Goal: Task Accomplishment & Management: Use online tool/utility

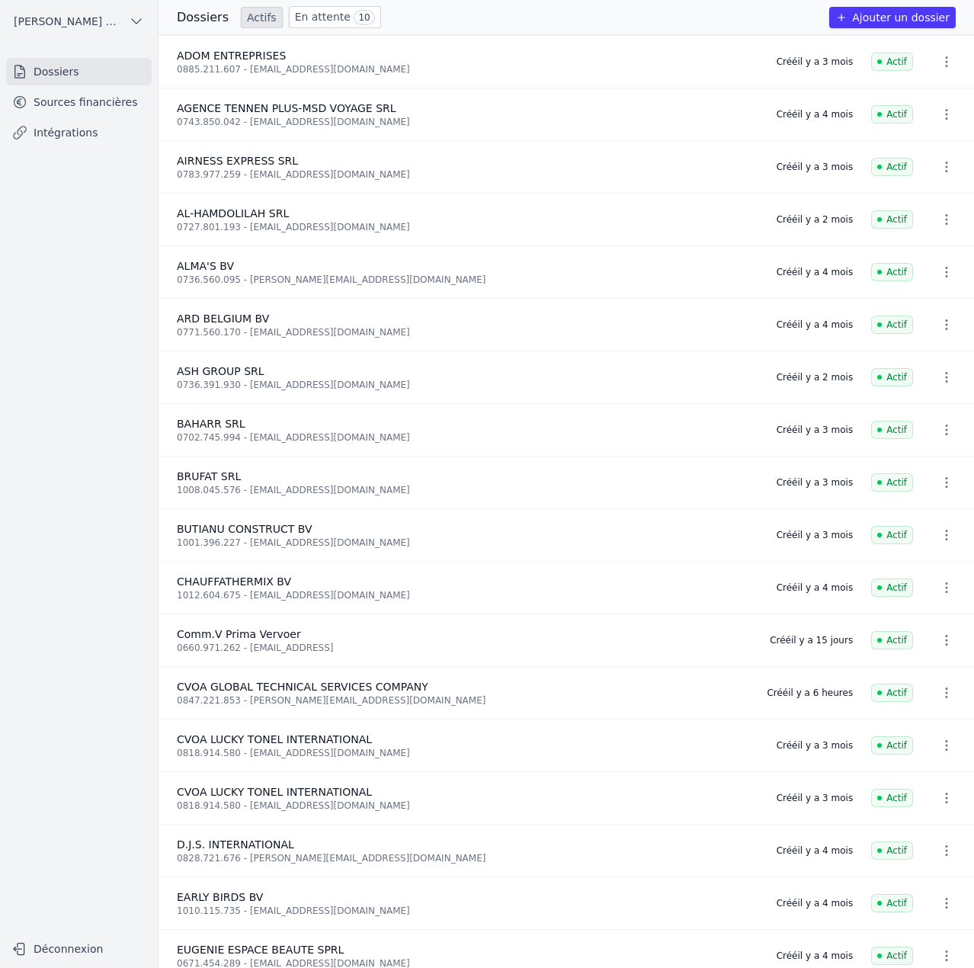
click at [74, 109] on link "Sources financières" at bounding box center [79, 101] width 146 height 27
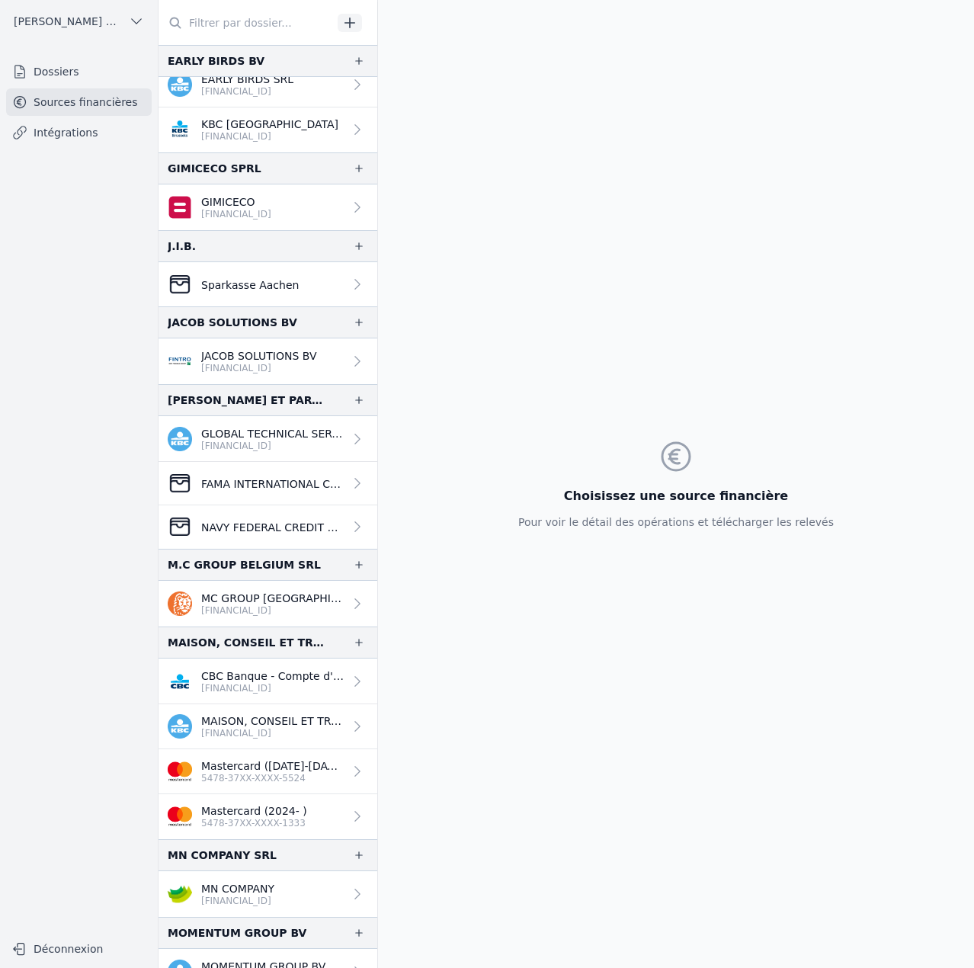
scroll to position [838, 0]
click at [218, 289] on p "Sparkasse Aachen" at bounding box center [250, 284] width 98 height 15
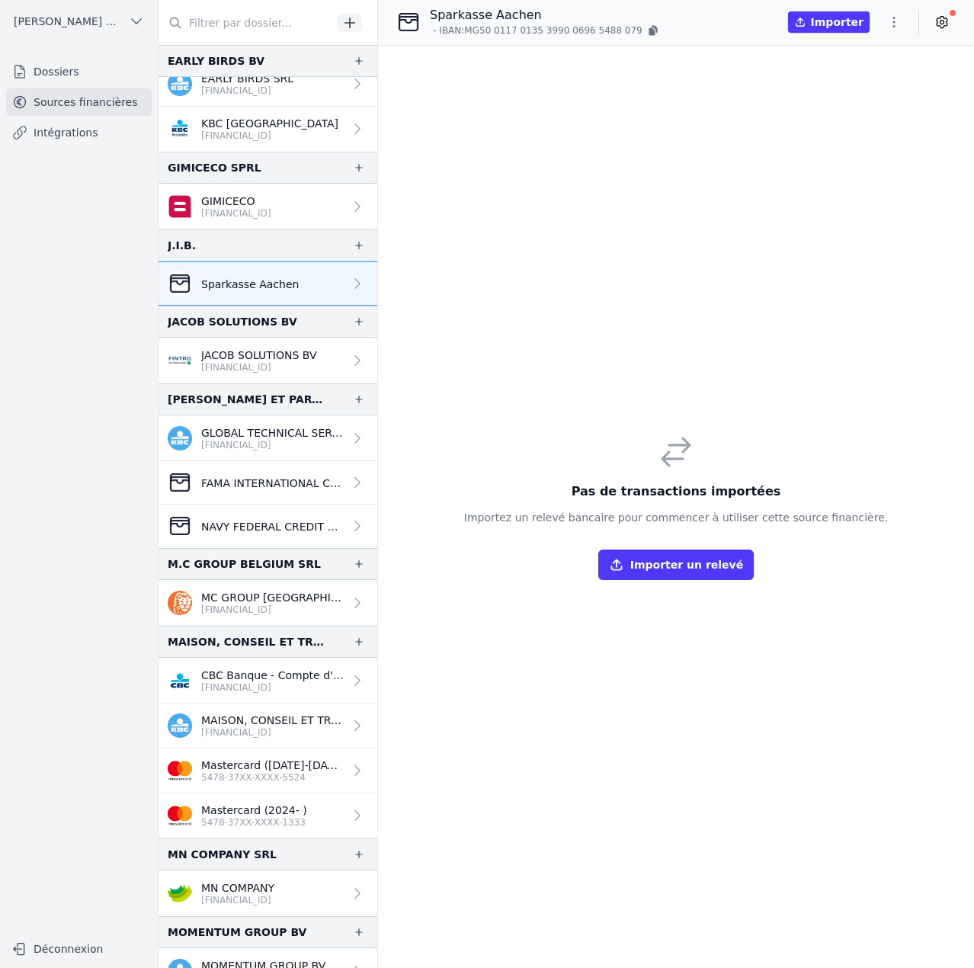
click at [353, 248] on icon "button" at bounding box center [359, 245] width 12 height 12
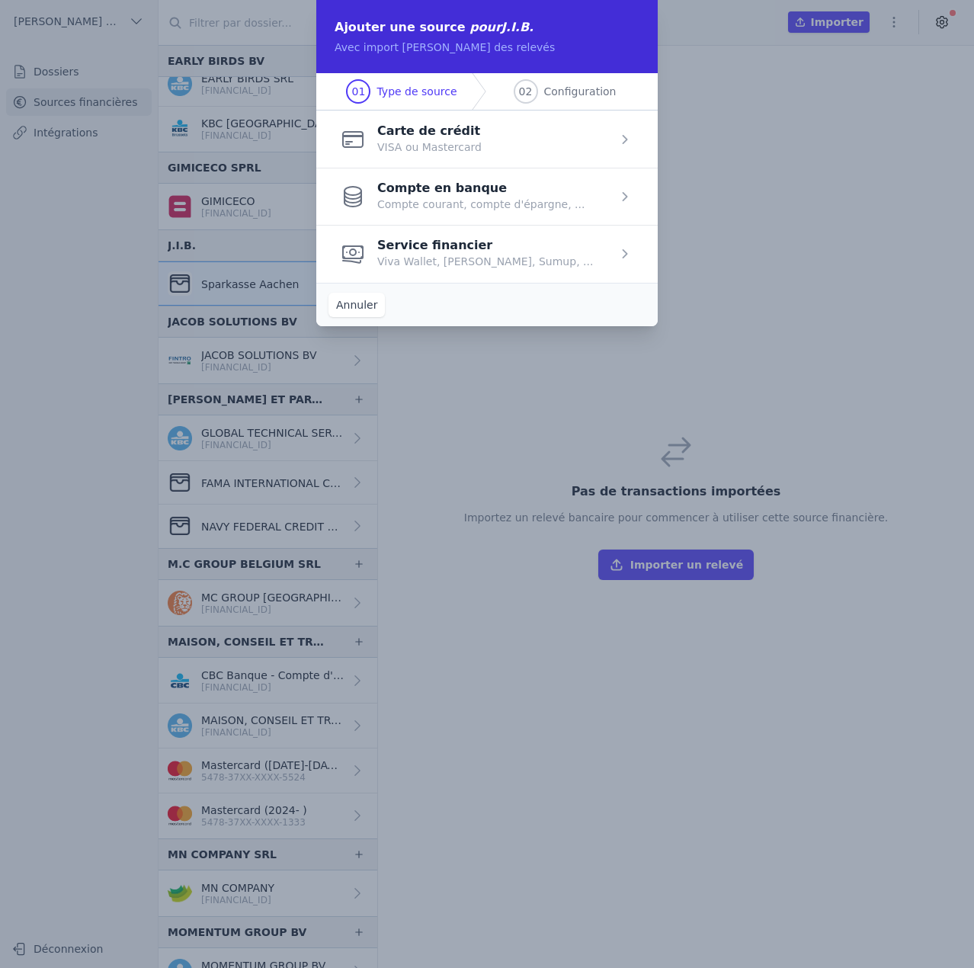
click at [460, 207] on span "button" at bounding box center [486, 196] width 341 height 57
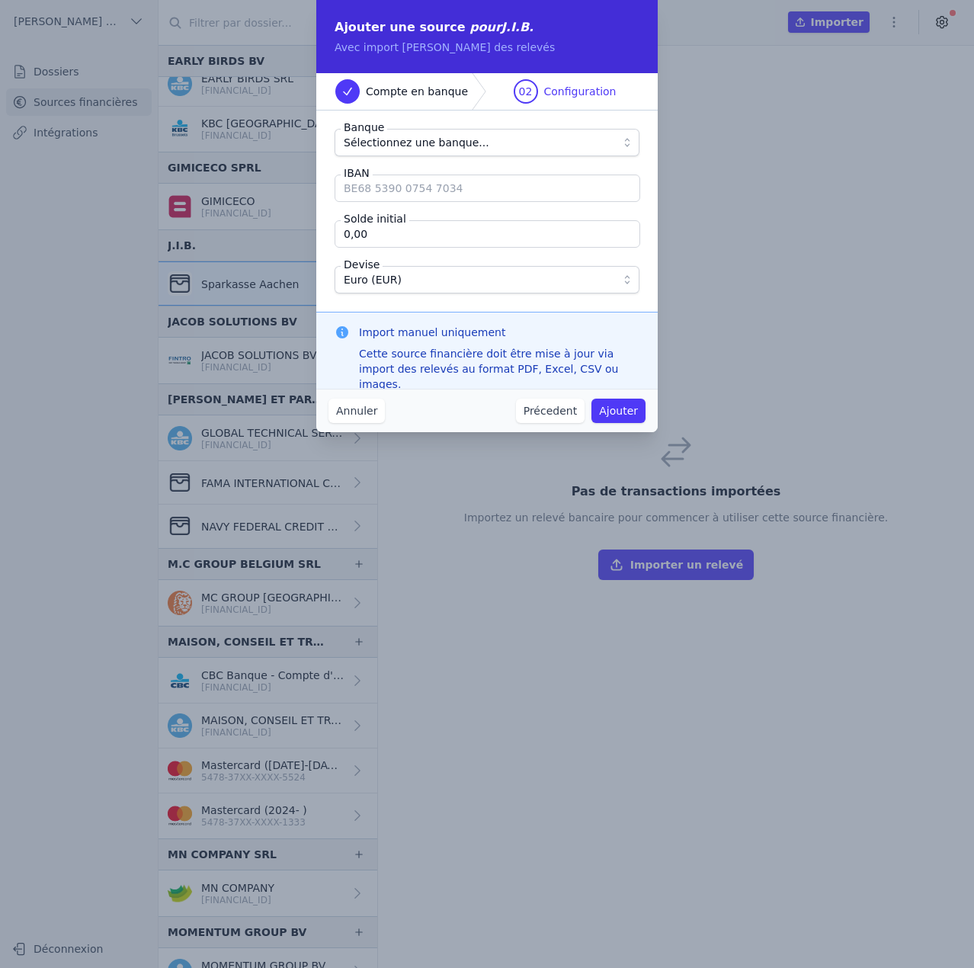
click at [455, 146] on span "Sélectionnez une banque..." at bounding box center [417, 142] width 146 height 18
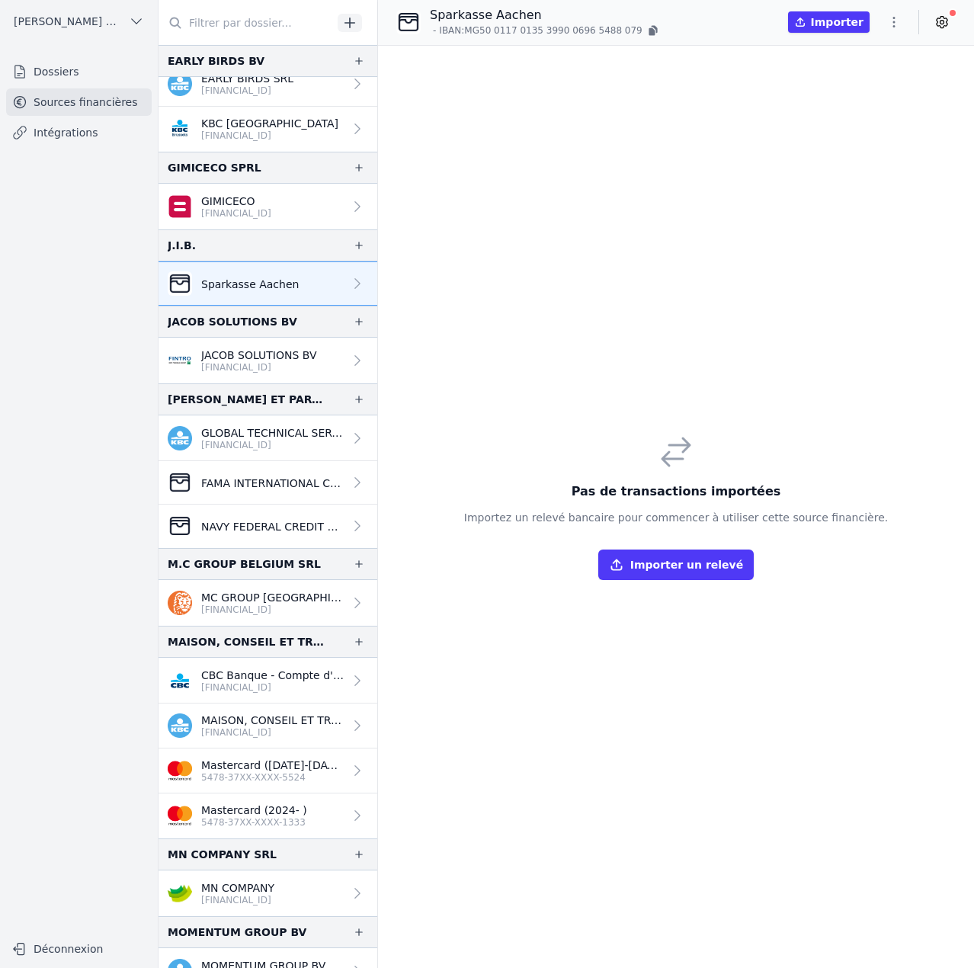
click at [892, 23] on icon "button" at bounding box center [893, 21] width 15 height 15
click at [863, 117] on button "Import CSV *" at bounding box center [858, 111] width 110 height 28
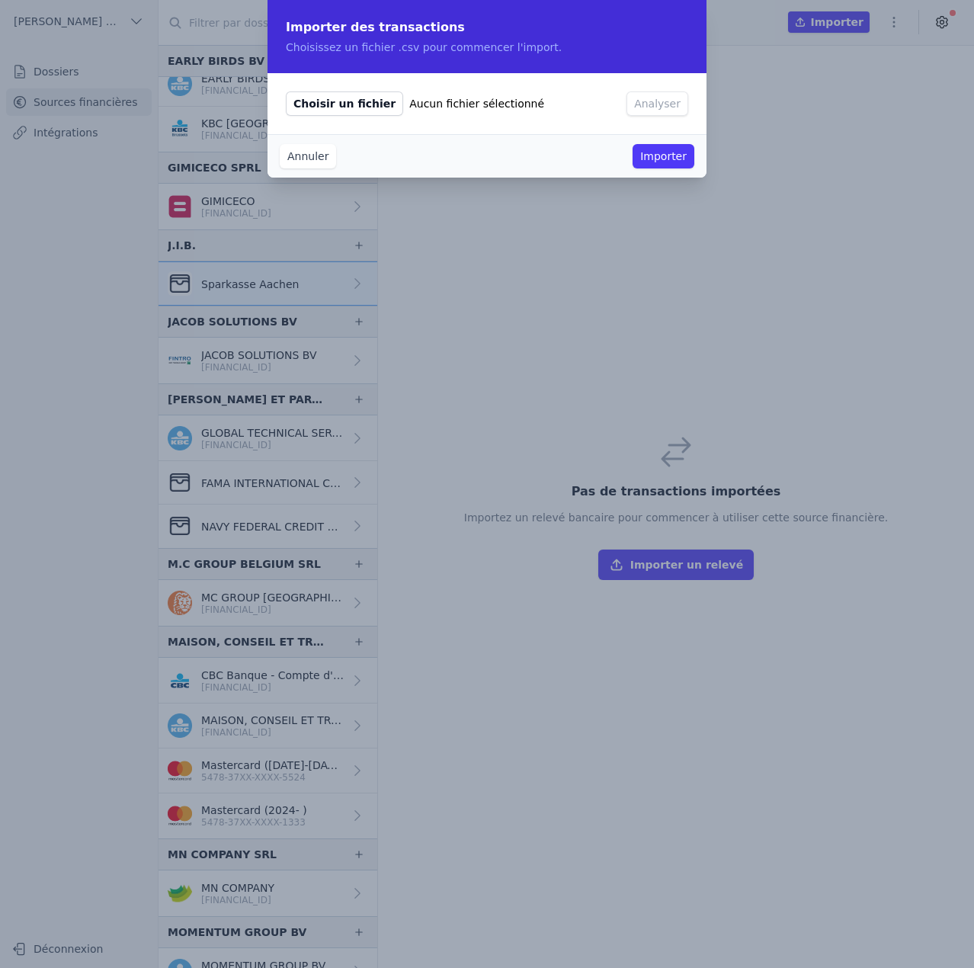
click at [347, 98] on span "Choisir un fichier" at bounding box center [344, 103] width 117 height 24
click at [286, 91] on input "Choisir un fichier Aucun fichier sélectionné" at bounding box center [285, 91] width 1 height 1
type input "C:\fakepath\2023 04.csv"
click at [665, 98] on button "Analyser" at bounding box center [658, 103] width 62 height 24
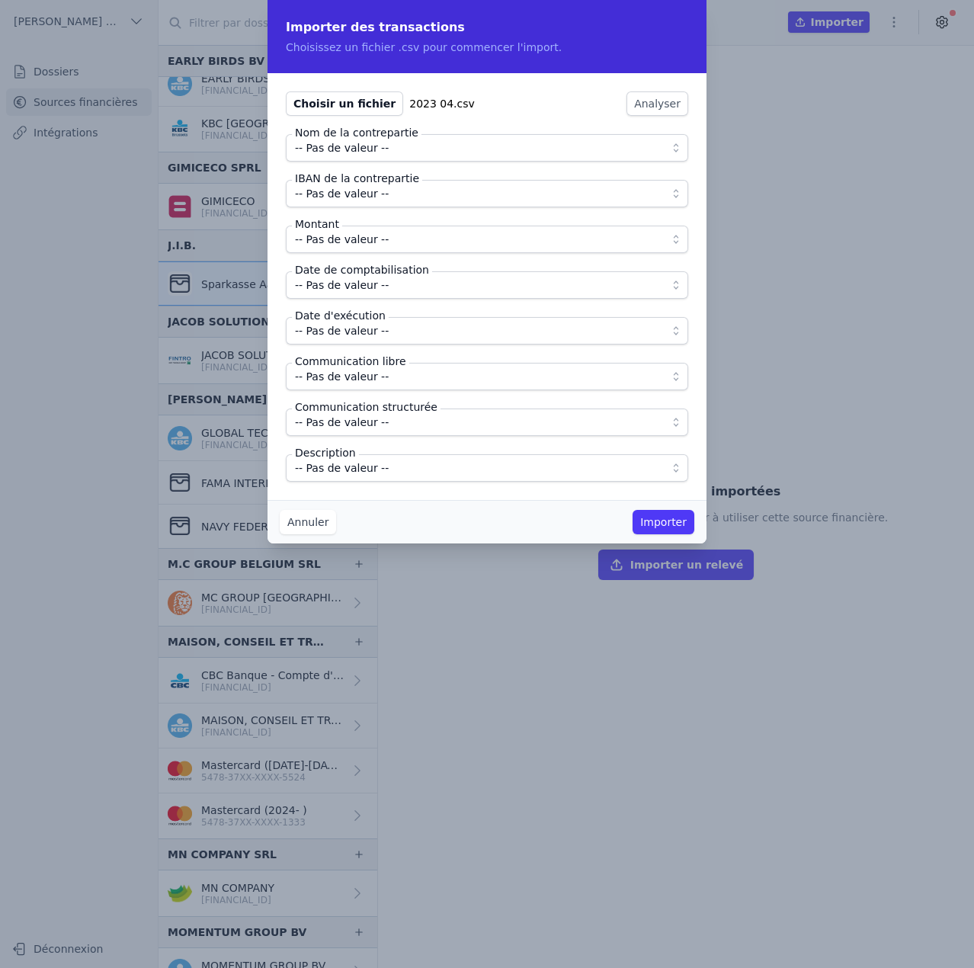
click at [352, 151] on span "-- Pas de valeur --" at bounding box center [342, 148] width 94 height 18
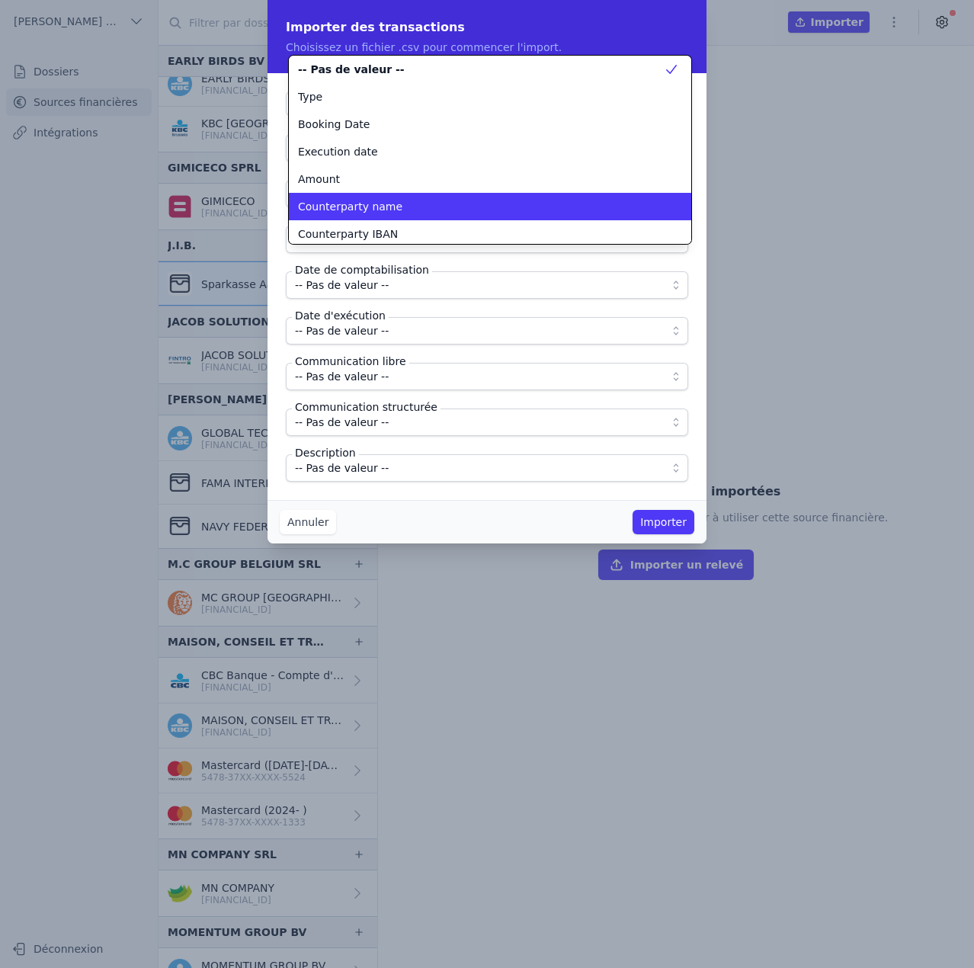
click at [367, 199] on span "Counterparty name" at bounding box center [350, 206] width 104 height 15
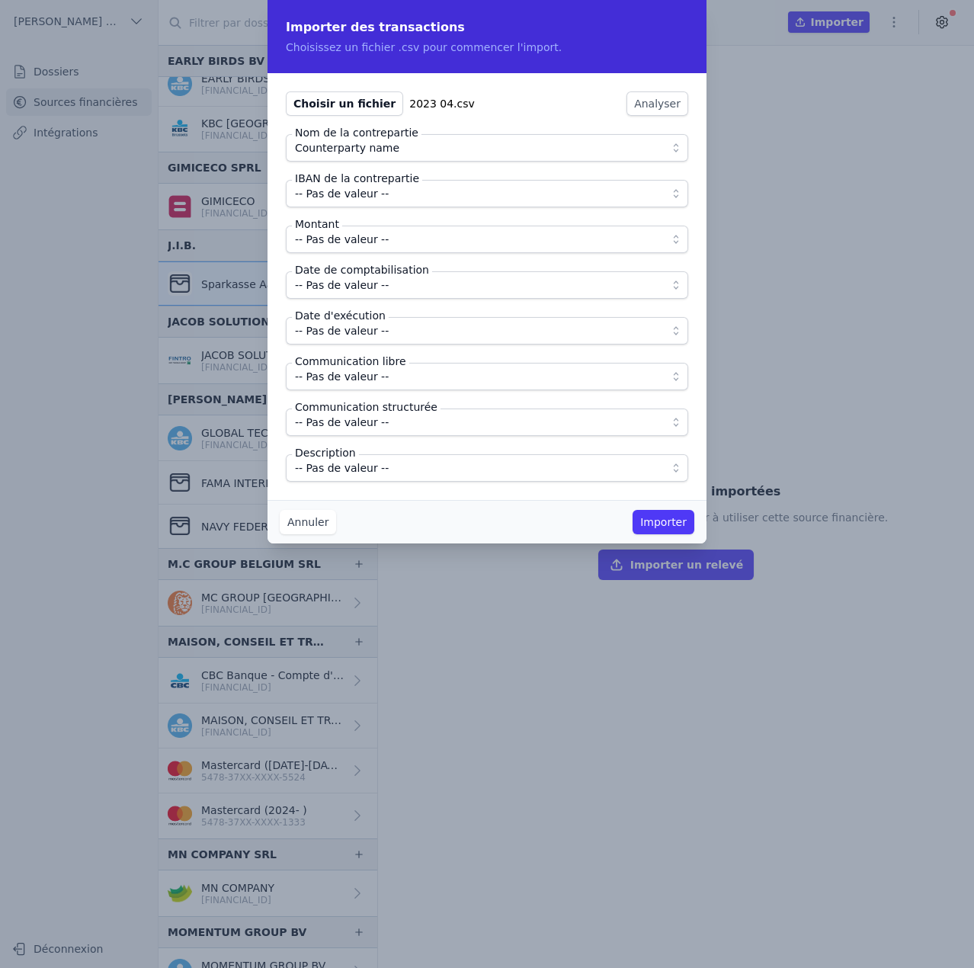
click at [367, 193] on span "-- Pas de valeur --" at bounding box center [342, 193] width 94 height 18
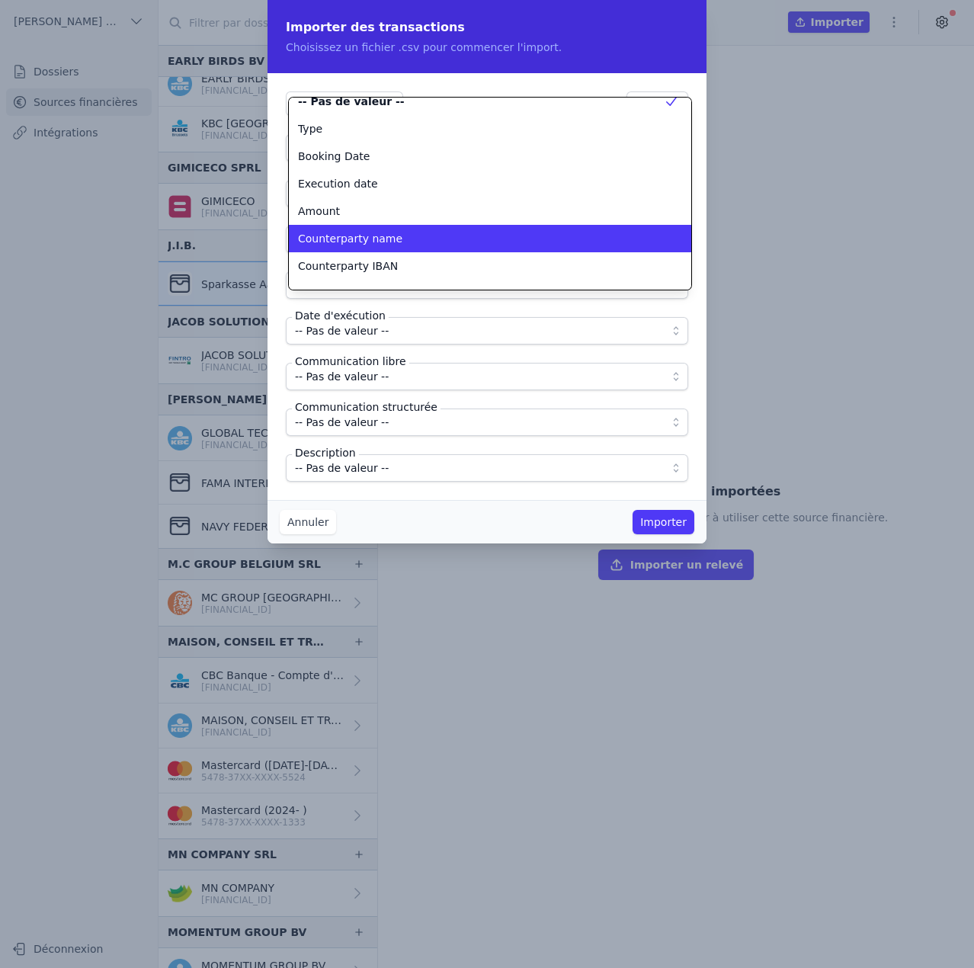
scroll to position [58, 0]
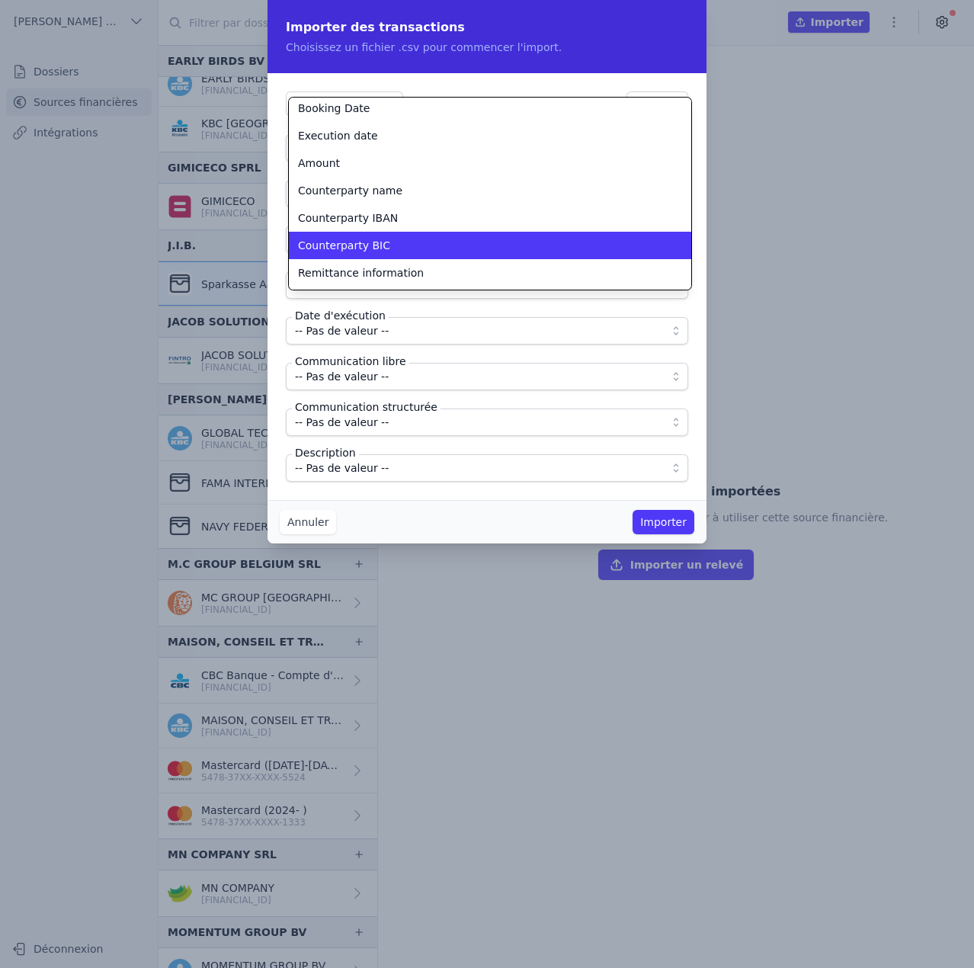
click at [381, 232] on li "Counterparty BIC" at bounding box center [490, 245] width 402 height 27
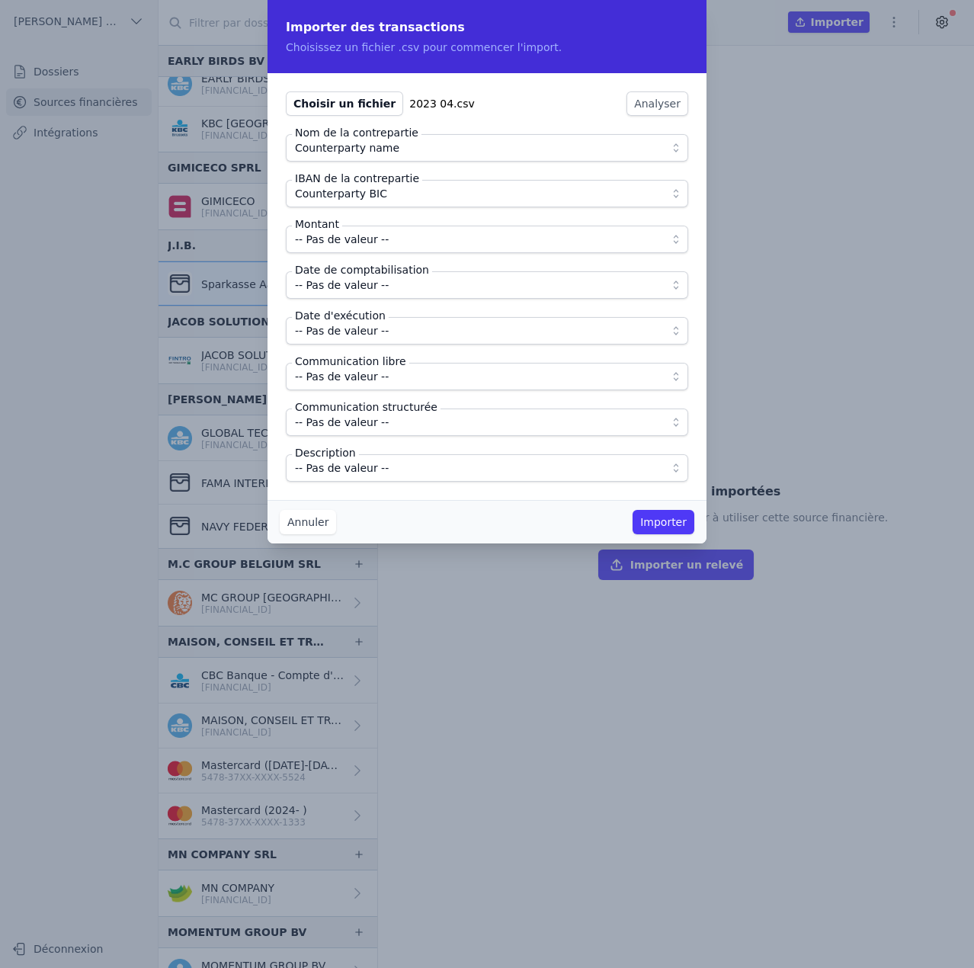
click at [379, 199] on span "Counterparty BIC" at bounding box center [476, 193] width 363 height 18
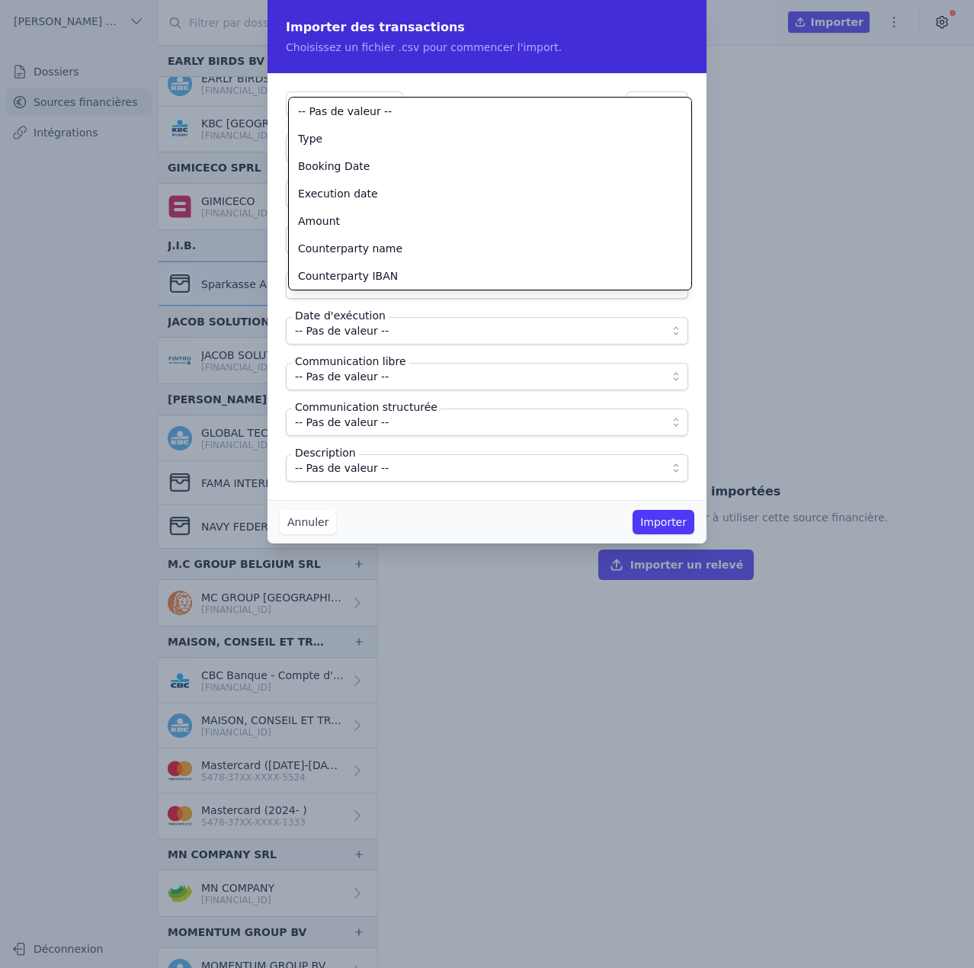
scroll to position [110, 0]
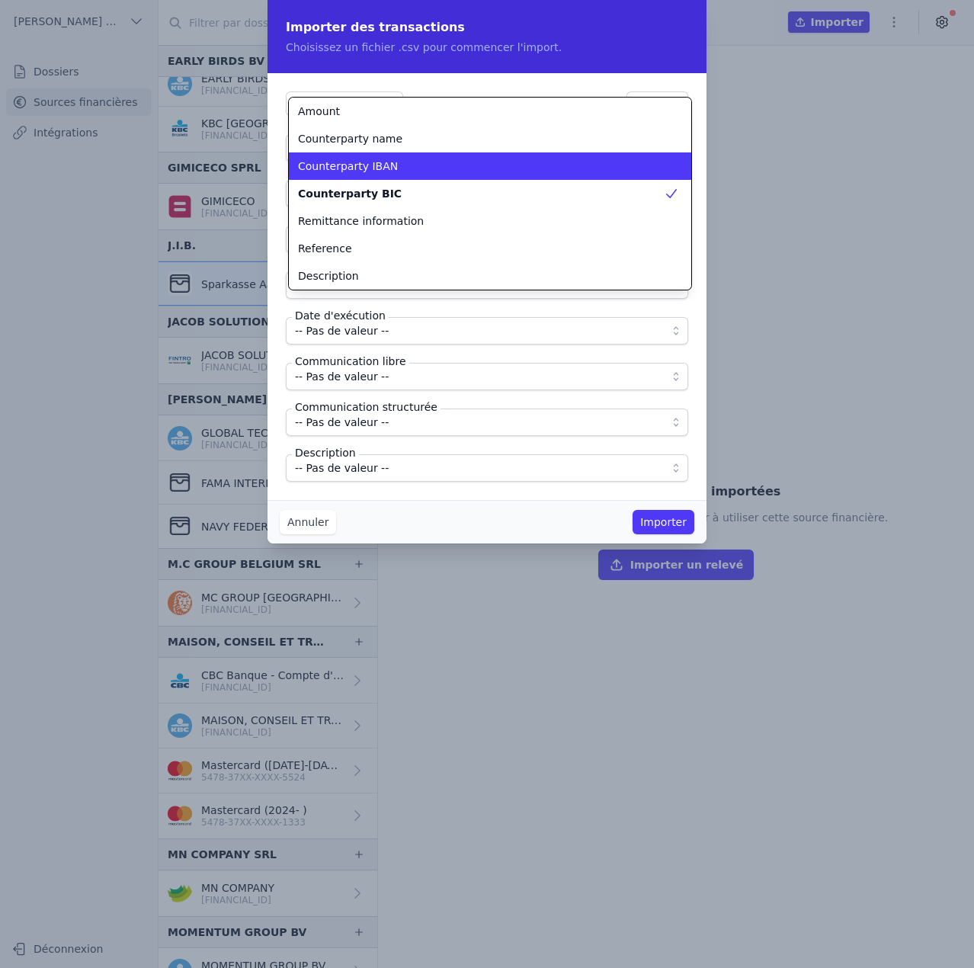
click at [381, 172] on span "Counterparty IBAN" at bounding box center [348, 166] width 100 height 15
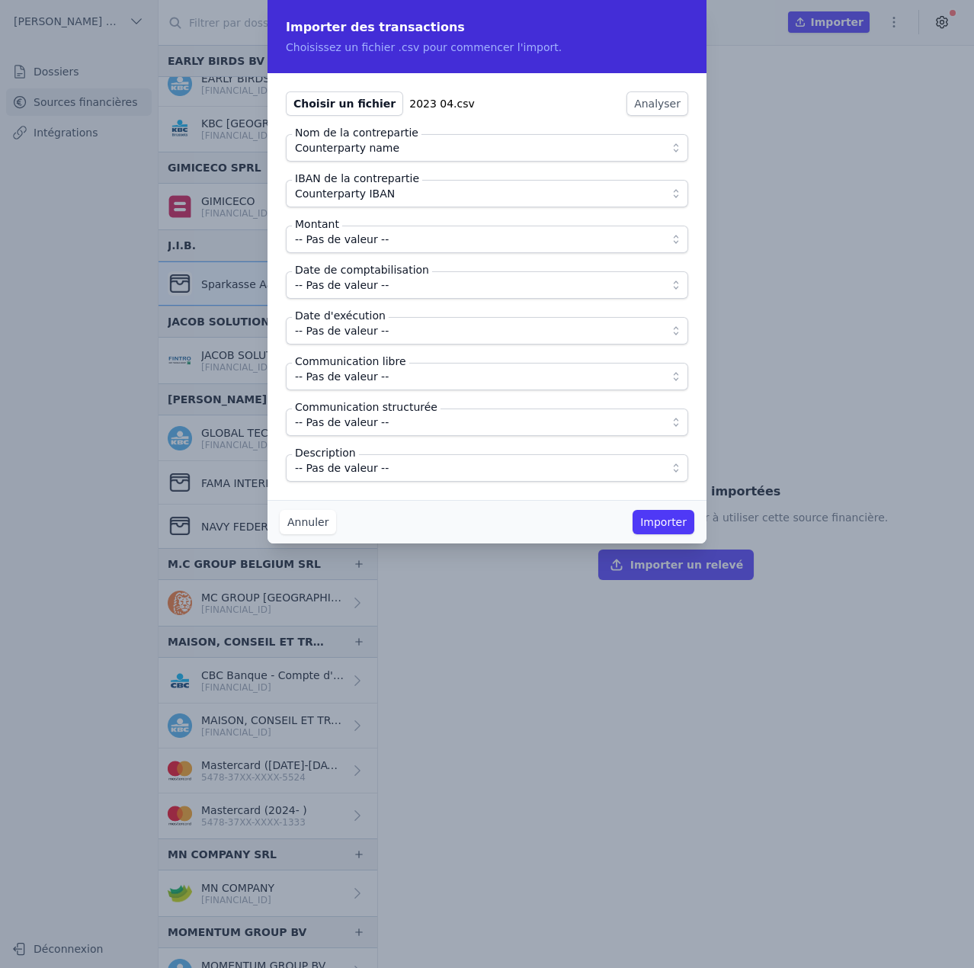
click at [357, 243] on span "-- Pas de valeur --" at bounding box center [342, 239] width 94 height 18
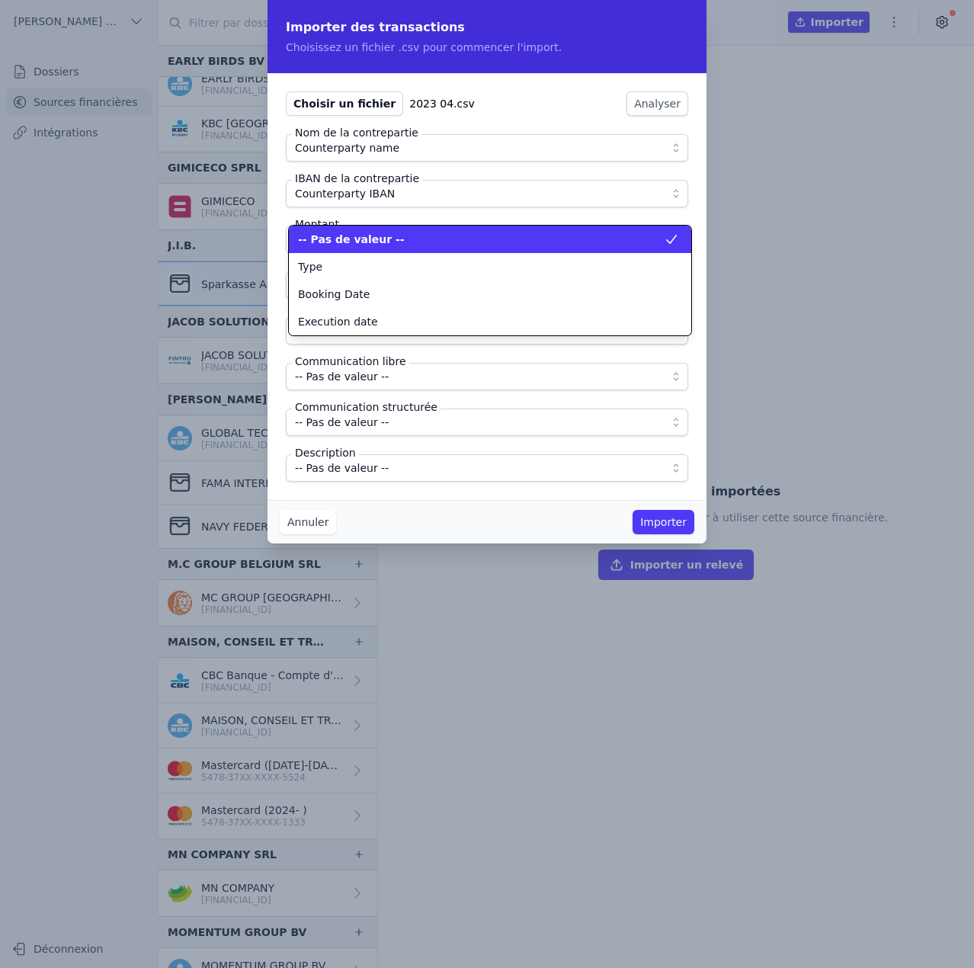
scroll to position [0, 0]
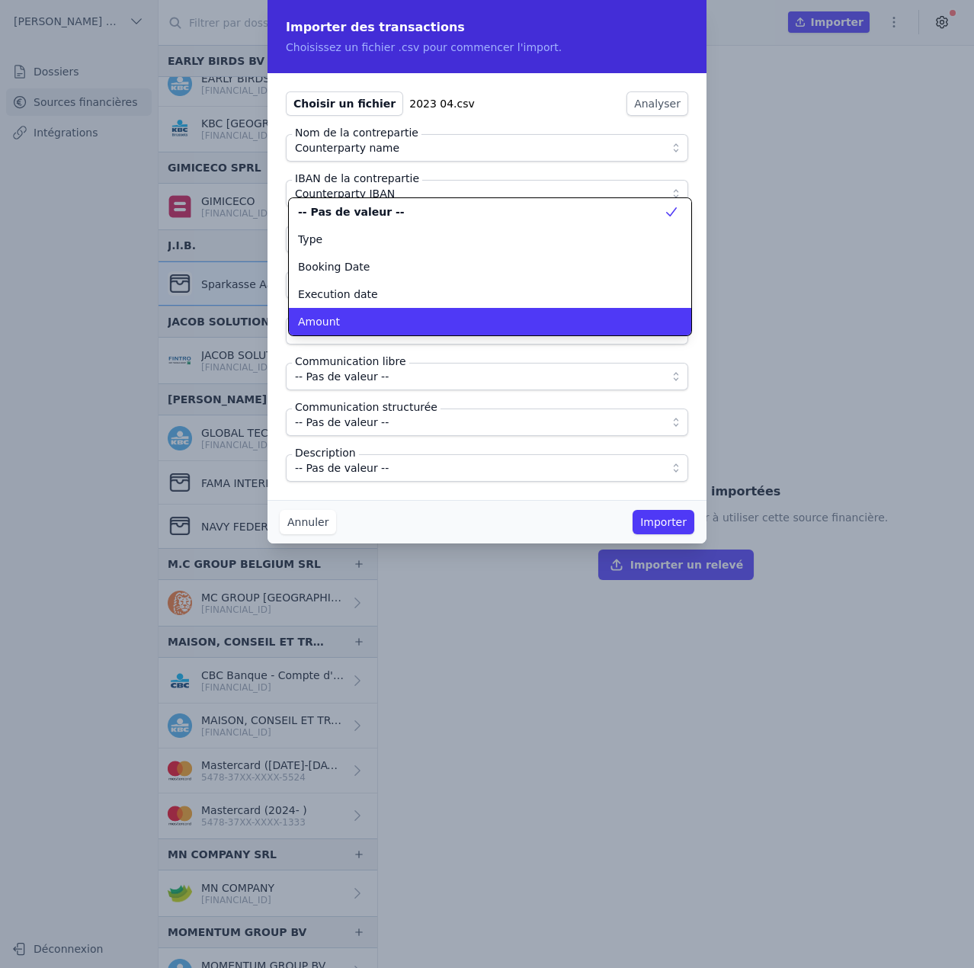
click at [352, 320] on div "Amount" at bounding box center [481, 321] width 366 height 15
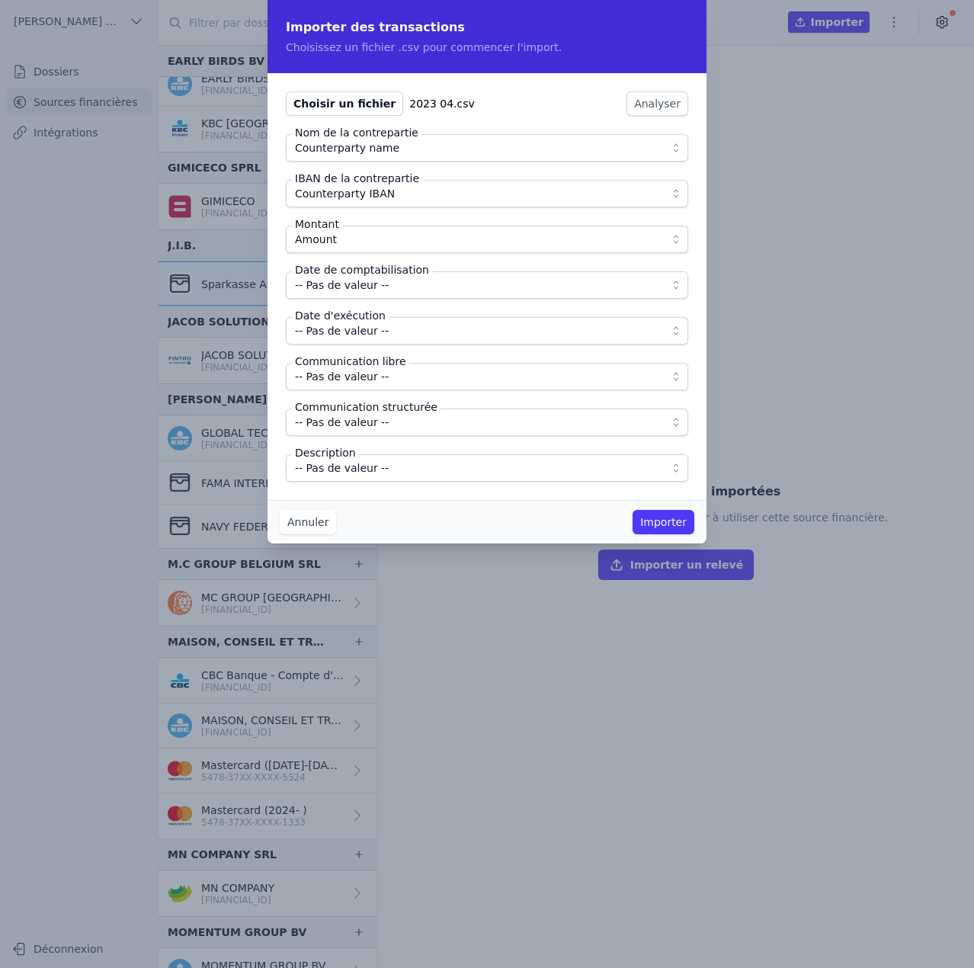
click at [361, 282] on span "-- Pas de valeur --" at bounding box center [342, 285] width 94 height 18
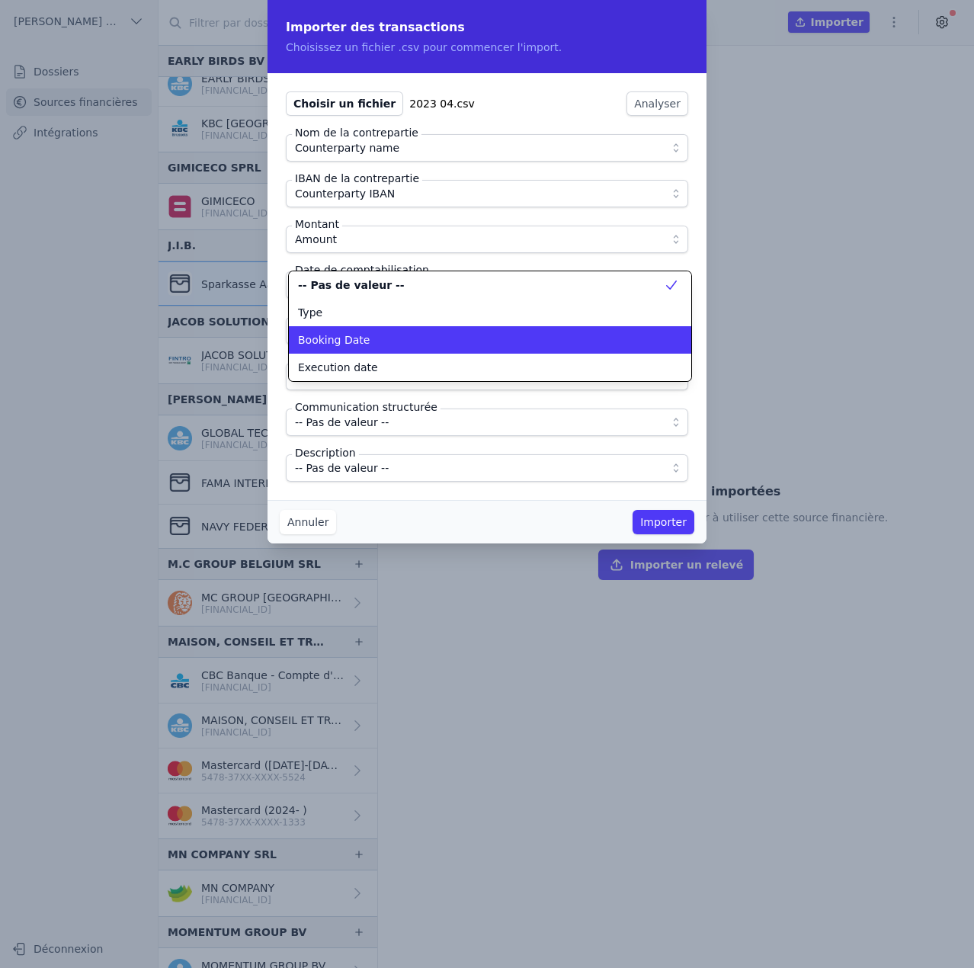
click at [354, 332] on li "Booking Date" at bounding box center [490, 339] width 402 height 27
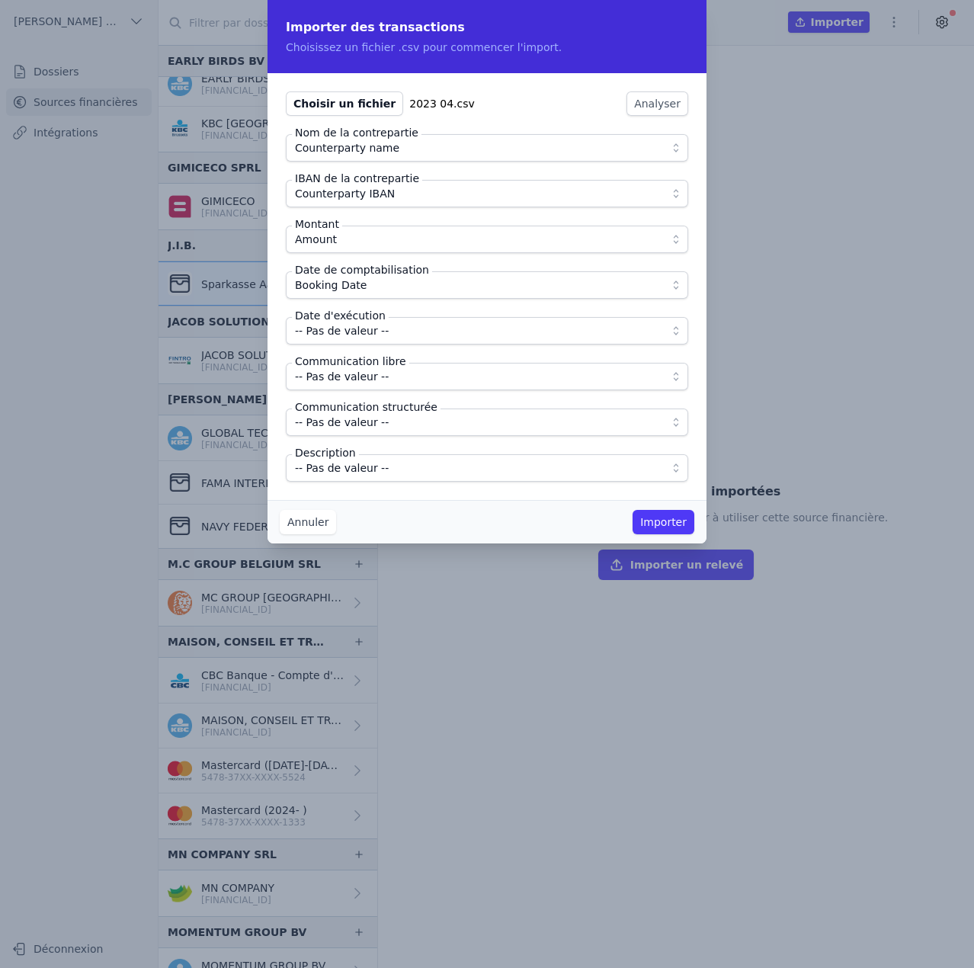
click at [353, 322] on label "Date d'exécution" at bounding box center [340, 315] width 97 height 15
click at [359, 331] on span "-- Pas de valeur --" at bounding box center [342, 331] width 94 height 18
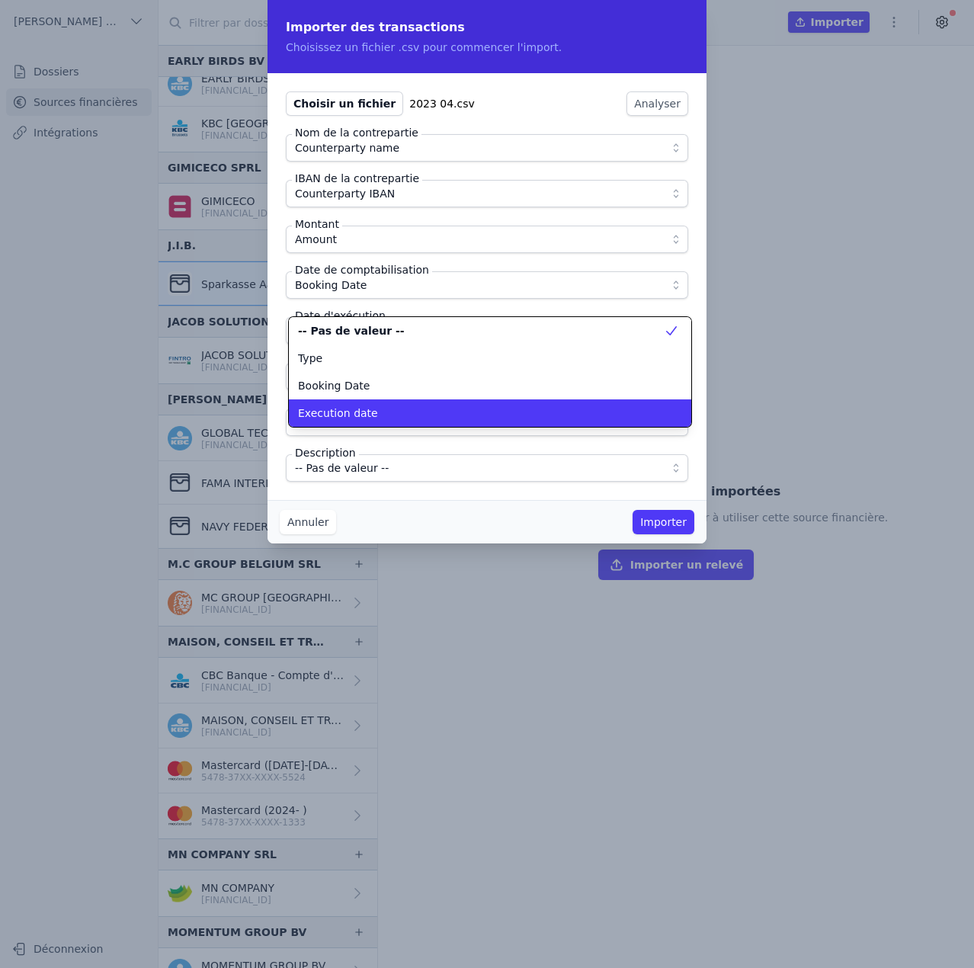
click at [357, 406] on span "Execution date" at bounding box center [338, 412] width 80 height 15
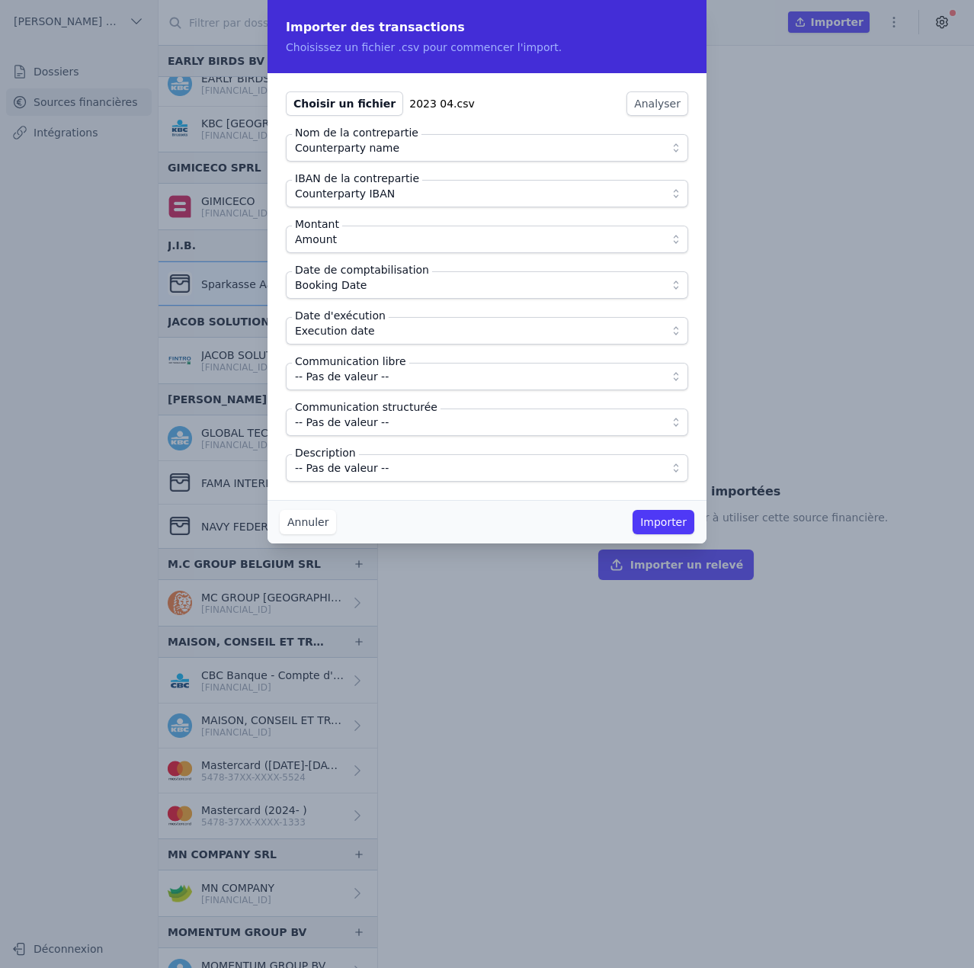
click at [359, 377] on span "-- Pas de valeur --" at bounding box center [342, 376] width 94 height 18
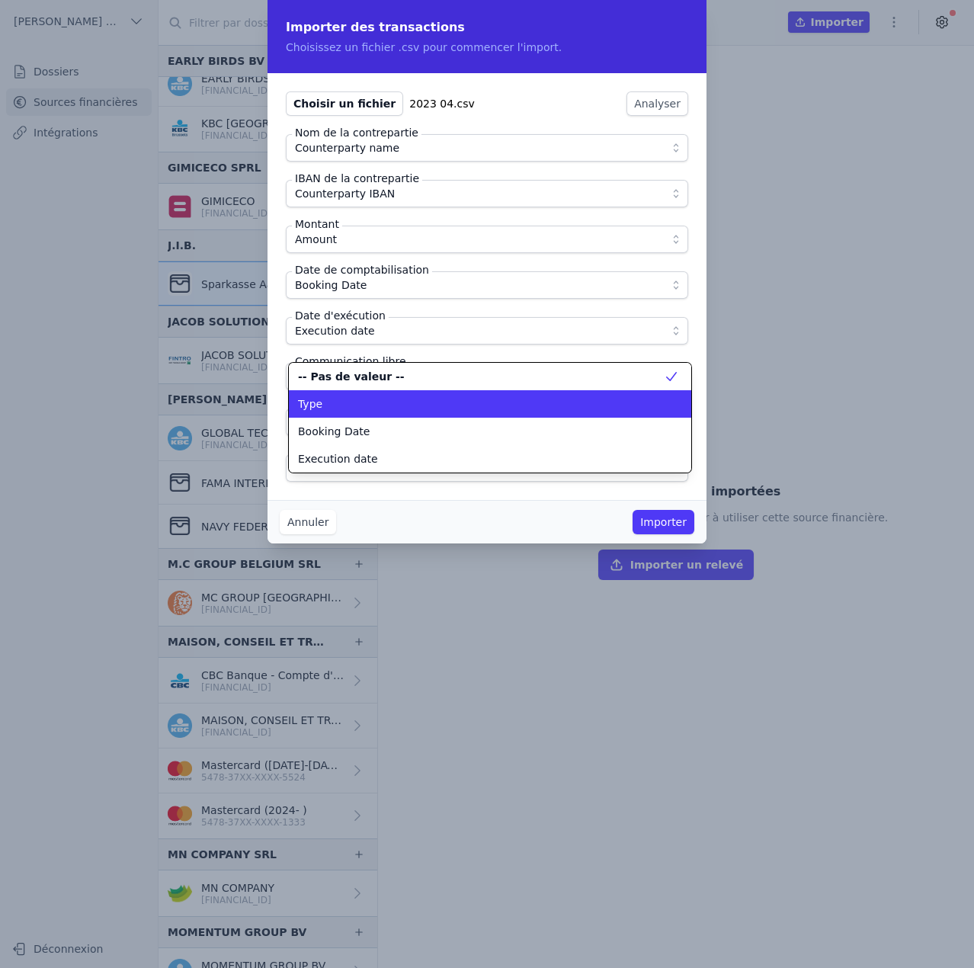
scroll to position [137, 0]
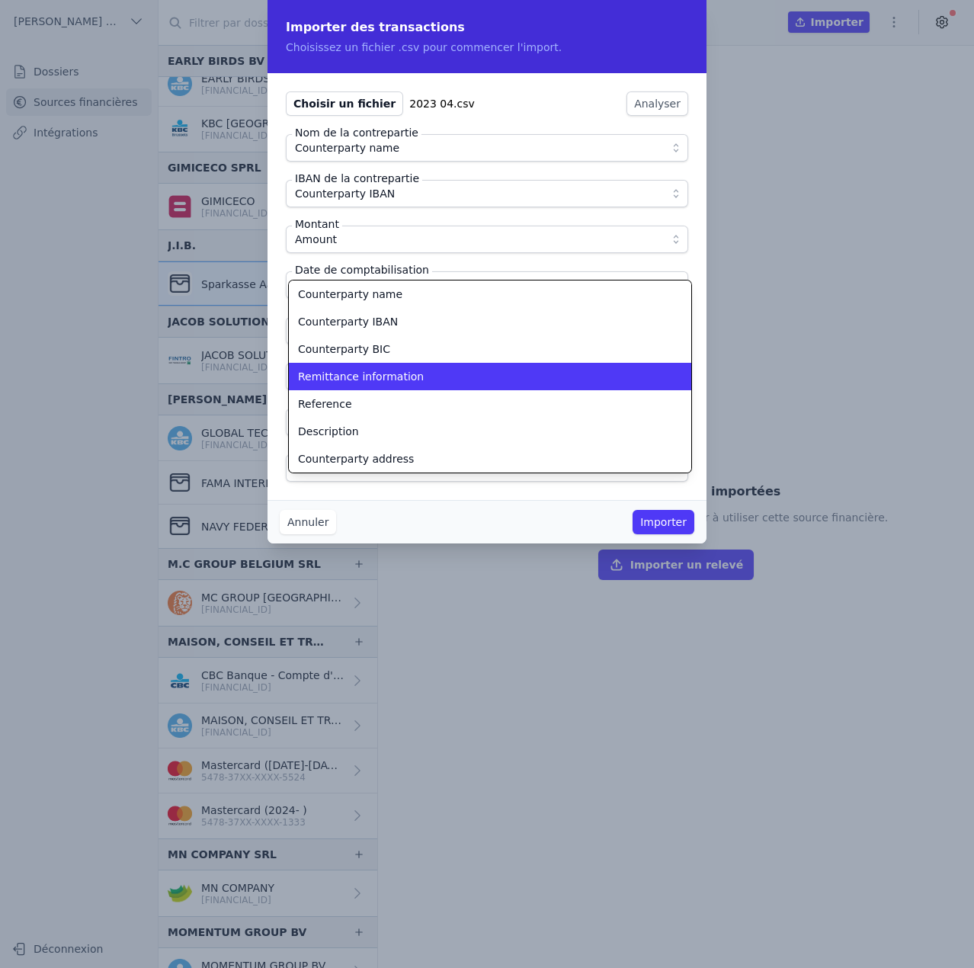
click at [359, 377] on span "Remittance information" at bounding box center [361, 376] width 126 height 15
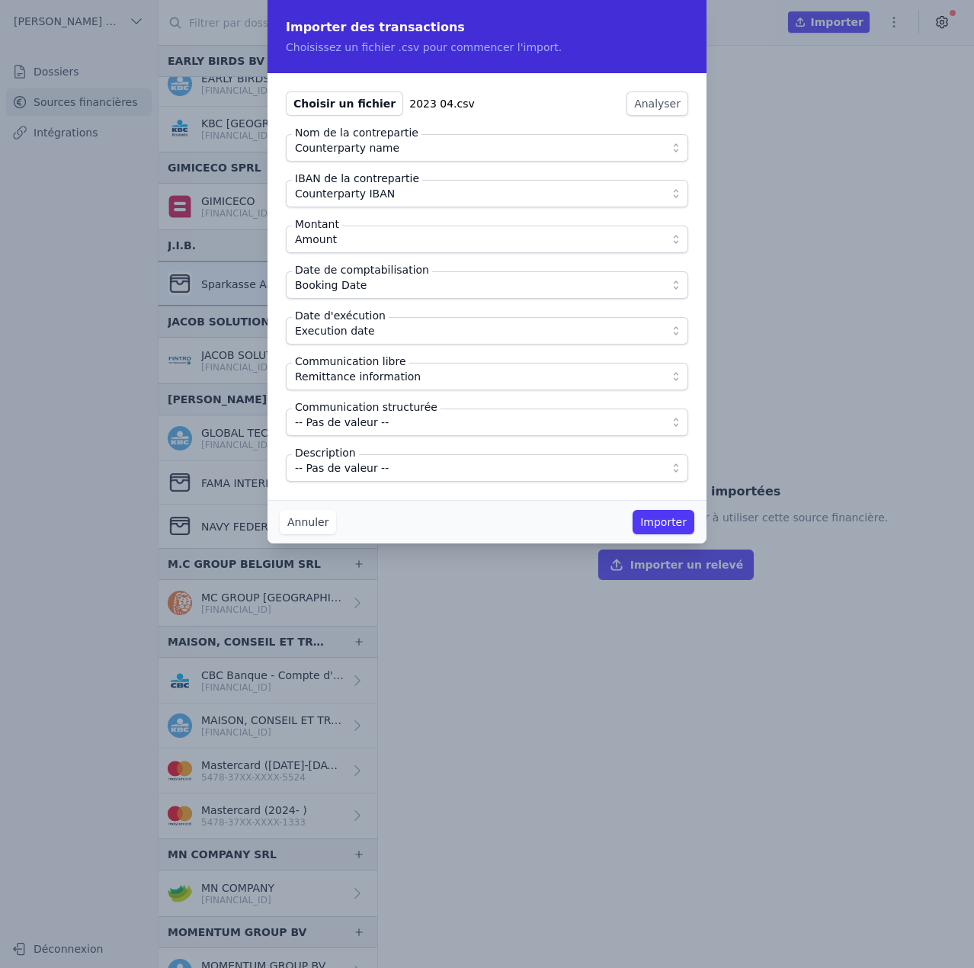
click at [364, 466] on span "-- Pas de valeur --" at bounding box center [342, 468] width 94 height 18
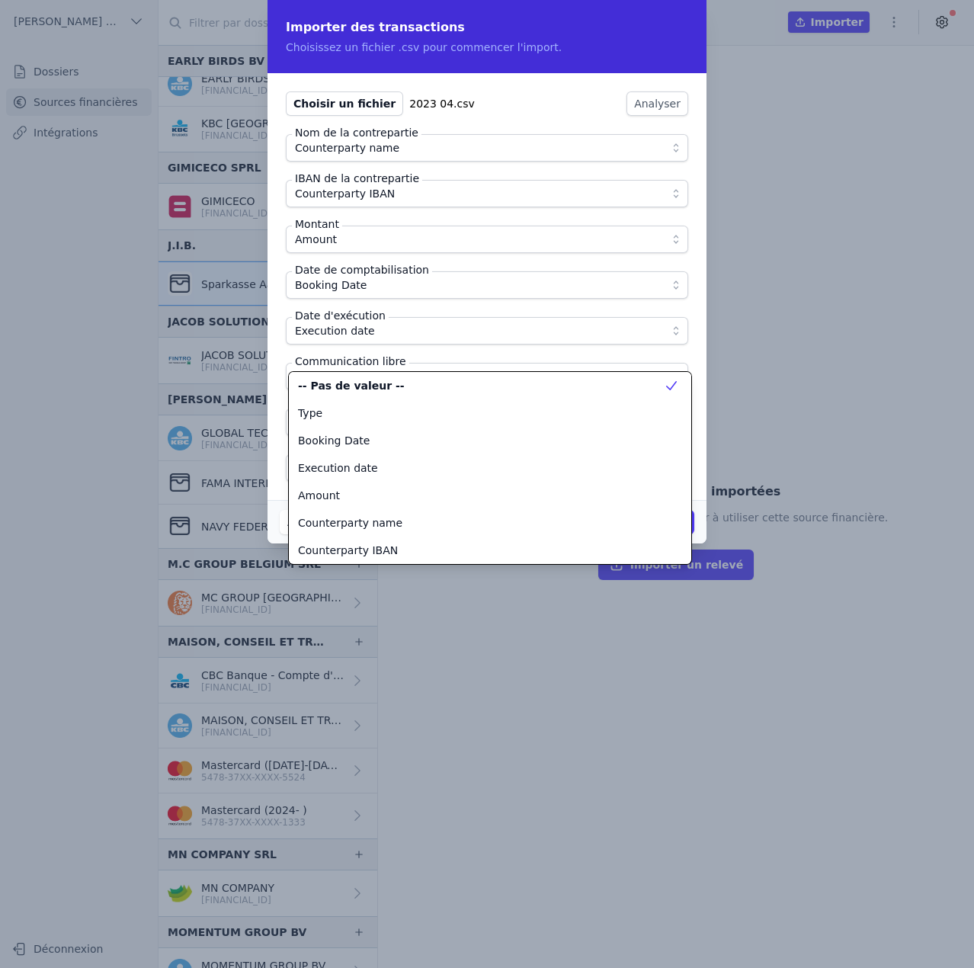
scroll to position [192, 0]
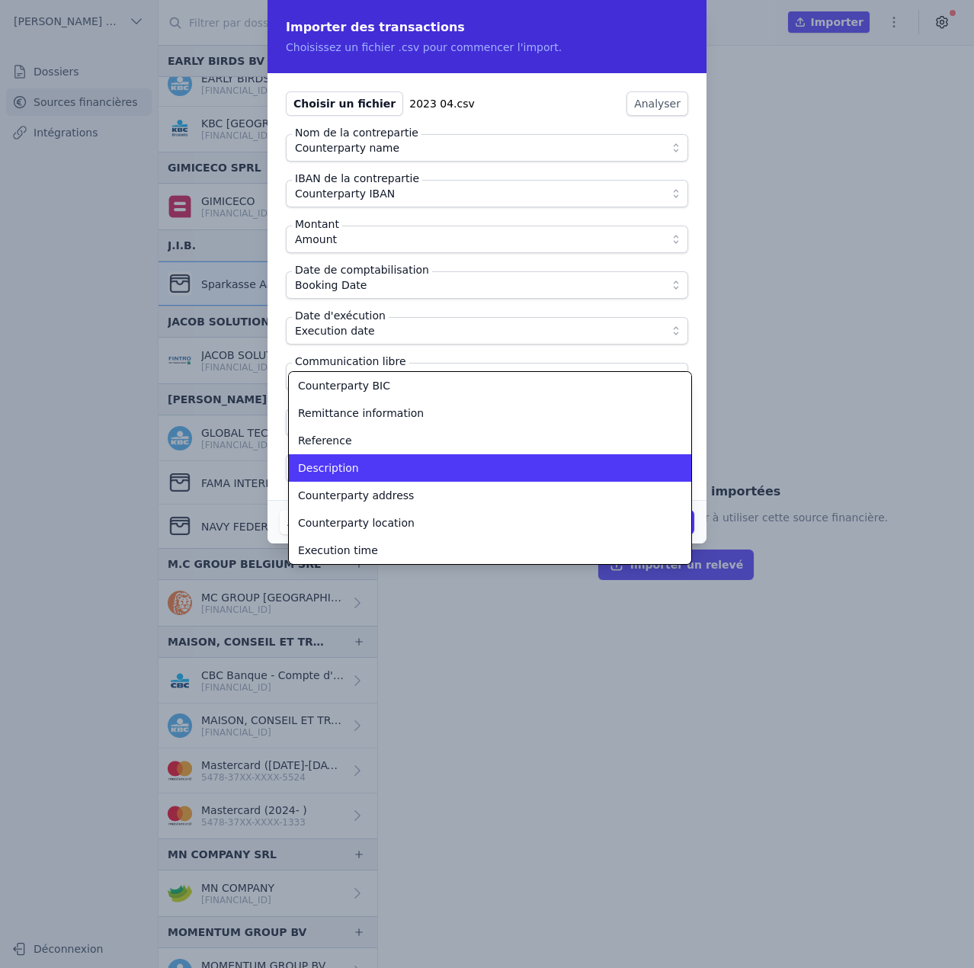
click at [364, 466] on div "Description" at bounding box center [481, 467] width 366 height 15
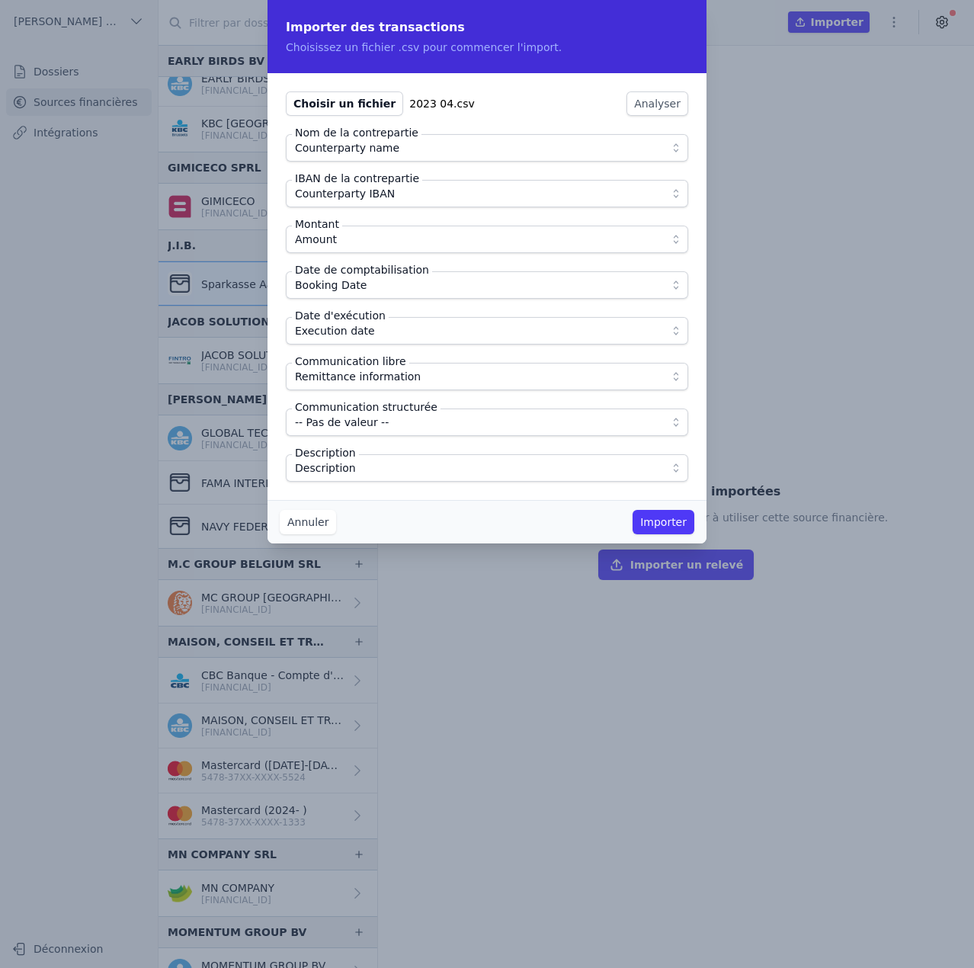
click at [667, 526] on button "Importer" at bounding box center [664, 522] width 62 height 24
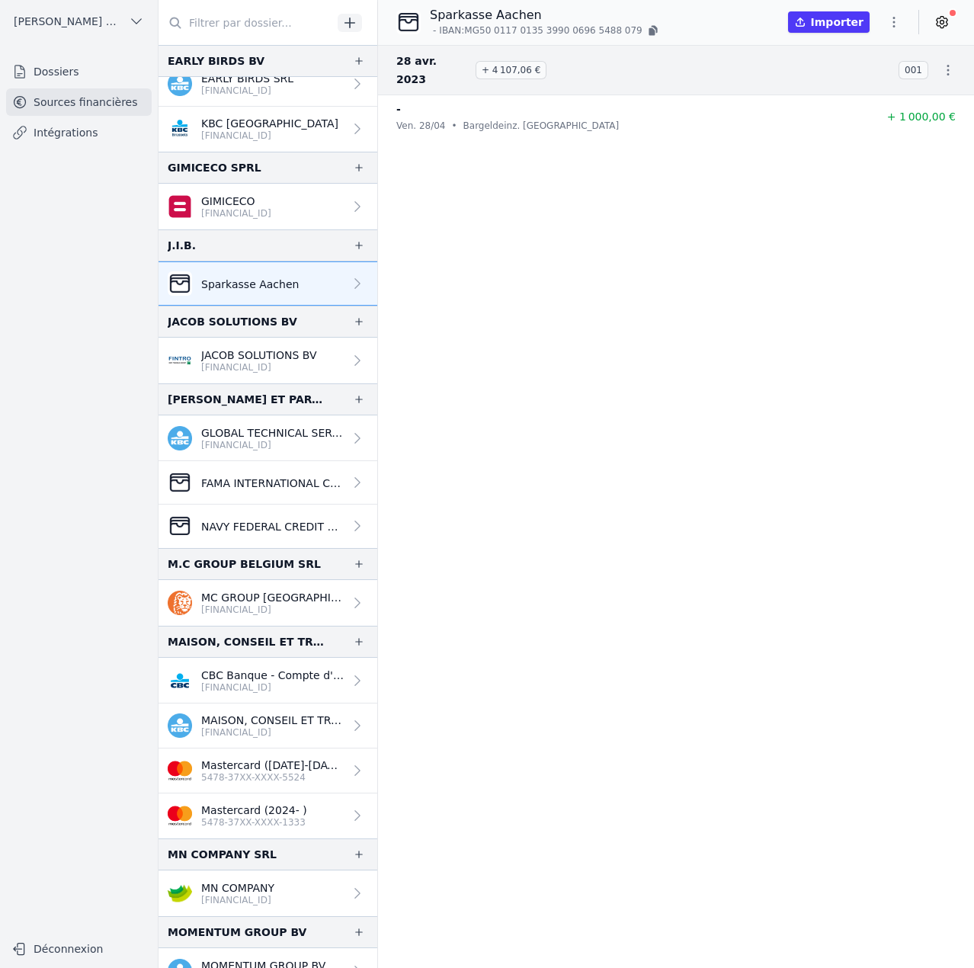
click at [842, 24] on button "Importer" at bounding box center [829, 21] width 82 height 21
click at [895, 23] on div "Importer un relevé de compte Choisissez un fichier au format PDF, CSV, Excel ou…" at bounding box center [487, 484] width 974 height 968
click at [895, 23] on icon "button" at bounding box center [894, 22] width 2 height 11
click at [852, 105] on button "Import CSV *" at bounding box center [858, 111] width 110 height 28
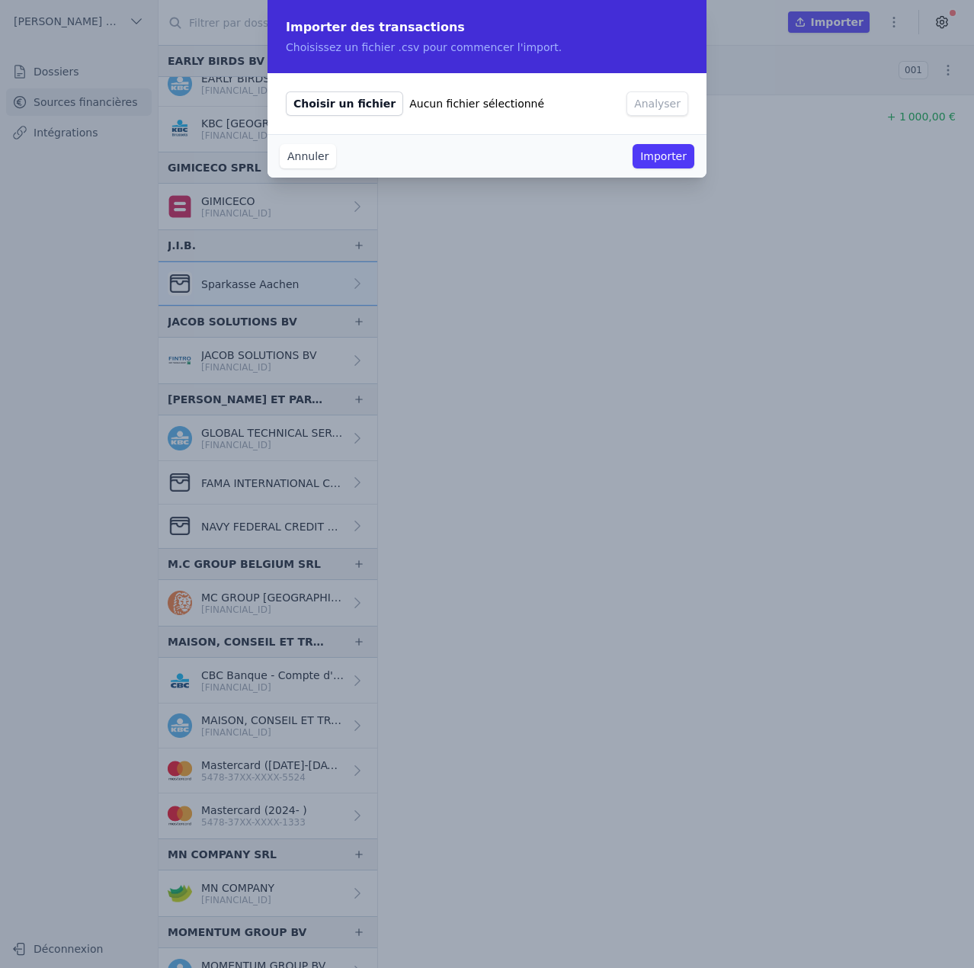
click at [335, 107] on span "Choisir un fichier" at bounding box center [344, 103] width 117 height 24
click at [286, 91] on input "Choisir un fichier Aucun fichier sélectionné" at bounding box center [285, 91] width 1 height 1
type input "C:\fakepath\2023 05.csv"
click at [659, 104] on button "Analyser" at bounding box center [658, 103] width 62 height 24
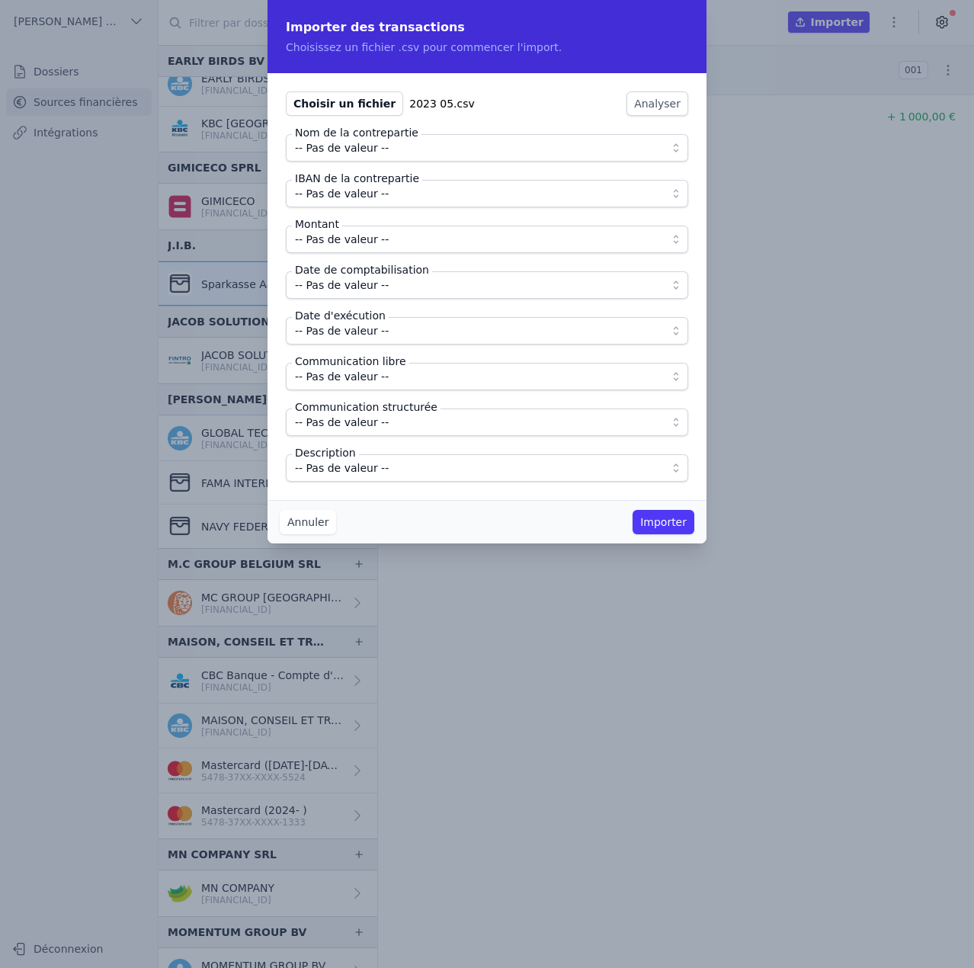
click at [384, 150] on span "-- Pas de valeur --" at bounding box center [476, 148] width 363 height 18
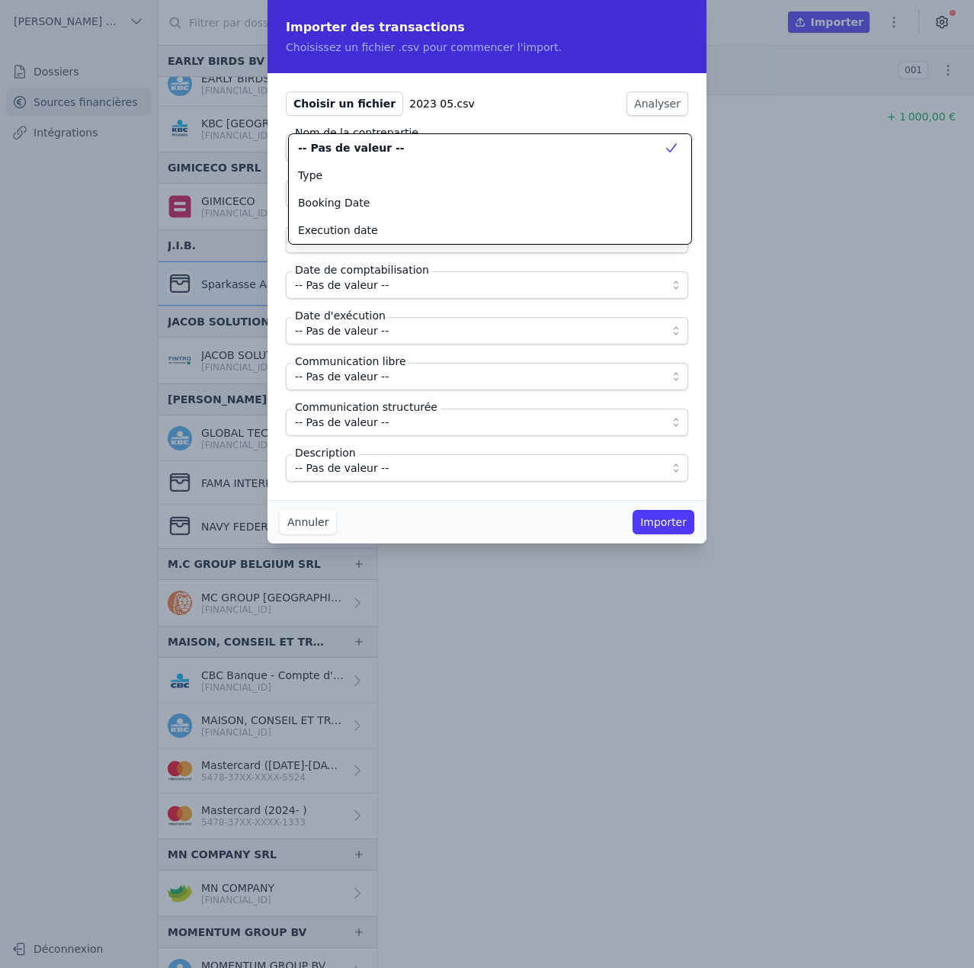
scroll to position [0, 0]
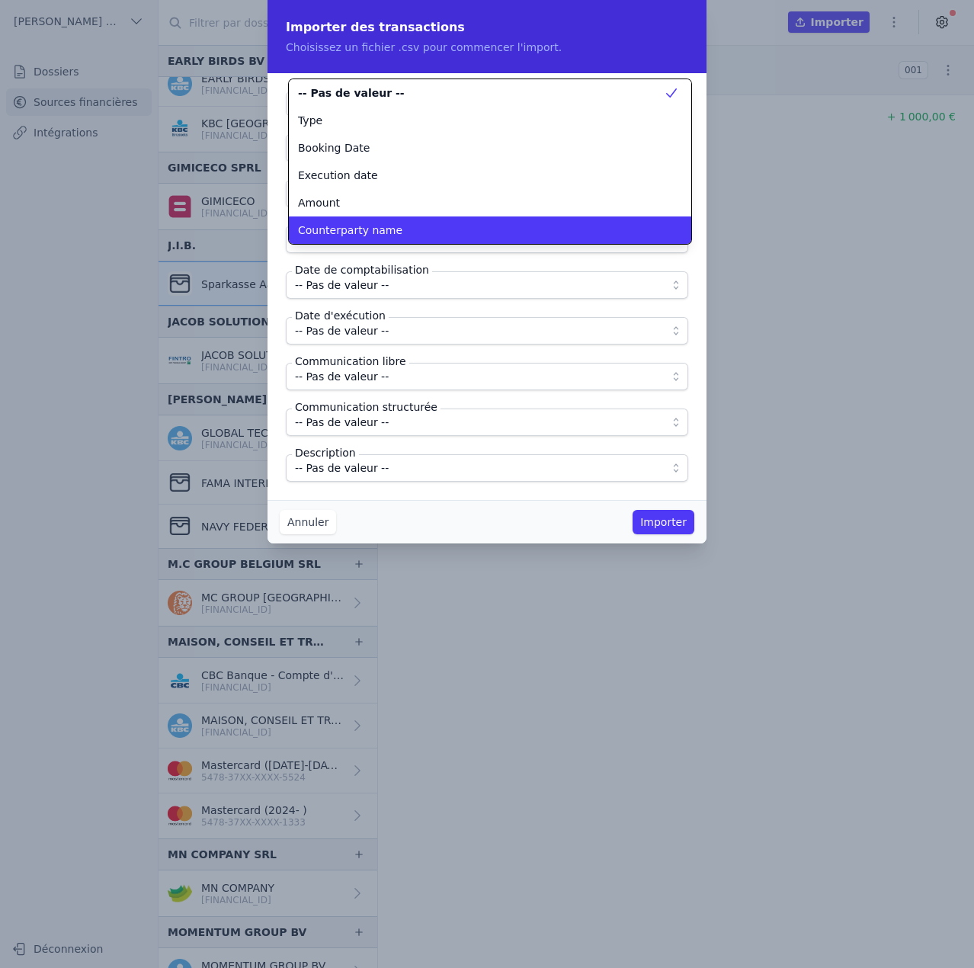
click at [383, 227] on span "Counterparty name" at bounding box center [350, 230] width 104 height 15
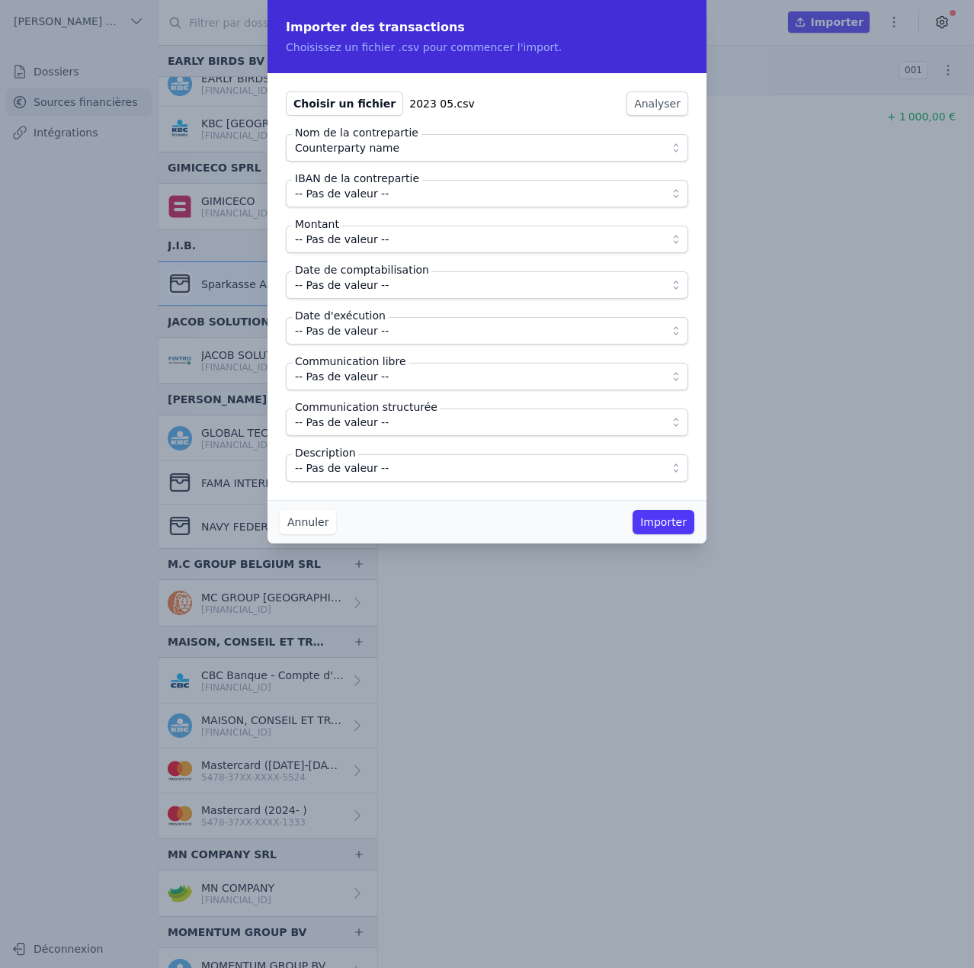
click at [378, 200] on span "-- Pas de valeur --" at bounding box center [342, 193] width 94 height 18
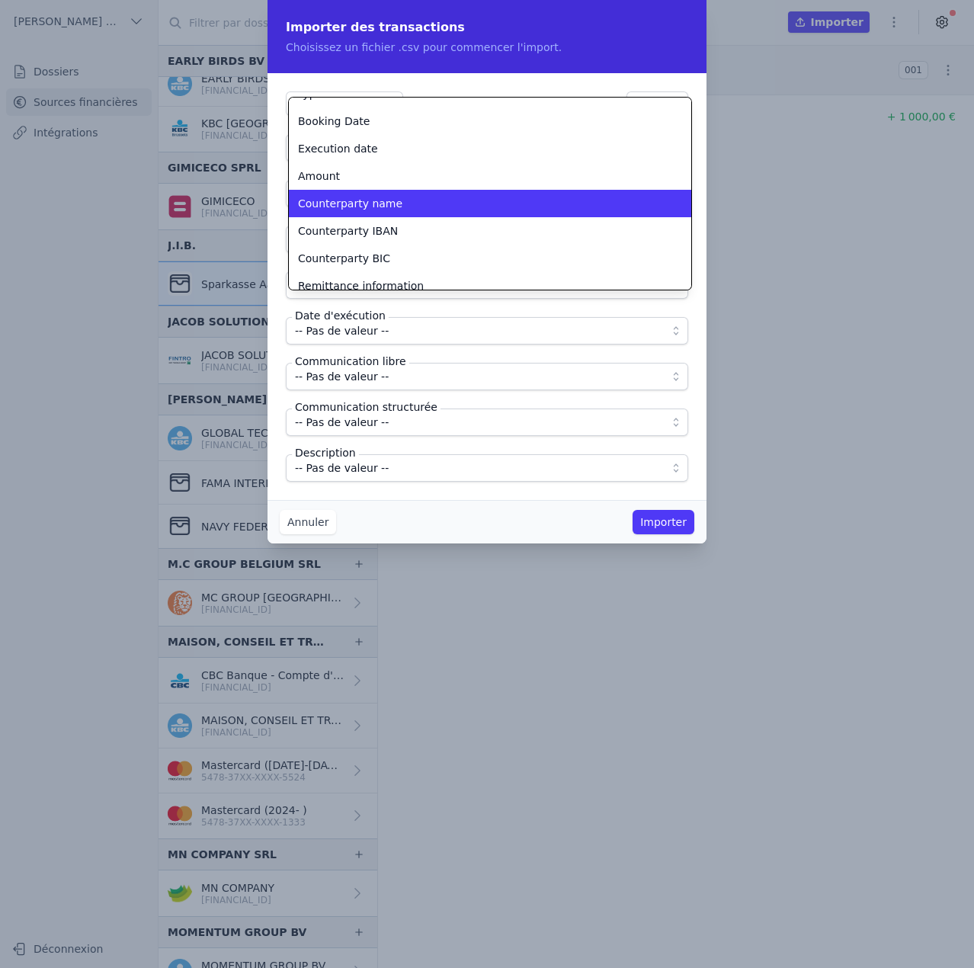
scroll to position [49, 0]
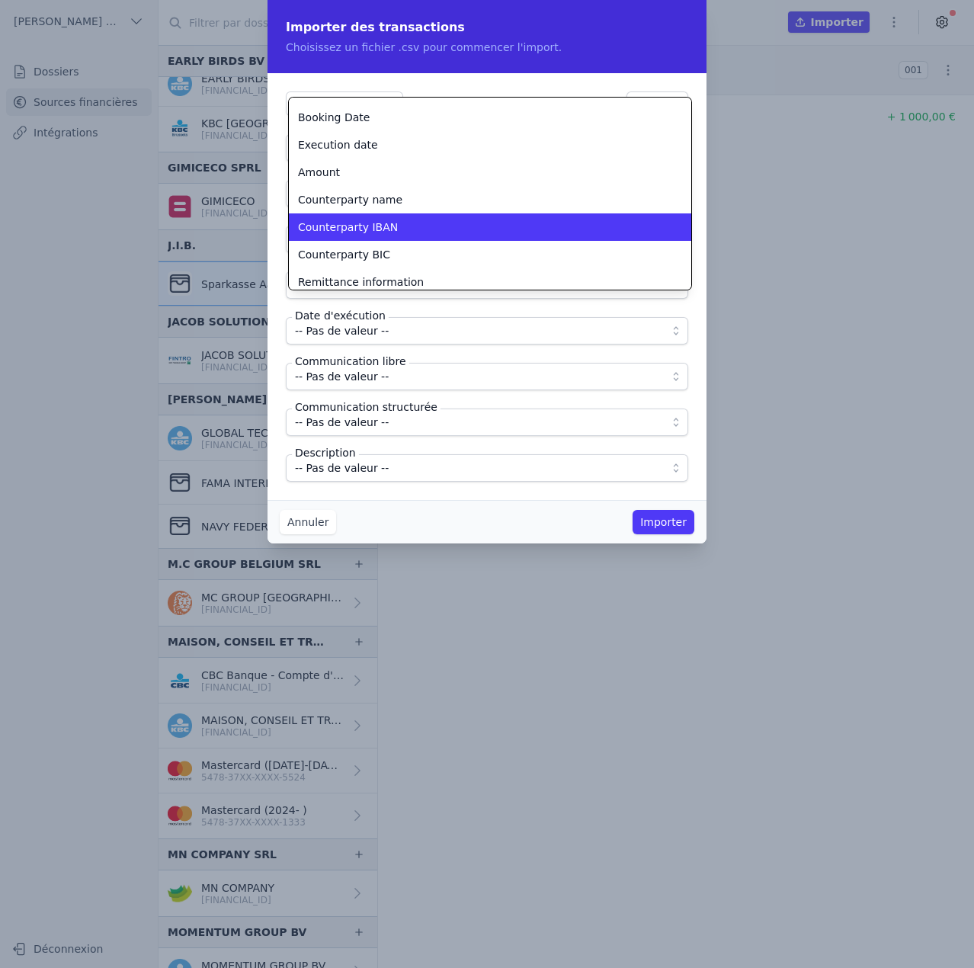
click at [377, 222] on span "Counterparty IBAN" at bounding box center [348, 227] width 100 height 15
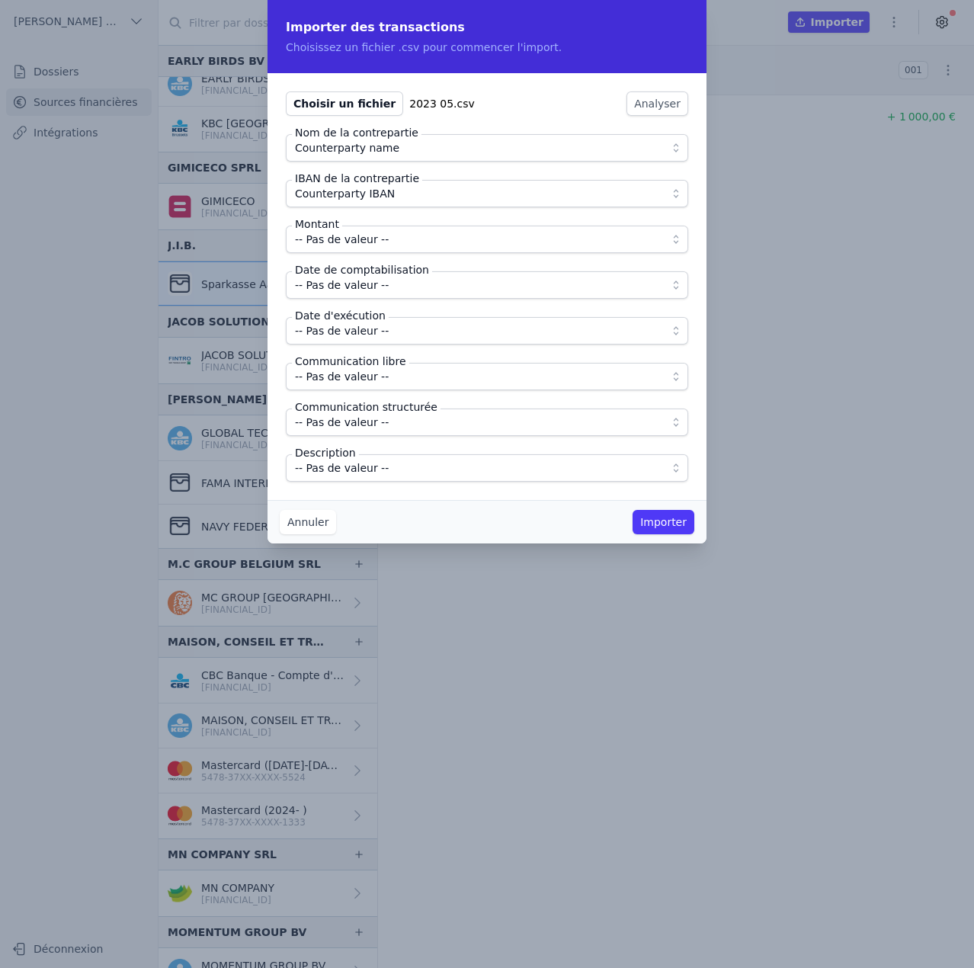
click at [377, 242] on span "-- Pas de valeur --" at bounding box center [342, 239] width 94 height 18
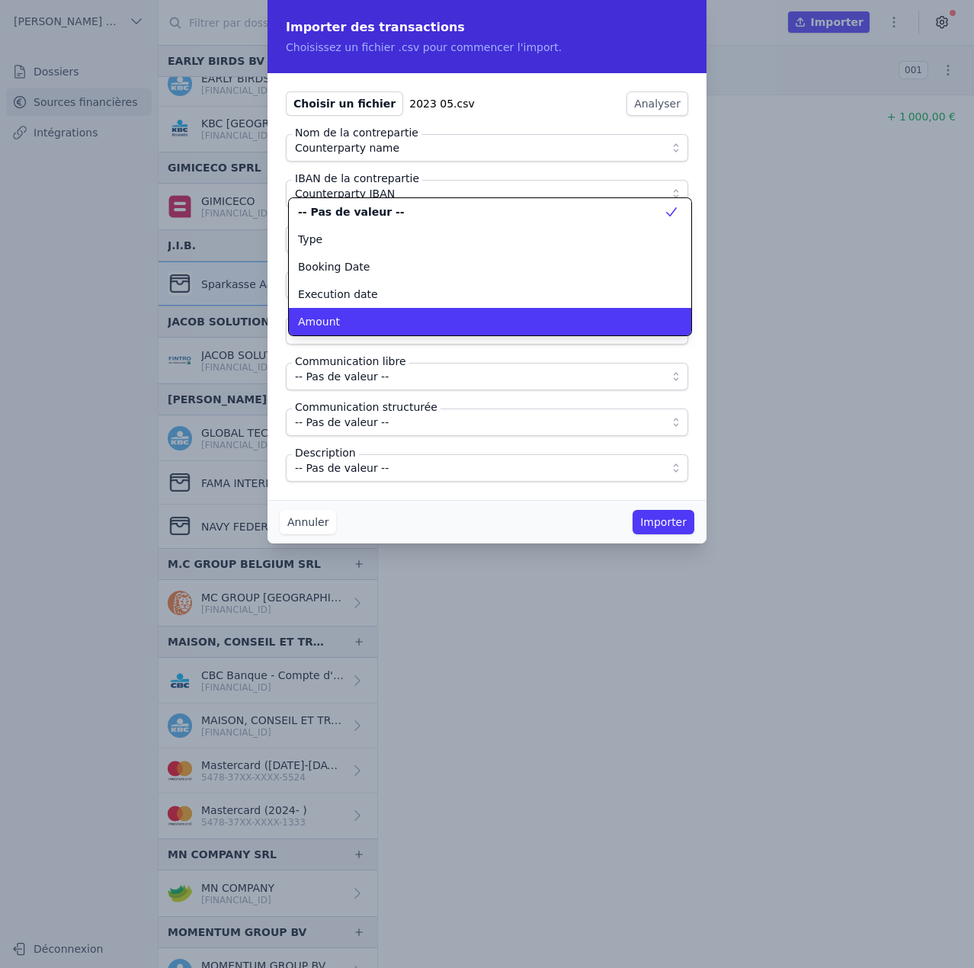
scroll to position [0, 0]
click at [360, 313] on li "Amount" at bounding box center [490, 321] width 402 height 27
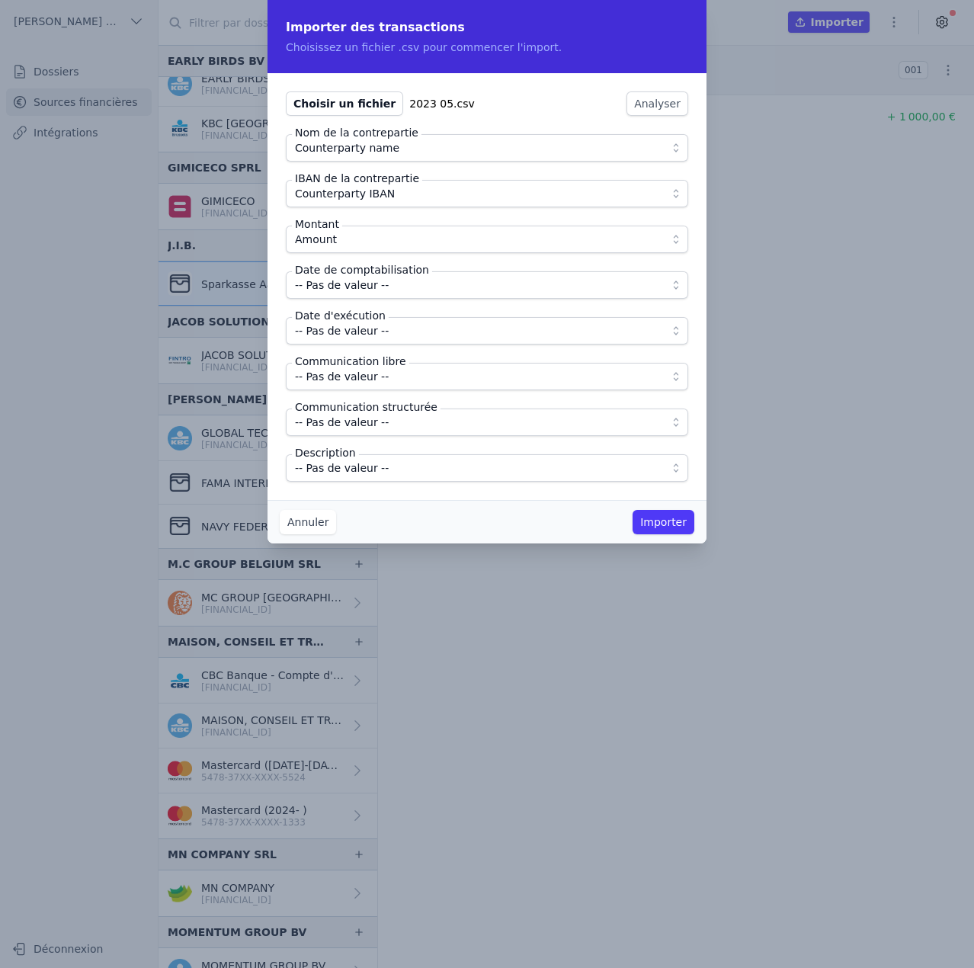
click at [361, 291] on span "-- Pas de valeur --" at bounding box center [342, 285] width 94 height 18
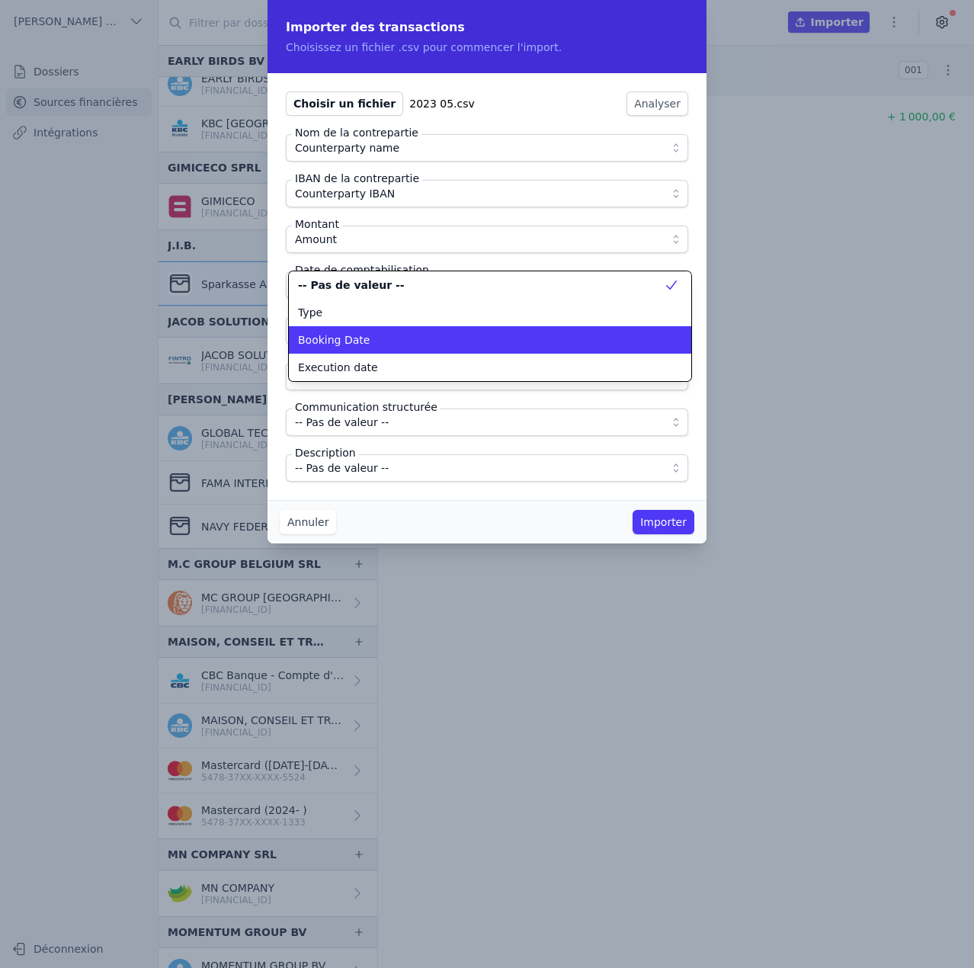
click at [354, 345] on span "Booking Date" at bounding box center [334, 339] width 72 height 15
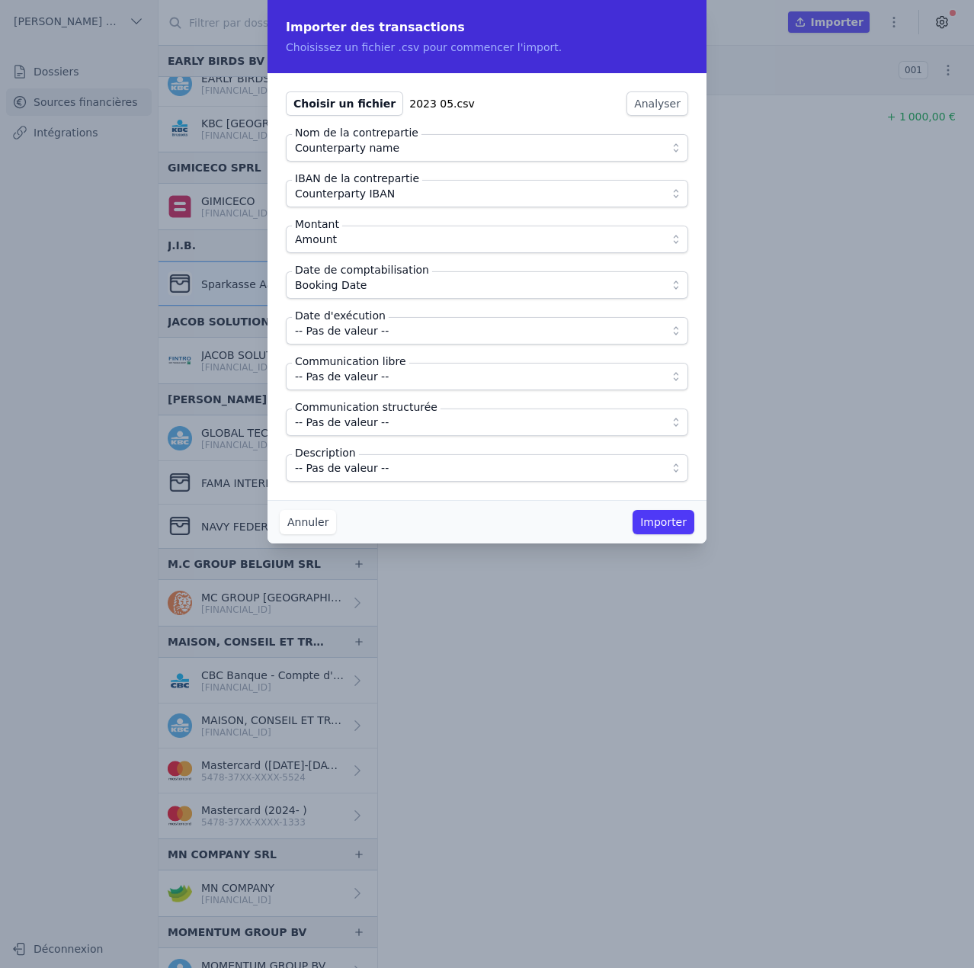
click at [352, 339] on span "-- Pas de valeur --" at bounding box center [342, 331] width 94 height 18
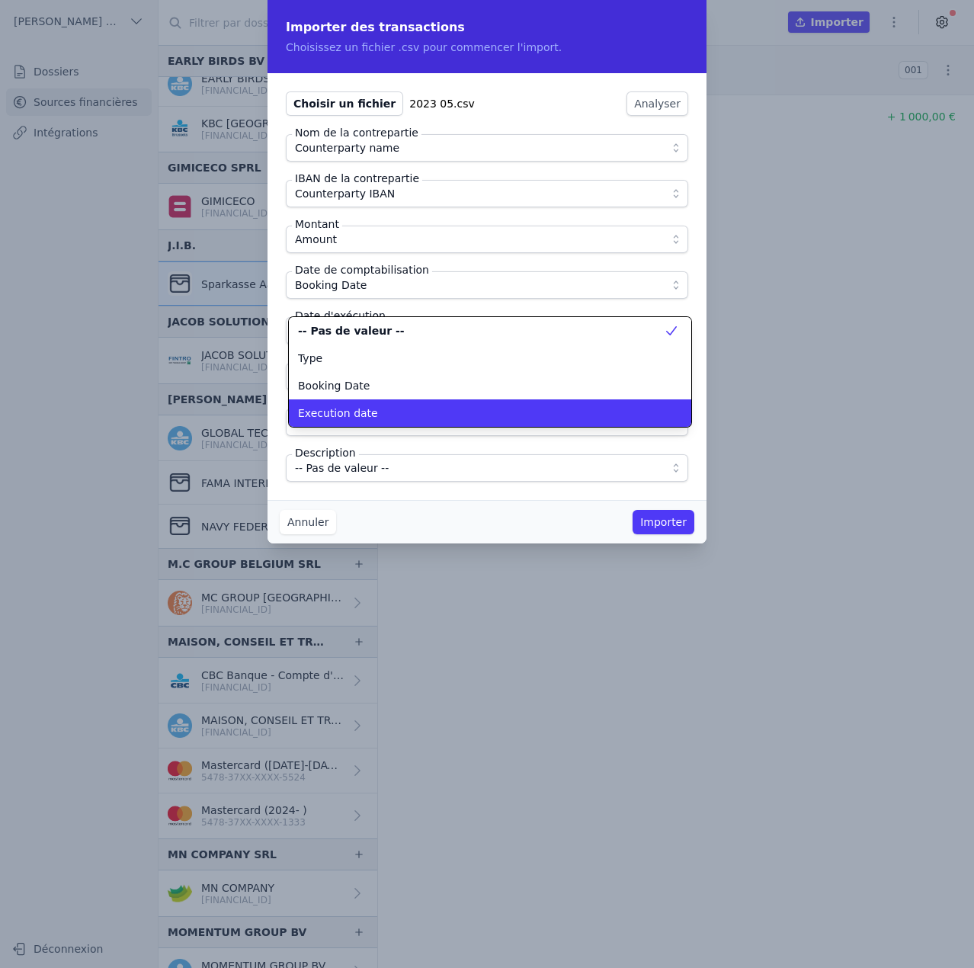
click at [347, 405] on span "Execution date" at bounding box center [338, 412] width 80 height 15
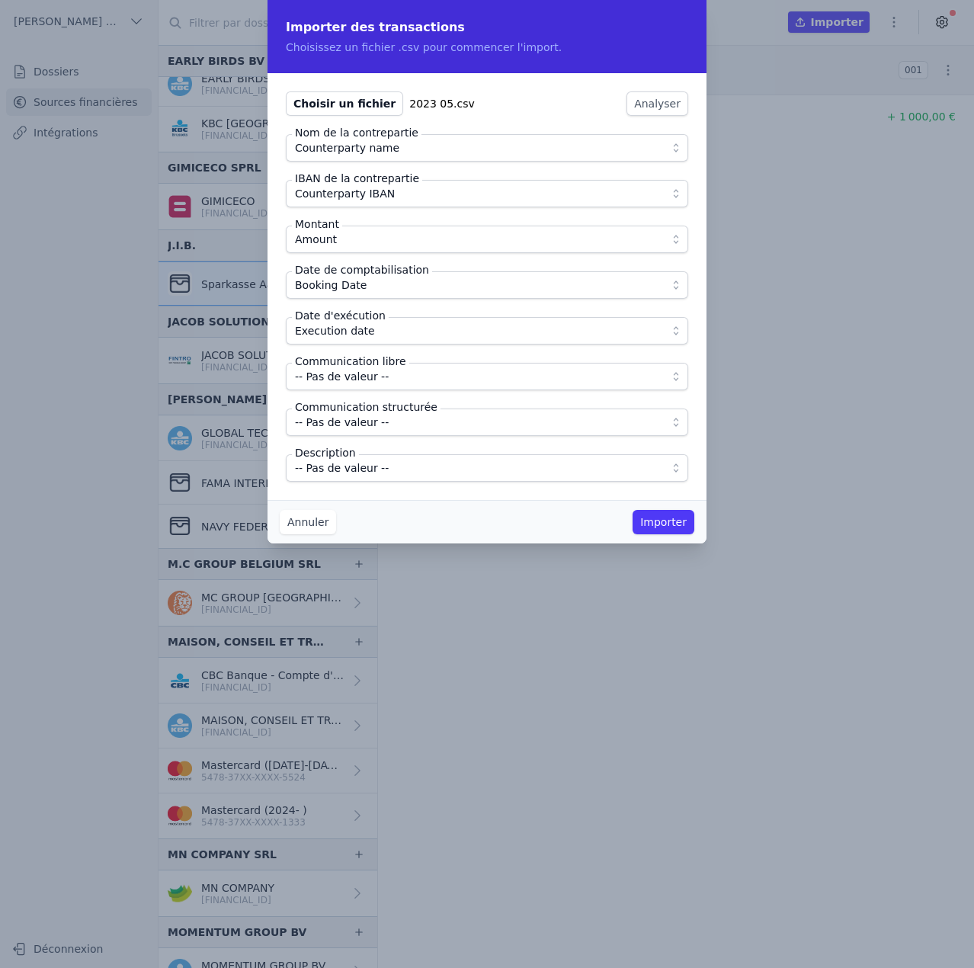
click at [345, 381] on span "-- Pas de valeur --" at bounding box center [342, 376] width 94 height 18
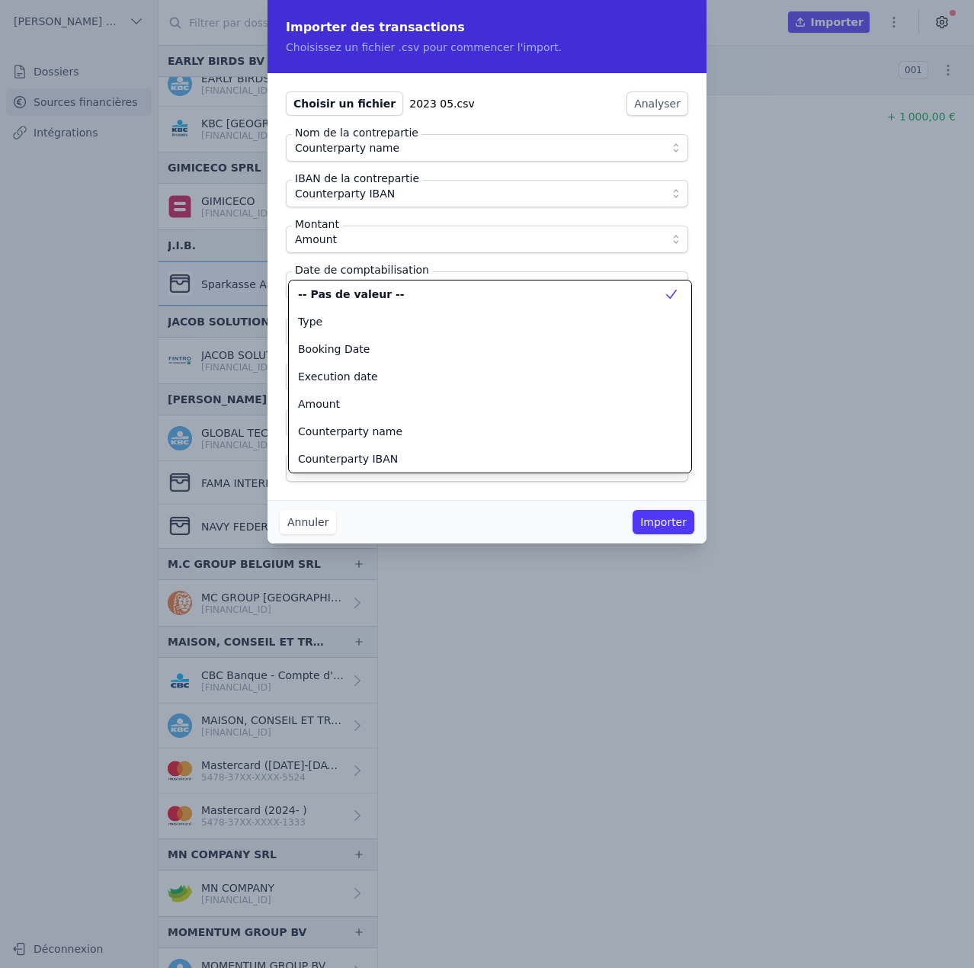
scroll to position [137, 0]
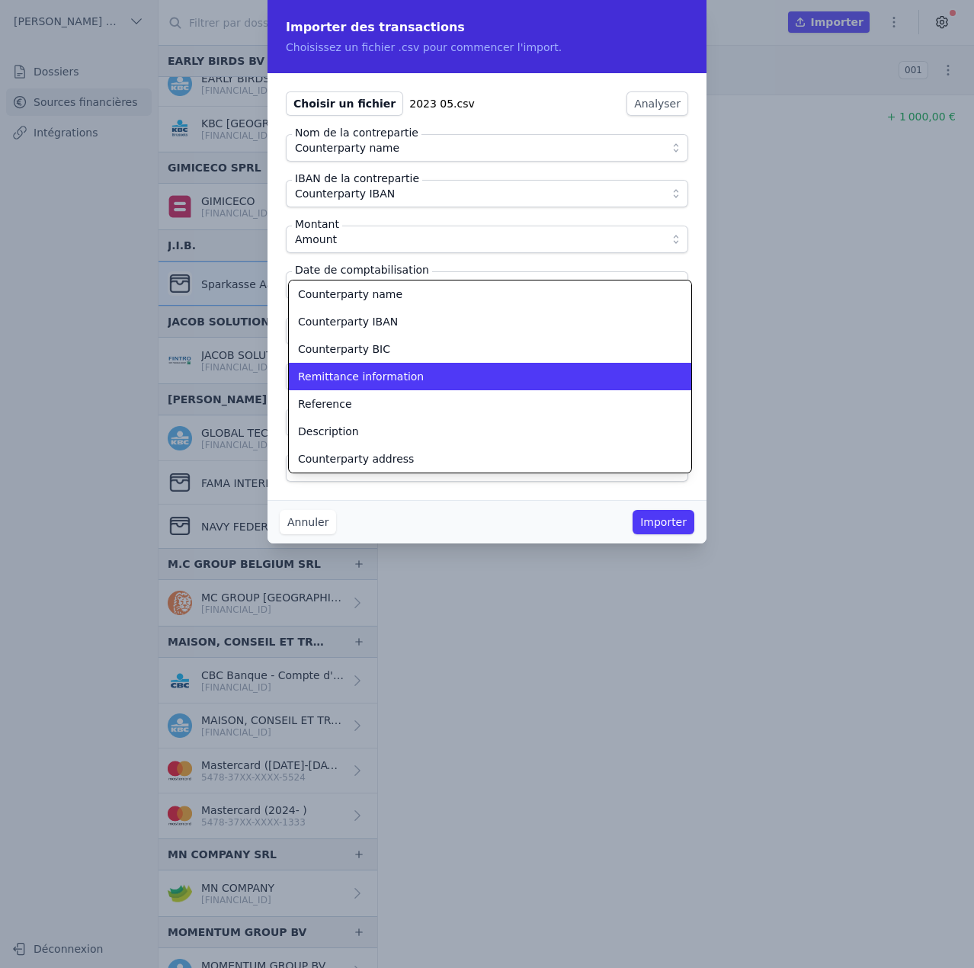
click at [345, 381] on span "Remittance information" at bounding box center [361, 376] width 126 height 15
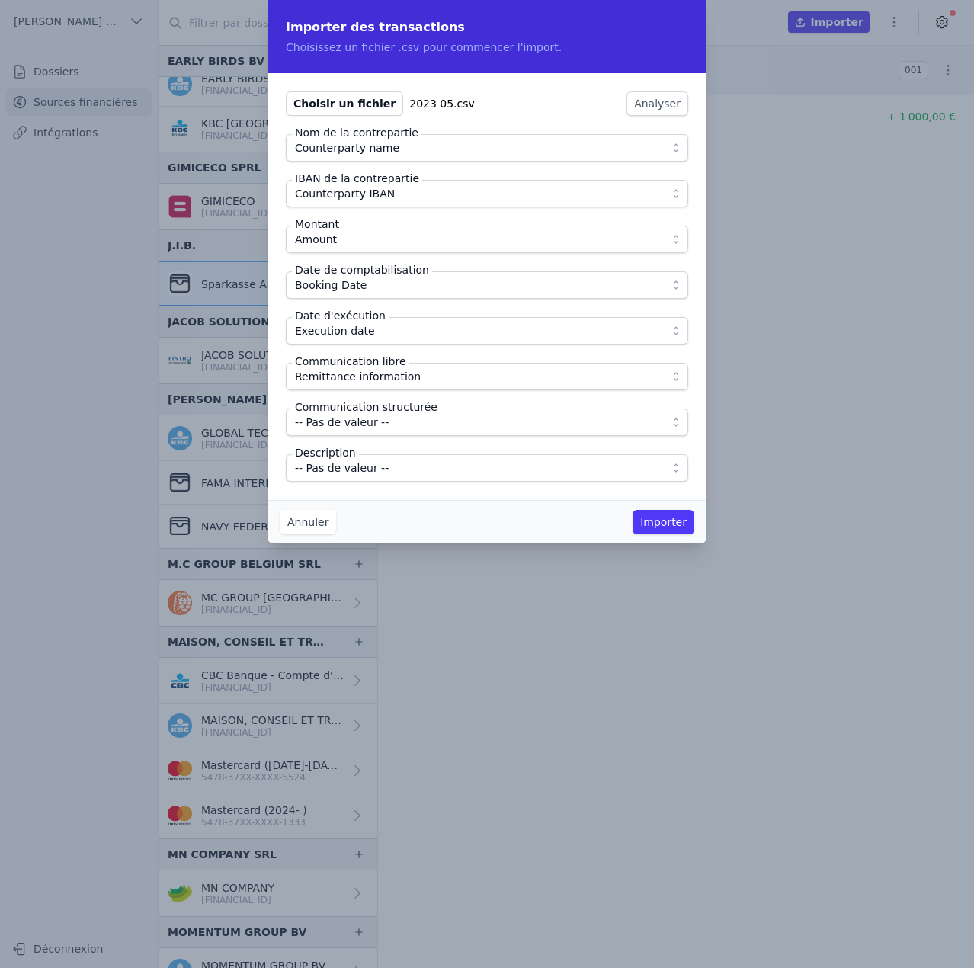
click at [363, 473] on span "-- Pas de valeur --" at bounding box center [342, 468] width 94 height 18
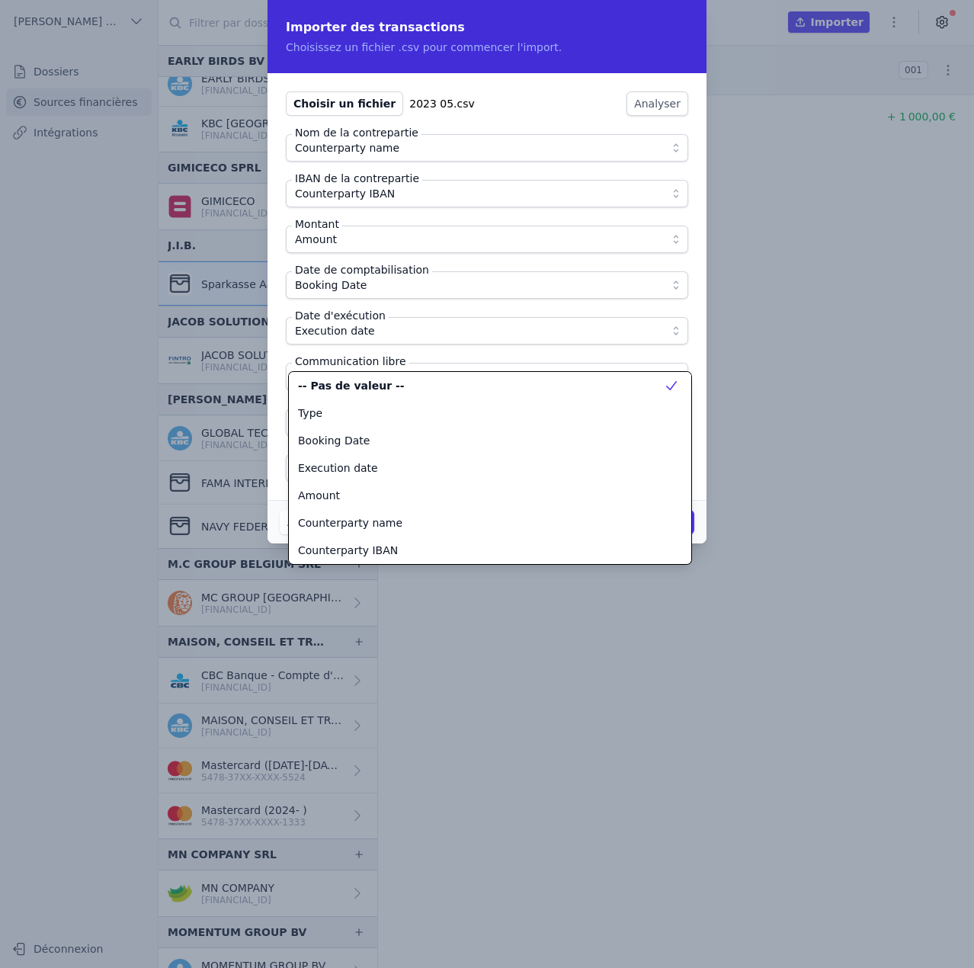
scroll to position [192, 0]
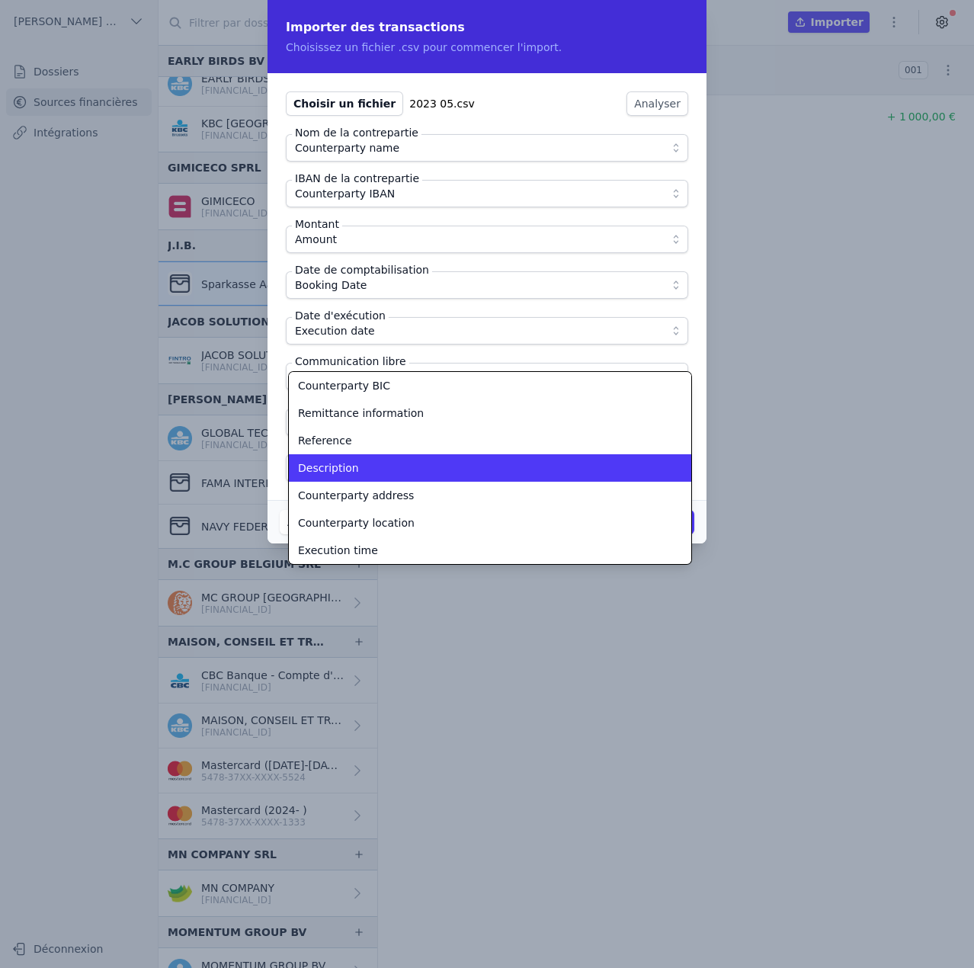
click at [363, 473] on div "Description" at bounding box center [481, 467] width 366 height 15
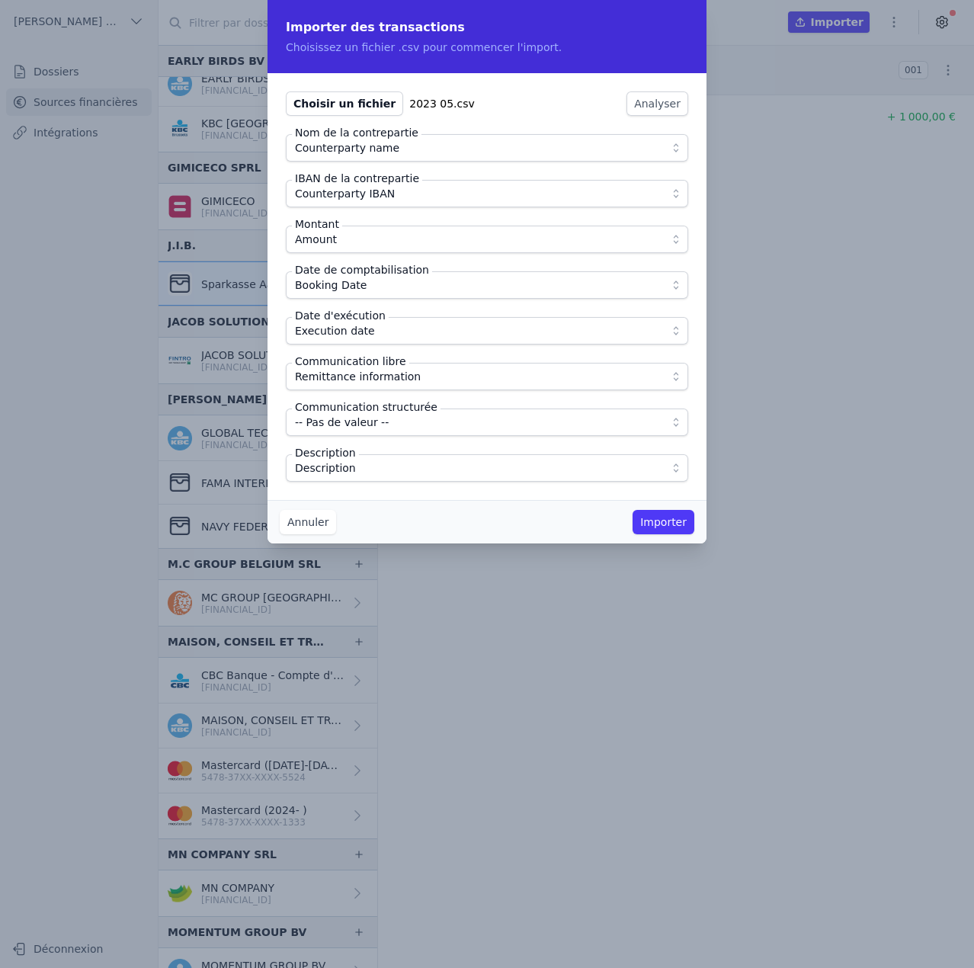
click at [395, 506] on div "Annuler Importer" at bounding box center [487, 521] width 439 height 43
click at [649, 517] on button "Importer" at bounding box center [664, 522] width 62 height 24
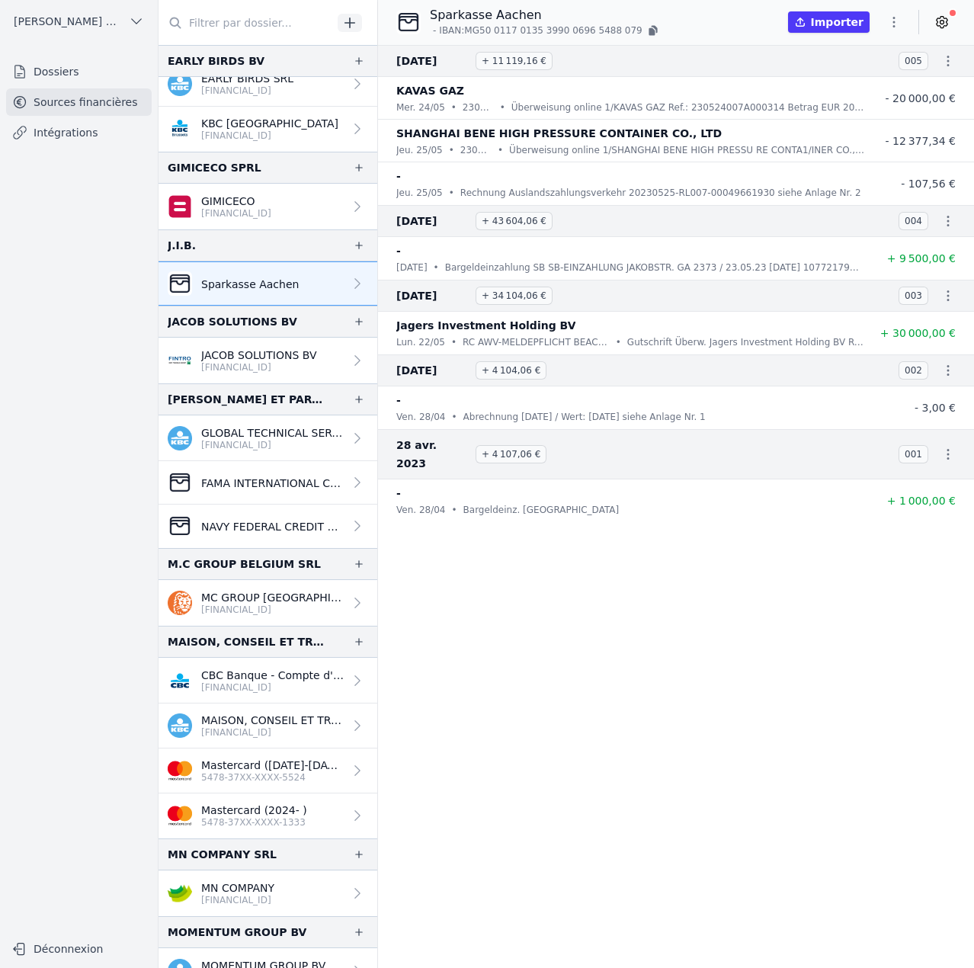
click at [887, 22] on icon "button" at bounding box center [893, 21] width 15 height 15
click at [854, 107] on button "Import CSV *" at bounding box center [858, 111] width 110 height 28
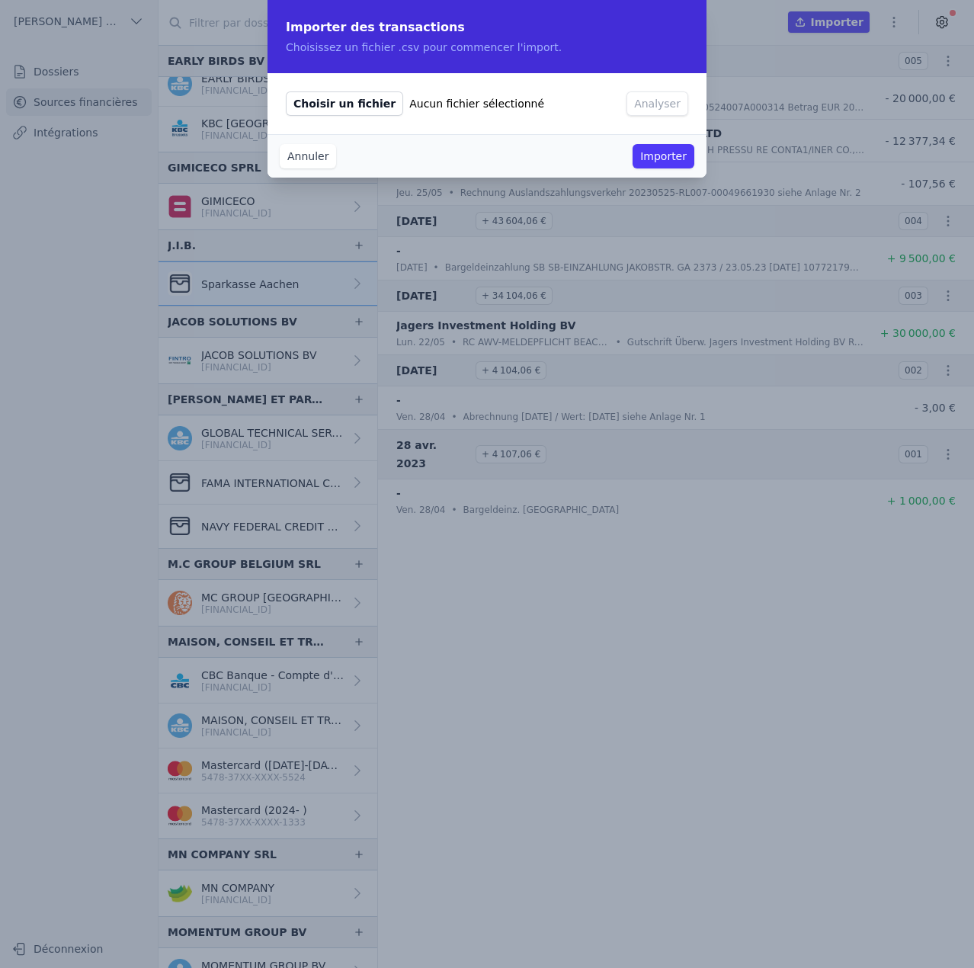
click at [321, 104] on span "Choisir un fichier" at bounding box center [344, 103] width 117 height 24
click at [286, 91] on input "Choisir un fichier Aucun fichier sélectionné" at bounding box center [285, 91] width 1 height 1
type input "C:\fakepath\2023 06.csv"
click at [657, 104] on button "Analyser" at bounding box center [658, 103] width 62 height 24
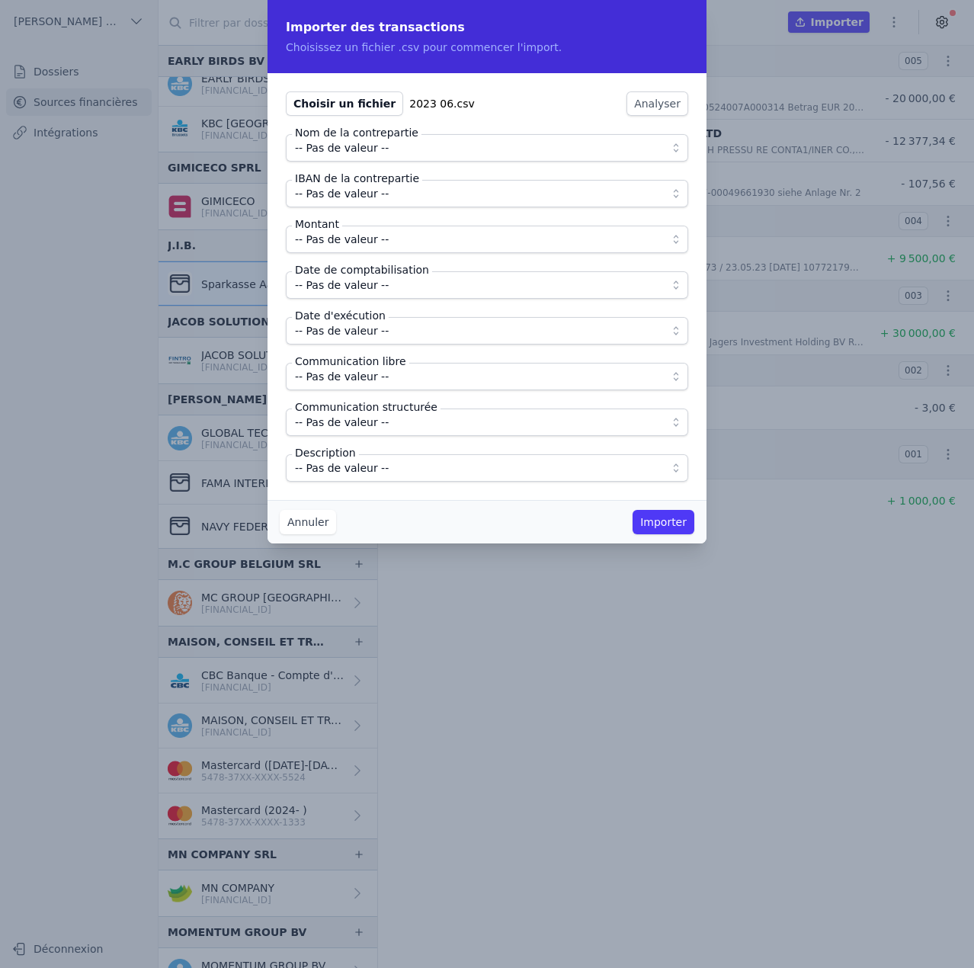
click at [402, 149] on span "-- Pas de valeur --" at bounding box center [476, 148] width 363 height 18
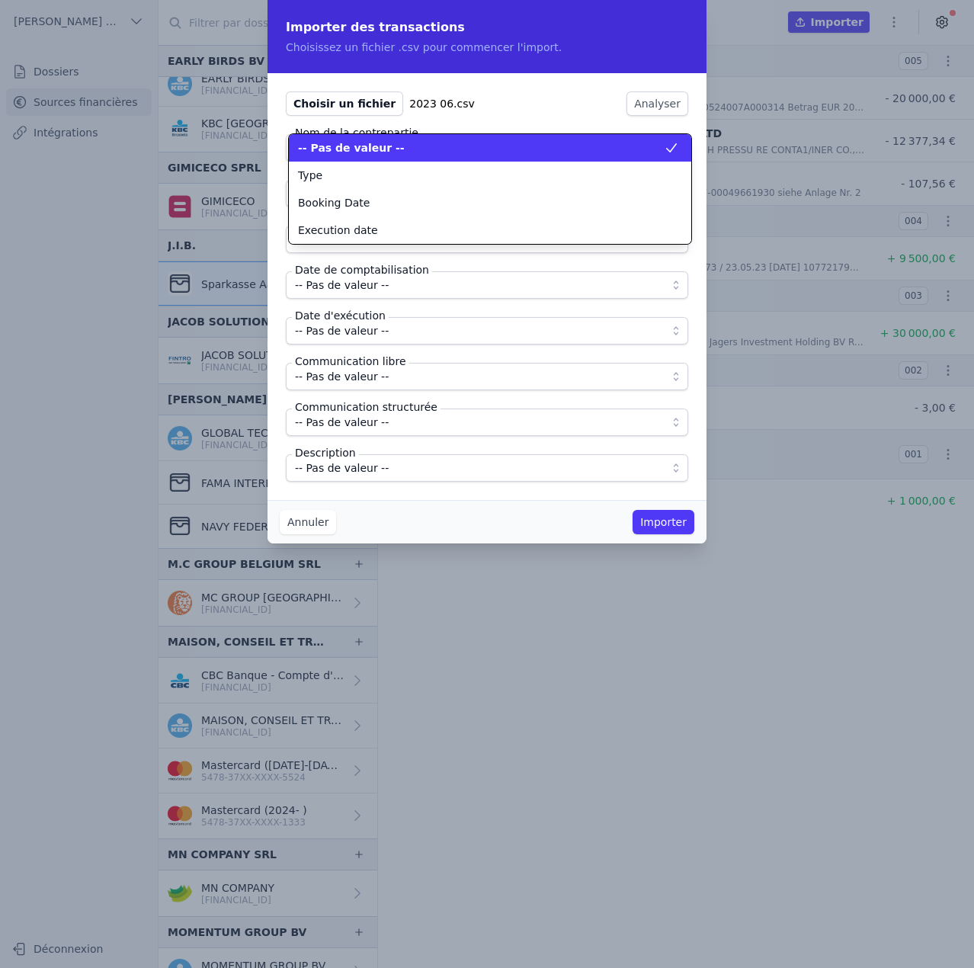
scroll to position [0, 0]
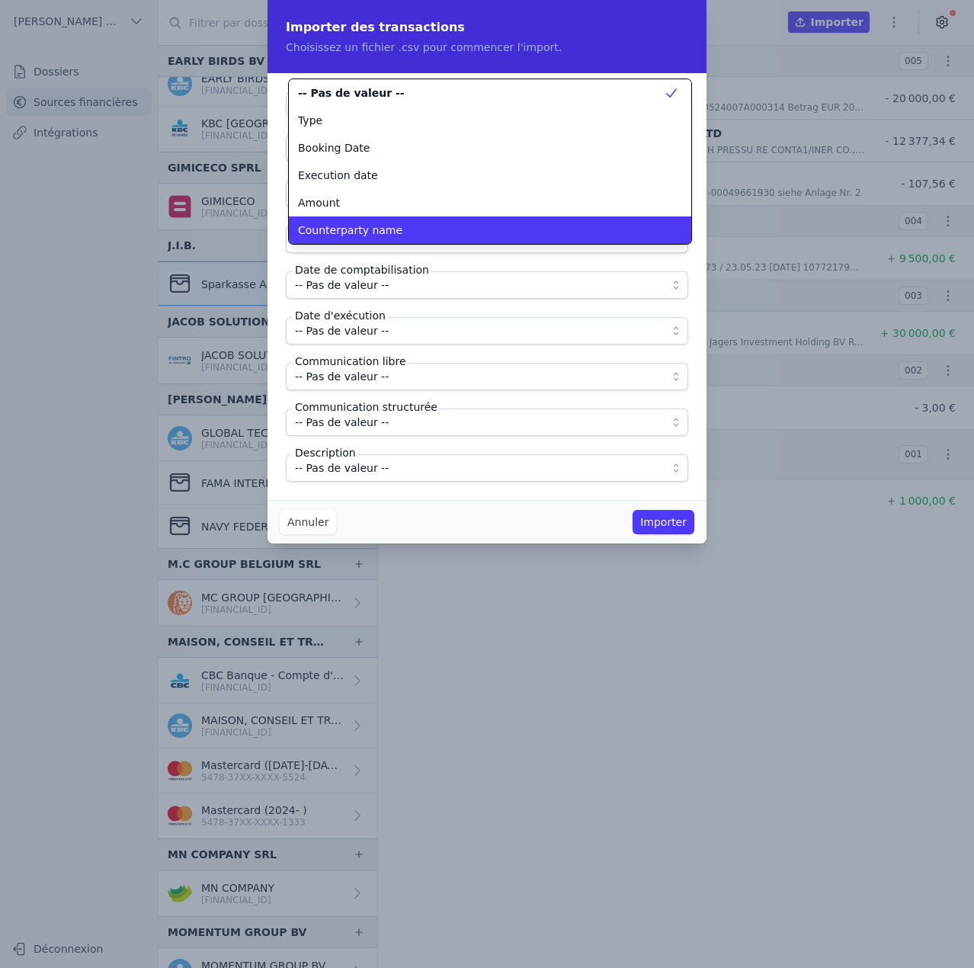
click at [384, 229] on span "Counterparty name" at bounding box center [350, 230] width 104 height 15
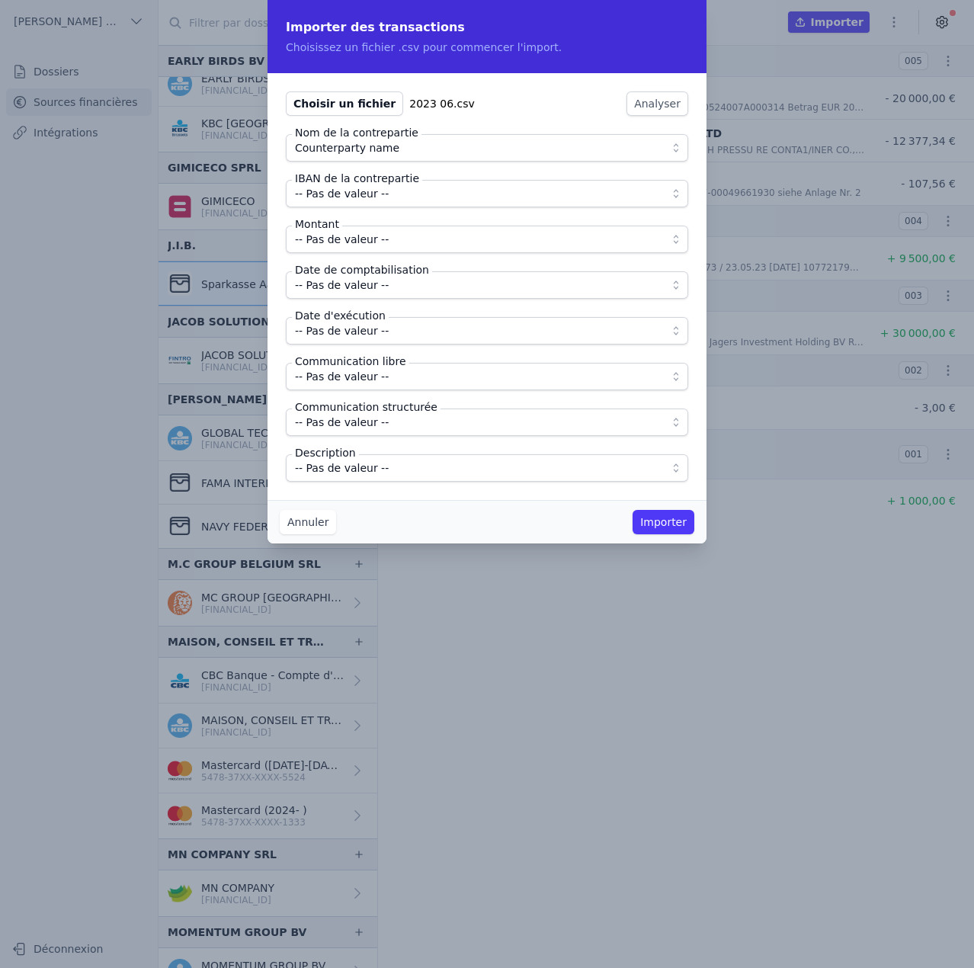
click at [383, 197] on span "-- Pas de valeur --" at bounding box center [476, 193] width 363 height 18
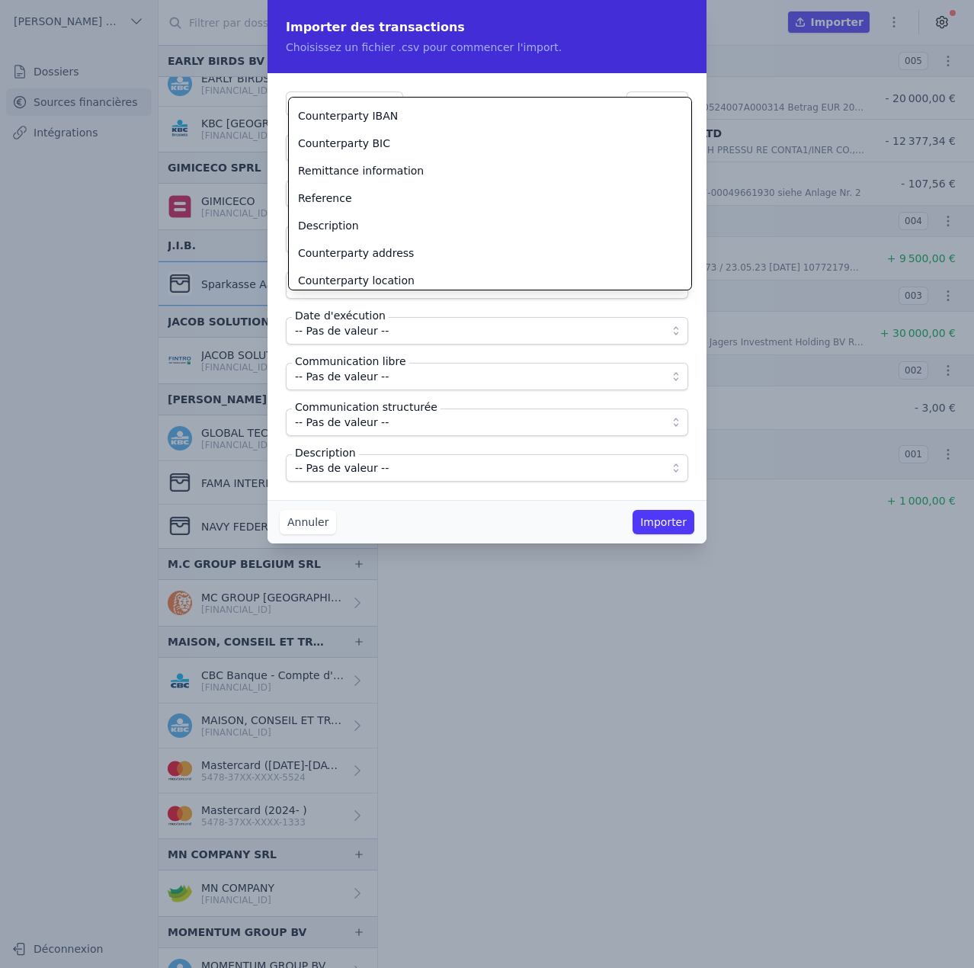
scroll to position [134, 0]
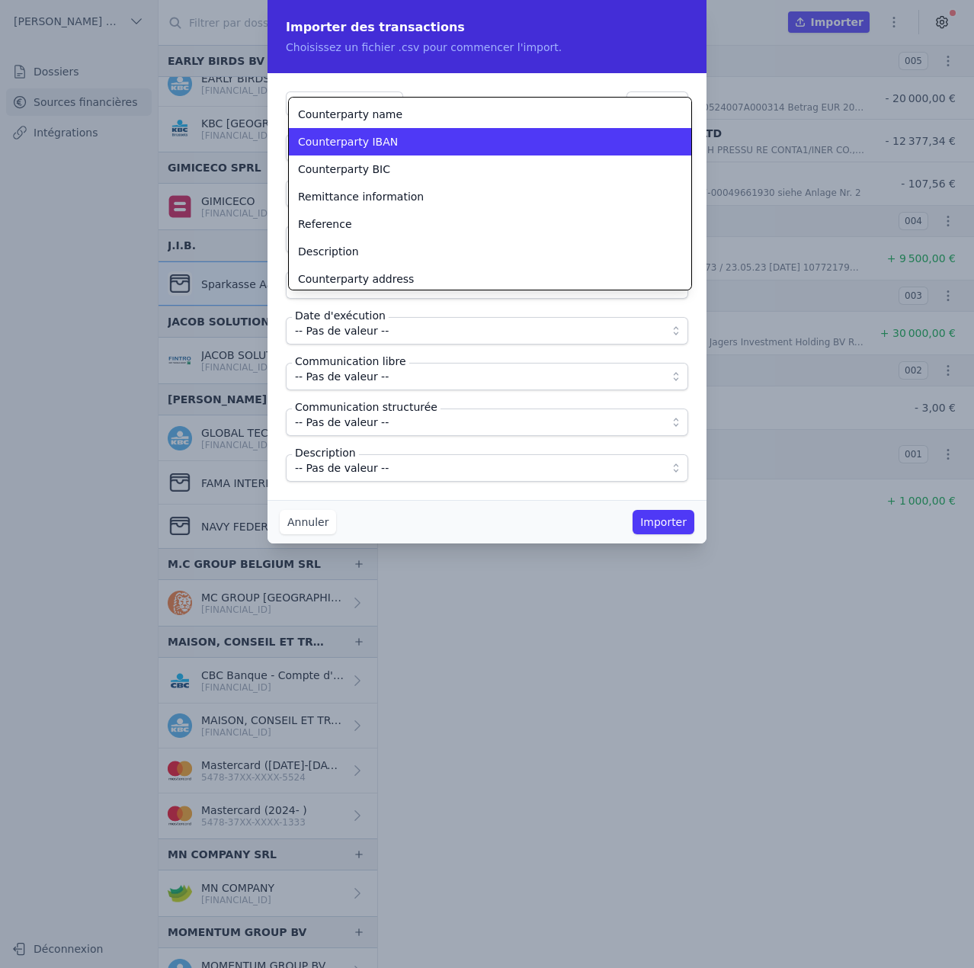
click at [377, 149] on span "Counterparty IBAN" at bounding box center [348, 141] width 100 height 15
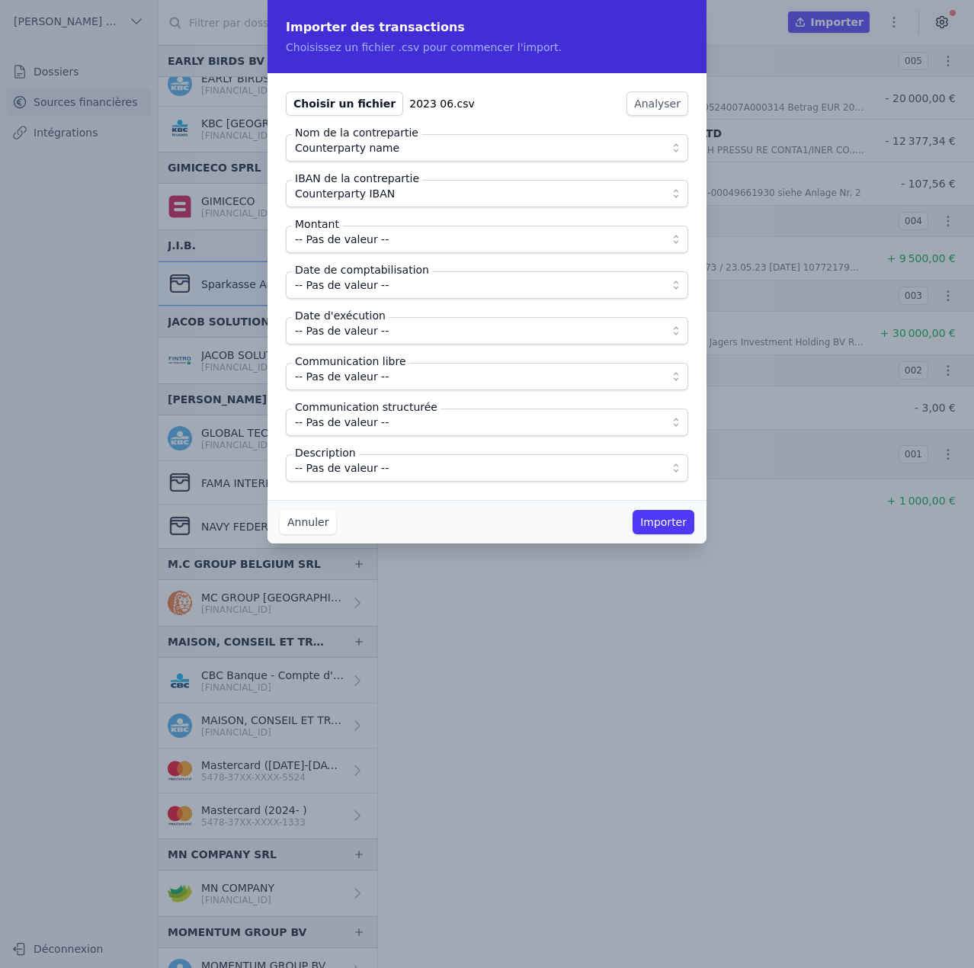
click at [363, 236] on span "-- Pas de valeur --" at bounding box center [342, 239] width 94 height 18
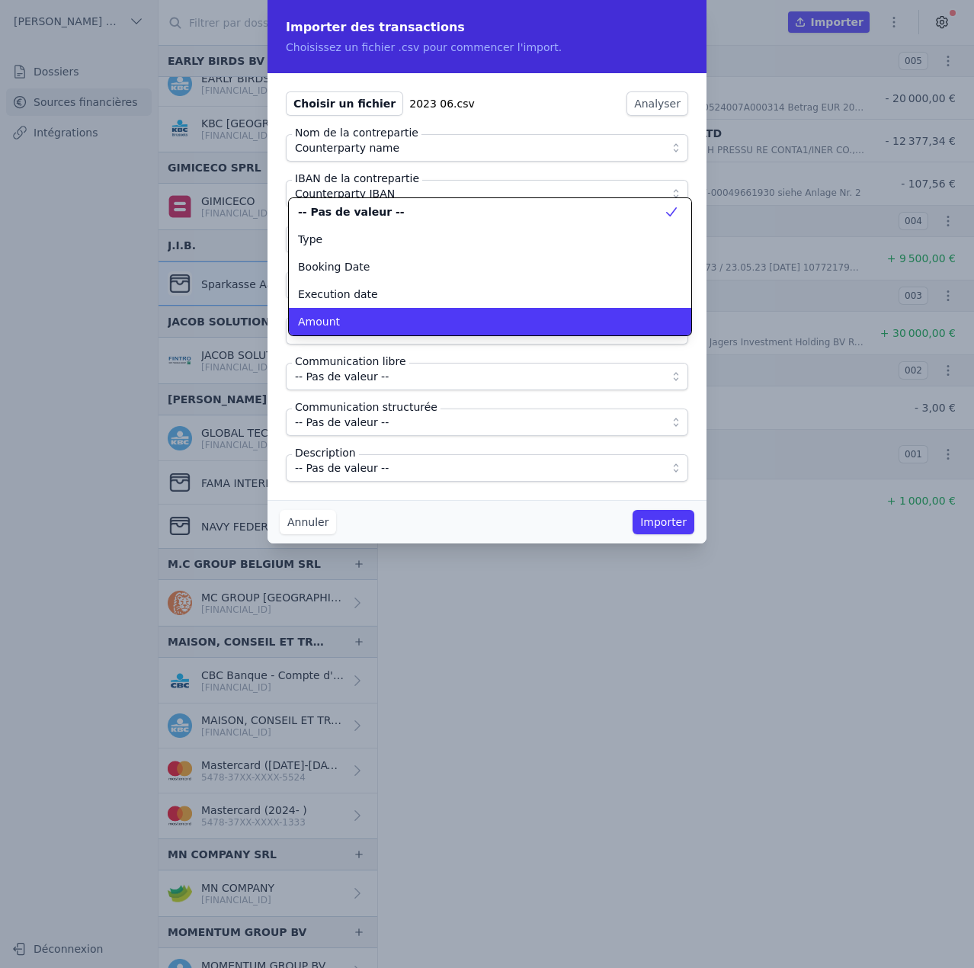
scroll to position [0, 0]
click at [357, 312] on li "Amount" at bounding box center [490, 321] width 402 height 27
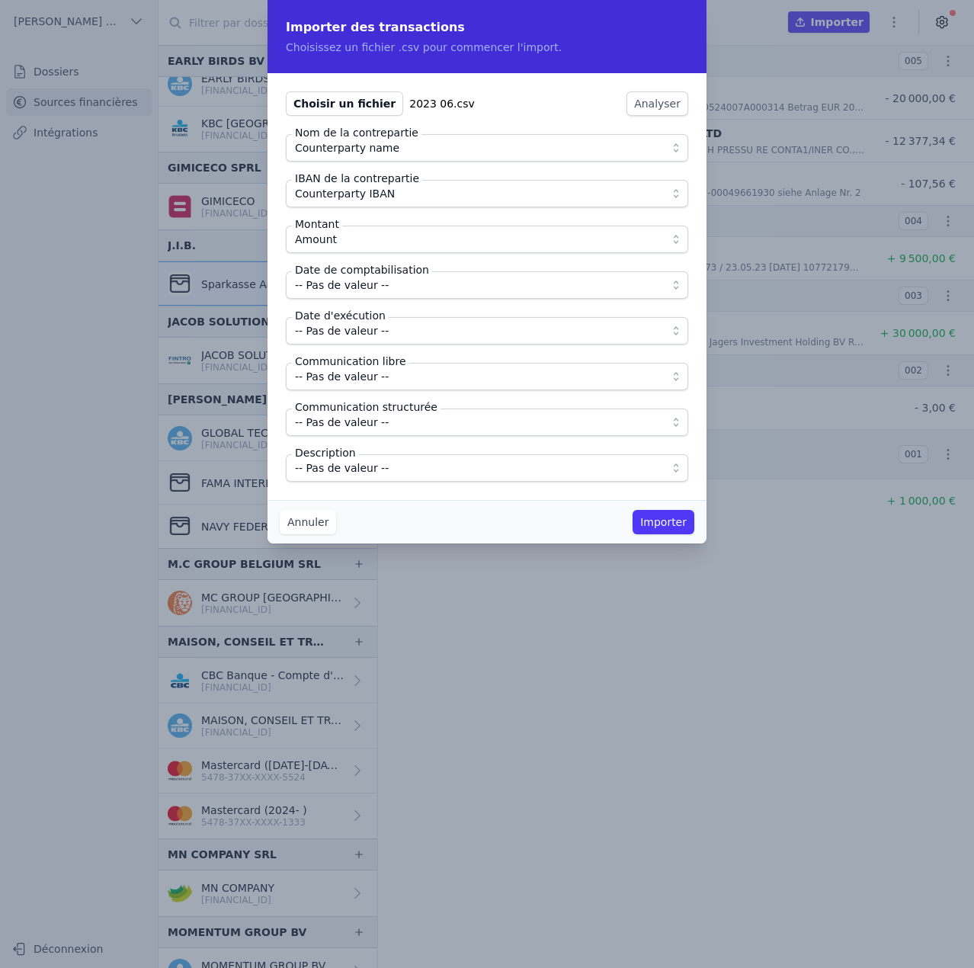
click at [360, 289] on span "-- Pas de valeur --" at bounding box center [342, 285] width 94 height 18
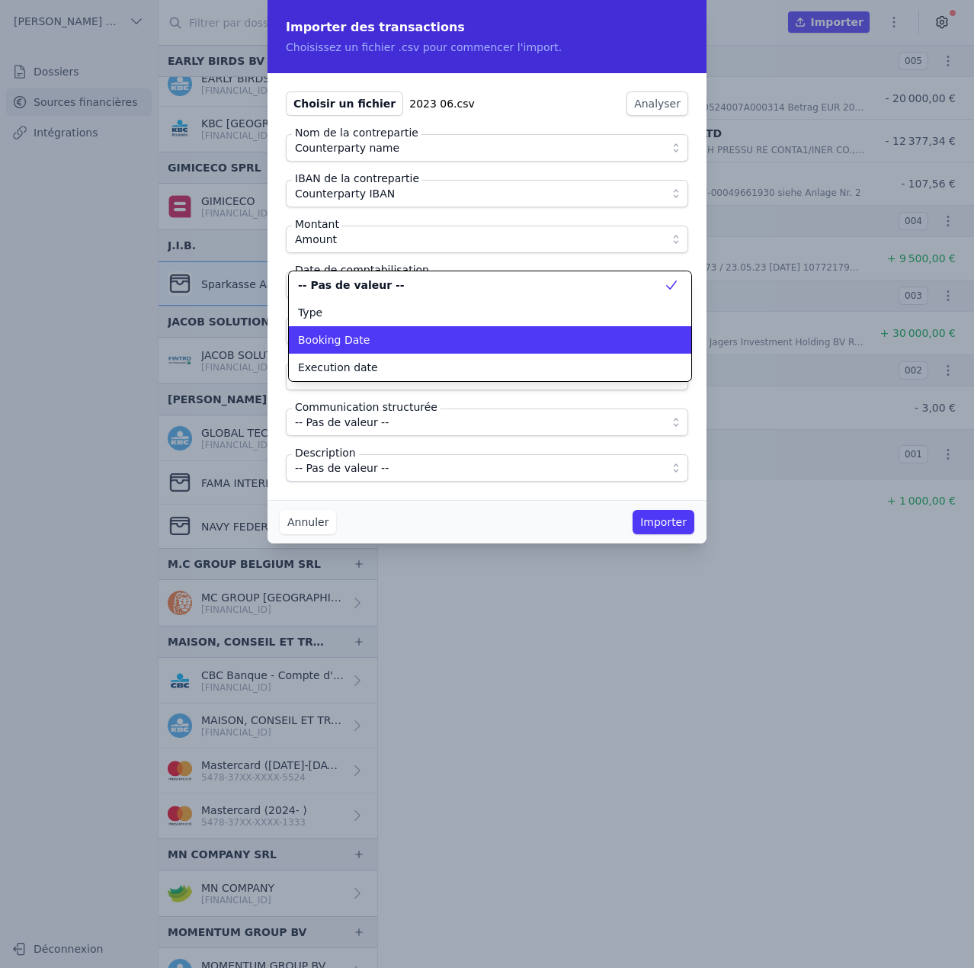
click at [367, 343] on div "Booking Date" at bounding box center [481, 339] width 366 height 15
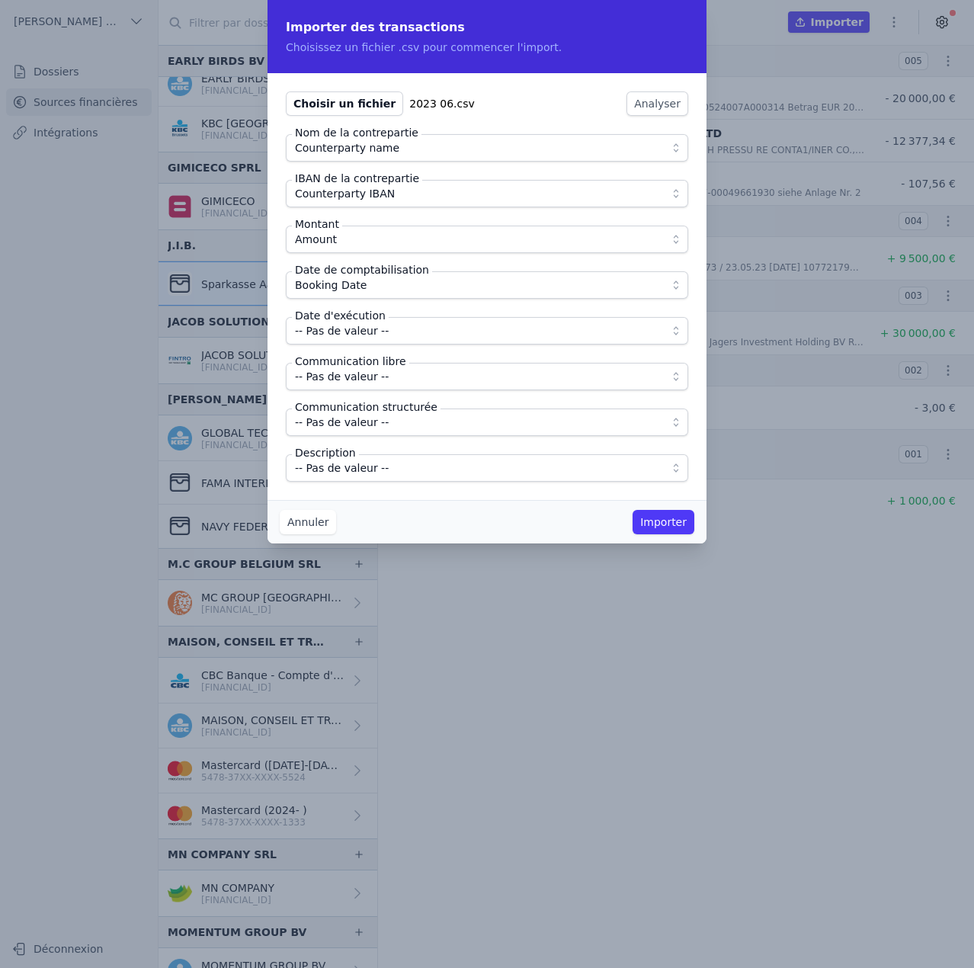
click at [369, 327] on span "-- Pas de valeur --" at bounding box center [342, 331] width 94 height 18
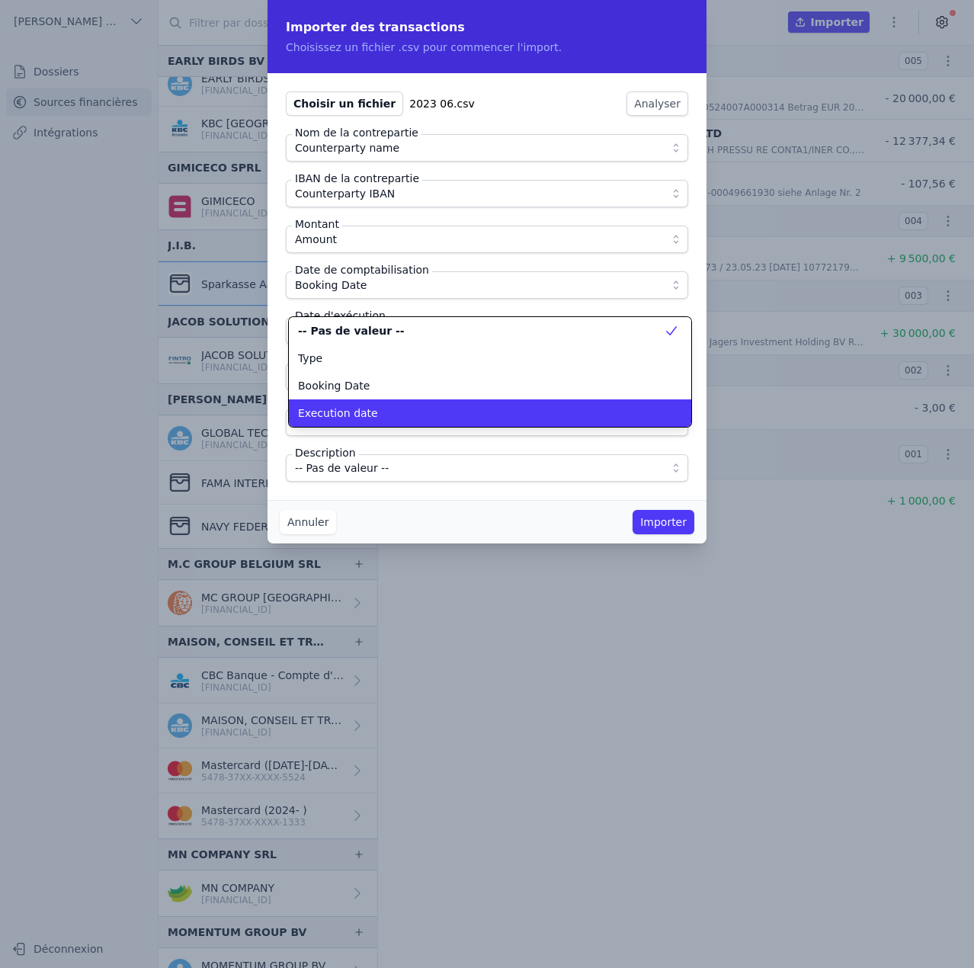
click at [381, 405] on div "Execution date" at bounding box center [481, 412] width 366 height 15
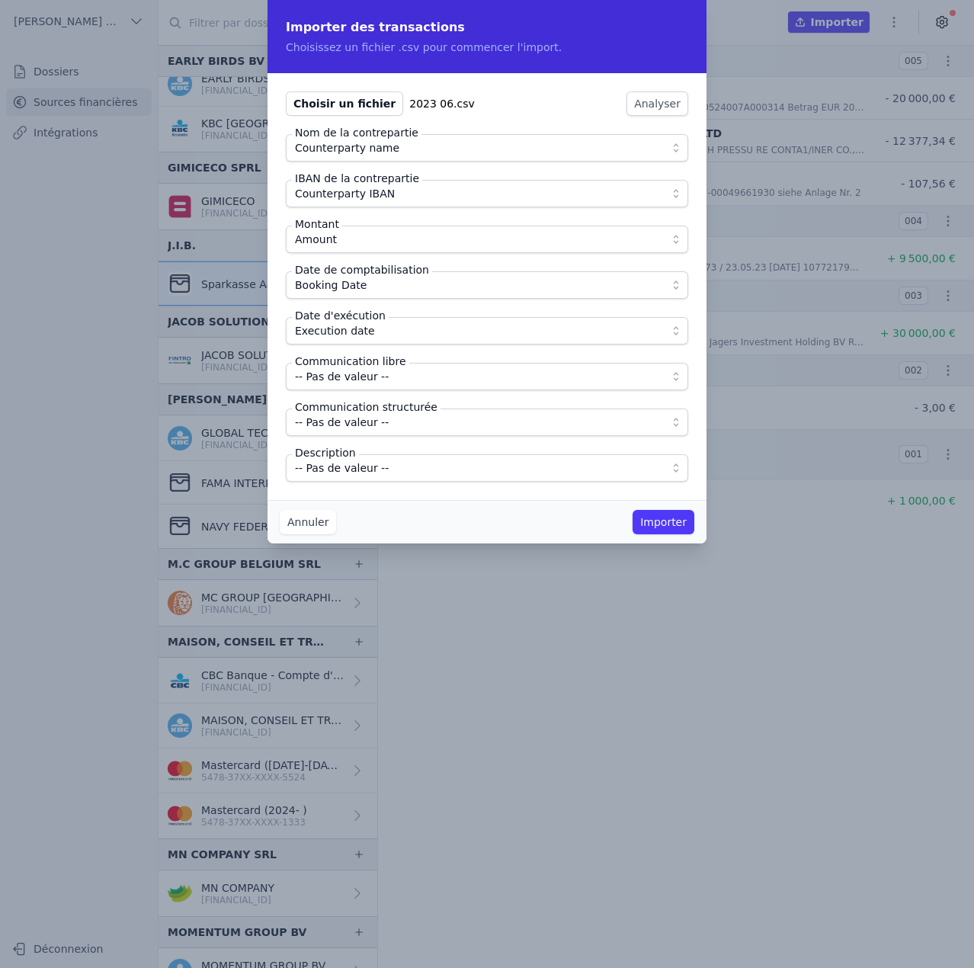
click at [387, 375] on span "-- Pas de valeur --" at bounding box center [476, 376] width 363 height 18
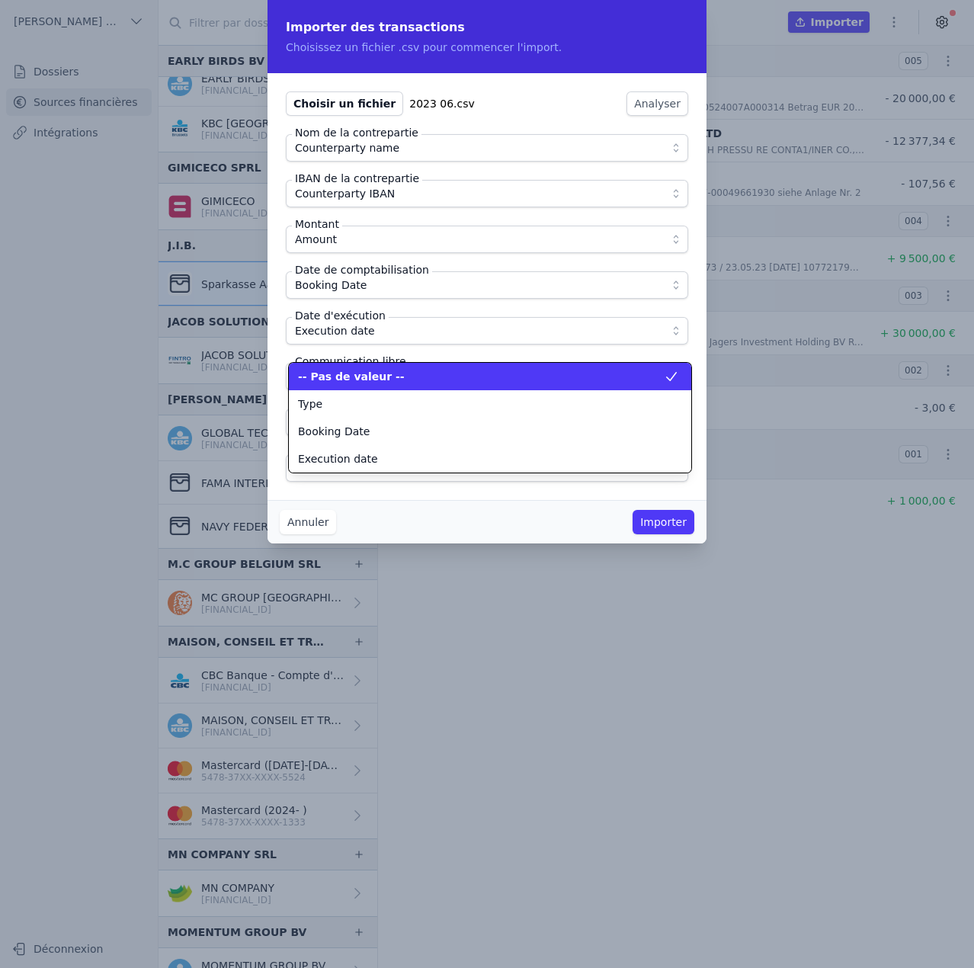
scroll to position [137, 0]
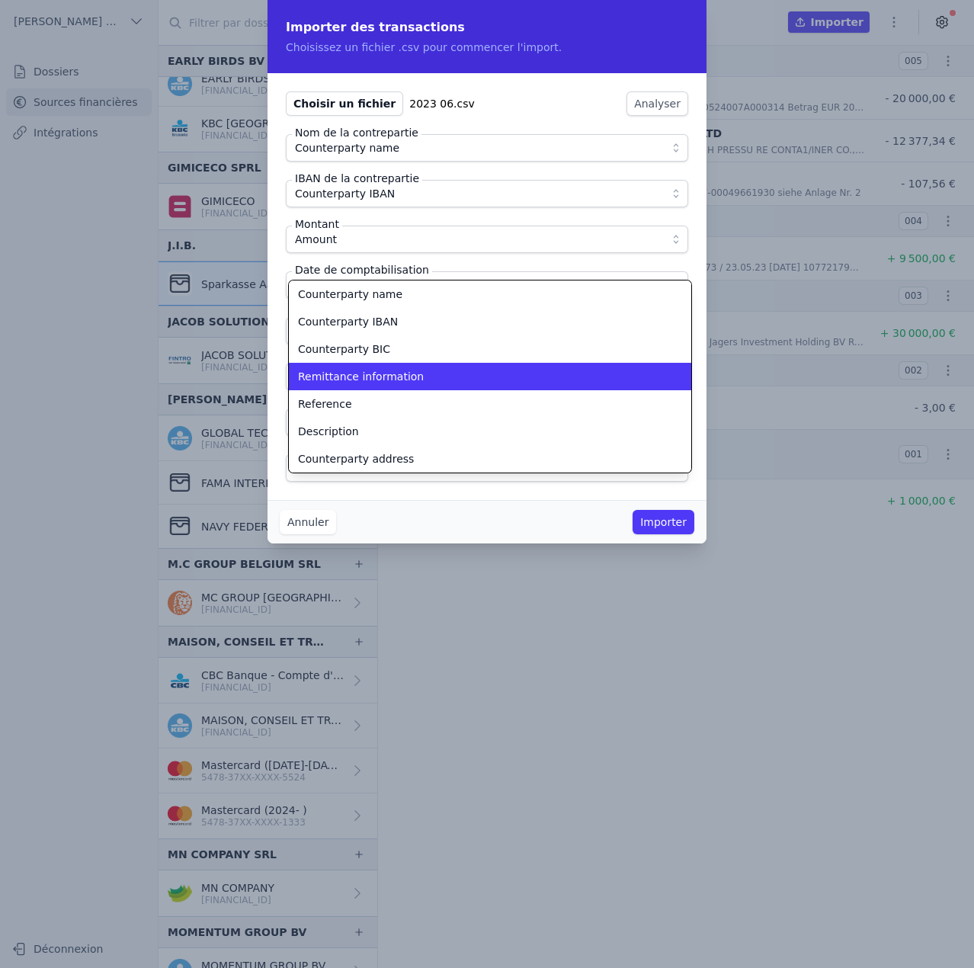
click at [387, 375] on span "Remittance information" at bounding box center [361, 376] width 126 height 15
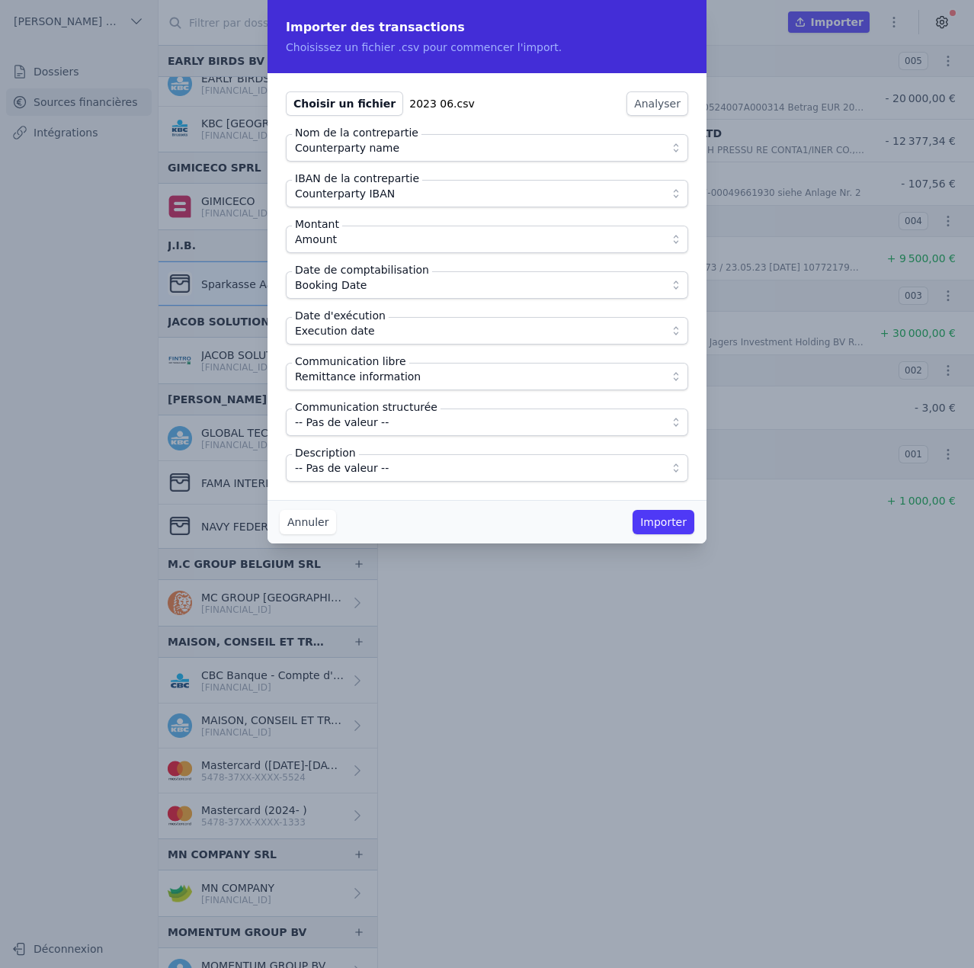
click at [385, 468] on span "-- Pas de valeur --" at bounding box center [476, 468] width 363 height 18
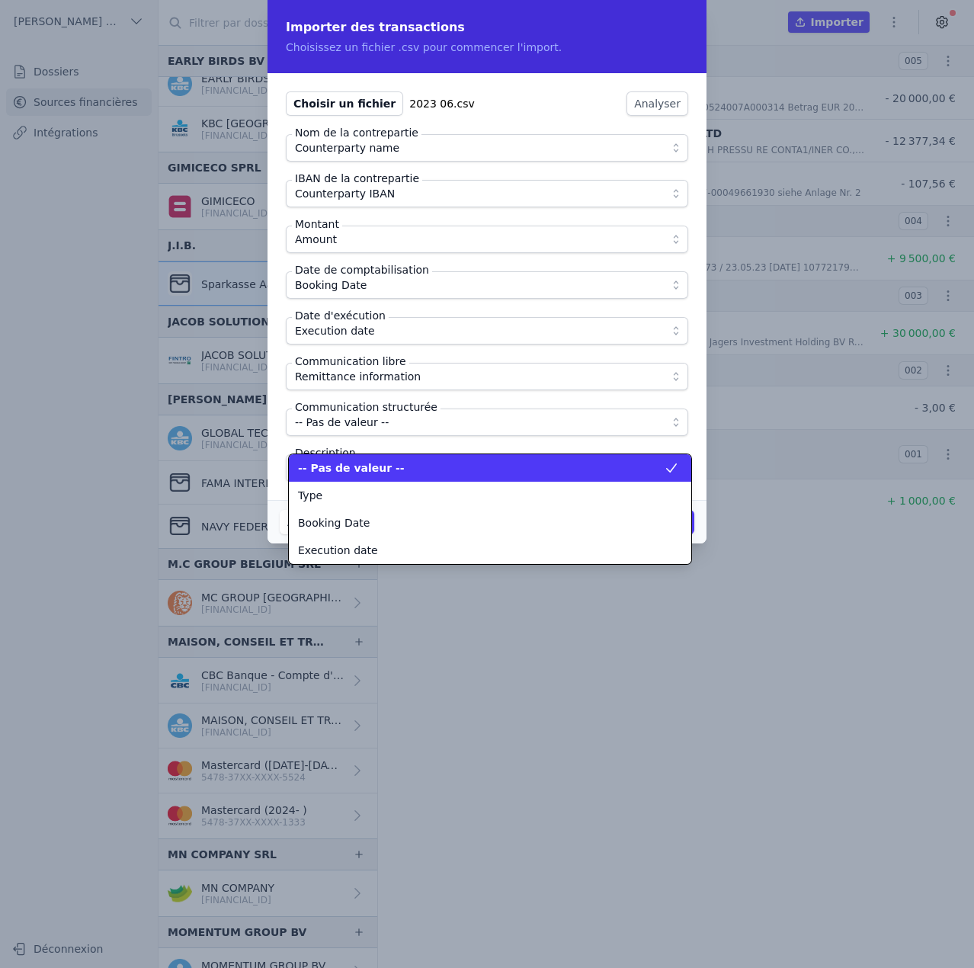
scroll to position [192, 0]
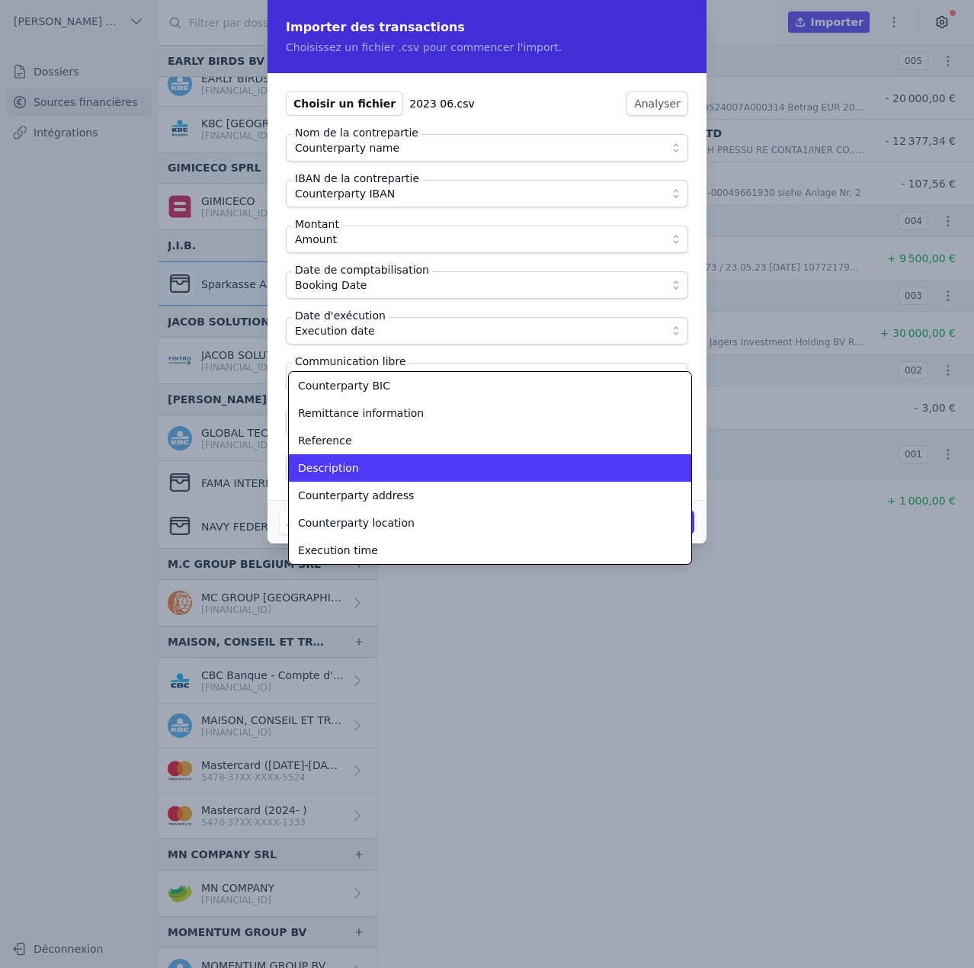
click at [385, 468] on div "Description" at bounding box center [481, 467] width 366 height 15
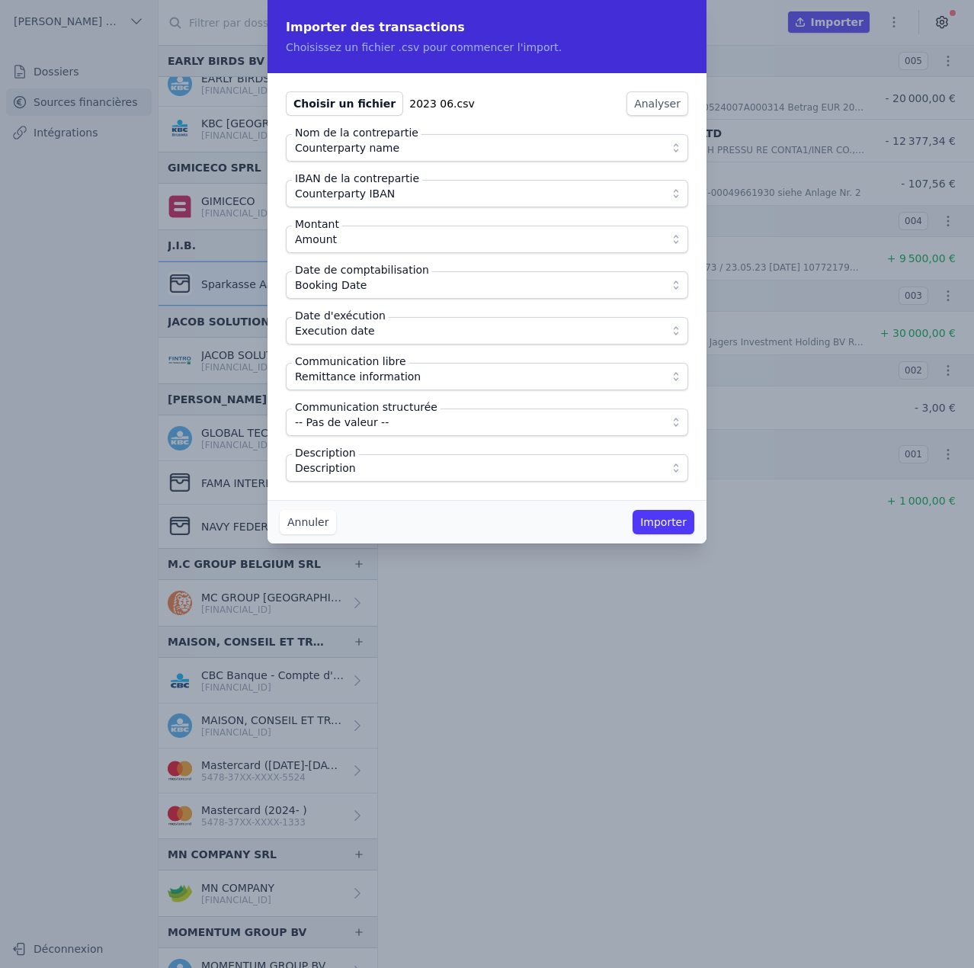
click at [414, 490] on div "Choisir un fichier 2023 06.csv Analyser Nom de la contrepartie Counterparty nam…" at bounding box center [487, 286] width 439 height 427
click at [661, 521] on button "Importer" at bounding box center [664, 522] width 62 height 24
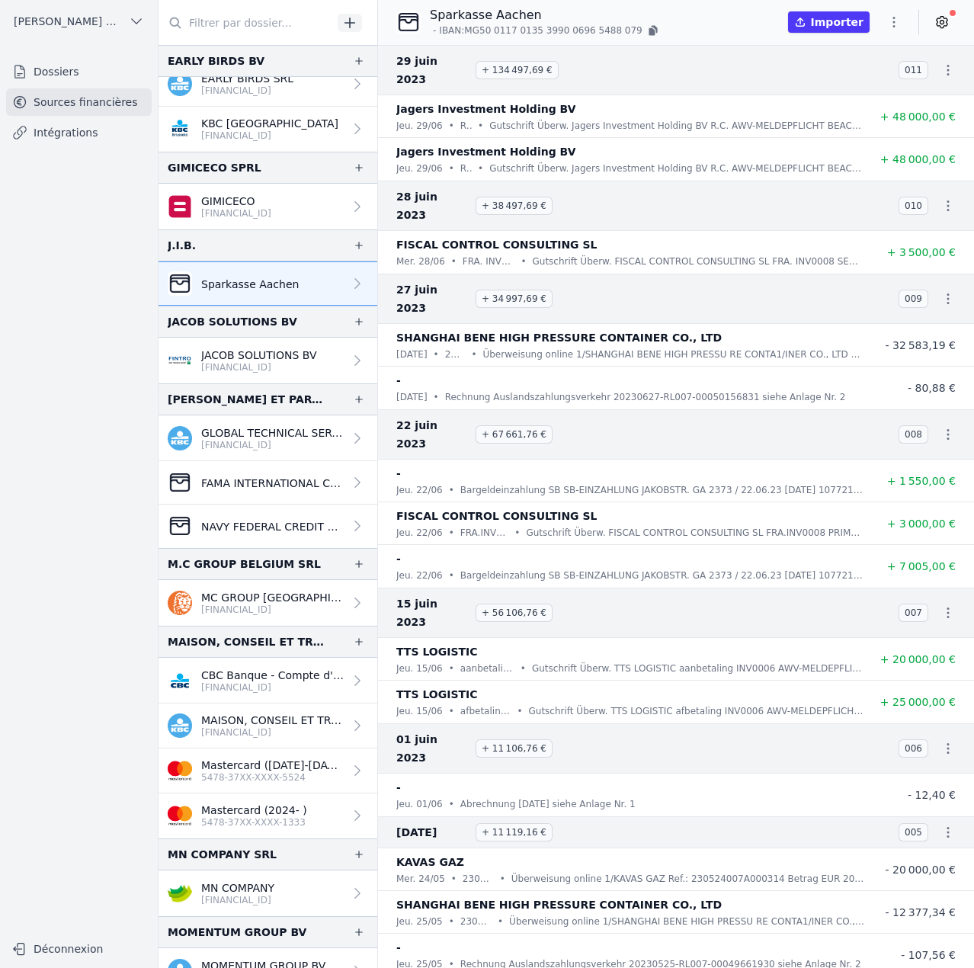
click at [897, 19] on icon "button" at bounding box center [893, 21] width 15 height 15
click at [873, 104] on button "Import CSV *" at bounding box center [858, 111] width 110 height 28
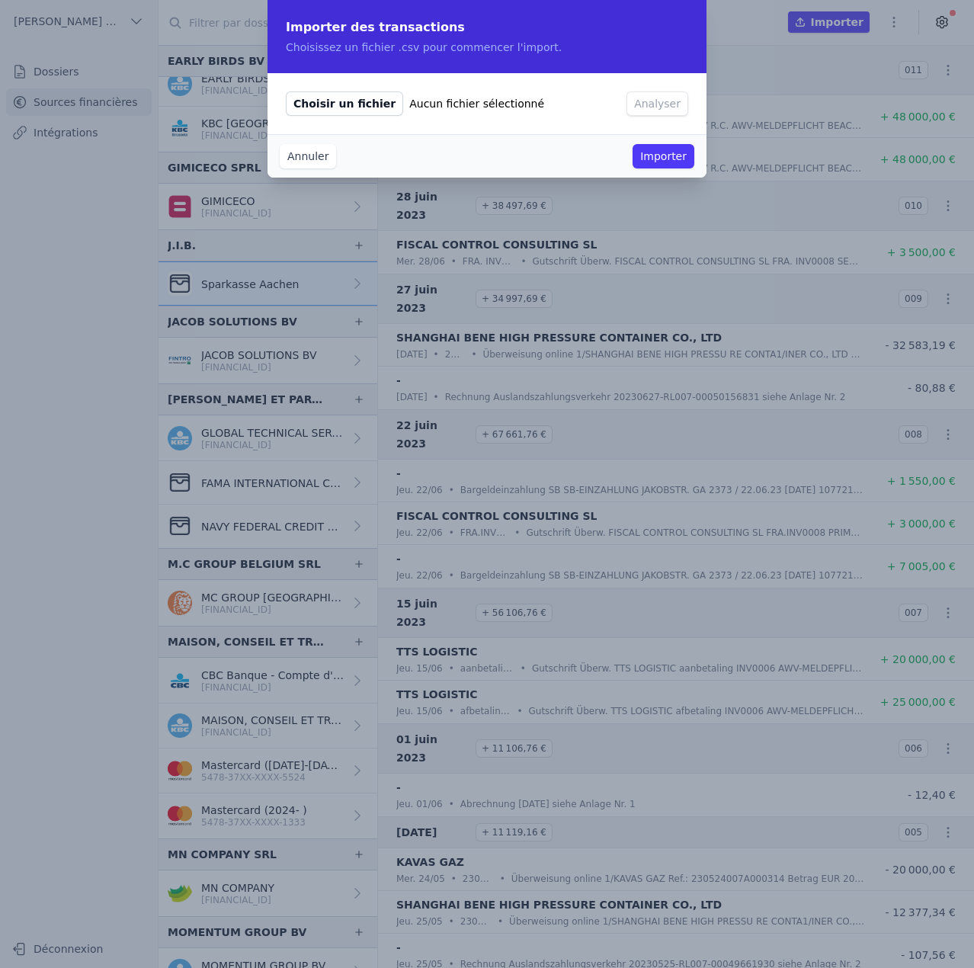
click at [338, 103] on span "Choisir un fichier" at bounding box center [344, 103] width 117 height 24
click at [286, 91] on input "Choisir un fichier Aucun fichier sélectionné" at bounding box center [285, 91] width 1 height 1
type input "C:\fakepath\2023 07.csv"
click at [633, 103] on button "Analyser" at bounding box center [658, 103] width 62 height 24
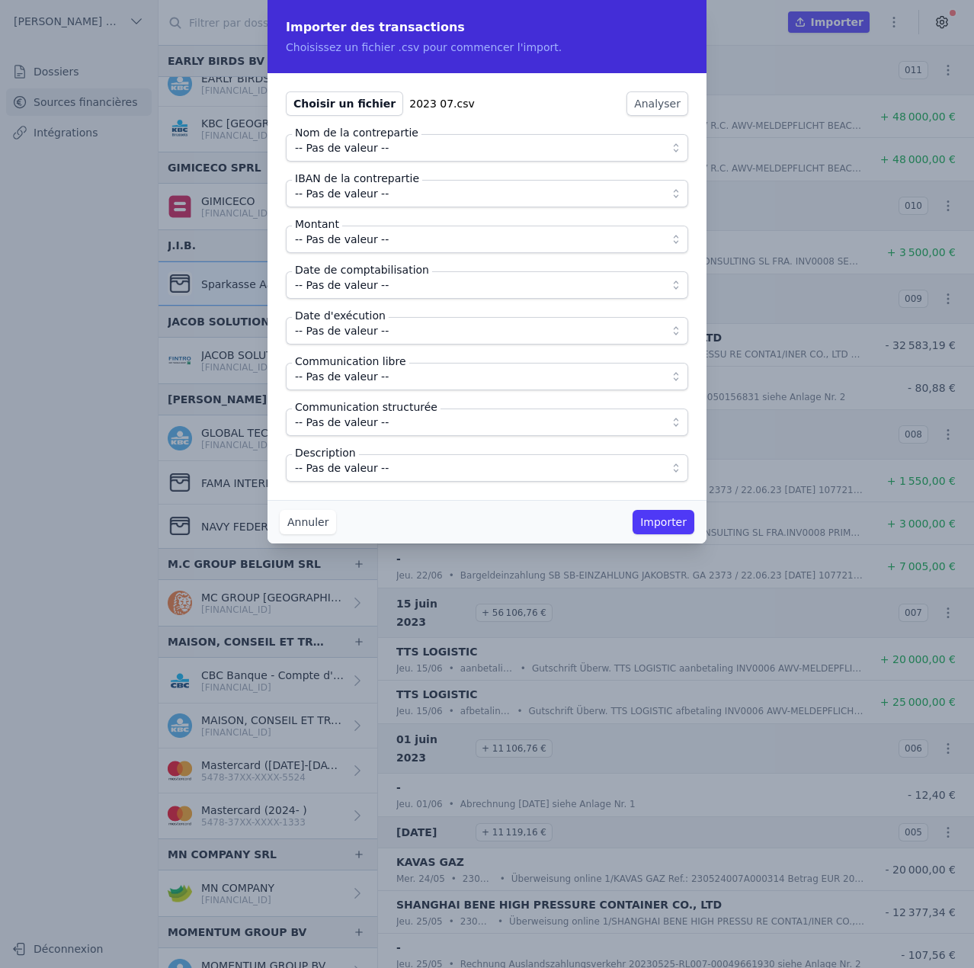
click at [305, 154] on span "-- Pas de valeur --" at bounding box center [342, 148] width 94 height 18
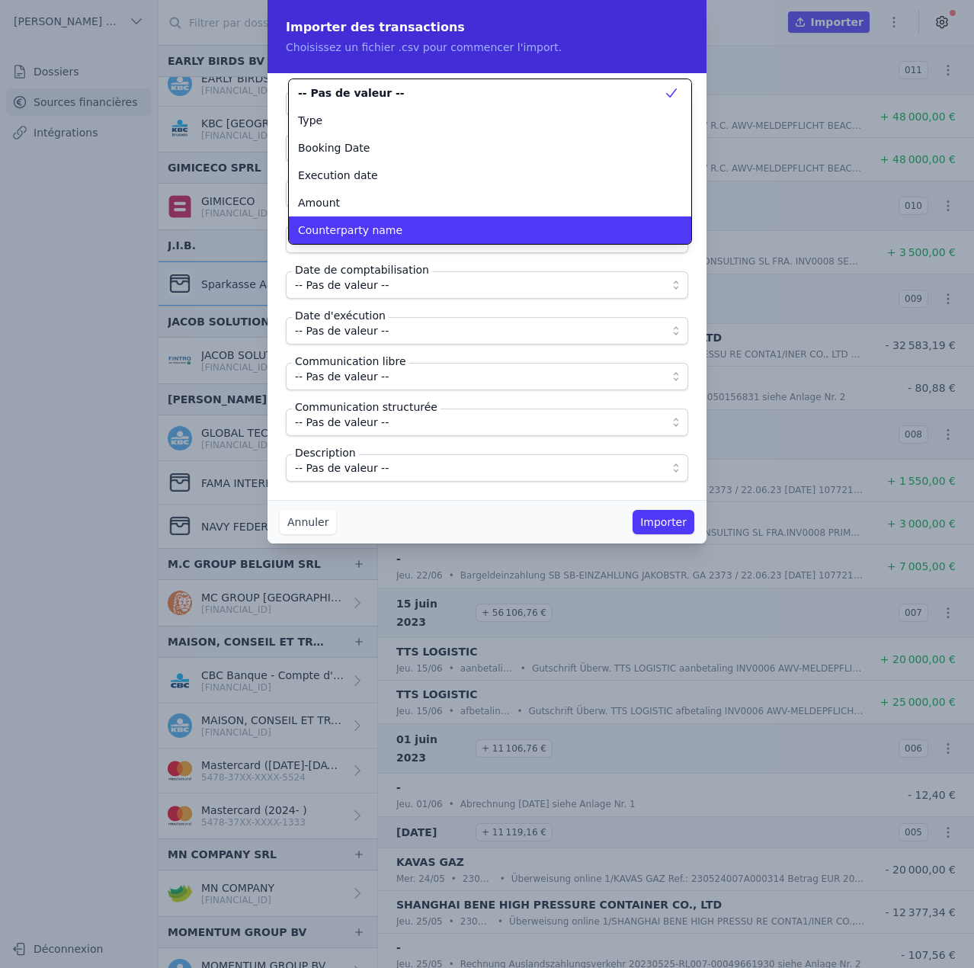
scroll to position [0, 0]
click at [352, 230] on span "Counterparty name" at bounding box center [350, 230] width 104 height 15
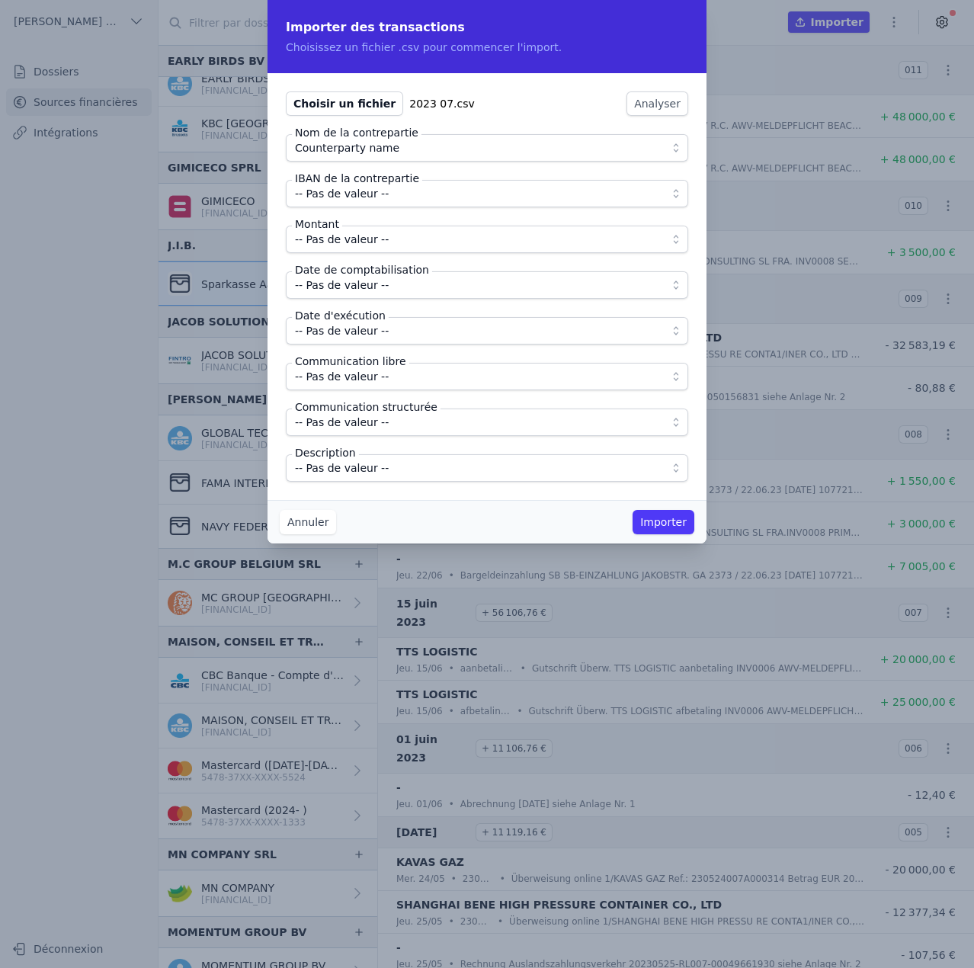
click at [357, 190] on span "-- Pas de valeur --" at bounding box center [342, 193] width 94 height 18
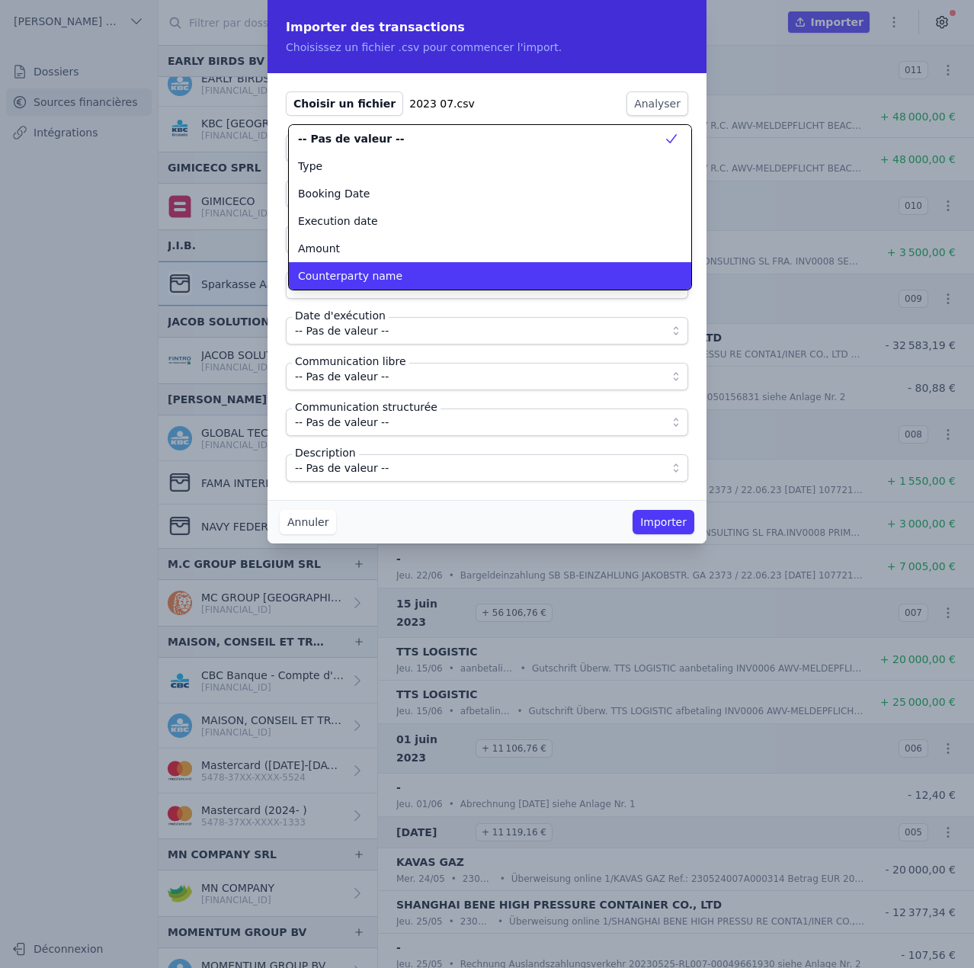
scroll to position [58, 0]
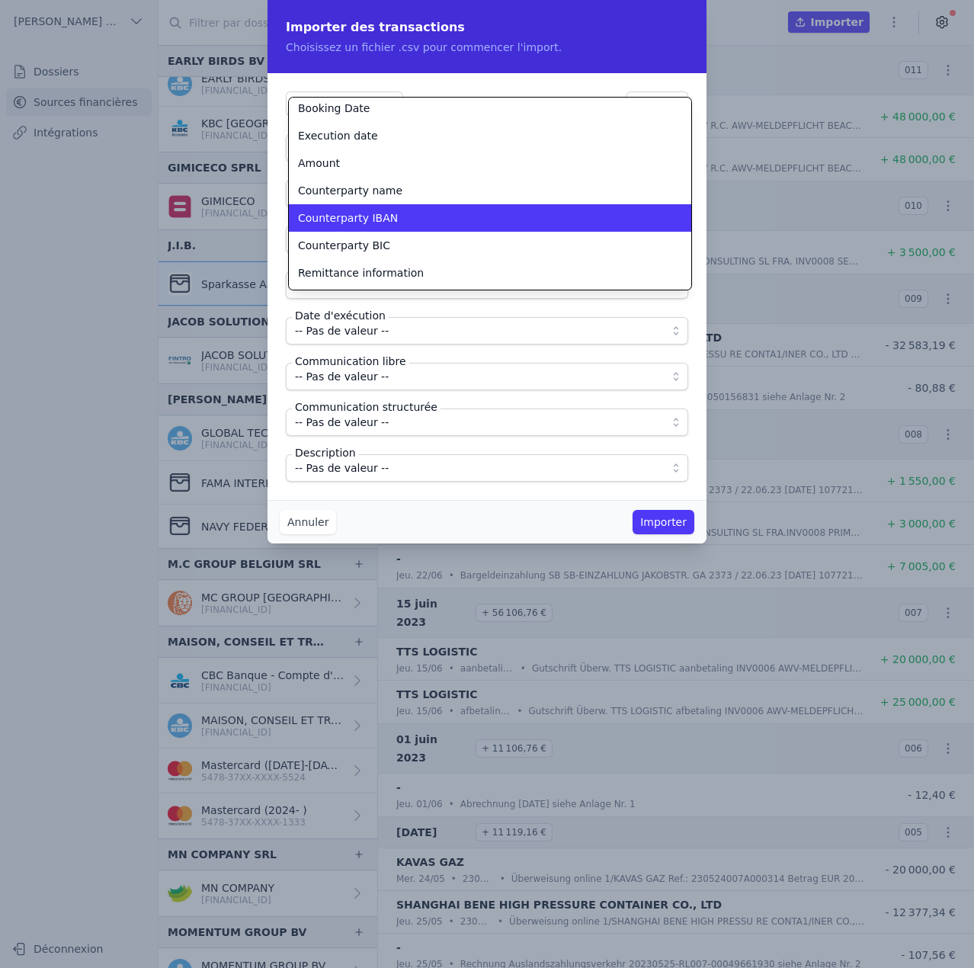
click at [369, 224] on span "Counterparty IBAN" at bounding box center [348, 217] width 100 height 15
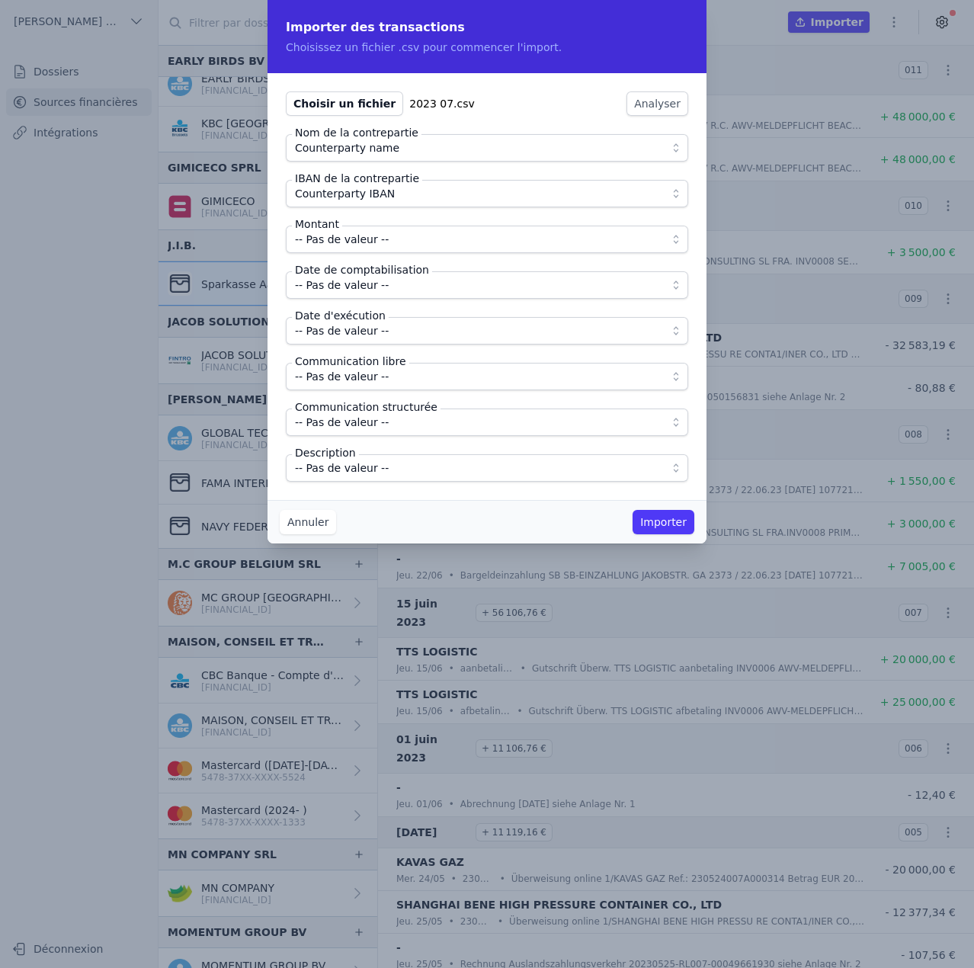
click at [363, 232] on span "-- Pas de valeur --" at bounding box center [342, 239] width 94 height 18
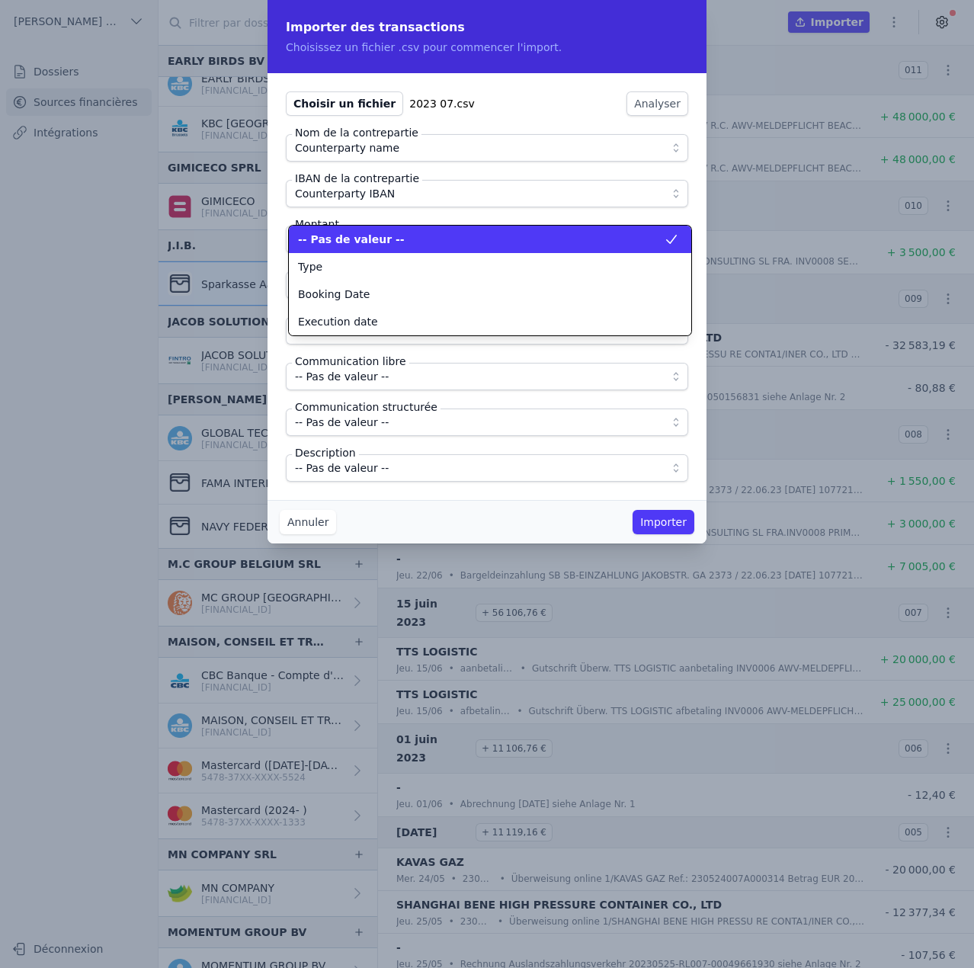
scroll to position [0, 0]
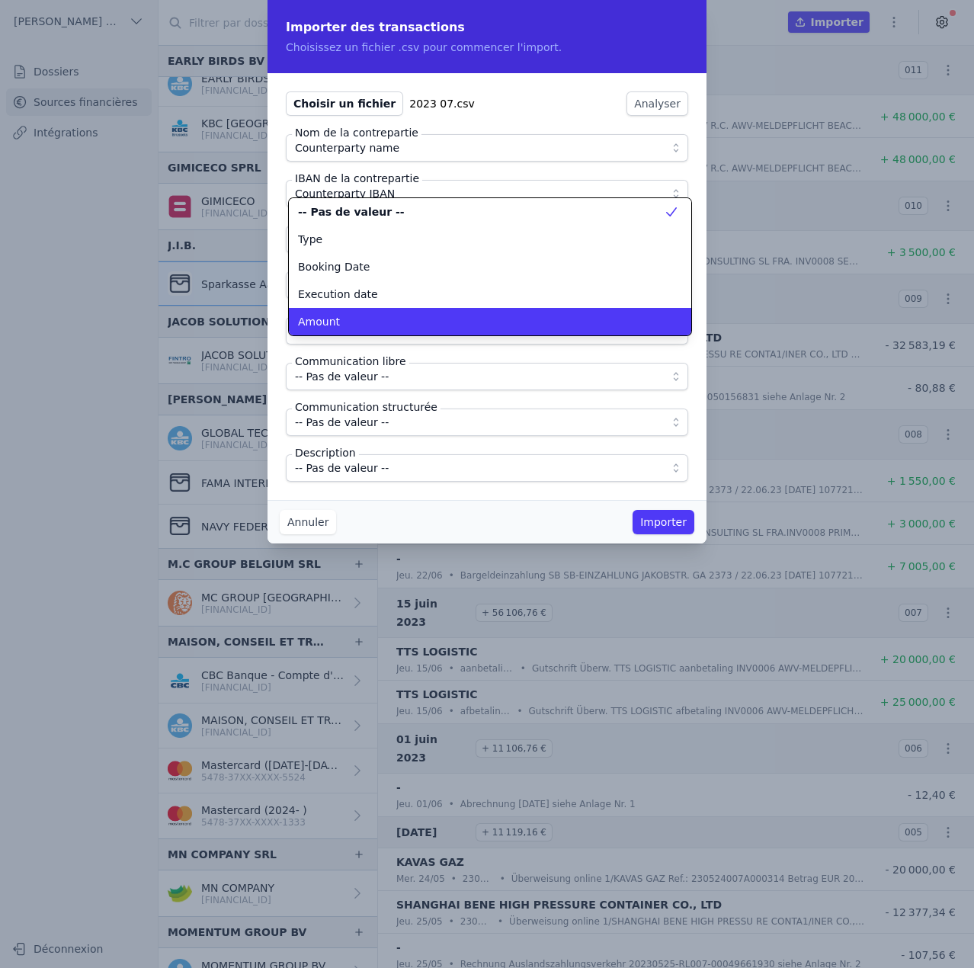
click at [361, 322] on div "Amount" at bounding box center [481, 321] width 366 height 15
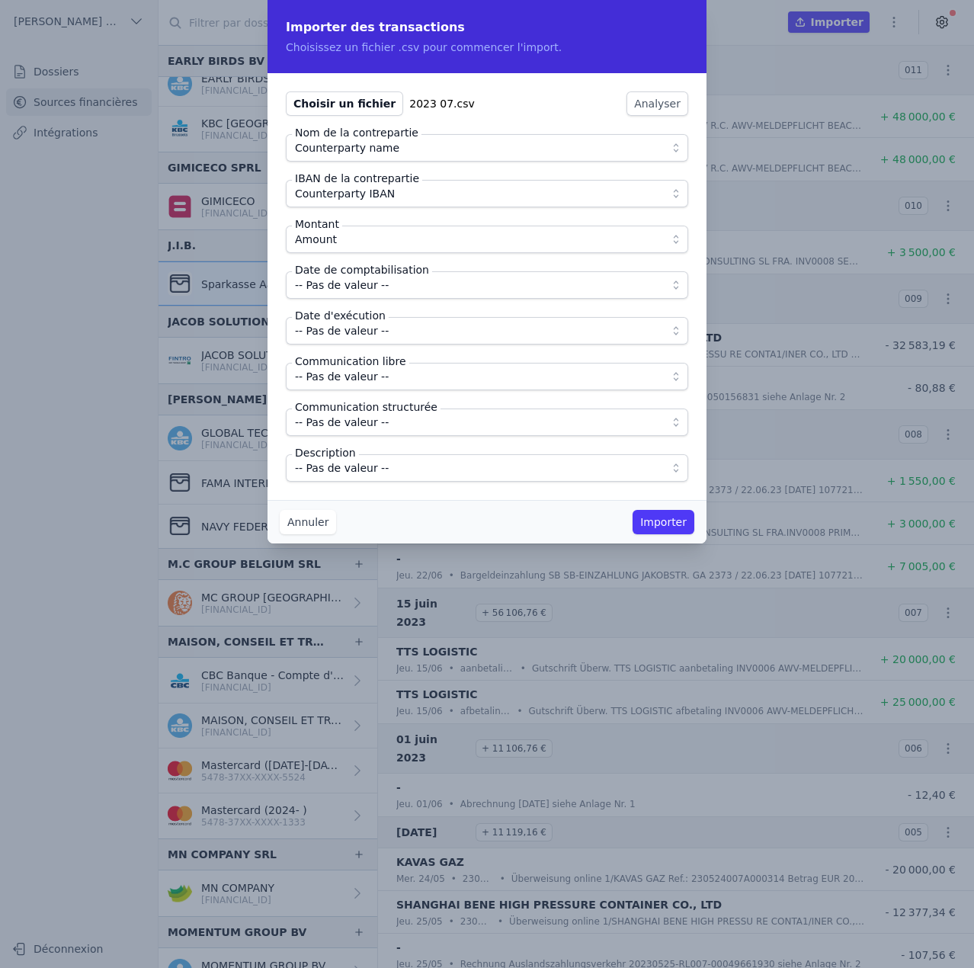
click at [376, 296] on button "-- Pas de valeur --" at bounding box center [487, 284] width 402 height 27
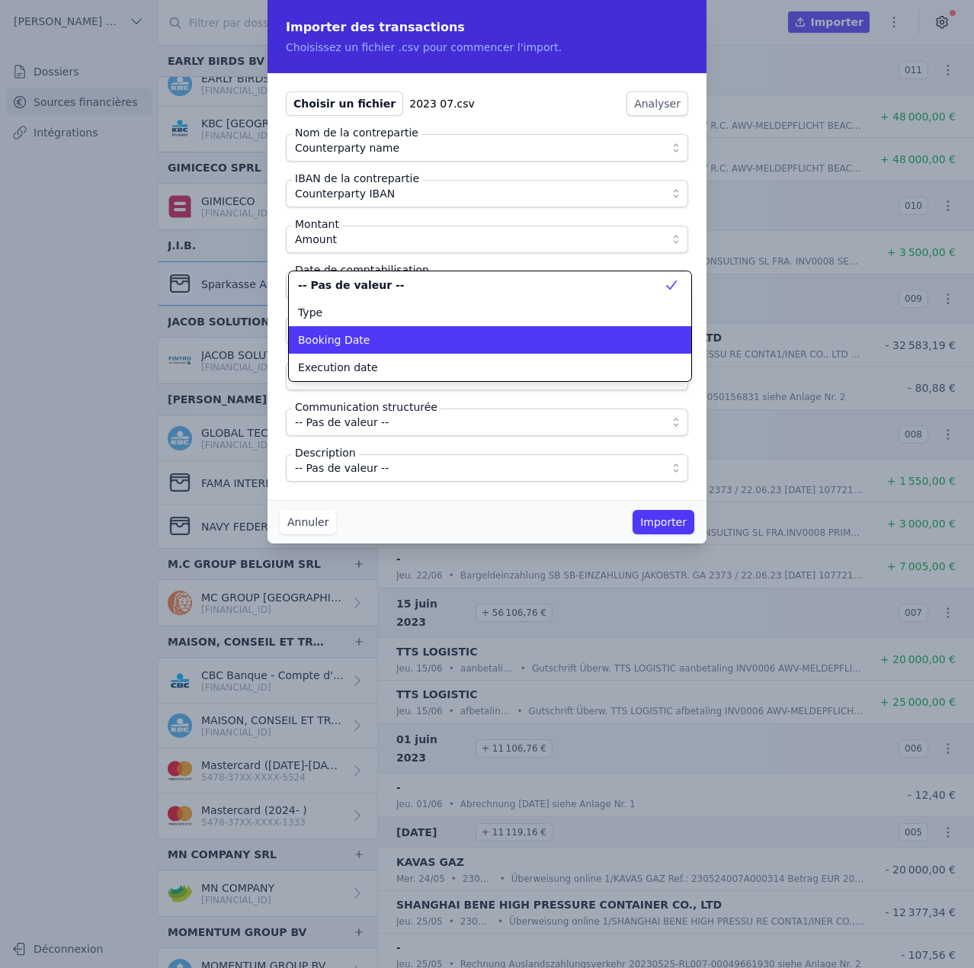
click at [364, 336] on div "Booking Date" at bounding box center [481, 339] width 366 height 15
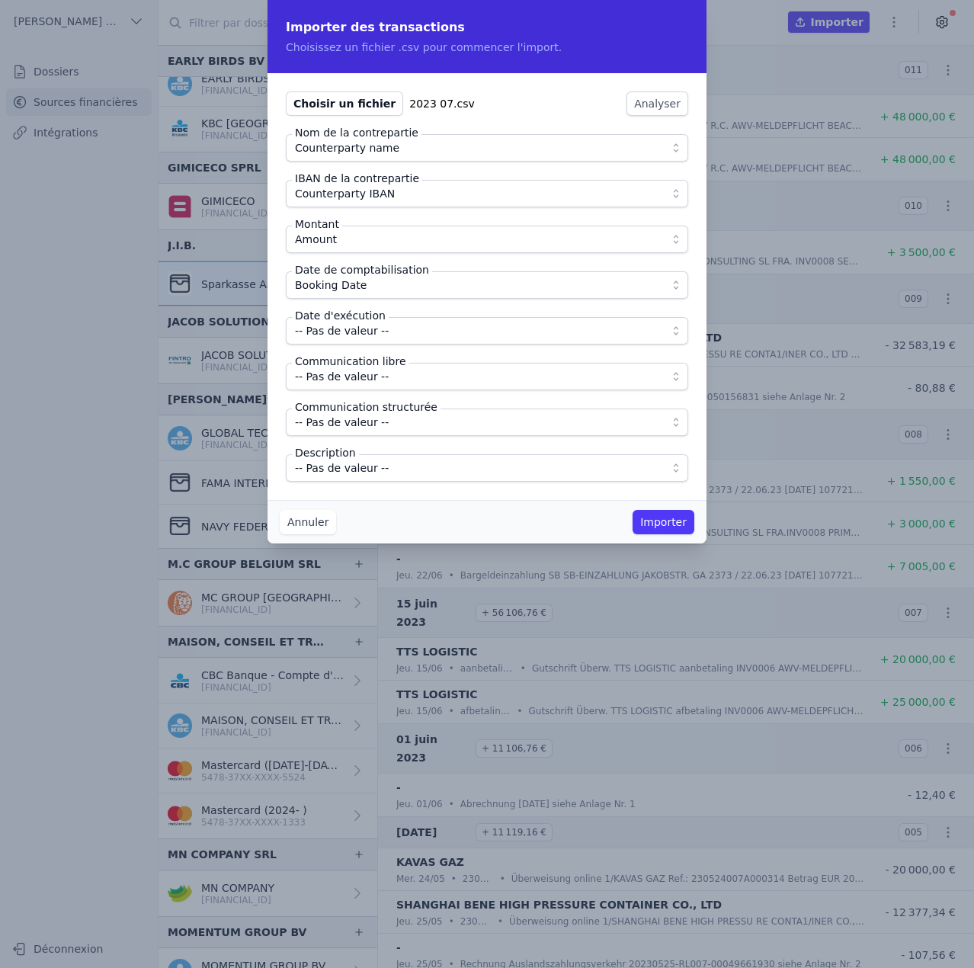
click at [364, 335] on span "-- Pas de valeur --" at bounding box center [342, 331] width 94 height 18
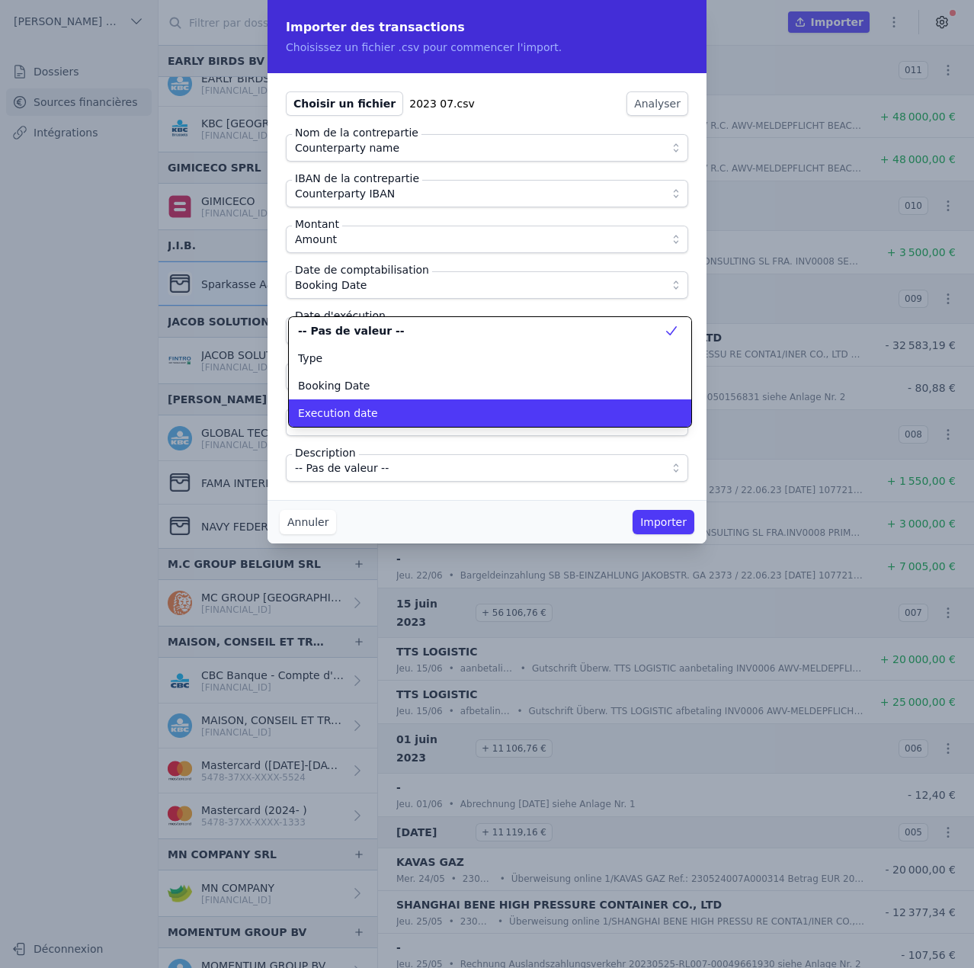
click at [363, 414] on span "Execution date" at bounding box center [338, 412] width 80 height 15
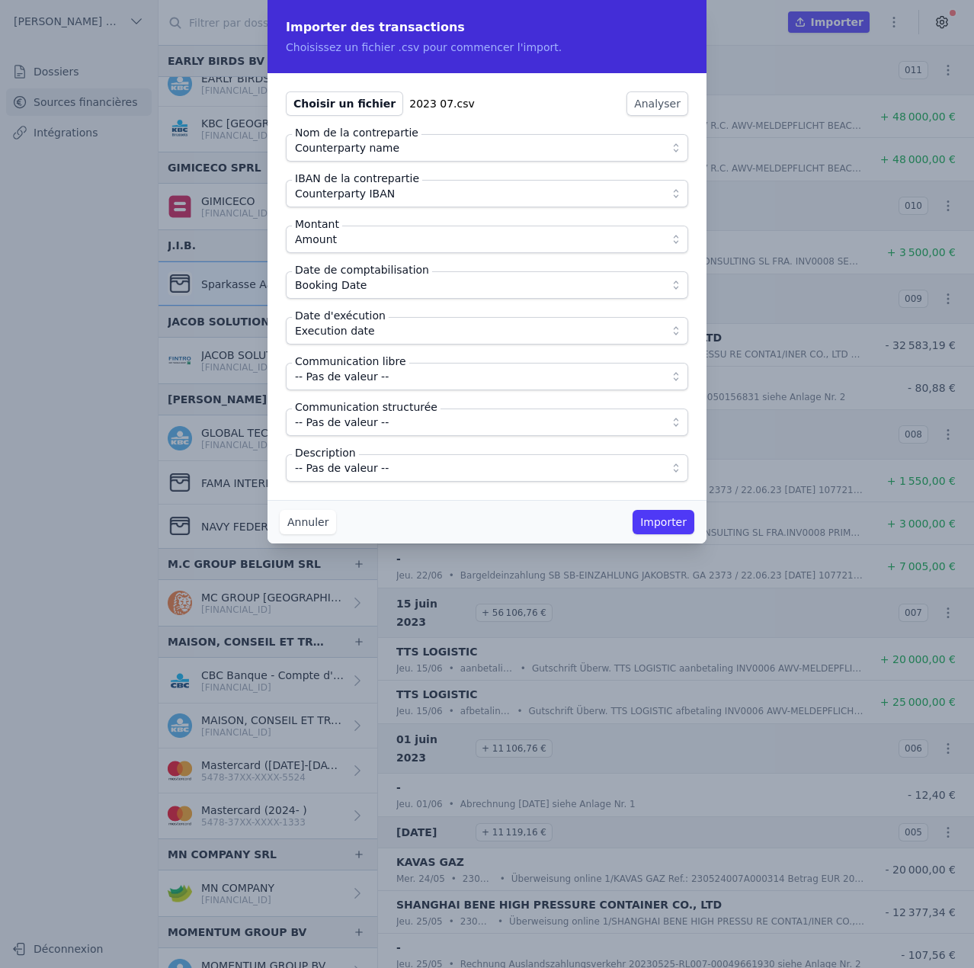
click at [371, 380] on span "-- Pas de valeur --" at bounding box center [342, 376] width 94 height 18
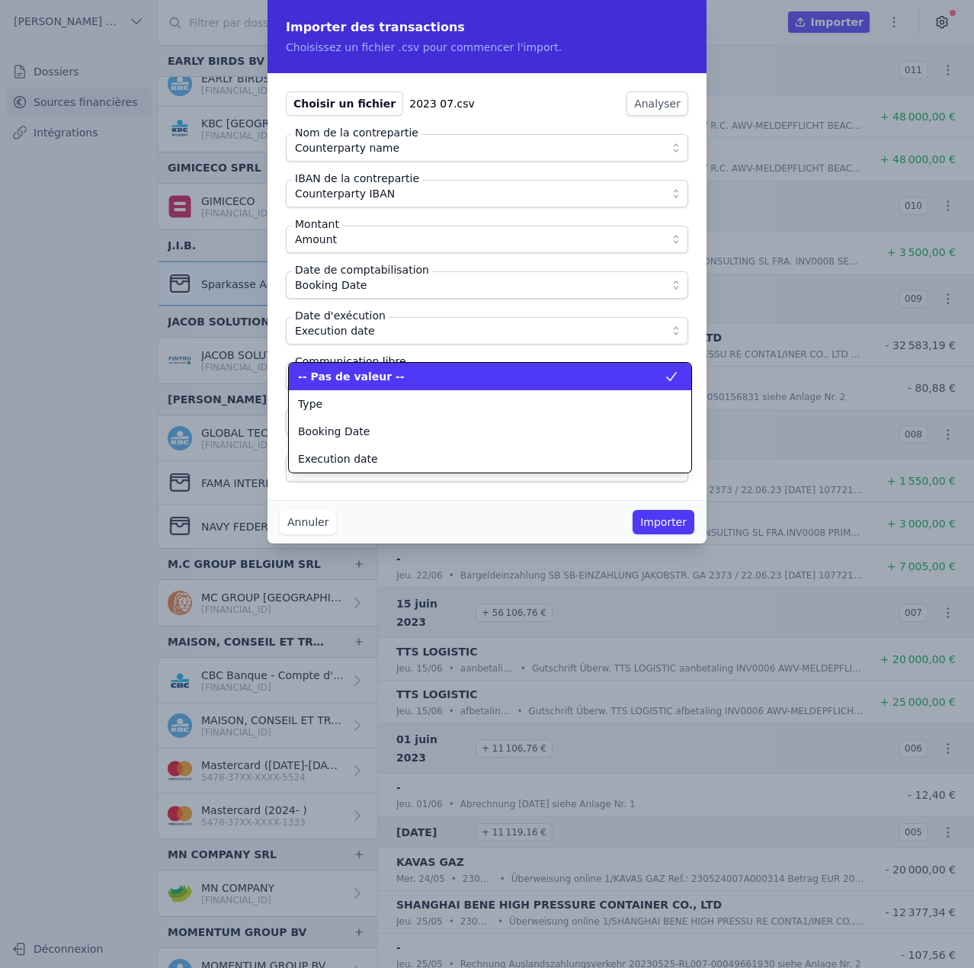
scroll to position [137, 0]
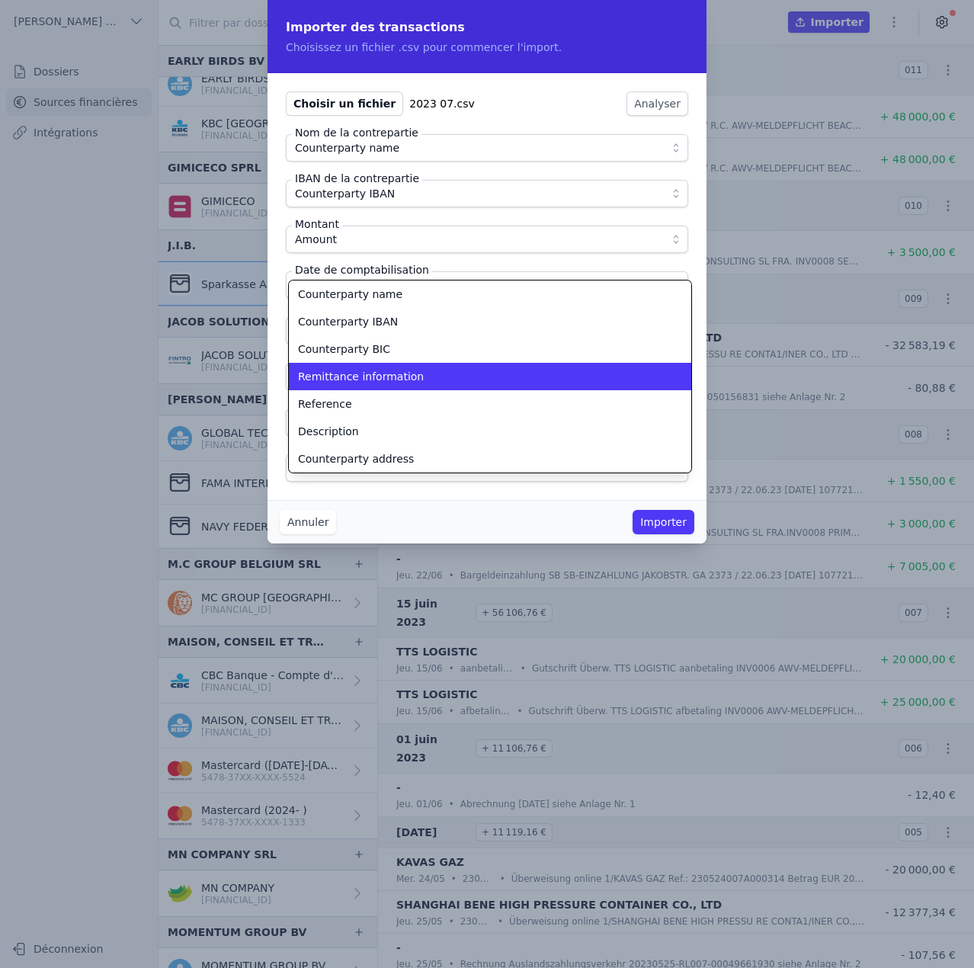
click at [370, 382] on span "Remittance information" at bounding box center [361, 376] width 126 height 15
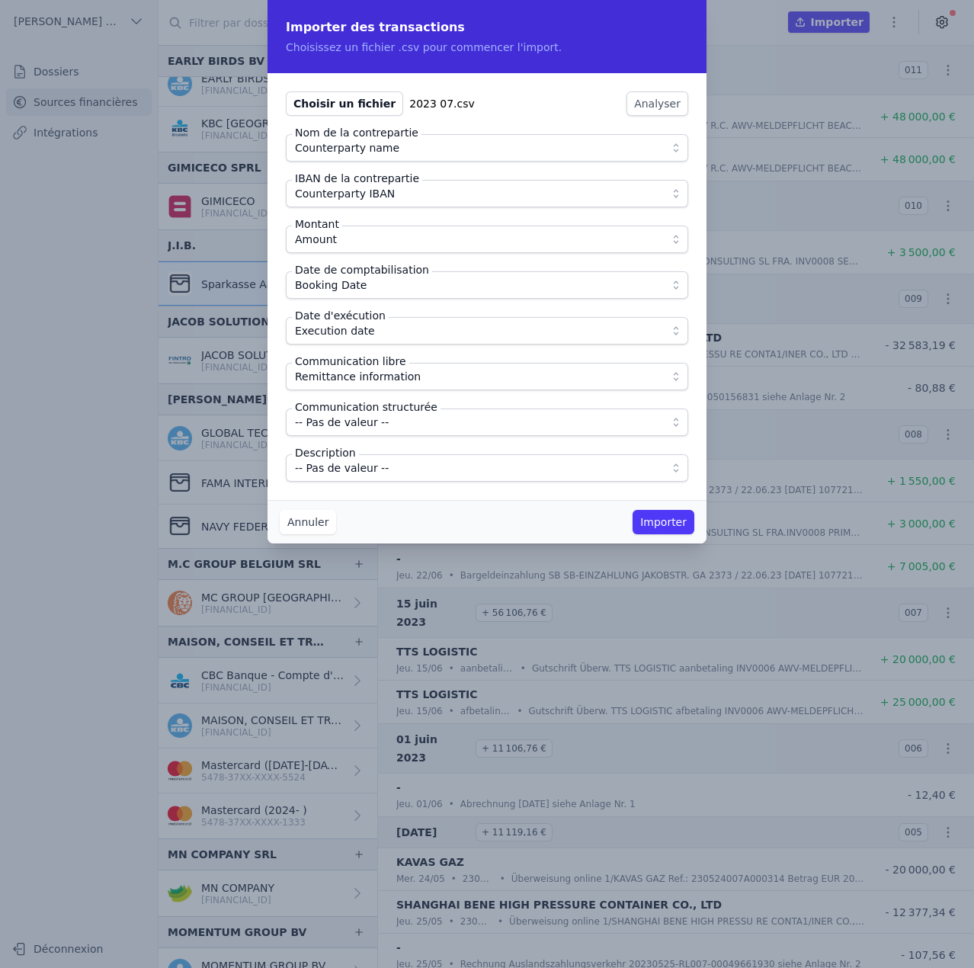
click at [370, 467] on span "-- Pas de valeur --" at bounding box center [342, 468] width 94 height 18
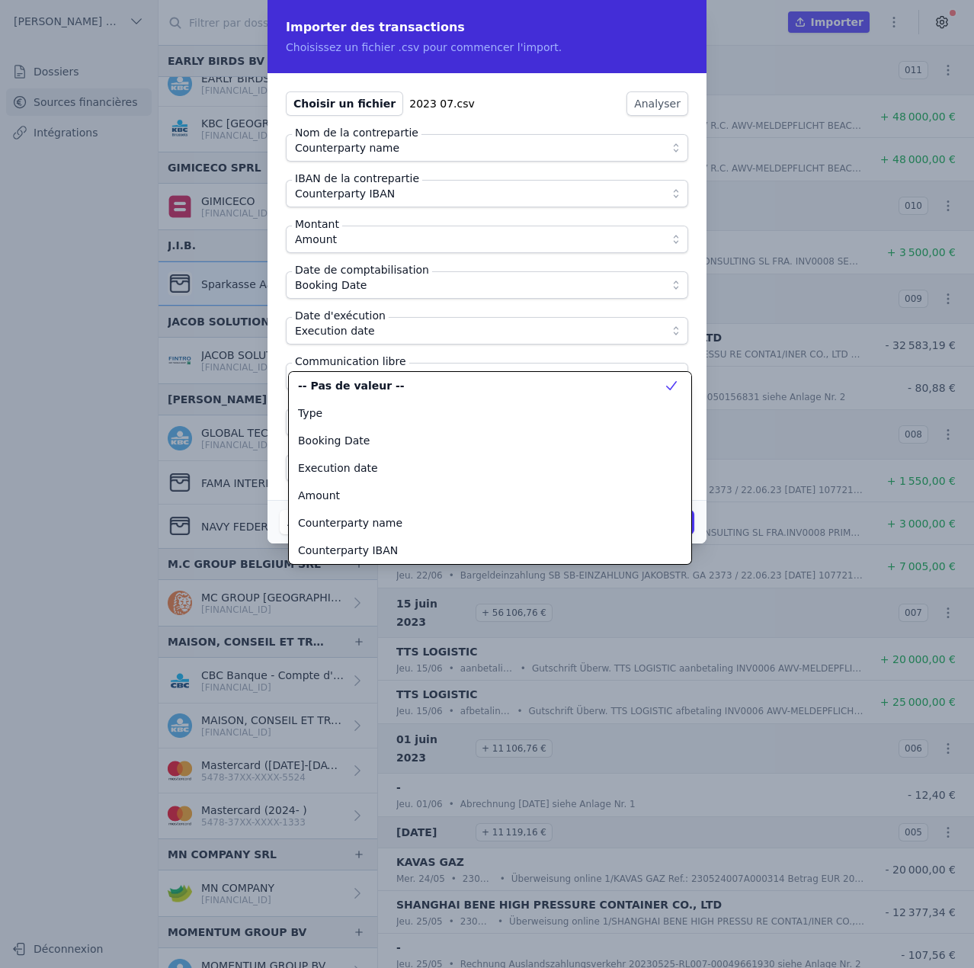
scroll to position [192, 0]
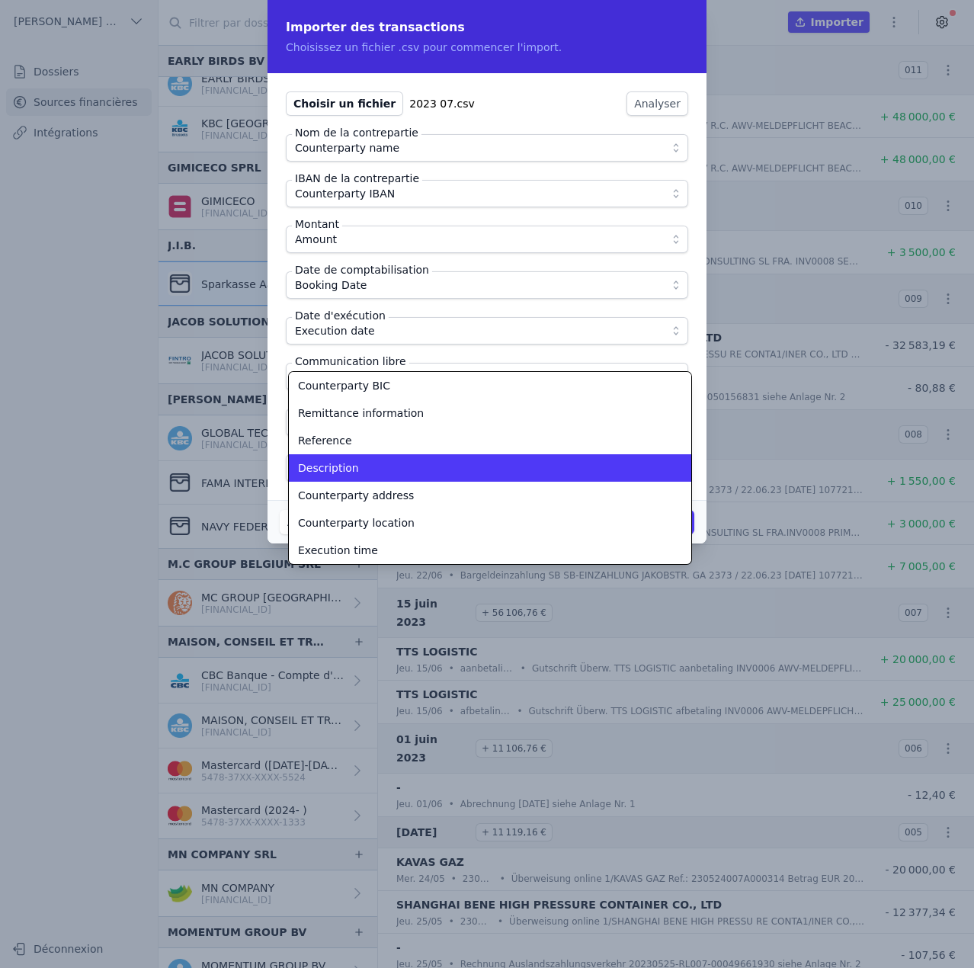
click at [370, 467] on div "Description" at bounding box center [481, 467] width 366 height 15
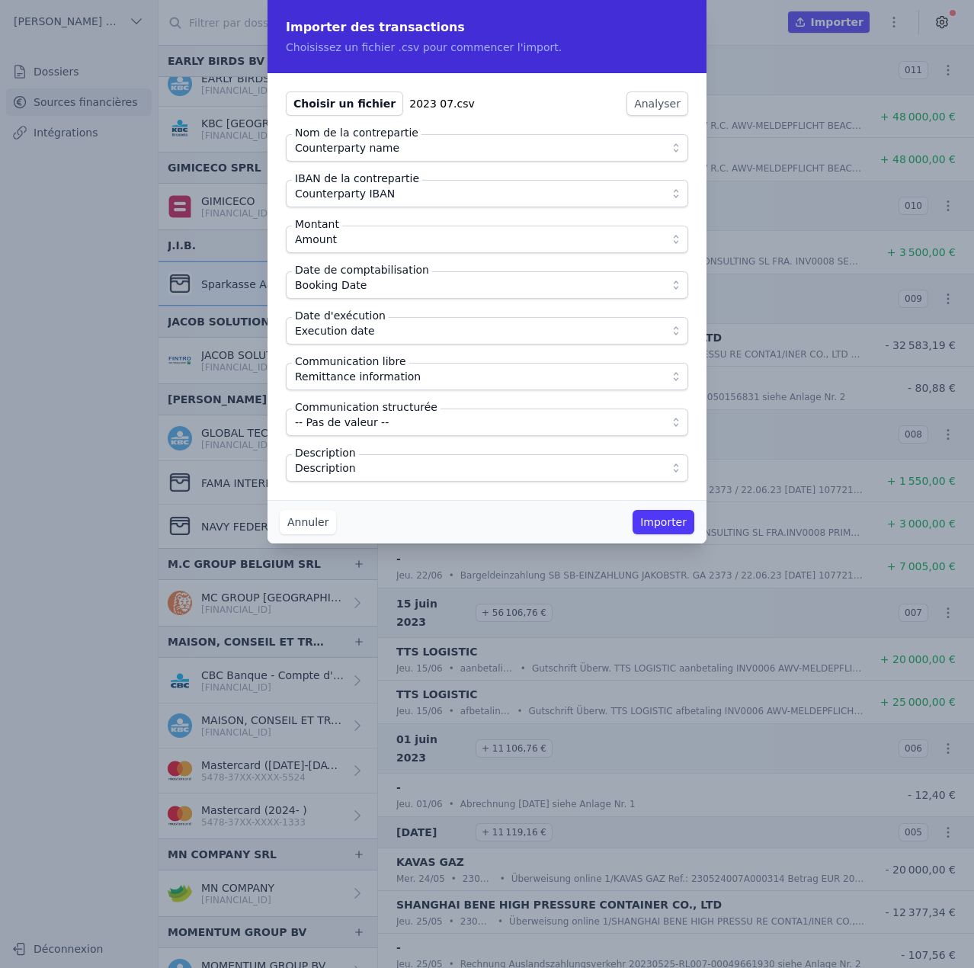
click at [434, 501] on div "Annuler Importer" at bounding box center [487, 521] width 439 height 43
click at [656, 524] on button "Importer" at bounding box center [664, 522] width 62 height 24
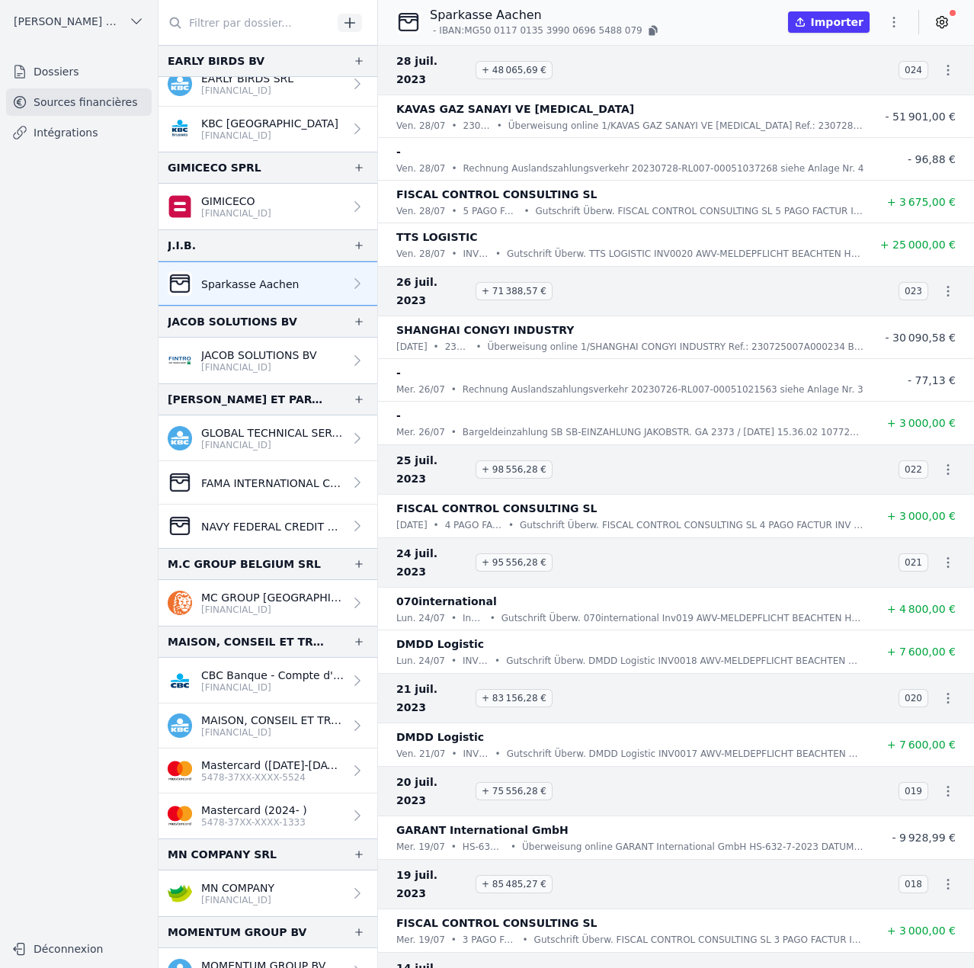
click at [899, 19] on icon "button" at bounding box center [893, 21] width 15 height 15
click at [864, 112] on button "Import CSV *" at bounding box center [858, 111] width 110 height 28
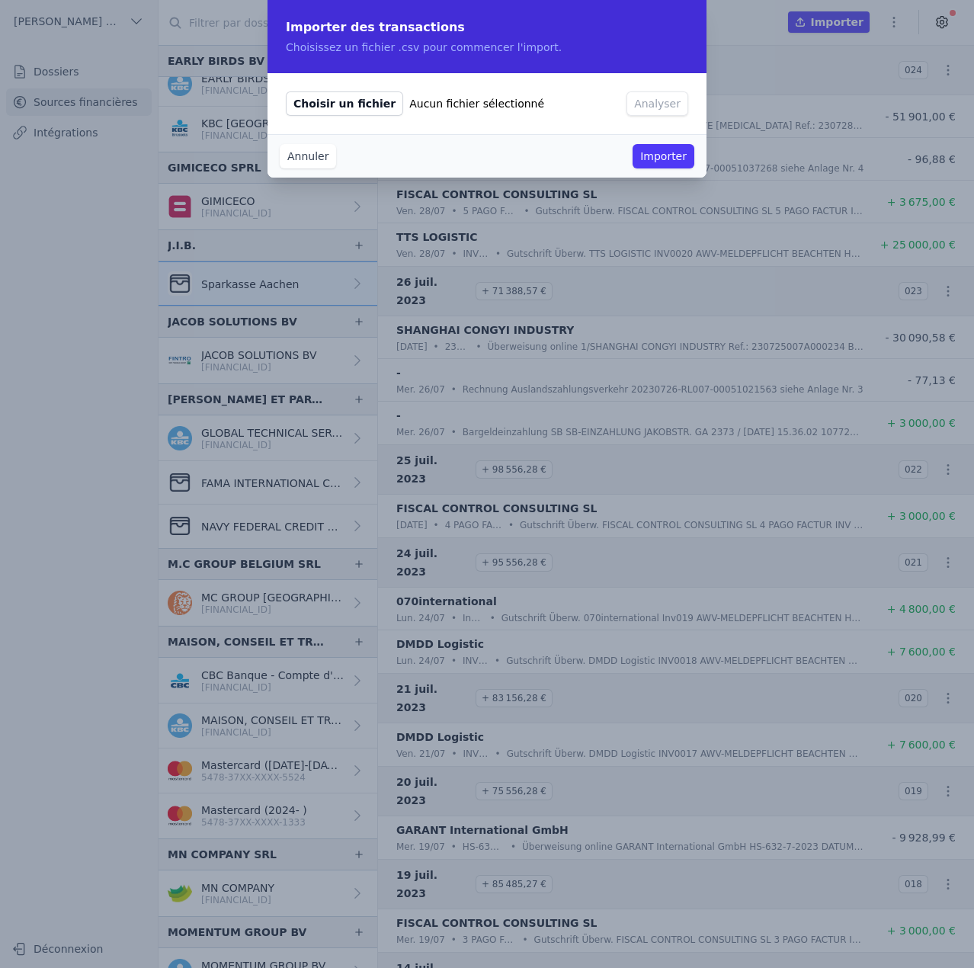
click at [354, 97] on span "Choisir un fichier" at bounding box center [344, 103] width 117 height 24
click at [286, 91] on input "Choisir un fichier Aucun fichier sélectionné" at bounding box center [285, 91] width 1 height 1
type input "C:\fakepath\2023 08.csv"
click at [671, 108] on button "Analyser" at bounding box center [658, 103] width 62 height 24
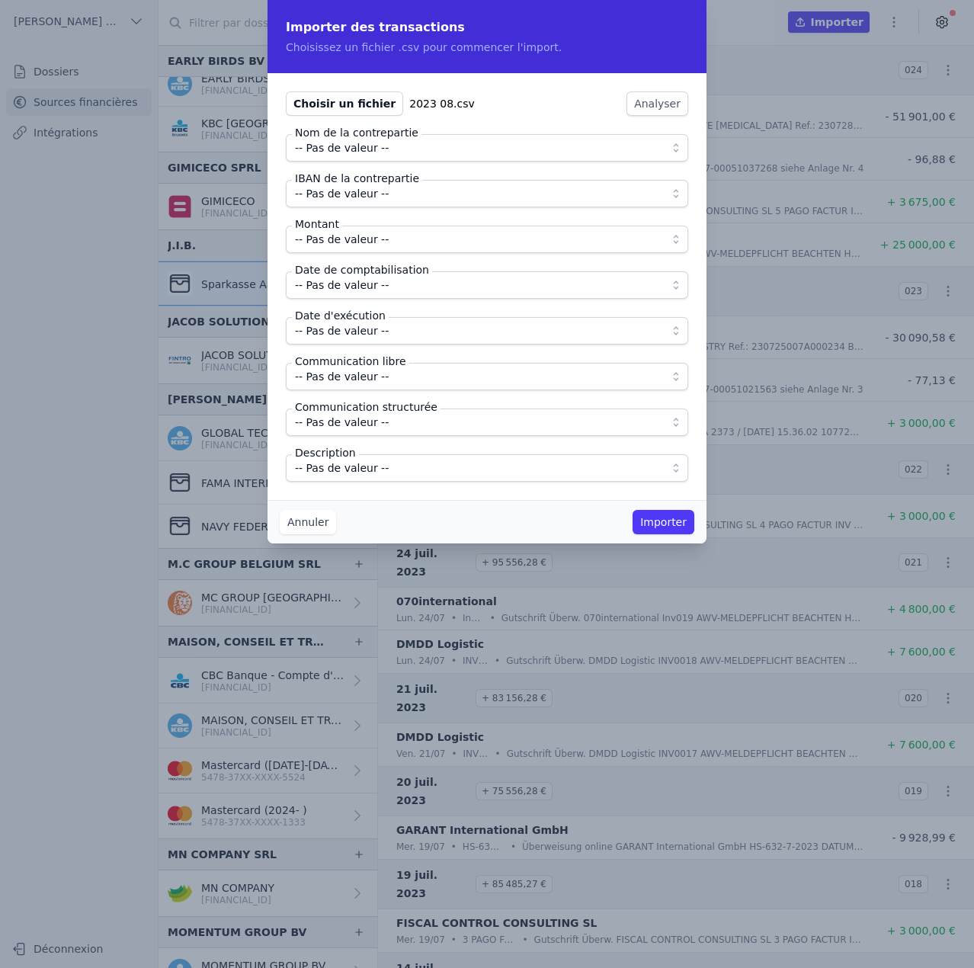
click at [395, 150] on span "-- Pas de valeur --" at bounding box center [476, 148] width 363 height 18
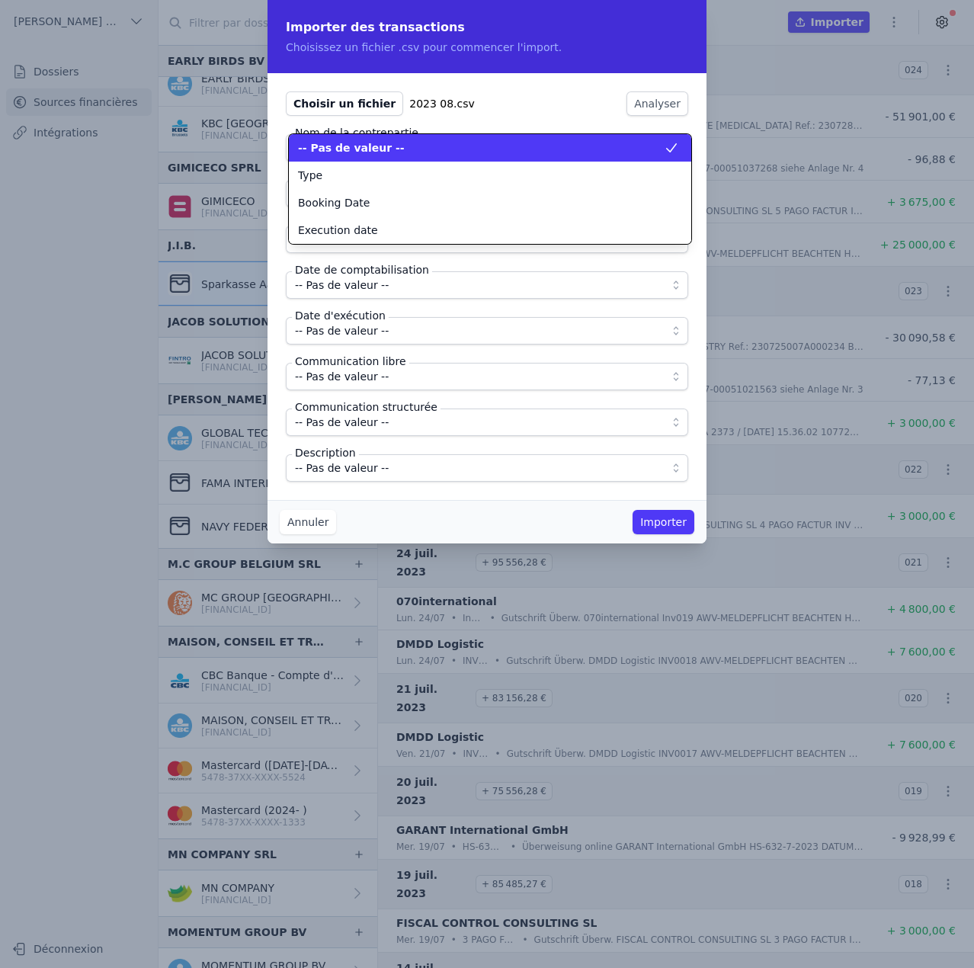
scroll to position [0, 0]
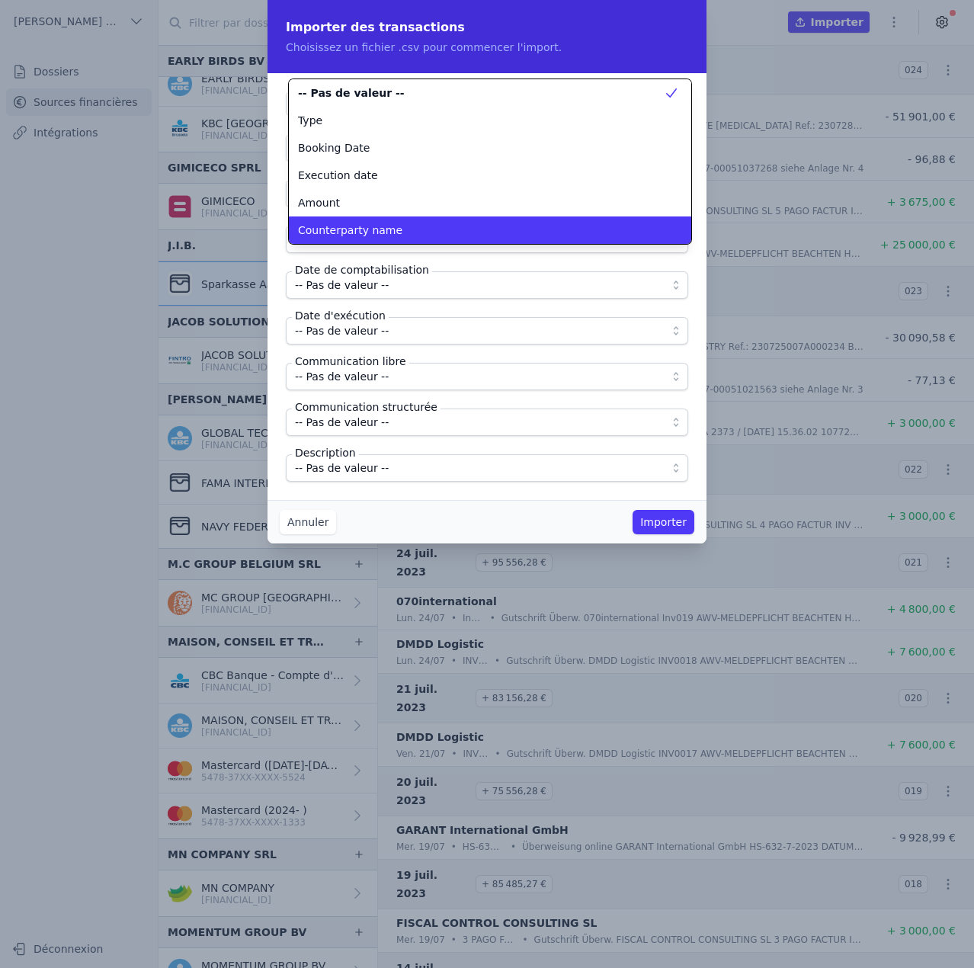
click at [369, 237] on span "Counterparty name" at bounding box center [350, 230] width 104 height 15
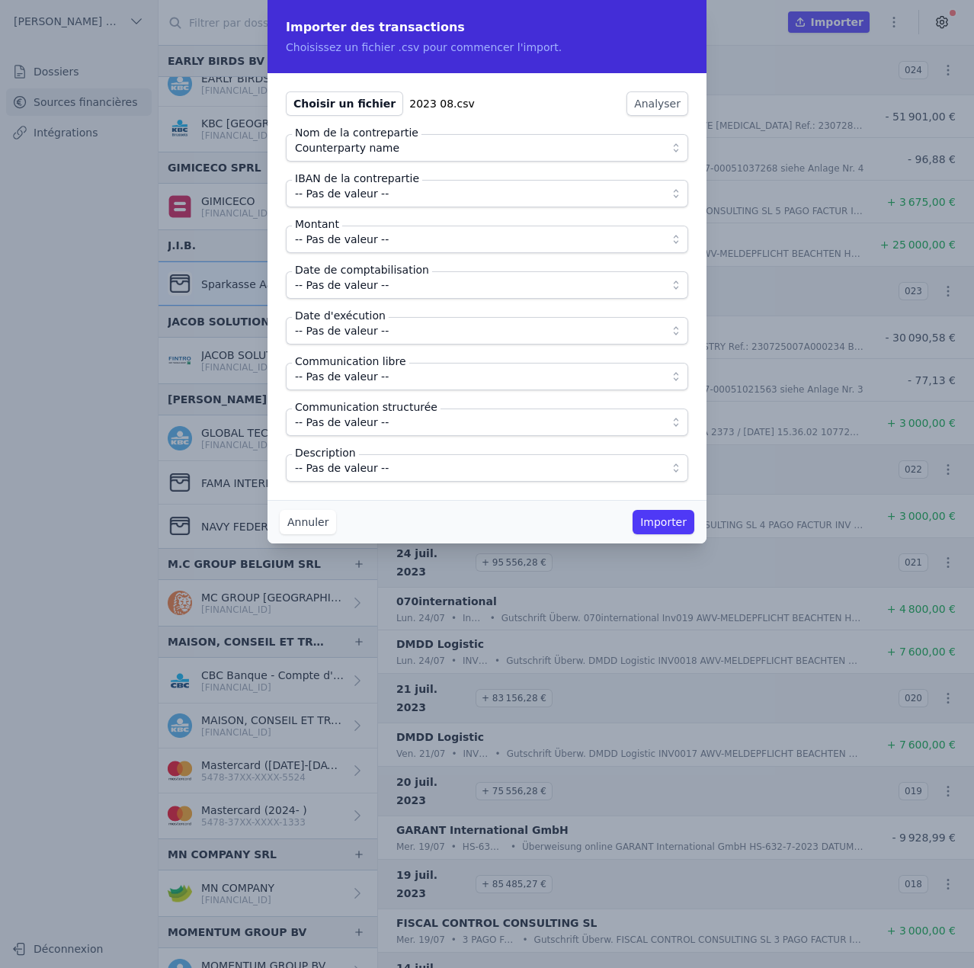
click at [380, 200] on span "-- Pas de valeur --" at bounding box center [342, 193] width 94 height 18
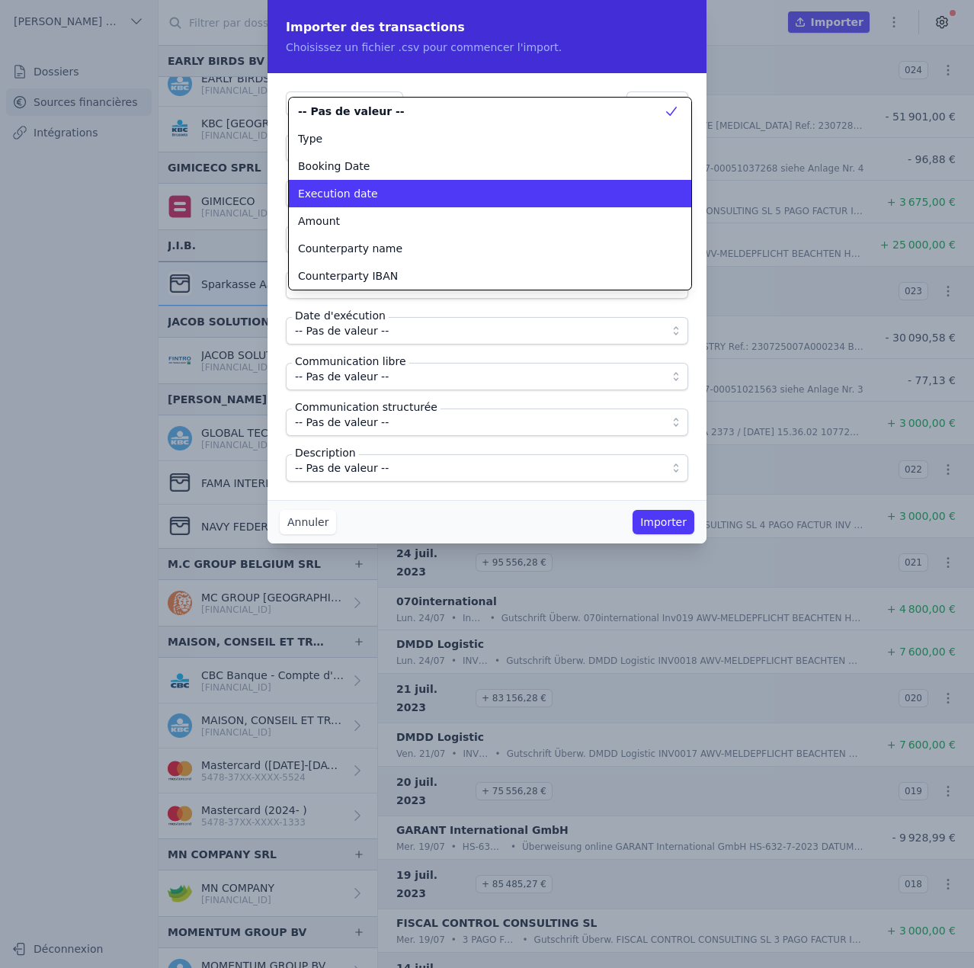
scroll to position [49, 0]
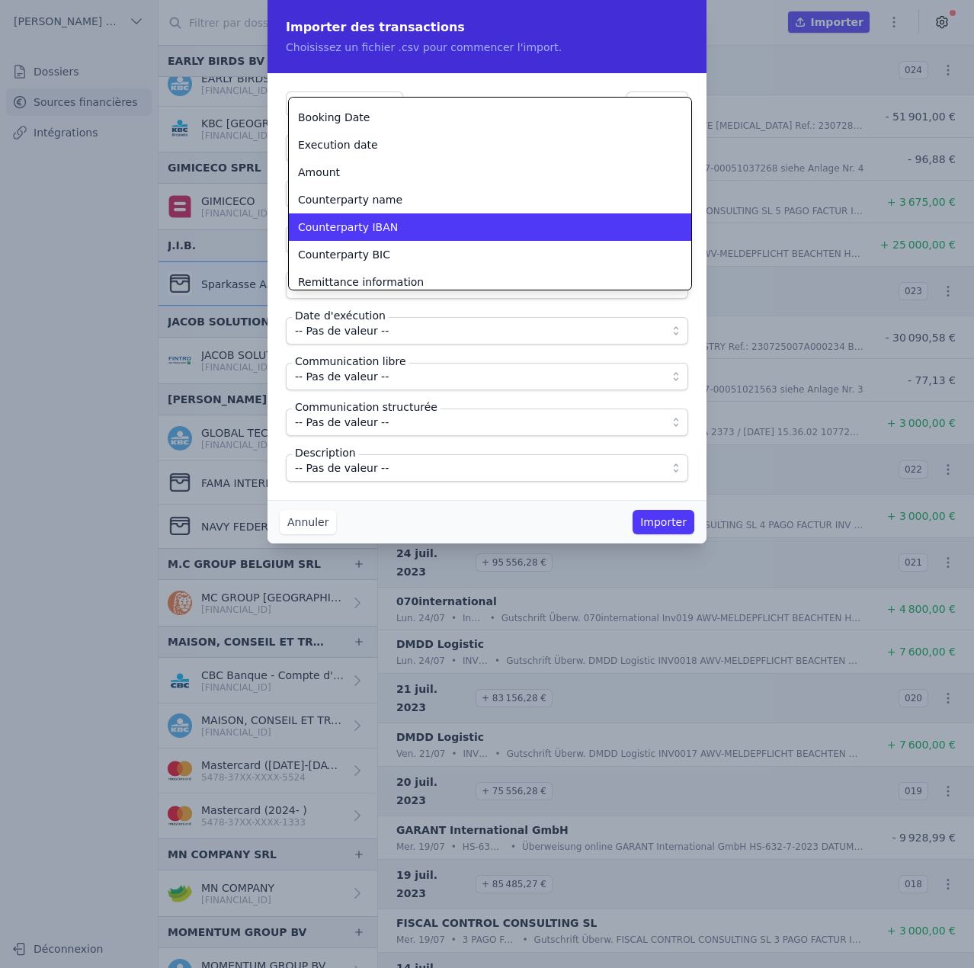
click at [379, 225] on span "Counterparty IBAN" at bounding box center [348, 227] width 100 height 15
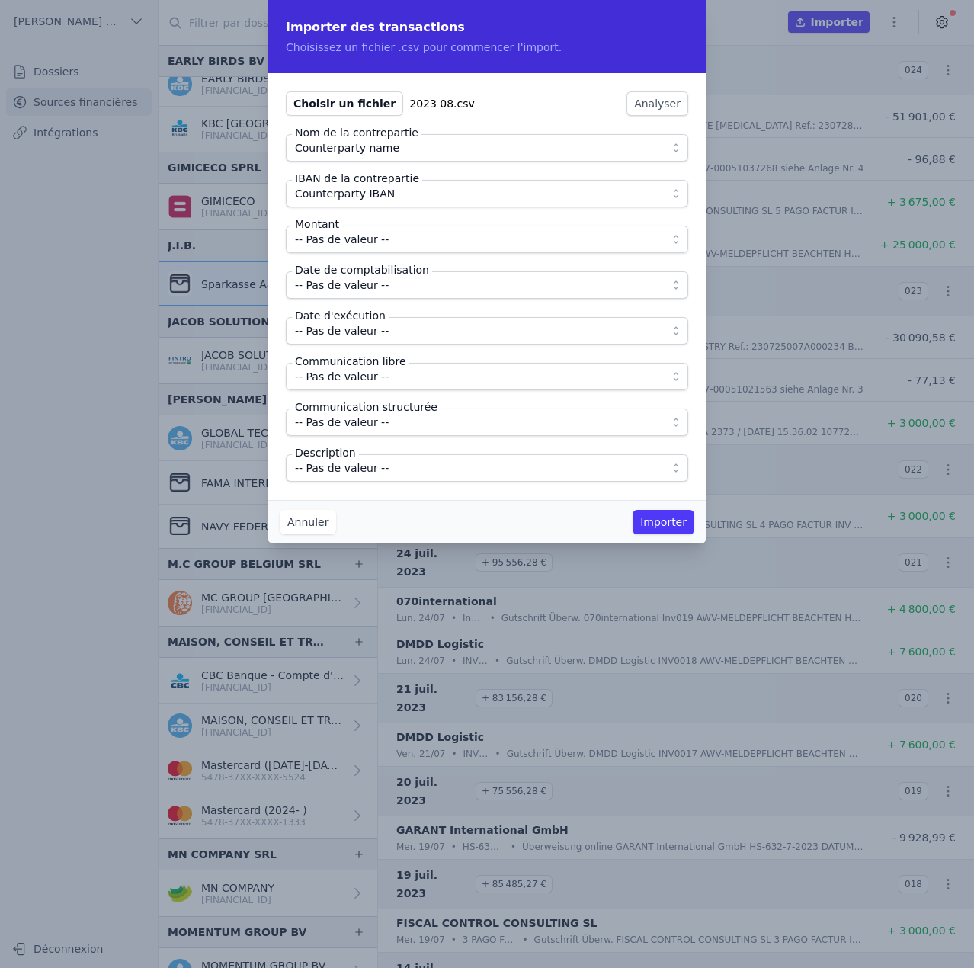
click at [376, 247] on span "-- Pas de valeur --" at bounding box center [342, 239] width 94 height 18
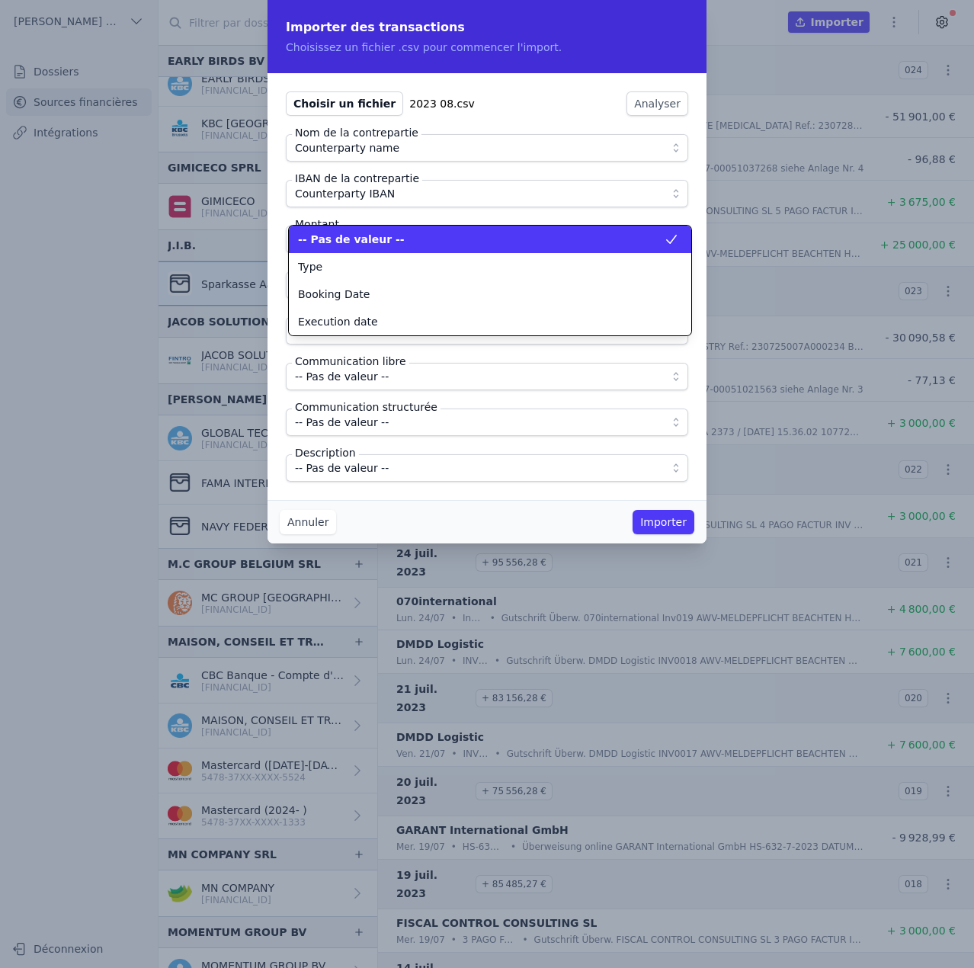
scroll to position [0, 0]
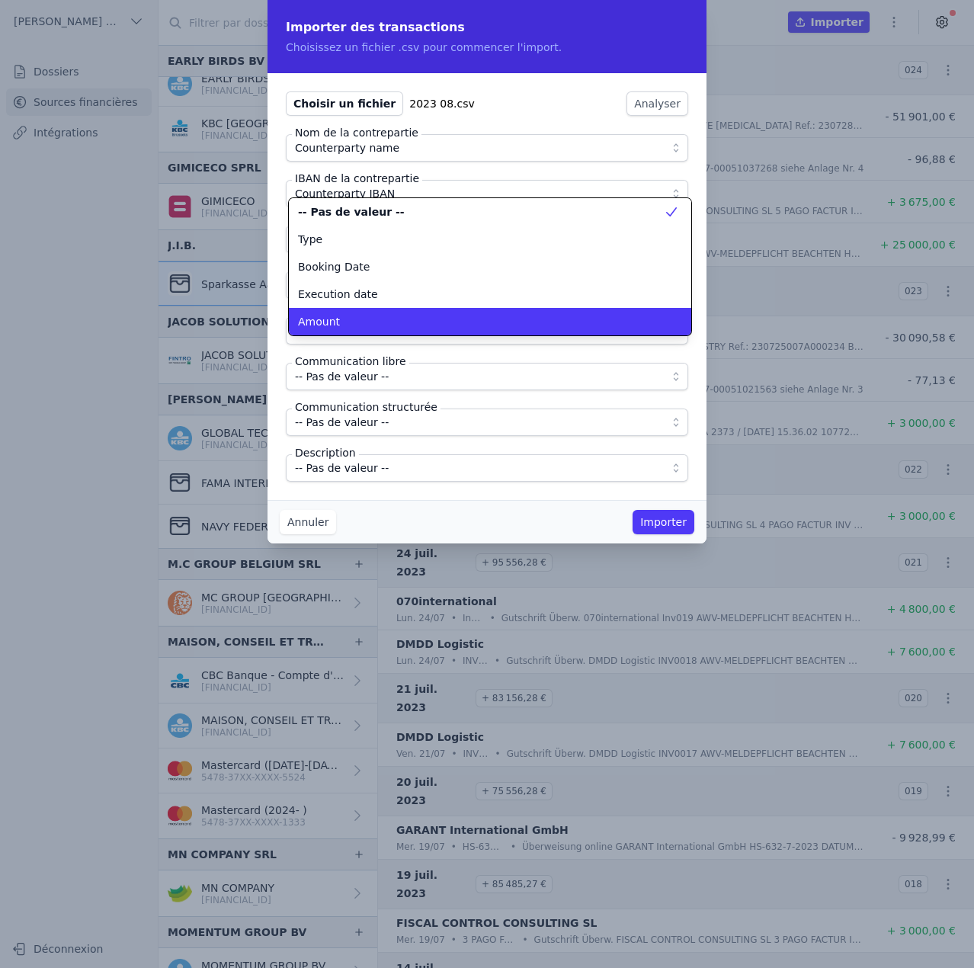
click at [373, 315] on div "Amount" at bounding box center [481, 321] width 366 height 15
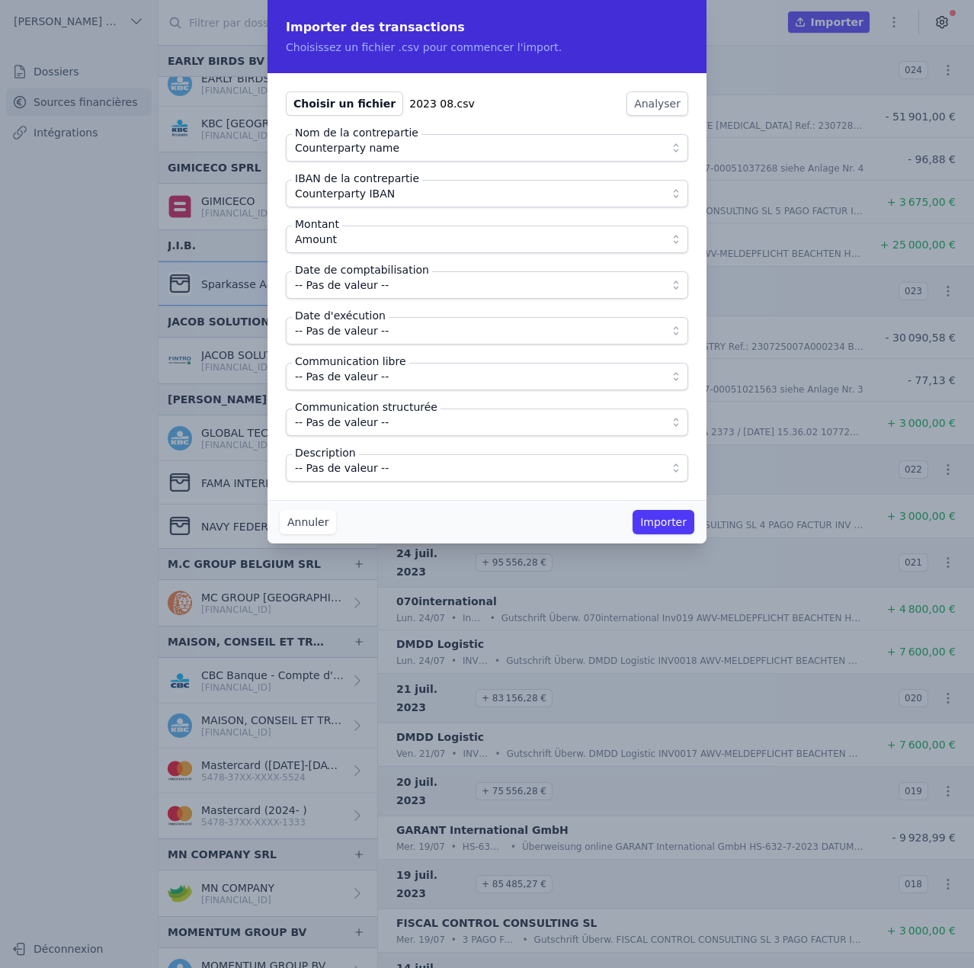
click at [377, 290] on span "-- Pas de valeur --" at bounding box center [342, 285] width 94 height 18
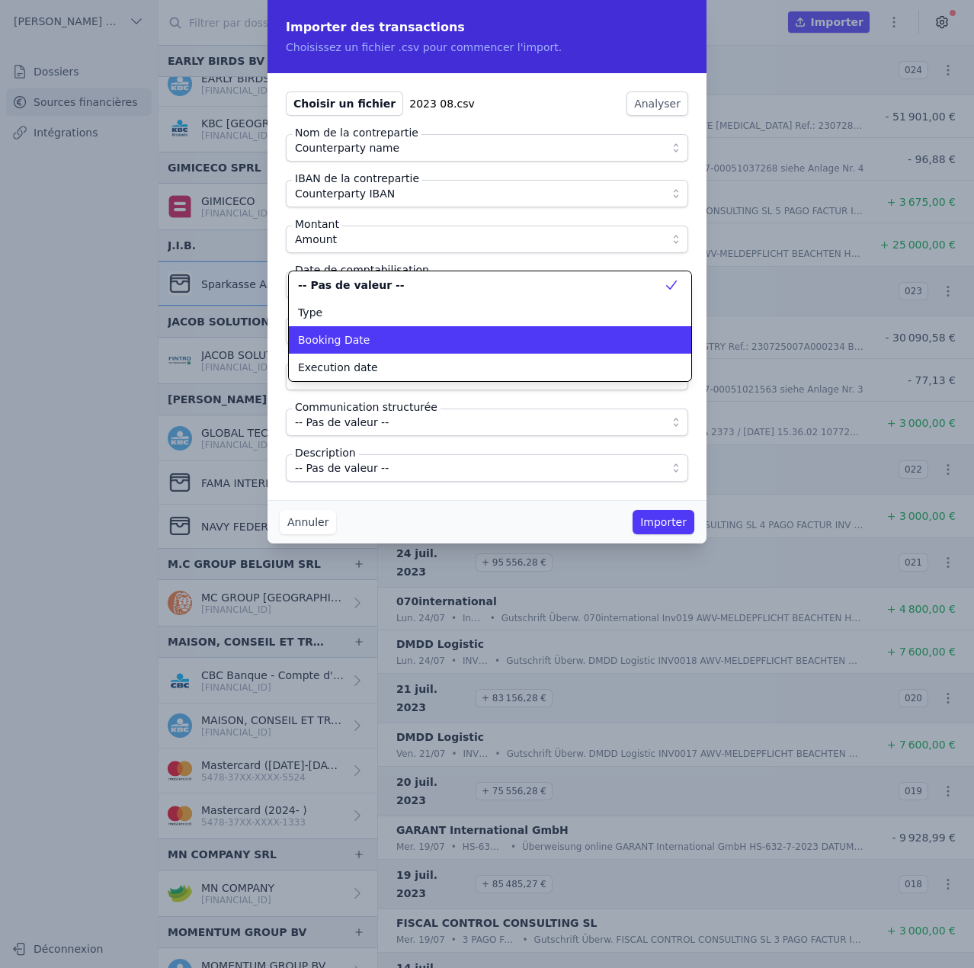
click at [378, 331] on li "Booking Date" at bounding box center [490, 339] width 402 height 27
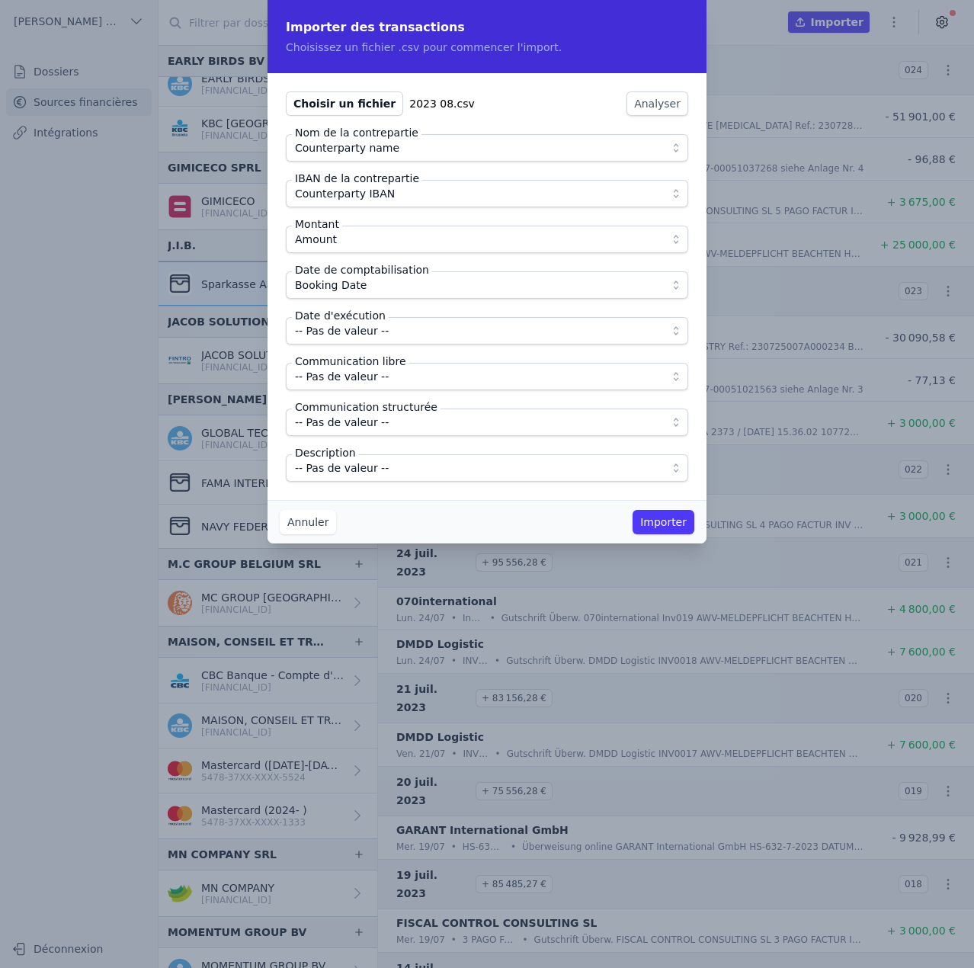
click at [378, 330] on span "-- Pas de valeur --" at bounding box center [342, 331] width 94 height 18
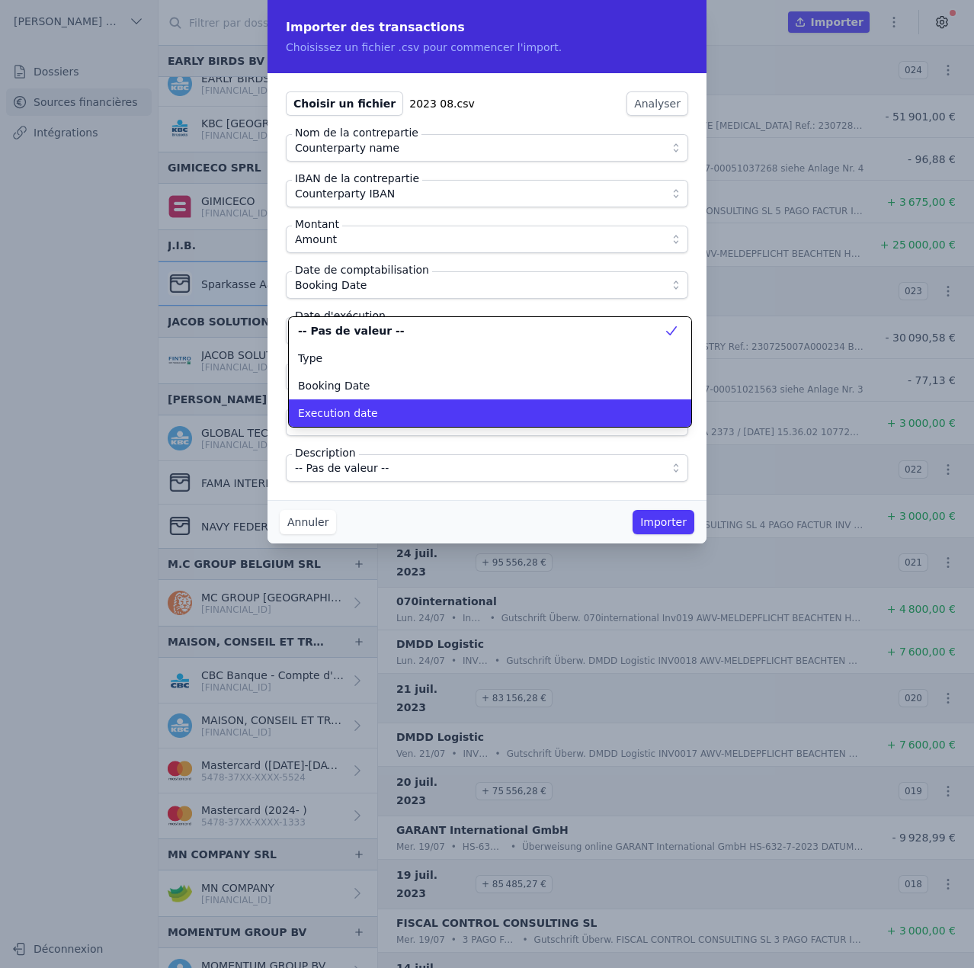
click at [370, 417] on div "Execution date" at bounding box center [481, 412] width 366 height 15
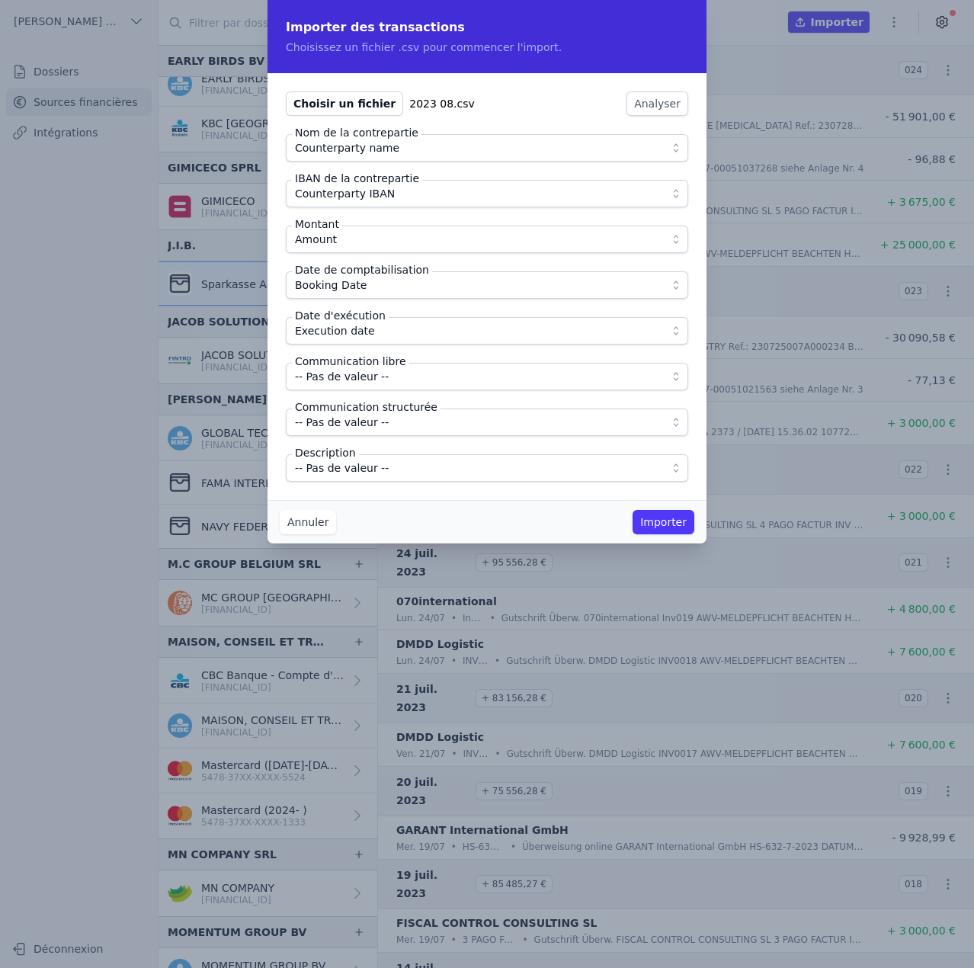
click at [367, 381] on span "-- Pas de valeur --" at bounding box center [342, 376] width 94 height 18
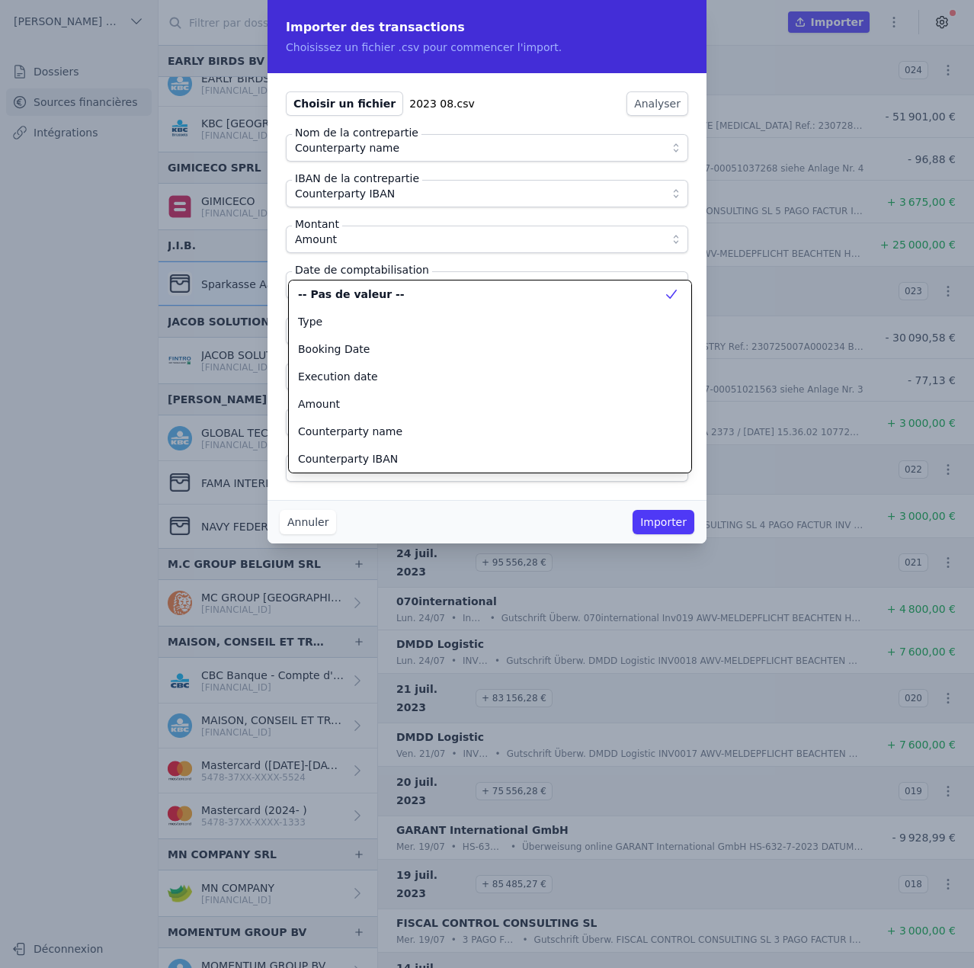
scroll to position [137, 0]
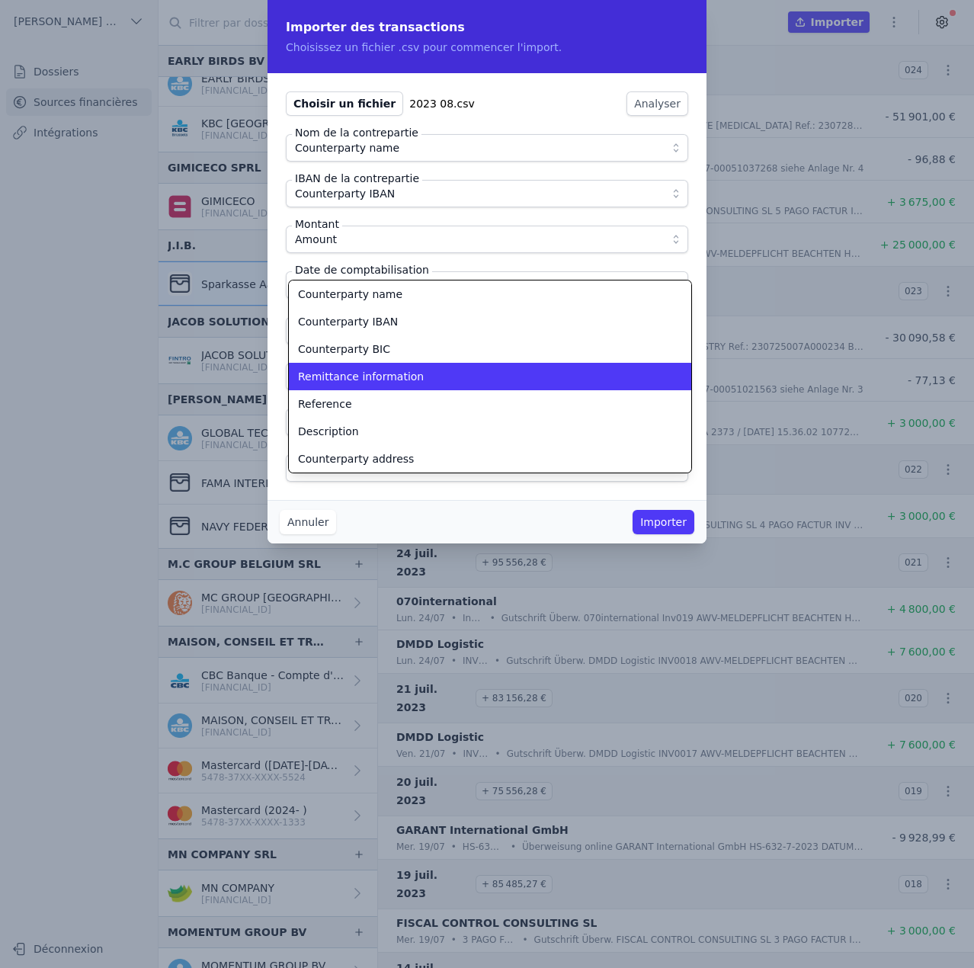
click at [367, 381] on span "Remittance information" at bounding box center [361, 376] width 126 height 15
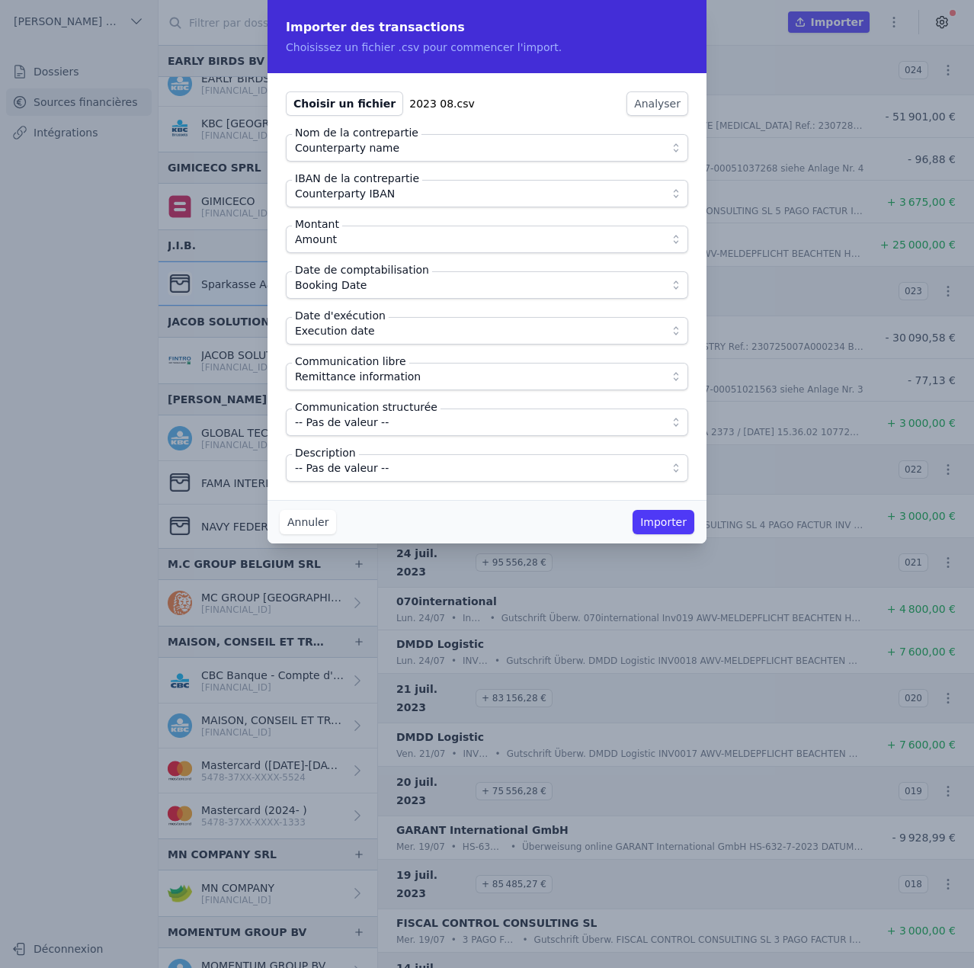
click at [363, 466] on span "-- Pas de valeur --" at bounding box center [342, 468] width 94 height 18
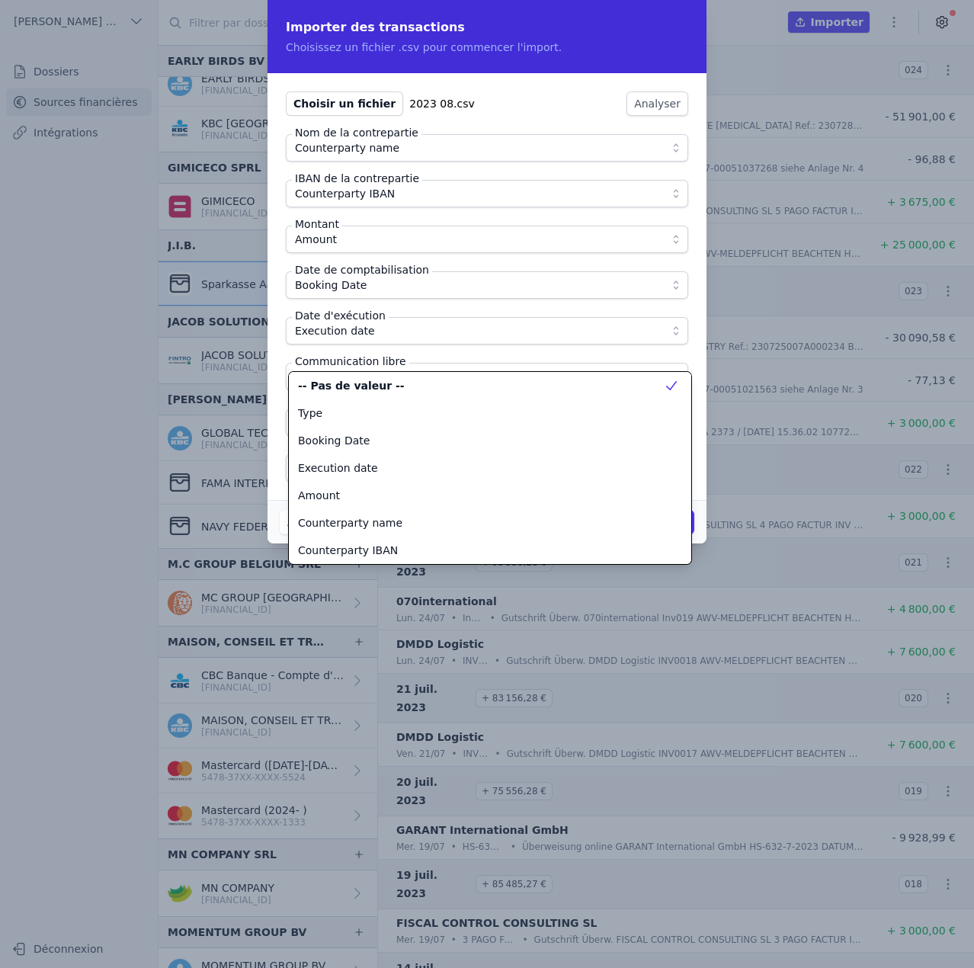
scroll to position [192, 0]
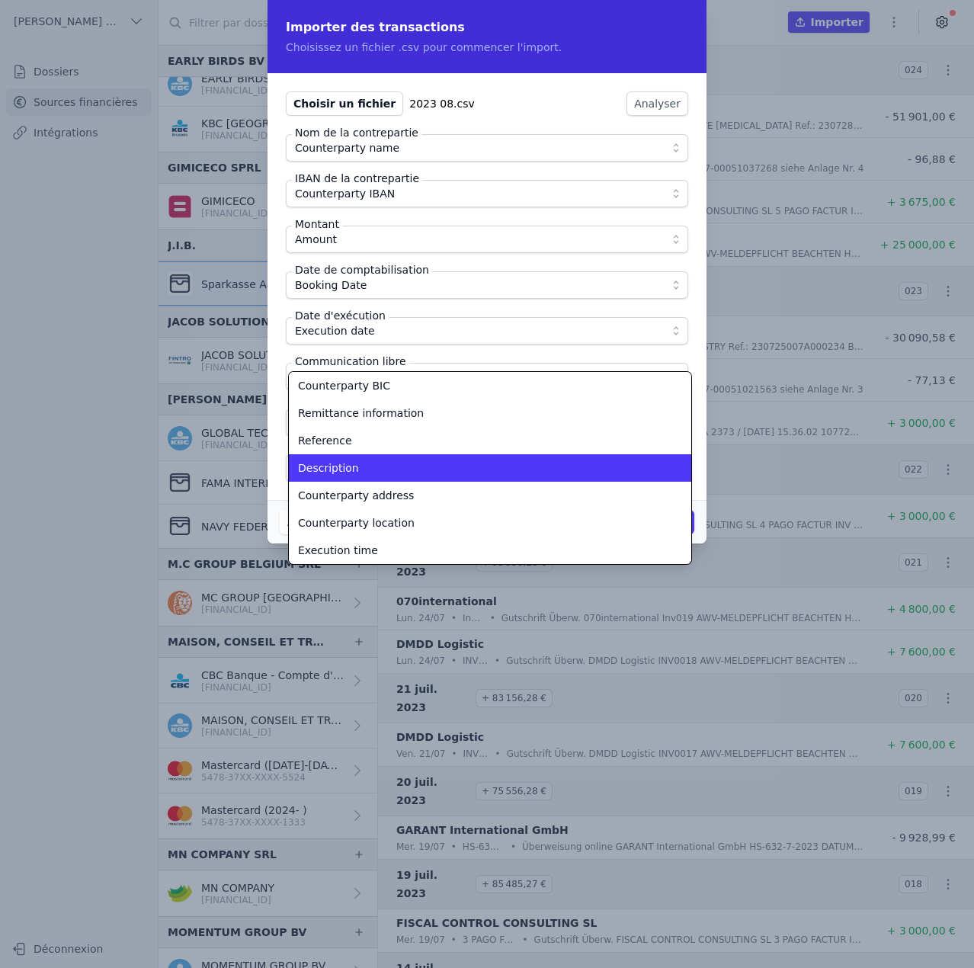
click at [363, 466] on div "Description" at bounding box center [481, 467] width 366 height 15
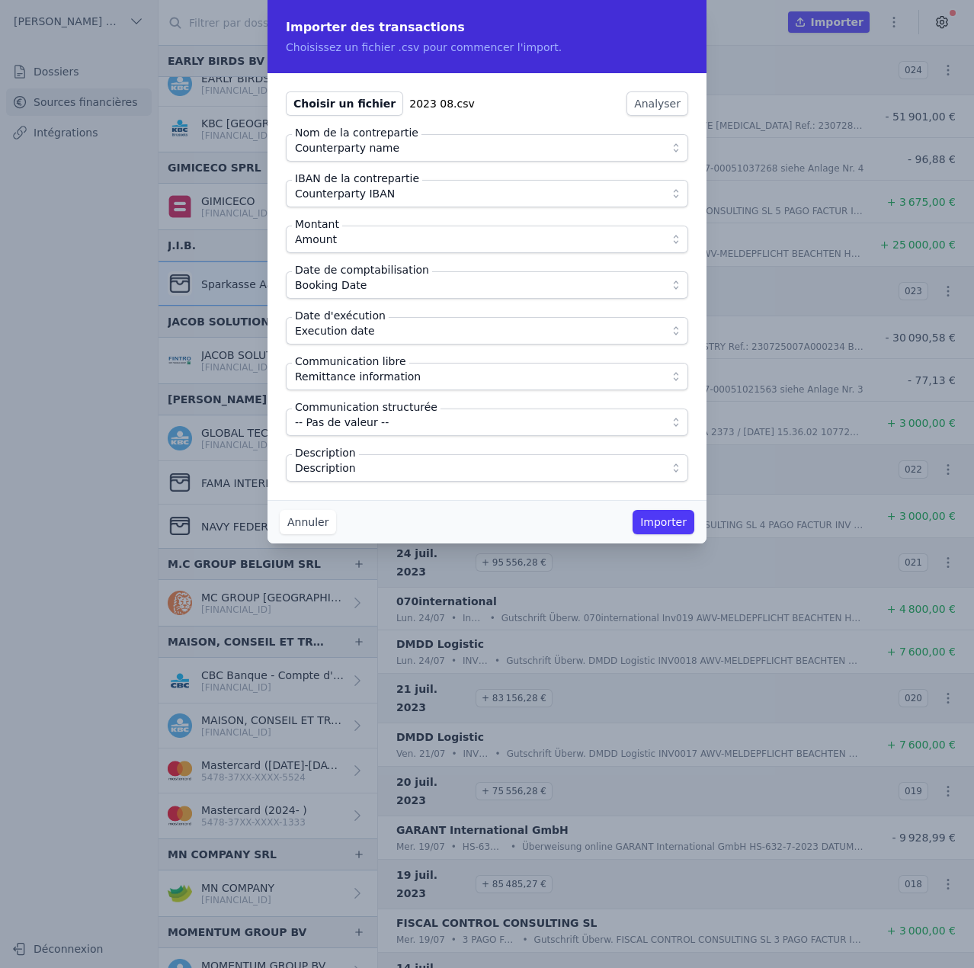
click at [665, 520] on button "Importer" at bounding box center [664, 522] width 62 height 24
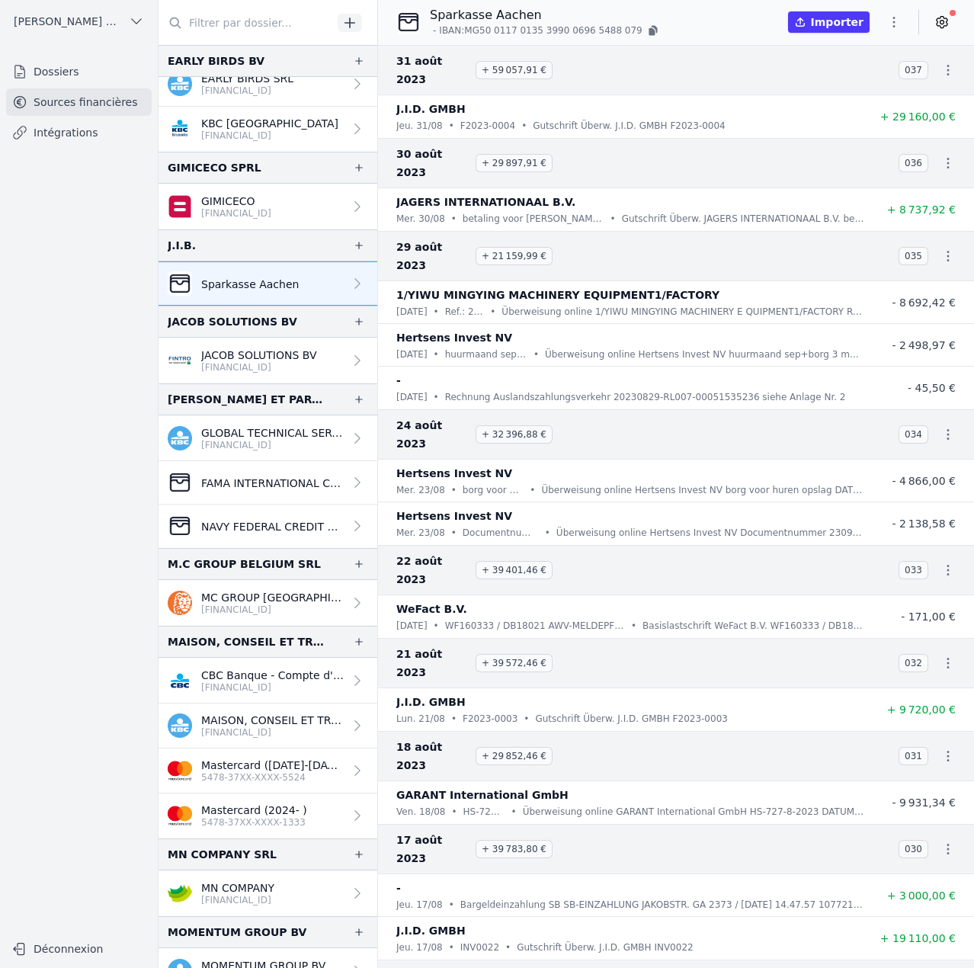
click at [896, 18] on icon "button" at bounding box center [893, 21] width 15 height 15
click at [865, 106] on button "Import CSV *" at bounding box center [858, 111] width 110 height 28
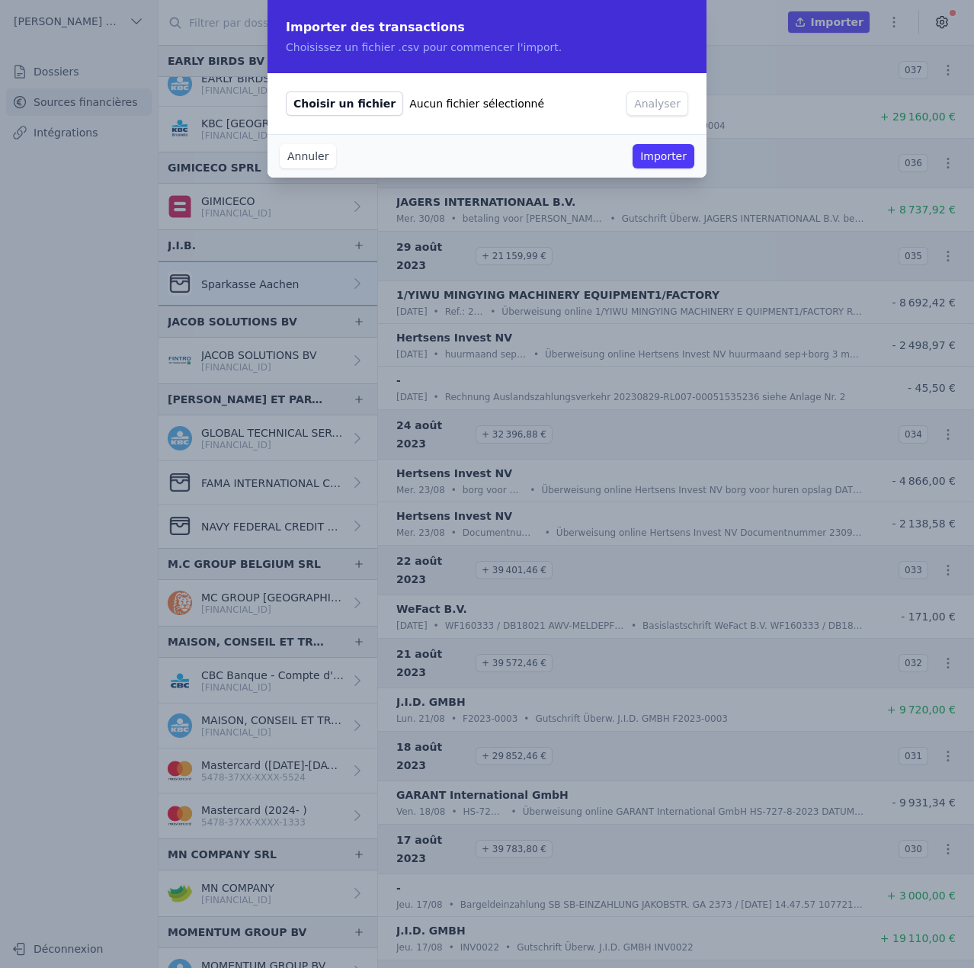
click at [360, 105] on span "Choisir un fichier" at bounding box center [344, 103] width 117 height 24
click at [286, 91] on input "Choisir un fichier Aucun fichier sélectionné" at bounding box center [285, 91] width 1 height 1
type input "C:\fakepath\2023 09.csv"
click at [659, 95] on button "Analyser" at bounding box center [658, 103] width 62 height 24
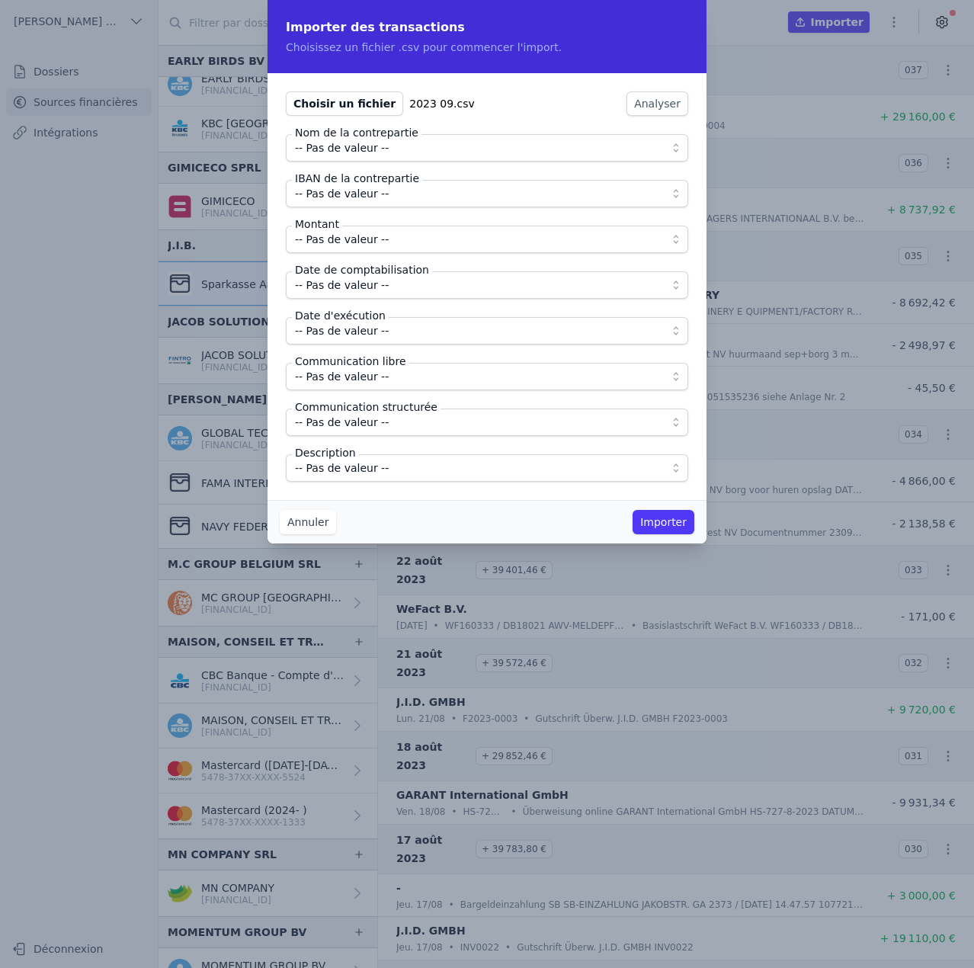
click at [386, 148] on span "-- Pas de valeur --" at bounding box center [476, 148] width 363 height 18
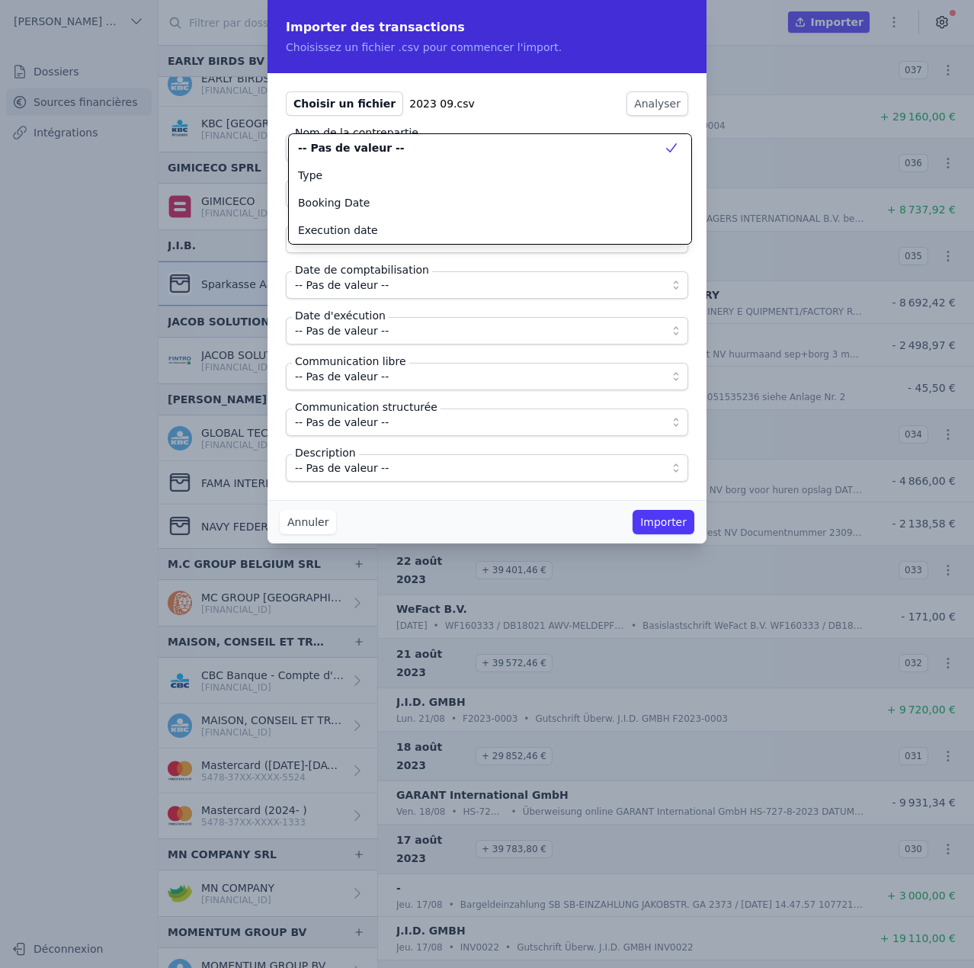
scroll to position [0, 0]
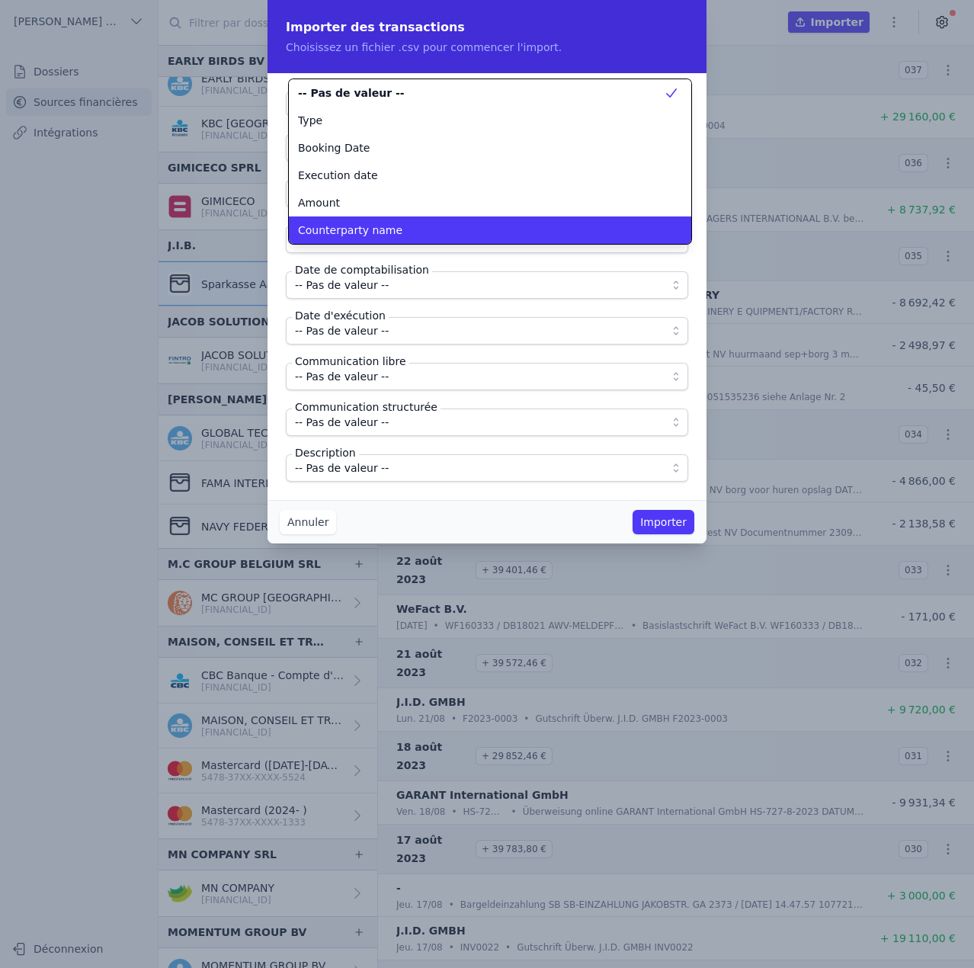
click at [376, 228] on span "Counterparty name" at bounding box center [350, 230] width 104 height 15
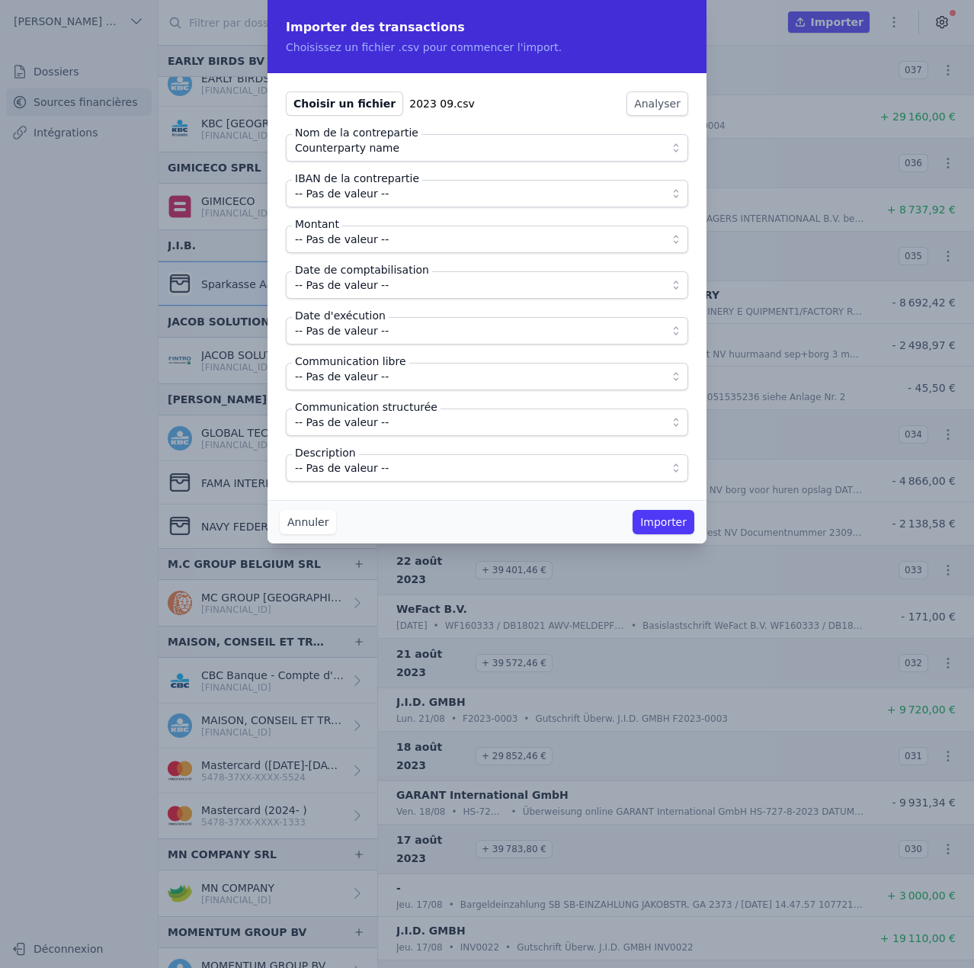
click at [376, 194] on span "-- Pas de valeur --" at bounding box center [342, 193] width 94 height 18
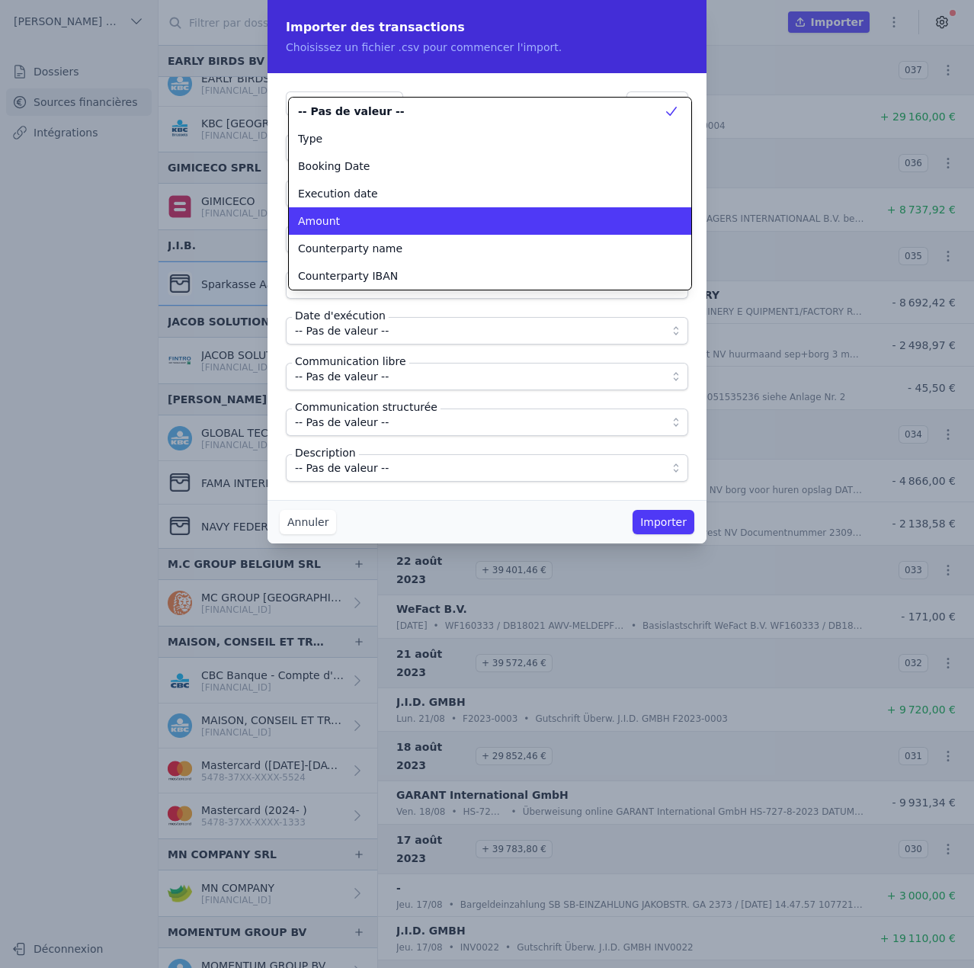
scroll to position [58, 0]
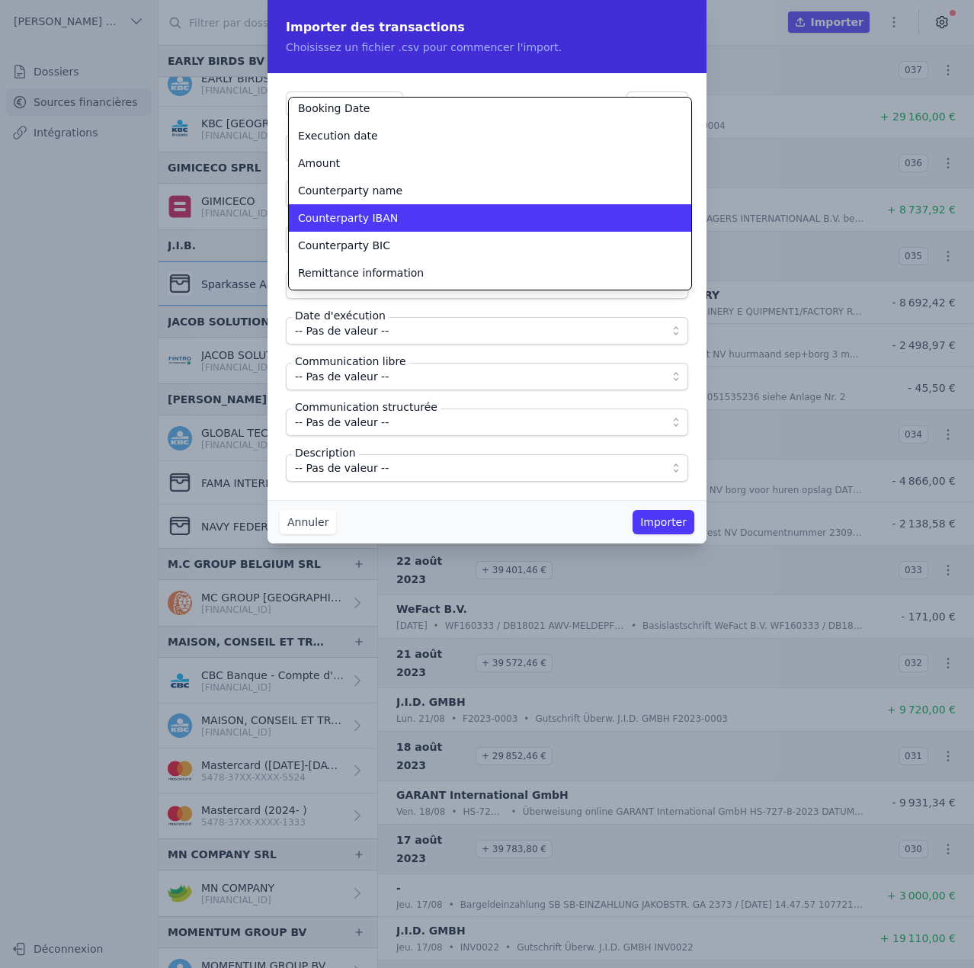
click at [381, 226] on li "Counterparty IBAN" at bounding box center [490, 217] width 402 height 27
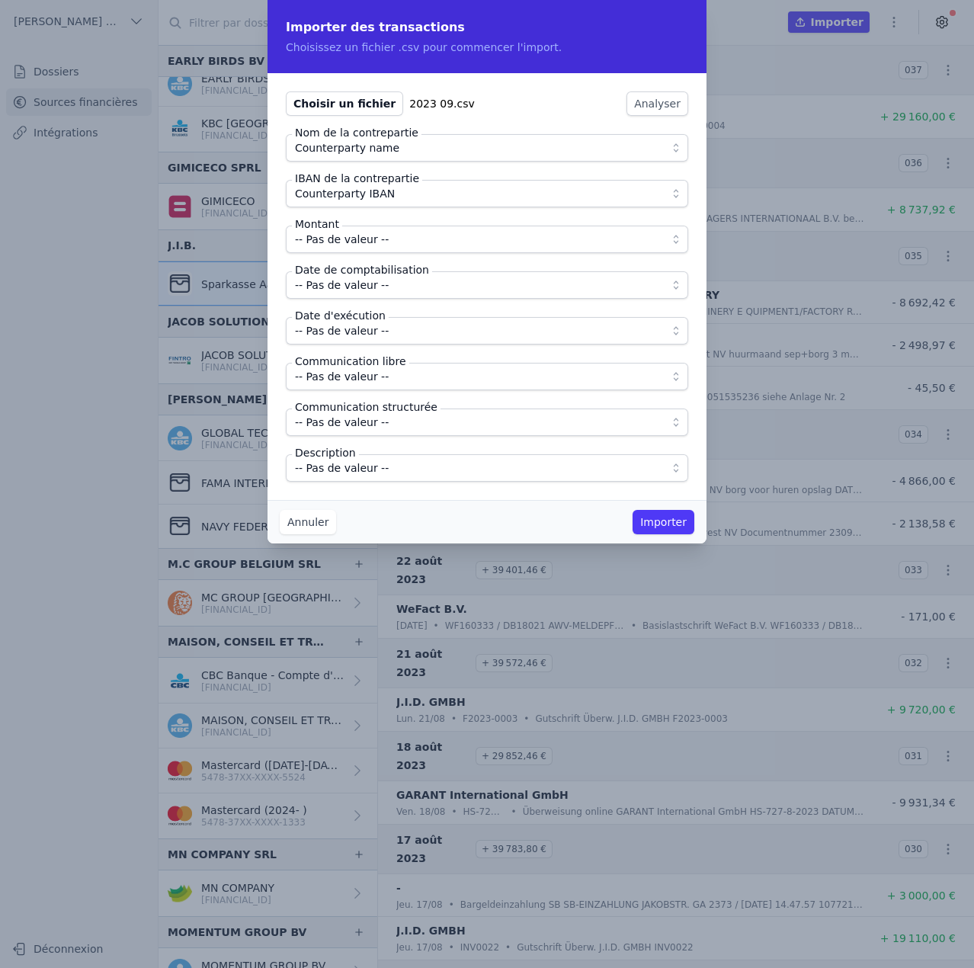
click at [381, 234] on span "-- Pas de valeur --" at bounding box center [476, 239] width 363 height 18
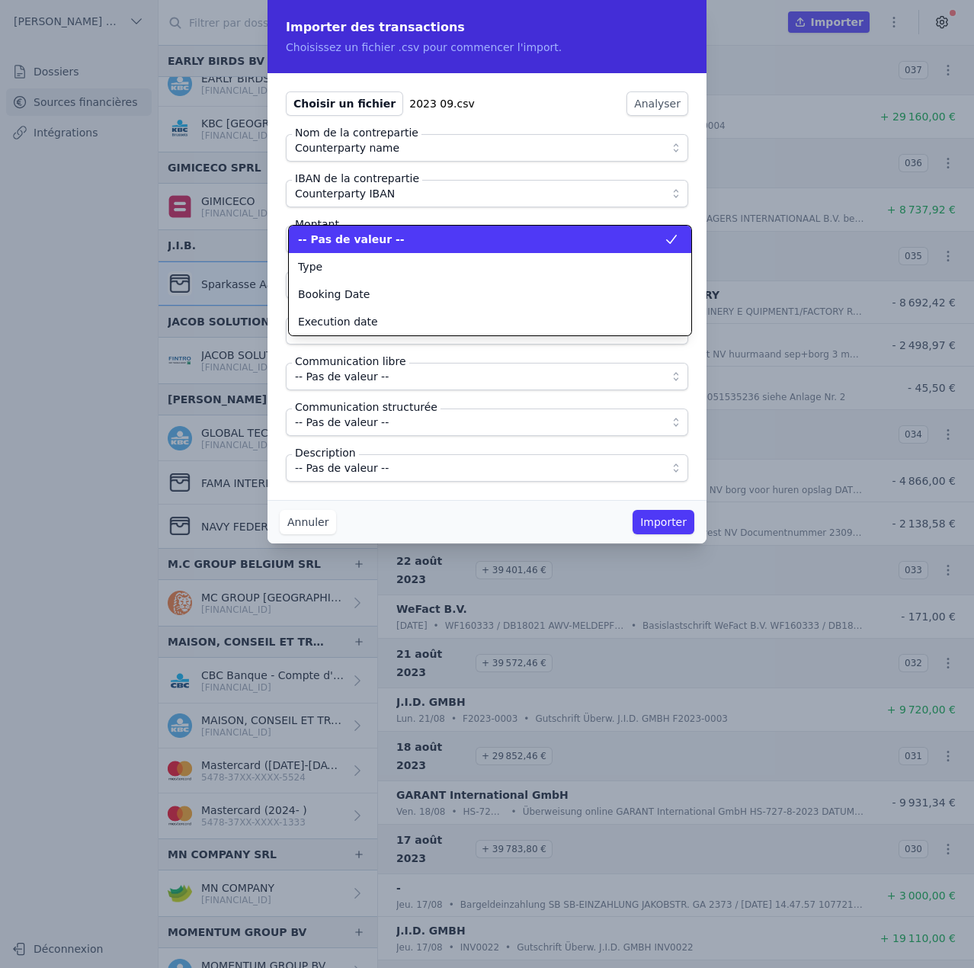
scroll to position [0, 0]
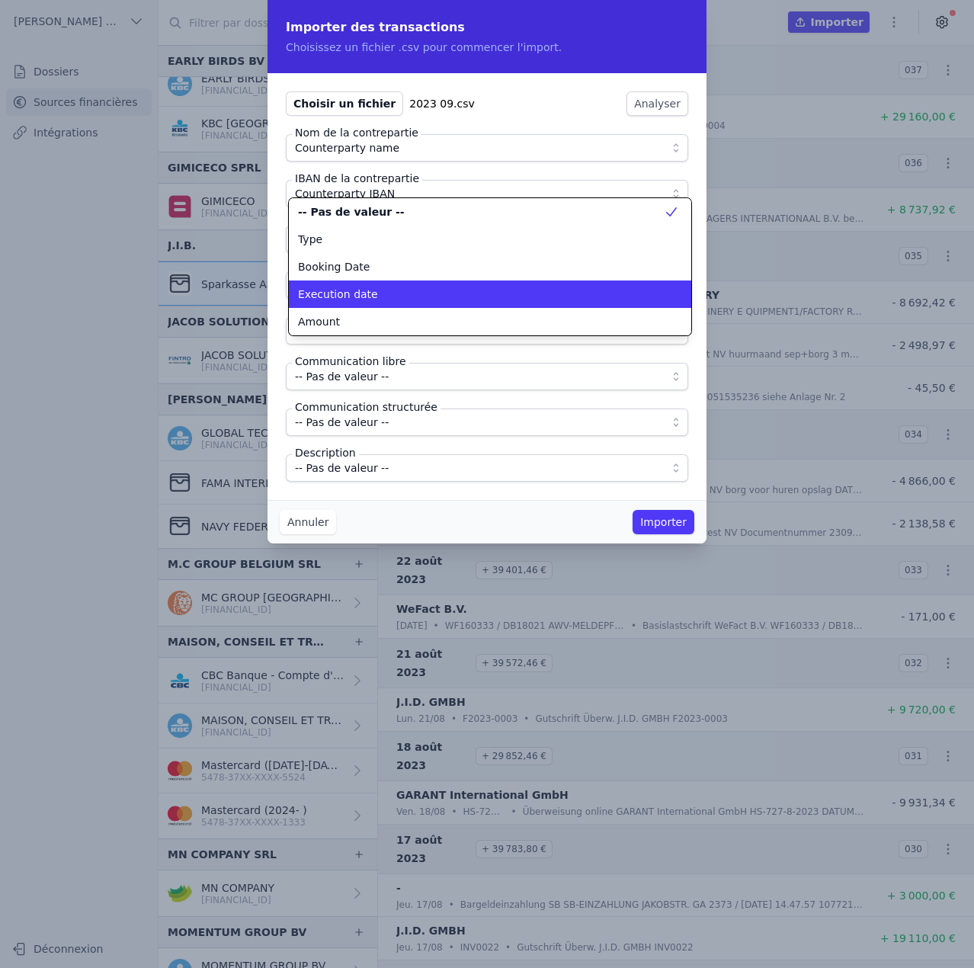
click at [370, 318] on div "Amount" at bounding box center [481, 321] width 366 height 15
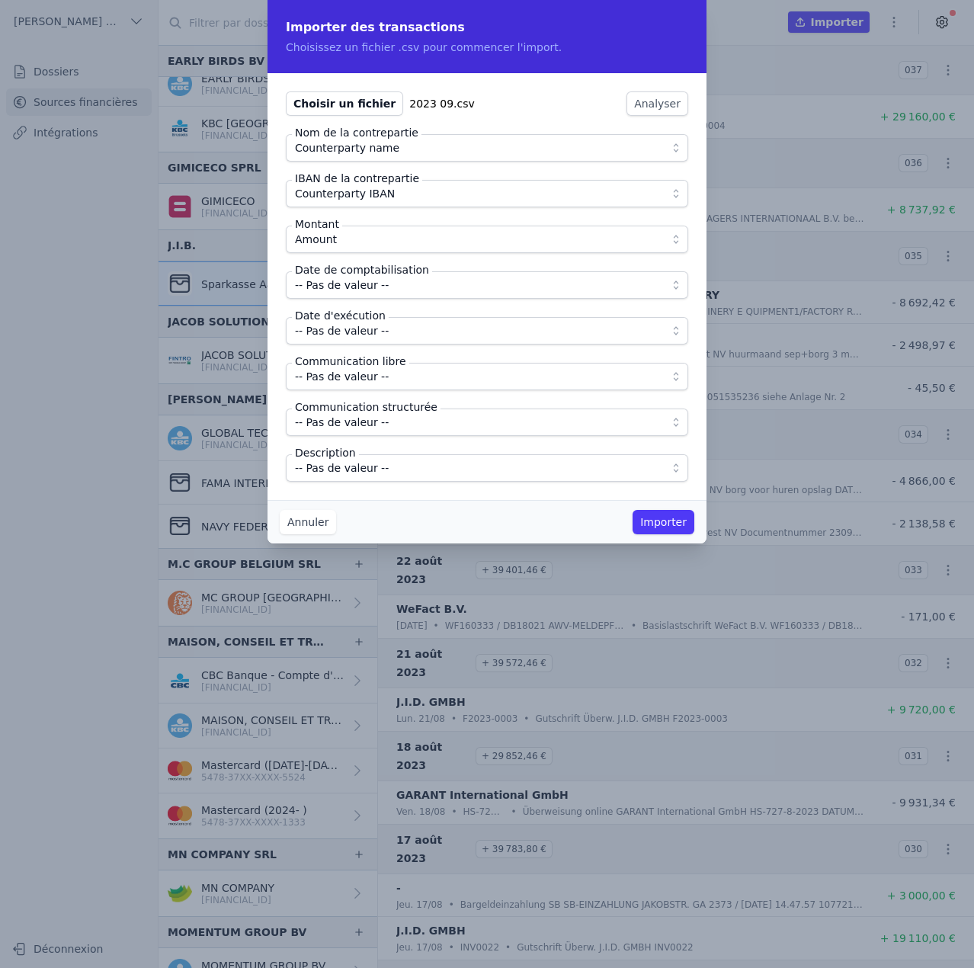
click at [383, 288] on span "-- Pas de valeur --" at bounding box center [476, 285] width 363 height 18
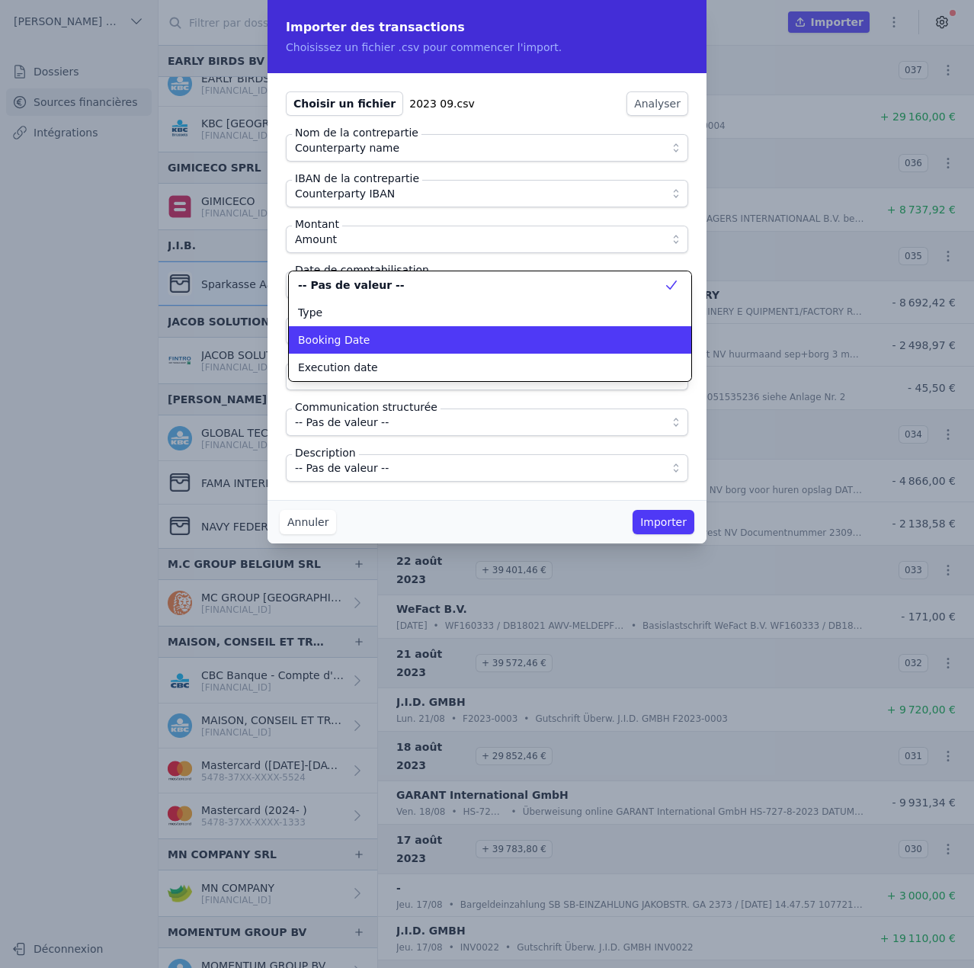
click at [380, 342] on div "Booking Date" at bounding box center [481, 339] width 366 height 15
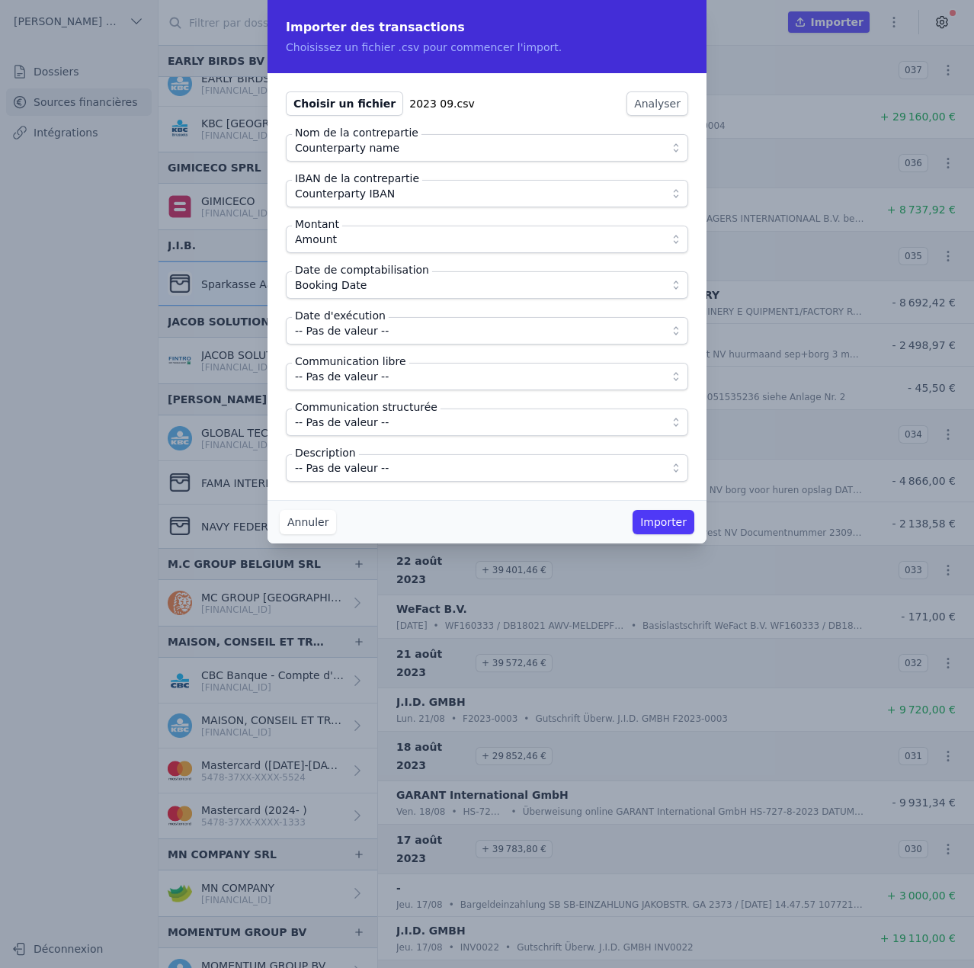
click at [380, 336] on span "-- Pas de valeur --" at bounding box center [476, 331] width 363 height 18
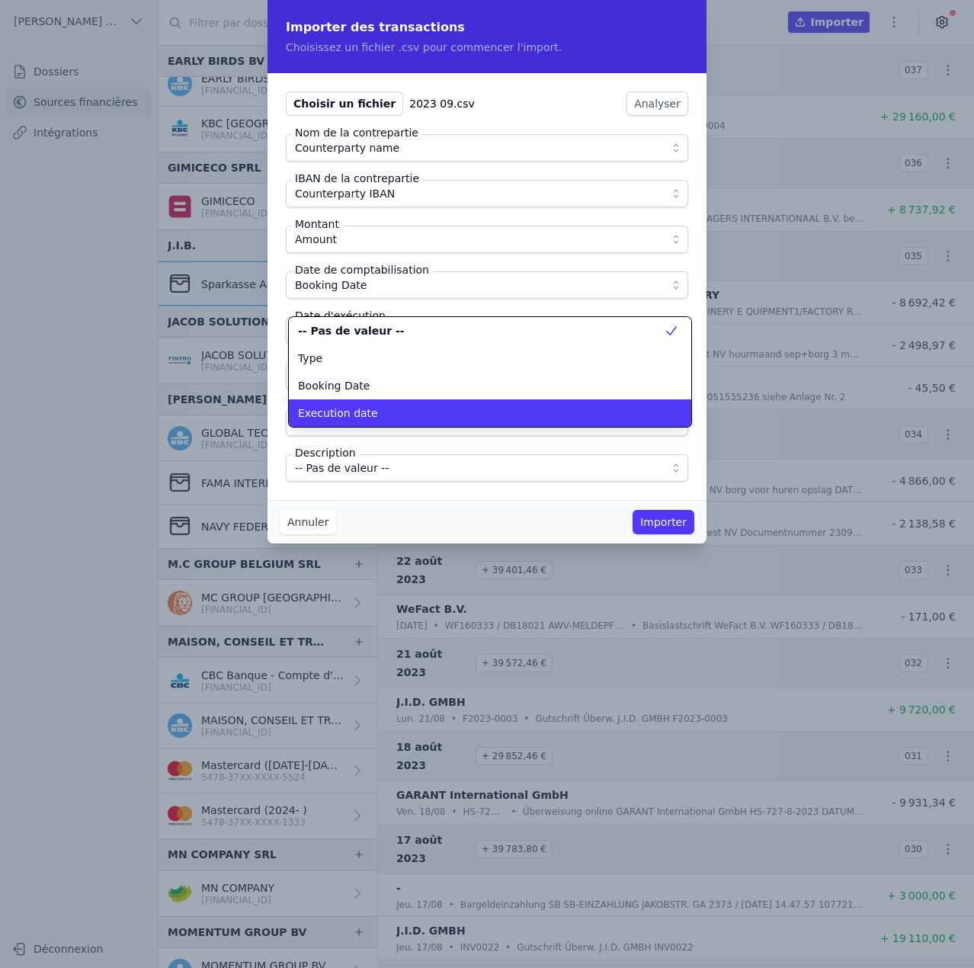
click at [389, 402] on li "Execution date" at bounding box center [490, 412] width 402 height 27
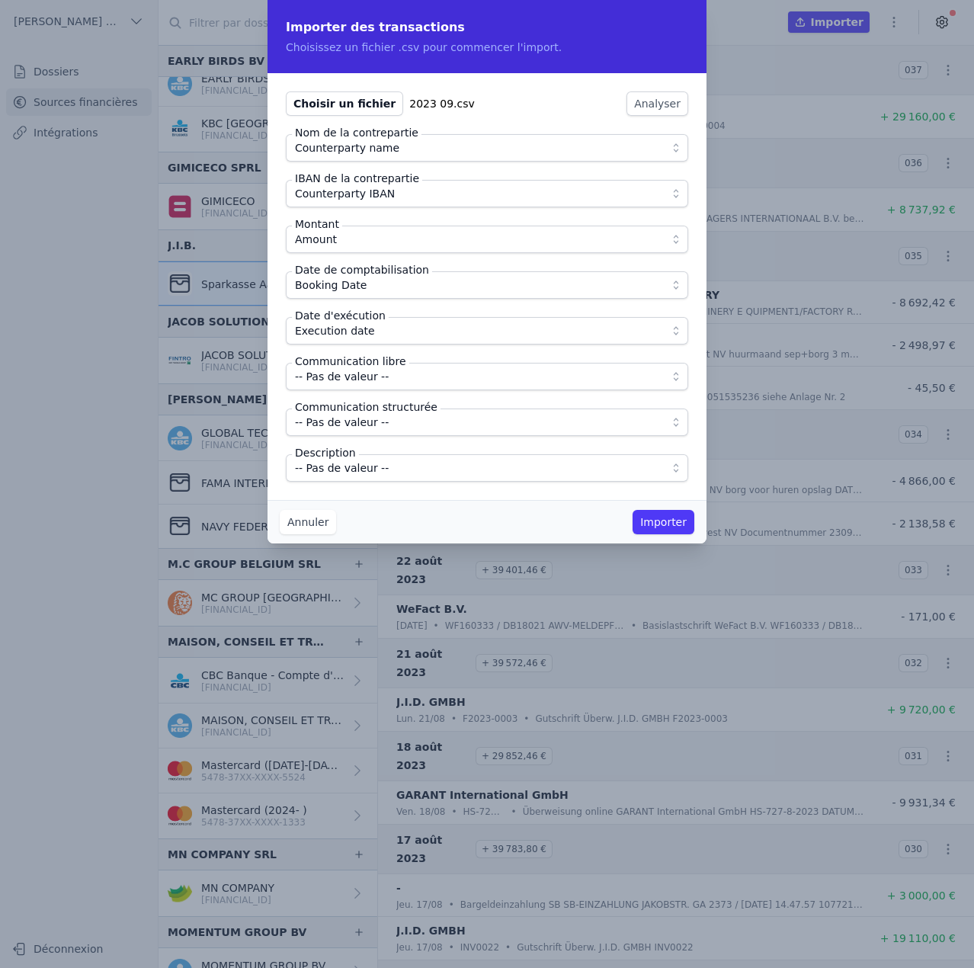
click at [410, 374] on span "-- Pas de valeur --" at bounding box center [476, 376] width 363 height 18
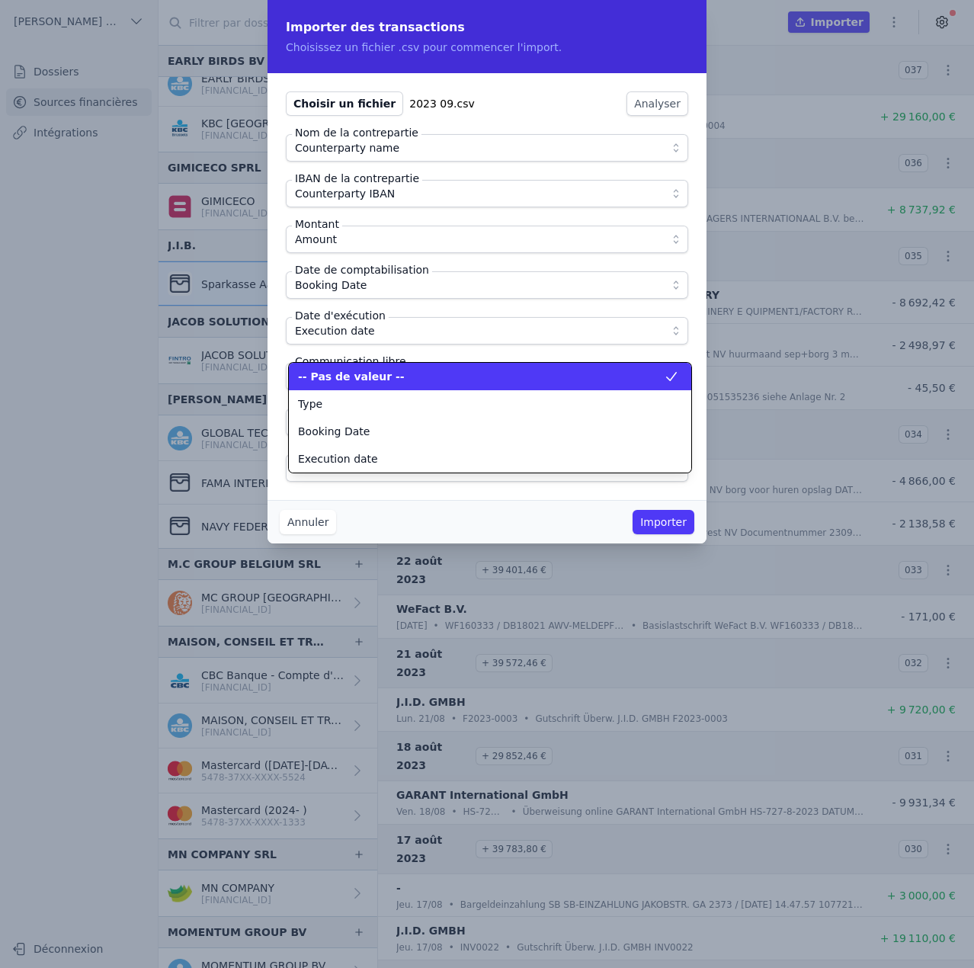
scroll to position [137, 0]
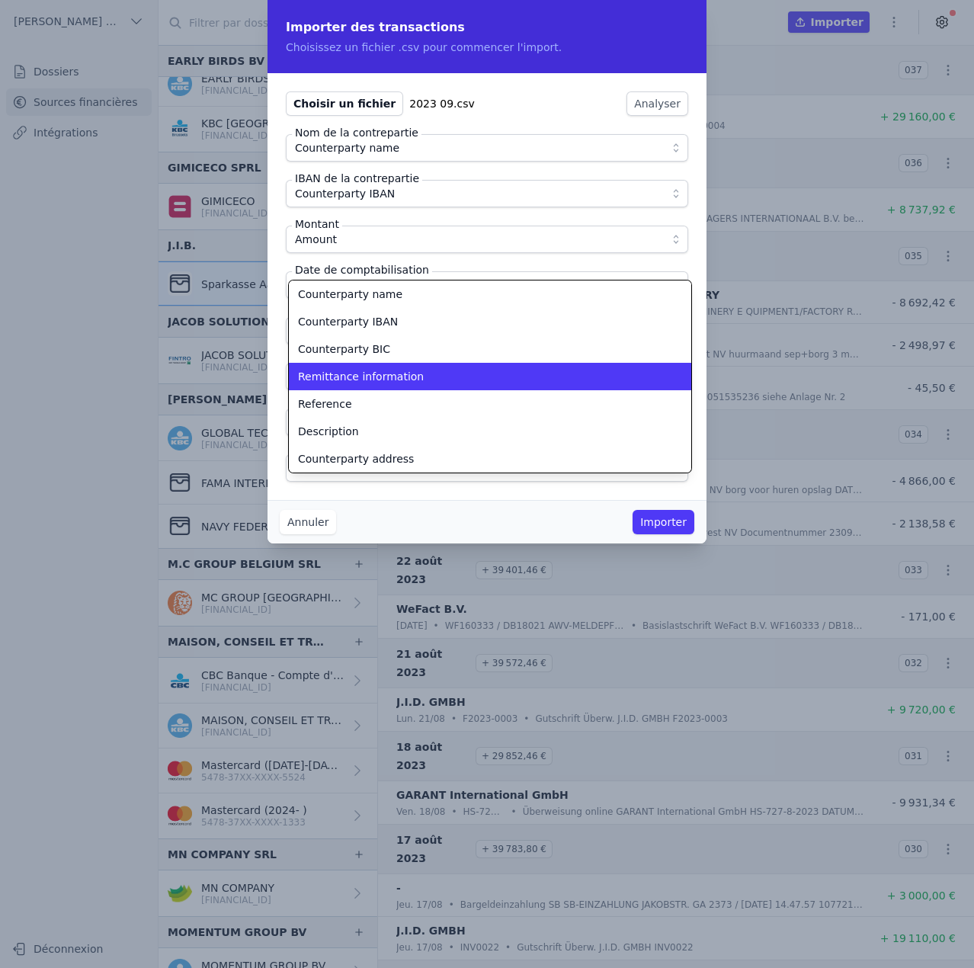
click at [410, 374] on div "Remittance information" at bounding box center [481, 376] width 366 height 15
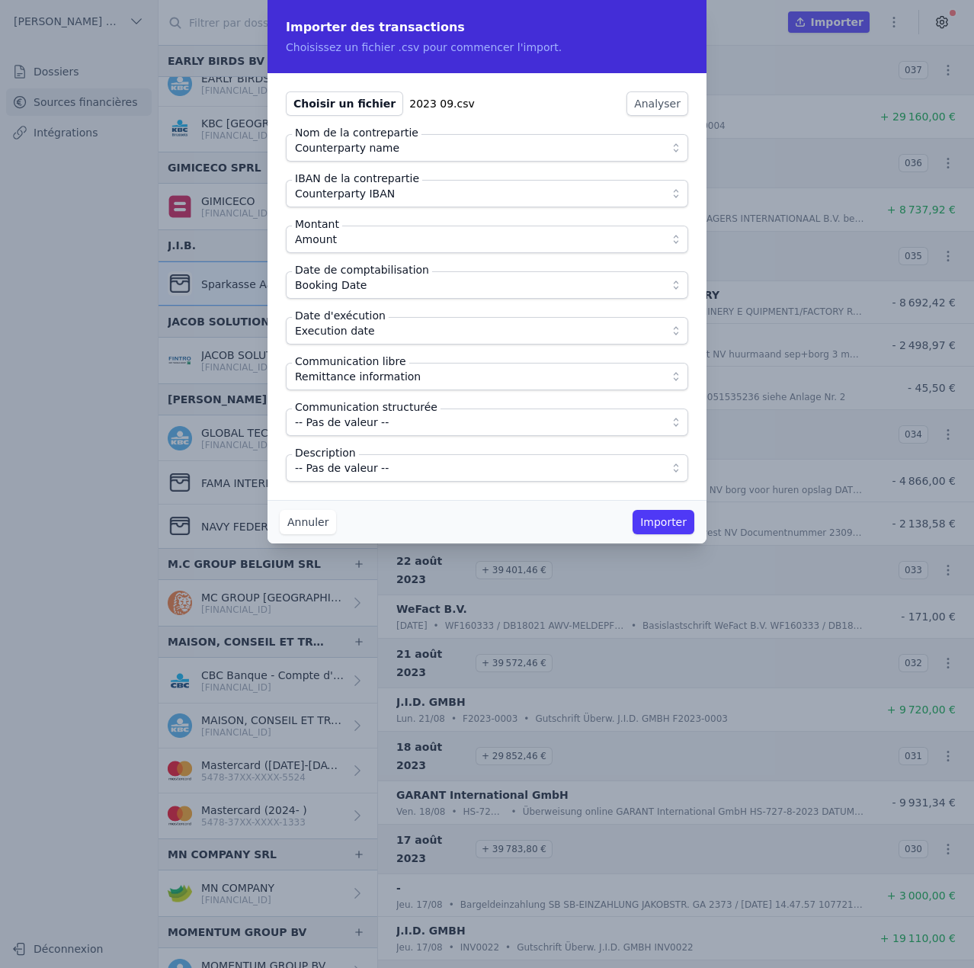
click at [396, 476] on span "-- Pas de valeur --" at bounding box center [476, 468] width 363 height 18
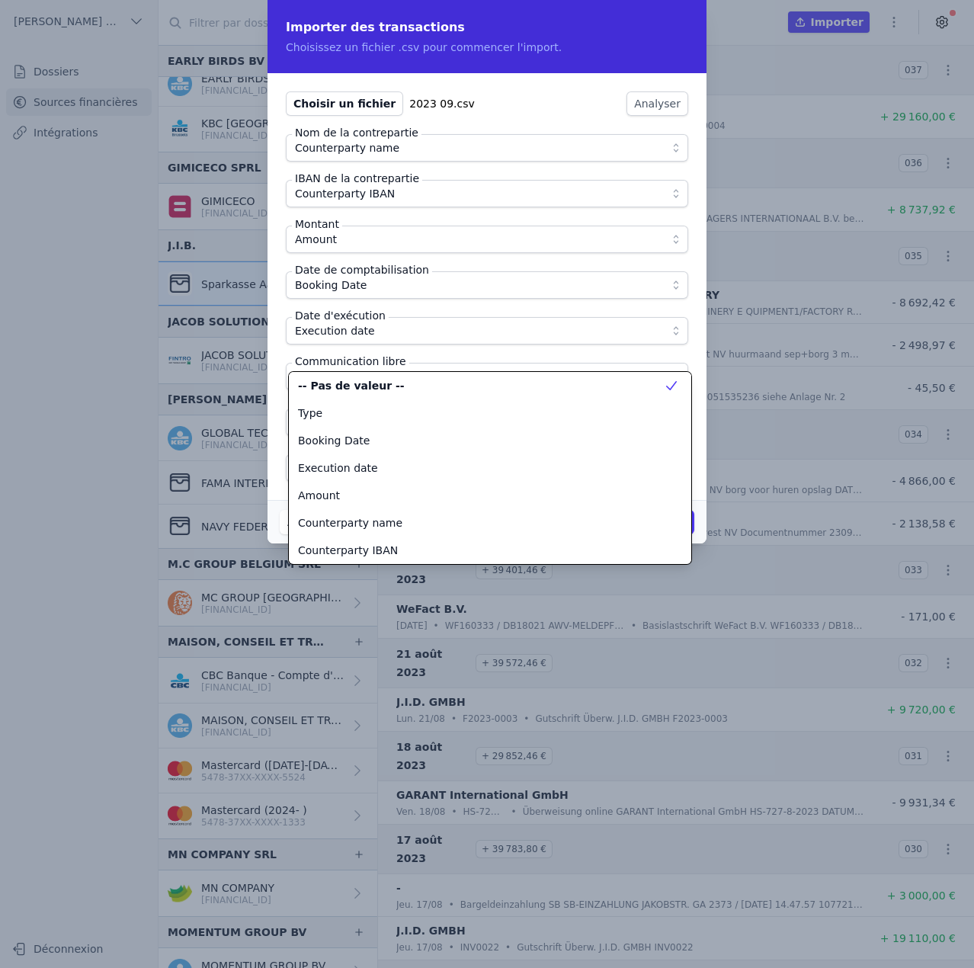
scroll to position [192, 0]
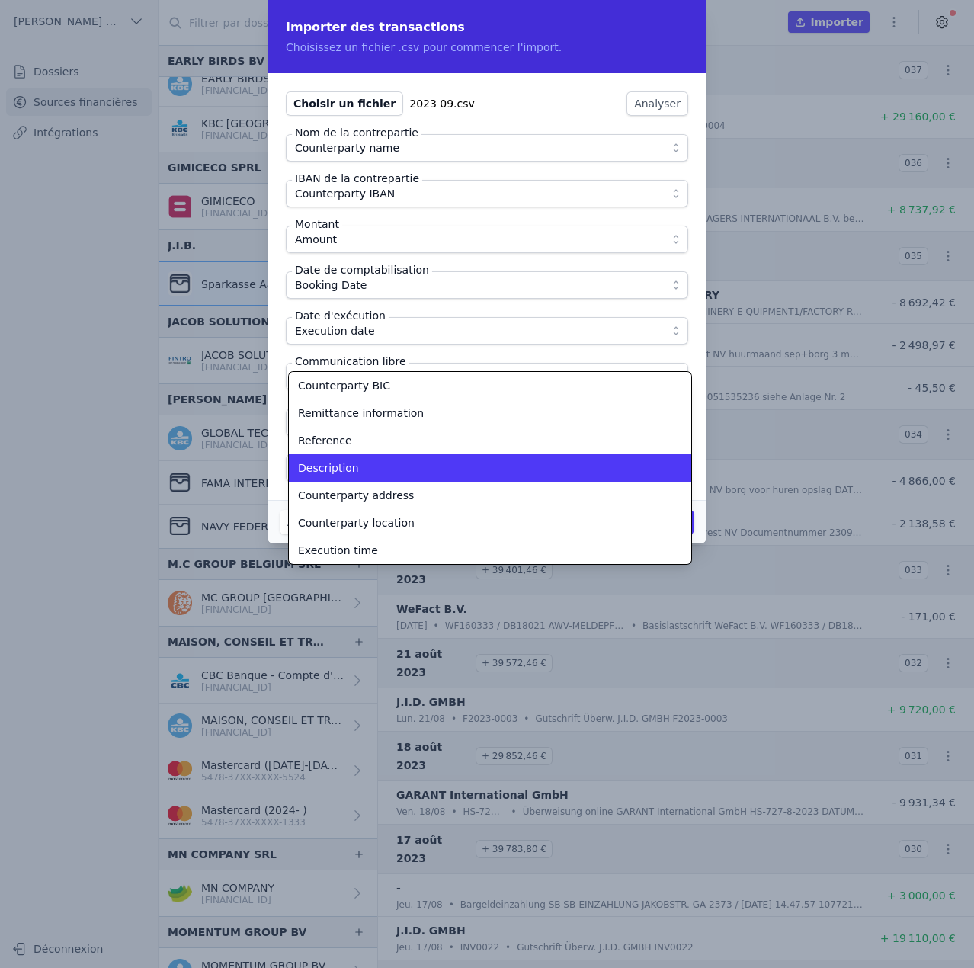
click at [396, 475] on div "Description" at bounding box center [481, 467] width 366 height 15
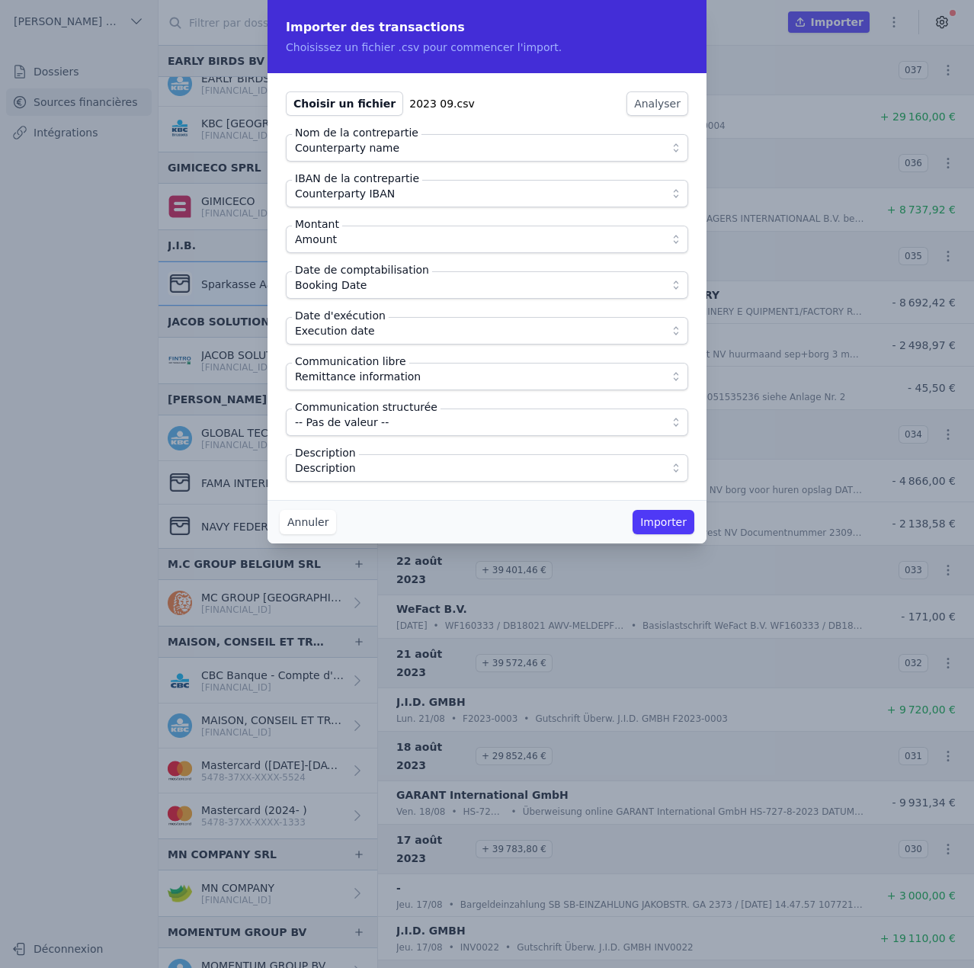
click at [665, 524] on button "Importer" at bounding box center [664, 522] width 62 height 24
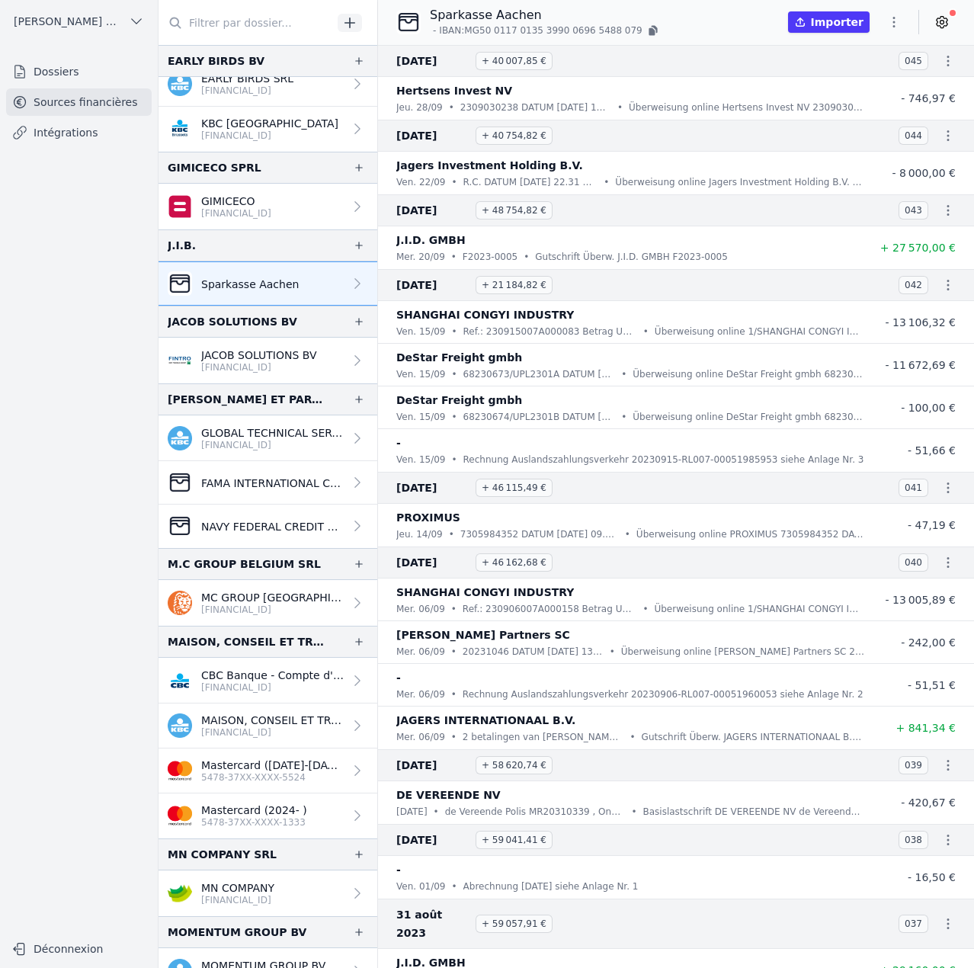
click at [895, 21] on icon "button" at bounding box center [894, 22] width 2 height 11
click at [870, 117] on button "Import CSV *" at bounding box center [858, 111] width 110 height 28
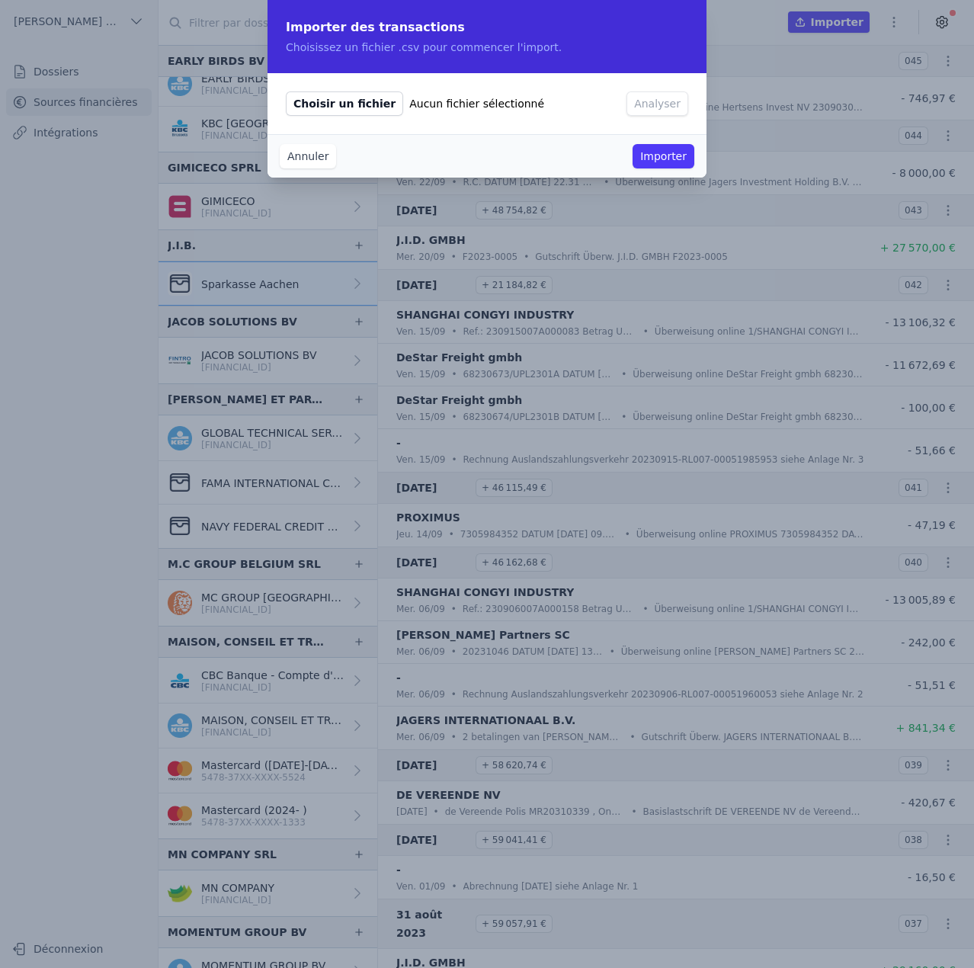
click at [357, 101] on span "Choisir un fichier" at bounding box center [344, 103] width 117 height 24
click at [286, 91] on input "Choisir un fichier Aucun fichier sélectionné" at bounding box center [285, 91] width 1 height 1
type input "C:\fakepath\2023 10.csv"
click at [646, 102] on button "Analyser" at bounding box center [658, 103] width 62 height 24
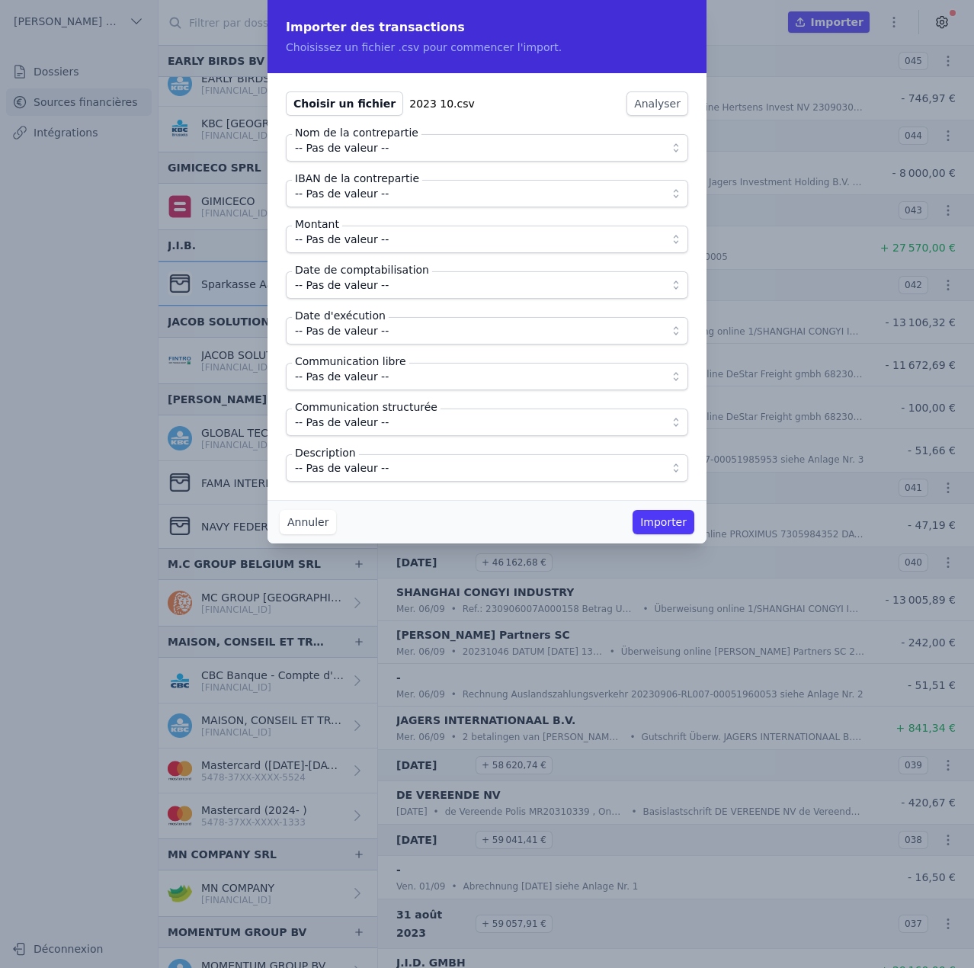
click at [328, 150] on span "-- Pas de valeur --" at bounding box center [342, 148] width 94 height 18
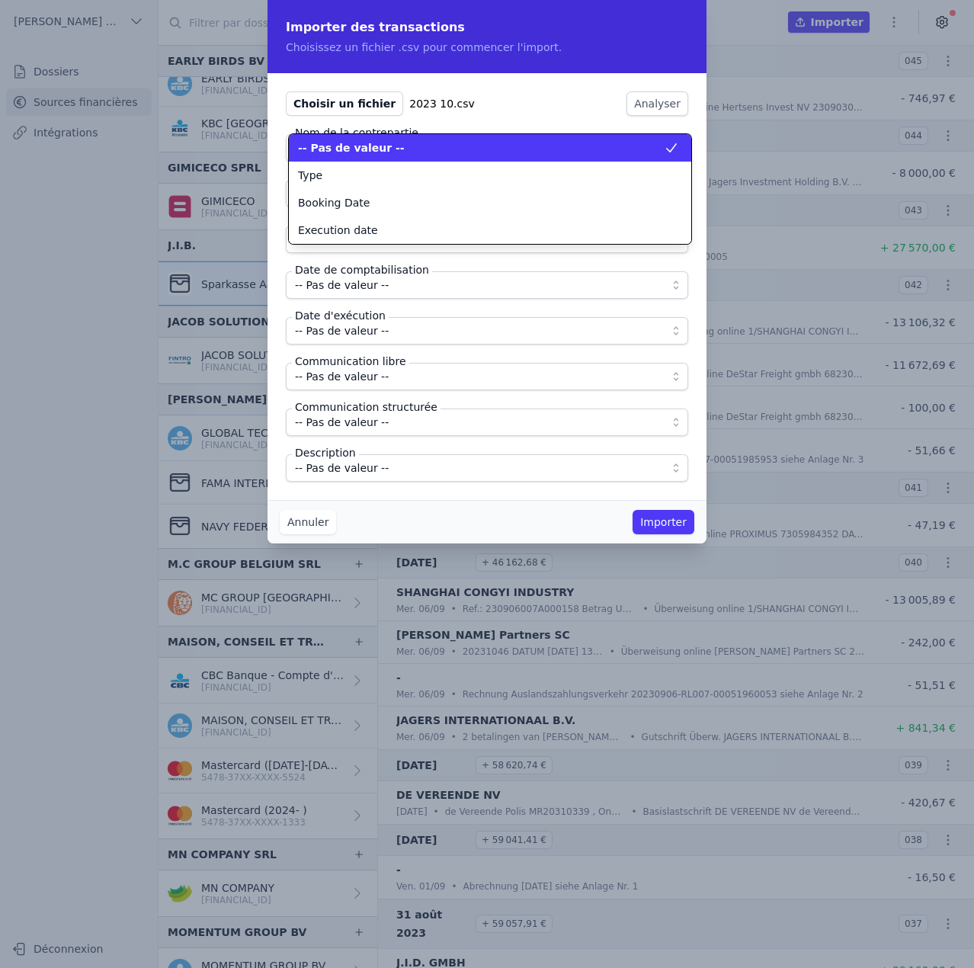
scroll to position [0, 0]
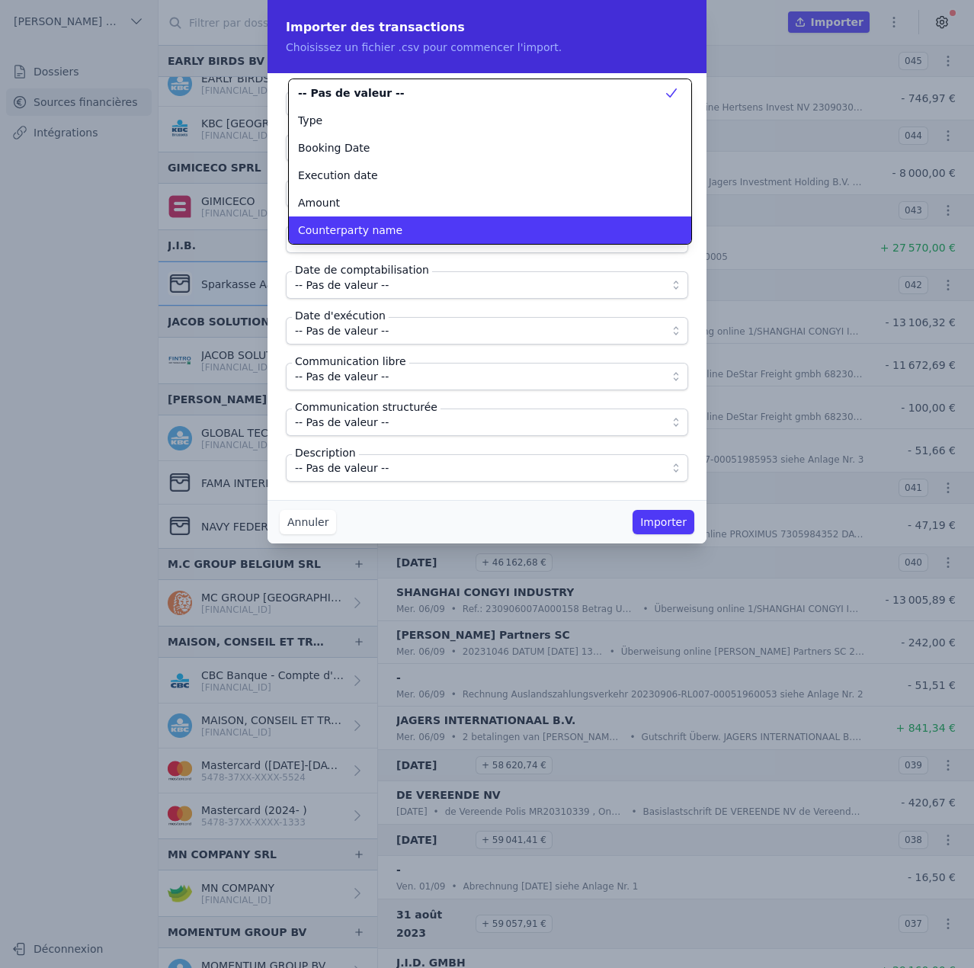
click at [336, 237] on span "Counterparty name" at bounding box center [350, 230] width 104 height 15
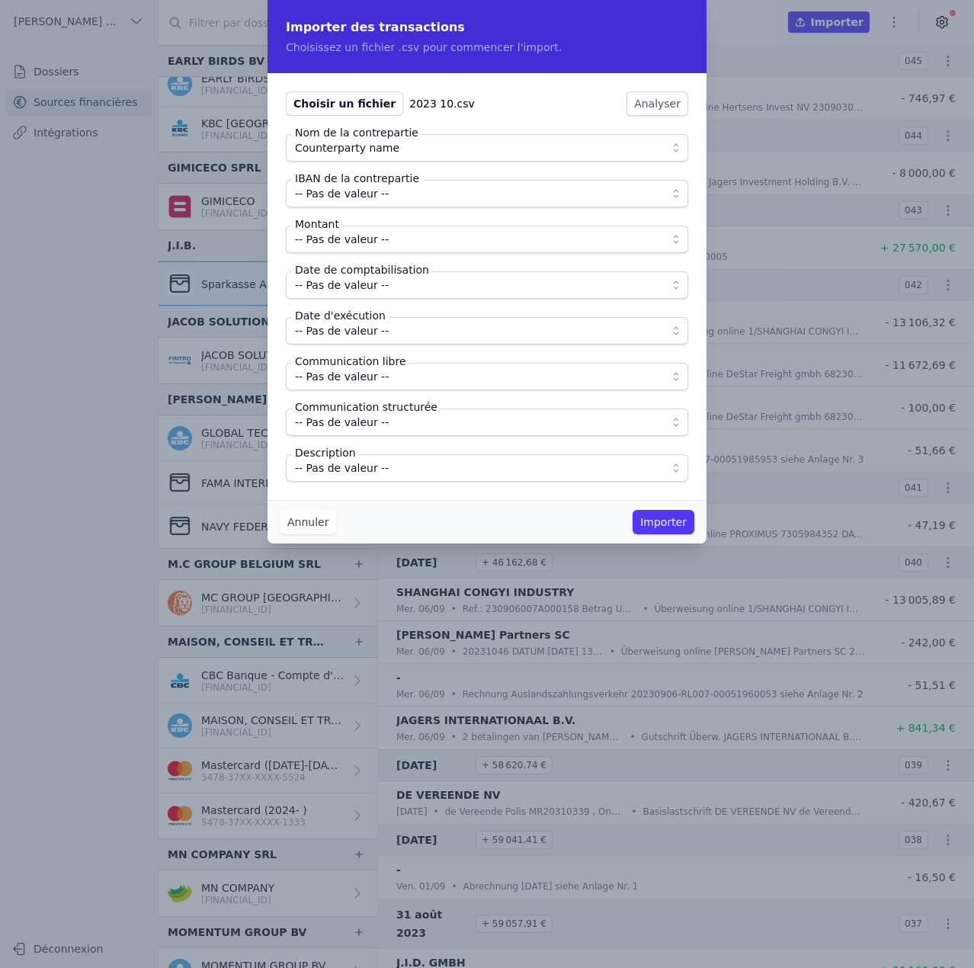
click at [347, 200] on span "-- Pas de valeur --" at bounding box center [342, 193] width 94 height 18
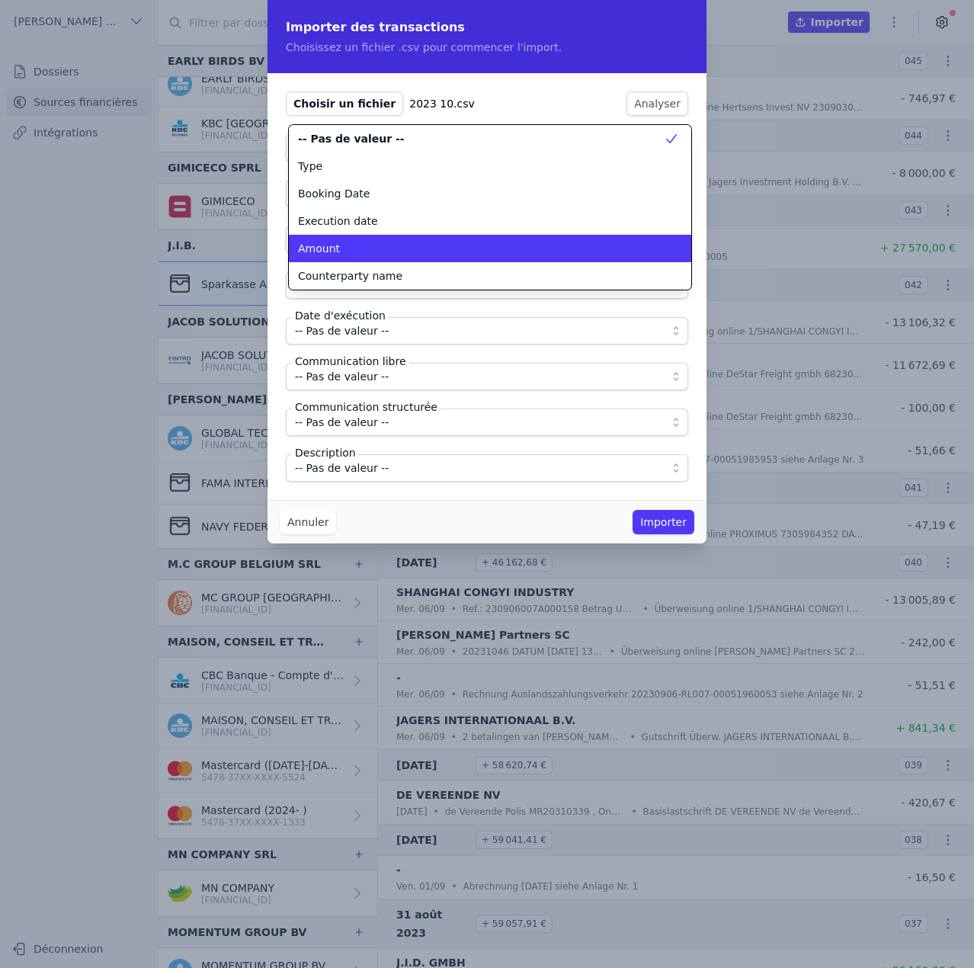
scroll to position [58, 0]
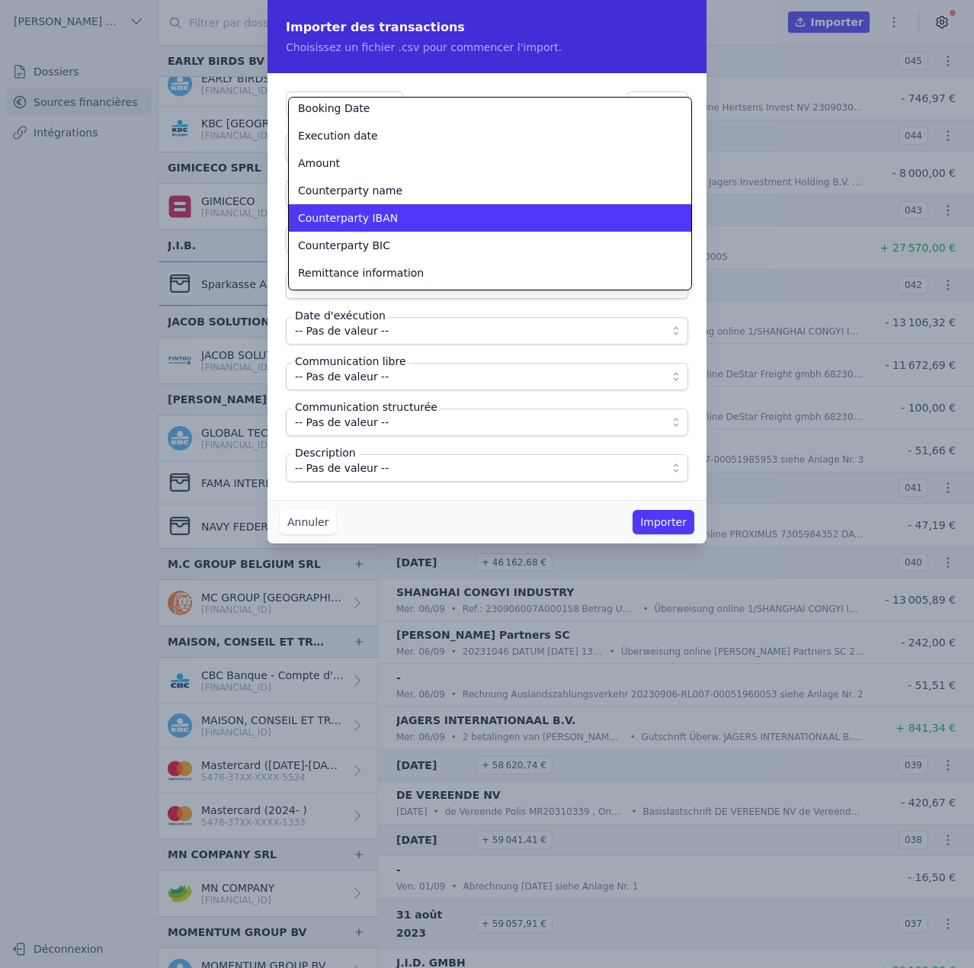
click at [366, 221] on span "Counterparty IBAN" at bounding box center [348, 217] width 100 height 15
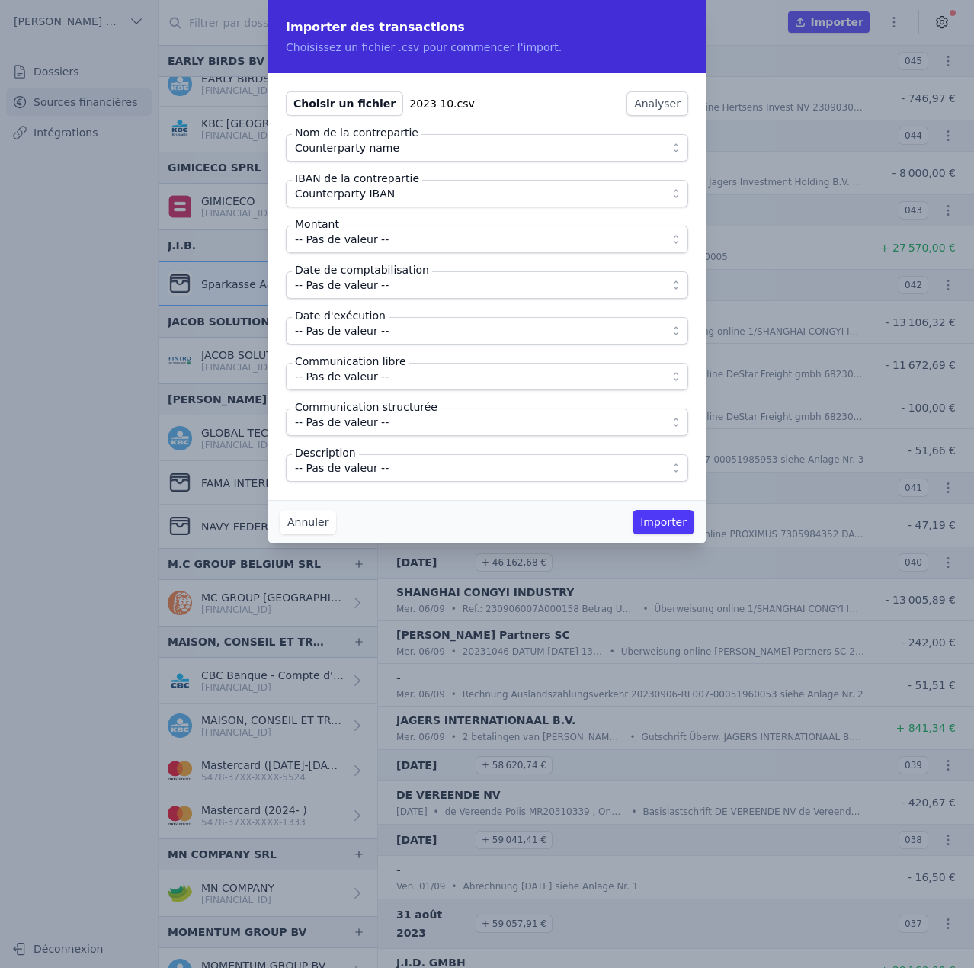
click at [366, 242] on span "-- Pas de valeur --" at bounding box center [342, 239] width 94 height 18
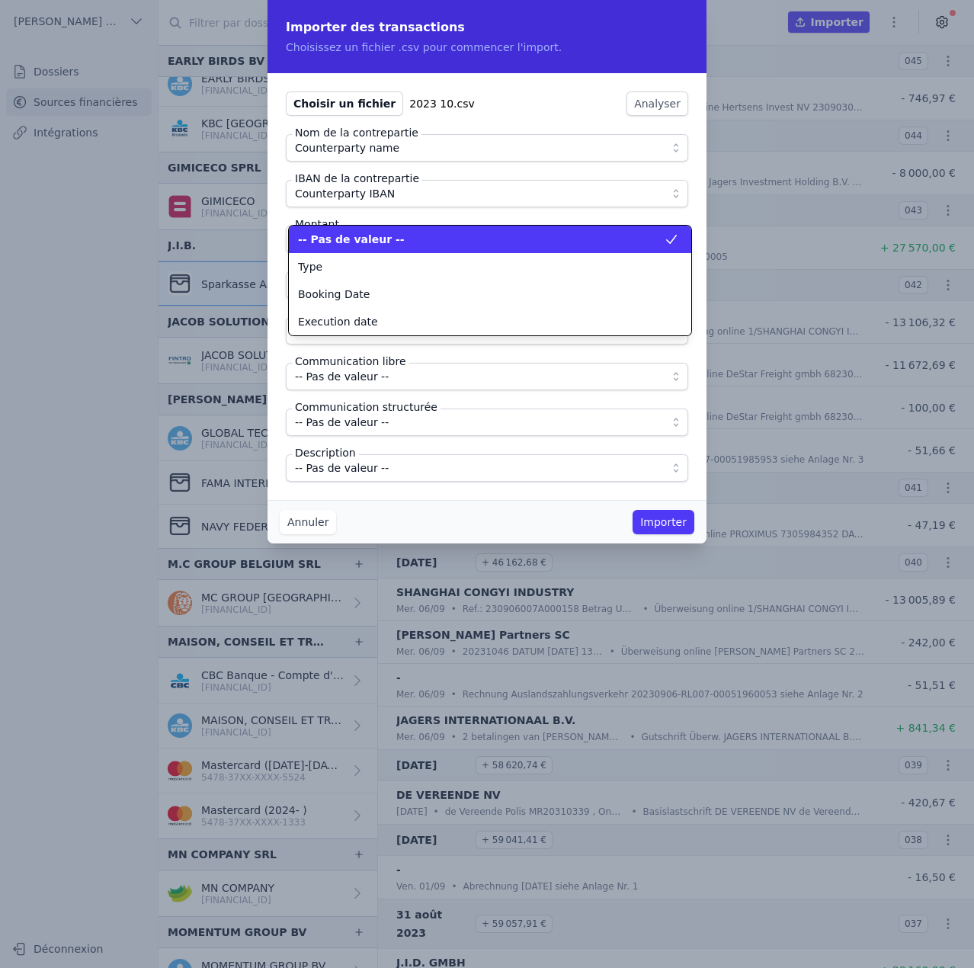
scroll to position [0, 0]
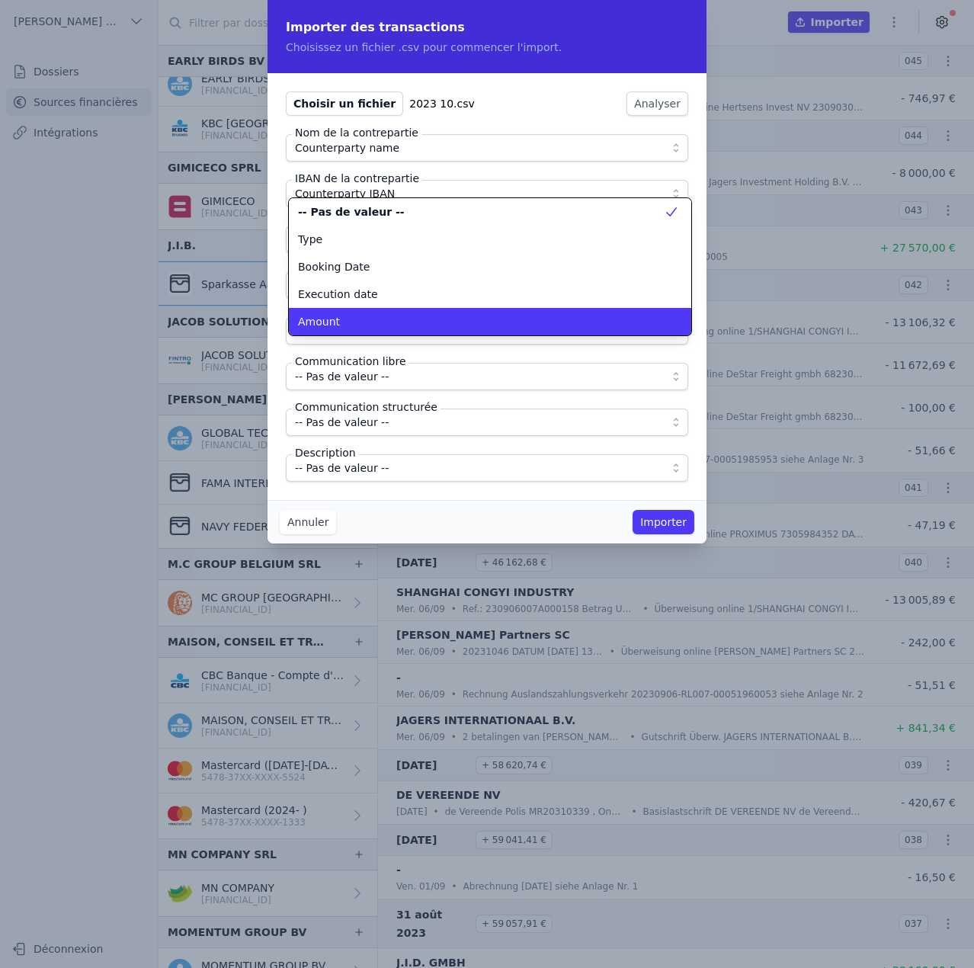
click at [360, 320] on div "Amount" at bounding box center [481, 321] width 366 height 15
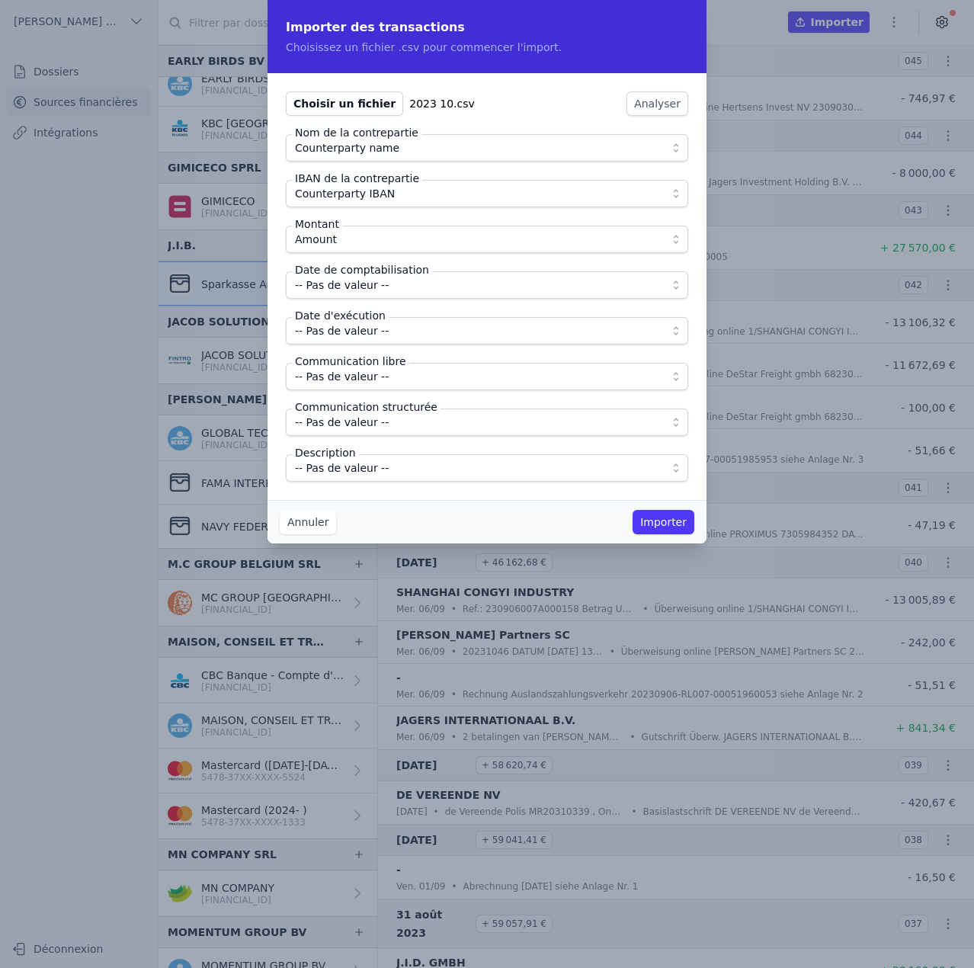
click at [365, 284] on span "-- Pas de valeur --" at bounding box center [342, 285] width 94 height 18
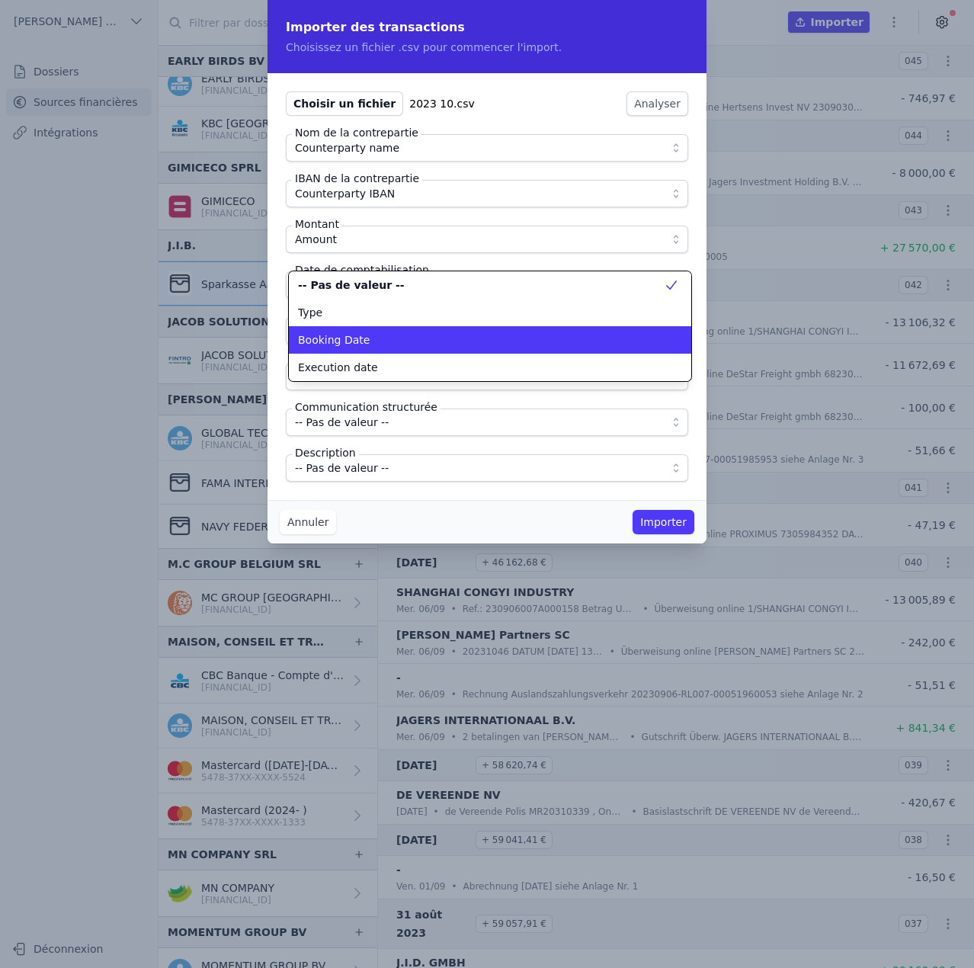
click at [365, 341] on div "Booking Date" at bounding box center [481, 339] width 366 height 15
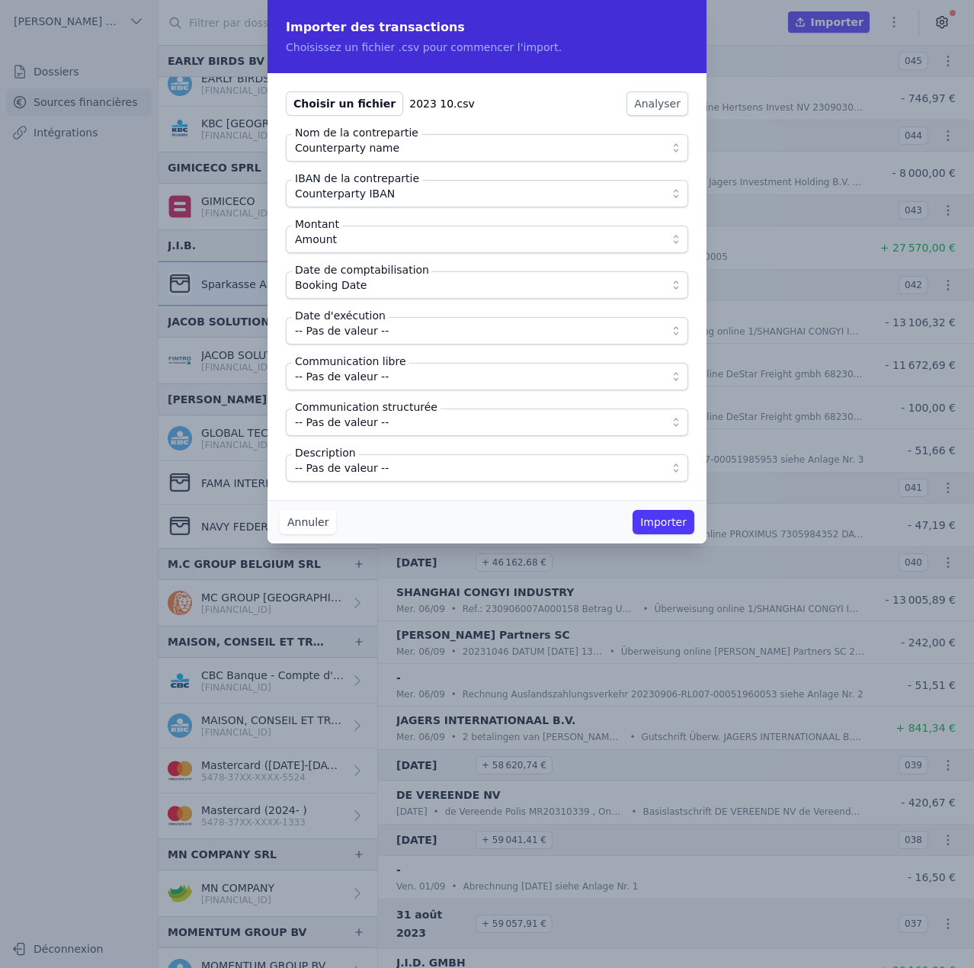
click at [364, 329] on span "-- Pas de valeur --" at bounding box center [342, 331] width 94 height 18
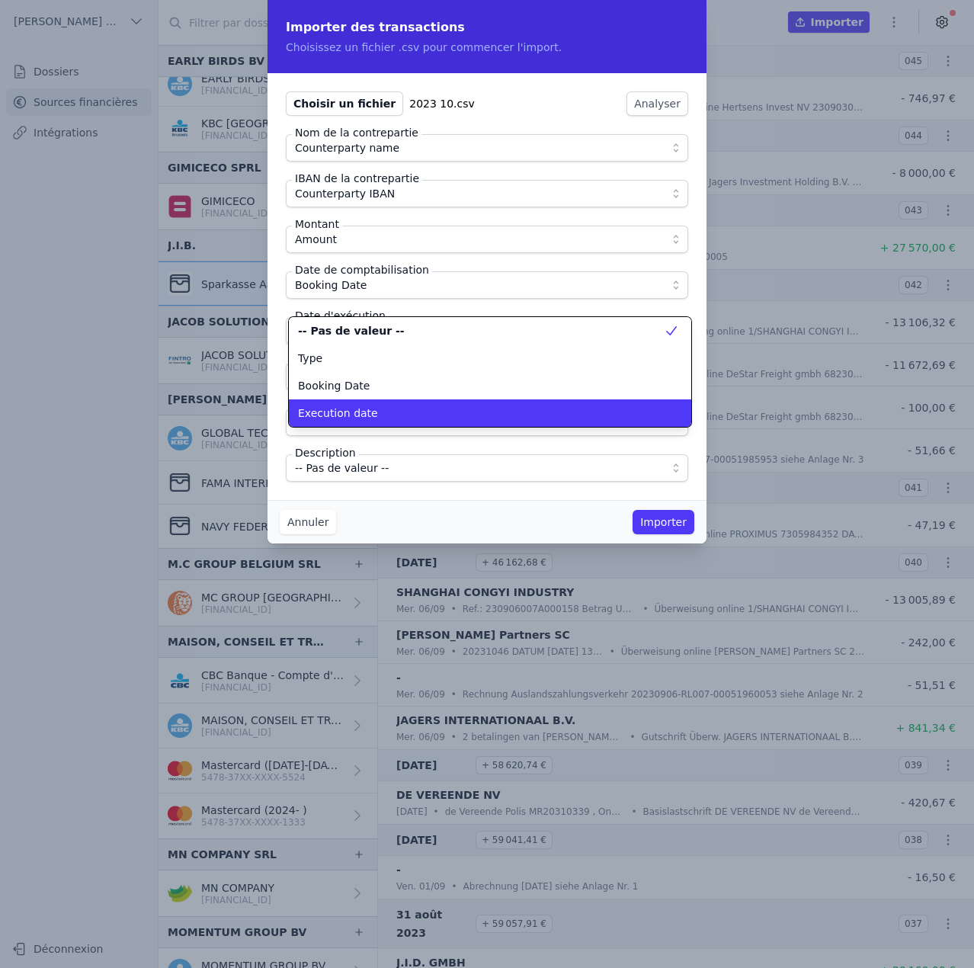
click at [373, 412] on div "Execution date" at bounding box center [481, 412] width 366 height 15
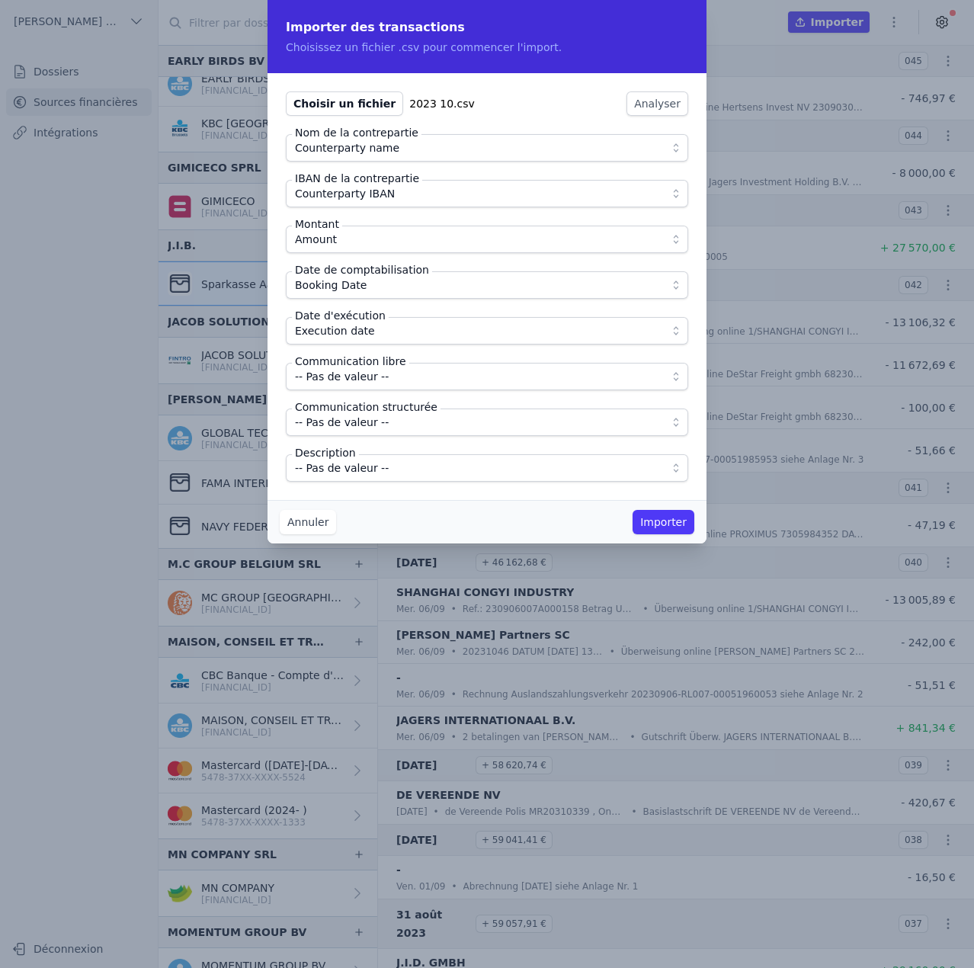
click at [367, 377] on span "-- Pas de valeur --" at bounding box center [342, 376] width 94 height 18
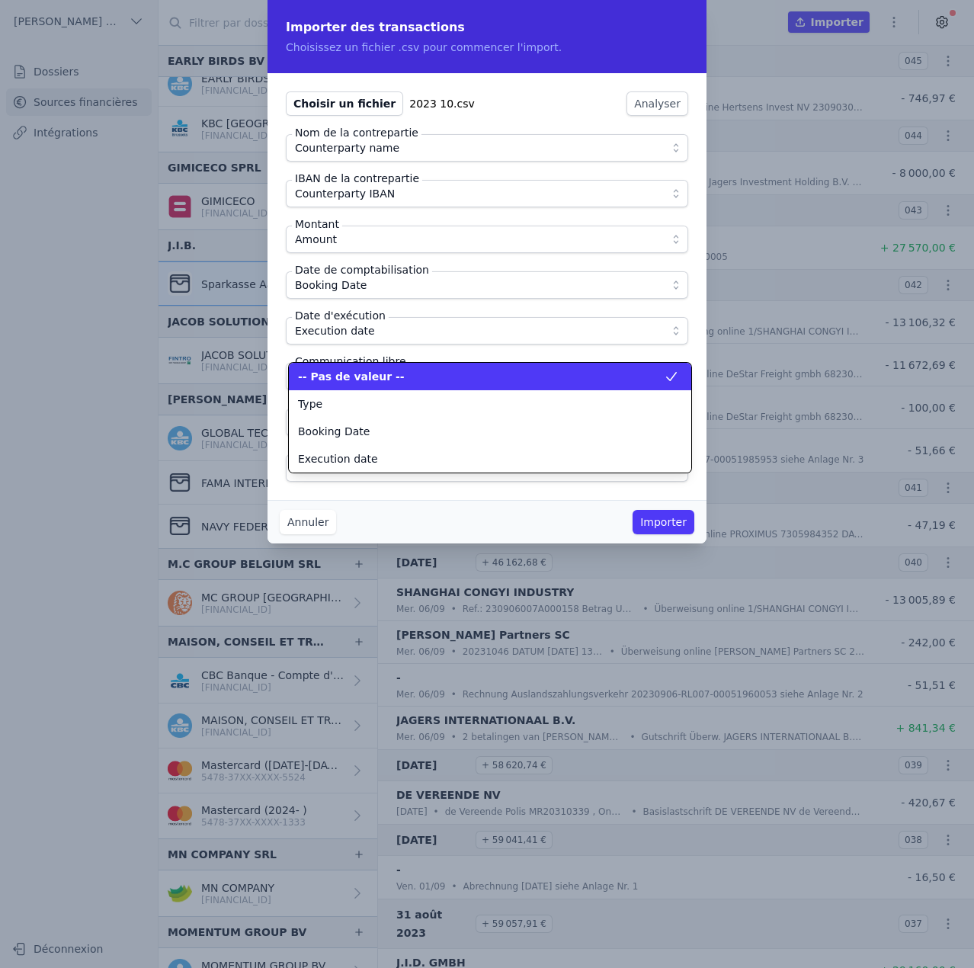
scroll to position [137, 0]
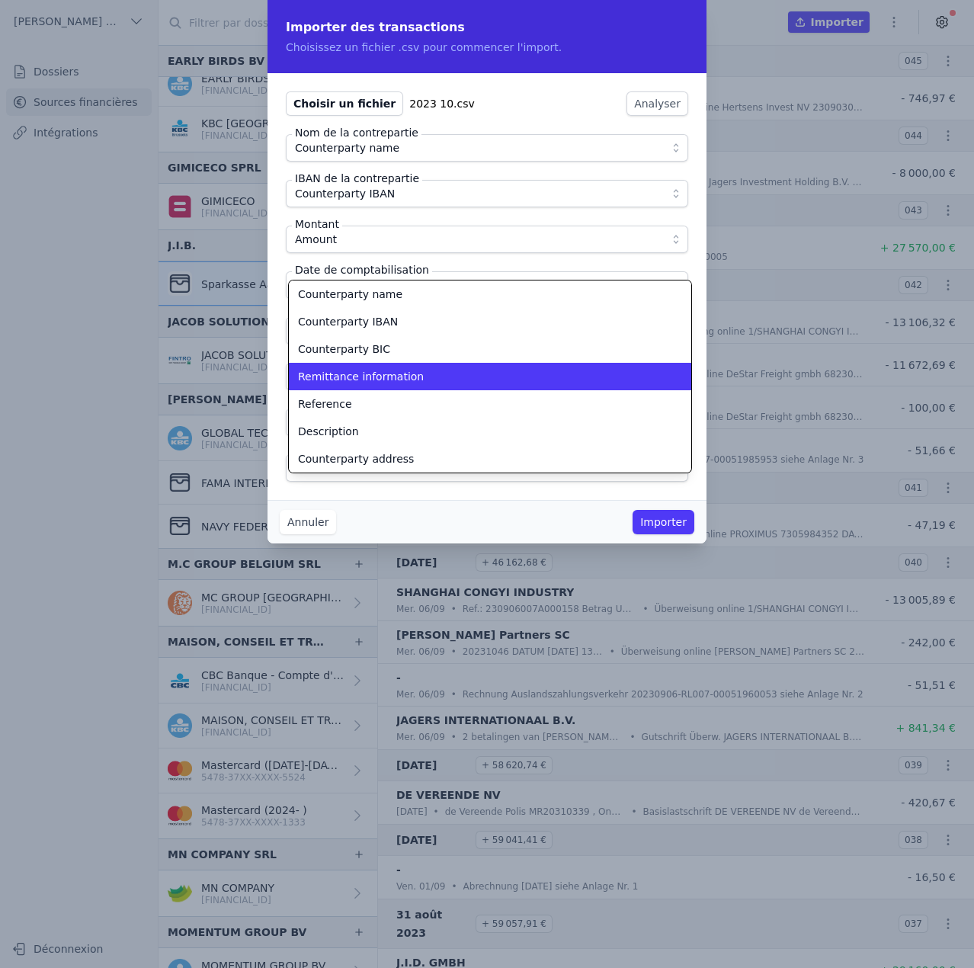
click at [367, 377] on span "Remittance information" at bounding box center [361, 376] width 126 height 15
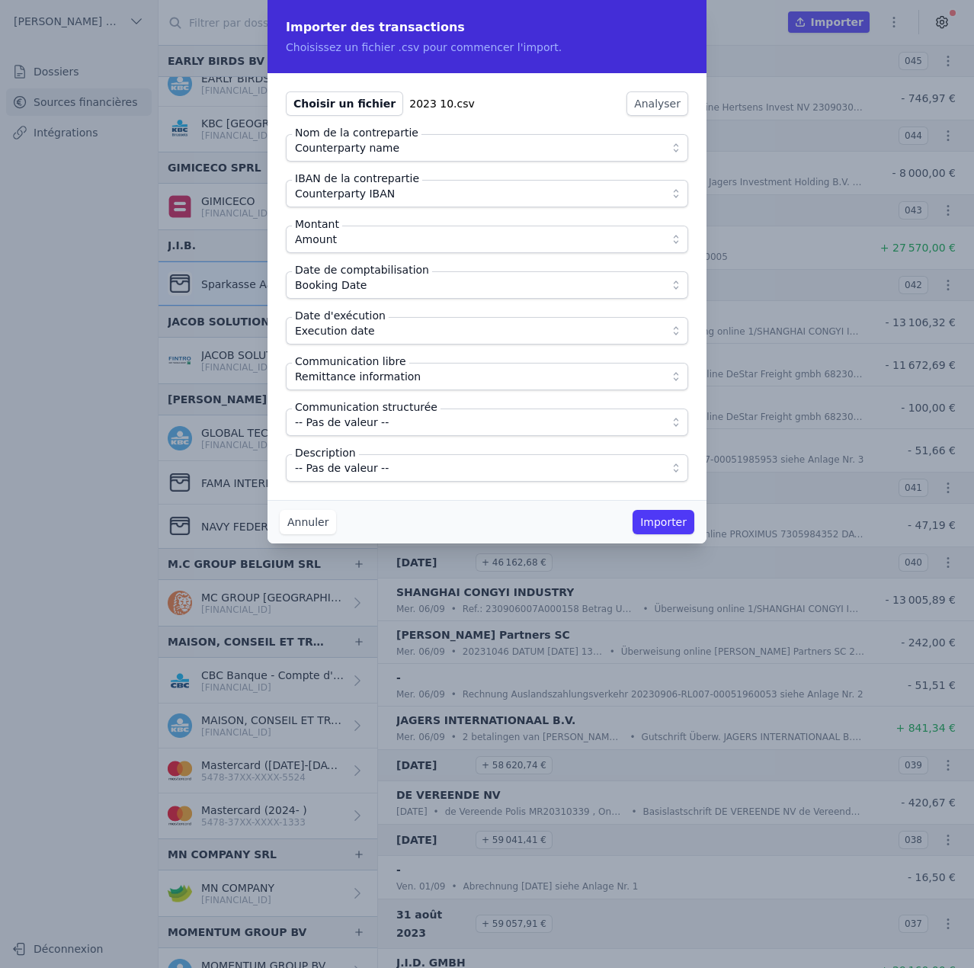
click at [359, 466] on span "-- Pas de valeur --" at bounding box center [342, 468] width 94 height 18
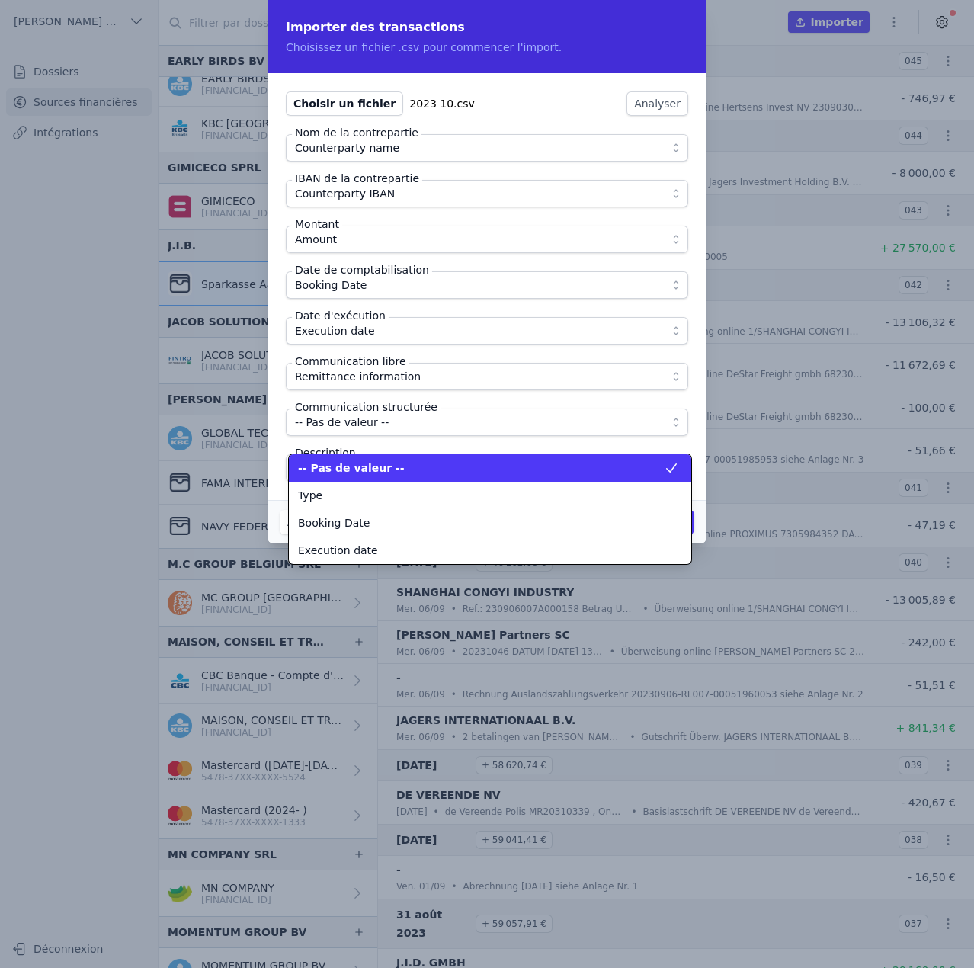
scroll to position [192, 0]
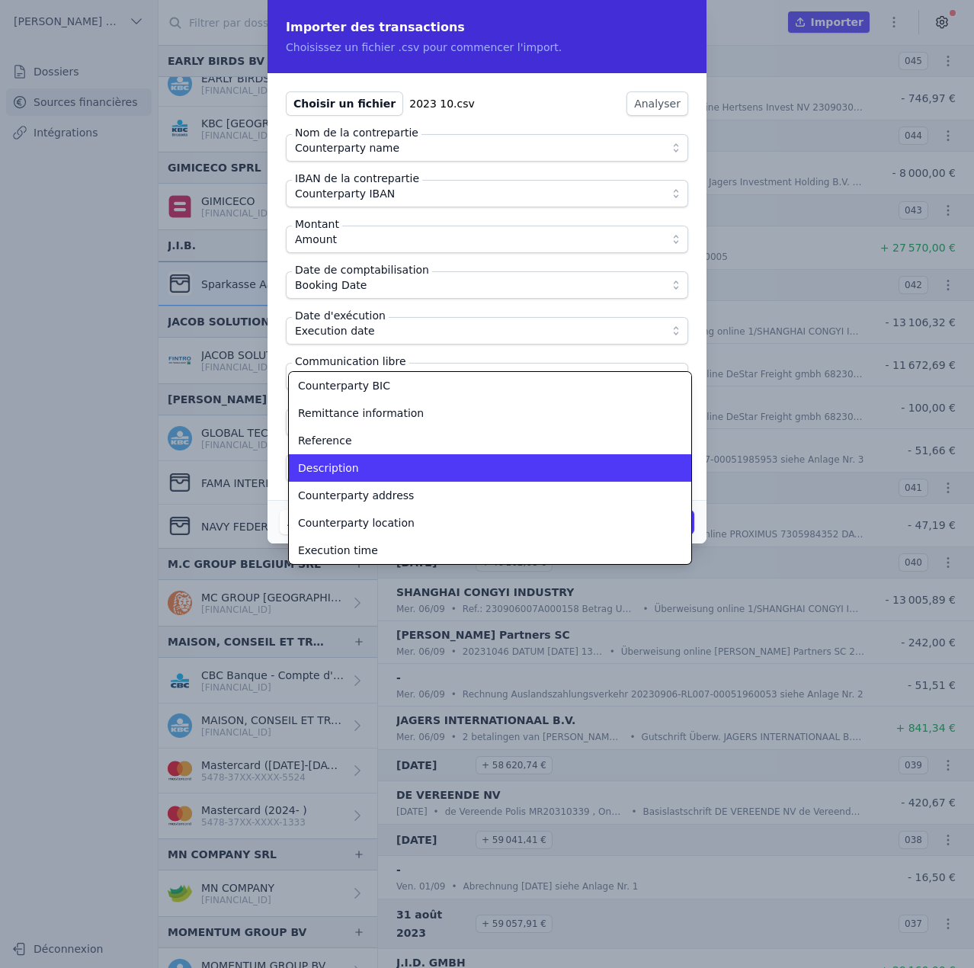
click at [359, 466] on div "Description" at bounding box center [481, 467] width 366 height 15
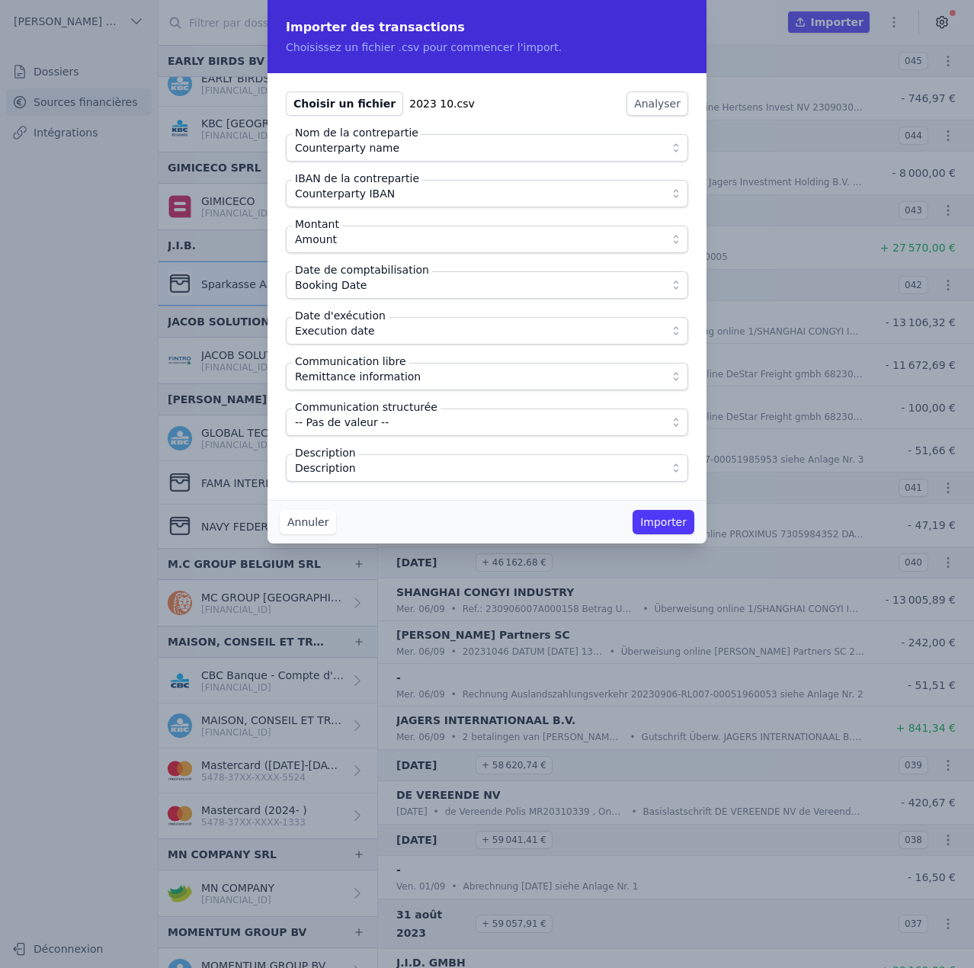
click at [380, 484] on div "Choisir un fichier 2023 10.csv Analyser Nom de la contrepartie Counterparty nam…" at bounding box center [487, 286] width 439 height 427
click at [657, 524] on button "Importer" at bounding box center [664, 522] width 62 height 24
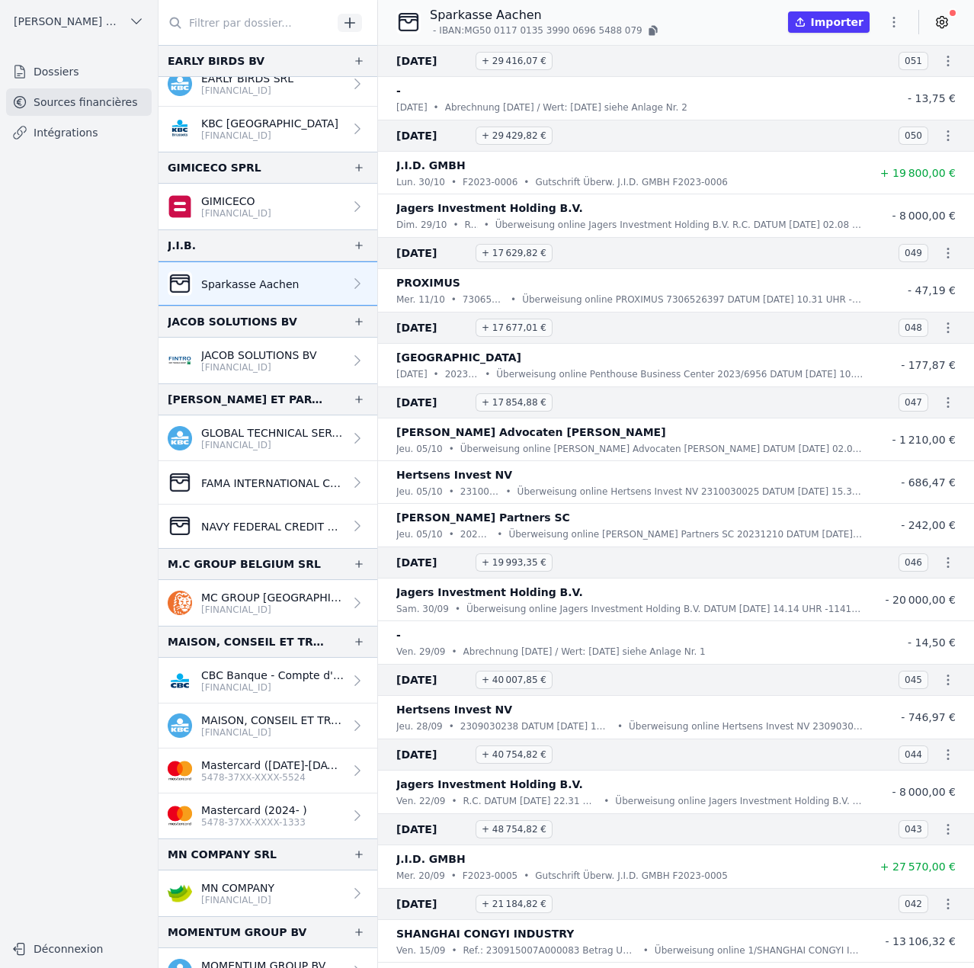
click at [905, 27] on button "button" at bounding box center [894, 22] width 30 height 24
click at [868, 107] on button "Import CSV *" at bounding box center [858, 111] width 110 height 28
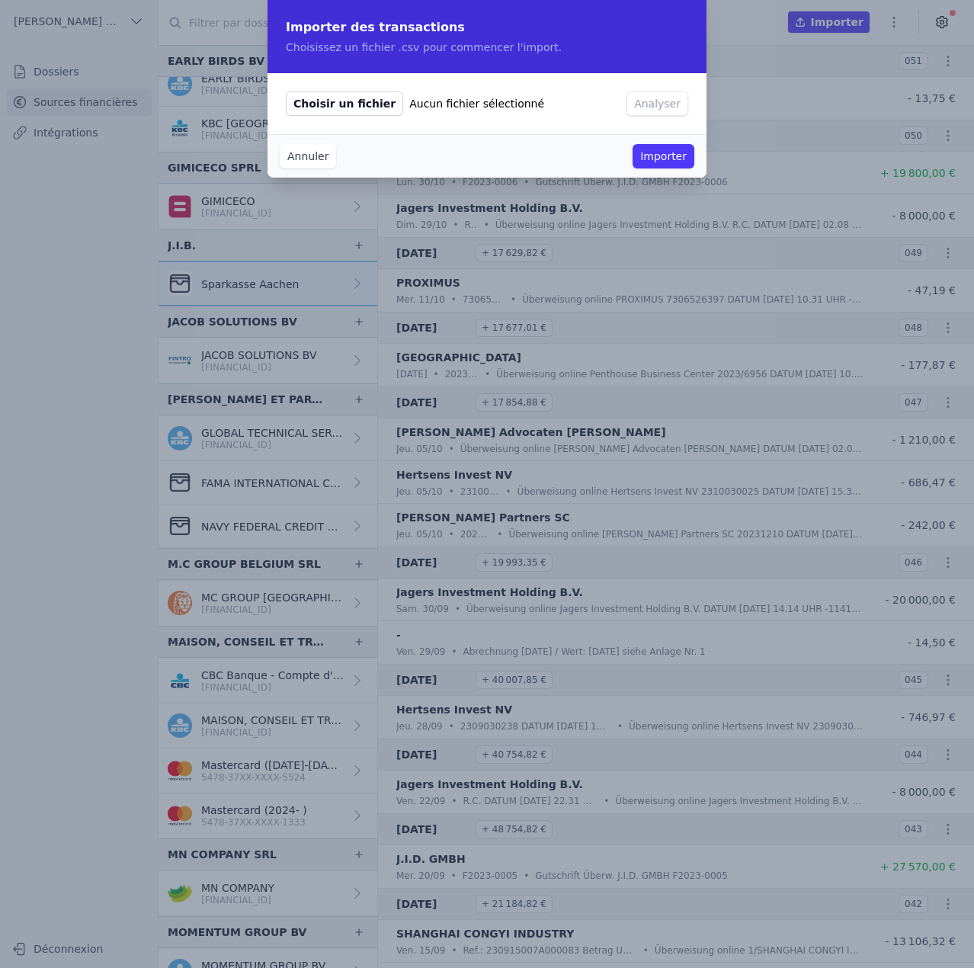
click at [360, 106] on span "Choisir un fichier" at bounding box center [344, 103] width 117 height 24
click at [286, 91] on input "Choisir un fichier Aucun fichier sélectionné" at bounding box center [285, 91] width 1 height 1
type input "C:\fakepath\2023 11.csv"
click at [646, 100] on button "Analyser" at bounding box center [658, 103] width 62 height 24
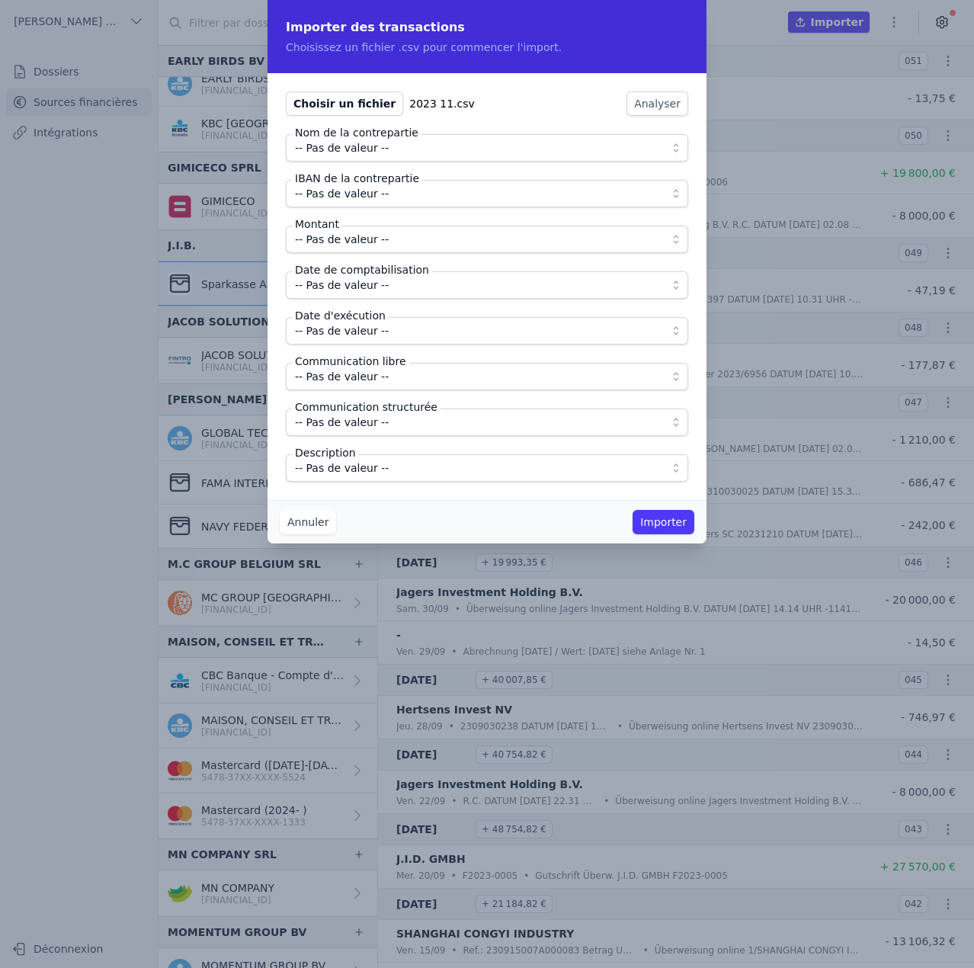
click at [349, 149] on span "-- Pas de valeur --" at bounding box center [342, 148] width 94 height 18
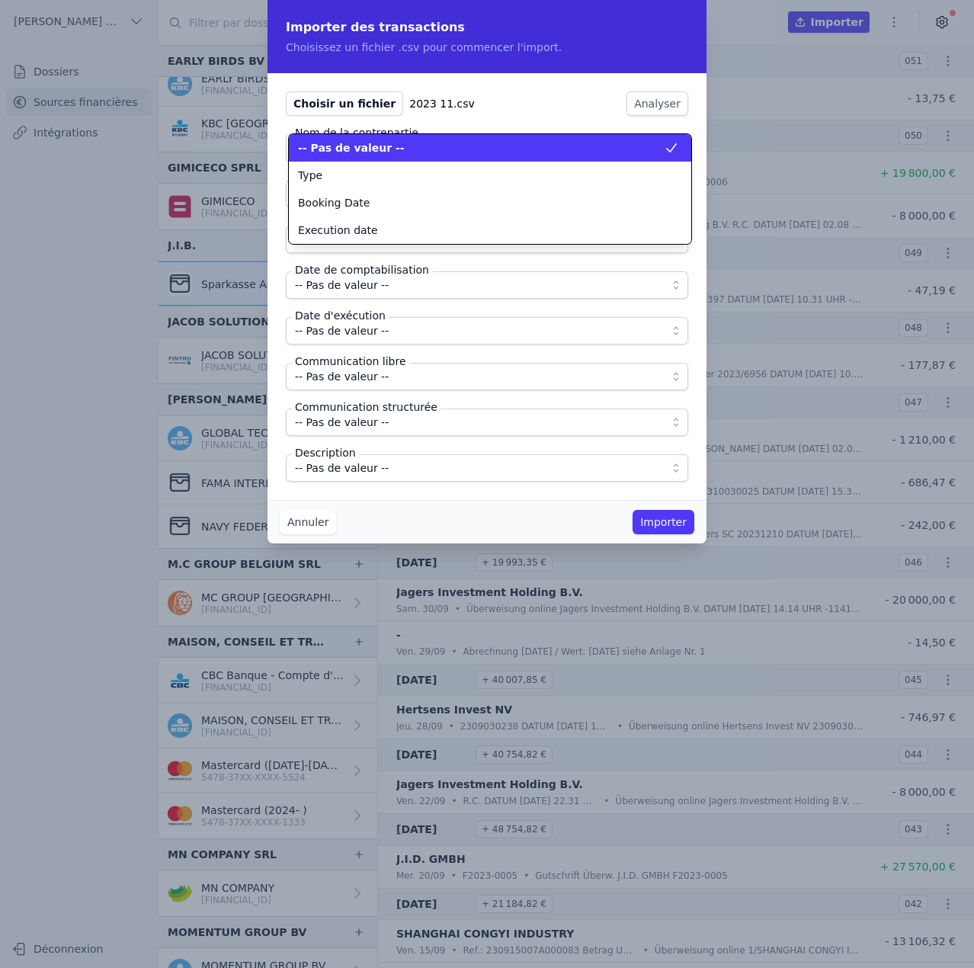
scroll to position [0, 0]
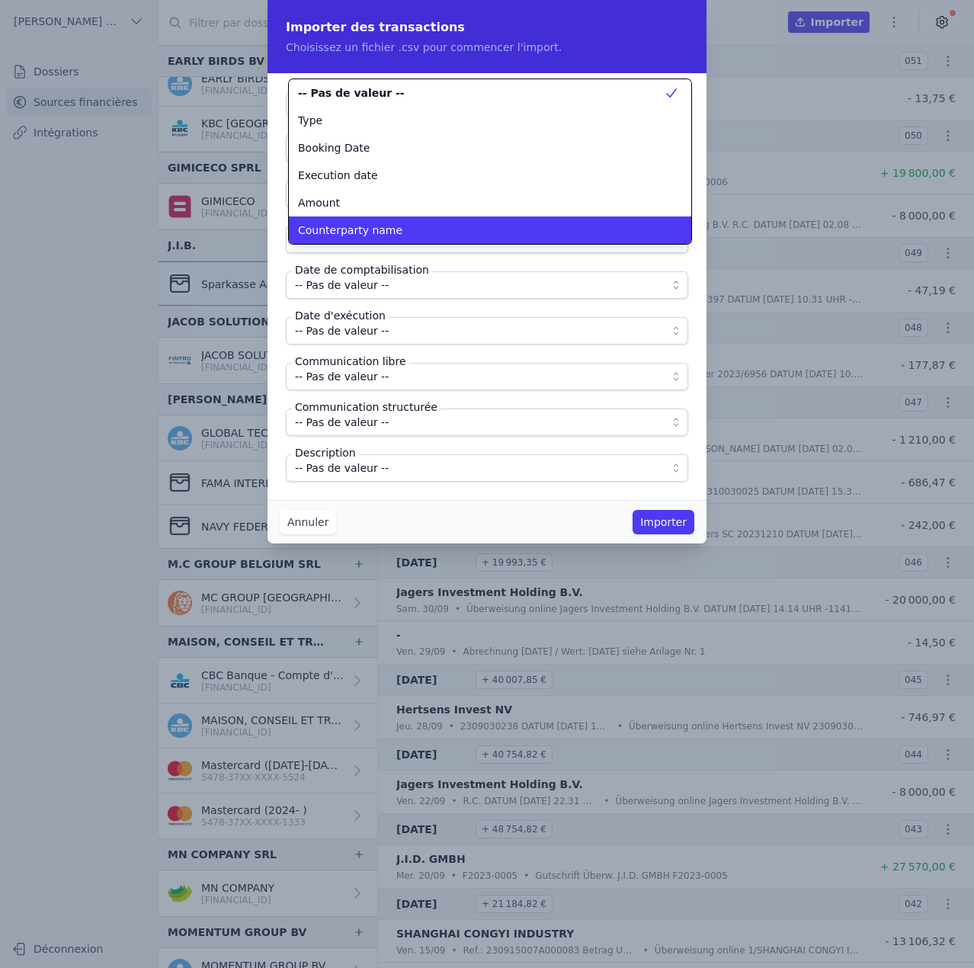
click at [358, 233] on span "Counterparty name" at bounding box center [350, 230] width 104 height 15
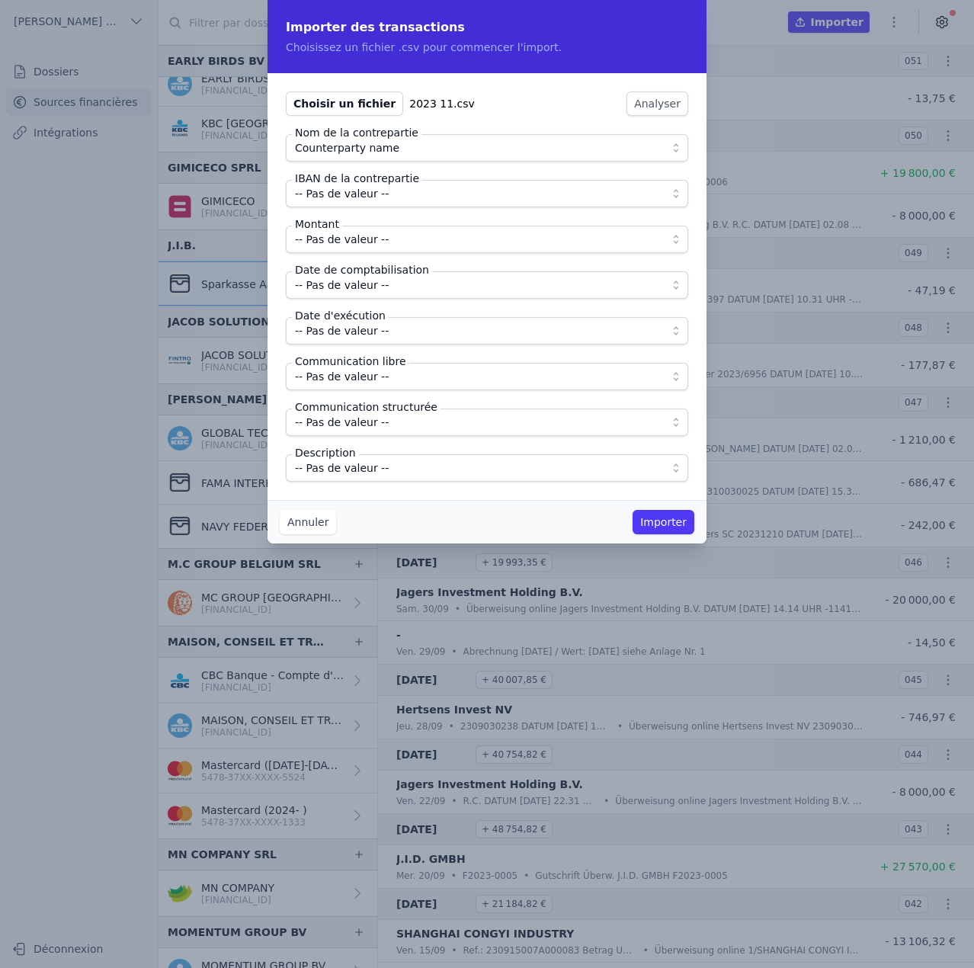
click at [360, 196] on span "-- Pas de valeur --" at bounding box center [342, 193] width 94 height 18
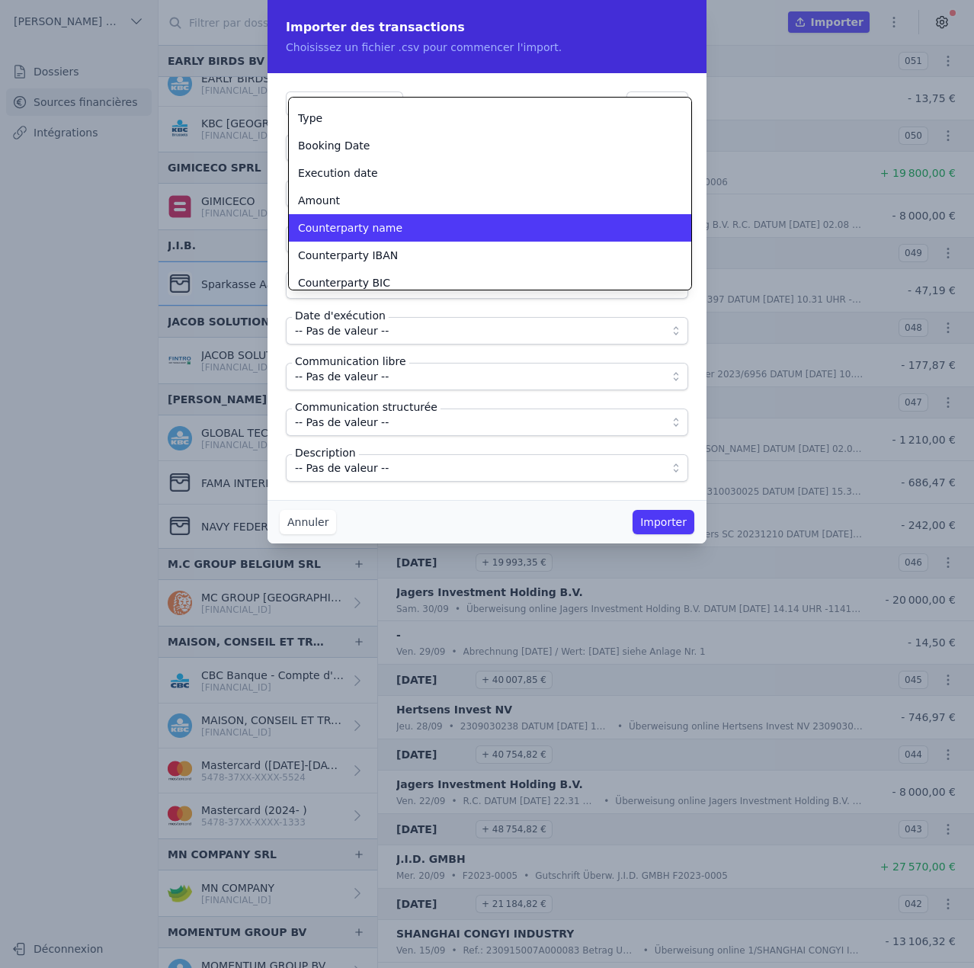
scroll to position [58, 0]
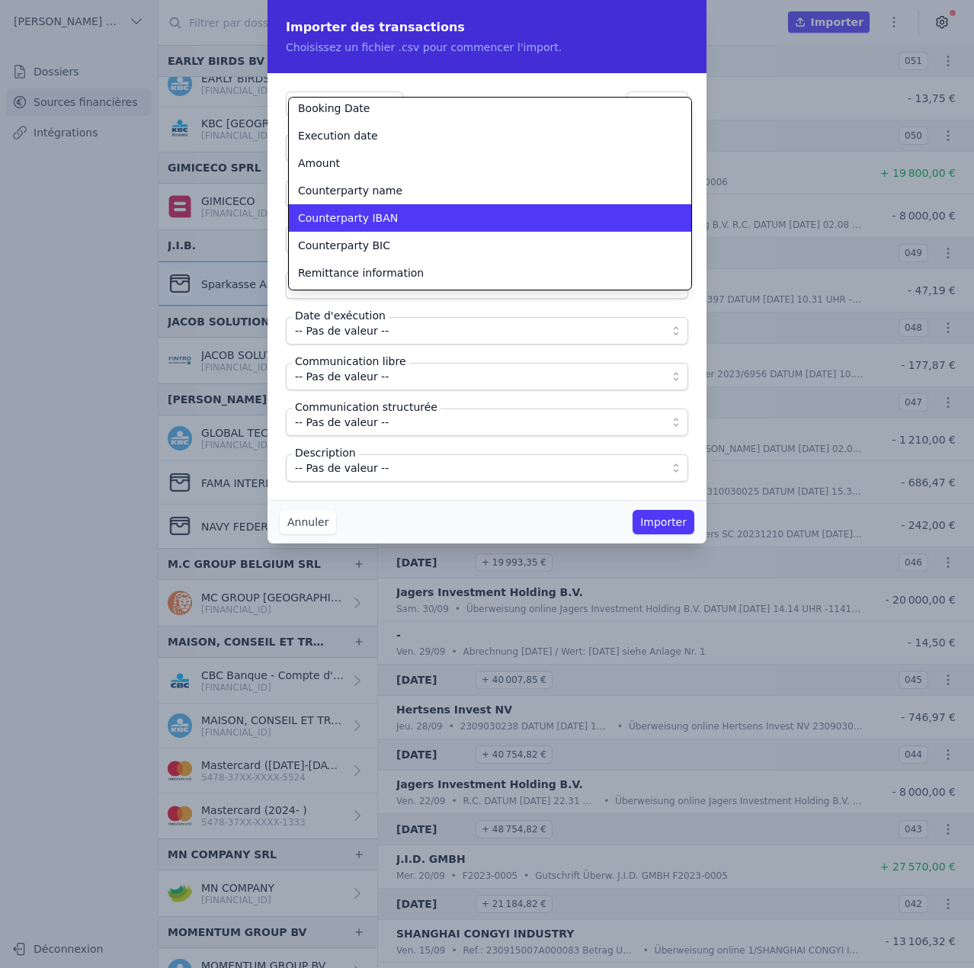
click at [383, 223] on span "Counterparty IBAN" at bounding box center [348, 217] width 100 height 15
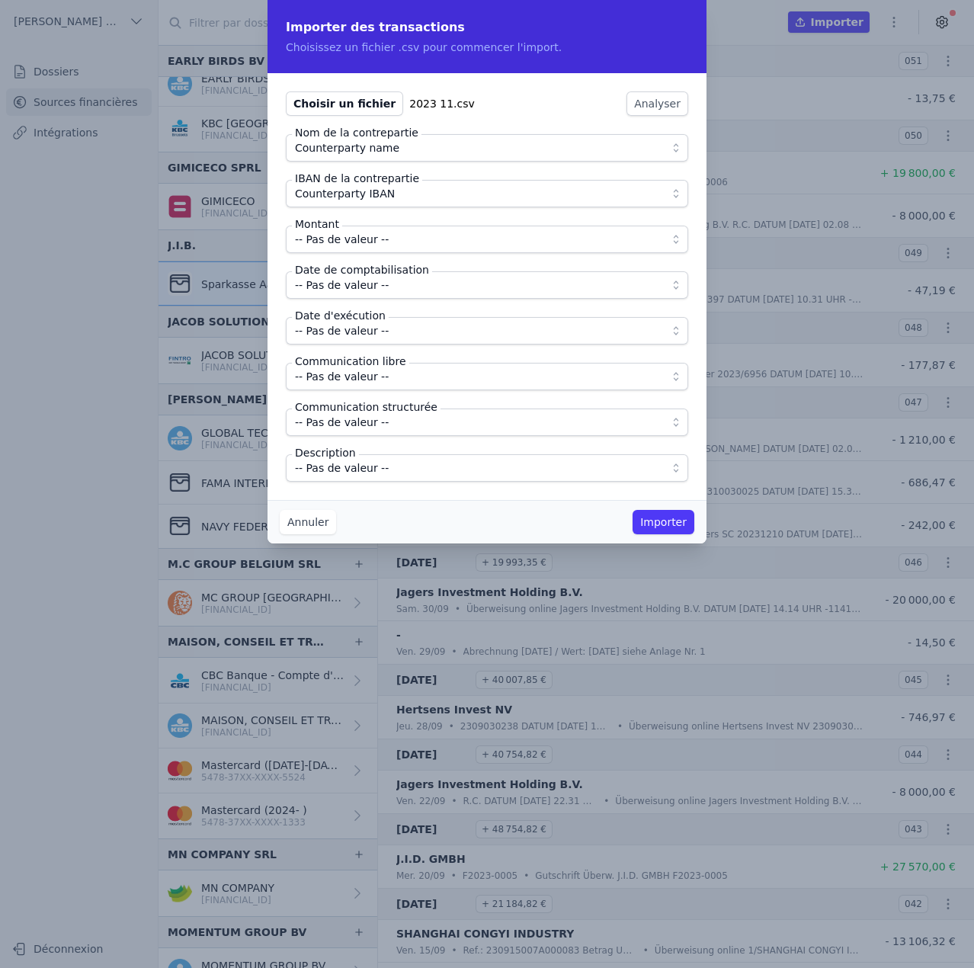
click at [383, 241] on span "-- Pas de valeur --" at bounding box center [476, 239] width 363 height 18
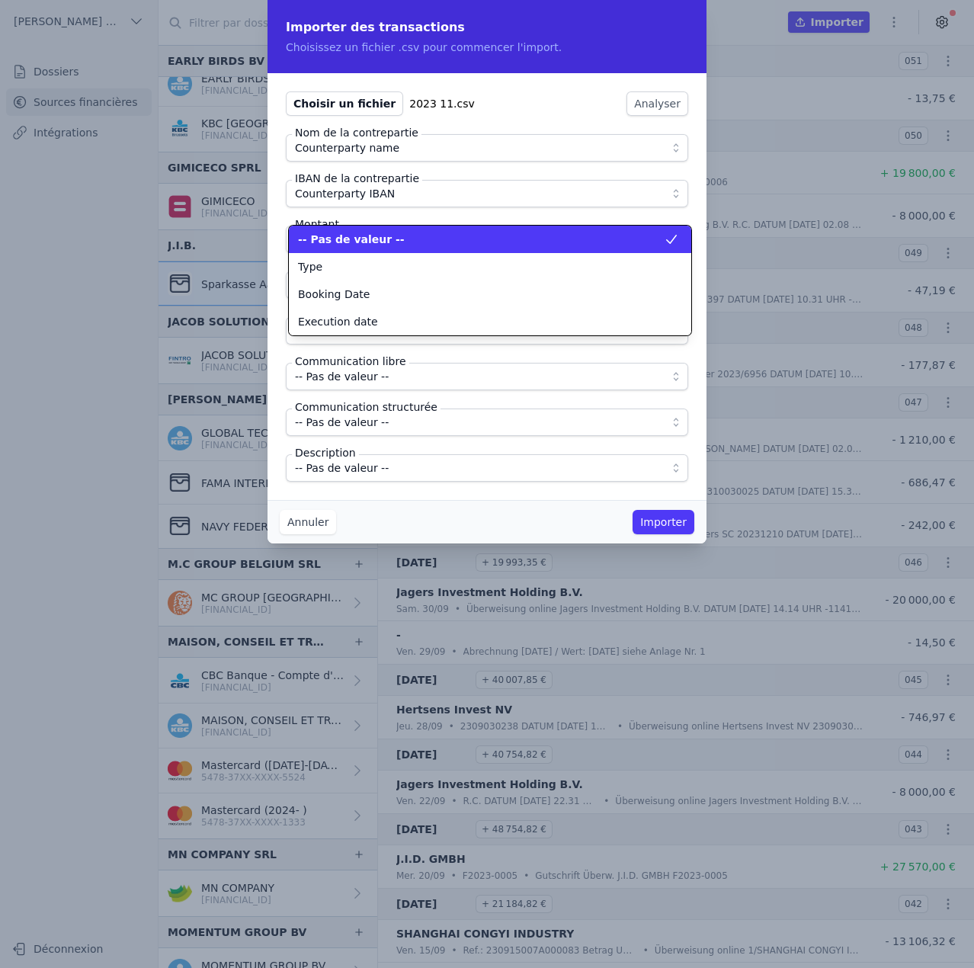
scroll to position [0, 0]
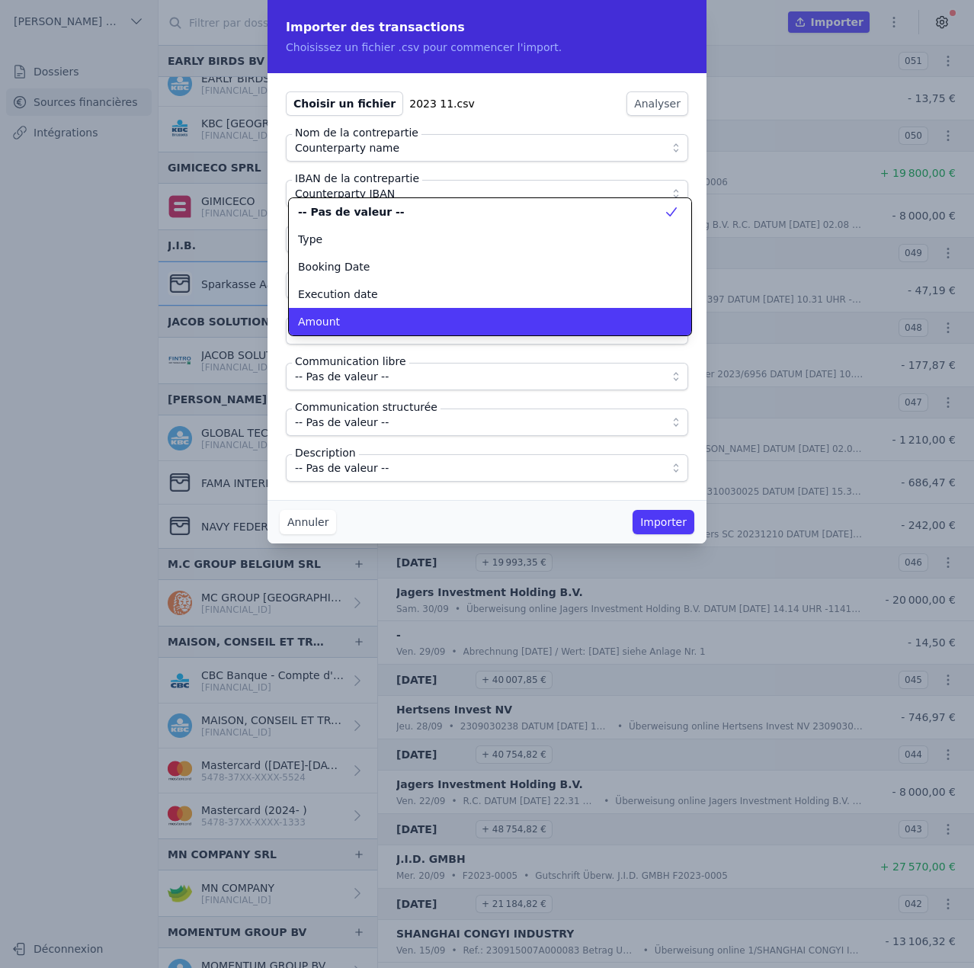
click at [377, 315] on div "Amount" at bounding box center [481, 321] width 366 height 15
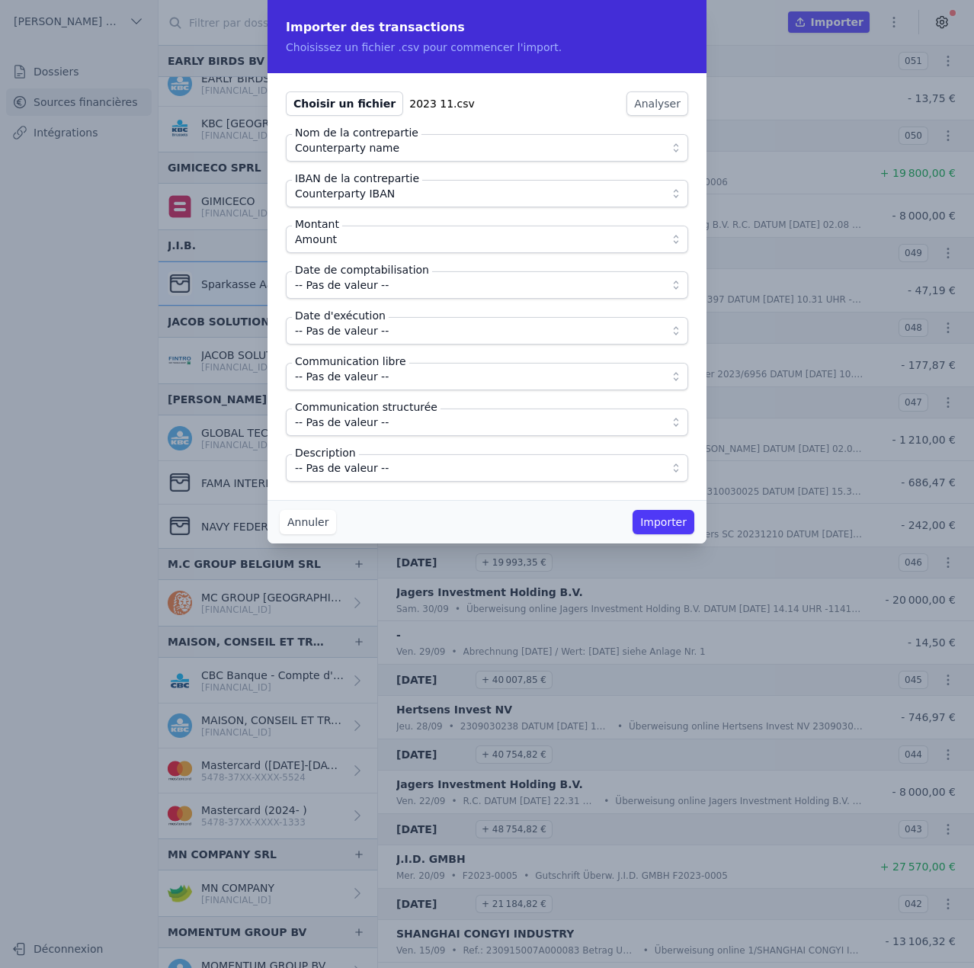
click at [376, 285] on span "-- Pas de valeur --" at bounding box center [342, 285] width 94 height 18
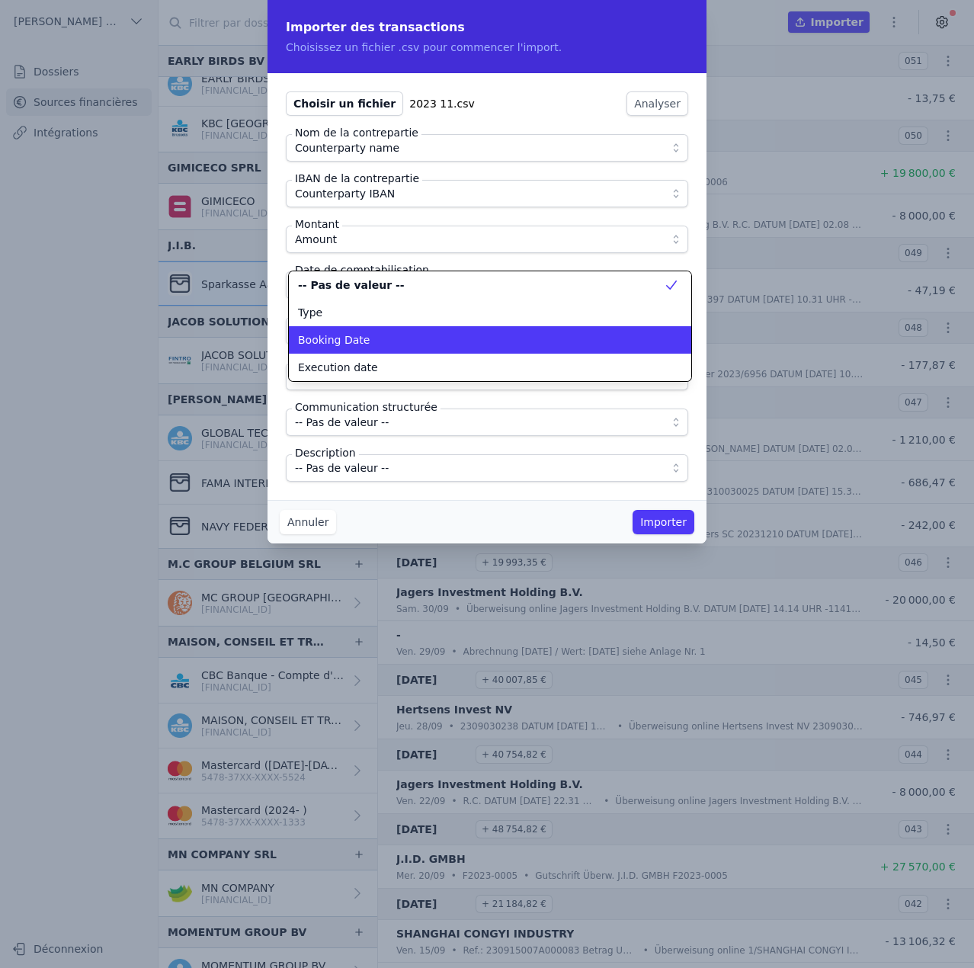
click at [380, 343] on div "Booking Date" at bounding box center [481, 339] width 366 height 15
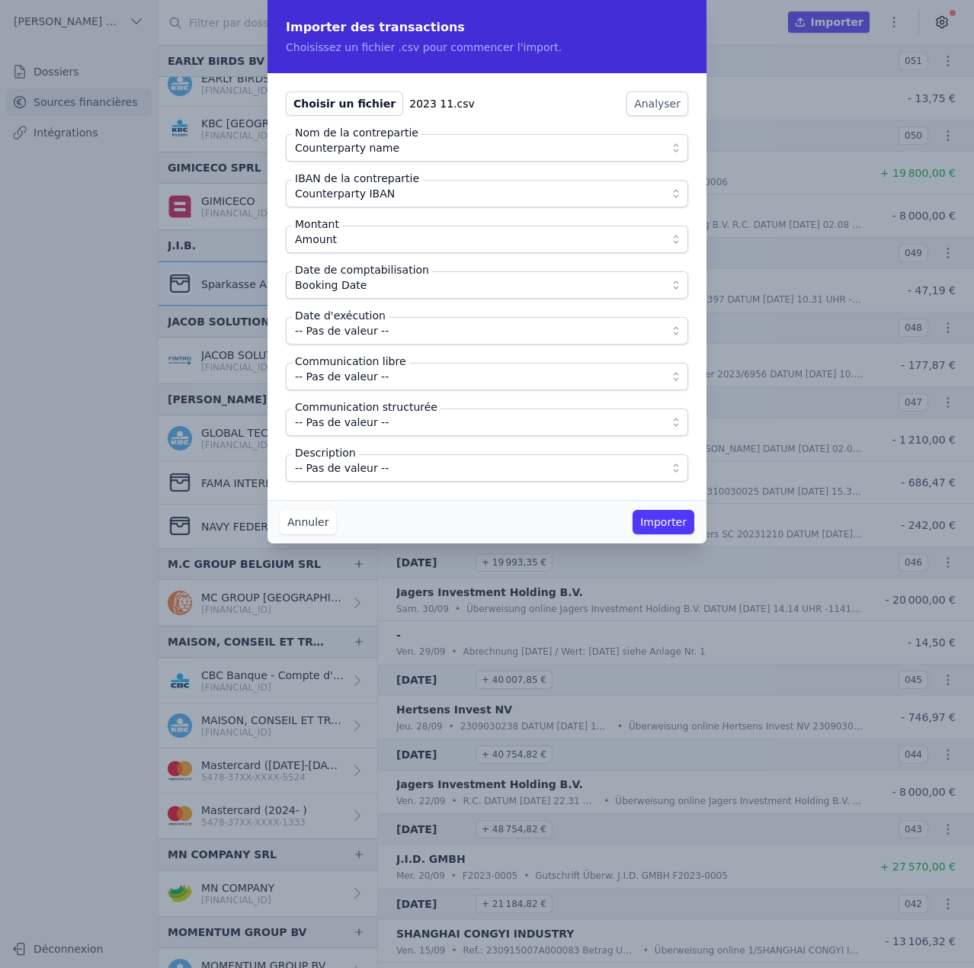
click at [384, 329] on span "-- Pas de valeur --" at bounding box center [476, 331] width 363 height 18
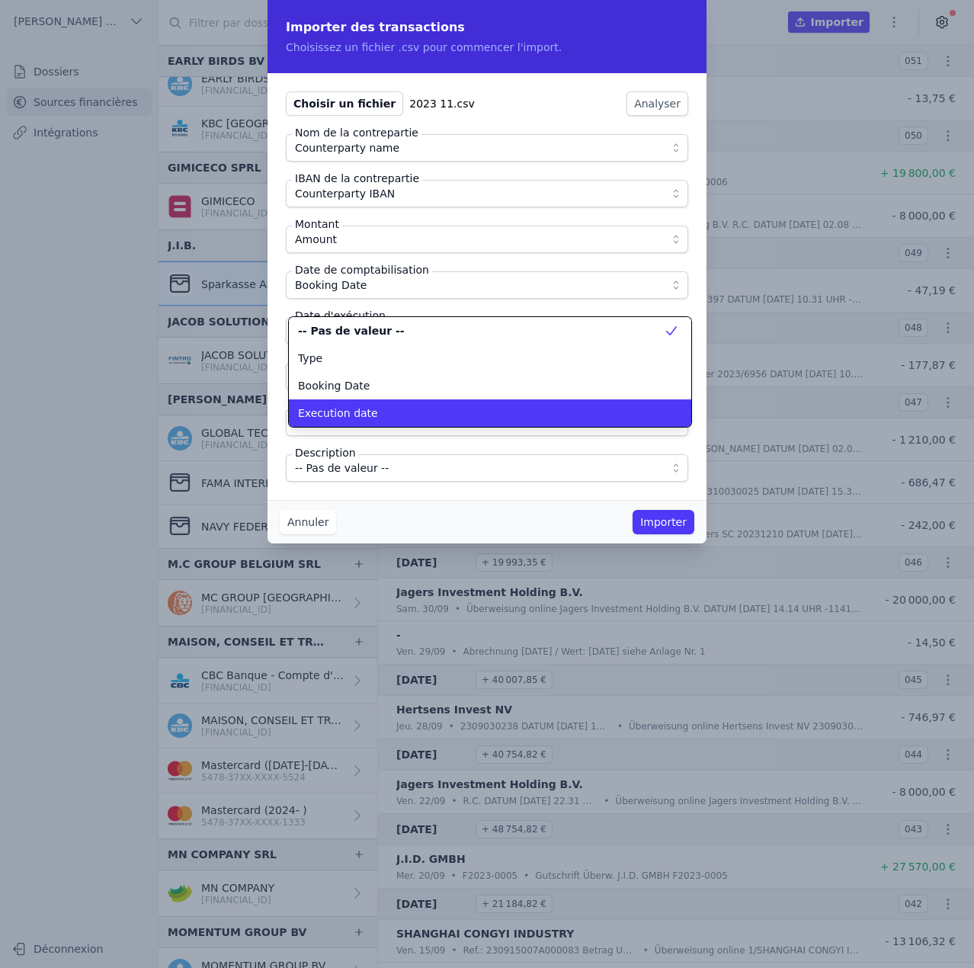
click at [392, 408] on div "Execution date" at bounding box center [481, 412] width 366 height 15
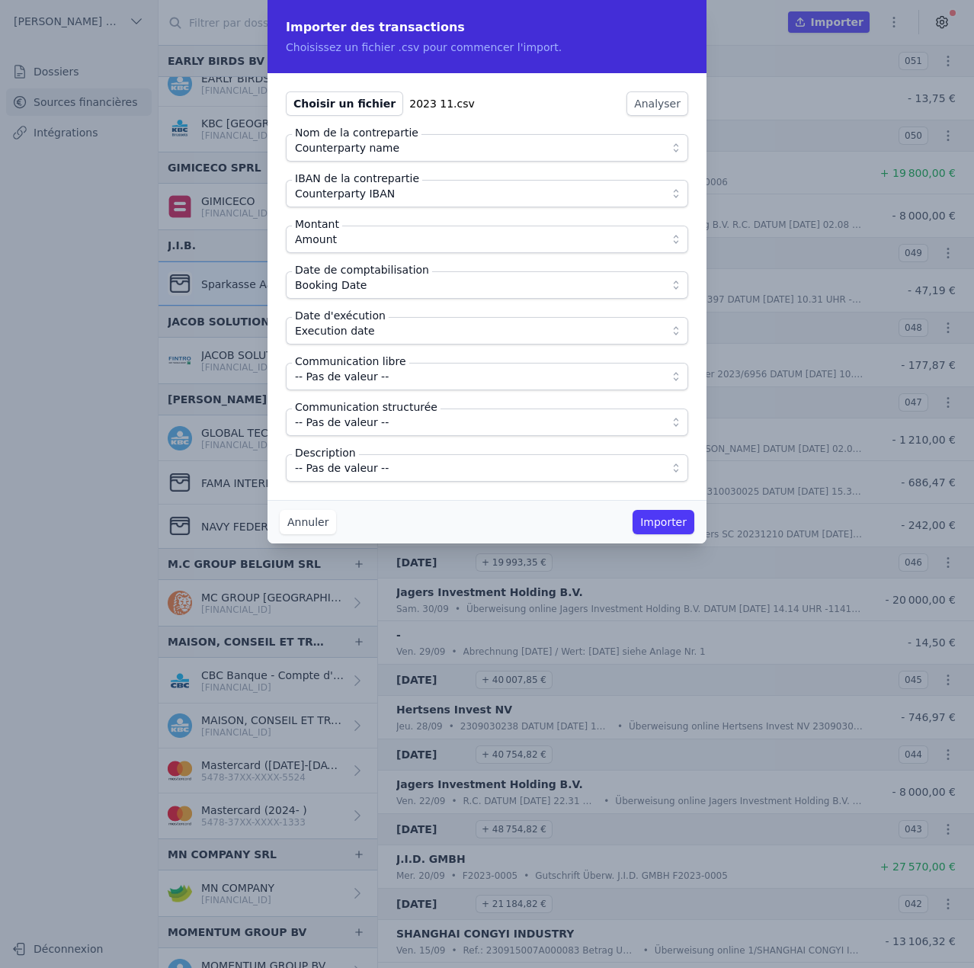
click at [393, 377] on span "-- Pas de valeur --" at bounding box center [476, 376] width 363 height 18
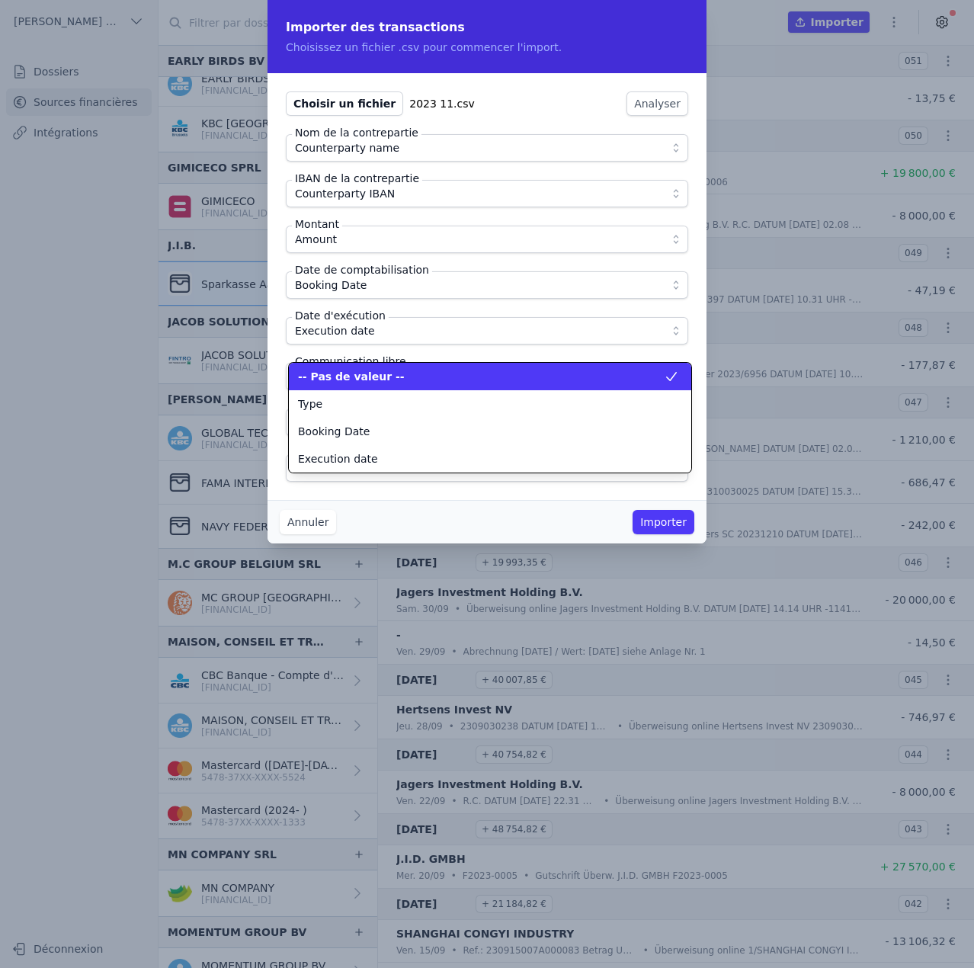
scroll to position [137, 0]
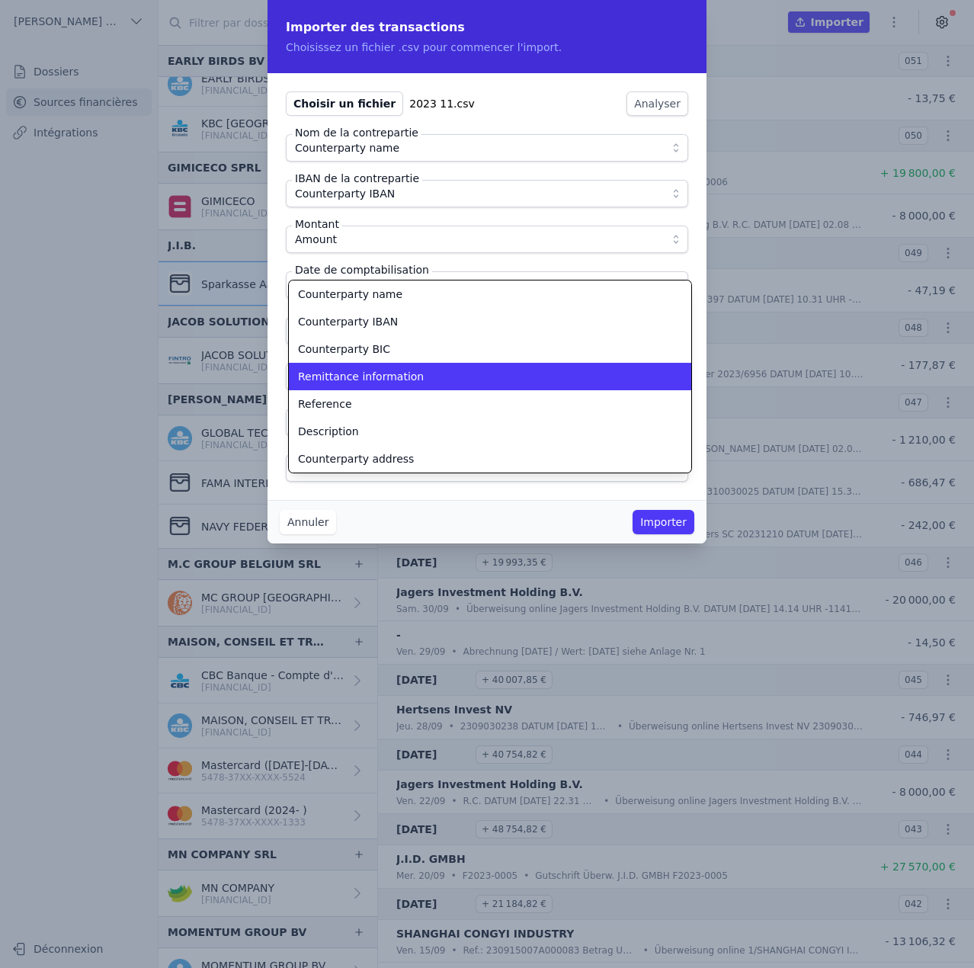
click at [393, 377] on span "Remittance information" at bounding box center [361, 376] width 126 height 15
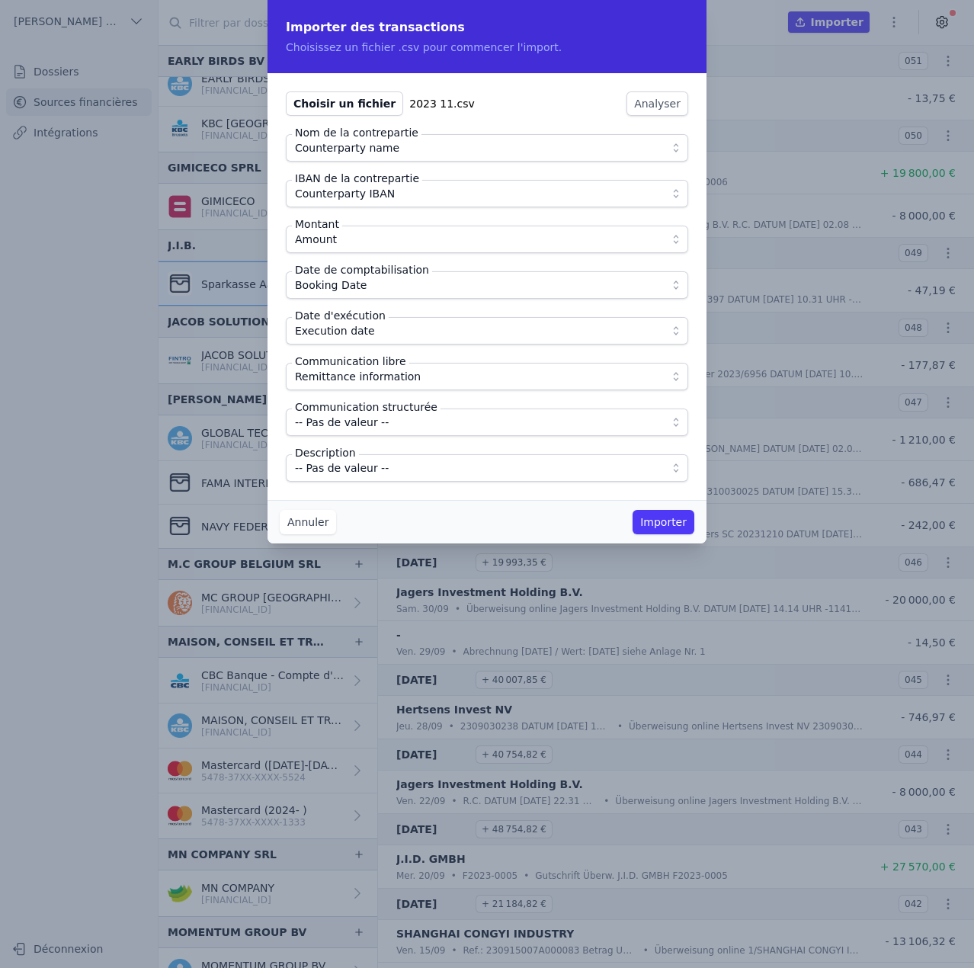
click at [401, 463] on span "-- Pas de valeur --" at bounding box center [476, 468] width 363 height 18
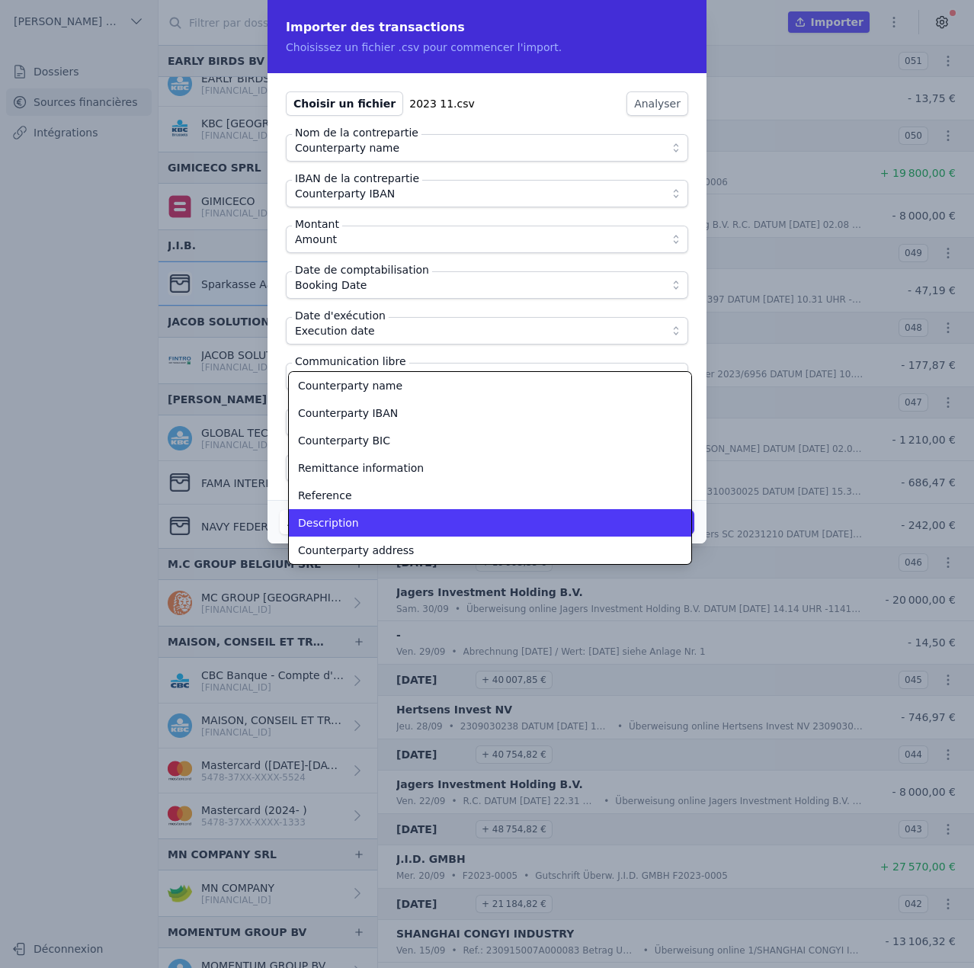
click at [377, 523] on div "Description" at bounding box center [481, 522] width 366 height 15
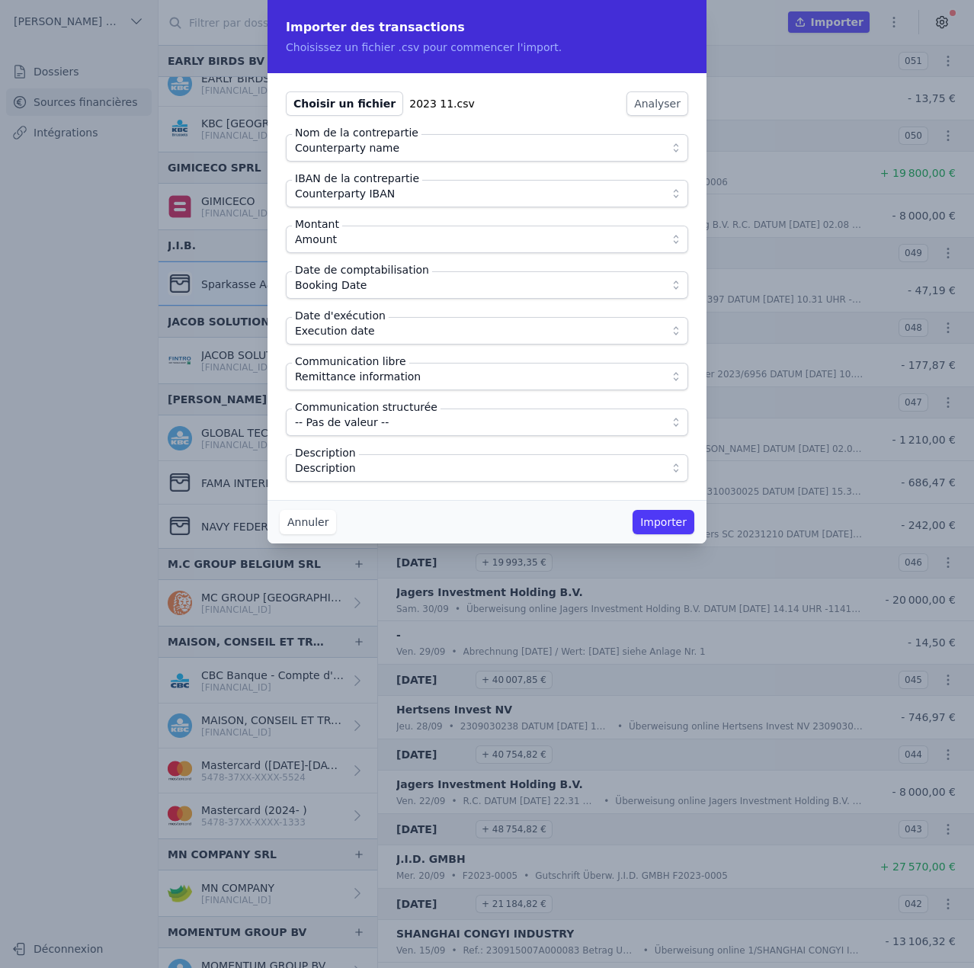
click at [415, 514] on div "Annuler Importer" at bounding box center [487, 521] width 439 height 43
click at [659, 520] on button "Importer" at bounding box center [664, 522] width 62 height 24
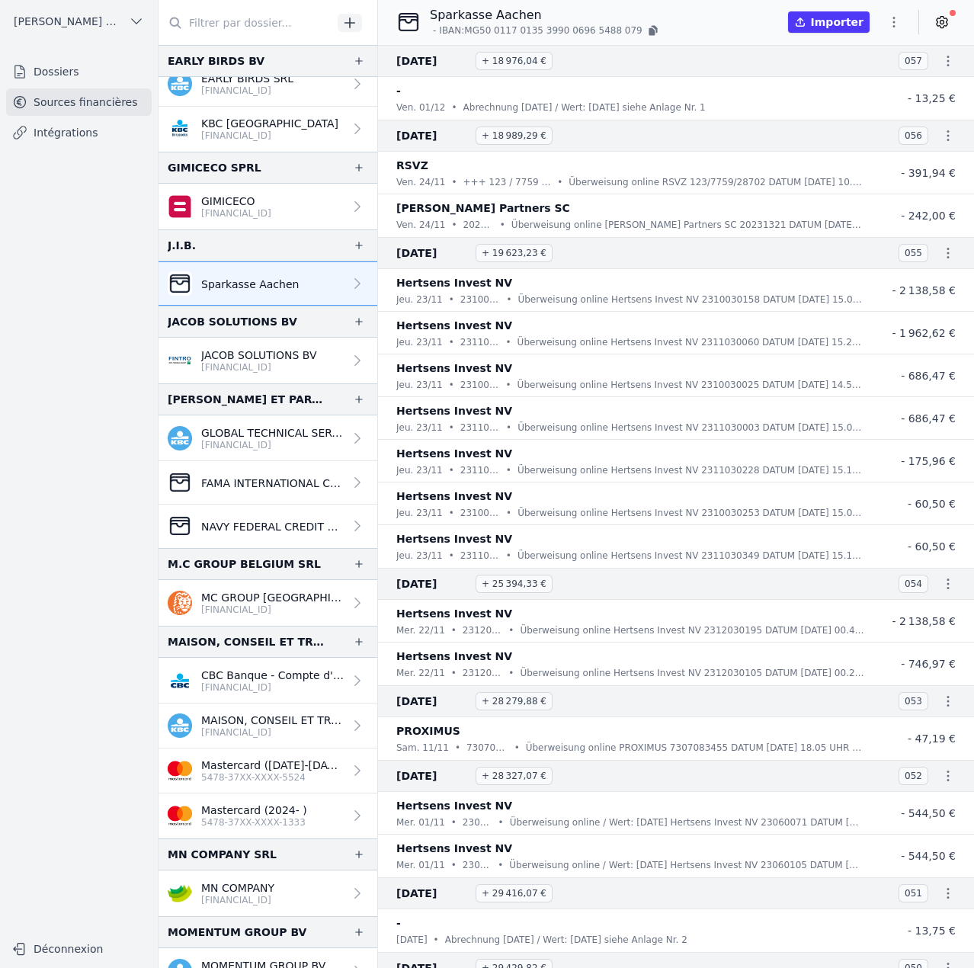
click at [893, 24] on icon "button" at bounding box center [893, 21] width 15 height 15
click at [848, 117] on button "Import CSV *" at bounding box center [858, 111] width 110 height 28
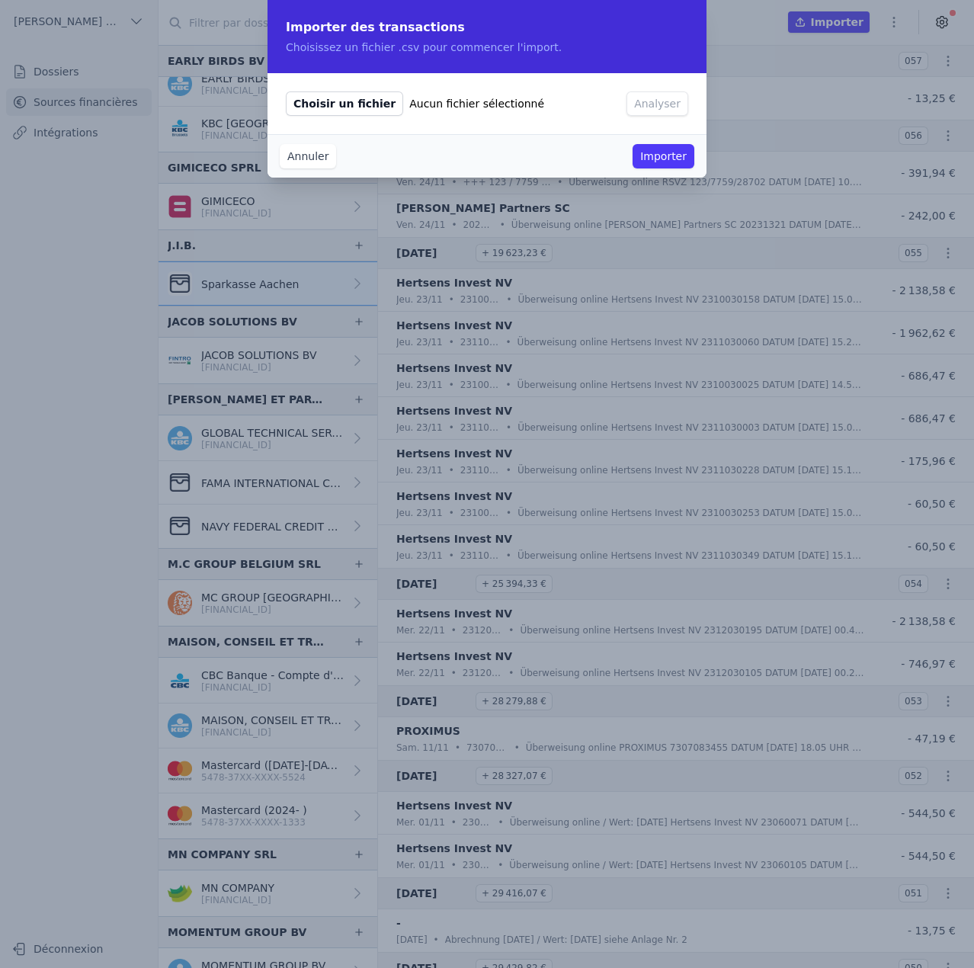
click at [322, 102] on span "Choisir un fichier" at bounding box center [344, 103] width 117 height 24
click at [286, 91] on input "Choisir un fichier Aucun fichier sélectionné" at bounding box center [285, 91] width 1 height 1
type input "C:\fakepath\2023 12.csv"
click at [666, 108] on button "Analyser" at bounding box center [658, 103] width 62 height 24
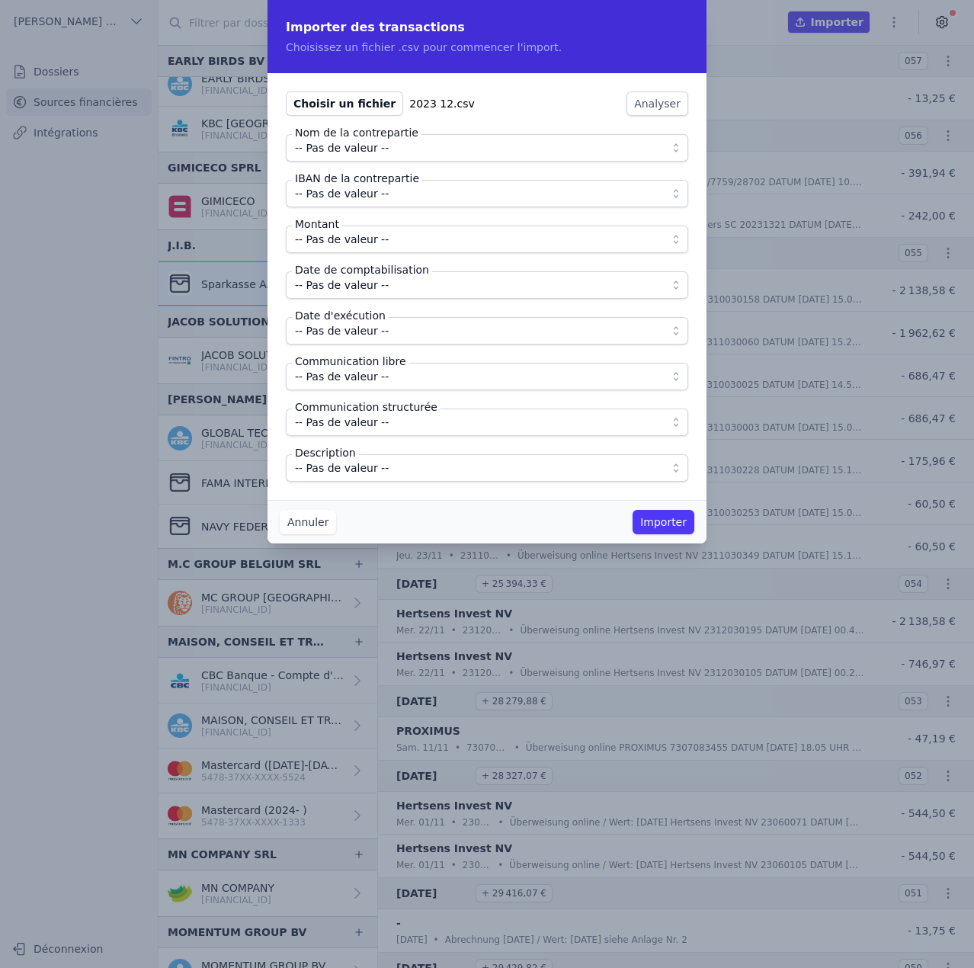
click at [442, 146] on span "-- Pas de valeur --" at bounding box center [476, 148] width 363 height 18
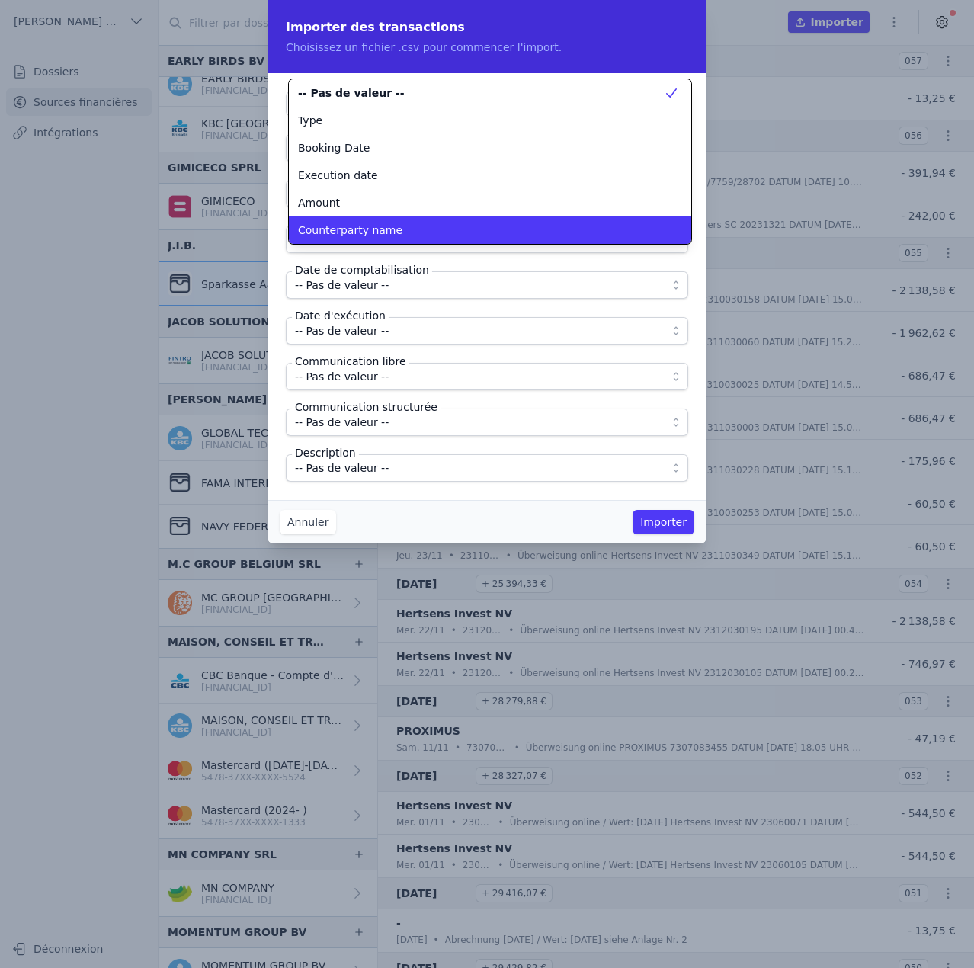
click at [380, 227] on span "Counterparty name" at bounding box center [350, 230] width 104 height 15
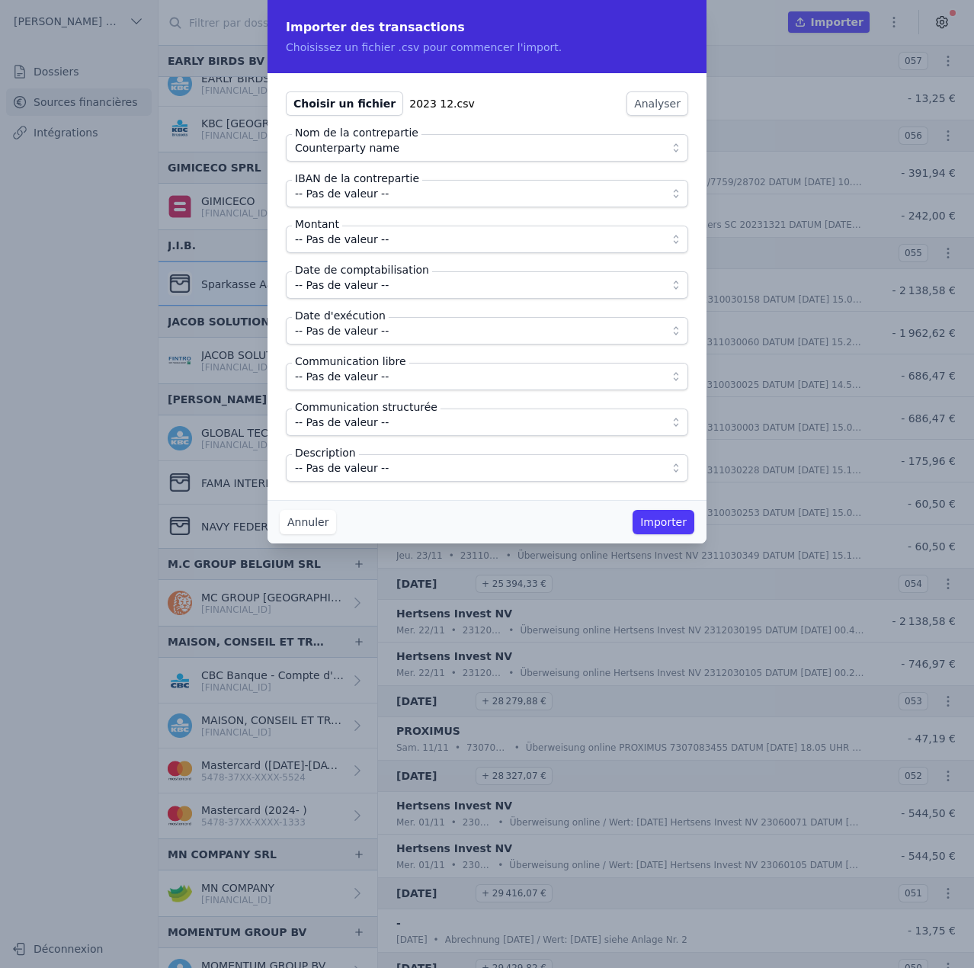
click at [378, 197] on span "-- Pas de valeur --" at bounding box center [342, 193] width 94 height 18
click at [373, 181] on label "IBAN de la contrepartie" at bounding box center [357, 178] width 130 height 15
click at [374, 194] on span "Counterparty name" at bounding box center [347, 193] width 104 height 18
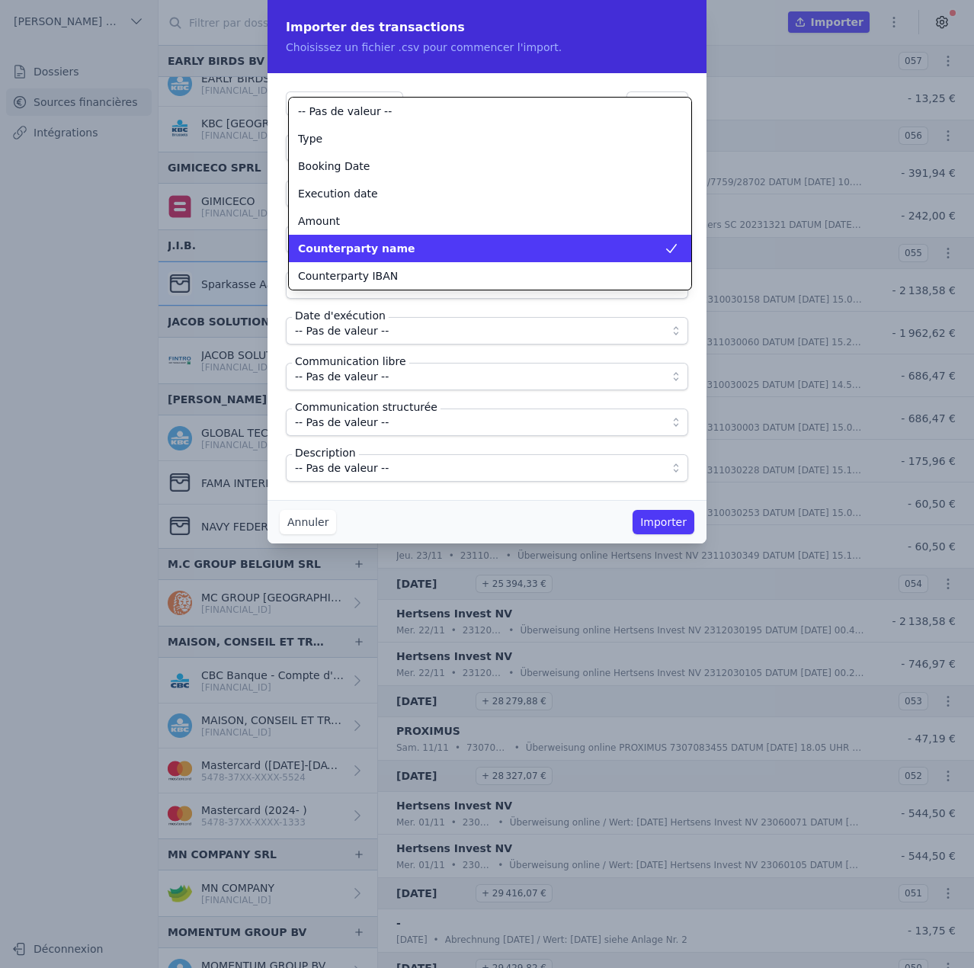
scroll to position [55, 0]
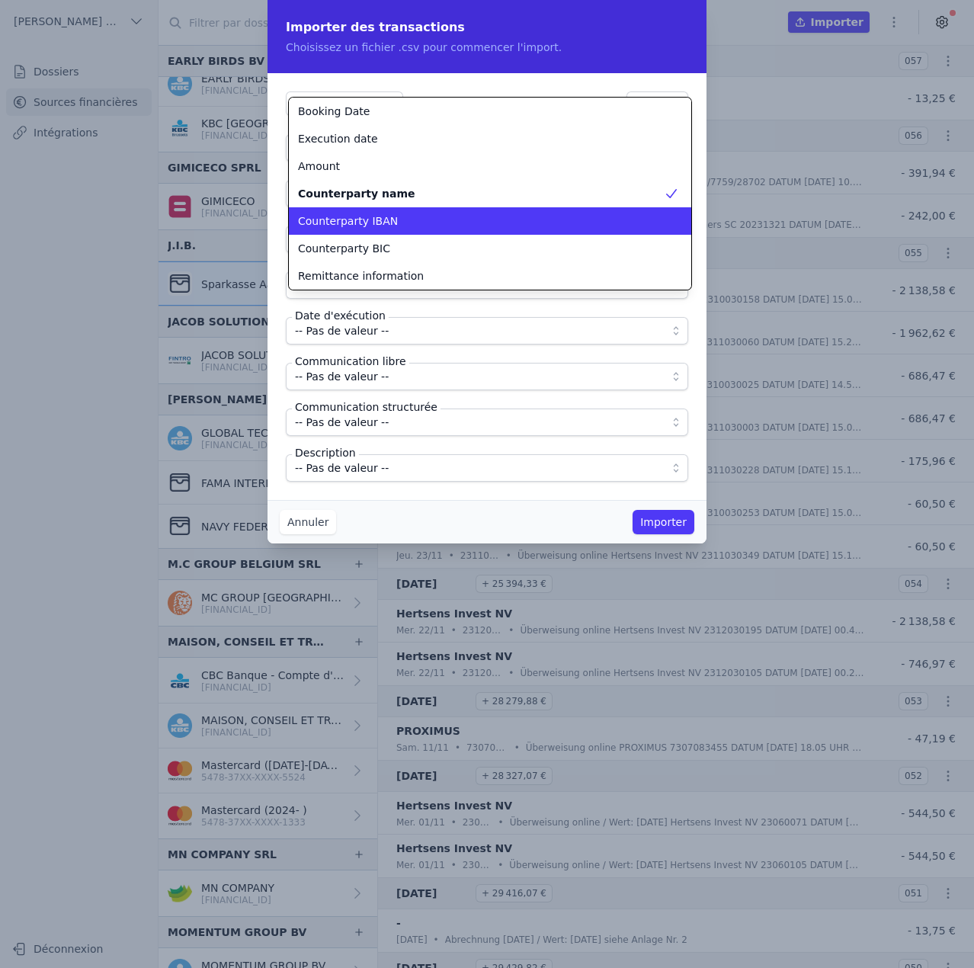
click at [374, 209] on li "Counterparty IBAN" at bounding box center [490, 220] width 402 height 27
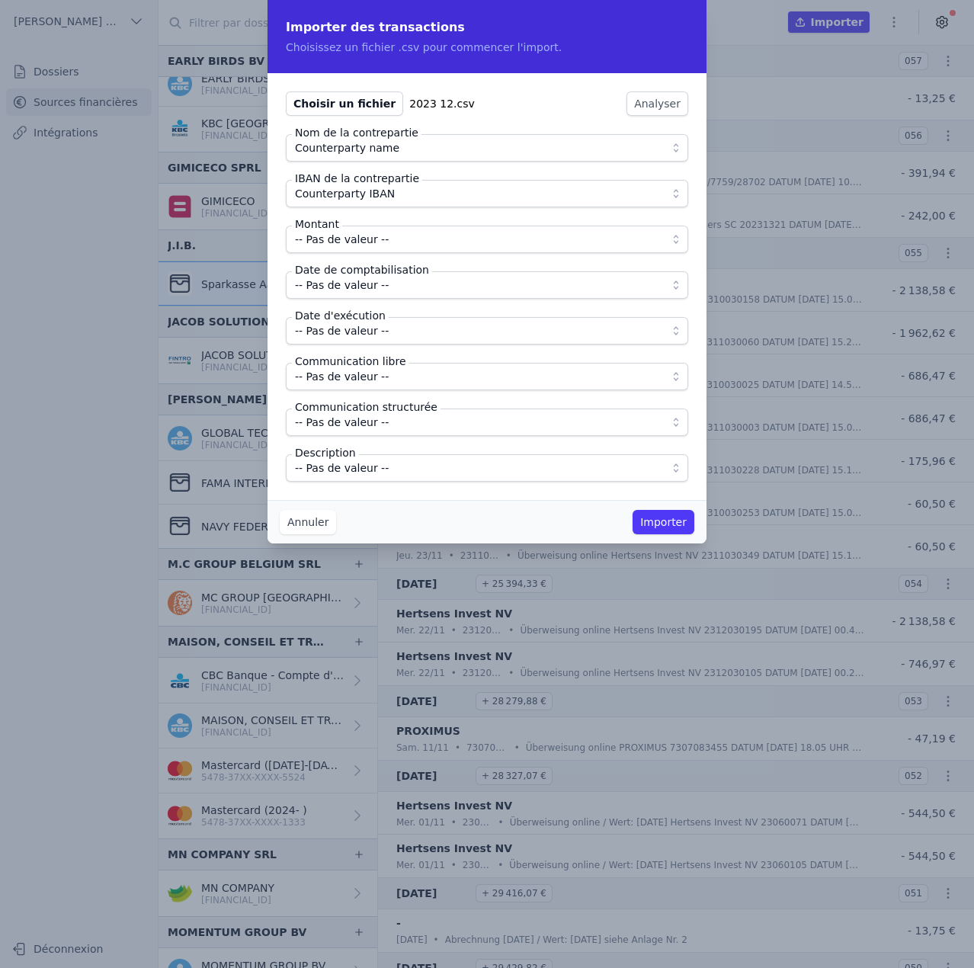
click at [363, 243] on span "-- Pas de valeur --" at bounding box center [342, 239] width 94 height 18
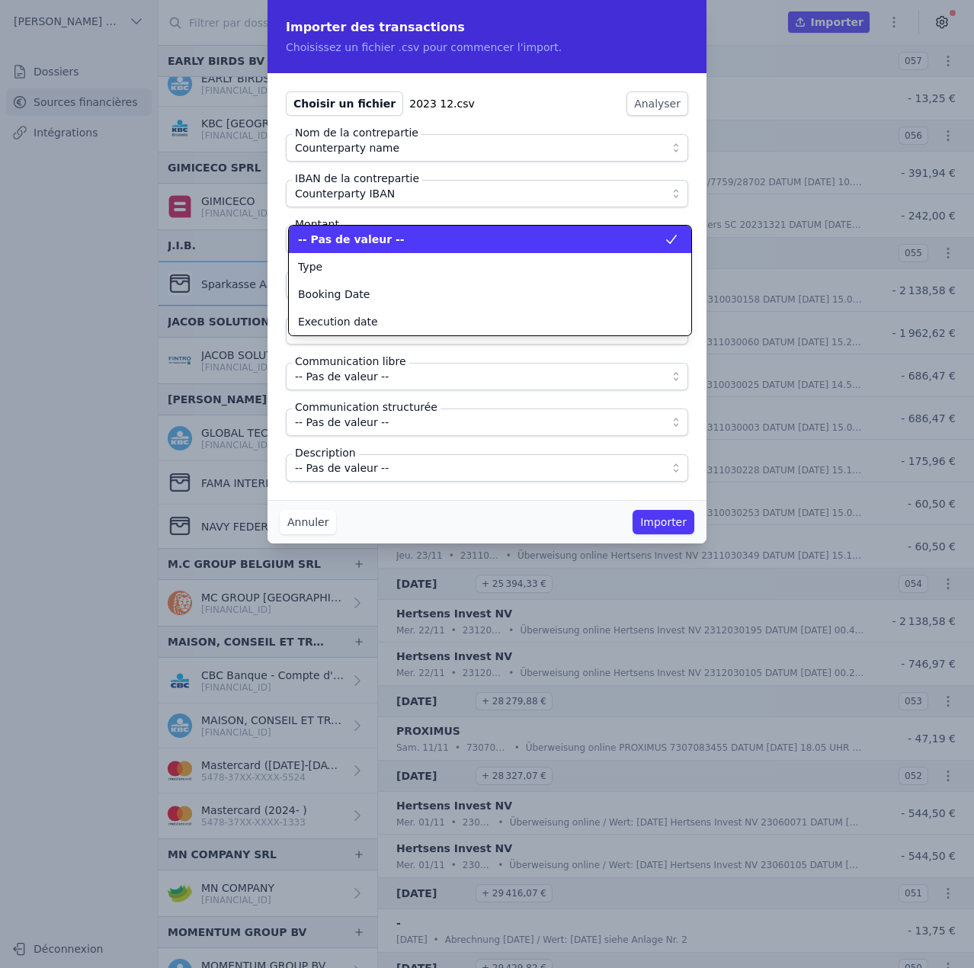
scroll to position [0, 0]
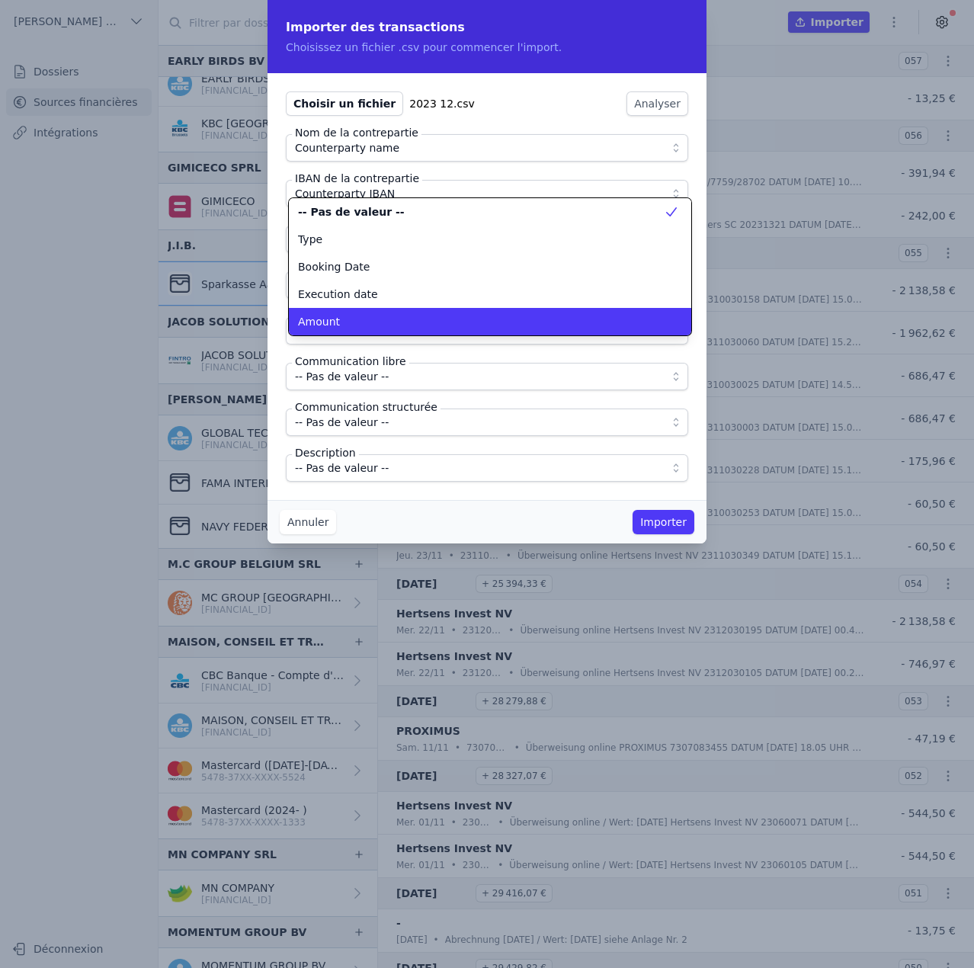
click at [346, 321] on div "Amount" at bounding box center [481, 321] width 366 height 15
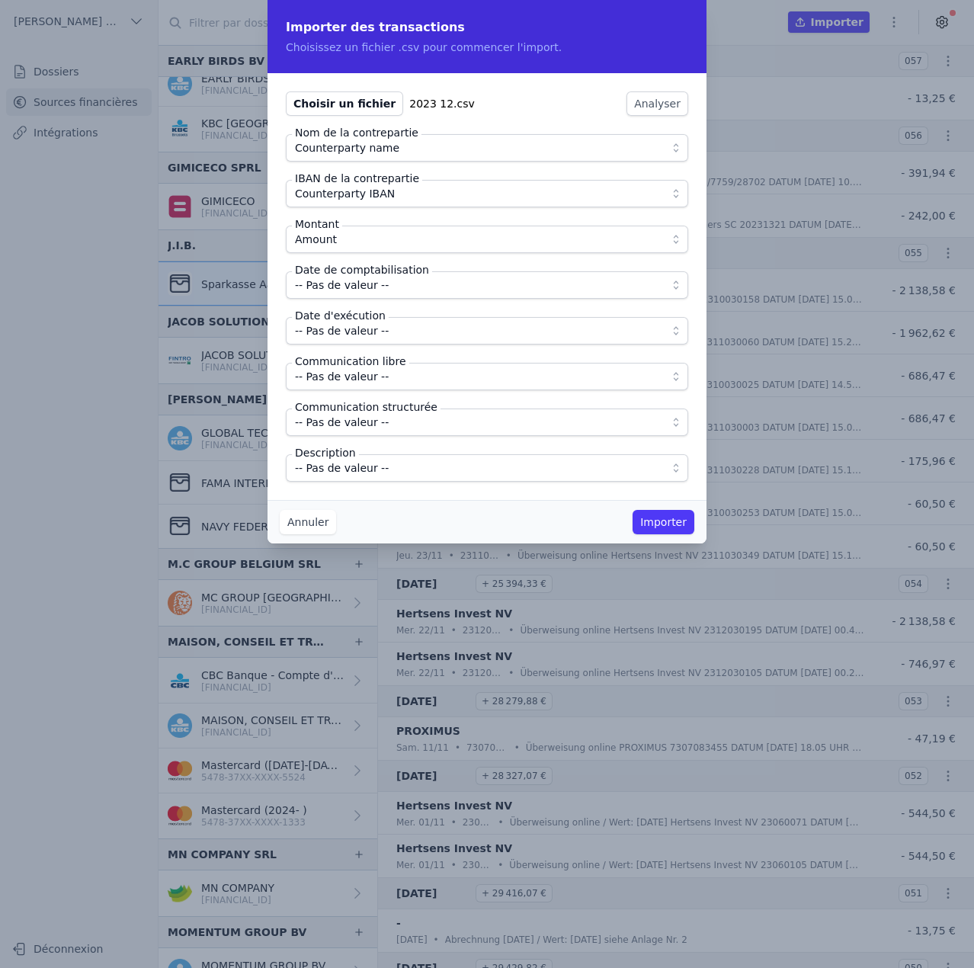
click at [345, 282] on span "-- Pas de valeur --" at bounding box center [342, 285] width 94 height 18
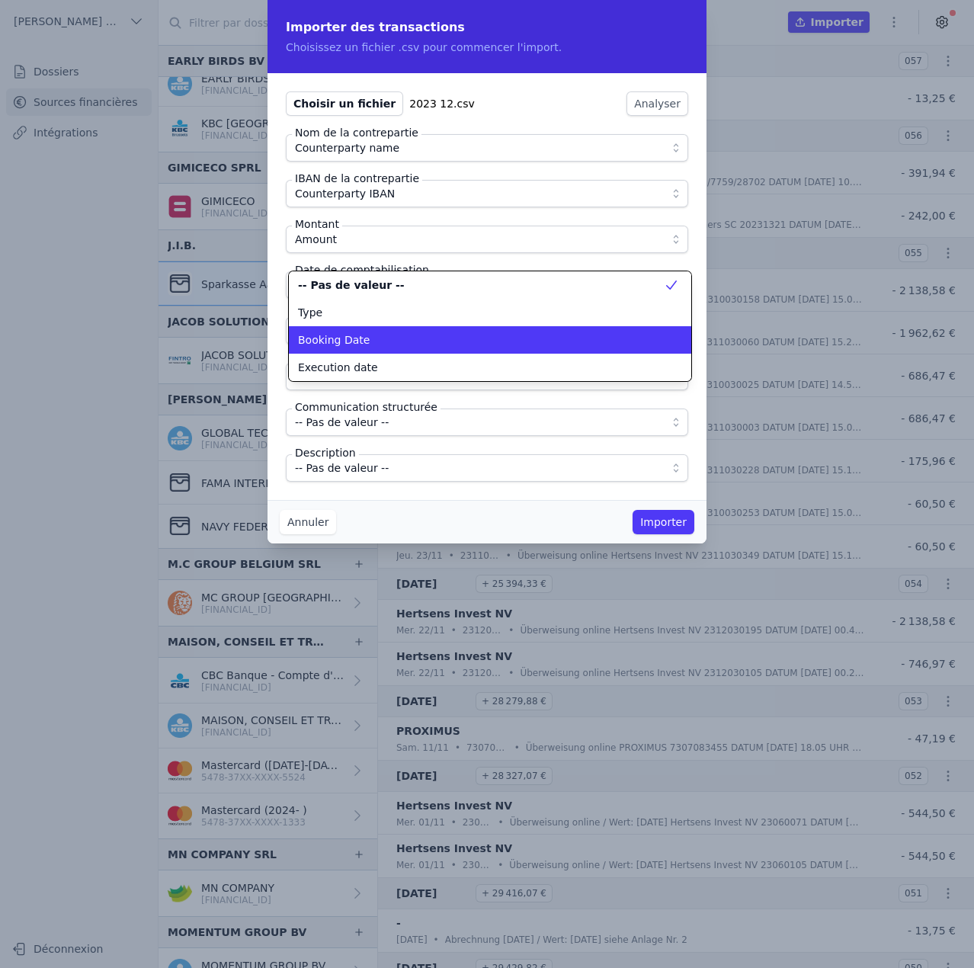
click at [349, 341] on span "Booking Date" at bounding box center [334, 339] width 72 height 15
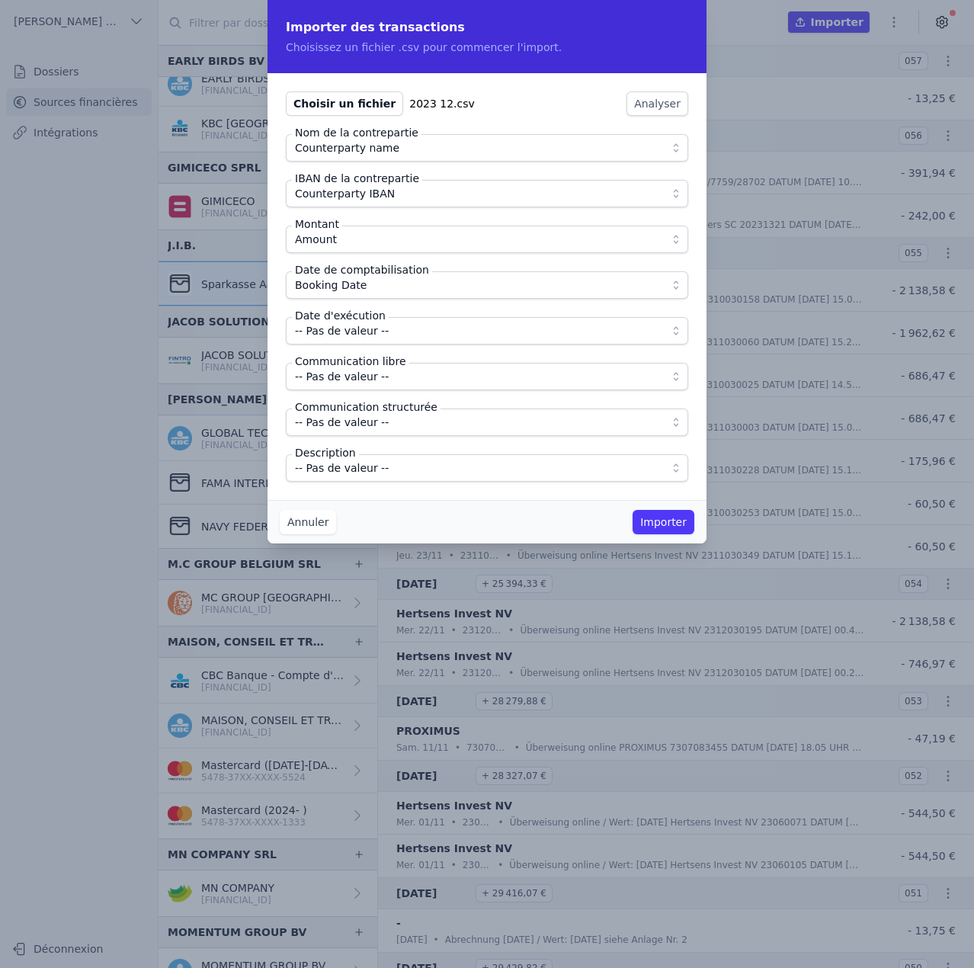
click at [349, 332] on span "-- Pas de valeur --" at bounding box center [342, 331] width 94 height 18
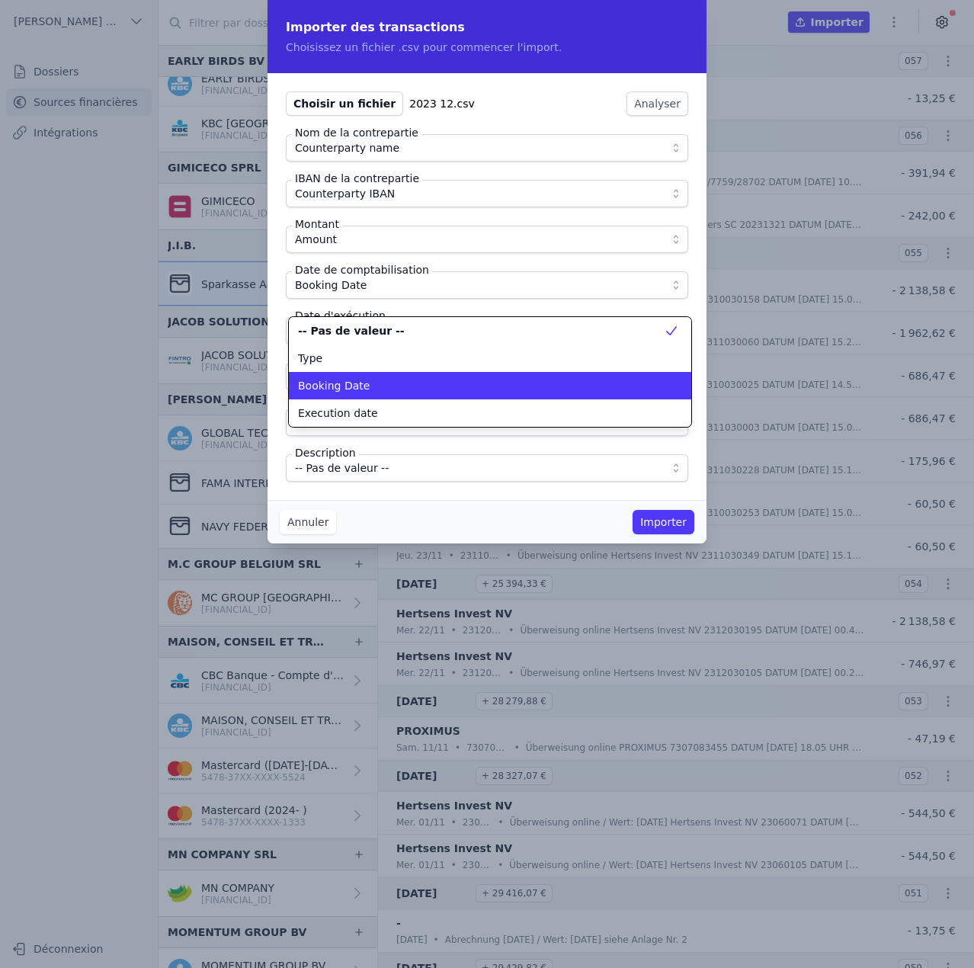
click at [354, 408] on span "Execution date" at bounding box center [338, 412] width 80 height 15
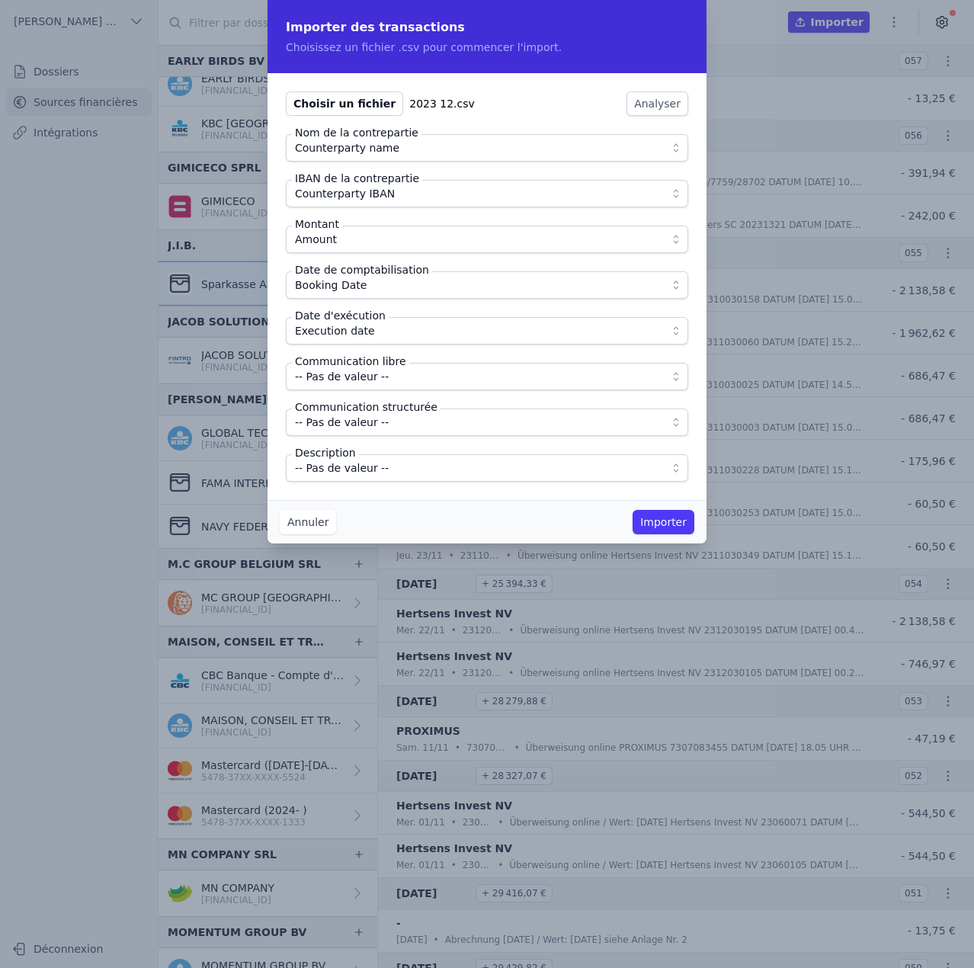
click at [357, 379] on span "-- Pas de valeur --" at bounding box center [342, 376] width 94 height 18
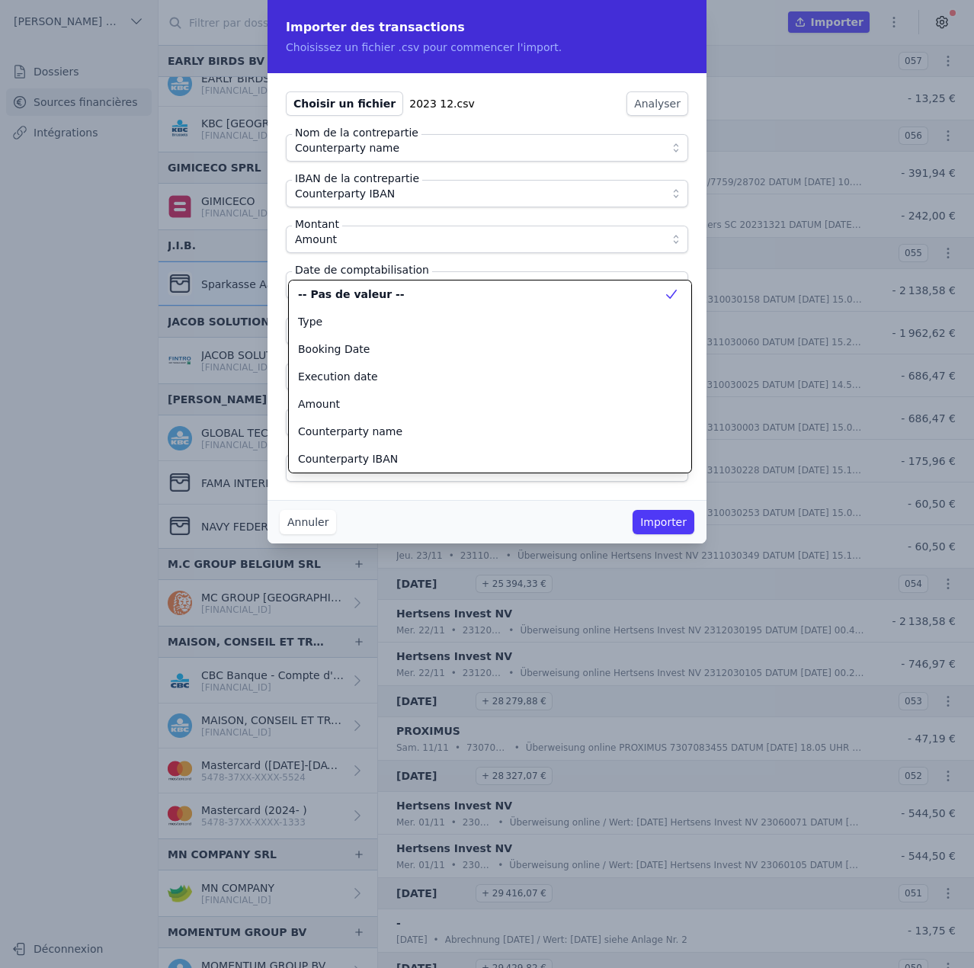
scroll to position [137, 0]
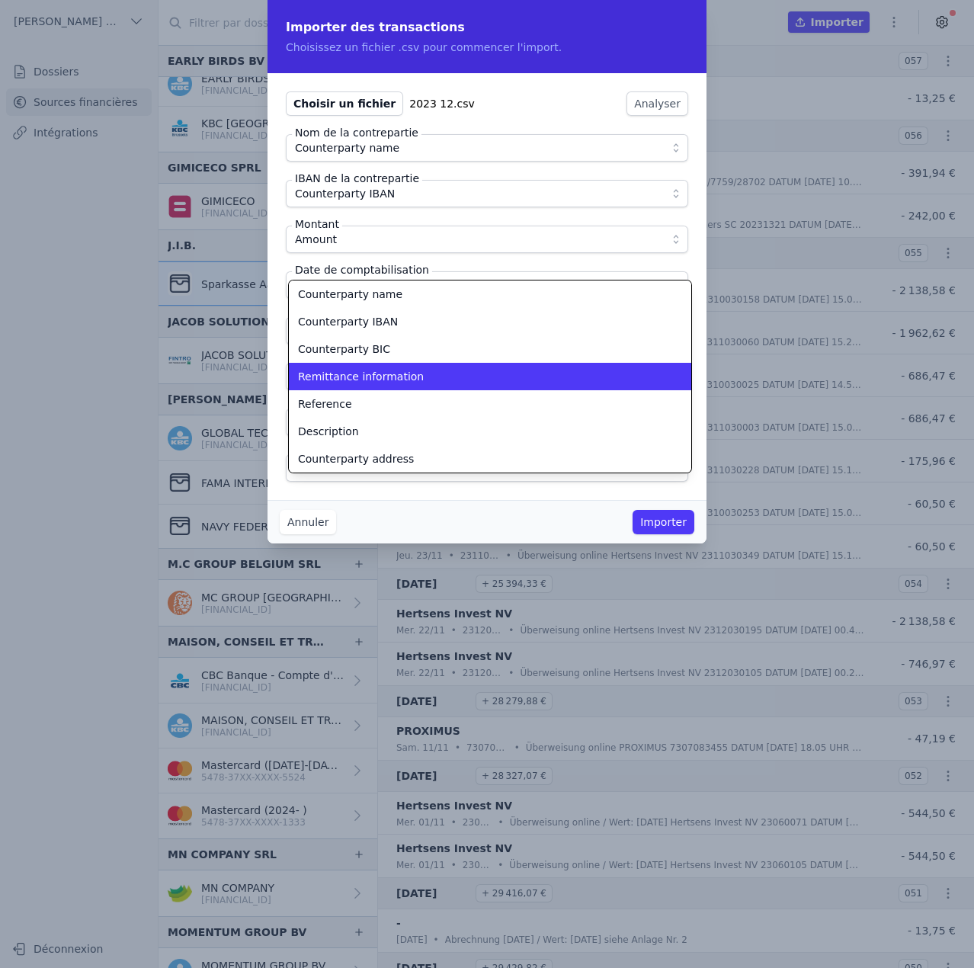
click at [357, 379] on span "Remittance information" at bounding box center [361, 376] width 126 height 15
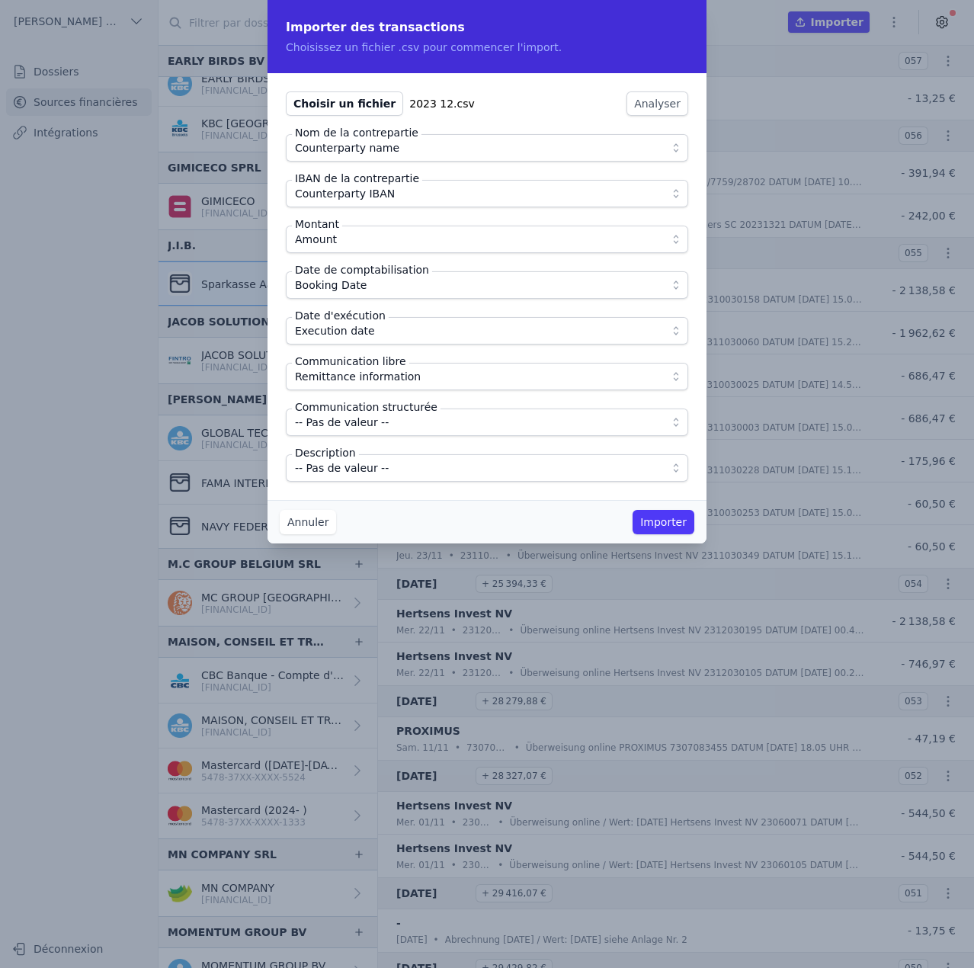
click at [370, 467] on span "-- Pas de valeur --" at bounding box center [342, 468] width 94 height 18
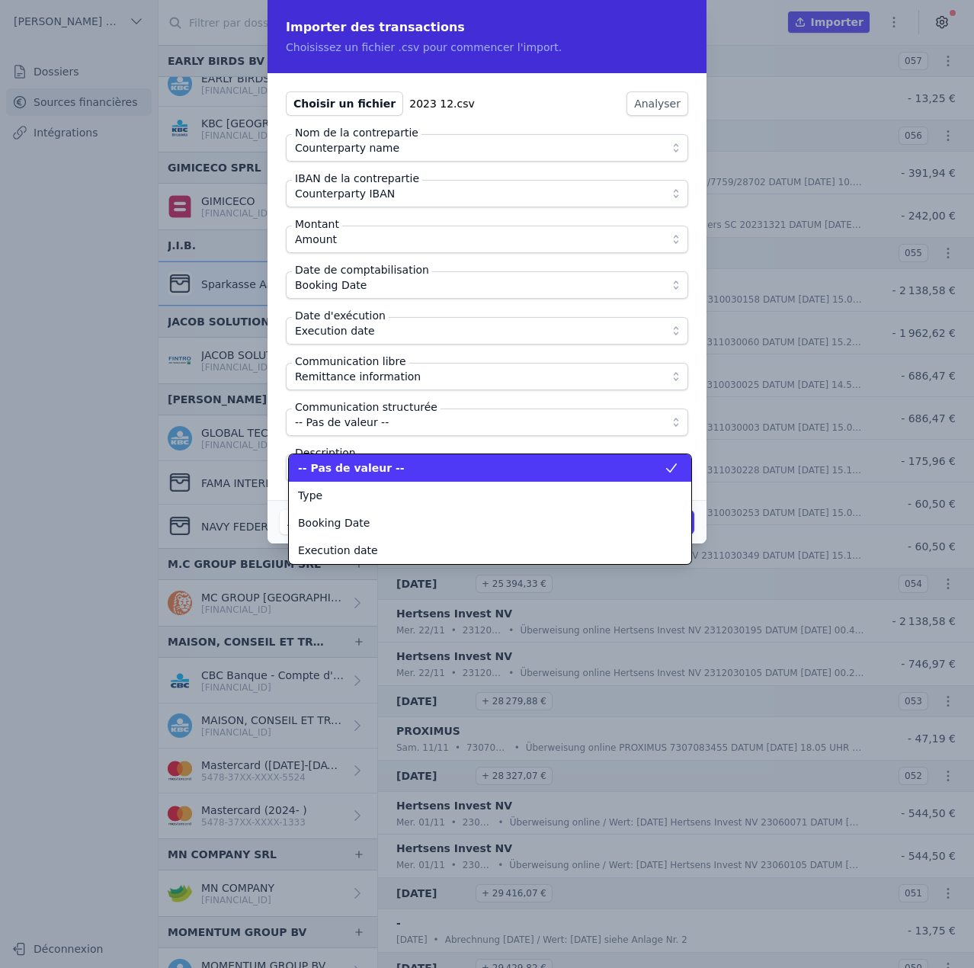
scroll to position [192, 0]
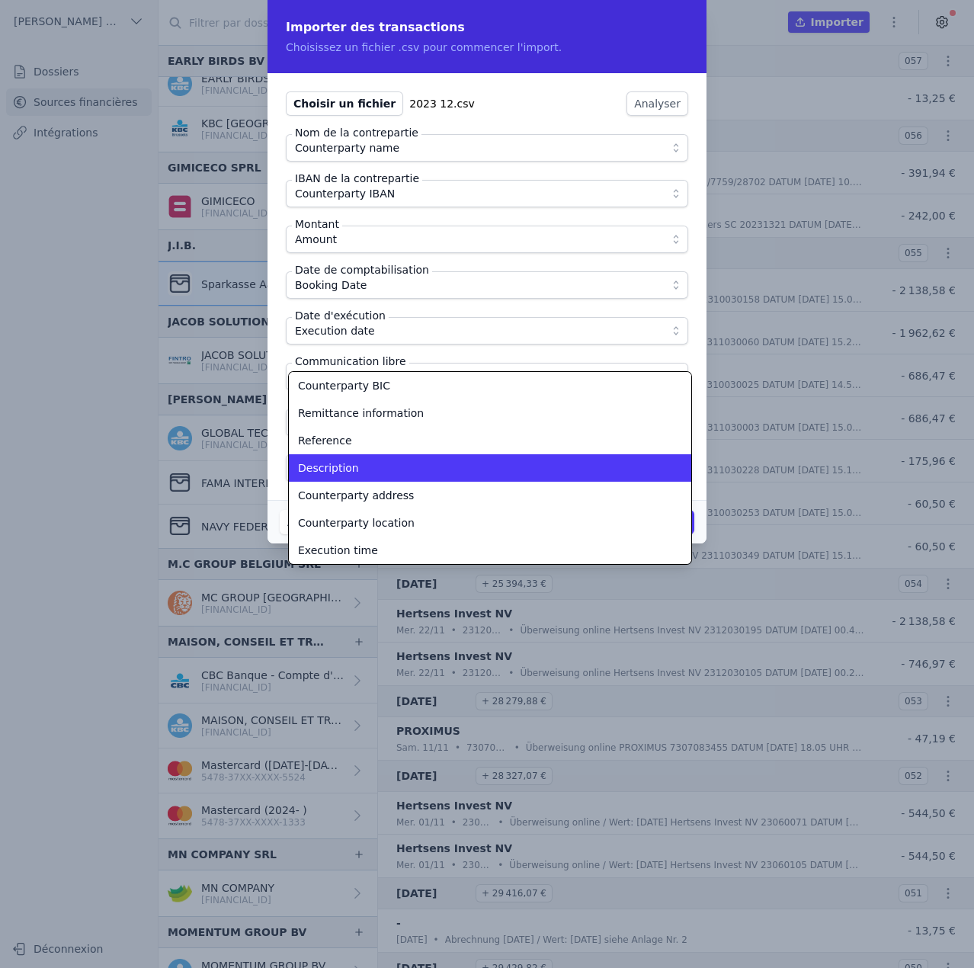
click at [370, 467] on div "Description" at bounding box center [481, 467] width 366 height 15
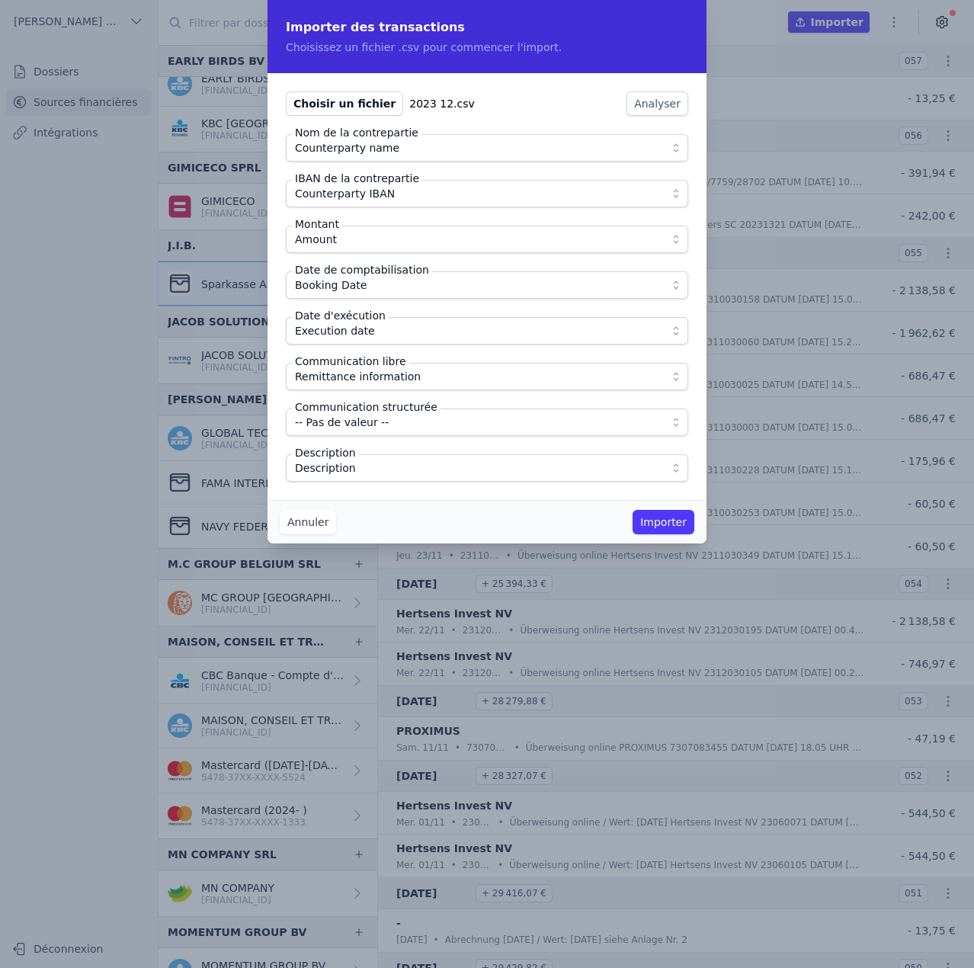
click at [407, 476] on span "Description" at bounding box center [476, 468] width 363 height 18
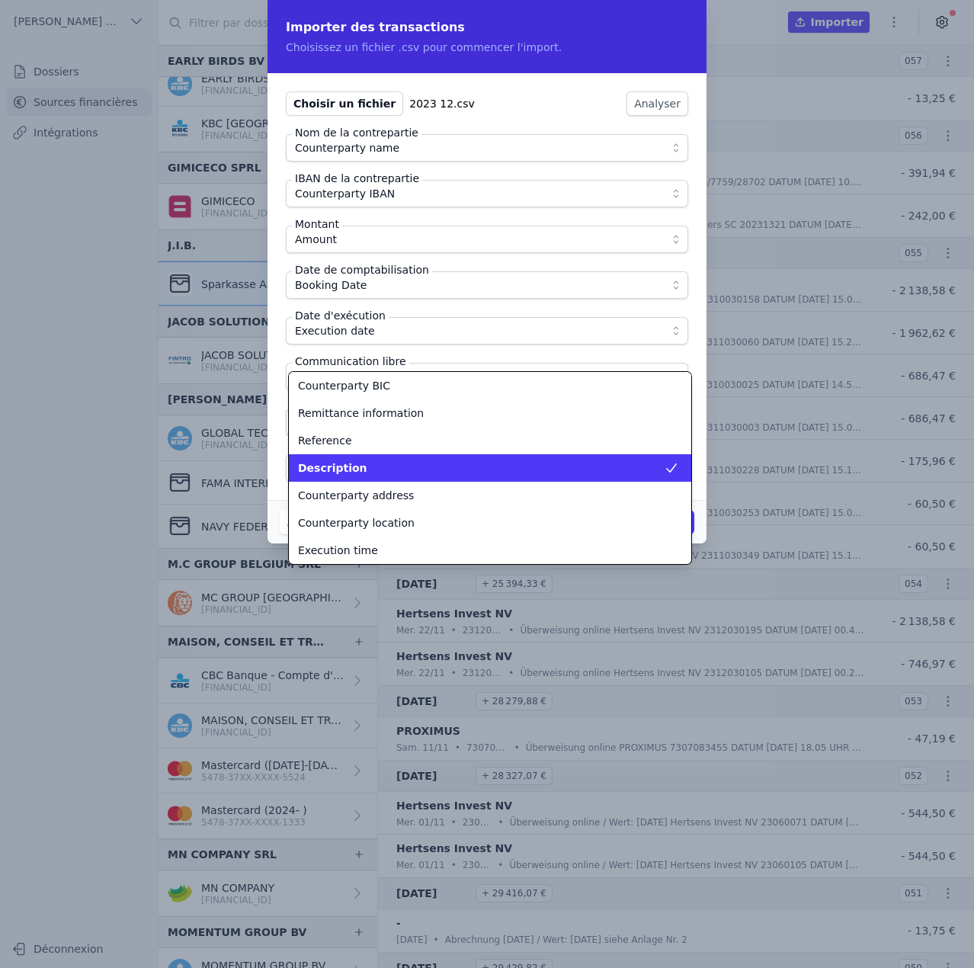
click at [407, 476] on li "Description" at bounding box center [490, 467] width 402 height 27
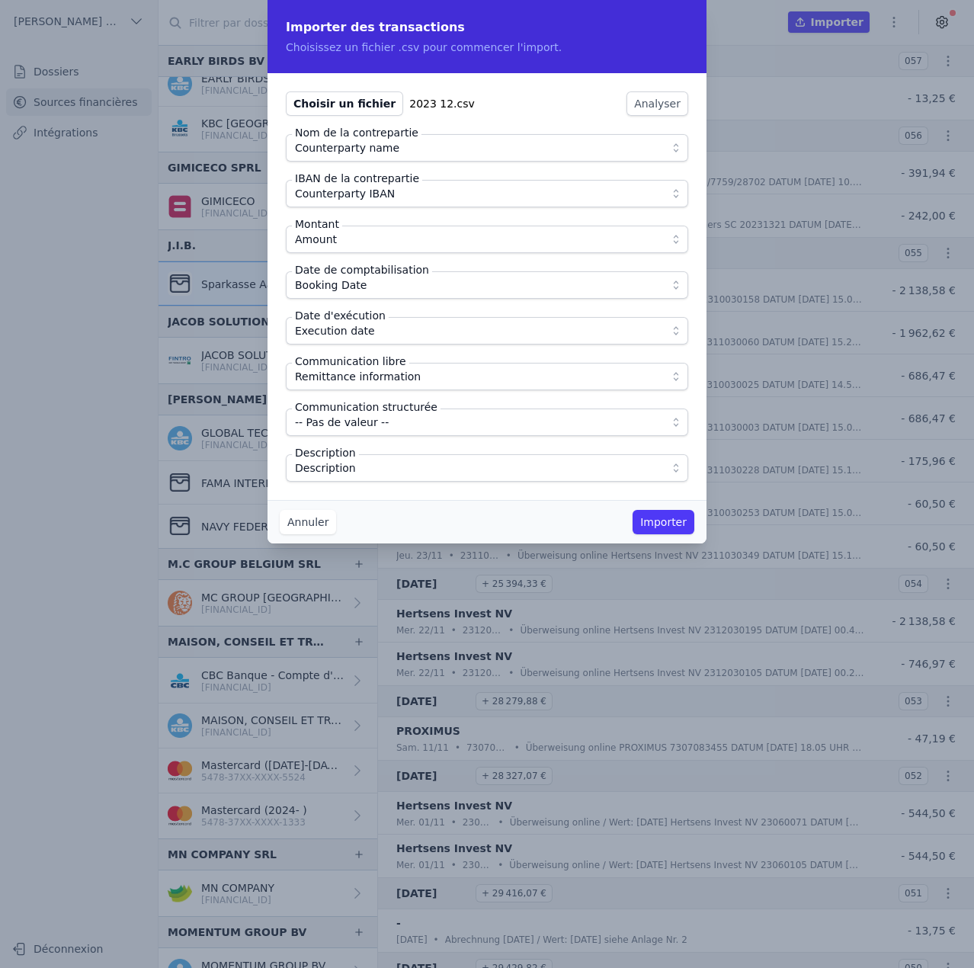
click at [436, 519] on div "Annuler Importer" at bounding box center [487, 521] width 439 height 43
click at [666, 527] on button "Importer" at bounding box center [664, 522] width 62 height 24
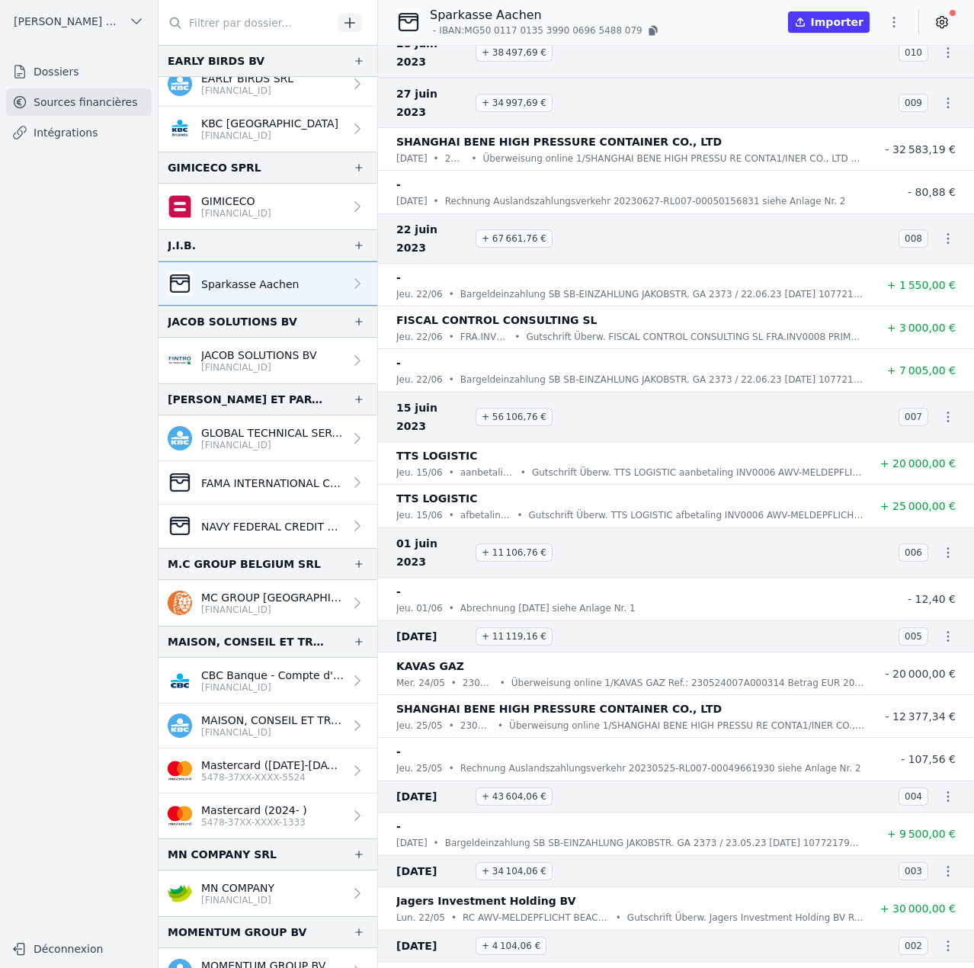
scroll to position [5458, 0]
click at [893, 26] on icon "button" at bounding box center [894, 22] width 2 height 11
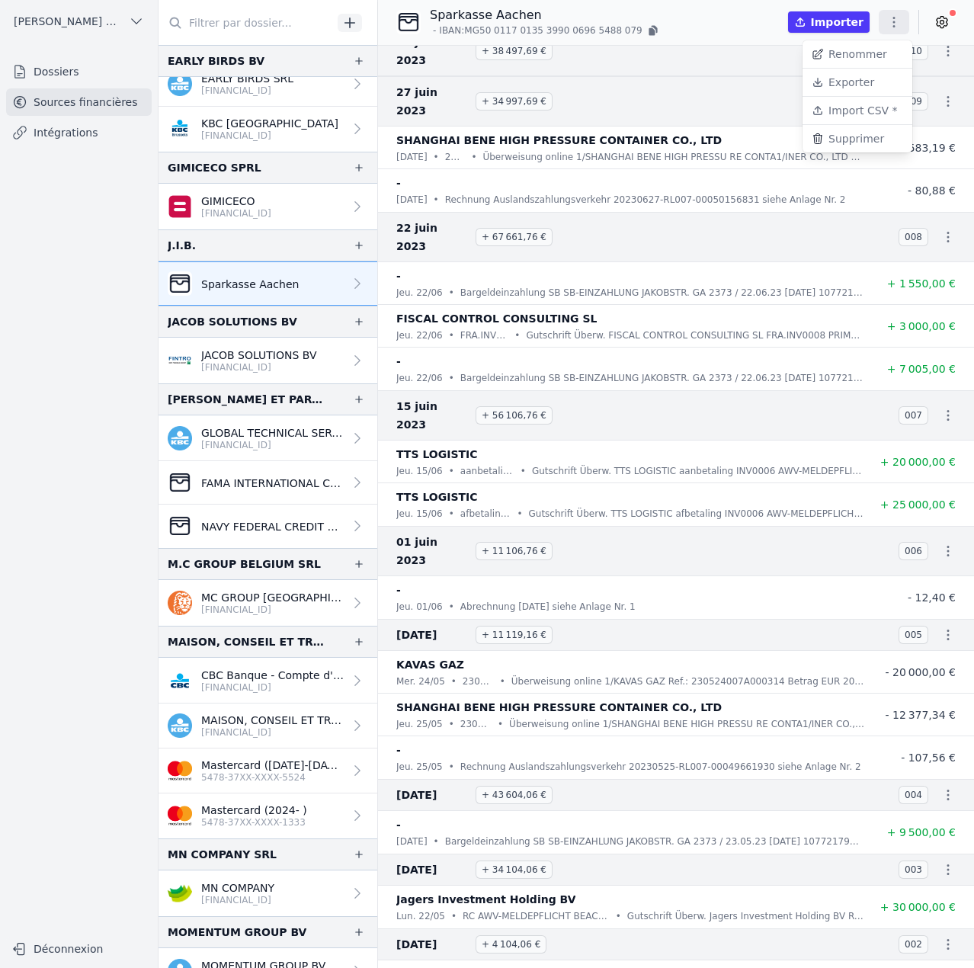
click at [868, 139] on button "Supprimer" at bounding box center [858, 138] width 110 height 27
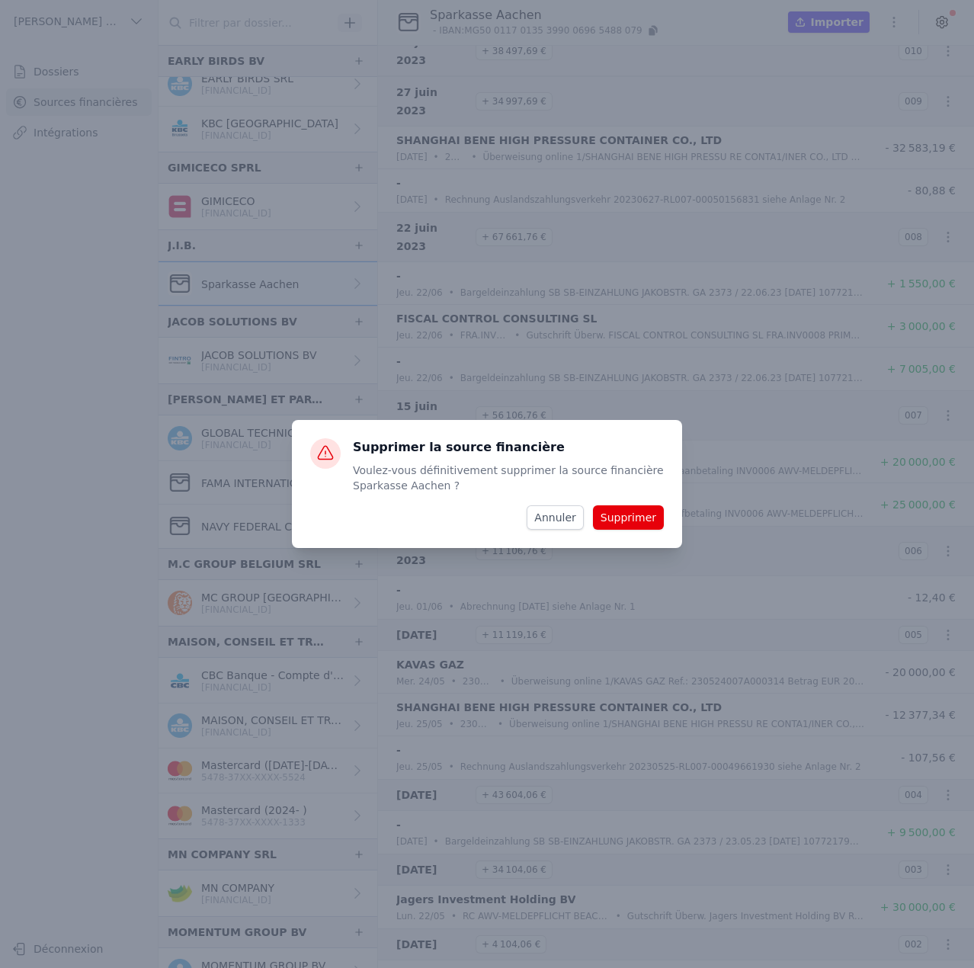
click at [562, 509] on button "Annuler" at bounding box center [555, 517] width 56 height 24
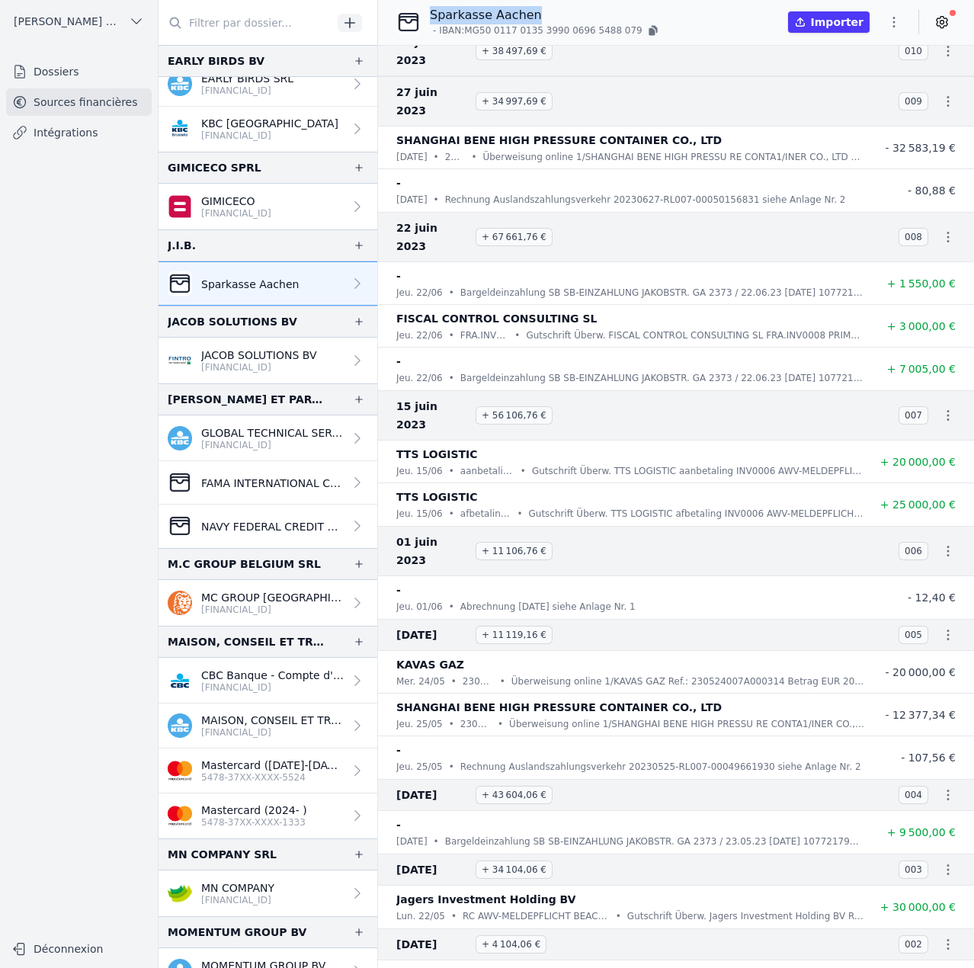
drag, startPoint x: 431, startPoint y: 14, endPoint x: 562, endPoint y: 12, distance: 131.1
click at [562, 12] on p "Sparkasse Aachen" at bounding box center [545, 15] width 231 height 18
copy p "Sparkasse Aachen"
click at [886, 21] on button "button" at bounding box center [894, 22] width 30 height 24
click at [858, 144] on button "Supprimer" at bounding box center [858, 138] width 110 height 27
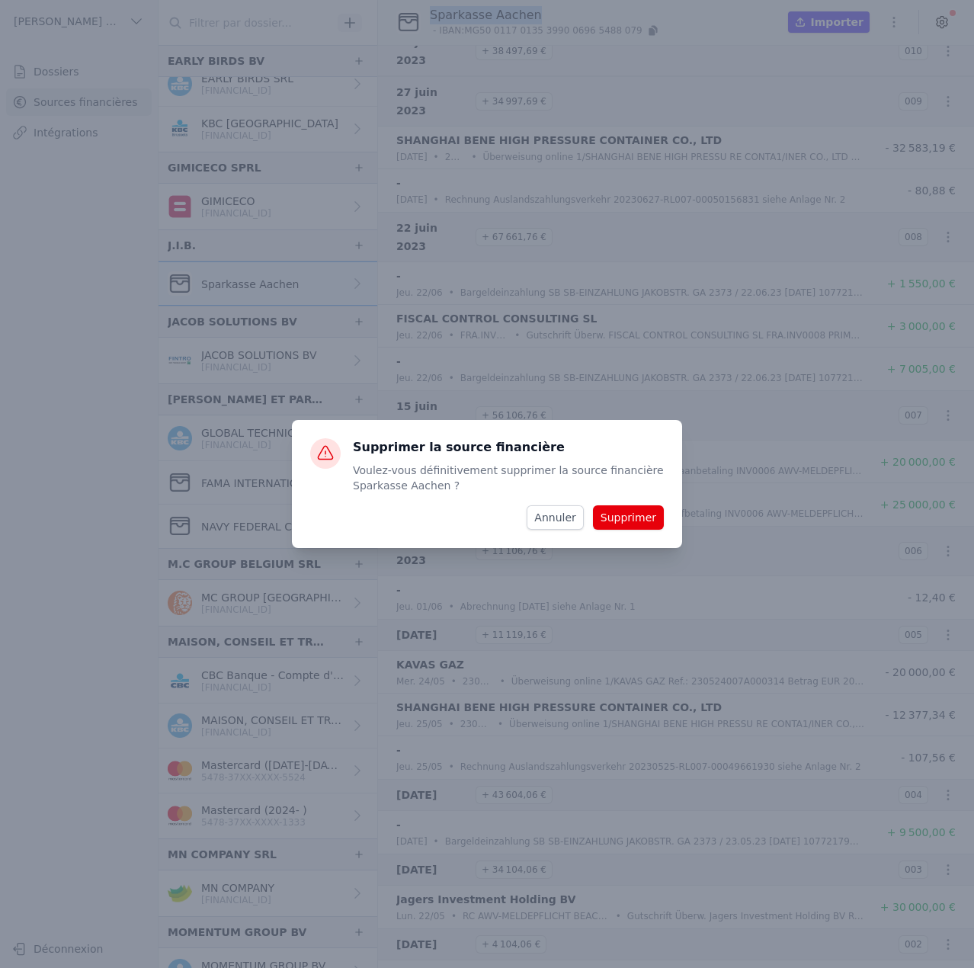
click at [633, 522] on button "Supprimer" at bounding box center [628, 517] width 71 height 24
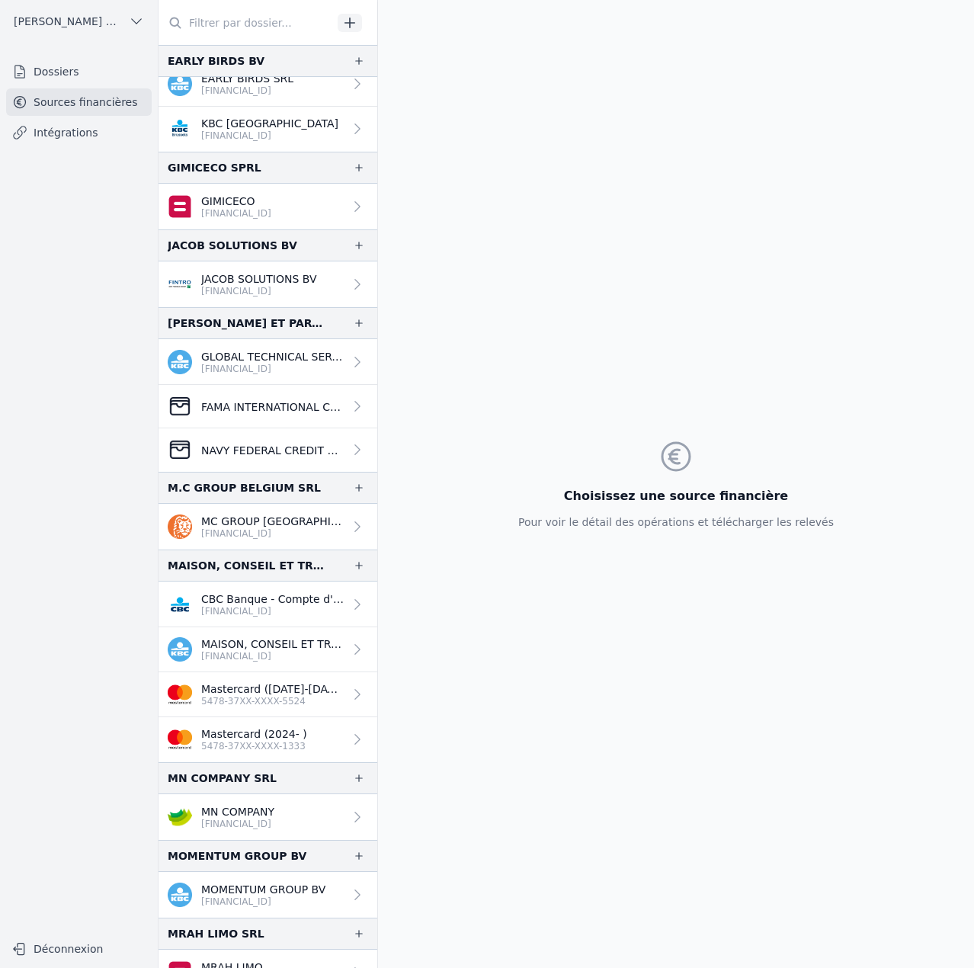
click at [348, 16] on icon "button" at bounding box center [349, 22] width 15 height 15
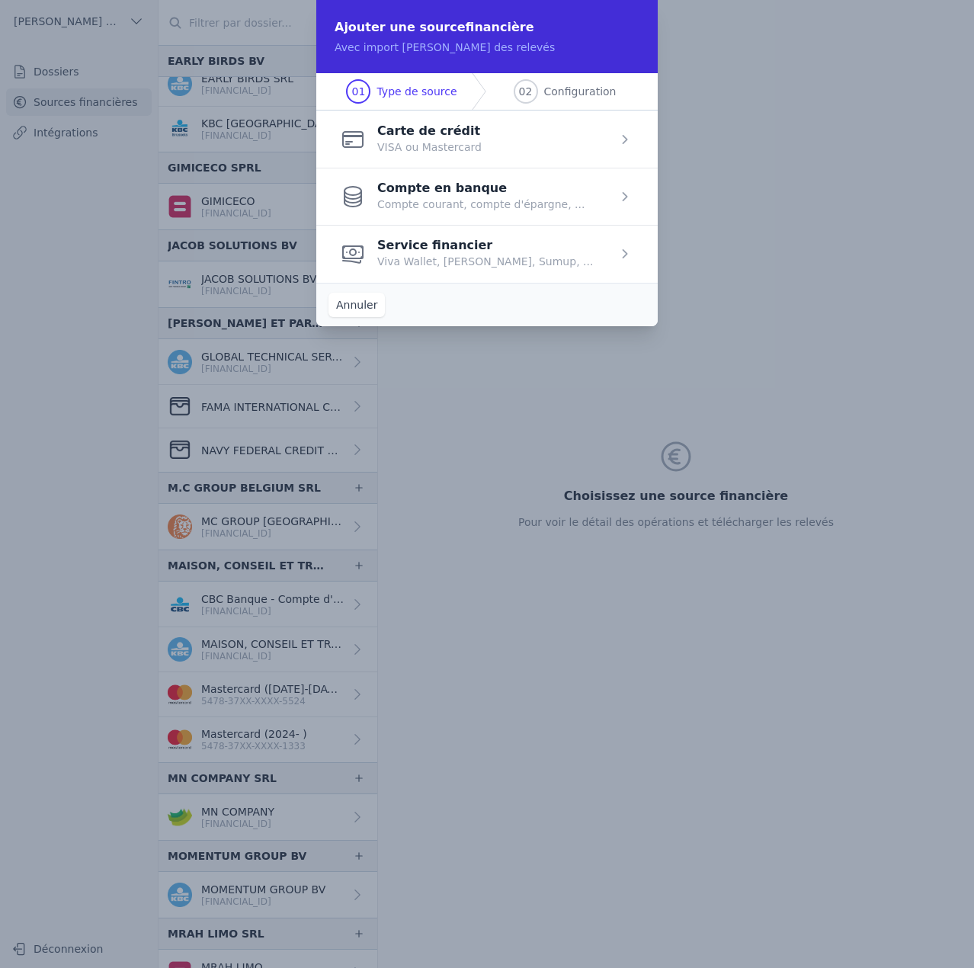
click at [432, 209] on span "button" at bounding box center [486, 196] width 341 height 57
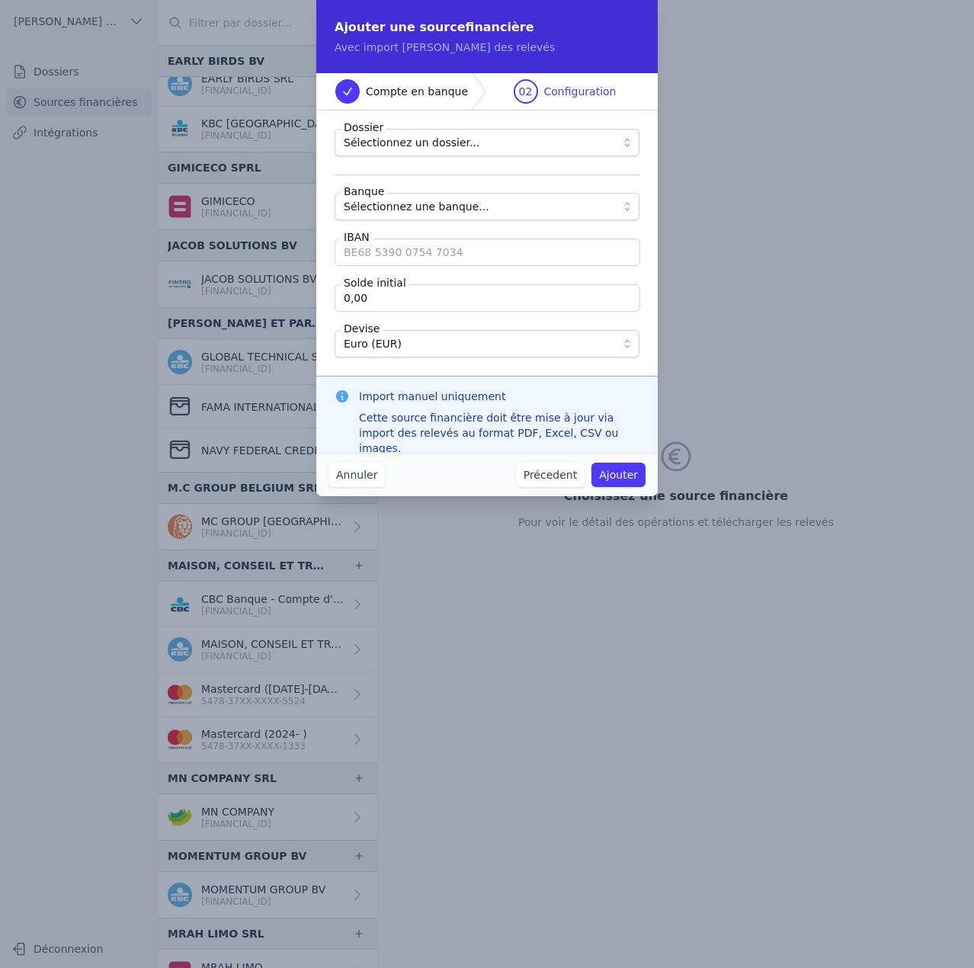
click at [403, 149] on span "Sélectionnez un dossier..." at bounding box center [412, 142] width 136 height 18
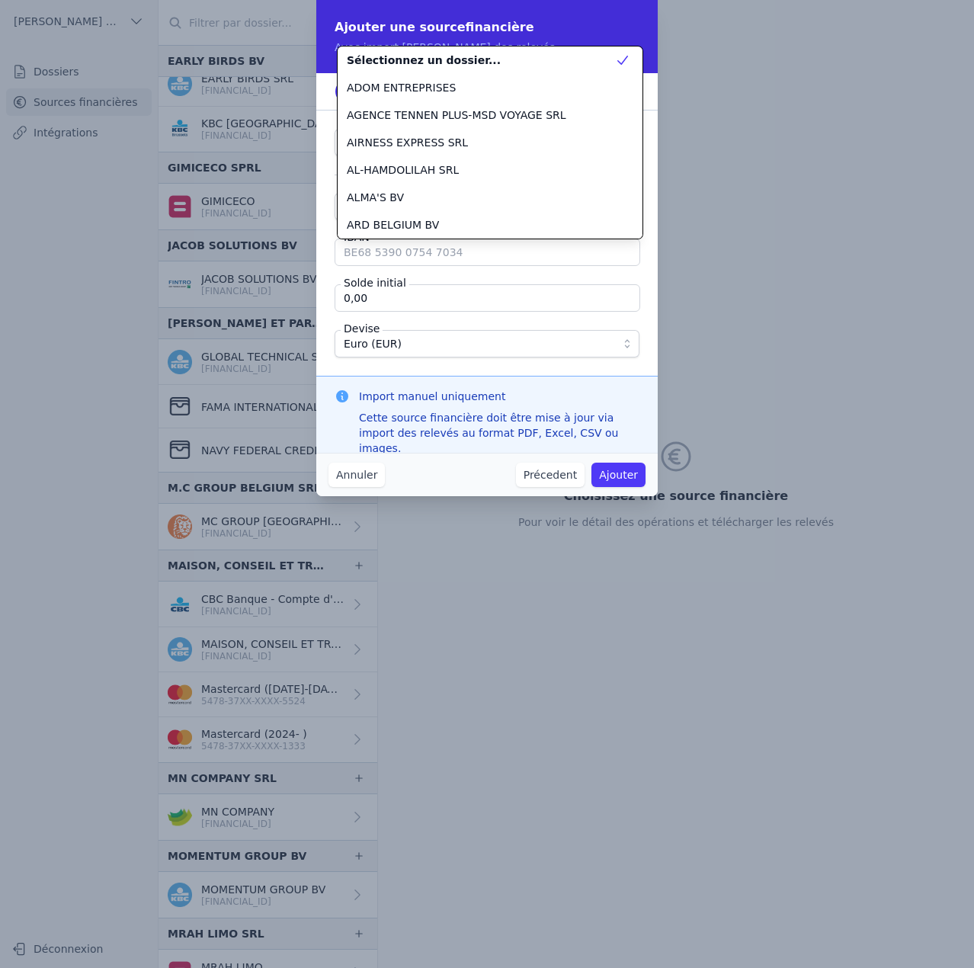
scroll to position [466, 0]
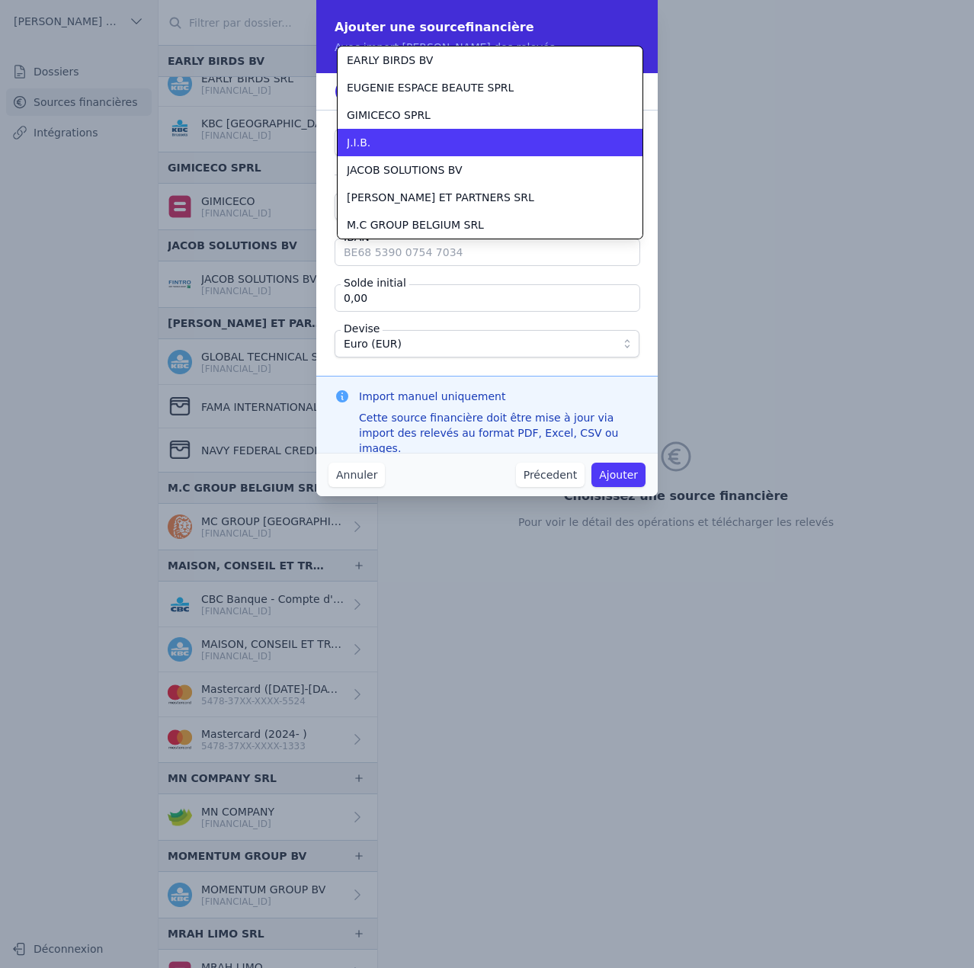
click at [403, 149] on div "J.I.B." at bounding box center [481, 142] width 268 height 15
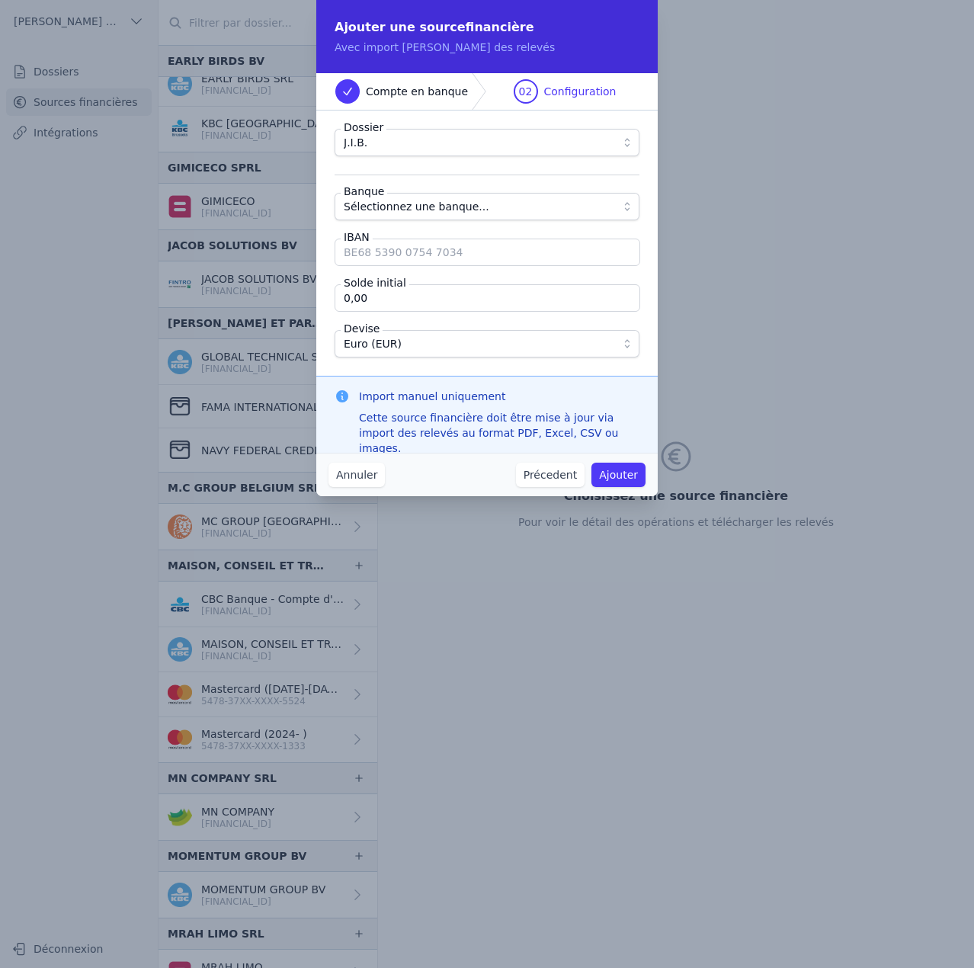
click at [393, 204] on span "Sélectionnez une banque..." at bounding box center [417, 206] width 146 height 18
click at [566, 466] on button "Précedent" at bounding box center [550, 475] width 69 height 24
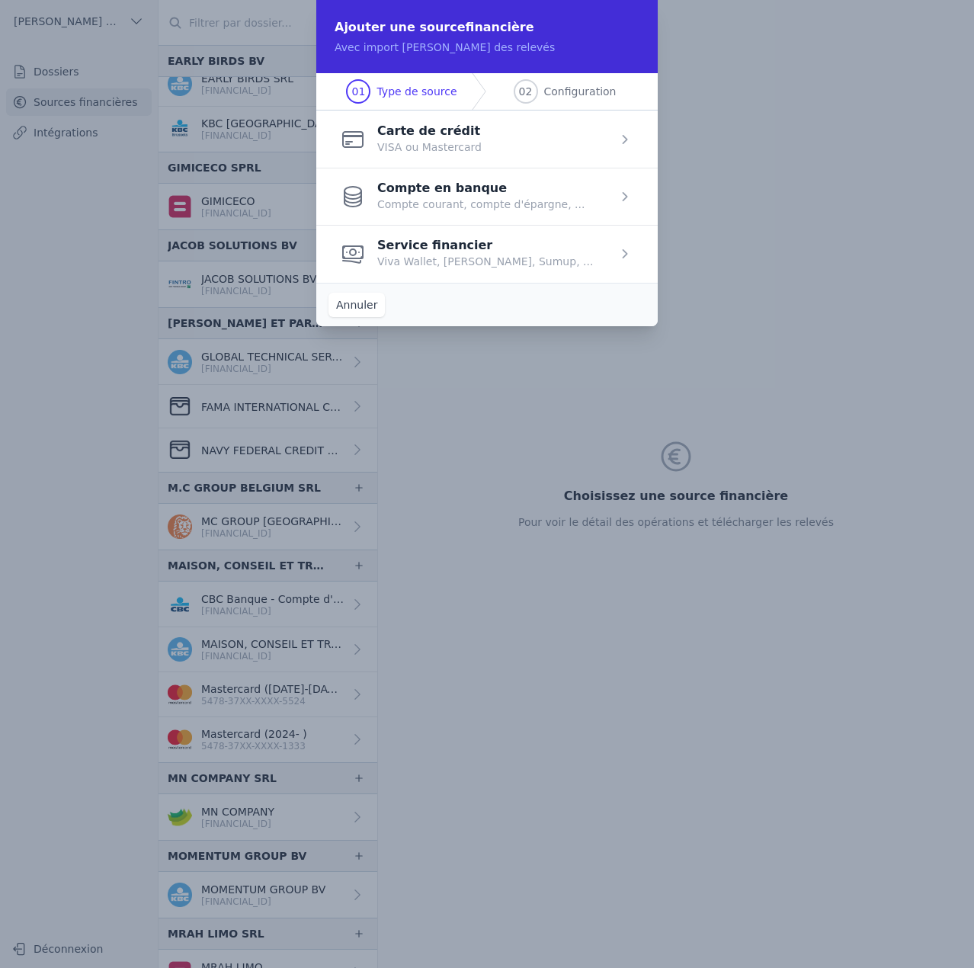
click at [428, 261] on span "button" at bounding box center [486, 253] width 341 height 57
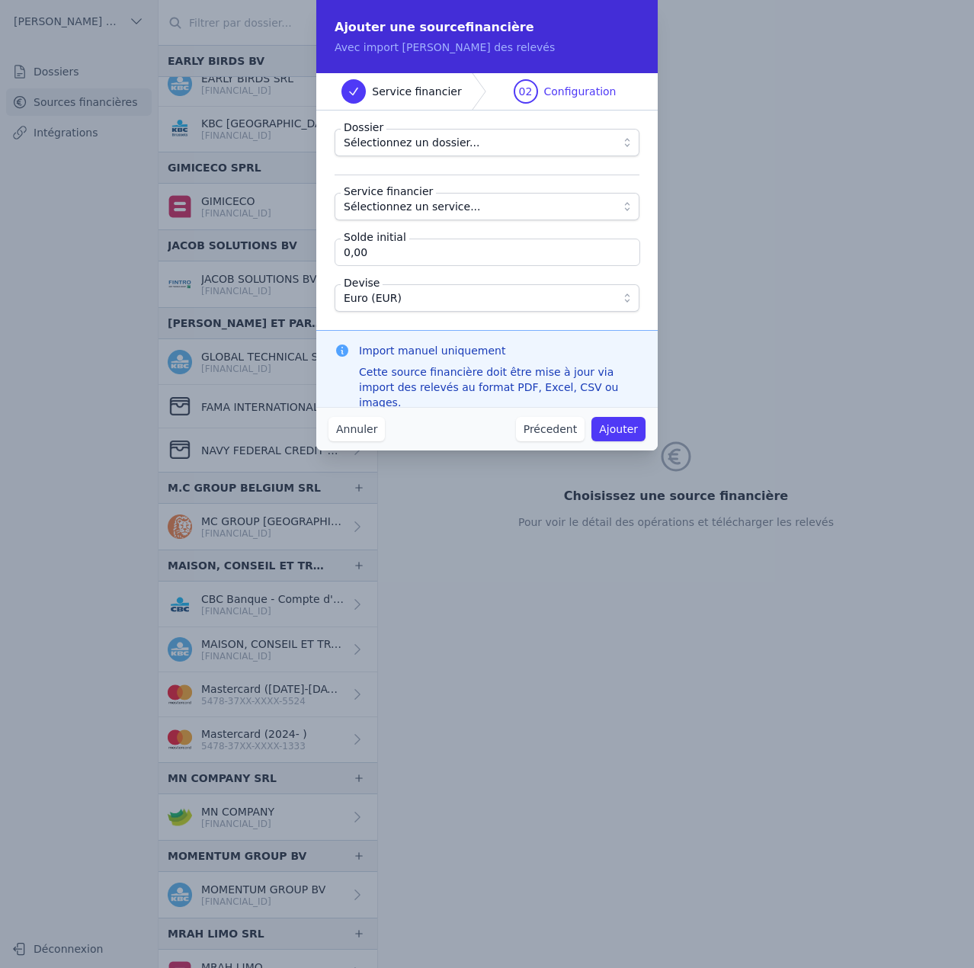
click at [414, 143] on span "Sélectionnez un dossier..." at bounding box center [412, 142] width 136 height 18
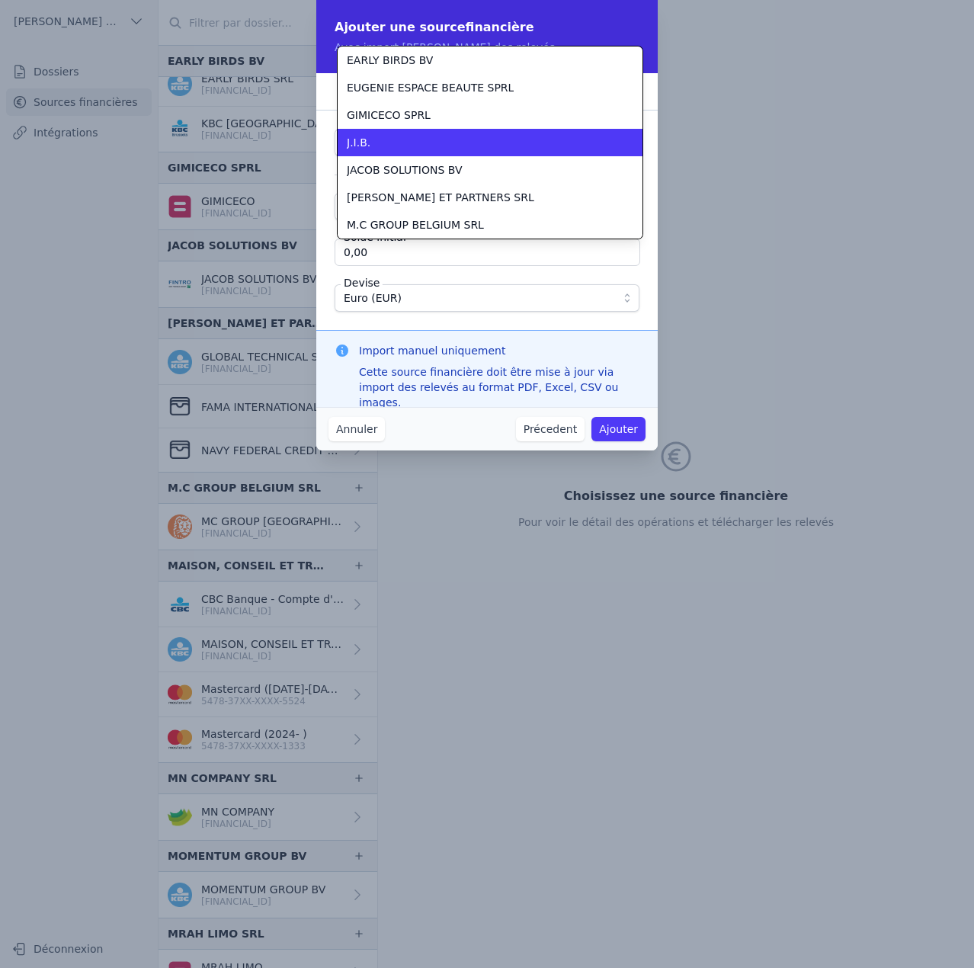
click at [414, 143] on div "J.I.B." at bounding box center [481, 142] width 268 height 15
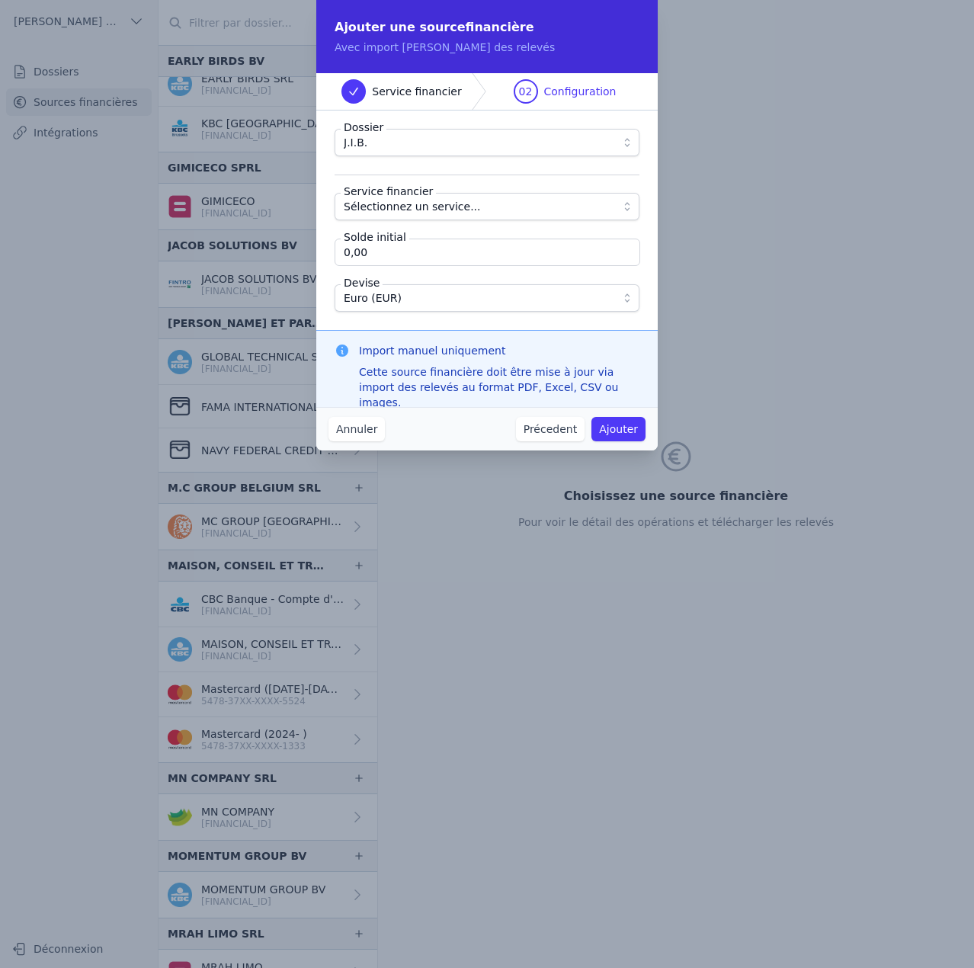
click at [410, 212] on span "Sélectionnez un service..." at bounding box center [412, 206] width 137 height 18
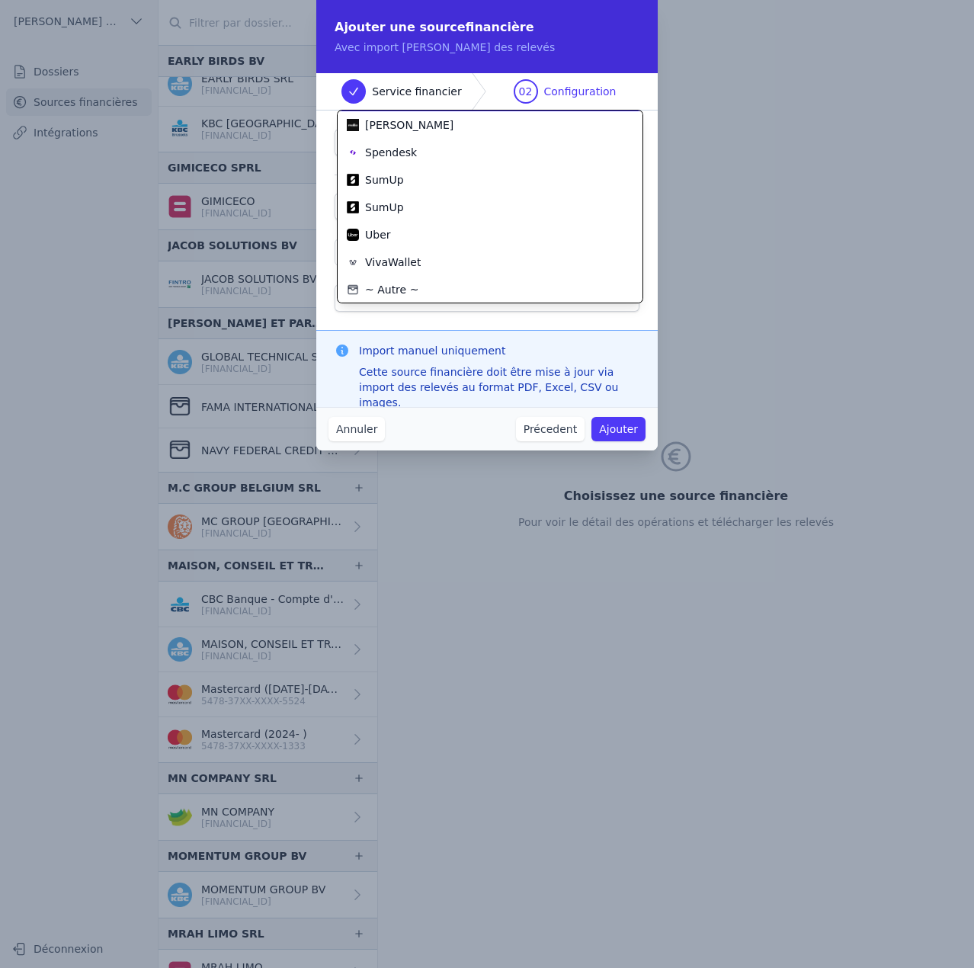
scroll to position [82, 0]
click at [418, 291] on div "~ Autre ~" at bounding box center [481, 288] width 268 height 15
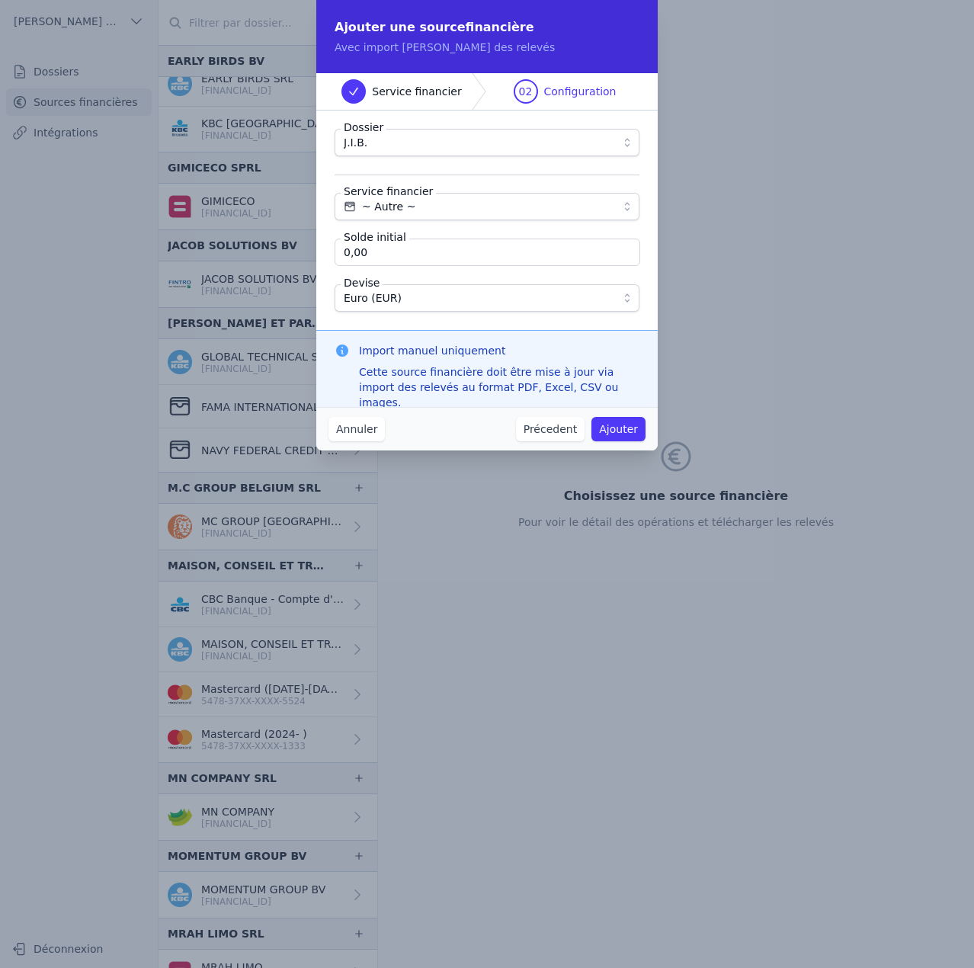
click at [620, 434] on button "Ajouter" at bounding box center [618, 429] width 54 height 24
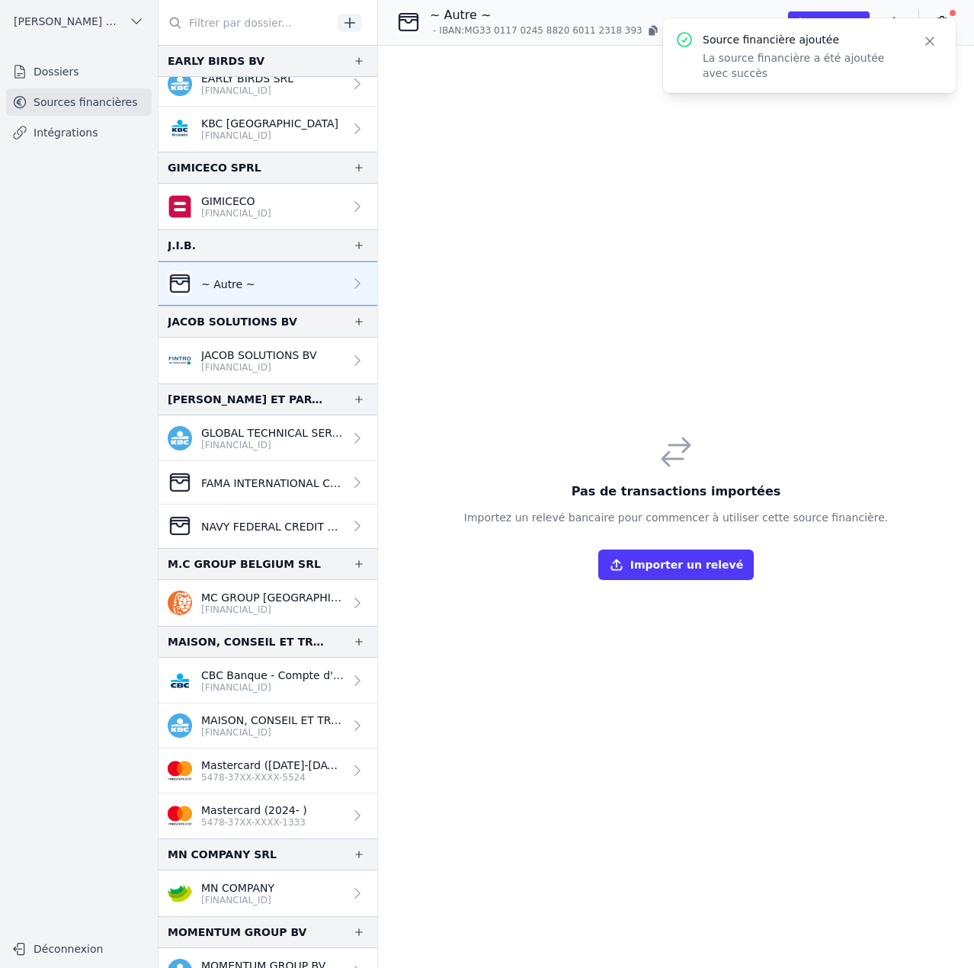
click at [930, 42] on icon "button" at bounding box center [929, 41] width 15 height 15
click at [895, 23] on icon "button" at bounding box center [894, 22] width 2 height 11
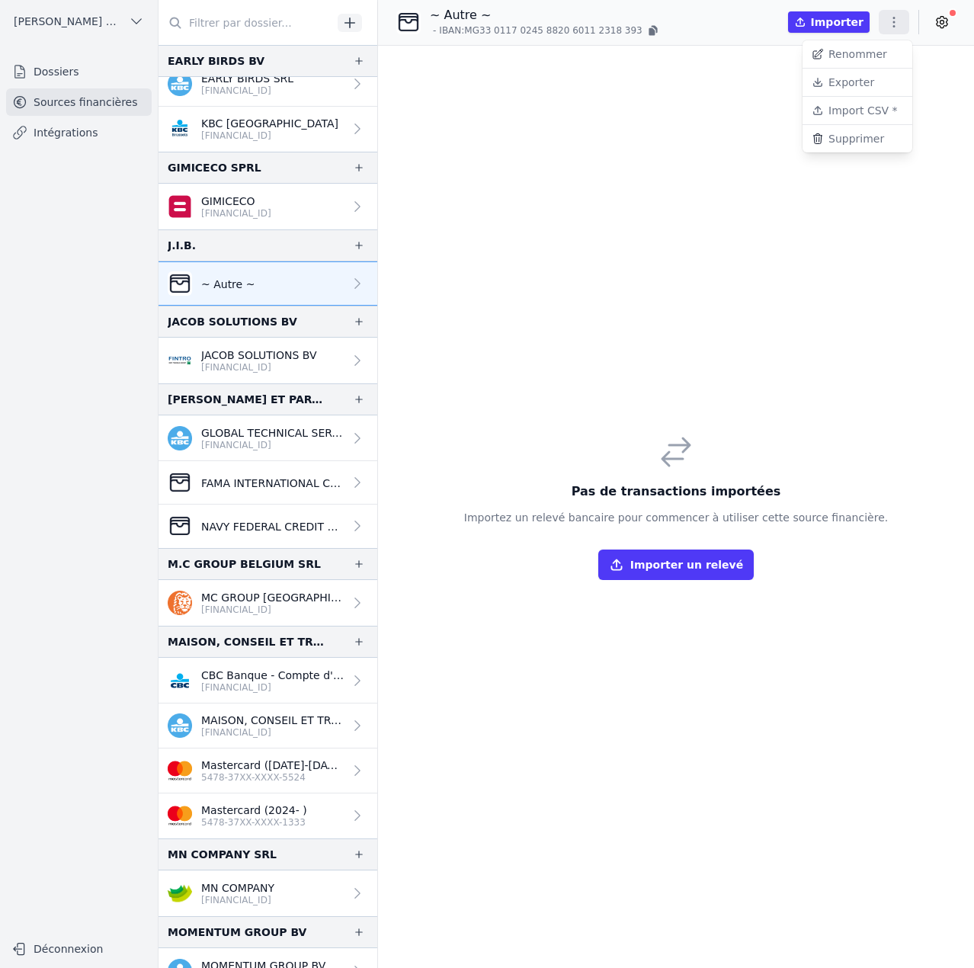
click at [844, 60] on button "Renommer" at bounding box center [858, 54] width 110 height 28
click at [529, 21] on input "~ Autre ~" at bounding box center [510, 16] width 159 height 18
paste input "Sparkasse Aachen"
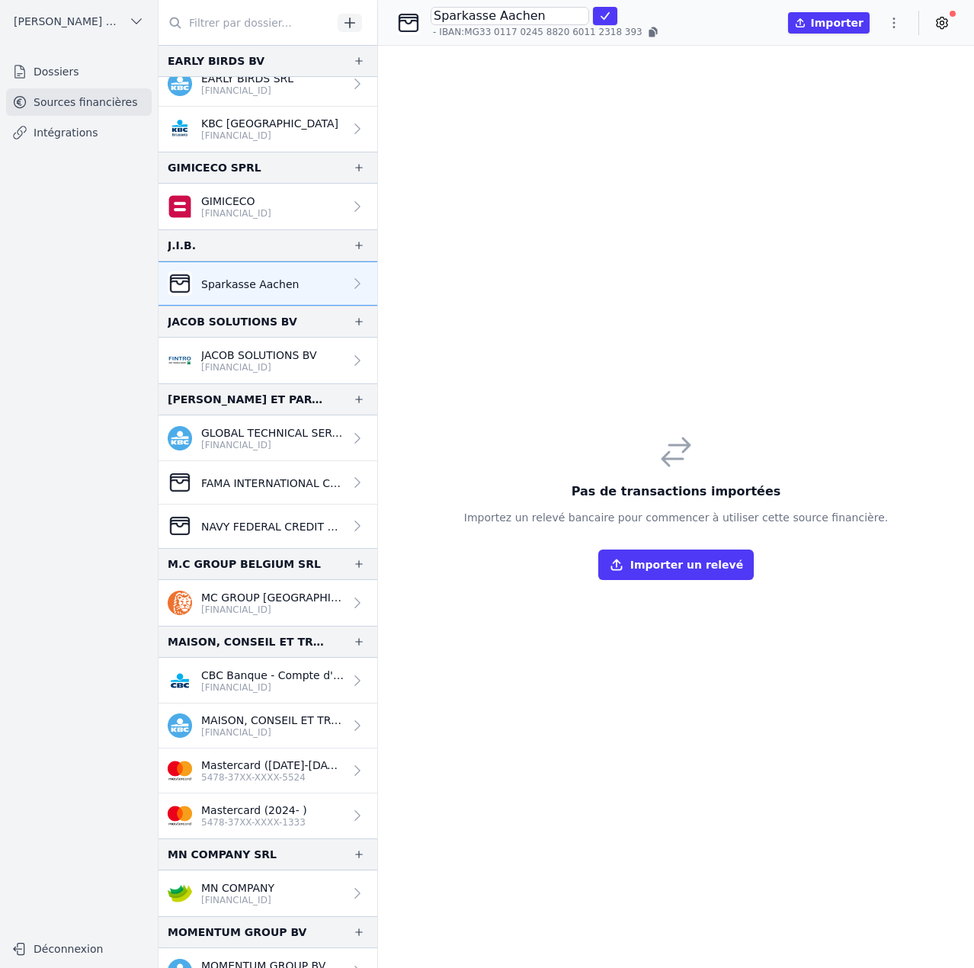
type input "Sparkasse Aachen"
click at [578, 210] on div "Pas de transactions importées Importez un relevé bancaire pour commencer à util…" at bounding box center [676, 507] width 596 height 922
click at [604, 18] on icon "submit" at bounding box center [605, 16] width 12 height 12
click at [655, 201] on div "Pas de transactions importées Importez un relevé bancaire pour commencer à util…" at bounding box center [676, 507] width 596 height 922
click at [904, 25] on button "button" at bounding box center [894, 22] width 30 height 24
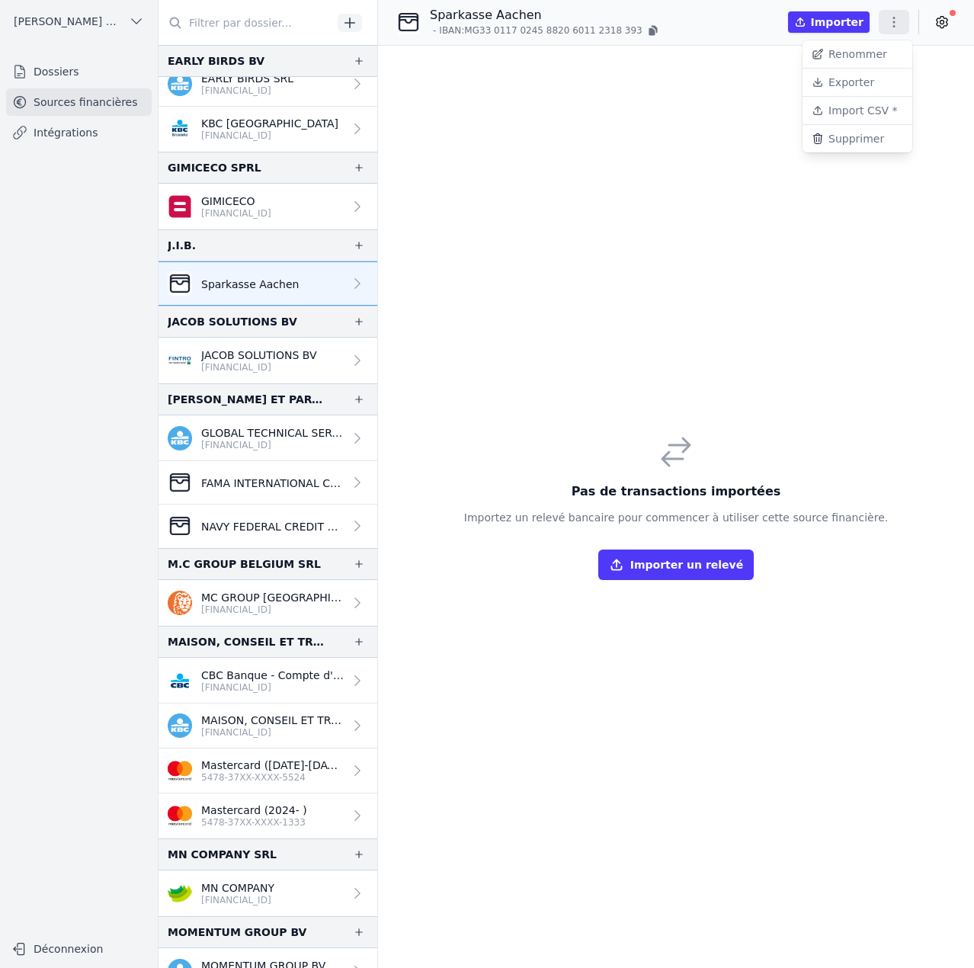
click at [860, 114] on button "Import CSV *" at bounding box center [858, 111] width 110 height 28
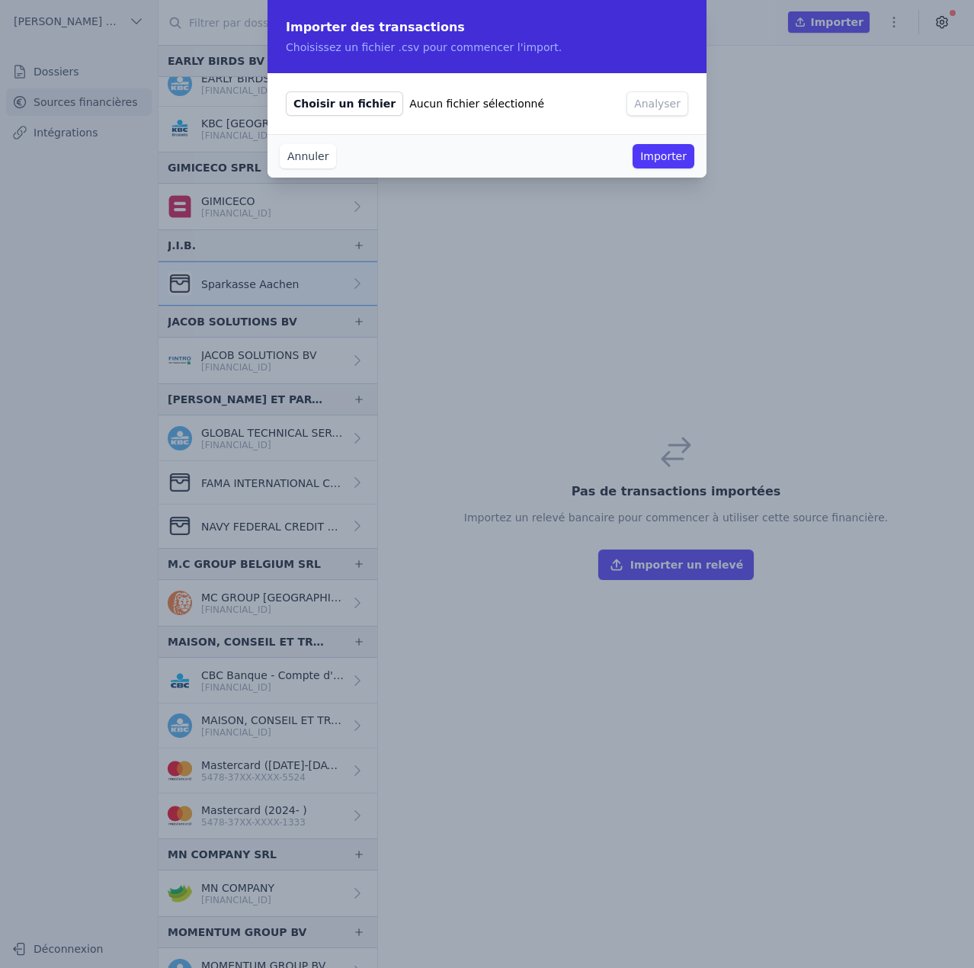
click at [341, 107] on span "Choisir un fichier" at bounding box center [344, 103] width 117 height 24
click at [286, 91] on input "Choisir un fichier Aucun fichier sélectionné" at bounding box center [285, 91] width 1 height 1
type input "C:\fakepath\2023 04.csv"
click at [649, 104] on button "Analyser" at bounding box center [658, 103] width 62 height 24
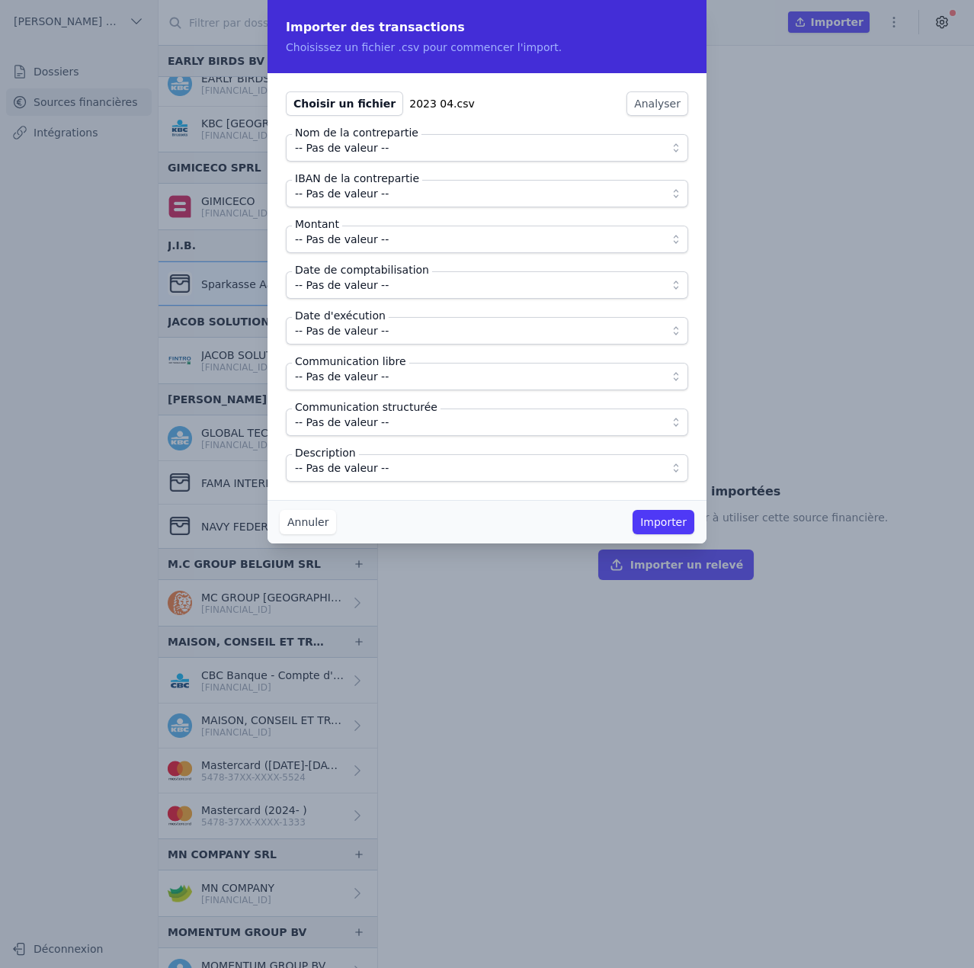
click at [402, 148] on span "-- Pas de valeur --" at bounding box center [476, 148] width 363 height 18
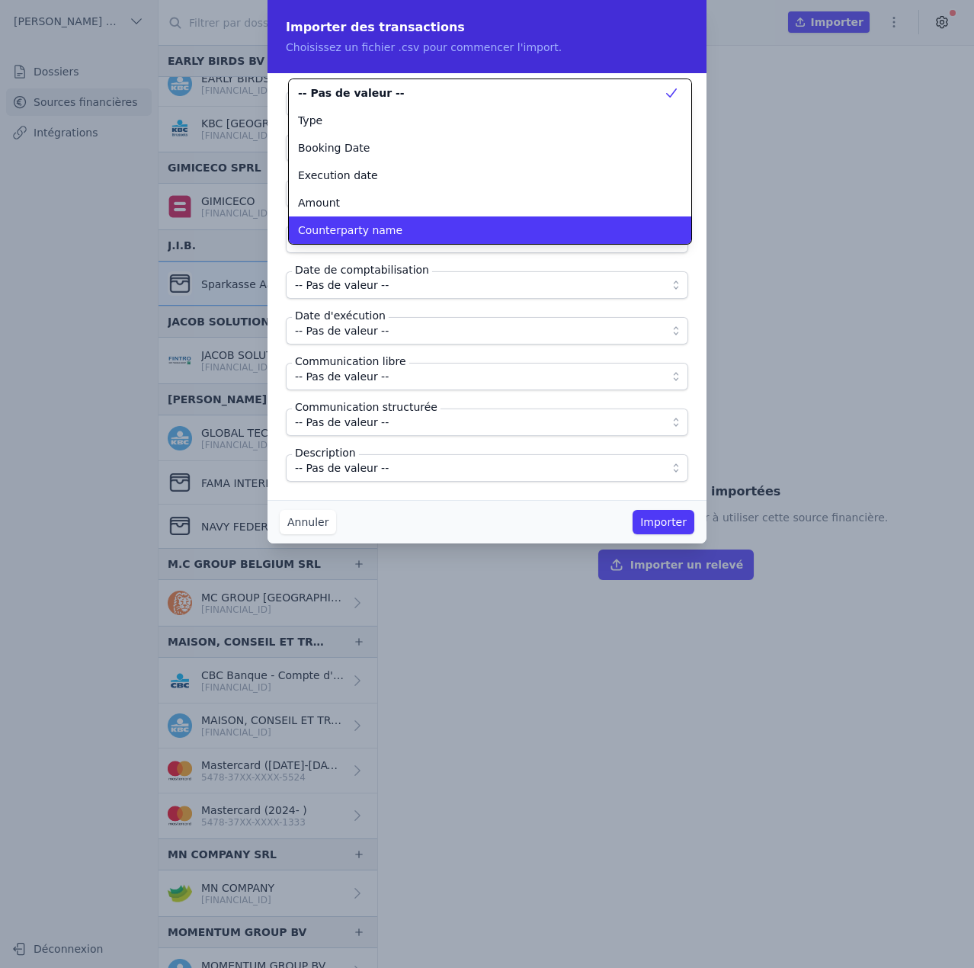
click at [377, 224] on span "Counterparty name" at bounding box center [350, 230] width 104 height 15
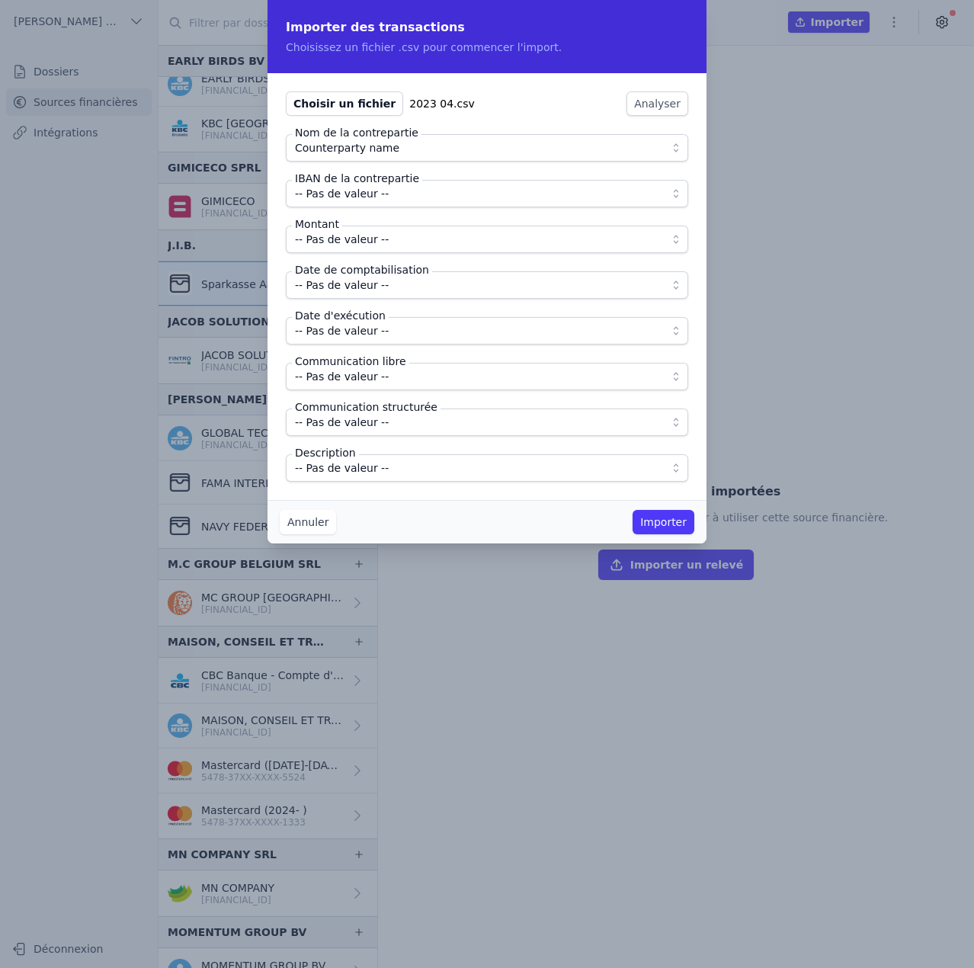
click at [369, 194] on span "-- Pas de valeur --" at bounding box center [342, 193] width 94 height 18
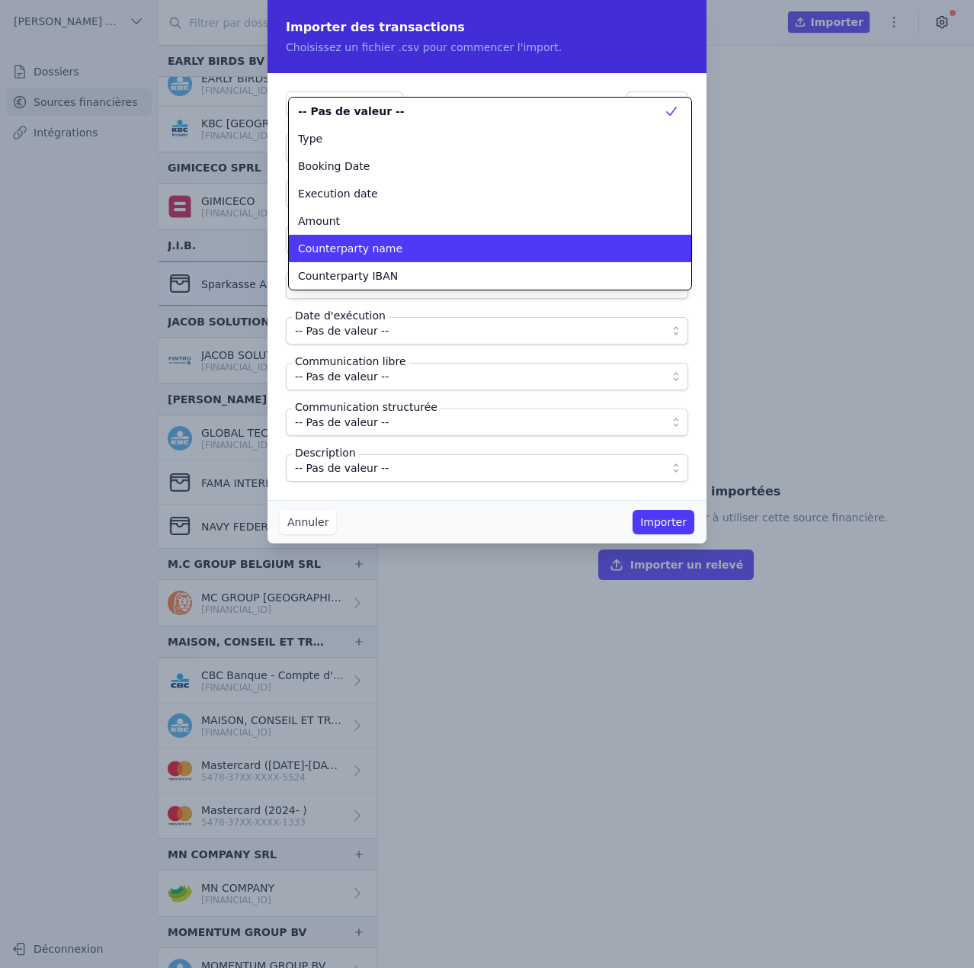
scroll to position [58, 0]
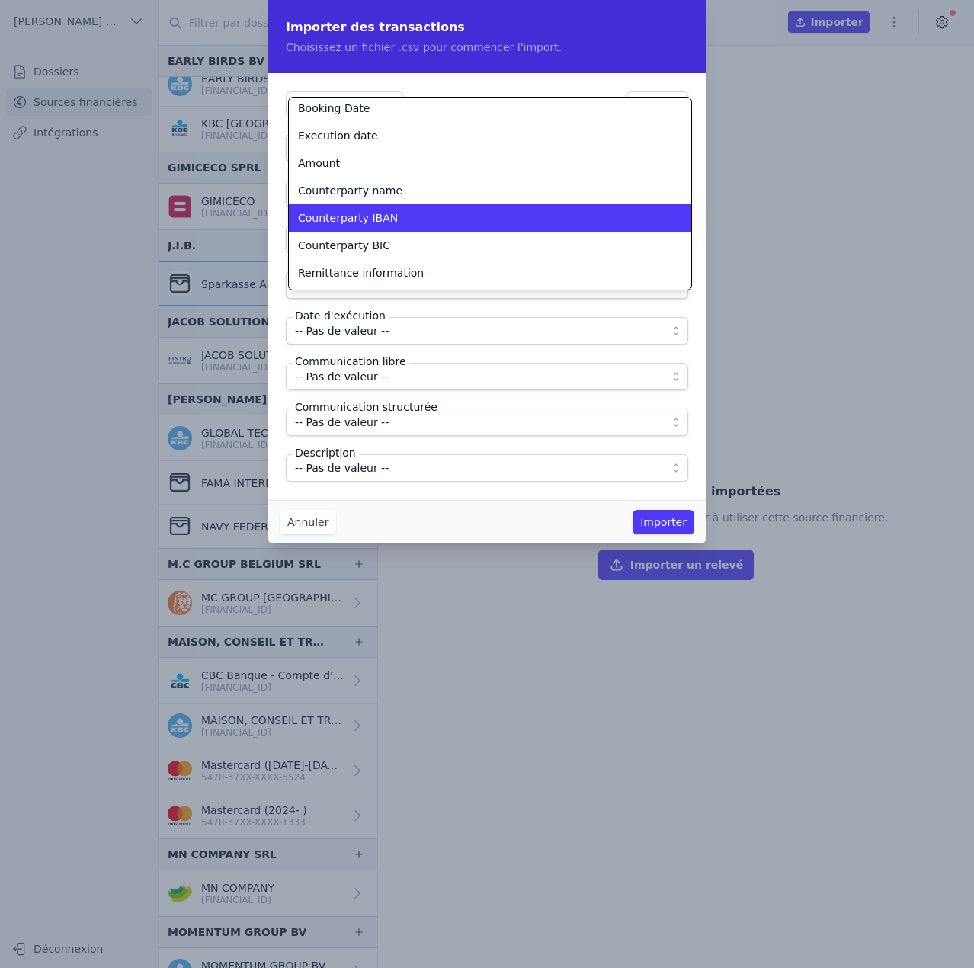
click at [367, 218] on span "Counterparty IBAN" at bounding box center [348, 217] width 100 height 15
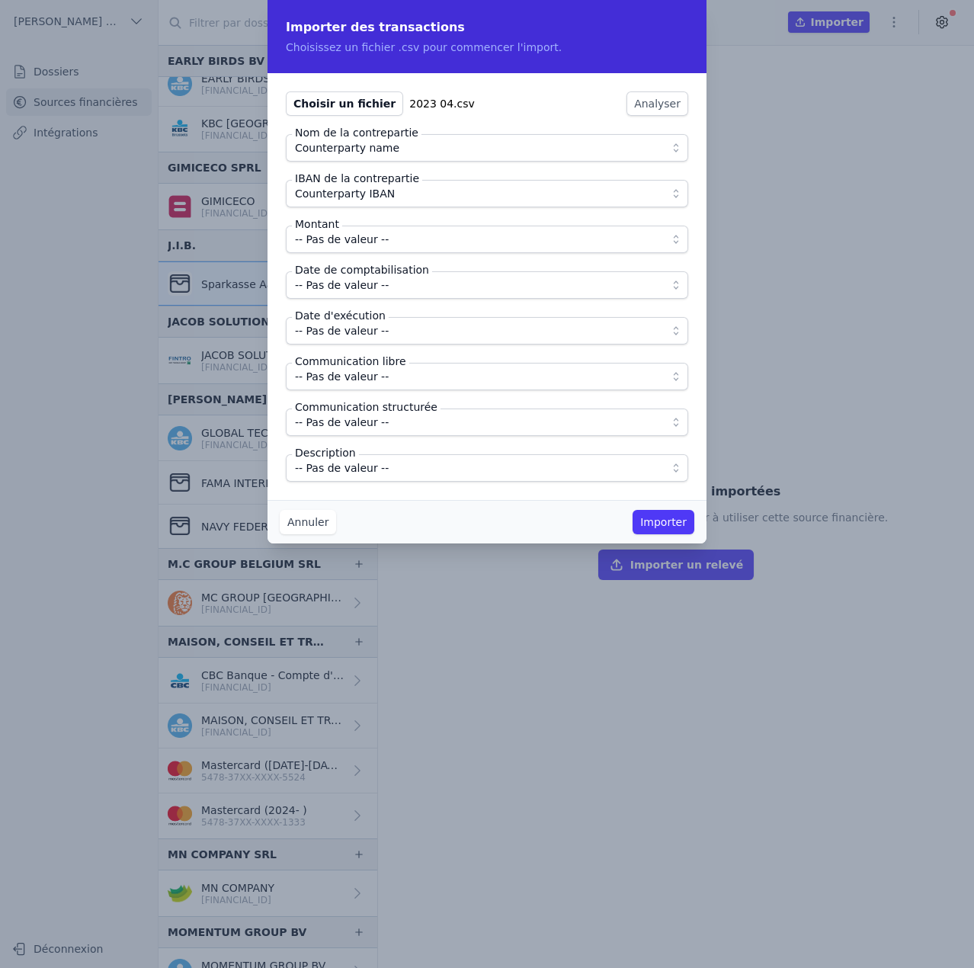
click at [361, 242] on span "-- Pas de valeur --" at bounding box center [342, 239] width 94 height 18
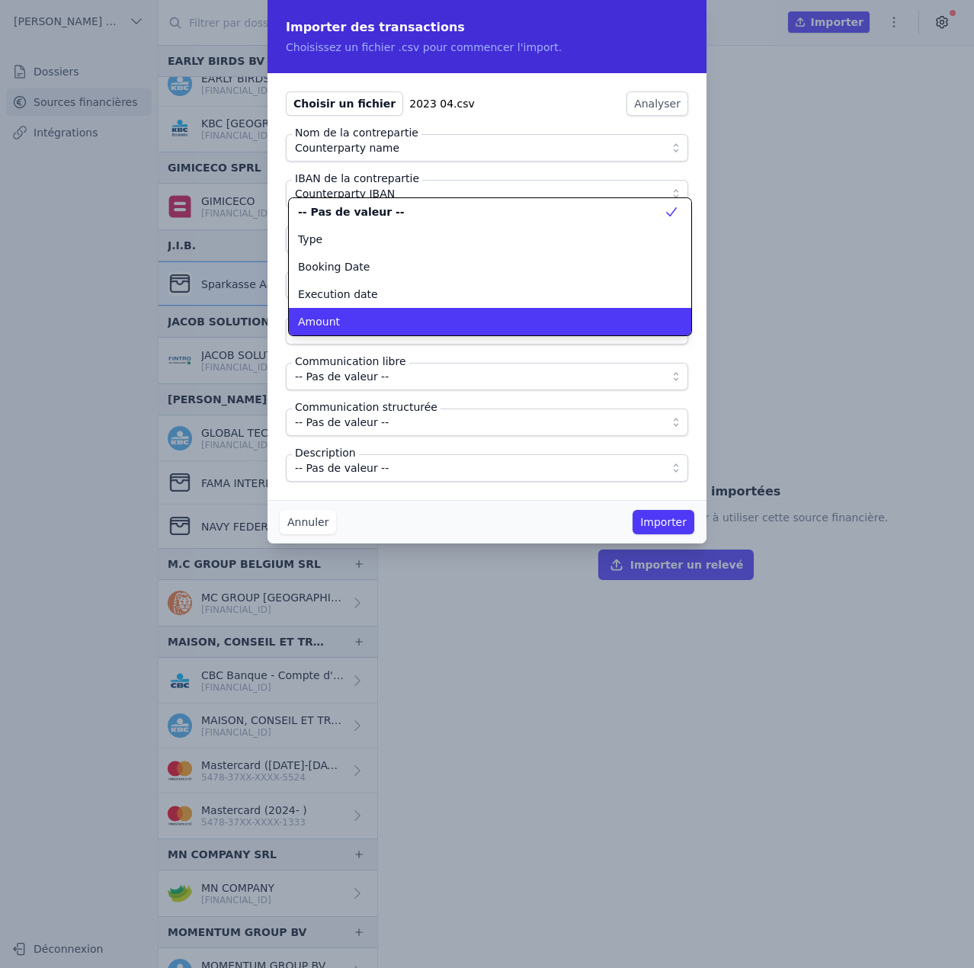
scroll to position [0, 0]
click at [352, 312] on li "Amount" at bounding box center [490, 321] width 402 height 27
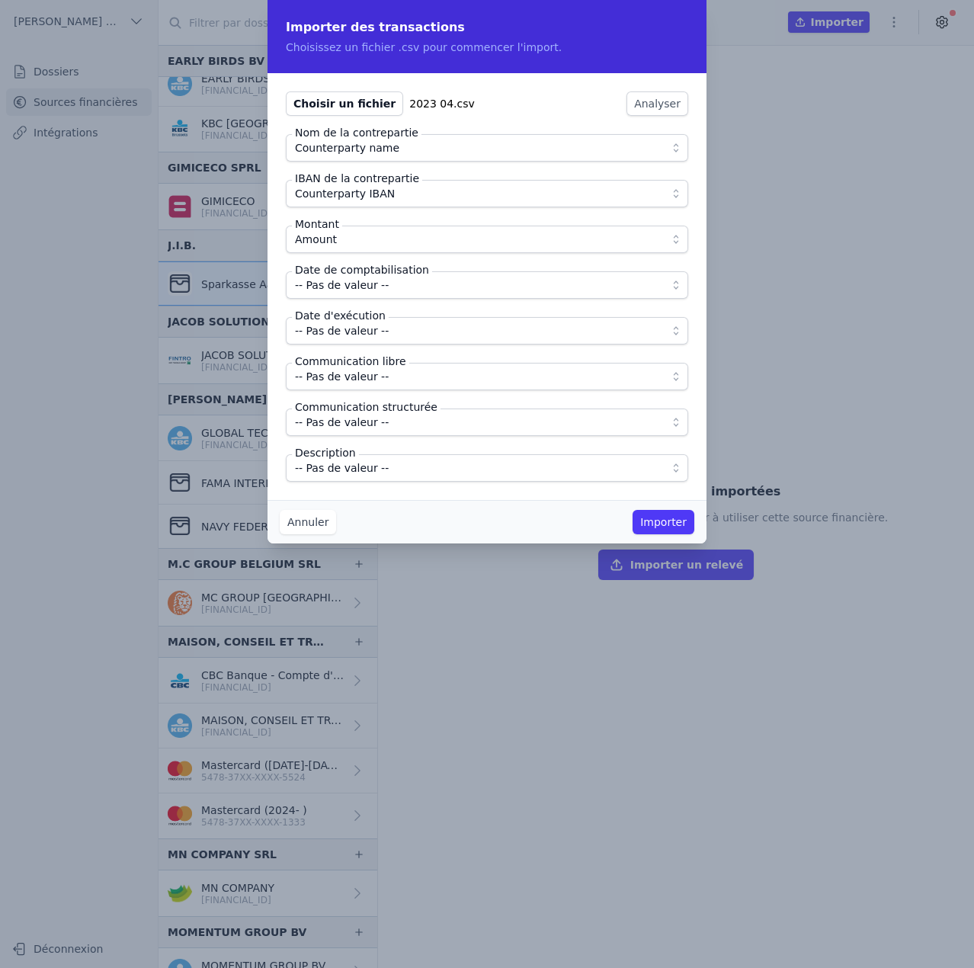
click at [353, 284] on span "-- Pas de valeur --" at bounding box center [342, 285] width 94 height 18
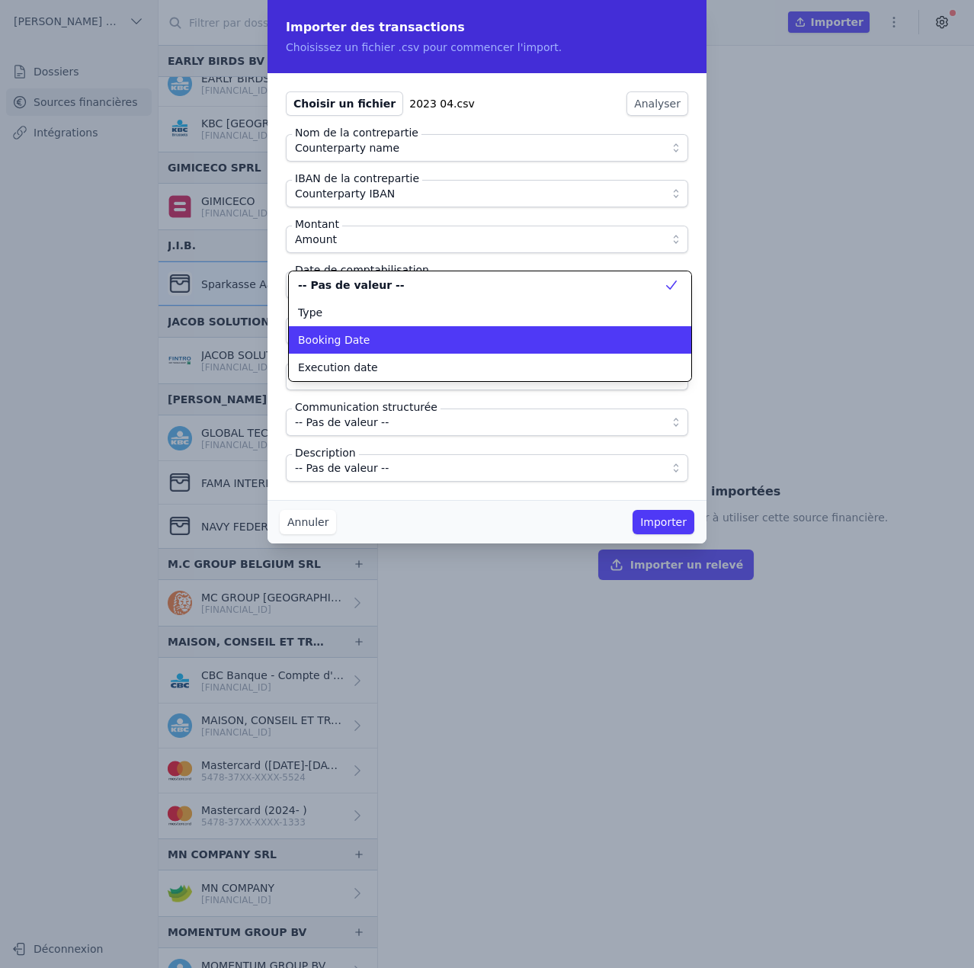
click at [357, 336] on span "Booking Date" at bounding box center [334, 339] width 72 height 15
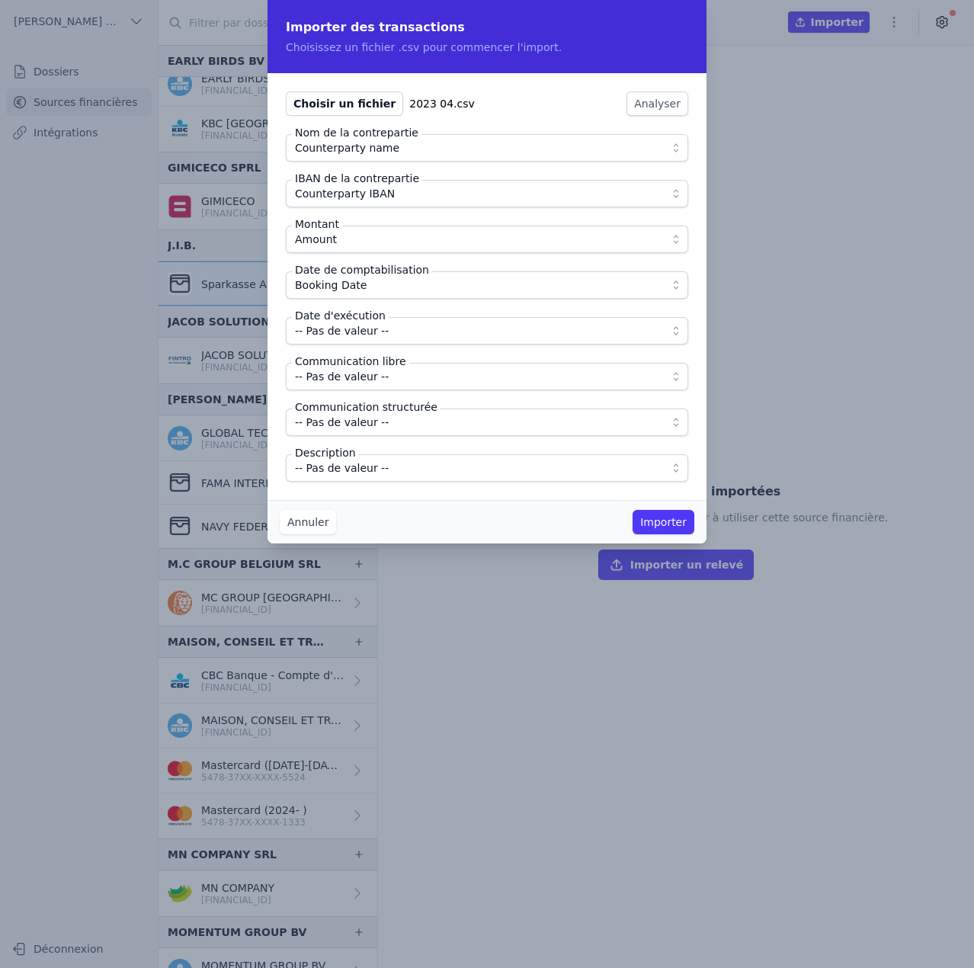
click at [357, 332] on span "-- Pas de valeur --" at bounding box center [342, 331] width 94 height 18
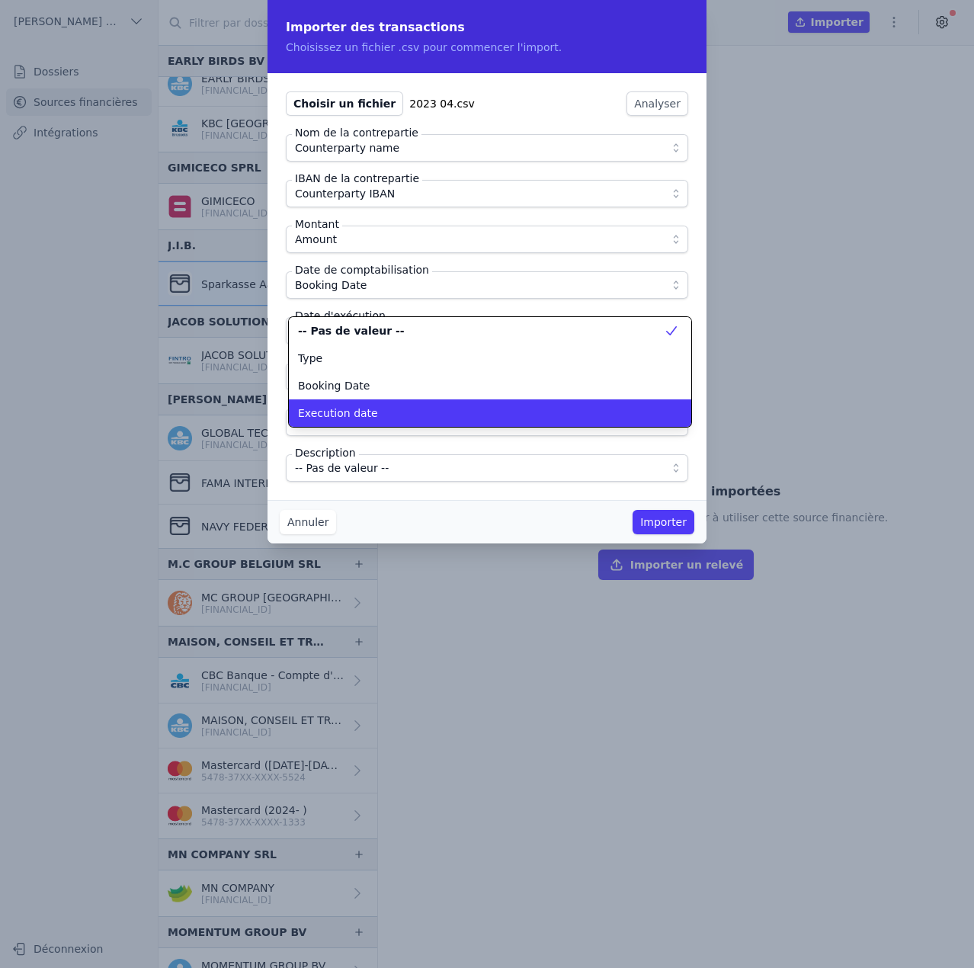
click at [353, 404] on li "Execution date" at bounding box center [490, 412] width 402 height 27
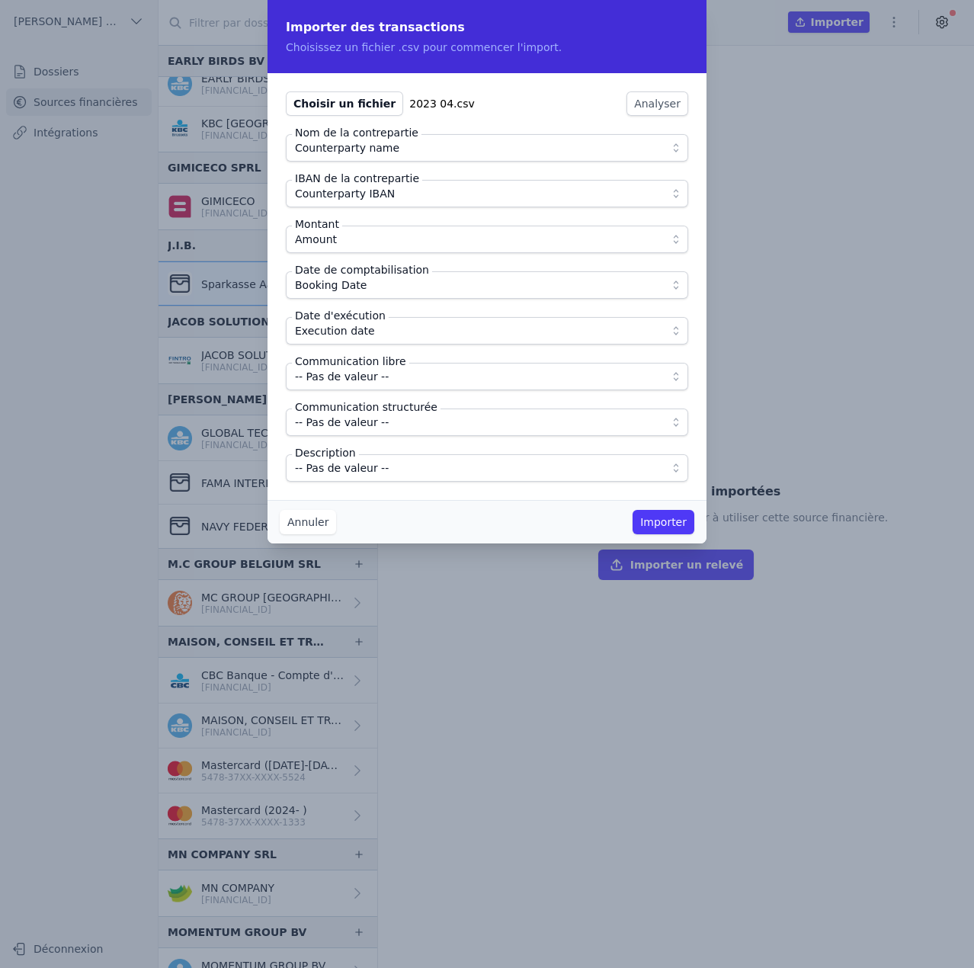
click at [357, 374] on span "-- Pas de valeur --" at bounding box center [342, 376] width 94 height 18
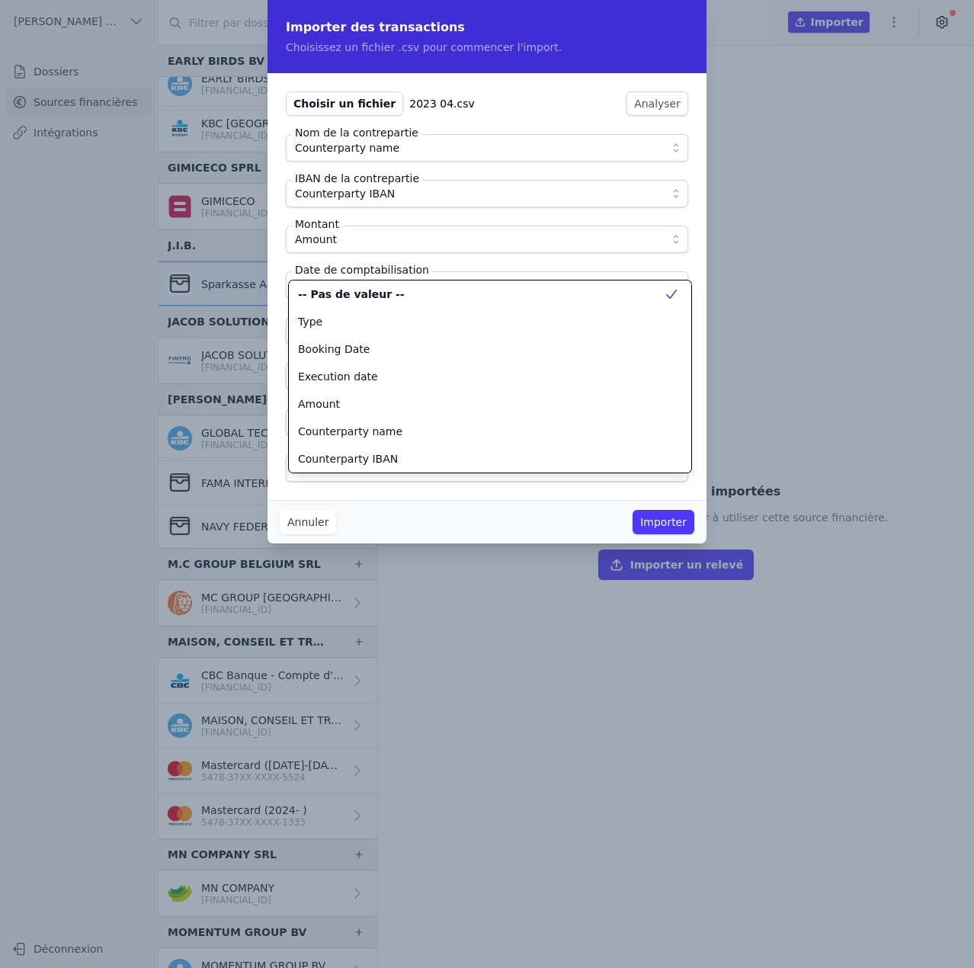
scroll to position [137, 0]
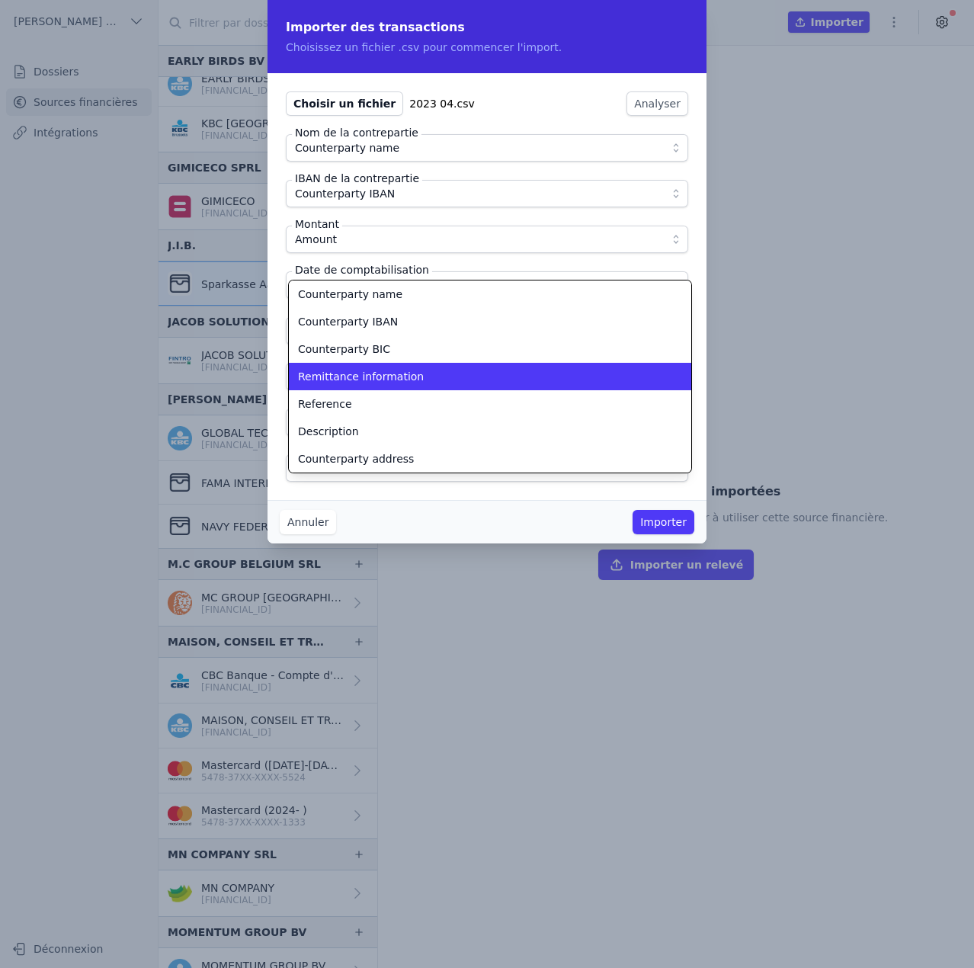
click at [357, 374] on span "Remittance information" at bounding box center [361, 376] width 126 height 15
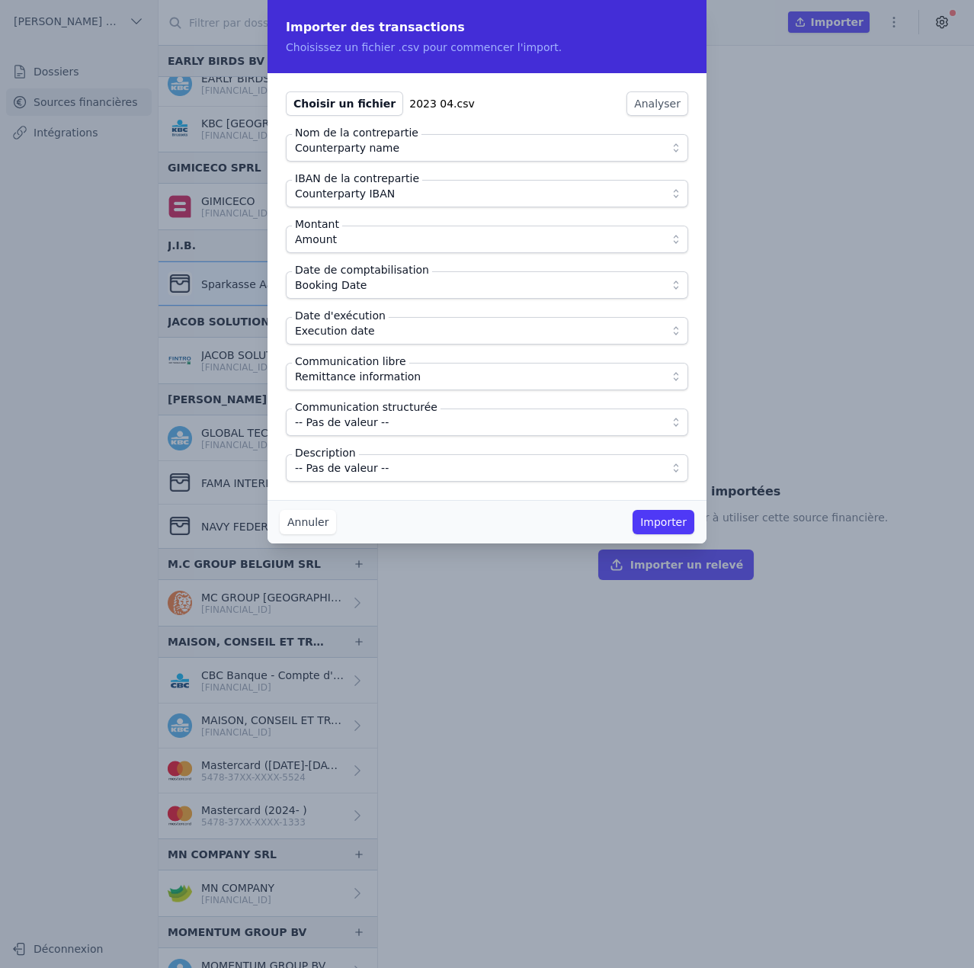
click at [370, 469] on span "-- Pas de valeur --" at bounding box center [342, 468] width 94 height 18
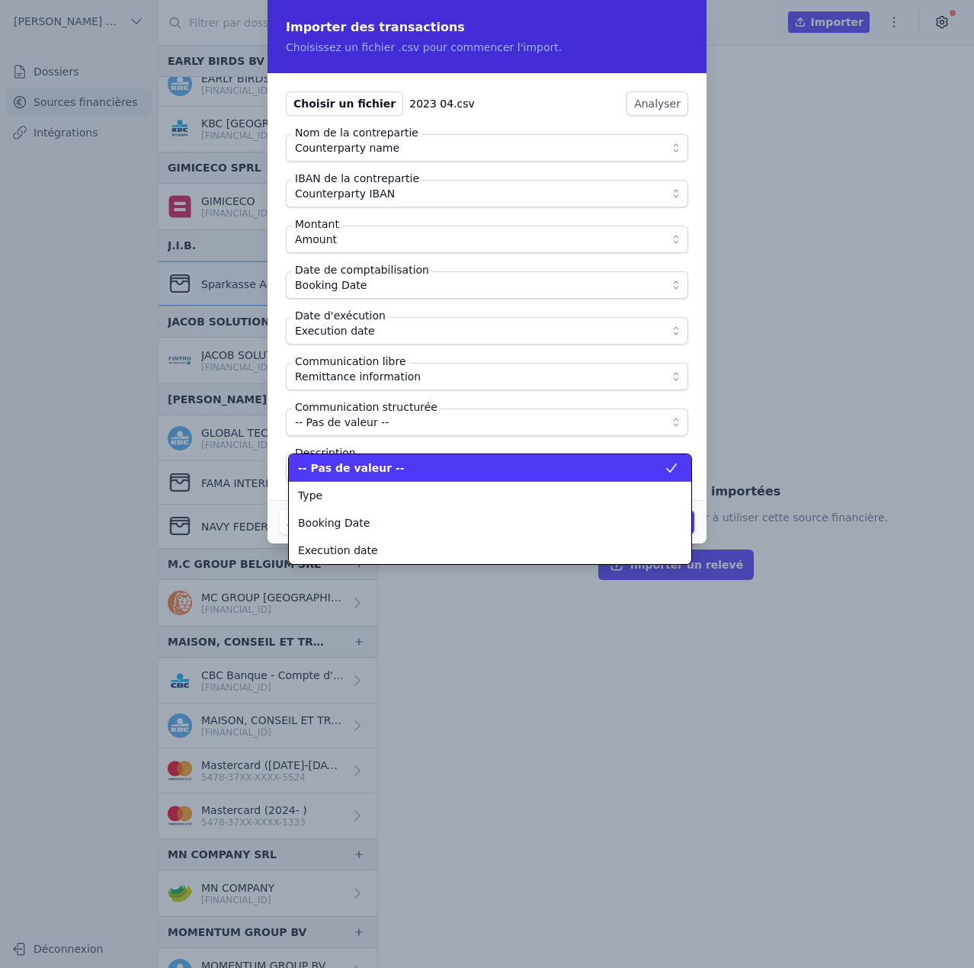
scroll to position [192, 0]
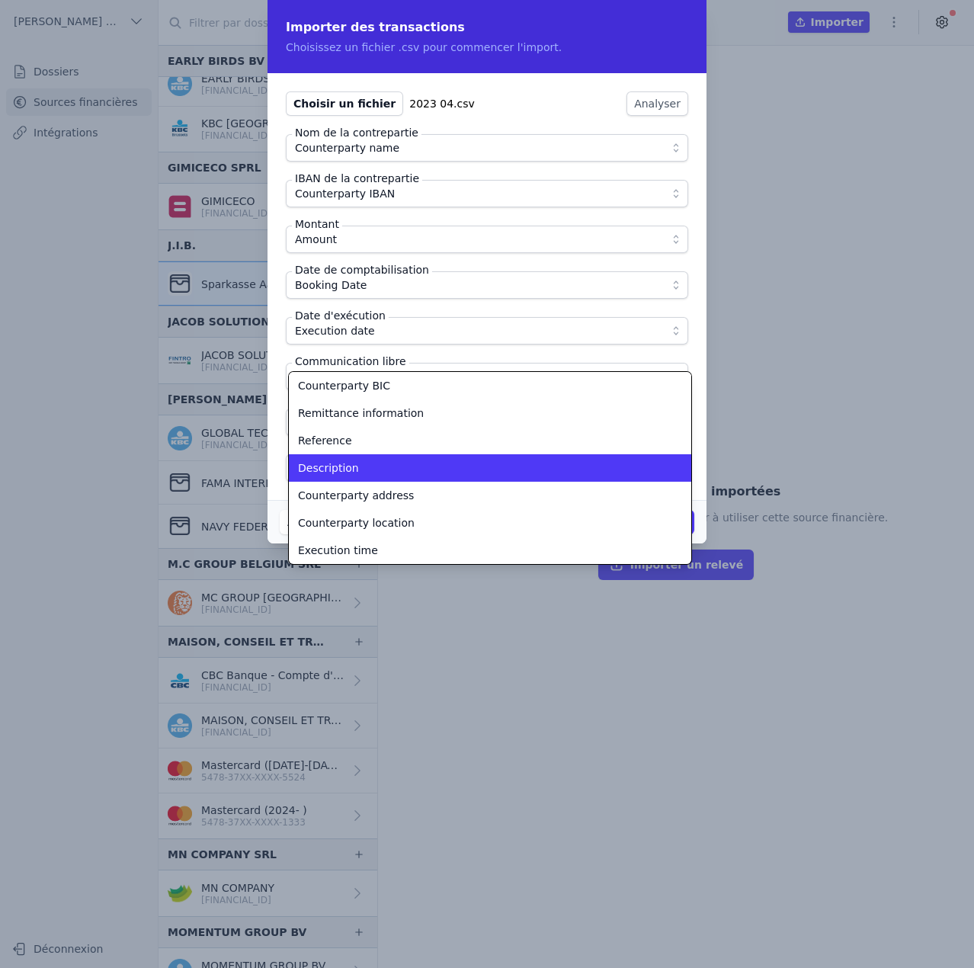
click at [370, 469] on div "Description" at bounding box center [481, 467] width 366 height 15
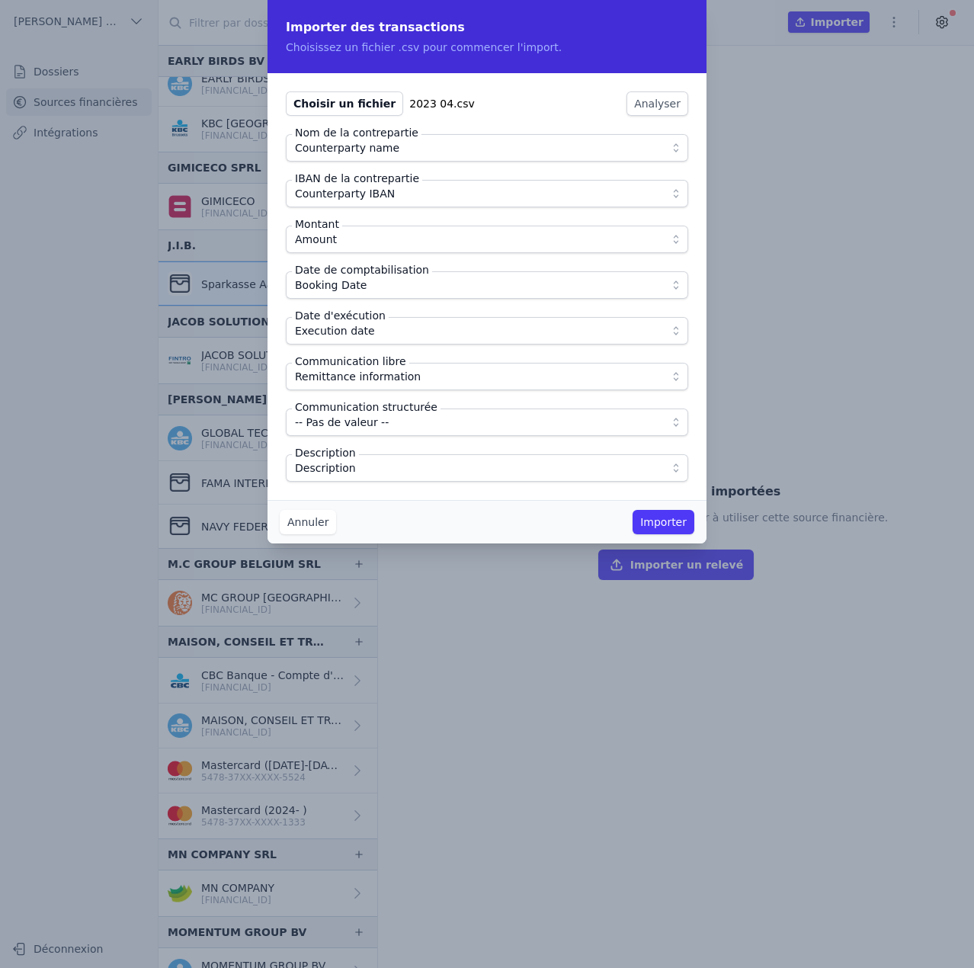
click at [431, 498] on div "Choisir un fichier 2023 04.csv Analyser Nom de la contrepartie Counterparty nam…" at bounding box center [487, 286] width 439 height 427
click at [655, 518] on button "Importer" at bounding box center [664, 522] width 62 height 24
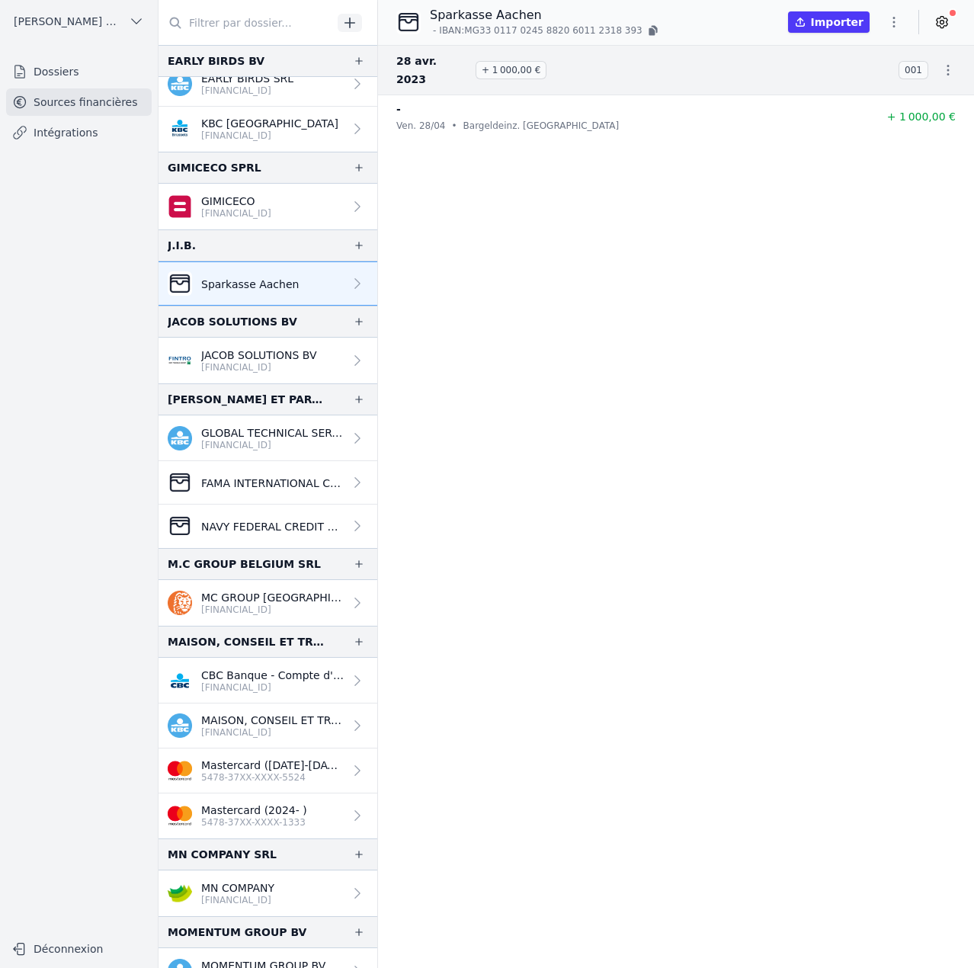
click at [899, 22] on icon "button" at bounding box center [893, 21] width 15 height 15
click at [835, 114] on button "Import CSV *" at bounding box center [858, 111] width 110 height 28
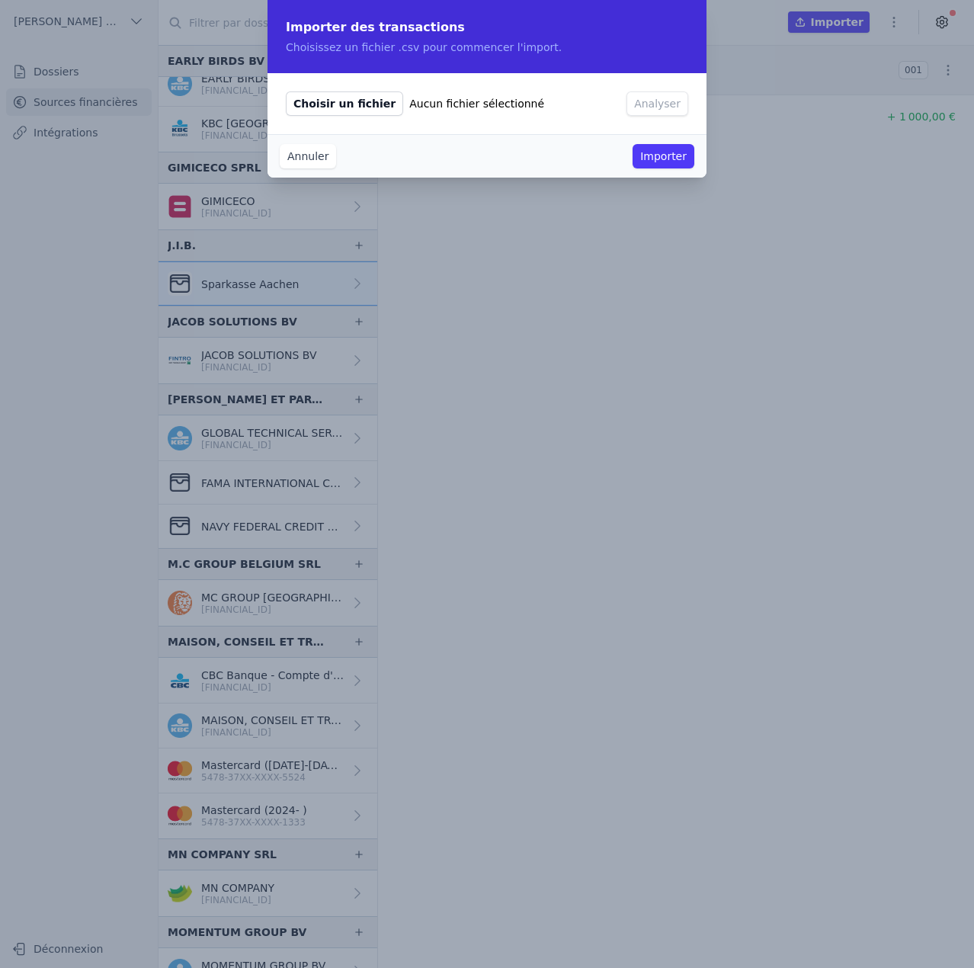
click at [344, 109] on span "Choisir un fichier" at bounding box center [344, 103] width 117 height 24
click at [286, 91] on input "Choisir un fichier Aucun fichier sélectionné" at bounding box center [285, 91] width 1 height 1
type input "C:\fakepath\2023 05.csv"
click at [656, 101] on button "Analyser" at bounding box center [658, 103] width 62 height 24
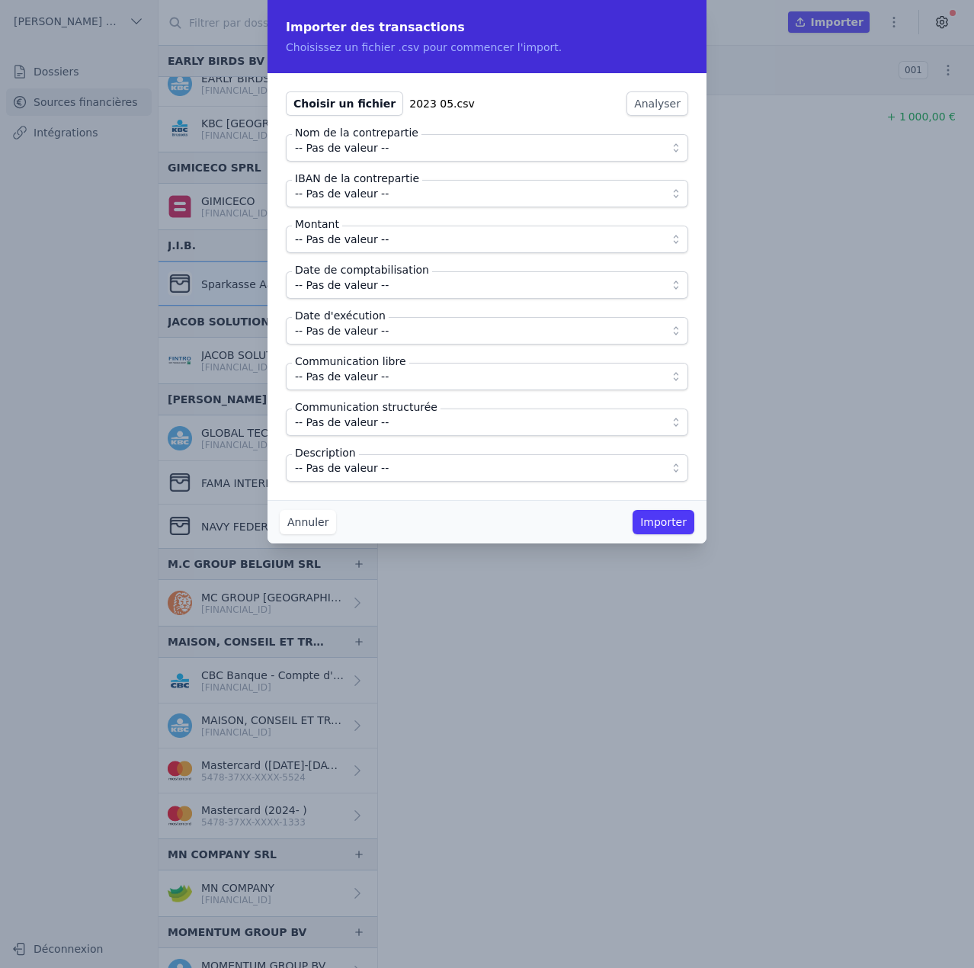
click at [405, 152] on span "-- Pas de valeur --" at bounding box center [476, 148] width 363 height 18
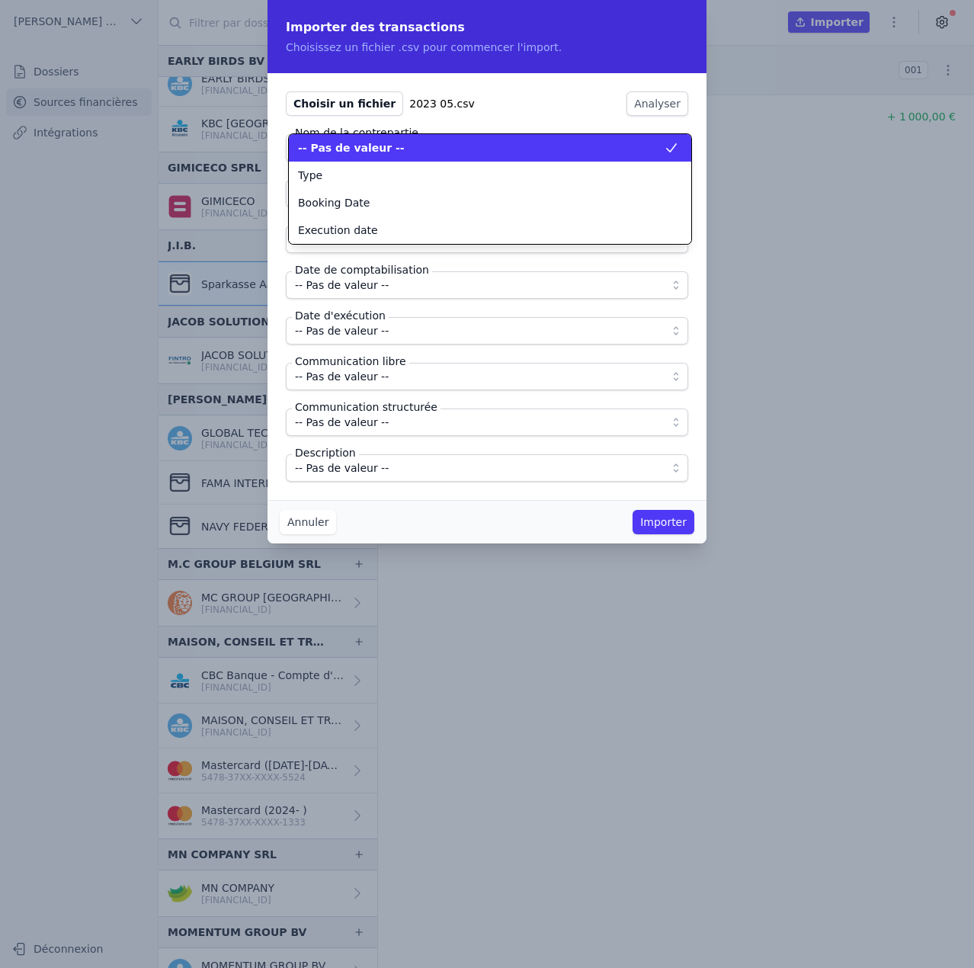
scroll to position [0, 0]
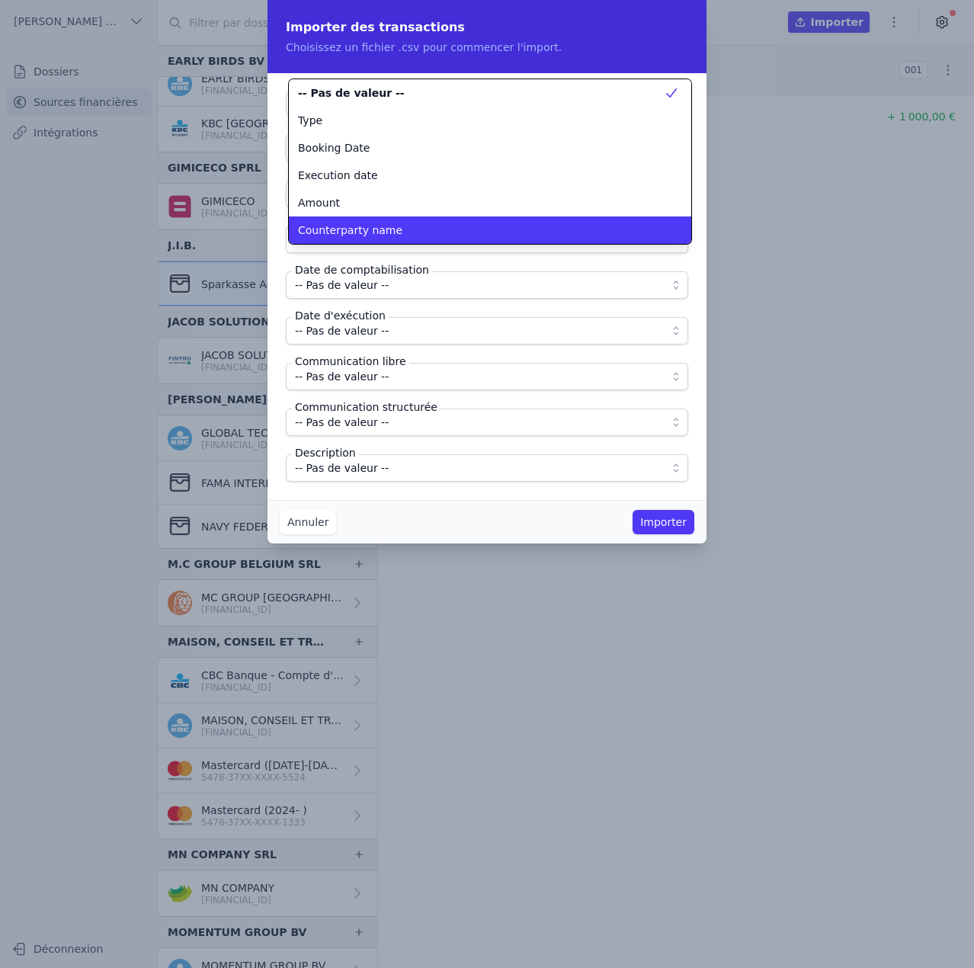
click at [376, 221] on li "Counterparty name" at bounding box center [490, 229] width 402 height 27
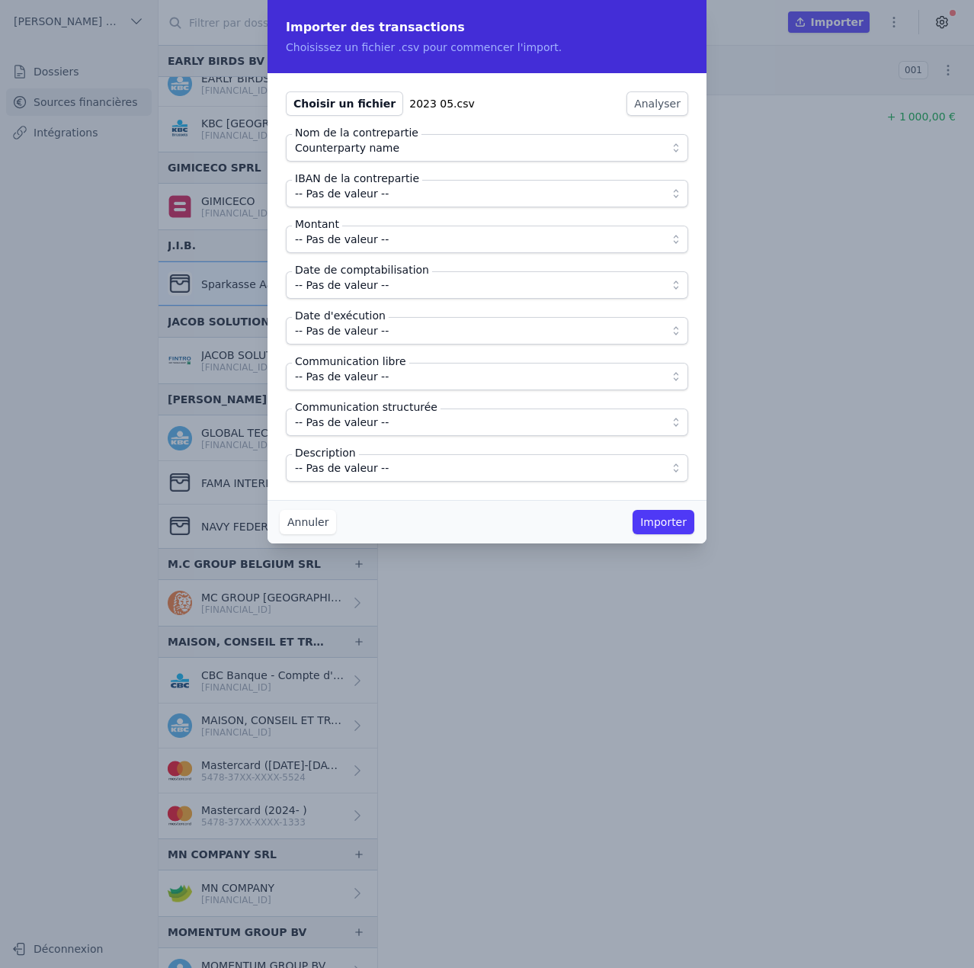
click at [379, 192] on span "-- Pas de valeur --" at bounding box center [342, 193] width 94 height 18
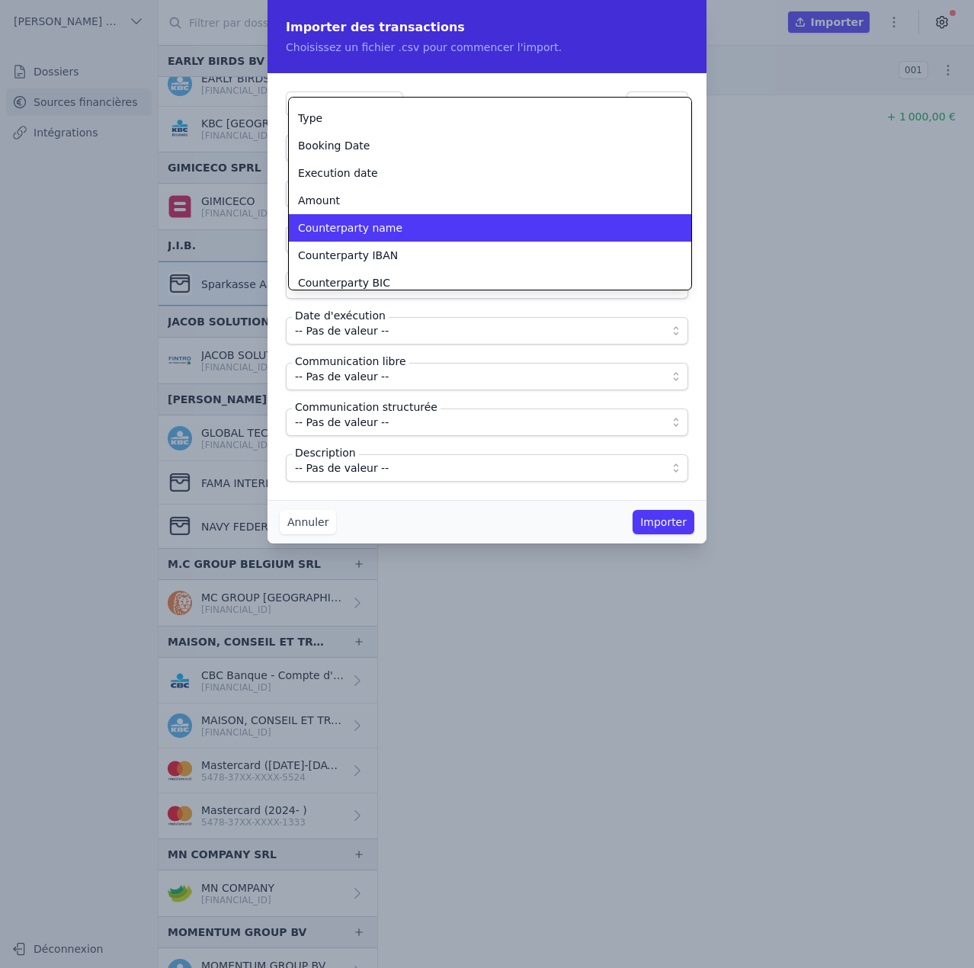
scroll to position [58, 0]
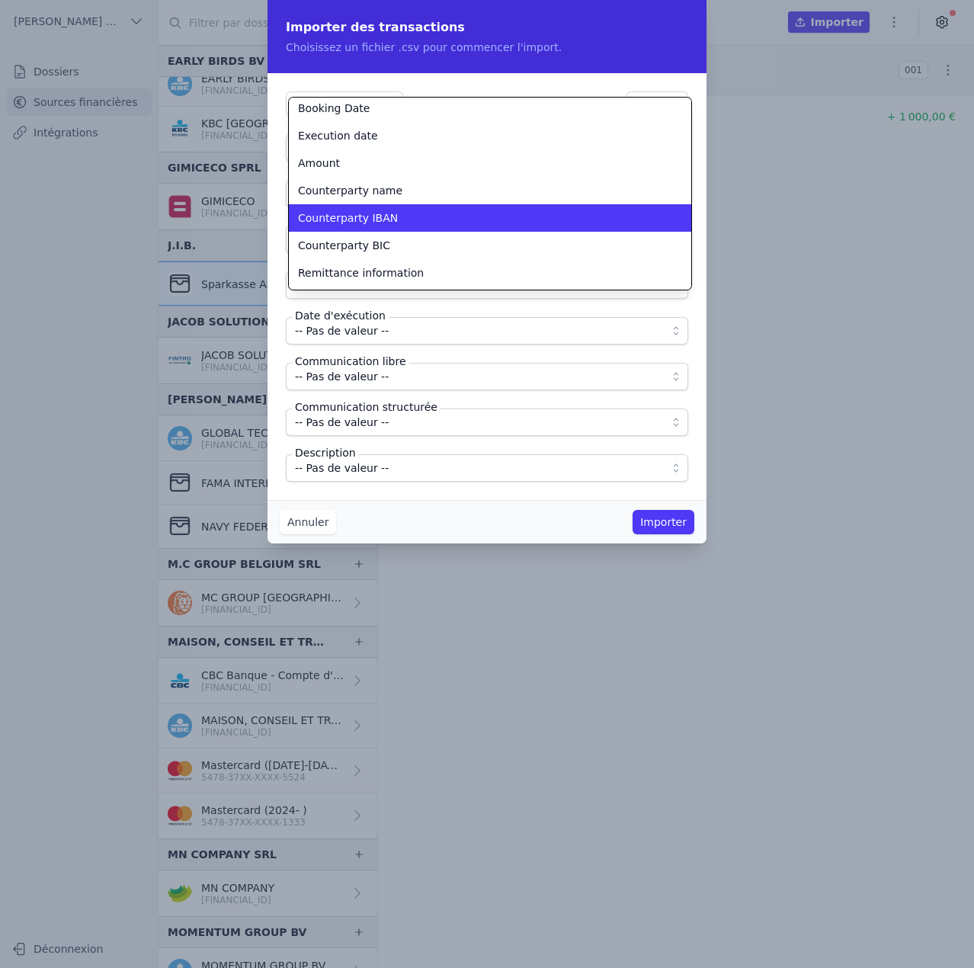
click at [359, 225] on span "Counterparty IBAN" at bounding box center [348, 217] width 100 height 15
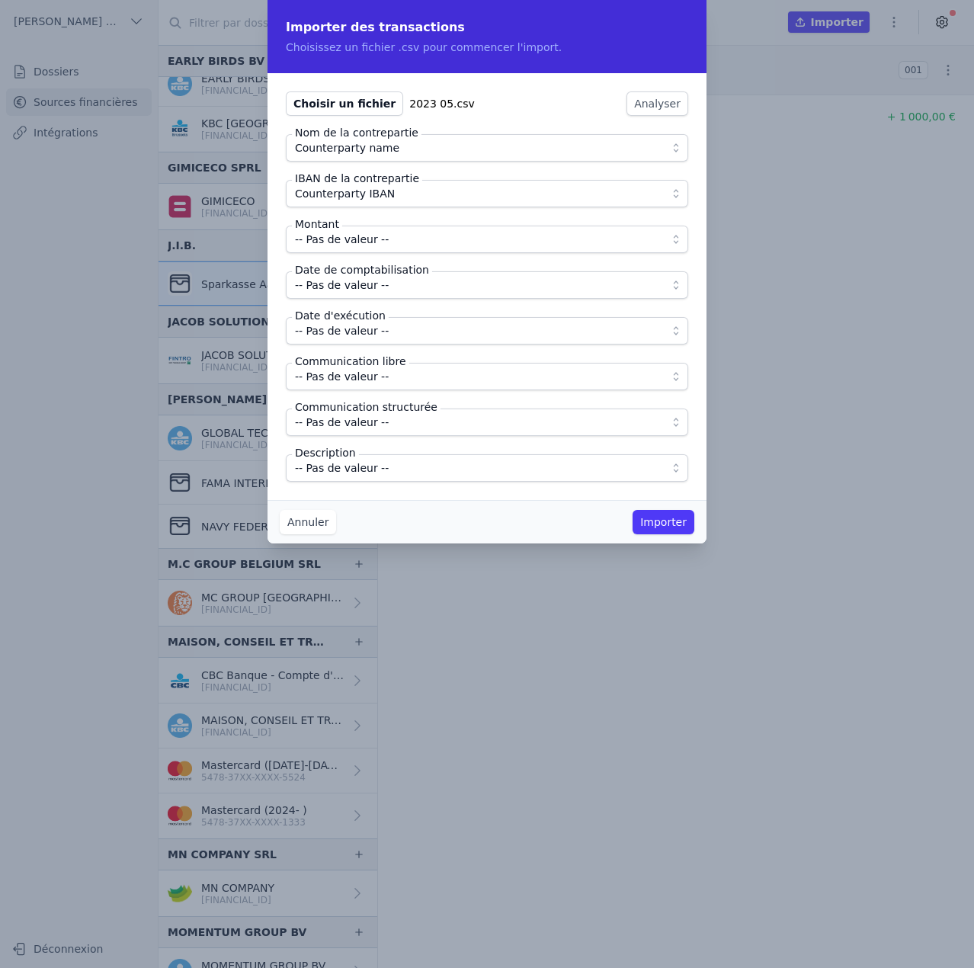
click at [357, 240] on span "-- Pas de valeur --" at bounding box center [342, 239] width 94 height 18
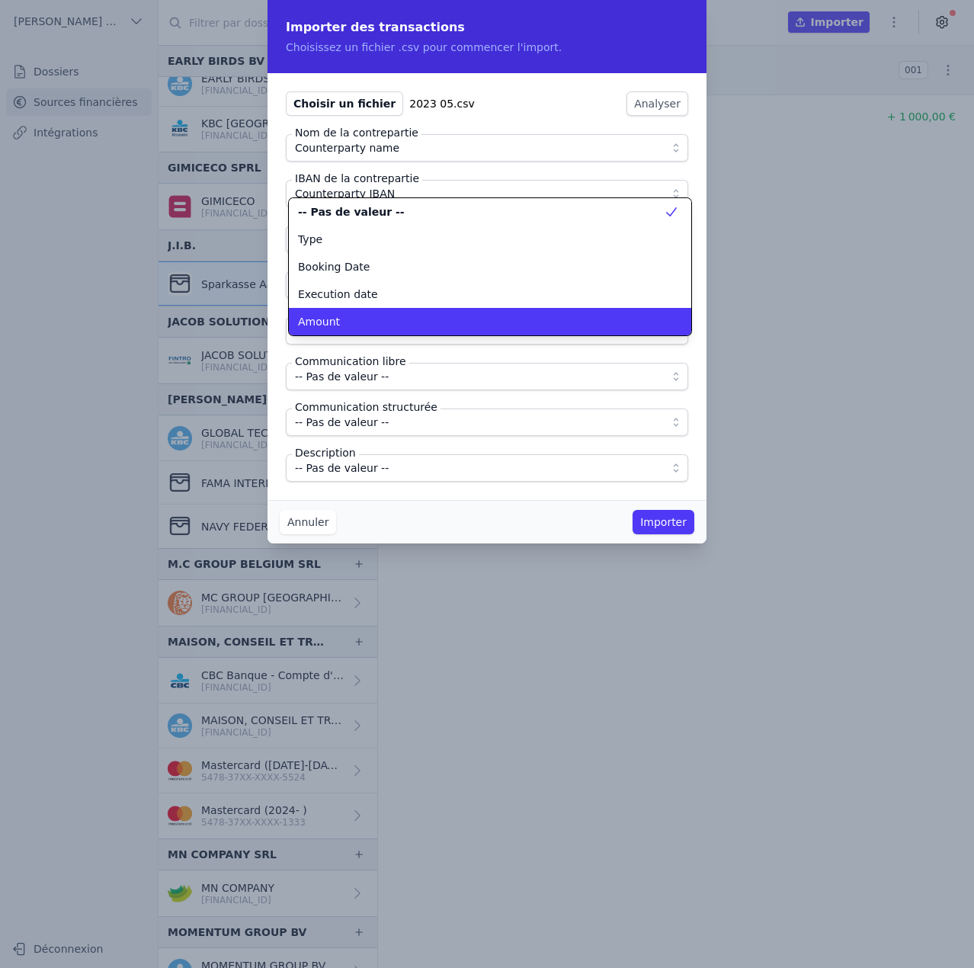
scroll to position [0, 0]
click at [354, 322] on div "Amount" at bounding box center [481, 321] width 366 height 15
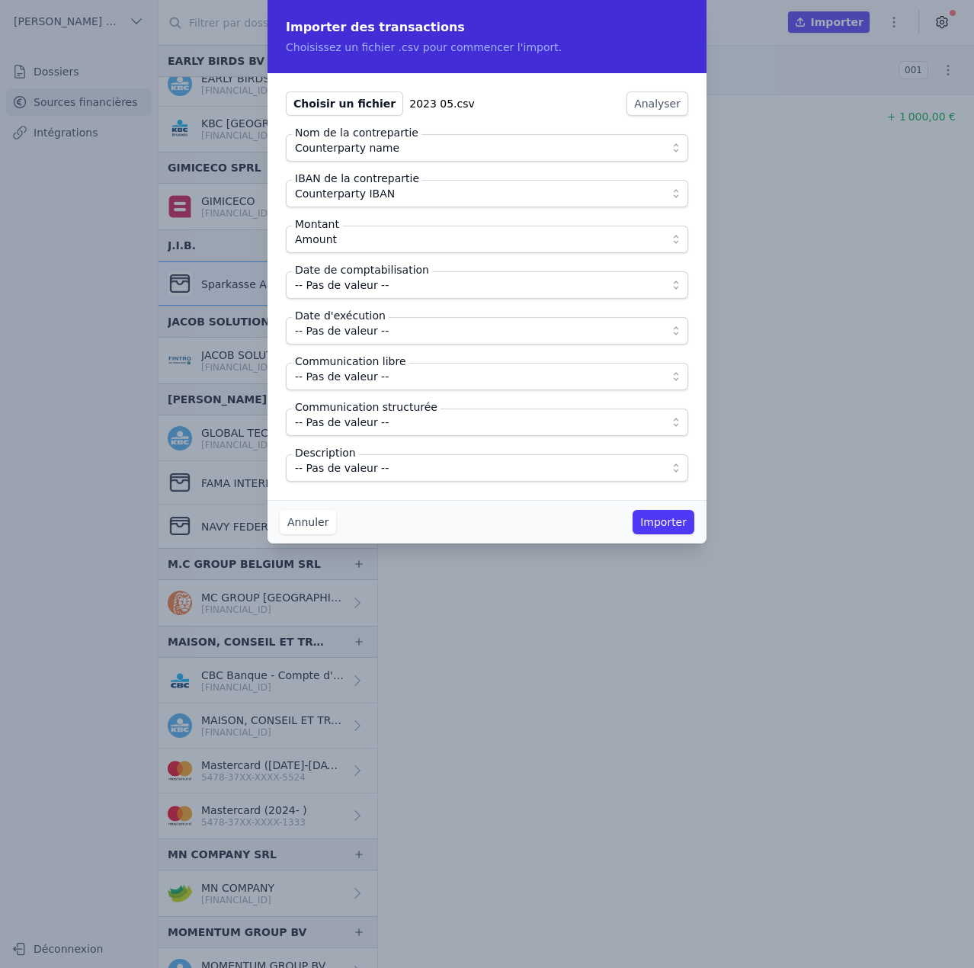
click at [357, 291] on span "-- Pas de valeur --" at bounding box center [342, 285] width 94 height 18
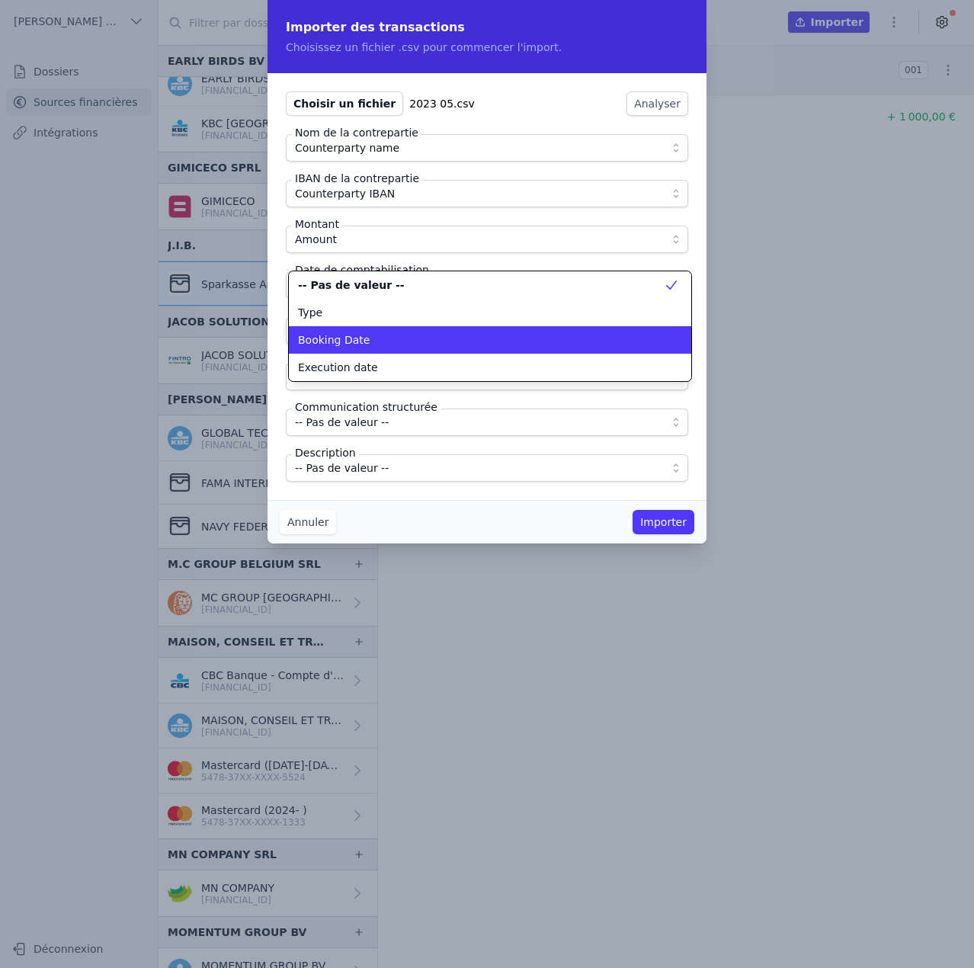
click at [357, 338] on span "Booking Date" at bounding box center [334, 339] width 72 height 15
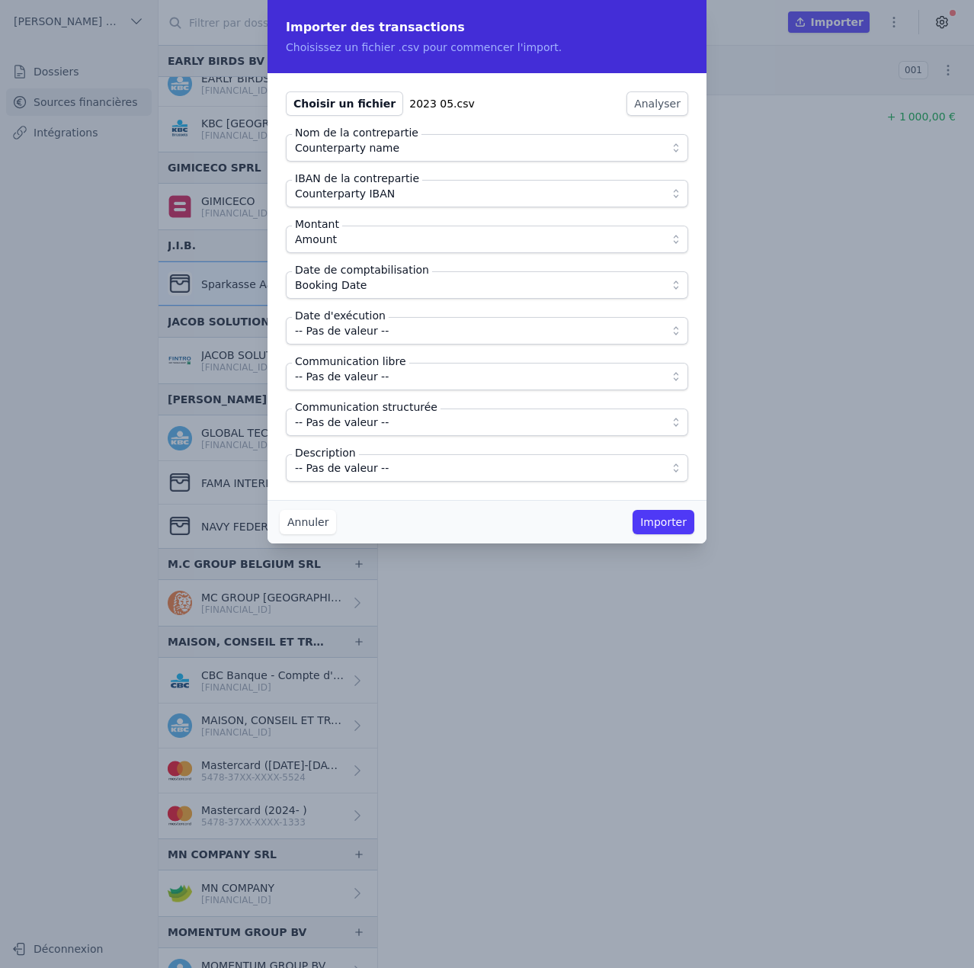
click at [357, 335] on span "-- Pas de valeur --" at bounding box center [342, 331] width 94 height 18
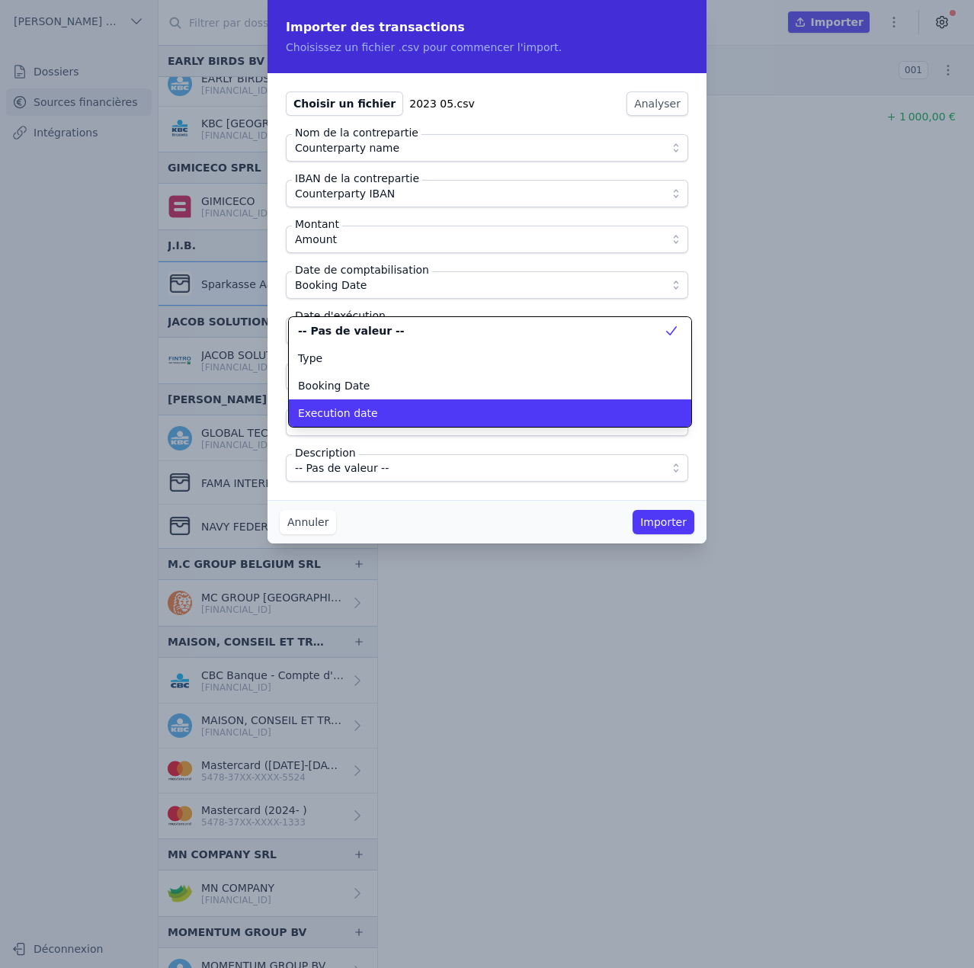
click at [361, 401] on li "Execution date" at bounding box center [490, 412] width 402 height 27
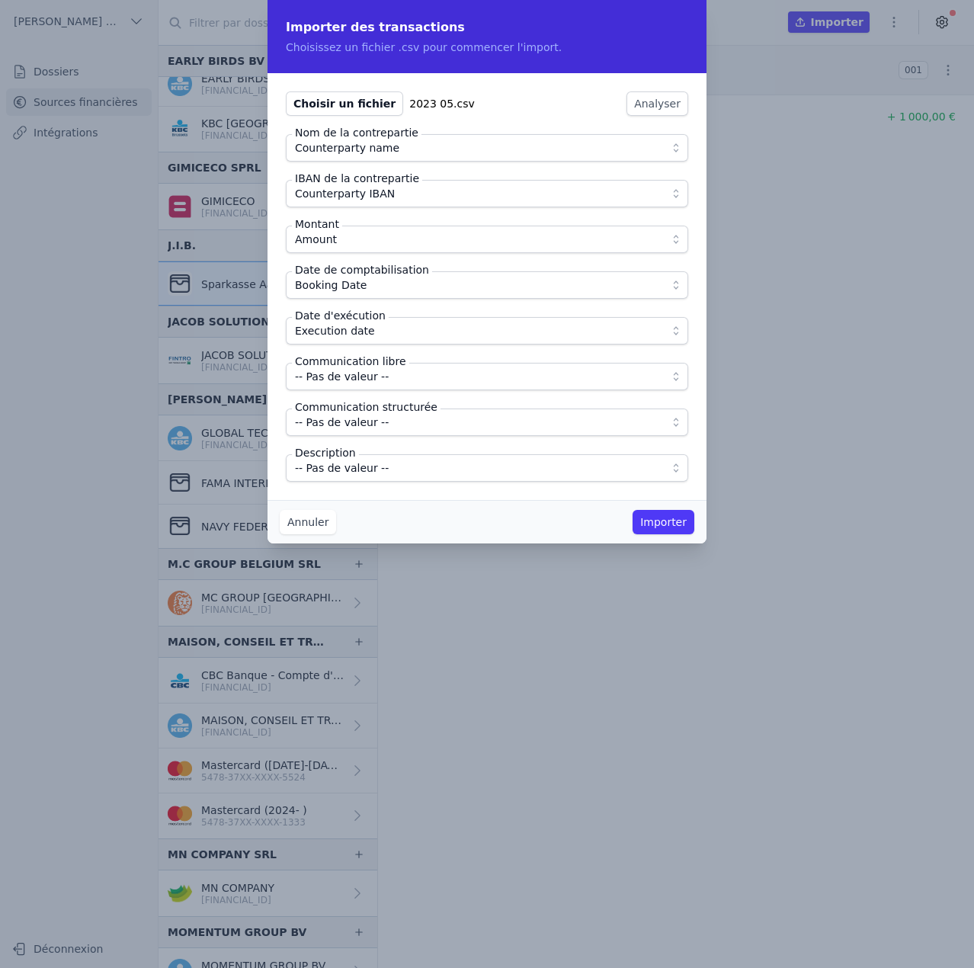
click at [367, 375] on span "-- Pas de valeur --" at bounding box center [342, 376] width 94 height 18
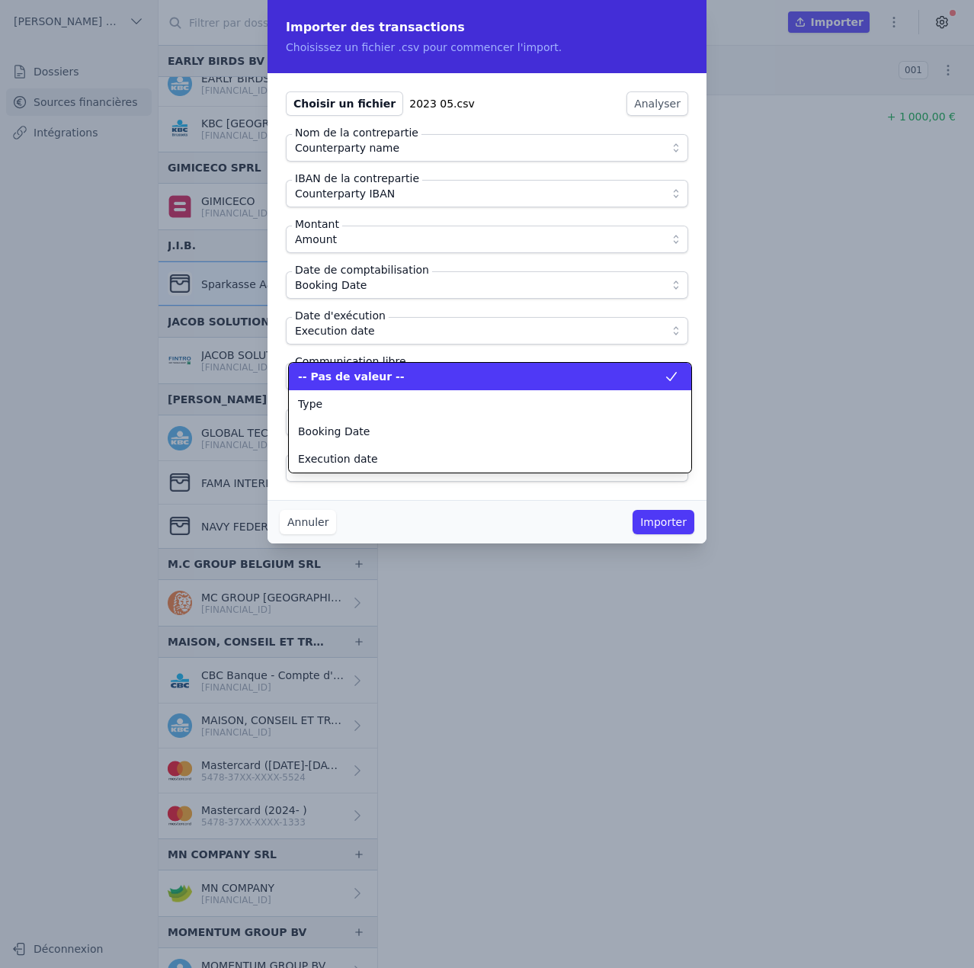
scroll to position [137, 0]
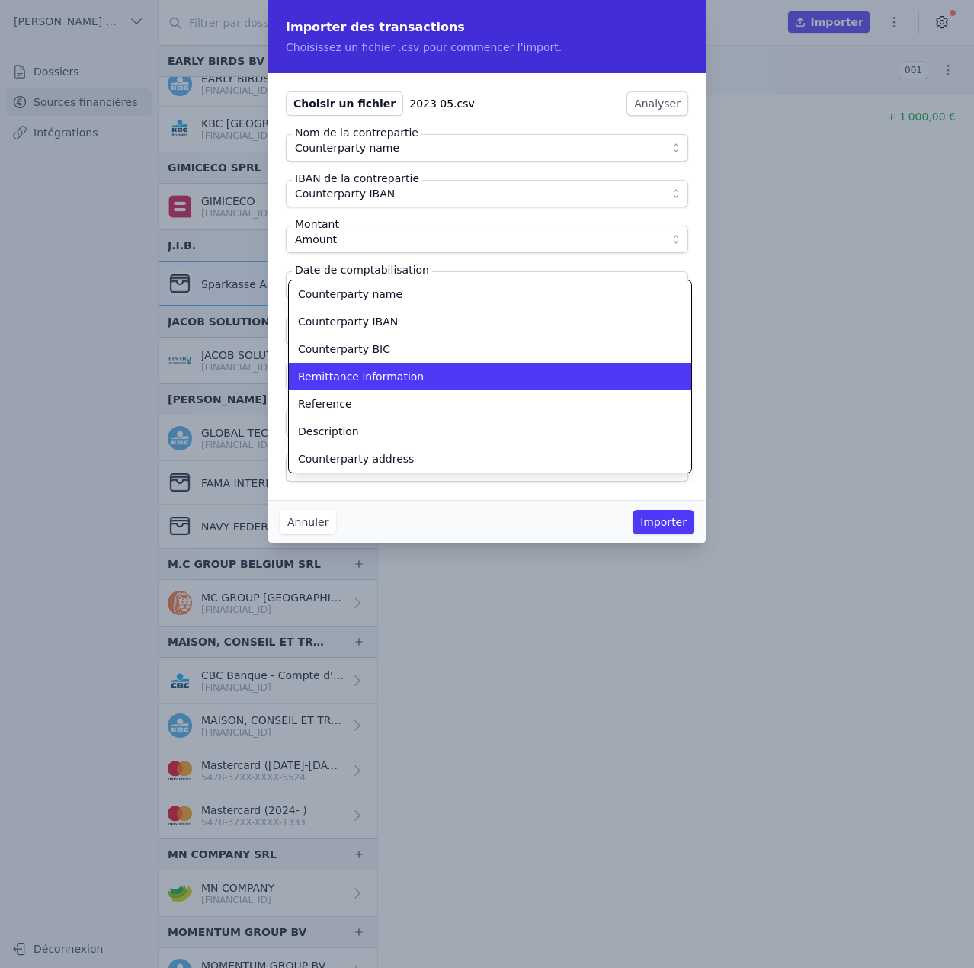
click at [367, 375] on span "Remittance information" at bounding box center [361, 376] width 126 height 15
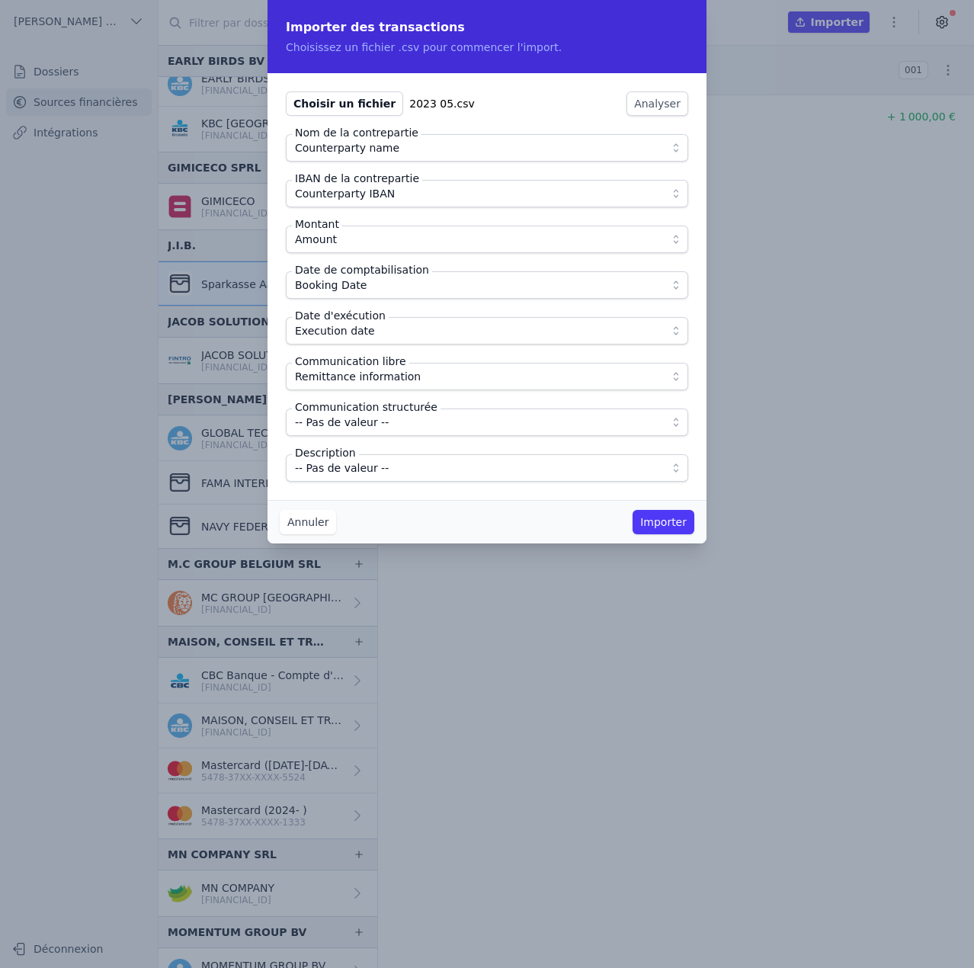
click at [389, 471] on span "-- Pas de valeur --" at bounding box center [476, 468] width 363 height 18
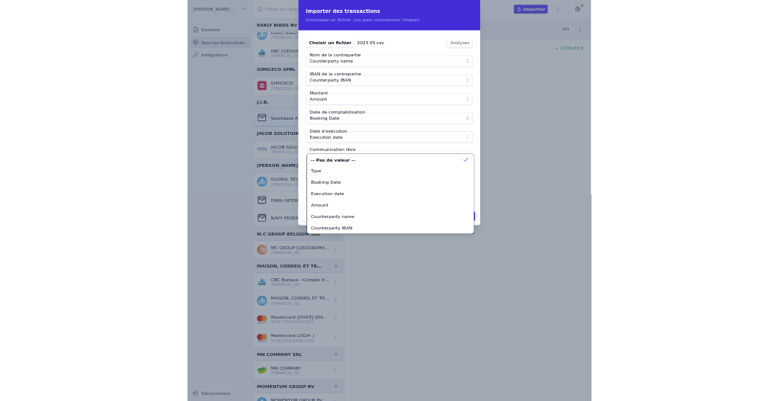
scroll to position [192, 0]
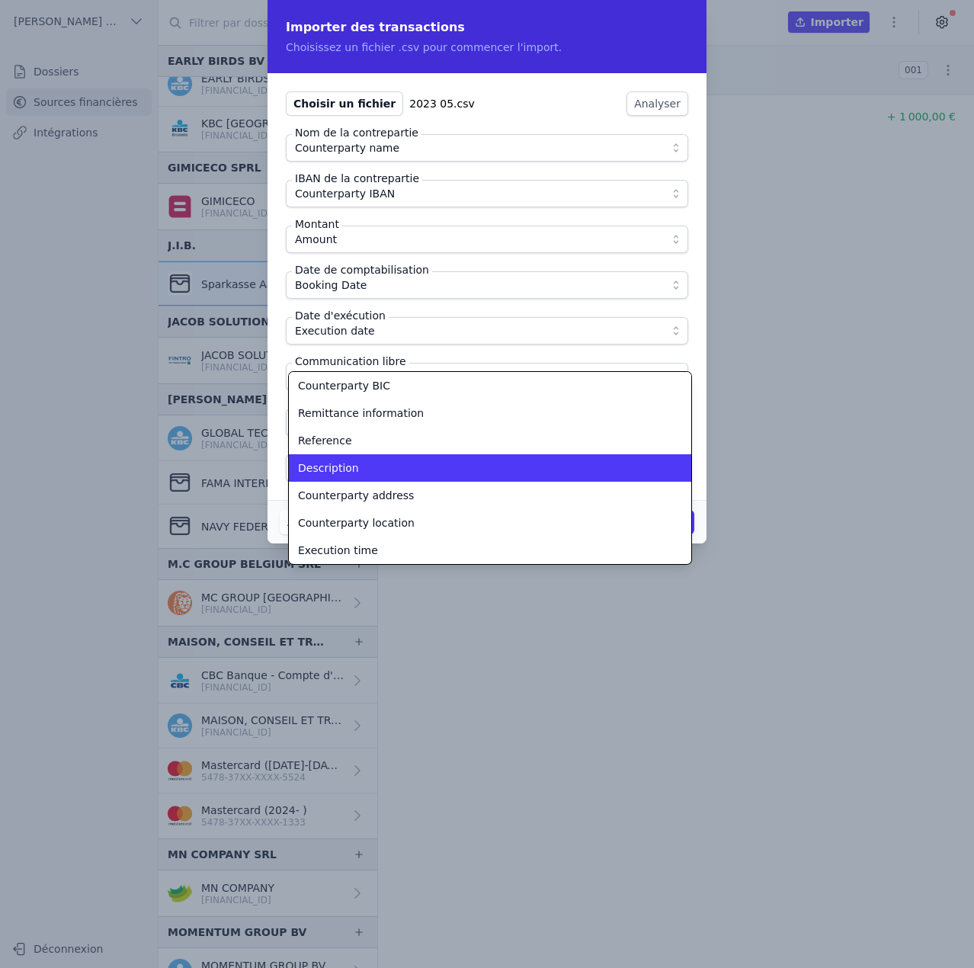
click at [389, 471] on div "Description" at bounding box center [481, 467] width 366 height 15
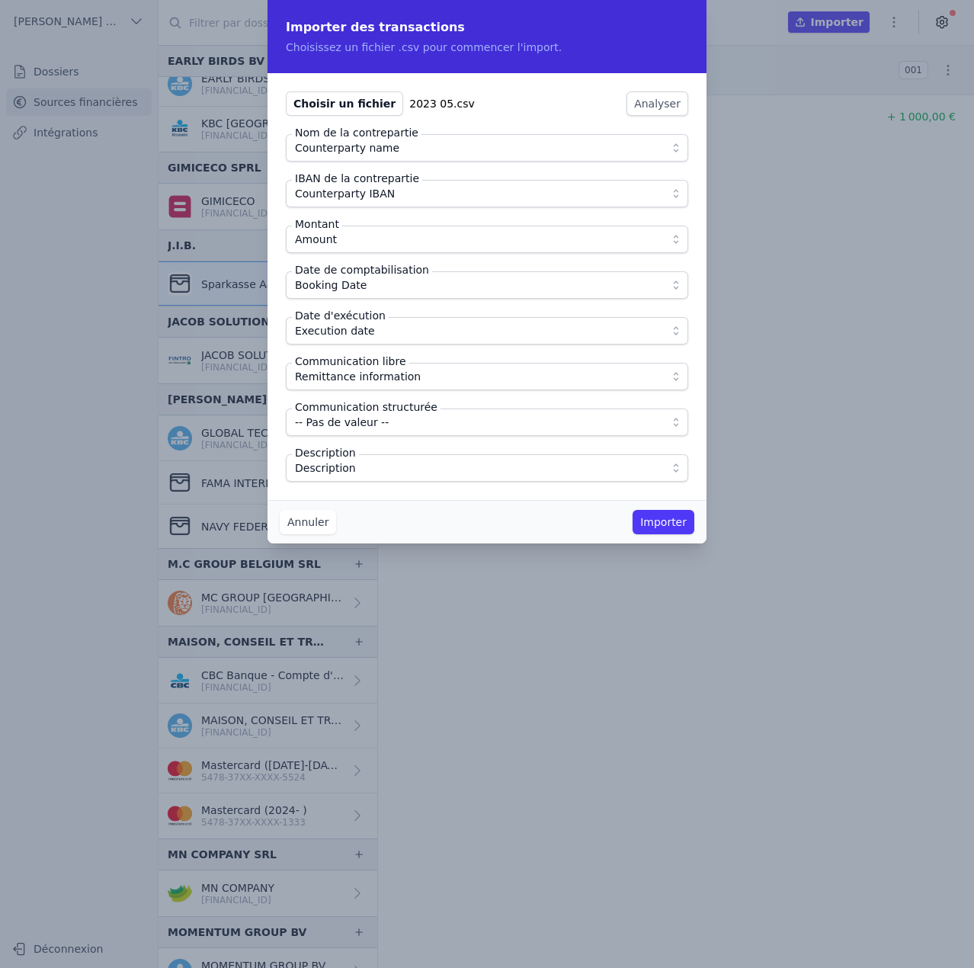
click at [690, 525] on button "Importer" at bounding box center [664, 522] width 62 height 24
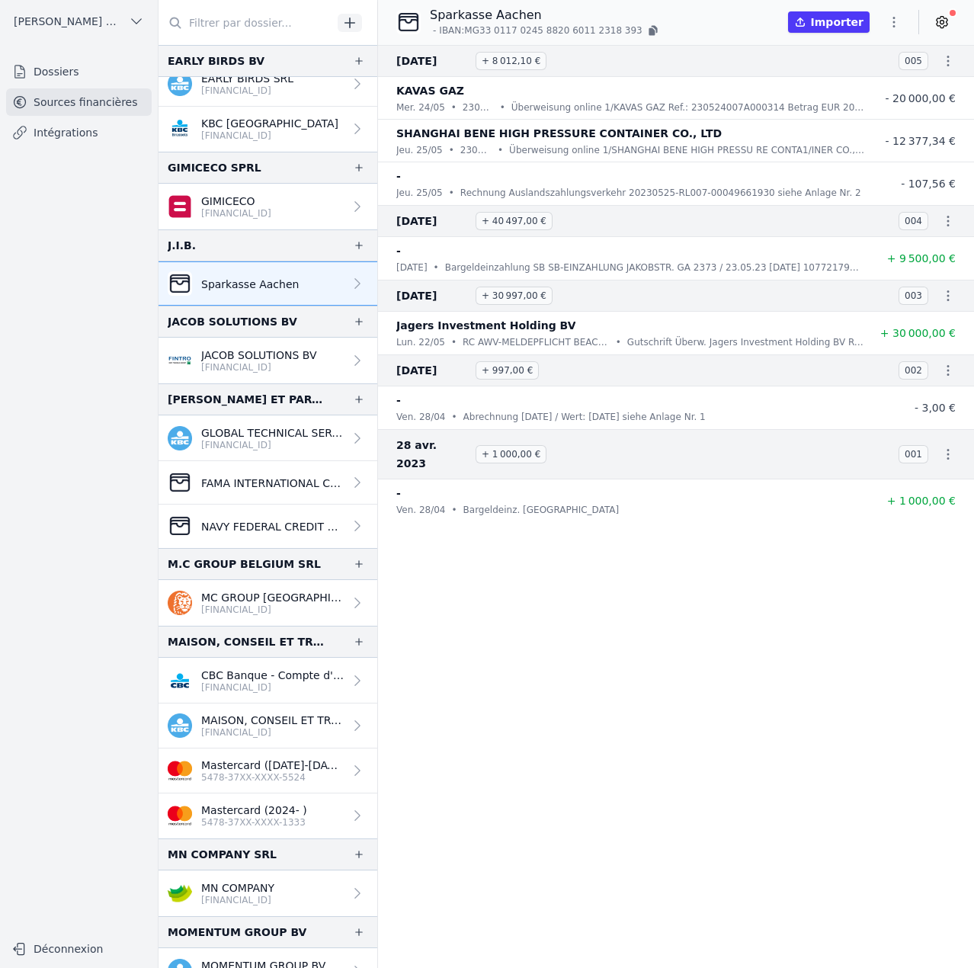
click at [895, 21] on icon "button" at bounding box center [894, 22] width 2 height 11
click at [857, 114] on button "Import CSV *" at bounding box center [858, 111] width 110 height 28
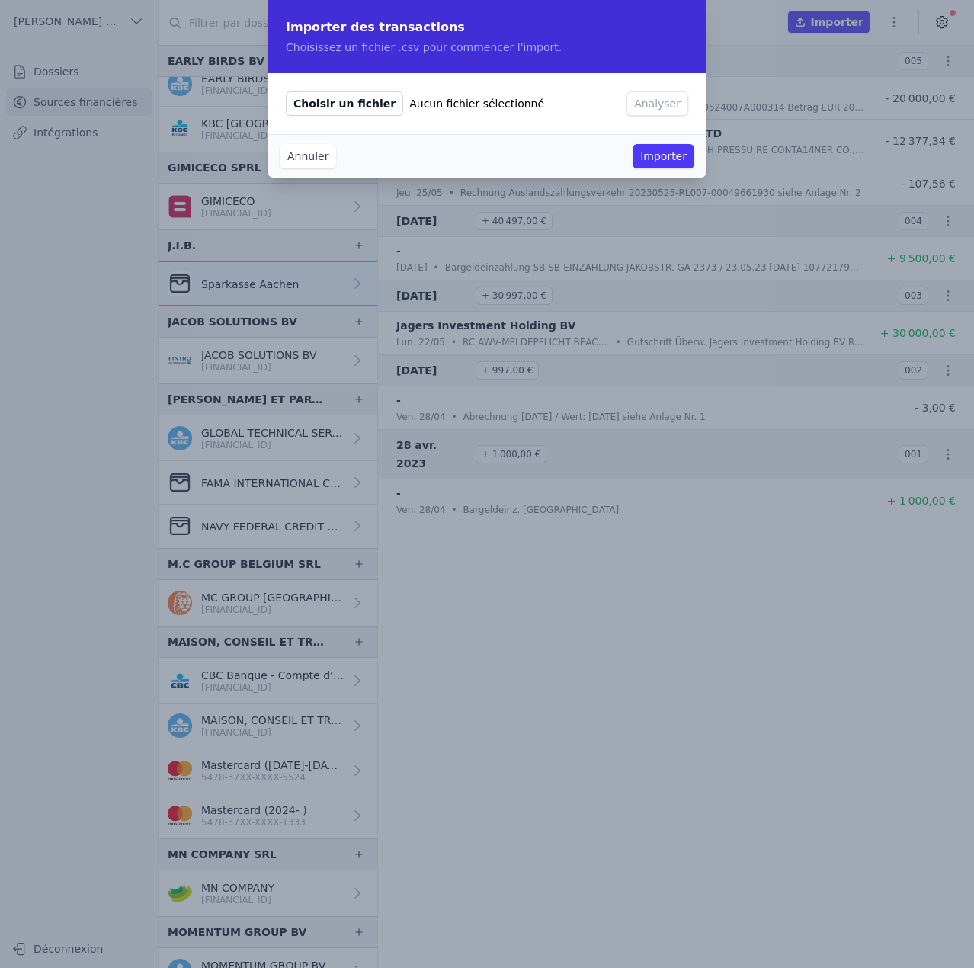
click at [348, 98] on span "Choisir un fichier" at bounding box center [344, 103] width 117 height 24
click at [286, 91] on input "Choisir un fichier Aucun fichier sélectionné" at bounding box center [285, 91] width 1 height 1
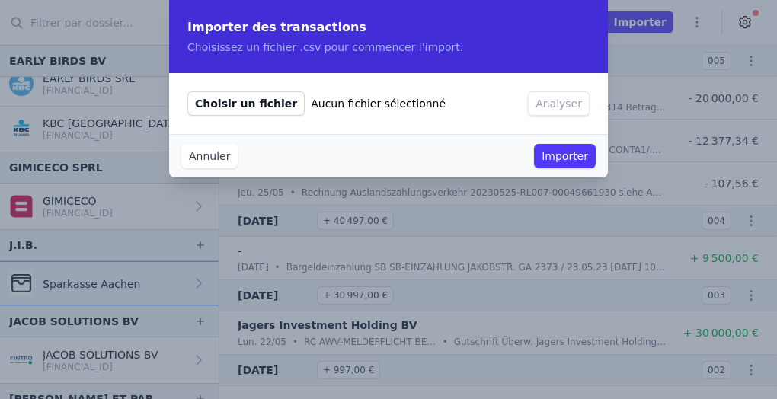
scroll to position [838, 0]
click at [268, 102] on span "Choisir un fichier" at bounding box center [246, 103] width 117 height 24
click at [188, 91] on input "Choisir un fichier Aucun fichier sélectionné" at bounding box center [187, 91] width 1 height 1
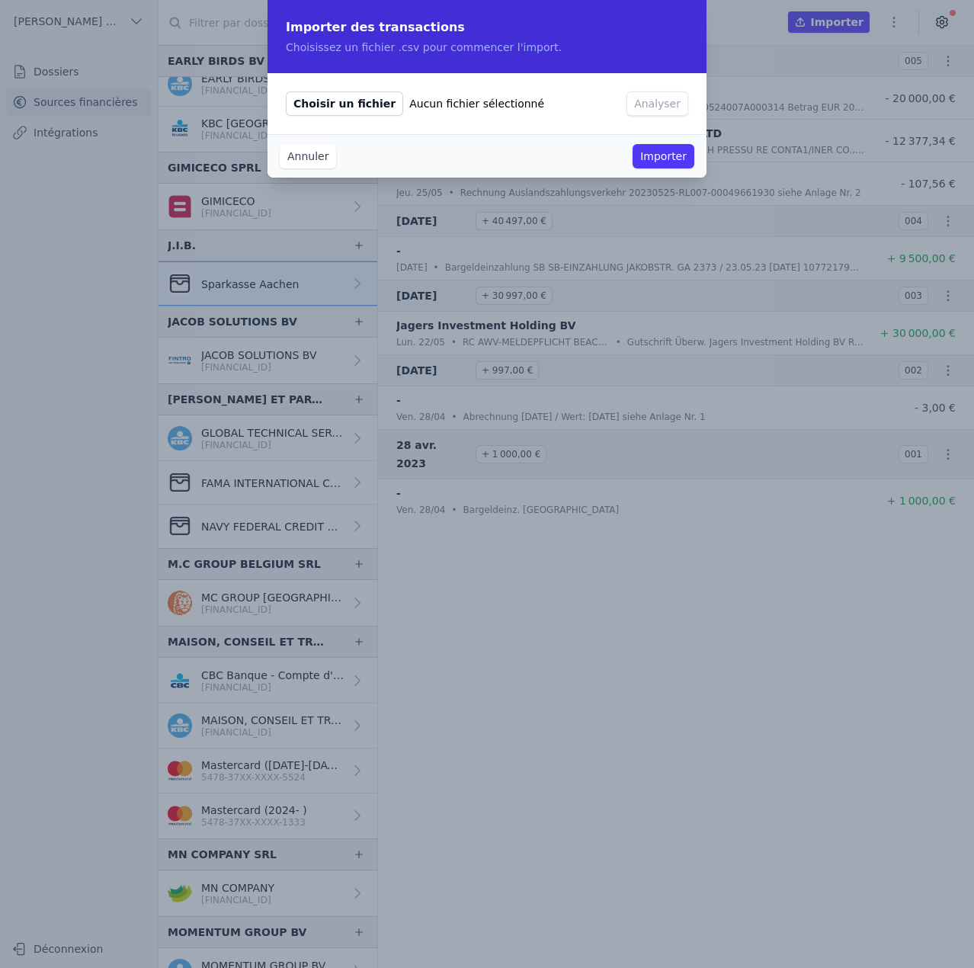
click at [361, 106] on span "Choisir un fichier" at bounding box center [344, 103] width 117 height 24
click at [286, 91] on input "Choisir un fichier Aucun fichier sélectionné" at bounding box center [285, 91] width 1 height 1
type input "C:\fakepath\2023 06.csv"
click at [681, 98] on button "Analyser" at bounding box center [658, 103] width 62 height 24
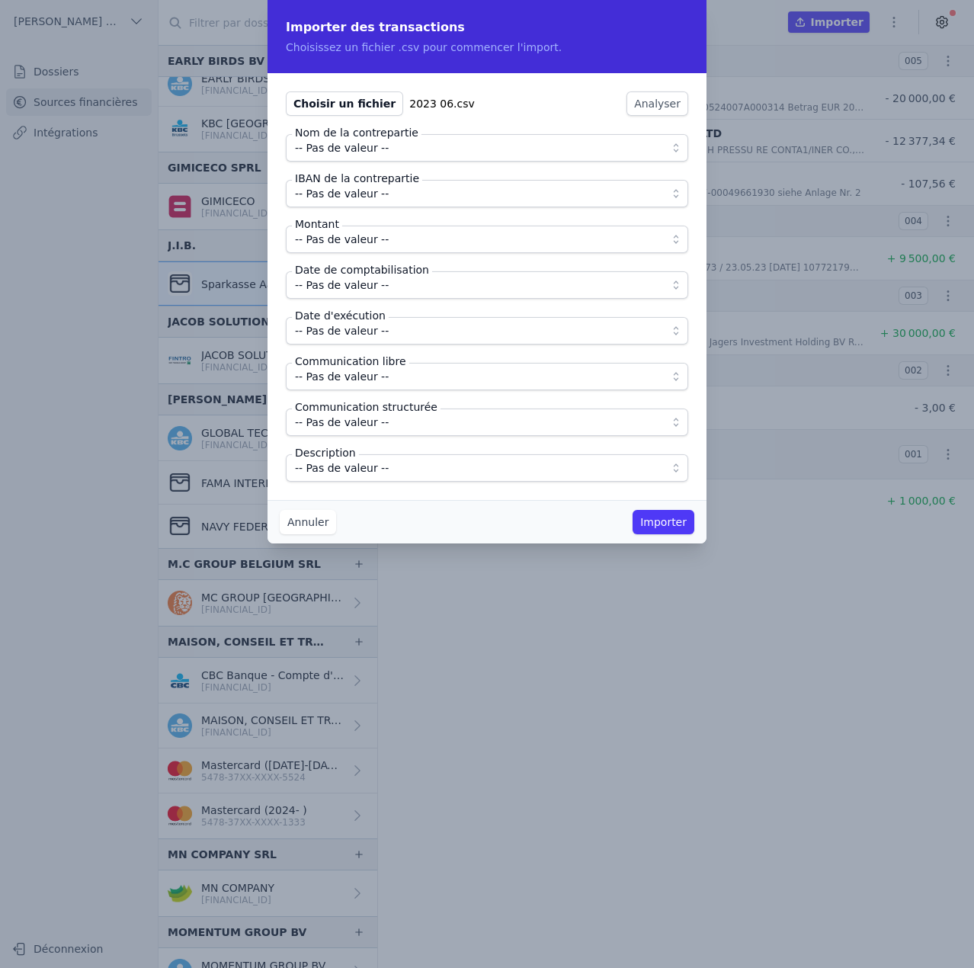
click at [399, 157] on button "-- Pas de valeur --" at bounding box center [487, 147] width 402 height 27
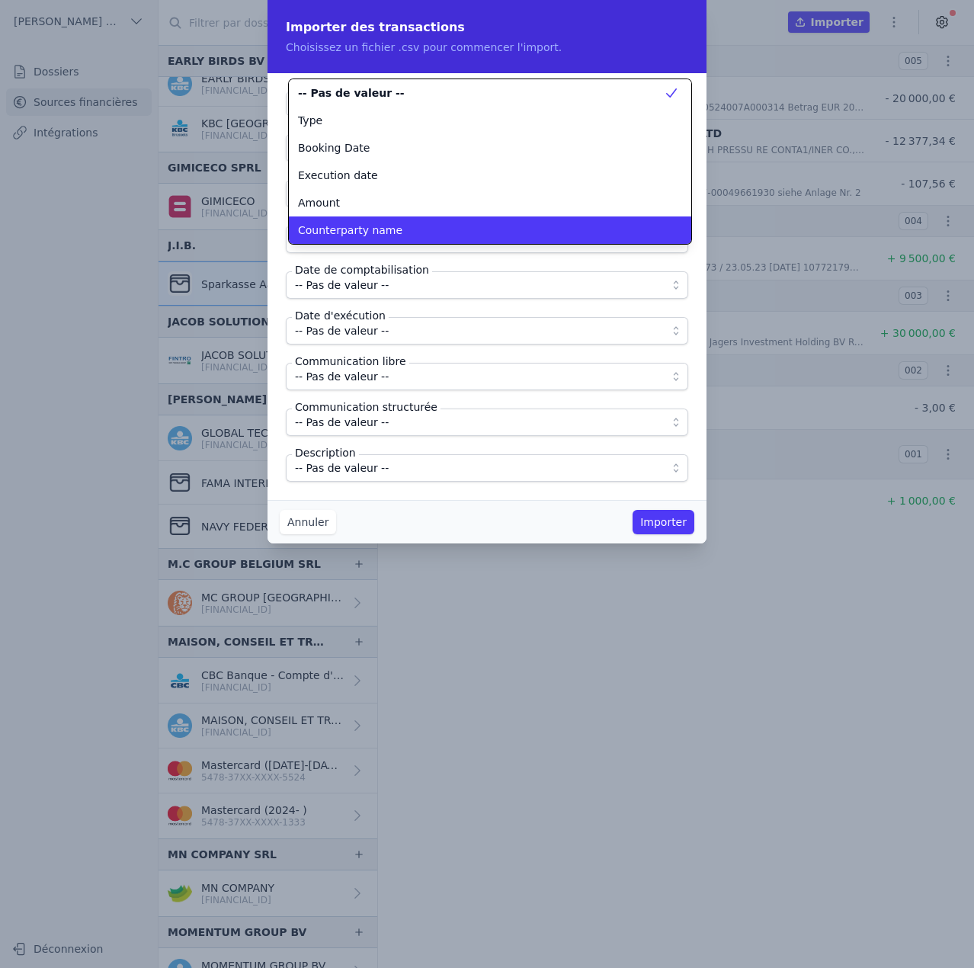
scroll to position [0, 0]
click at [363, 226] on span "Counterparty name" at bounding box center [350, 230] width 104 height 15
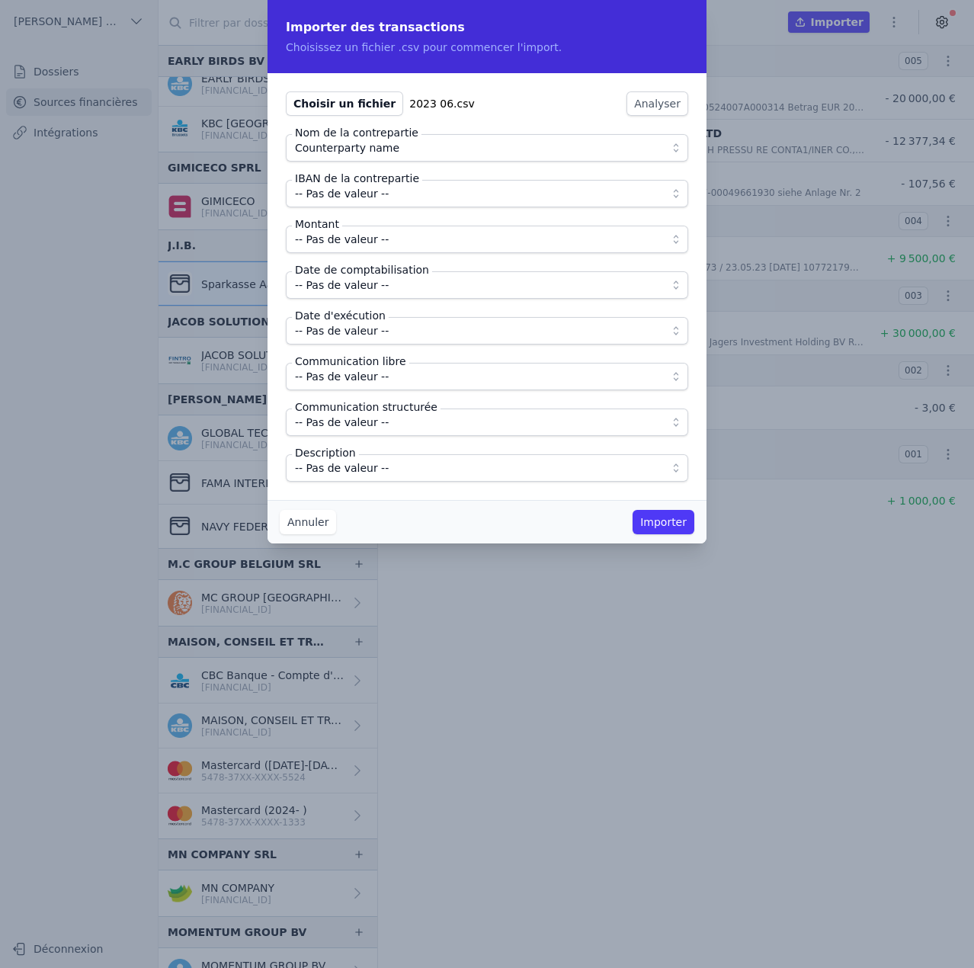
click at [354, 192] on span "-- Pas de valeur --" at bounding box center [342, 193] width 94 height 18
click at [364, 192] on span "Counterparty name" at bounding box center [347, 193] width 104 height 18
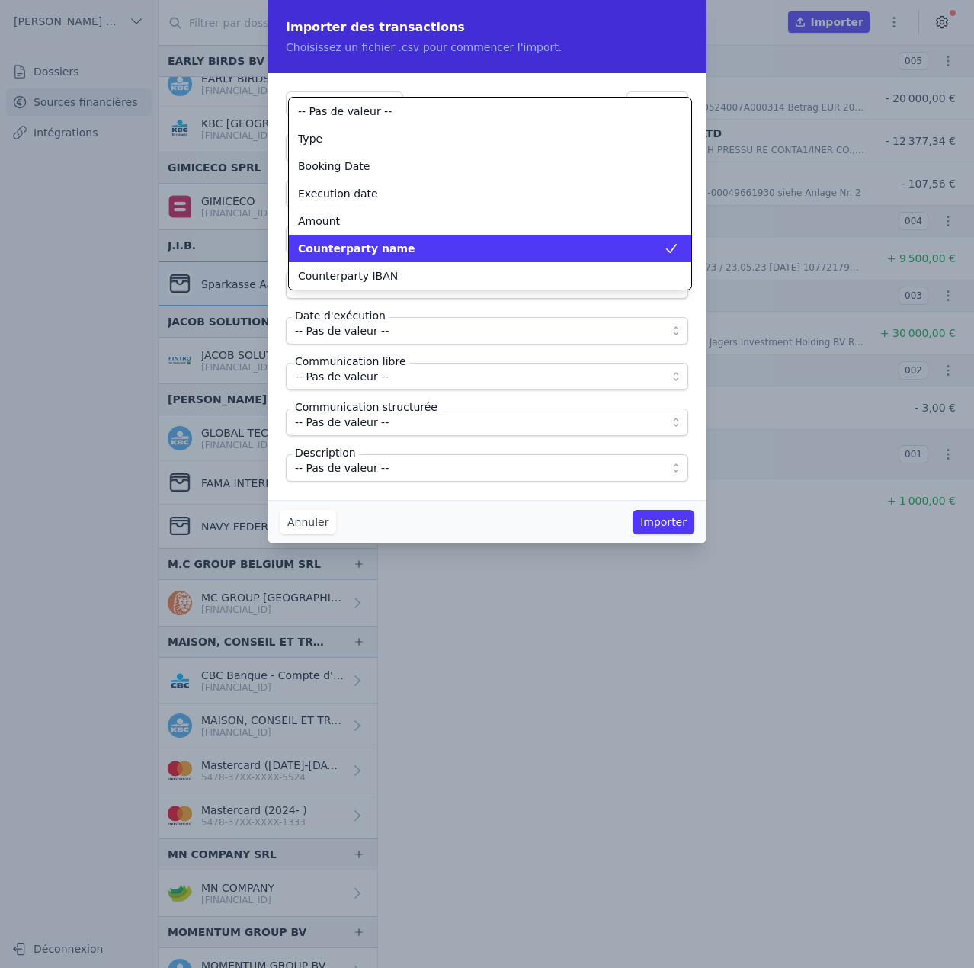
scroll to position [55, 0]
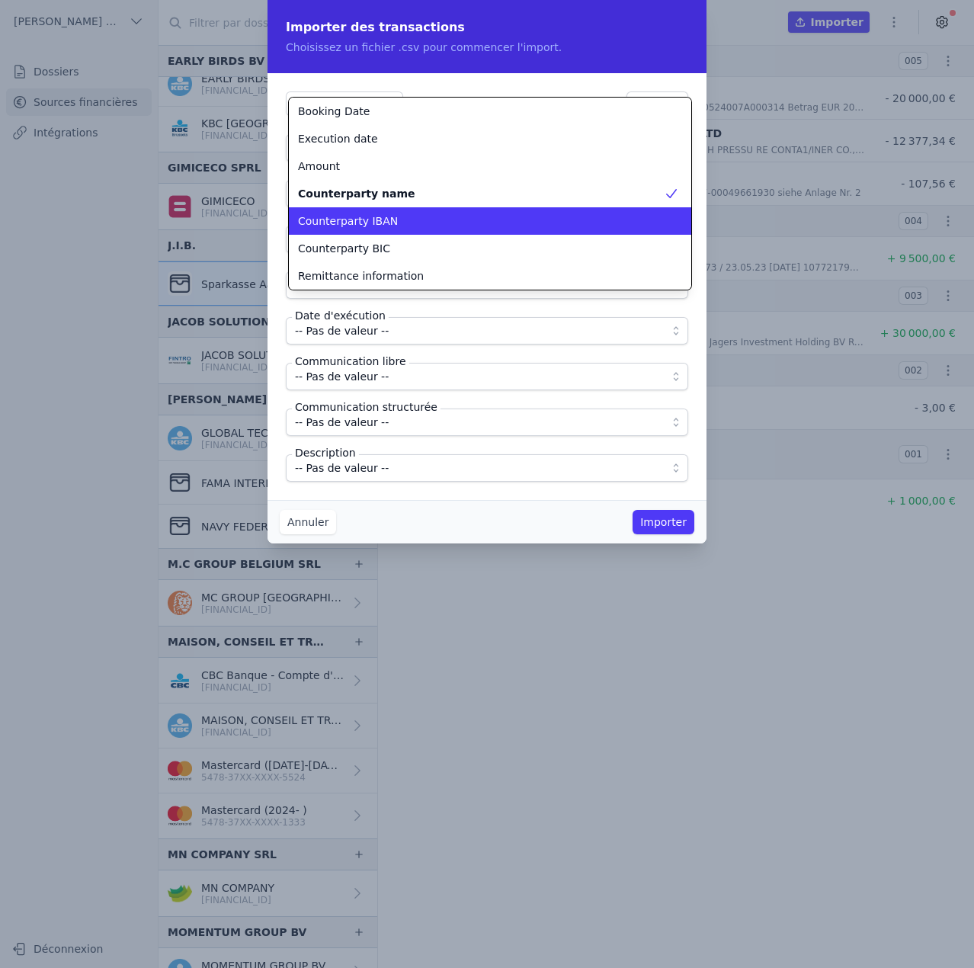
click at [363, 221] on span "Counterparty IBAN" at bounding box center [348, 220] width 100 height 15
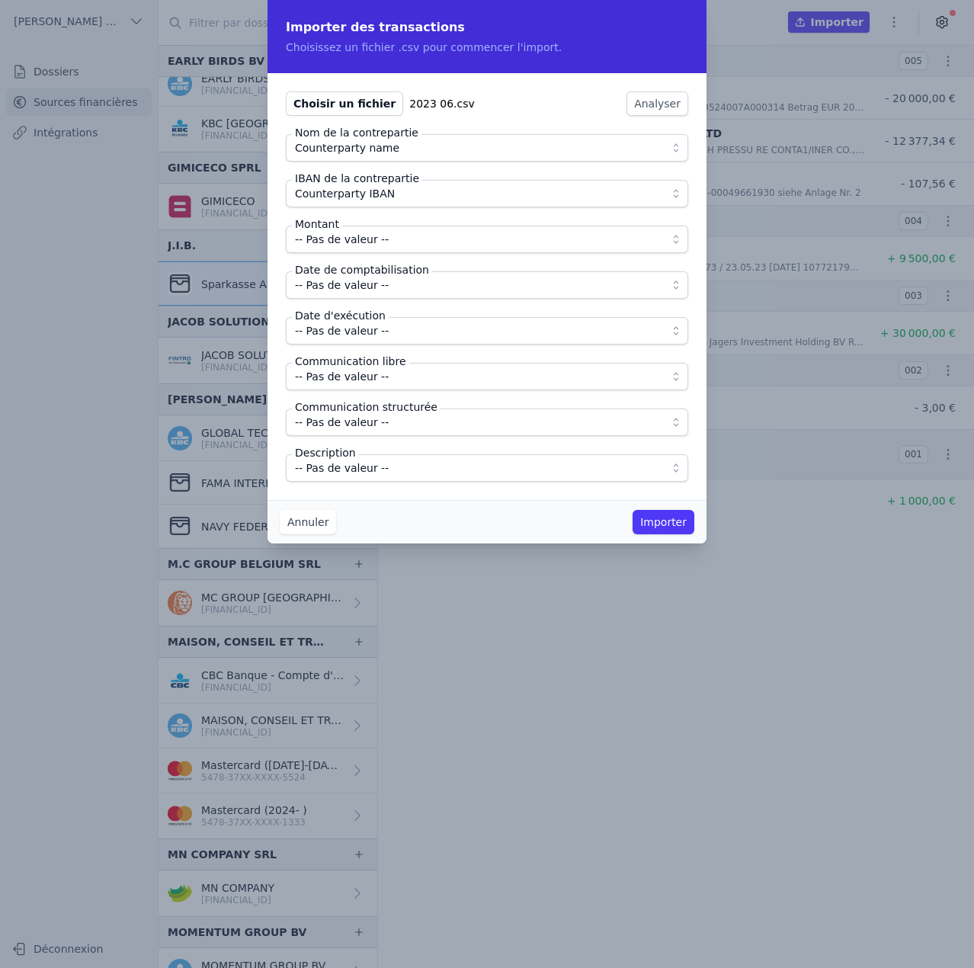
click at [359, 254] on fieldset "Nom de la contrepartie Counterparty name IBAN de la contrepartie Counterparty I…" at bounding box center [487, 308] width 402 height 348
click at [359, 236] on span "-- Pas de valeur --" at bounding box center [342, 239] width 94 height 18
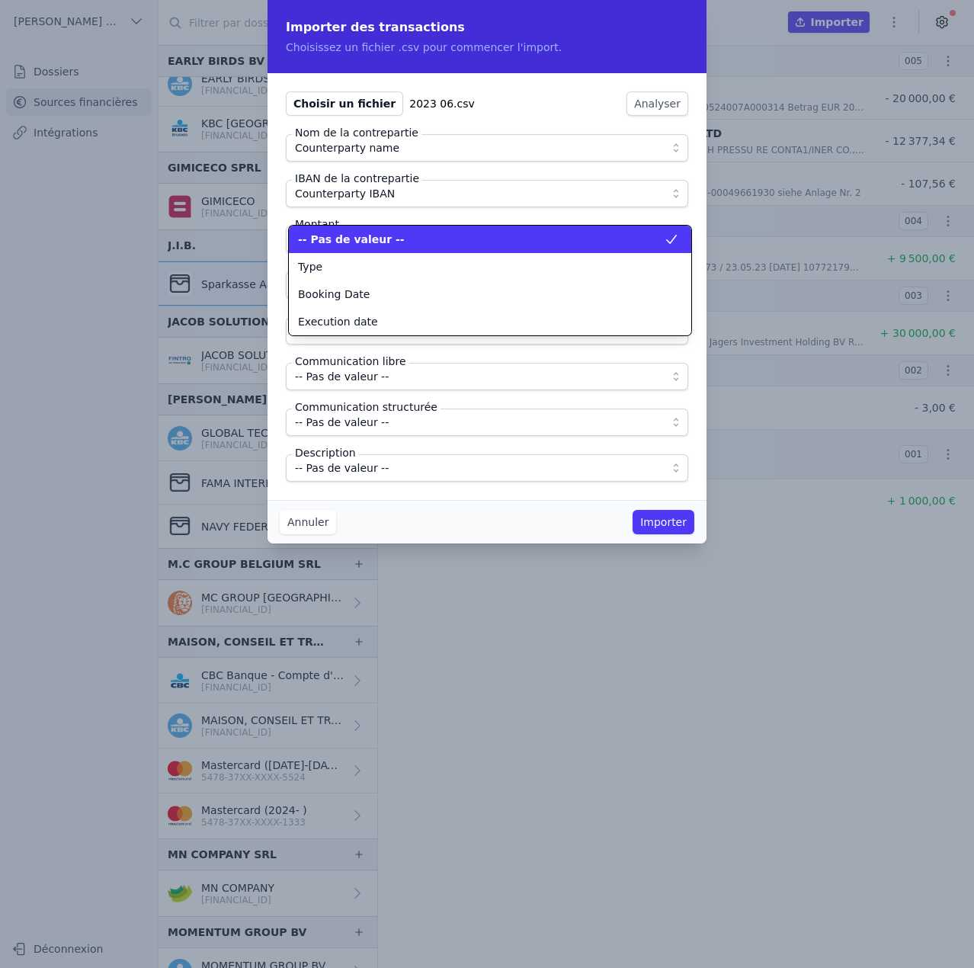
scroll to position [0, 0]
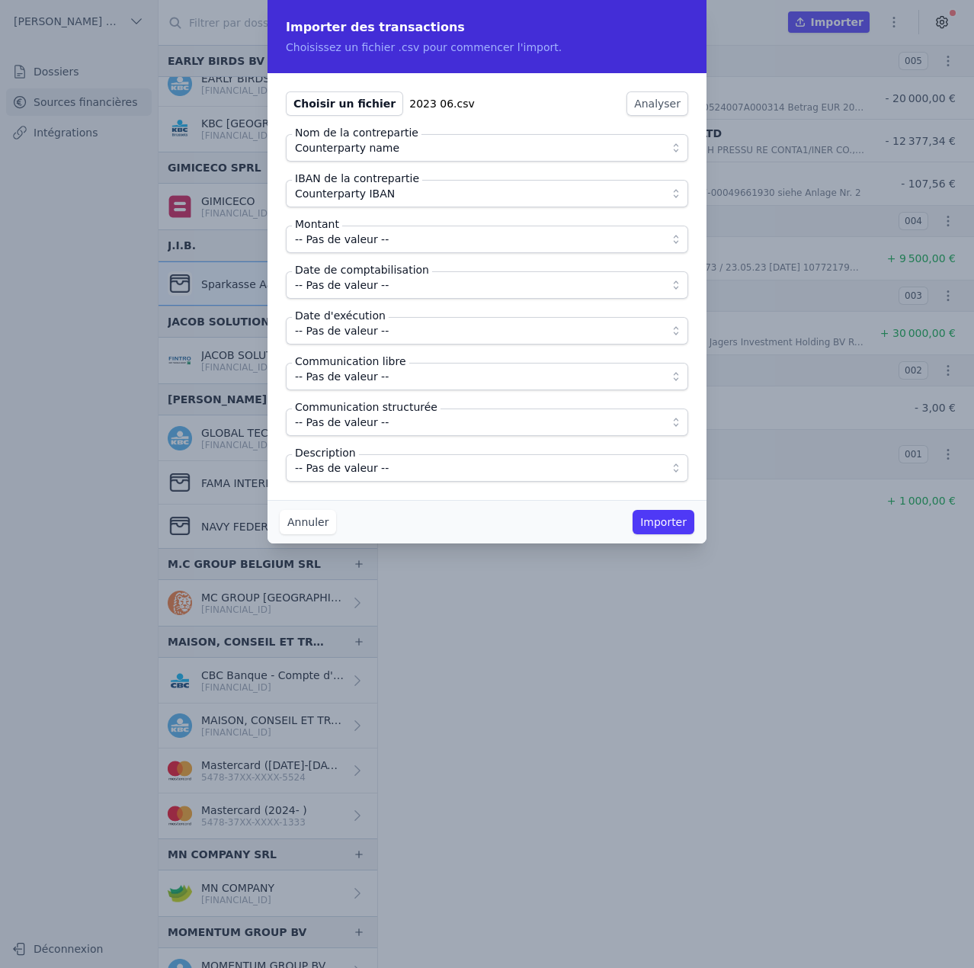
click at [348, 245] on span "-- Pas de valeur --" at bounding box center [342, 239] width 94 height 18
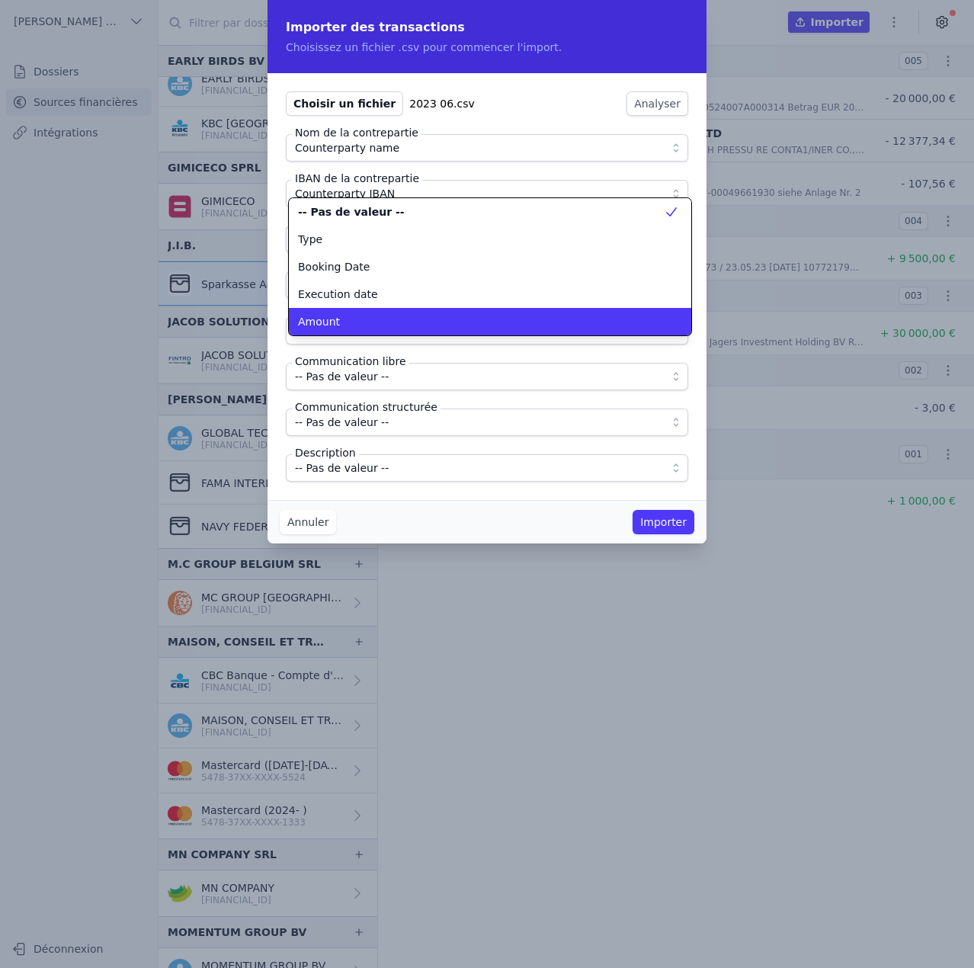
click at [337, 322] on div "Amount" at bounding box center [481, 321] width 366 height 15
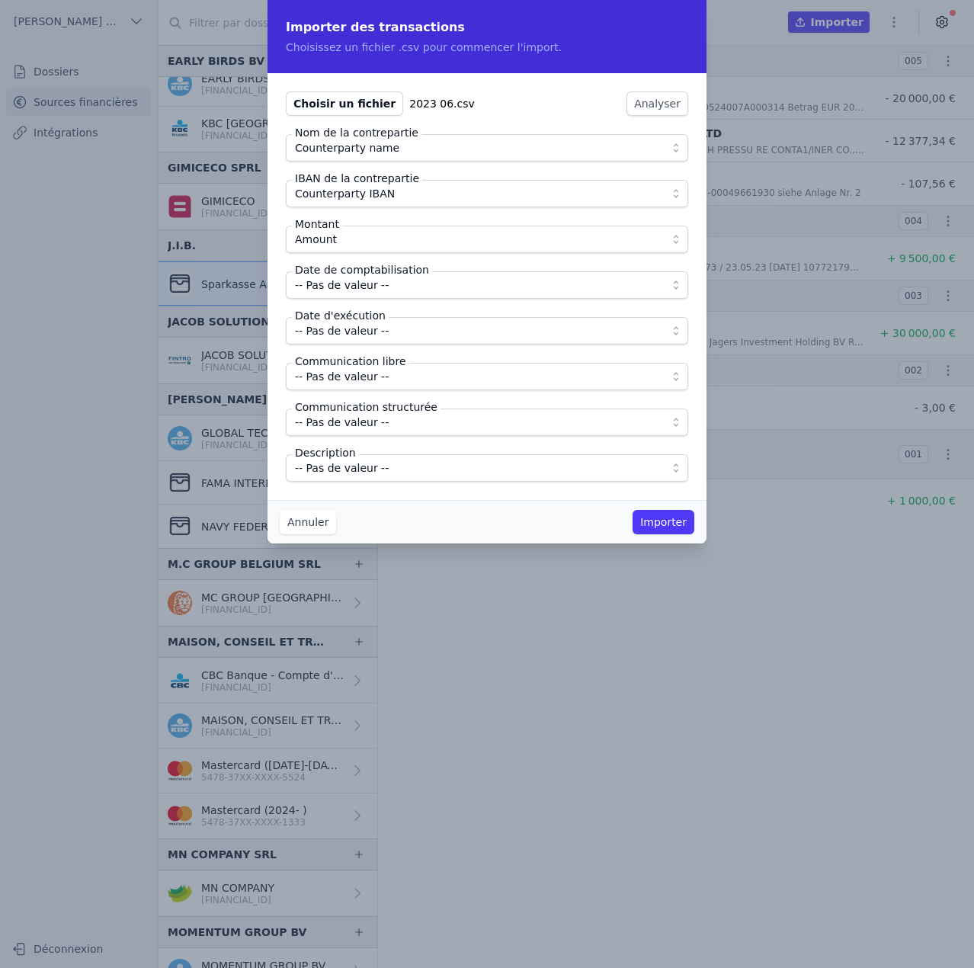
click at [346, 287] on span "-- Pas de valeur --" at bounding box center [342, 285] width 94 height 18
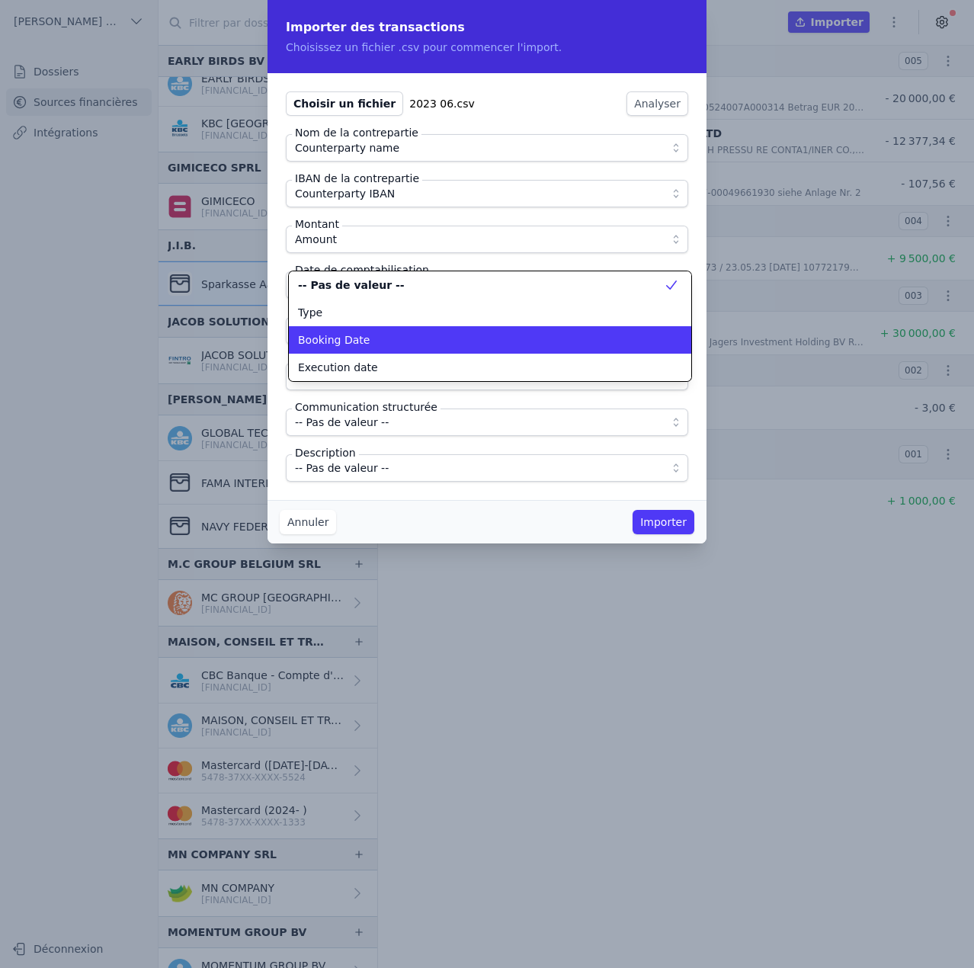
click at [353, 345] on span "Booking Date" at bounding box center [334, 339] width 72 height 15
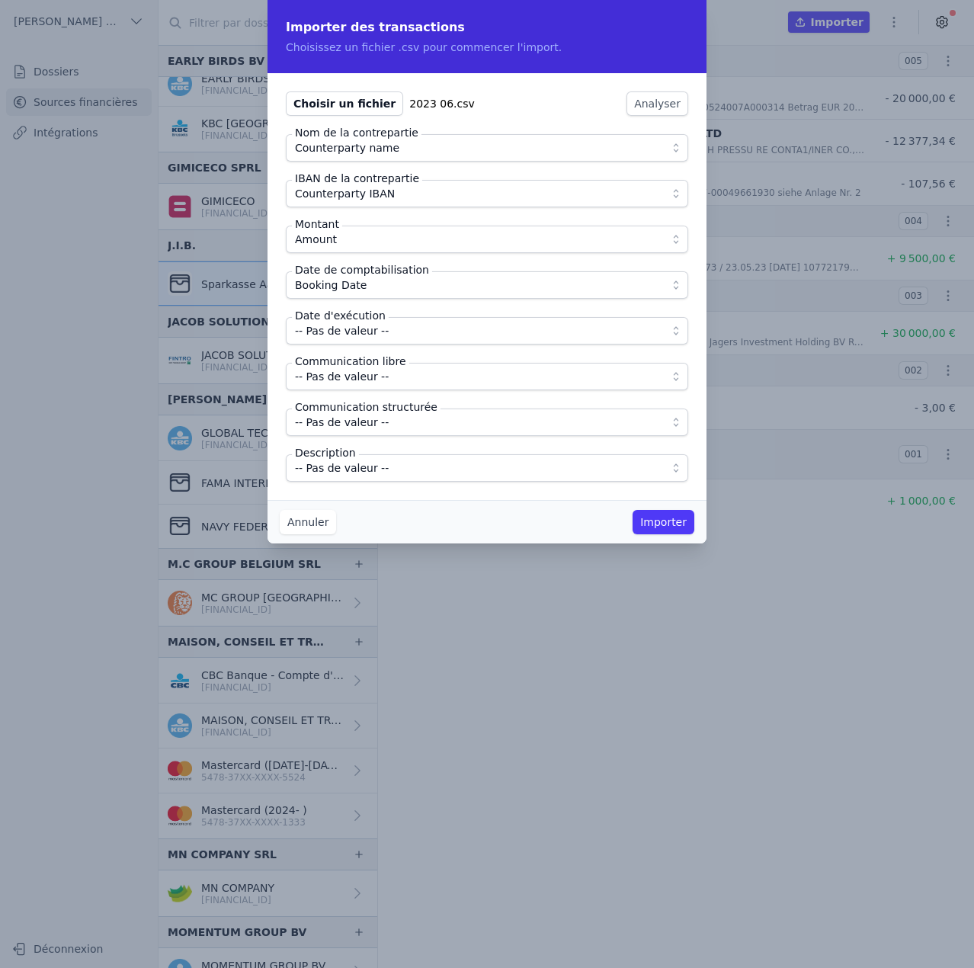
click at [349, 331] on span "-- Pas de valeur --" at bounding box center [342, 331] width 94 height 18
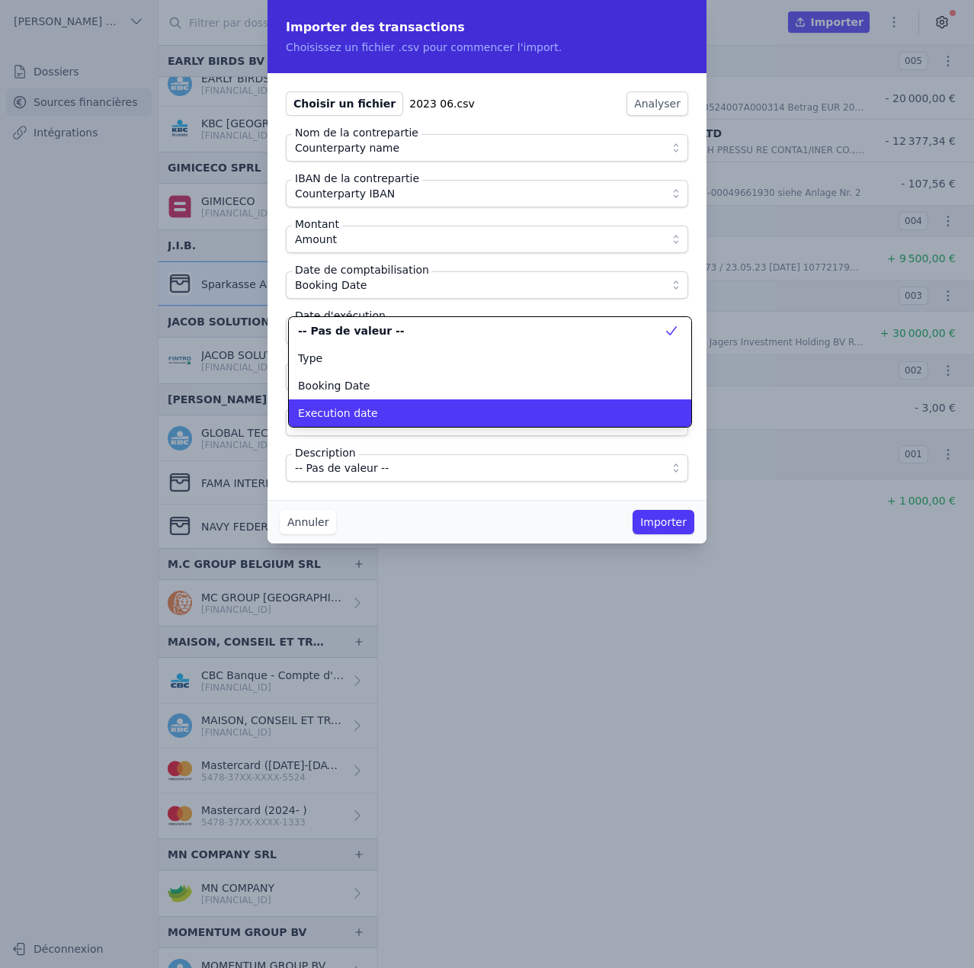
click at [355, 408] on span "Execution date" at bounding box center [338, 412] width 80 height 15
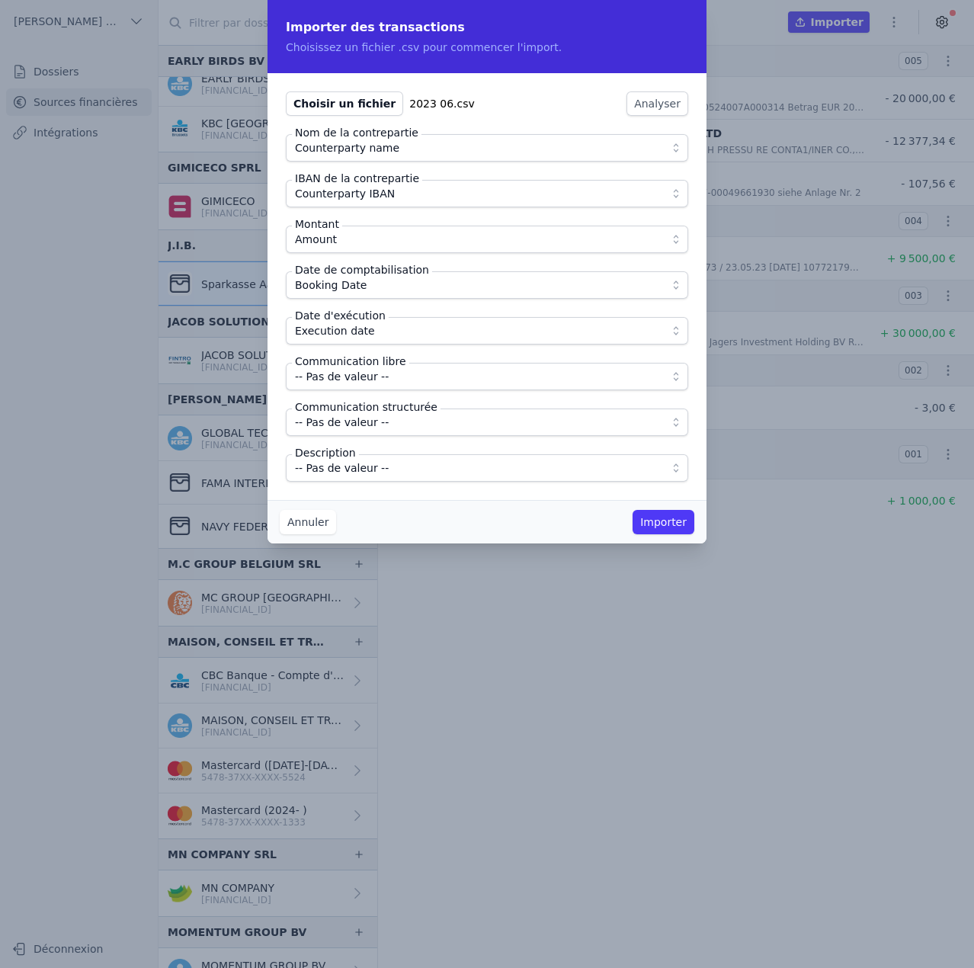
click at [345, 373] on span "-- Pas de valeur --" at bounding box center [342, 376] width 94 height 18
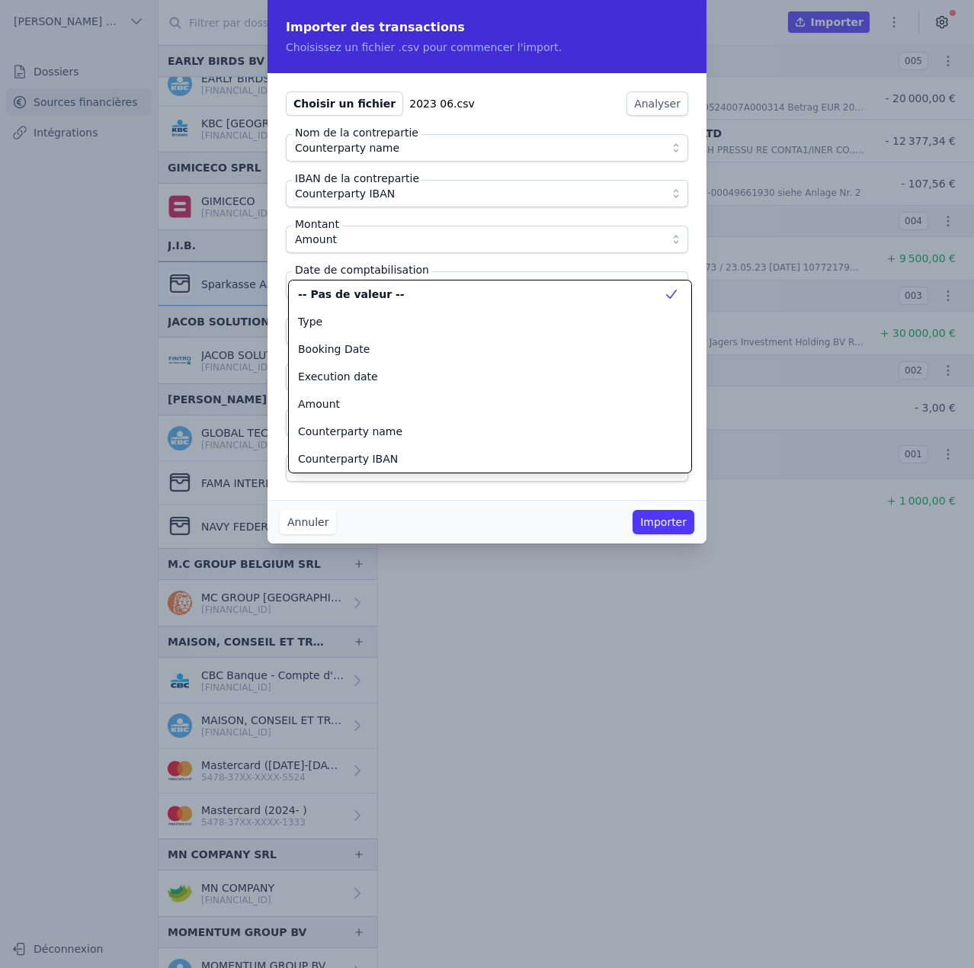
scroll to position [137, 0]
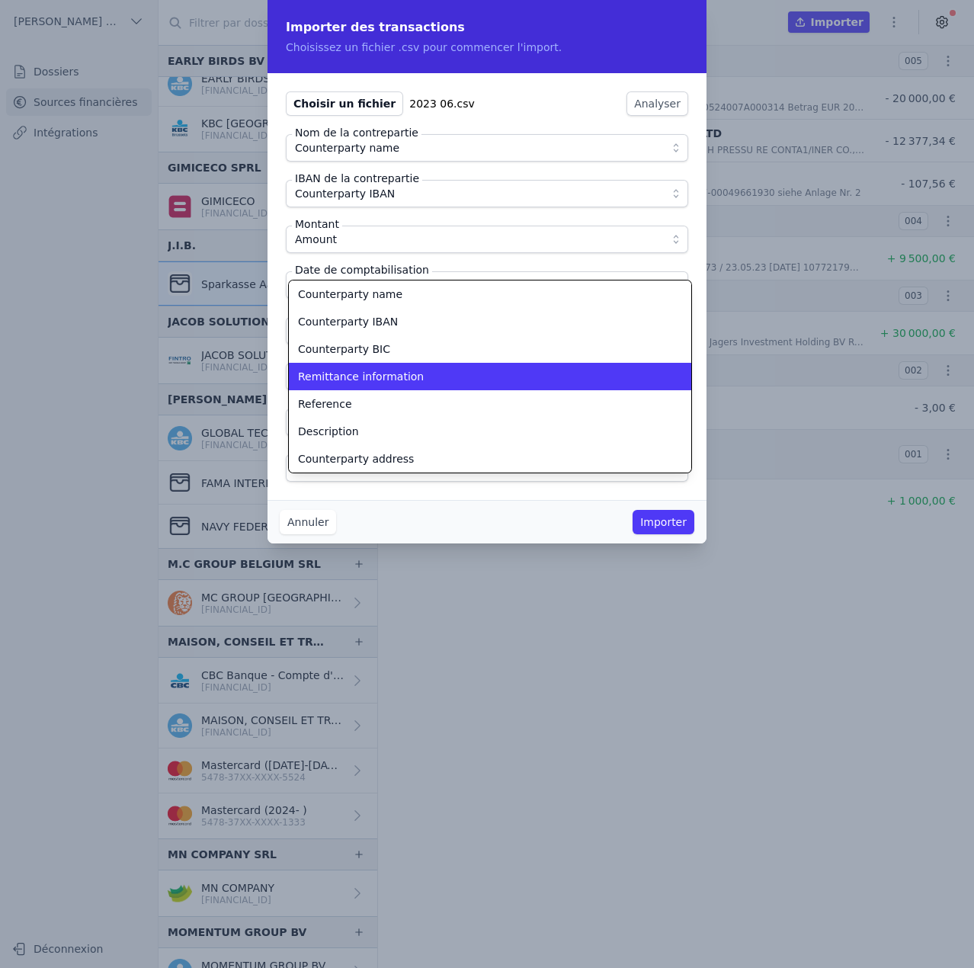
click at [345, 383] on span "Remittance information" at bounding box center [361, 376] width 126 height 15
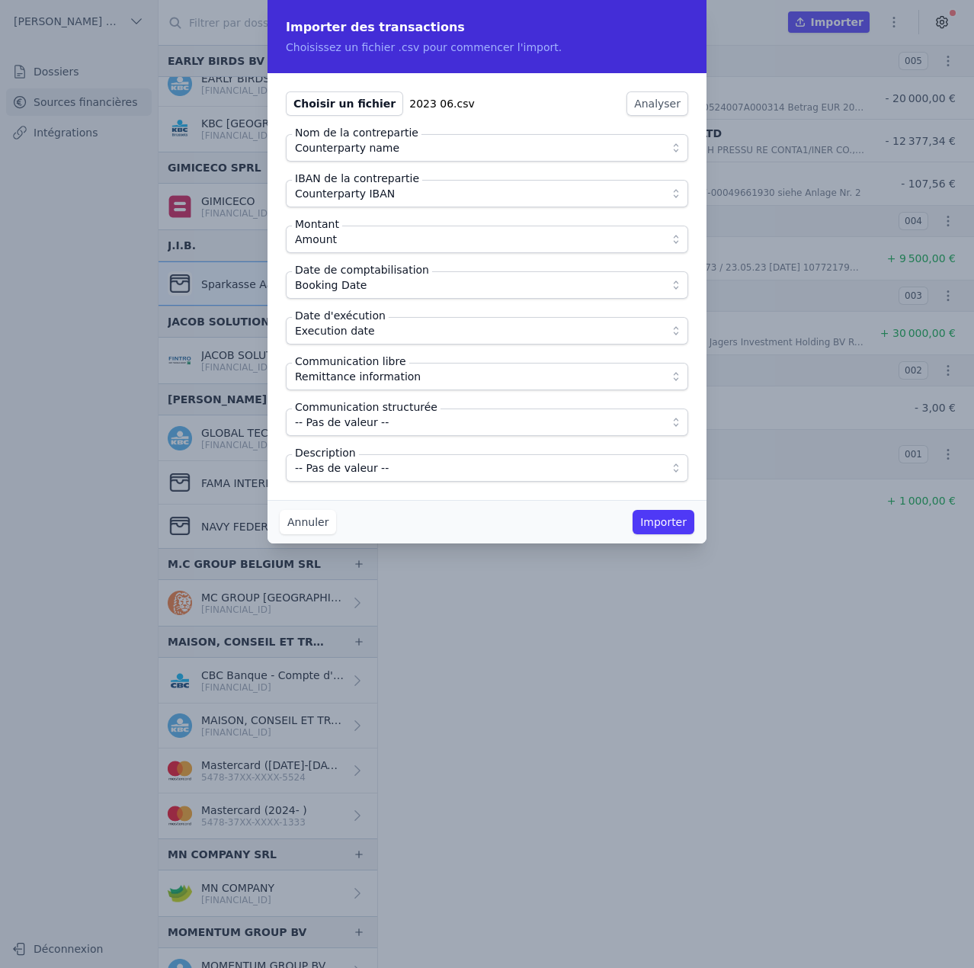
click at [343, 469] on span "-- Pas de valeur --" at bounding box center [342, 468] width 94 height 18
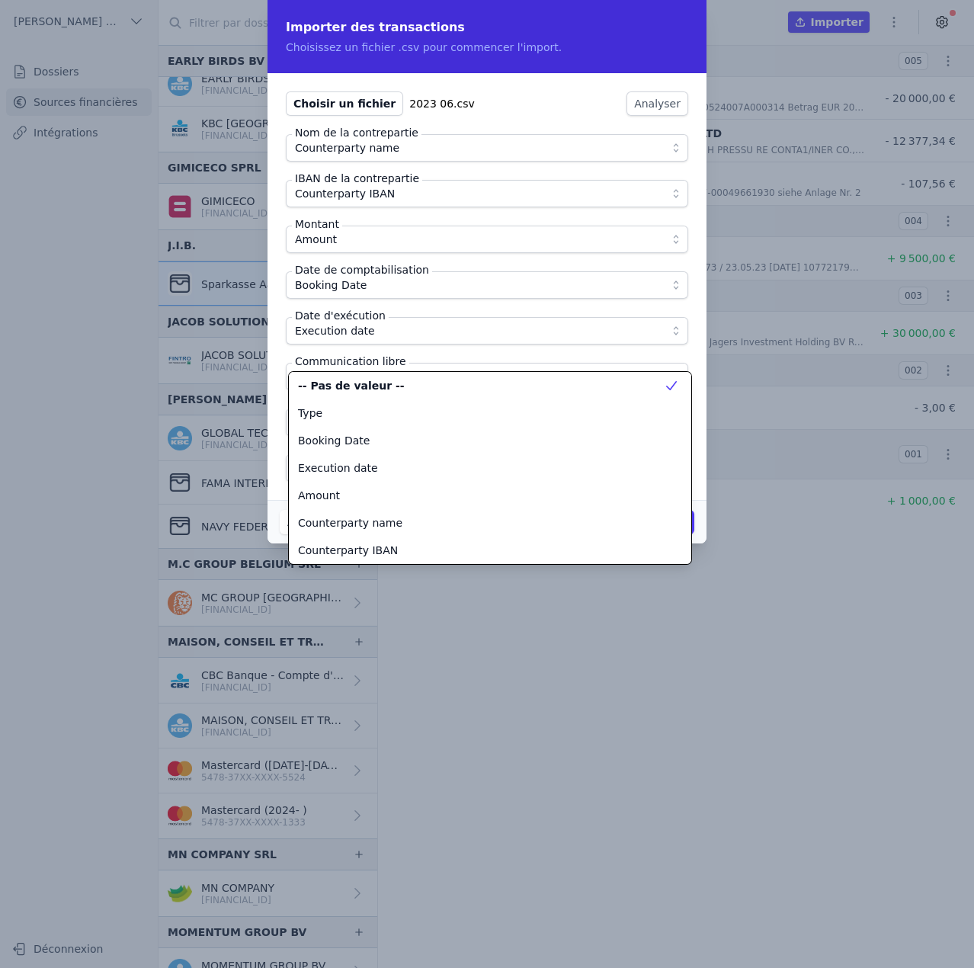
scroll to position [192, 0]
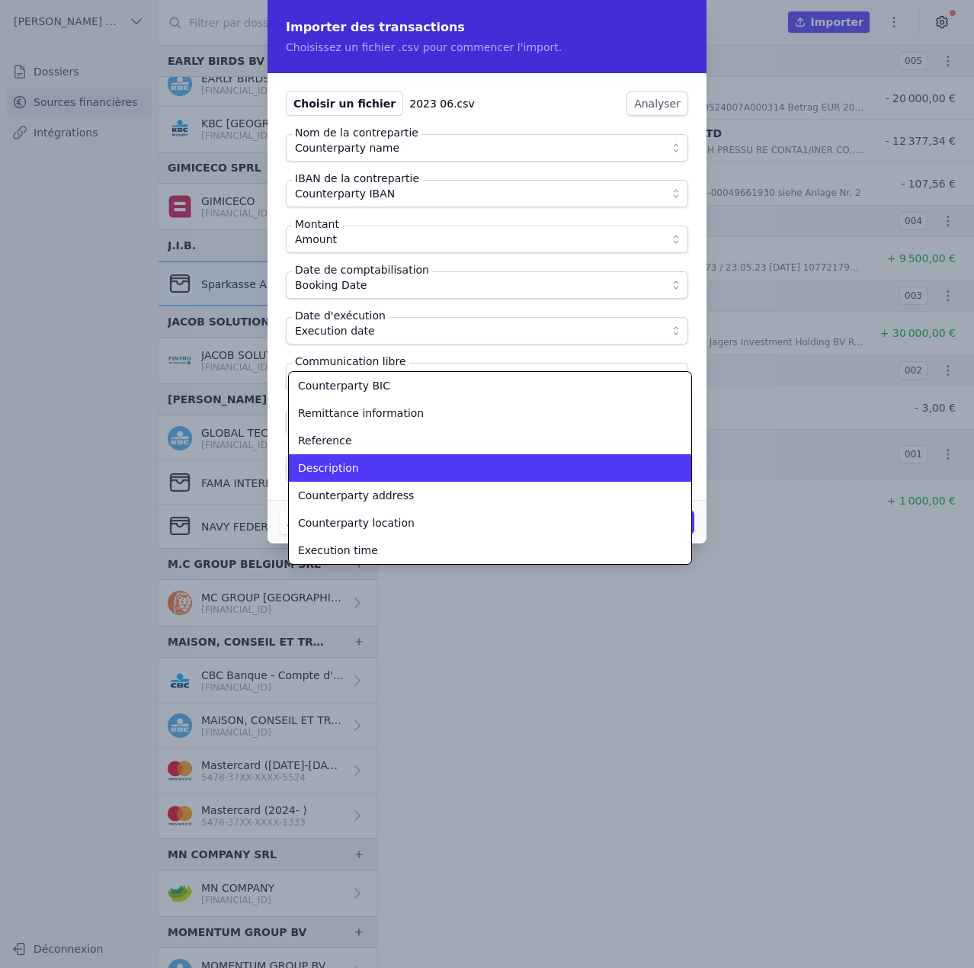
click at [343, 469] on span "Description" at bounding box center [328, 467] width 61 height 15
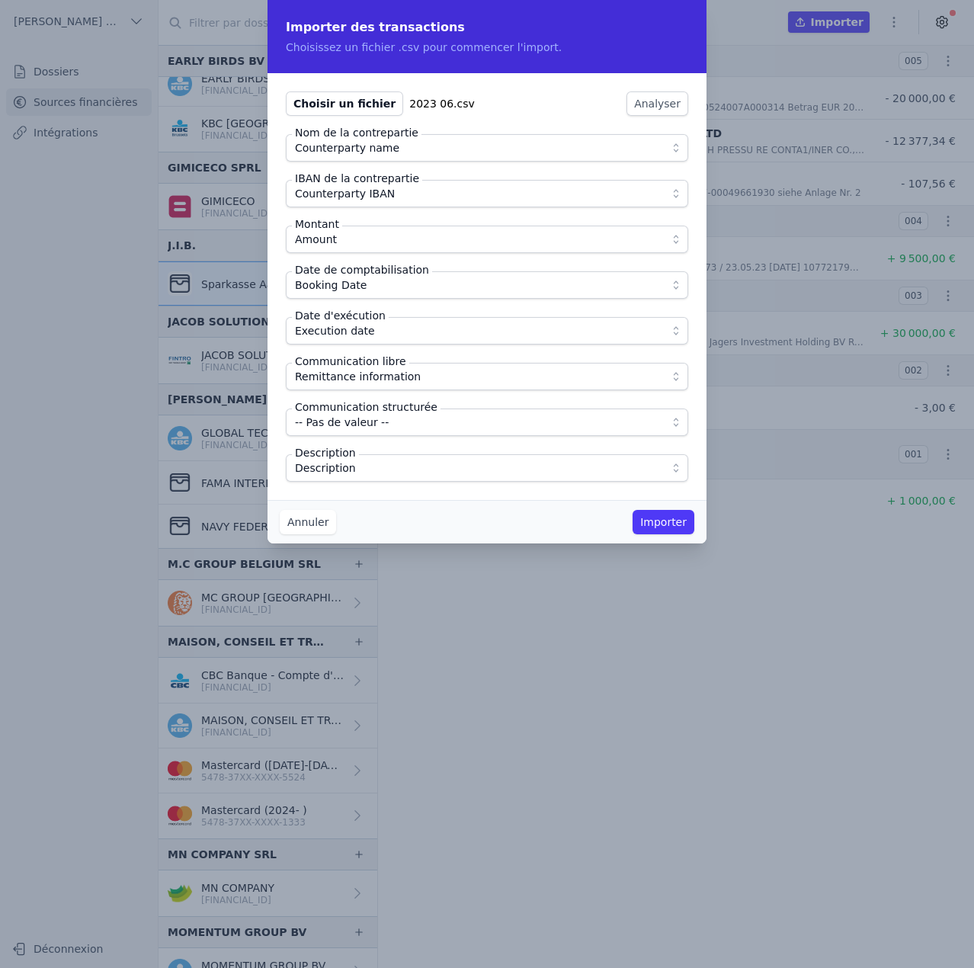
click at [662, 520] on button "Importer" at bounding box center [664, 522] width 62 height 24
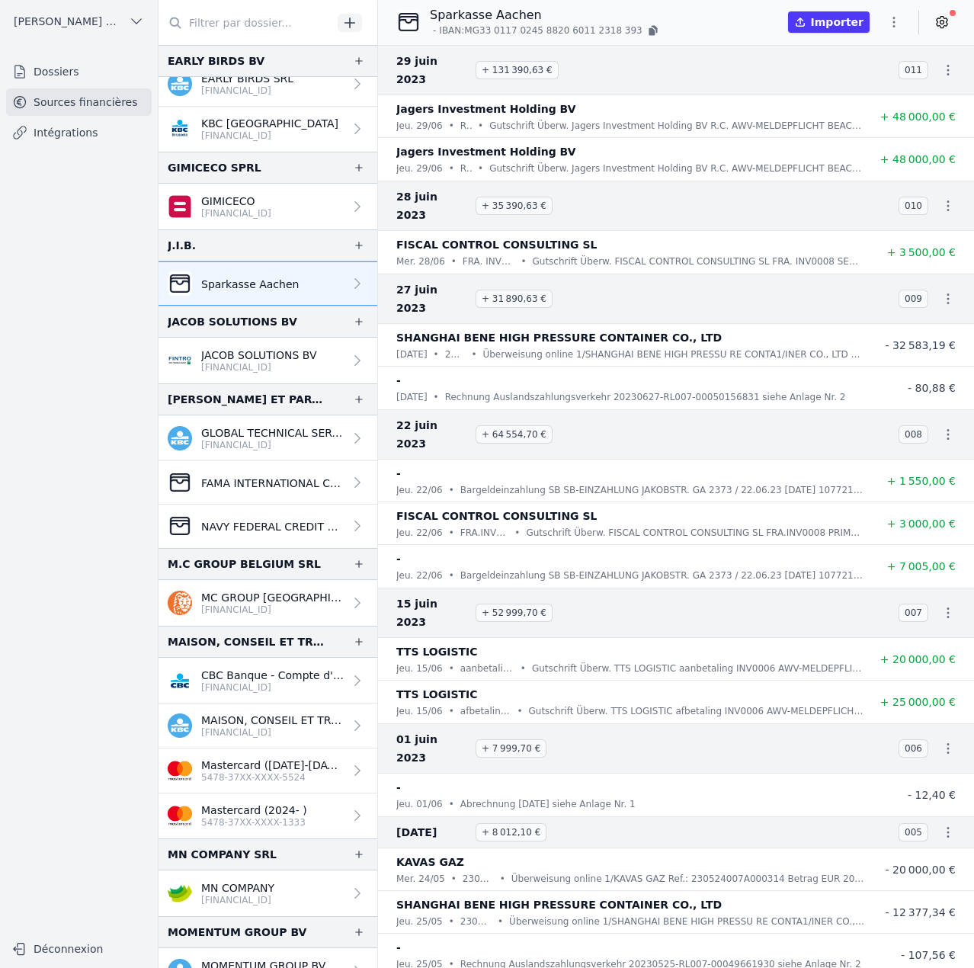
click at [895, 14] on button "button" at bounding box center [894, 22] width 30 height 24
click at [856, 110] on button "Import CSV *" at bounding box center [858, 111] width 110 height 28
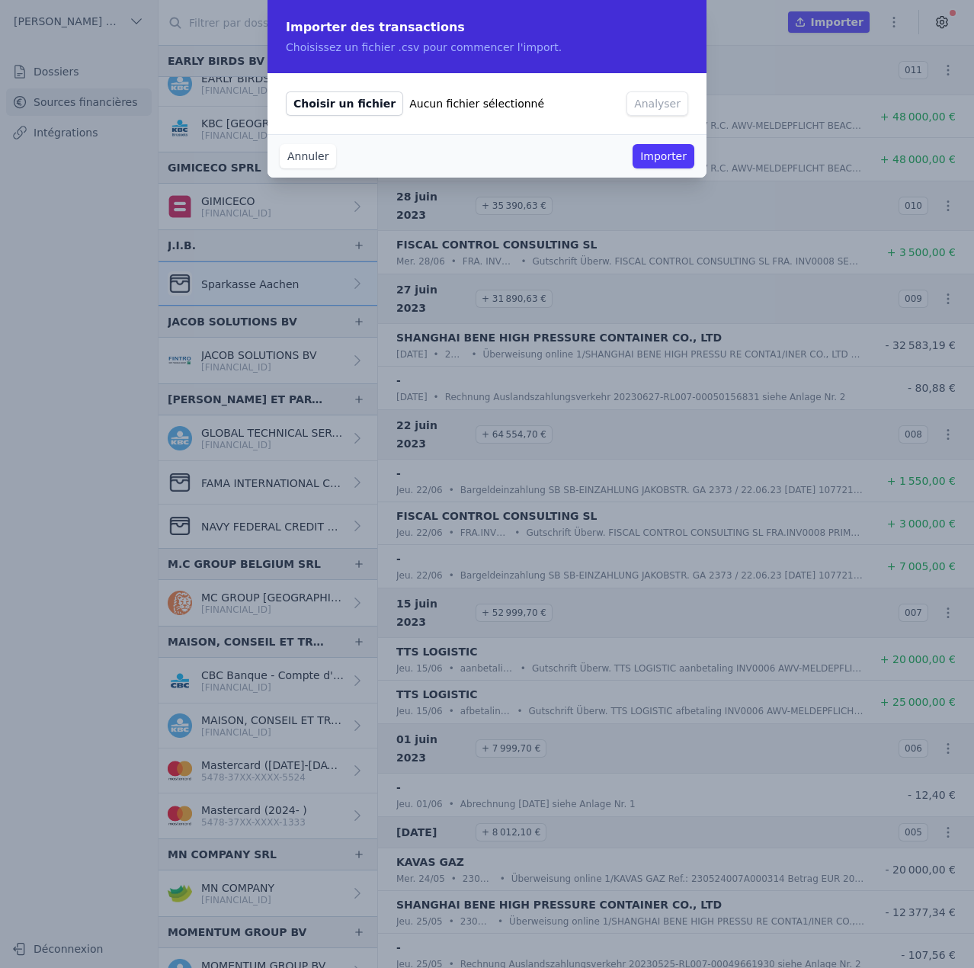
click at [365, 104] on span "Choisir un fichier" at bounding box center [344, 103] width 117 height 24
click at [286, 91] on input "Choisir un fichier Aucun fichier sélectionné" at bounding box center [285, 91] width 1 height 1
type input "C:\fakepath\2023 07.csv"
click at [649, 104] on button "Analyser" at bounding box center [658, 103] width 62 height 24
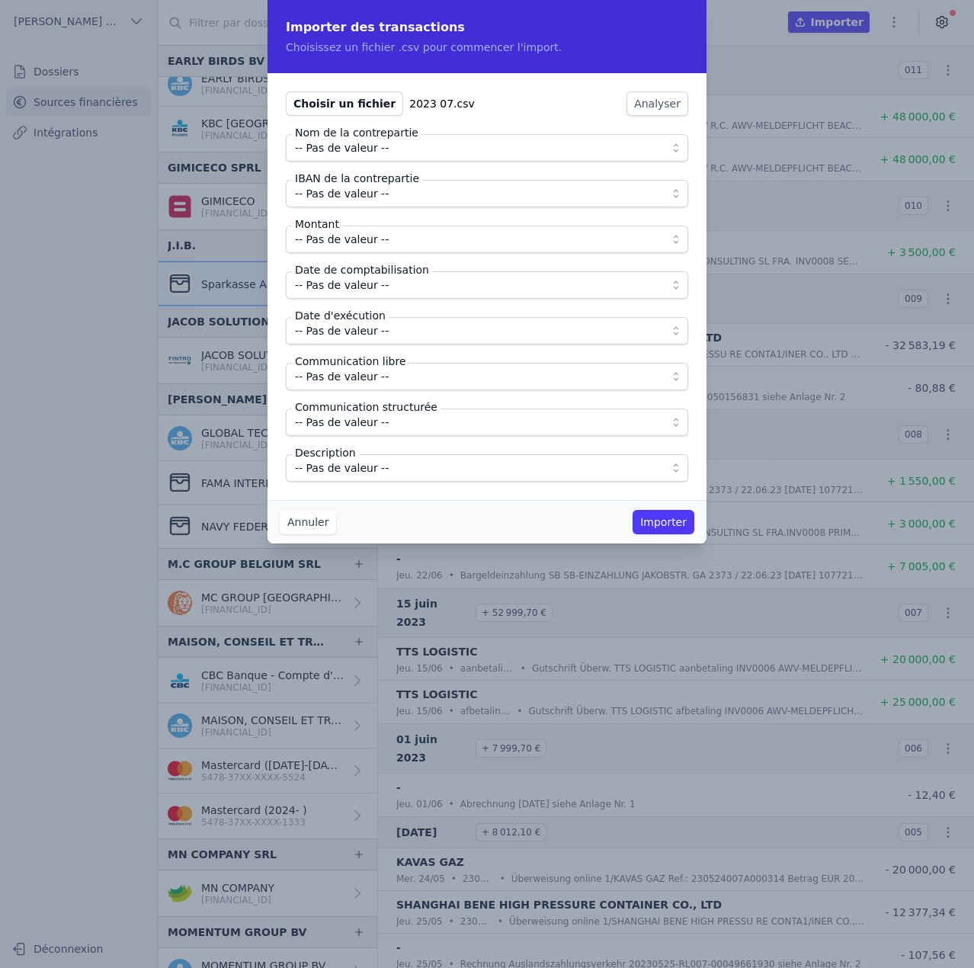
click at [374, 159] on button "-- Pas de valeur --" at bounding box center [487, 147] width 402 height 27
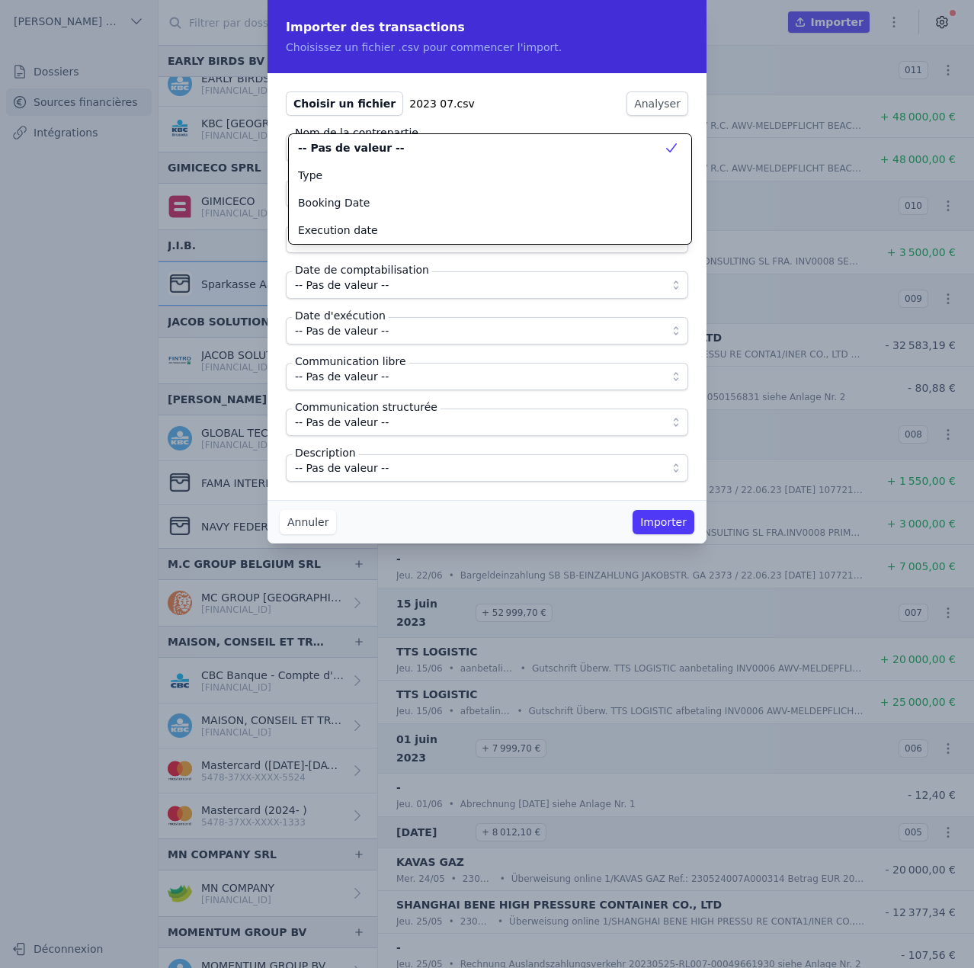
scroll to position [0, 0]
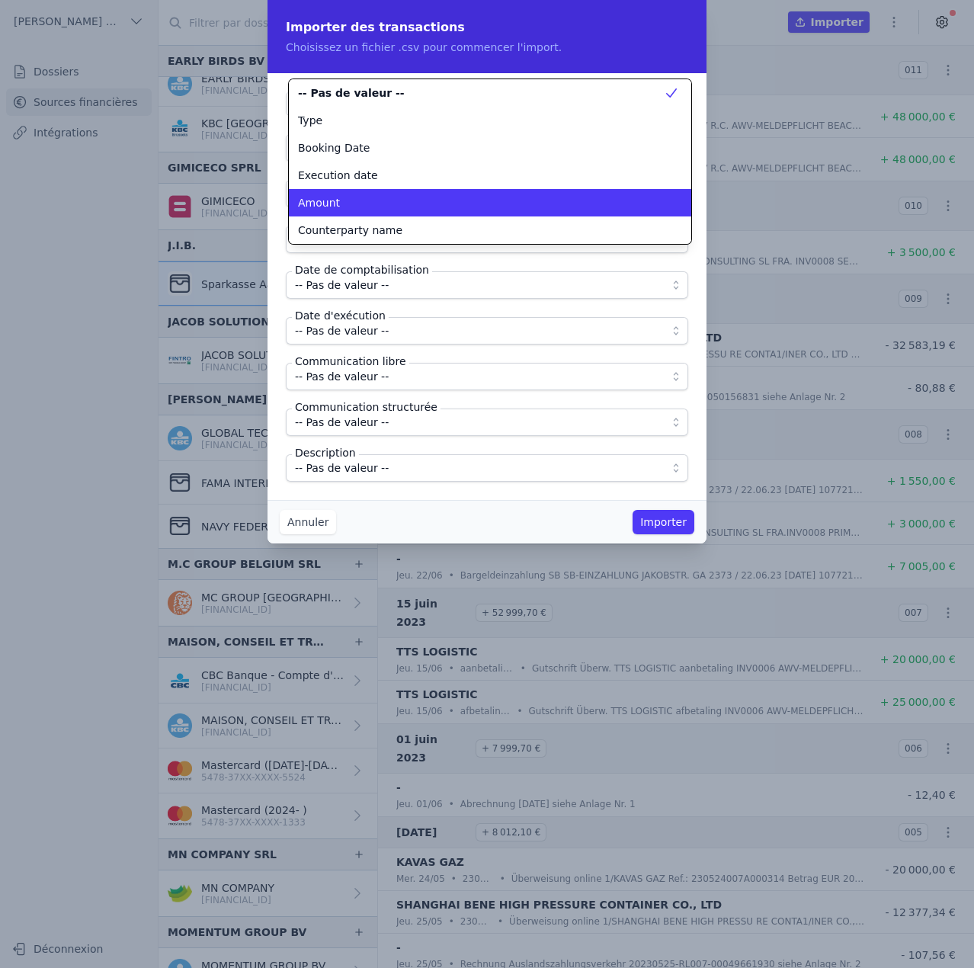
click at [351, 226] on span "Counterparty name" at bounding box center [350, 230] width 104 height 15
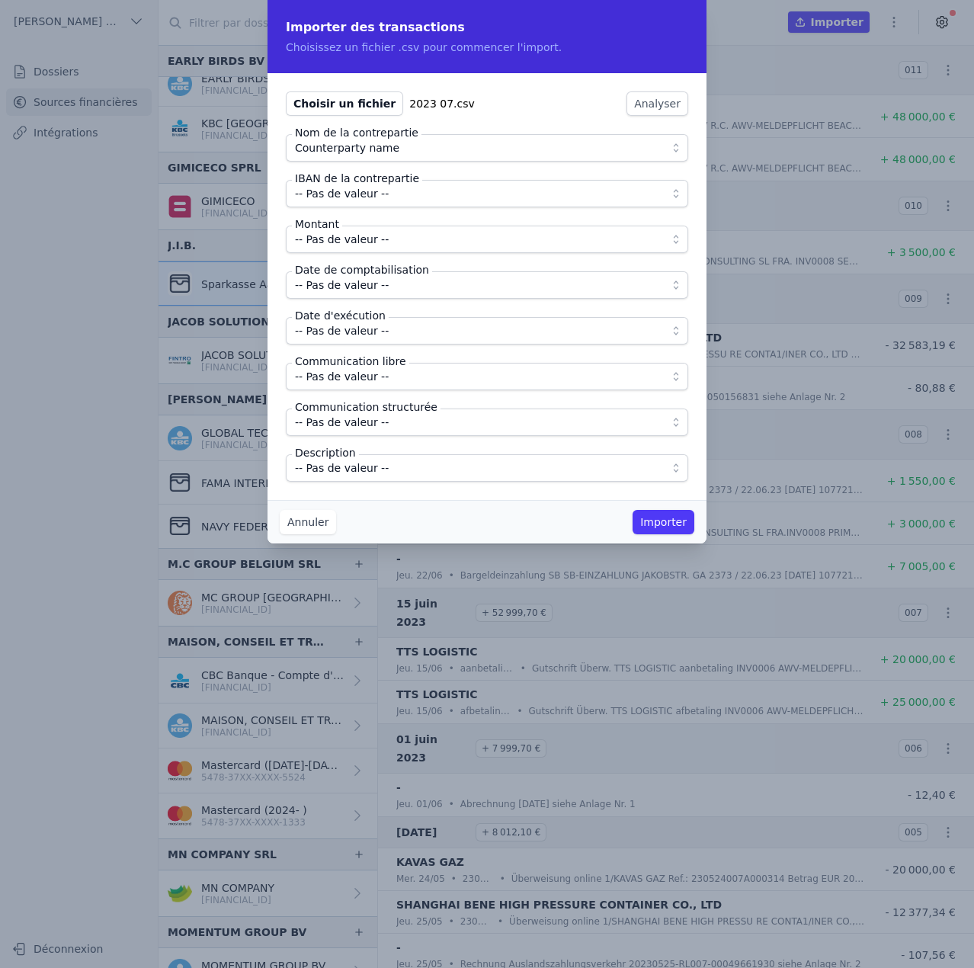
click at [350, 197] on span "-- Pas de valeur --" at bounding box center [342, 193] width 94 height 18
click at [364, 194] on span "Counterparty name" at bounding box center [347, 193] width 104 height 18
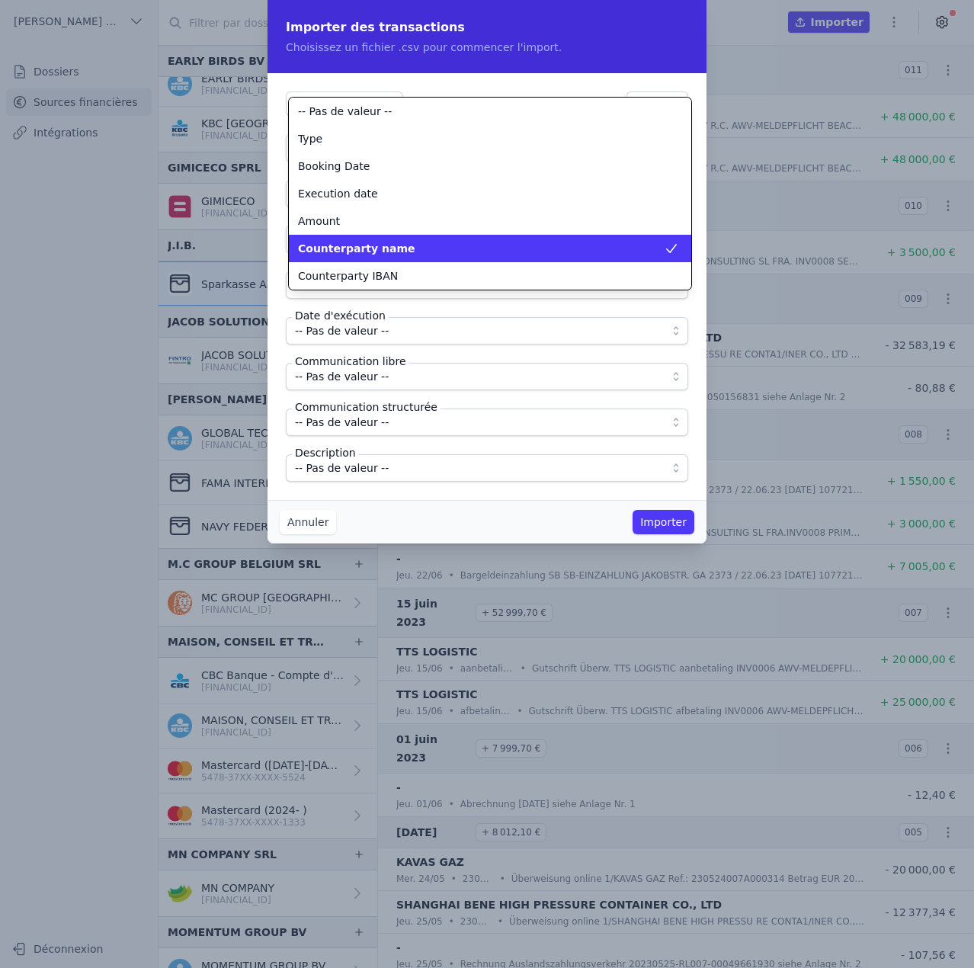
scroll to position [55, 0]
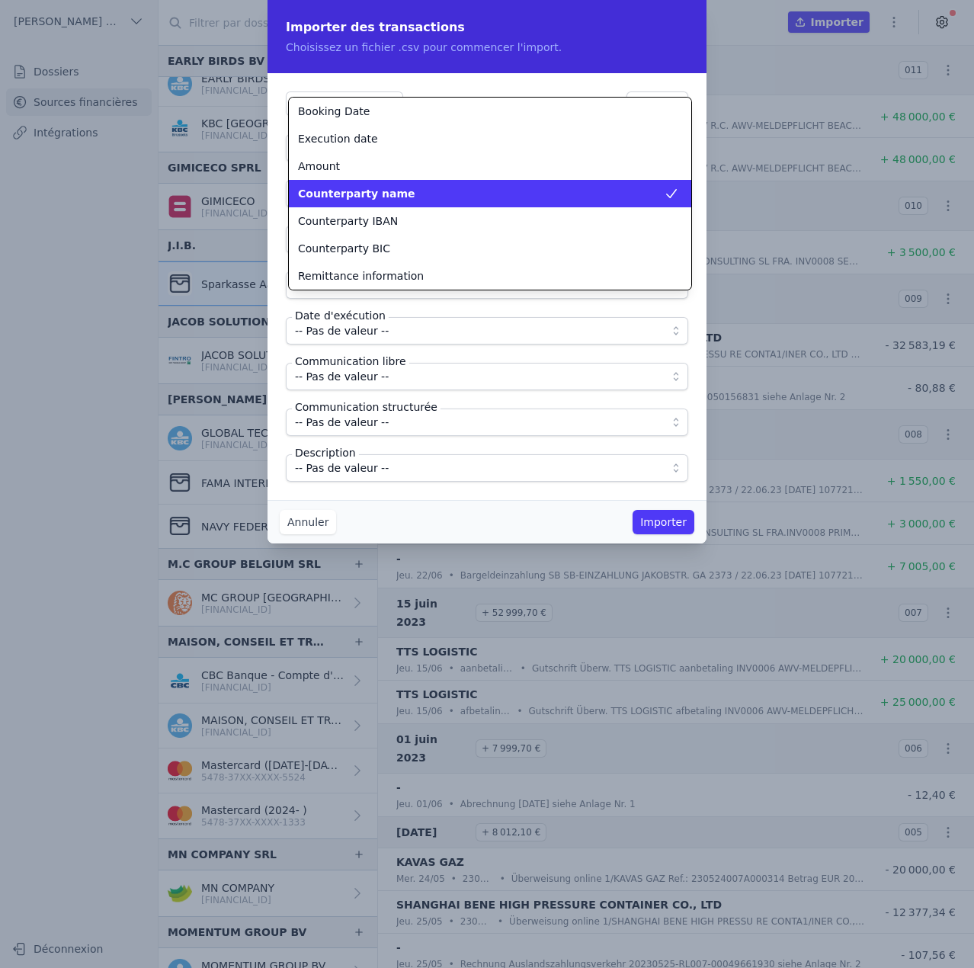
click at [361, 217] on span "Counterparty IBAN" at bounding box center [348, 220] width 100 height 15
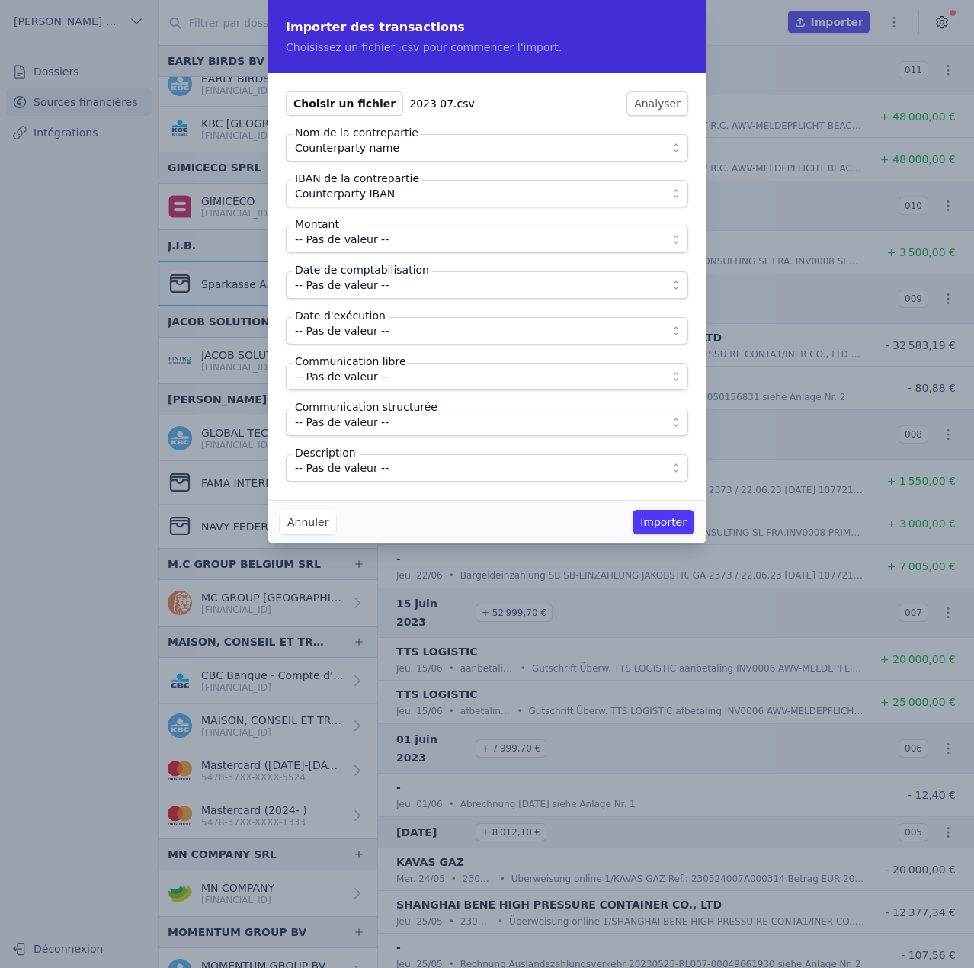
click at [356, 242] on span "-- Pas de valeur --" at bounding box center [342, 239] width 94 height 18
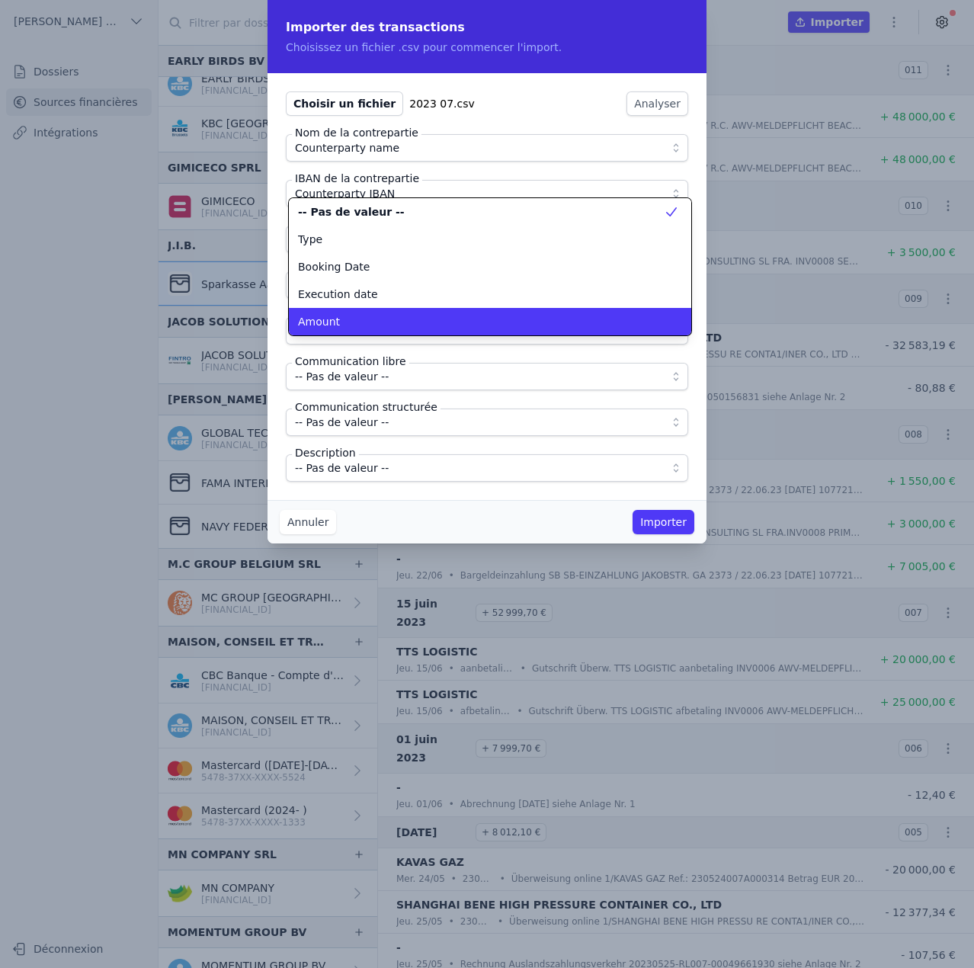
click at [354, 314] on div "Amount" at bounding box center [481, 321] width 366 height 15
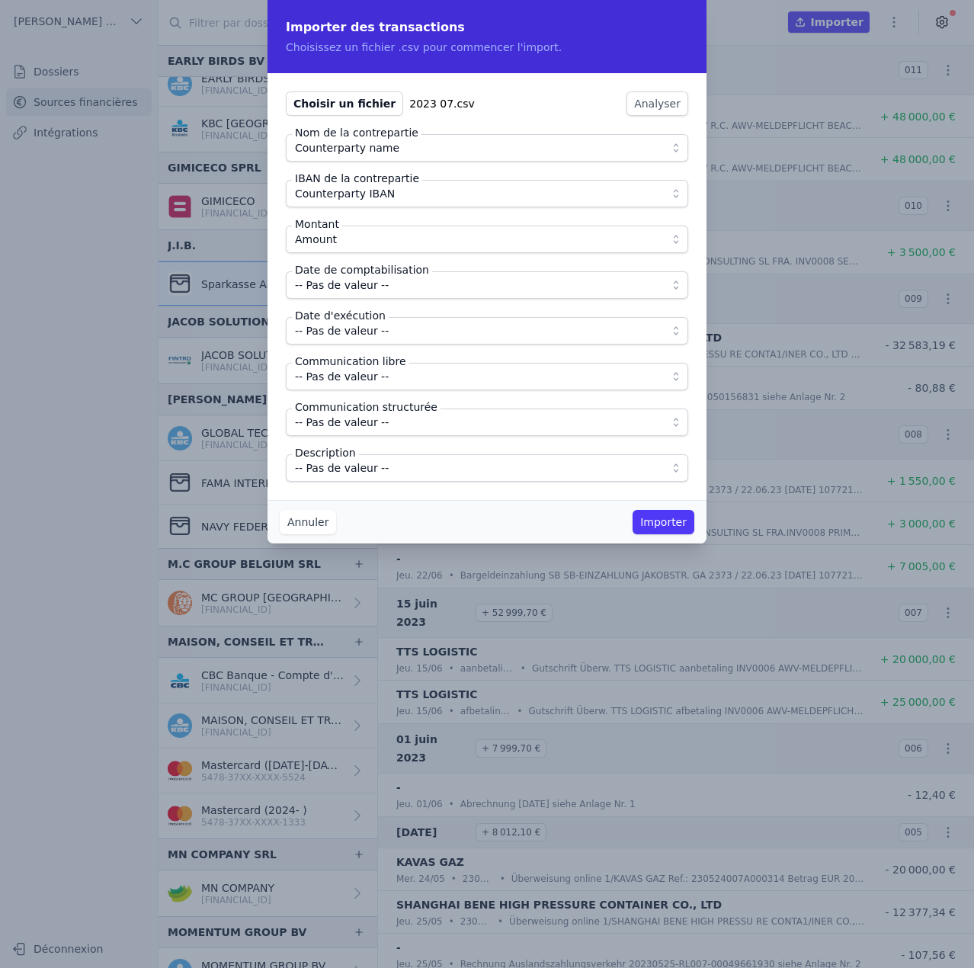
click at [354, 288] on span "-- Pas de valeur --" at bounding box center [342, 285] width 94 height 18
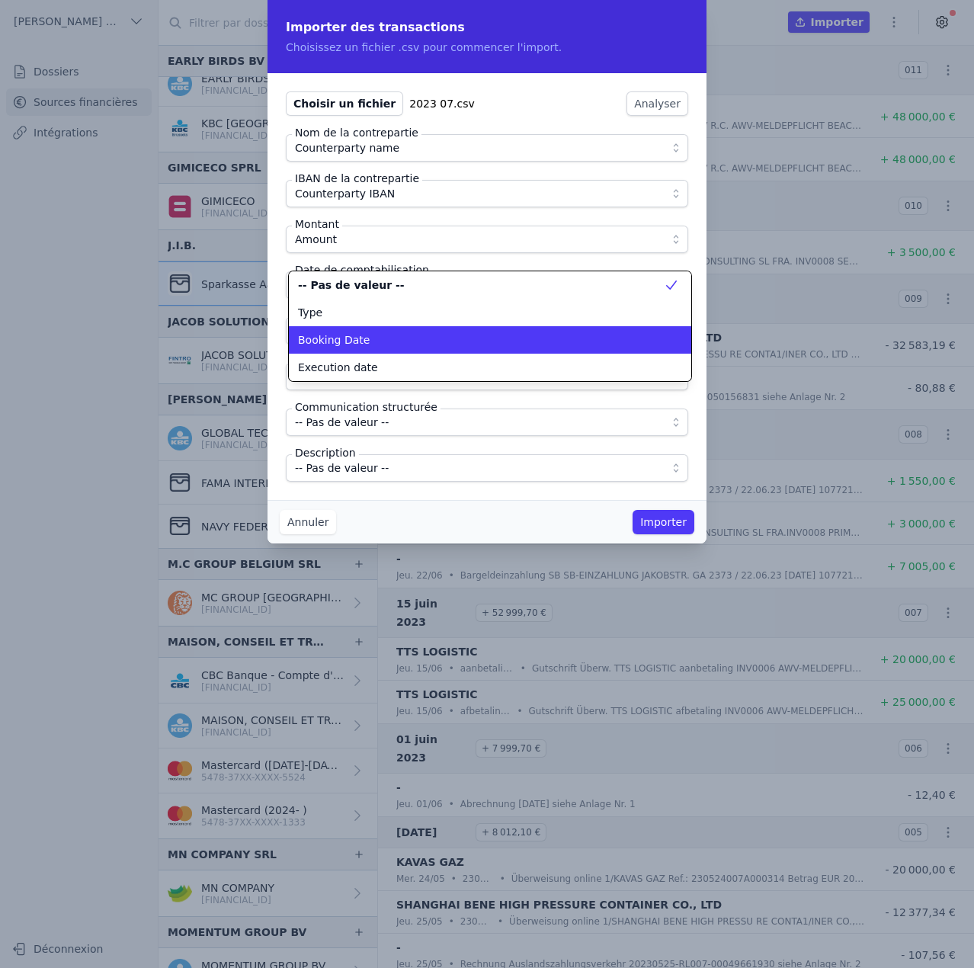
click at [346, 348] on li "Booking Date" at bounding box center [490, 339] width 402 height 27
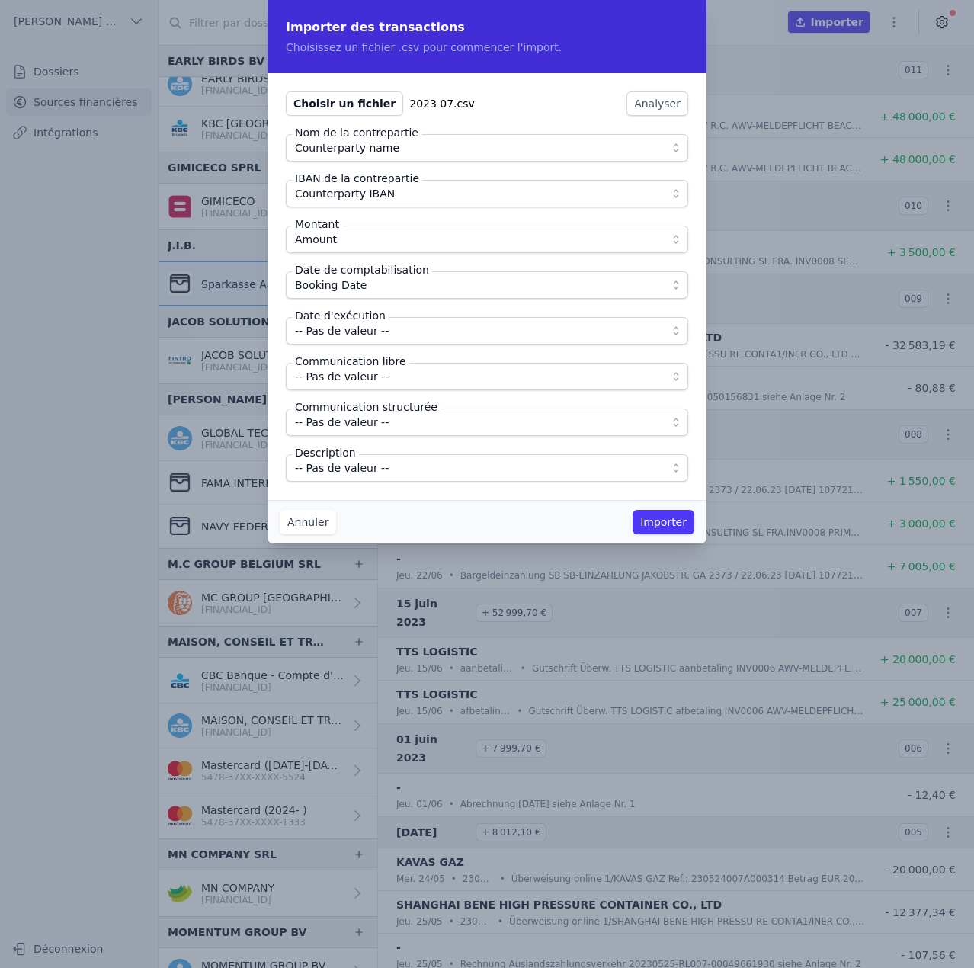
click at [345, 337] on span "-- Pas de valeur --" at bounding box center [342, 331] width 94 height 18
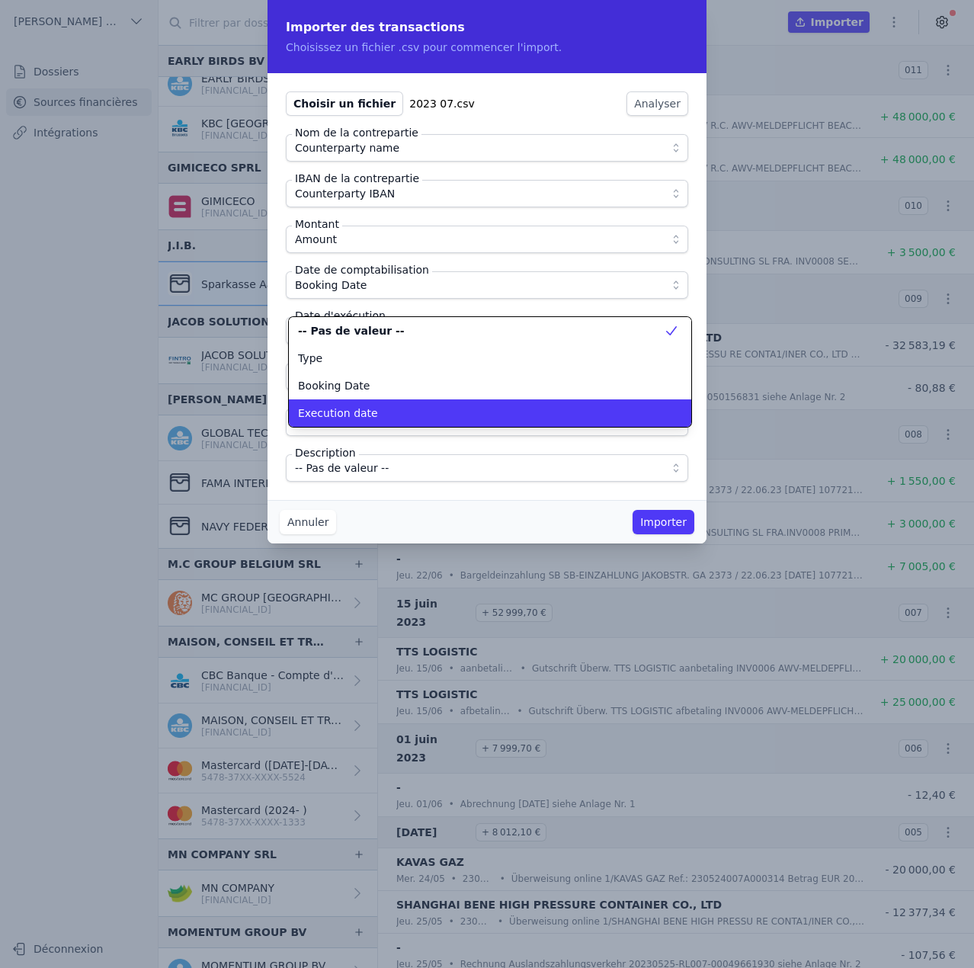
click at [345, 402] on li "Execution date" at bounding box center [490, 412] width 402 height 27
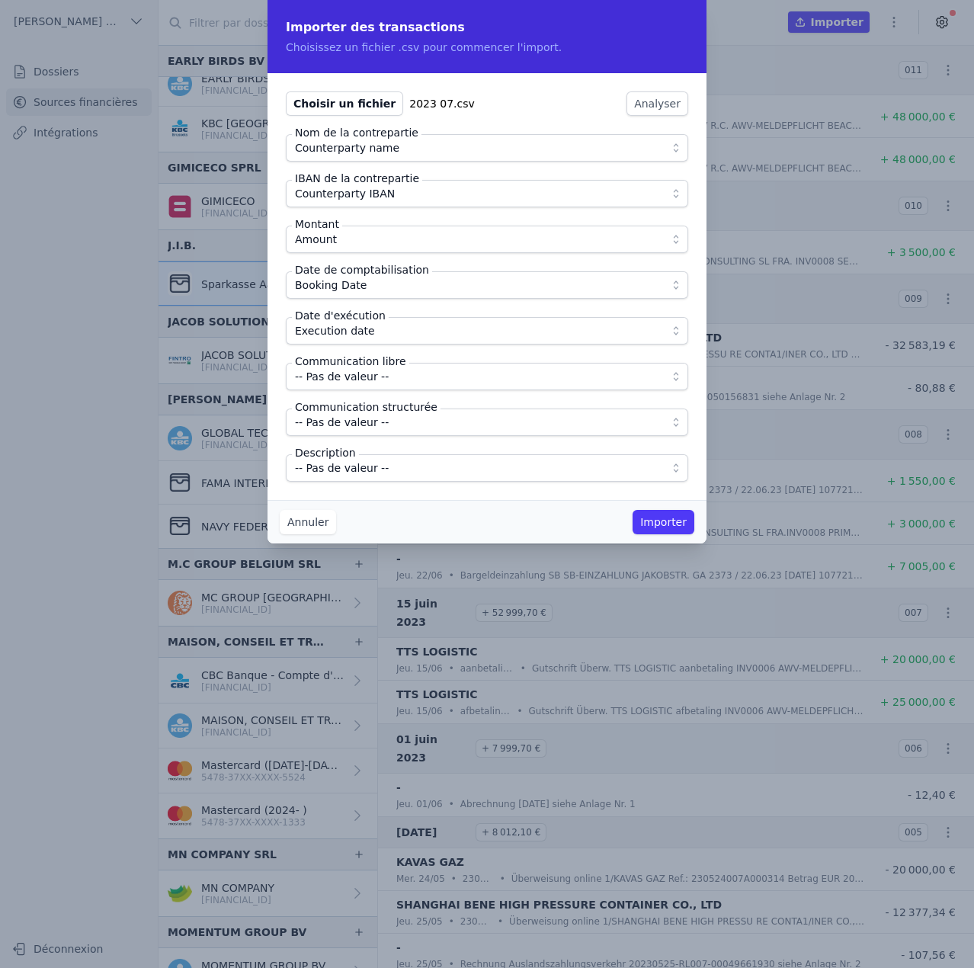
click at [348, 374] on span "-- Pas de valeur --" at bounding box center [342, 376] width 94 height 18
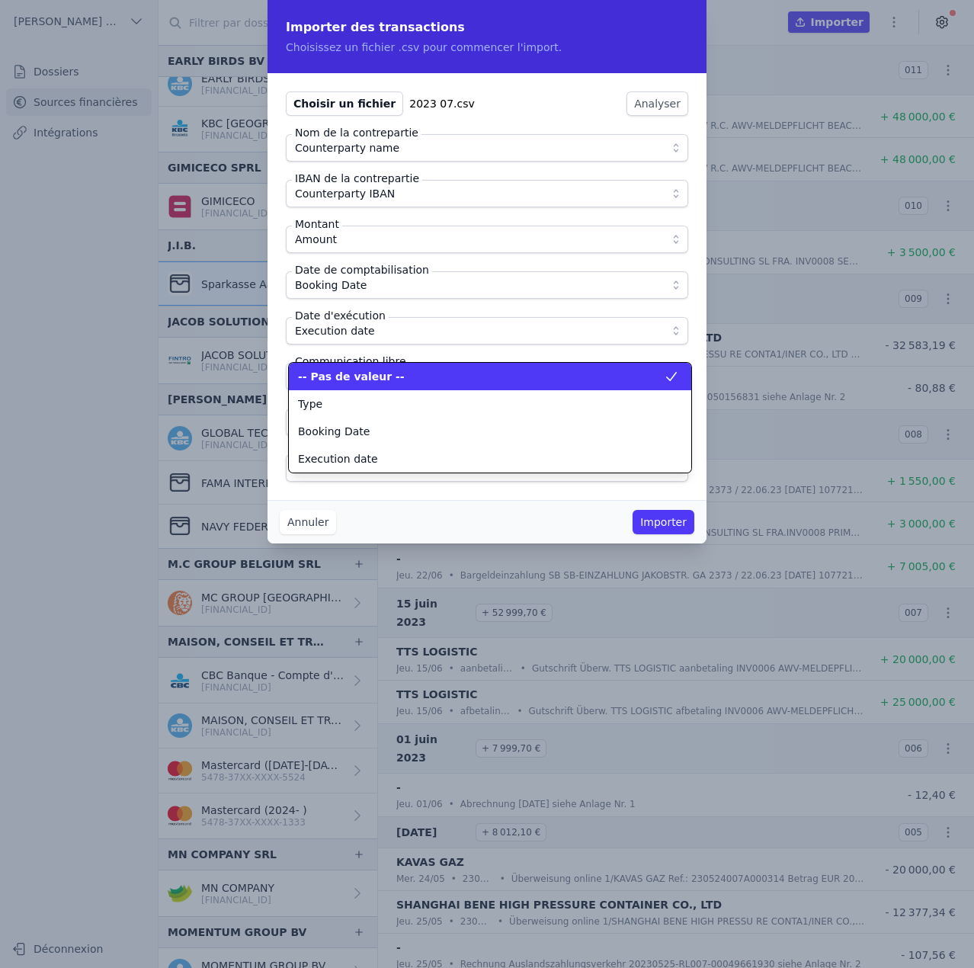
scroll to position [137, 0]
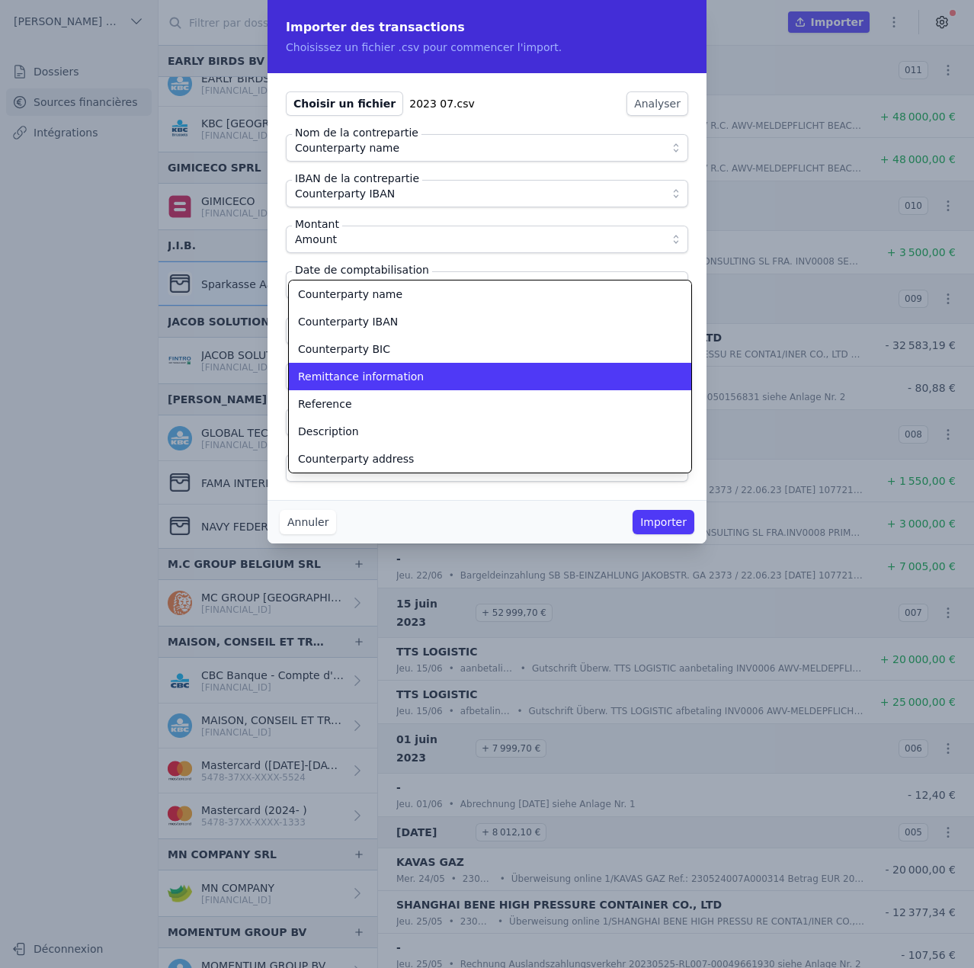
click at [348, 374] on span "Remittance information" at bounding box center [361, 376] width 126 height 15
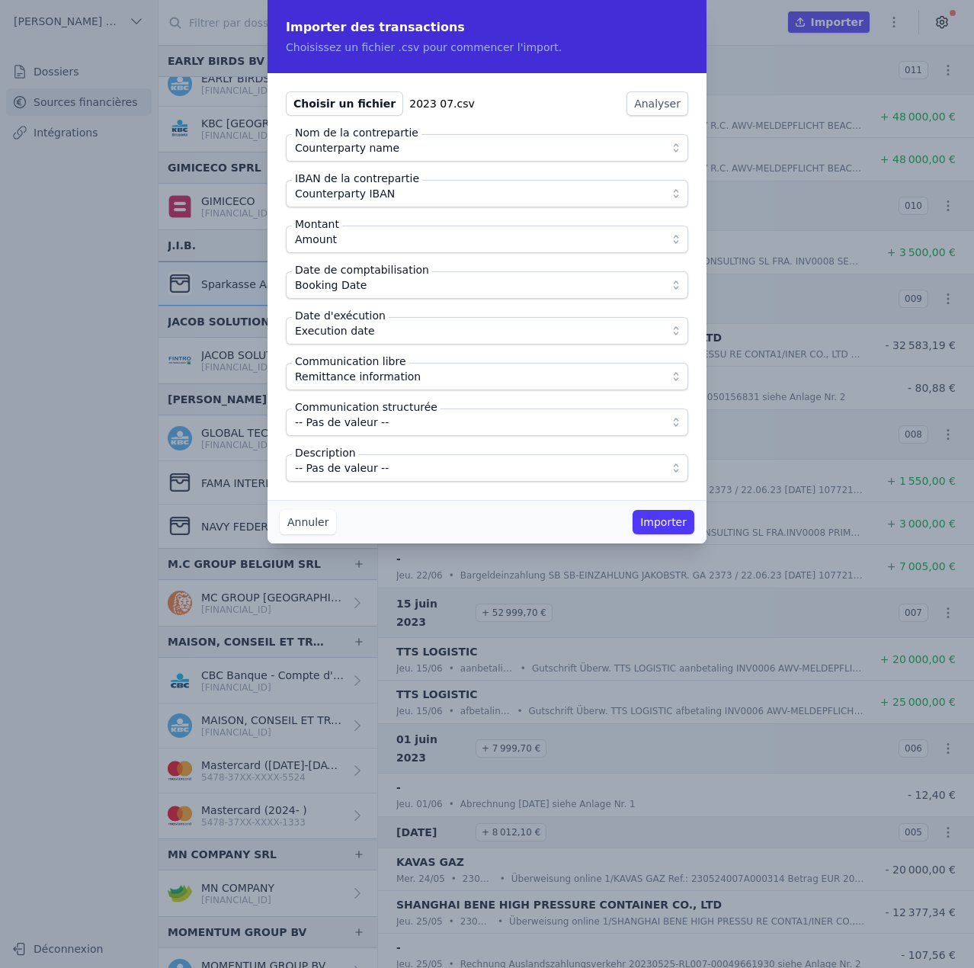
click at [364, 461] on span "-- Pas de valeur --" at bounding box center [342, 468] width 94 height 18
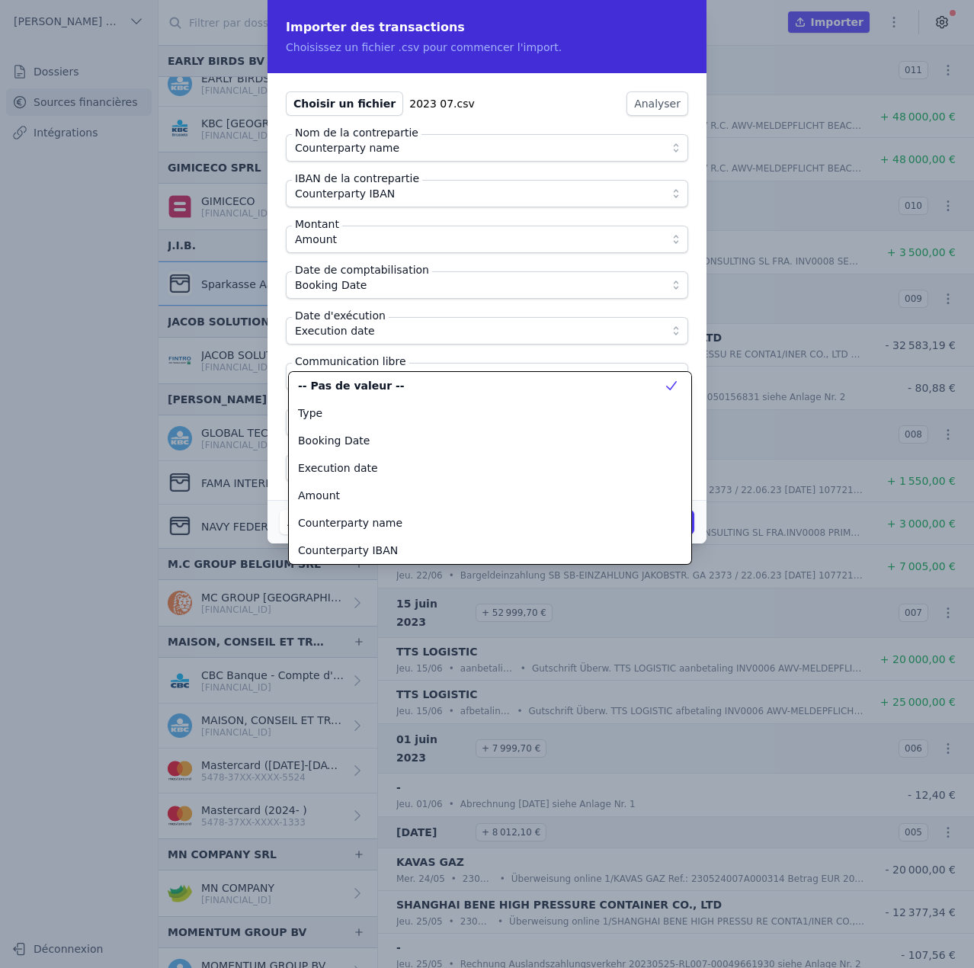
scroll to position [192, 0]
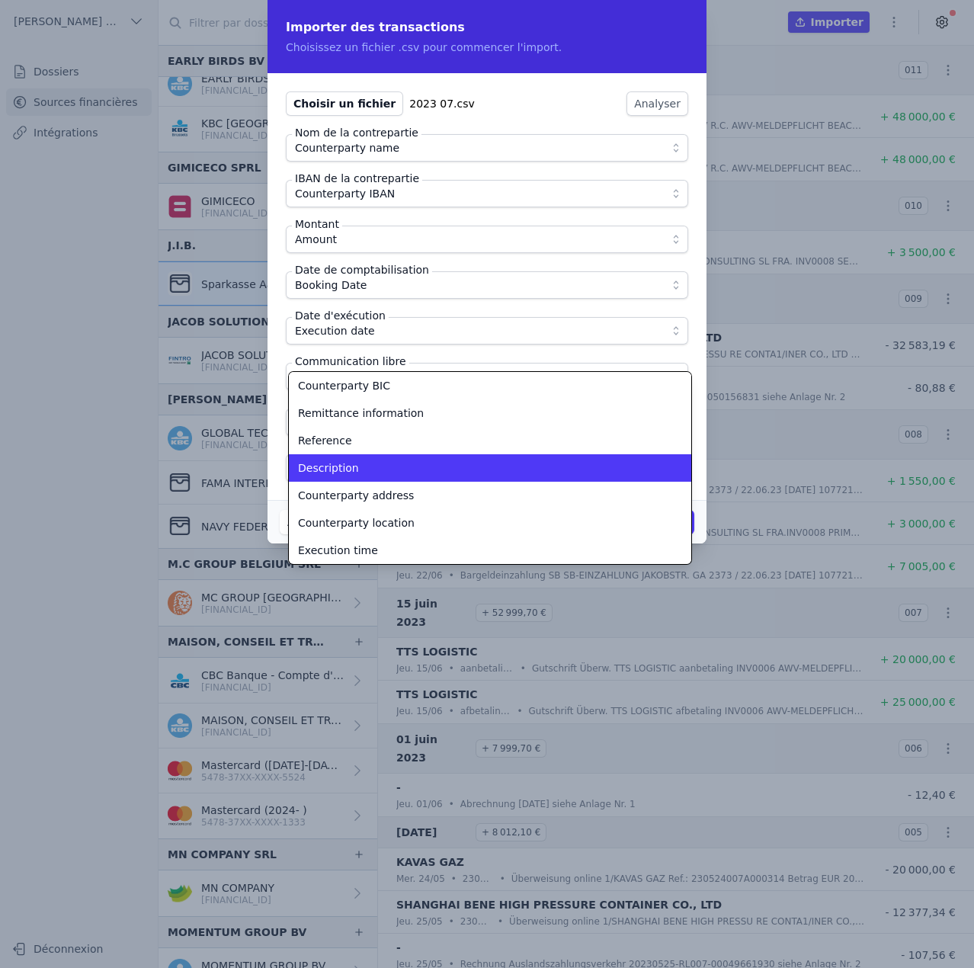
click at [356, 468] on div "Description" at bounding box center [481, 467] width 366 height 15
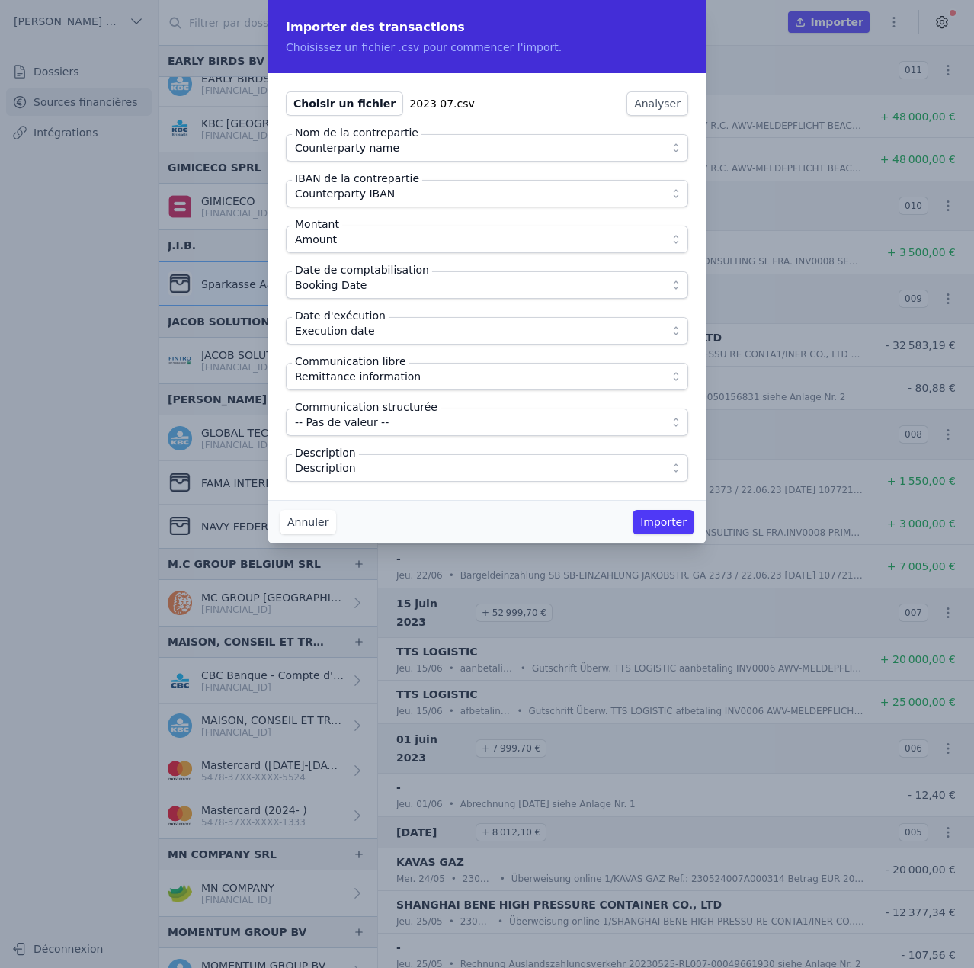
click at [388, 491] on div "Choisir un fichier 2023 07.csv Analyser Nom de la contrepartie Counterparty nam…" at bounding box center [487, 286] width 439 height 427
click at [661, 525] on button "Importer" at bounding box center [664, 522] width 62 height 24
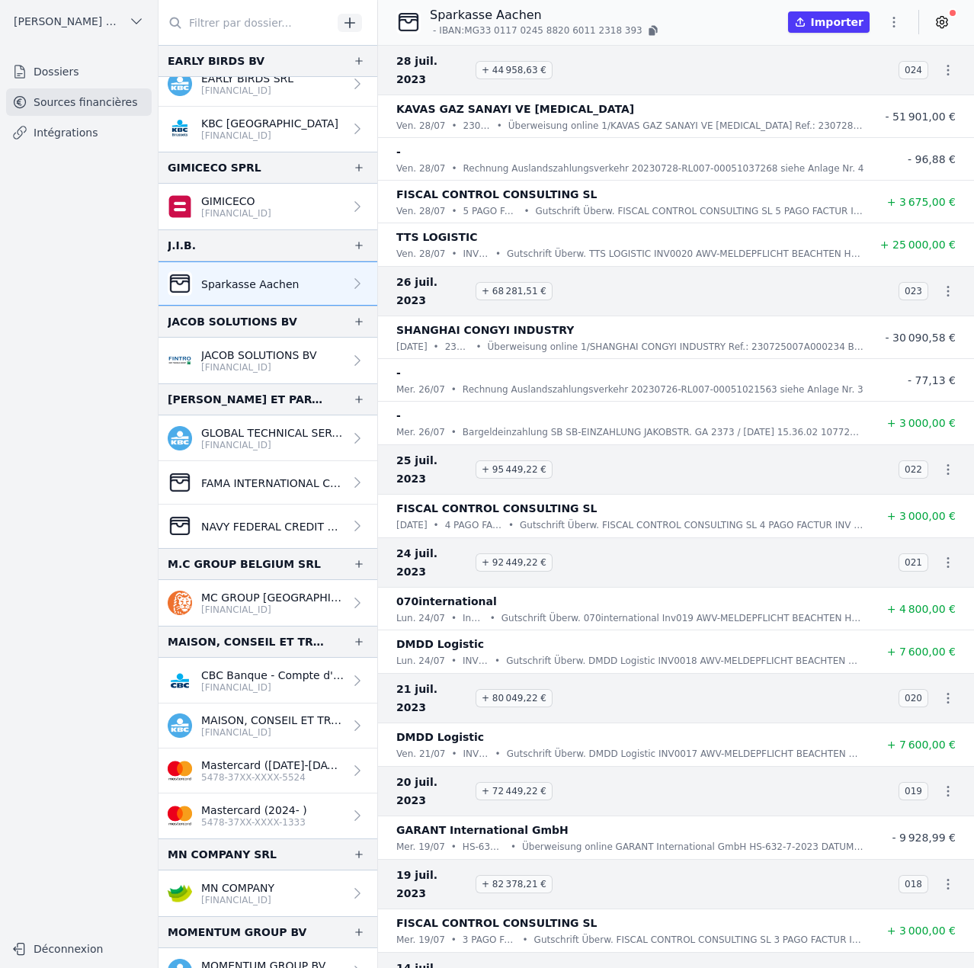
click at [896, 21] on icon "button" at bounding box center [893, 21] width 15 height 15
click at [857, 110] on button "Import CSV *" at bounding box center [858, 111] width 110 height 28
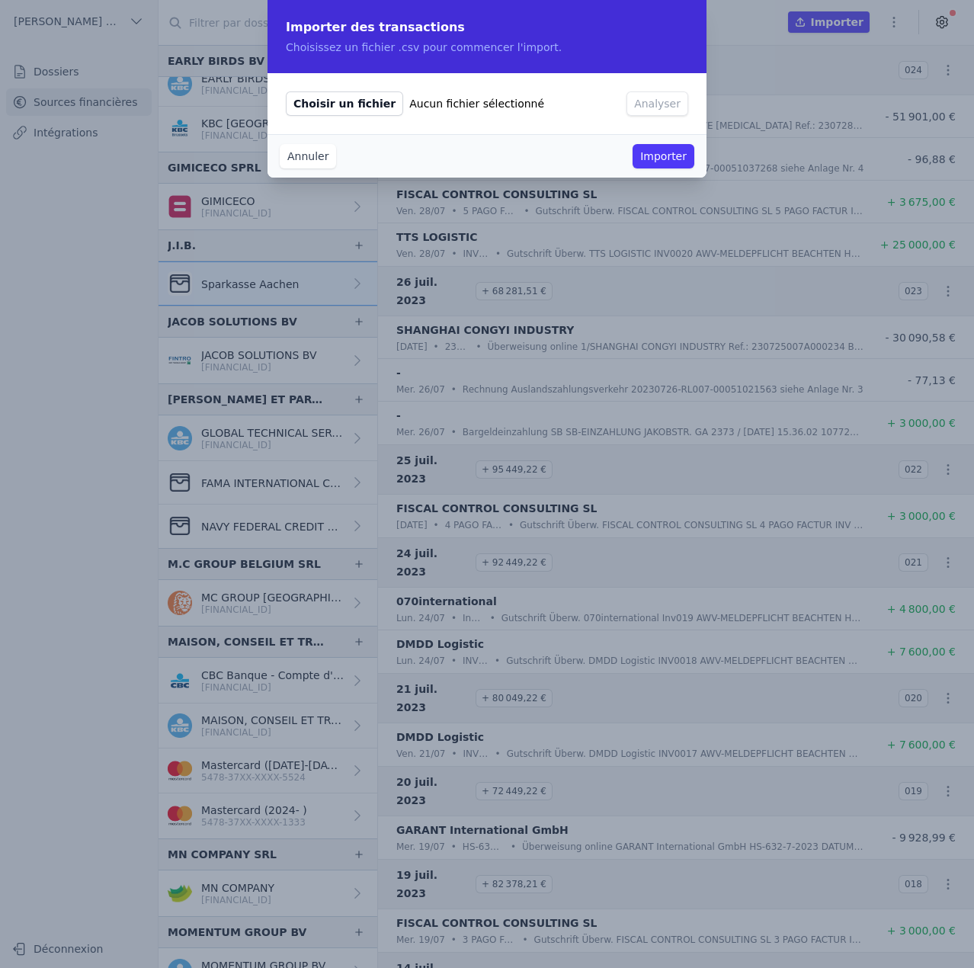
click at [338, 107] on span "Choisir un fichier" at bounding box center [344, 103] width 117 height 24
click at [370, 104] on span "Choisir un fichier" at bounding box center [344, 103] width 117 height 24
click at [286, 91] on input "Choisir un fichier Aucun fichier sélectionné" at bounding box center [285, 91] width 1 height 1
type input "C:\fakepath\2023 08.csv"
click at [656, 105] on button "Analyser" at bounding box center [658, 103] width 62 height 24
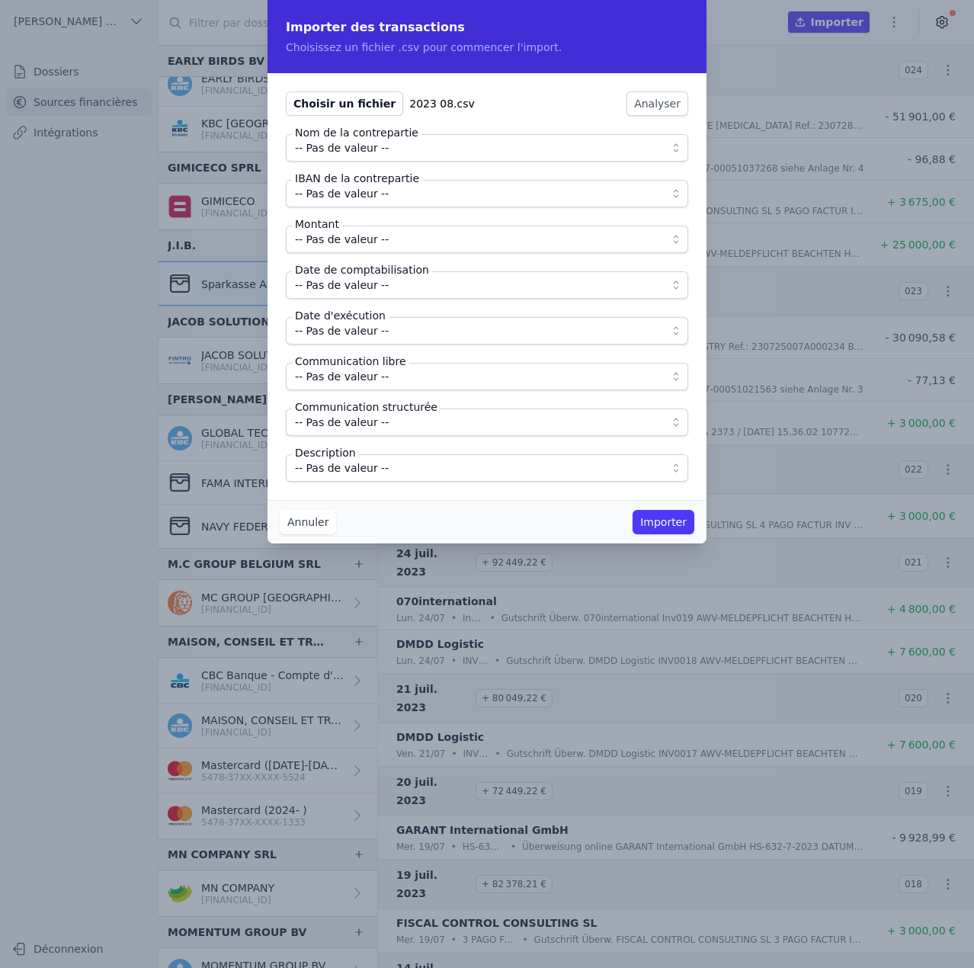
click at [405, 150] on span "-- Pas de valeur --" at bounding box center [476, 148] width 363 height 18
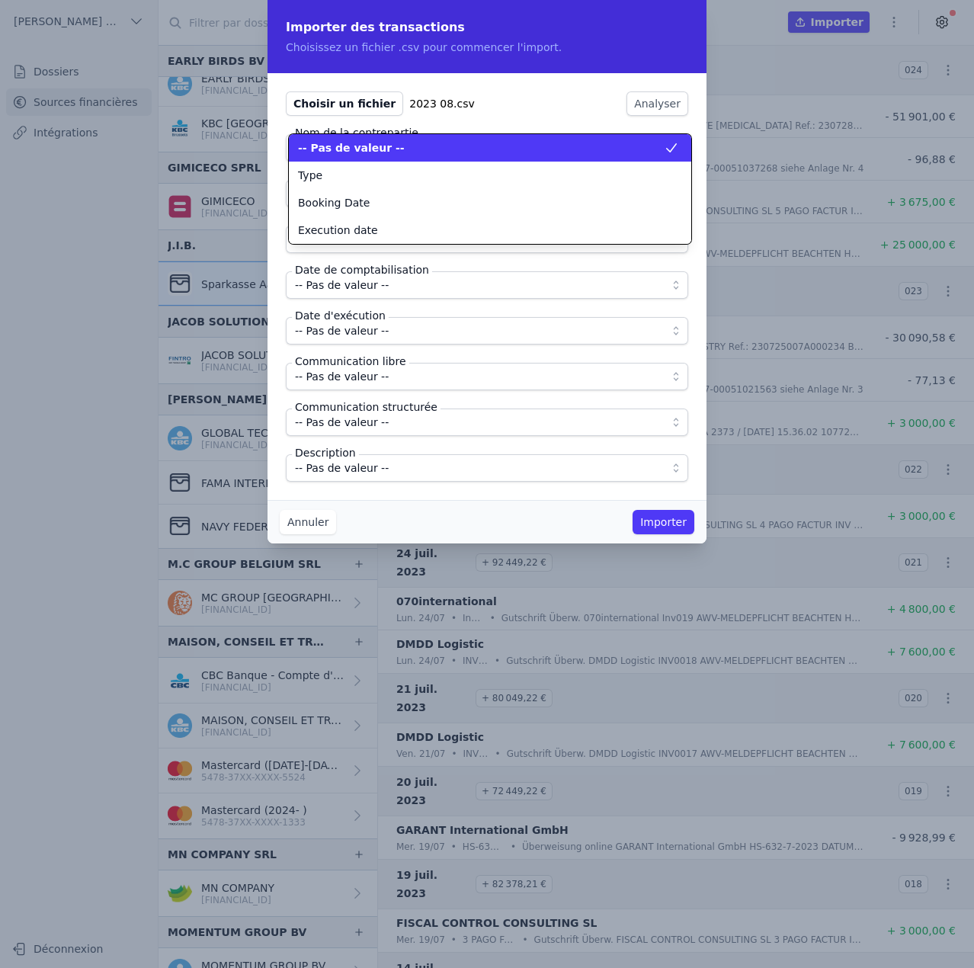
scroll to position [0, 0]
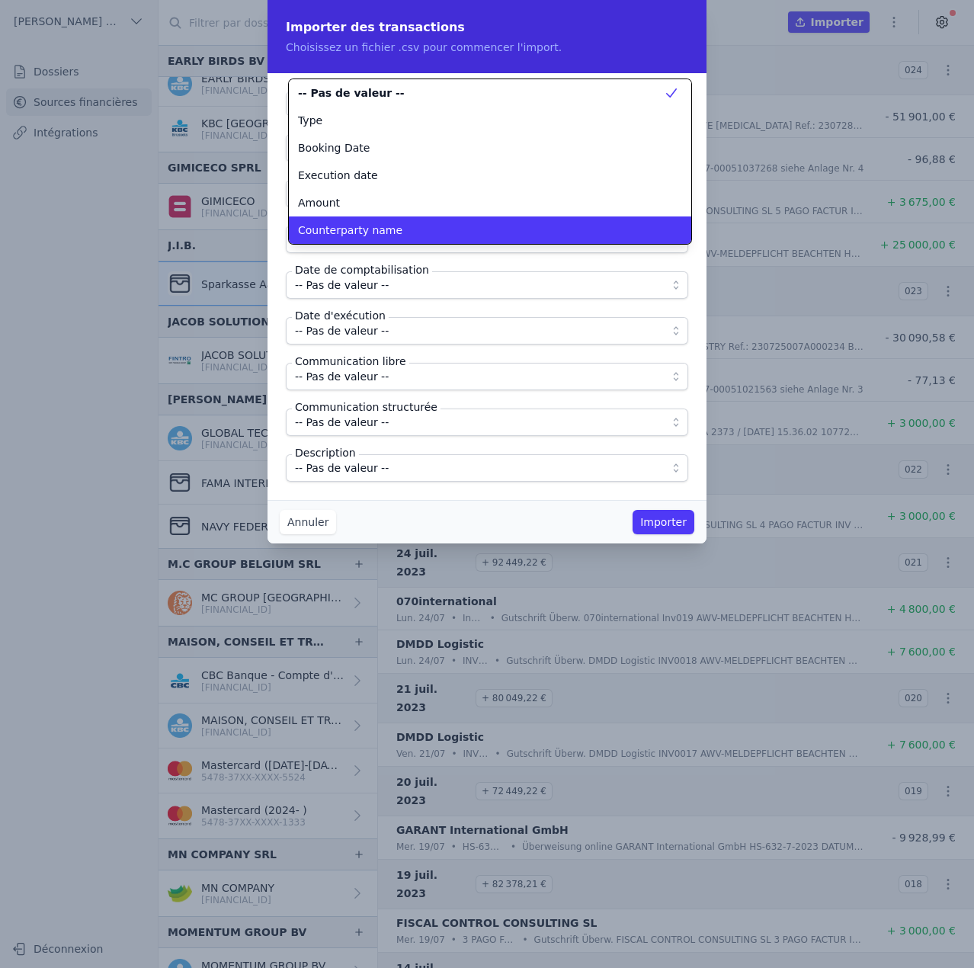
click at [382, 226] on span "Counterparty name" at bounding box center [350, 230] width 104 height 15
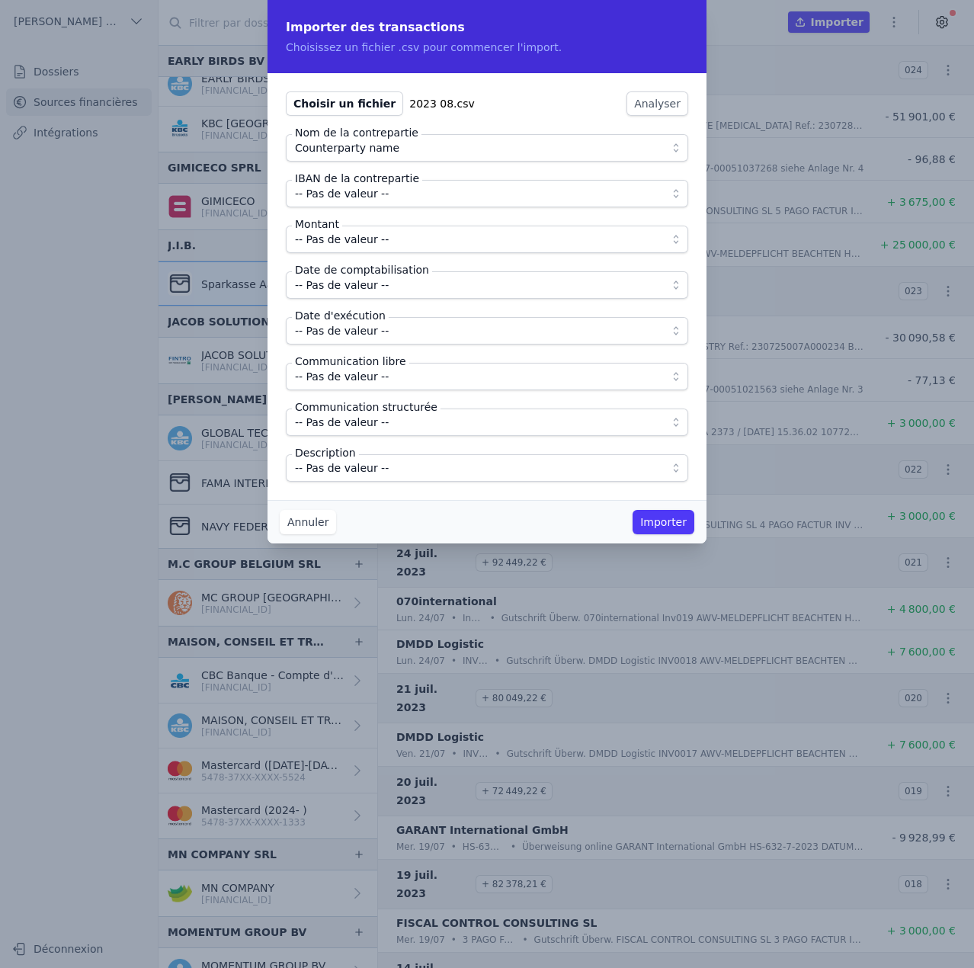
click at [373, 194] on span "-- Pas de valeur --" at bounding box center [342, 193] width 94 height 18
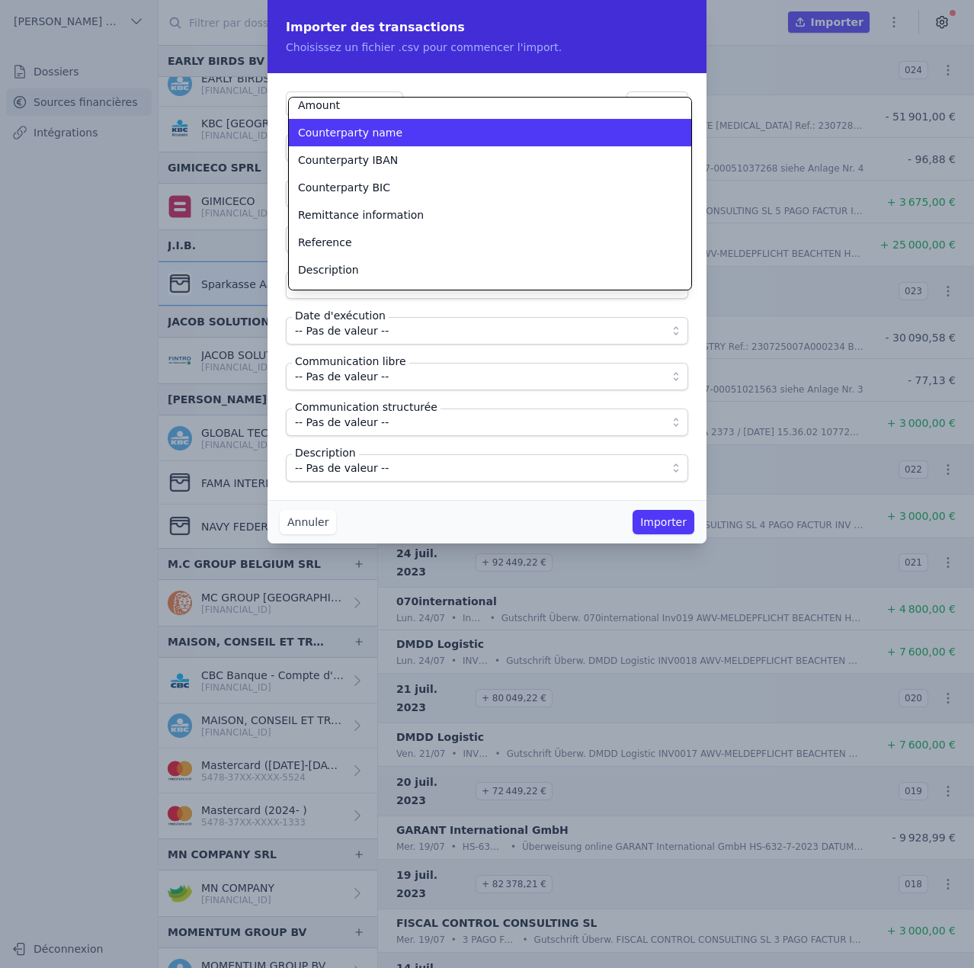
scroll to position [134, 0]
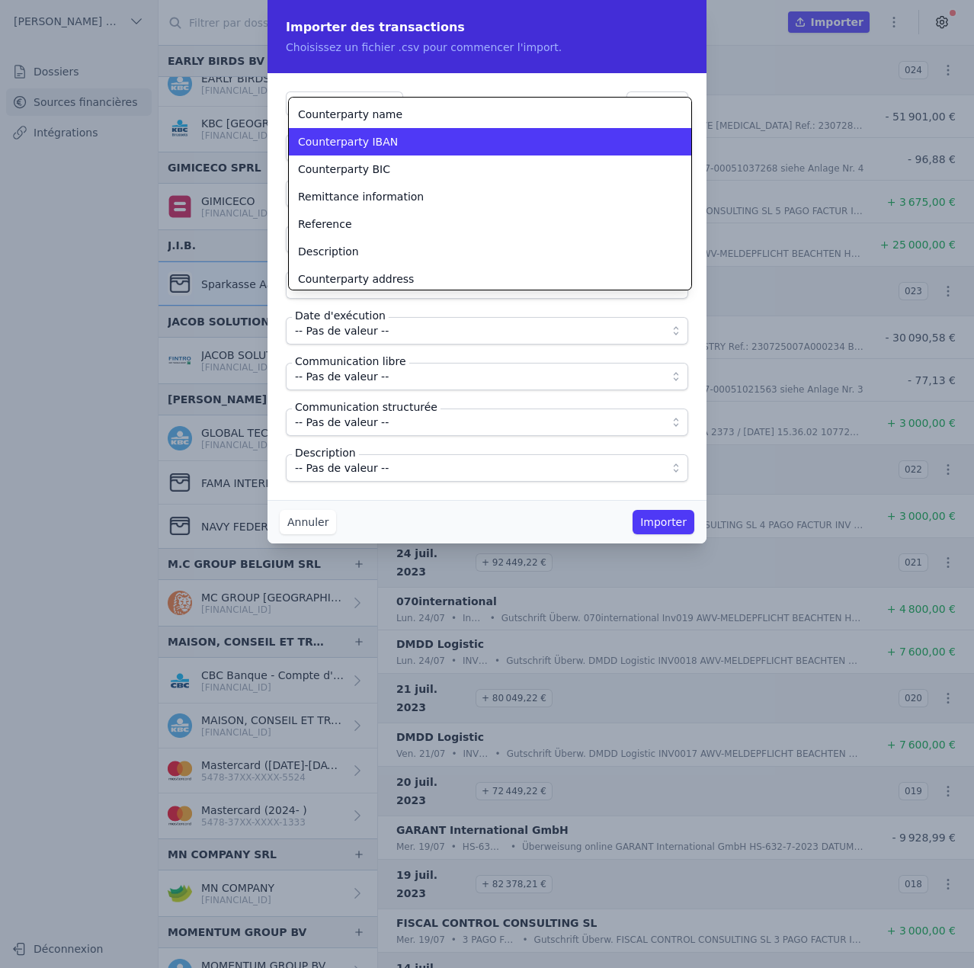
click at [380, 146] on span "Counterparty IBAN" at bounding box center [348, 141] width 100 height 15
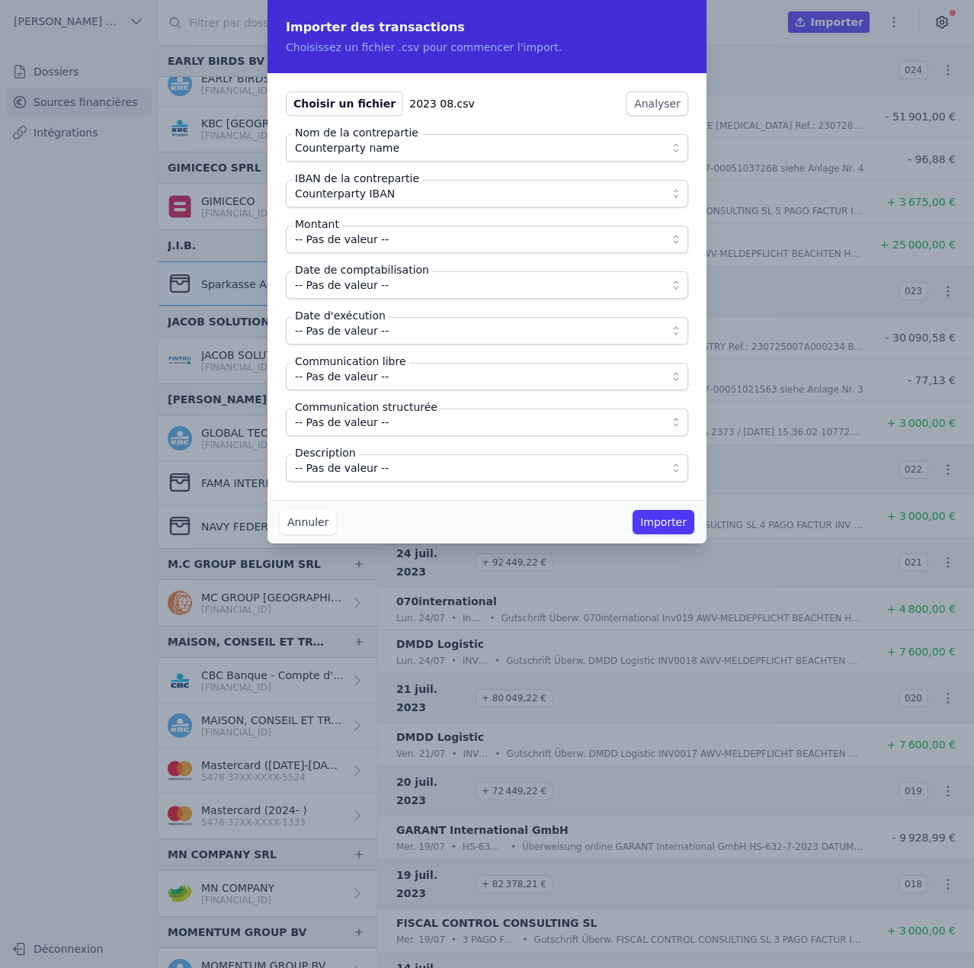
click at [376, 241] on span "-- Pas de valeur --" at bounding box center [342, 239] width 94 height 18
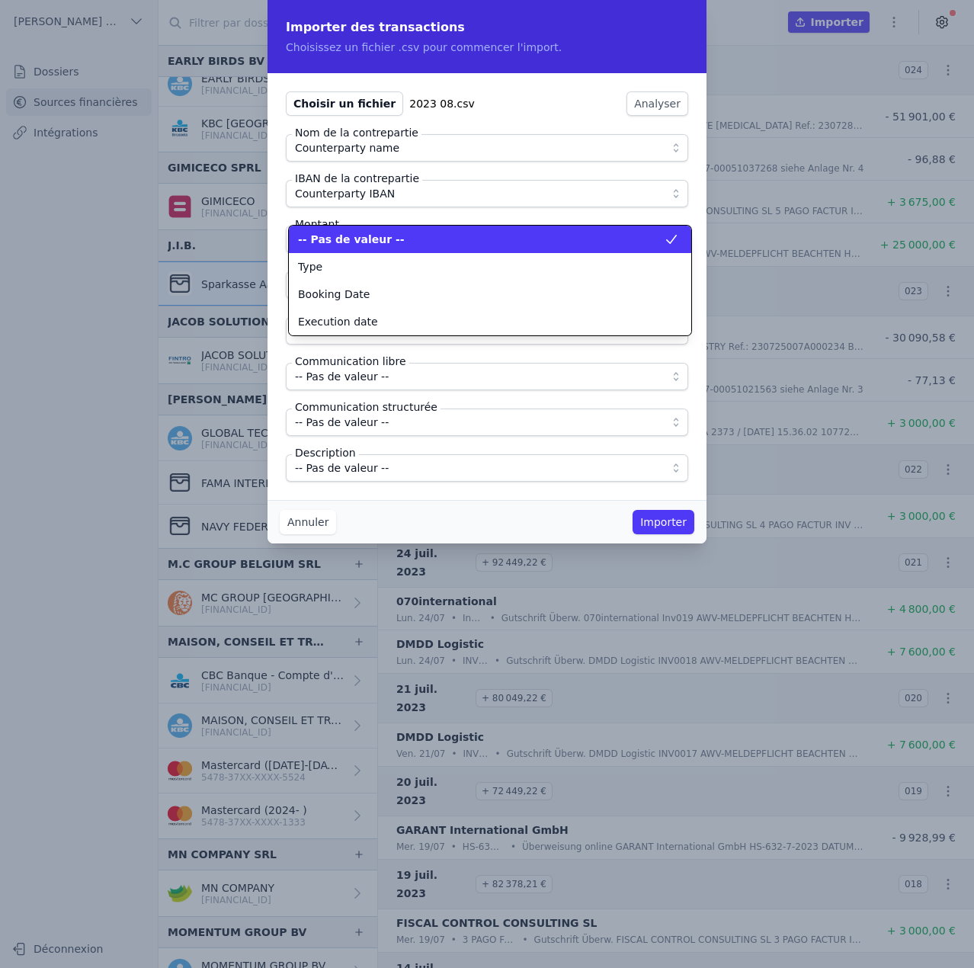
scroll to position [0, 0]
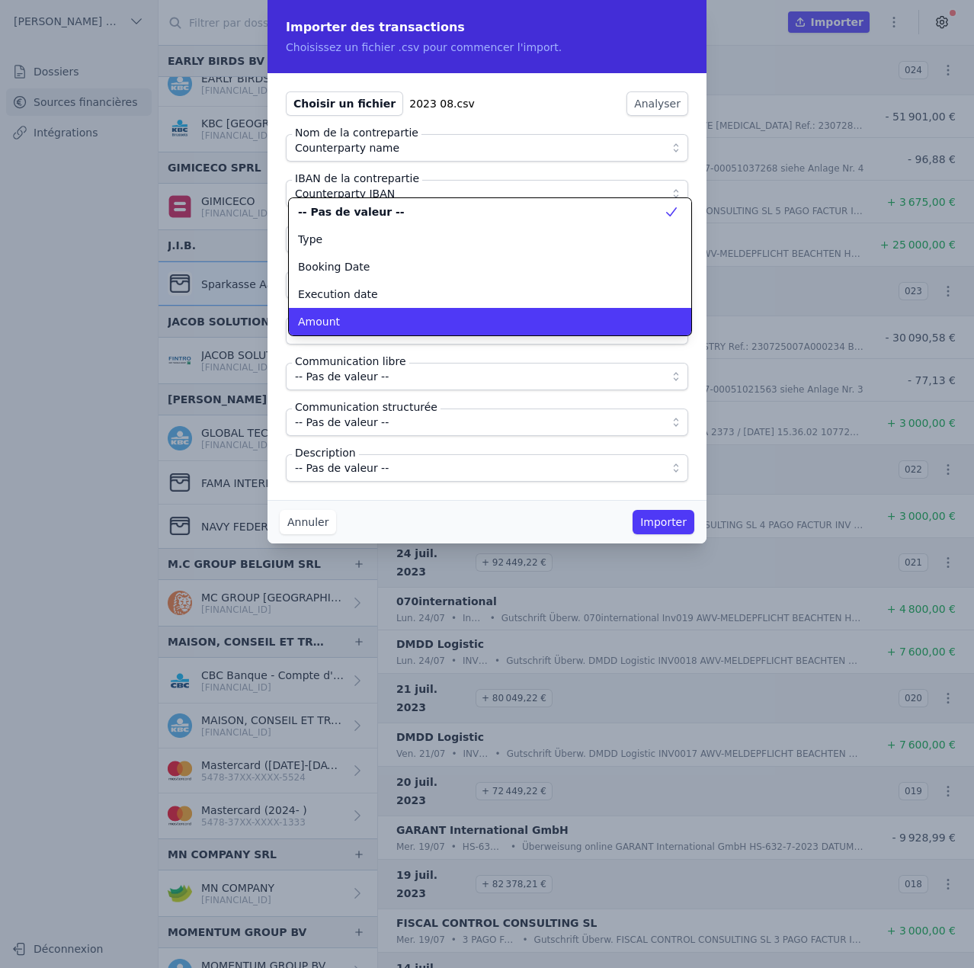
click at [362, 315] on div "Amount" at bounding box center [481, 321] width 366 height 15
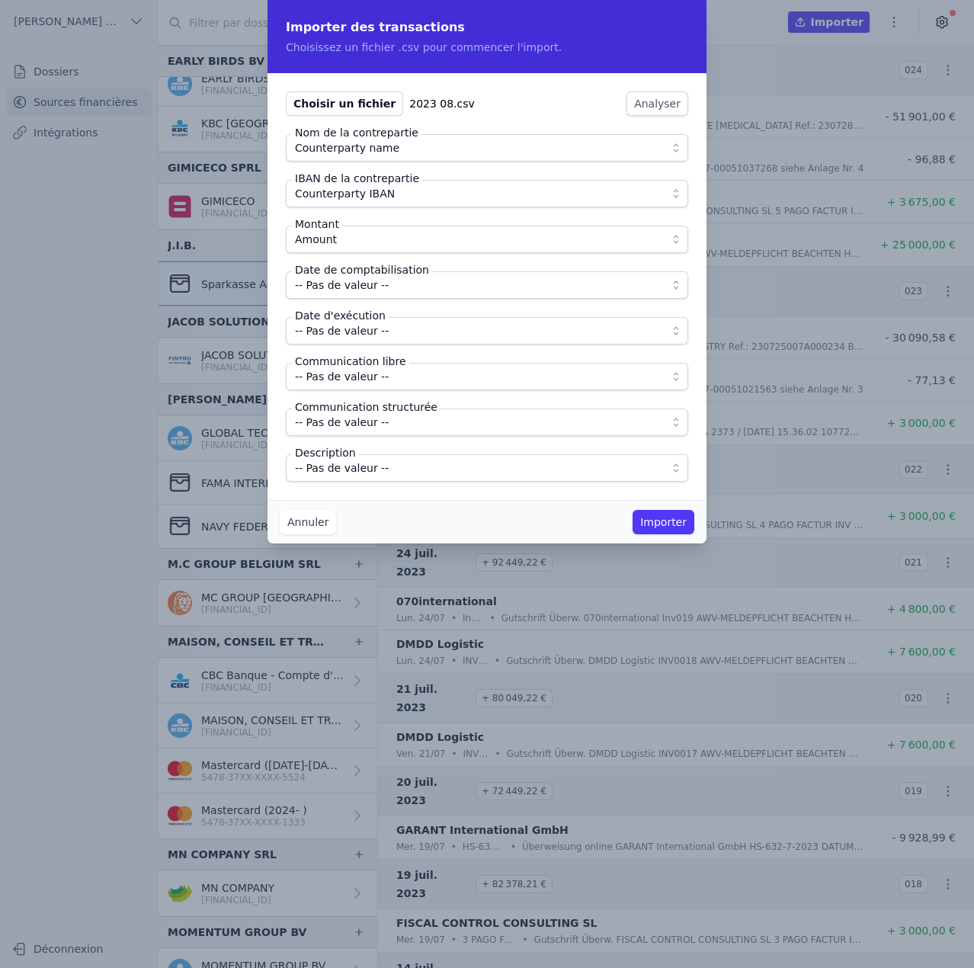
click at [373, 287] on span "-- Pas de valeur --" at bounding box center [342, 285] width 94 height 18
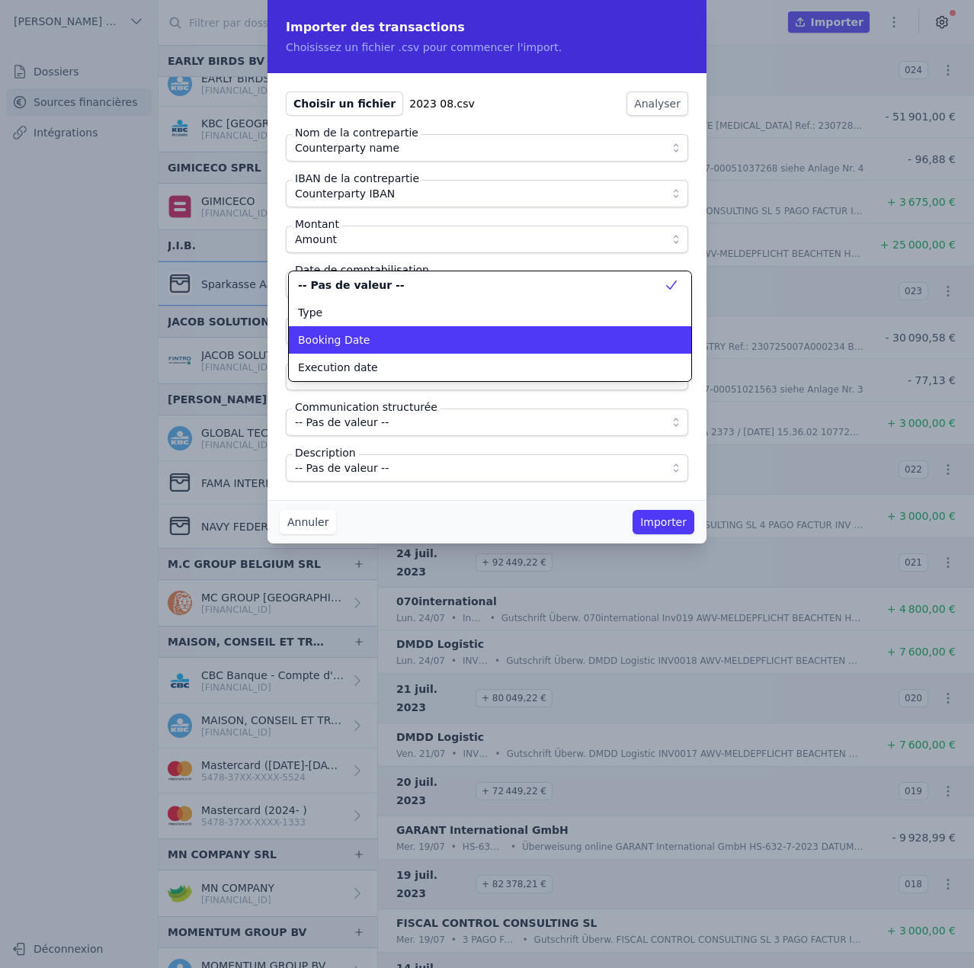
click at [362, 341] on div "Booking Date" at bounding box center [481, 339] width 366 height 15
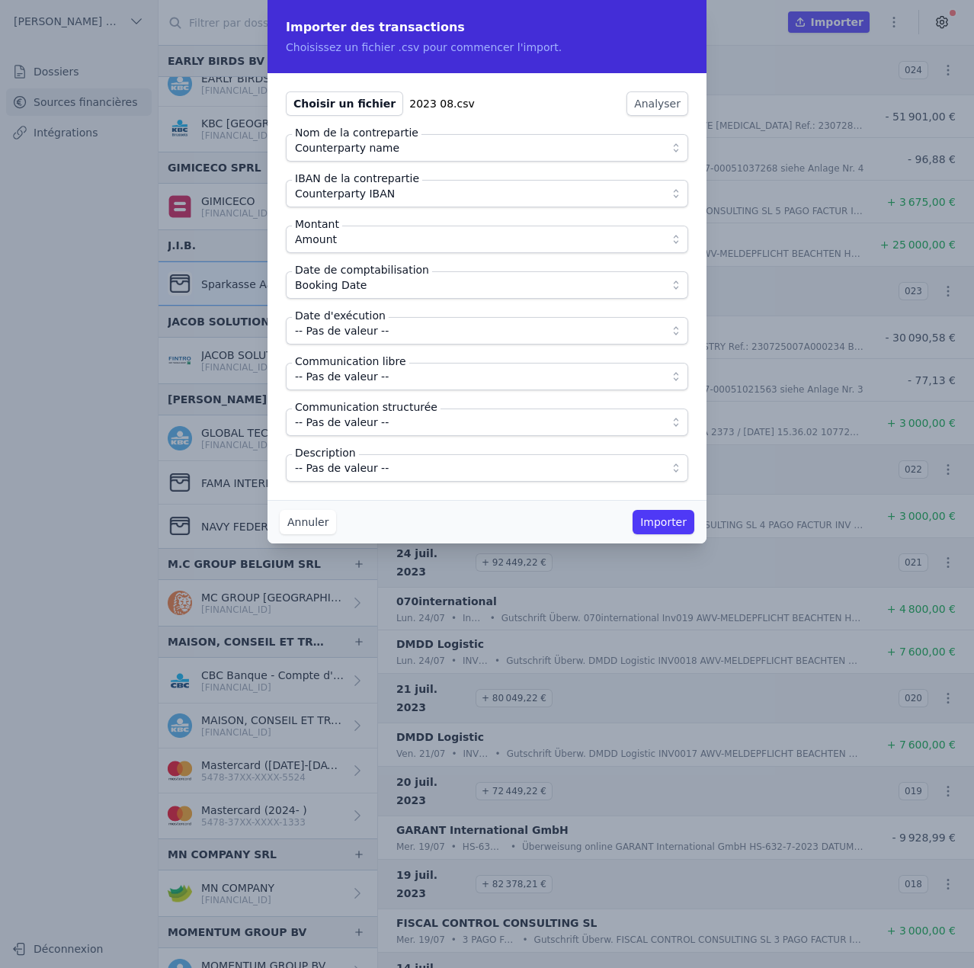
click at [362, 336] on span "-- Pas de valeur --" at bounding box center [342, 331] width 94 height 18
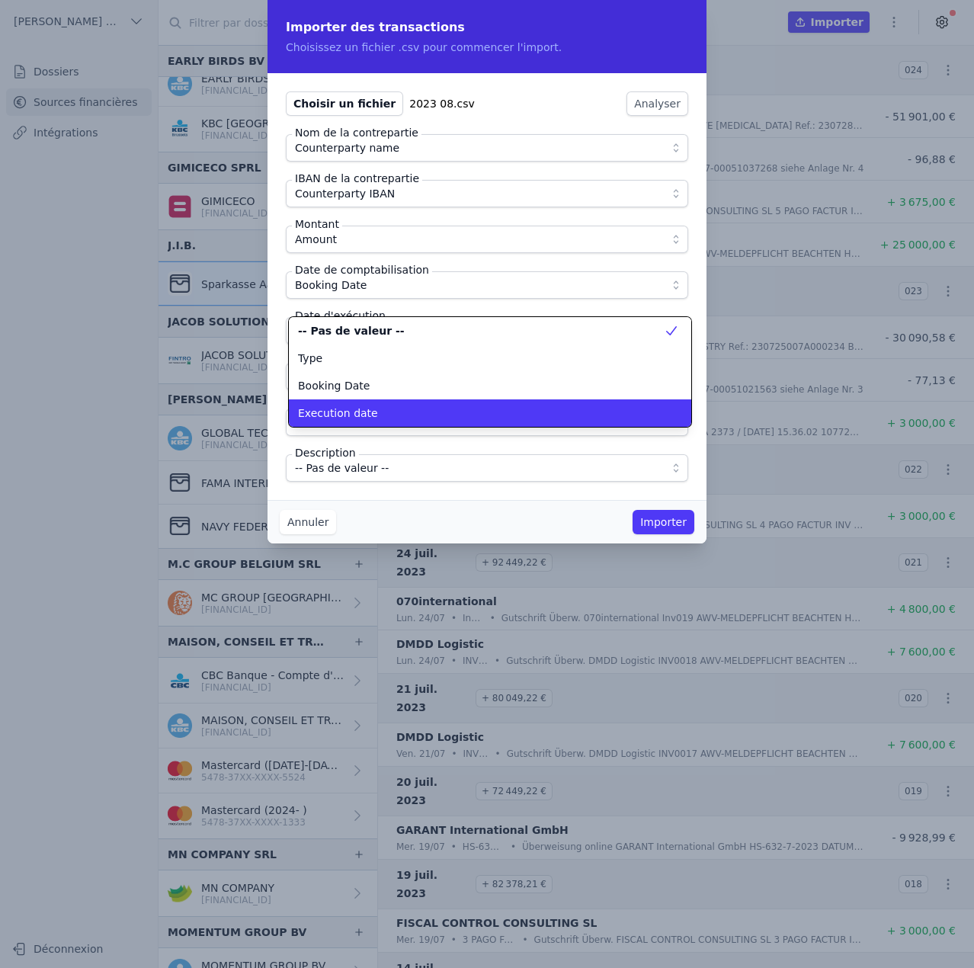
click at [361, 413] on span "Execution date" at bounding box center [338, 412] width 80 height 15
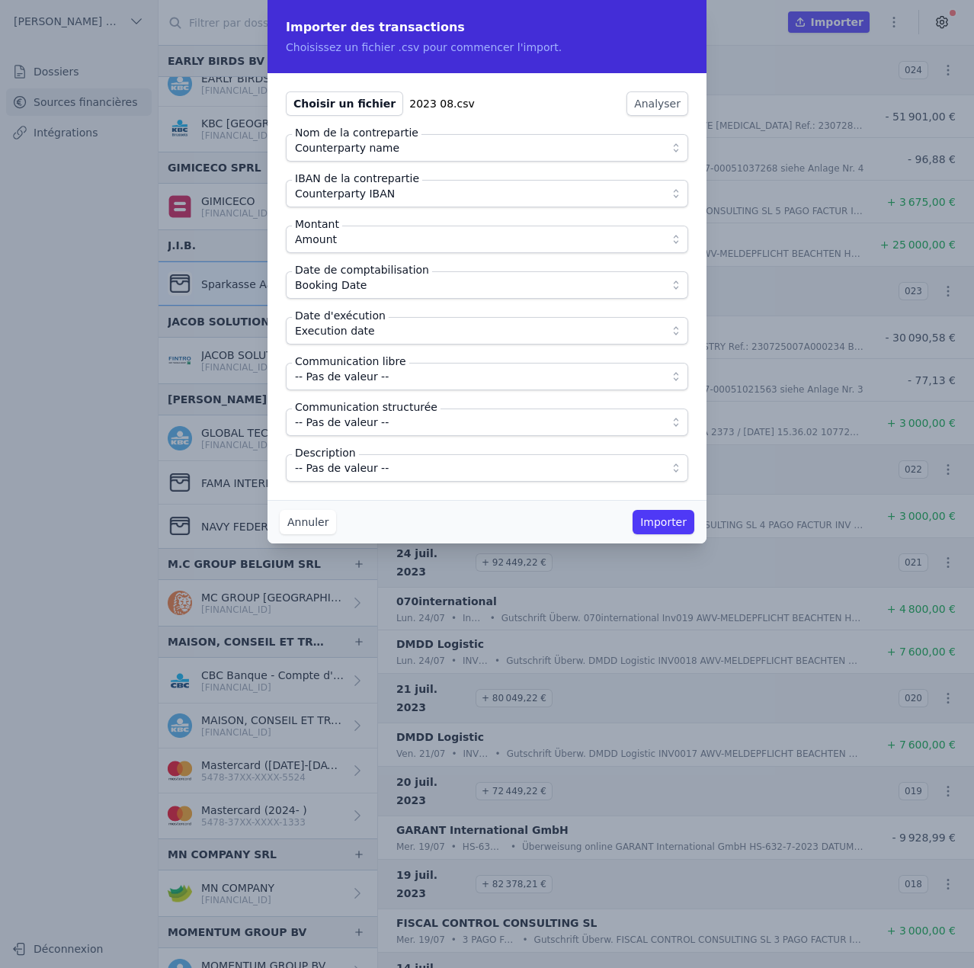
click at [361, 387] on button "-- Pas de valeur --" at bounding box center [487, 376] width 402 height 27
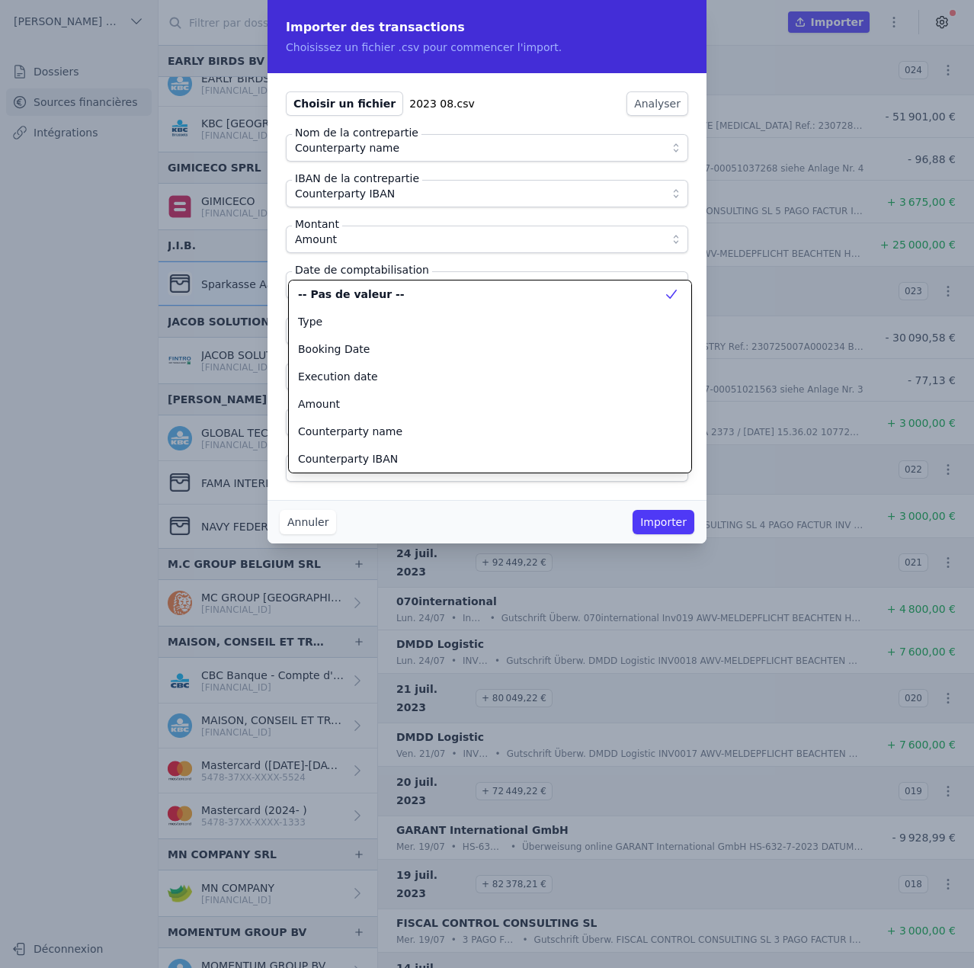
scroll to position [137, 0]
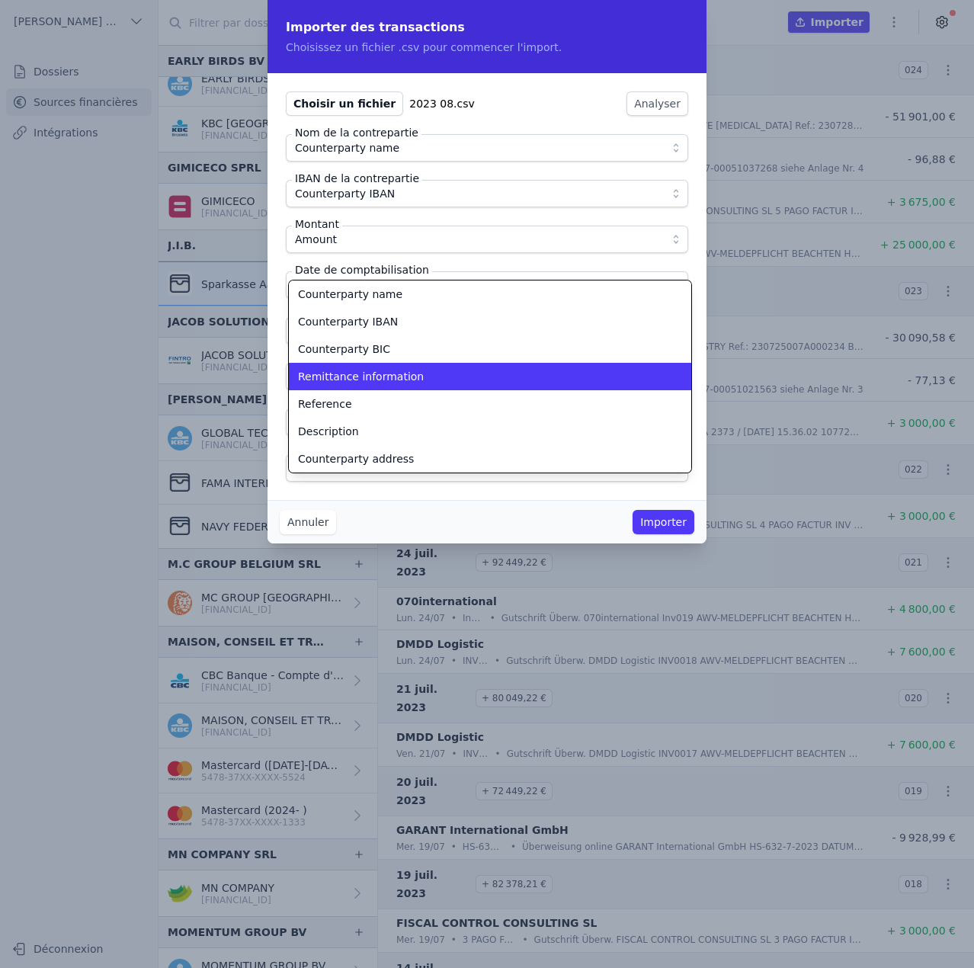
click at [361, 387] on li "Remittance information" at bounding box center [490, 376] width 402 height 27
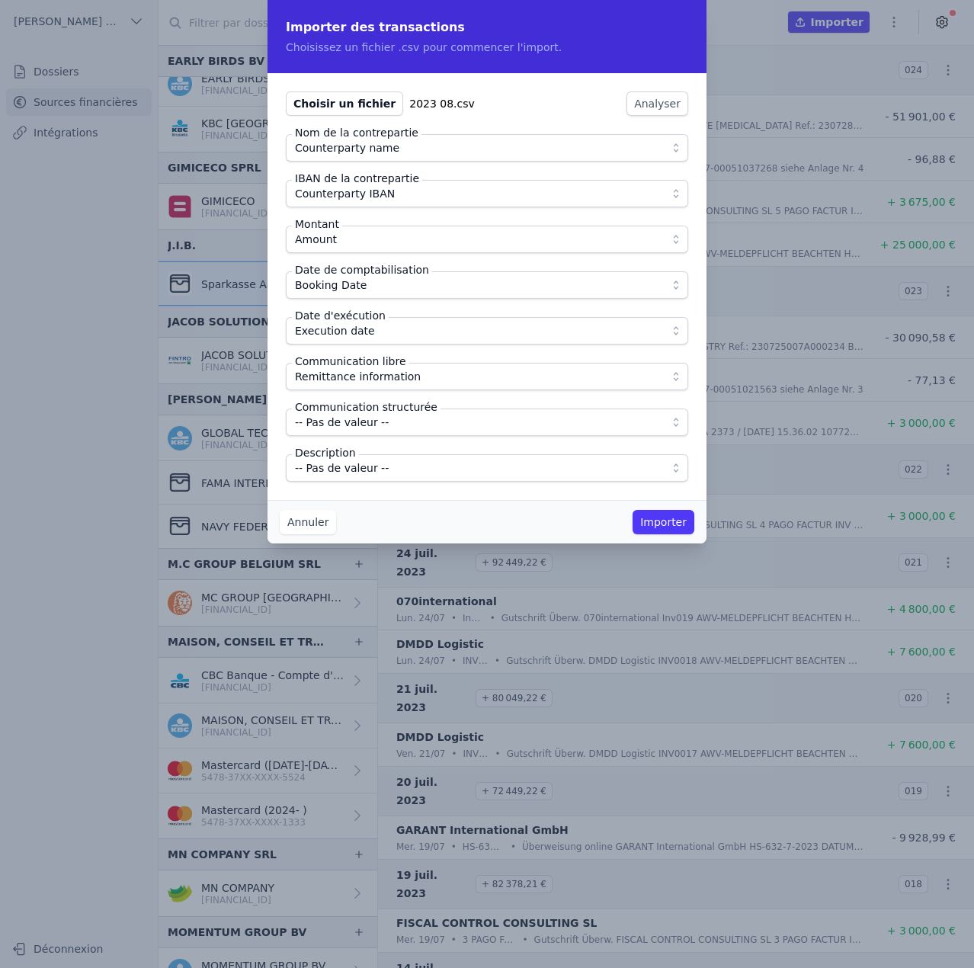
click at [365, 472] on span "-- Pas de valeur --" at bounding box center [342, 468] width 94 height 18
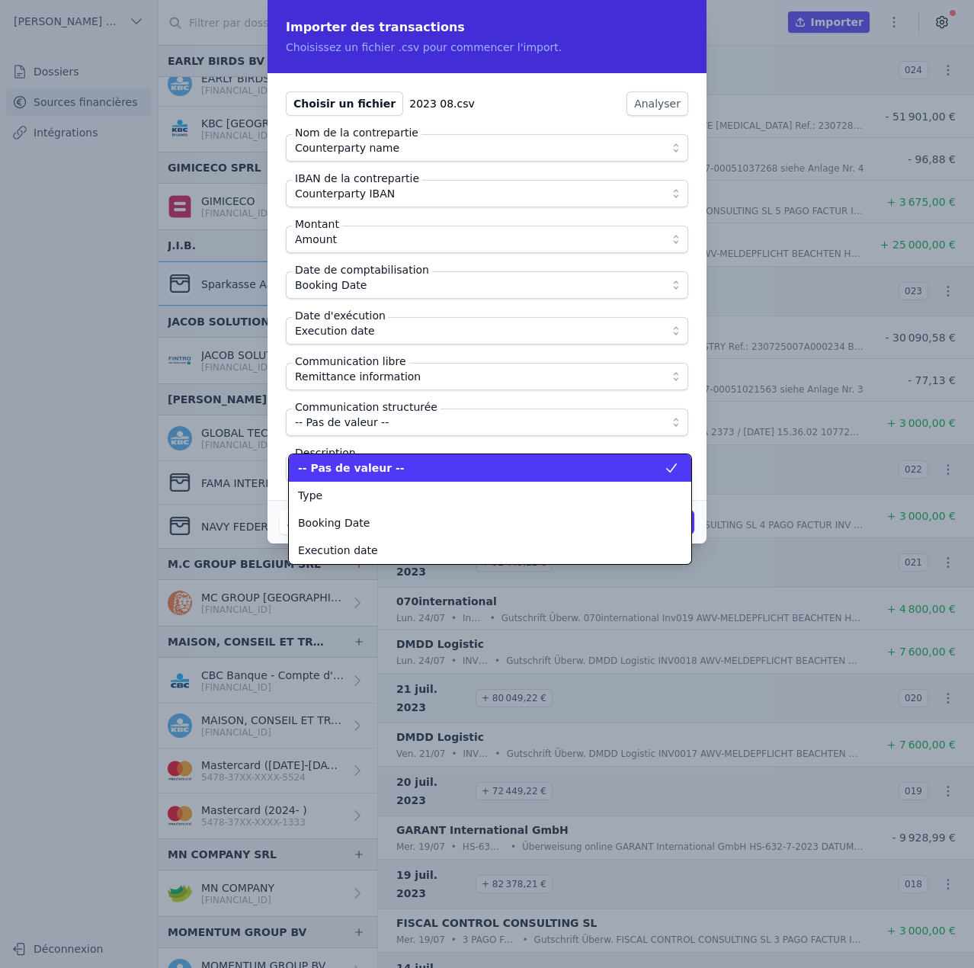
scroll to position [192, 0]
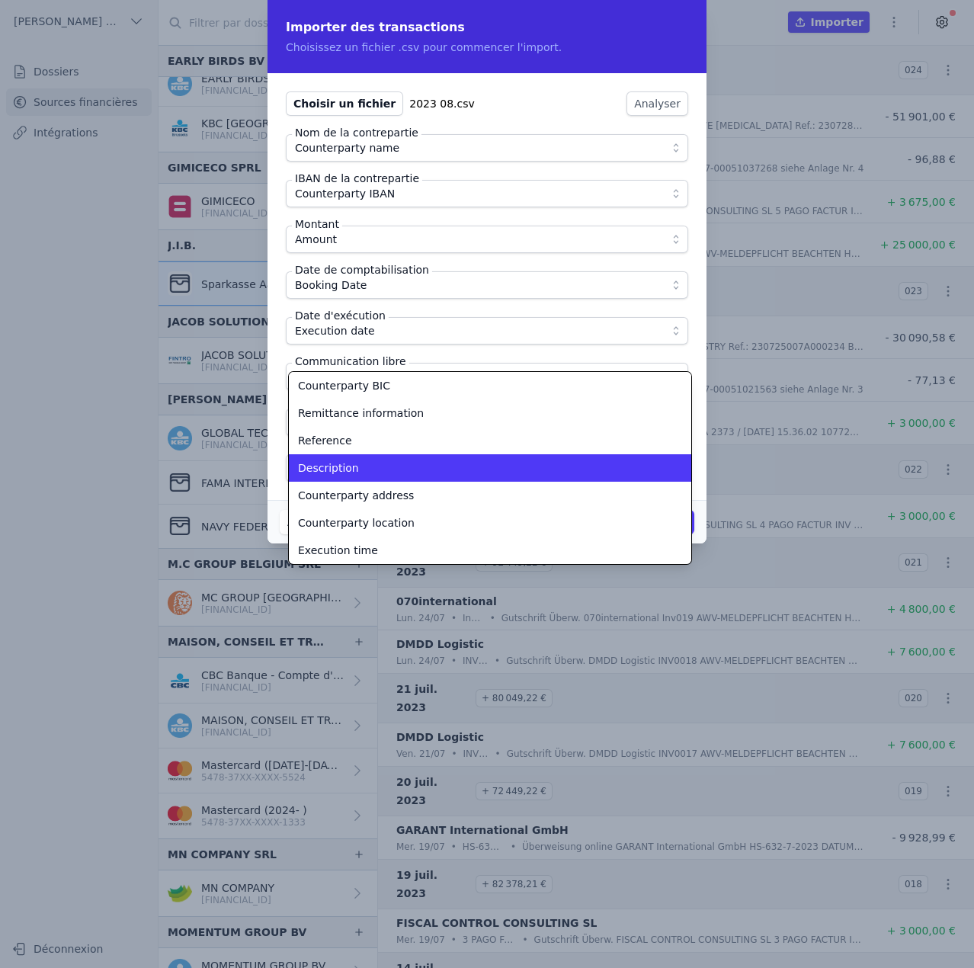
click at [365, 472] on div "Description" at bounding box center [481, 467] width 366 height 15
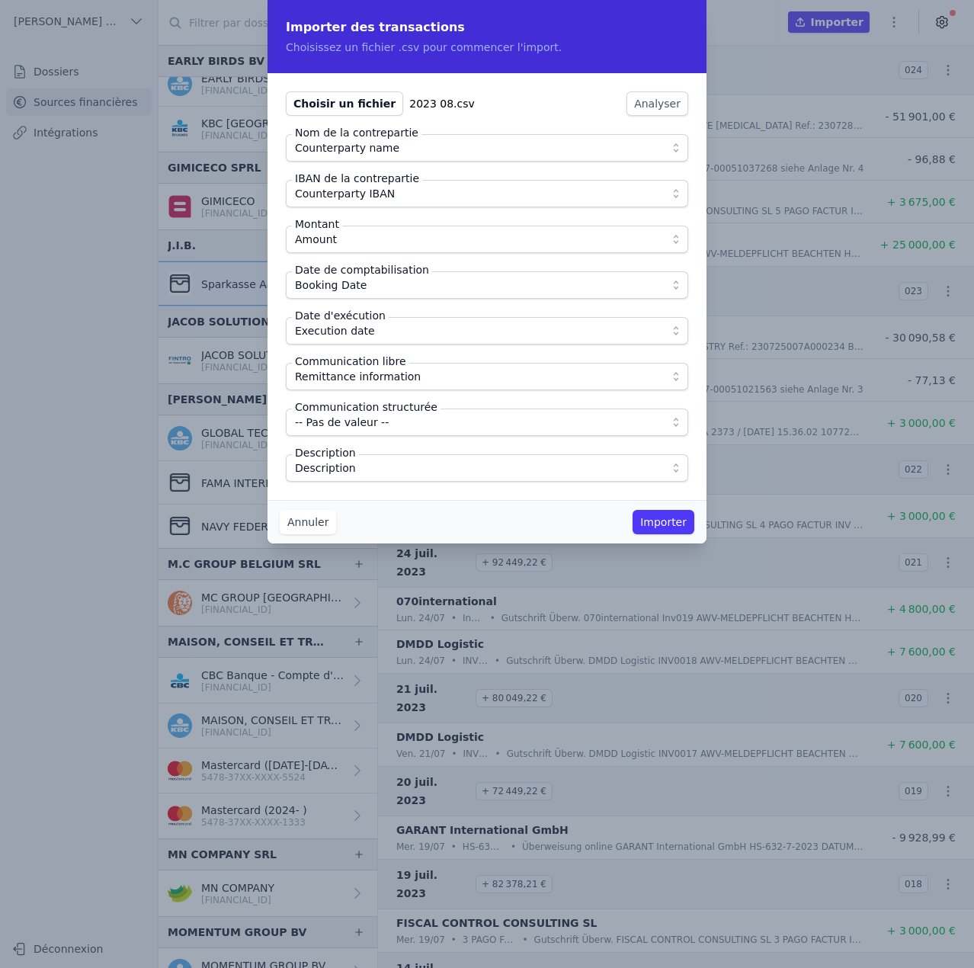
click at [392, 506] on div "Annuler Importer" at bounding box center [487, 521] width 439 height 43
click at [664, 524] on button "Importer" at bounding box center [664, 522] width 62 height 24
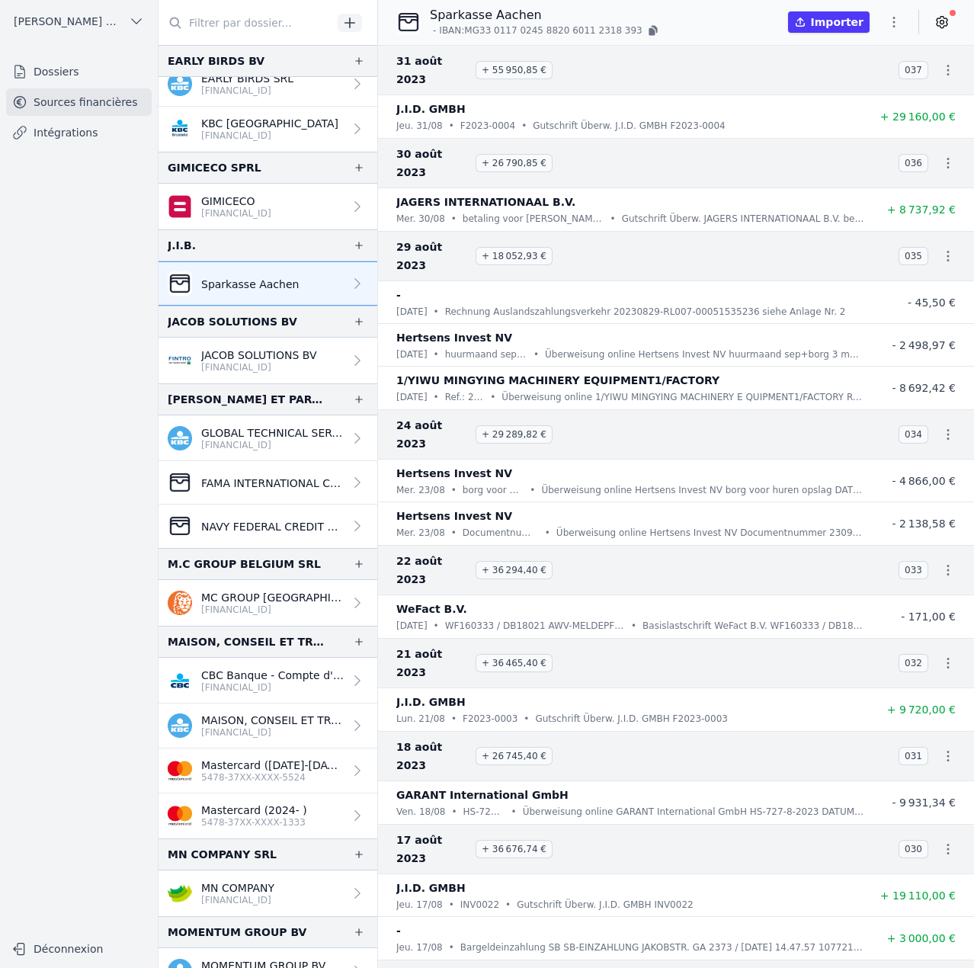
click at [900, 21] on icon "button" at bounding box center [893, 21] width 15 height 15
click at [868, 113] on button "Import CSV *" at bounding box center [858, 111] width 110 height 28
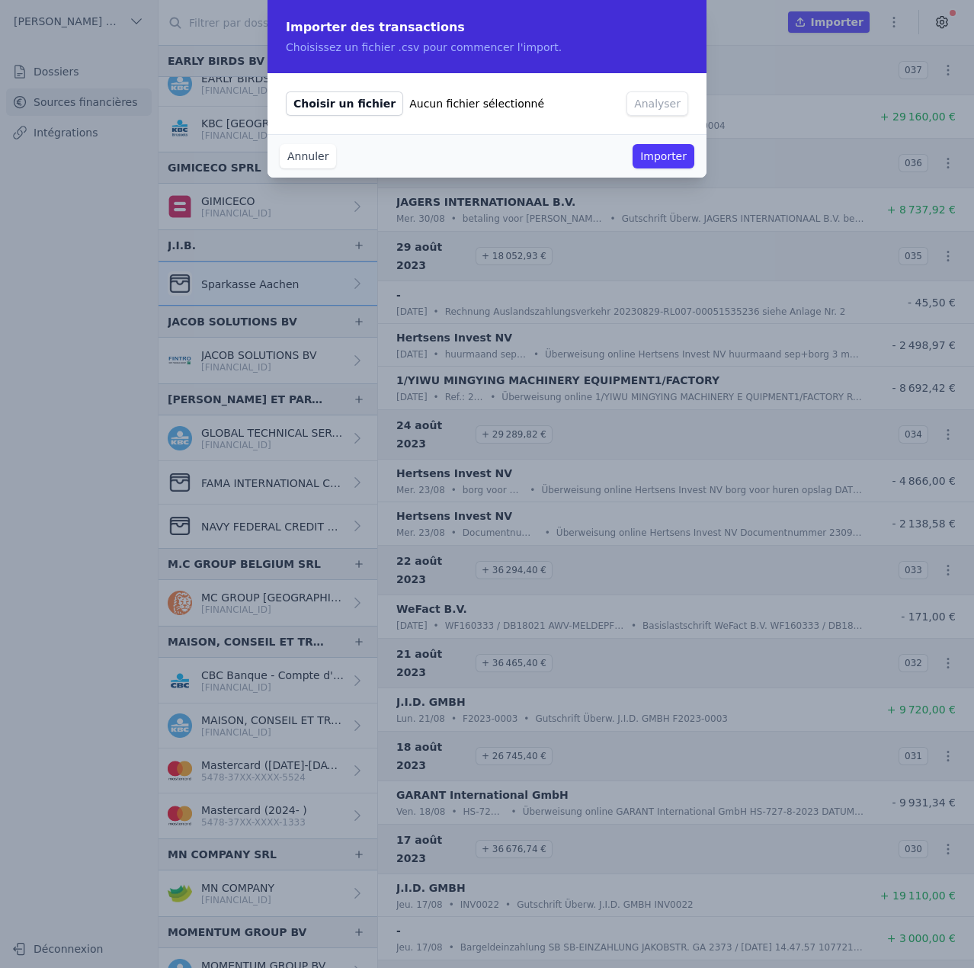
click at [365, 107] on span "Choisir un fichier" at bounding box center [344, 103] width 117 height 24
click at [286, 91] on input "Choisir un fichier Aucun fichier sélectionné" at bounding box center [285, 91] width 1 height 1
type input "C:\fakepath\2023 09.csv"
click at [671, 99] on button "Analyser" at bounding box center [658, 103] width 62 height 24
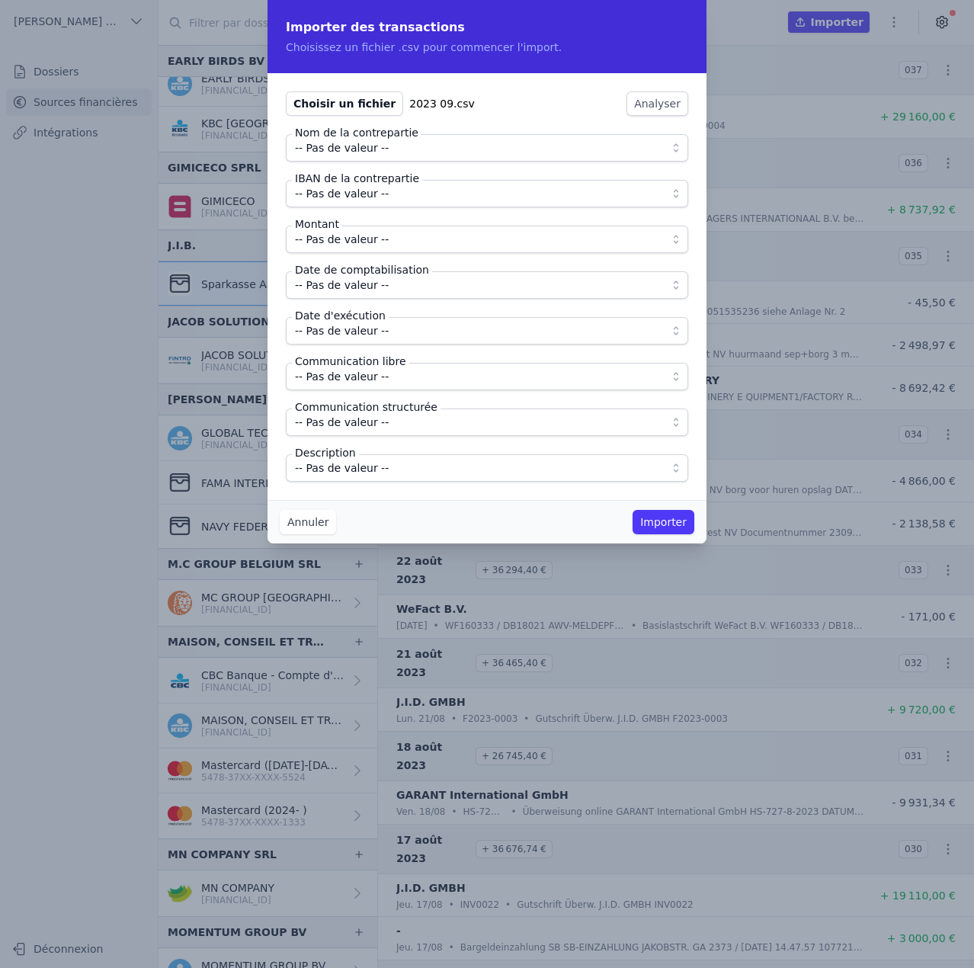
click at [413, 147] on span "-- Pas de valeur --" at bounding box center [476, 148] width 363 height 18
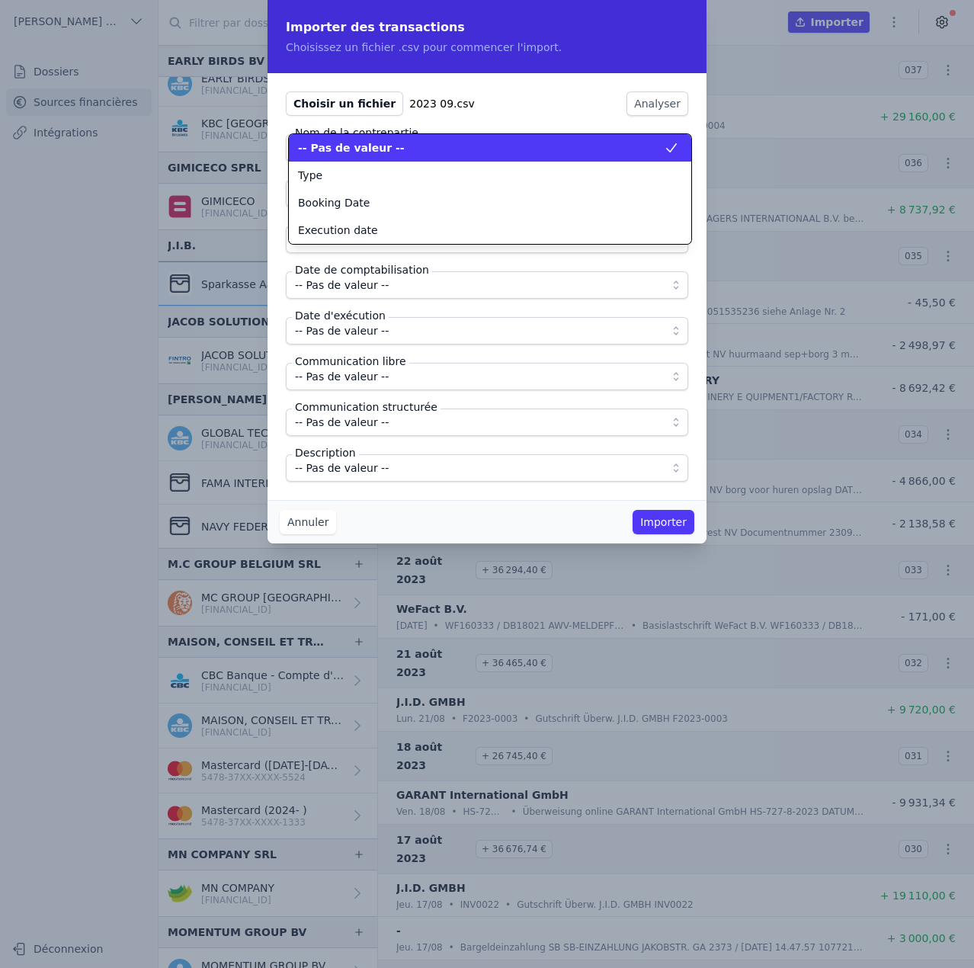
scroll to position [0, 0]
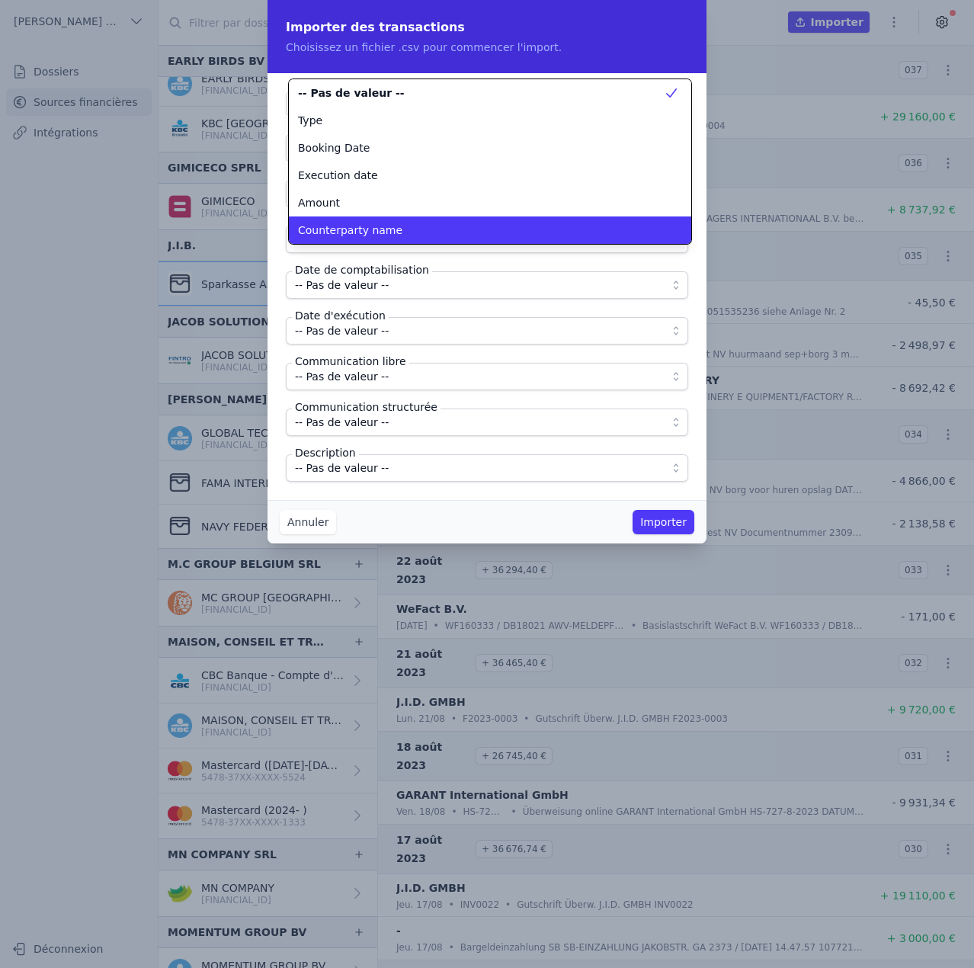
click at [385, 242] on li "Counterparty name" at bounding box center [490, 229] width 402 height 27
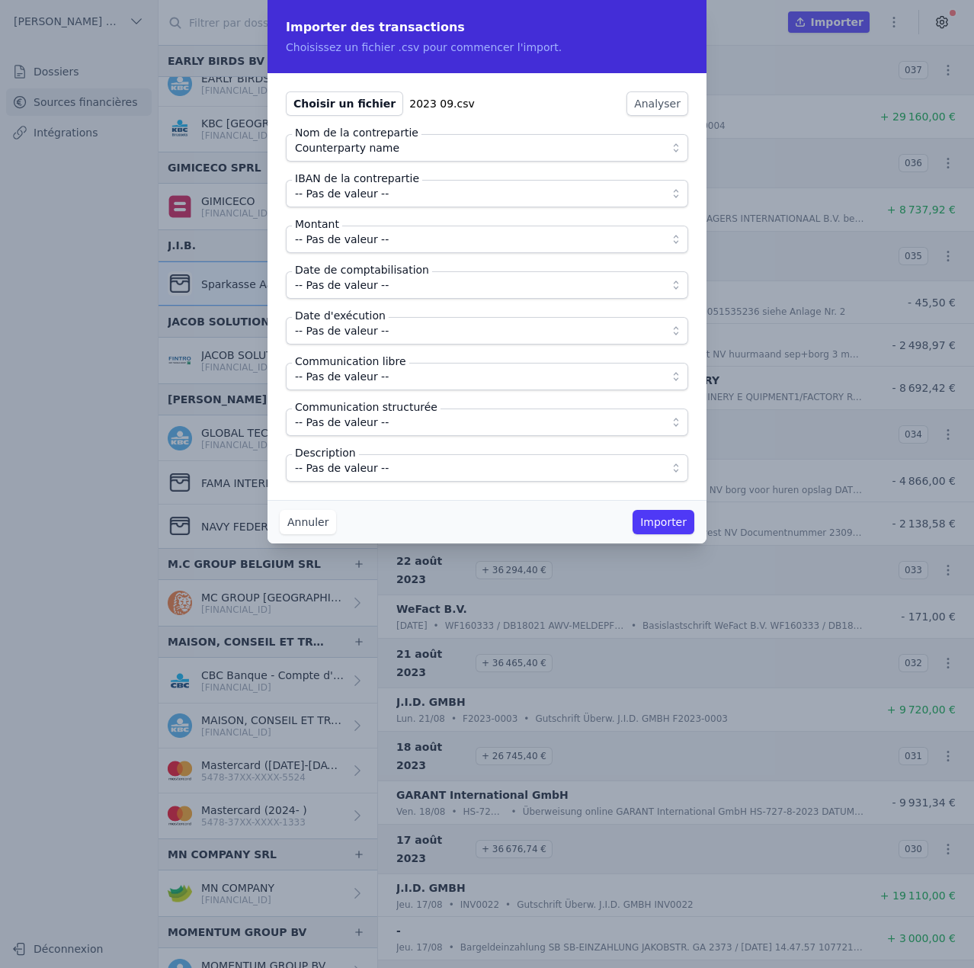
click at [387, 197] on span "-- Pas de valeur --" at bounding box center [476, 193] width 363 height 18
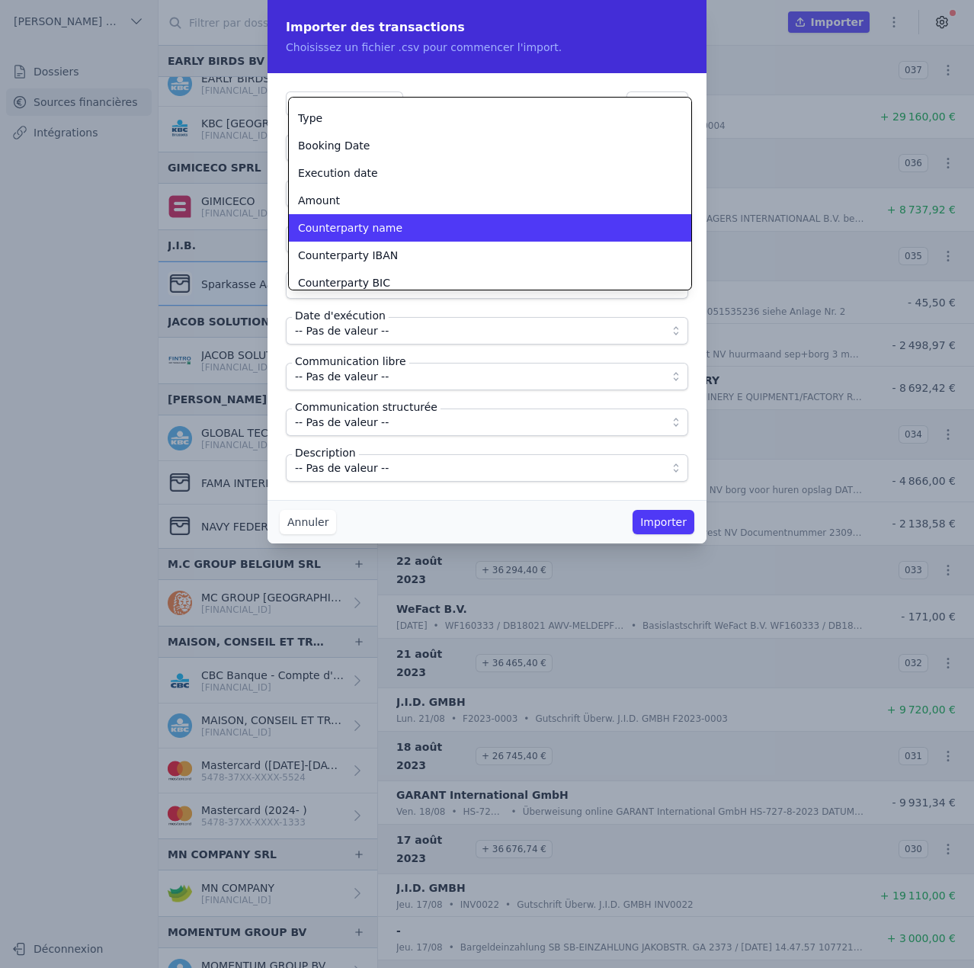
scroll to position [58, 0]
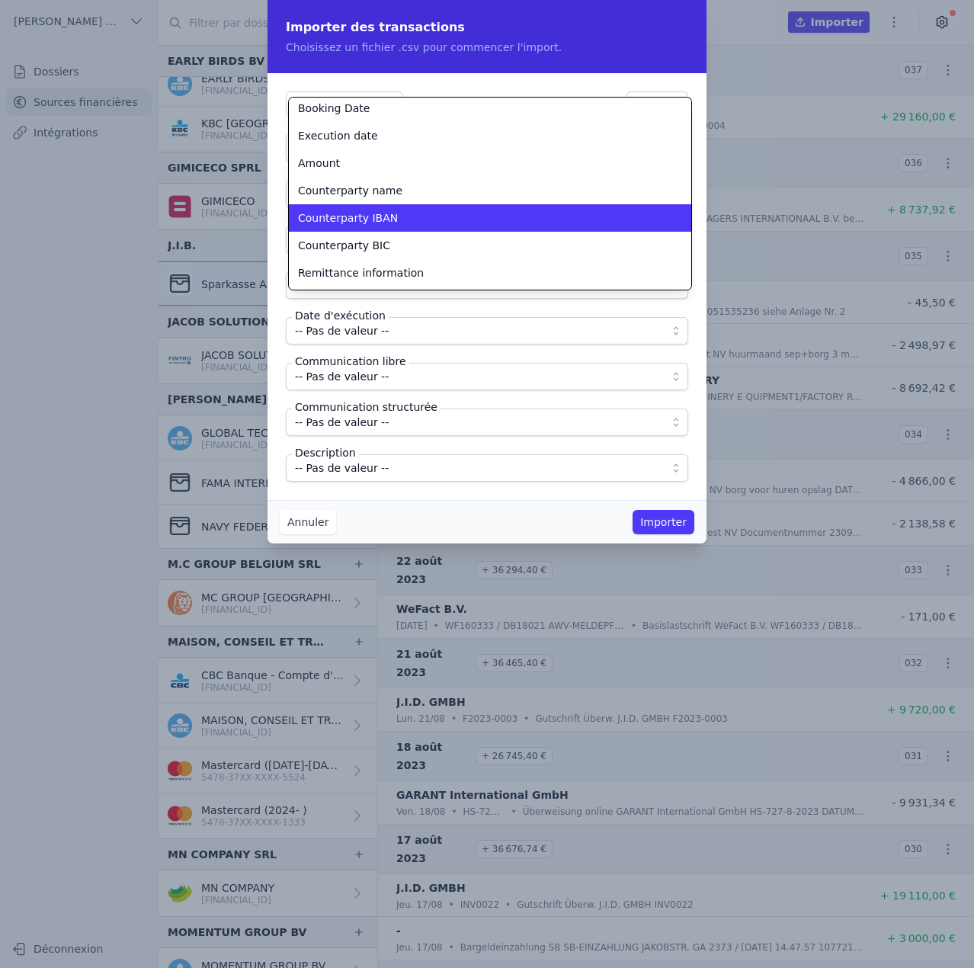
click at [373, 221] on span "Counterparty IBAN" at bounding box center [348, 217] width 100 height 15
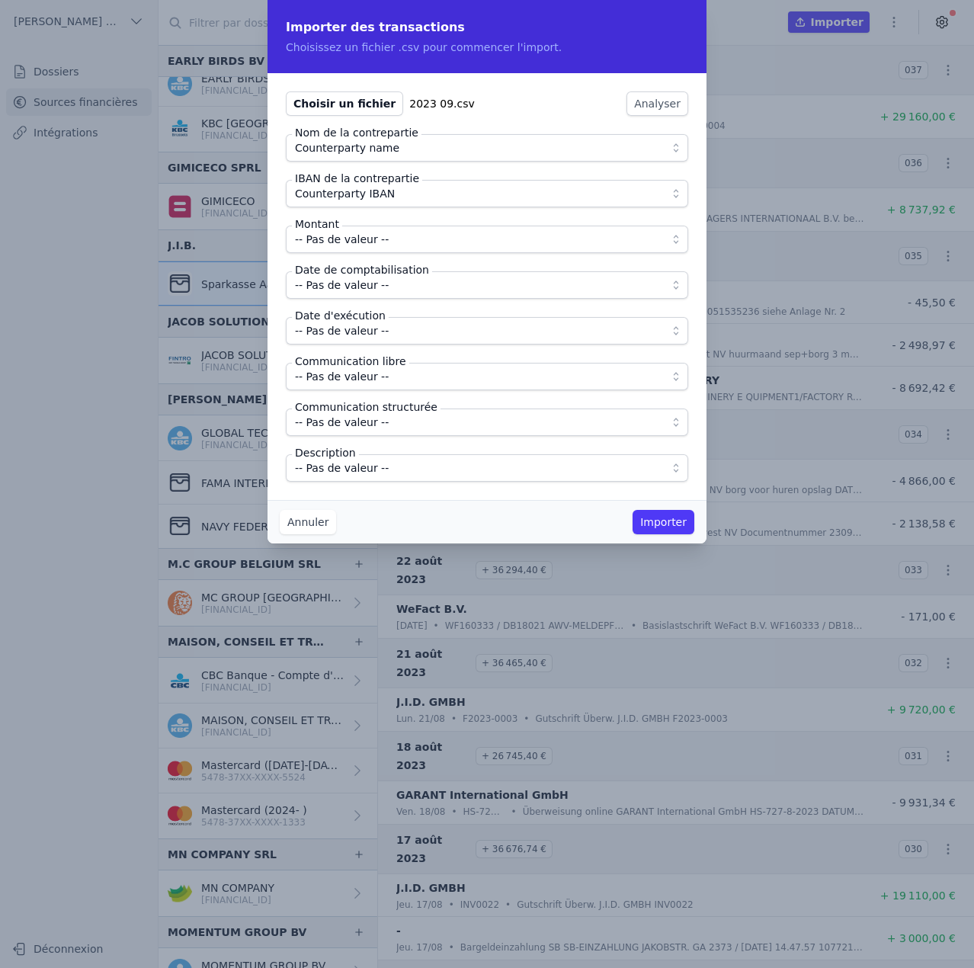
click at [370, 236] on span "-- Pas de valeur --" at bounding box center [342, 239] width 94 height 18
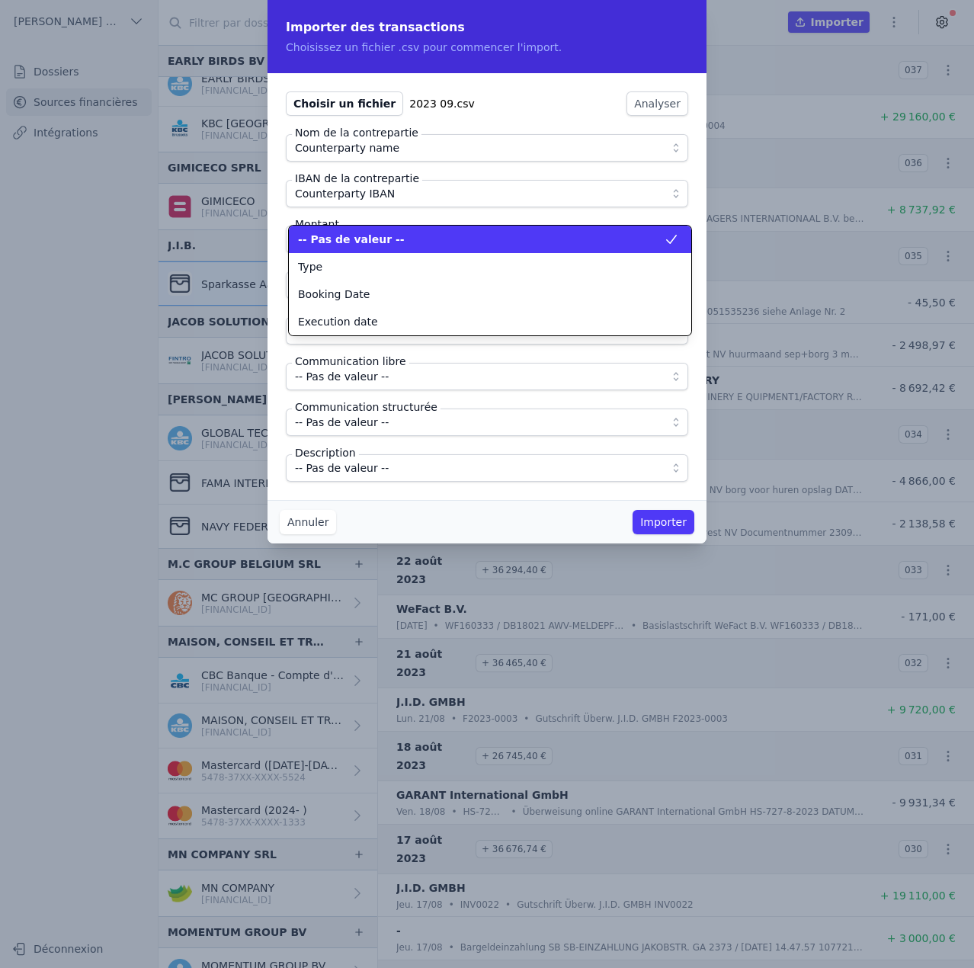
scroll to position [0, 0]
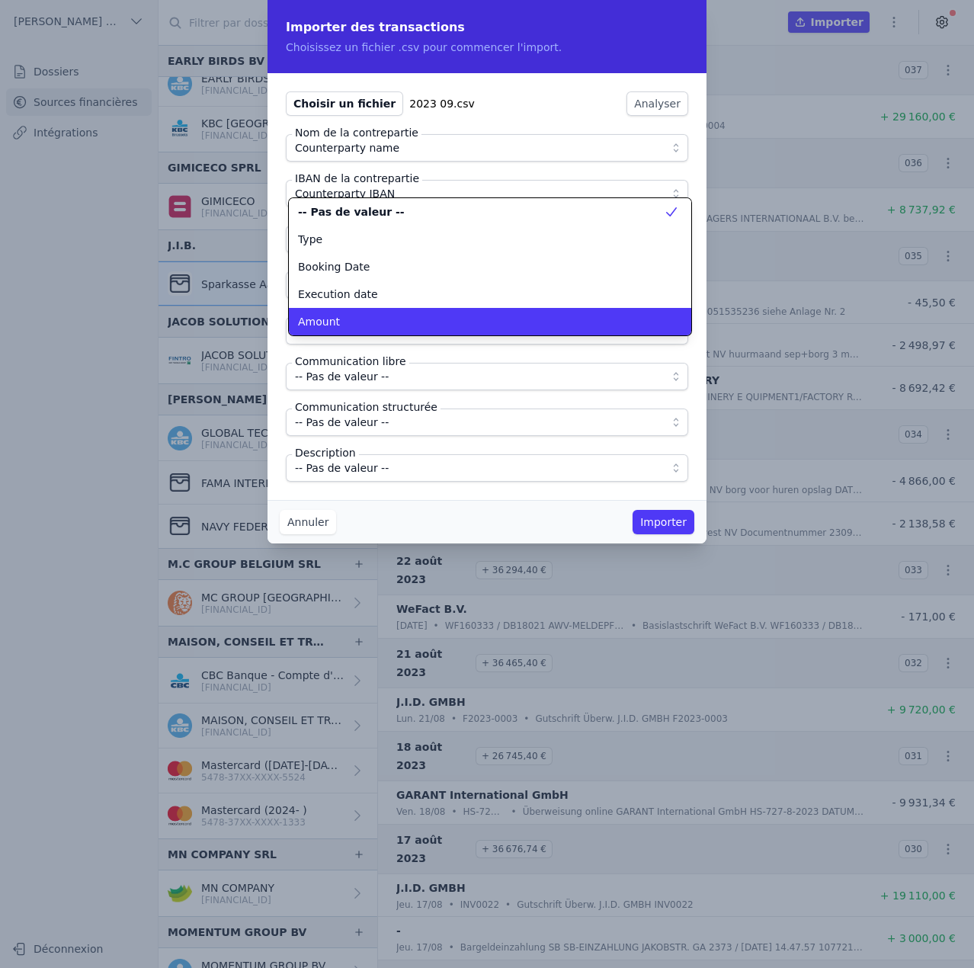
click at [361, 320] on div "Amount" at bounding box center [481, 321] width 366 height 15
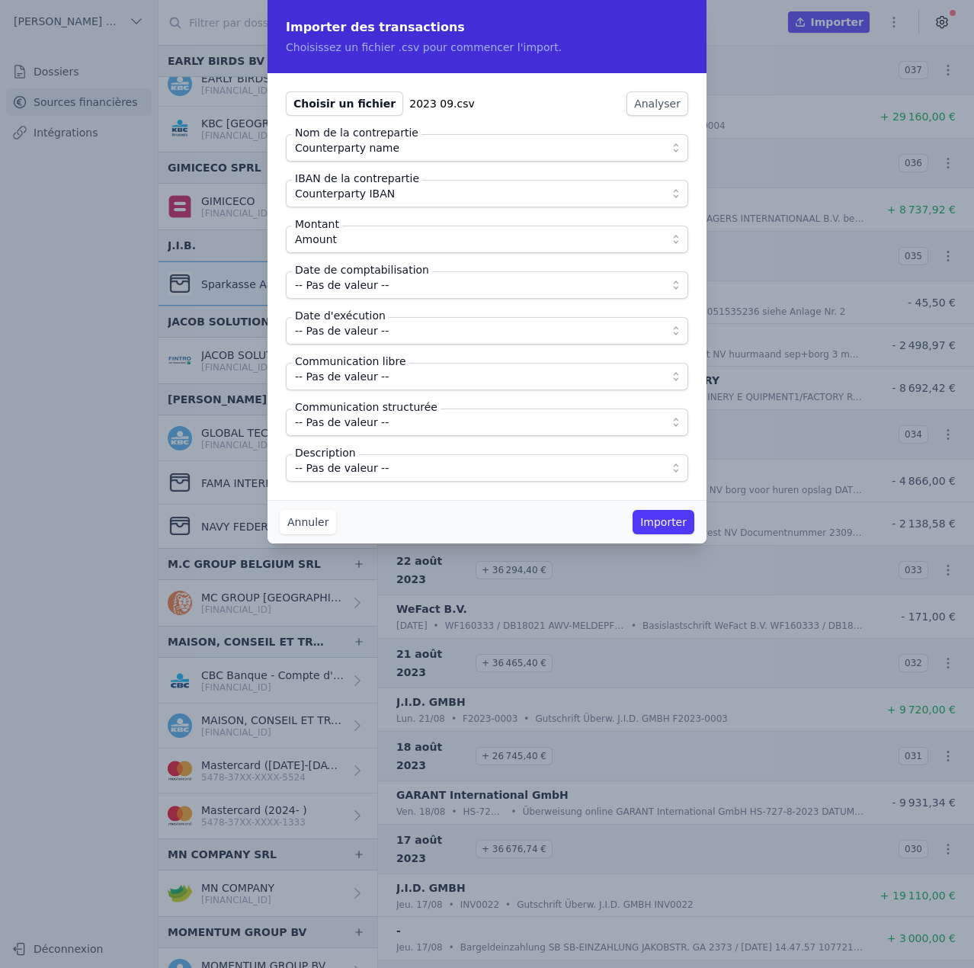
click at [367, 292] on span "-- Pas de valeur --" at bounding box center [342, 285] width 94 height 18
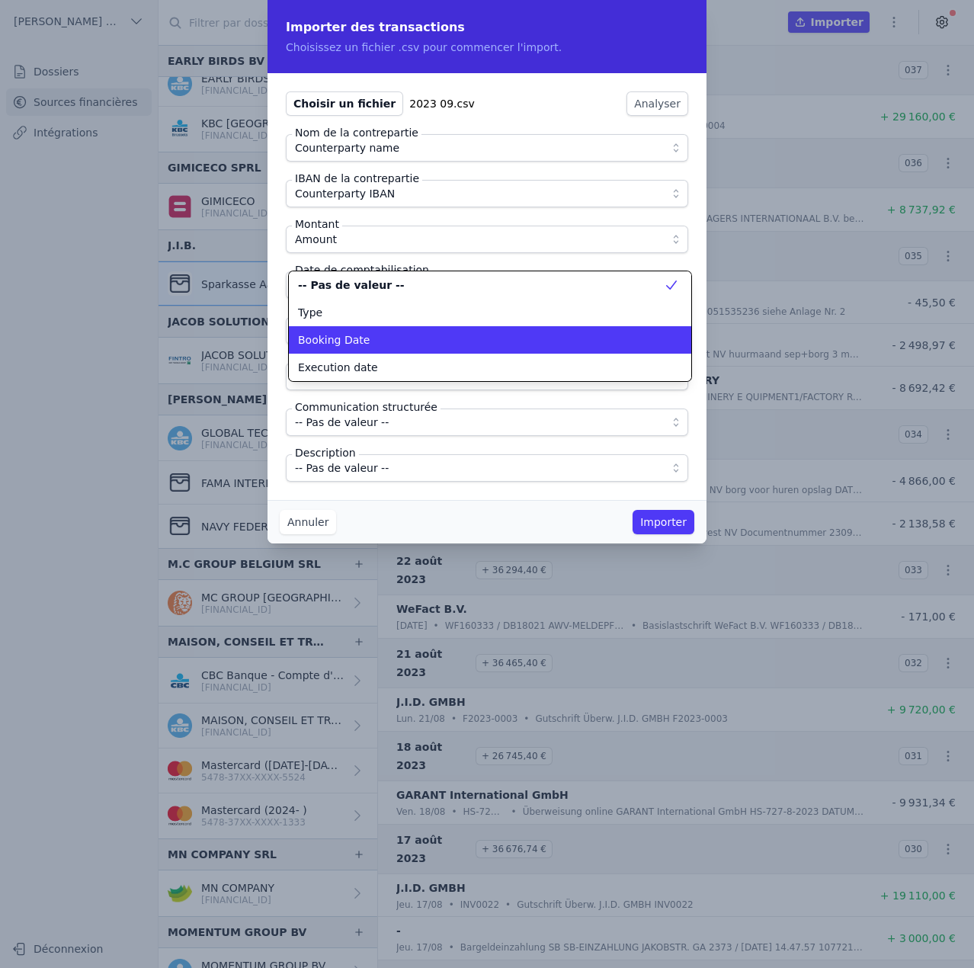
click at [363, 342] on div "Booking Date" at bounding box center [481, 339] width 366 height 15
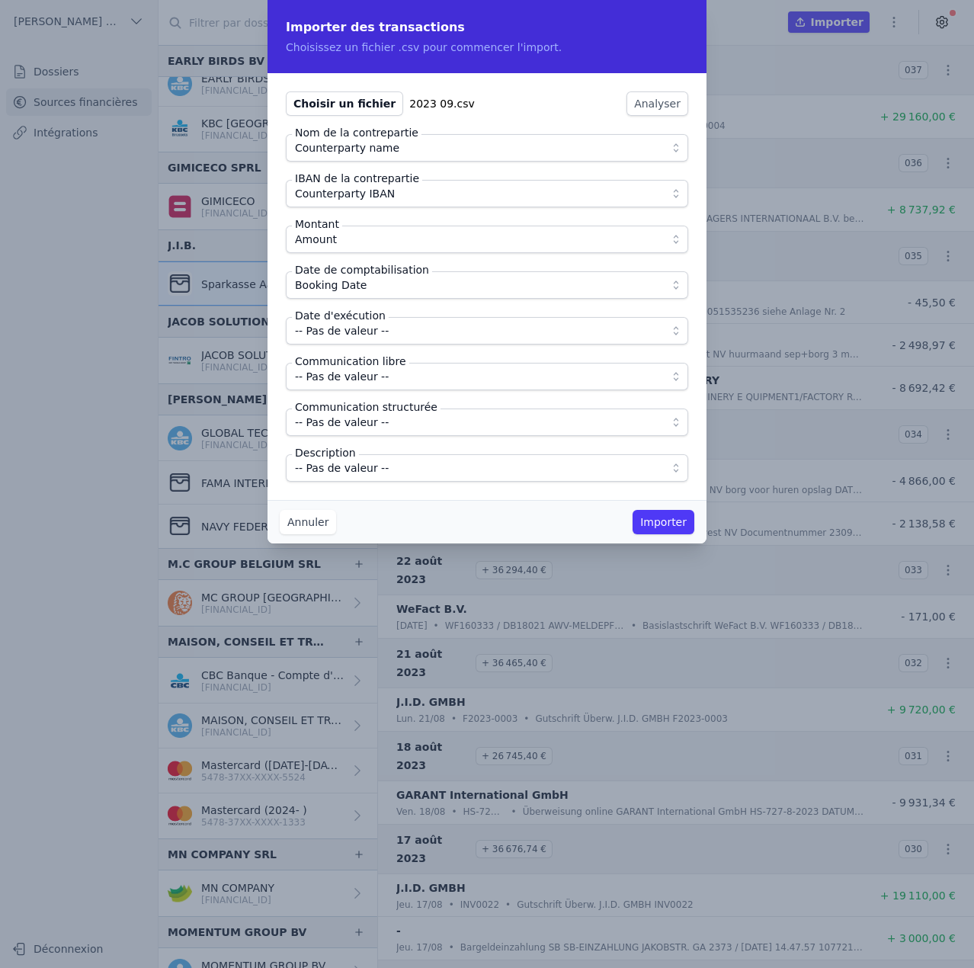
click at [363, 328] on span "-- Pas de valeur --" at bounding box center [342, 331] width 94 height 18
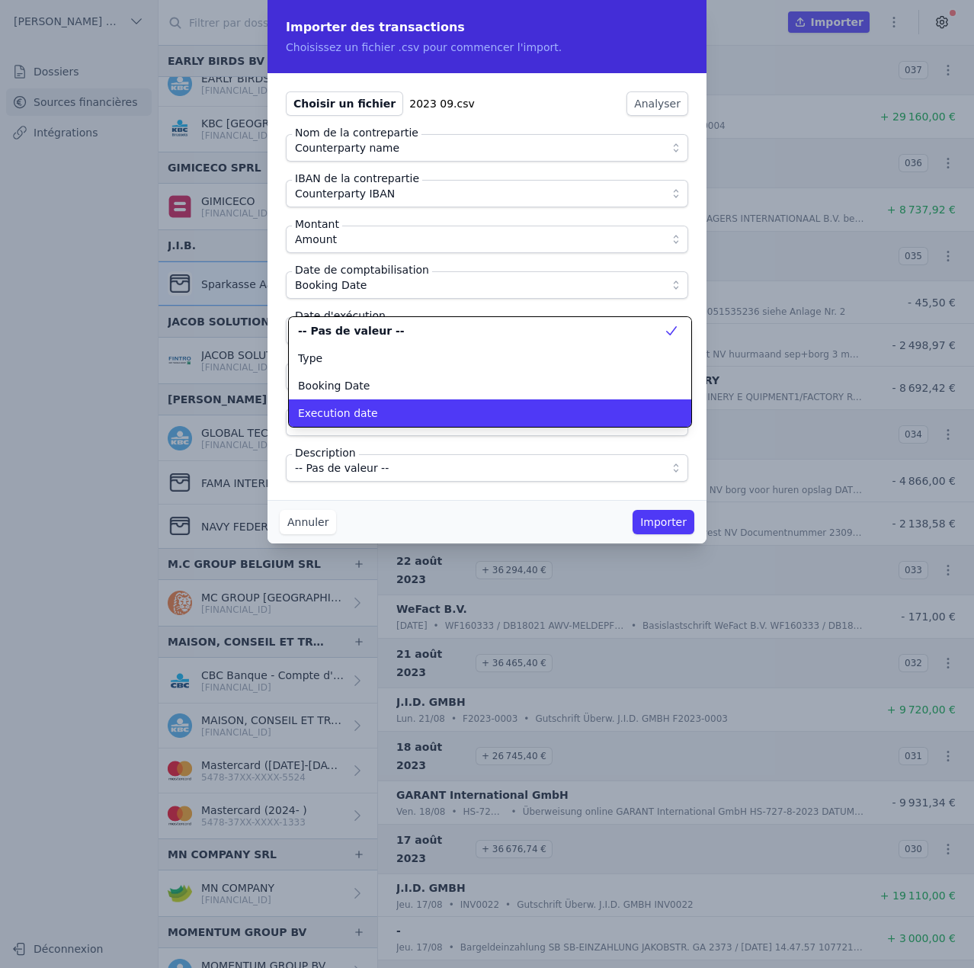
click at [371, 409] on div "Execution date" at bounding box center [481, 412] width 366 height 15
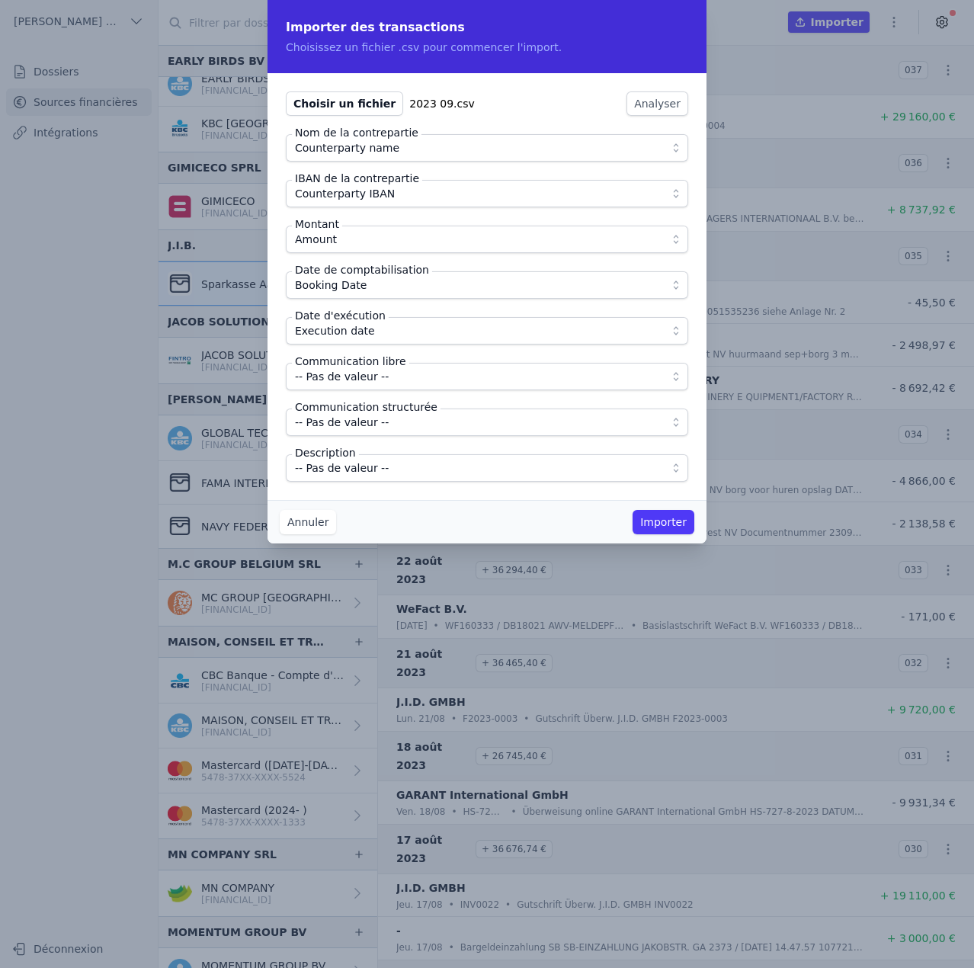
click at [371, 379] on span "-- Pas de valeur --" at bounding box center [342, 376] width 94 height 18
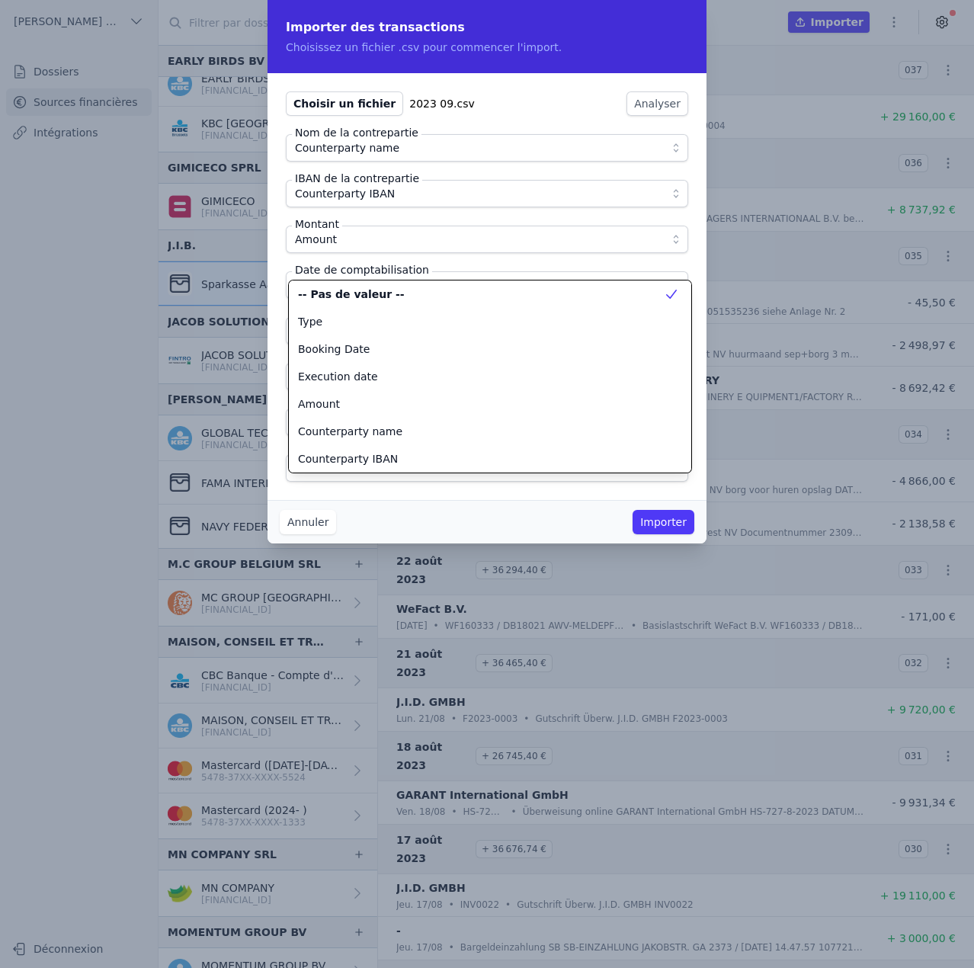
scroll to position [137, 0]
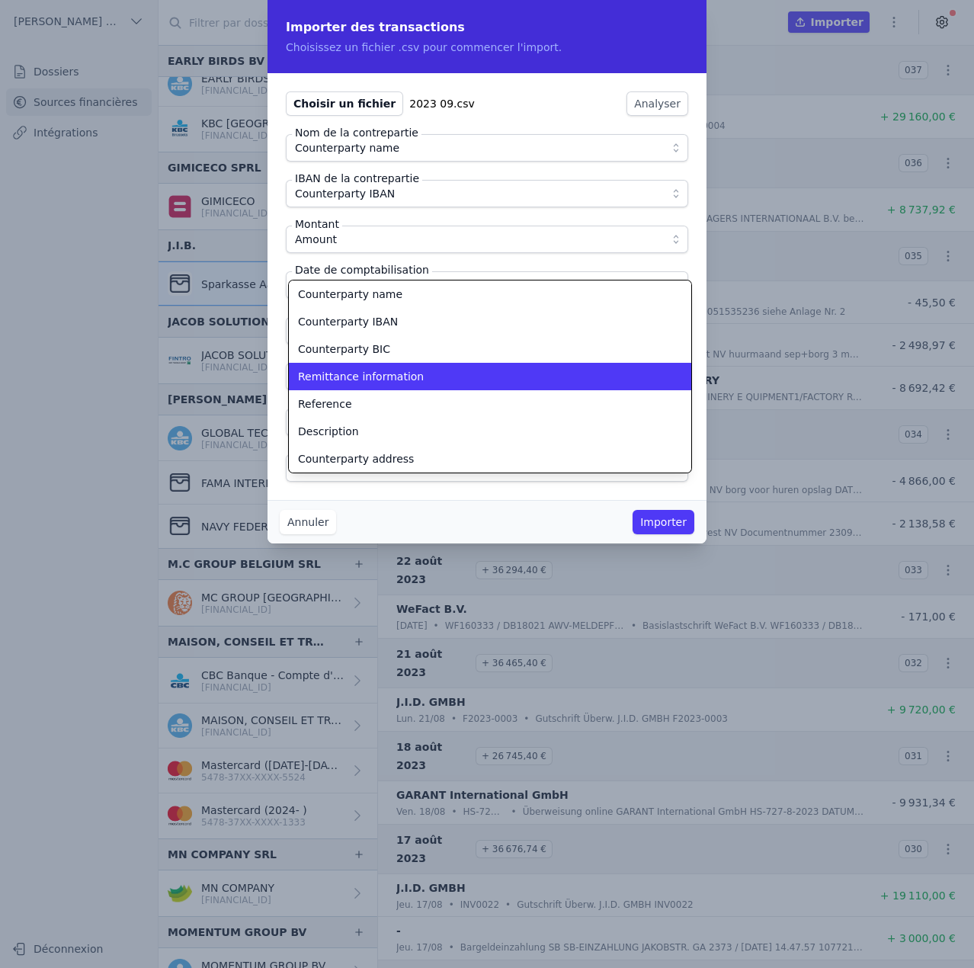
click at [371, 379] on span "Remittance information" at bounding box center [361, 376] width 126 height 15
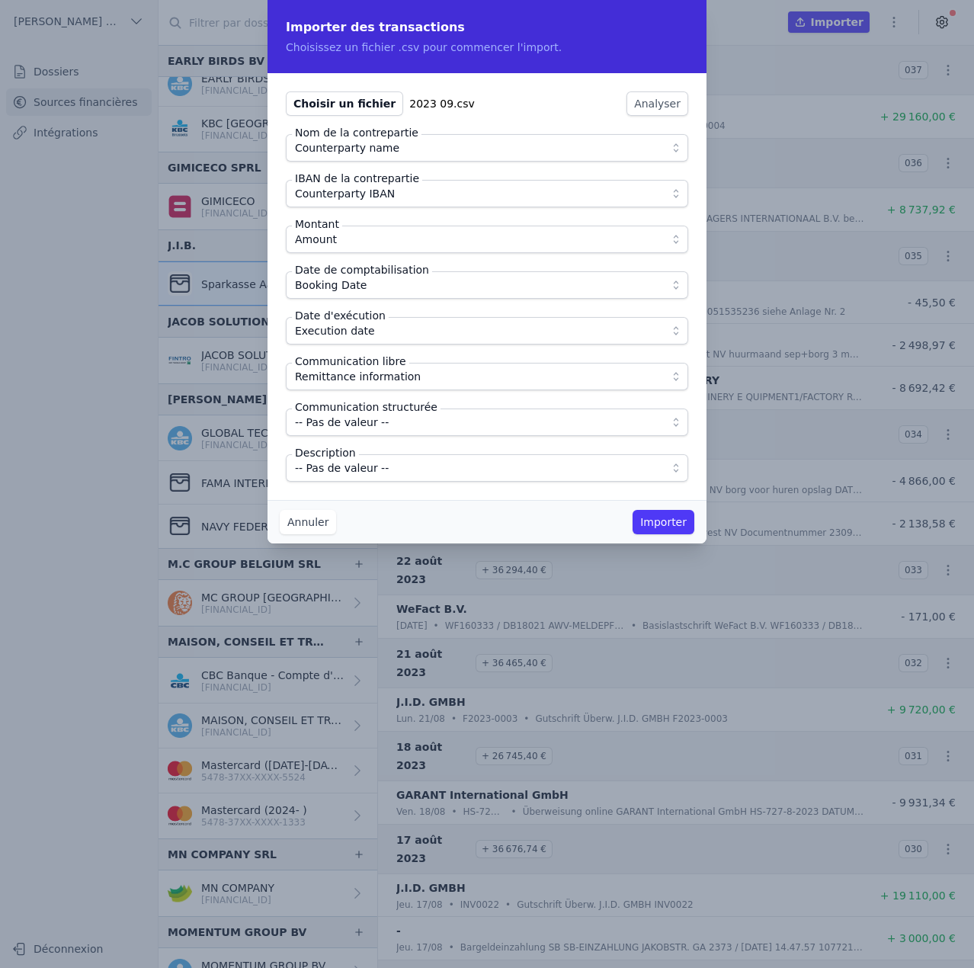
click at [380, 468] on span "-- Pas de valeur --" at bounding box center [476, 468] width 363 height 18
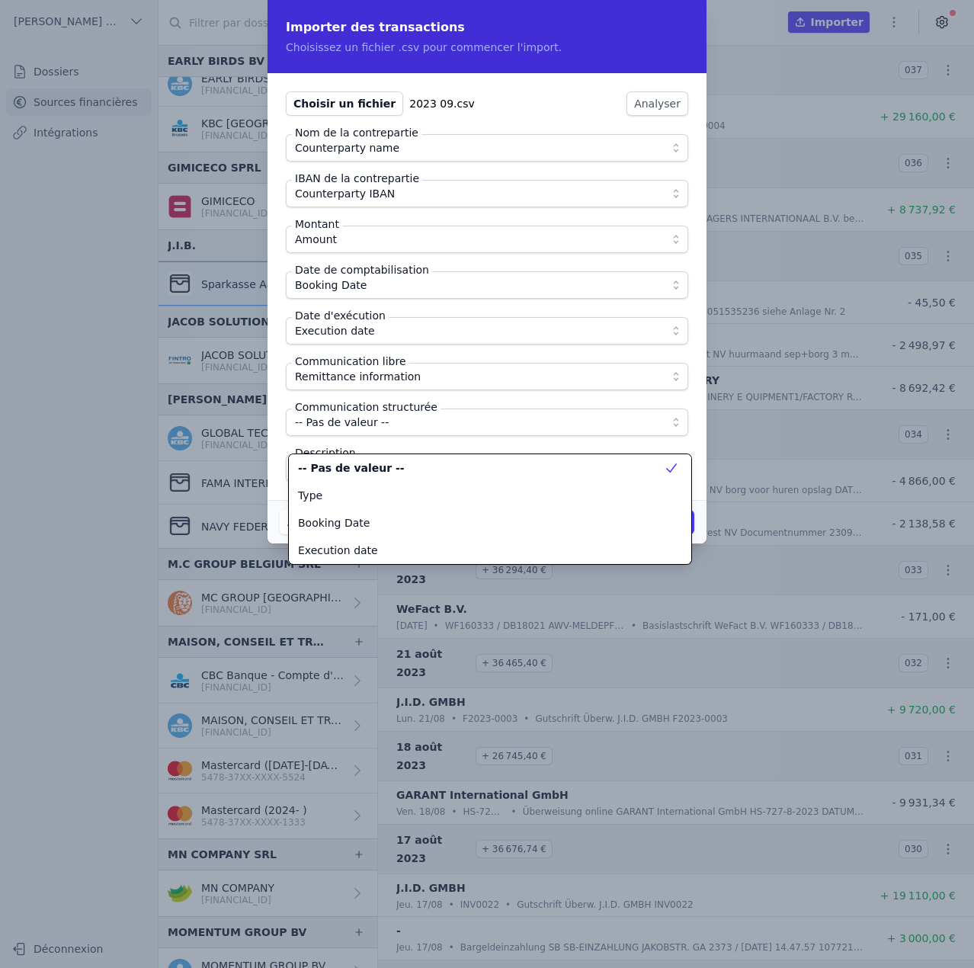
scroll to position [192, 0]
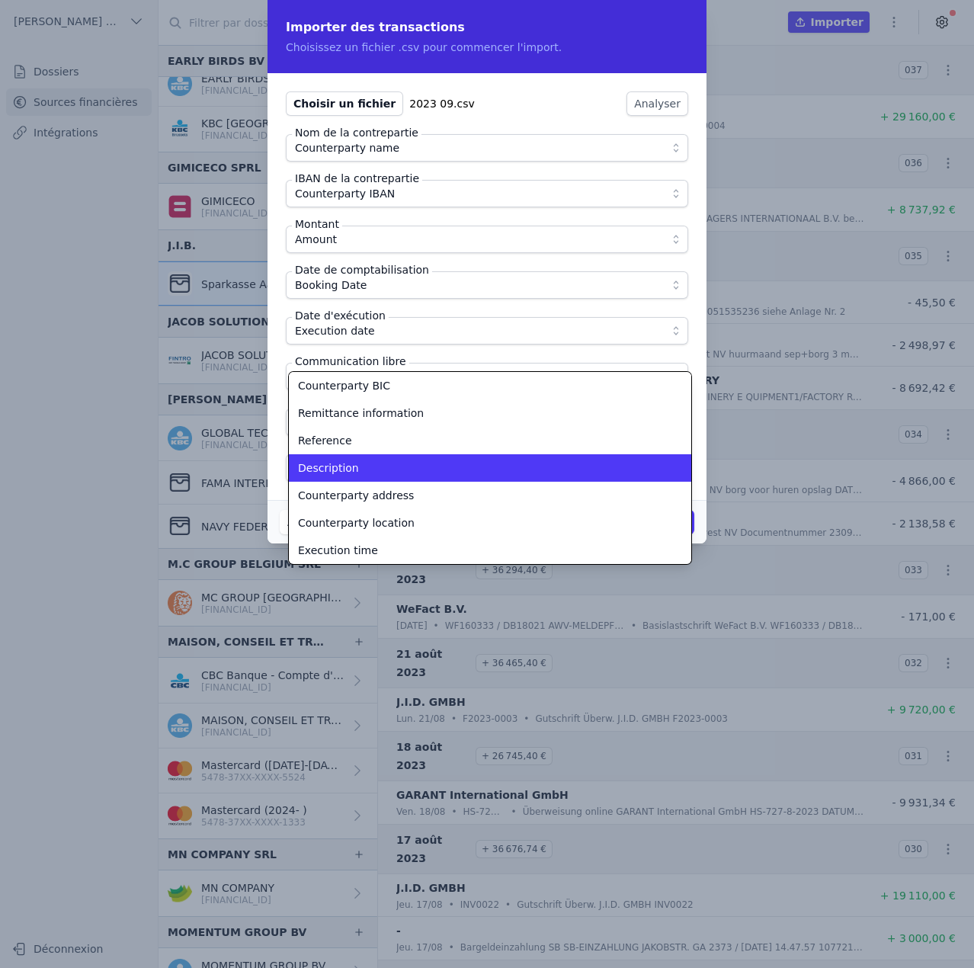
click at [380, 468] on div "Description" at bounding box center [481, 467] width 366 height 15
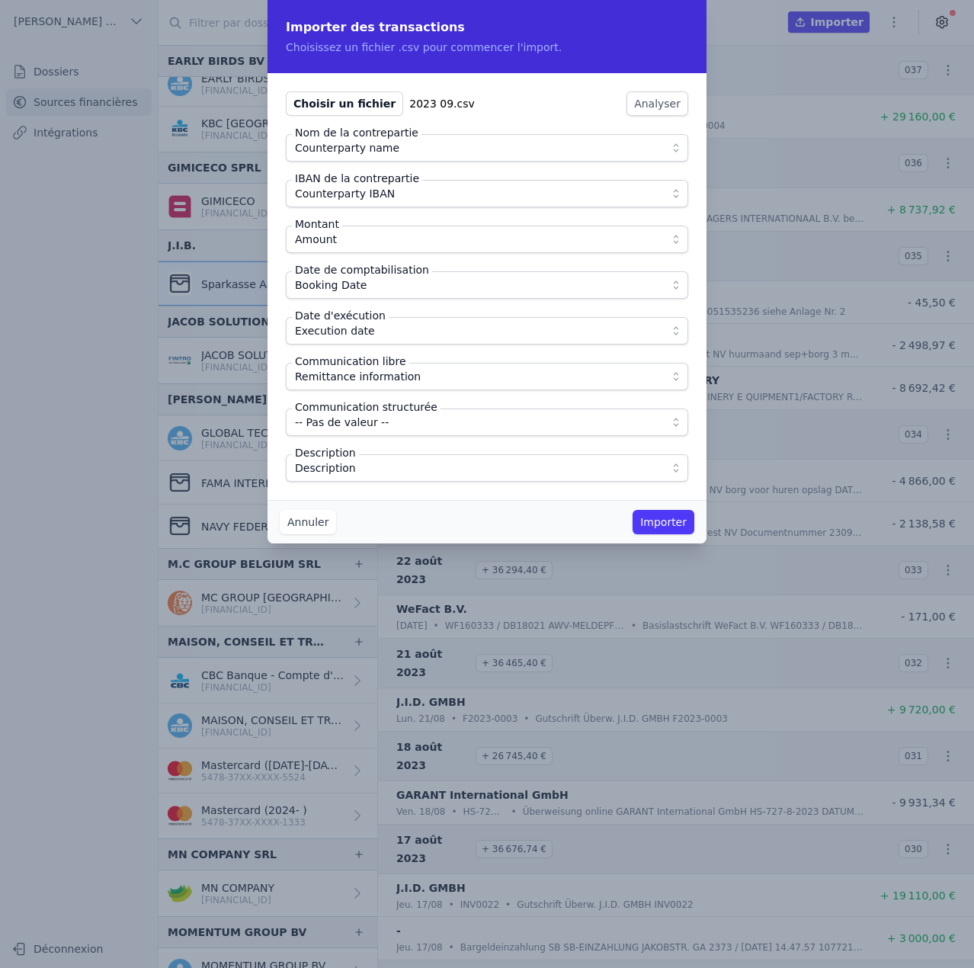
click at [428, 496] on div "Choisir un fichier 2023 09.csv Analyser Nom de la contrepartie Counterparty nam…" at bounding box center [487, 286] width 439 height 427
click at [663, 526] on button "Importer" at bounding box center [664, 522] width 62 height 24
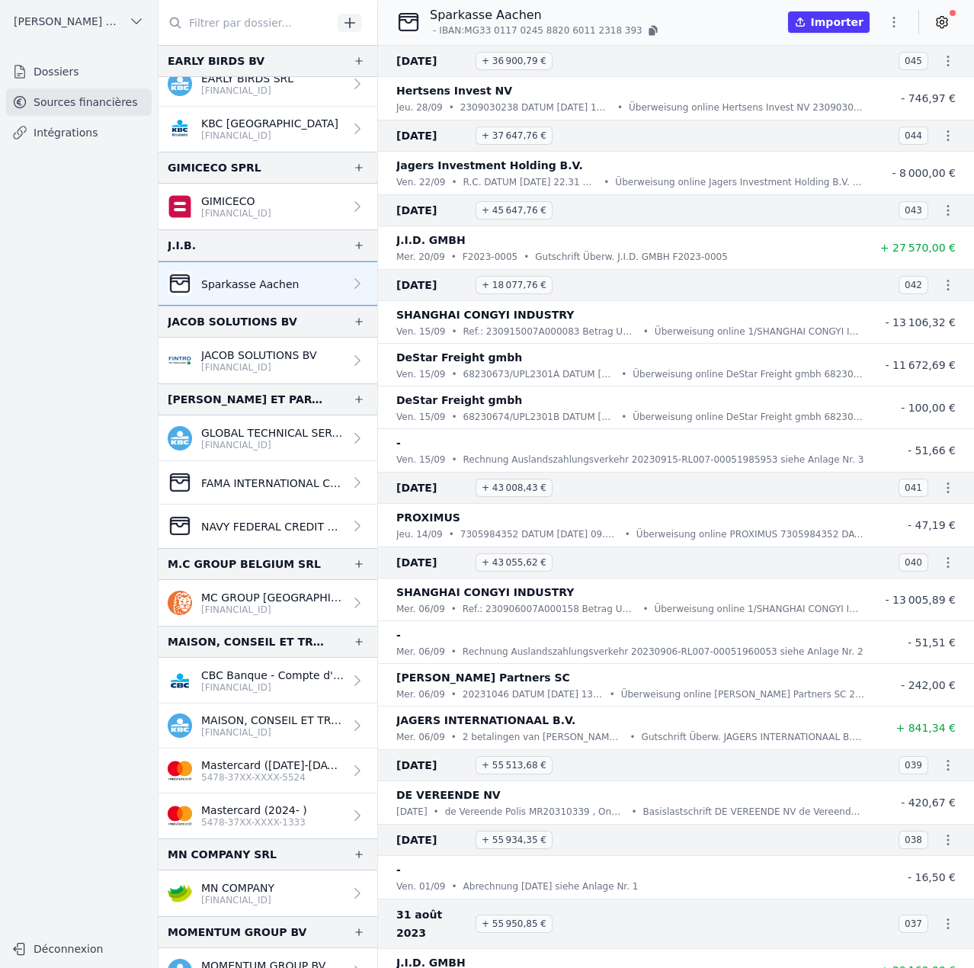
click at [900, 28] on icon "button" at bounding box center [893, 21] width 15 height 15
click at [863, 115] on button "Import CSV *" at bounding box center [858, 111] width 110 height 28
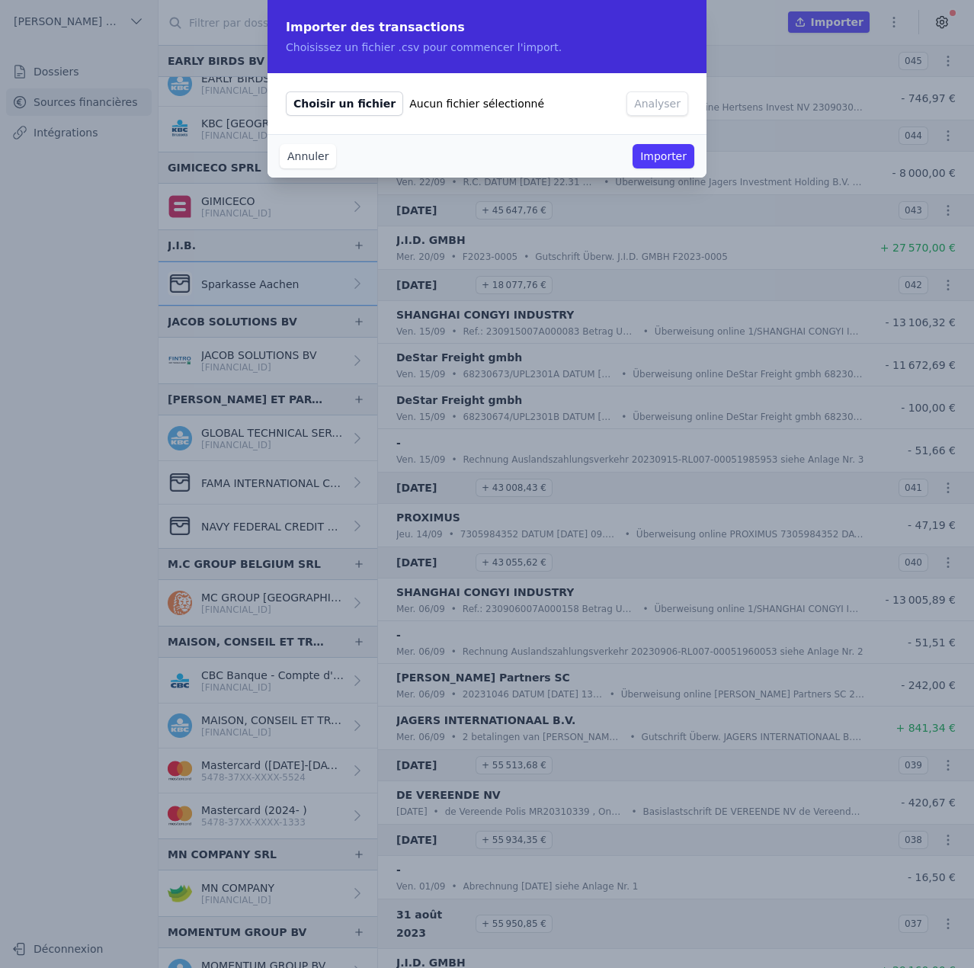
click at [351, 107] on span "Choisir un fichier" at bounding box center [344, 103] width 117 height 24
click at [286, 91] on input "Choisir un fichier Aucun fichier sélectionné" at bounding box center [285, 91] width 1 height 1
type input "C:\fakepath\2023 10.csv"
click at [681, 104] on button "Analyser" at bounding box center [658, 103] width 62 height 24
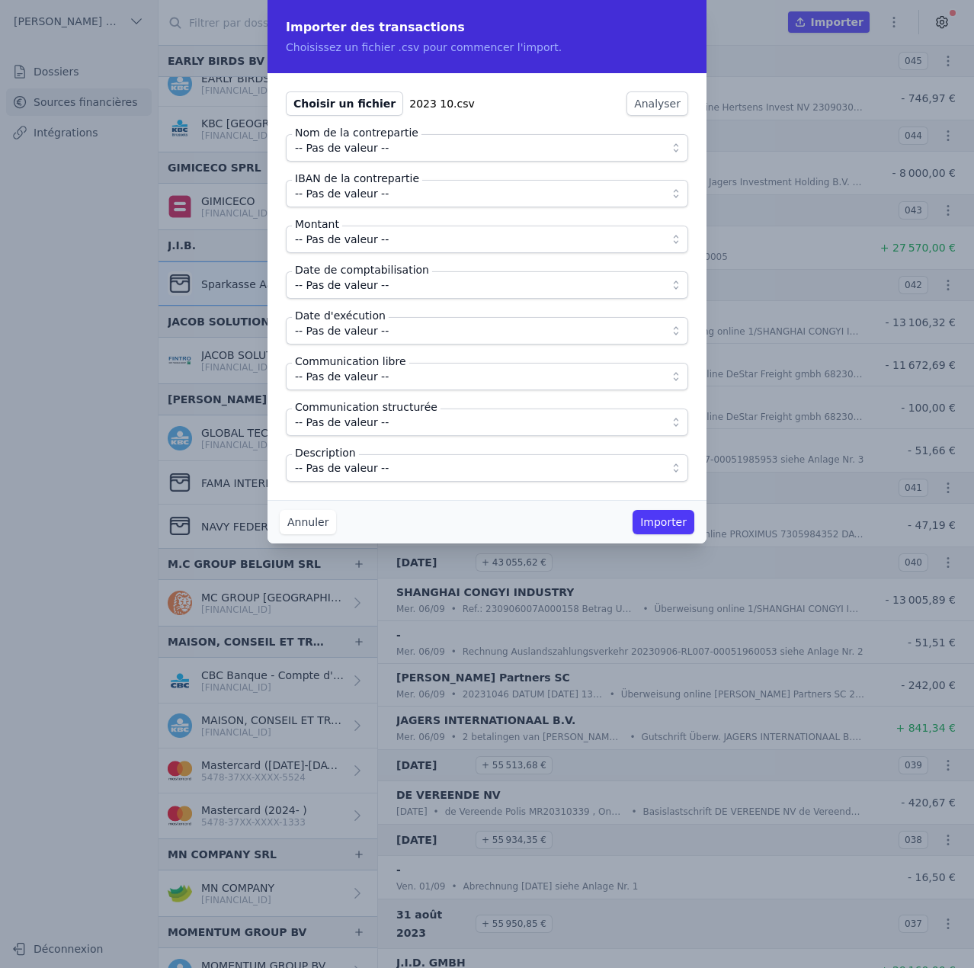
click at [383, 151] on span "-- Pas de valeur --" at bounding box center [476, 148] width 363 height 18
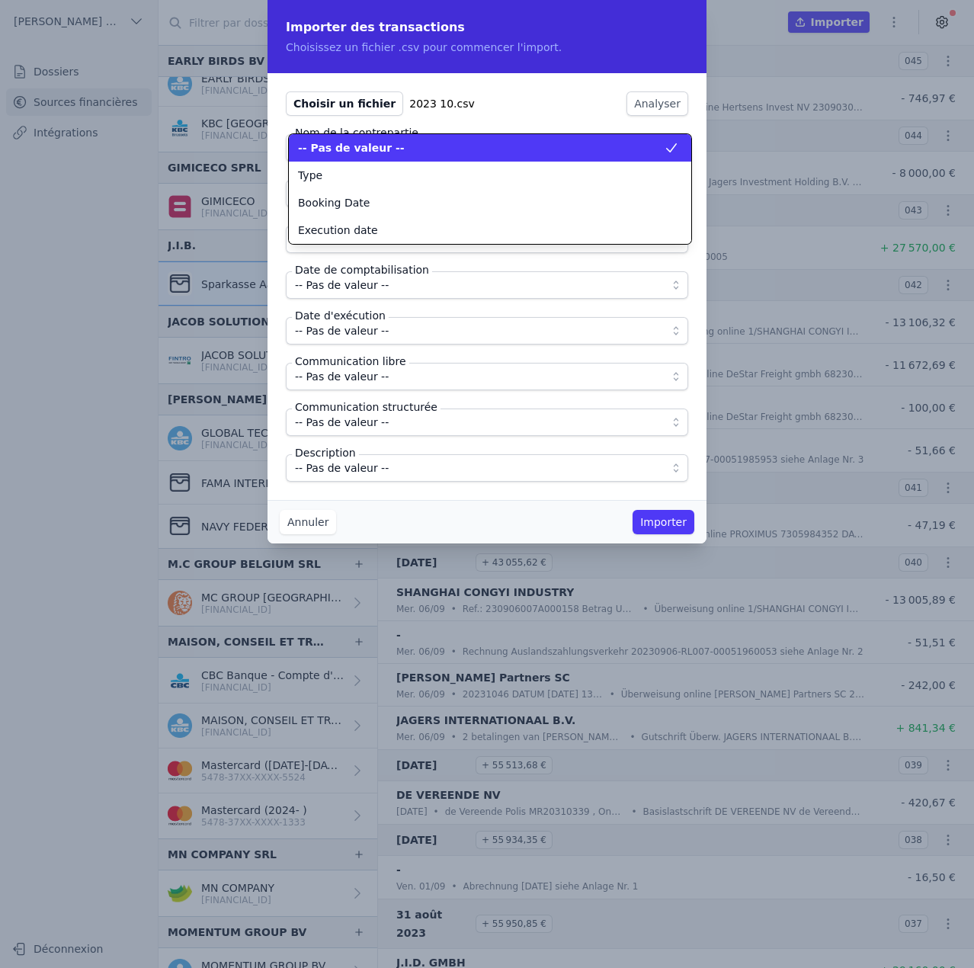
scroll to position [0, 0]
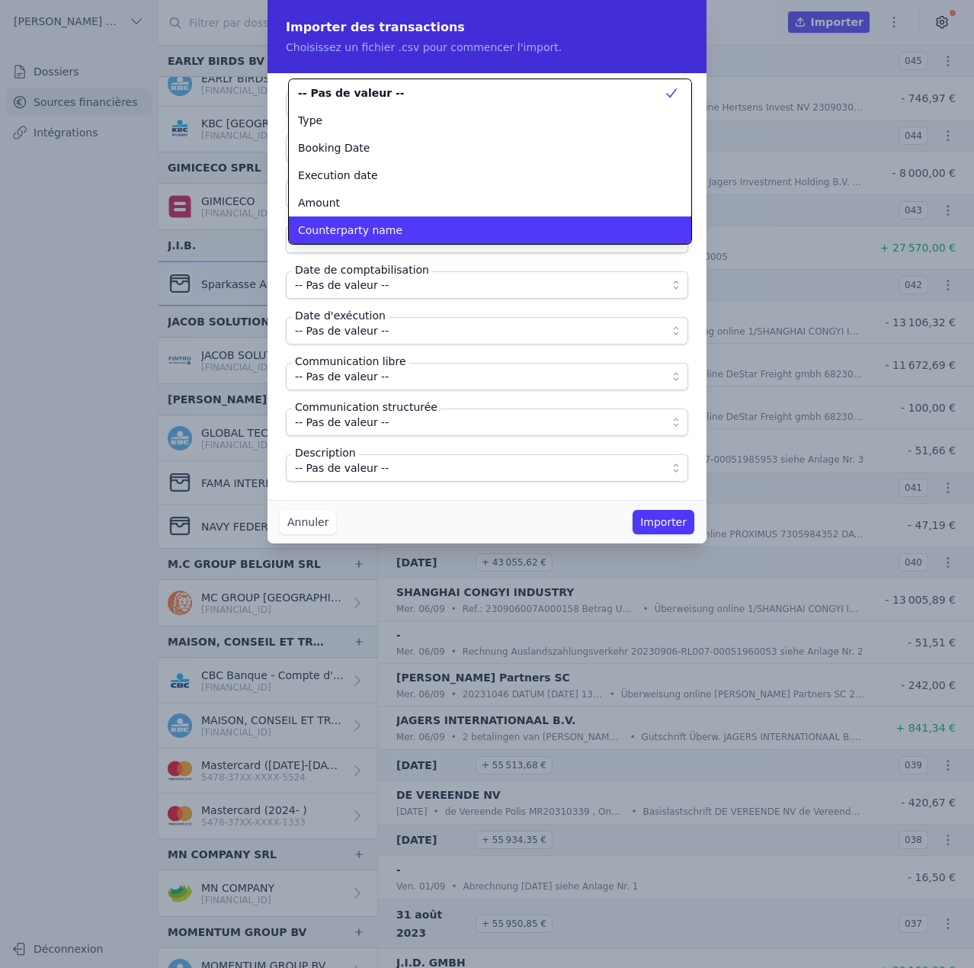
click at [376, 218] on li "Counterparty name" at bounding box center [490, 229] width 402 height 27
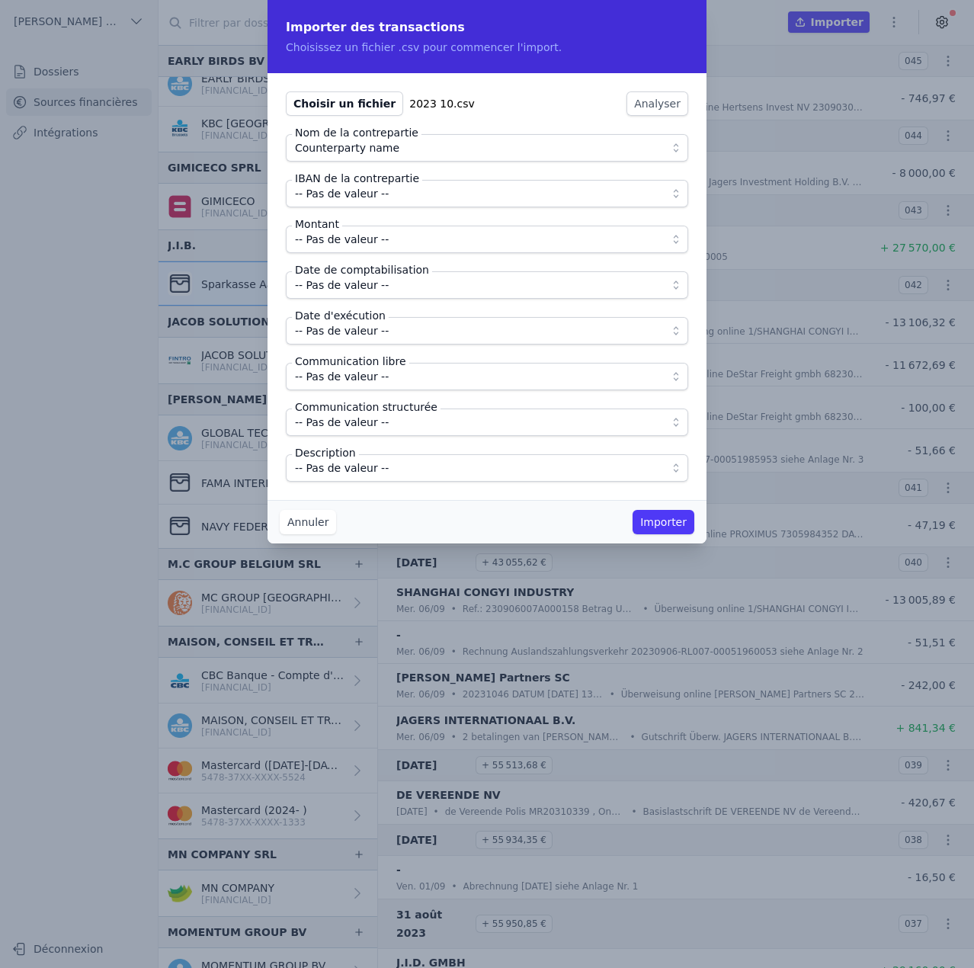
click at [378, 198] on span "-- Pas de valeur --" at bounding box center [342, 193] width 94 height 18
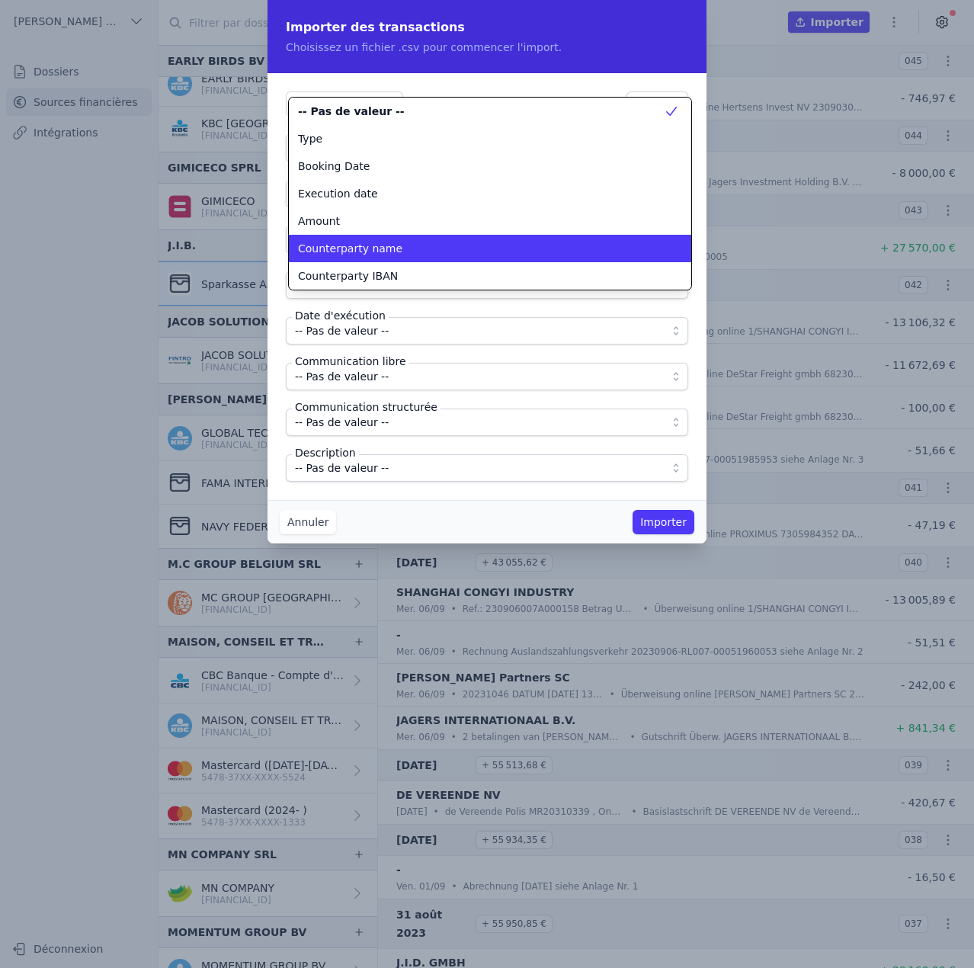
scroll to position [49, 0]
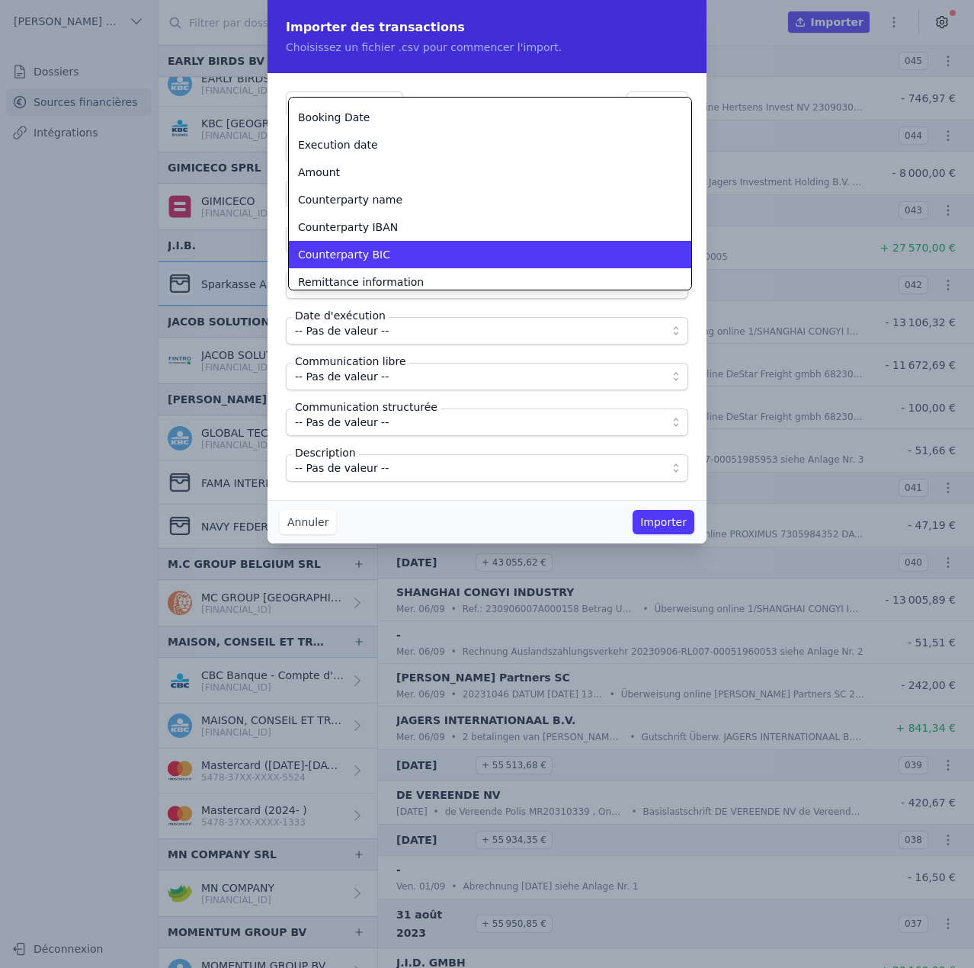
click at [376, 226] on span "Counterparty IBAN" at bounding box center [348, 227] width 100 height 15
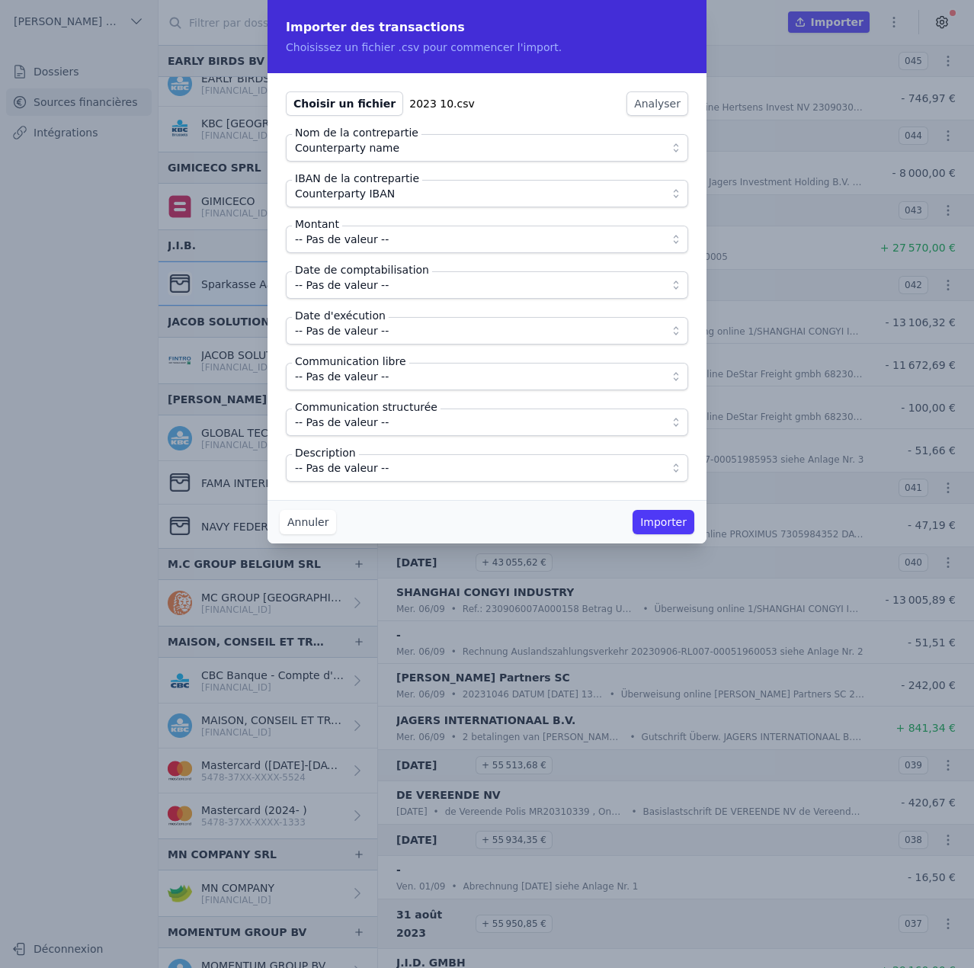
click at [375, 242] on span "-- Pas de valeur --" at bounding box center [342, 239] width 94 height 18
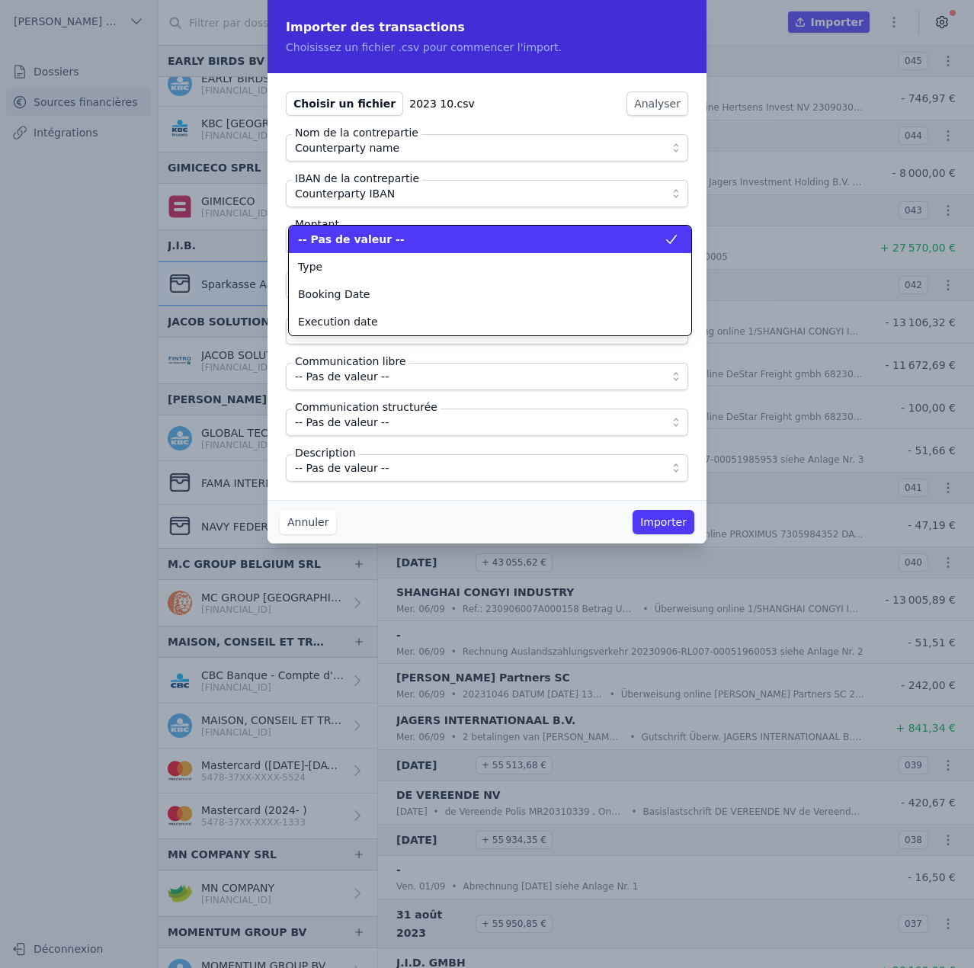
scroll to position [0, 0]
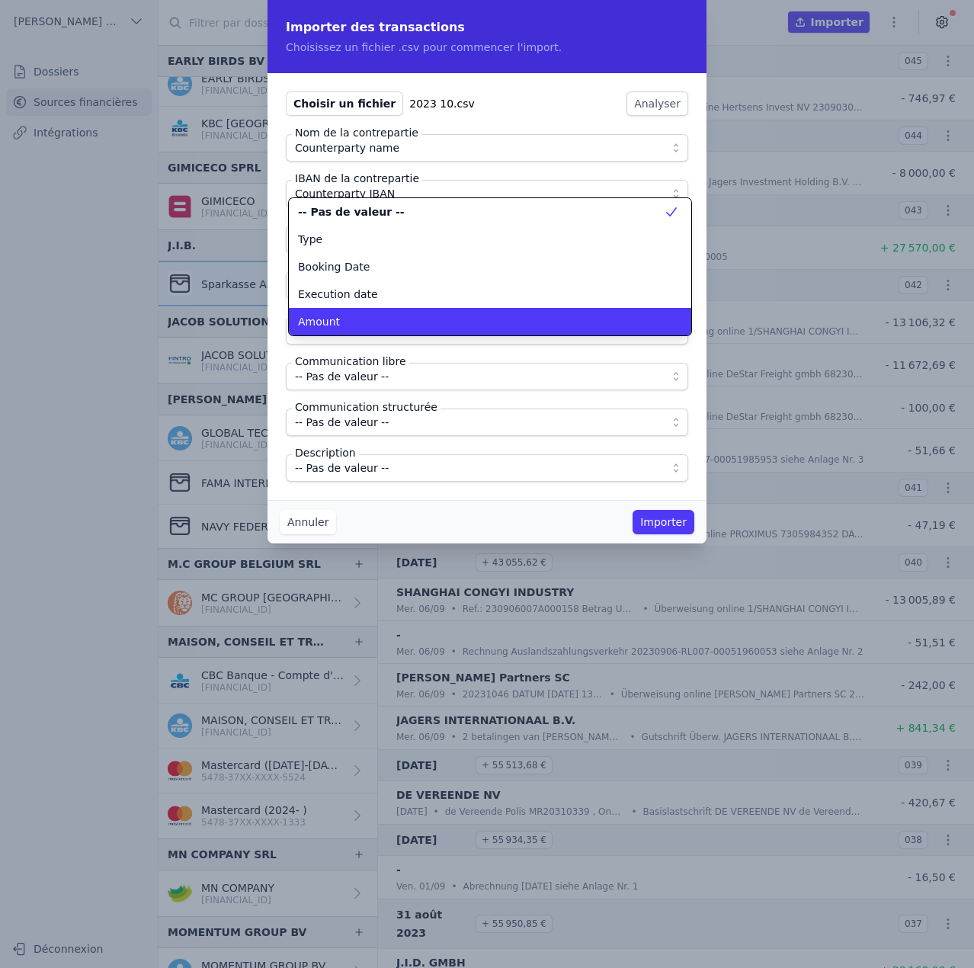
click at [379, 319] on div "Amount" at bounding box center [481, 321] width 366 height 15
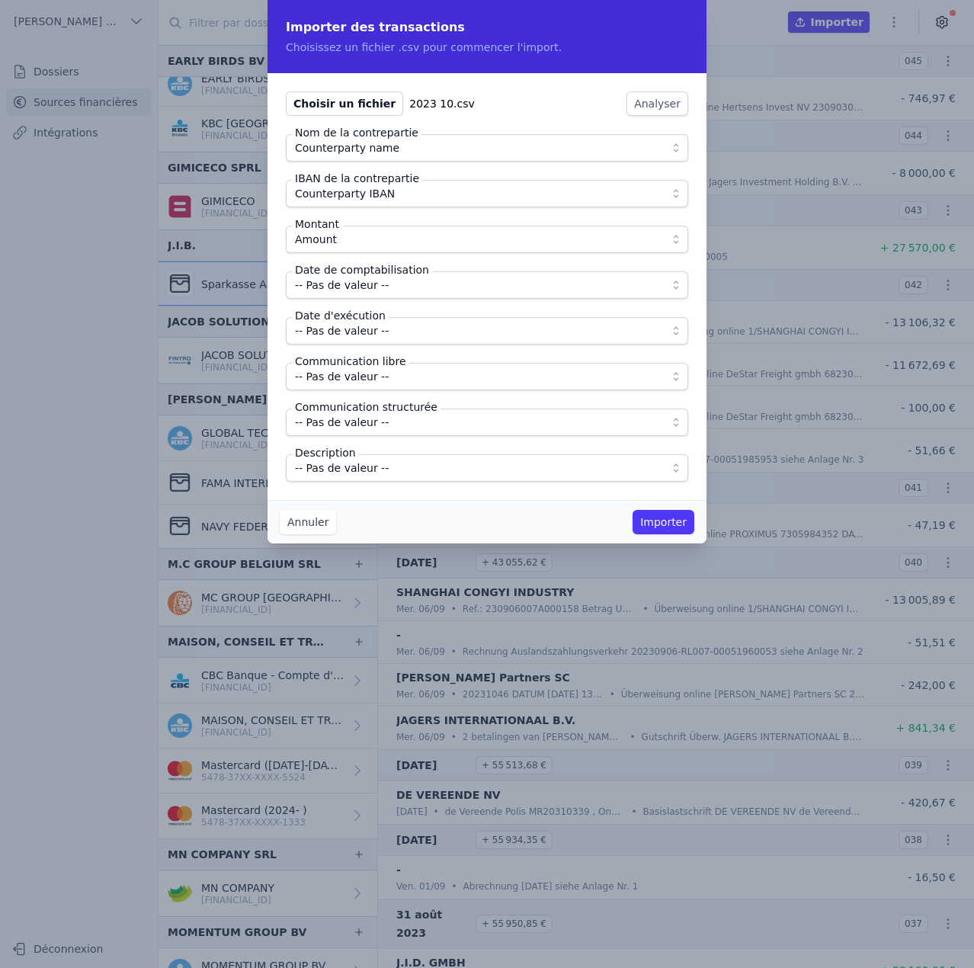
click at [381, 292] on span "-- Pas de valeur --" at bounding box center [476, 285] width 363 height 18
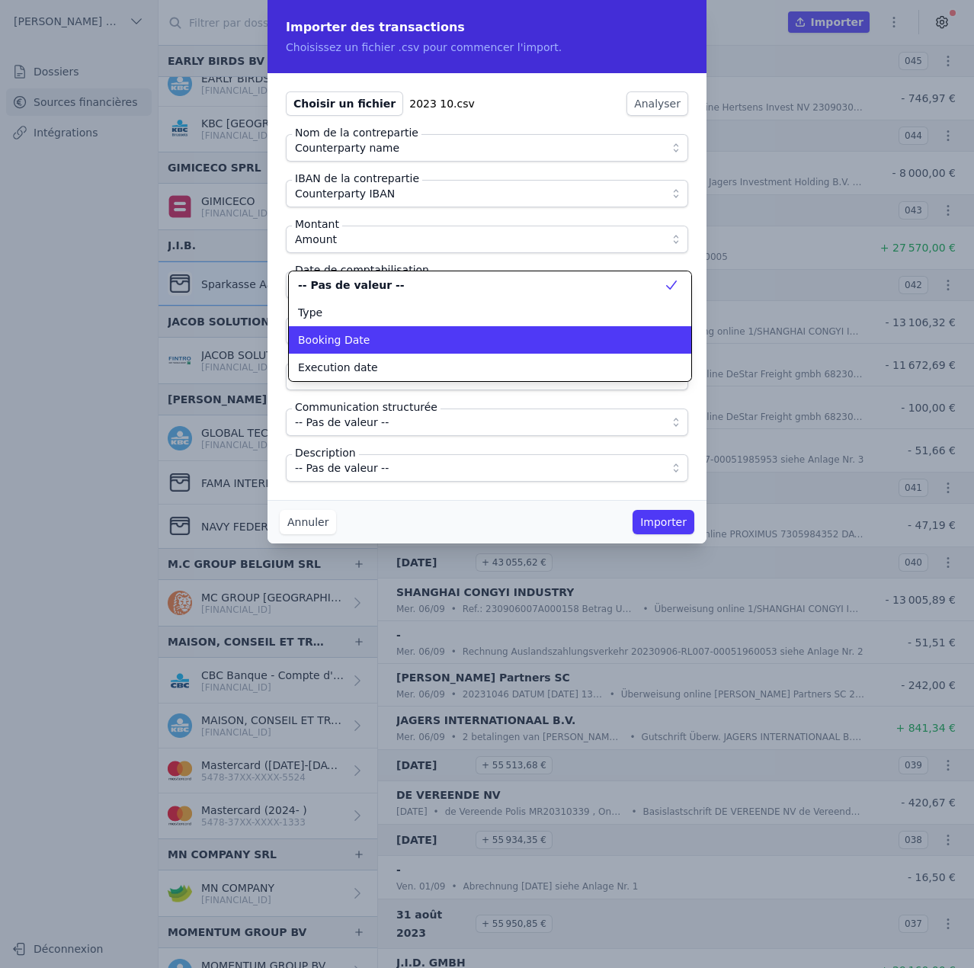
click at [386, 347] on div "Booking Date" at bounding box center [481, 339] width 366 height 15
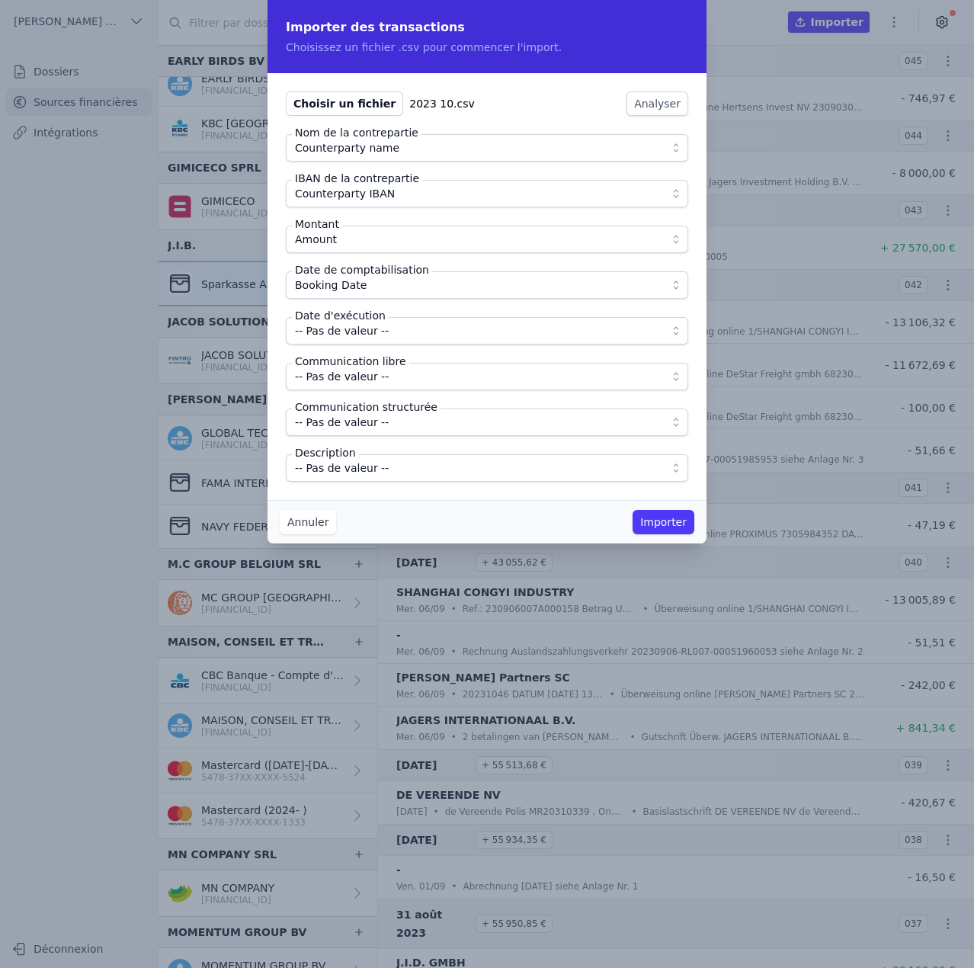
click at [389, 333] on span "-- Pas de valeur --" at bounding box center [476, 331] width 363 height 18
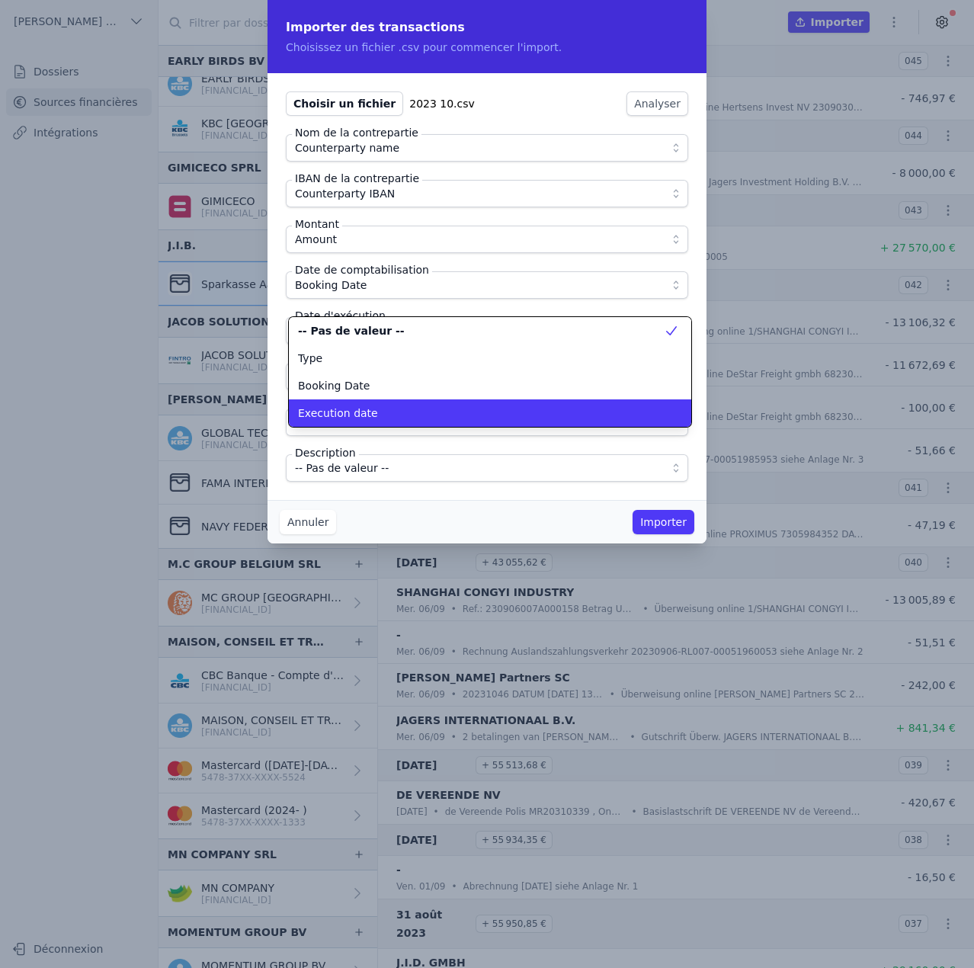
click at [389, 409] on div "Execution date" at bounding box center [481, 412] width 366 height 15
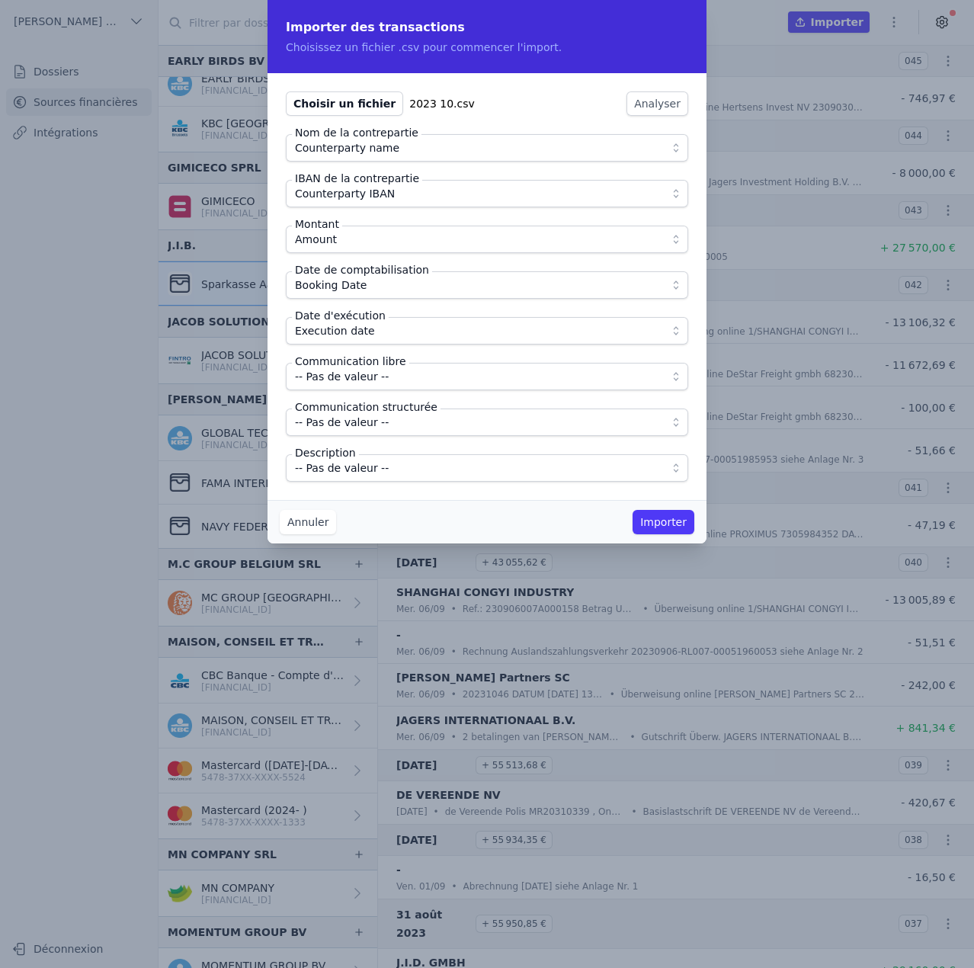
click at [391, 377] on span "-- Pas de valeur --" at bounding box center [476, 376] width 363 height 18
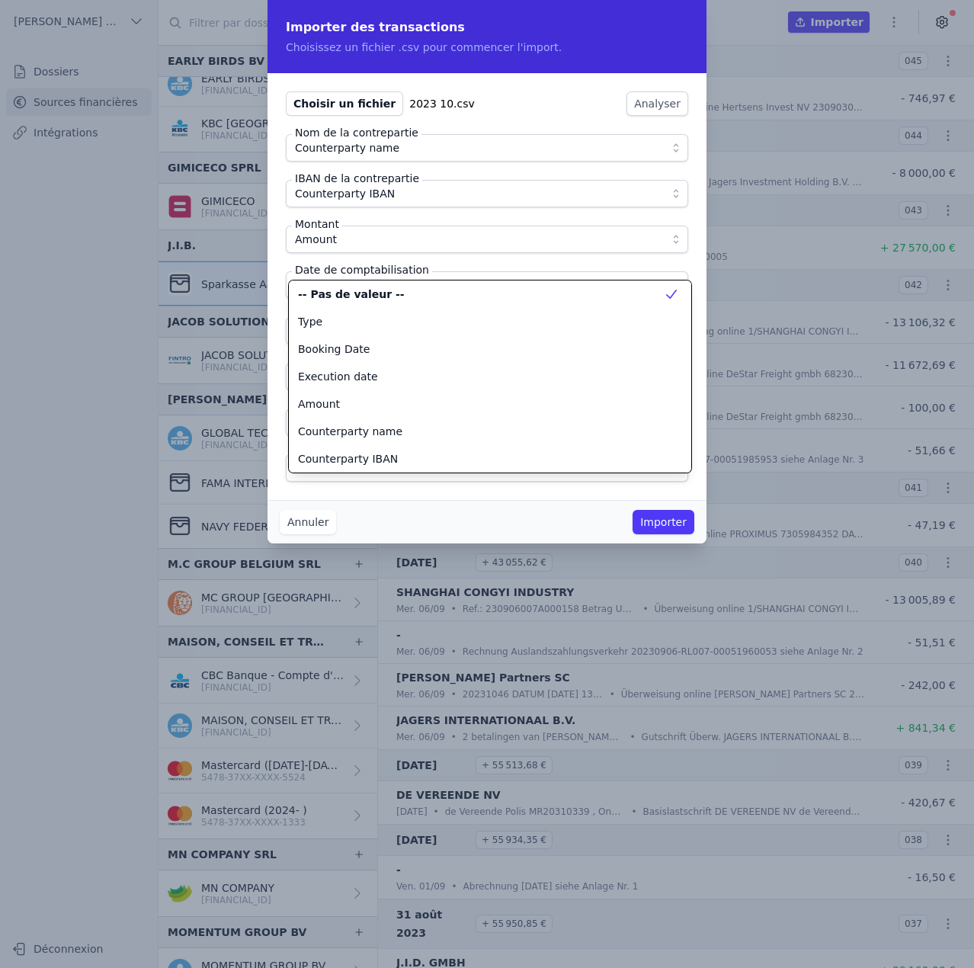
scroll to position [137, 0]
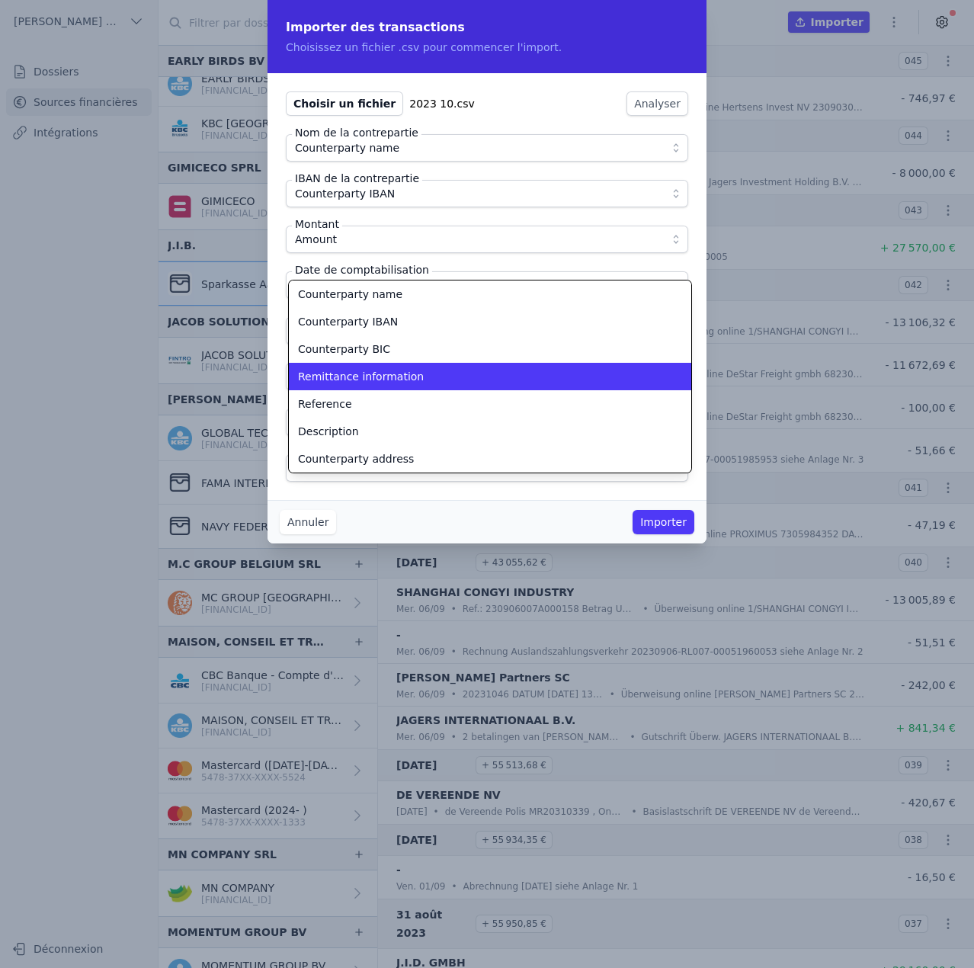
click at [391, 377] on span "Remittance information" at bounding box center [361, 376] width 126 height 15
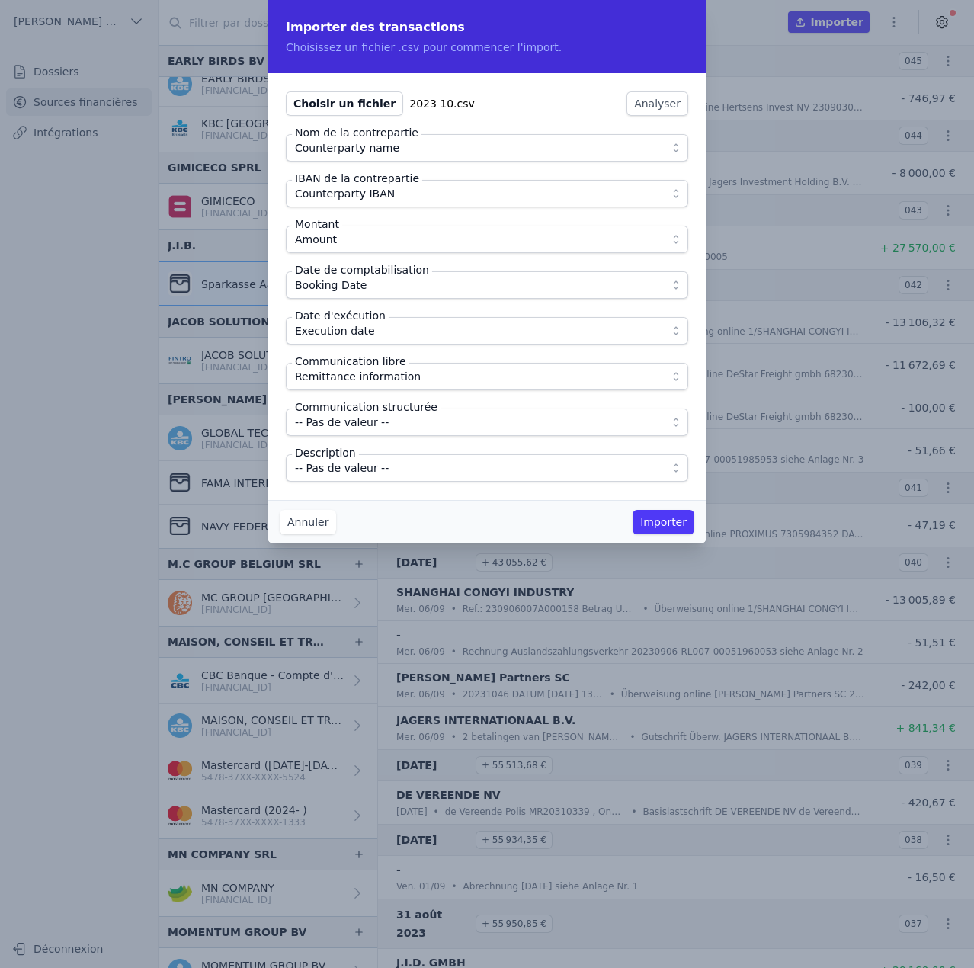
click at [384, 464] on span "-- Pas de valeur --" at bounding box center [476, 468] width 363 height 18
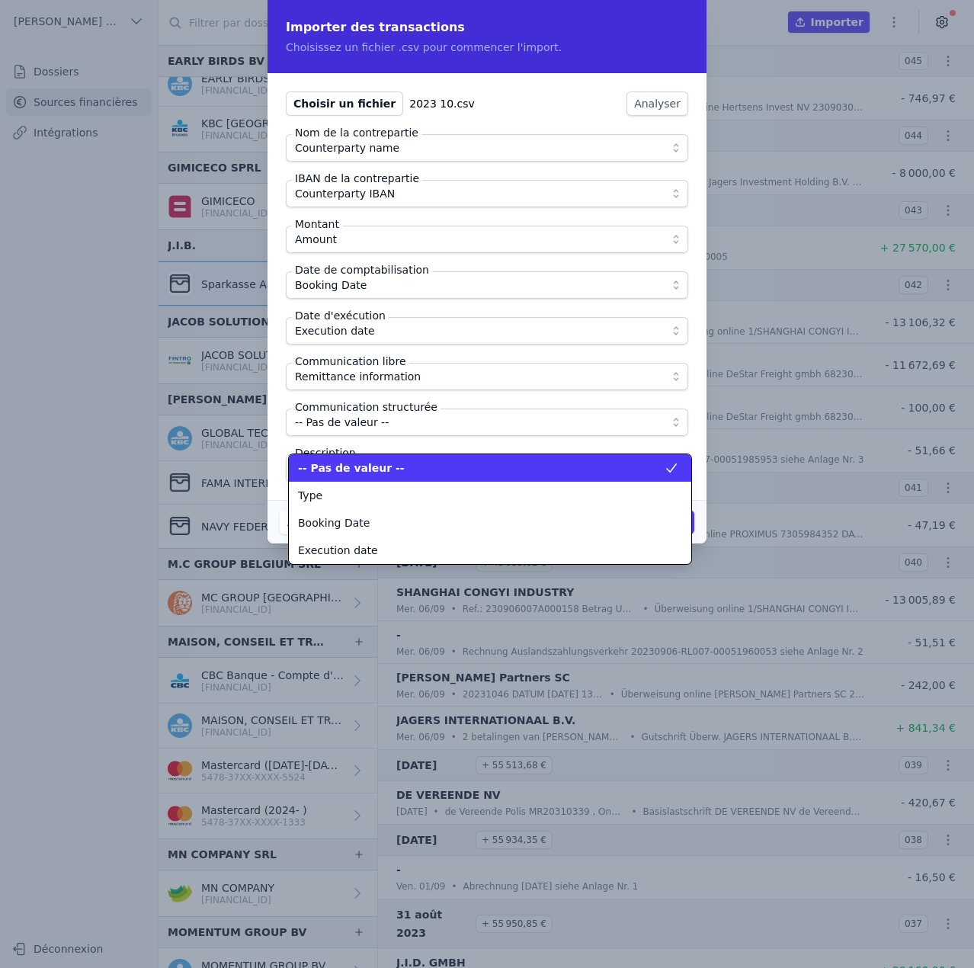
scroll to position [192, 0]
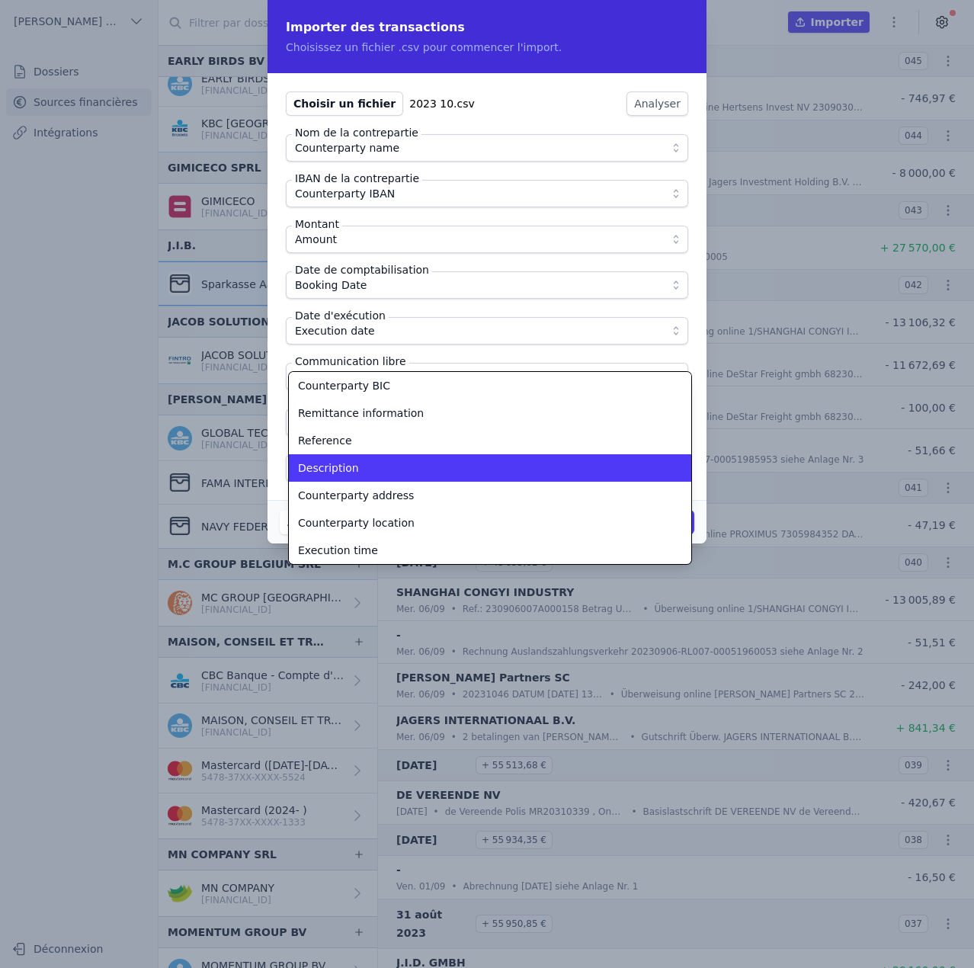
click at [384, 464] on div "Description" at bounding box center [481, 467] width 366 height 15
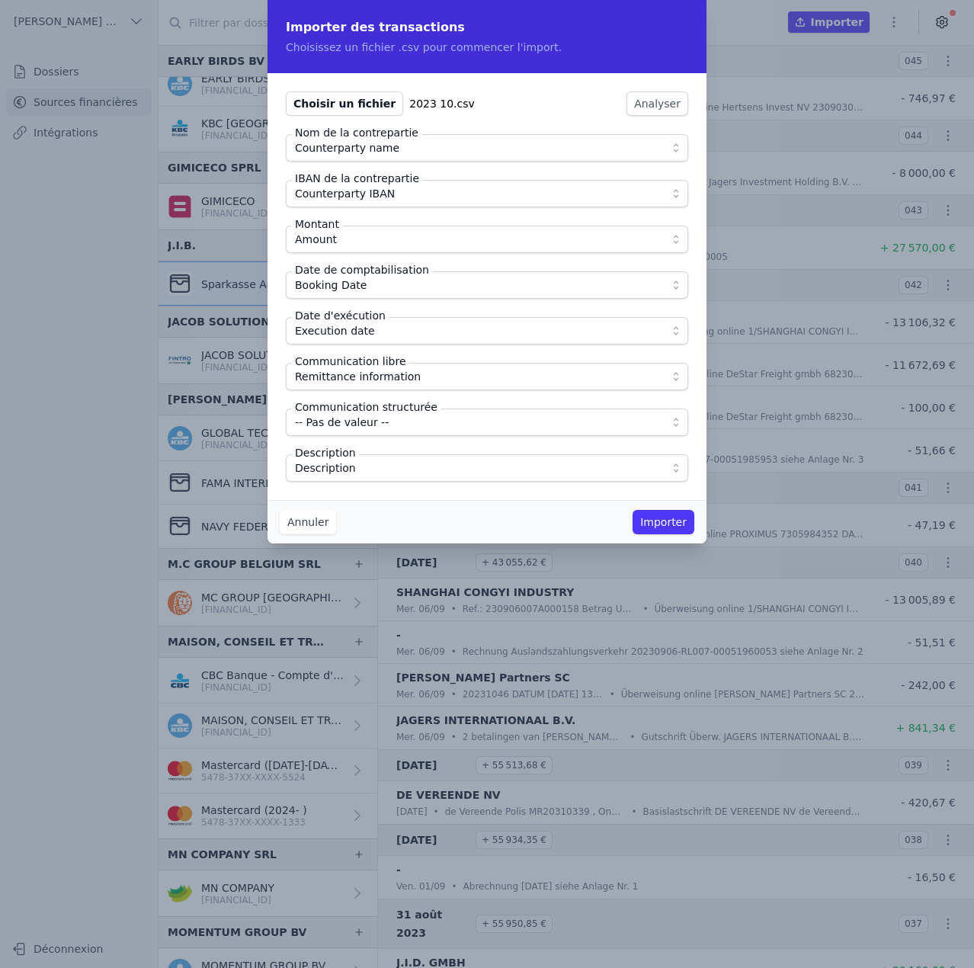
click at [556, 505] on div "Annuler Importer" at bounding box center [487, 521] width 439 height 43
click at [678, 520] on button "Importer" at bounding box center [664, 522] width 62 height 24
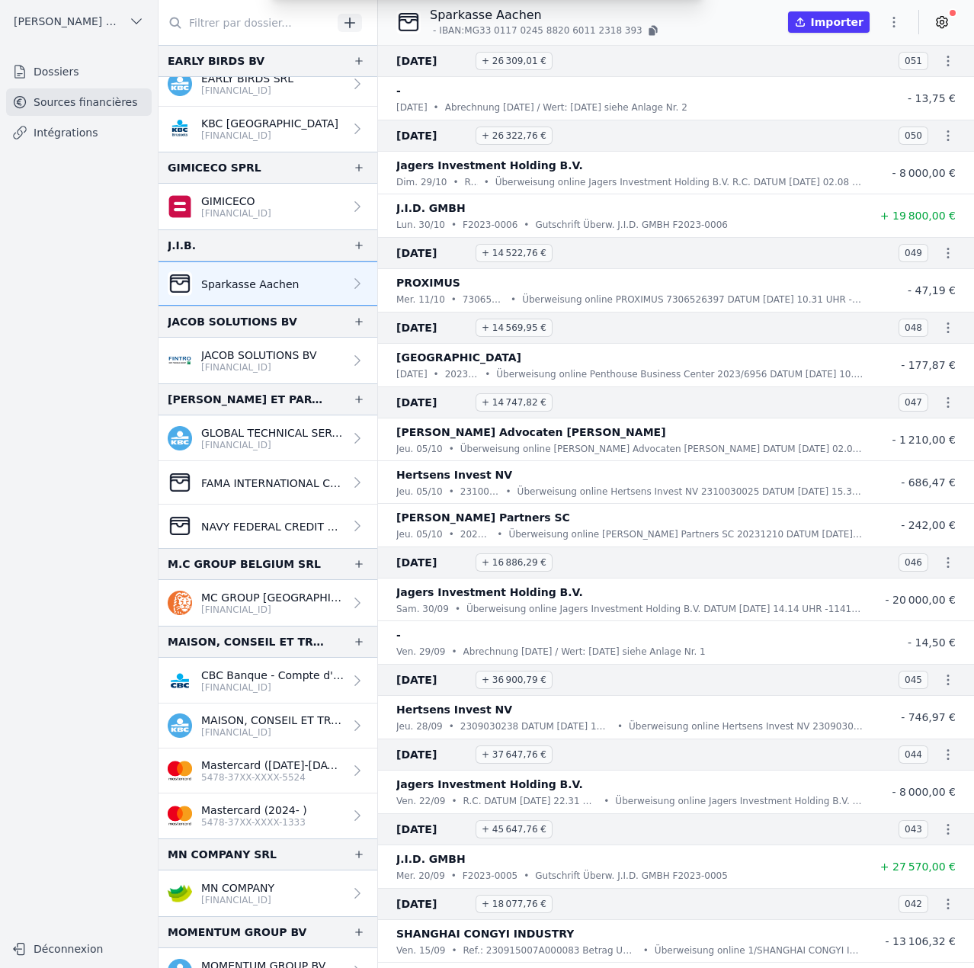
click at [897, 21] on div "Importer des transactions Choisissez un fichier .csv pour commencer l'import. C…" at bounding box center [487, 484] width 974 height 968
click at [897, 21] on icon "button" at bounding box center [893, 21] width 15 height 15
click at [841, 112] on button "Import CSV *" at bounding box center [858, 111] width 110 height 28
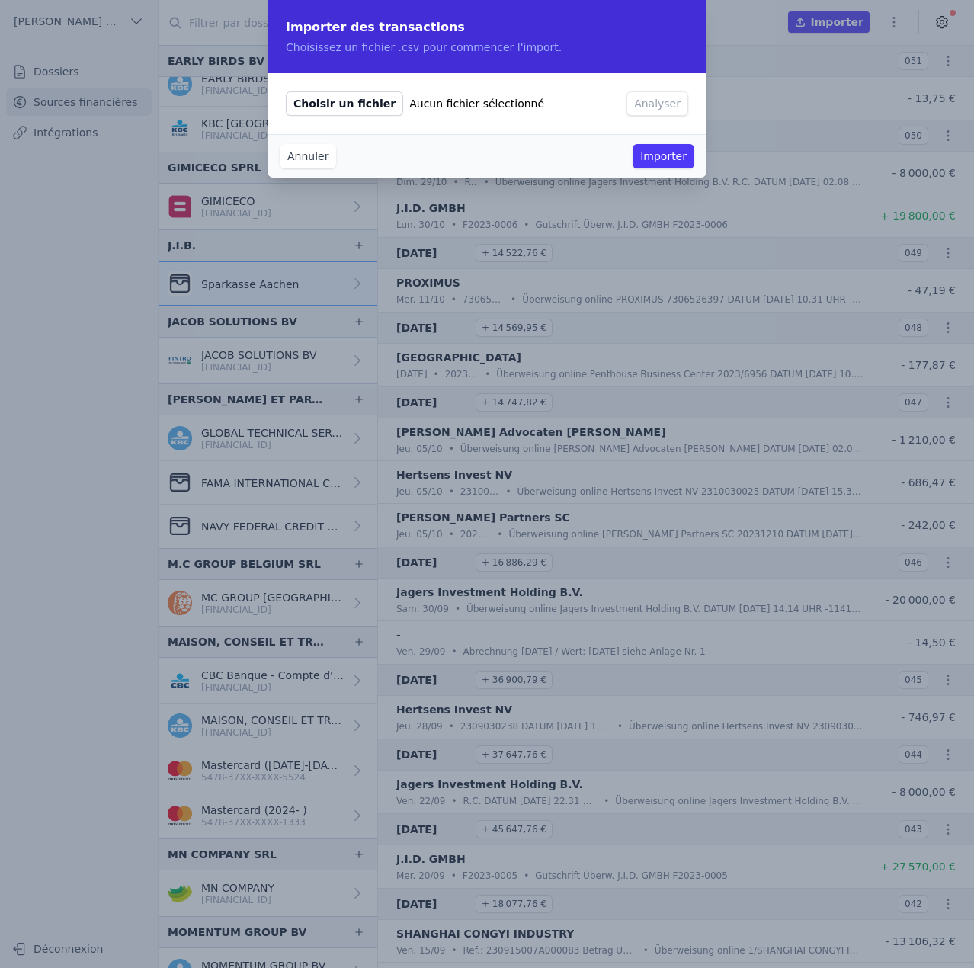
click at [318, 98] on span "Choisir un fichier" at bounding box center [344, 103] width 117 height 24
click at [286, 91] on input "Choisir un fichier Aucun fichier sélectionné" at bounding box center [285, 91] width 1 height 1
type input "C:\fakepath\2023 11.csv"
click at [663, 99] on button "Analyser" at bounding box center [658, 103] width 62 height 24
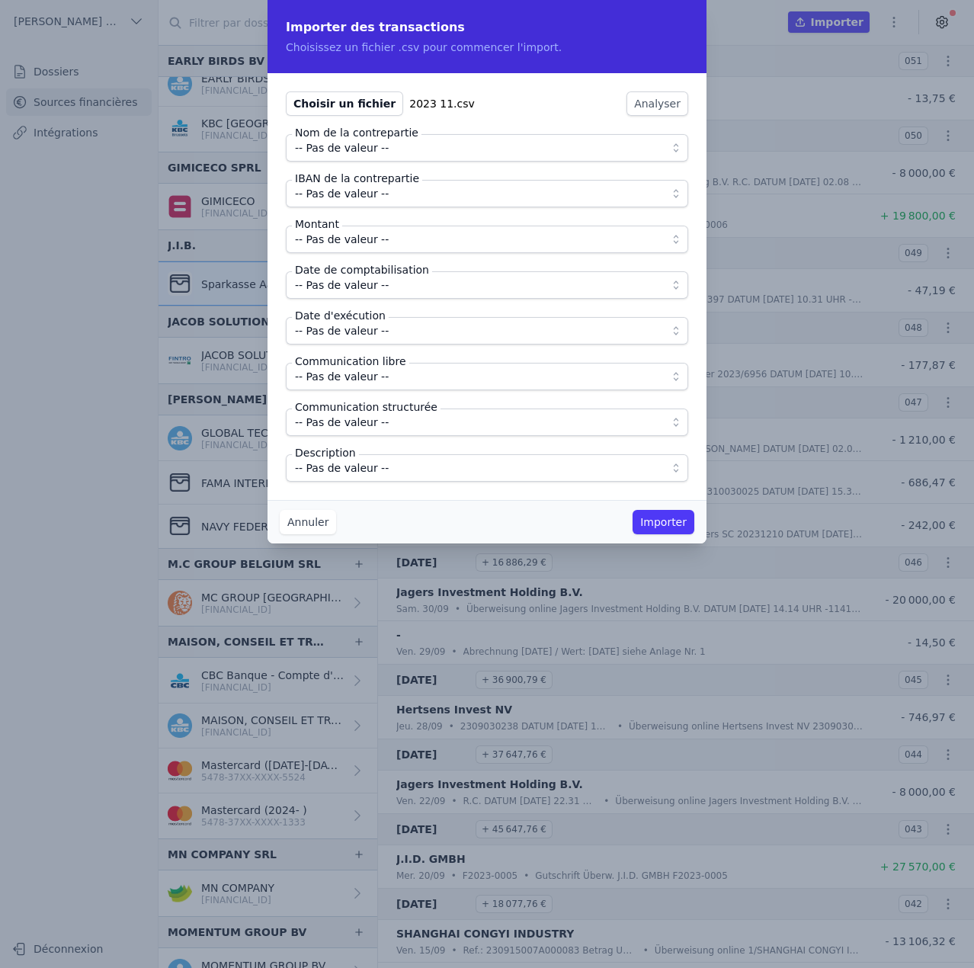
click at [393, 149] on span "-- Pas de valeur --" at bounding box center [476, 148] width 363 height 18
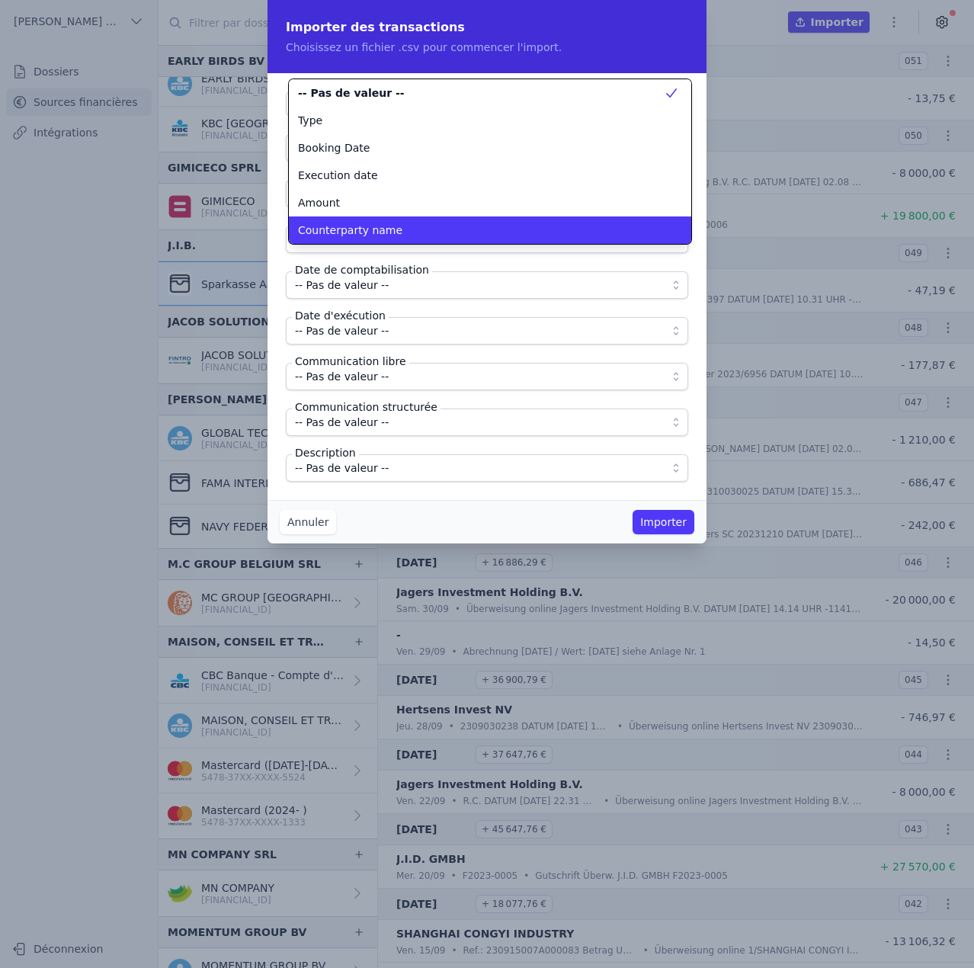
scroll to position [0, 0]
click at [373, 225] on span "Counterparty name" at bounding box center [350, 230] width 104 height 15
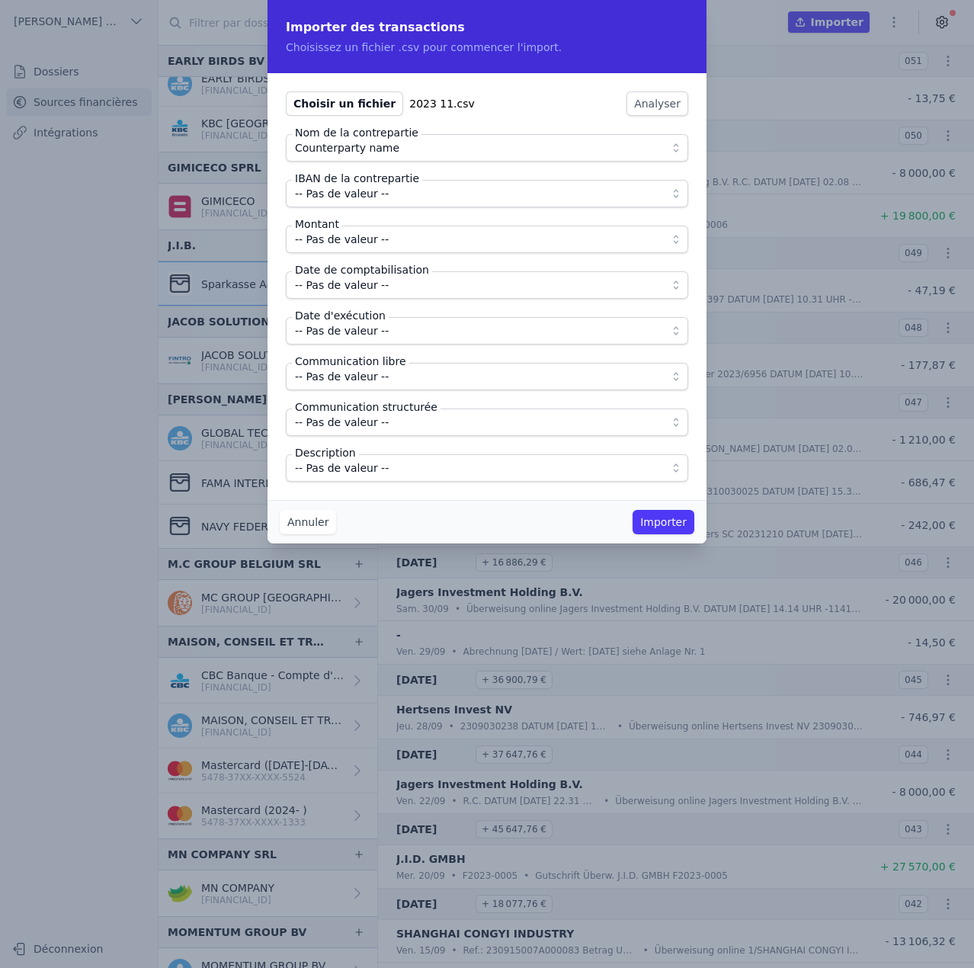
click at [380, 200] on span "-- Pas de valeur --" at bounding box center [342, 193] width 94 height 18
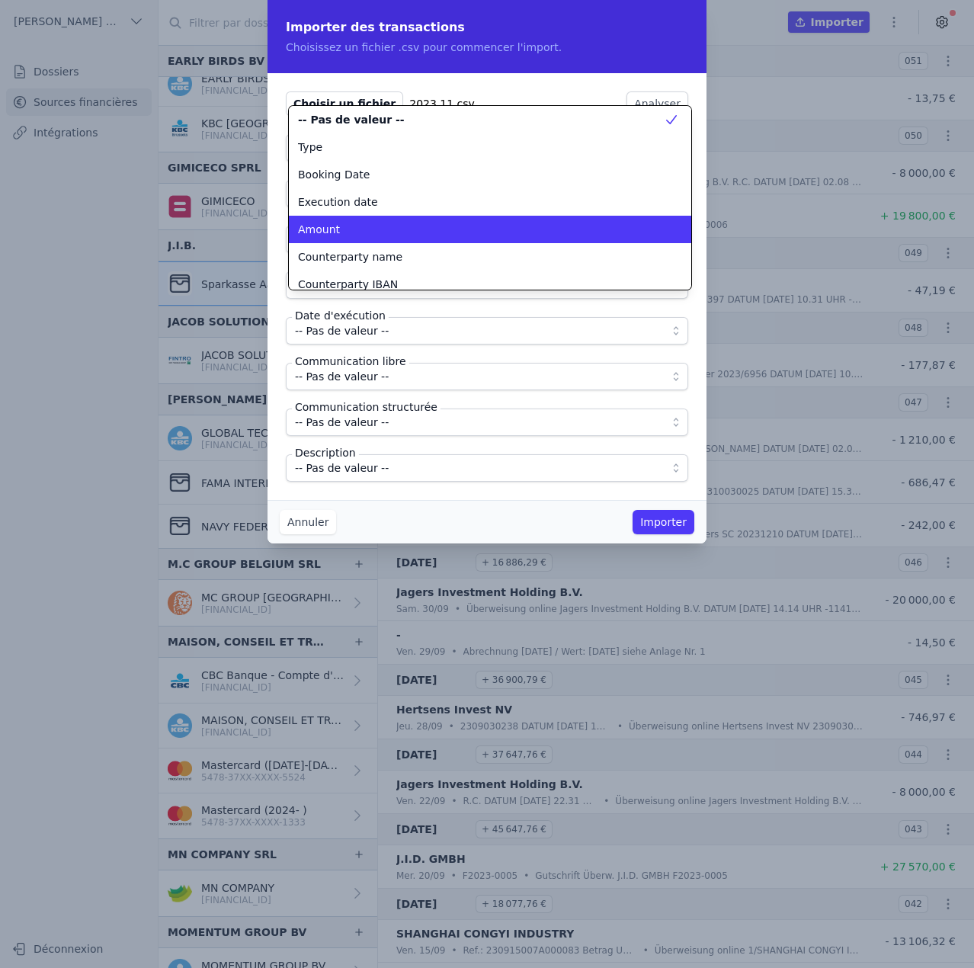
scroll to position [134, 0]
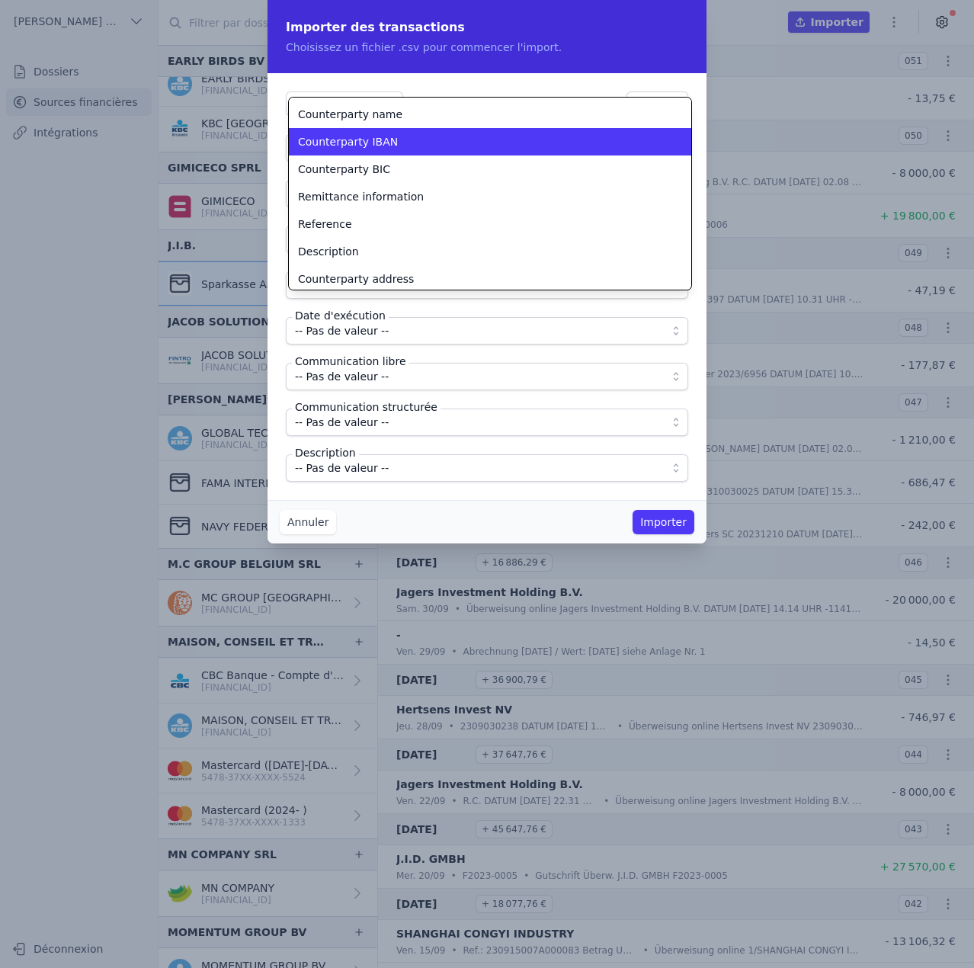
click at [377, 150] on li "Counterparty IBAN" at bounding box center [490, 141] width 402 height 27
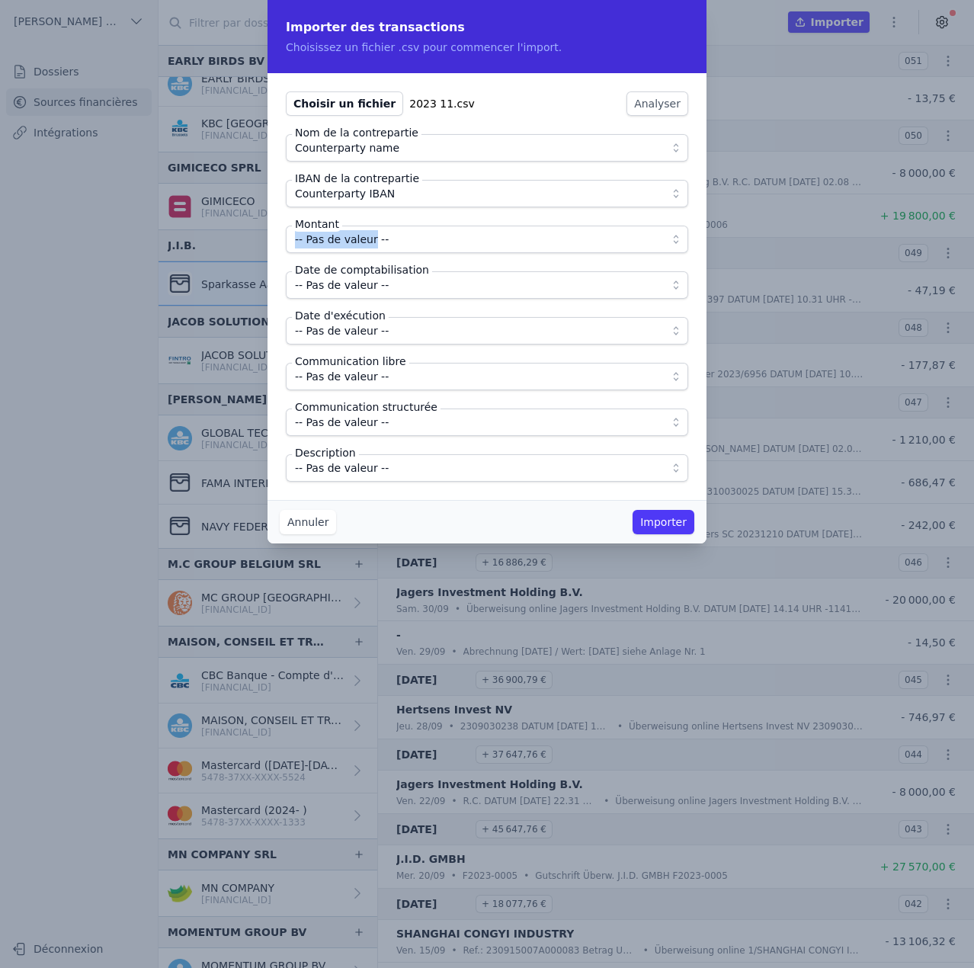
click at [367, 226] on fieldset "Nom de la contrepartie Counterparty name IBAN de la contrepartie Counterparty I…" at bounding box center [487, 308] width 402 height 348
click at [373, 236] on span "-- Pas de valeur --" at bounding box center [342, 239] width 94 height 18
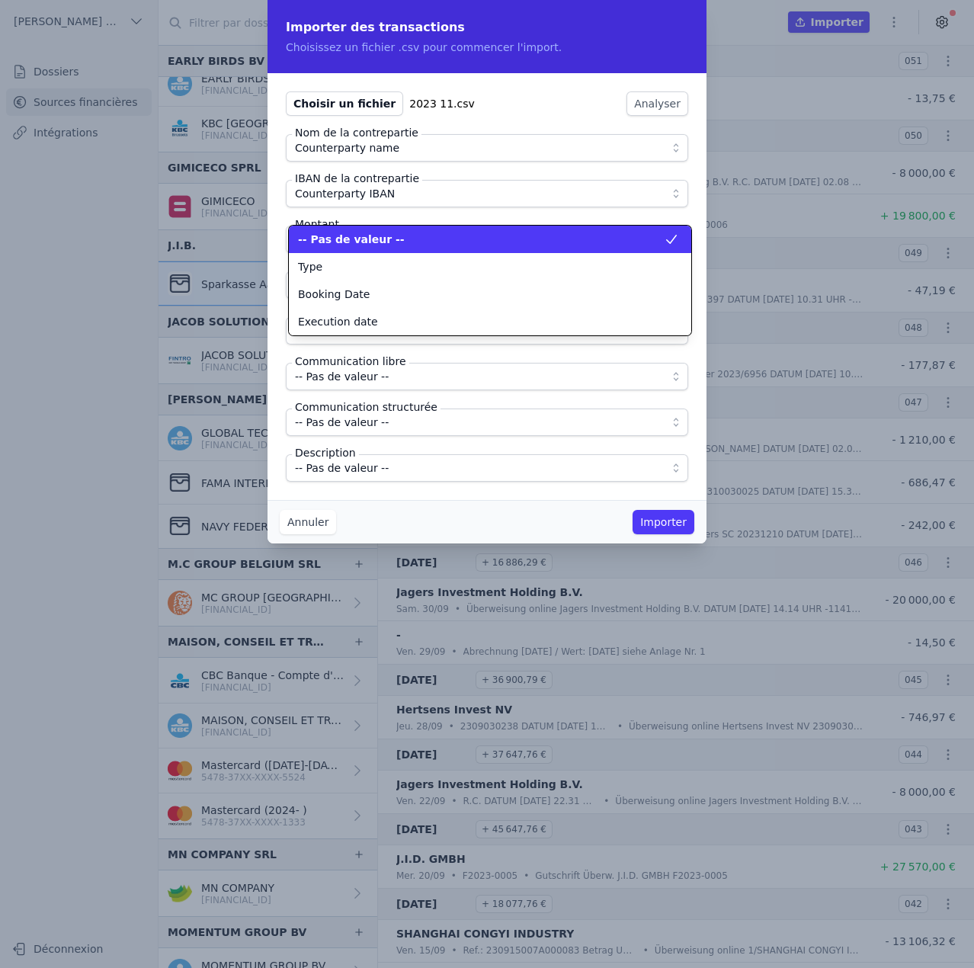
click at [380, 238] on span "-- Pas de valeur --" at bounding box center [351, 239] width 107 height 15
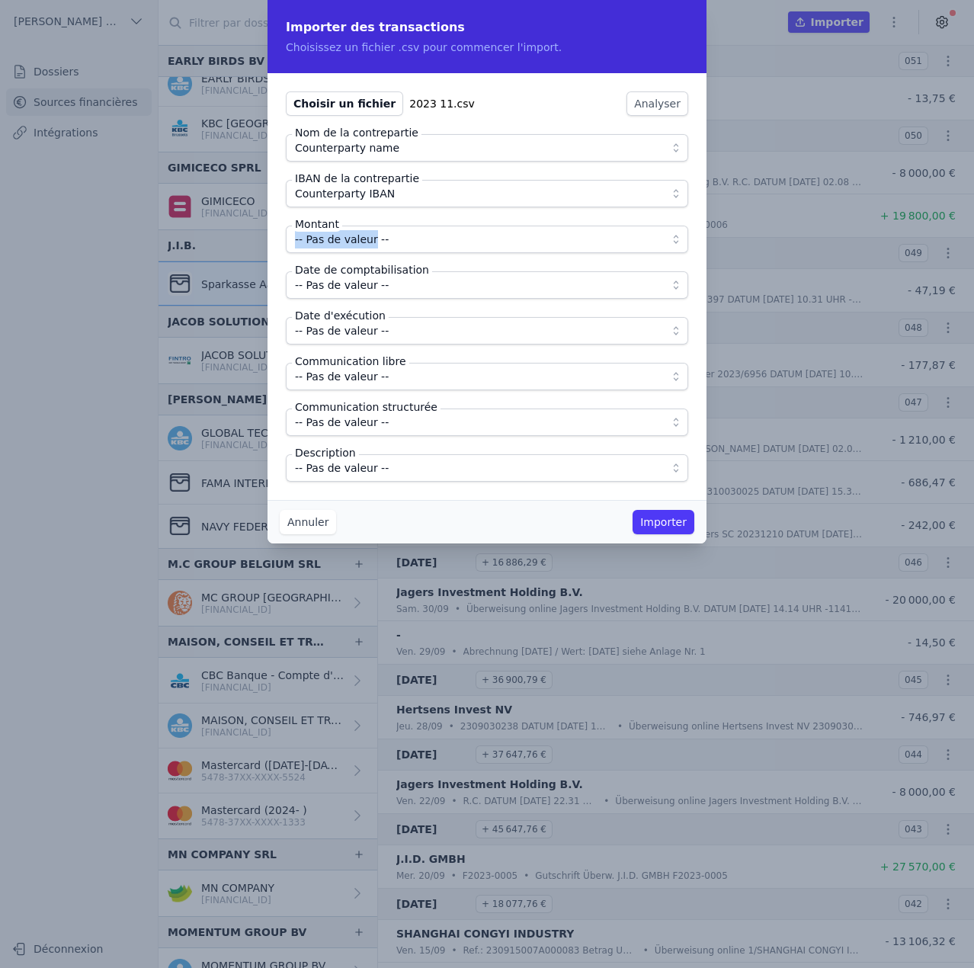
click at [380, 238] on span "-- Pas de valeur --" at bounding box center [342, 239] width 94 height 18
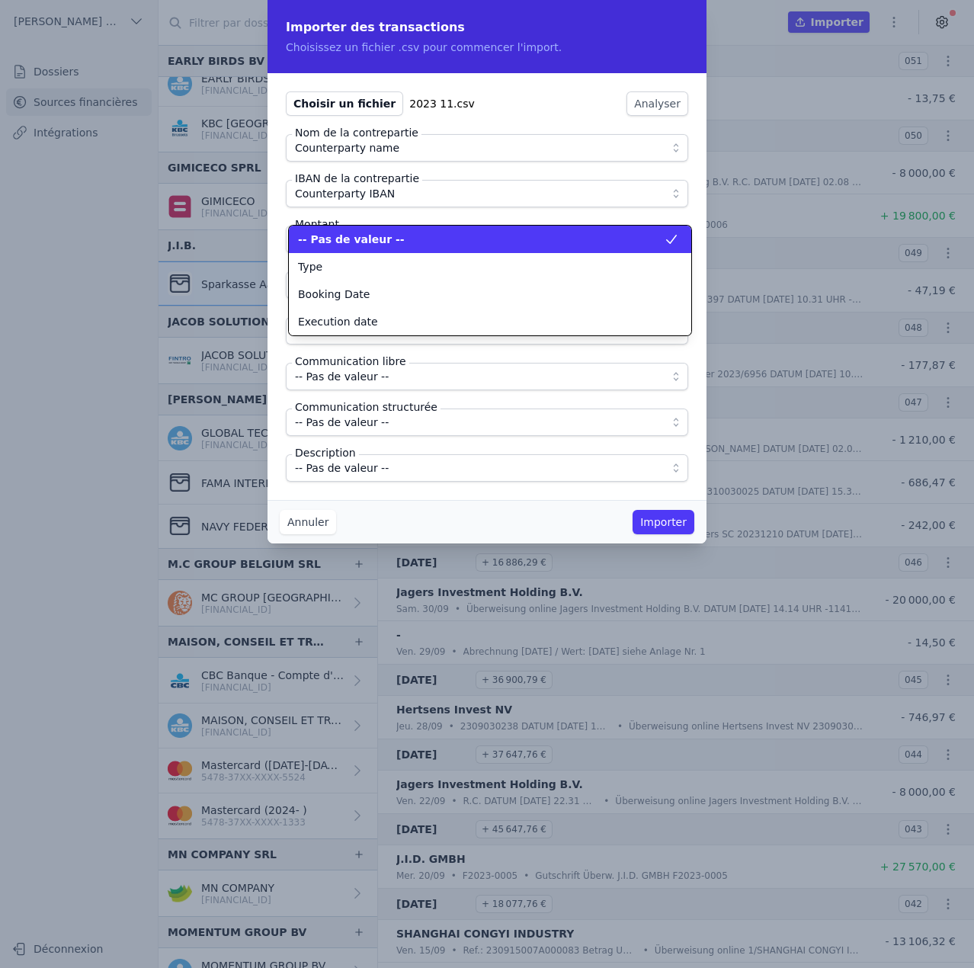
click at [380, 238] on span "-- Pas de valeur --" at bounding box center [351, 239] width 107 height 15
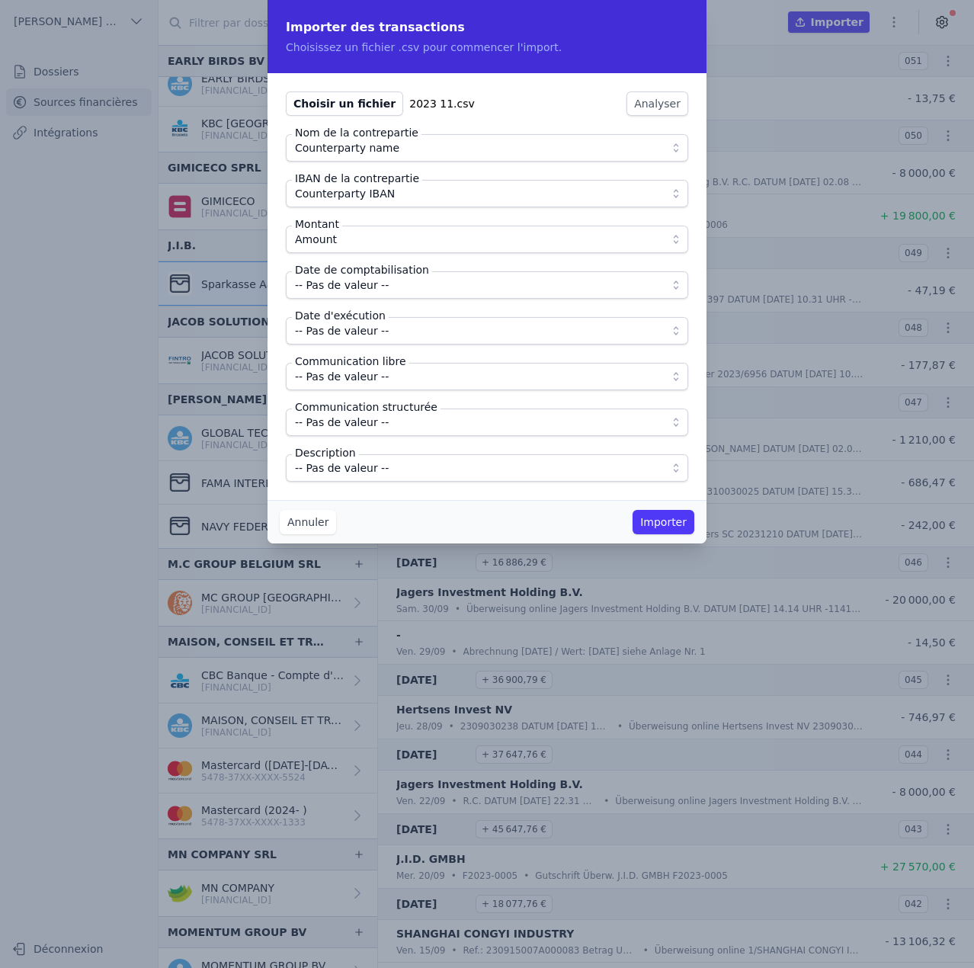
click at [377, 278] on span "-- Pas de valeur --" at bounding box center [342, 285] width 94 height 18
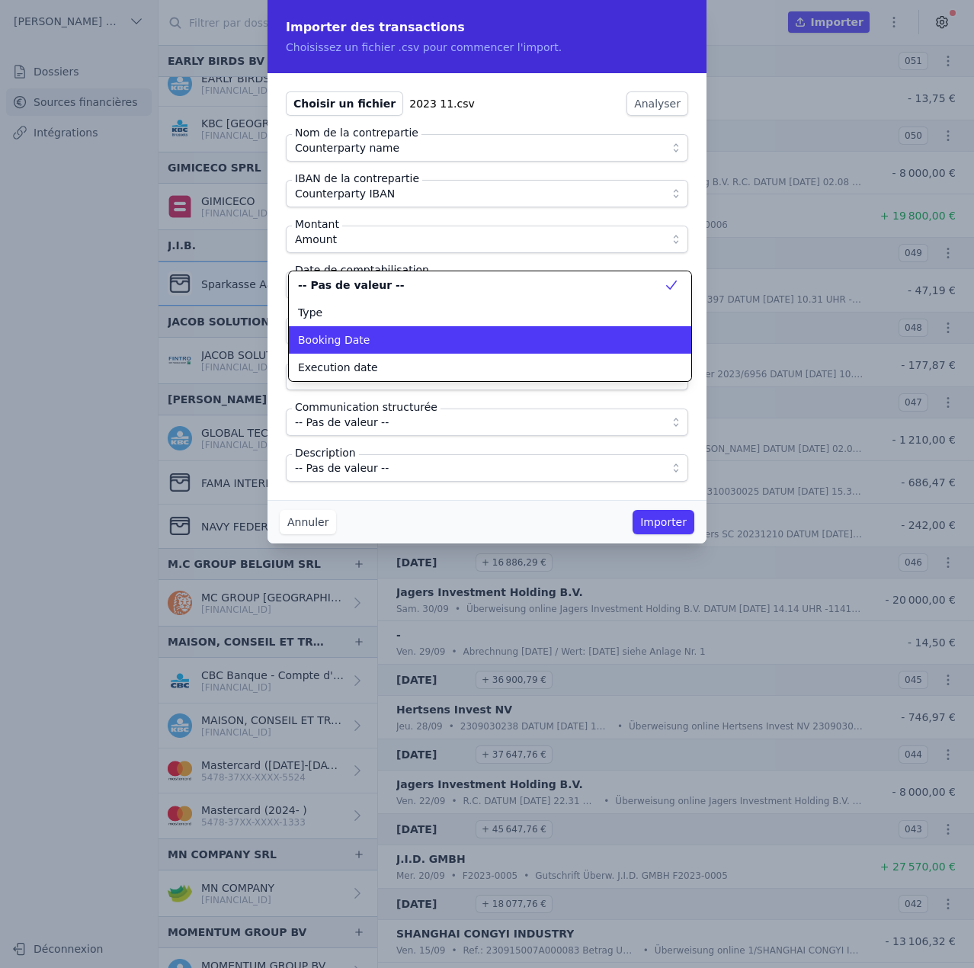
click at [367, 344] on div "Booking Date" at bounding box center [481, 339] width 366 height 15
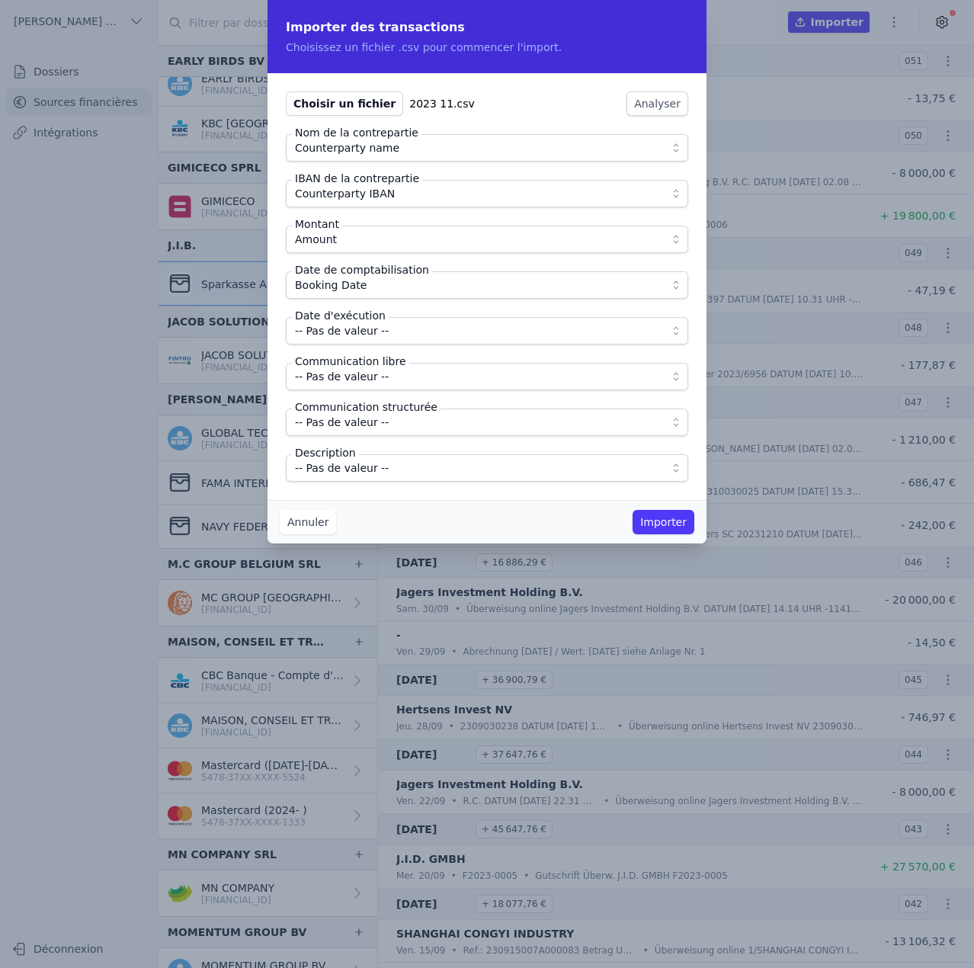
click at [374, 328] on span "-- Pas de valeur --" at bounding box center [342, 331] width 94 height 18
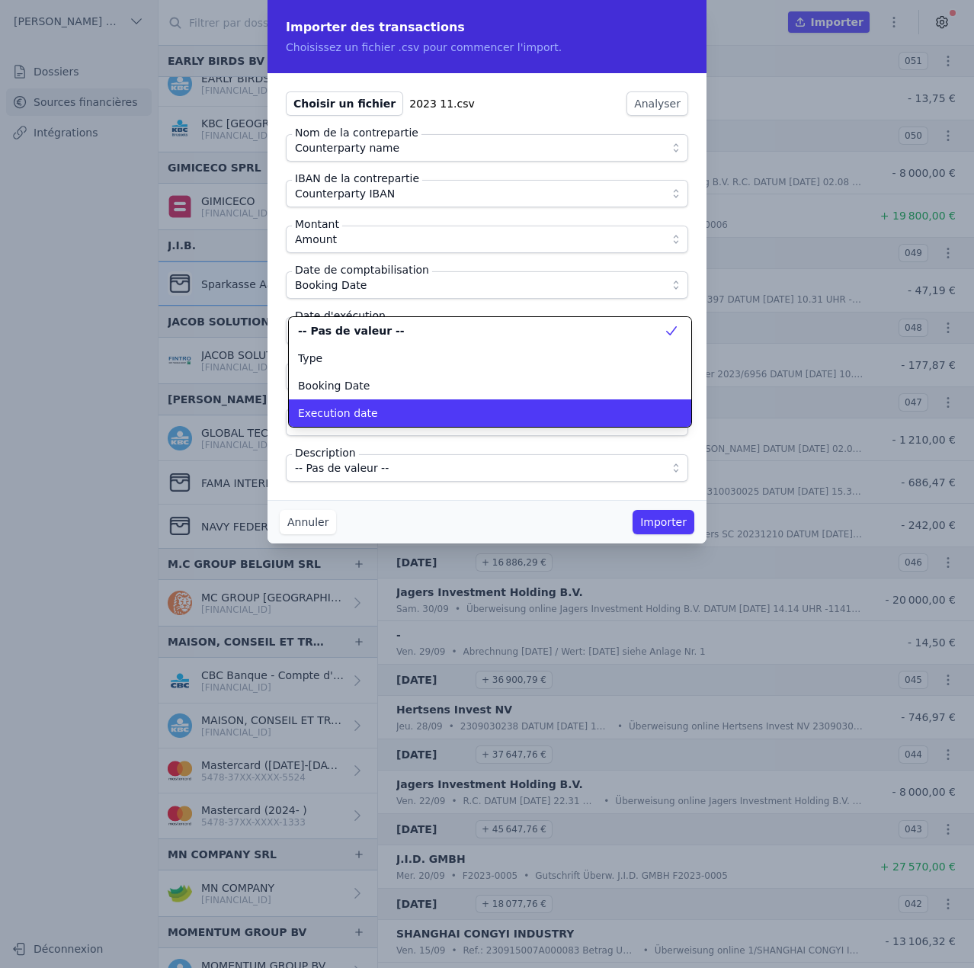
click at [376, 410] on div "Execution date" at bounding box center [481, 412] width 366 height 15
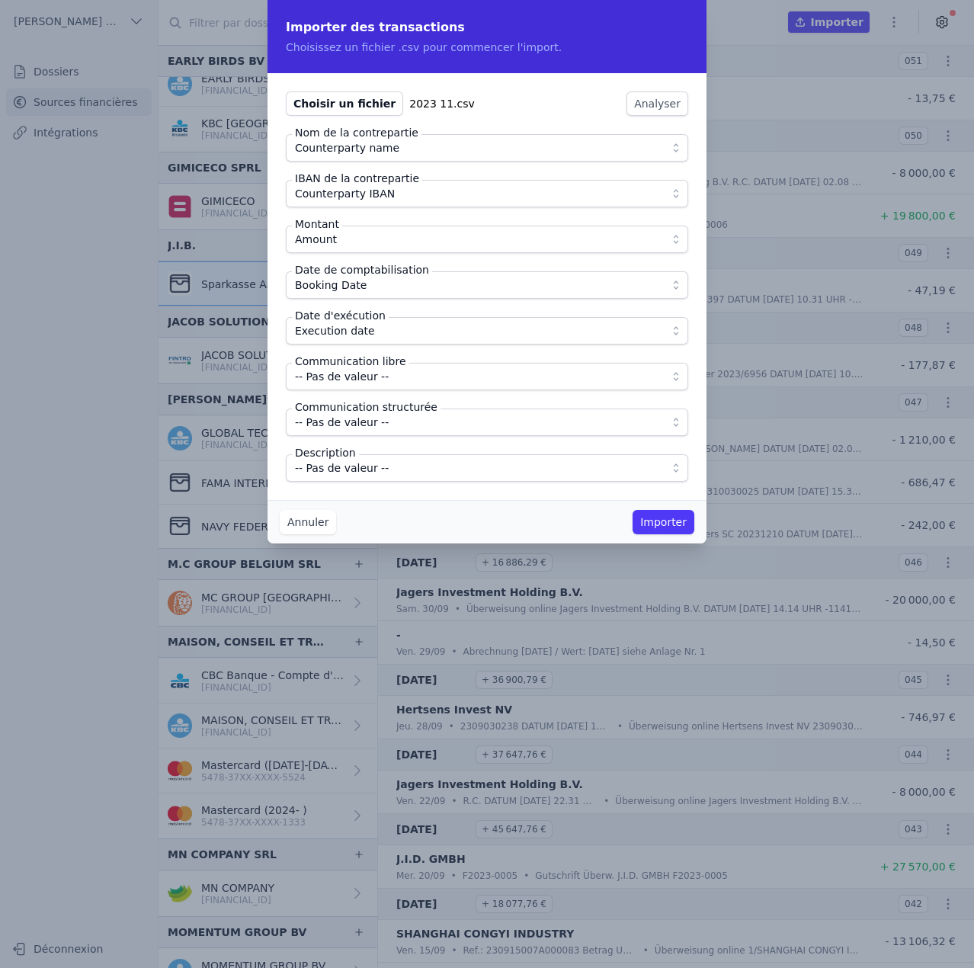
click at [393, 376] on span "-- Pas de valeur --" at bounding box center [476, 376] width 363 height 18
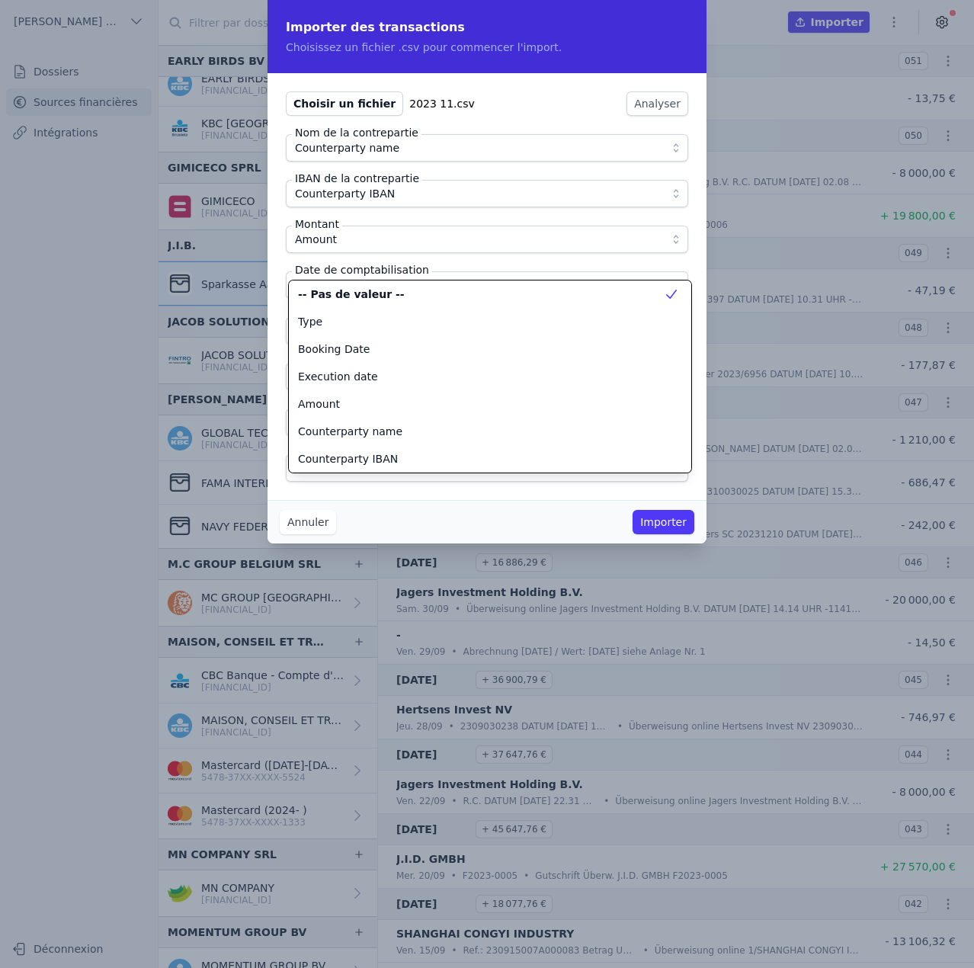
scroll to position [137, 0]
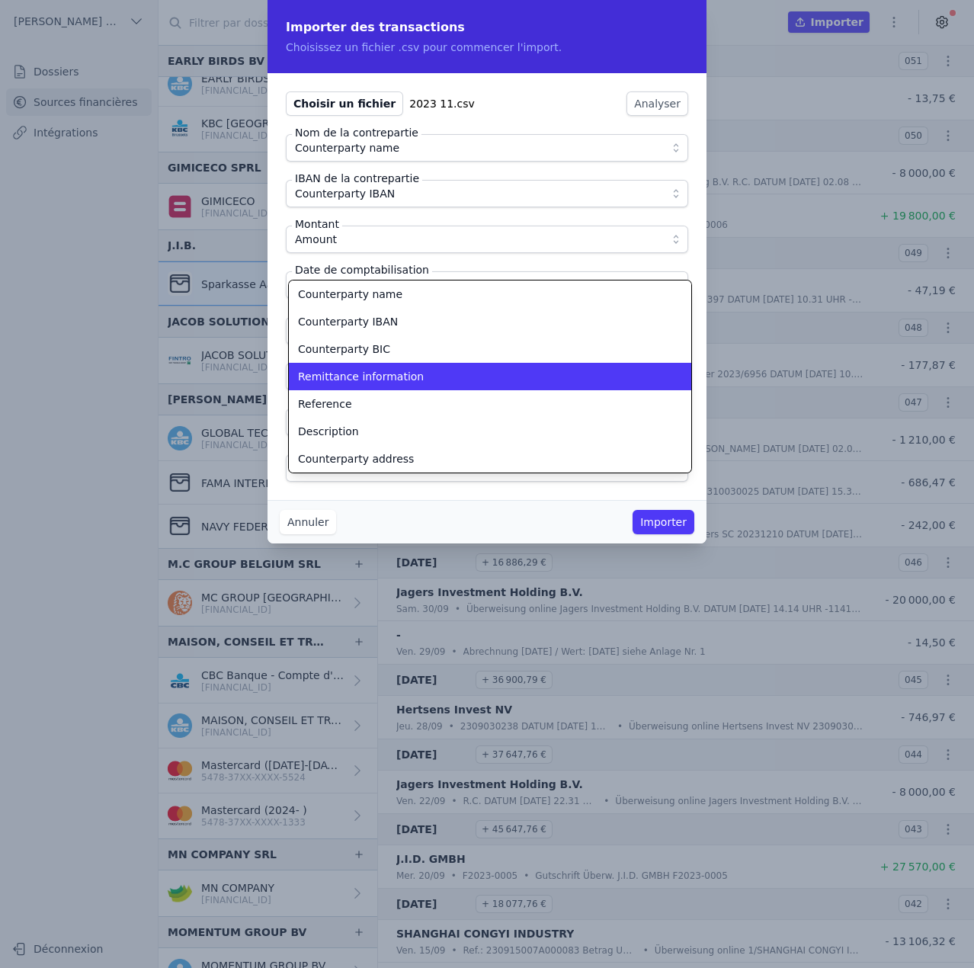
click at [393, 376] on span "Remittance information" at bounding box center [361, 376] width 126 height 15
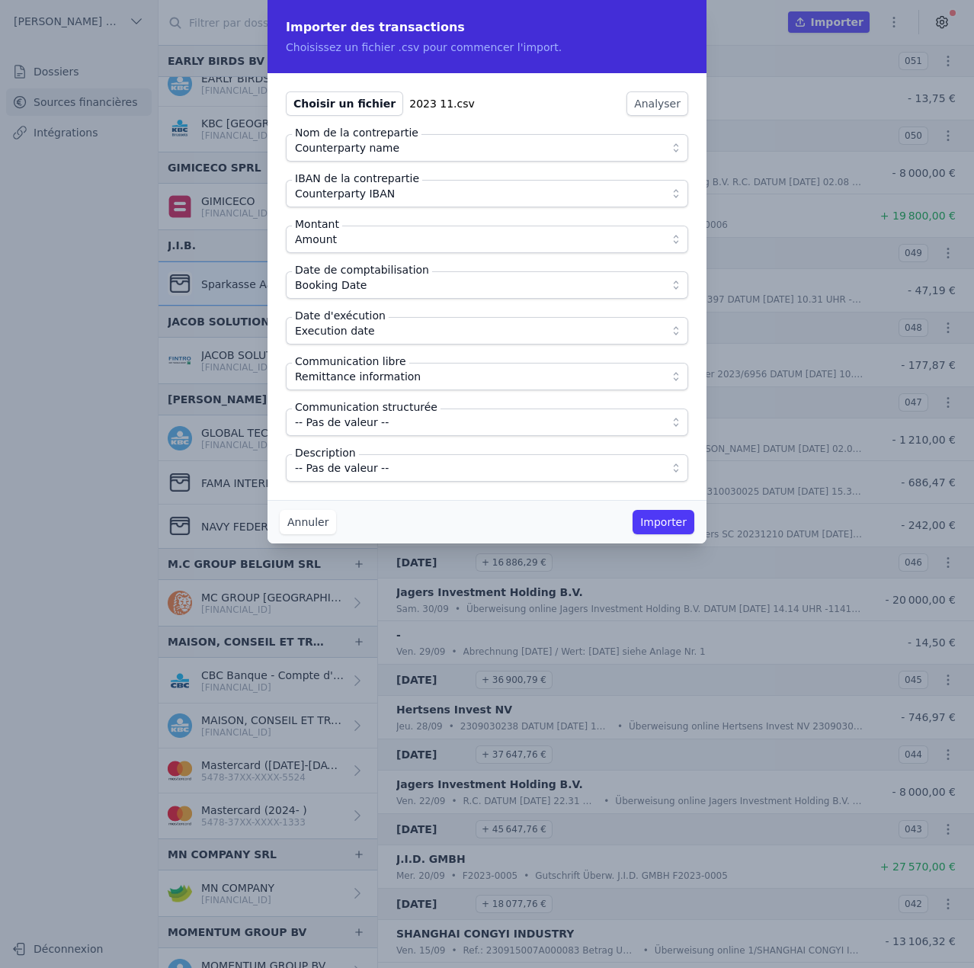
click at [393, 463] on span "-- Pas de valeur --" at bounding box center [476, 468] width 363 height 18
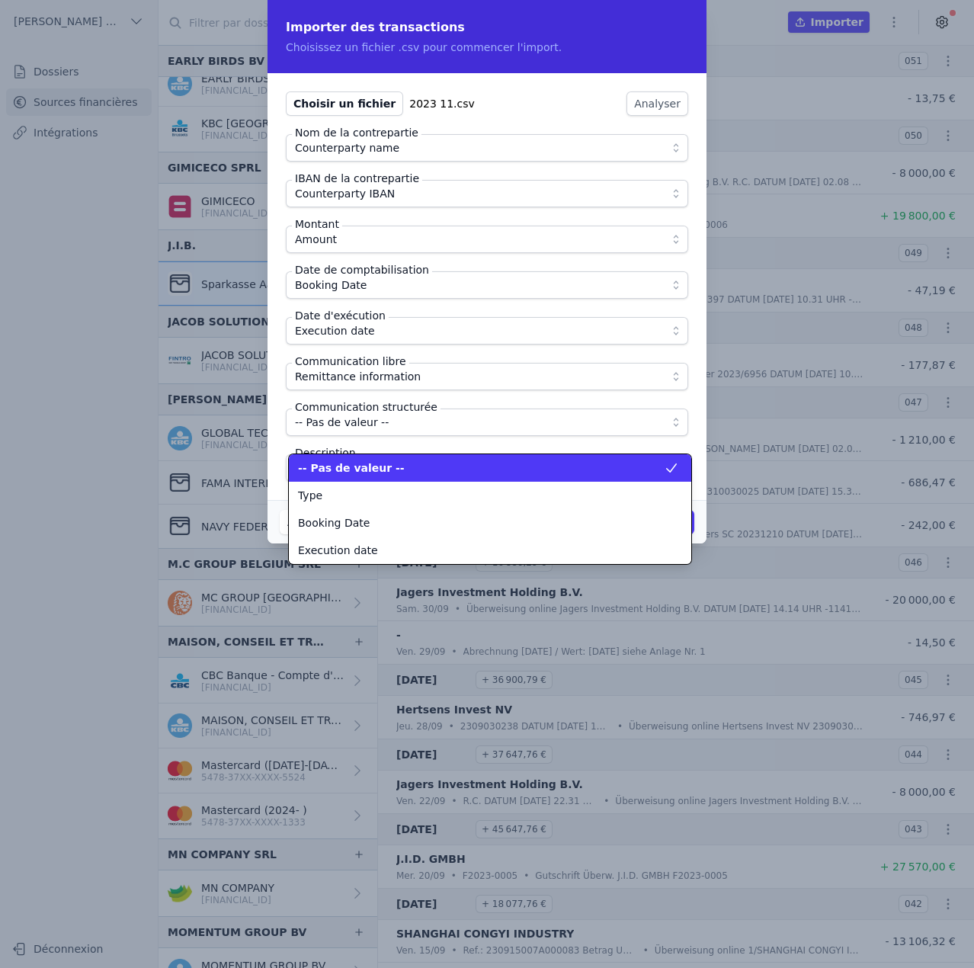
scroll to position [192, 0]
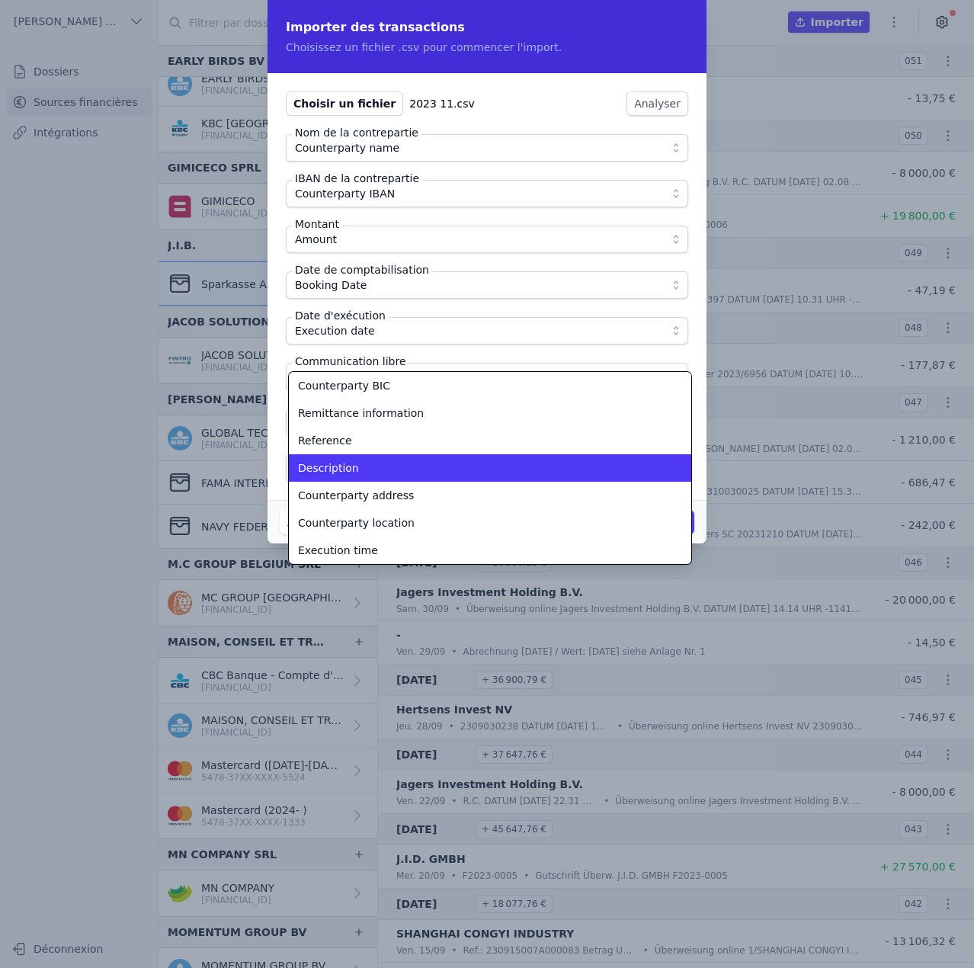
click at [393, 463] on div "Description" at bounding box center [481, 467] width 366 height 15
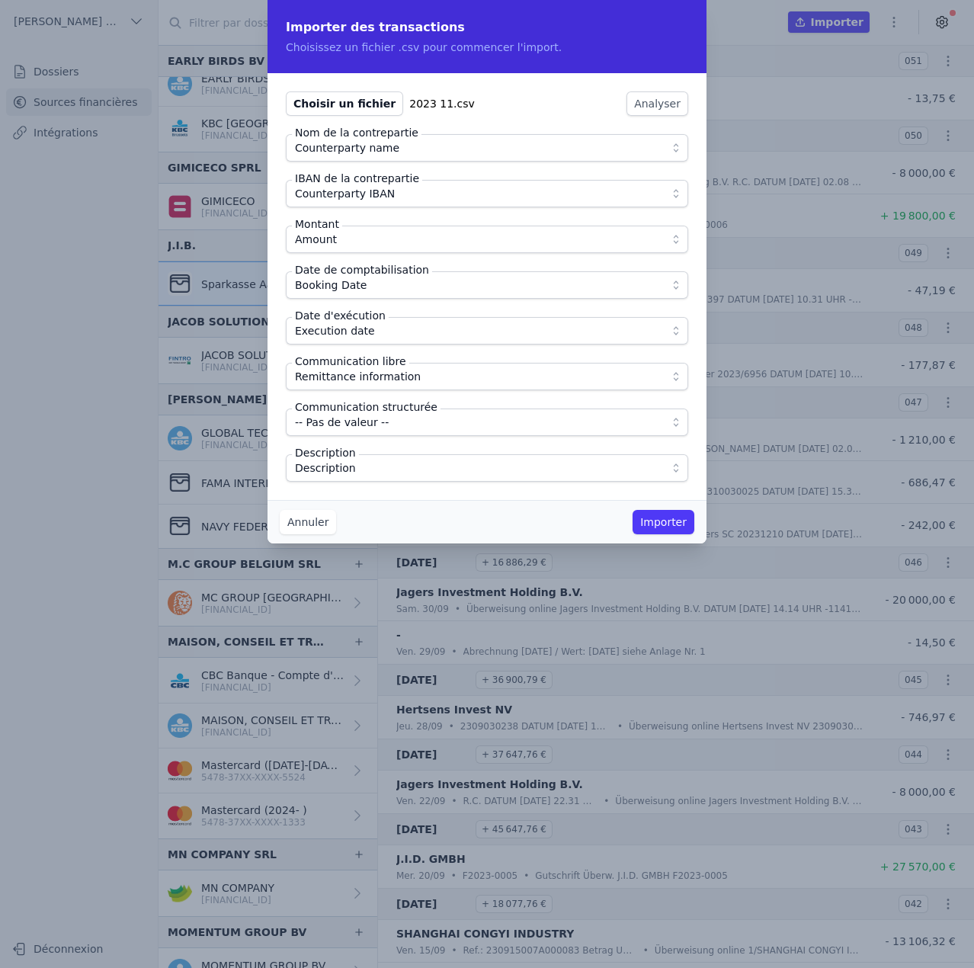
click at [437, 493] on div "Choisir un fichier 2023 11.csv Analyser Nom de la contrepartie Counterparty nam…" at bounding box center [487, 286] width 439 height 427
click at [671, 522] on button "Importer" at bounding box center [664, 522] width 62 height 24
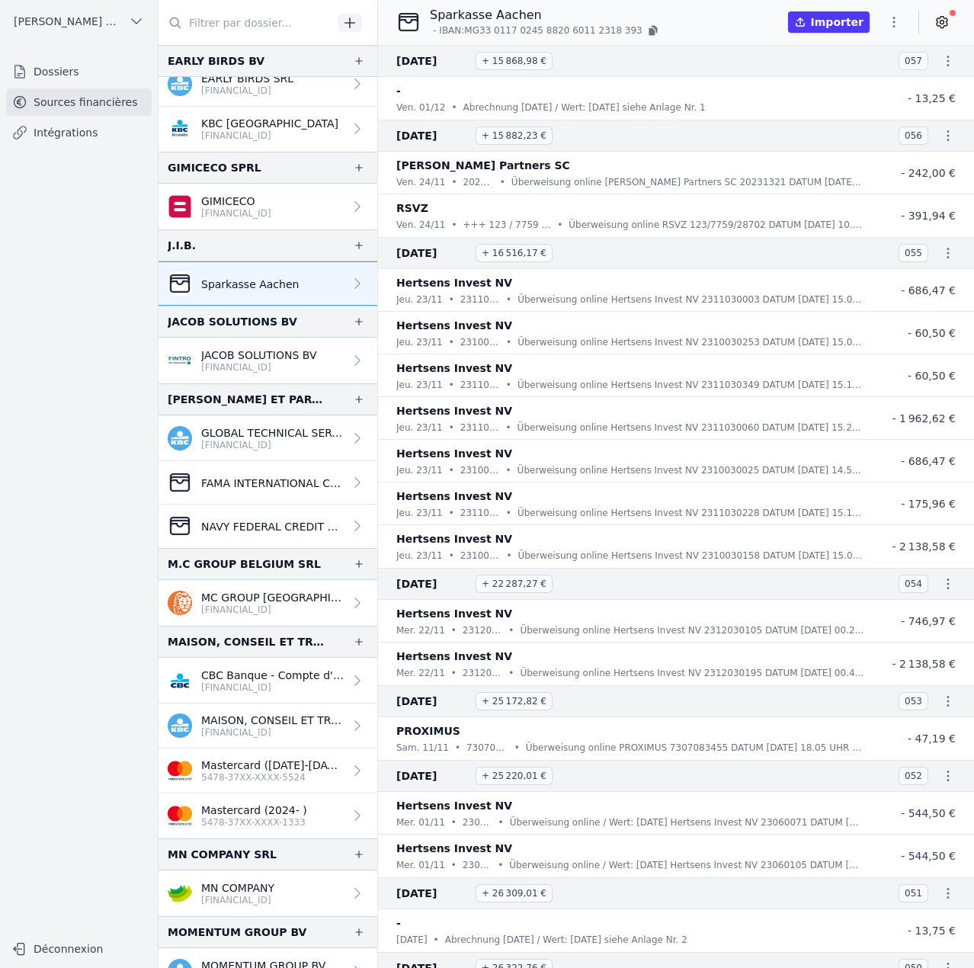
click at [891, 22] on icon "button" at bounding box center [893, 21] width 15 height 15
click at [871, 107] on button "Import CSV *" at bounding box center [858, 111] width 110 height 28
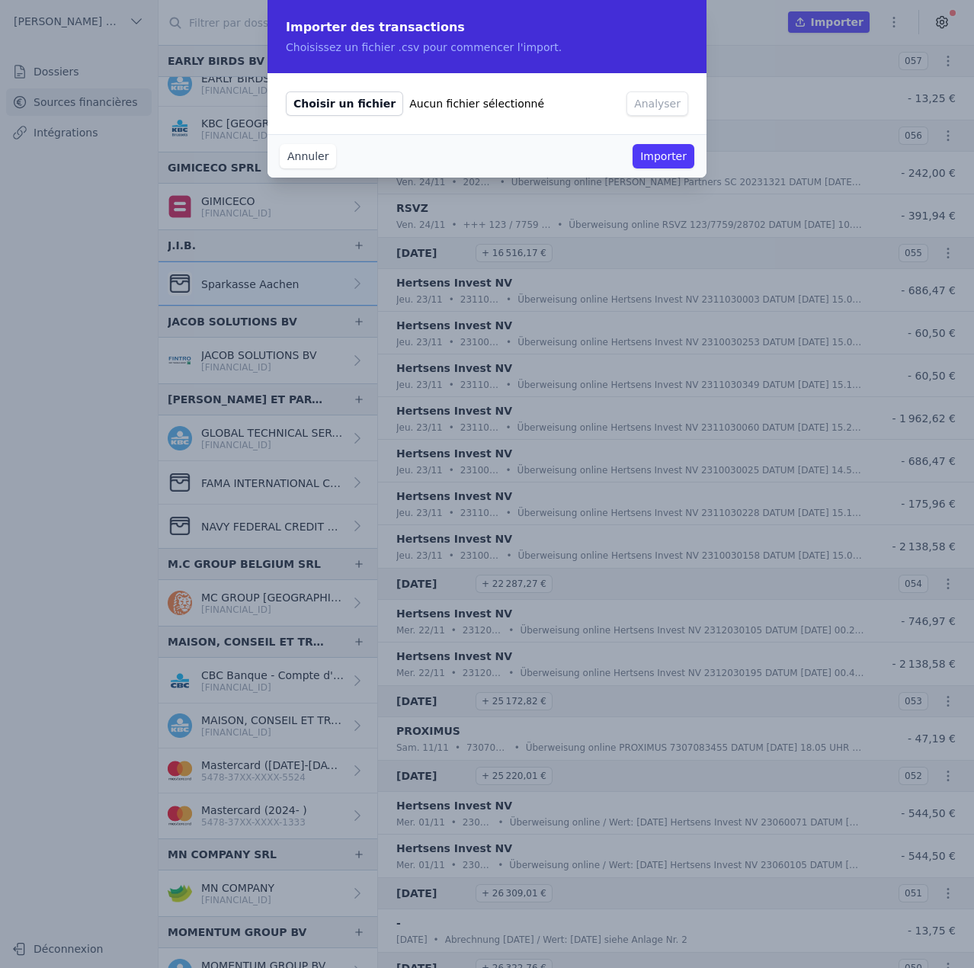
click at [332, 99] on span "Choisir un fichier" at bounding box center [344, 103] width 117 height 24
click at [286, 91] on input "Choisir un fichier Aucun fichier sélectionné" at bounding box center [285, 91] width 1 height 1
type input "C:\fakepath\2023 12.csv"
click at [655, 98] on button "Analyser" at bounding box center [658, 103] width 62 height 24
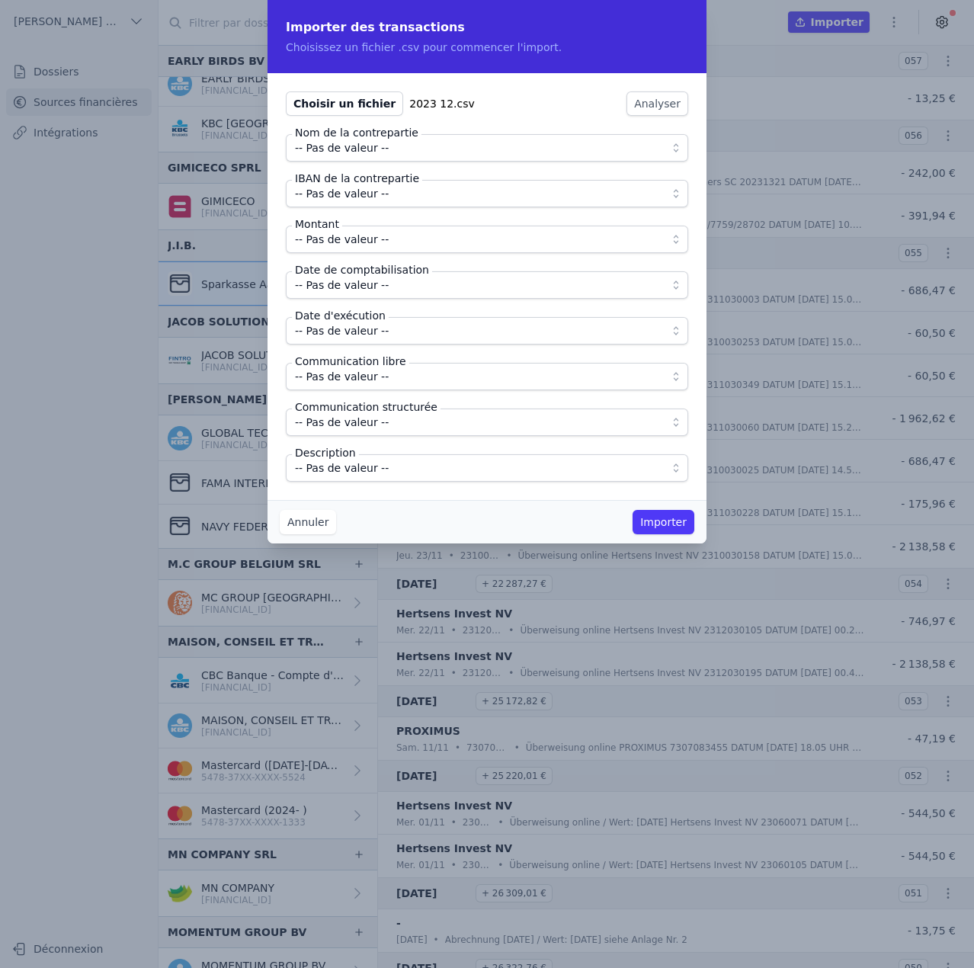
click at [428, 141] on span "-- Pas de valeur --" at bounding box center [476, 148] width 363 height 18
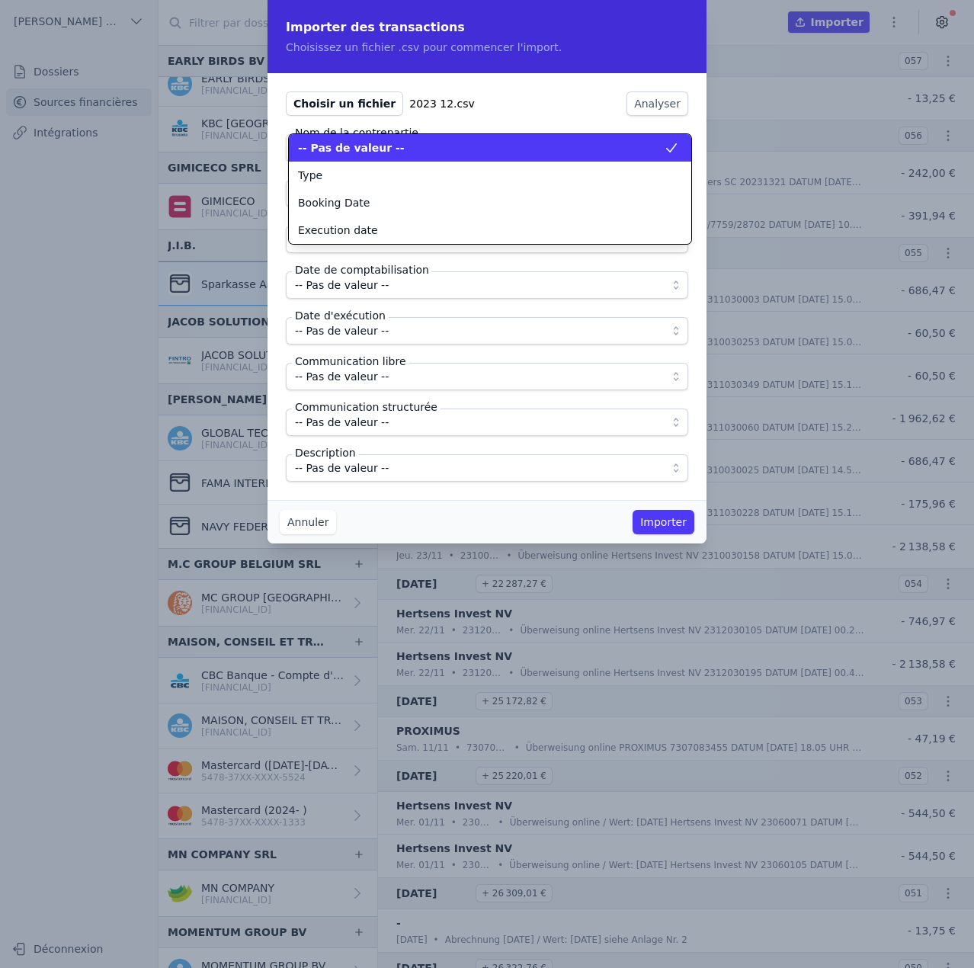
scroll to position [0, 0]
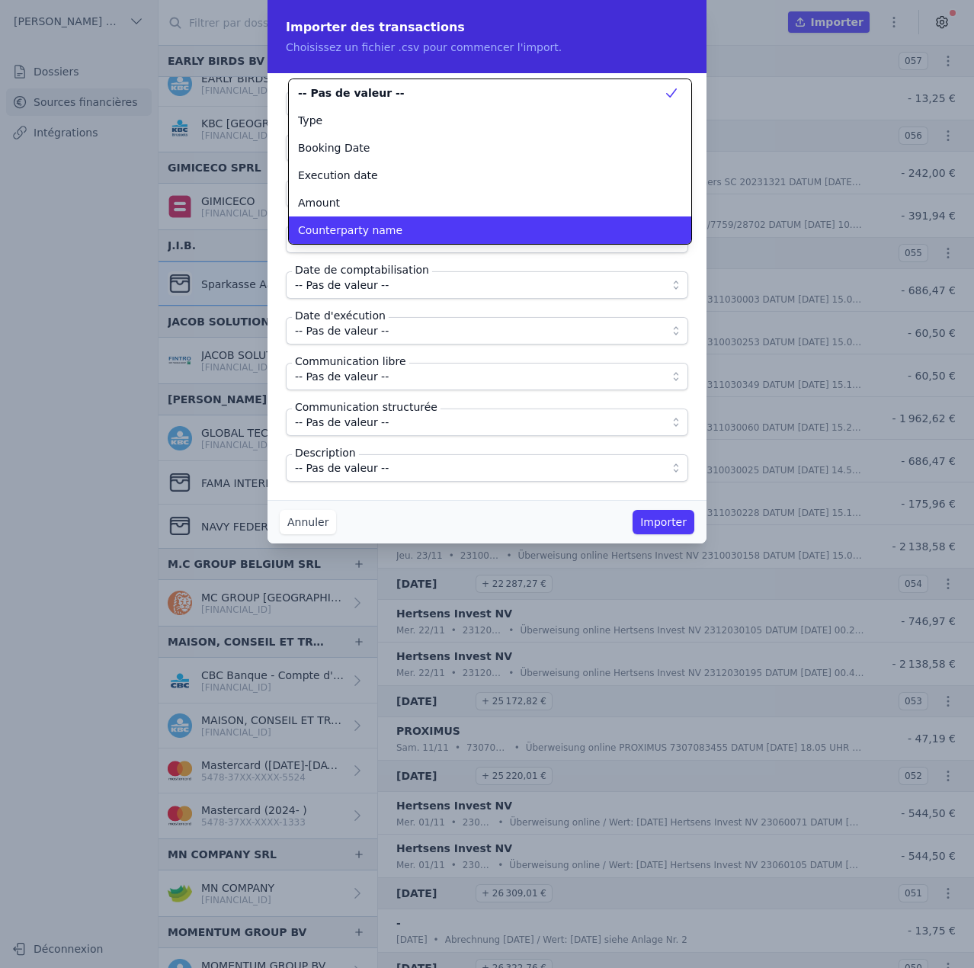
click at [391, 233] on div "Counterparty name" at bounding box center [481, 230] width 366 height 15
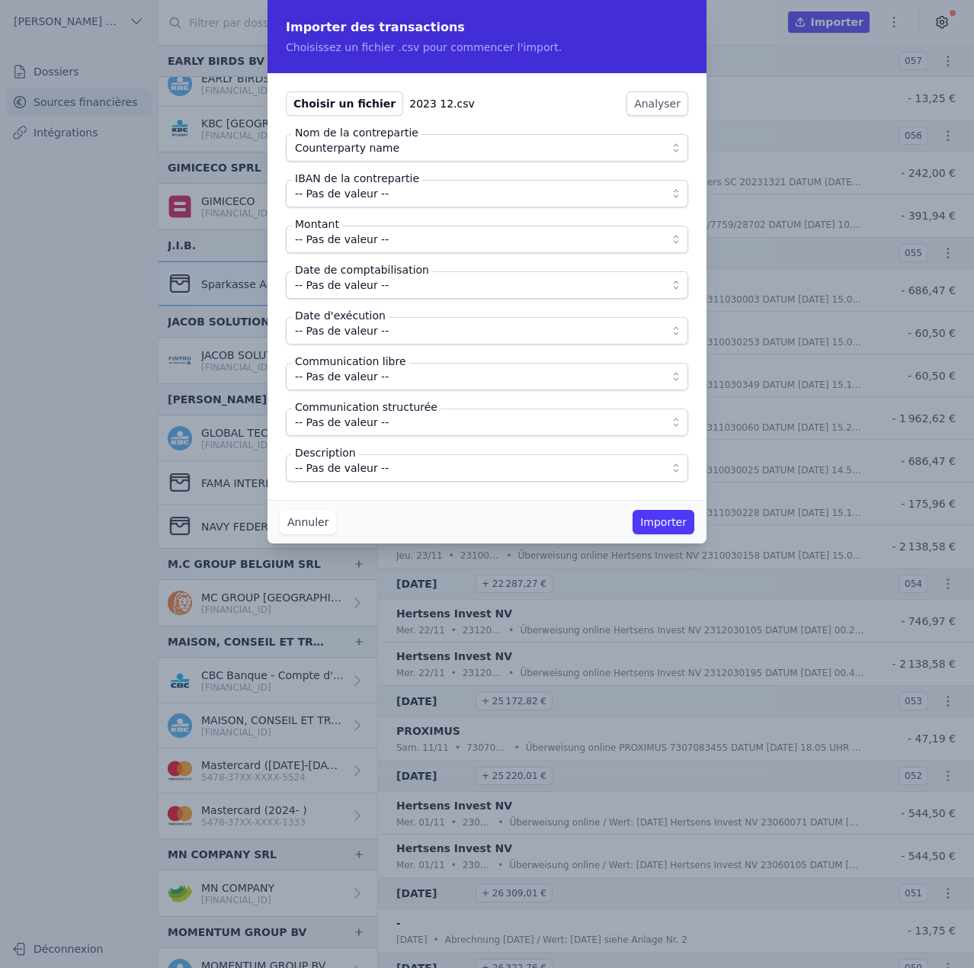
click at [396, 191] on span "-- Pas de valeur --" at bounding box center [476, 193] width 363 height 18
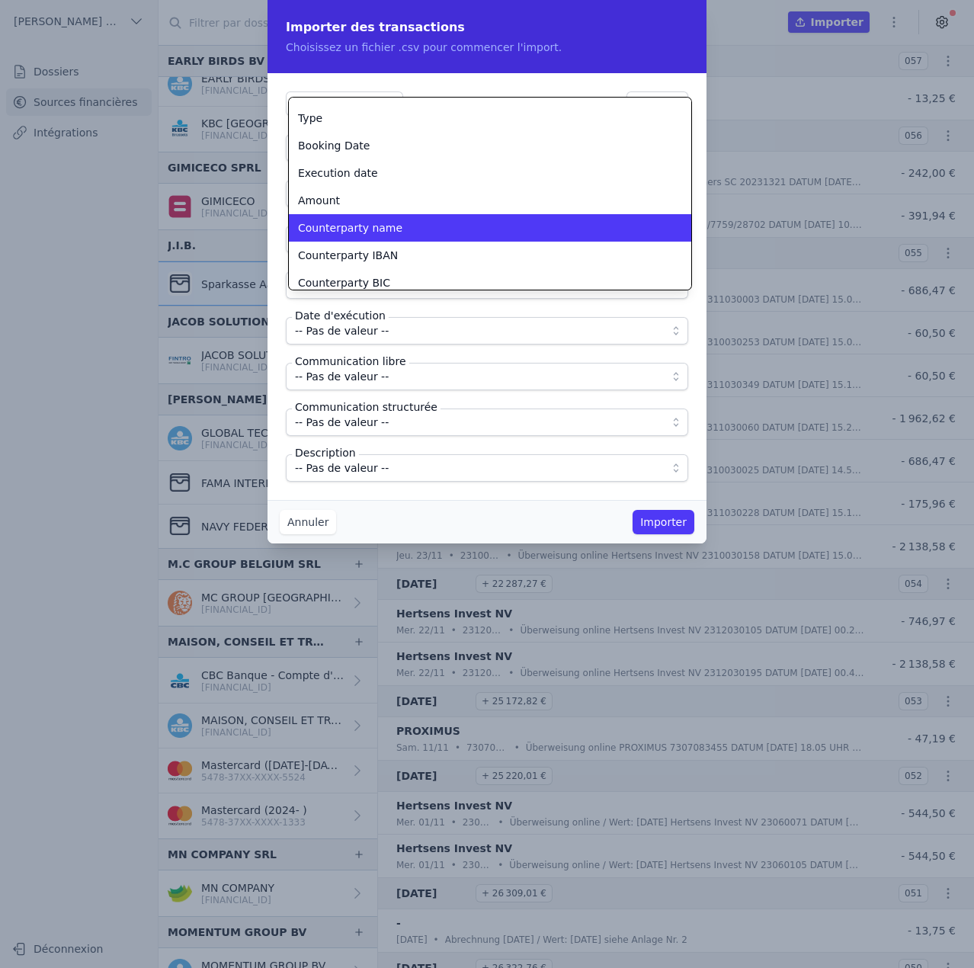
scroll to position [58, 0]
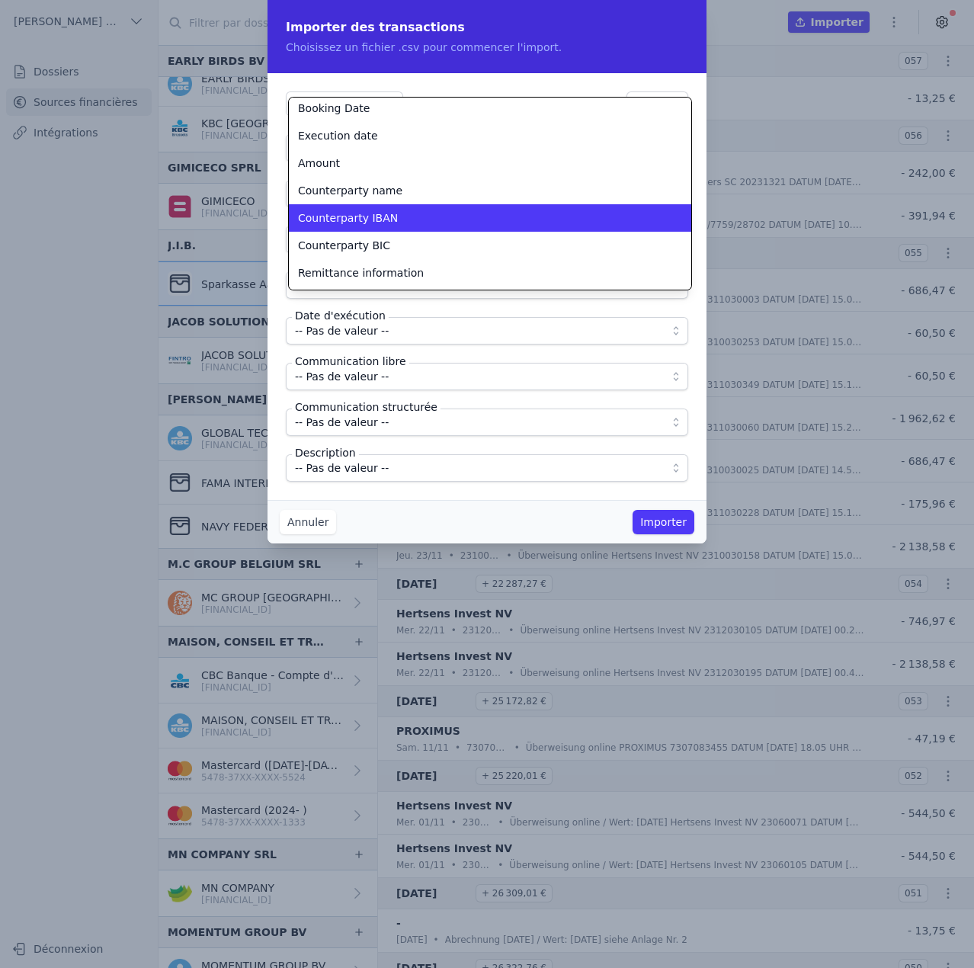
click at [387, 221] on div "Counterparty IBAN" at bounding box center [481, 217] width 366 height 15
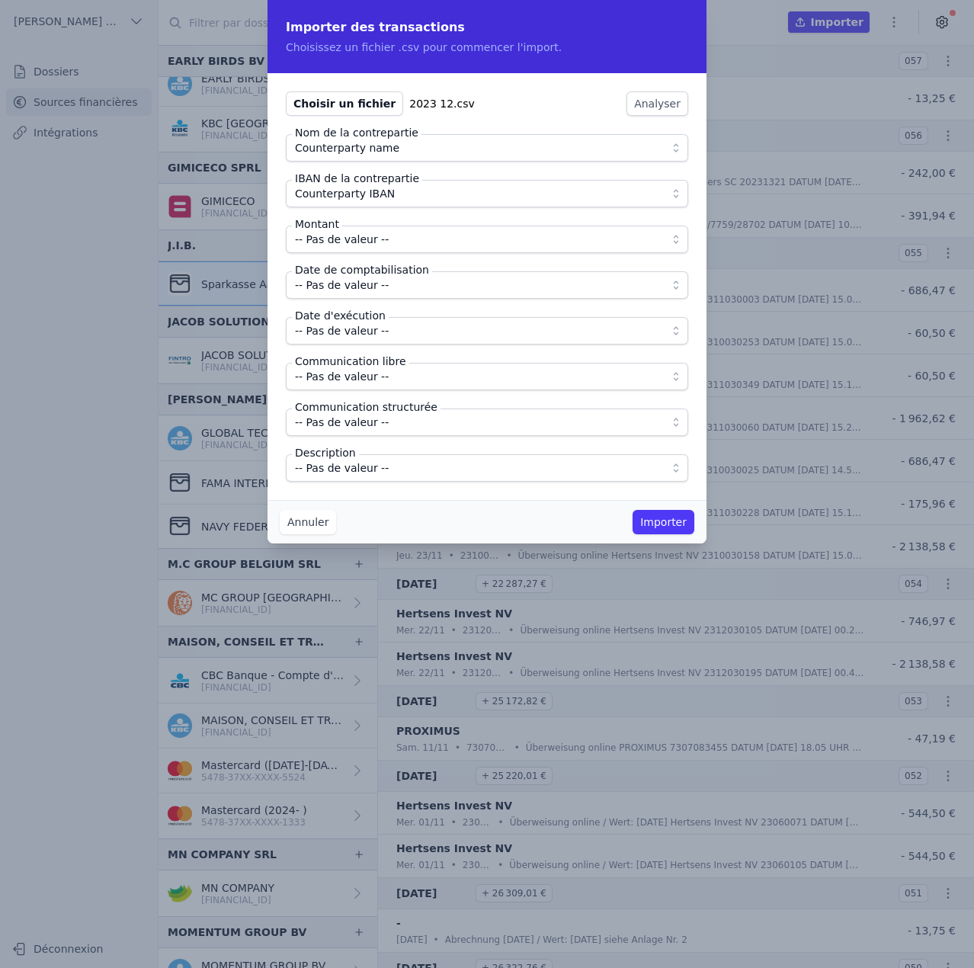
click at [384, 233] on span "-- Pas de valeur --" at bounding box center [476, 239] width 363 height 18
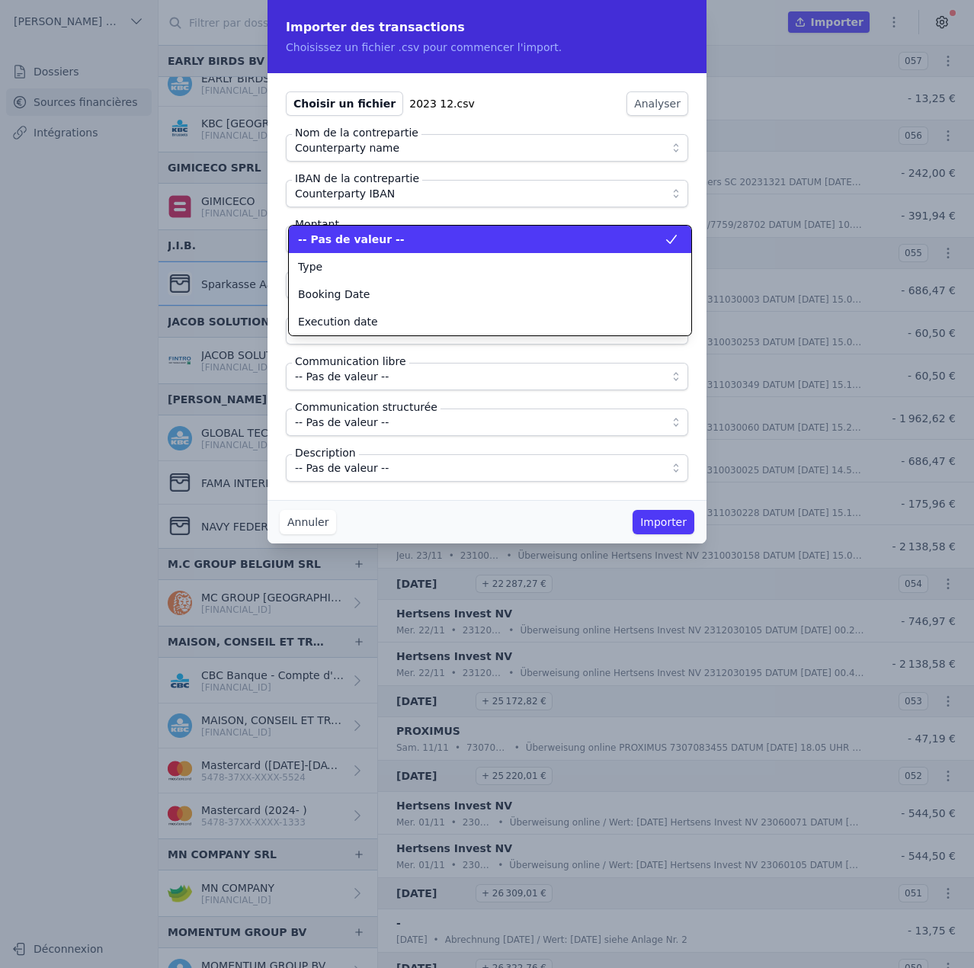
scroll to position [0, 0]
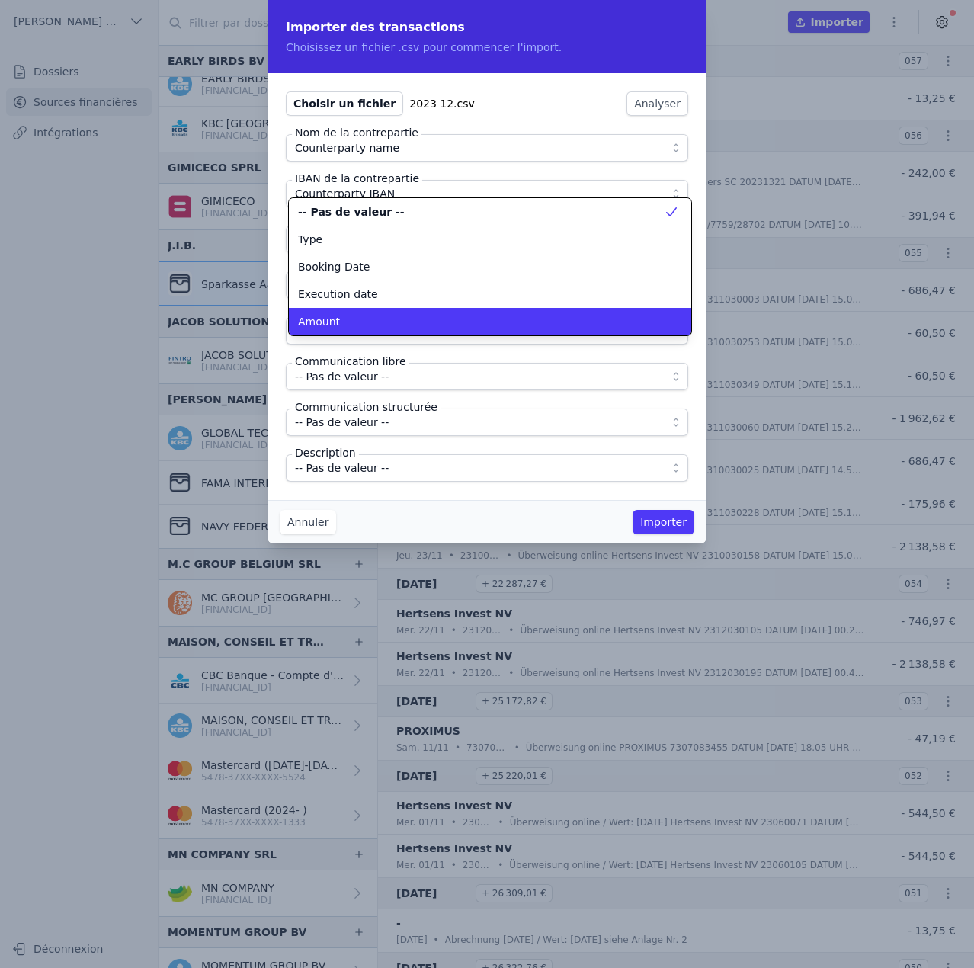
click at [366, 324] on div "Amount" at bounding box center [481, 321] width 366 height 15
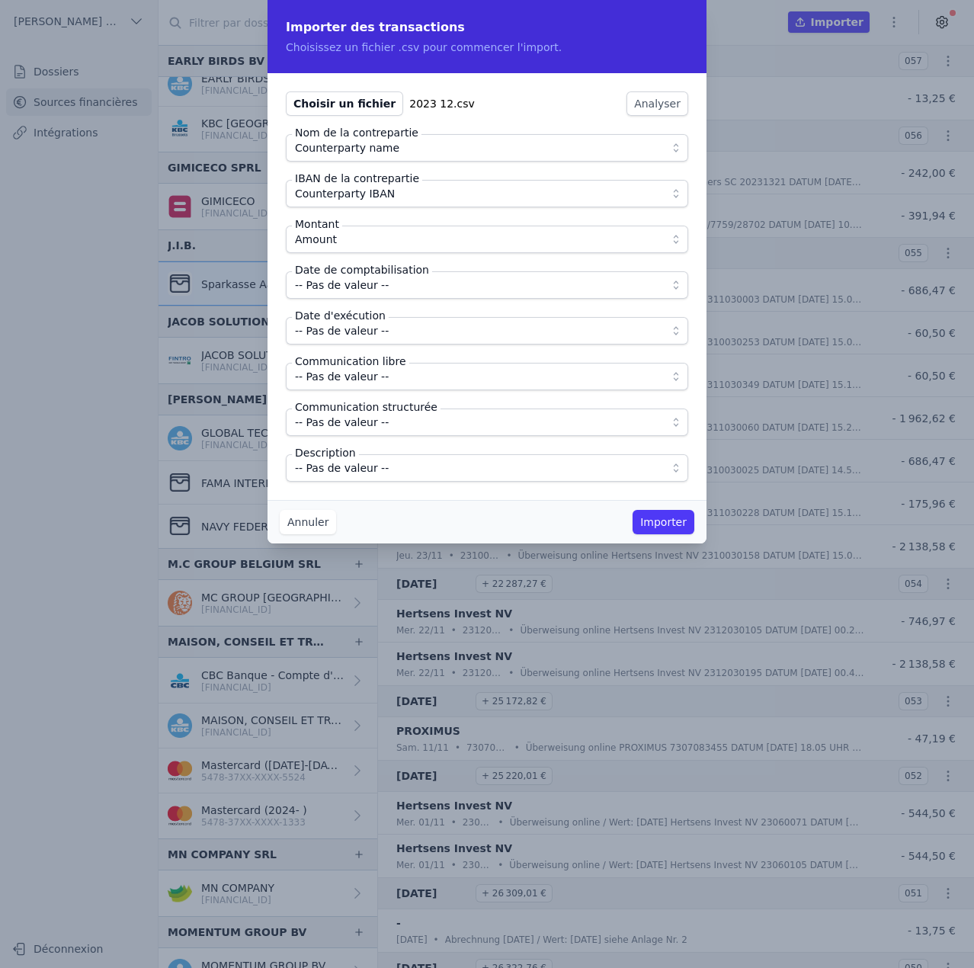
click at [377, 288] on span "-- Pas de valeur --" at bounding box center [342, 285] width 94 height 18
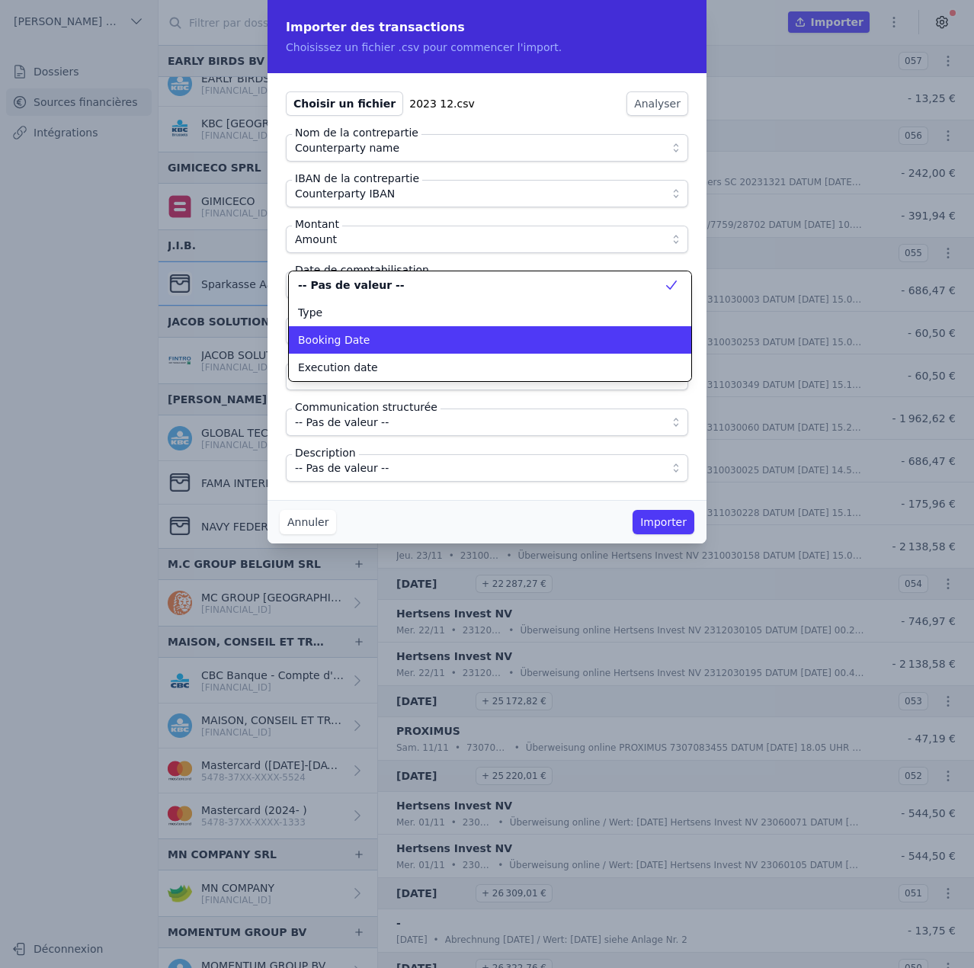
click at [357, 343] on span "Booking Date" at bounding box center [334, 339] width 72 height 15
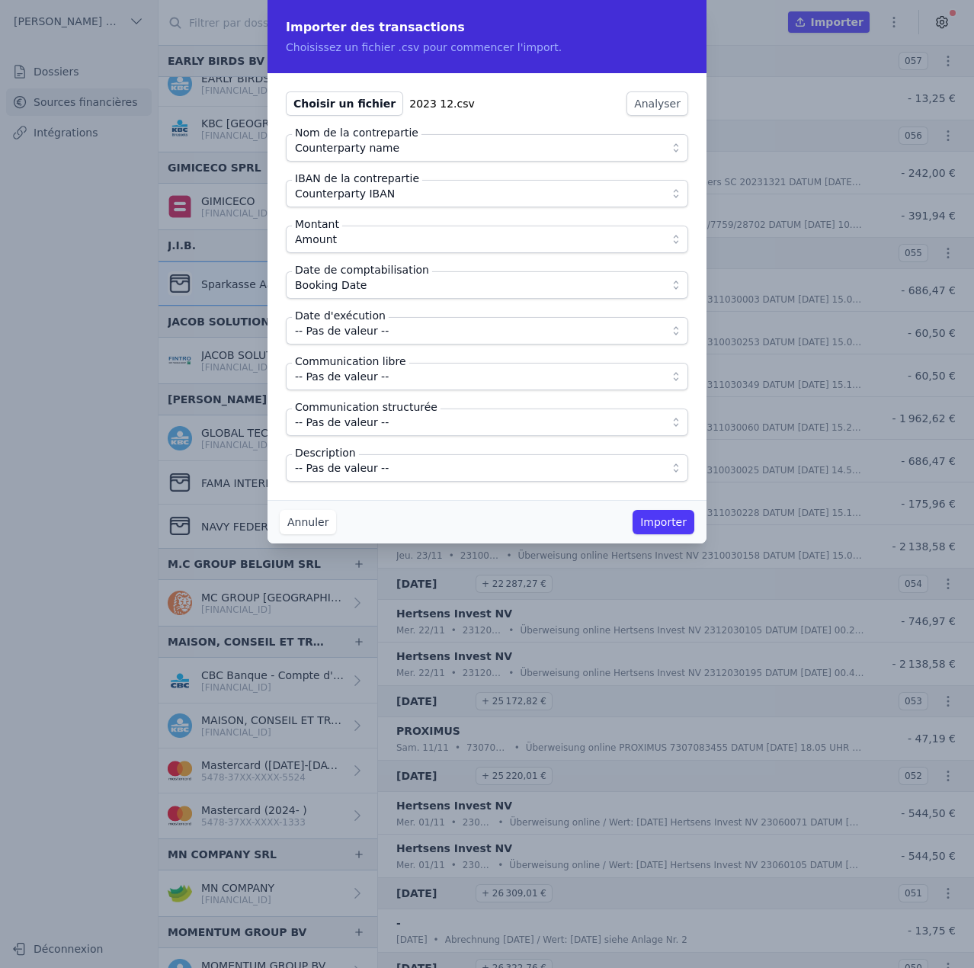
click at [360, 334] on span "-- Pas de valeur --" at bounding box center [342, 331] width 94 height 18
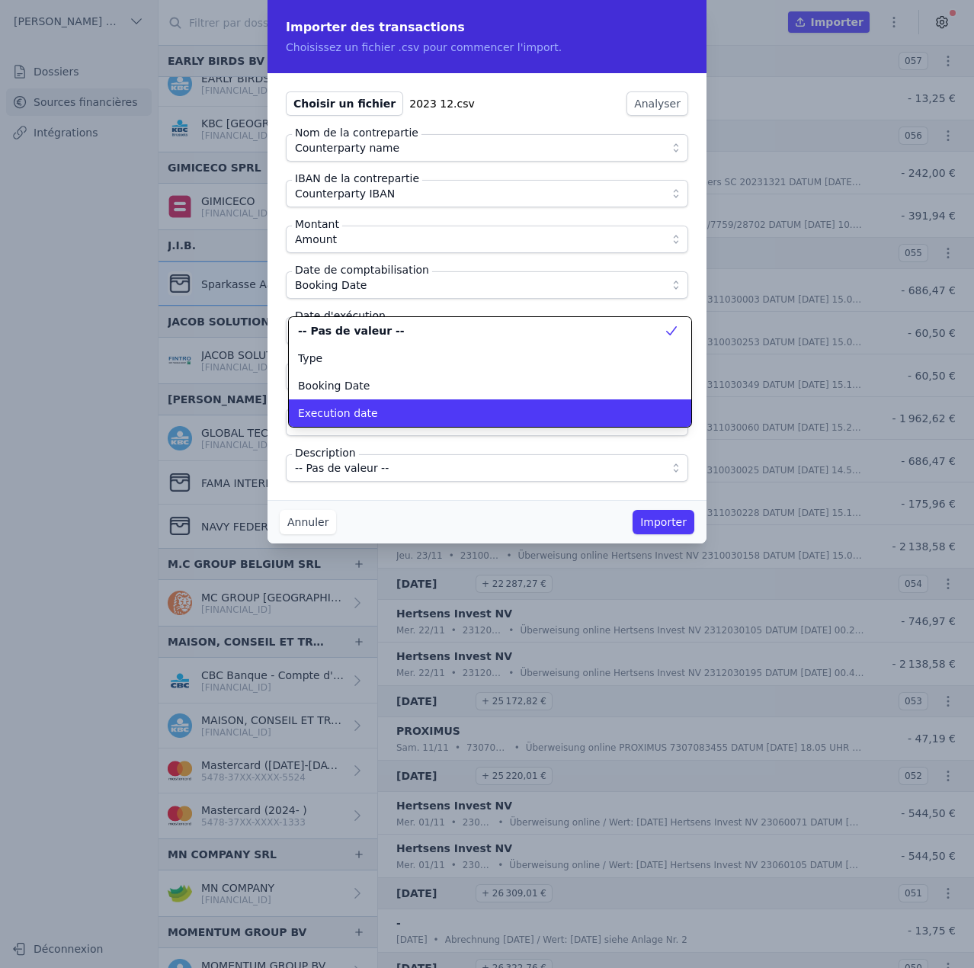
click at [363, 412] on span "Execution date" at bounding box center [338, 412] width 80 height 15
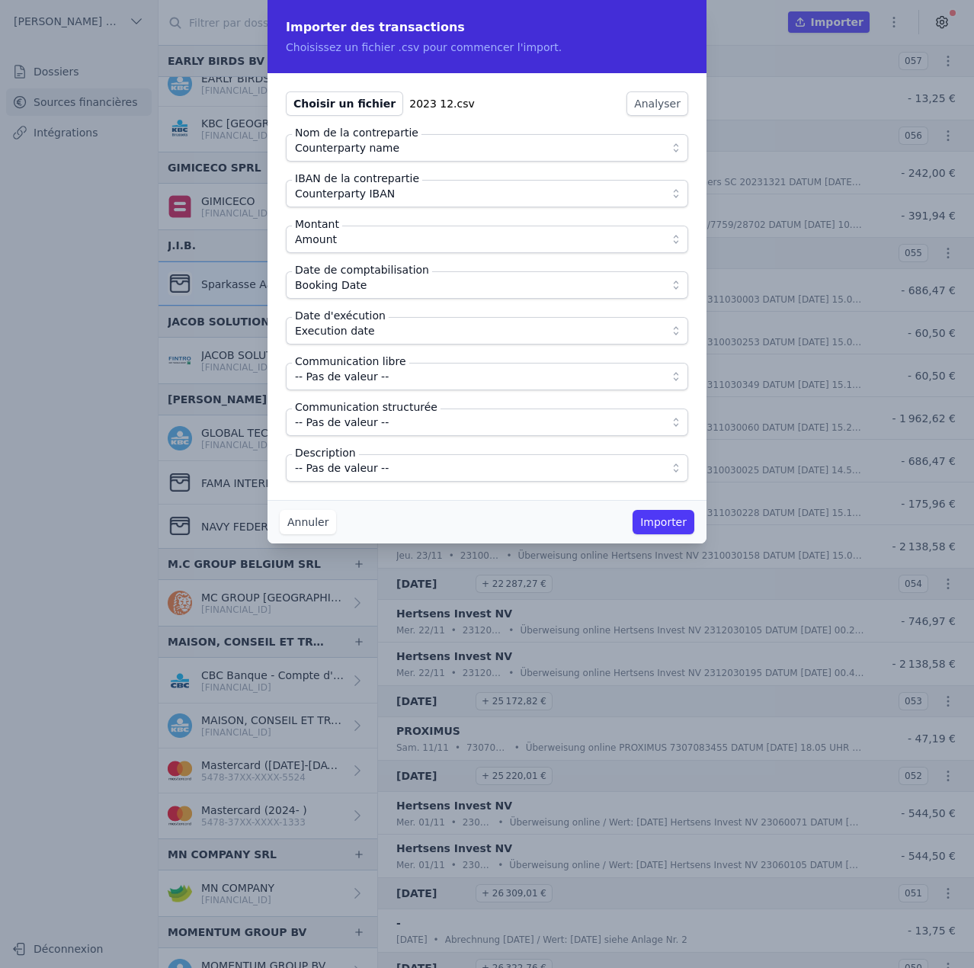
click at [367, 375] on span "-- Pas de valeur --" at bounding box center [342, 376] width 94 height 18
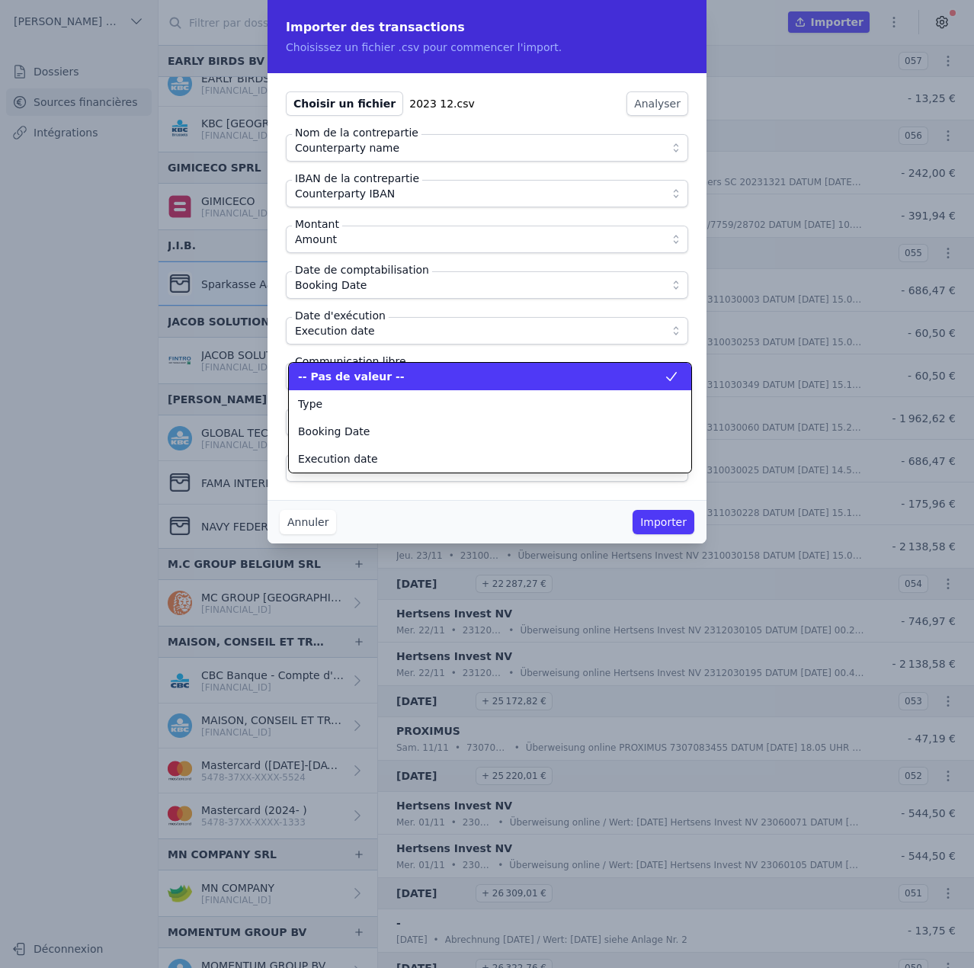
scroll to position [137, 0]
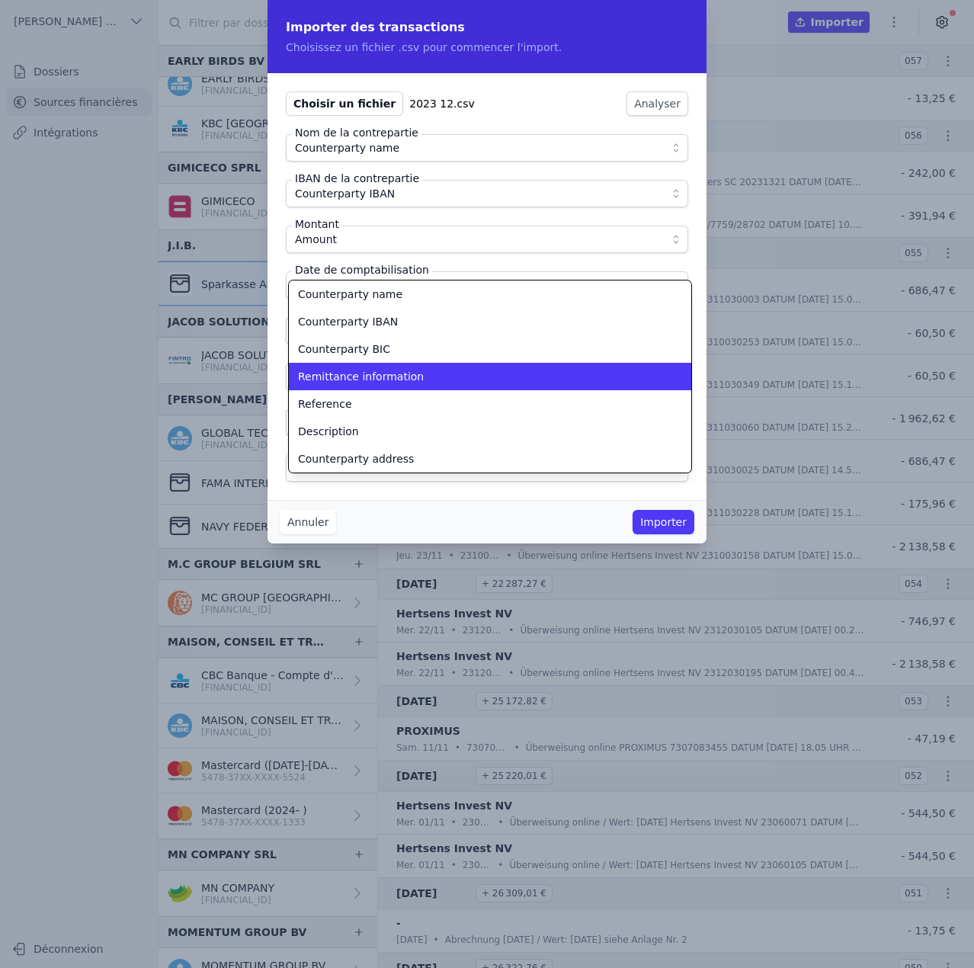
click at [367, 375] on span "Remittance information" at bounding box center [361, 376] width 126 height 15
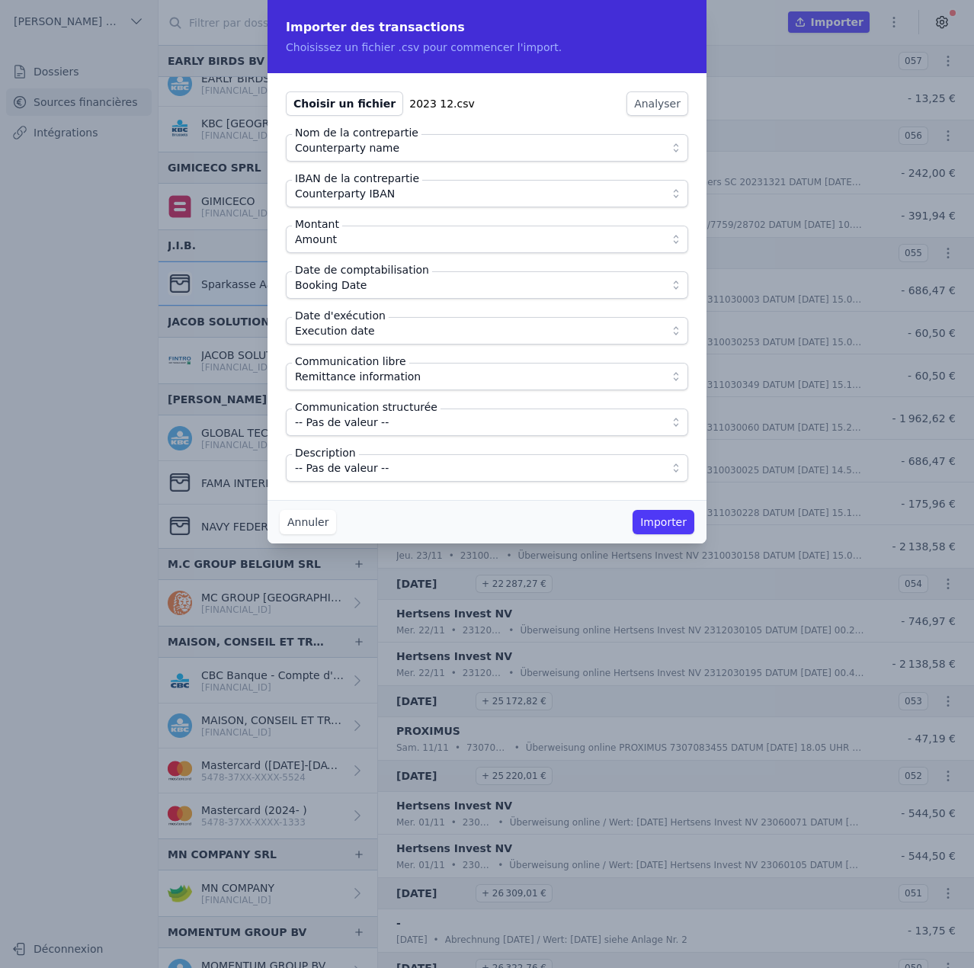
click at [388, 473] on span "-- Pas de valeur --" at bounding box center [476, 468] width 363 height 18
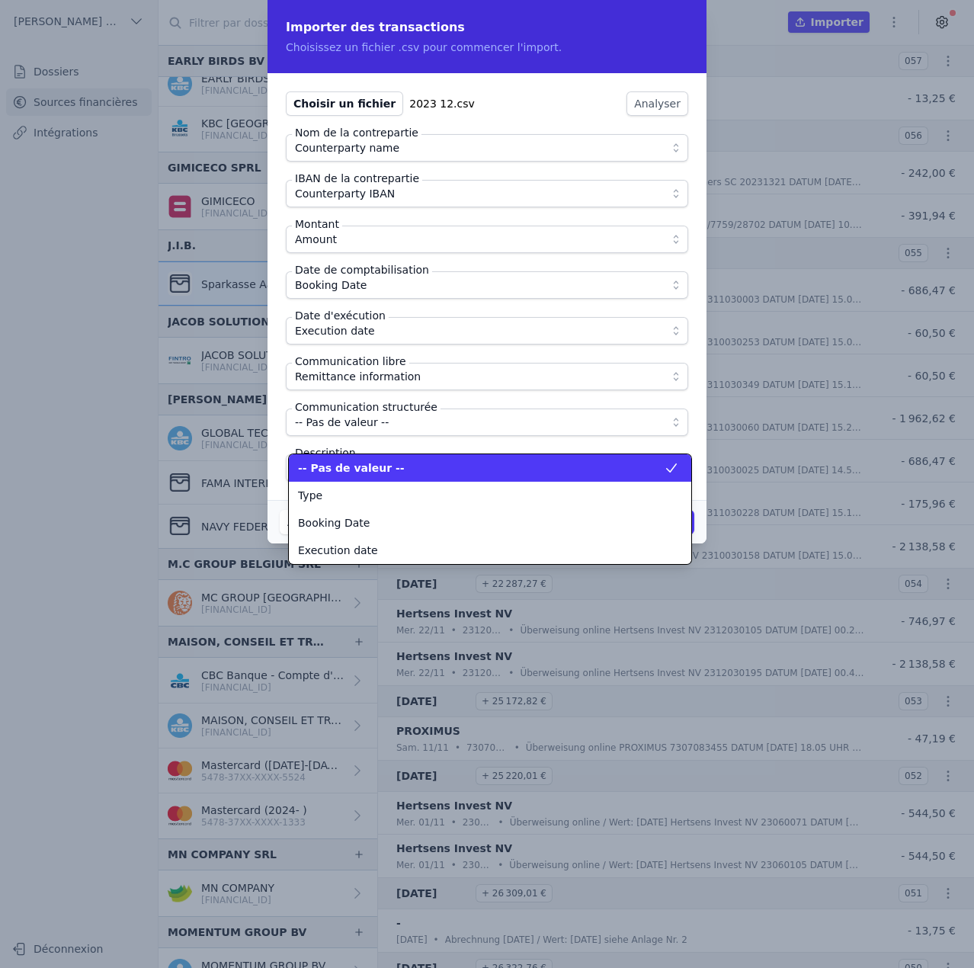
scroll to position [192, 0]
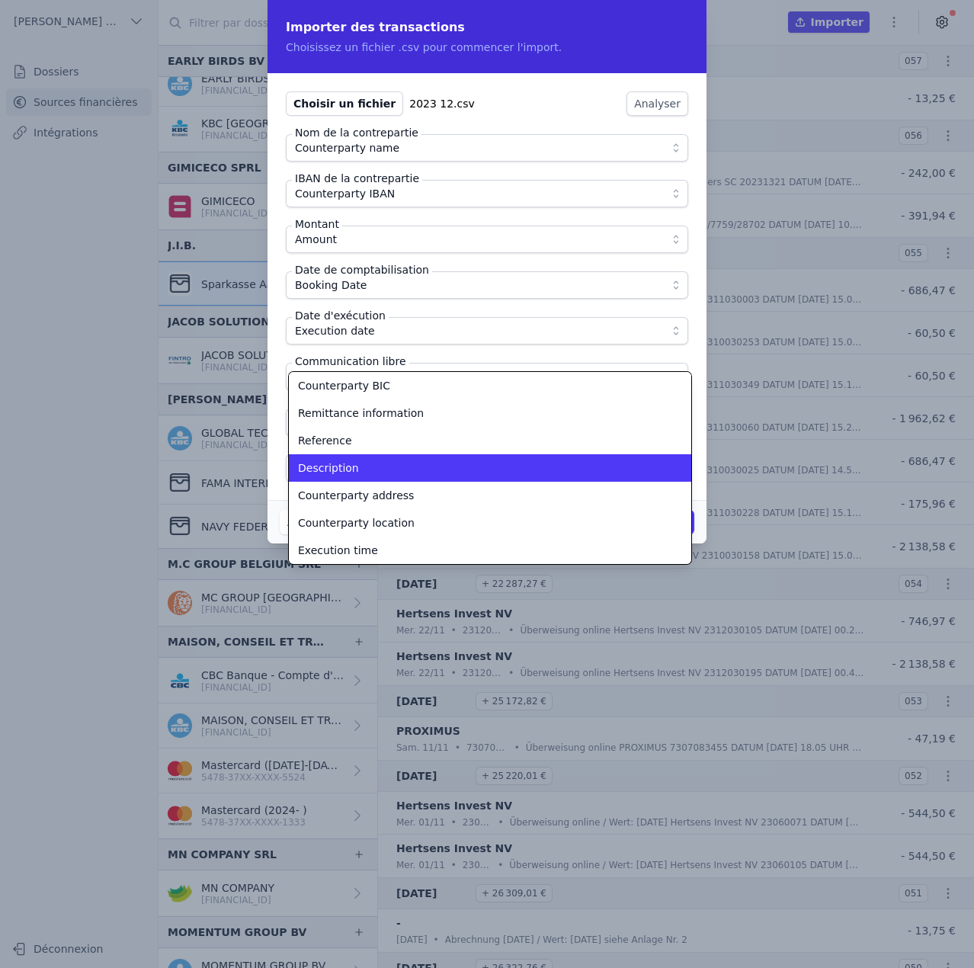
click at [388, 473] on div "Description" at bounding box center [481, 467] width 366 height 15
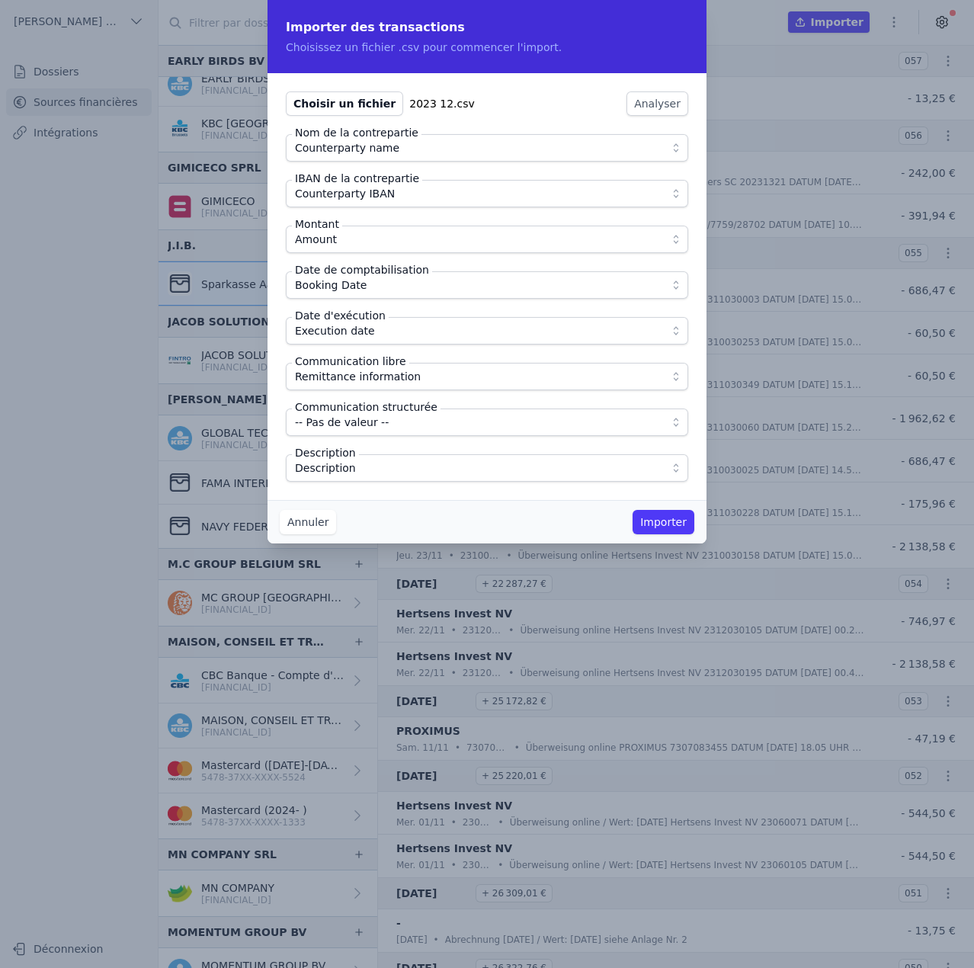
click at [470, 505] on div "Annuler Importer" at bounding box center [487, 521] width 439 height 43
click at [668, 527] on button "Importer" at bounding box center [664, 522] width 62 height 24
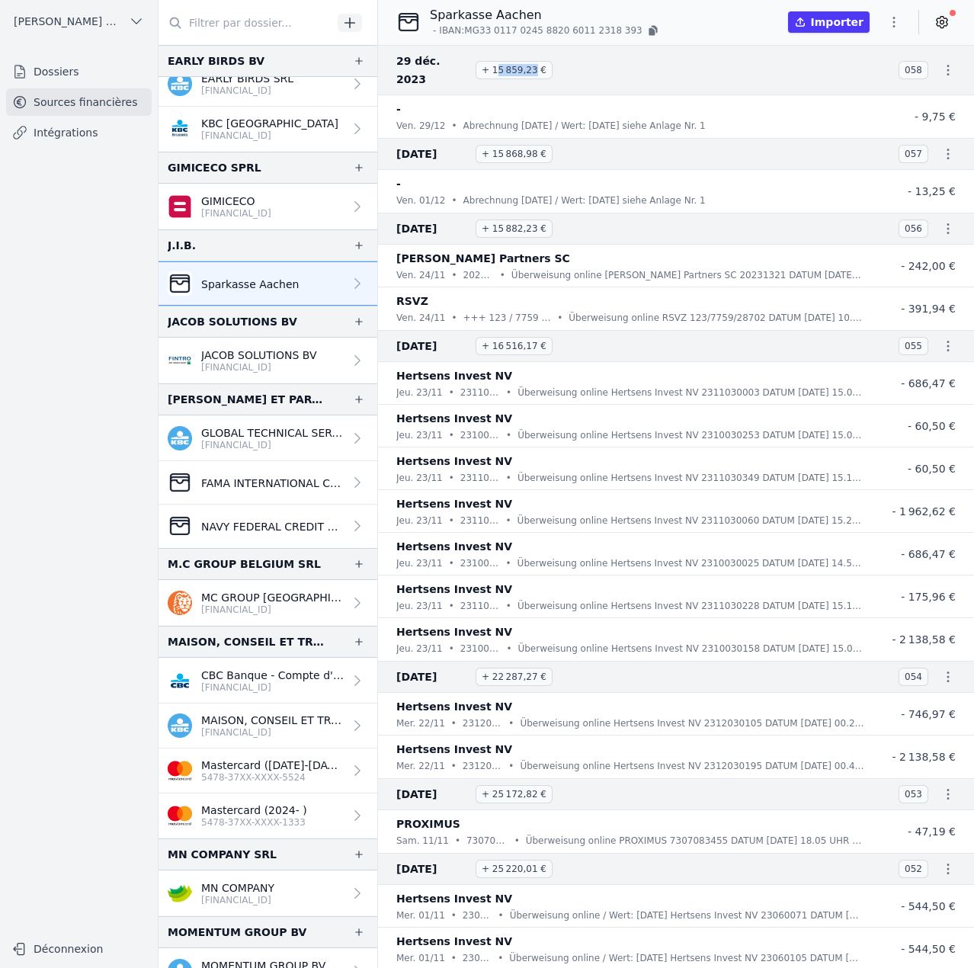
drag, startPoint x: 495, startPoint y: 62, endPoint x: 526, endPoint y: 60, distance: 31.3
click at [526, 61] on span "+ 15 859,23 €" at bounding box center [514, 70] width 77 height 18
click at [899, 24] on icon "button" at bounding box center [893, 21] width 15 height 15
click at [865, 114] on button "Import CSV *" at bounding box center [858, 111] width 110 height 28
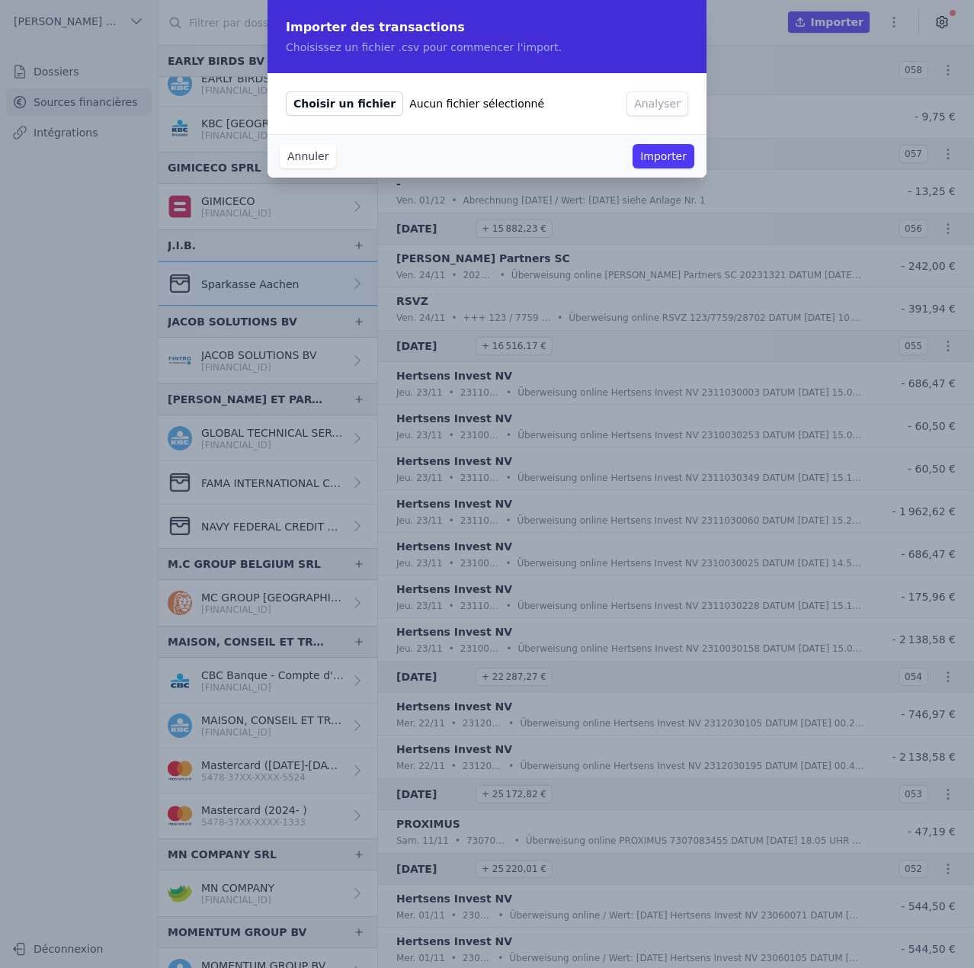
click at [347, 107] on span "Choisir un fichier" at bounding box center [344, 103] width 117 height 24
click at [286, 91] on input "Choisir un fichier Aucun fichier sélectionné" at bounding box center [285, 91] width 1 height 1
type input "C:\fakepath\2024 01.csv"
click at [659, 111] on button "Analyser" at bounding box center [658, 103] width 62 height 24
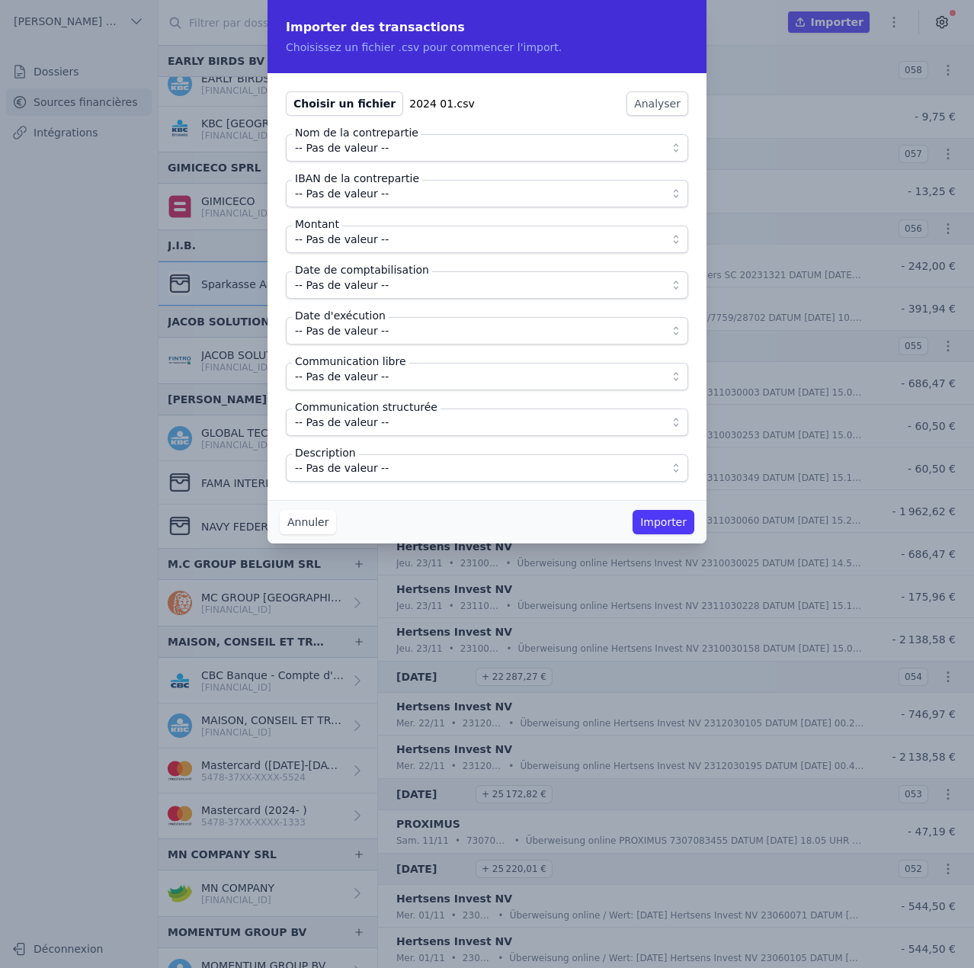
click at [377, 149] on span "-- Pas de valeur --" at bounding box center [342, 148] width 94 height 18
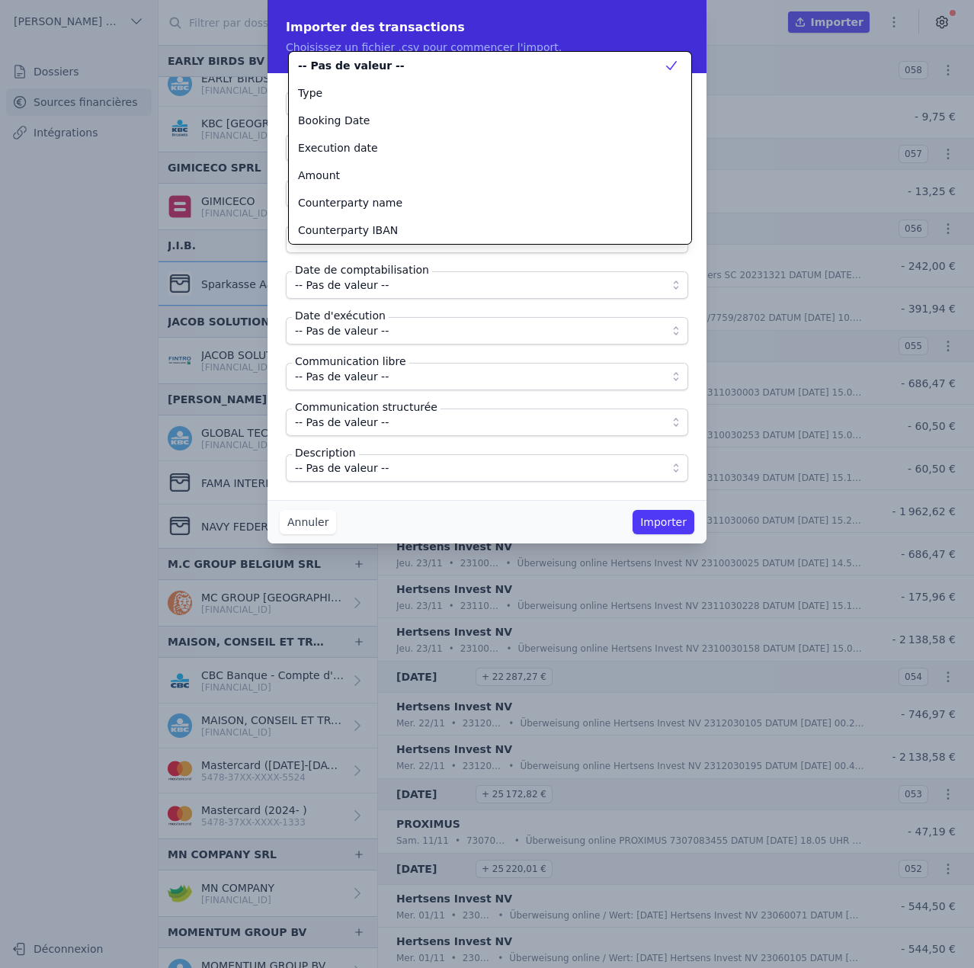
scroll to position [137, 0]
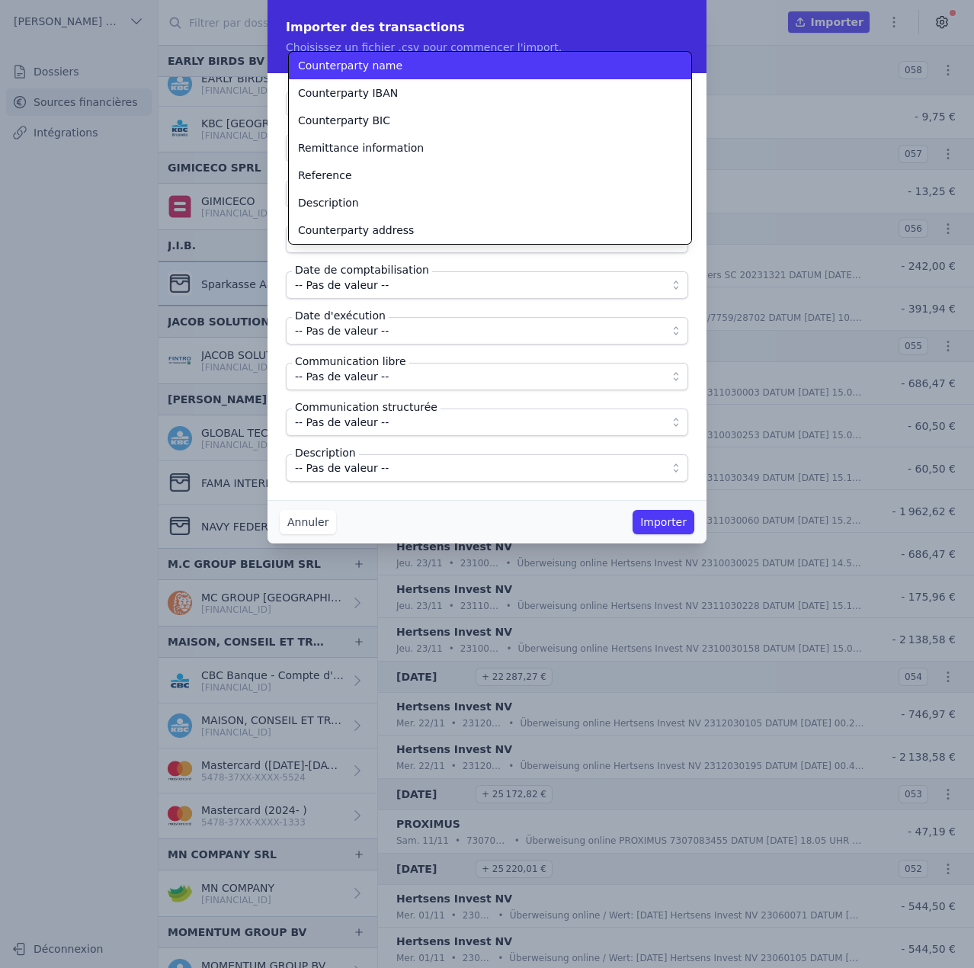
click at [381, 70] on span "Counterparty name" at bounding box center [350, 65] width 104 height 15
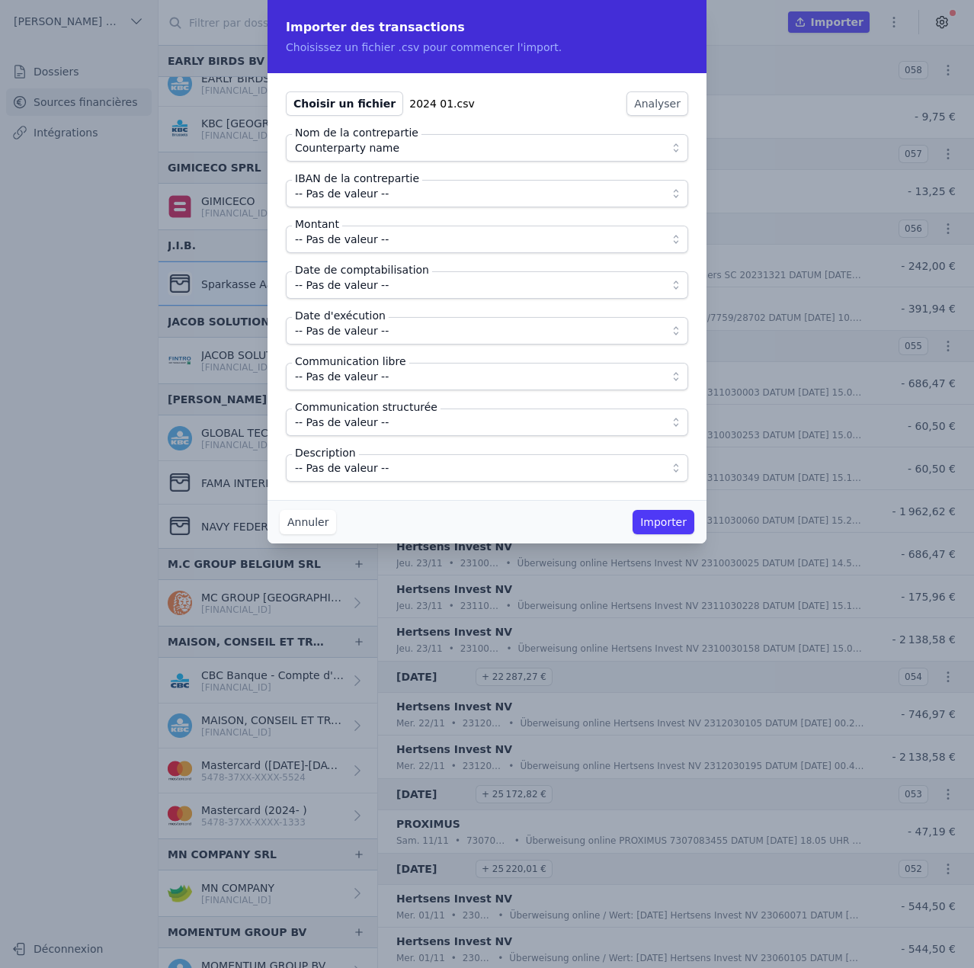
click at [373, 195] on span "-- Pas de valeur --" at bounding box center [342, 193] width 94 height 18
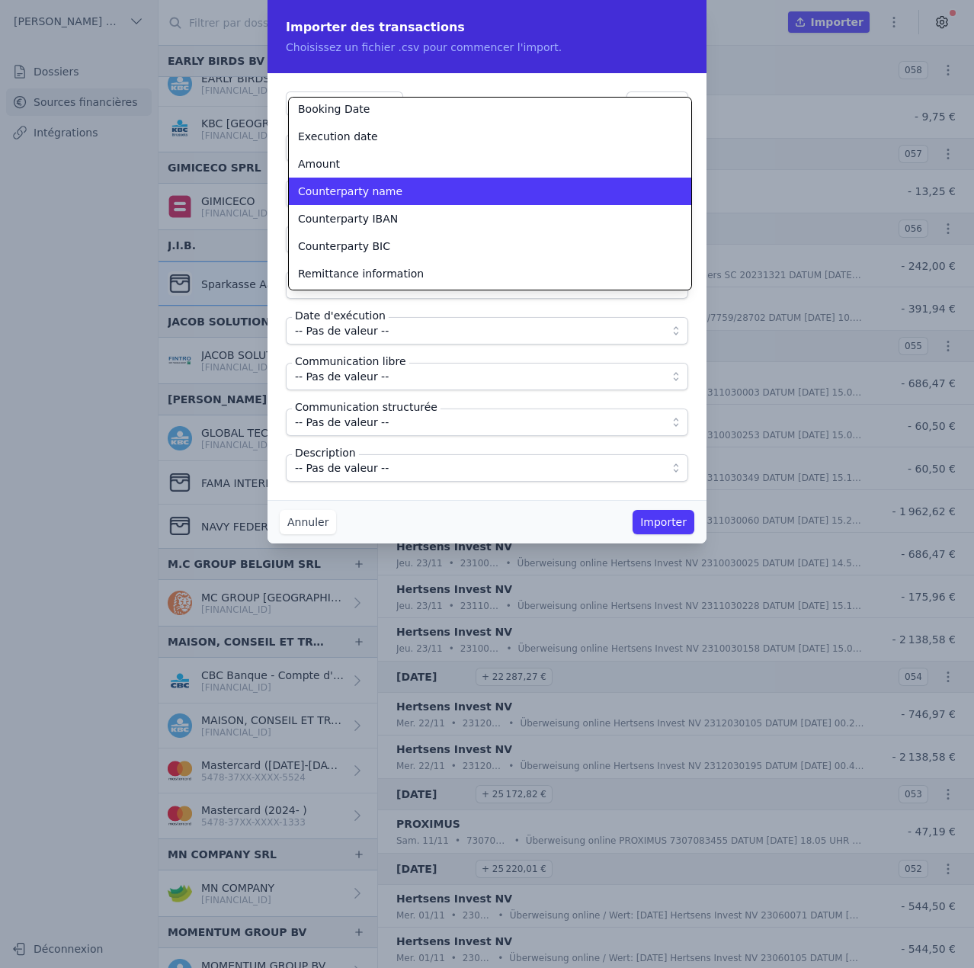
scroll to position [58, 0]
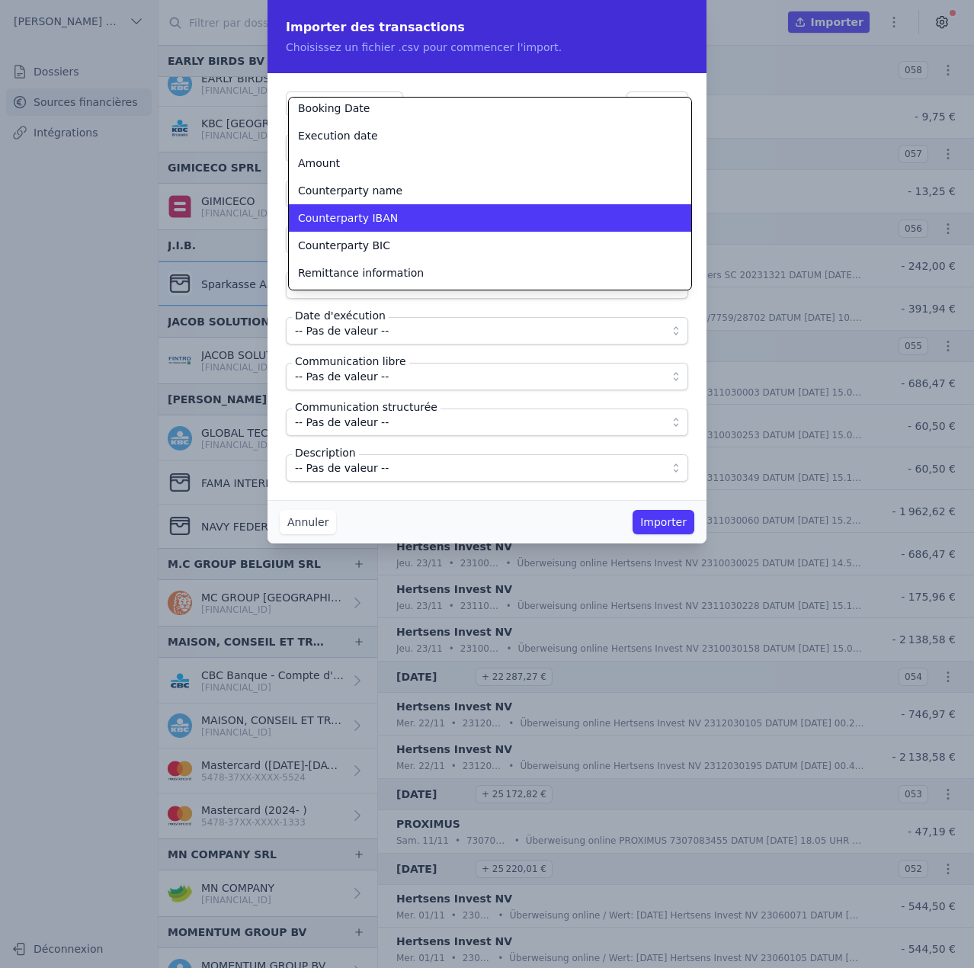
click at [369, 223] on span "Counterparty IBAN" at bounding box center [348, 217] width 100 height 15
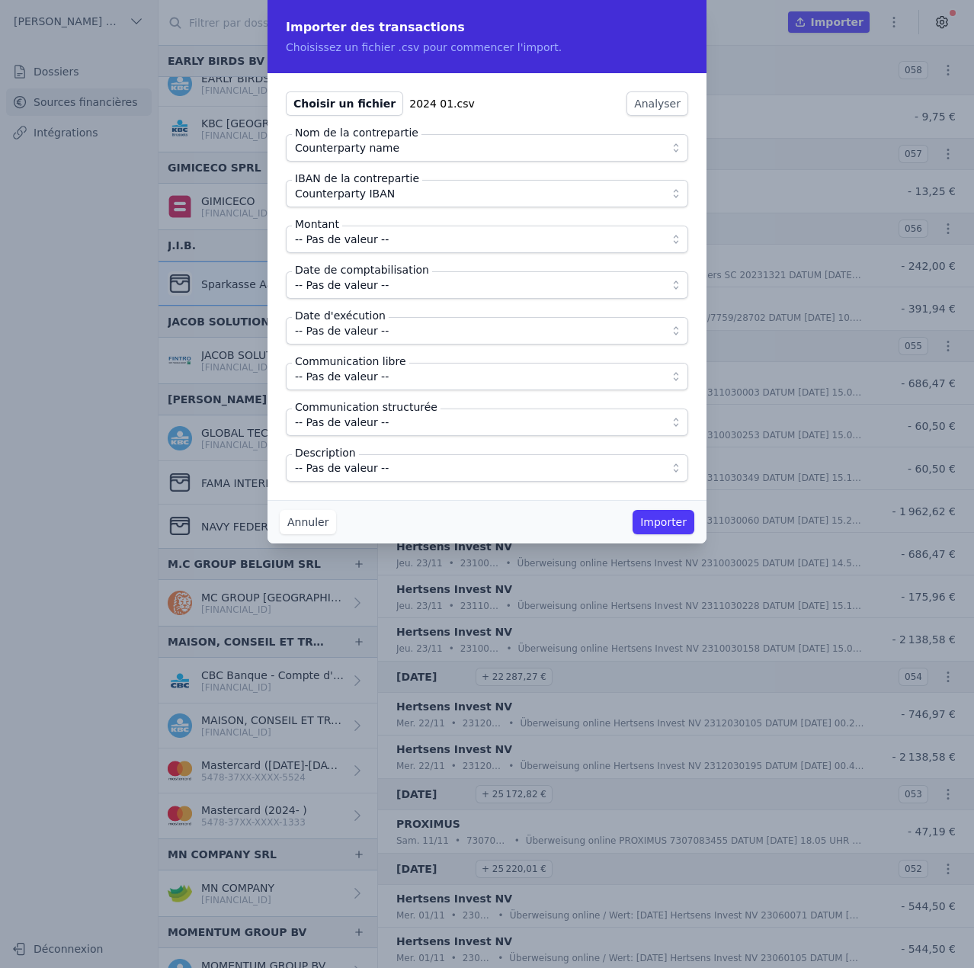
click at [364, 243] on span "-- Pas de valeur --" at bounding box center [342, 239] width 94 height 18
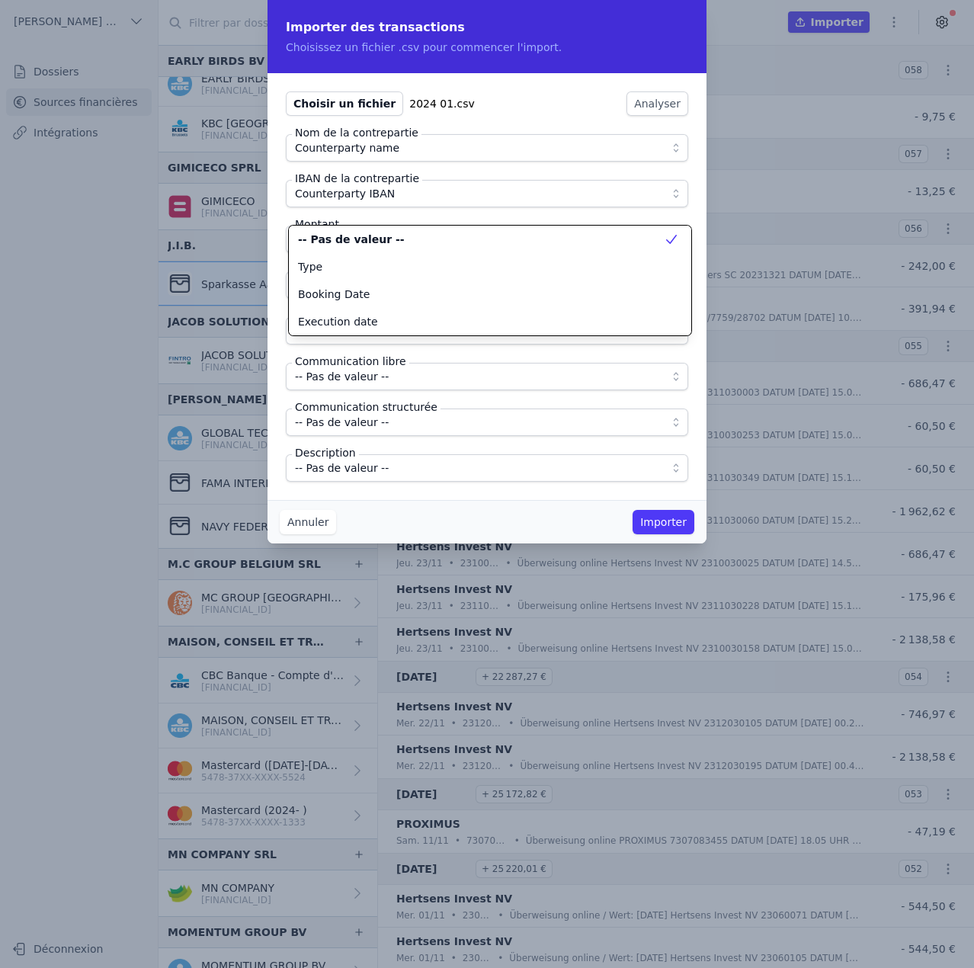
scroll to position [0, 0]
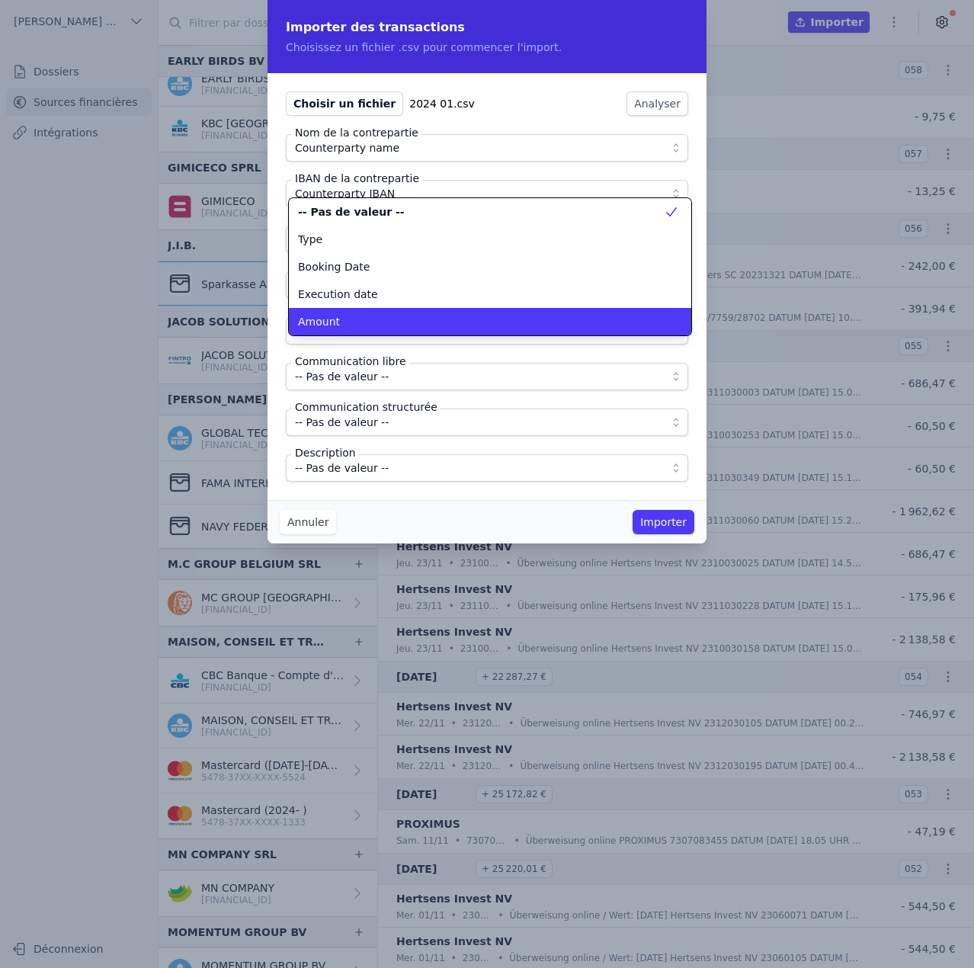
click at [366, 323] on div "Amount" at bounding box center [481, 321] width 366 height 15
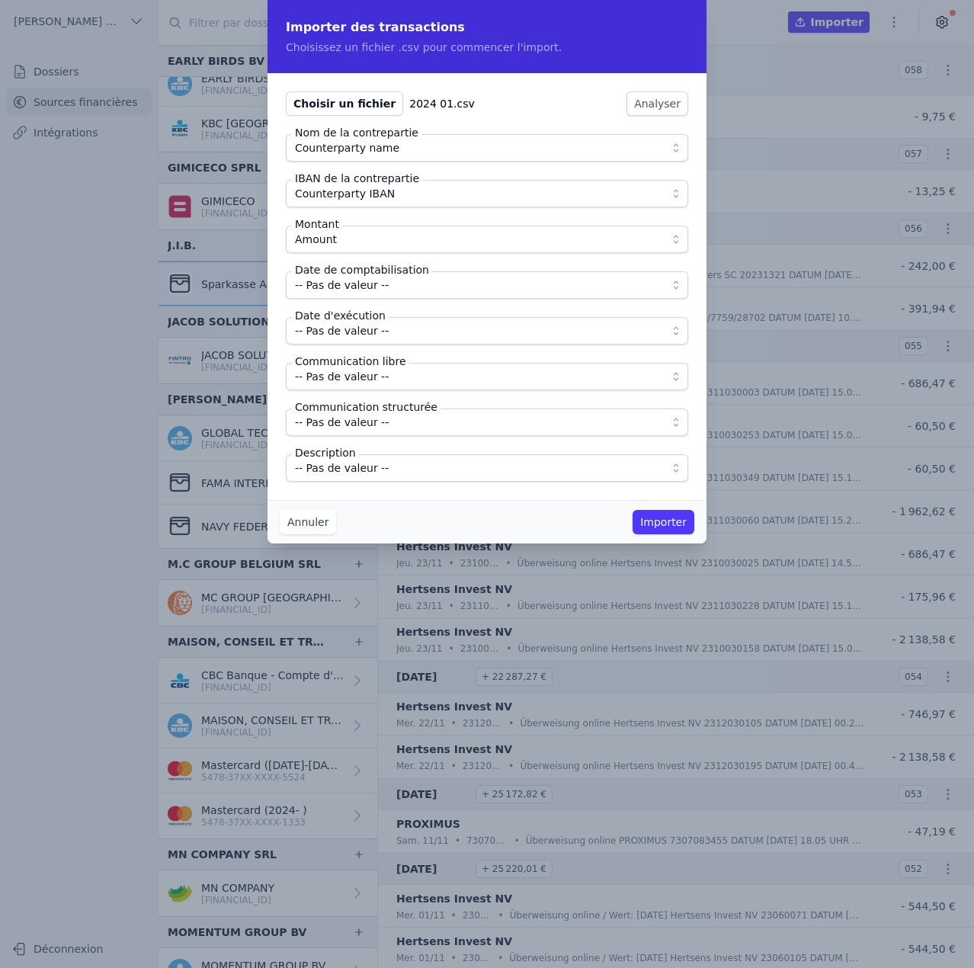
click at [368, 286] on span "-- Pas de valeur --" at bounding box center [342, 285] width 94 height 18
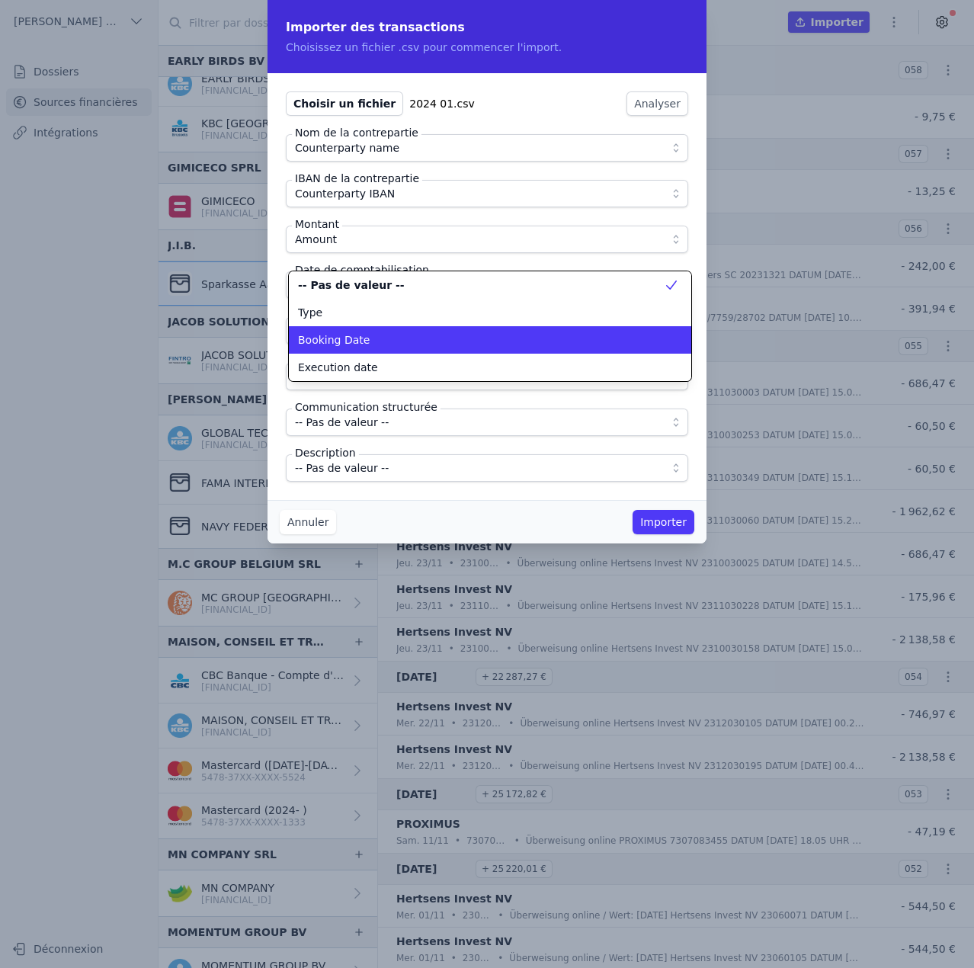
click at [370, 340] on div "Booking Date" at bounding box center [481, 339] width 366 height 15
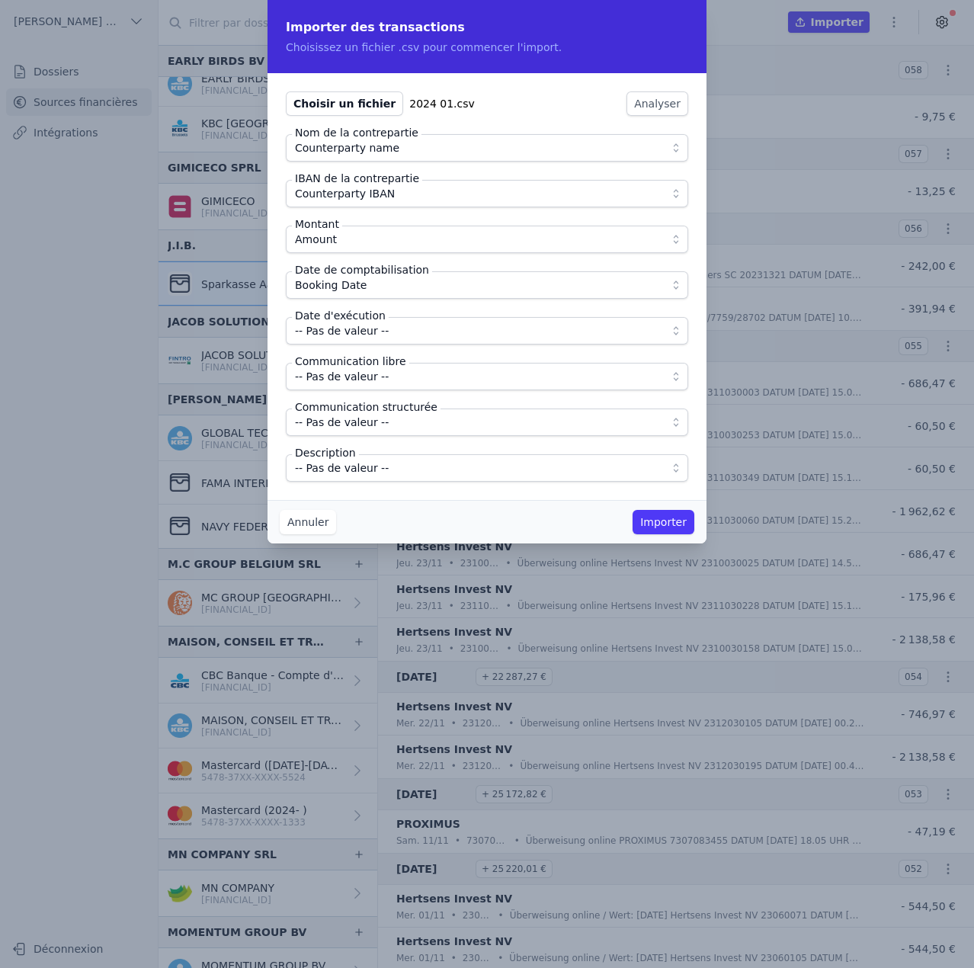
click at [367, 337] on span "-- Pas de valeur --" at bounding box center [342, 331] width 94 height 18
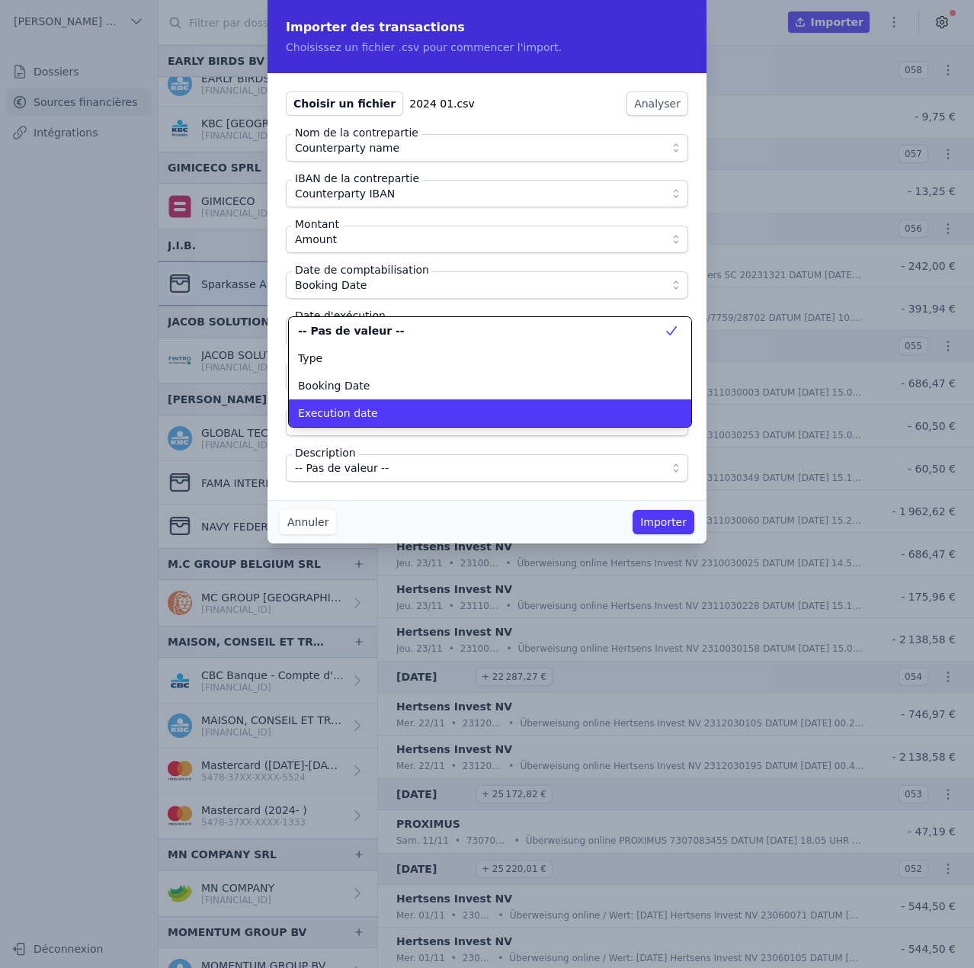
click at [379, 409] on div "Execution date" at bounding box center [481, 412] width 366 height 15
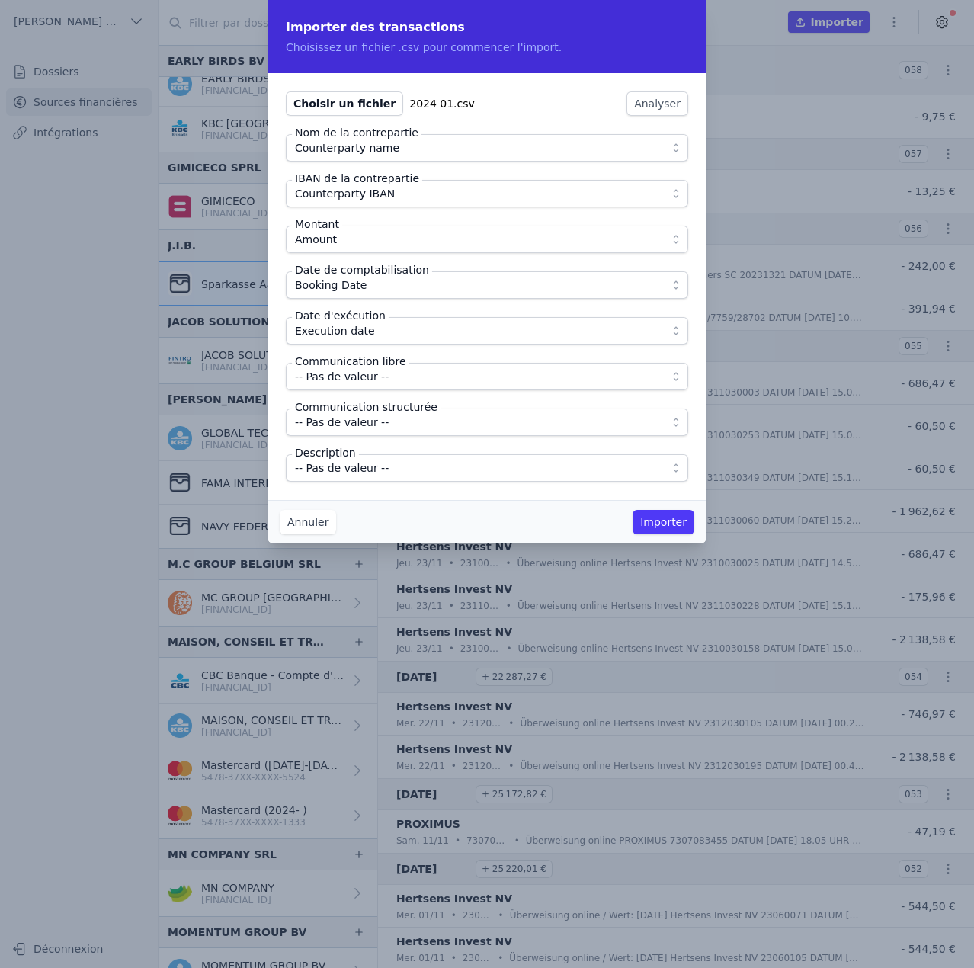
click at [375, 382] on span "-- Pas de valeur --" at bounding box center [342, 376] width 94 height 18
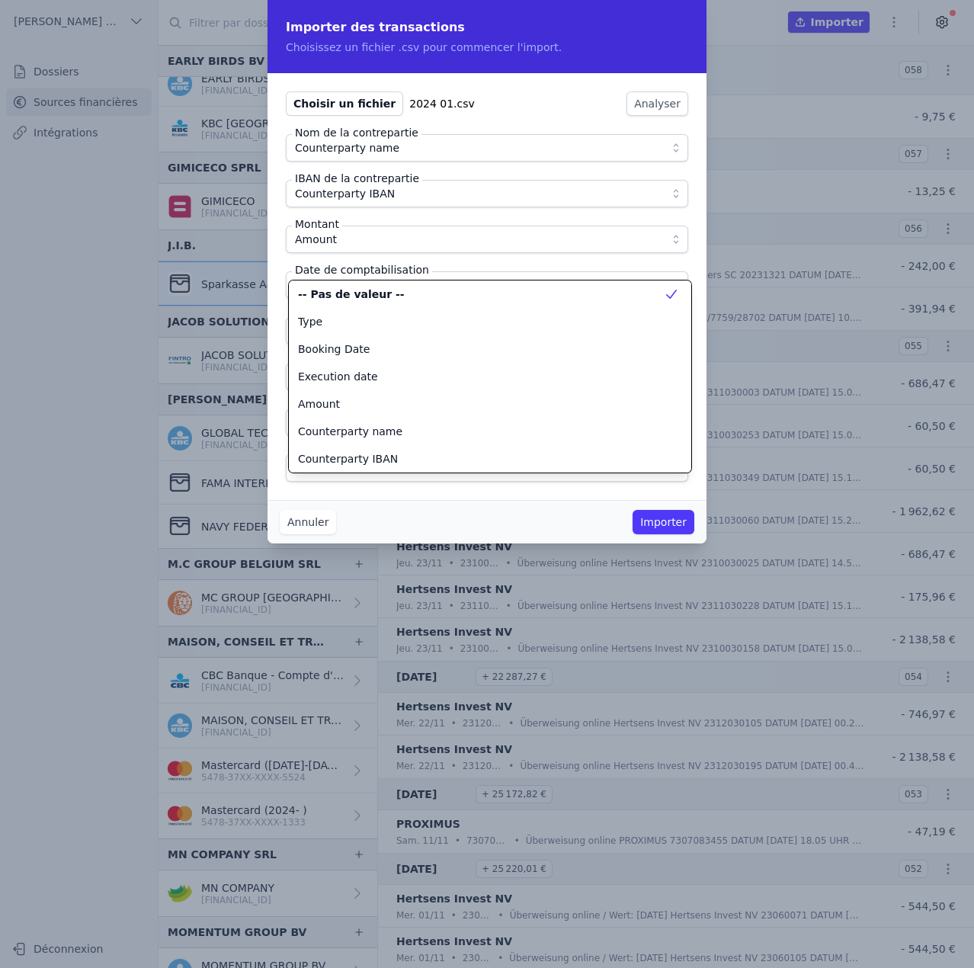
scroll to position [137, 0]
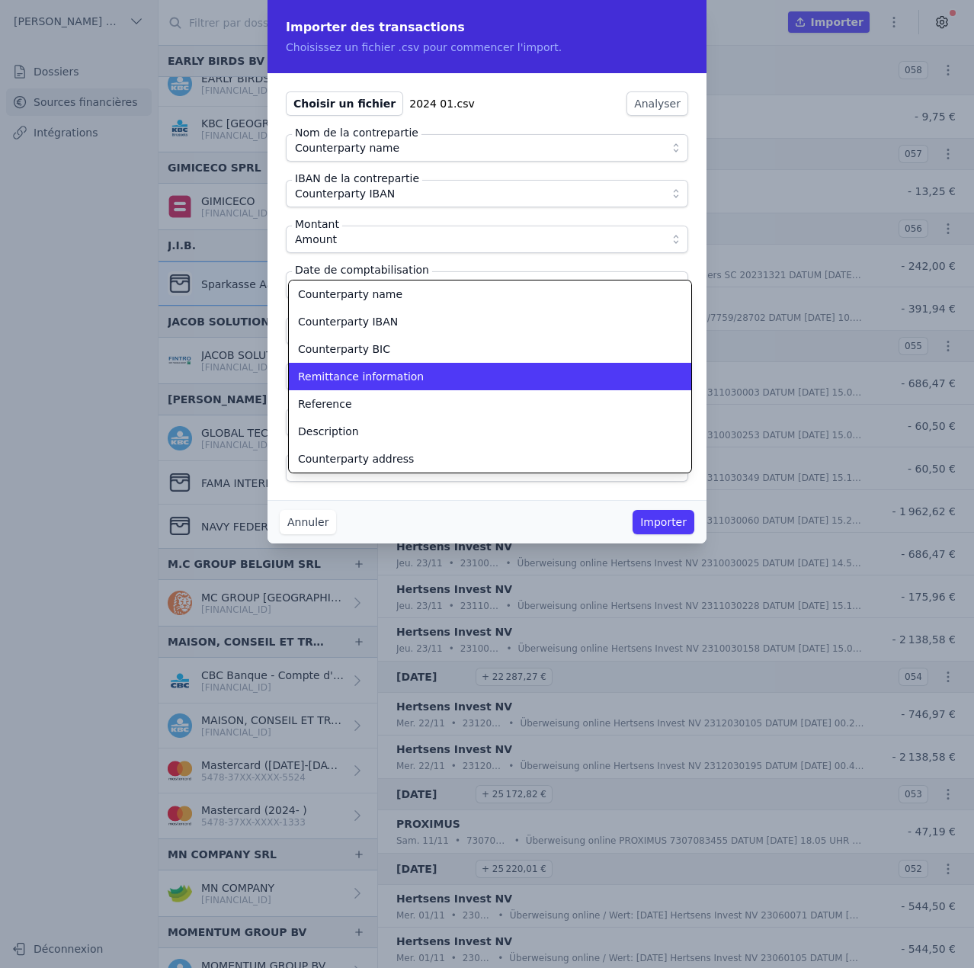
click at [375, 382] on span "Remittance information" at bounding box center [361, 376] width 126 height 15
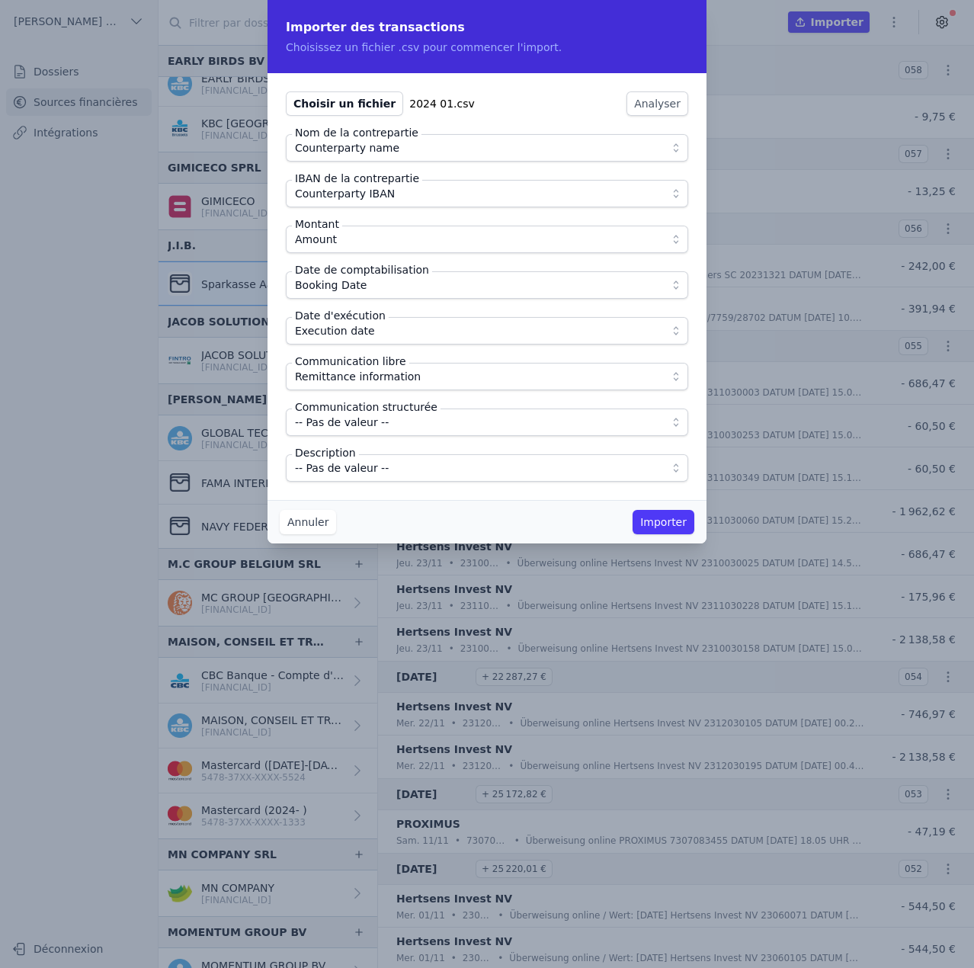
click at [392, 462] on span "-- Pas de valeur --" at bounding box center [476, 468] width 363 height 18
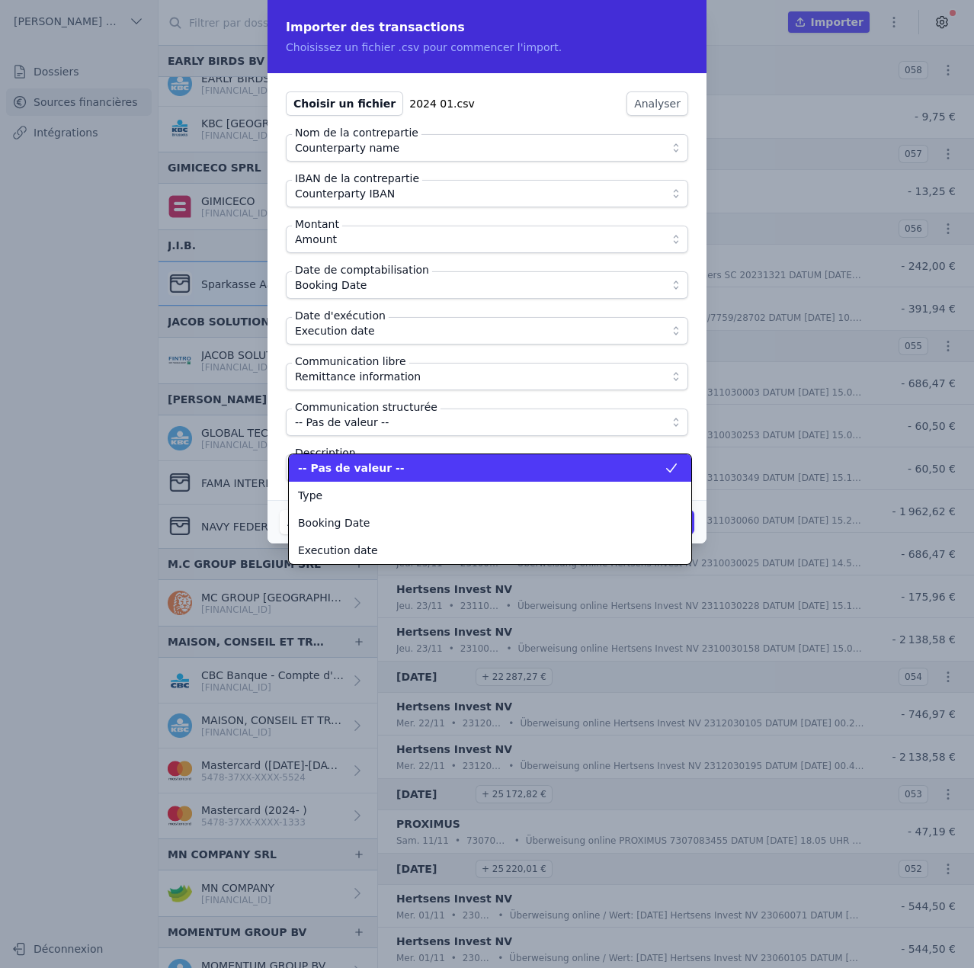
scroll to position [192, 0]
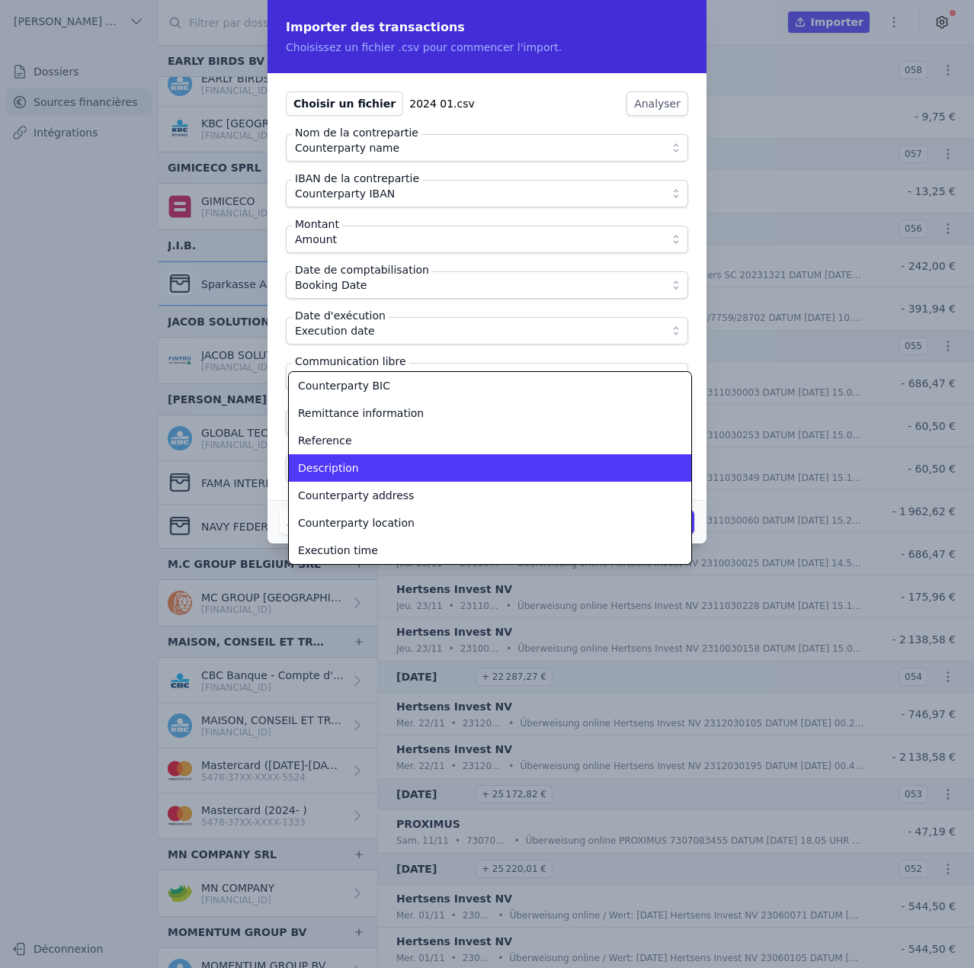
click at [392, 462] on div "Description" at bounding box center [481, 467] width 366 height 15
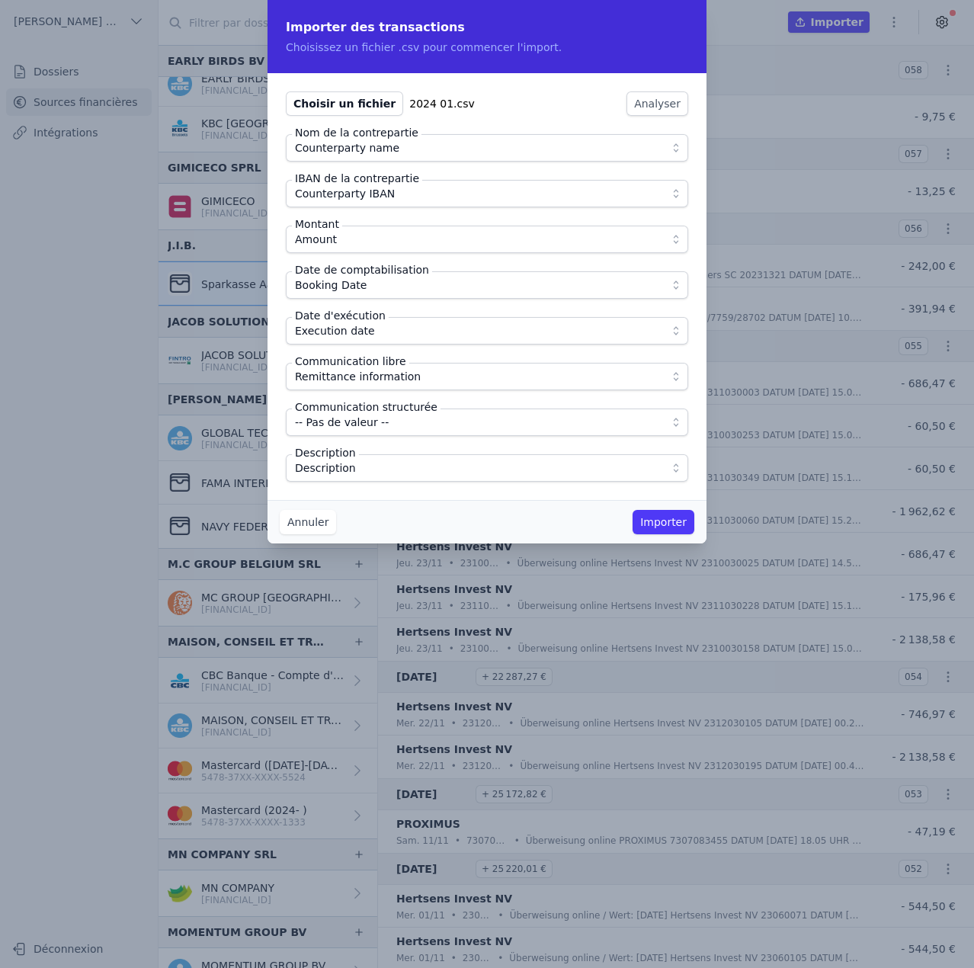
click at [648, 518] on button "Importer" at bounding box center [664, 522] width 62 height 24
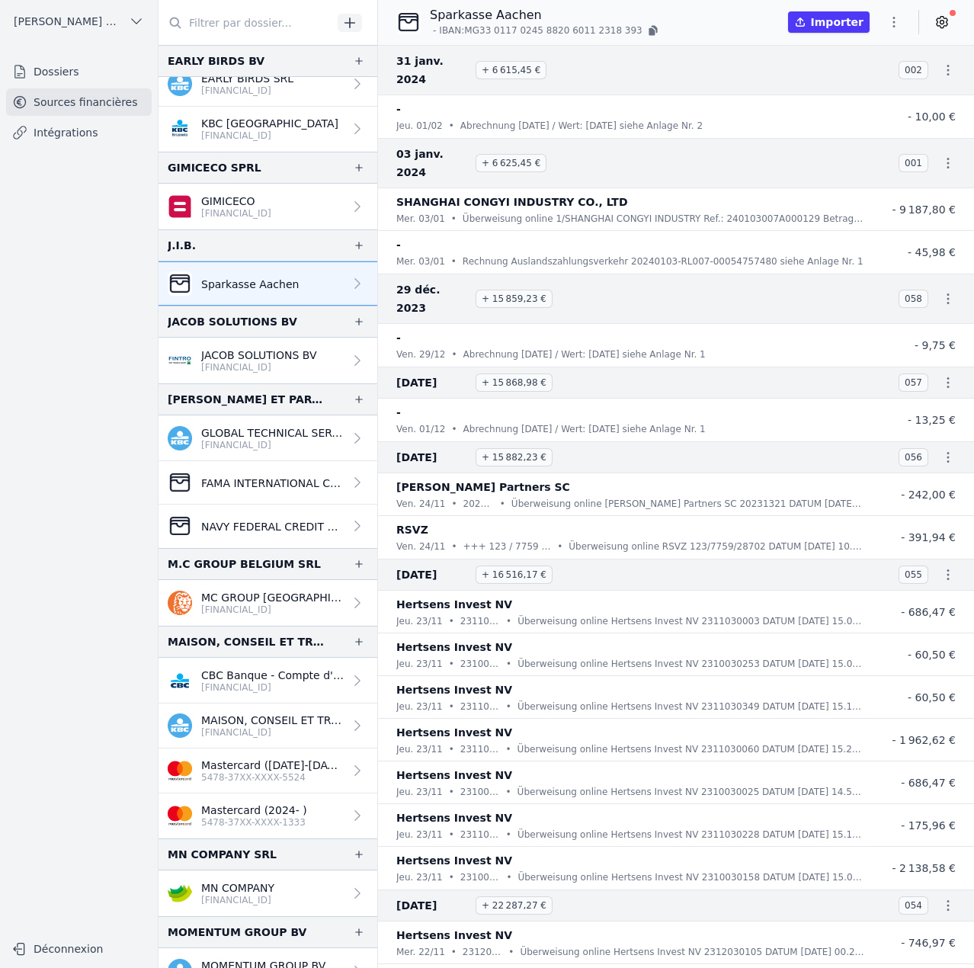
click at [896, 21] on icon "button" at bounding box center [893, 21] width 15 height 15
click at [877, 111] on button "Import CSV *" at bounding box center [858, 111] width 110 height 28
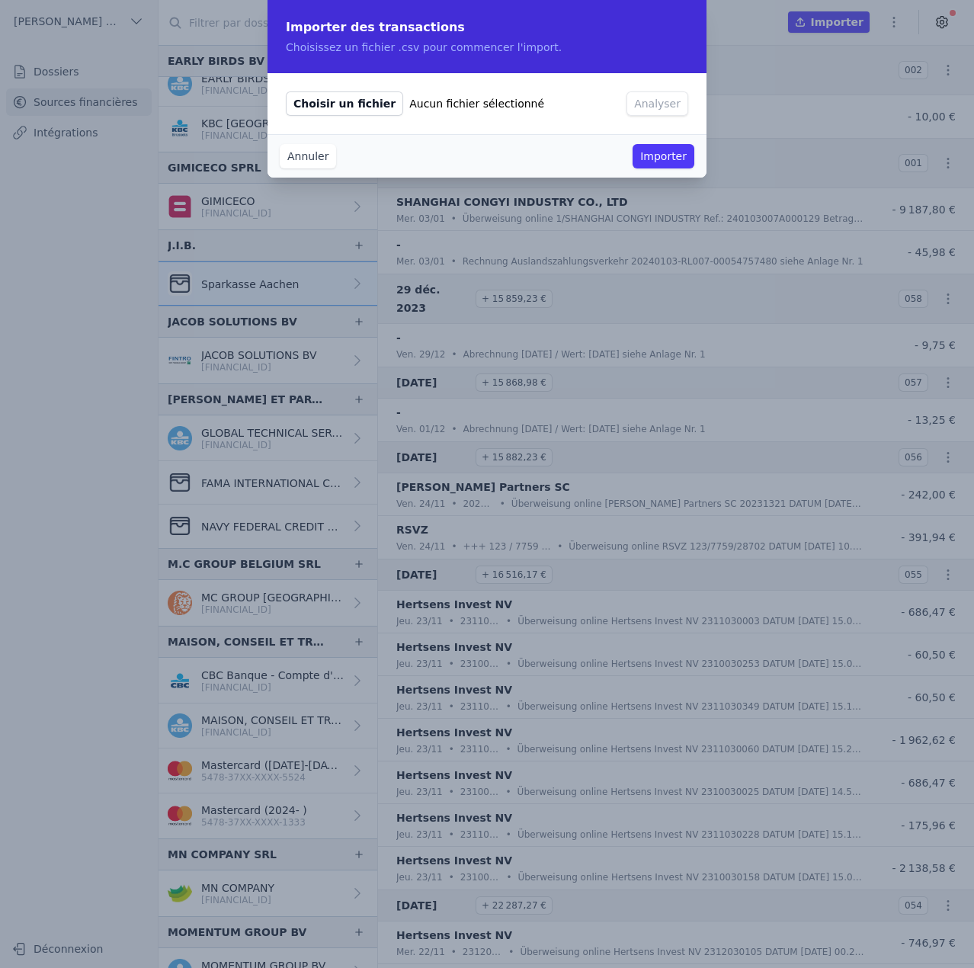
click at [354, 108] on span "Choisir un fichier" at bounding box center [344, 103] width 117 height 24
click at [286, 91] on input "Choisir un fichier Aucun fichier sélectionné" at bounding box center [285, 91] width 1 height 1
type input "C:\fakepath\2024 02.csv"
click at [302, 158] on button "Annuler" at bounding box center [308, 156] width 56 height 24
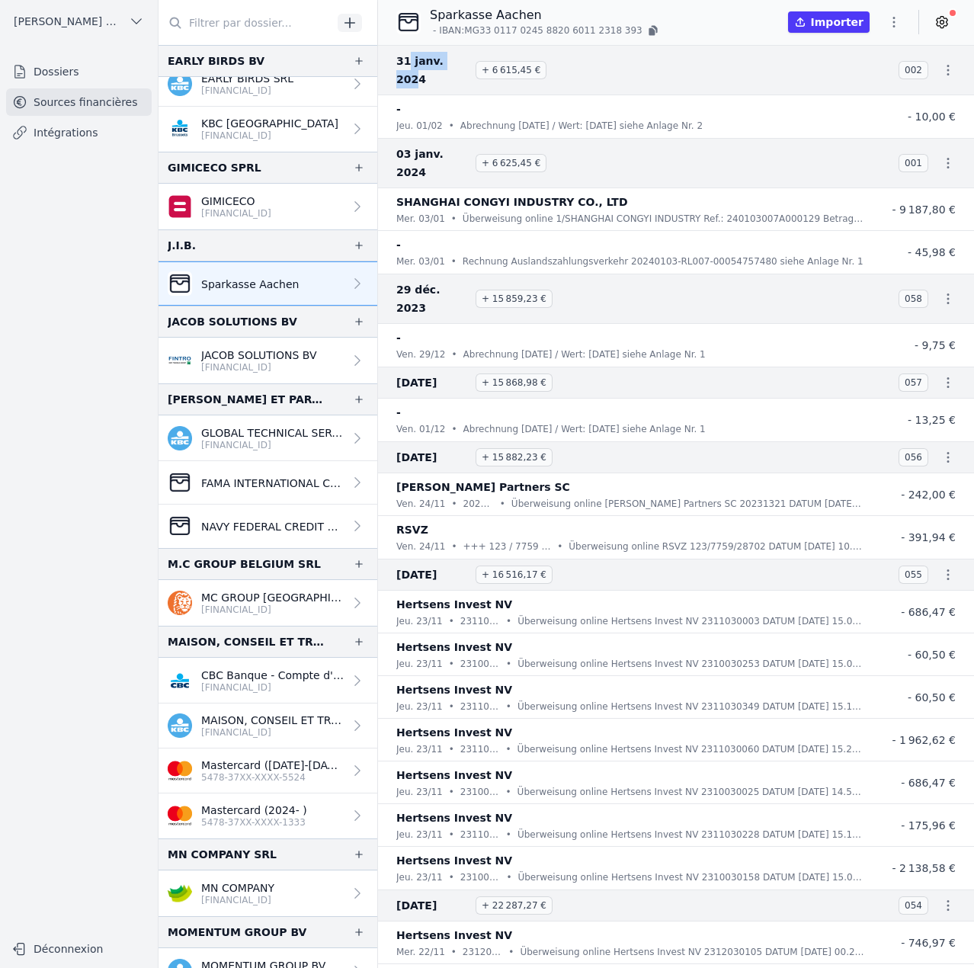
drag, startPoint x: 408, startPoint y: 61, endPoint x: 453, endPoint y: 62, distance: 45.0
click at [453, 62] on span "31 janv. 2024" at bounding box center [432, 70] width 73 height 37
click at [898, 21] on icon "button" at bounding box center [893, 21] width 15 height 15
click at [868, 111] on button "Import CSV *" at bounding box center [858, 111] width 110 height 28
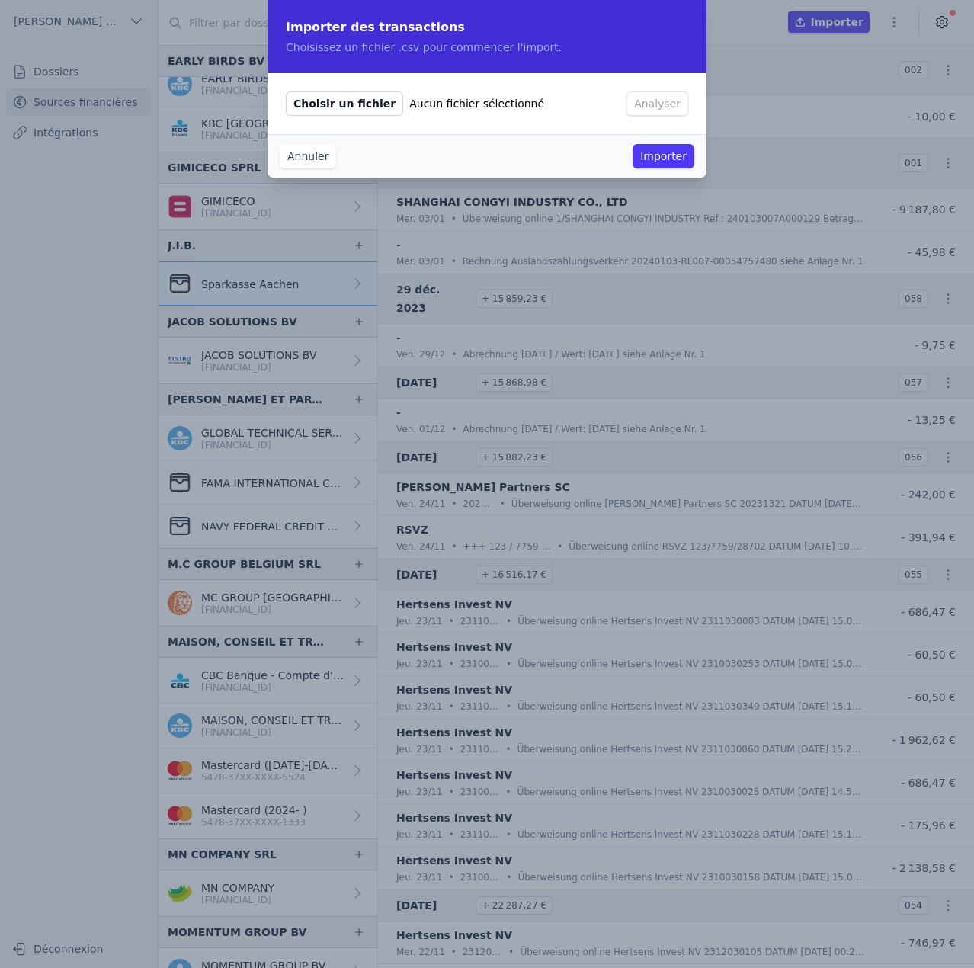
click at [324, 98] on span "Choisir un fichier" at bounding box center [344, 103] width 117 height 24
click at [286, 91] on input "Choisir un fichier Aucun fichier sélectionné" at bounding box center [285, 91] width 1 height 1
type input "C:\fakepath\2024 02.csv"
click at [647, 106] on button "Analyser" at bounding box center [658, 103] width 62 height 24
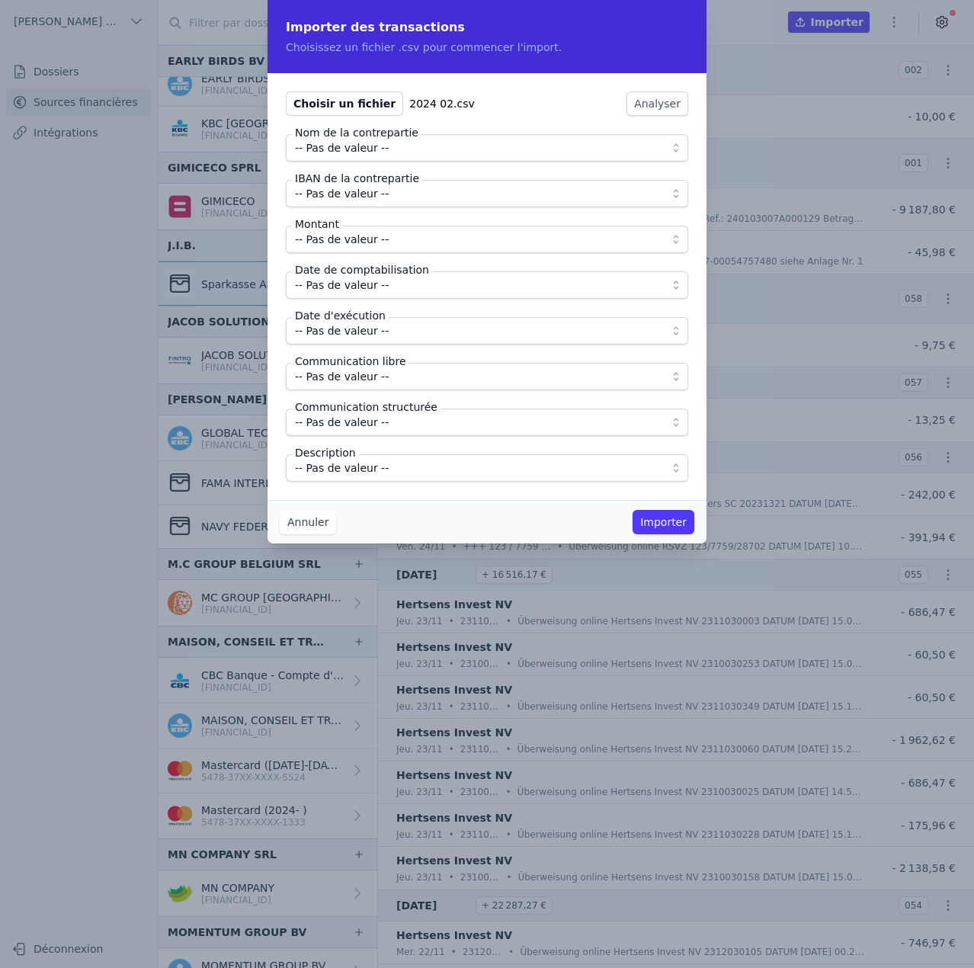
click at [366, 152] on span "-- Pas de valeur --" at bounding box center [342, 148] width 94 height 18
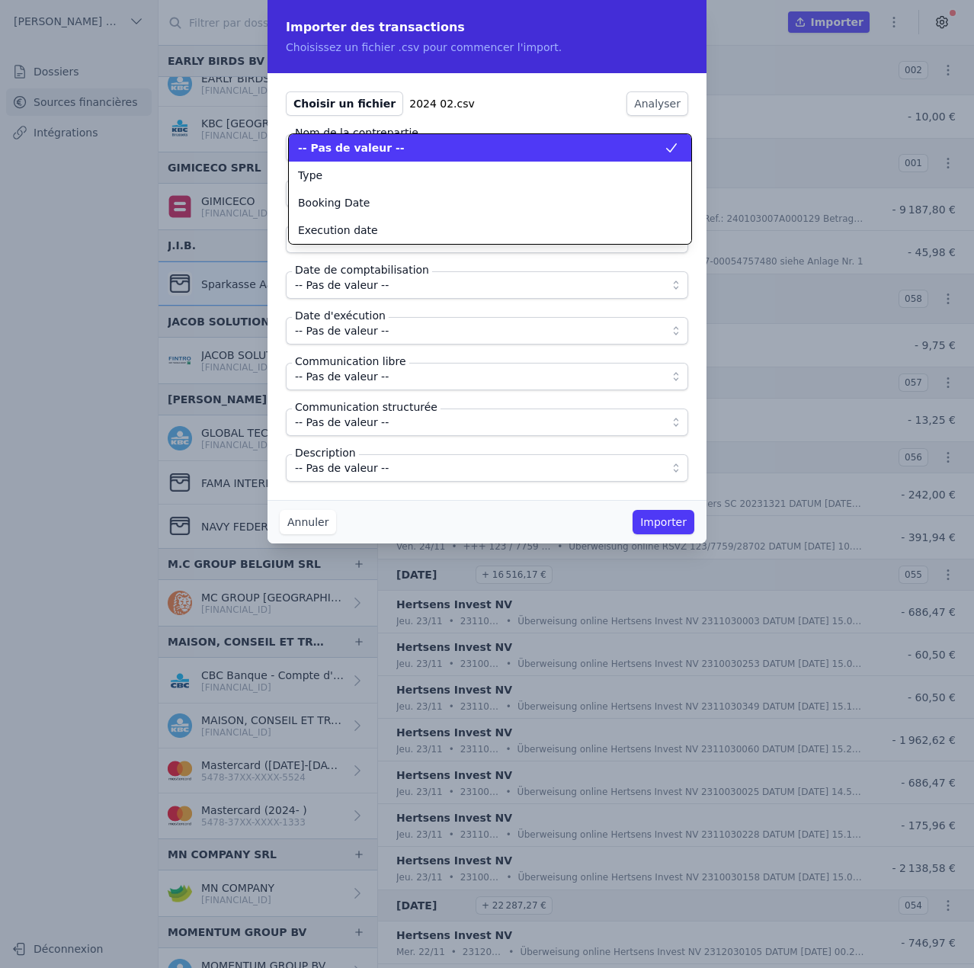
scroll to position [0, 0]
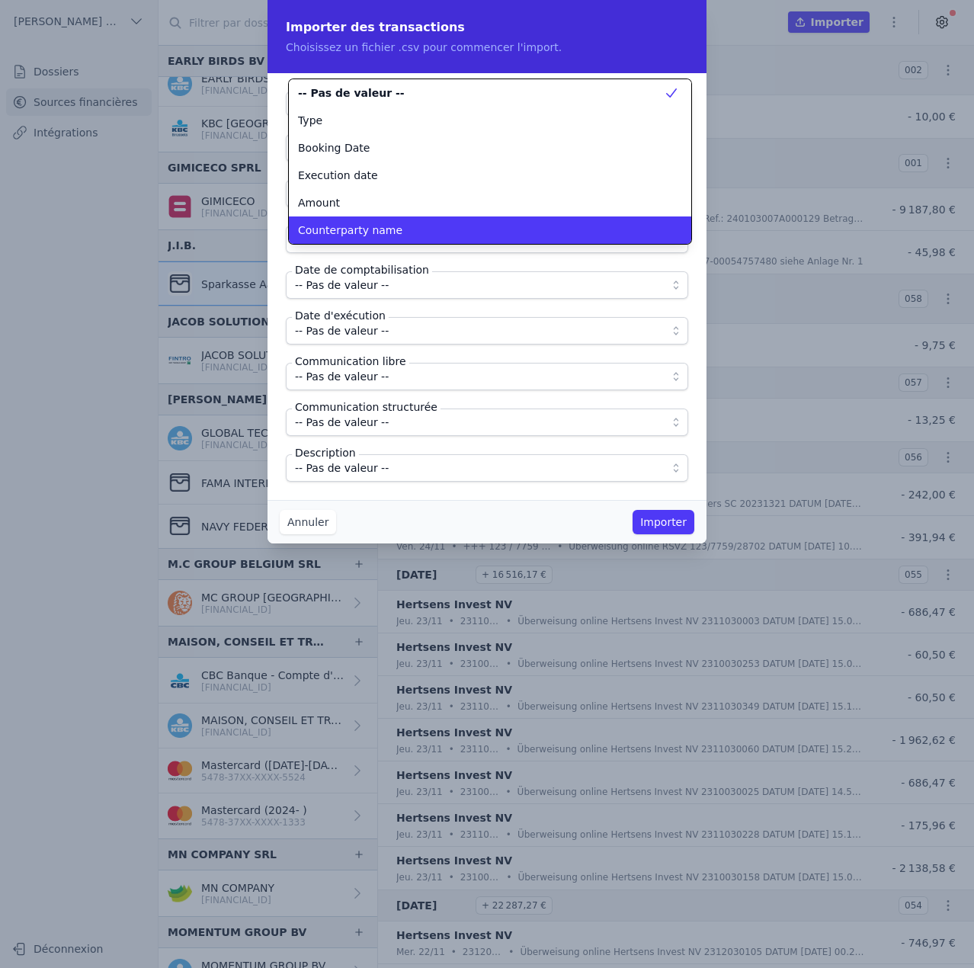
click at [359, 236] on span "Counterparty name" at bounding box center [350, 230] width 104 height 15
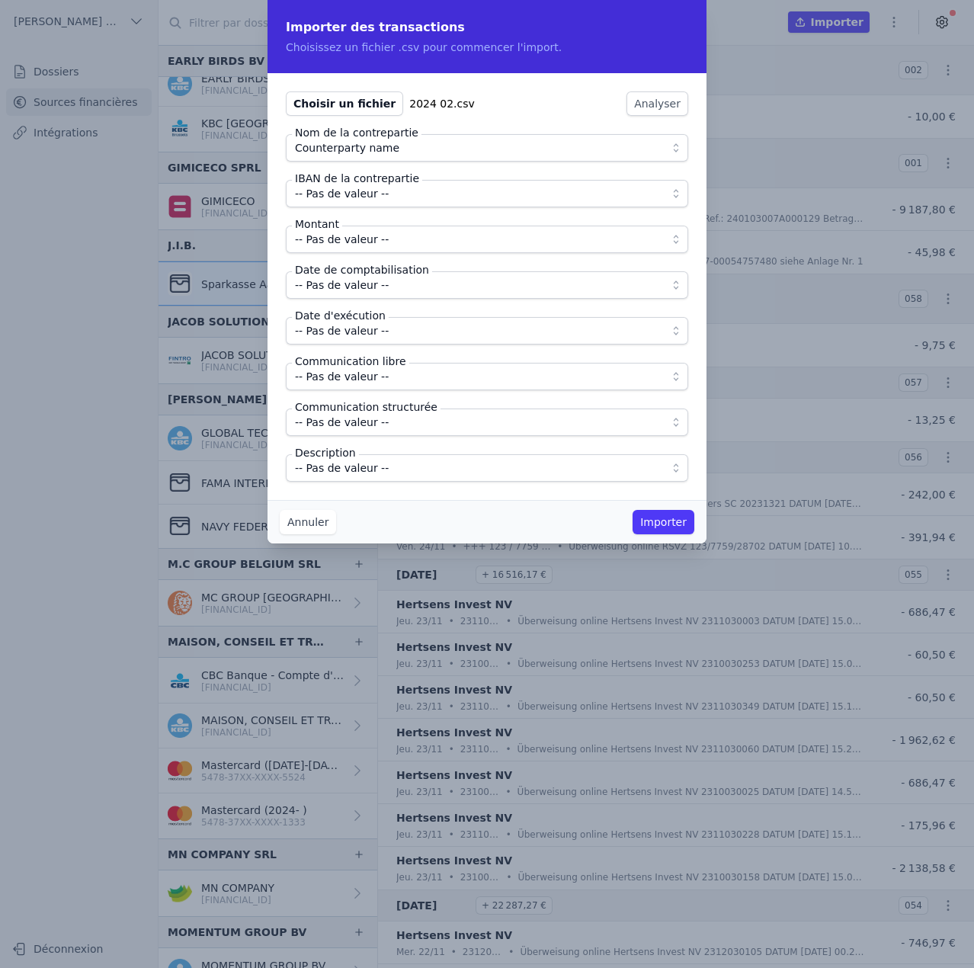
click at [364, 195] on span "-- Pas de valeur --" at bounding box center [342, 193] width 94 height 18
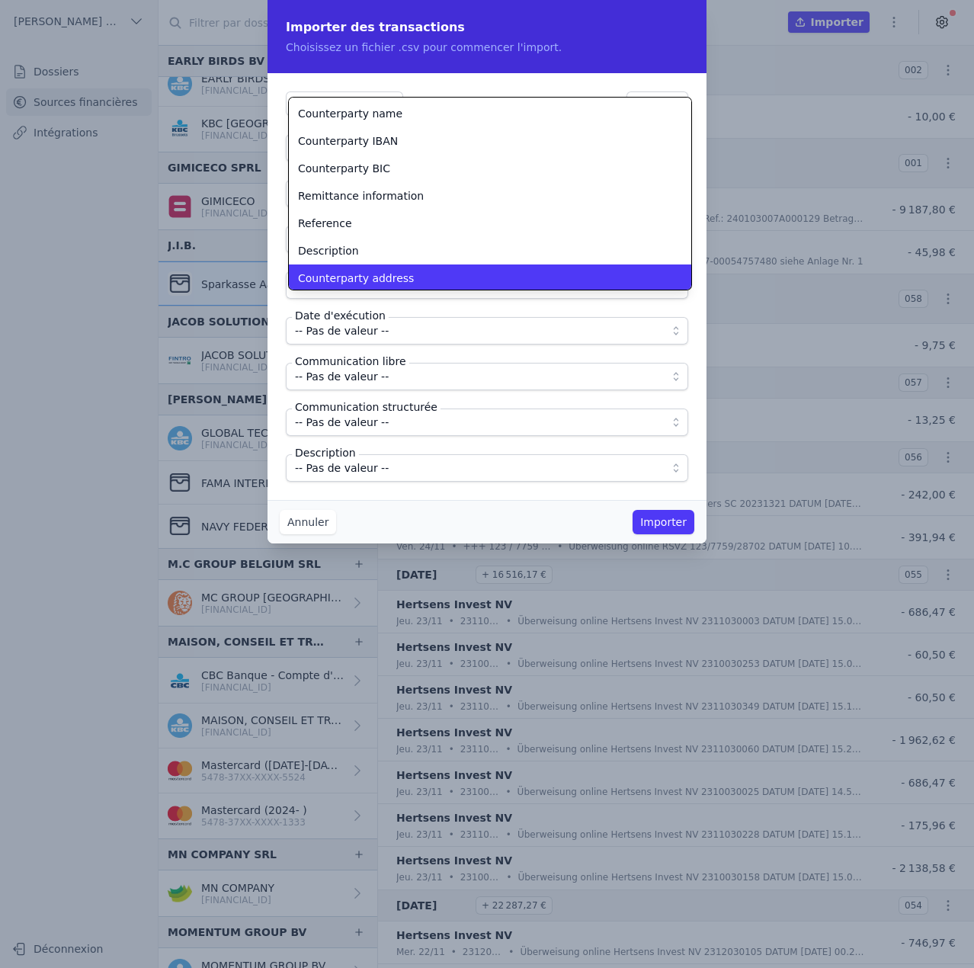
scroll to position [137, 0]
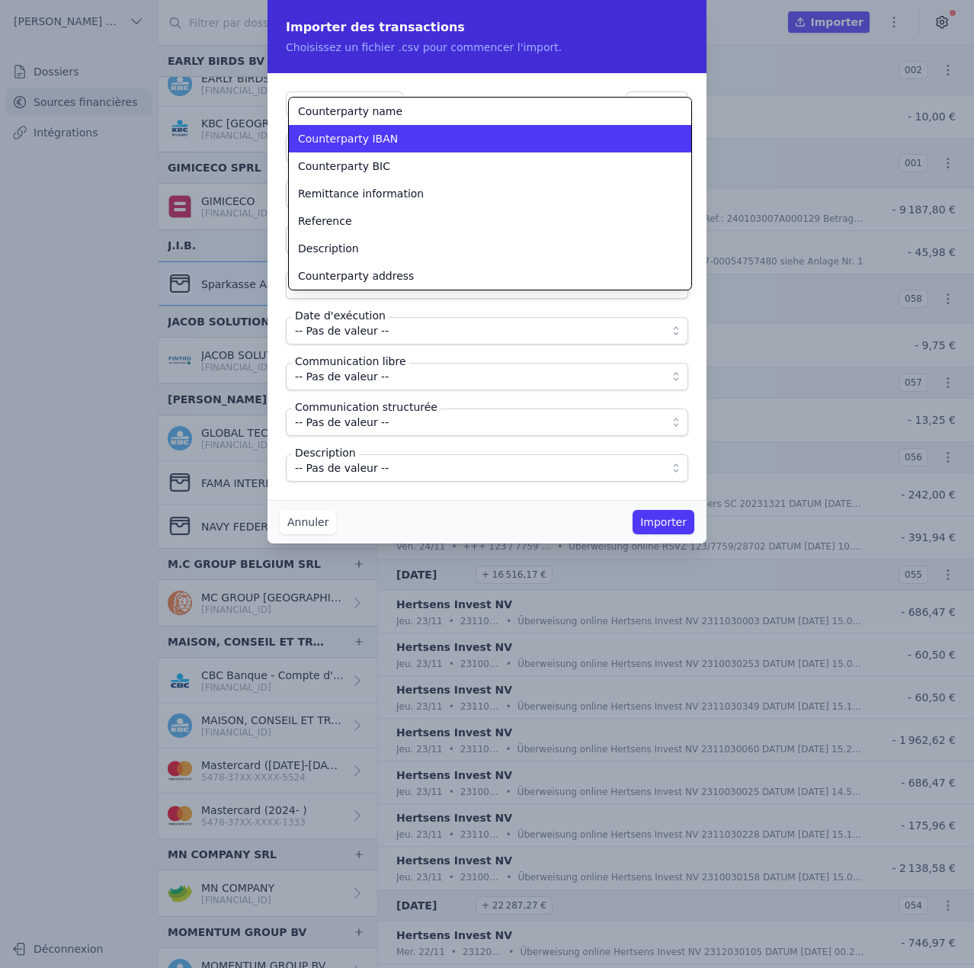
click at [386, 137] on span "Counterparty IBAN" at bounding box center [348, 138] width 100 height 15
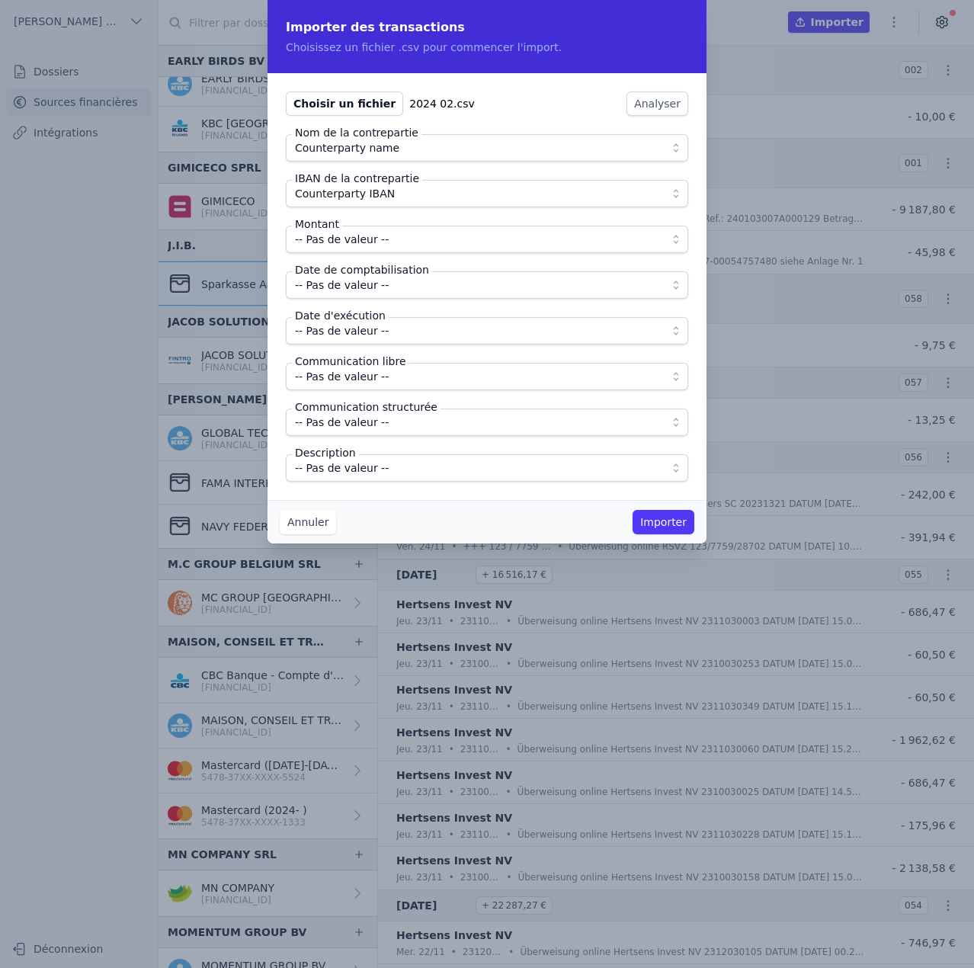
click at [377, 243] on span "-- Pas de valeur --" at bounding box center [342, 239] width 94 height 18
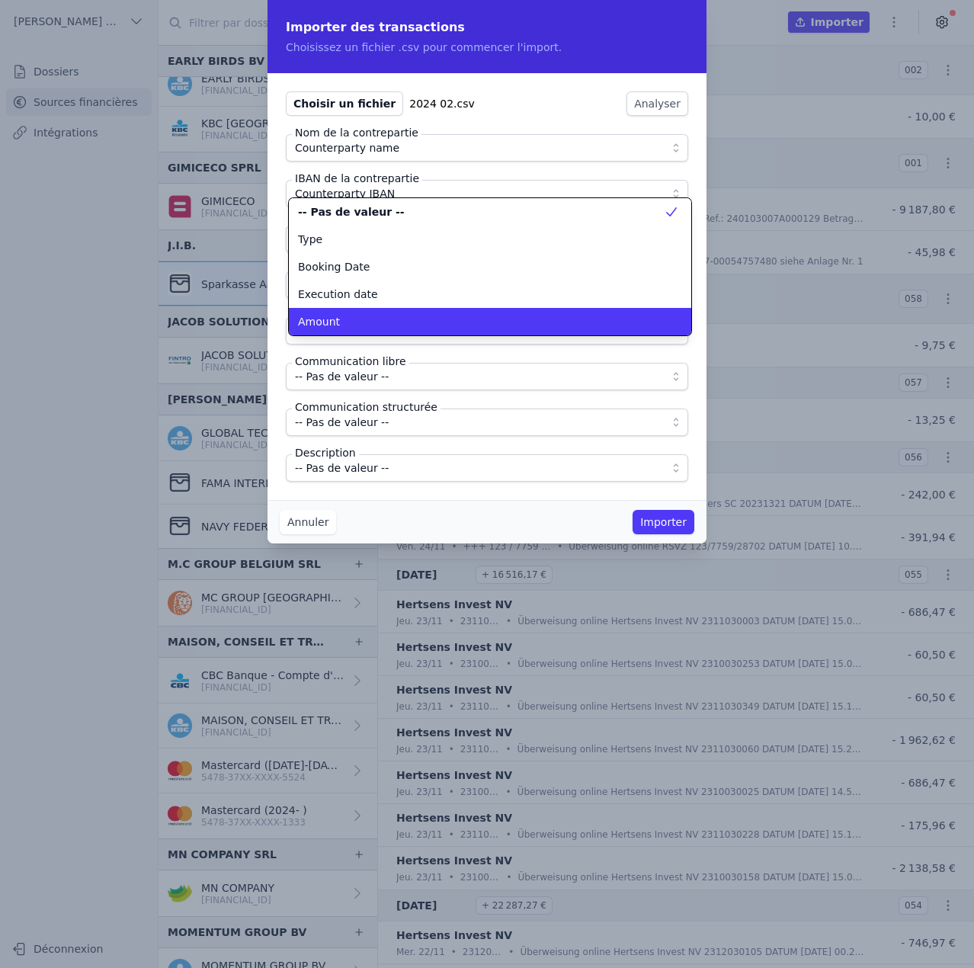
scroll to position [0, 0]
click at [363, 321] on div "Amount" at bounding box center [481, 321] width 366 height 15
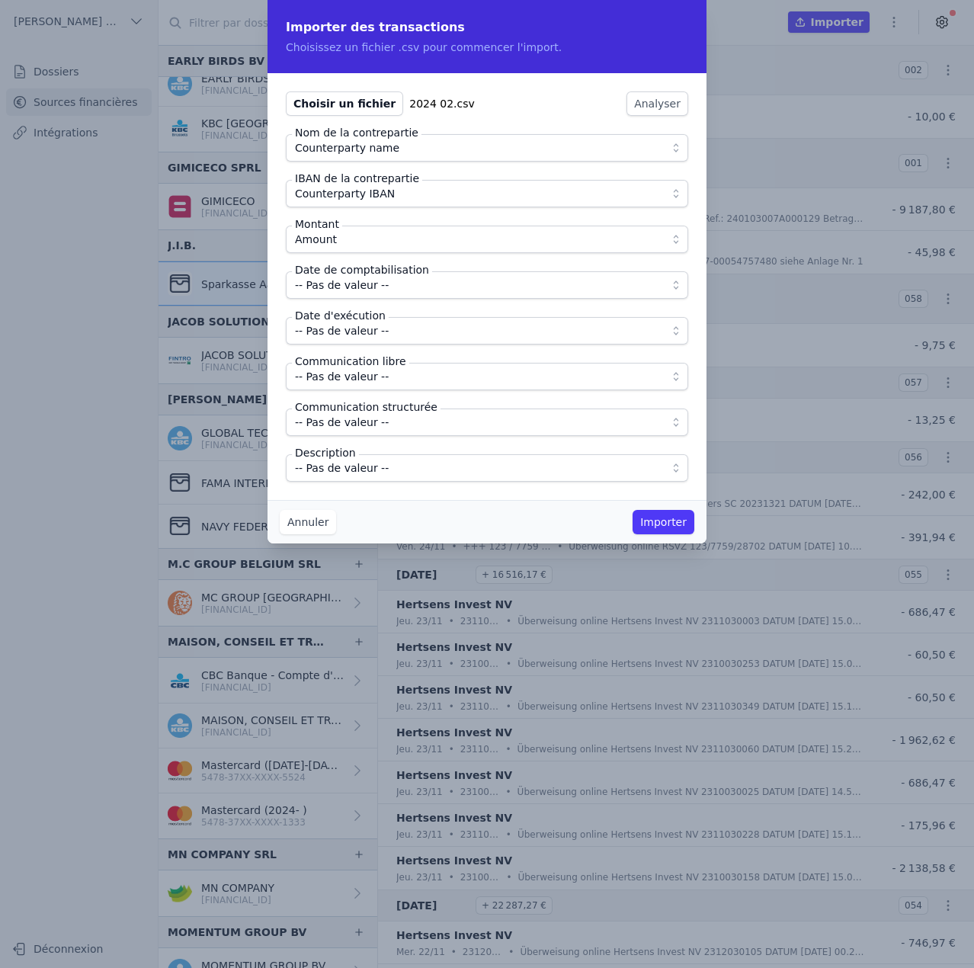
click at [375, 287] on span "-- Pas de valeur --" at bounding box center [342, 285] width 94 height 18
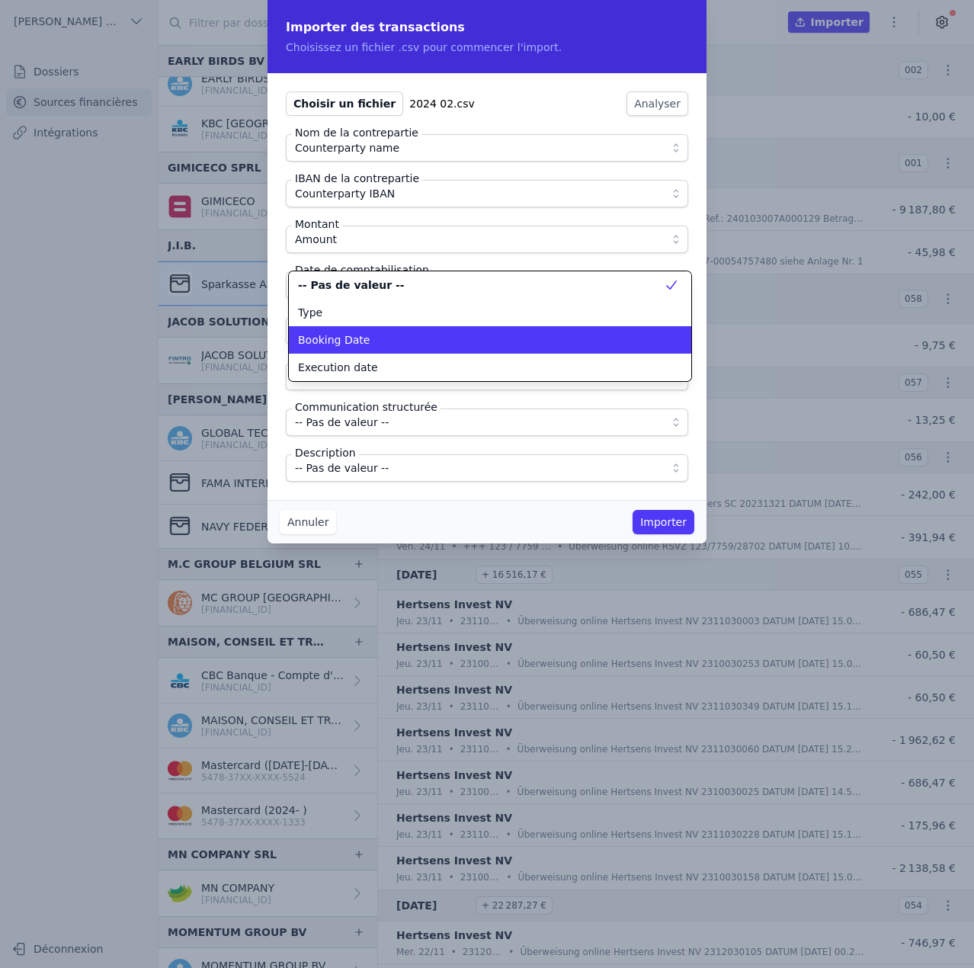
click at [374, 335] on div "Booking Date" at bounding box center [481, 339] width 366 height 15
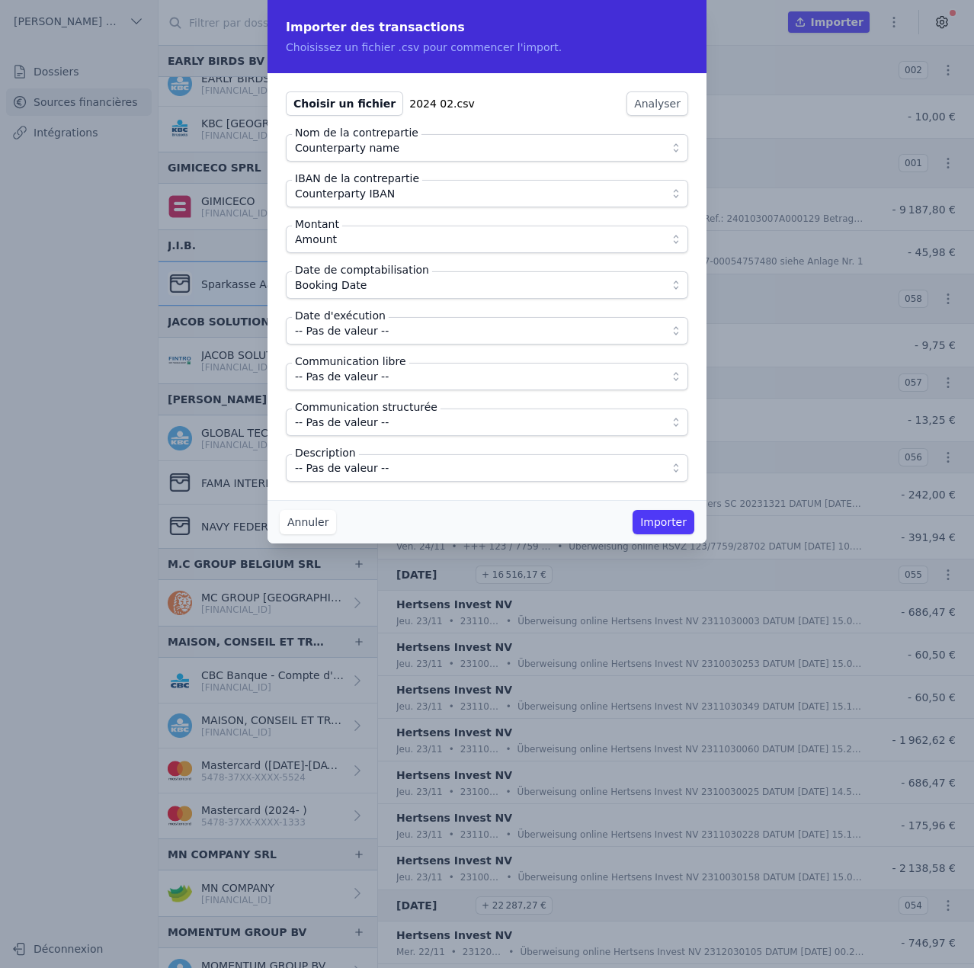
click at [374, 334] on span "-- Pas de valeur --" at bounding box center [342, 331] width 94 height 18
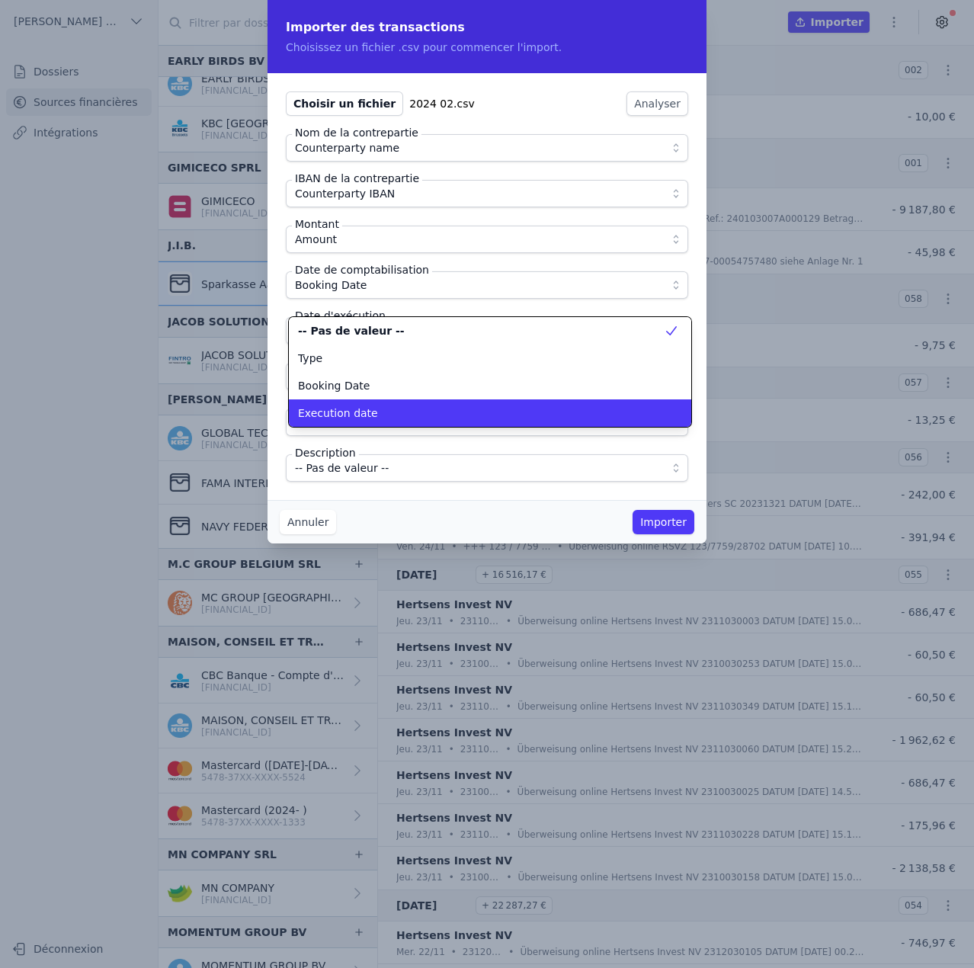
click at [382, 418] on div "Execution date" at bounding box center [481, 412] width 366 height 15
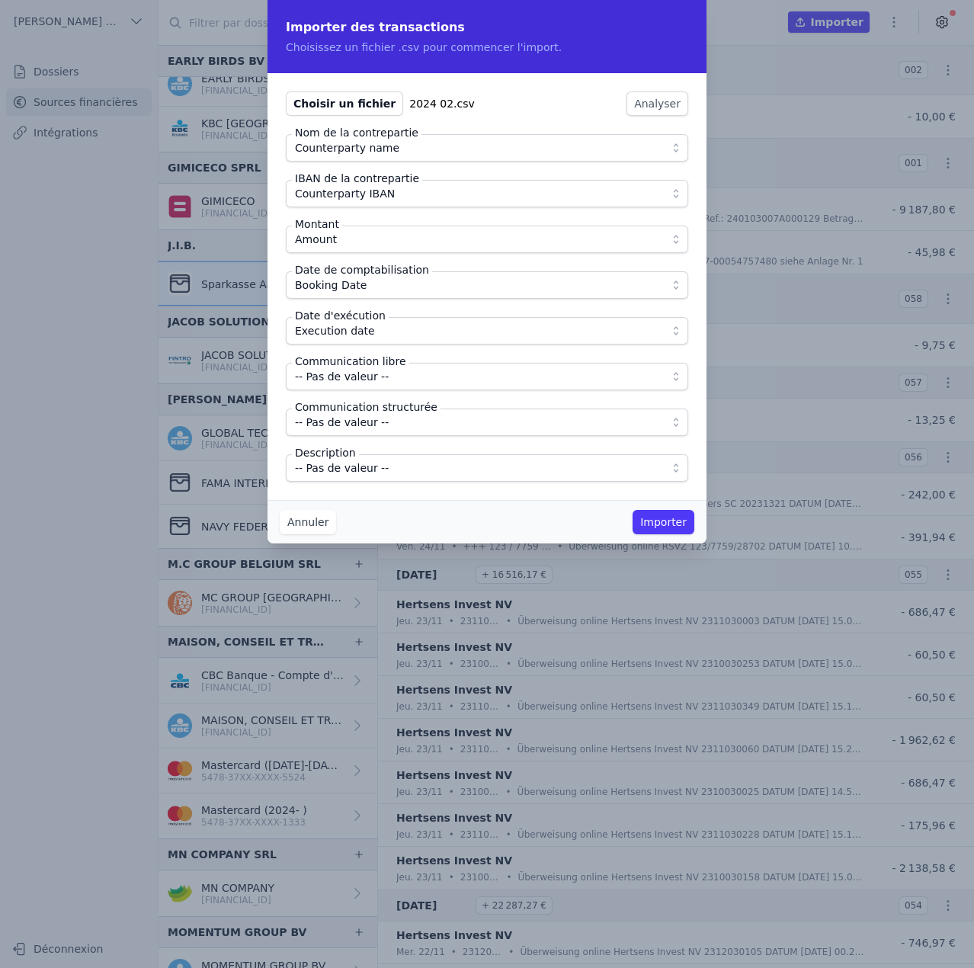
click at [399, 380] on span "-- Pas de valeur --" at bounding box center [476, 376] width 363 height 18
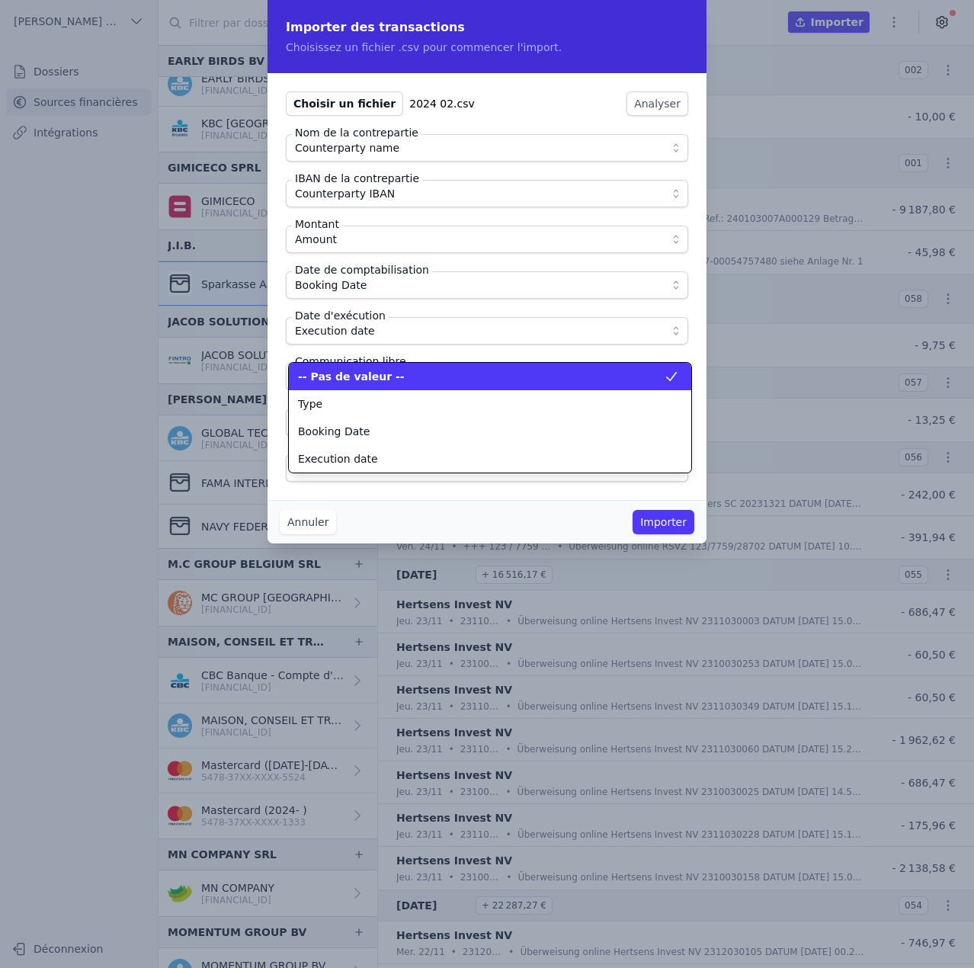
scroll to position [137, 0]
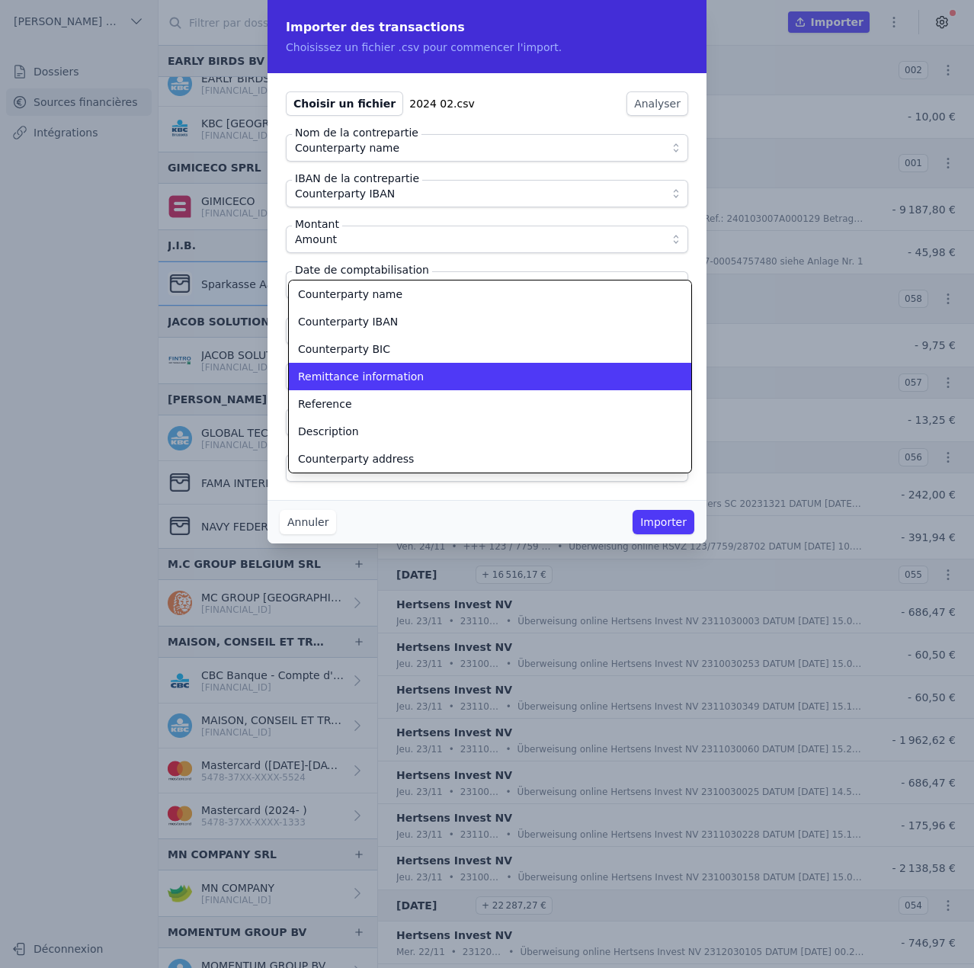
click at [399, 380] on span "Remittance information" at bounding box center [361, 376] width 126 height 15
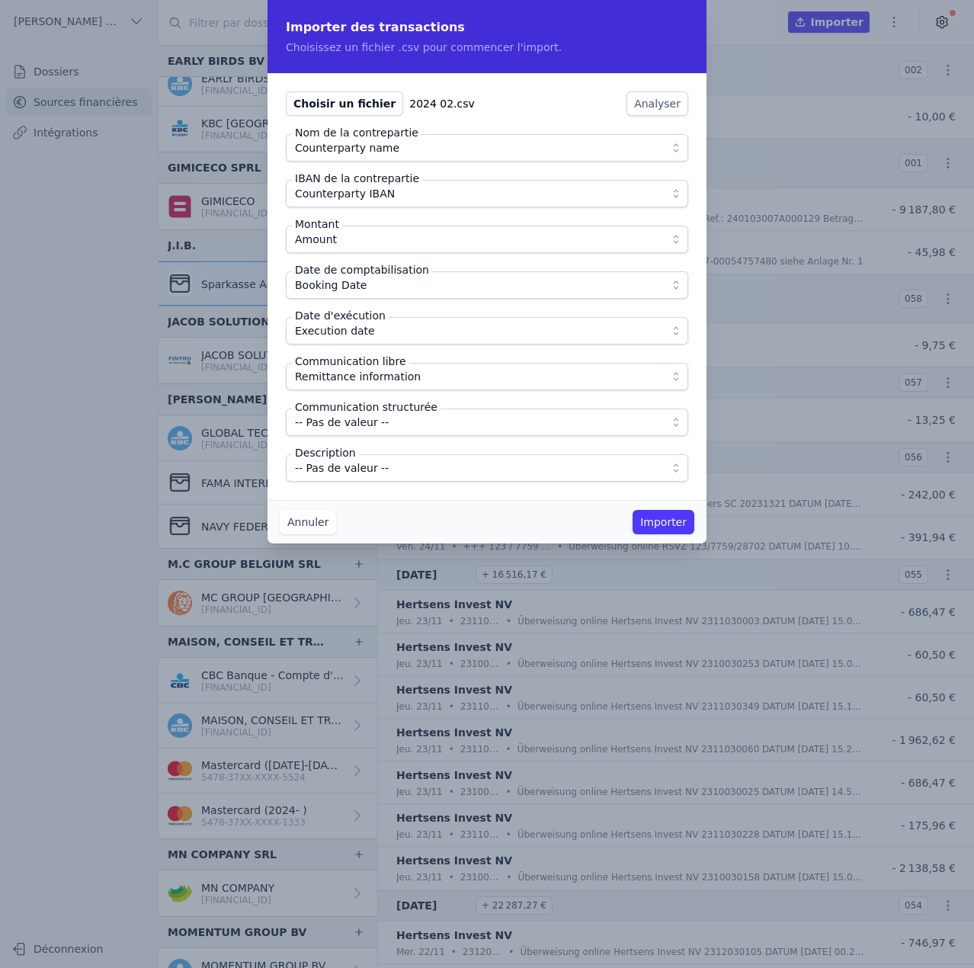
click at [381, 469] on span "-- Pas de valeur --" at bounding box center [476, 468] width 363 height 18
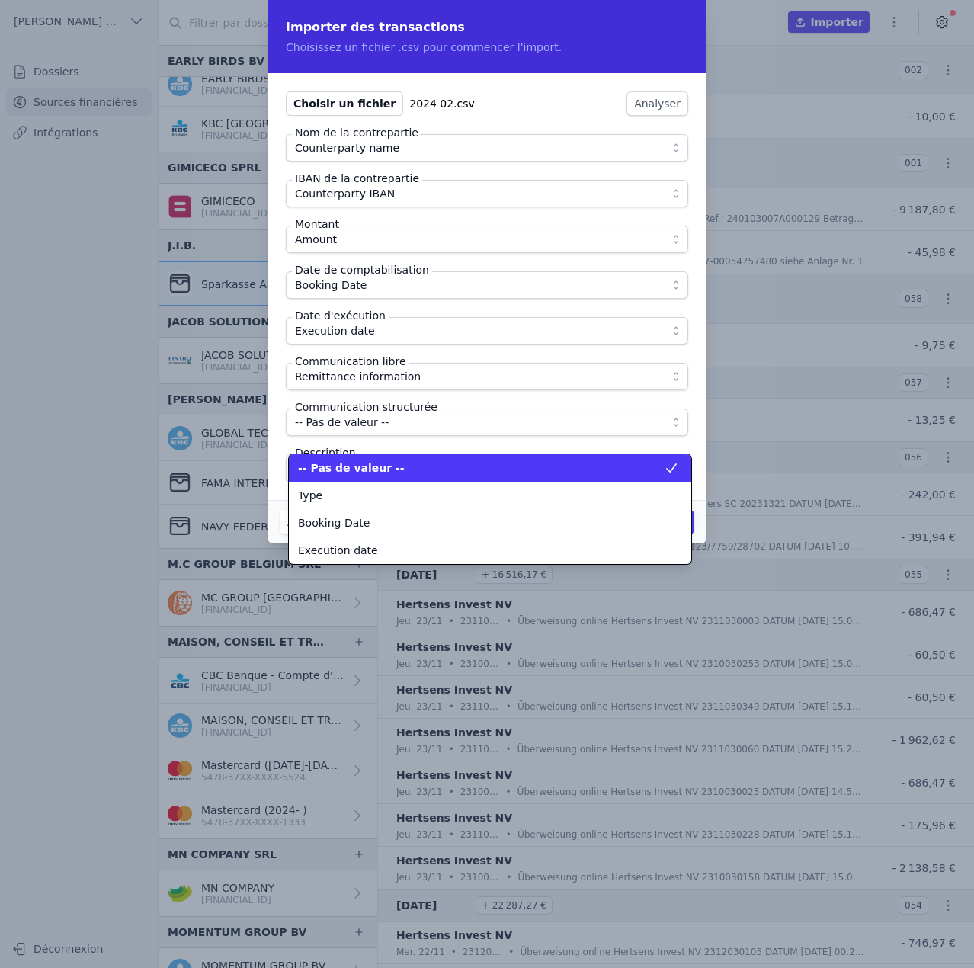
scroll to position [192, 0]
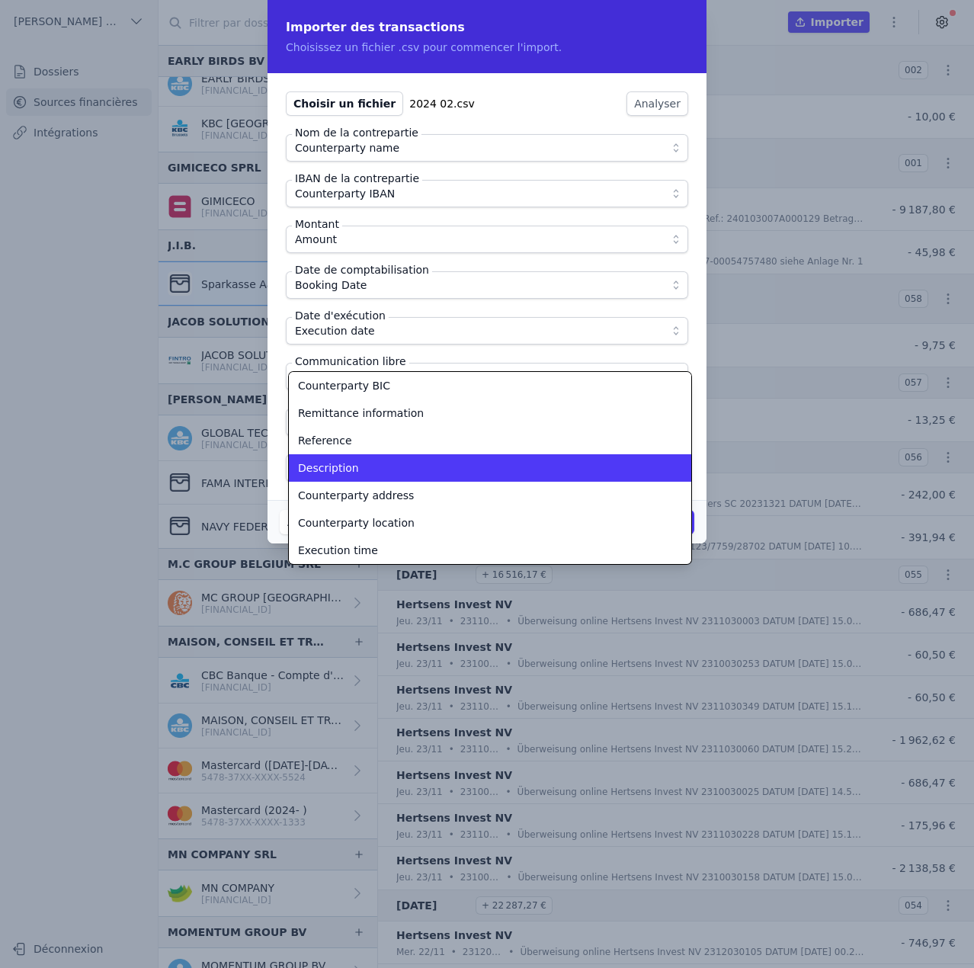
click at [381, 469] on div "Description" at bounding box center [481, 467] width 366 height 15
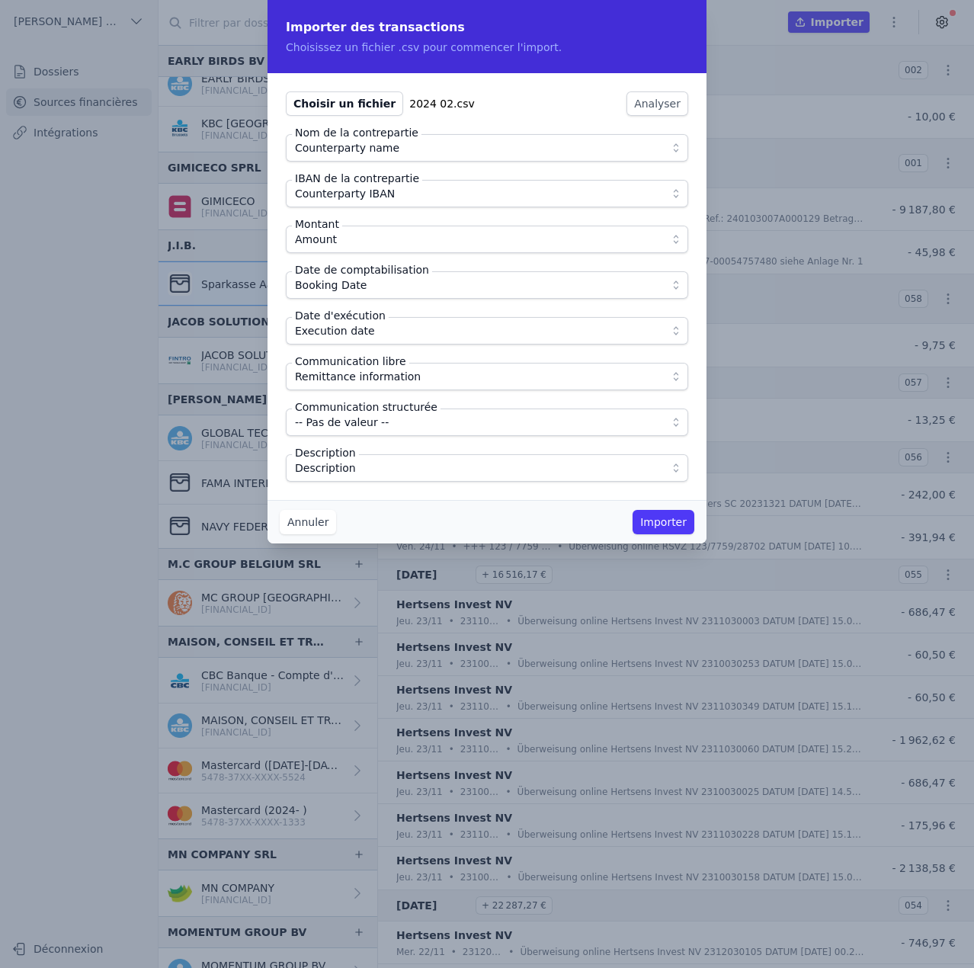
click at [421, 505] on div "Annuler Importer" at bounding box center [487, 521] width 439 height 43
click at [657, 526] on button "Importer" at bounding box center [664, 522] width 62 height 24
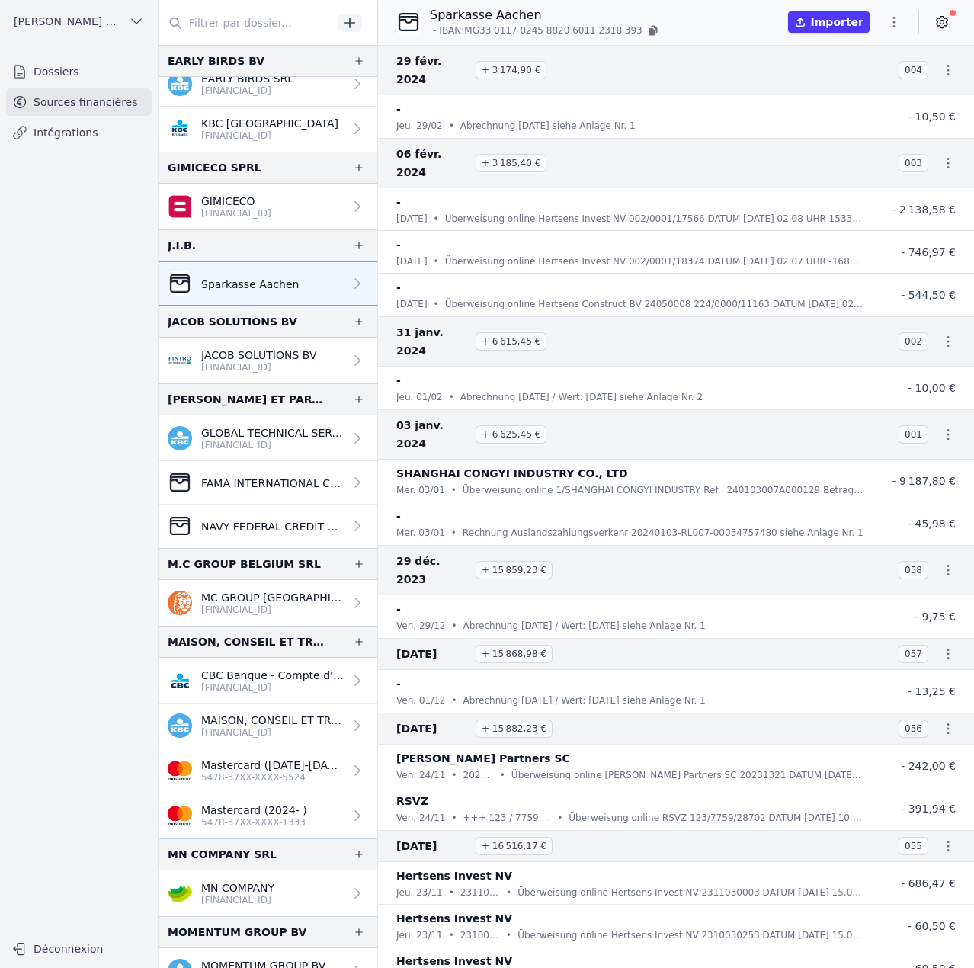
click at [899, 24] on icon "button" at bounding box center [893, 21] width 15 height 15
click at [861, 114] on button "Import CSV *" at bounding box center [858, 111] width 110 height 28
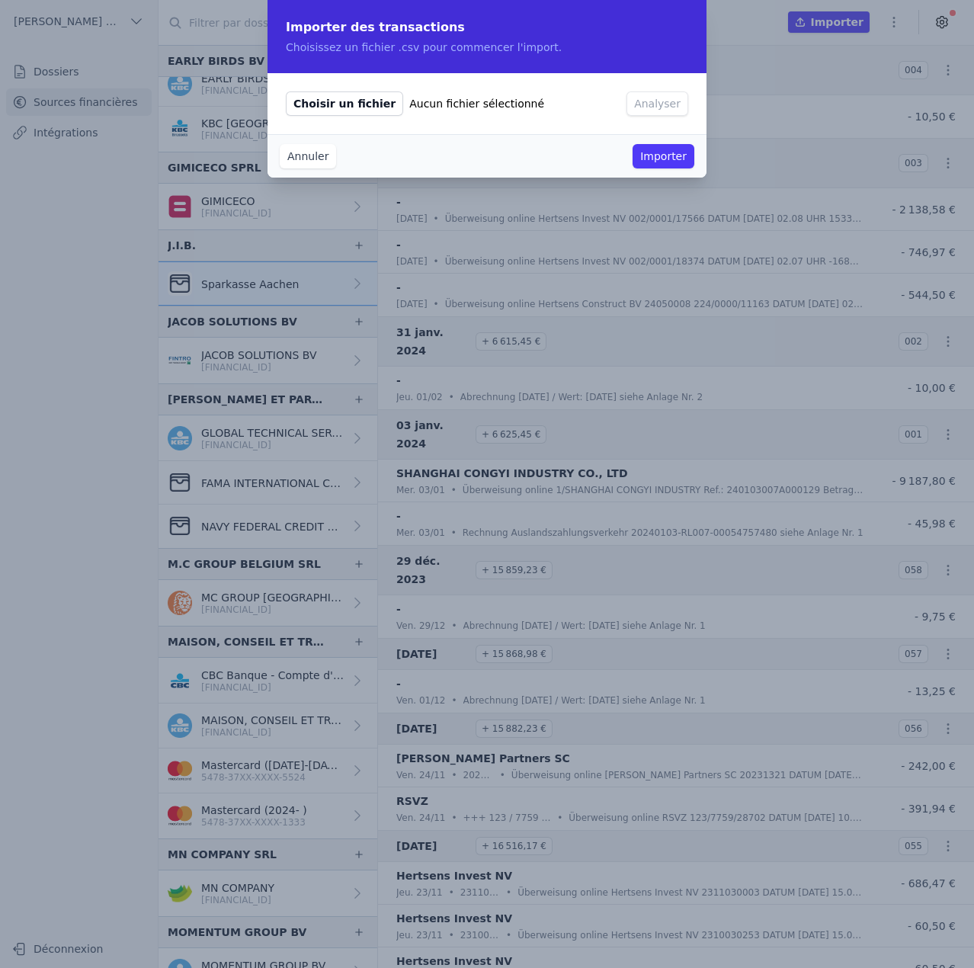
click at [339, 105] on span "Choisir un fichier" at bounding box center [344, 103] width 117 height 24
click at [286, 91] on input "Choisir un fichier Aucun fichier sélectionné" at bounding box center [285, 91] width 1 height 1
type input "C:\fakepath\2024 03 .csv"
click at [675, 111] on button "Analyser" at bounding box center [658, 103] width 62 height 24
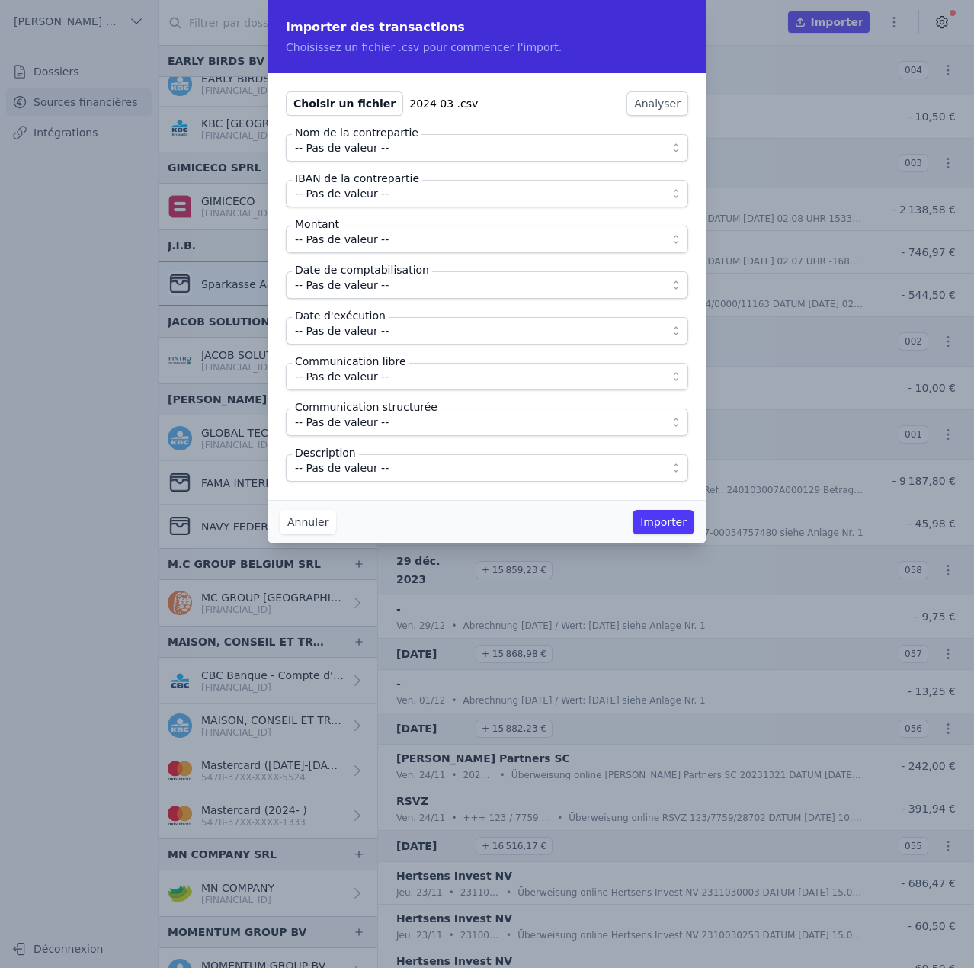
click at [400, 152] on span "-- Pas de valeur --" at bounding box center [476, 148] width 363 height 18
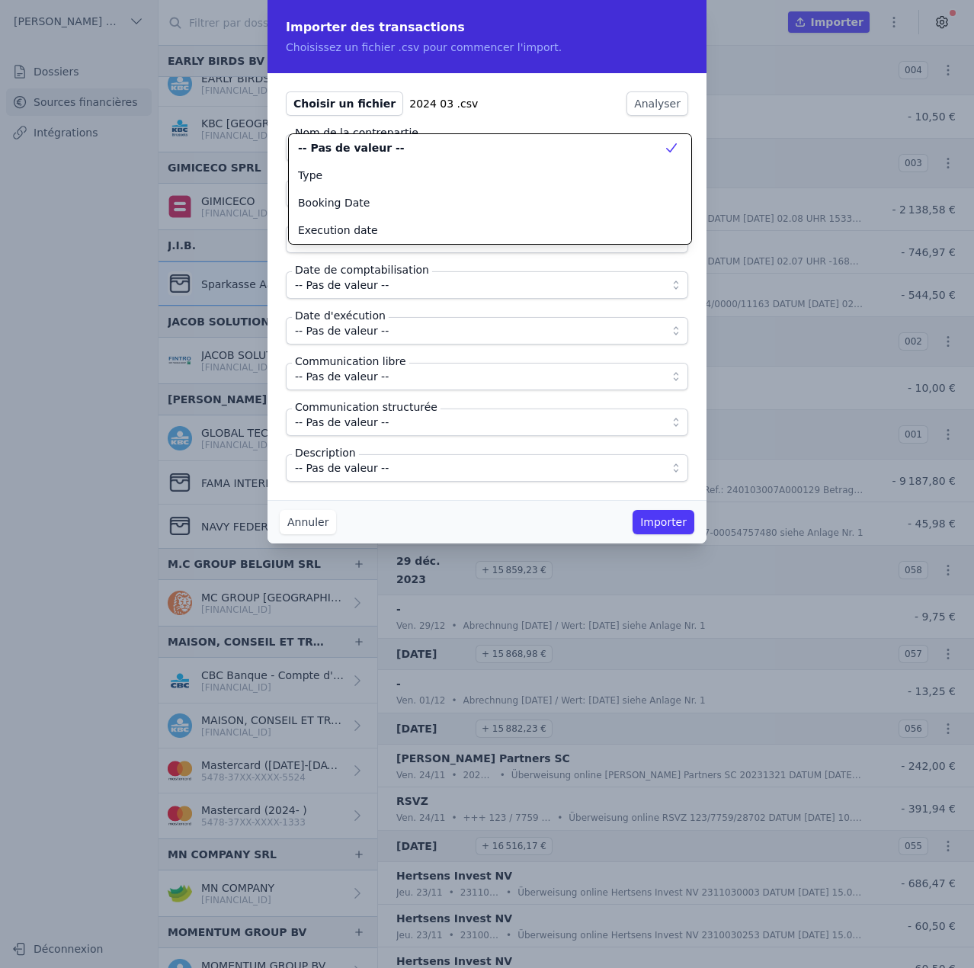
scroll to position [0, 0]
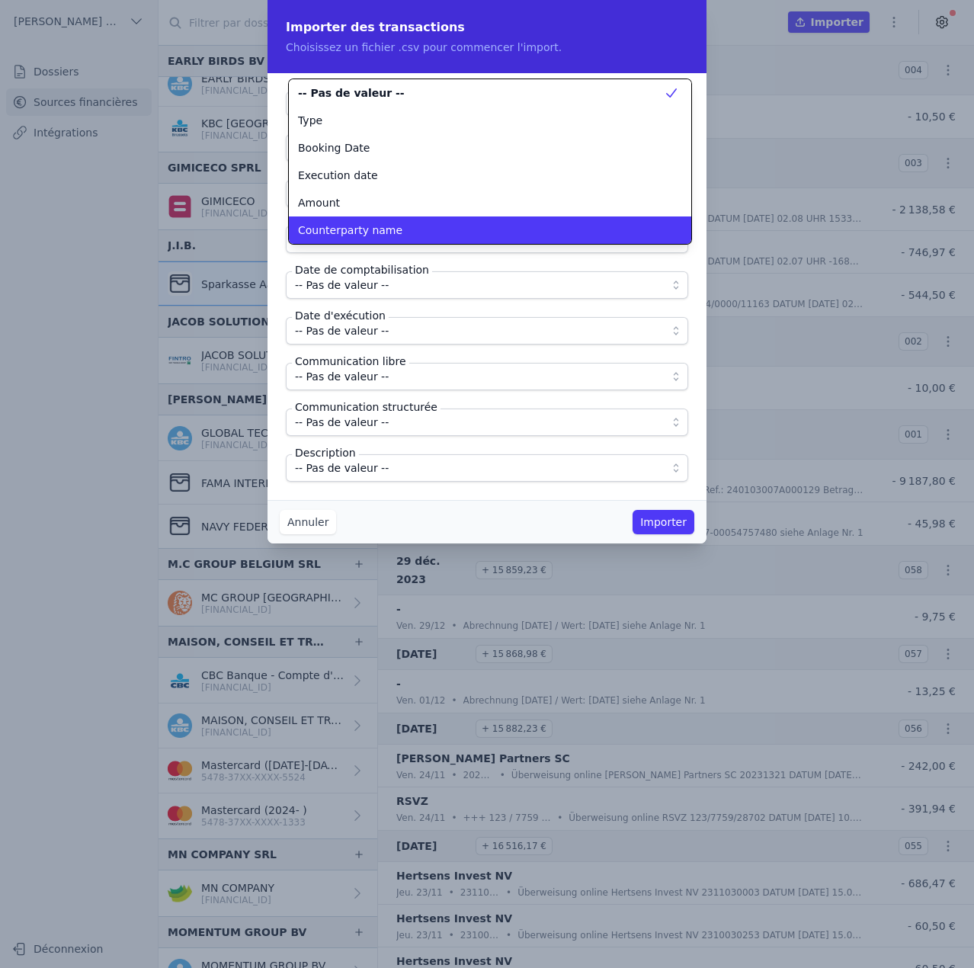
click at [376, 222] on li "Counterparty name" at bounding box center [490, 229] width 402 height 27
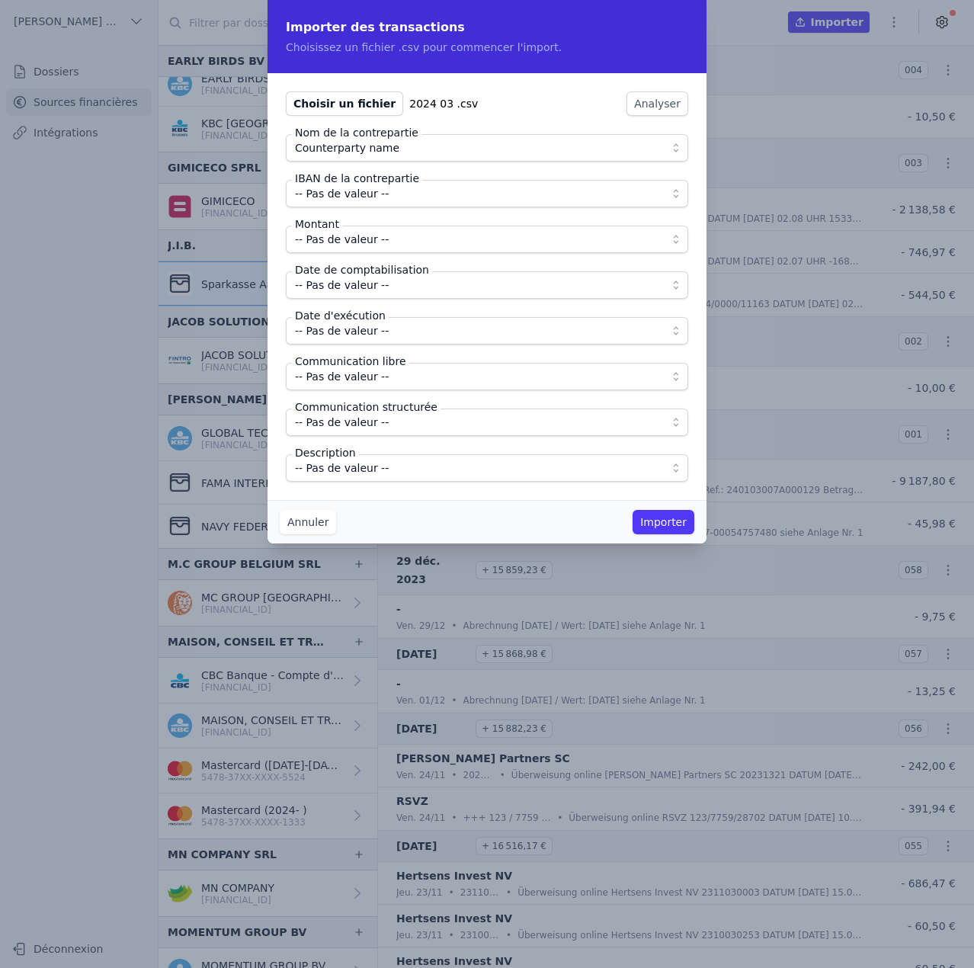
click at [376, 200] on span "-- Pas de valeur --" at bounding box center [342, 193] width 94 height 18
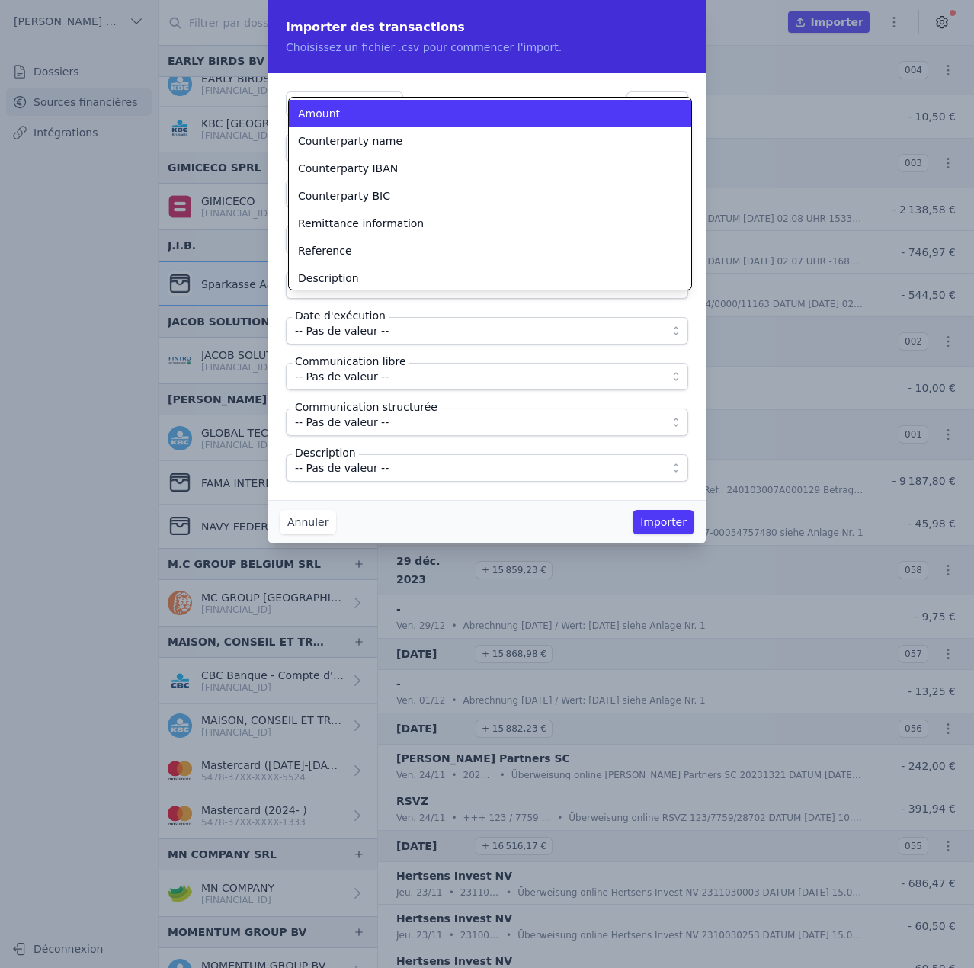
scroll to position [134, 0]
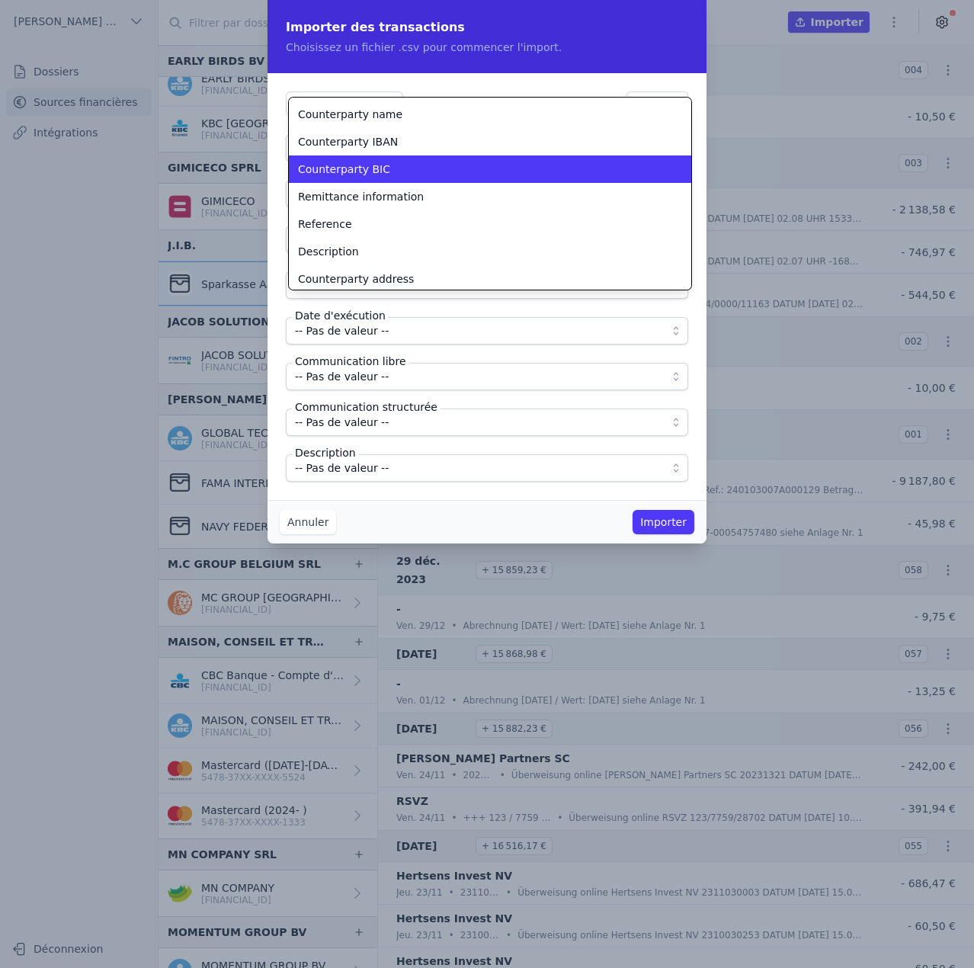
click at [370, 153] on li "Counterparty IBAN" at bounding box center [490, 141] width 402 height 27
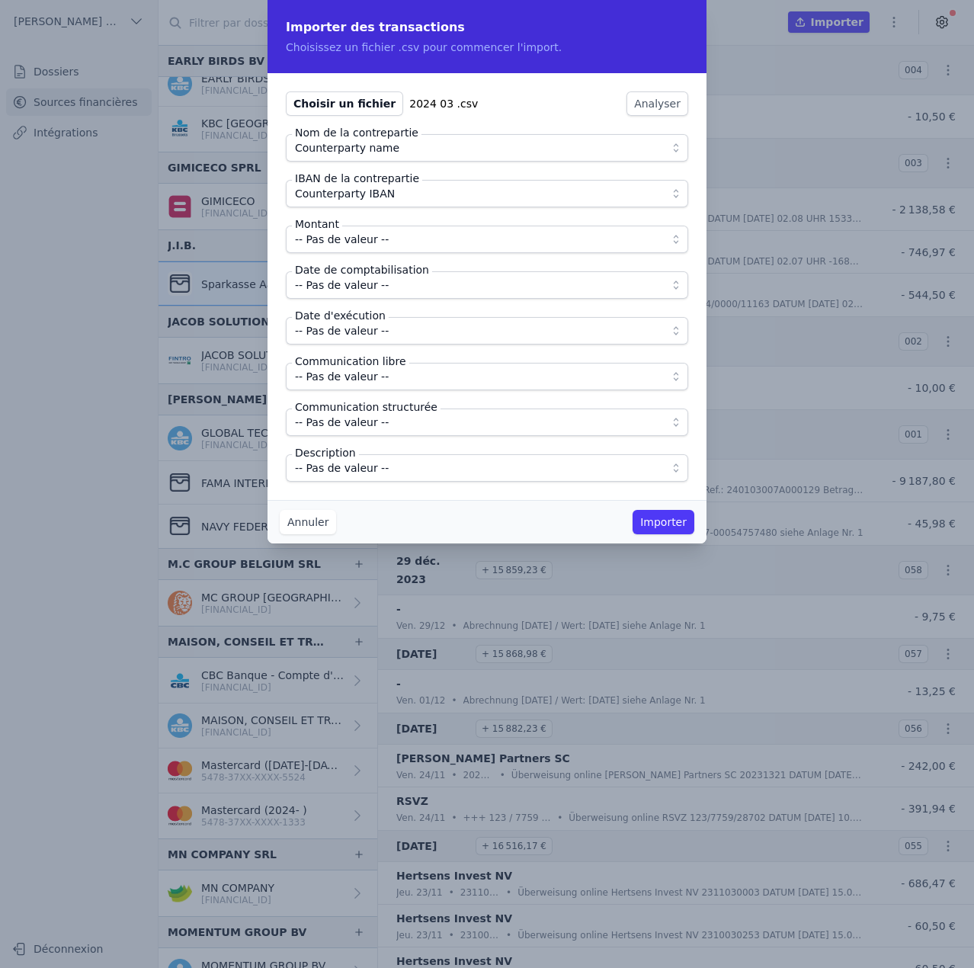
click at [367, 237] on span "-- Pas de valeur --" at bounding box center [342, 239] width 94 height 18
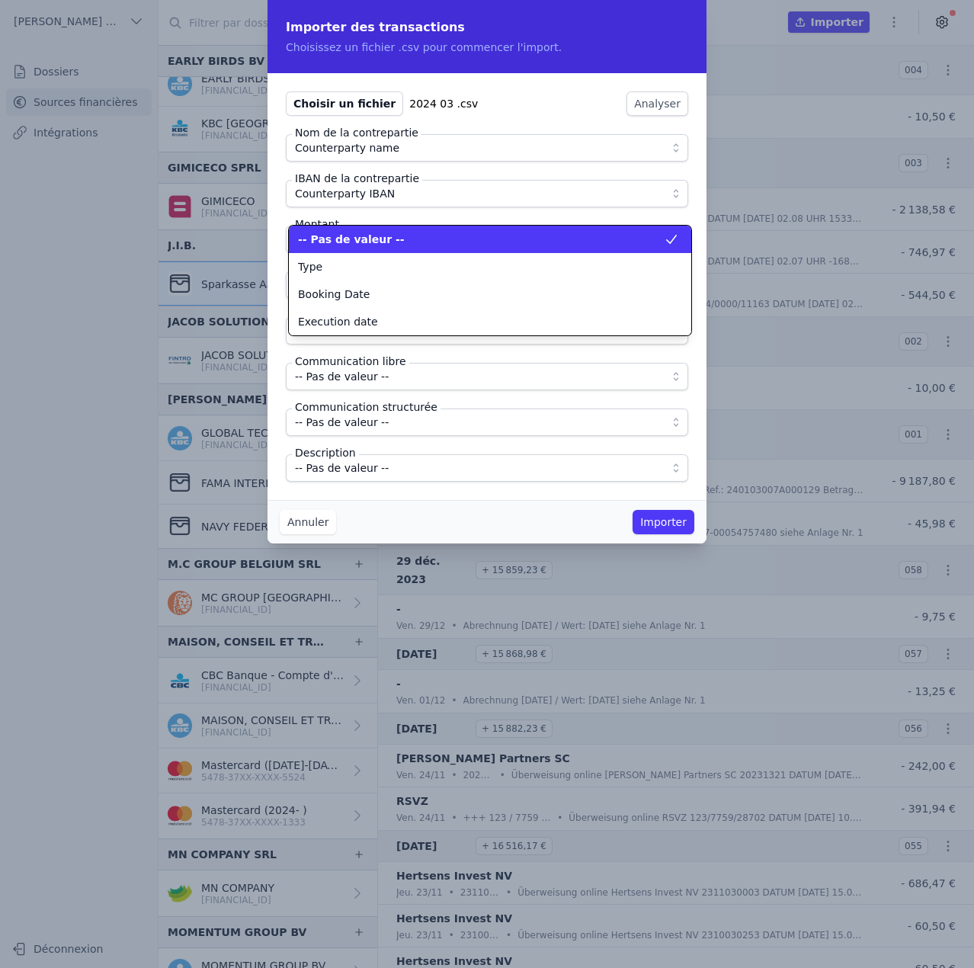
scroll to position [0, 0]
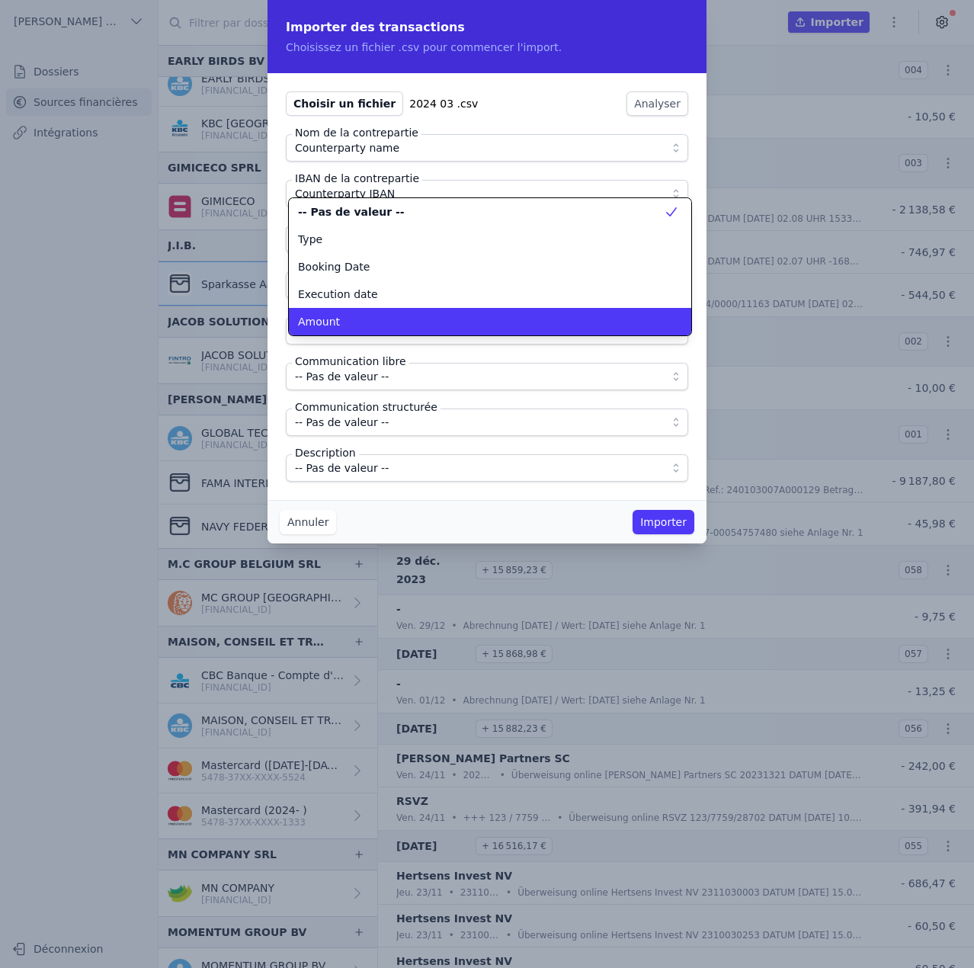
click at [354, 313] on li "Amount" at bounding box center [490, 321] width 402 height 27
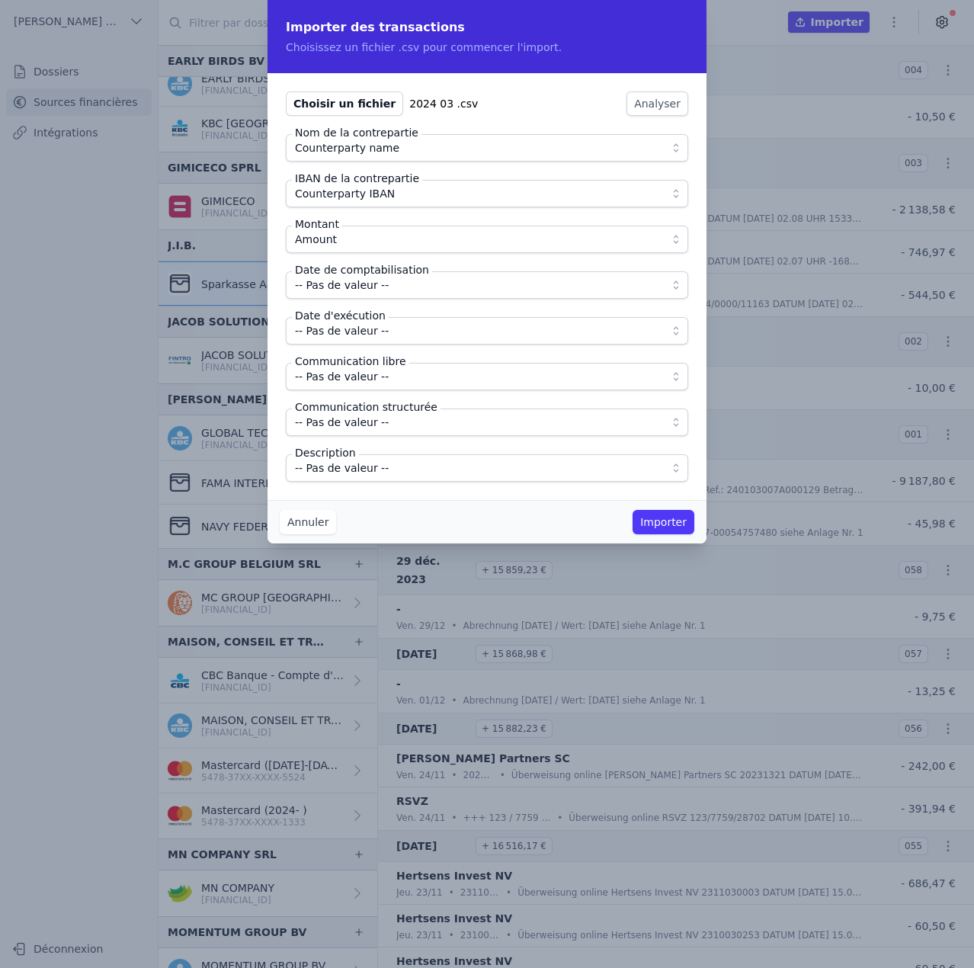
click at [354, 289] on span "-- Pas de valeur --" at bounding box center [342, 285] width 94 height 18
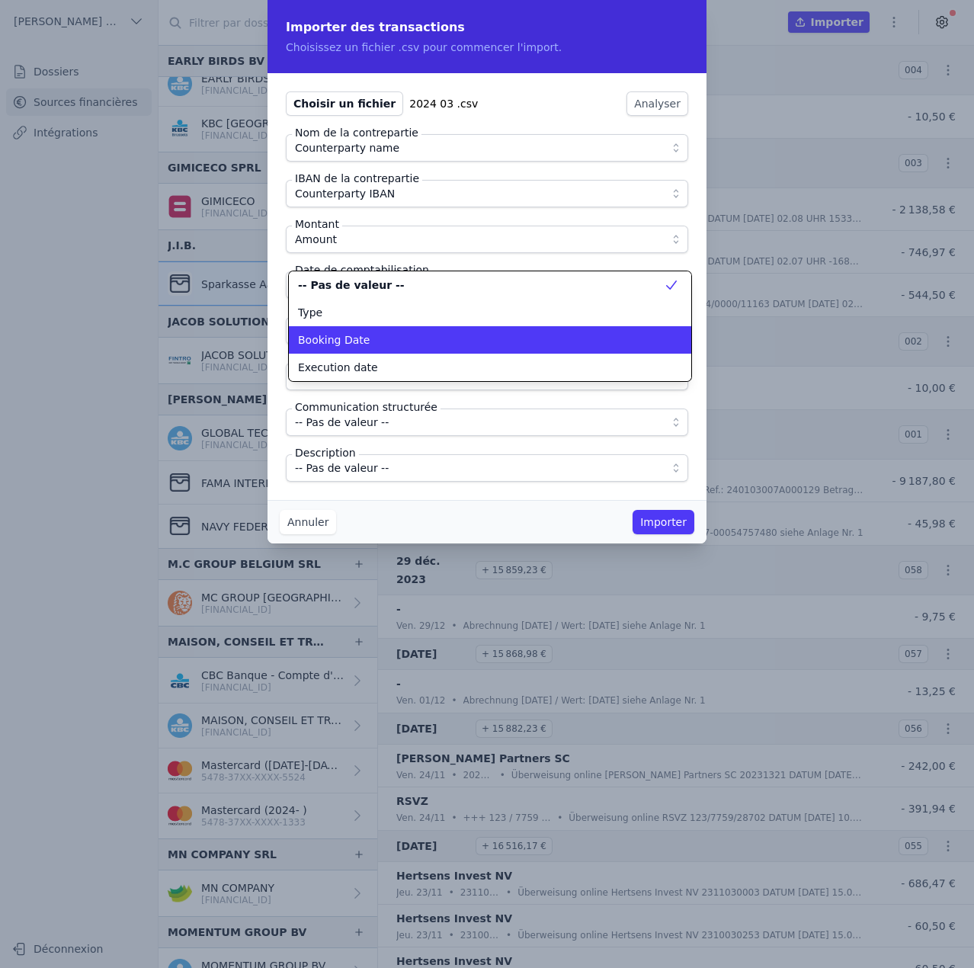
click at [351, 346] on span "Booking Date" at bounding box center [334, 339] width 72 height 15
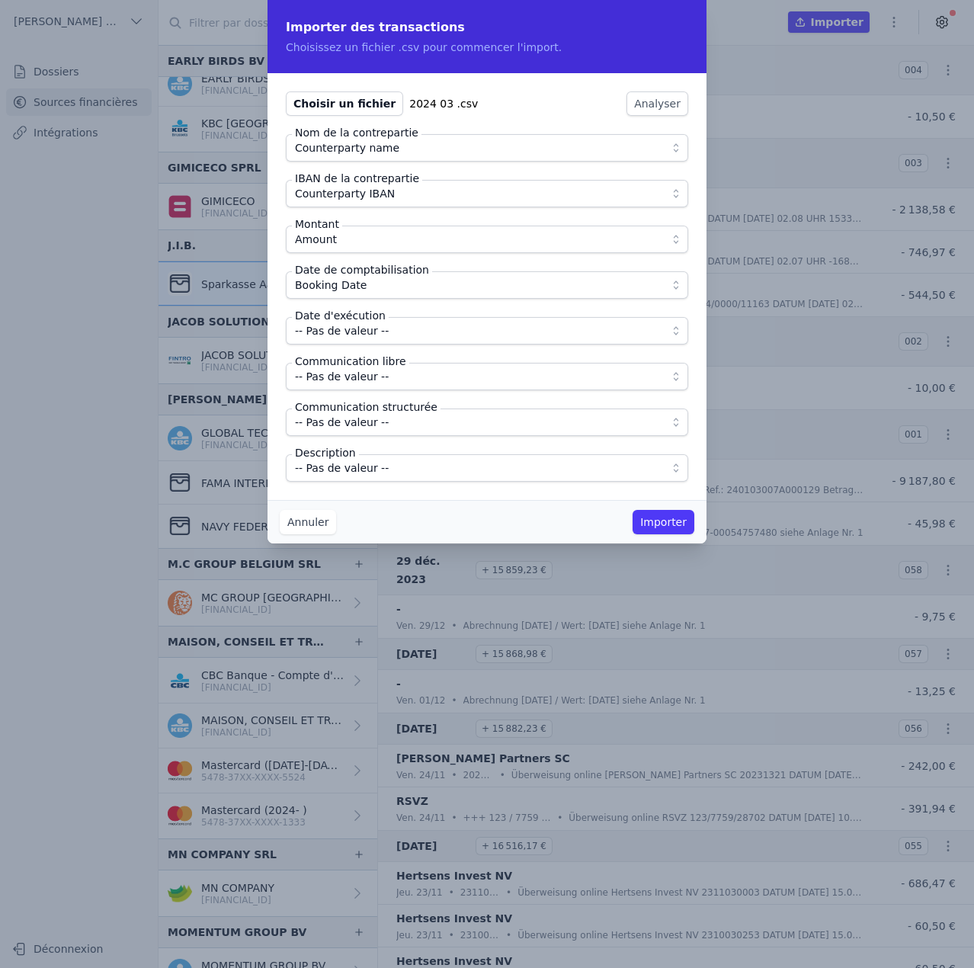
click at [353, 329] on span "-- Pas de valeur --" at bounding box center [342, 331] width 94 height 18
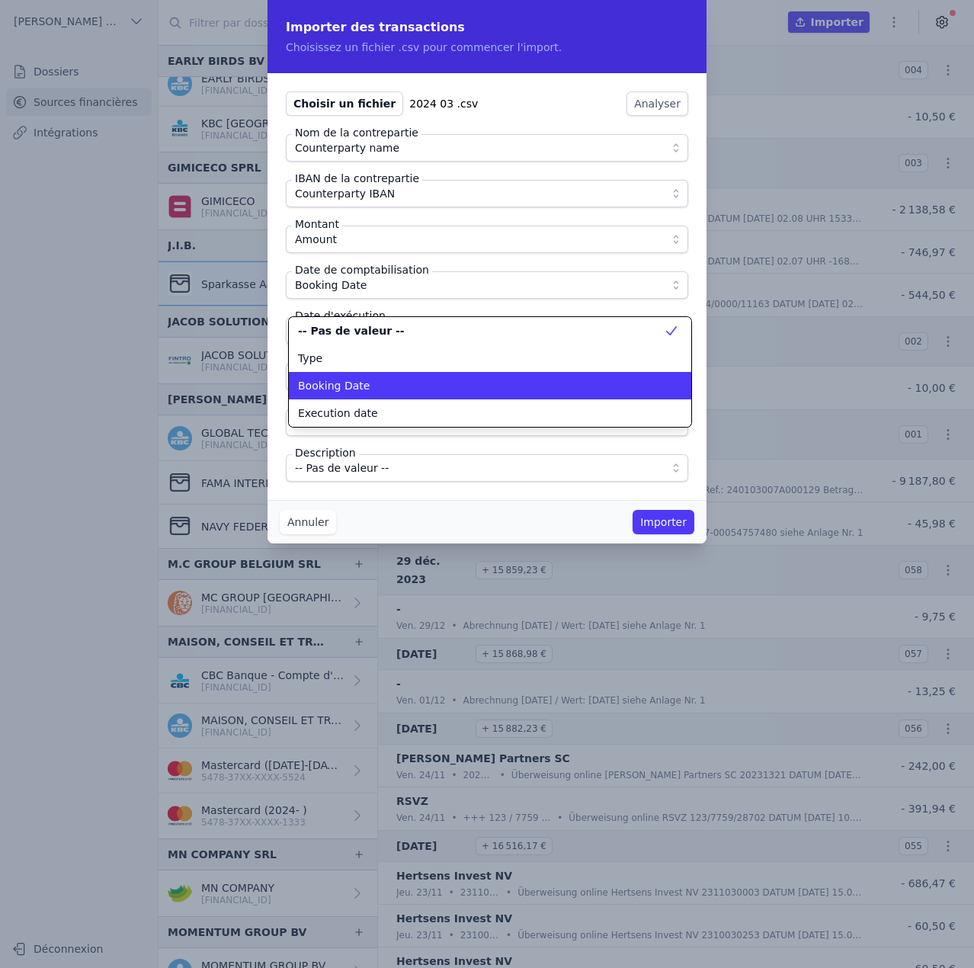
click at [354, 408] on span "Execution date" at bounding box center [338, 412] width 80 height 15
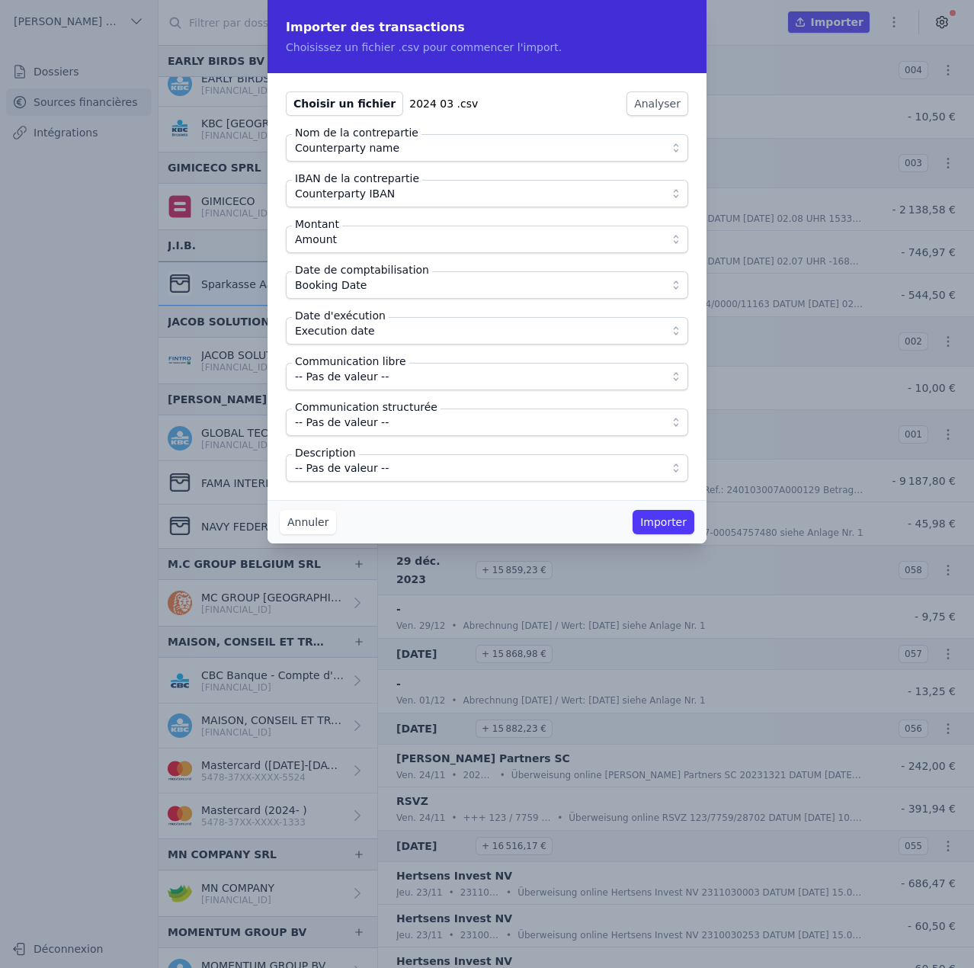
click at [360, 372] on span "-- Pas de valeur --" at bounding box center [342, 376] width 94 height 18
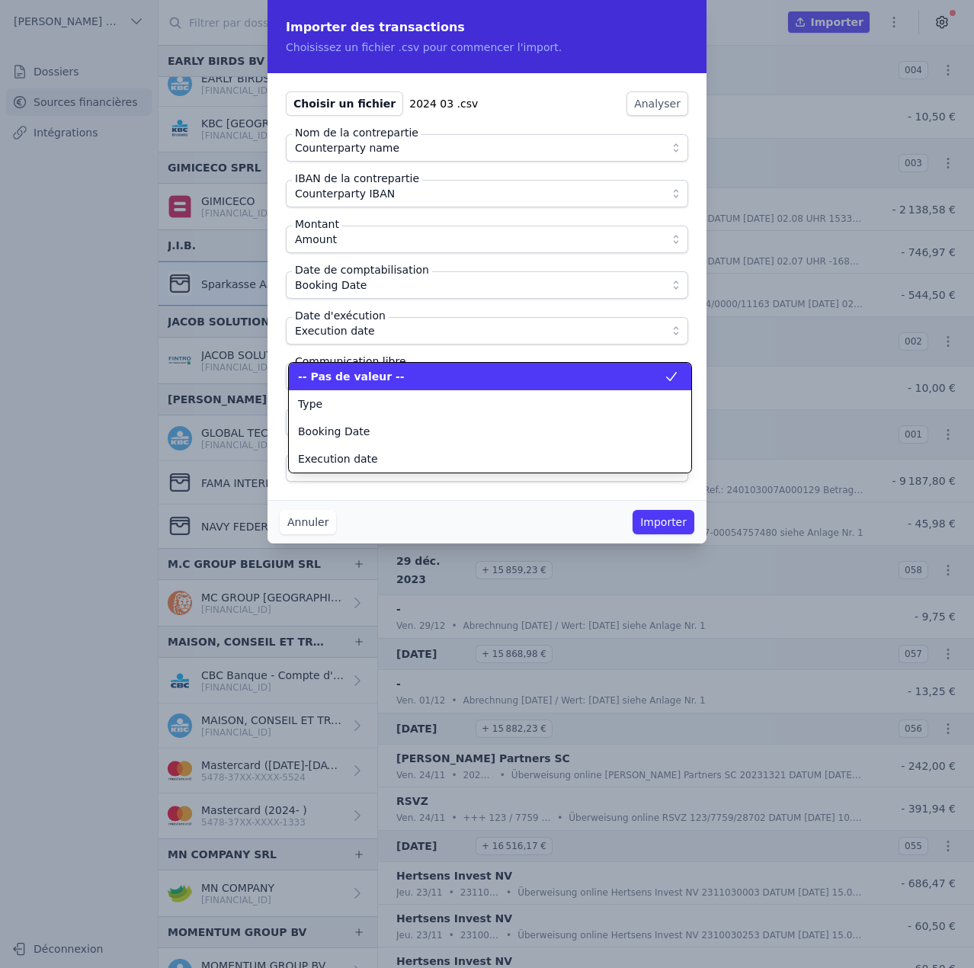
scroll to position [137, 0]
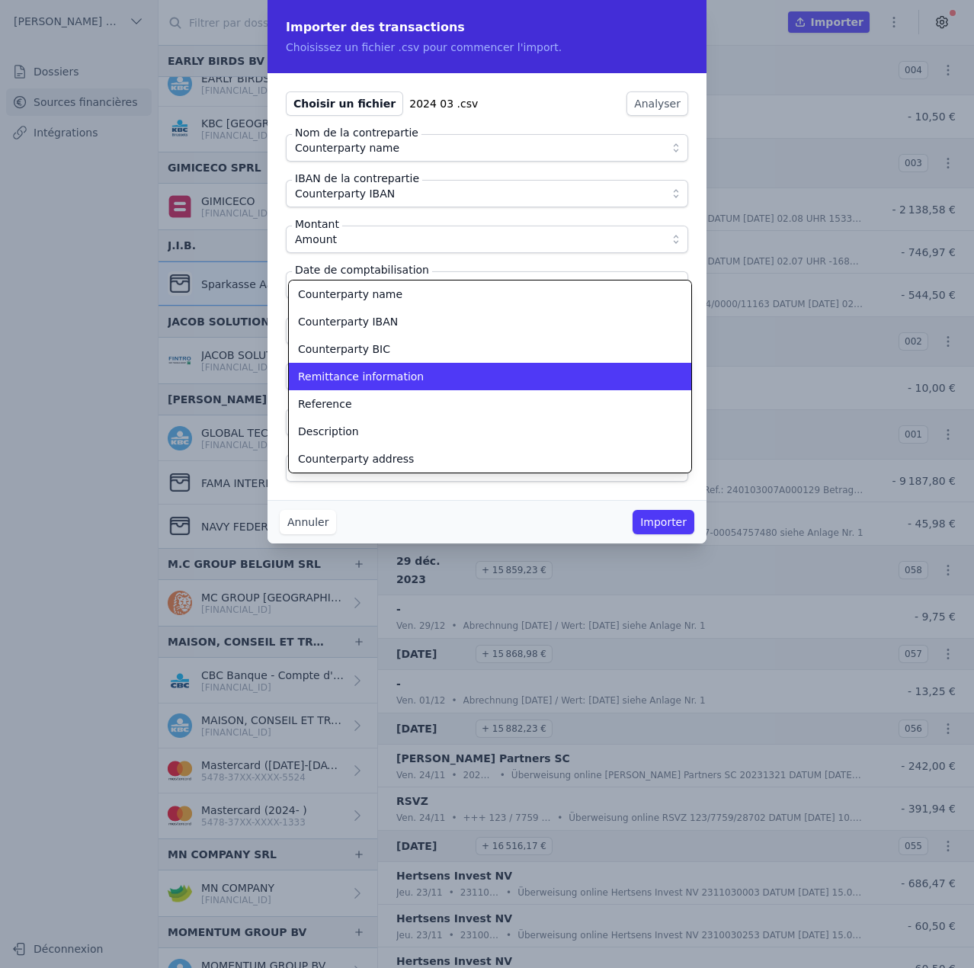
click at [360, 372] on span "Remittance information" at bounding box center [361, 376] width 126 height 15
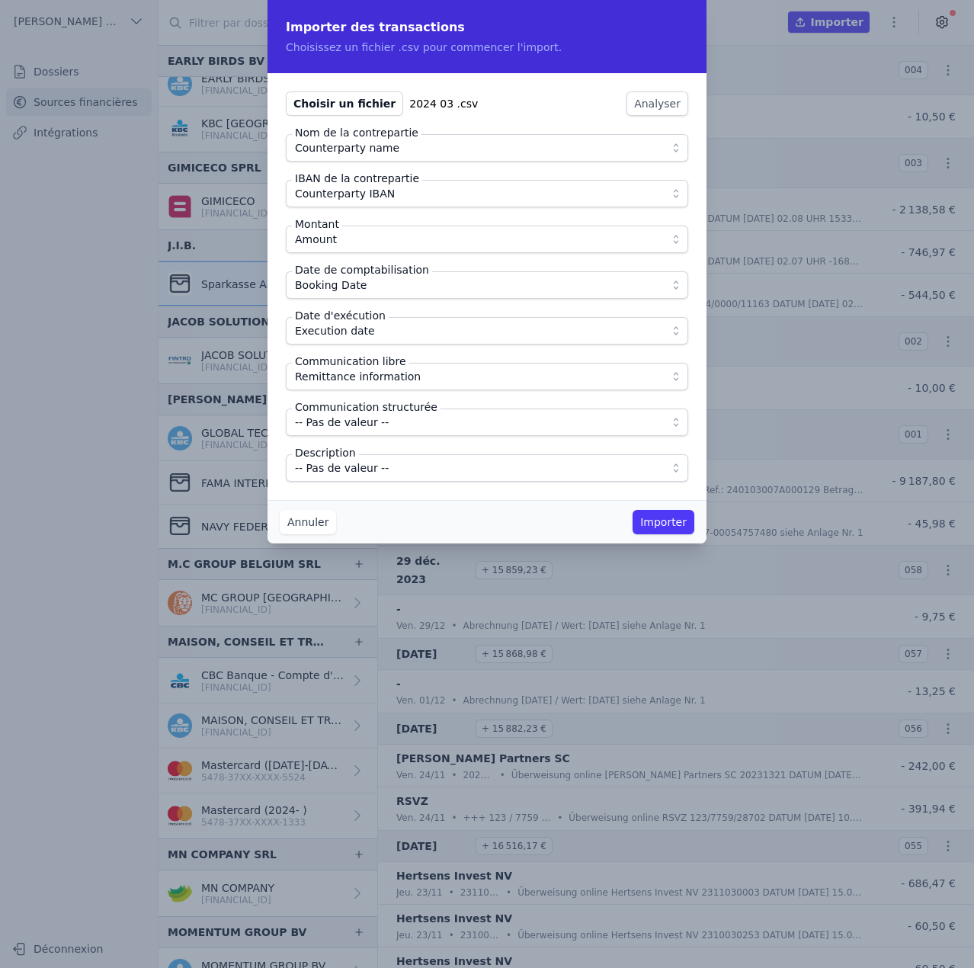
click at [364, 471] on span "-- Pas de valeur --" at bounding box center [342, 468] width 94 height 18
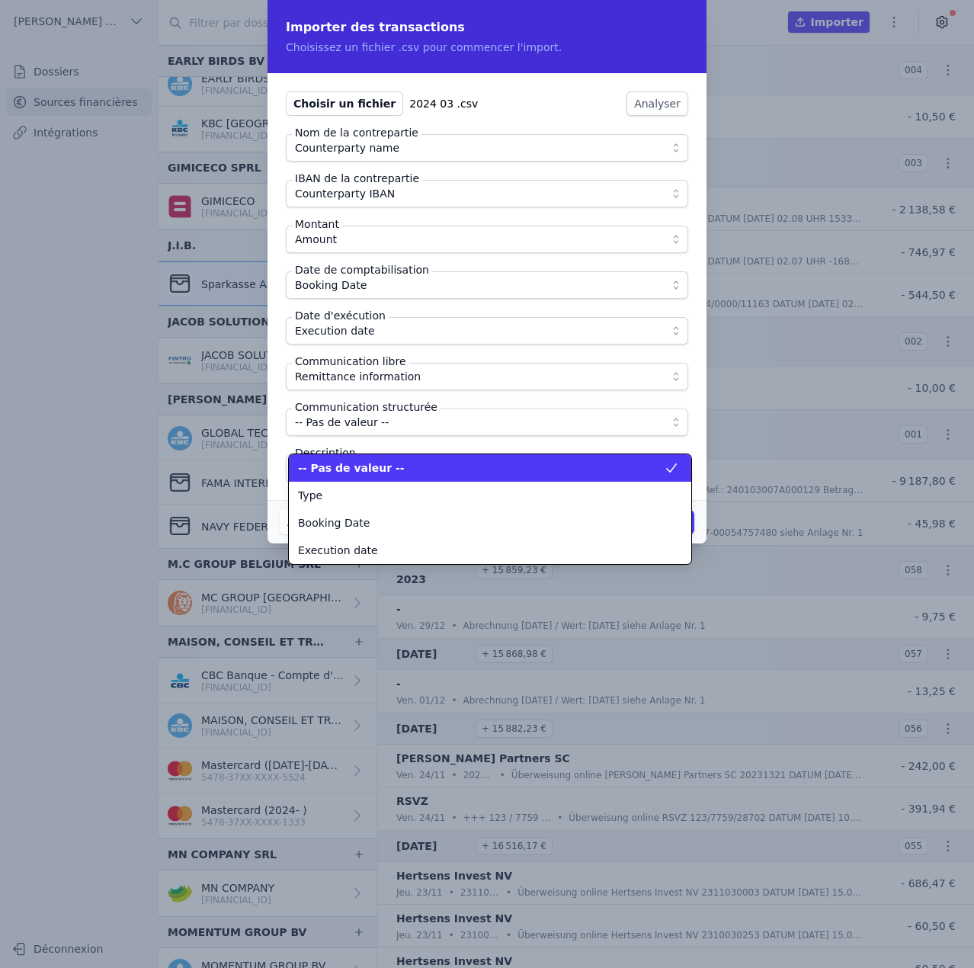
scroll to position [192, 0]
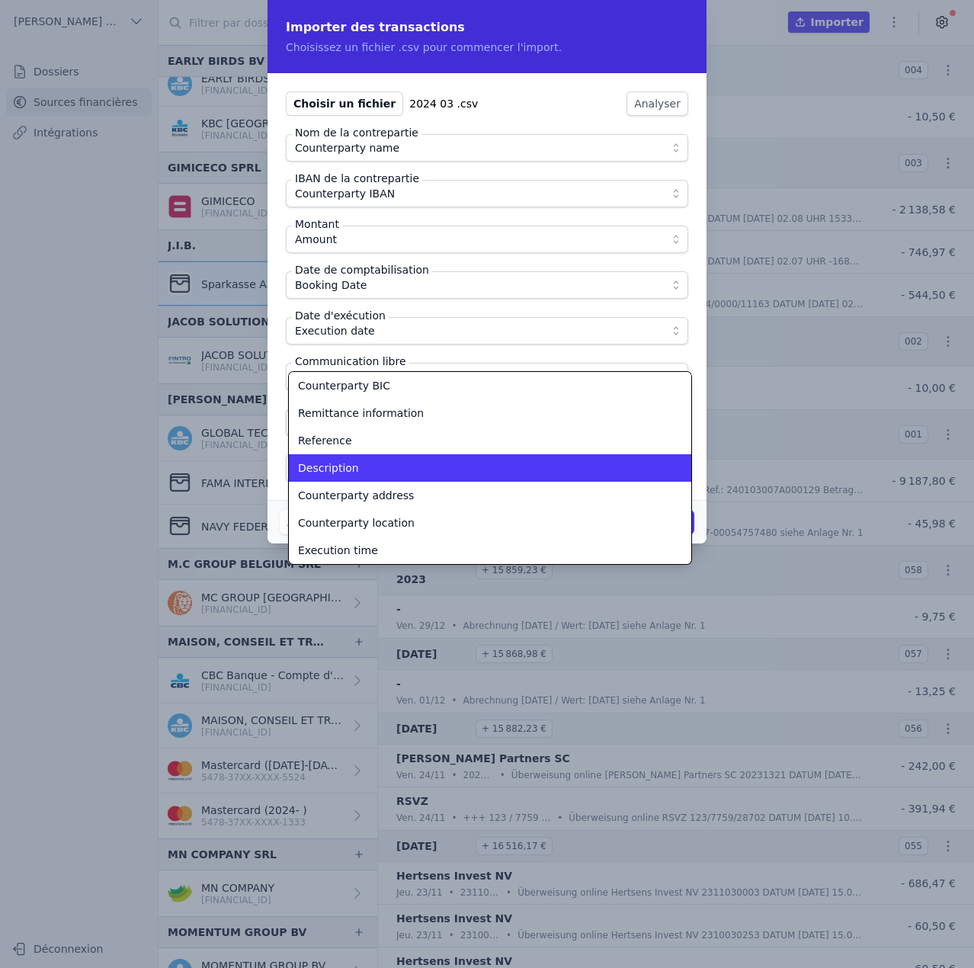
click at [364, 471] on div "Description" at bounding box center [481, 467] width 366 height 15
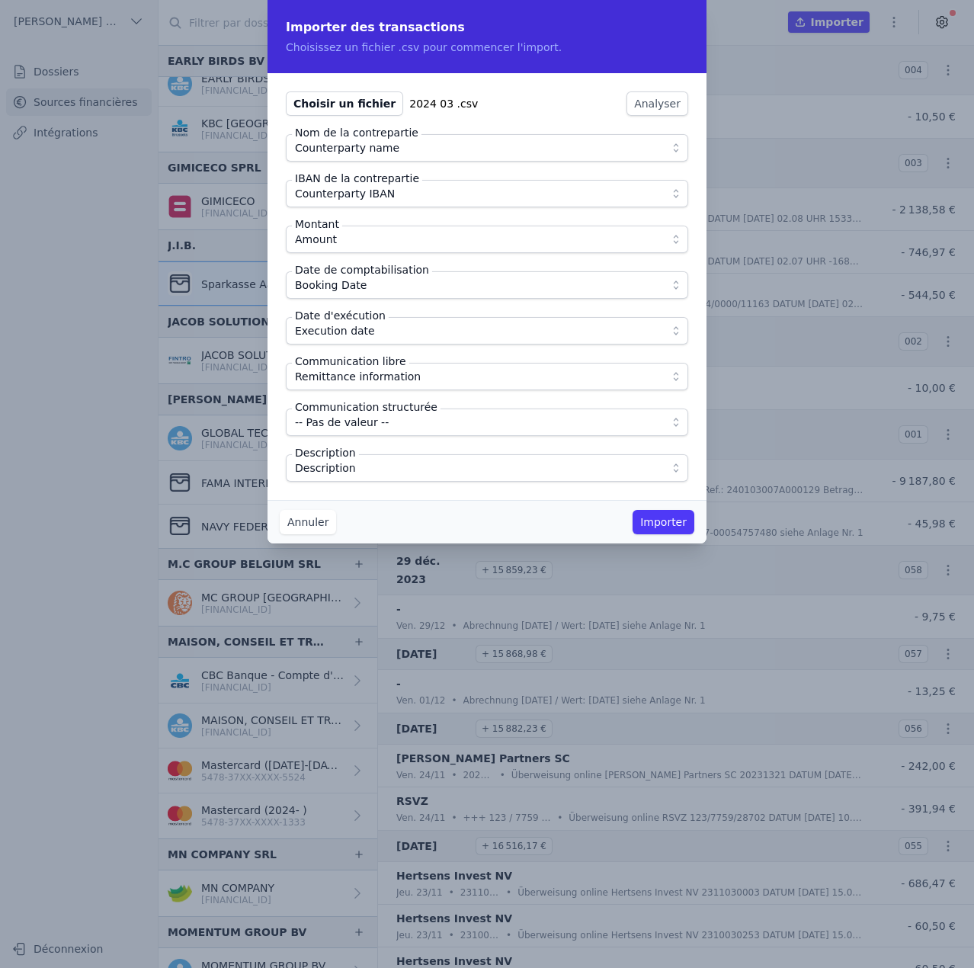
click at [402, 489] on div "Choisir un fichier 2024 03 .csv Analyser Nom de la contrepartie Counterparty na…" at bounding box center [487, 286] width 439 height 427
click at [672, 521] on button "Importer" at bounding box center [664, 522] width 62 height 24
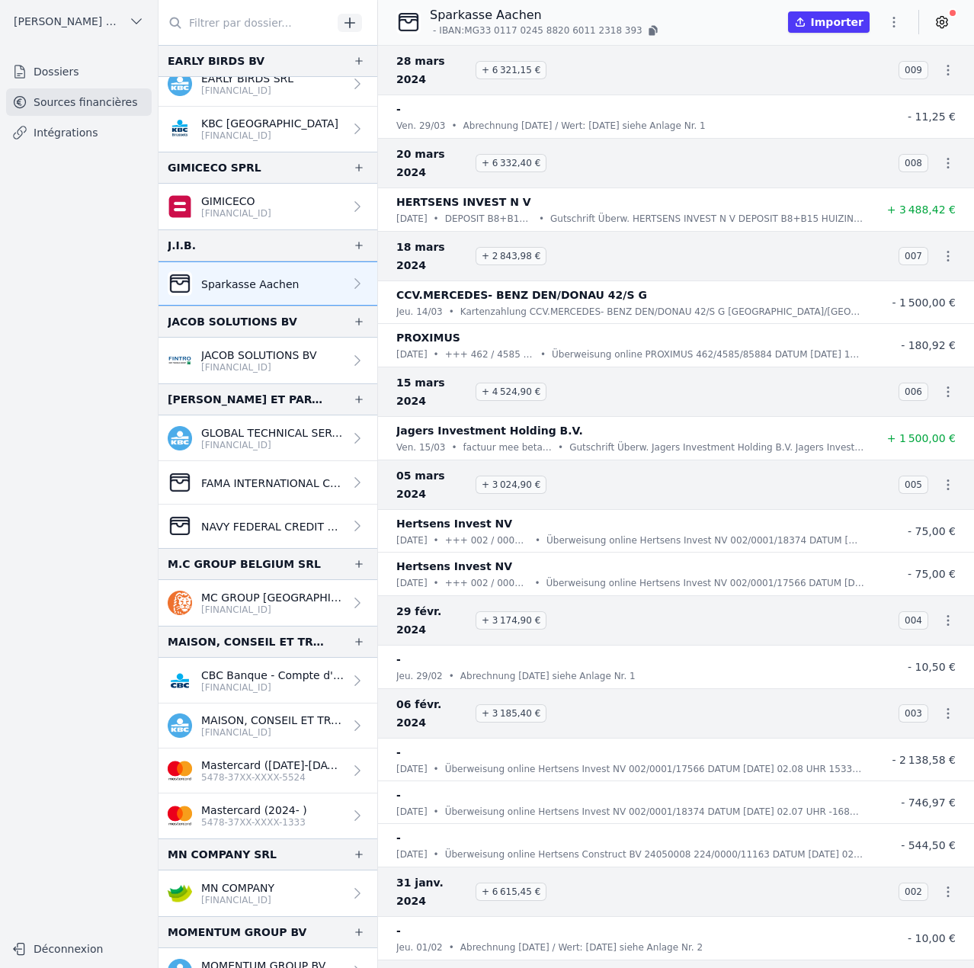
click at [905, 22] on button "button" at bounding box center [894, 22] width 30 height 24
click at [866, 115] on button "Import CSV *" at bounding box center [858, 111] width 110 height 28
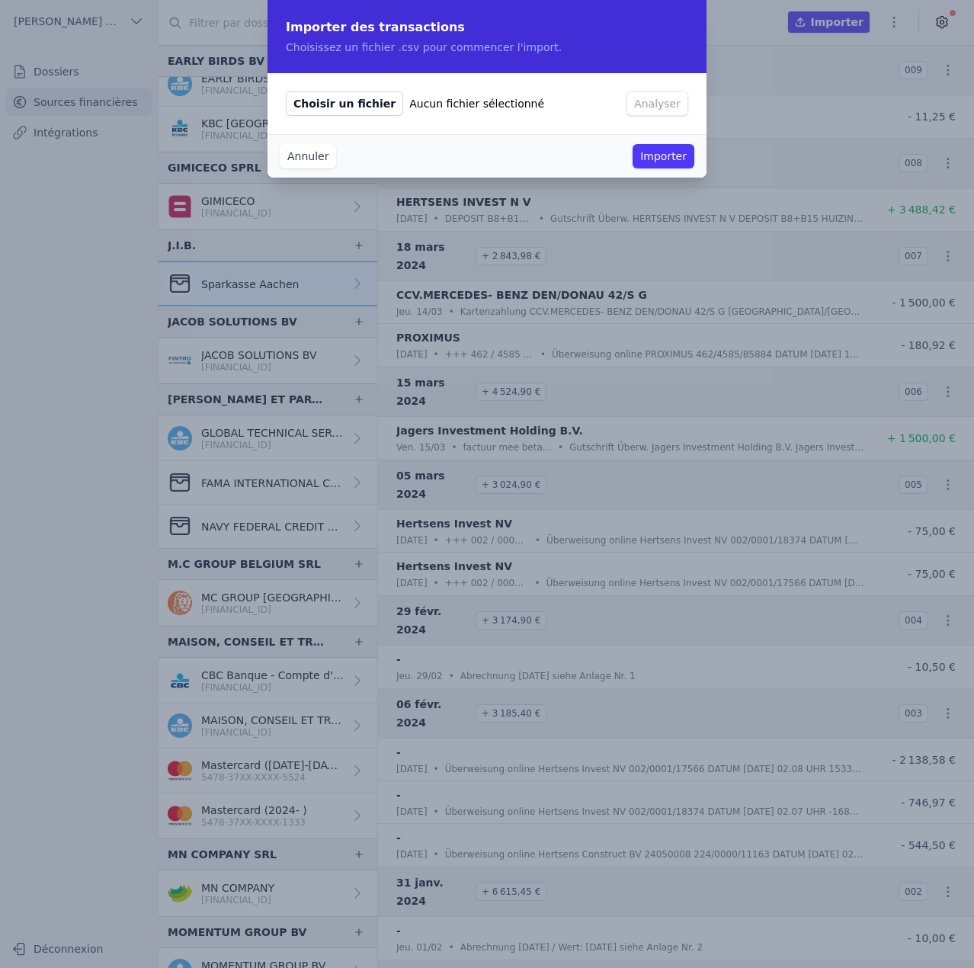
click at [358, 108] on span "Choisir un fichier" at bounding box center [344, 103] width 117 height 24
click at [286, 91] on input "Choisir un fichier Aucun fichier sélectionné" at bounding box center [285, 91] width 1 height 1
click at [311, 152] on button "Annuler" at bounding box center [308, 156] width 56 height 24
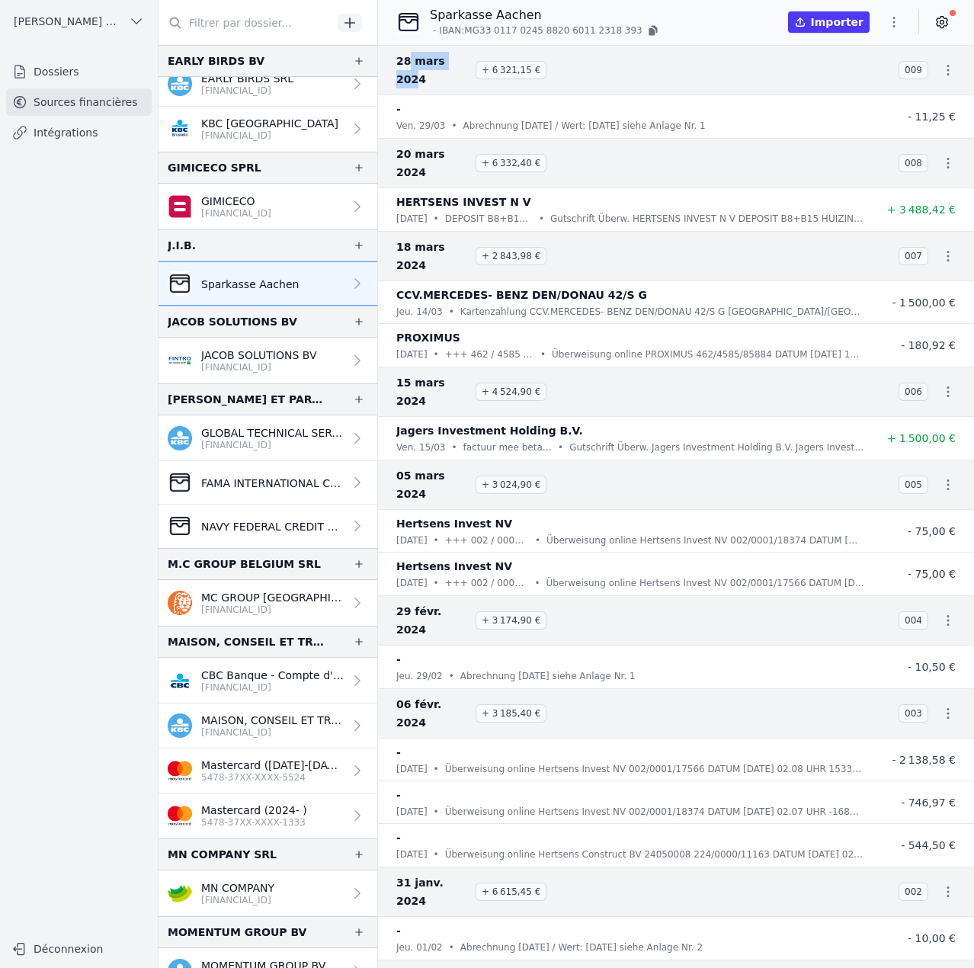
drag, startPoint x: 417, startPoint y: 65, endPoint x: 457, endPoint y: 62, distance: 39.7
click at [457, 62] on span "28 mars 2024" at bounding box center [432, 70] width 73 height 37
click at [893, 27] on icon "button" at bounding box center [894, 22] width 2 height 11
click at [868, 115] on button "Import CSV *" at bounding box center [858, 111] width 110 height 28
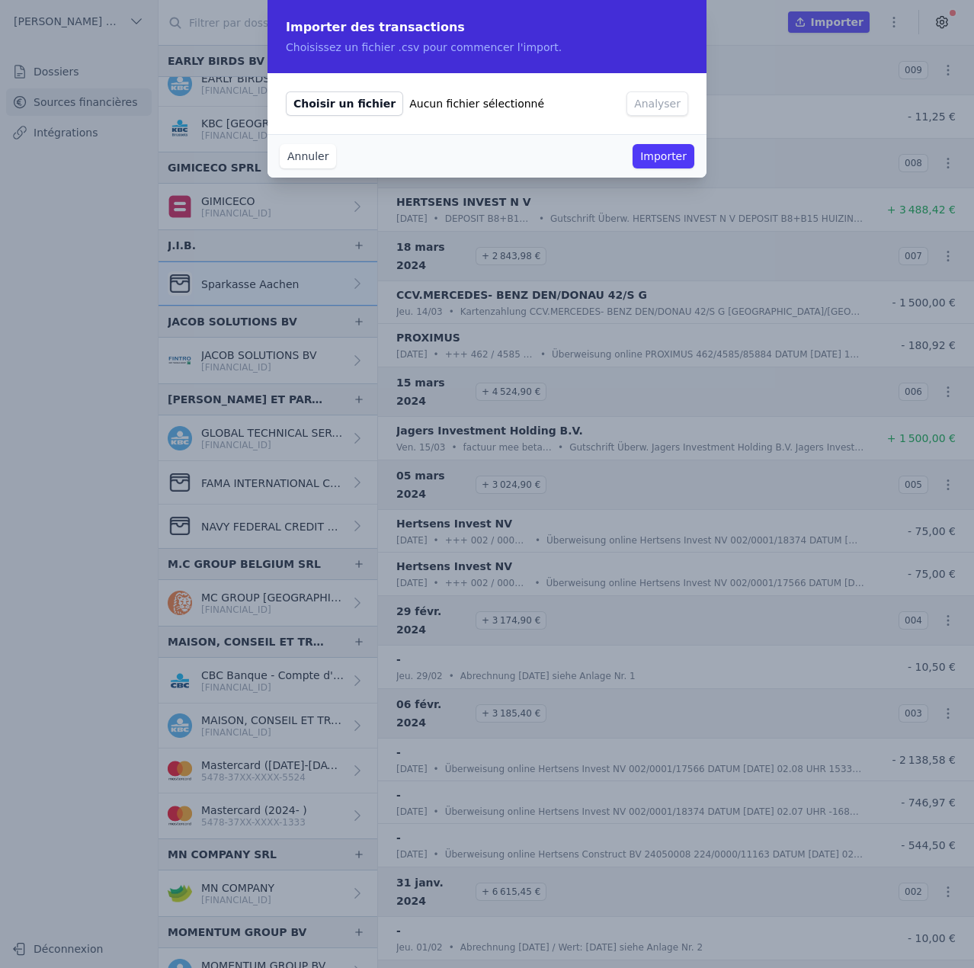
click at [340, 104] on span "Choisir un fichier" at bounding box center [344, 103] width 117 height 24
click at [286, 91] on input "Choisir un fichier Aucun fichier sélectionné" at bounding box center [285, 91] width 1 height 1
type input "C:\fakepath\2024 04.csv"
click at [639, 101] on button "Analyser" at bounding box center [658, 103] width 62 height 24
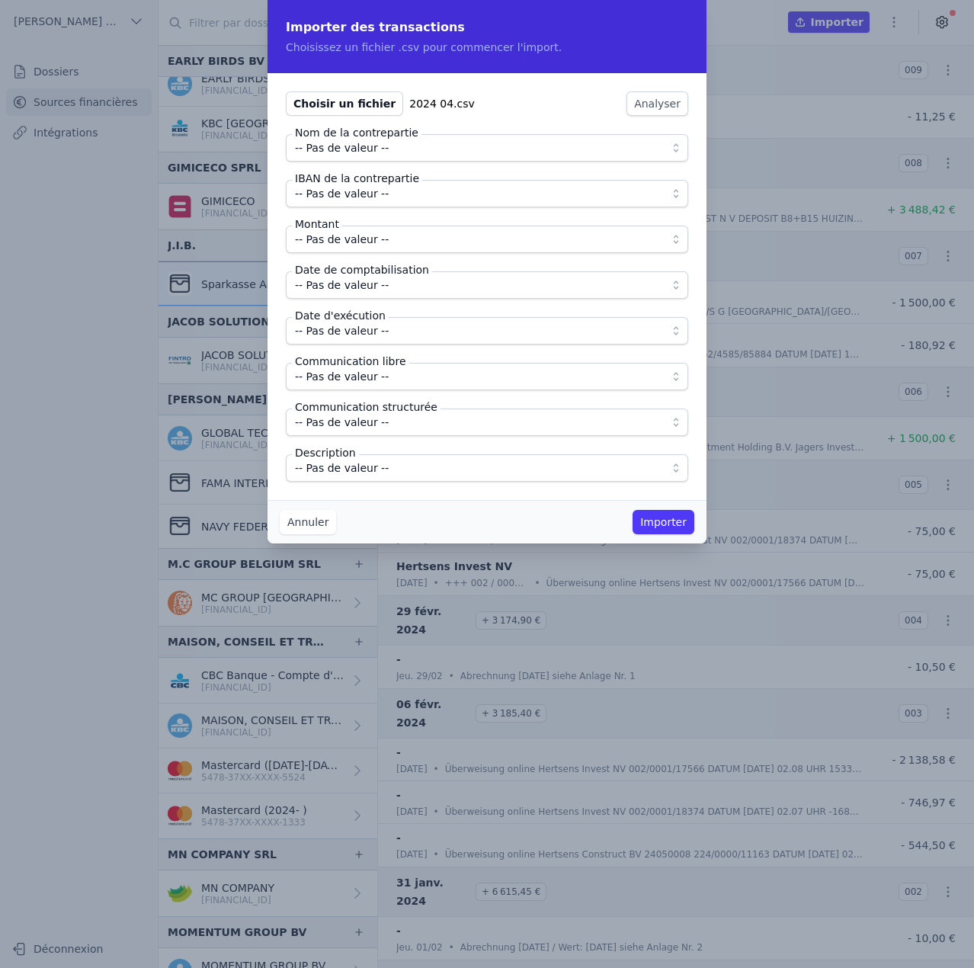
click at [401, 167] on fieldset "Nom de la contrepartie -- Pas de valeur -- IBAN de la contrepartie -- Pas de va…" at bounding box center [487, 308] width 402 height 348
click at [400, 152] on span "-- Pas de valeur --" at bounding box center [476, 148] width 363 height 18
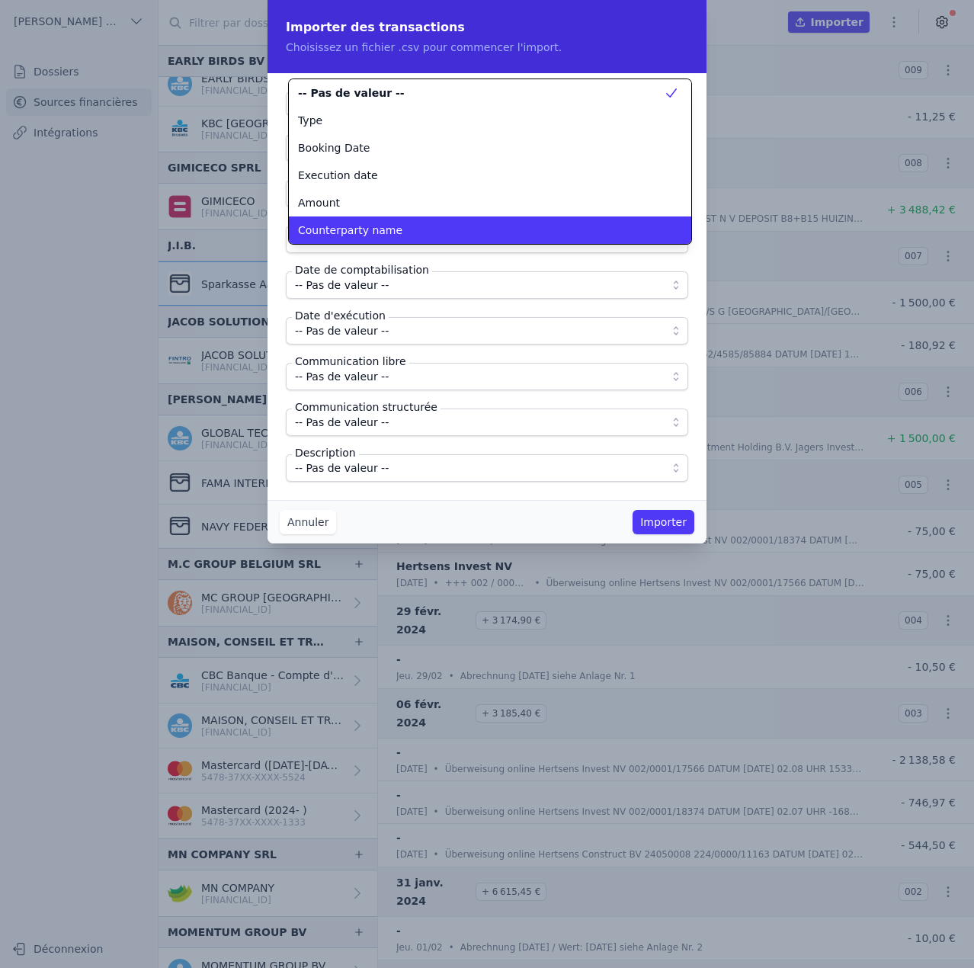
click at [374, 229] on span "Counterparty name" at bounding box center [350, 230] width 104 height 15
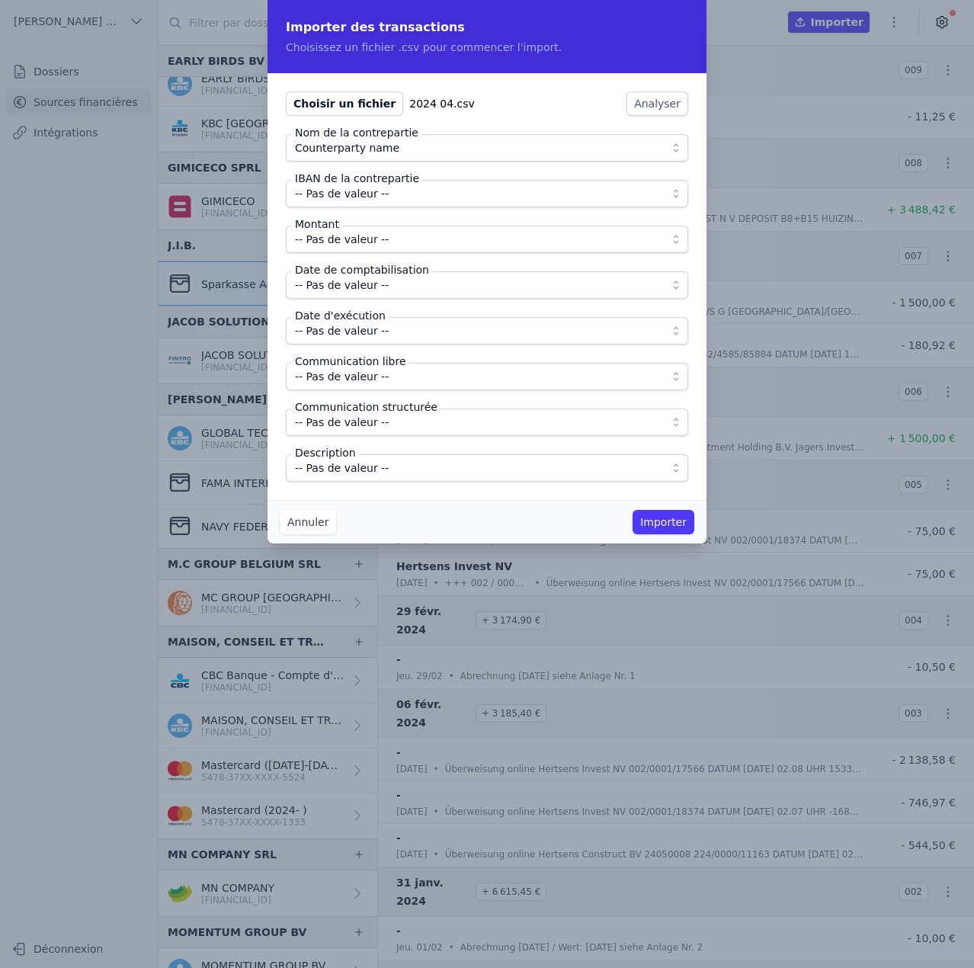
click at [367, 184] on label "IBAN de la contrepartie" at bounding box center [357, 178] width 130 height 15
click at [370, 193] on span "-- Pas de valeur --" at bounding box center [342, 193] width 94 height 18
click at [372, 198] on span "Counterparty name" at bounding box center [347, 193] width 104 height 18
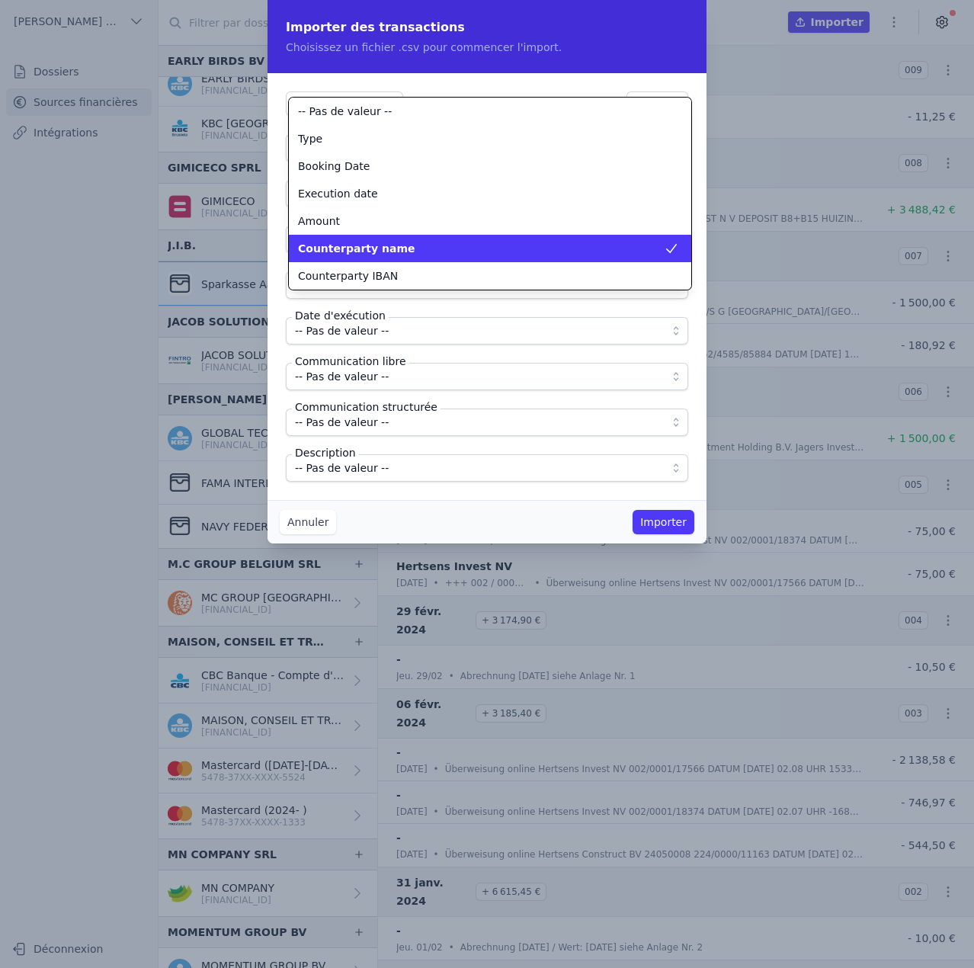
scroll to position [55, 0]
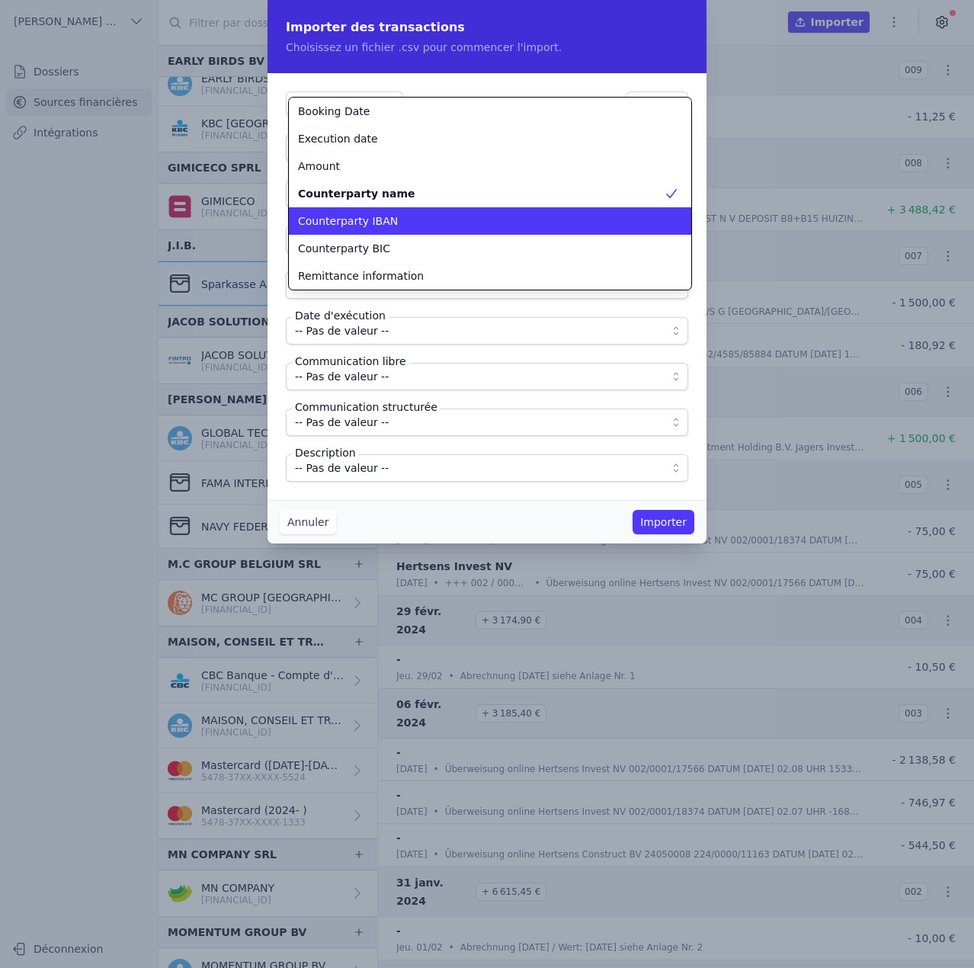
click at [373, 218] on span "Counterparty IBAN" at bounding box center [348, 220] width 100 height 15
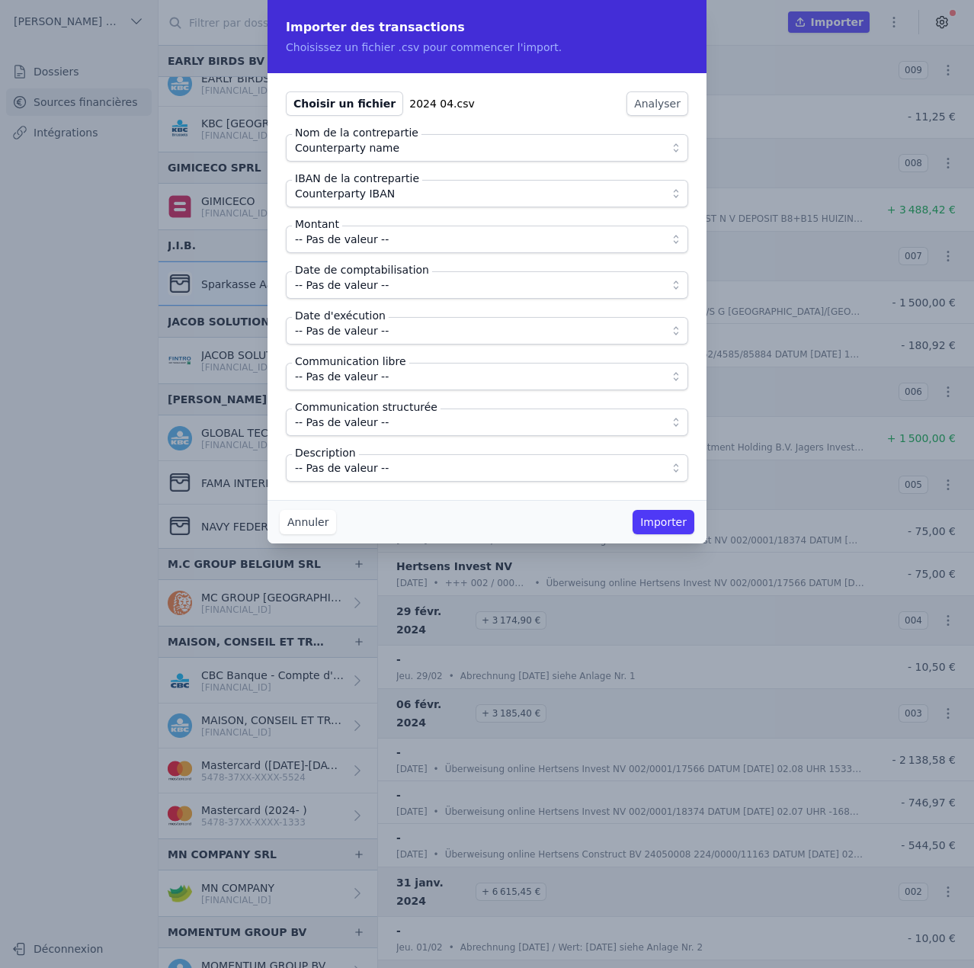
click at [373, 248] on button "-- Pas de valeur --" at bounding box center [487, 239] width 402 height 27
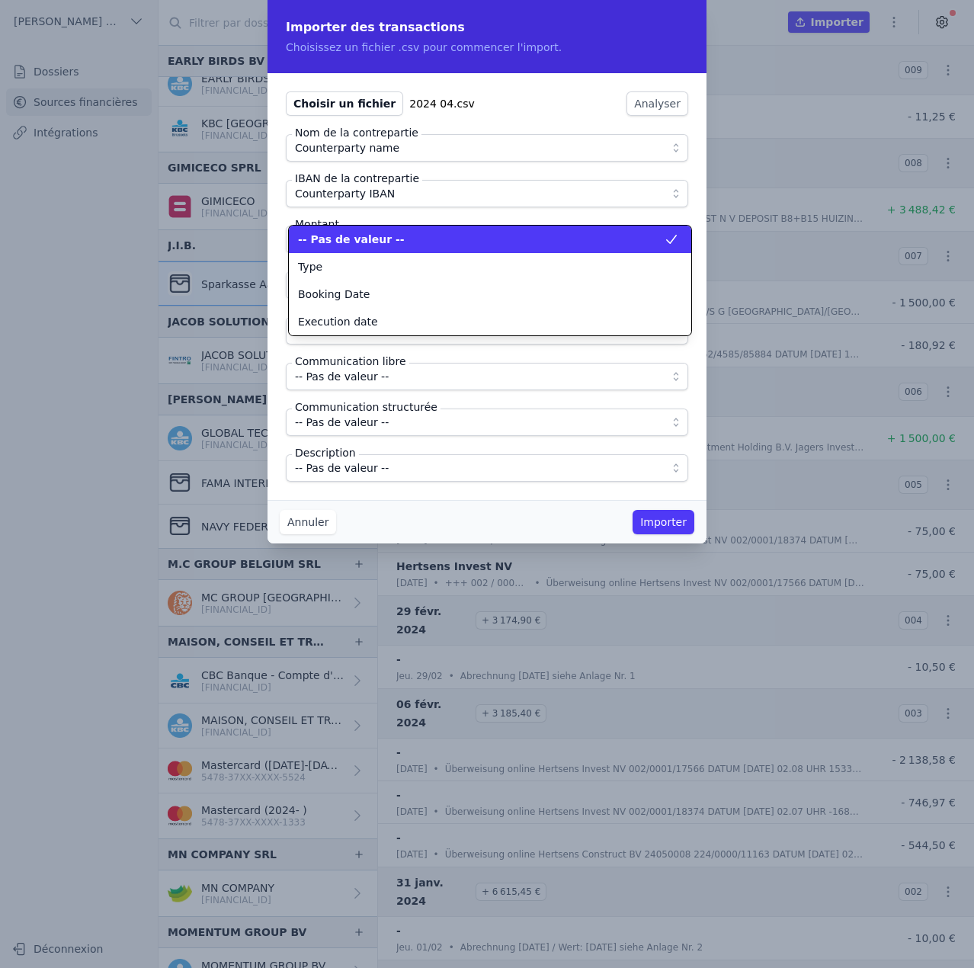
scroll to position [0, 0]
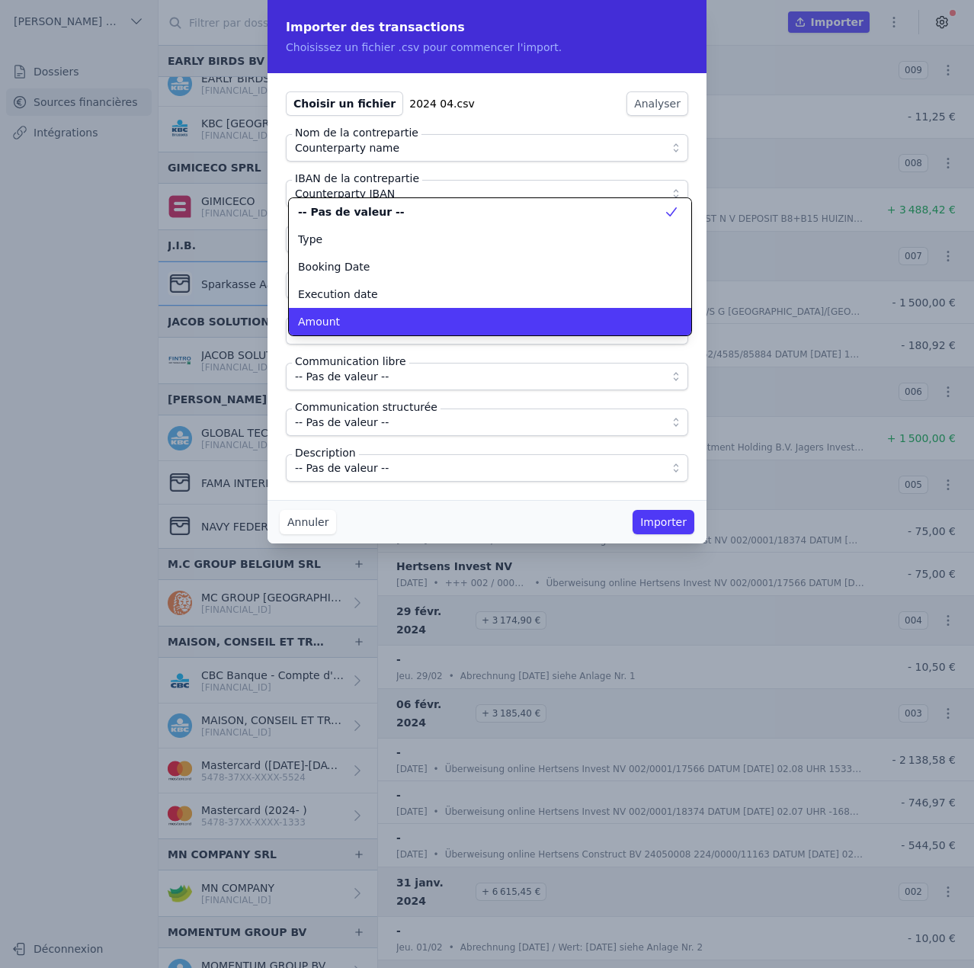
click at [367, 325] on div "Amount" at bounding box center [481, 321] width 366 height 15
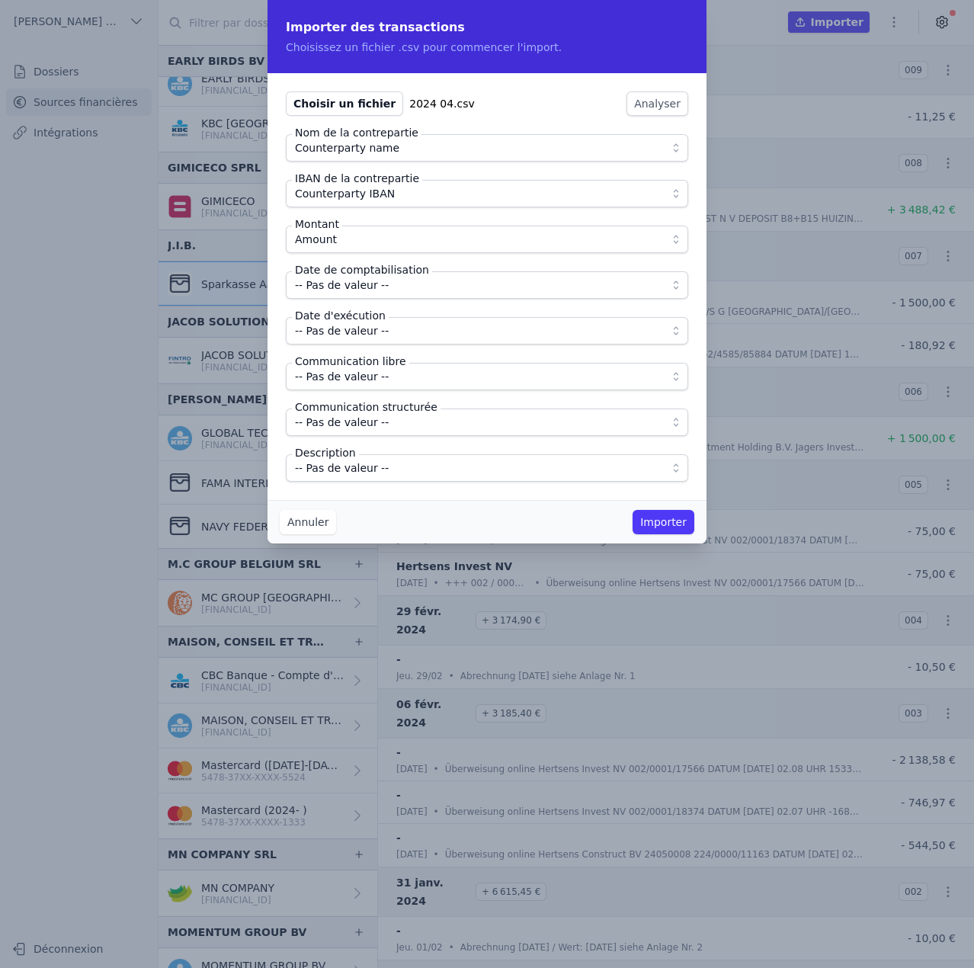
click at [373, 287] on span "-- Pas de valeur --" at bounding box center [342, 285] width 94 height 18
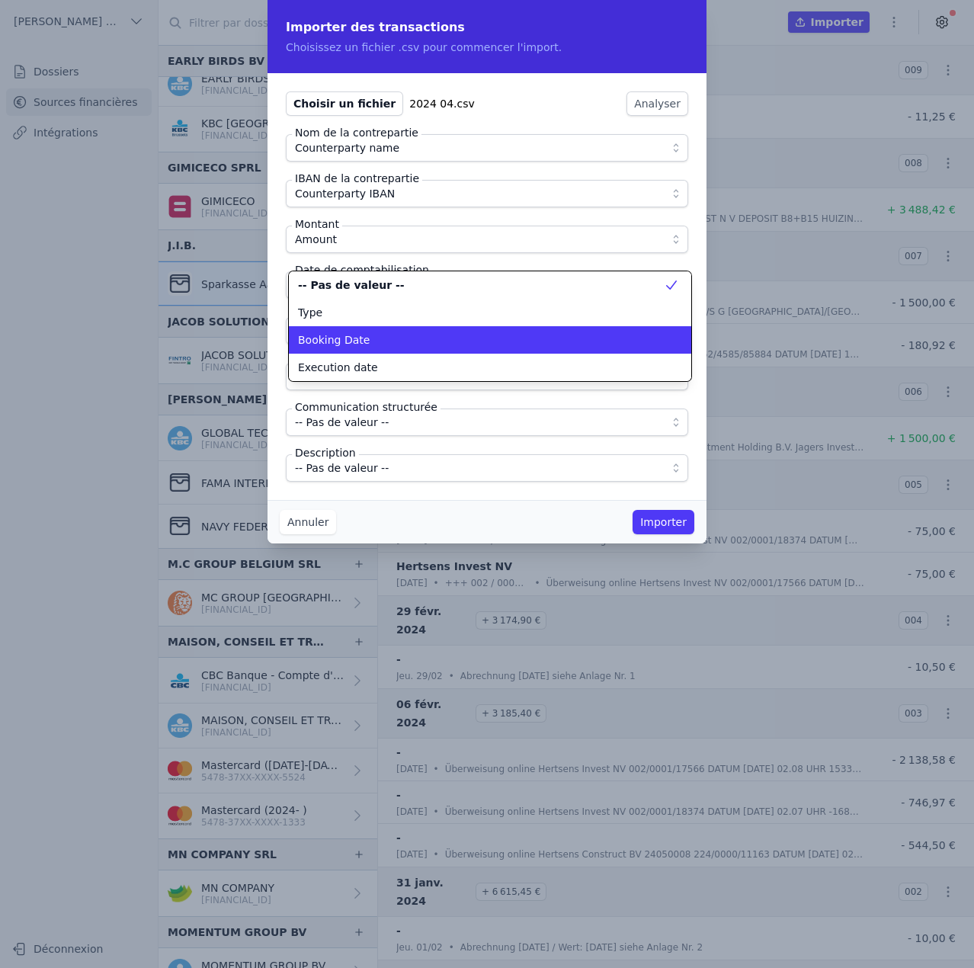
click at [366, 340] on div "Booking Date" at bounding box center [481, 339] width 366 height 15
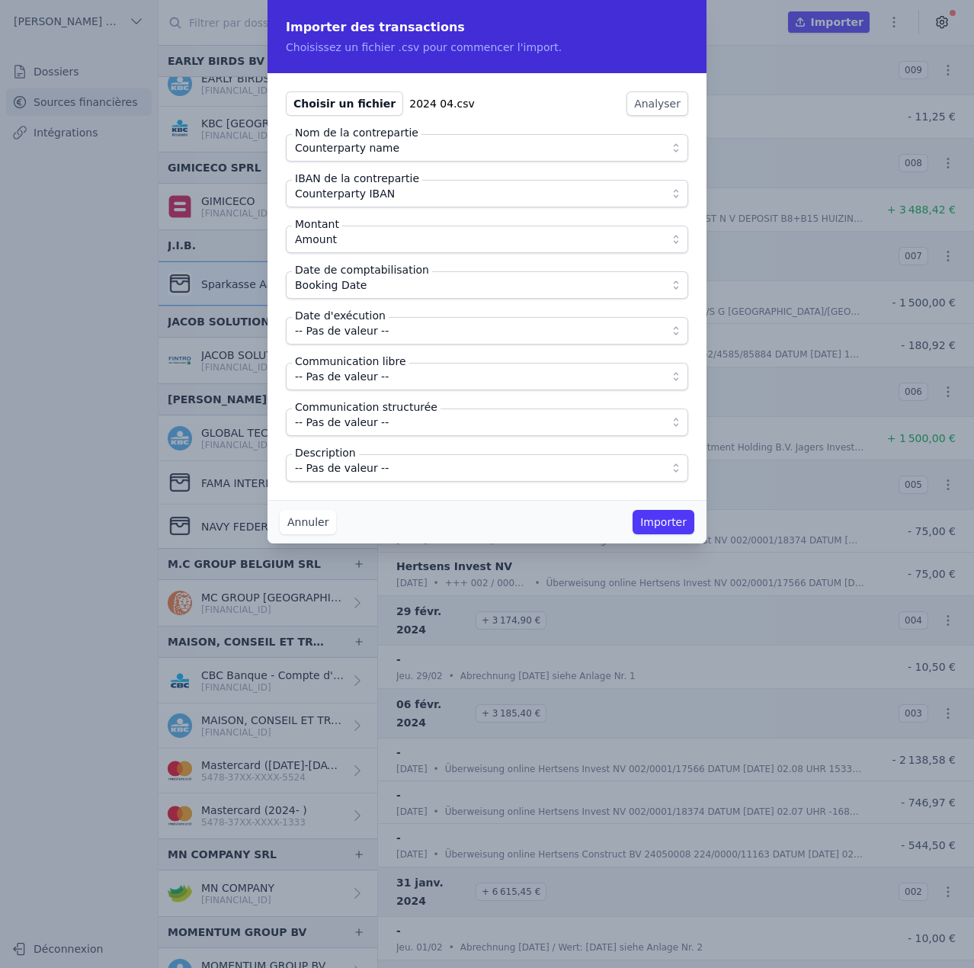
click at [364, 338] on span "-- Pas de valeur --" at bounding box center [342, 331] width 94 height 18
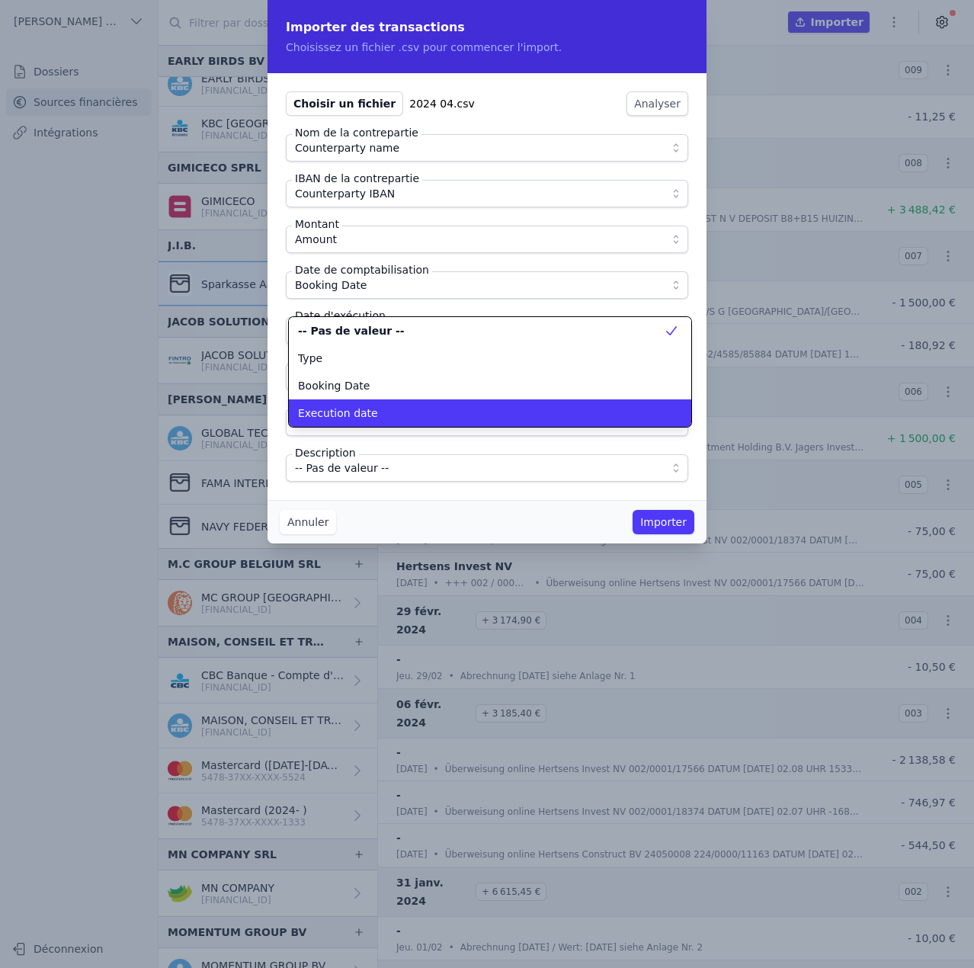
click at [367, 410] on div "Execution date" at bounding box center [481, 412] width 366 height 15
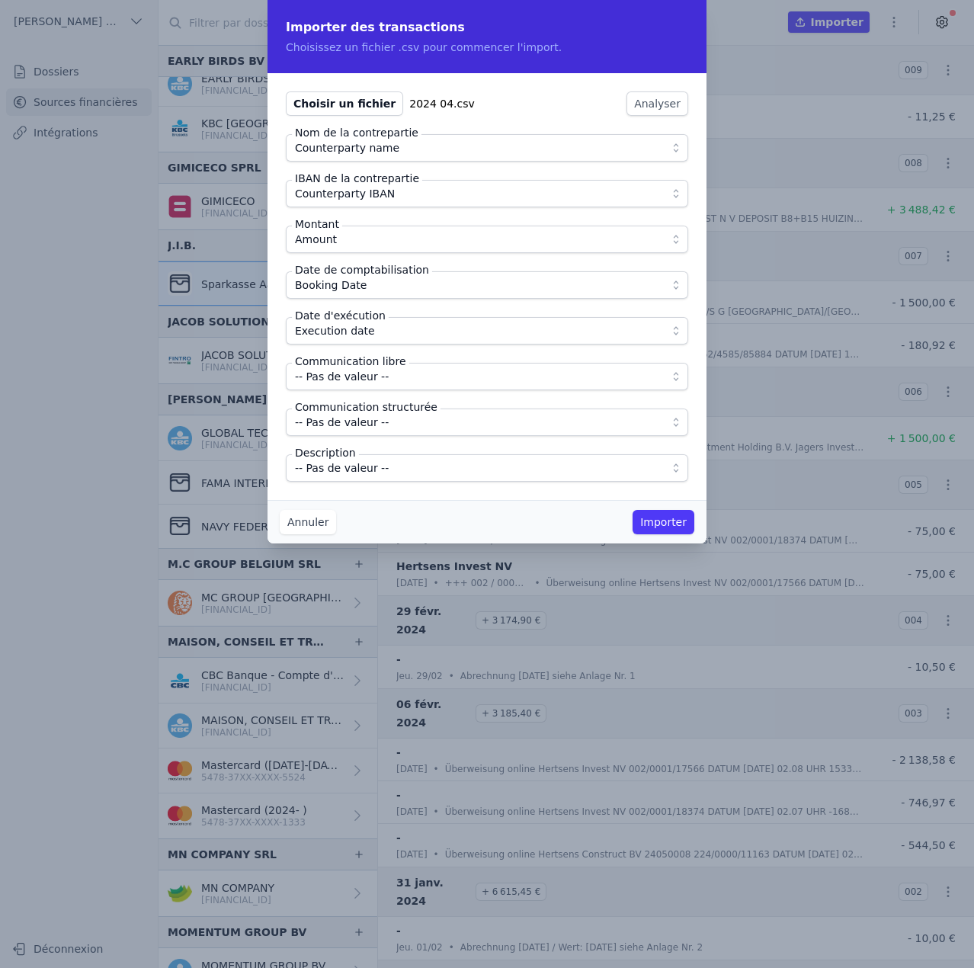
click at [364, 377] on span "-- Pas de valeur --" at bounding box center [342, 376] width 94 height 18
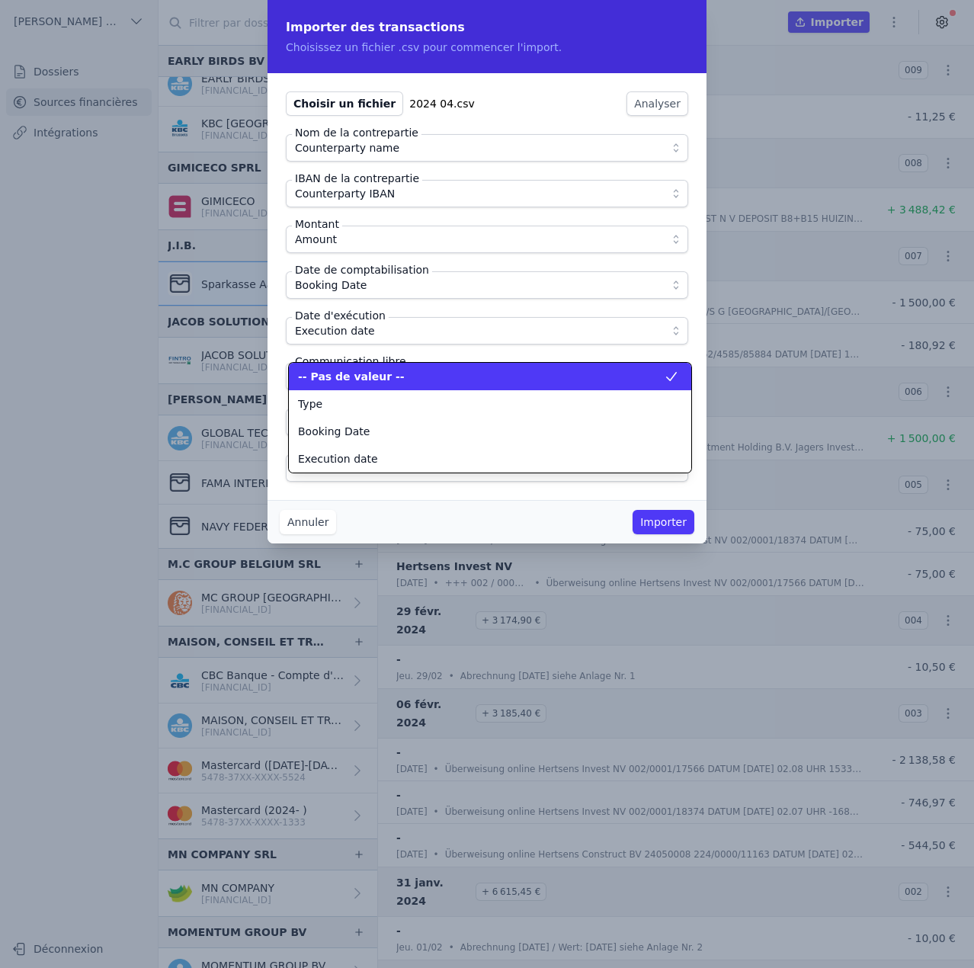
scroll to position [137, 0]
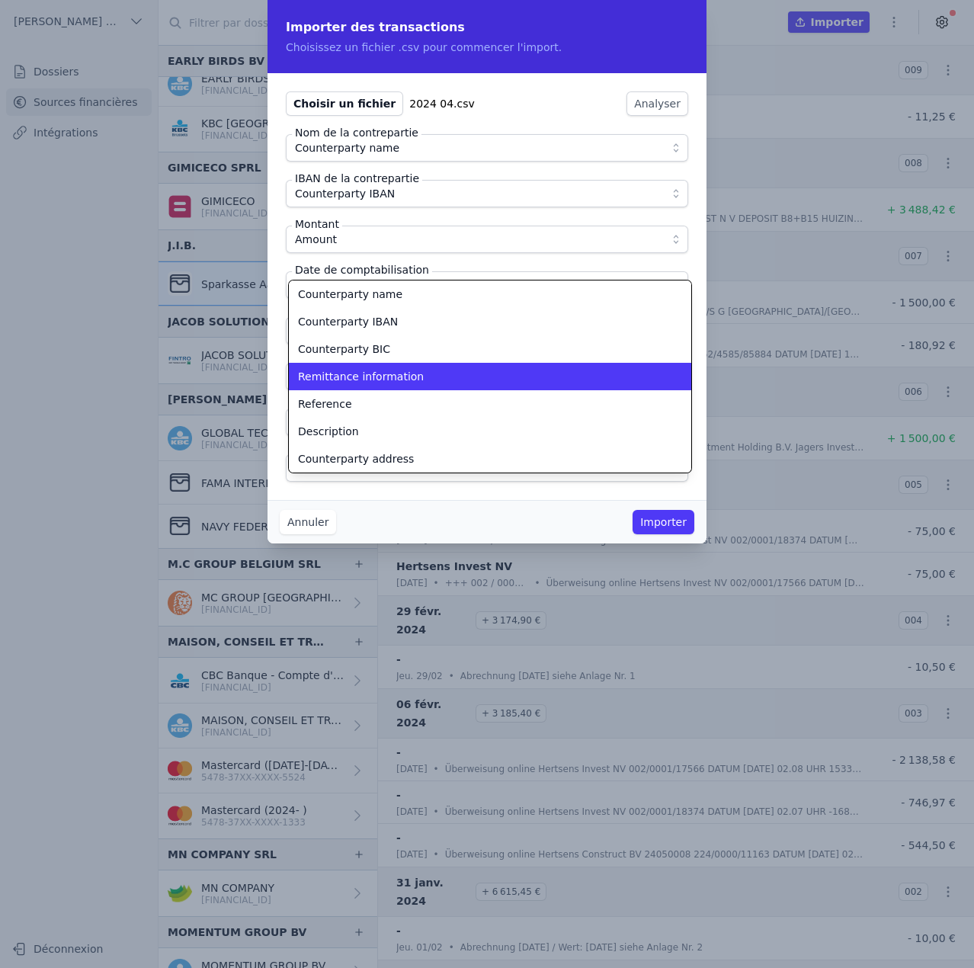
click at [364, 377] on span "Remittance information" at bounding box center [361, 376] width 126 height 15
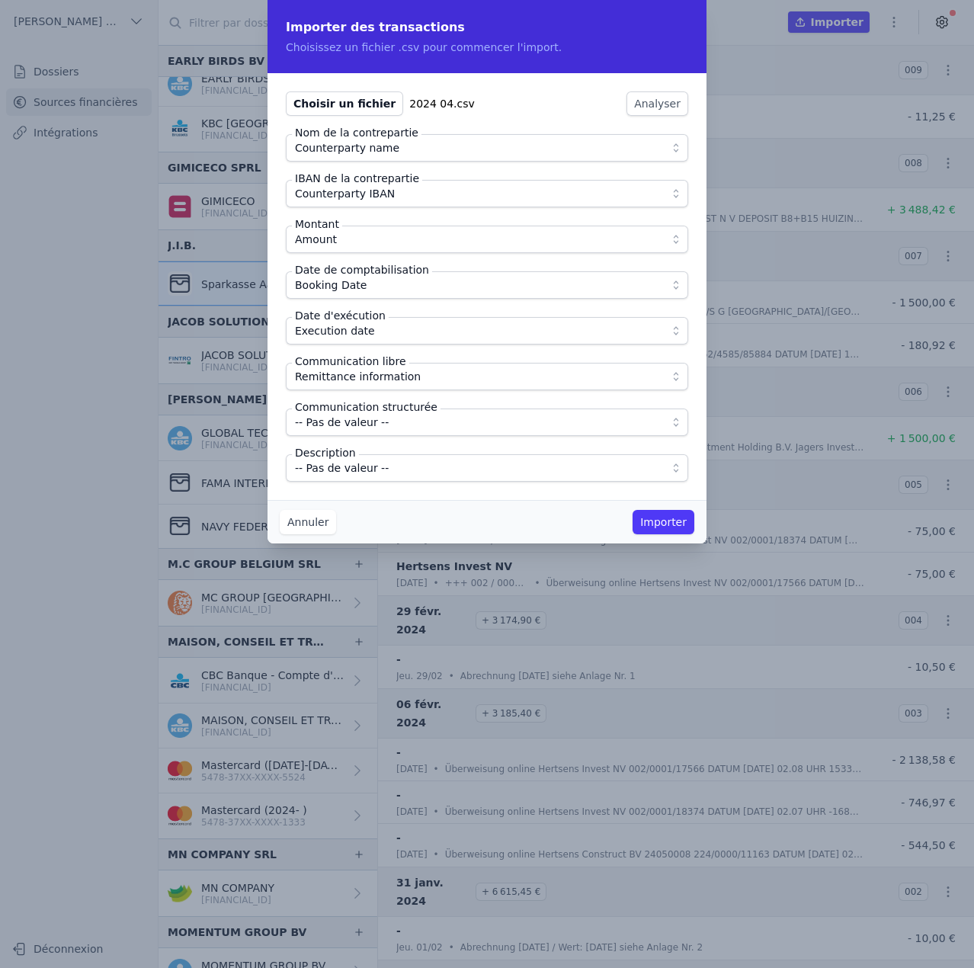
click at [365, 466] on span "-- Pas de valeur --" at bounding box center [342, 468] width 94 height 18
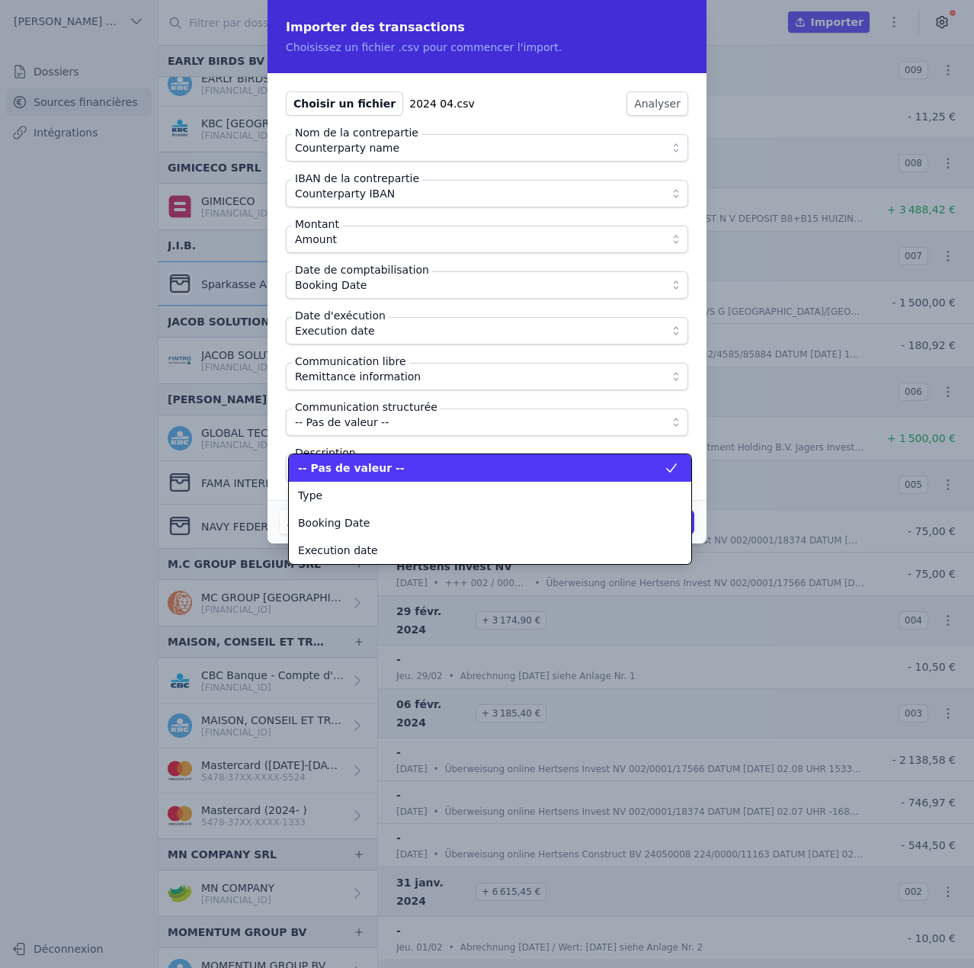
scroll to position [192, 0]
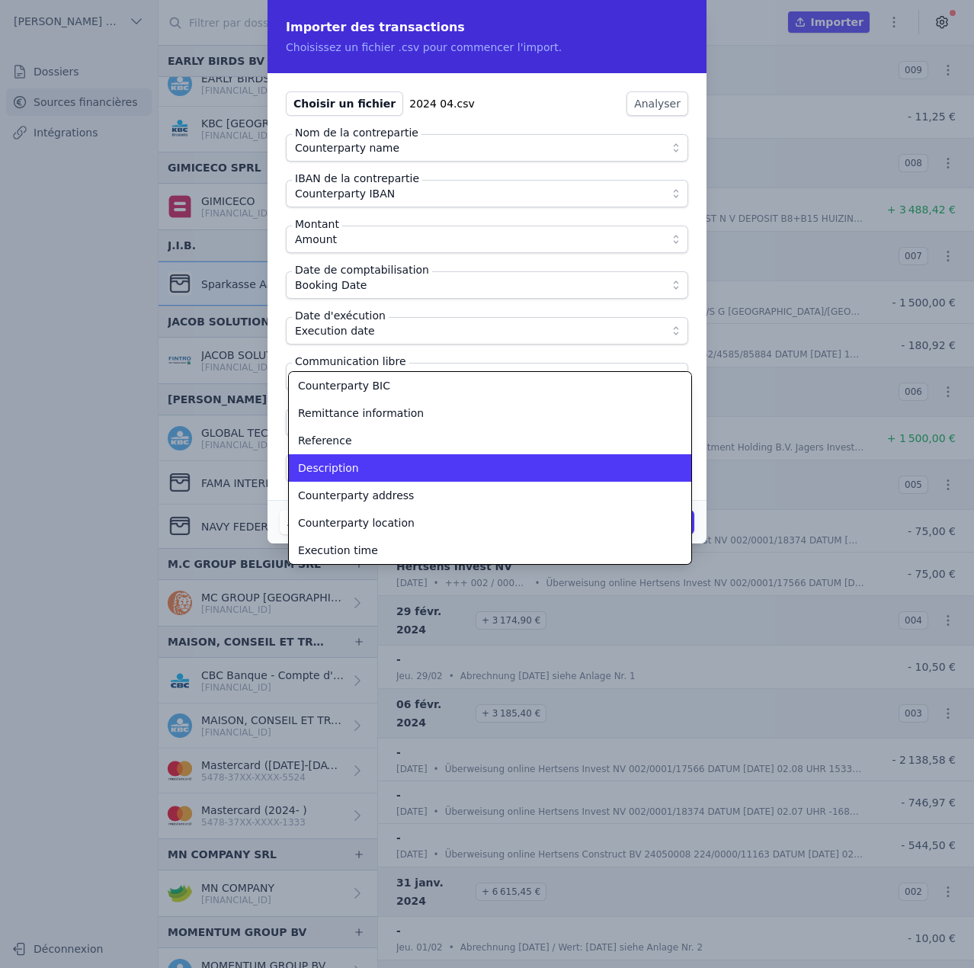
click at [365, 466] on div "Description" at bounding box center [481, 467] width 366 height 15
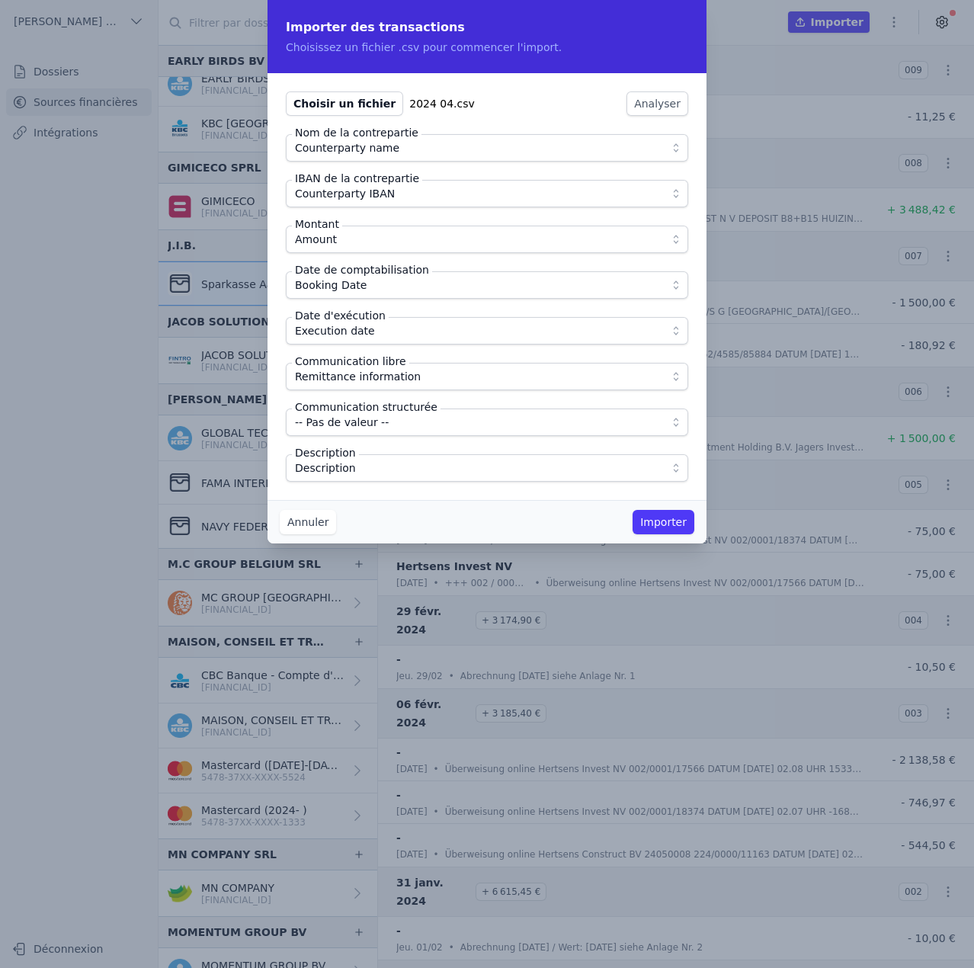
click at [417, 492] on div "Choisir un fichier 2024 04.csv Analyser Nom de la contrepartie Counterparty nam…" at bounding box center [487, 286] width 439 height 427
click at [665, 521] on button "Importer" at bounding box center [664, 522] width 62 height 24
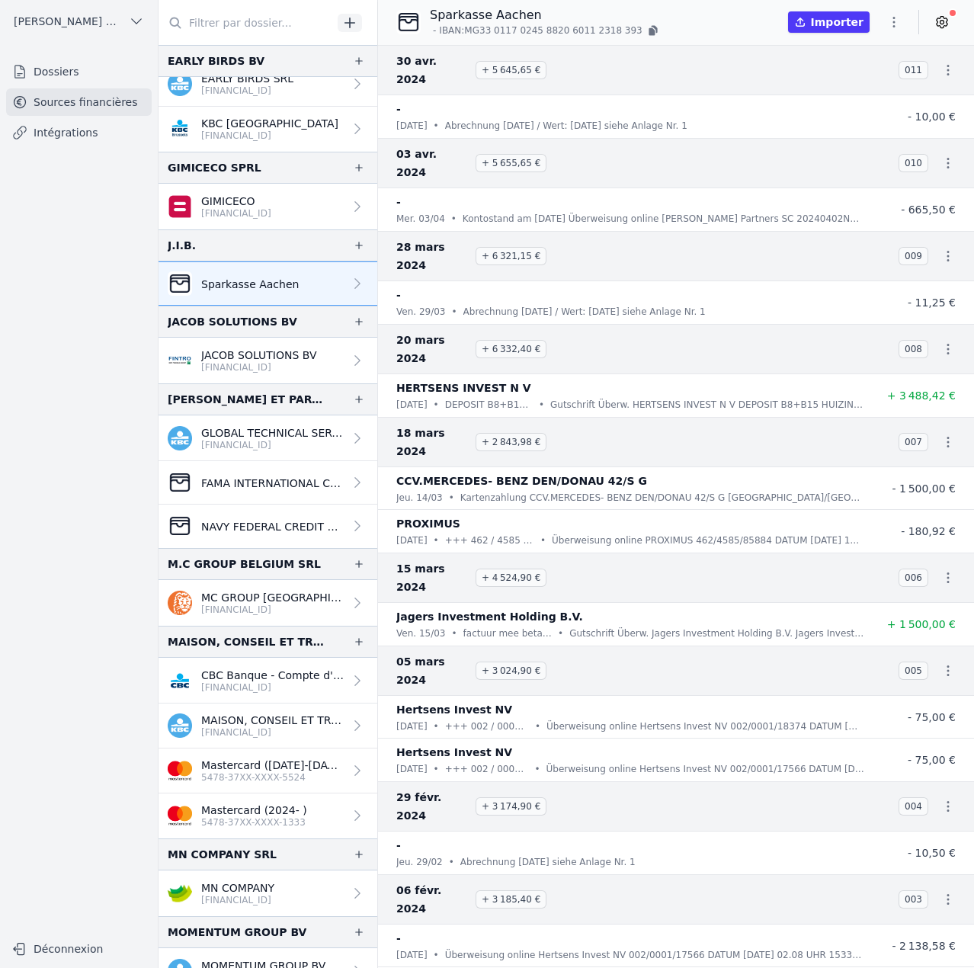
click at [891, 21] on icon "button" at bounding box center [893, 21] width 15 height 15
click at [869, 108] on button "Import CSV *" at bounding box center [858, 111] width 110 height 28
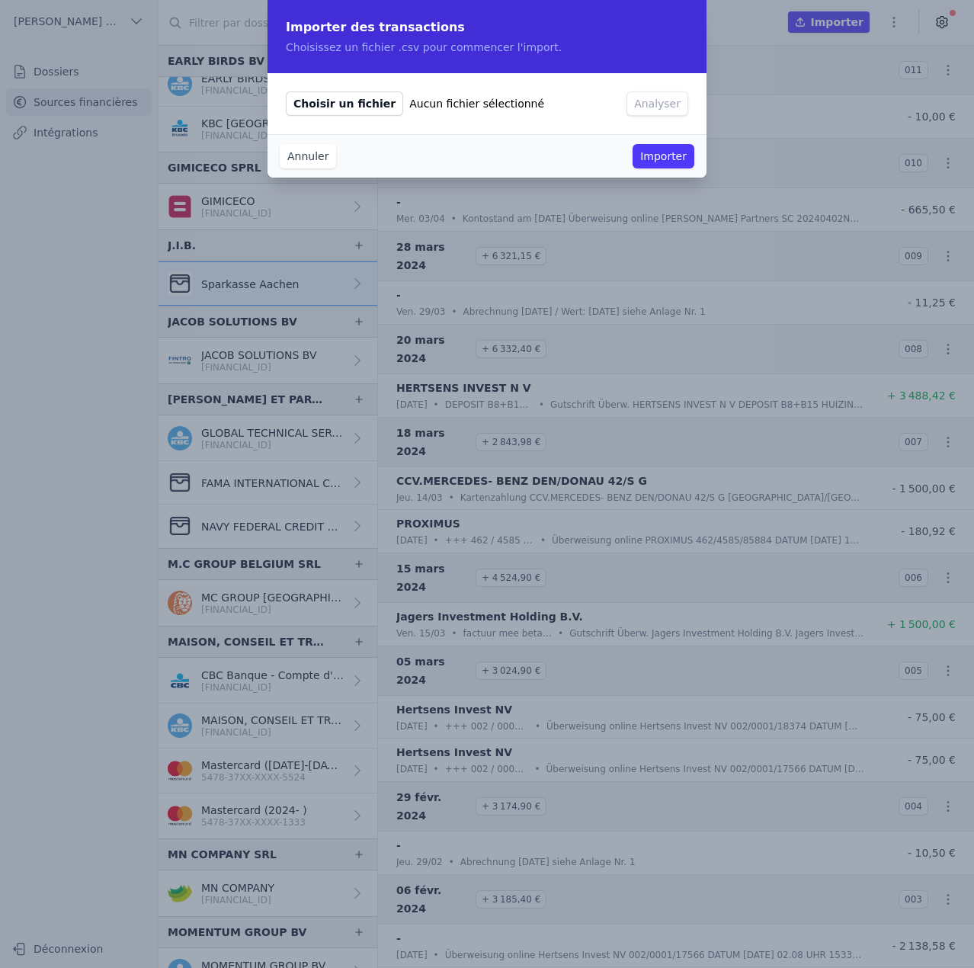
click at [354, 101] on span "Choisir un fichier" at bounding box center [344, 103] width 117 height 24
click at [286, 91] on input "Choisir un fichier Aucun fichier sélectionné" at bounding box center [285, 91] width 1 height 1
type input "C:\fakepath\2024 06.csv"
click at [655, 100] on button "Analyser" at bounding box center [658, 103] width 62 height 24
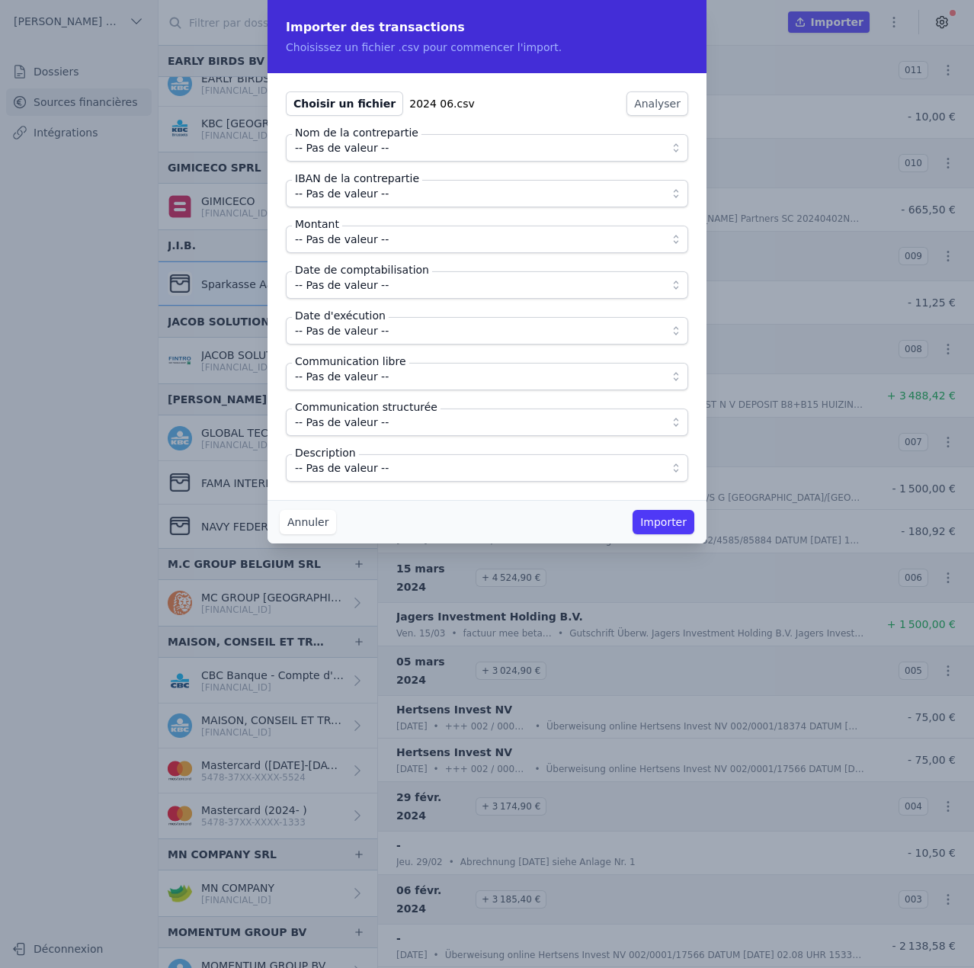
click at [396, 148] on span "-- Pas de valeur --" at bounding box center [476, 148] width 363 height 18
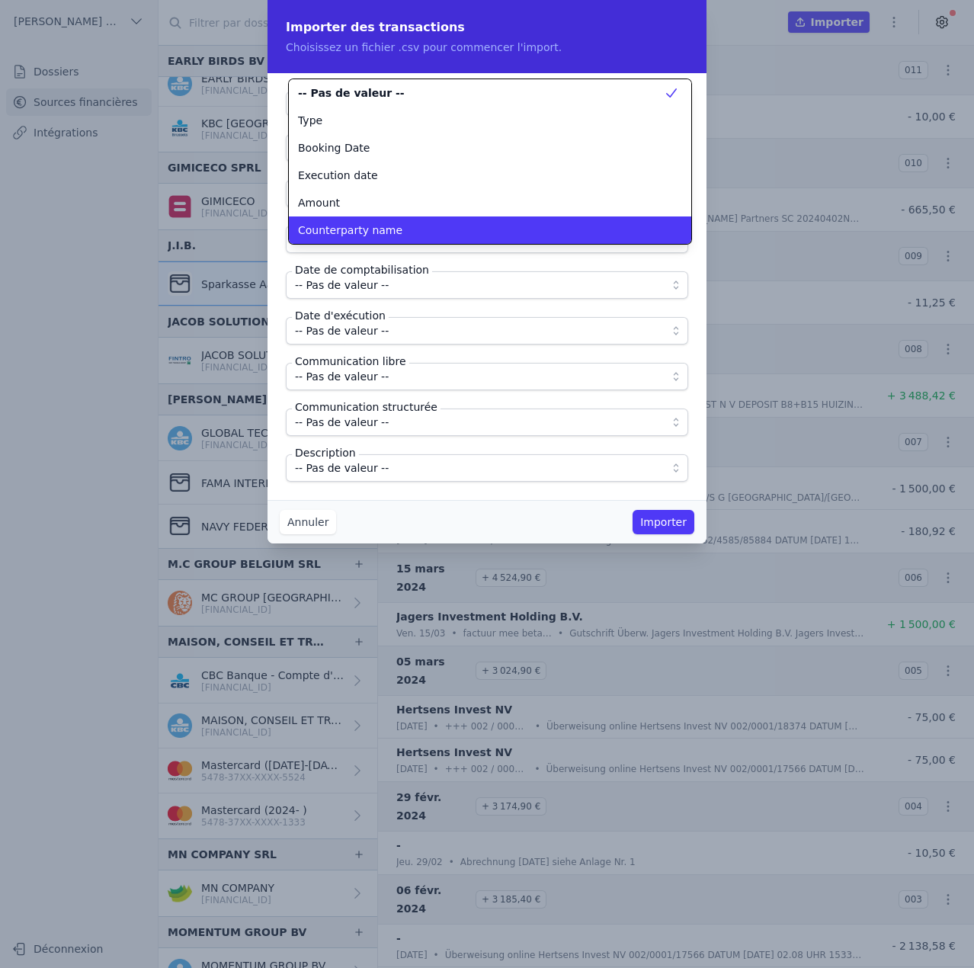
scroll to position [0, 0]
click at [373, 227] on span "Counterparty name" at bounding box center [350, 230] width 104 height 15
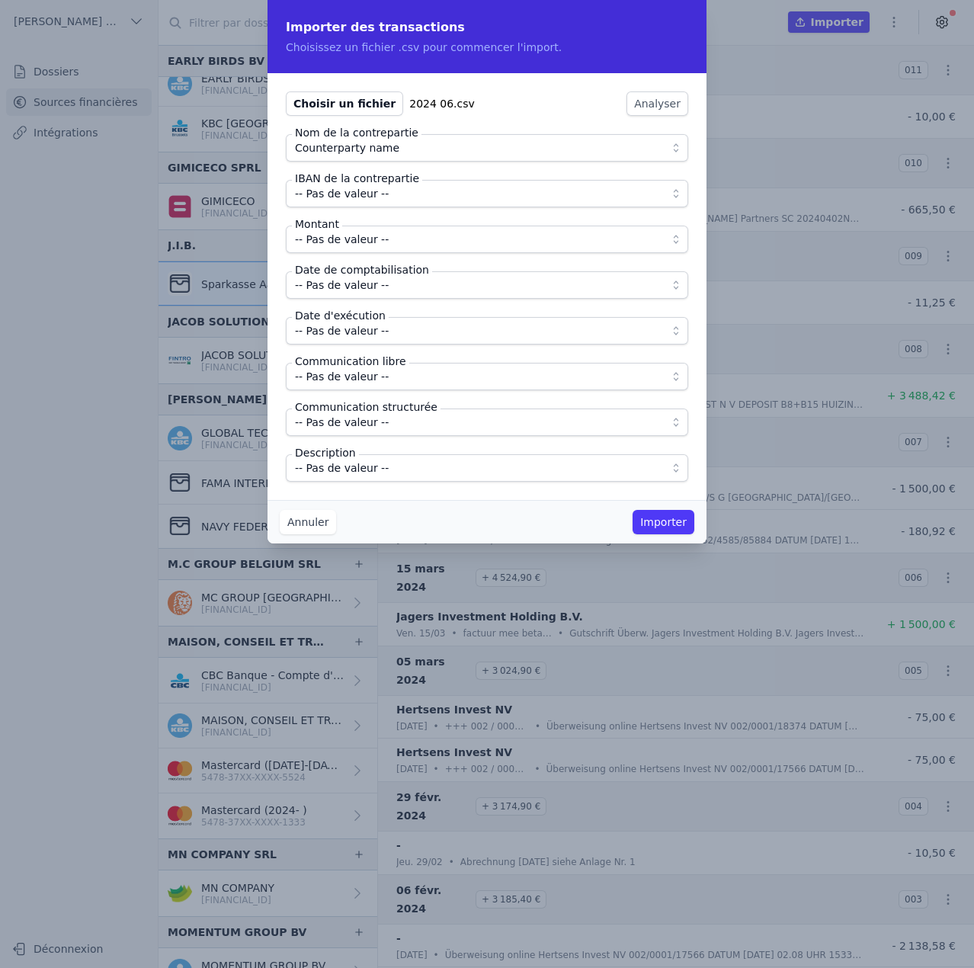
click at [369, 200] on span "-- Pas de valeur --" at bounding box center [342, 193] width 94 height 18
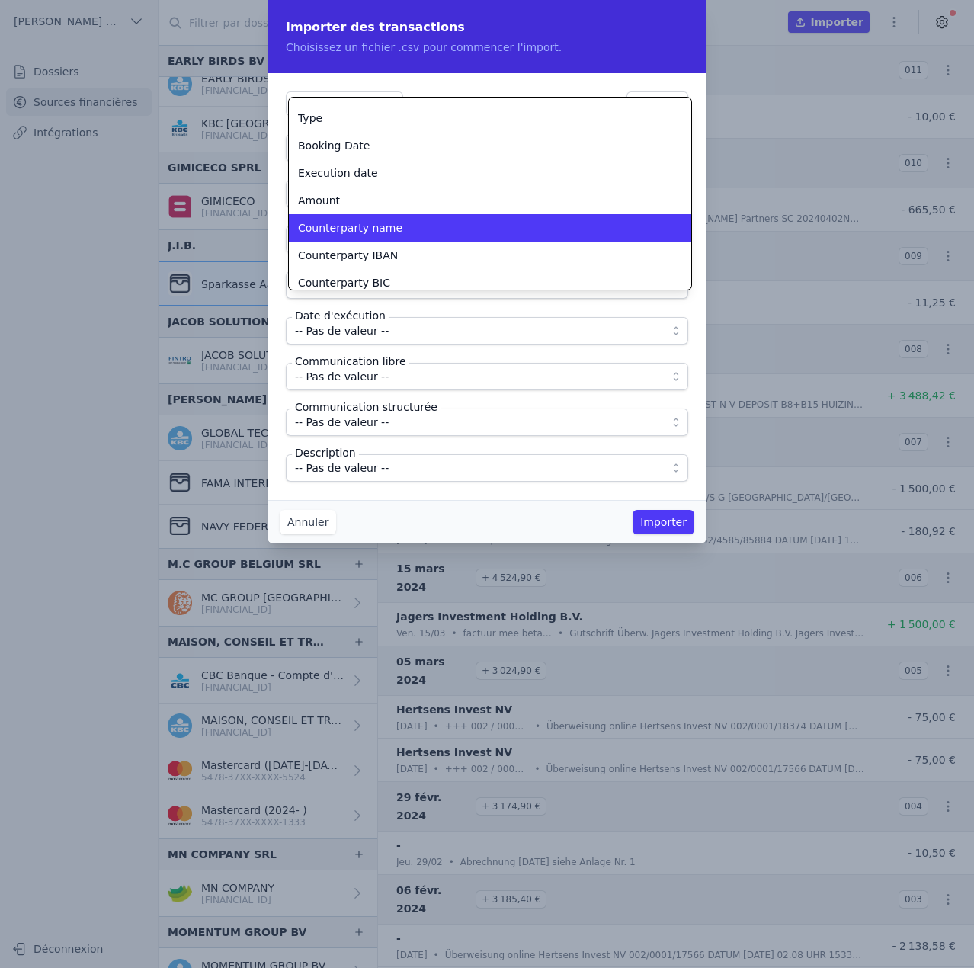
scroll to position [58, 0]
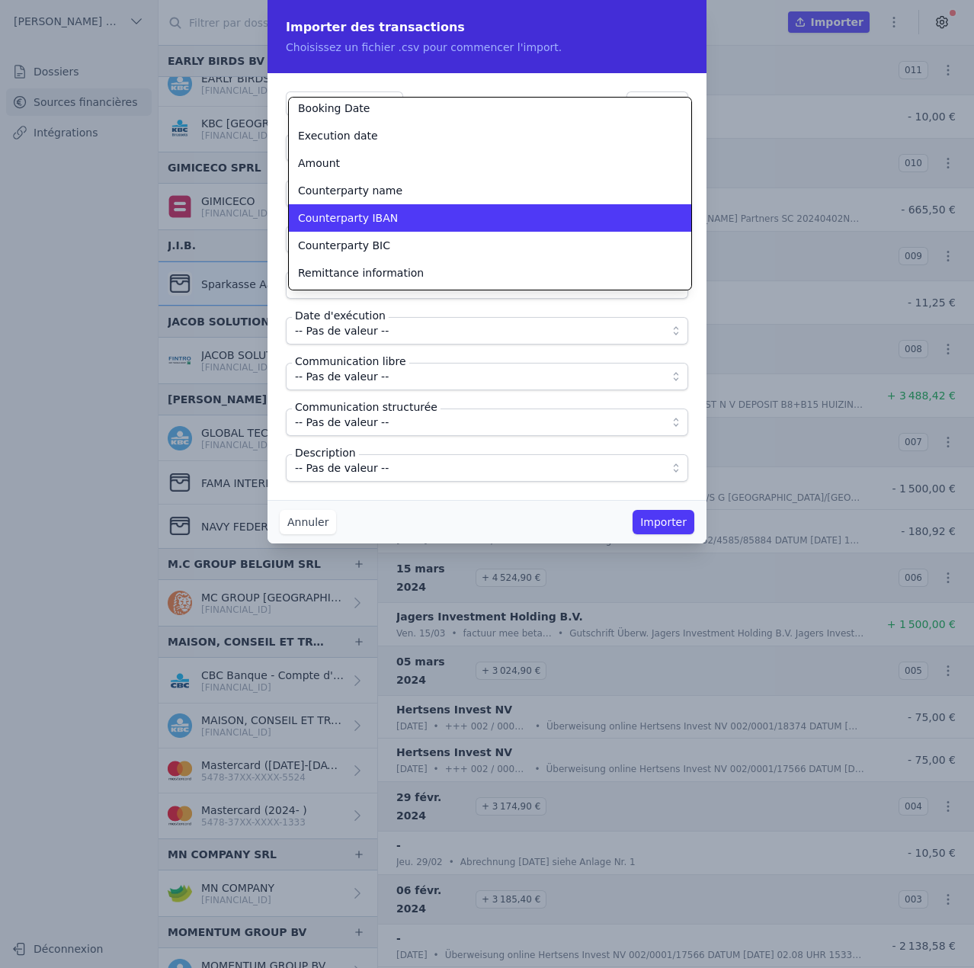
click at [362, 217] on span "Counterparty IBAN" at bounding box center [348, 217] width 100 height 15
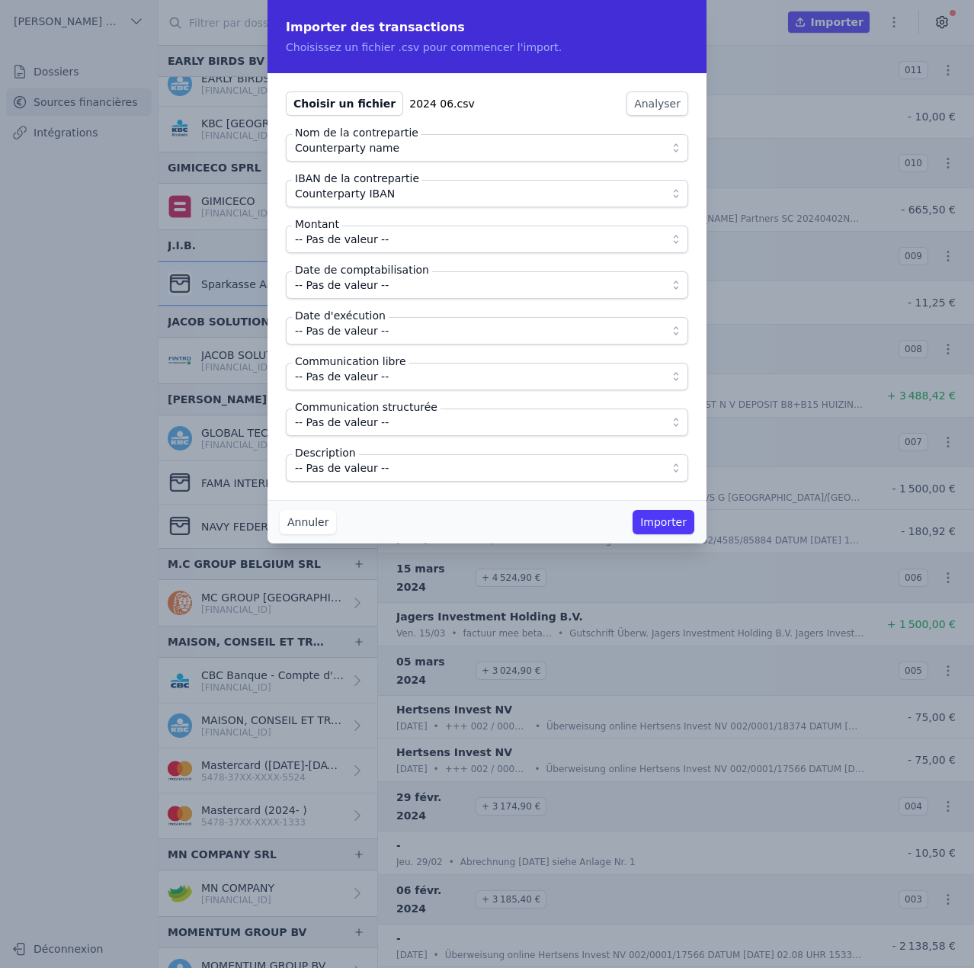
click at [362, 241] on span "-- Pas de valeur --" at bounding box center [342, 239] width 94 height 18
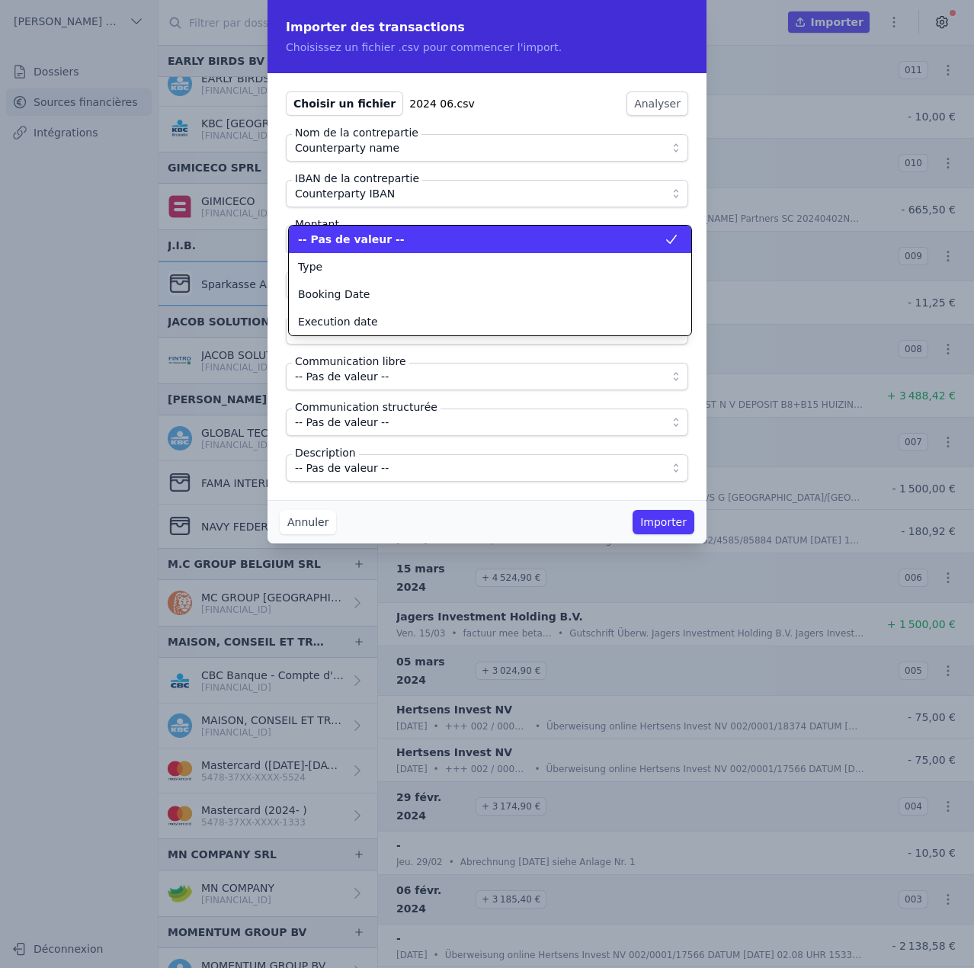
scroll to position [0, 0]
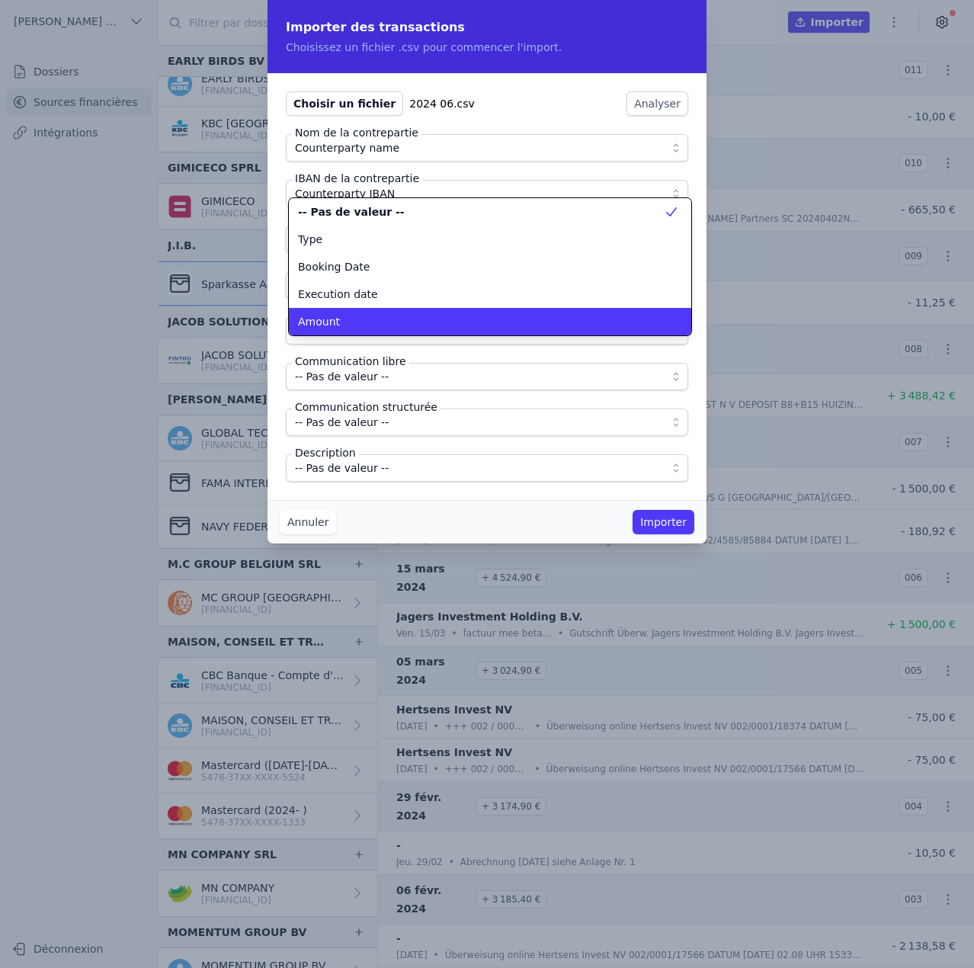
click at [352, 323] on div "Amount" at bounding box center [481, 321] width 366 height 15
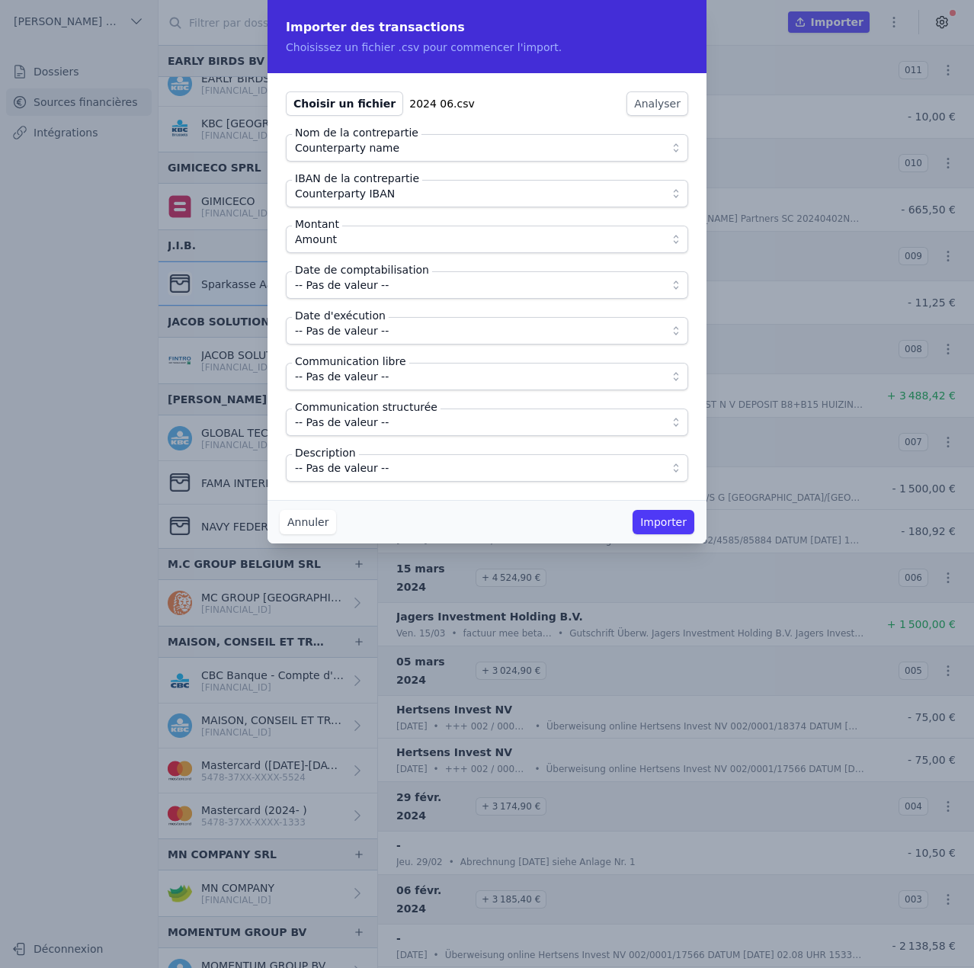
click at [356, 291] on span "-- Pas de valeur --" at bounding box center [342, 285] width 94 height 18
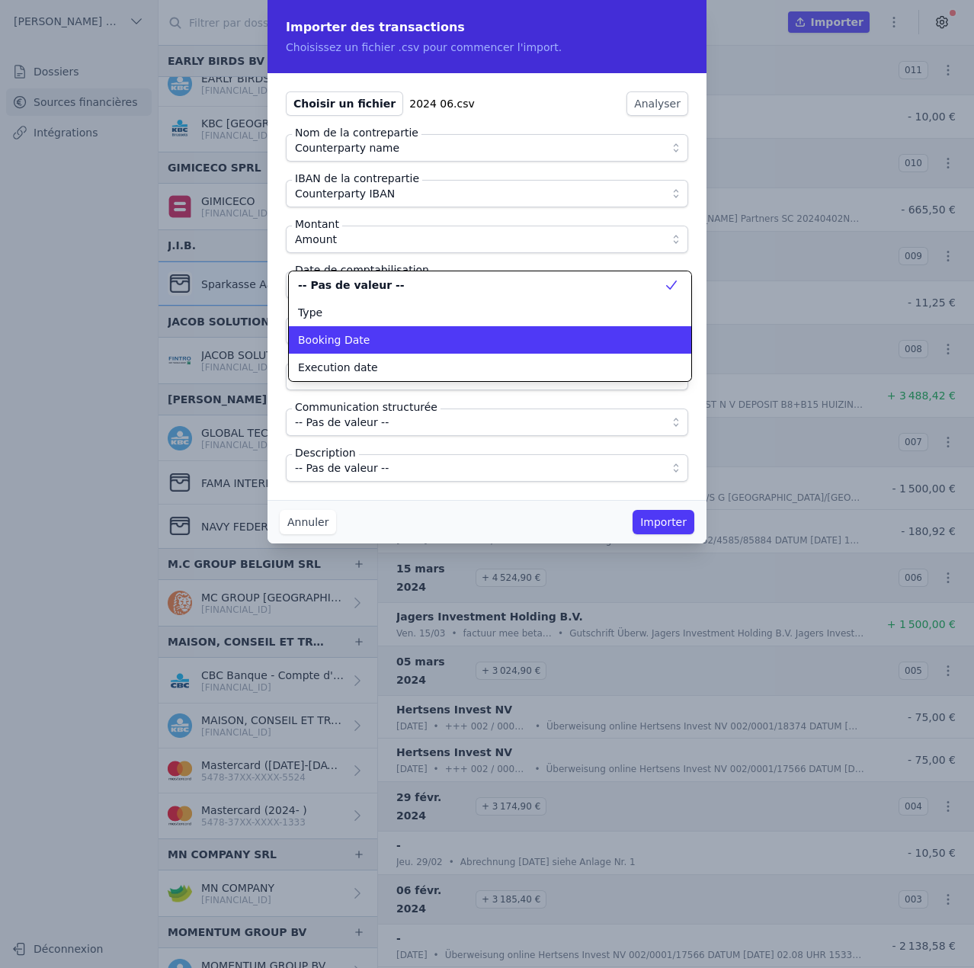
click at [355, 338] on span "Booking Date" at bounding box center [334, 339] width 72 height 15
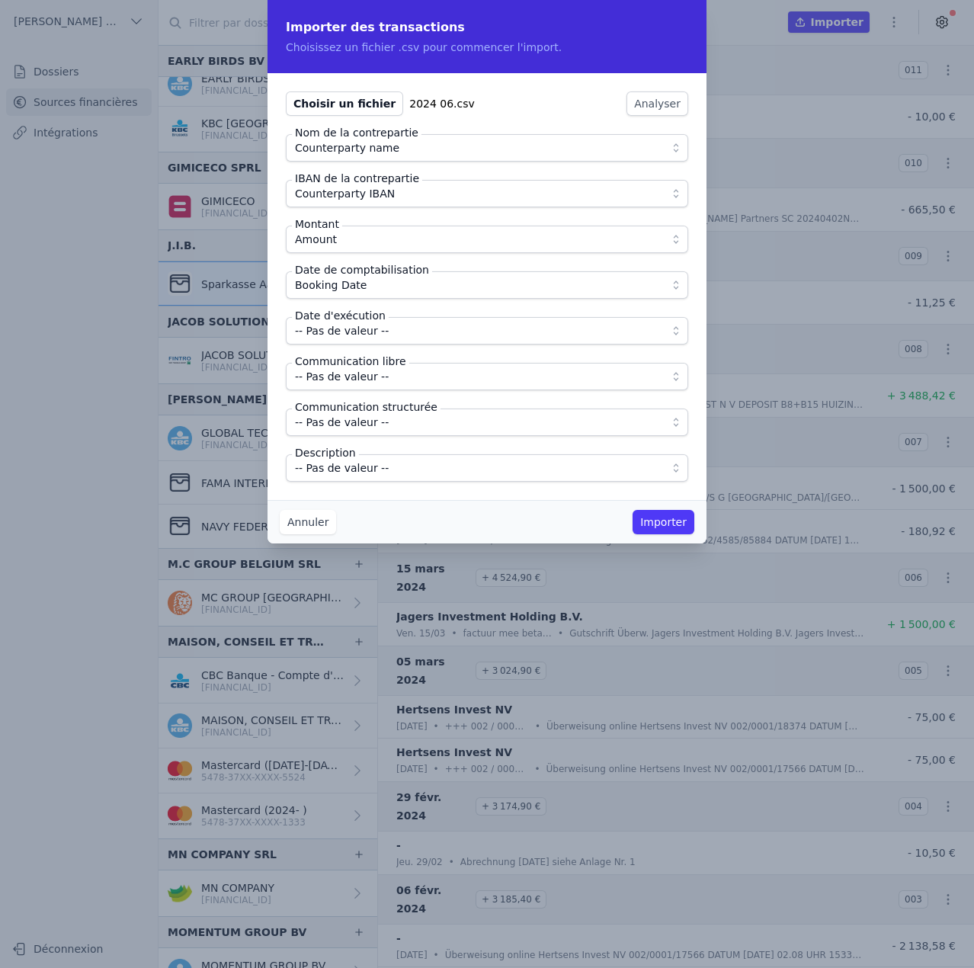
click at [353, 321] on label "Date d'exécution" at bounding box center [340, 315] width 97 height 15
click at [351, 337] on span "-- Pas de valeur --" at bounding box center [342, 331] width 94 height 18
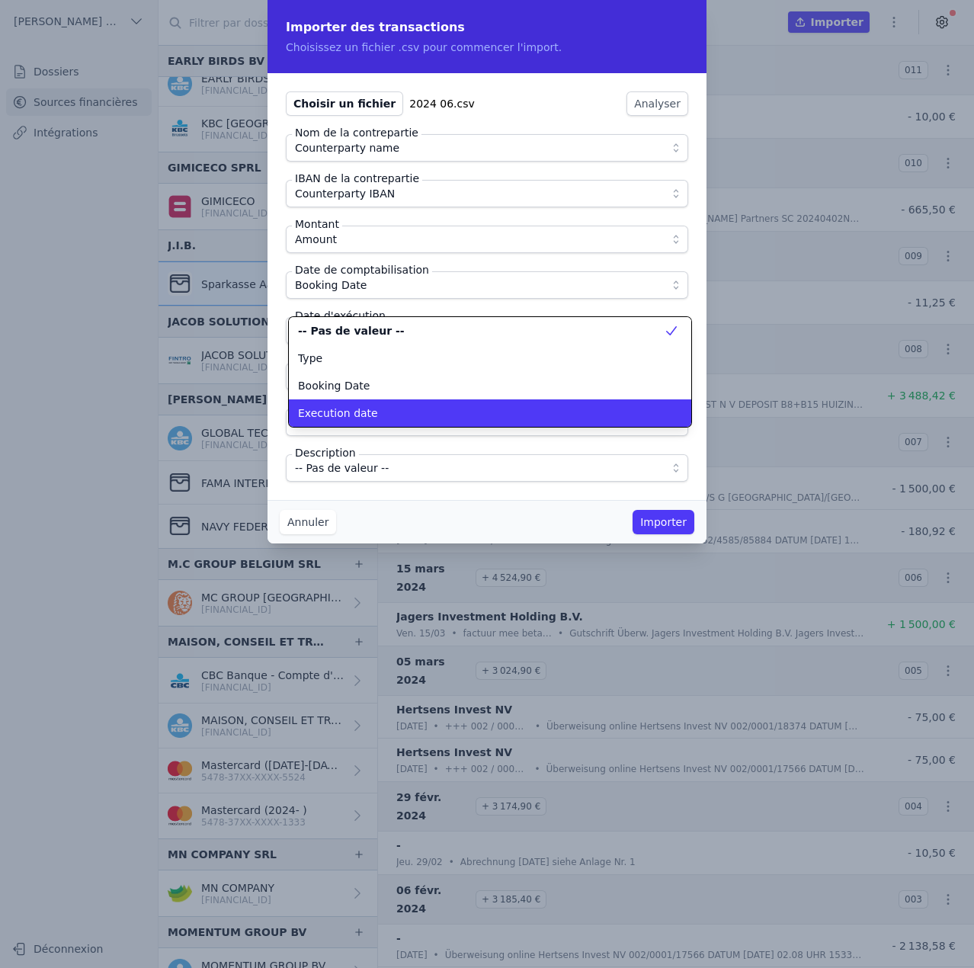
click at [358, 412] on span "Execution date" at bounding box center [338, 412] width 80 height 15
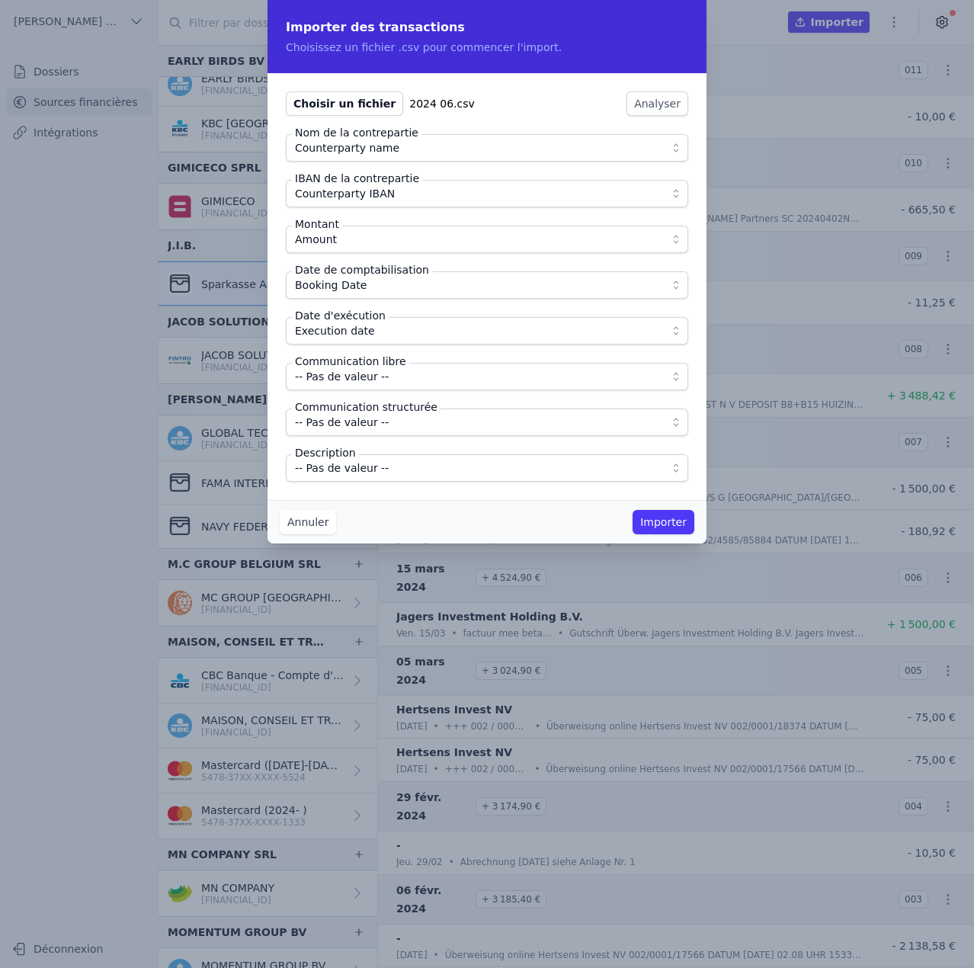
click at [363, 376] on span "-- Pas de valeur --" at bounding box center [342, 376] width 94 height 18
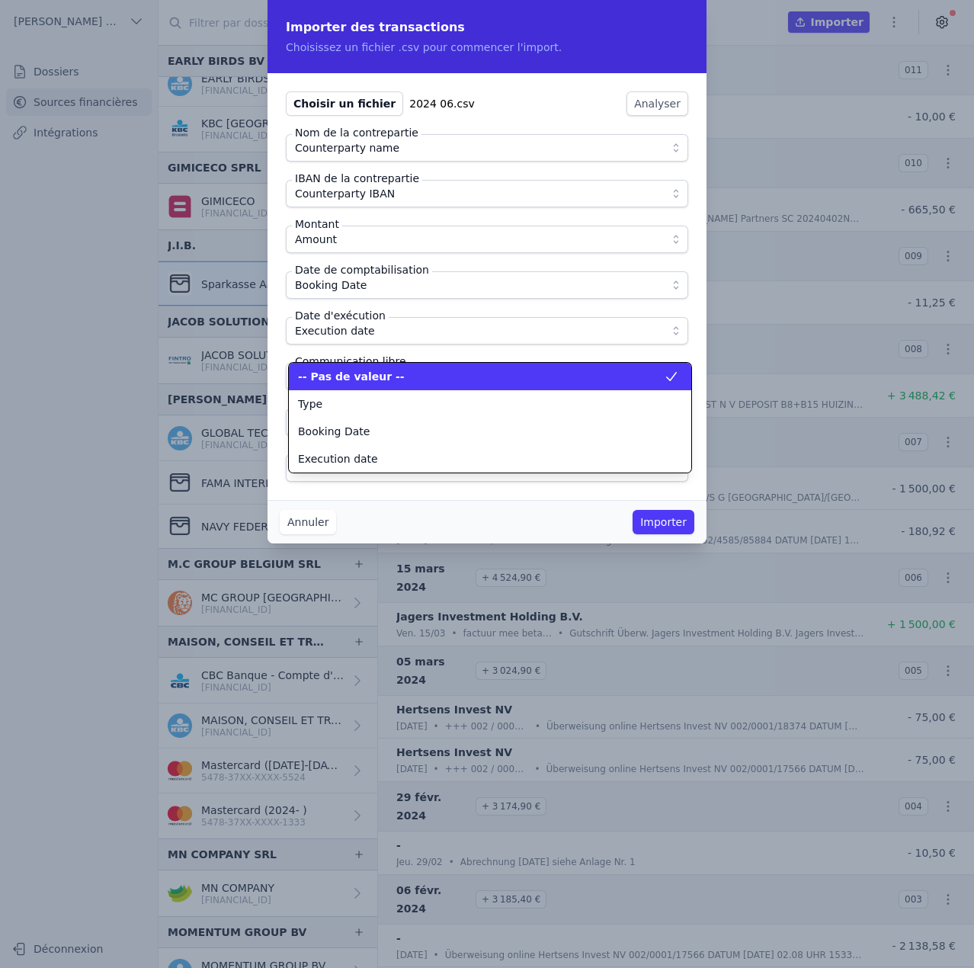
scroll to position [137, 0]
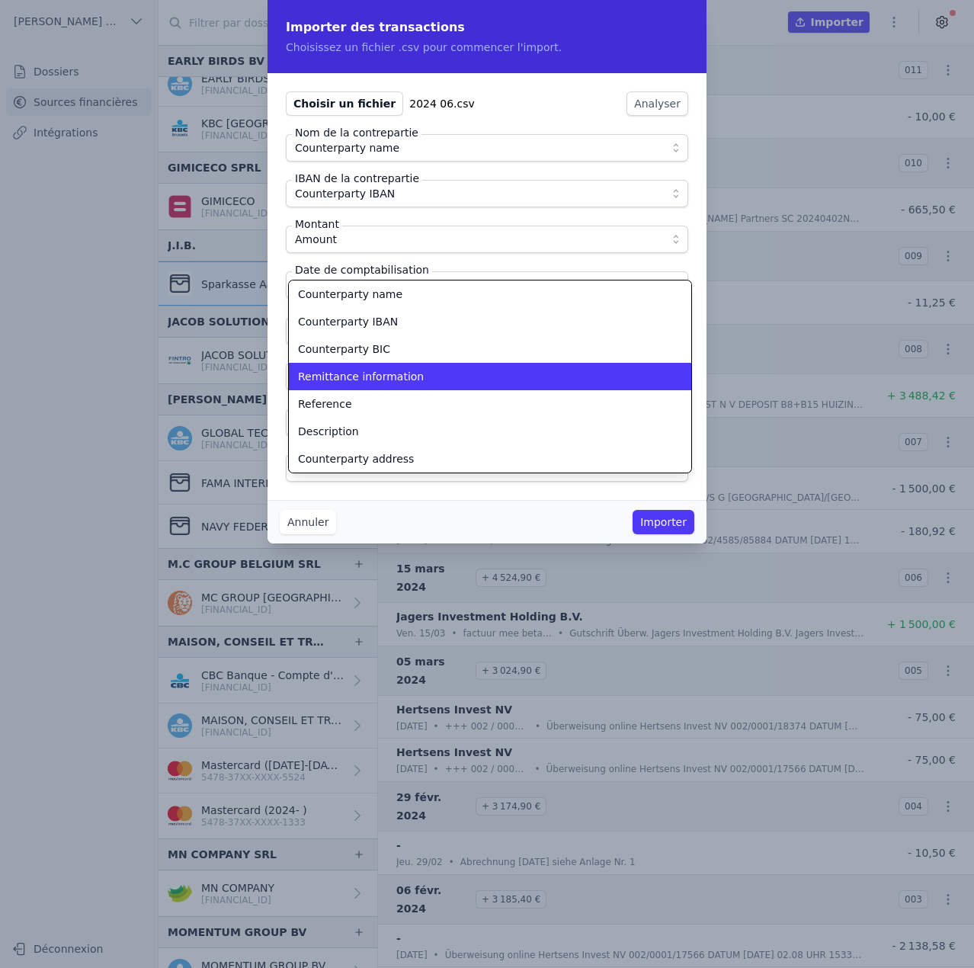
click at [363, 376] on span "Remittance information" at bounding box center [361, 376] width 126 height 15
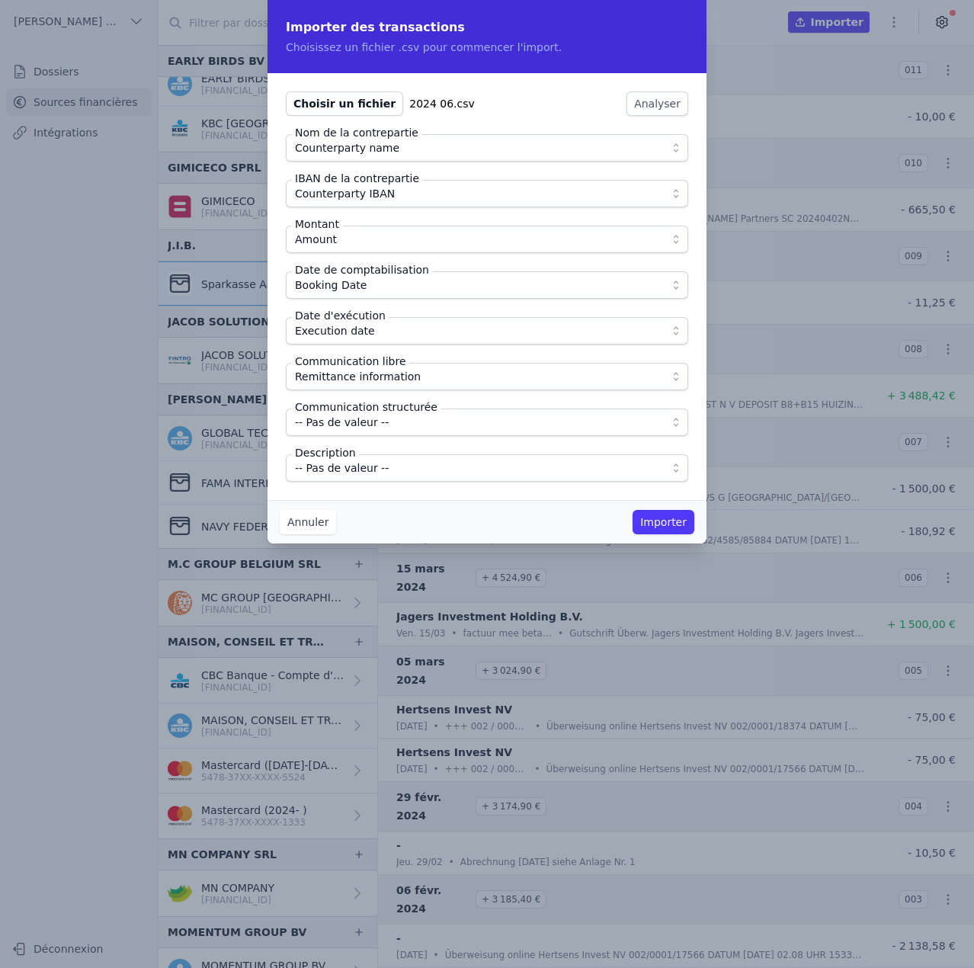
click at [373, 460] on span "-- Pas de valeur --" at bounding box center [342, 468] width 94 height 18
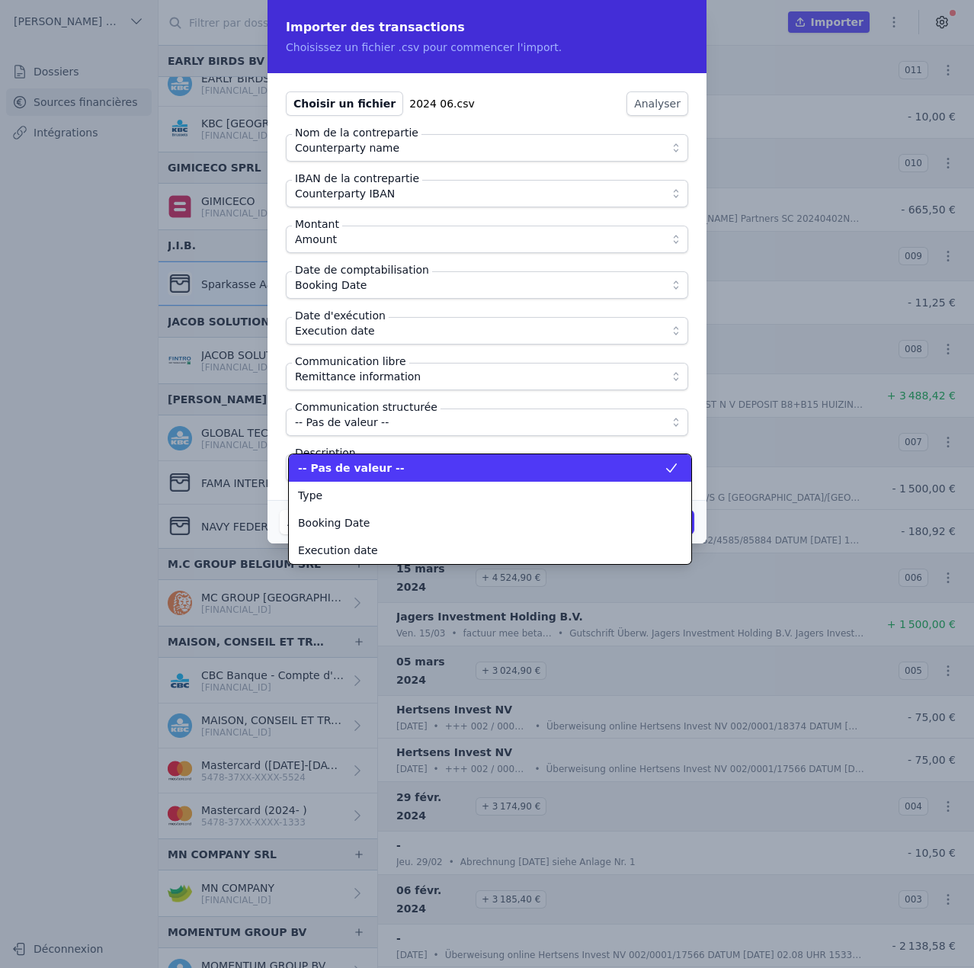
scroll to position [192, 0]
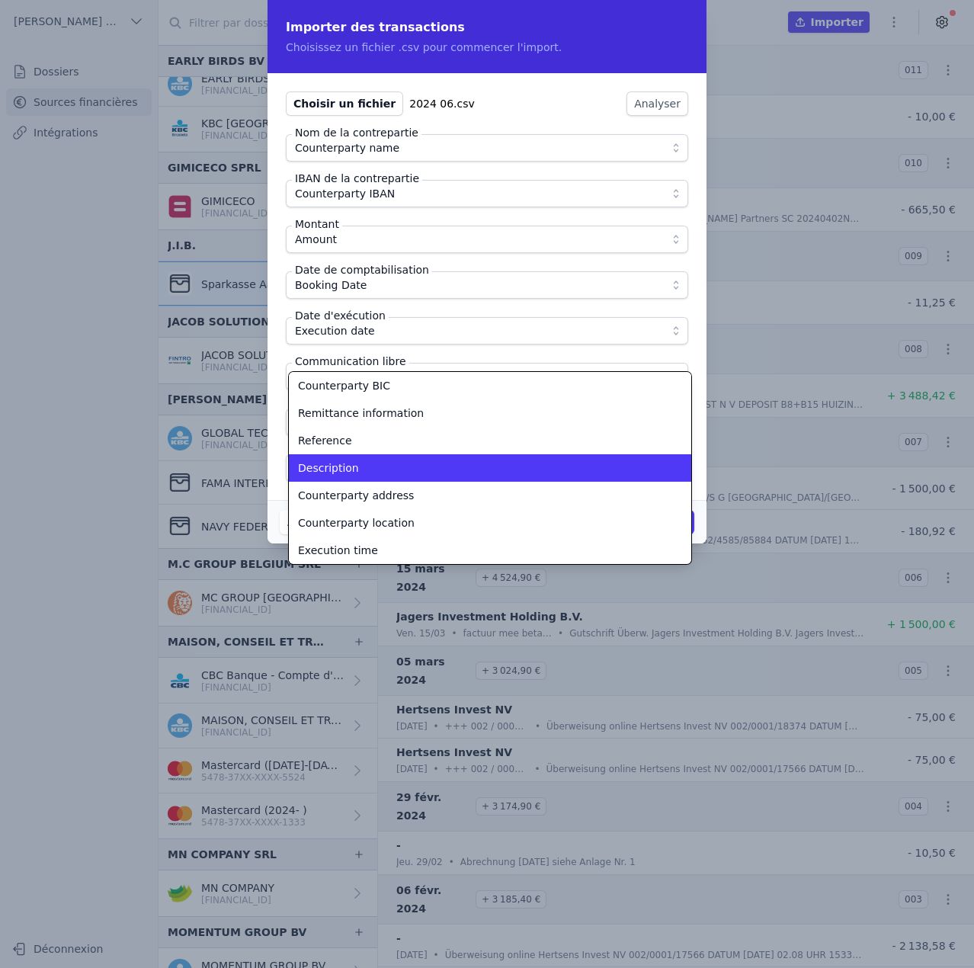
click at [373, 460] on div "Description" at bounding box center [481, 467] width 366 height 15
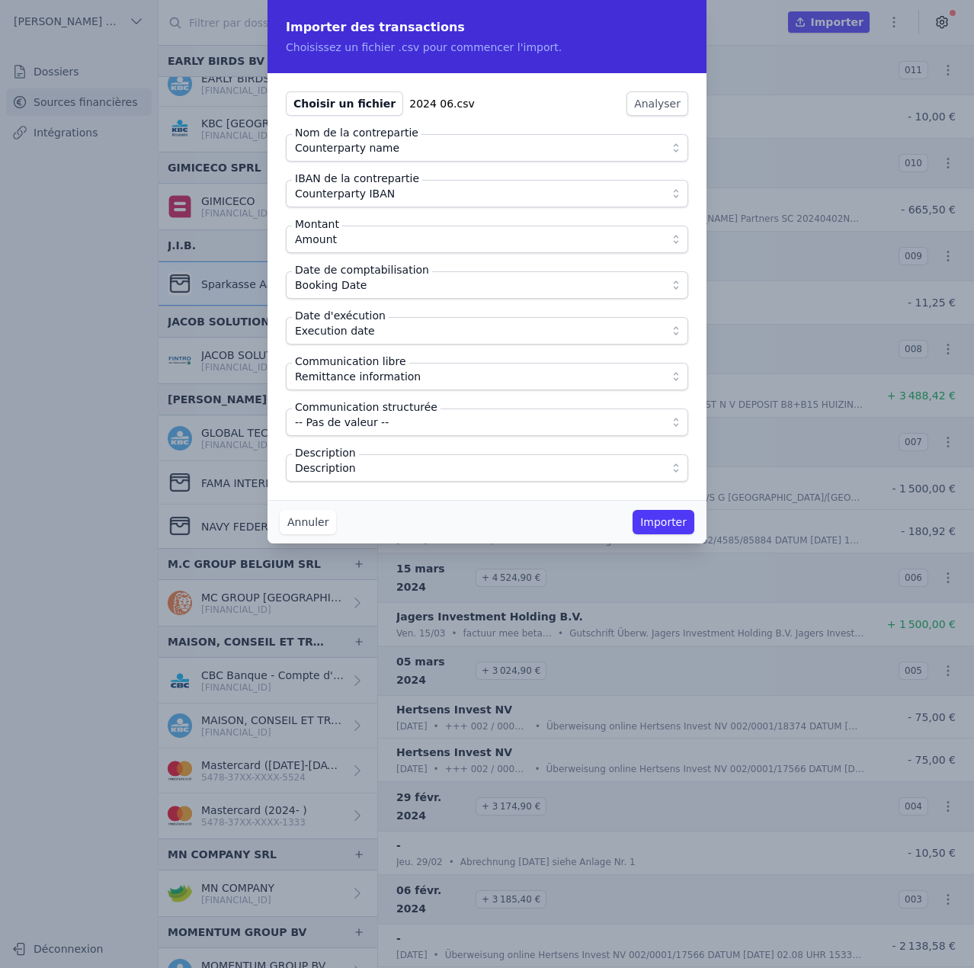
click at [374, 493] on div "Choisir un fichier 2024 06.csv Analyser Nom de la contrepartie Counterparty nam…" at bounding box center [487, 286] width 439 height 427
click at [664, 525] on button "Importer" at bounding box center [664, 522] width 62 height 24
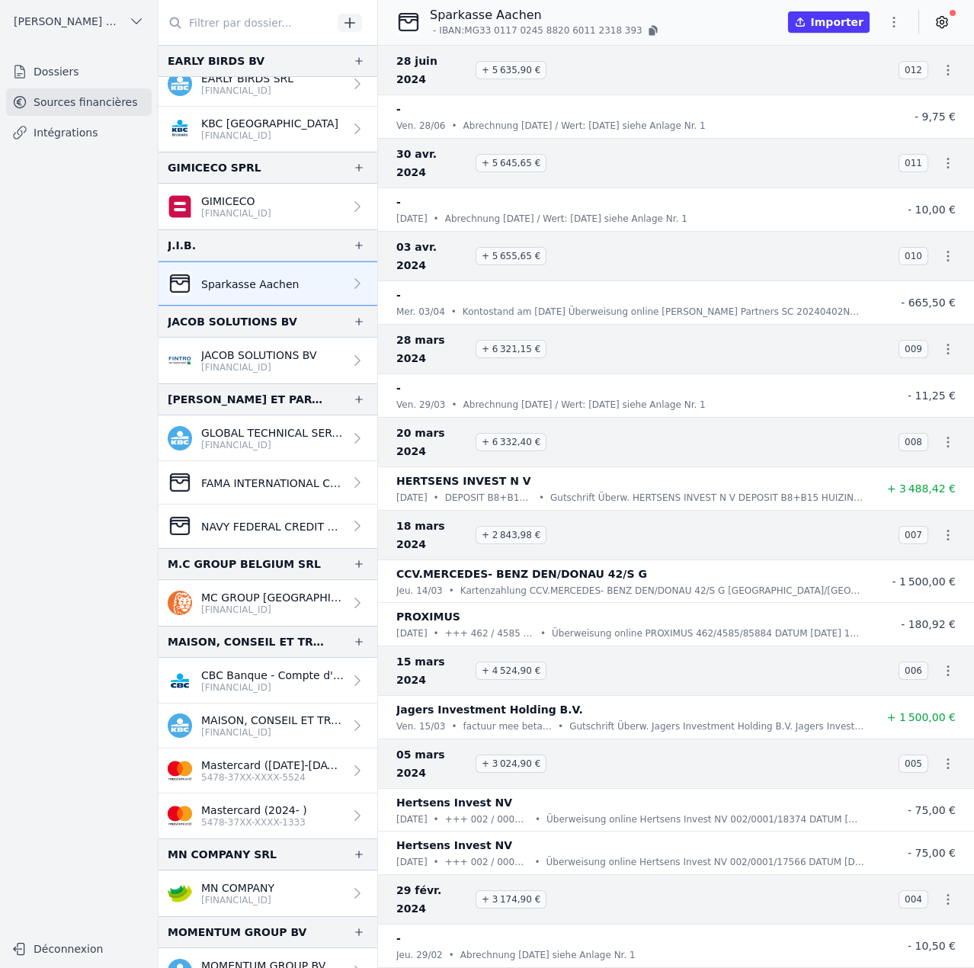
click at [892, 25] on icon "button" at bounding box center [893, 21] width 15 height 15
click at [854, 111] on button "Import CSV *" at bounding box center [858, 111] width 110 height 28
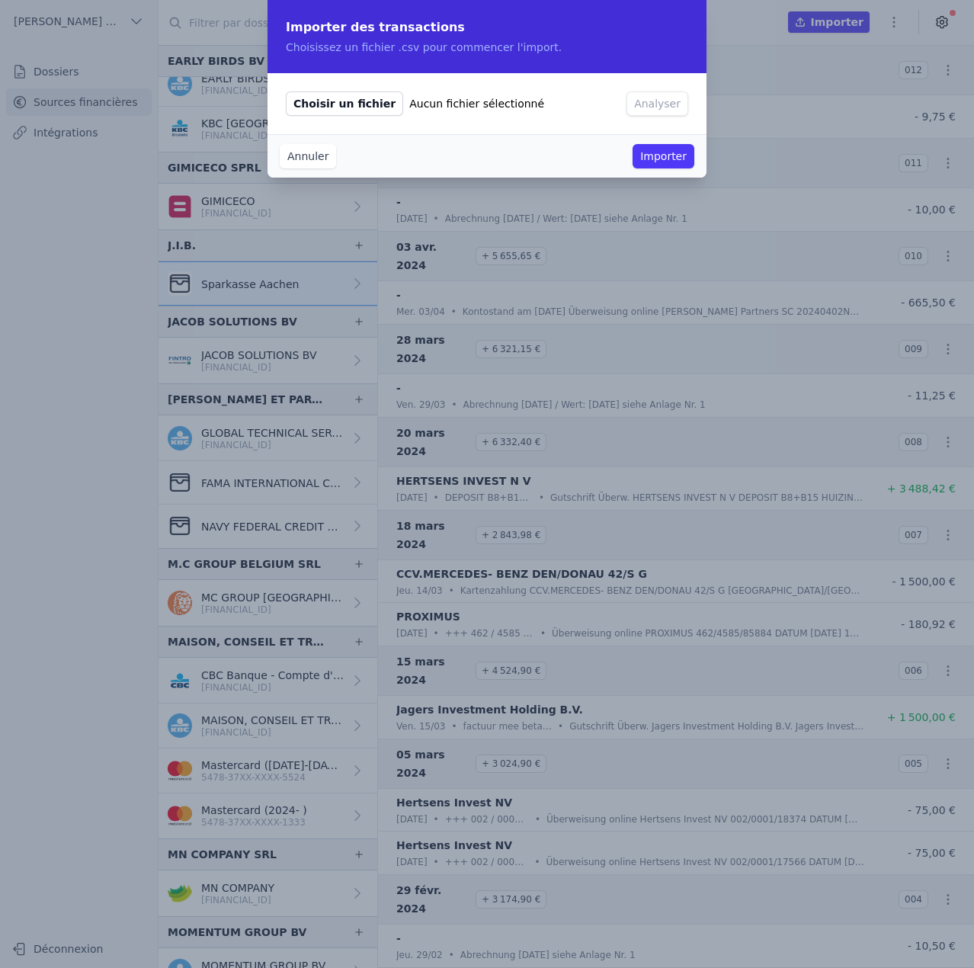
click at [341, 99] on span "Choisir un fichier" at bounding box center [344, 103] width 117 height 24
click at [286, 91] on input "Choisir un fichier Aucun fichier sélectionné" at bounding box center [285, 91] width 1 height 1
type input "C:\fakepath\2024 07.csv"
click at [669, 101] on button "Analyser" at bounding box center [658, 103] width 62 height 24
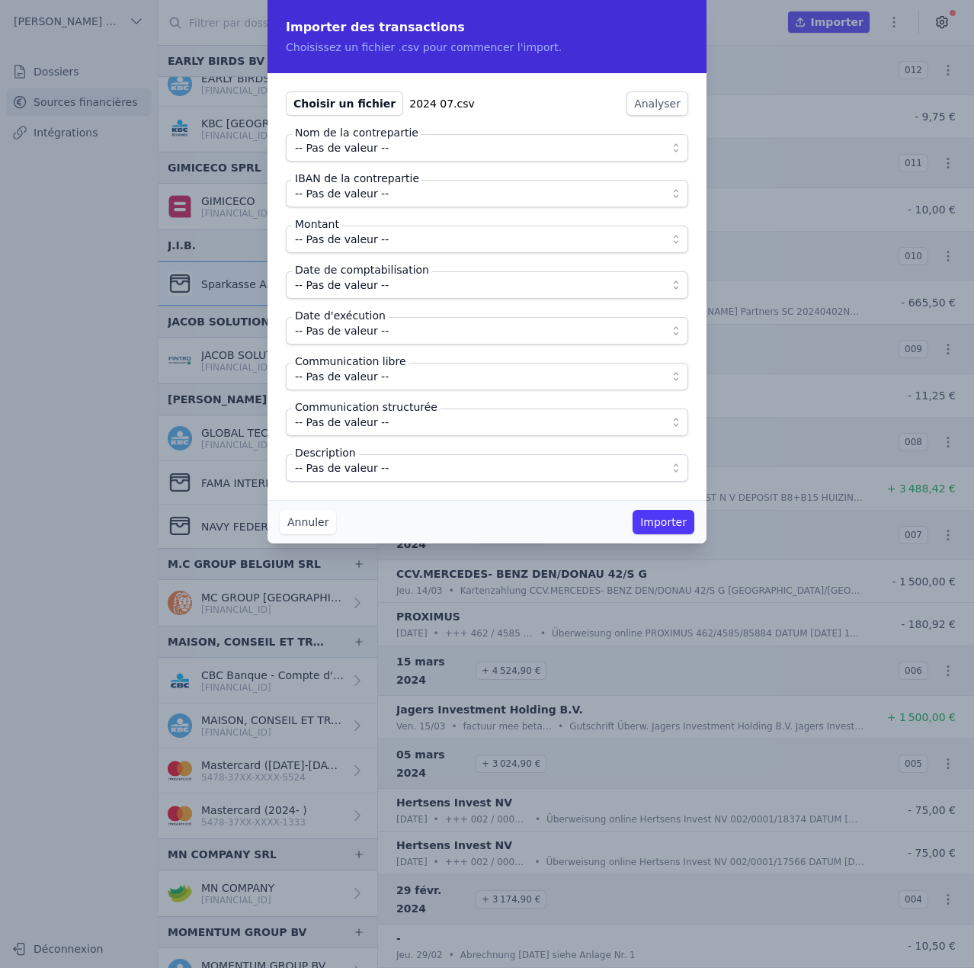
click at [318, 149] on span "-- Pas de valeur --" at bounding box center [342, 148] width 94 height 18
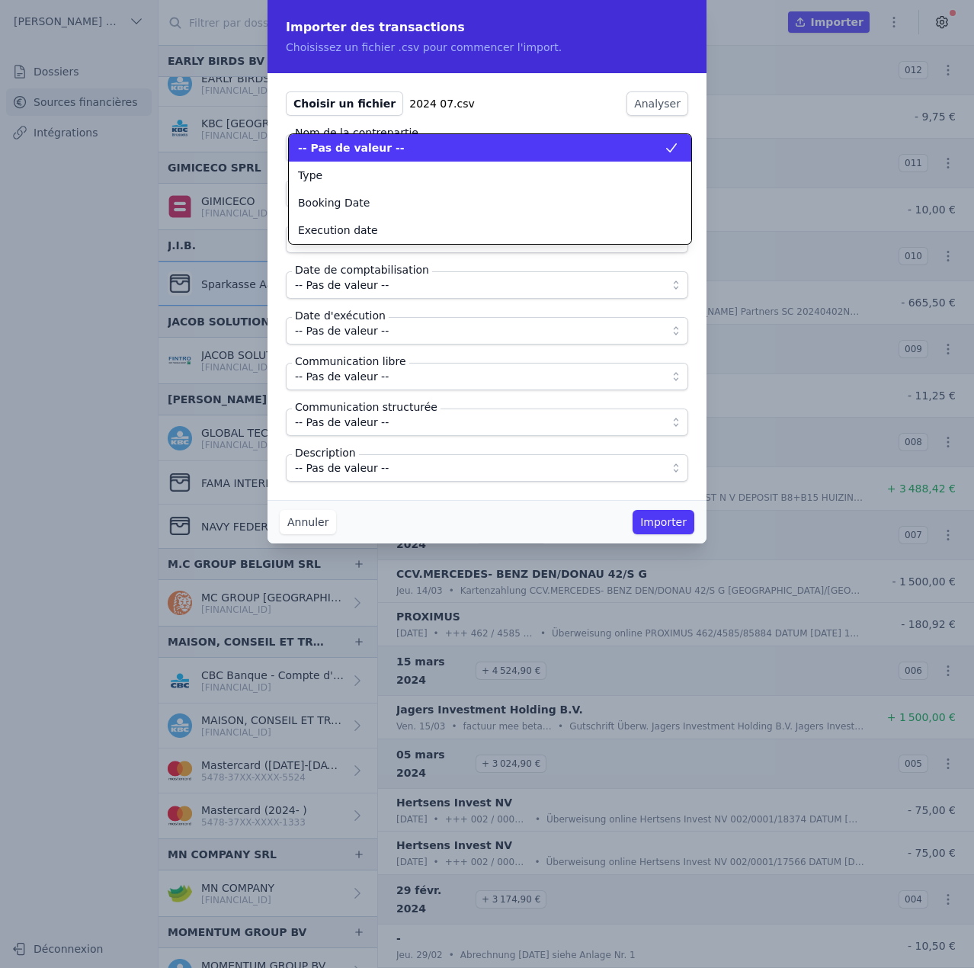
scroll to position [0, 0]
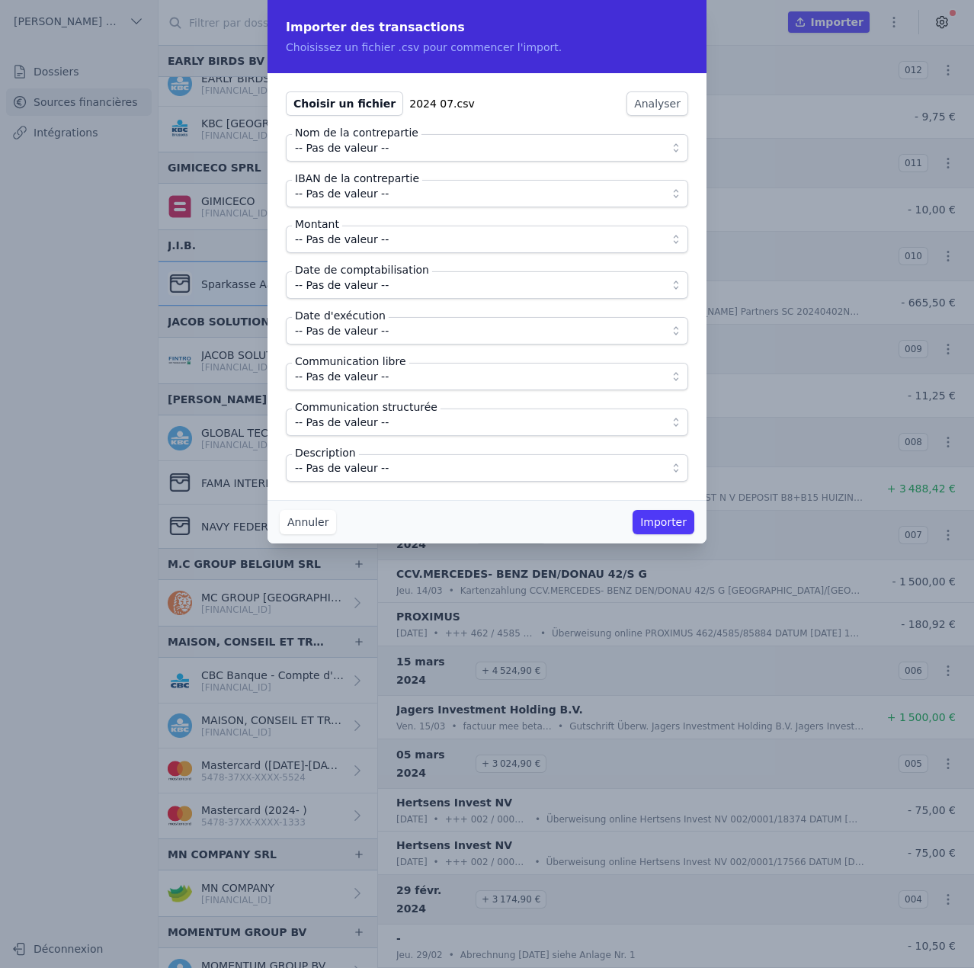
click at [348, 157] on button "-- Pas de valeur --" at bounding box center [487, 147] width 402 height 27
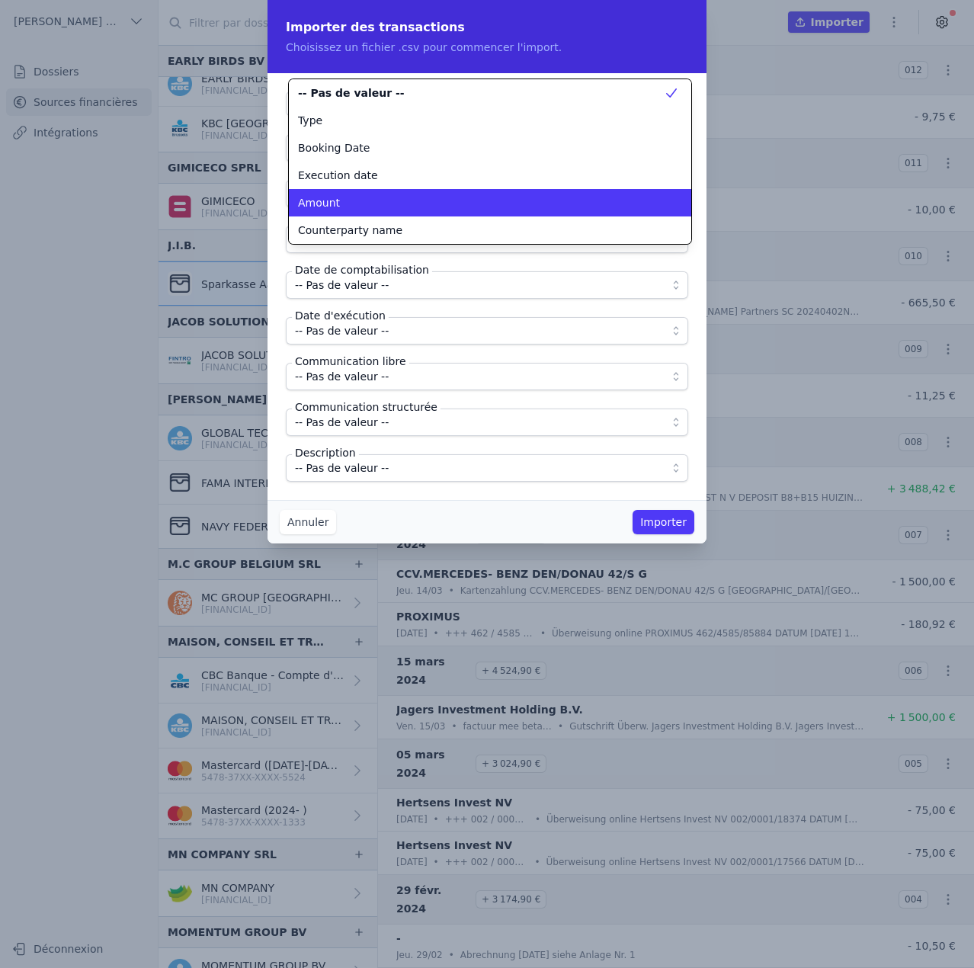
click at [345, 225] on span "Counterparty name" at bounding box center [350, 230] width 104 height 15
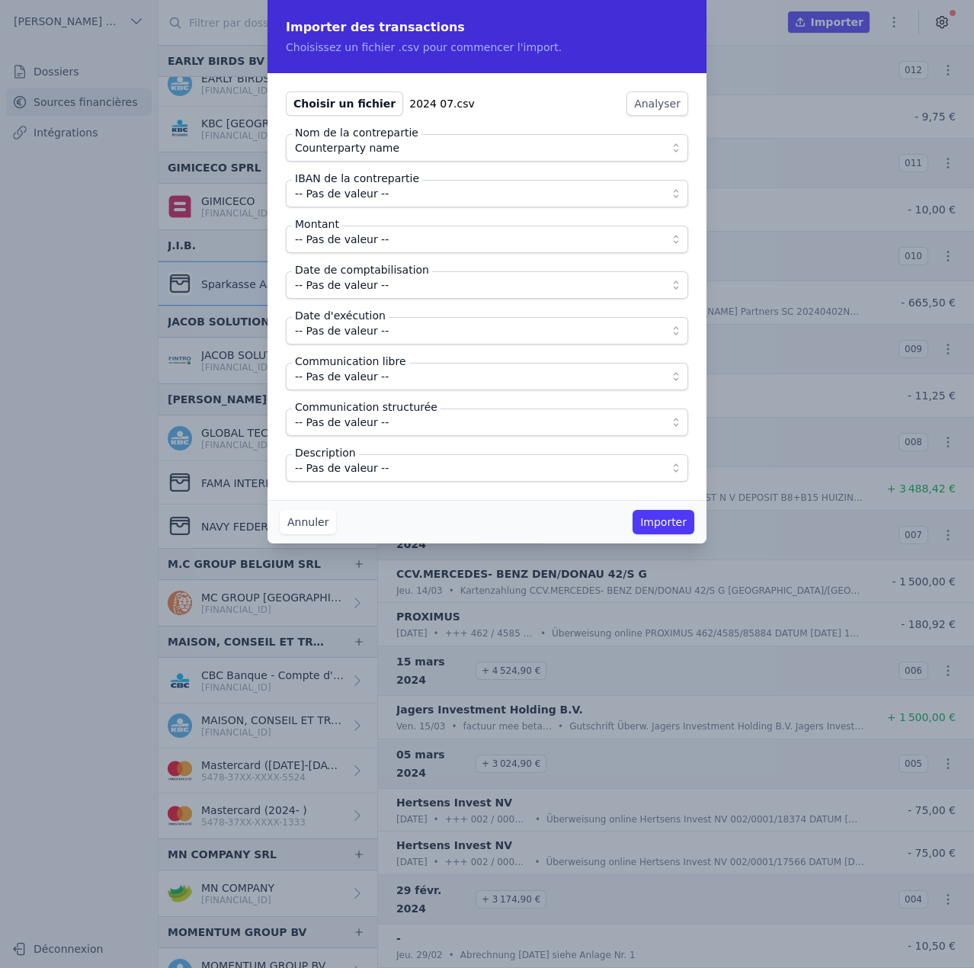
click at [353, 184] on label "IBAN de la contrepartie" at bounding box center [357, 178] width 130 height 15
click at [356, 196] on span "-- Pas de valeur --" at bounding box center [342, 193] width 94 height 18
click at [361, 198] on span "Counterparty name" at bounding box center [347, 193] width 104 height 18
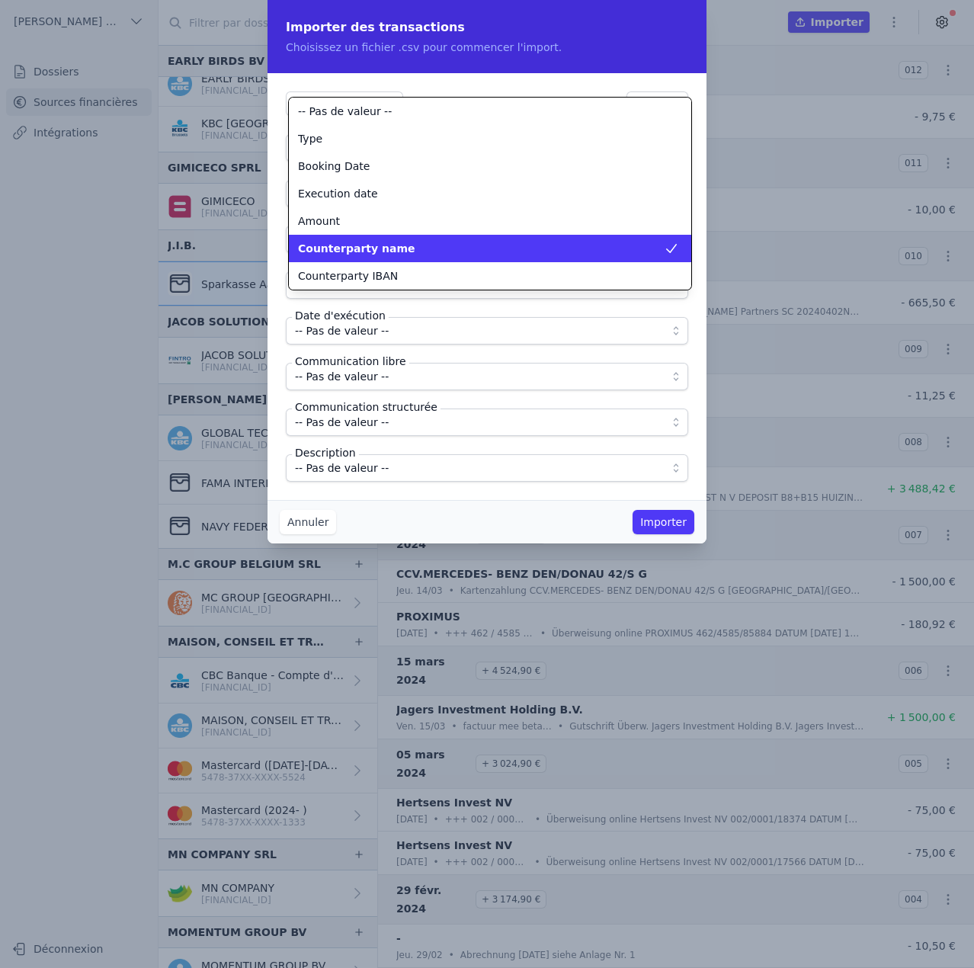
scroll to position [55, 0]
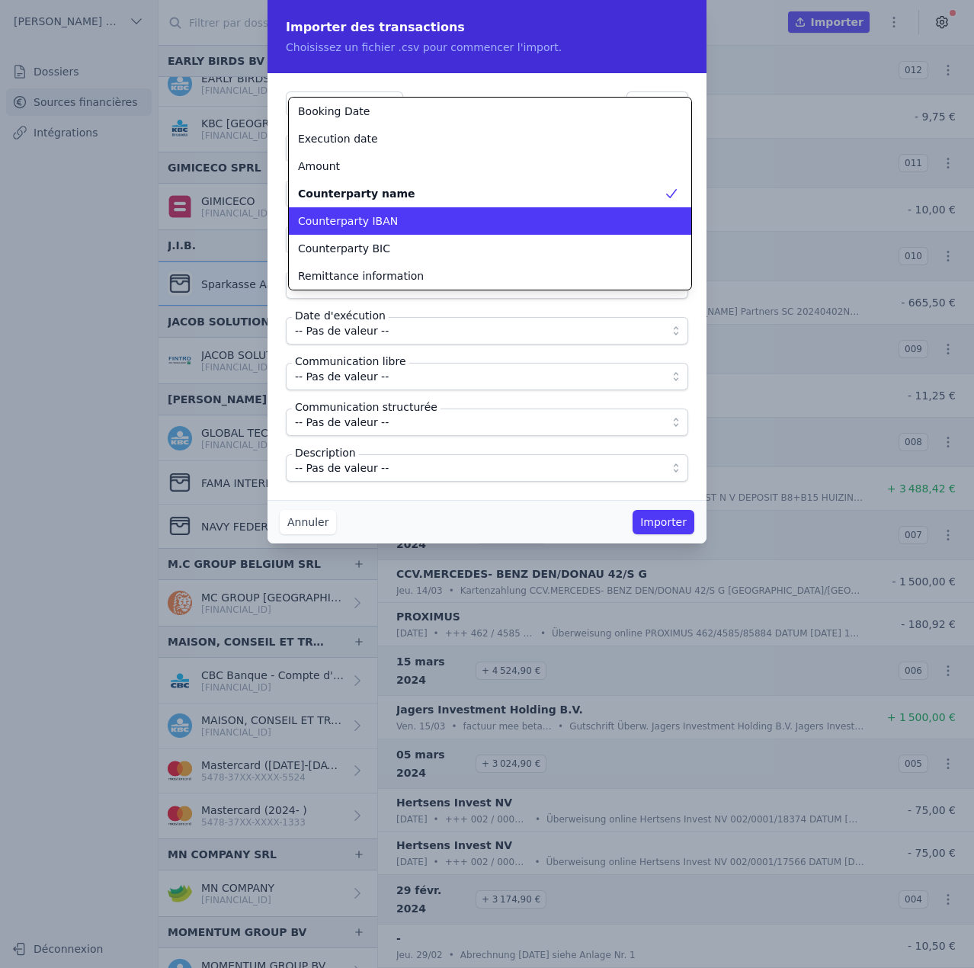
click at [366, 225] on span "Counterparty IBAN" at bounding box center [348, 220] width 100 height 15
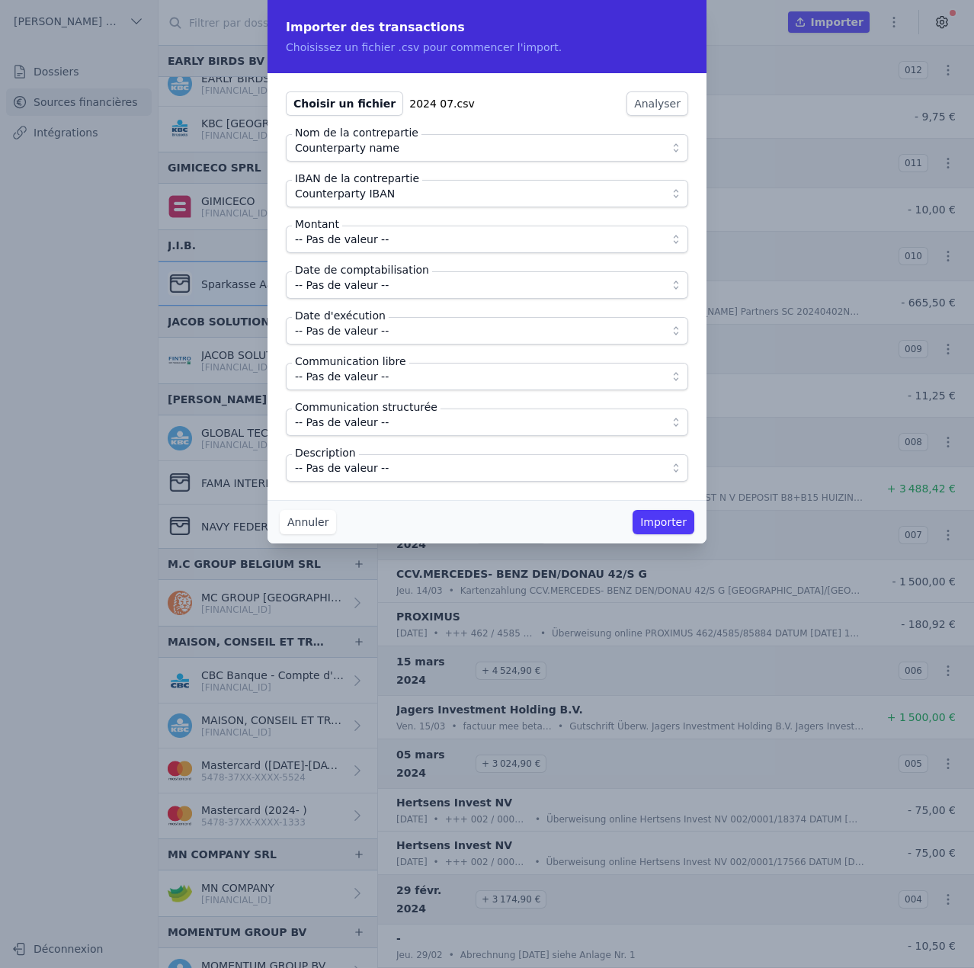
click at [362, 244] on span "-- Pas de valeur --" at bounding box center [342, 239] width 94 height 18
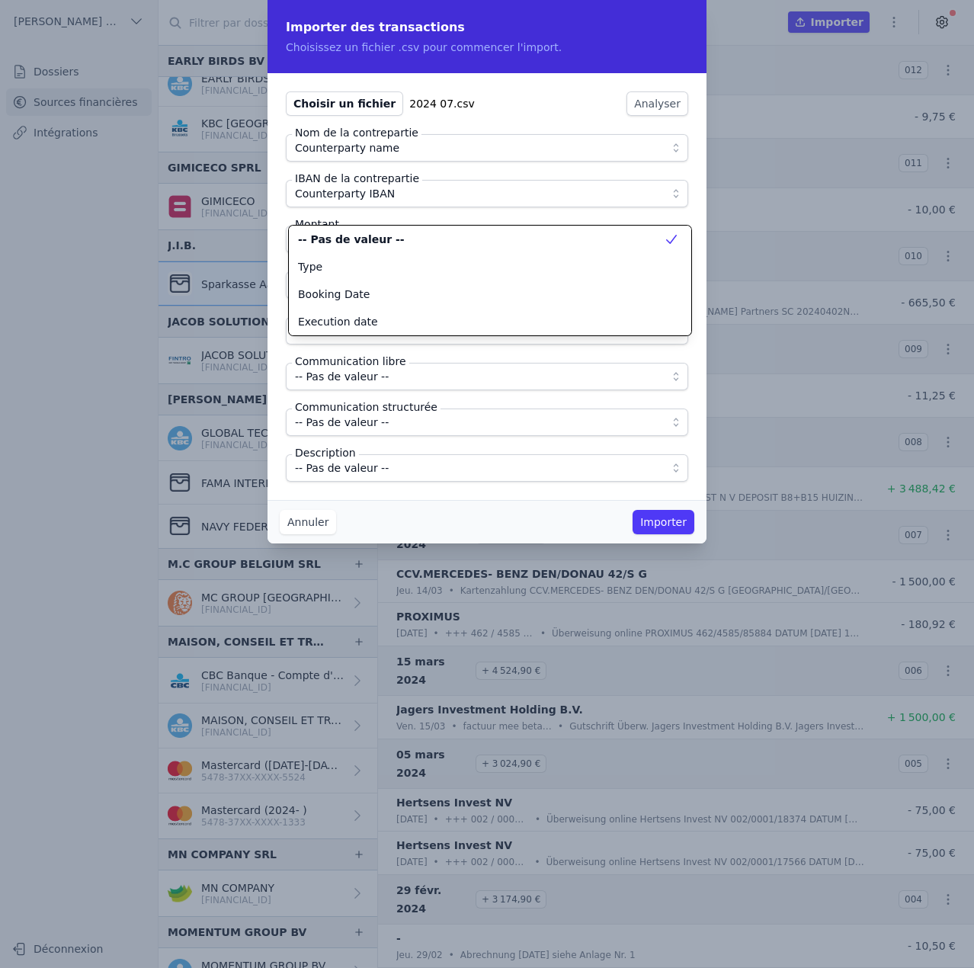
scroll to position [0, 0]
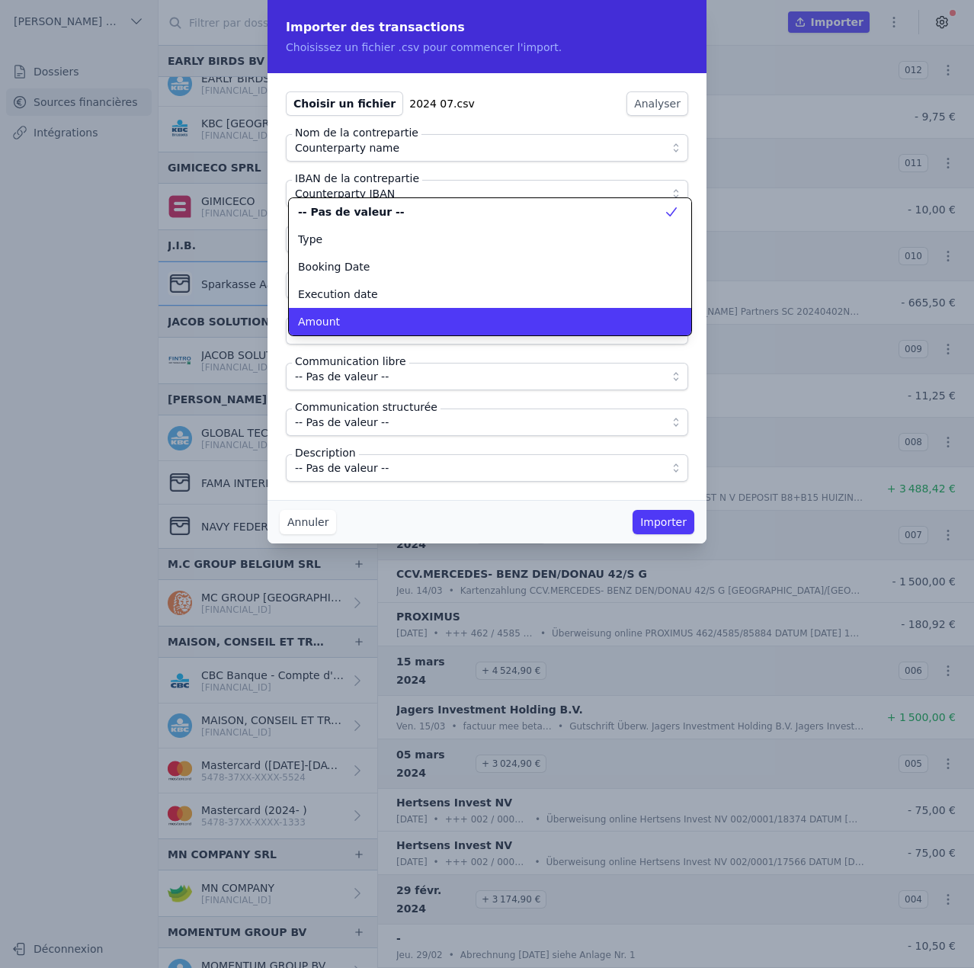
click at [361, 321] on div "Amount" at bounding box center [481, 321] width 366 height 15
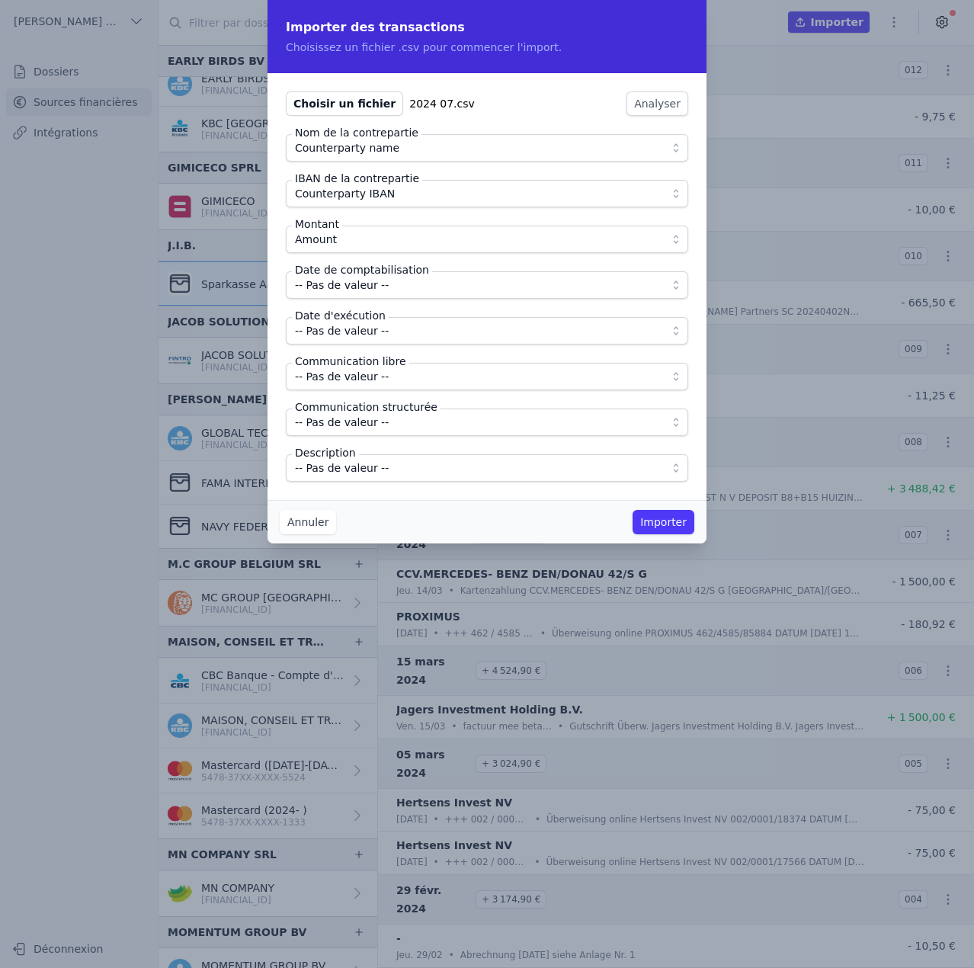
click at [363, 290] on span "-- Pas de valeur --" at bounding box center [342, 285] width 94 height 18
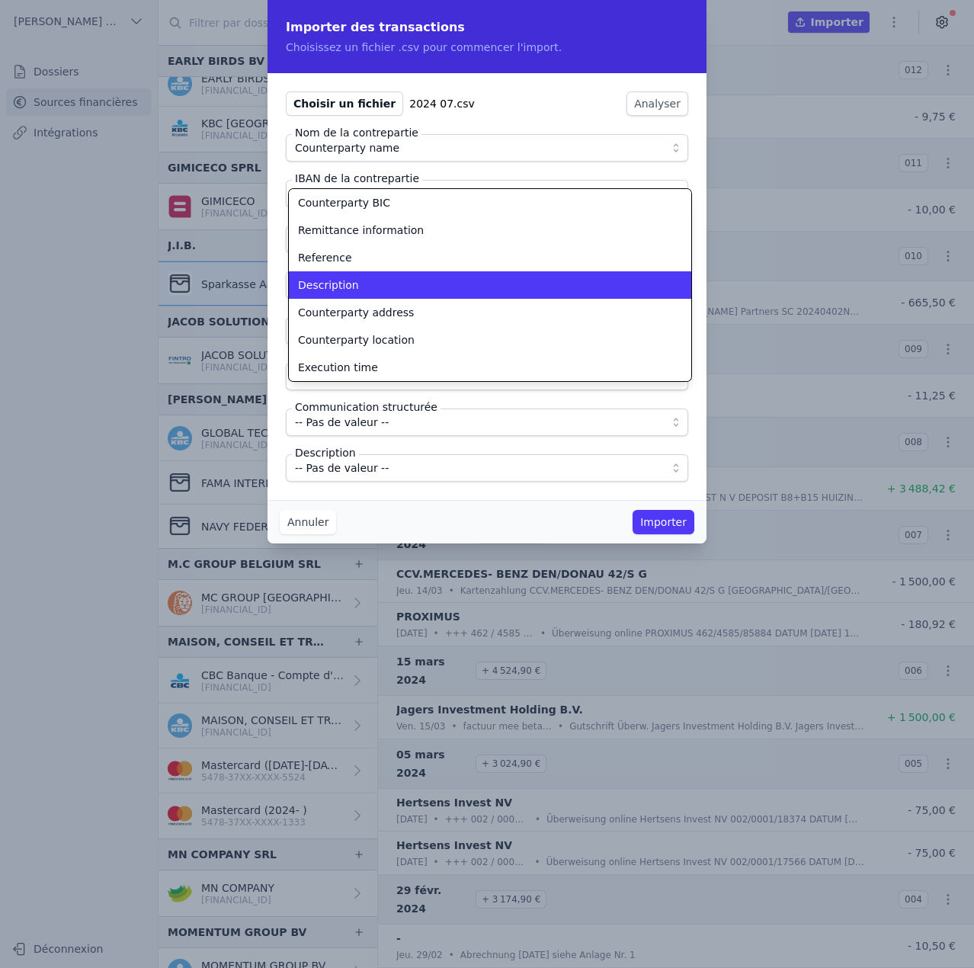
scroll to position [40, 0]
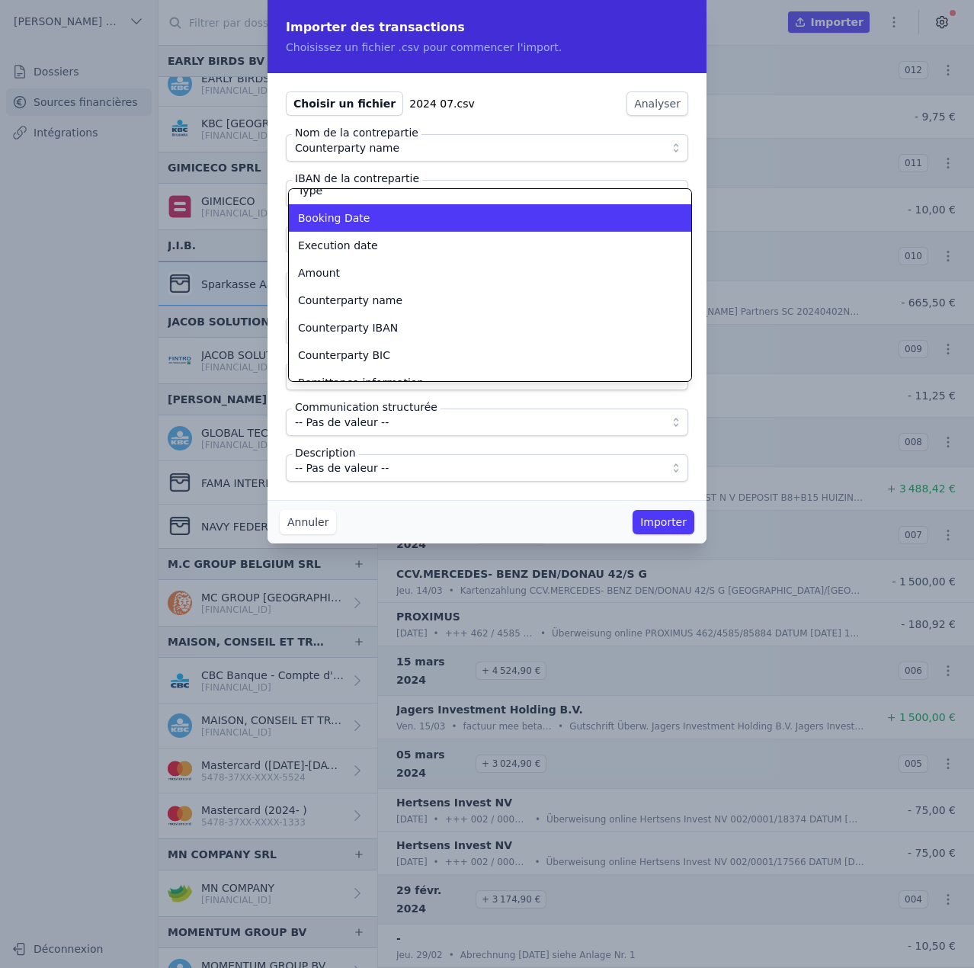
click at [363, 225] on div "Booking Date" at bounding box center [481, 217] width 366 height 15
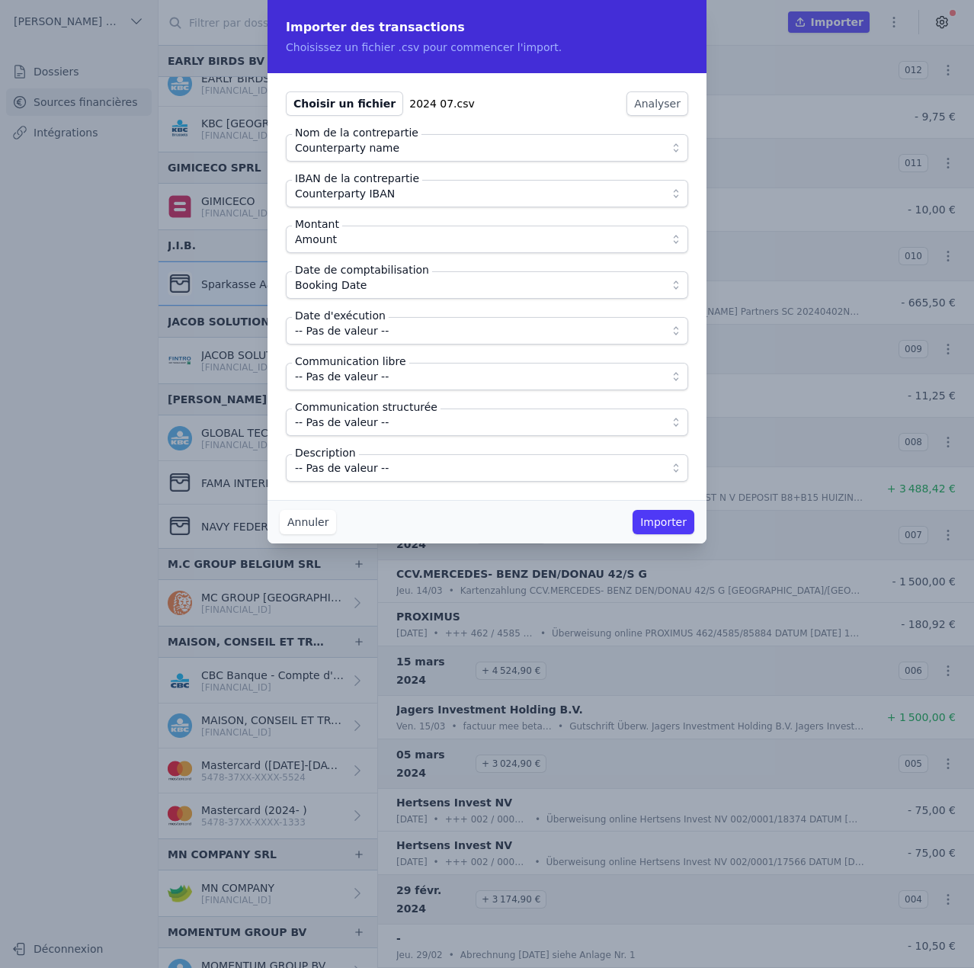
click at [366, 325] on span "-- Pas de valeur --" at bounding box center [342, 331] width 94 height 18
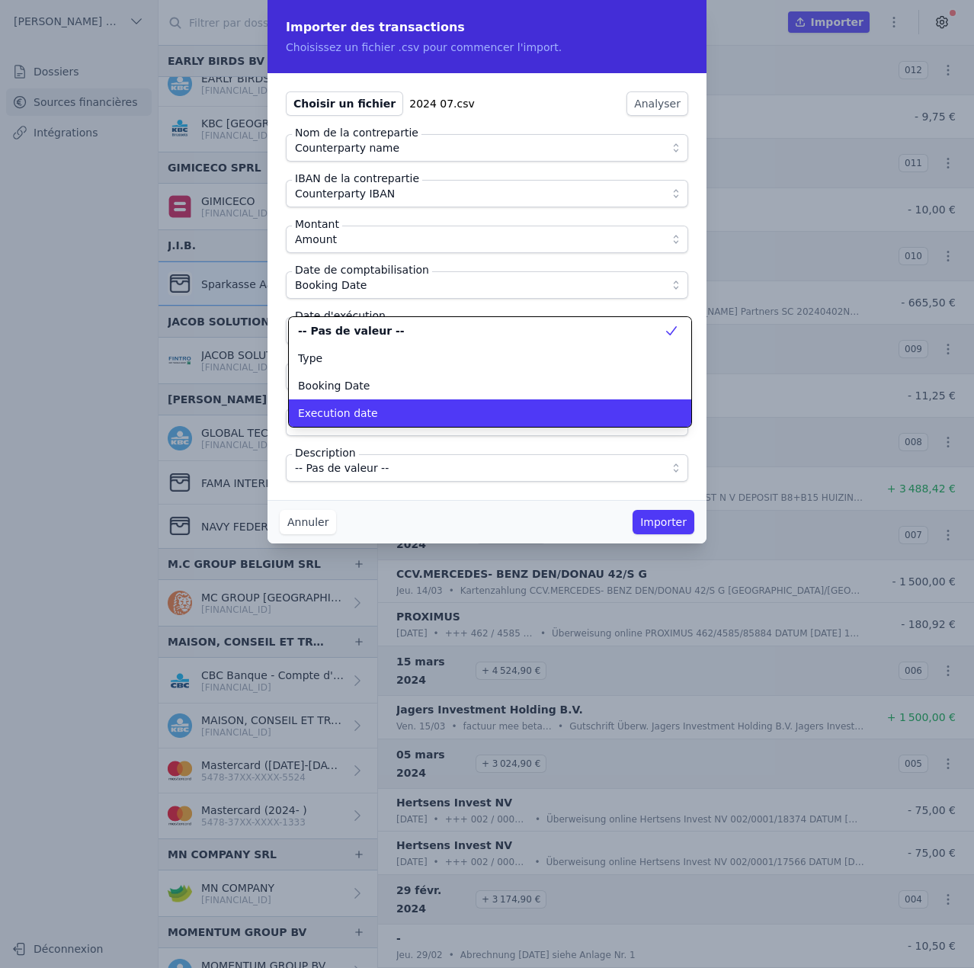
click at [373, 403] on li "Execution date" at bounding box center [490, 412] width 402 height 27
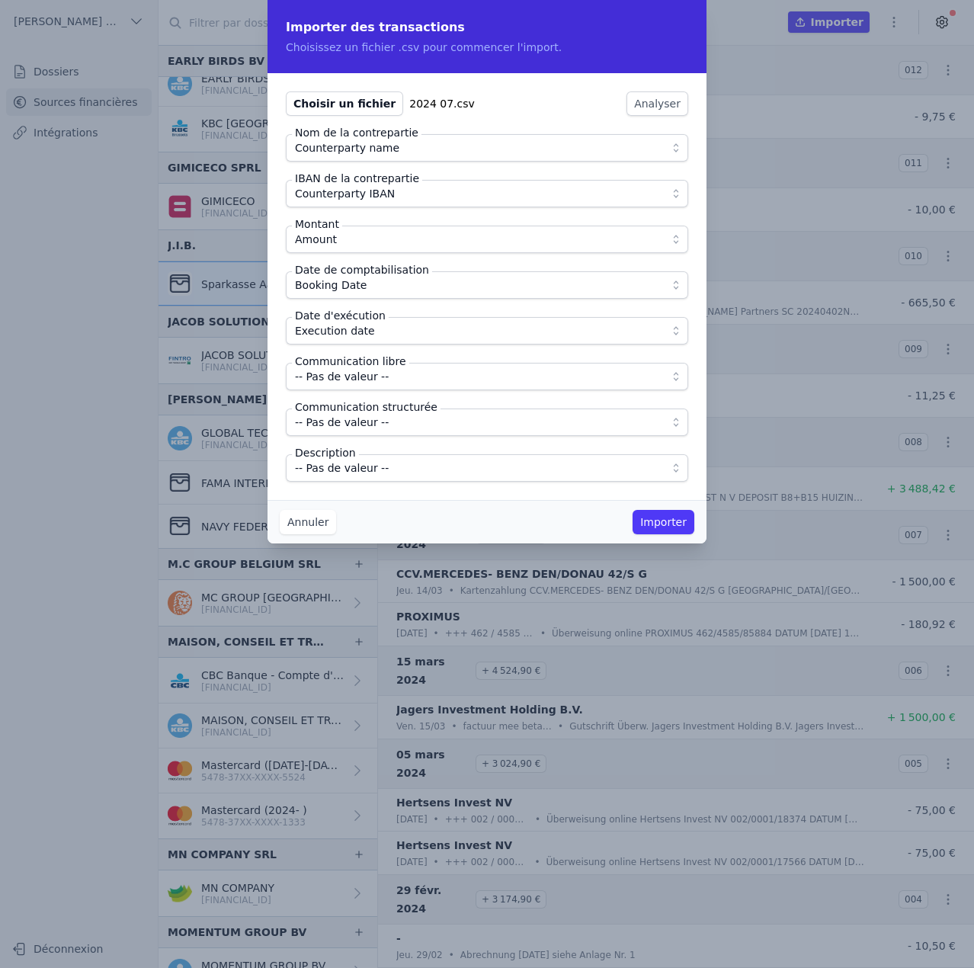
click at [373, 374] on span "-- Pas de valeur --" at bounding box center [342, 376] width 94 height 18
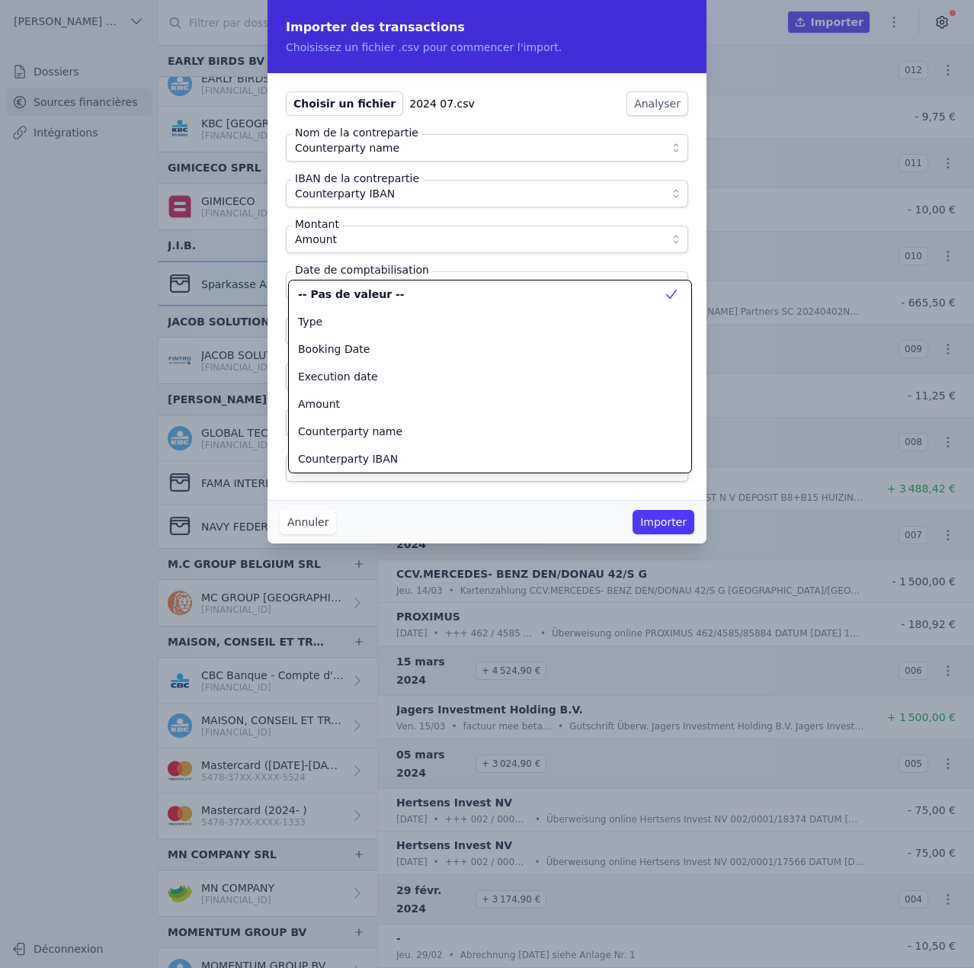
scroll to position [137, 0]
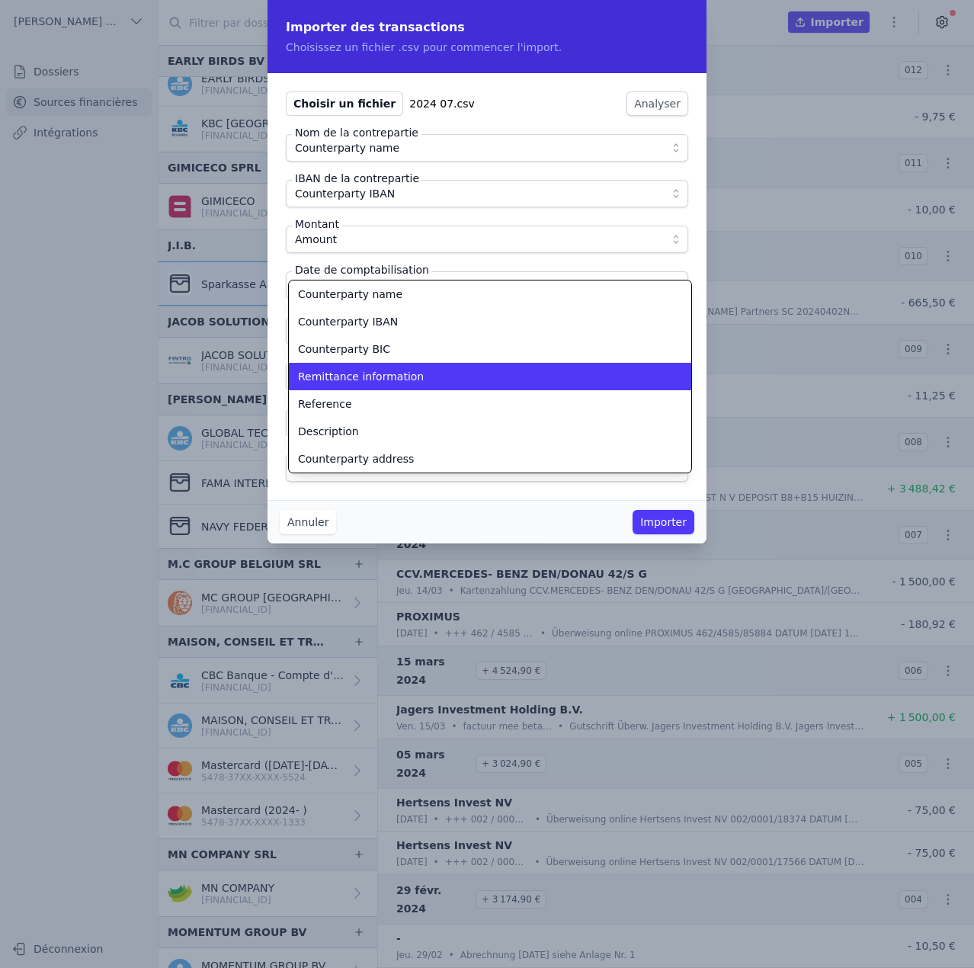
click at [373, 374] on span "Remittance information" at bounding box center [361, 376] width 126 height 15
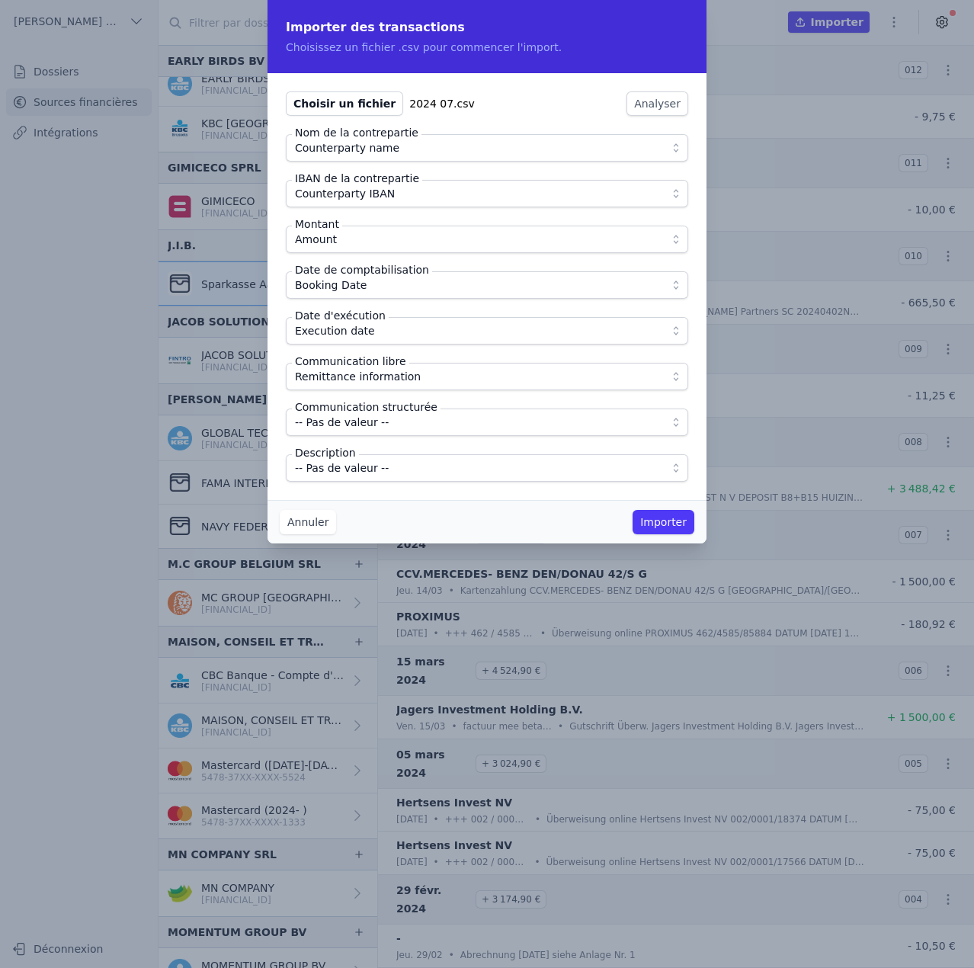
click at [399, 461] on span "-- Pas de valeur --" at bounding box center [476, 468] width 363 height 18
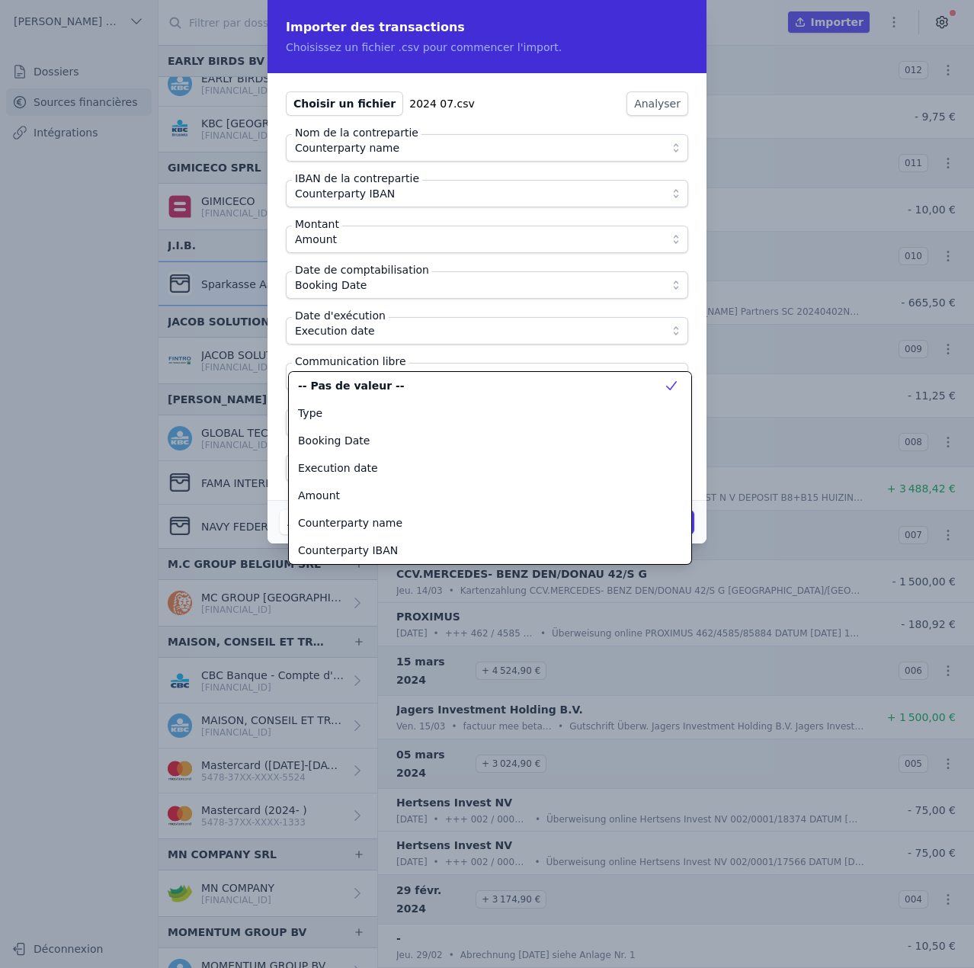
scroll to position [192, 0]
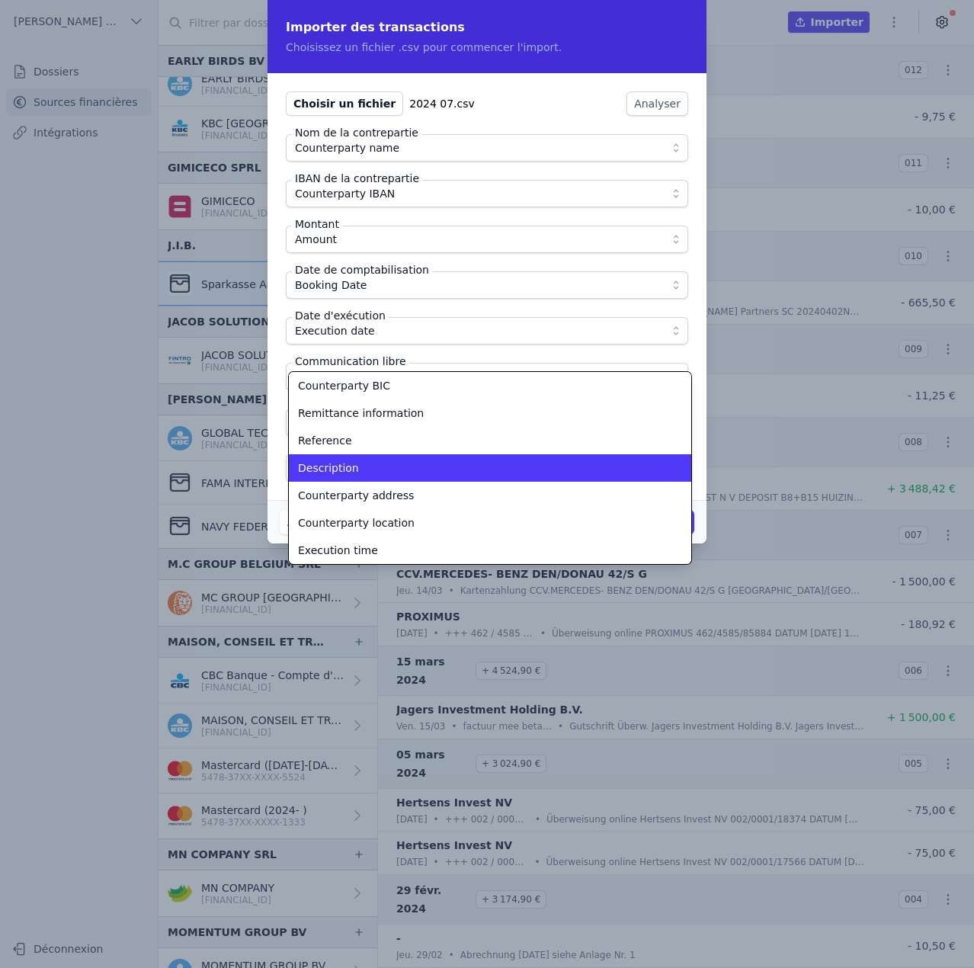
click at [399, 461] on div "Description" at bounding box center [481, 467] width 366 height 15
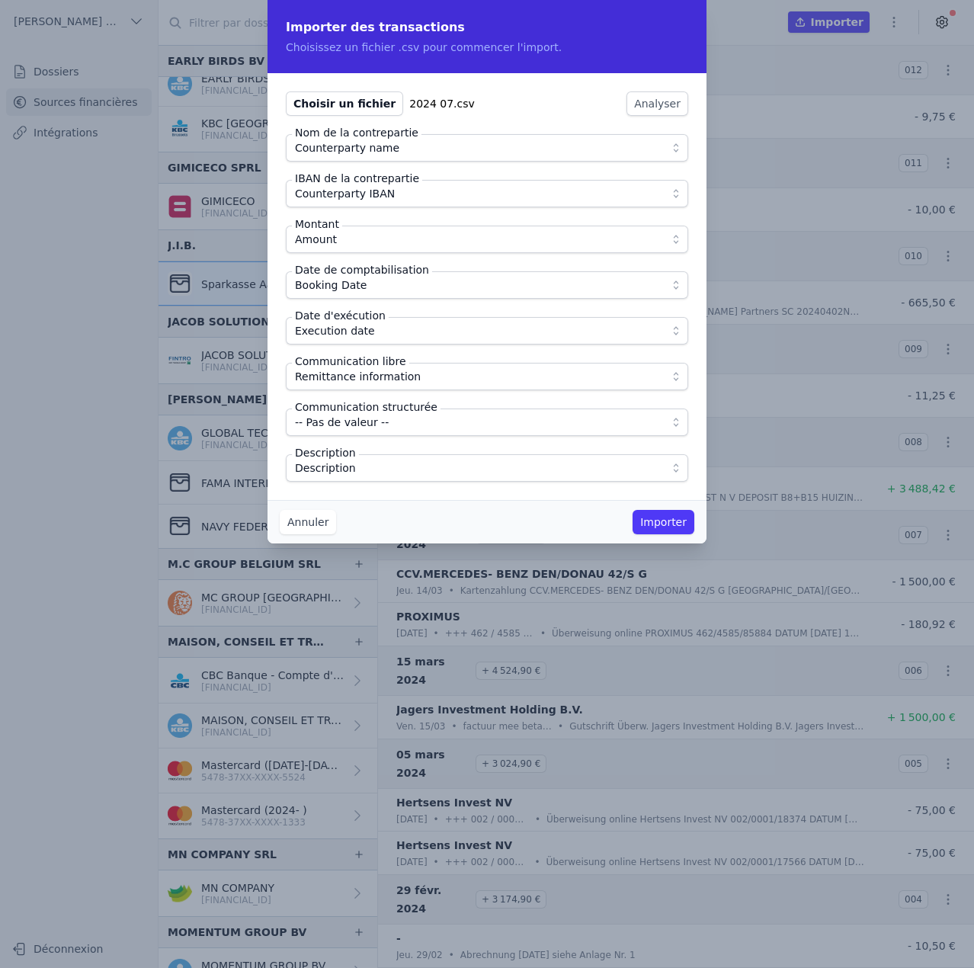
click at [432, 497] on div "Choisir un fichier 2024 07.csv Analyser Nom de la contrepartie Counterparty nam…" at bounding box center [487, 286] width 439 height 427
click at [674, 524] on button "Importer" at bounding box center [664, 522] width 62 height 24
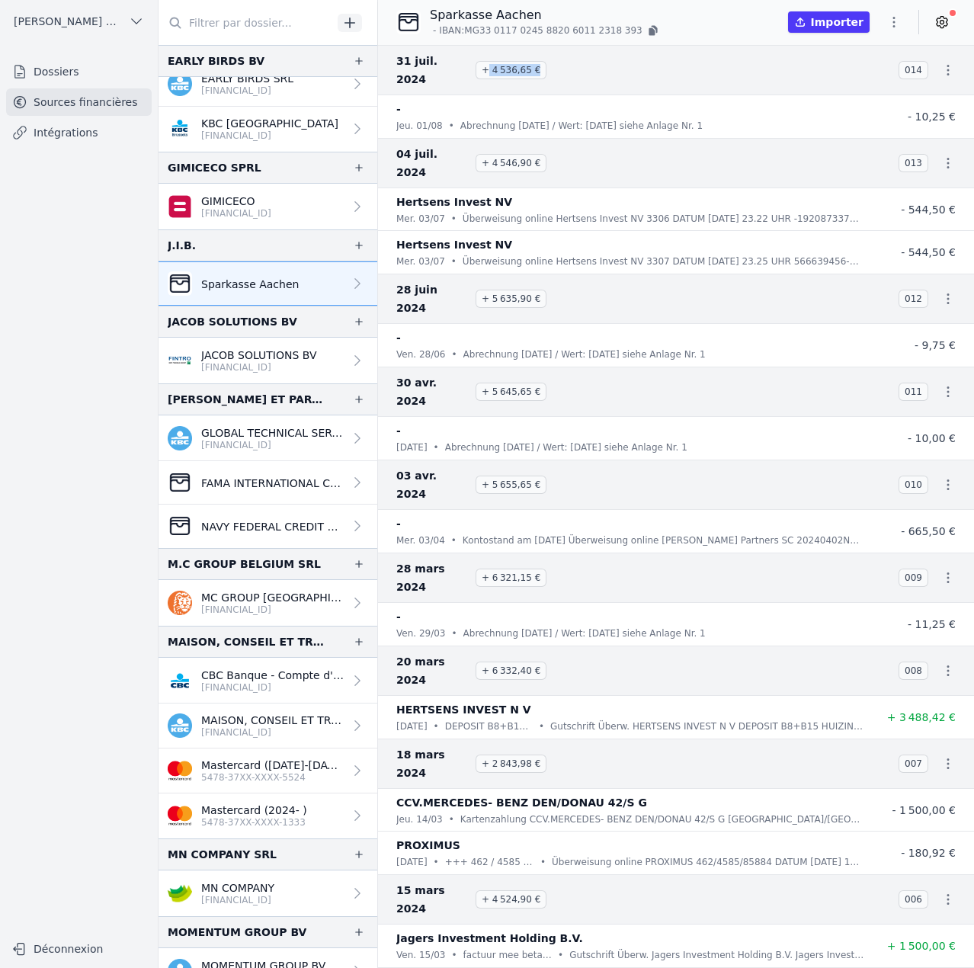
drag, startPoint x: 486, startPoint y: 64, endPoint x: 548, endPoint y: 69, distance: 61.9
click at [548, 69] on h3 "31 juil. 2024 + 4 536,65 €" at bounding box center [638, 70] width 484 height 37
drag, startPoint x: 488, startPoint y: 326, endPoint x: 570, endPoint y: 332, distance: 82.5
click at [570, 373] on h3 "30 avr. 2024 + 5 645,65 €" at bounding box center [638, 391] width 484 height 37
click at [651, 28] on icon "button" at bounding box center [654, 30] width 6 height 8
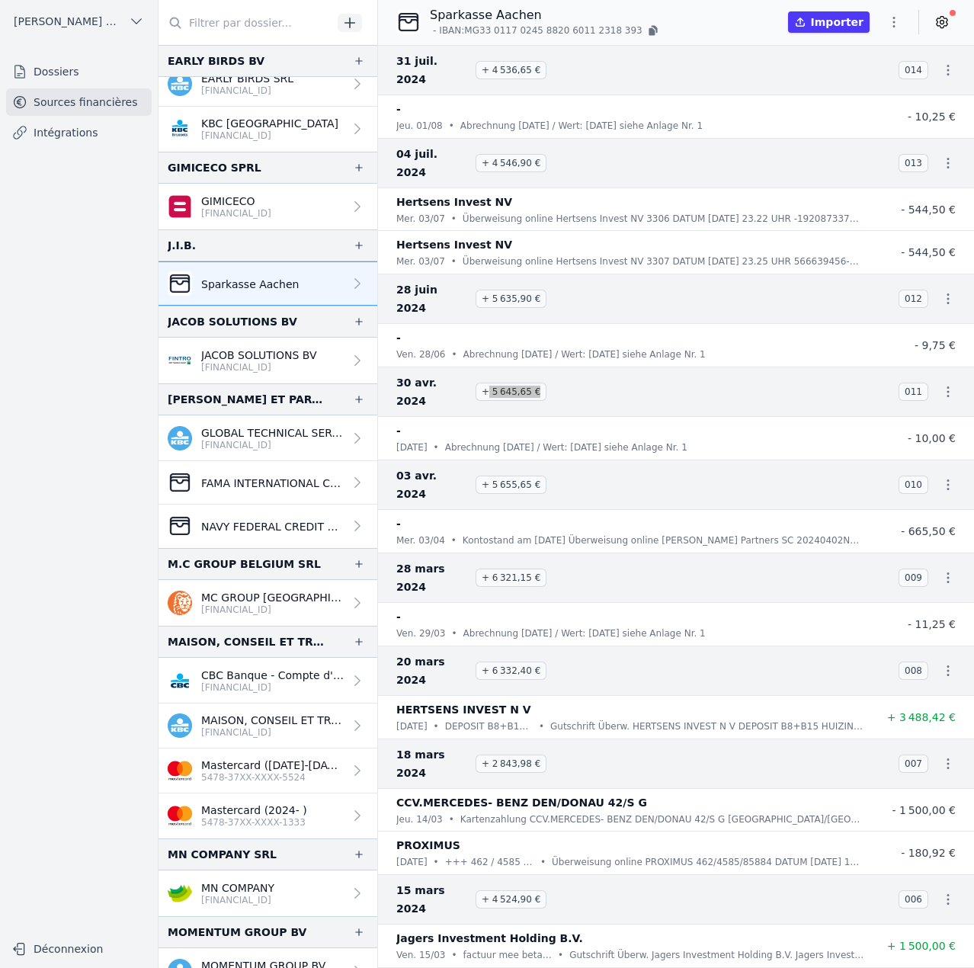
click at [443, 280] on span "28 juin 2024" at bounding box center [432, 298] width 73 height 37
drag, startPoint x: 441, startPoint y: 255, endPoint x: 437, endPoint y: 244, distance: 11.1
click at [437, 280] on span "28 juin 2024" at bounding box center [432, 298] width 73 height 37
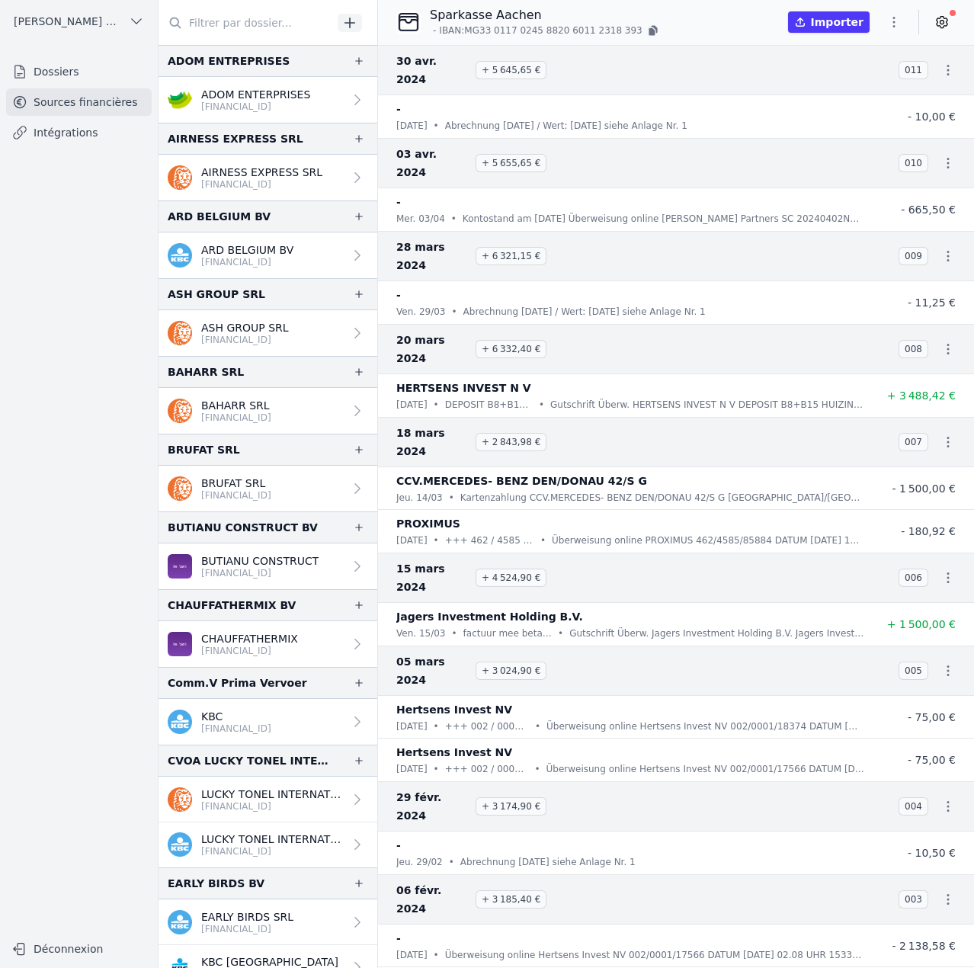
click at [889, 22] on icon "button" at bounding box center [893, 21] width 15 height 15
click at [861, 56] on button "Renommer" at bounding box center [858, 54] width 110 height 28
type input "Sparkasse Aachen (04/2023 > 04/2024)"
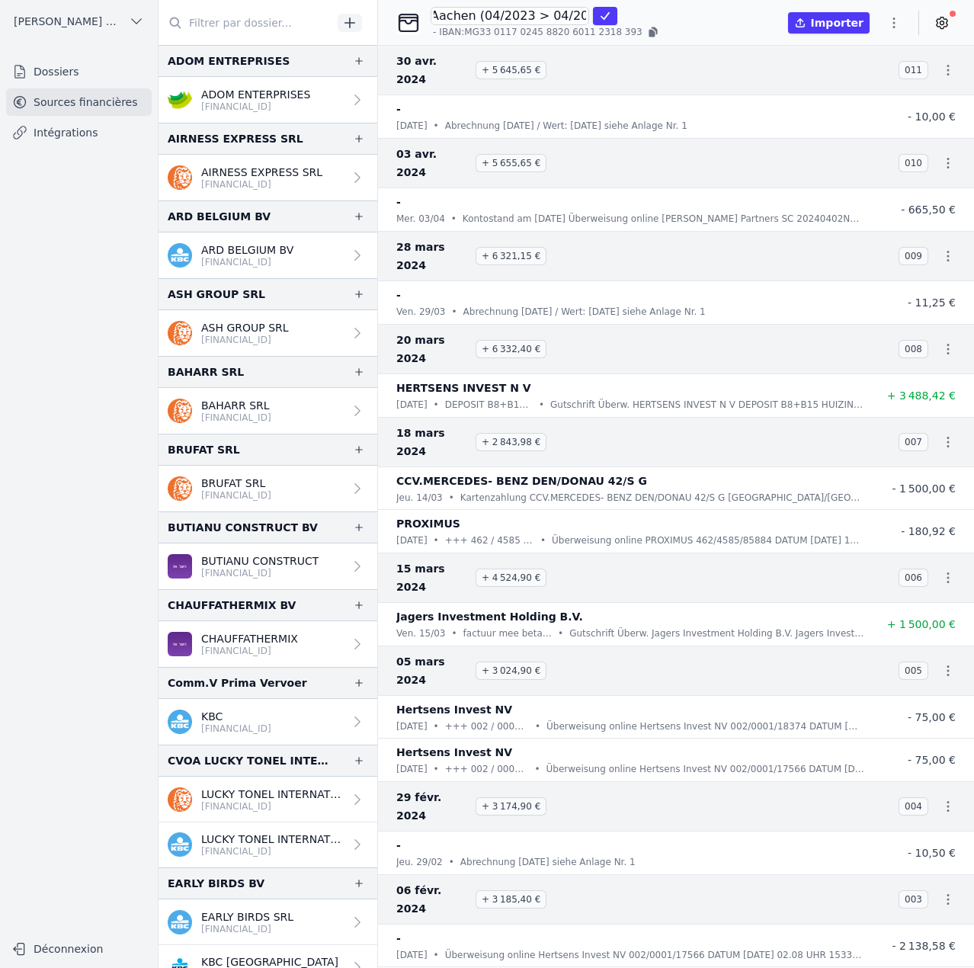
click button "submit" at bounding box center [605, 16] width 24 height 18
drag, startPoint x: 429, startPoint y: 14, endPoint x: 530, endPoint y: 16, distance: 100.6
click at [530, 16] on div "Sparkasse Aachen (04/2023 > 04/2024) - IBAN: MG33 [FINANCIAL_ID] [FINANCIAL_ID]" at bounding box center [535, 22] width 278 height 32
copy p "Sparkasse Aachen"
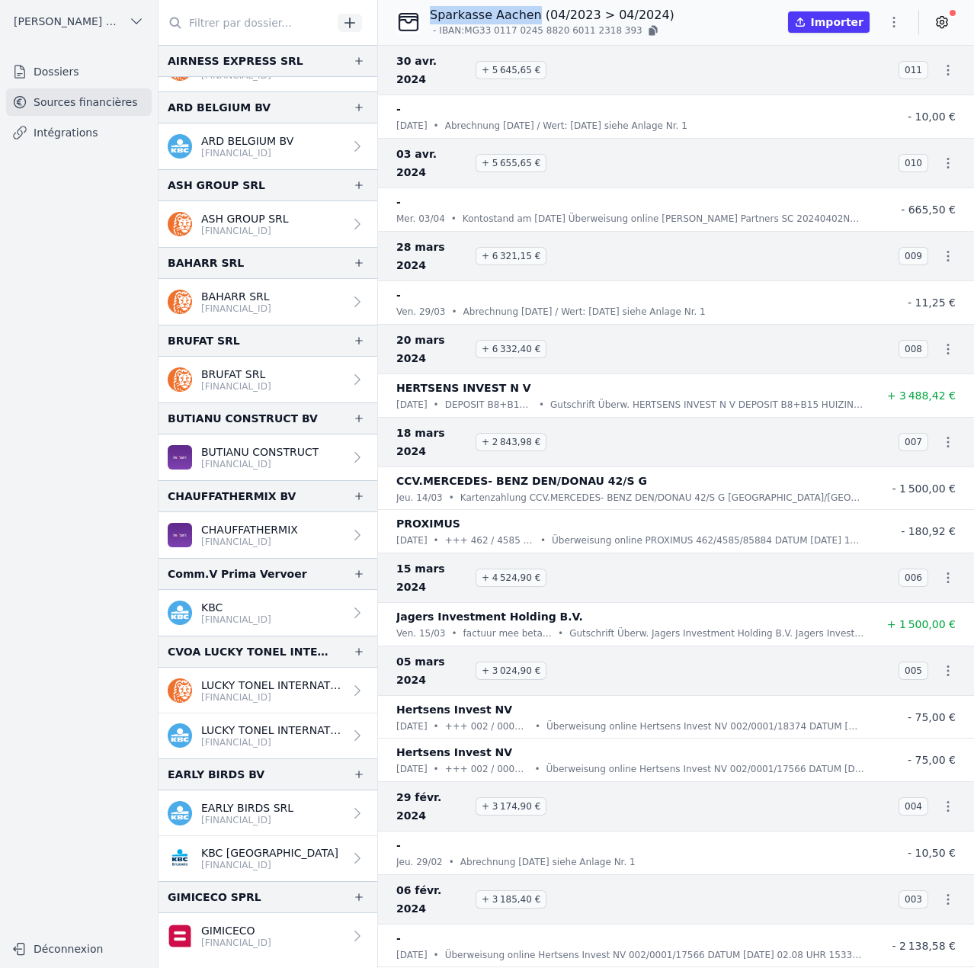
scroll to position [534, 0]
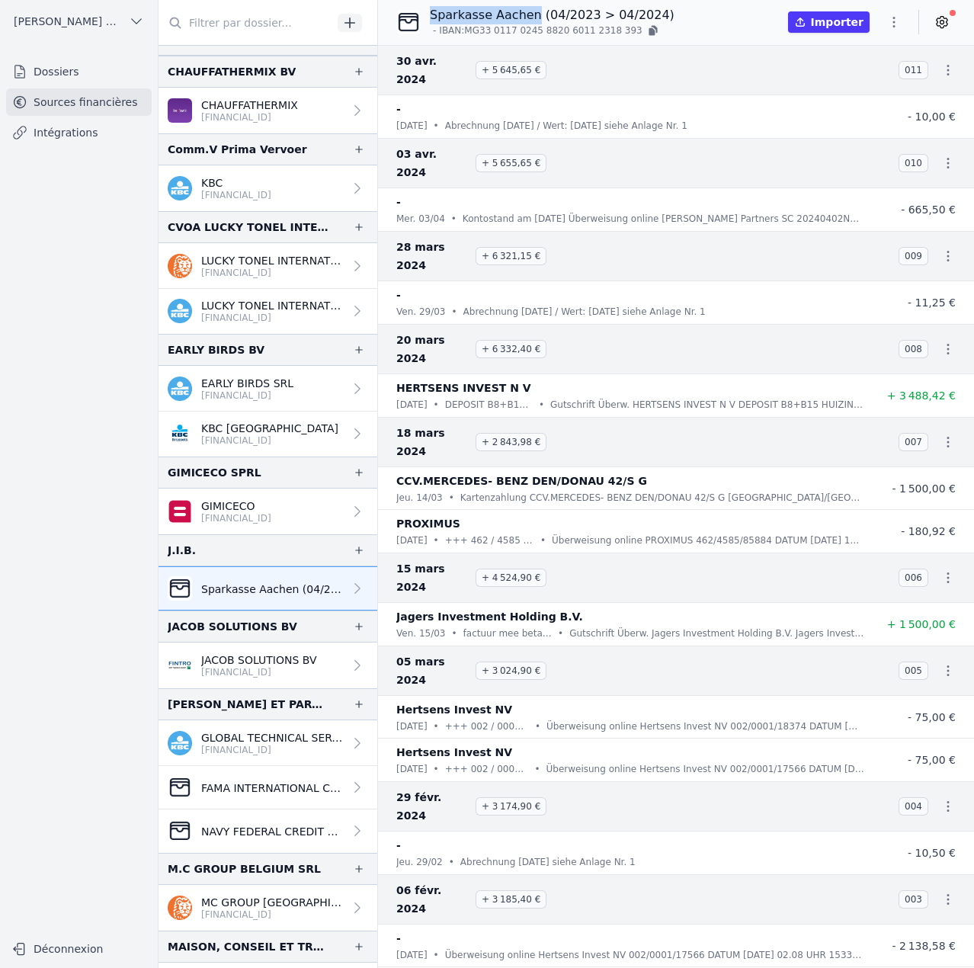
click at [354, 21] on icon "button" at bounding box center [349, 22] width 15 height 15
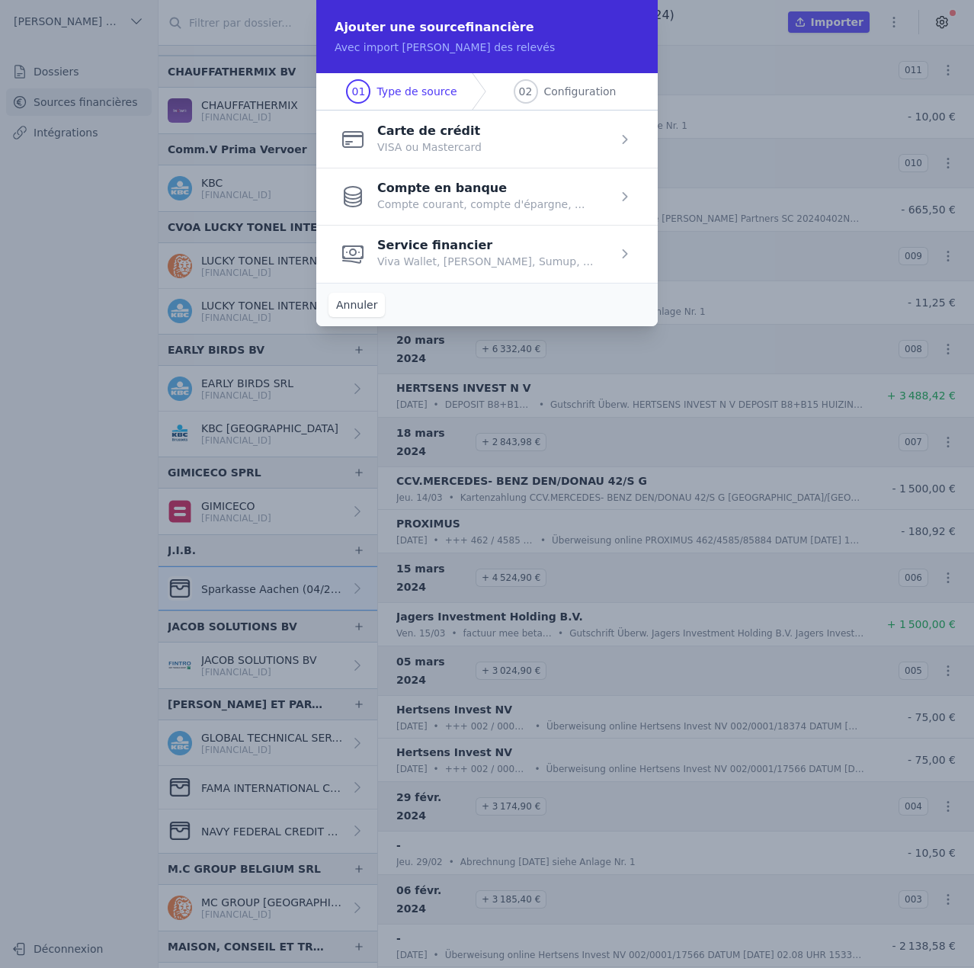
click at [405, 255] on span "button" at bounding box center [486, 253] width 341 height 57
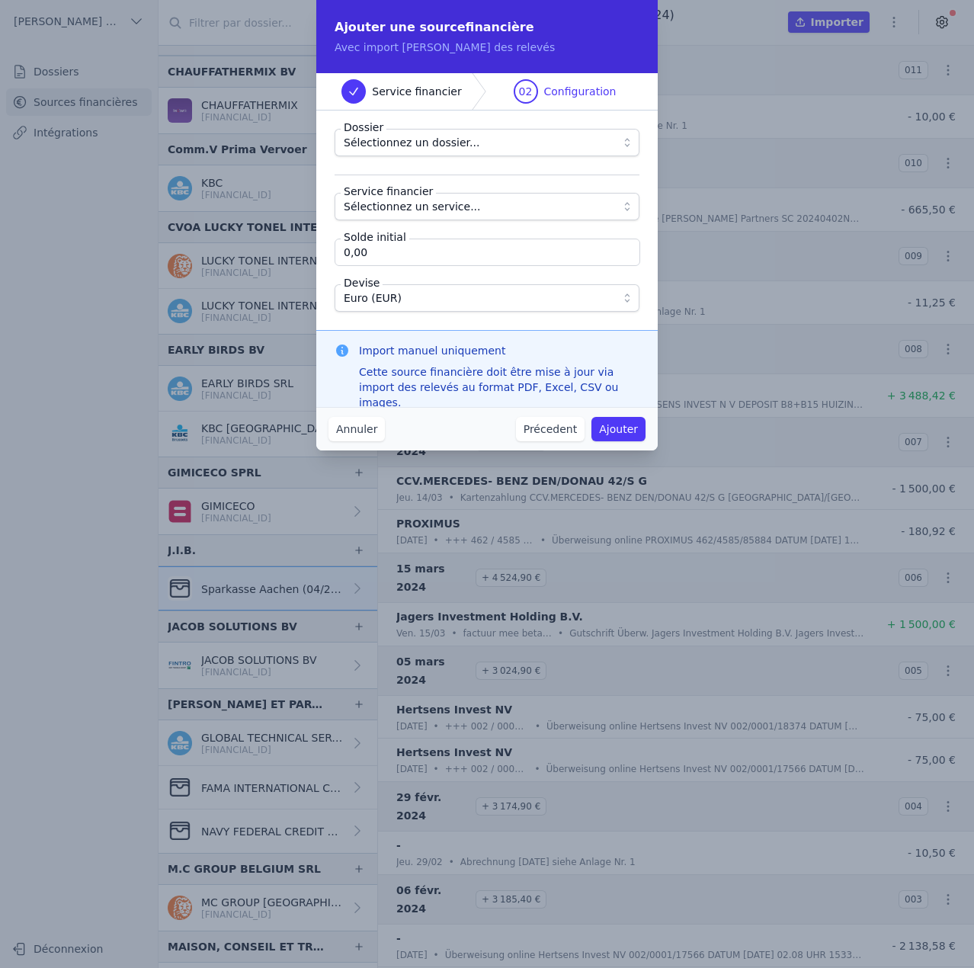
click at [416, 140] on span "Sélectionnez un dossier..." at bounding box center [412, 142] width 136 height 18
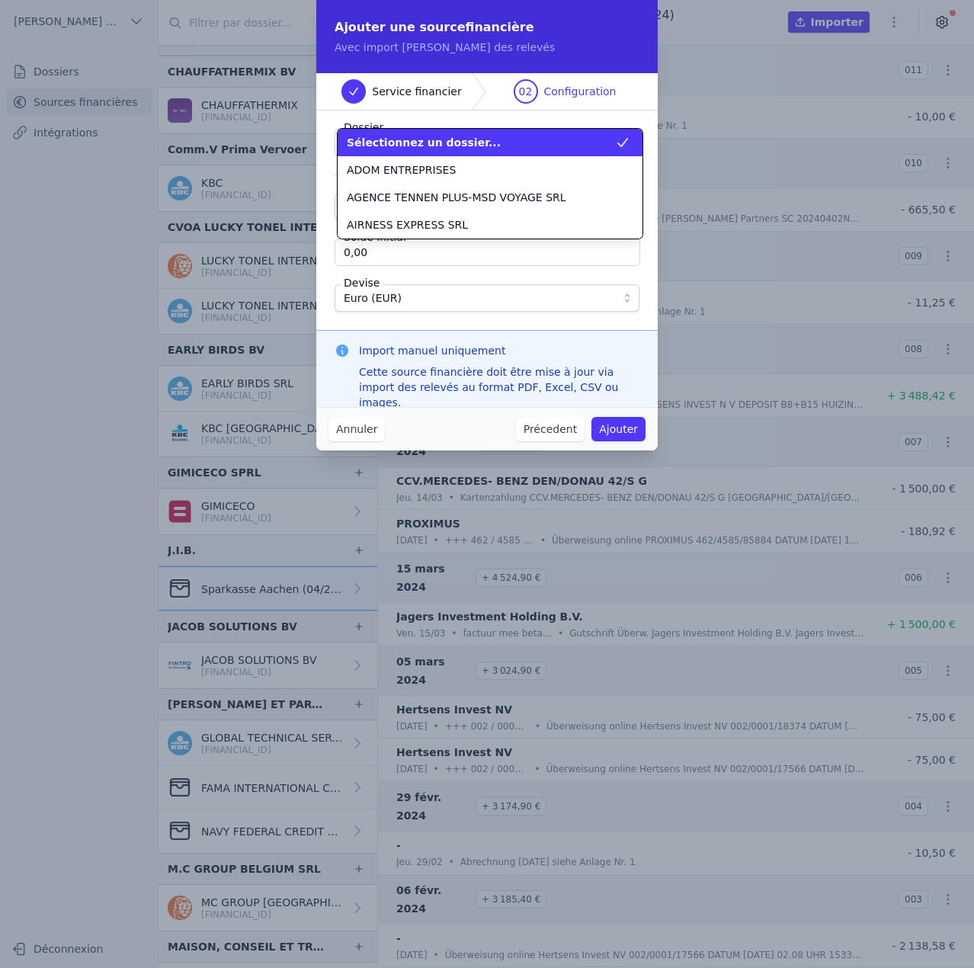
scroll to position [466, 0]
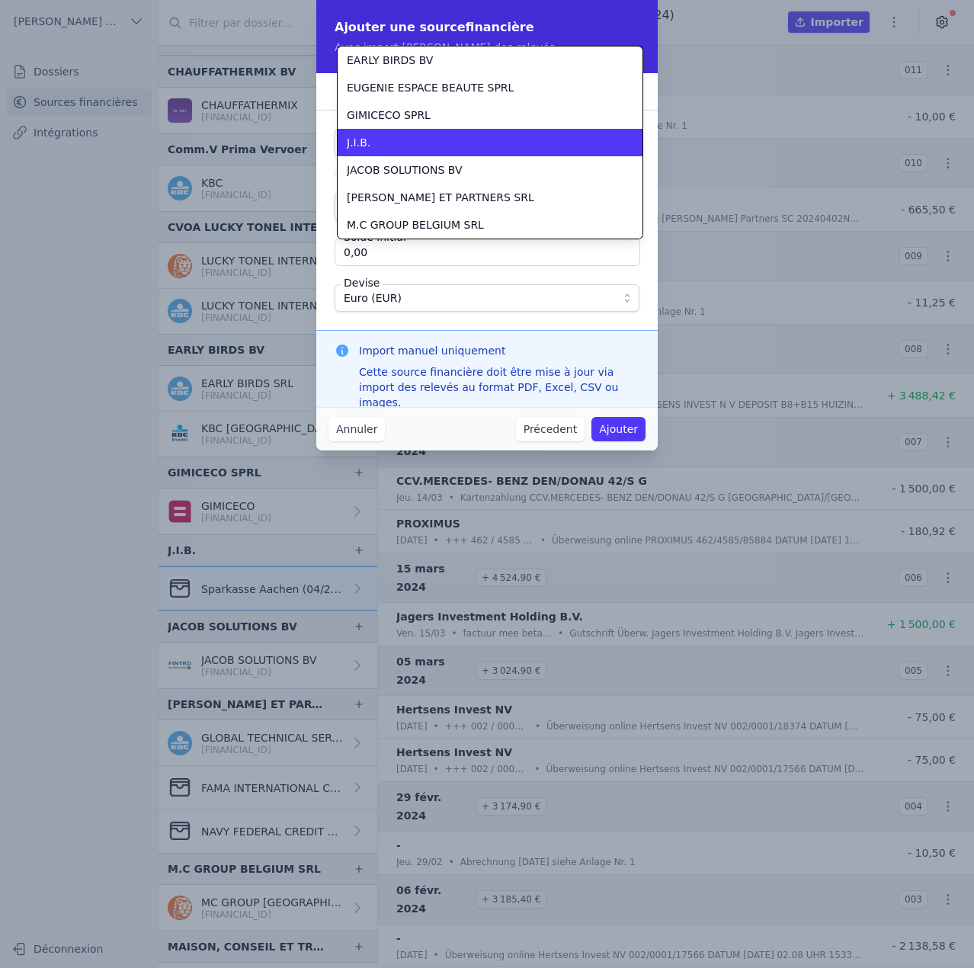
click at [416, 141] on div "J.I.B." at bounding box center [481, 142] width 268 height 15
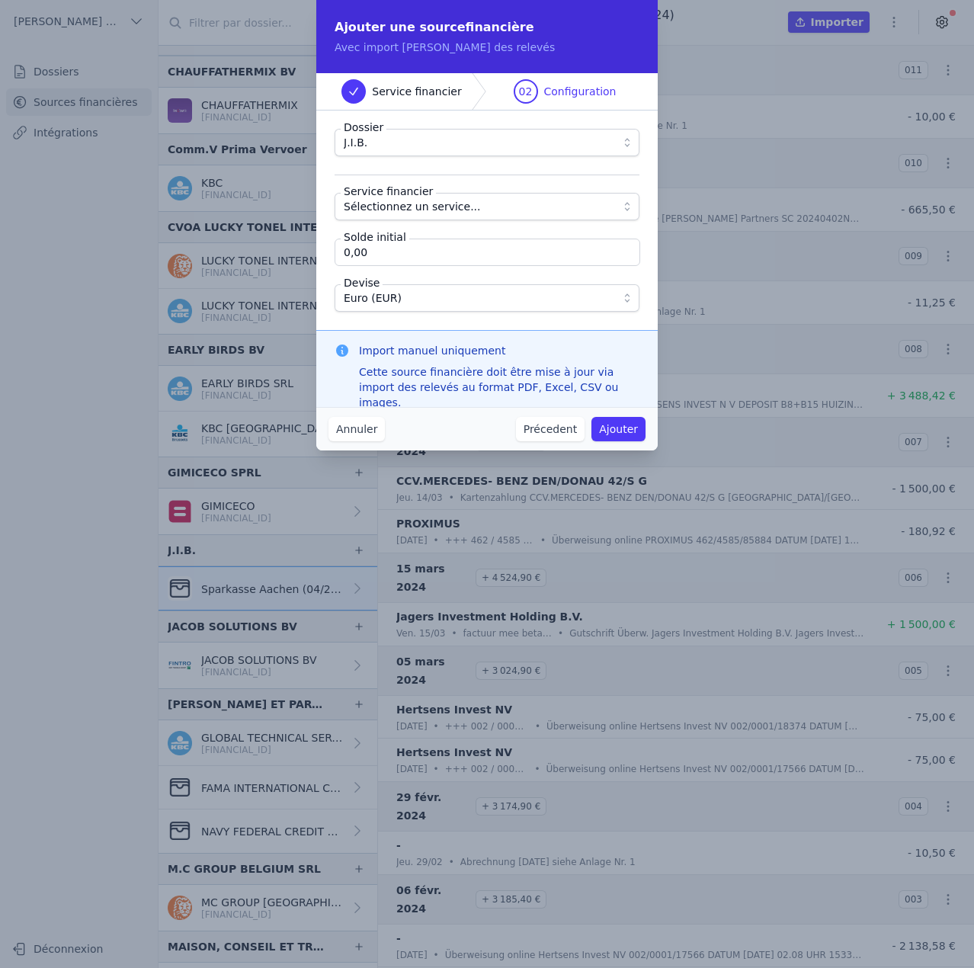
click at [413, 213] on span "Sélectionnez un service..." at bounding box center [412, 206] width 137 height 18
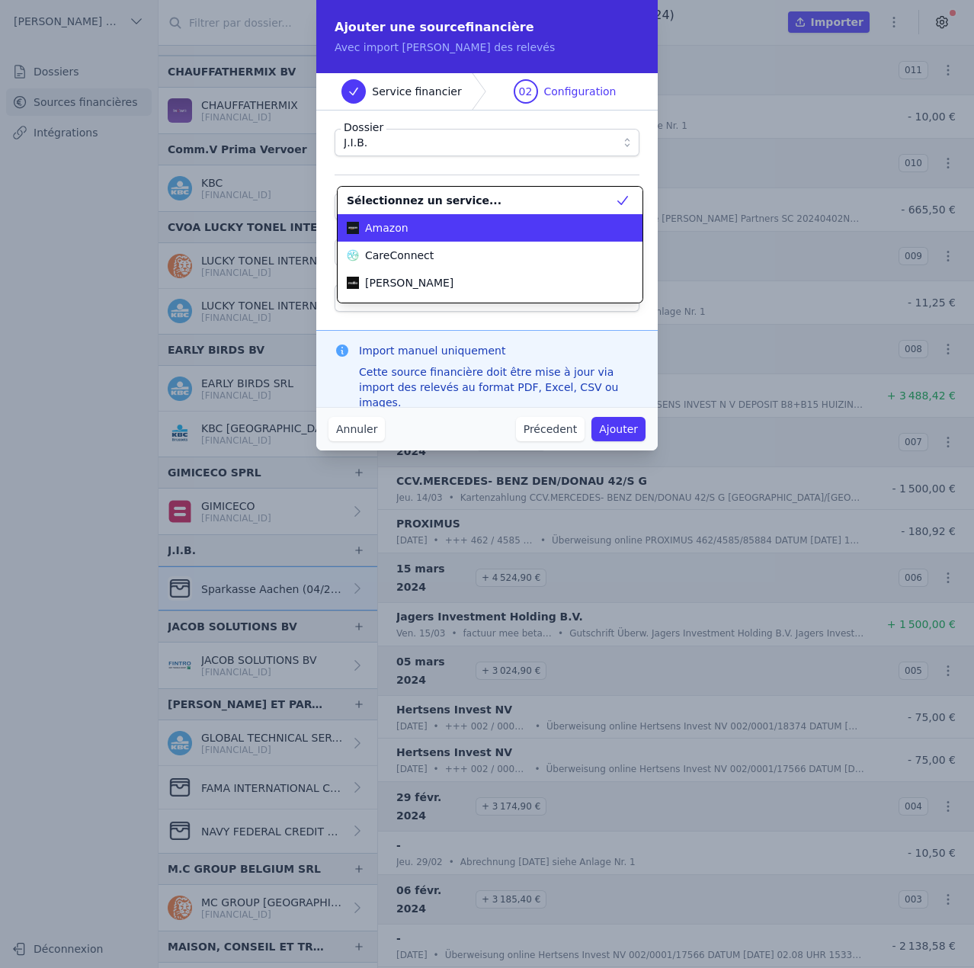
scroll to position [82, 0]
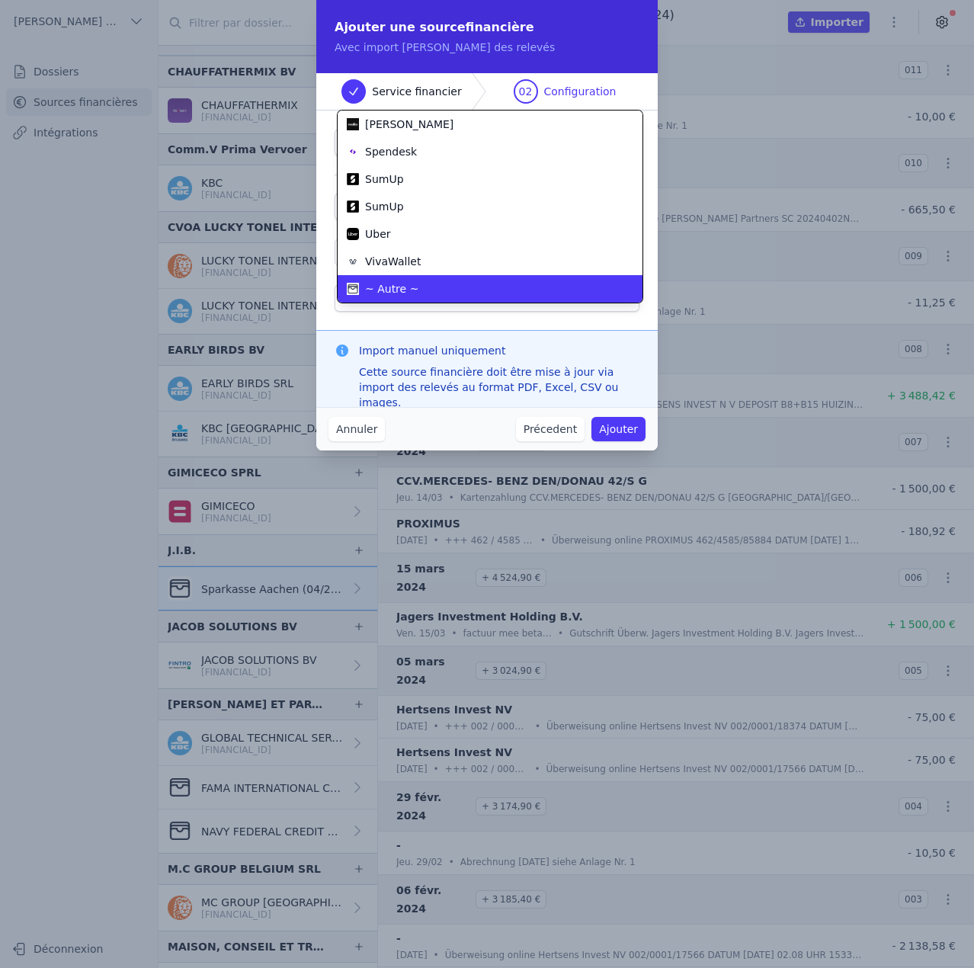
click at [414, 283] on div "~ Autre ~" at bounding box center [481, 288] width 268 height 15
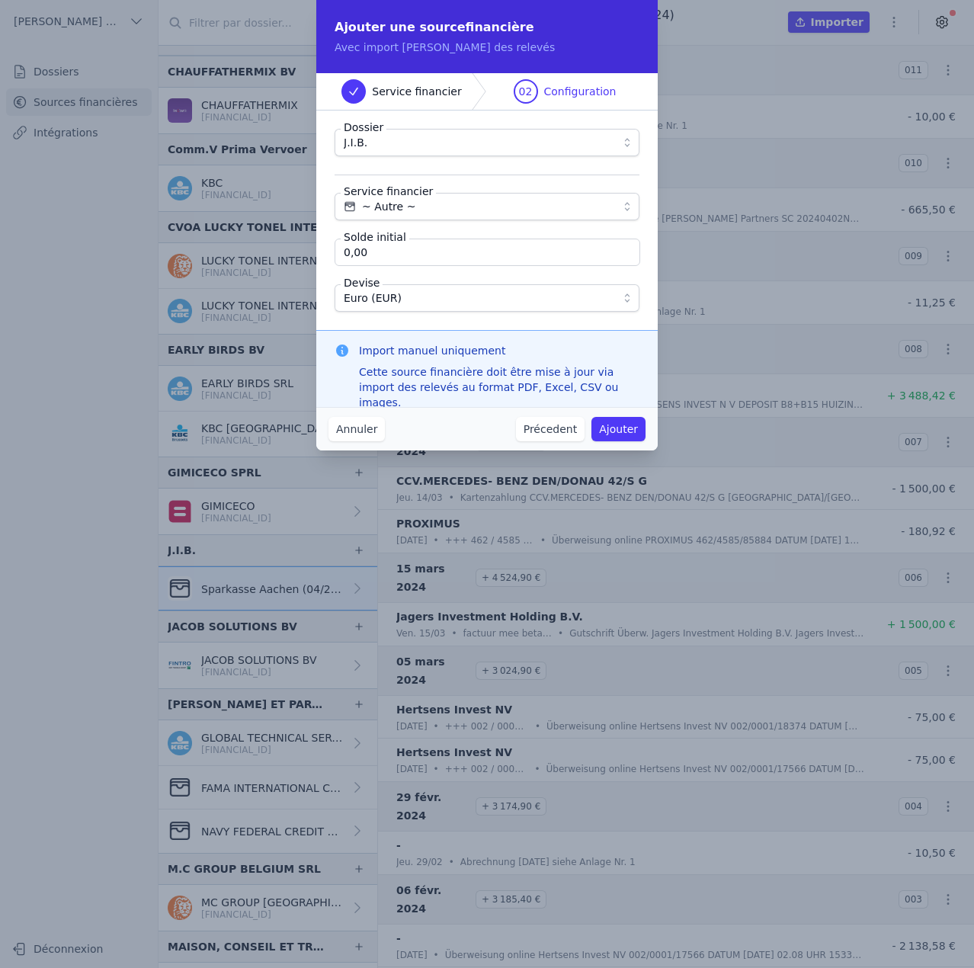
click at [422, 255] on input "0,00" at bounding box center [488, 252] width 306 height 27
type input "5 635,90"
click at [332, 276] on div "Dossier J.I.B. Service financier ~ Autre ~ Solde initial 5 635,90 Devise Euro (…" at bounding box center [486, 221] width 341 height 220
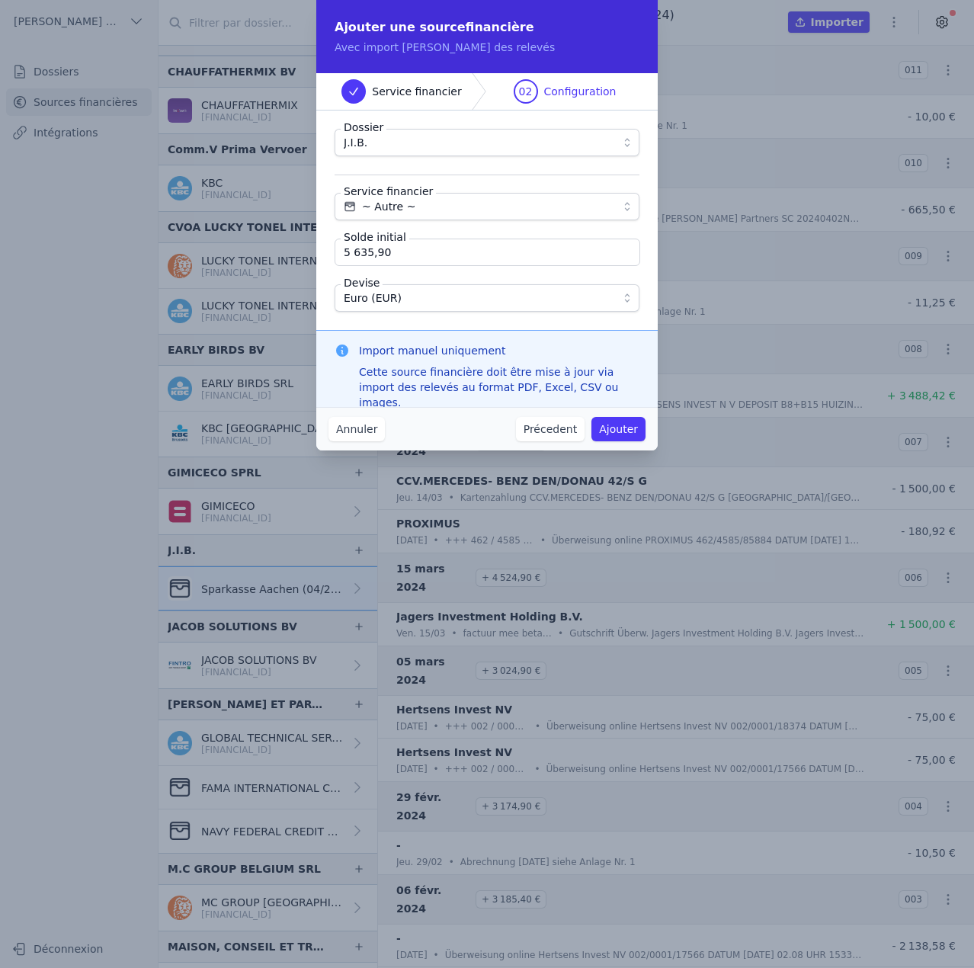
click at [621, 430] on button "Ajouter" at bounding box center [618, 429] width 54 height 24
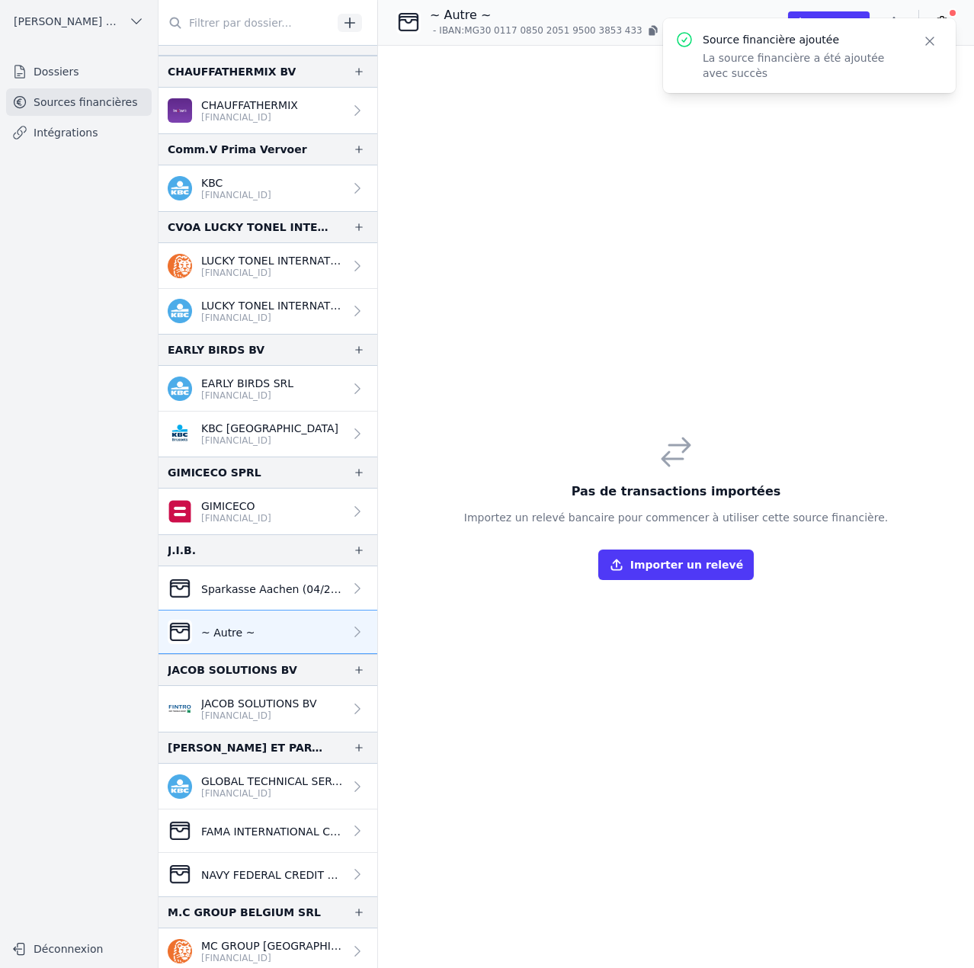
click at [923, 48] on icon "button" at bounding box center [929, 41] width 15 height 15
click at [893, 27] on icon "button" at bounding box center [893, 21] width 15 height 15
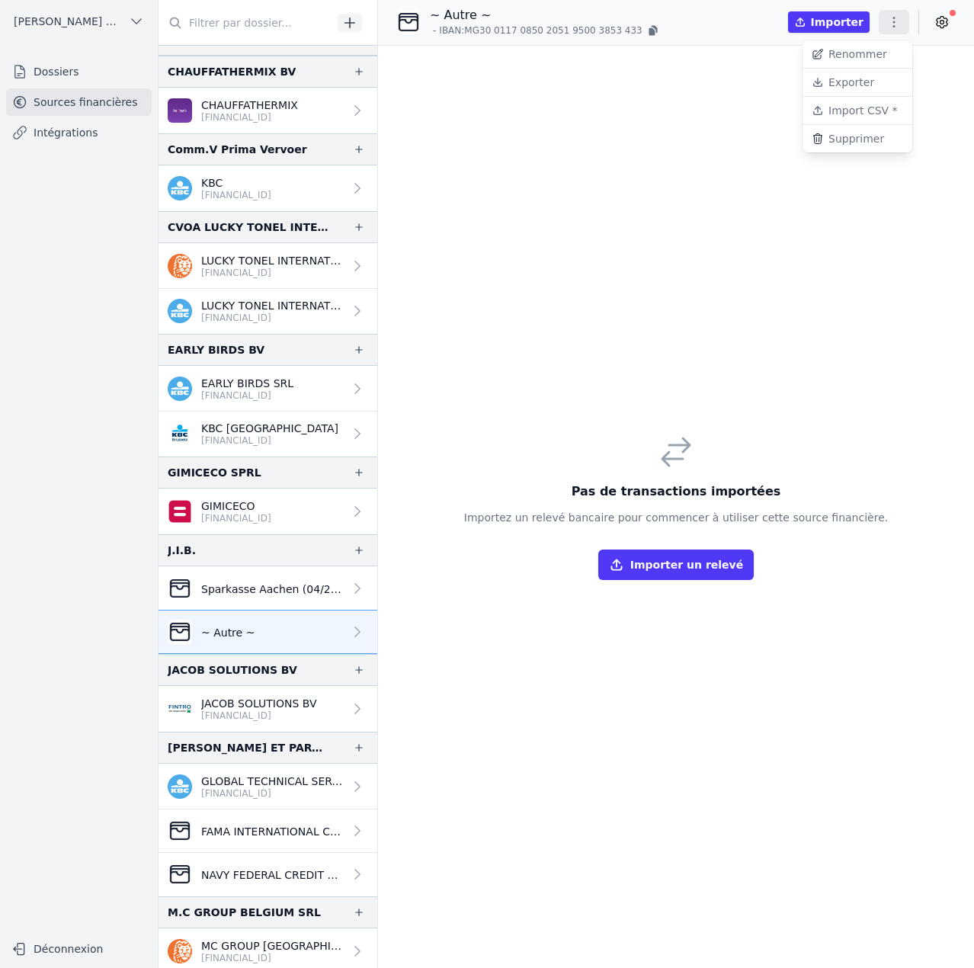
click at [859, 49] on button "Renommer" at bounding box center [858, 54] width 110 height 28
click at [518, 7] on input "~ Autre ~" at bounding box center [510, 16] width 159 height 18
paste input "Sparkasse Aachen"
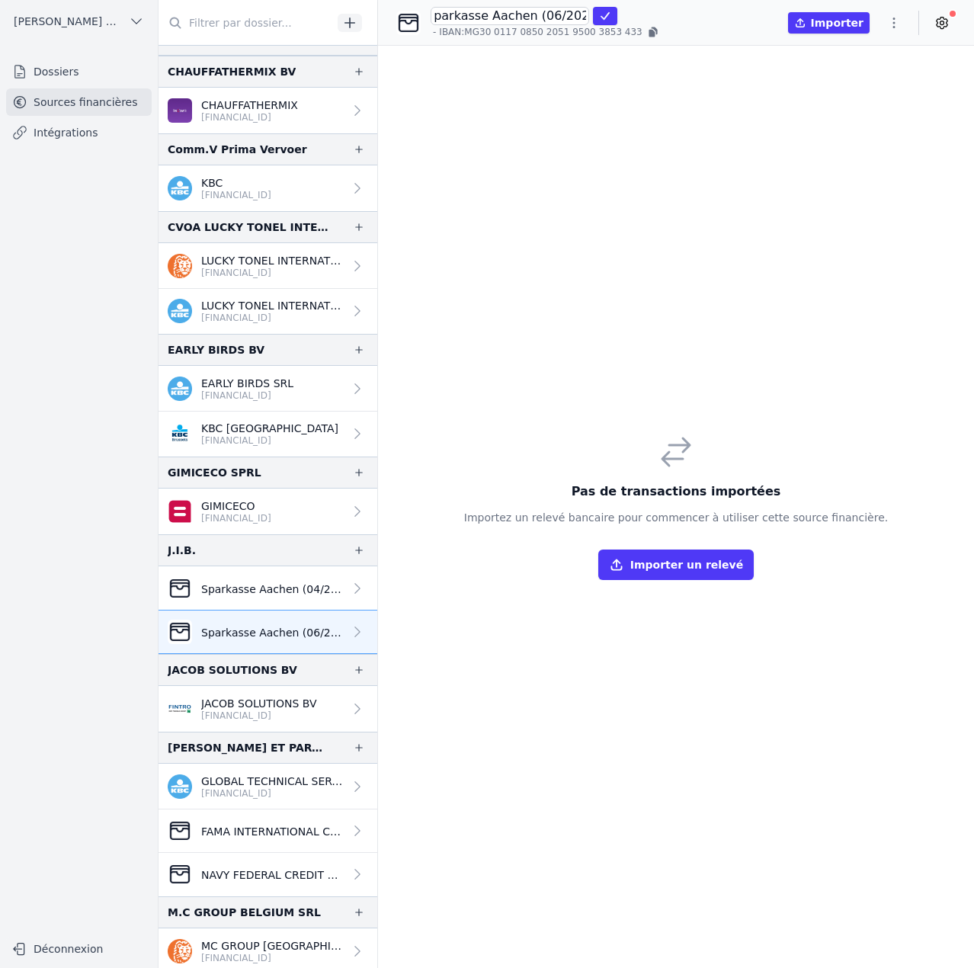
scroll to position [0, 16]
type input "Sparkasse Aachen (06/2024 >07/2024)"
click button "submit" at bounding box center [605, 16] width 24 height 18
click at [646, 340] on div "Pas de transactions importées Importez un relevé bancaire pour commencer à util…" at bounding box center [676, 507] width 596 height 922
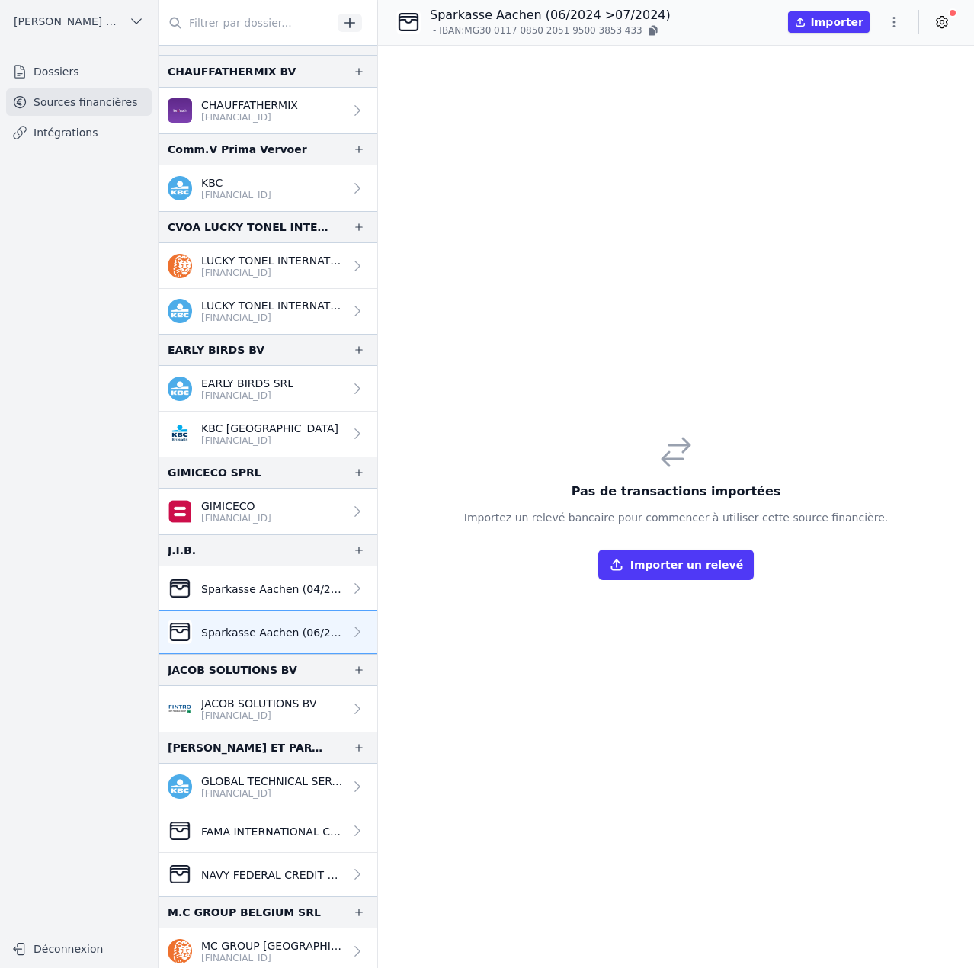
click at [896, 26] on icon "button" at bounding box center [893, 21] width 15 height 15
click at [863, 114] on button "Import CSV *" at bounding box center [858, 111] width 110 height 28
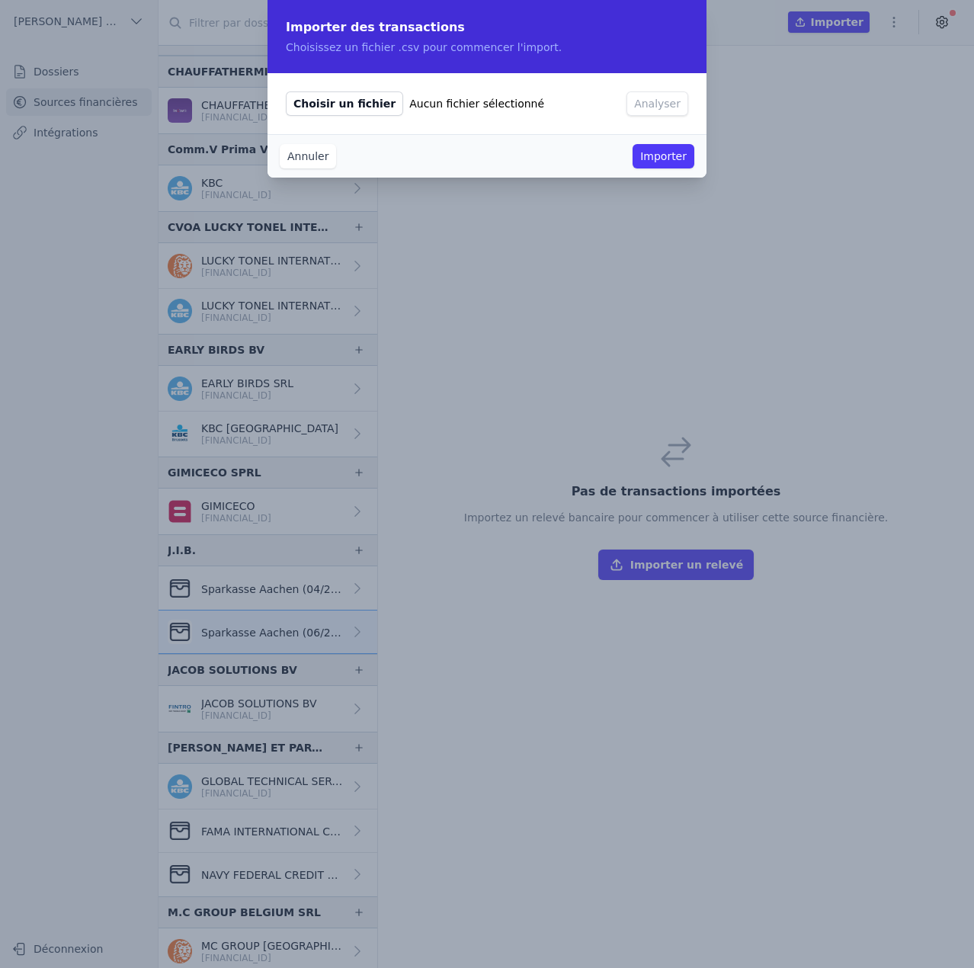
click at [349, 109] on span "Choisir un fichier" at bounding box center [344, 103] width 117 height 24
click at [286, 91] on input "Choisir un fichier Aucun fichier sélectionné" at bounding box center [285, 91] width 1 height 1
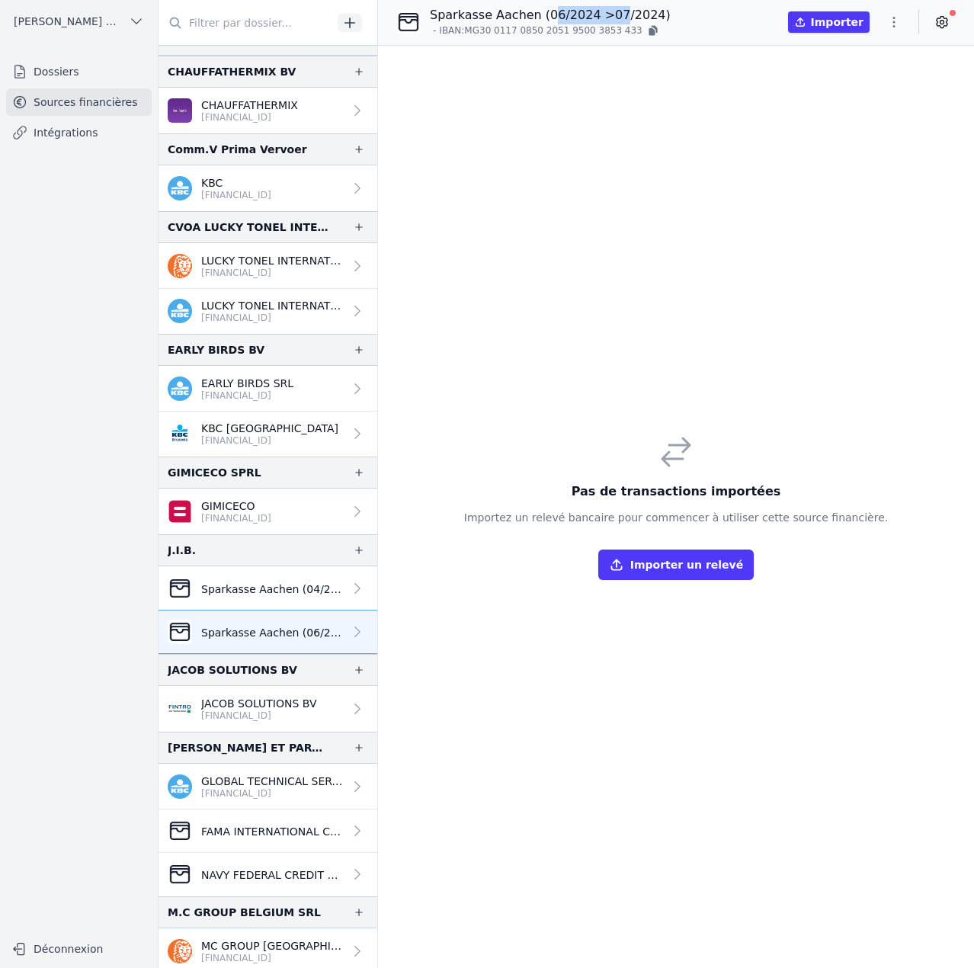
drag, startPoint x: 540, startPoint y: 18, endPoint x: 604, endPoint y: 17, distance: 64.8
click at [604, 17] on p "Sparkasse Aachen (06/2024 >07/2024)" at bounding box center [550, 15] width 241 height 18
click at [537, 18] on p "Sparkasse Aachen (06/2024 >07/2024)" at bounding box center [550, 15] width 241 height 18
drag, startPoint x: 537, startPoint y: 18, endPoint x: 588, endPoint y: 19, distance: 51.9
click at [588, 19] on p "Sparkasse Aachen (06/2024 >07/2024)" at bounding box center [550, 15] width 241 height 18
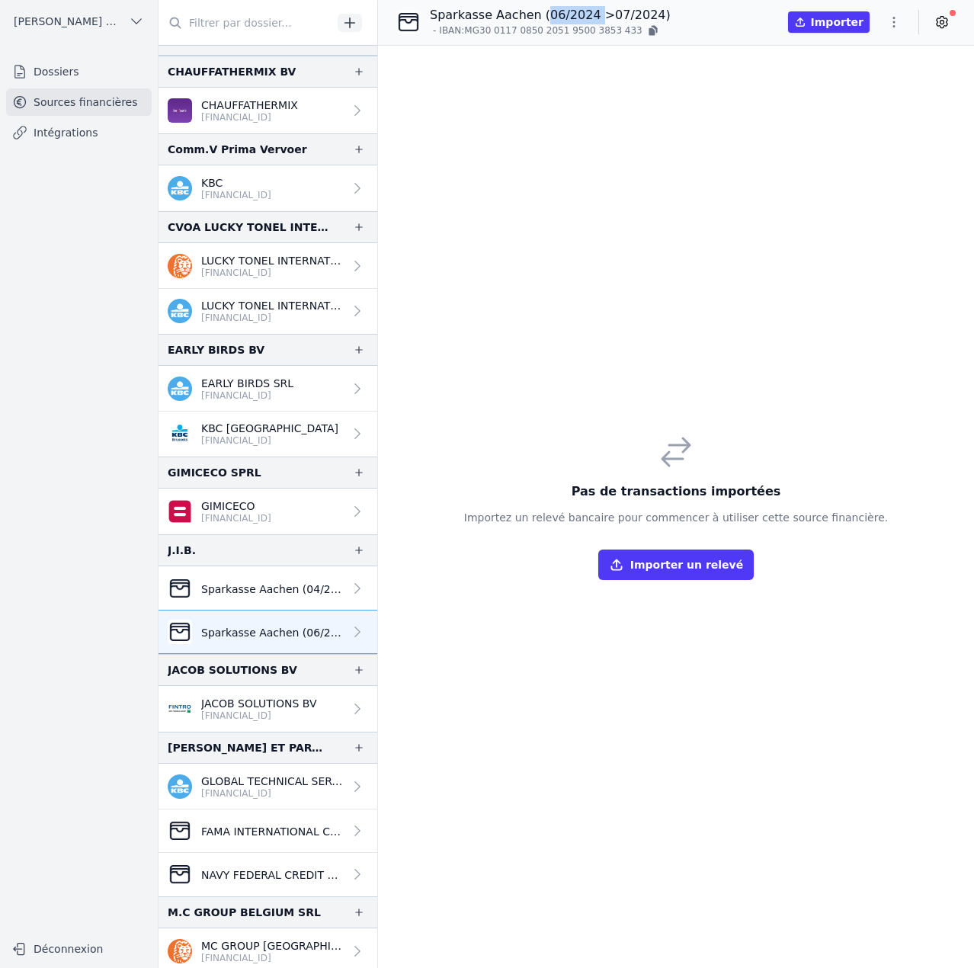
click at [893, 20] on icon "button" at bounding box center [893, 21] width 15 height 15
click at [843, 110] on button "Import CSV *" at bounding box center [858, 111] width 110 height 28
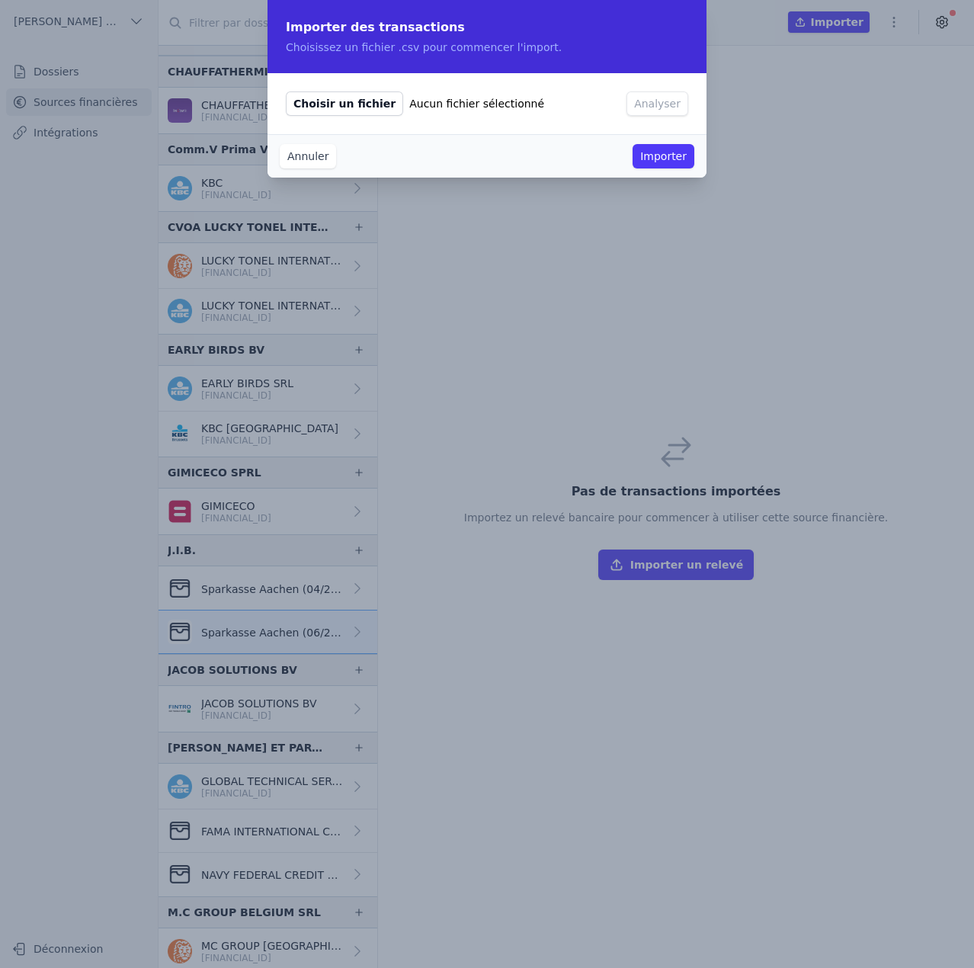
click at [345, 101] on span "Choisir un fichier" at bounding box center [344, 103] width 117 height 24
click at [286, 91] on input "Choisir un fichier Aucun fichier sélectionné" at bounding box center [285, 91] width 1 height 1
type input "C:\fakepath\2024 06.csv"
click at [665, 104] on button "Analyser" at bounding box center [658, 103] width 62 height 24
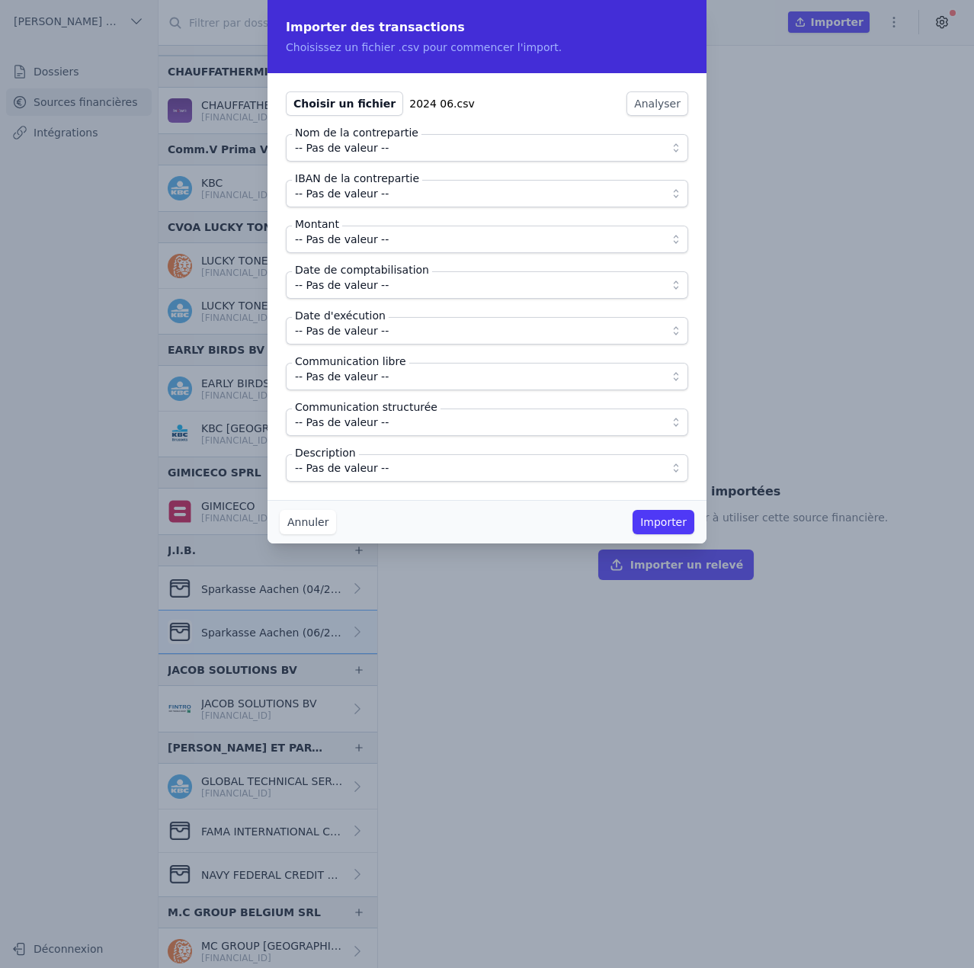
click at [328, 150] on span "-- Pas de valeur --" at bounding box center [342, 148] width 94 height 18
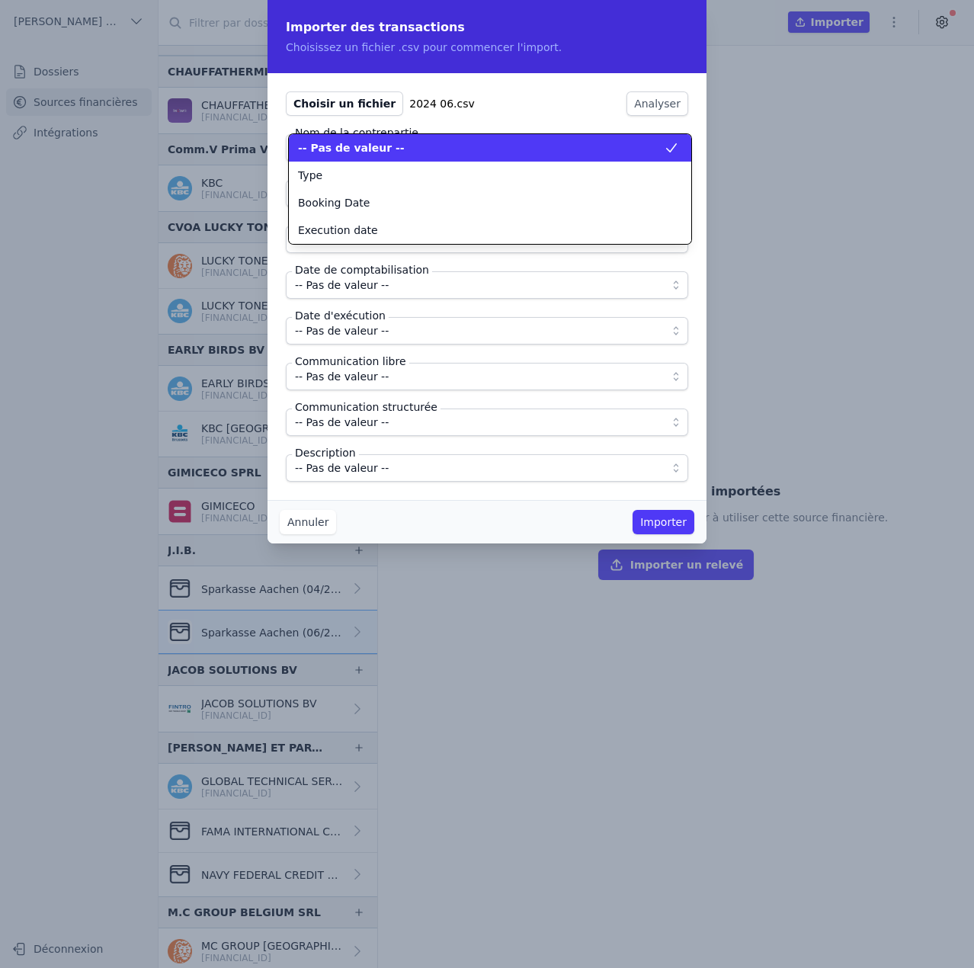
scroll to position [0, 0]
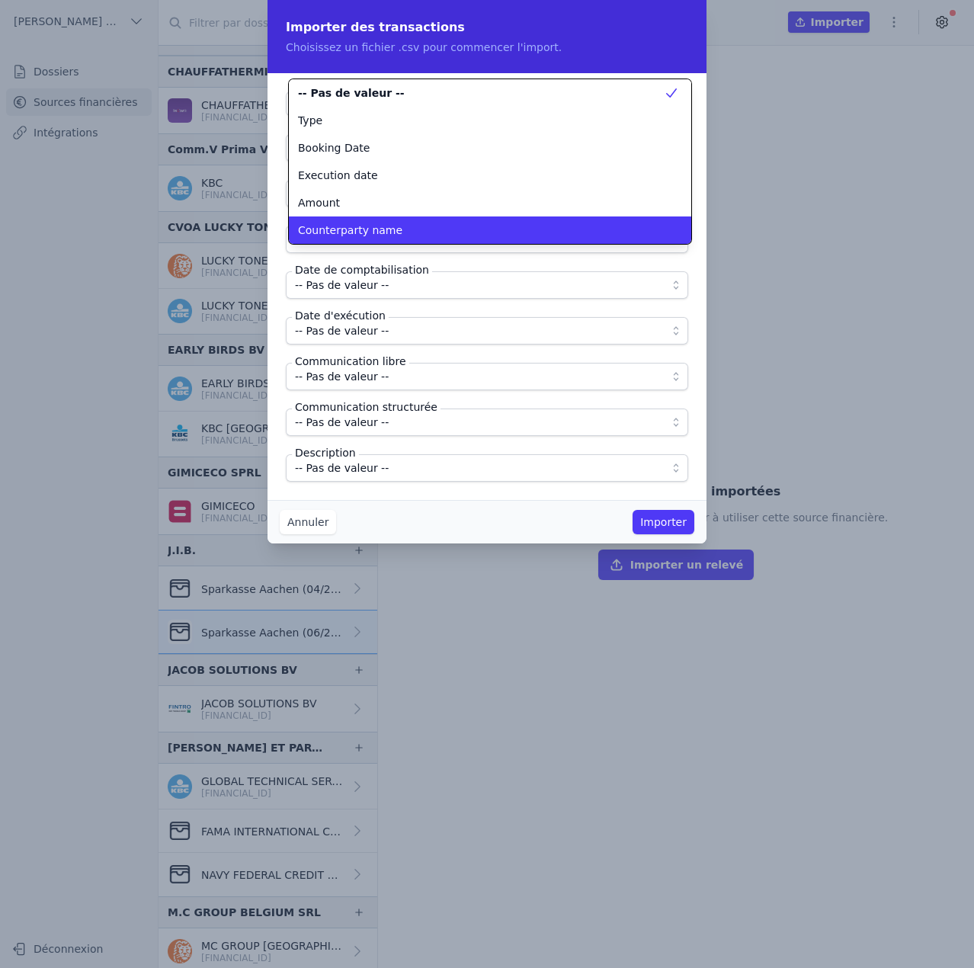
click at [335, 229] on span "Counterparty name" at bounding box center [350, 230] width 104 height 15
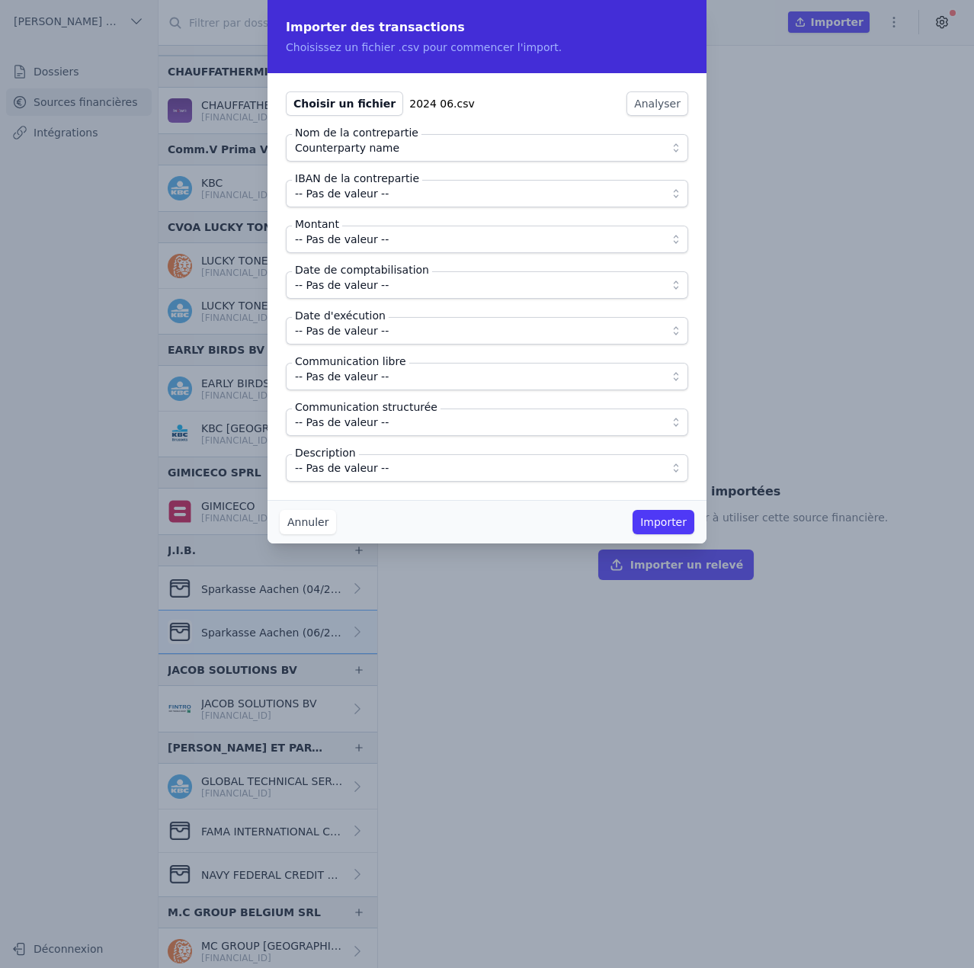
click at [354, 195] on span "-- Pas de valeur --" at bounding box center [342, 193] width 94 height 18
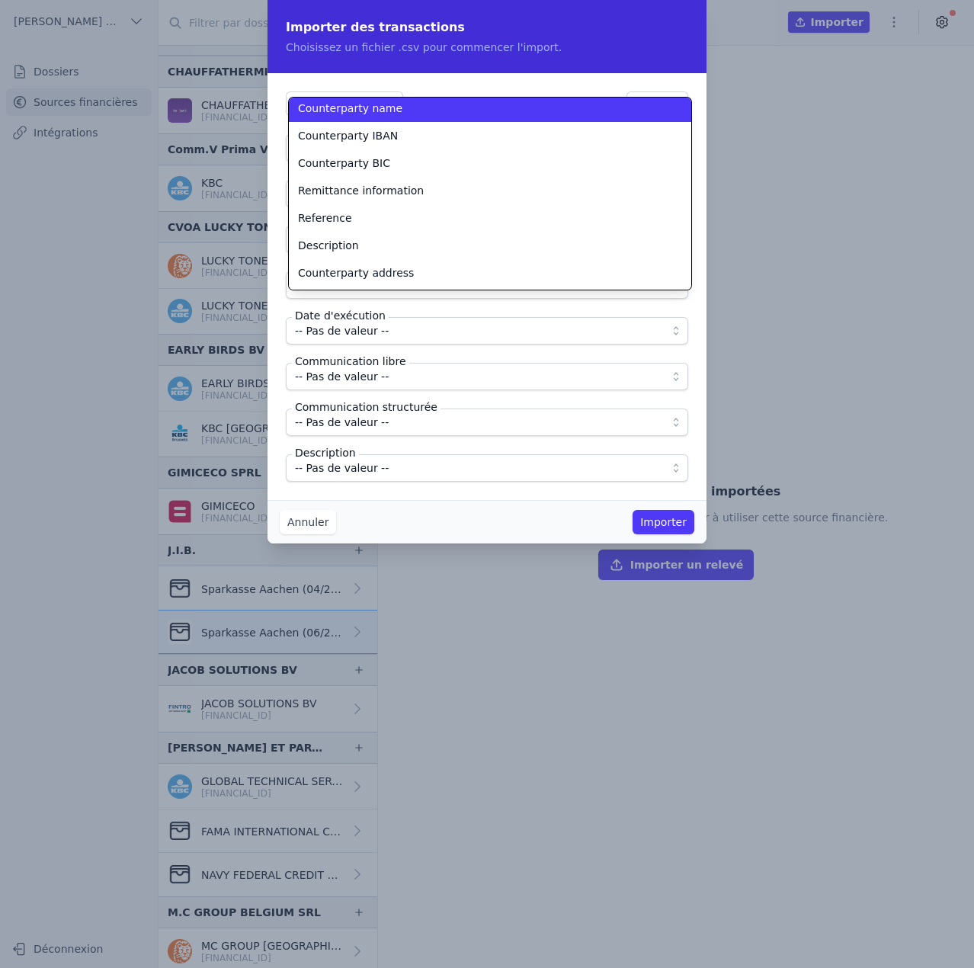
scroll to position [139, 0]
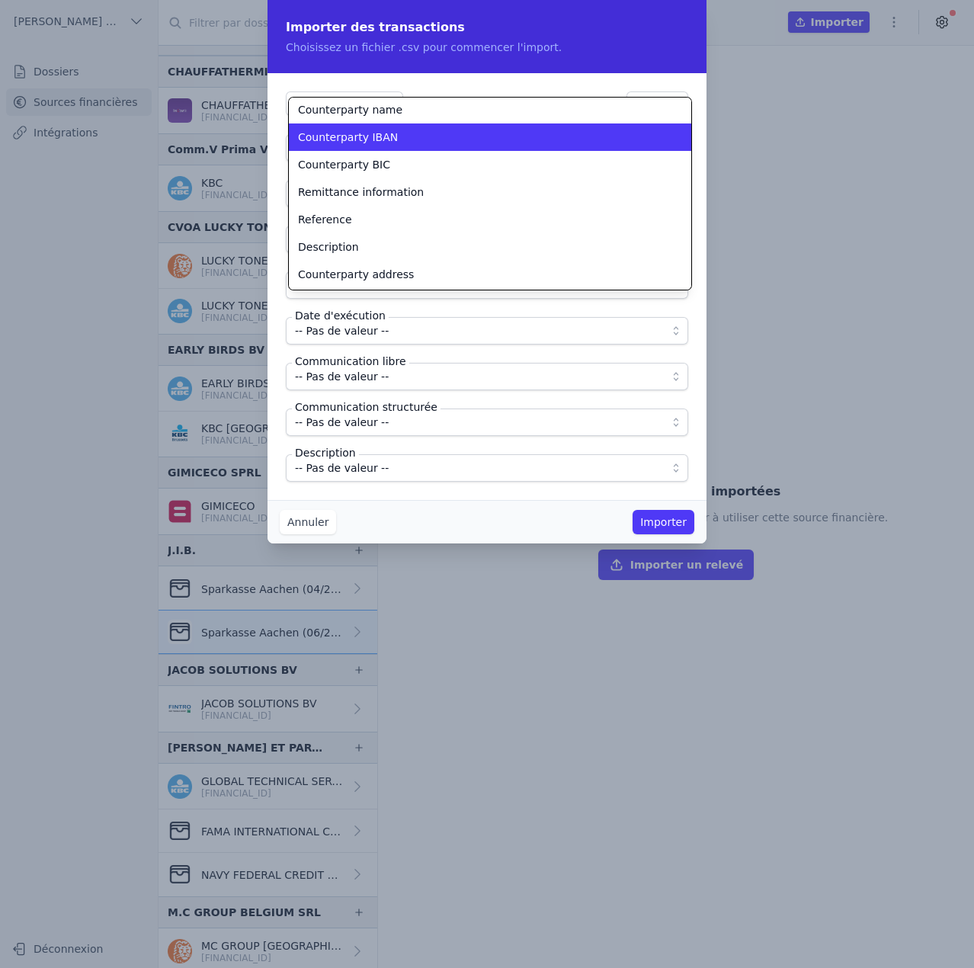
click at [375, 139] on span "Counterparty IBAN" at bounding box center [348, 137] width 100 height 15
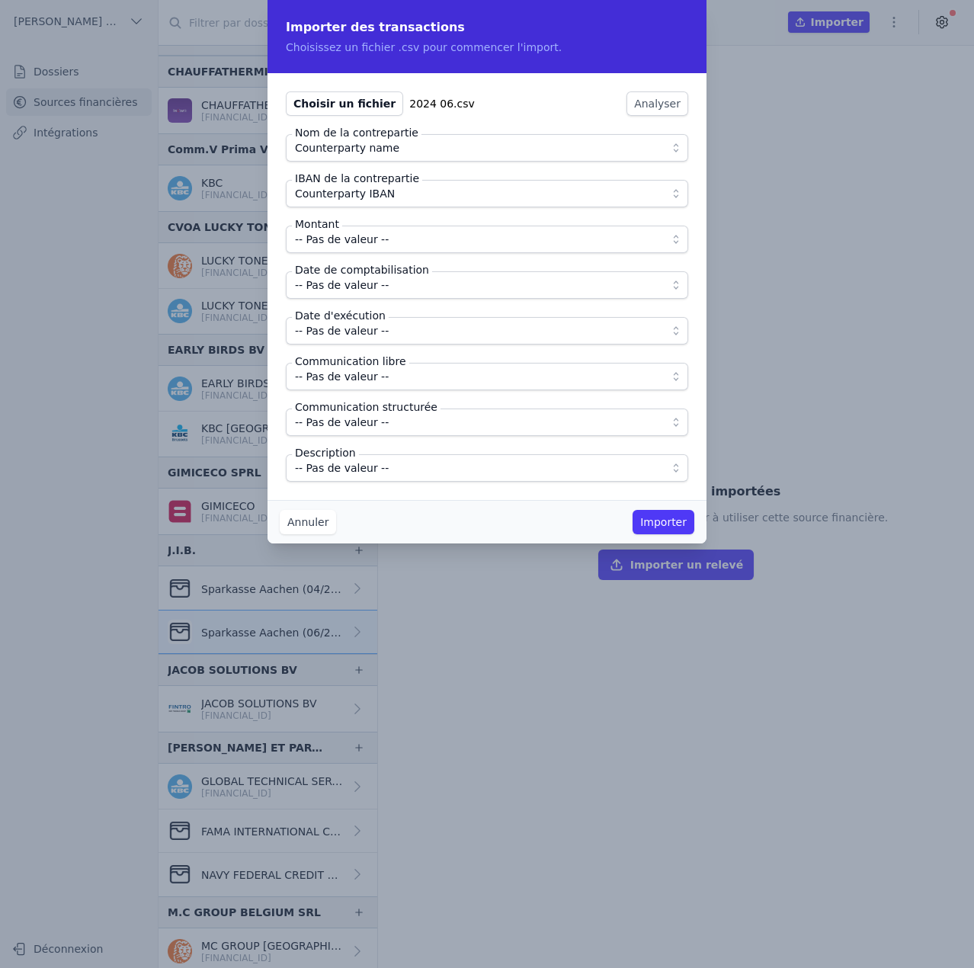
click at [370, 234] on span "-- Pas de valeur --" at bounding box center [342, 239] width 94 height 18
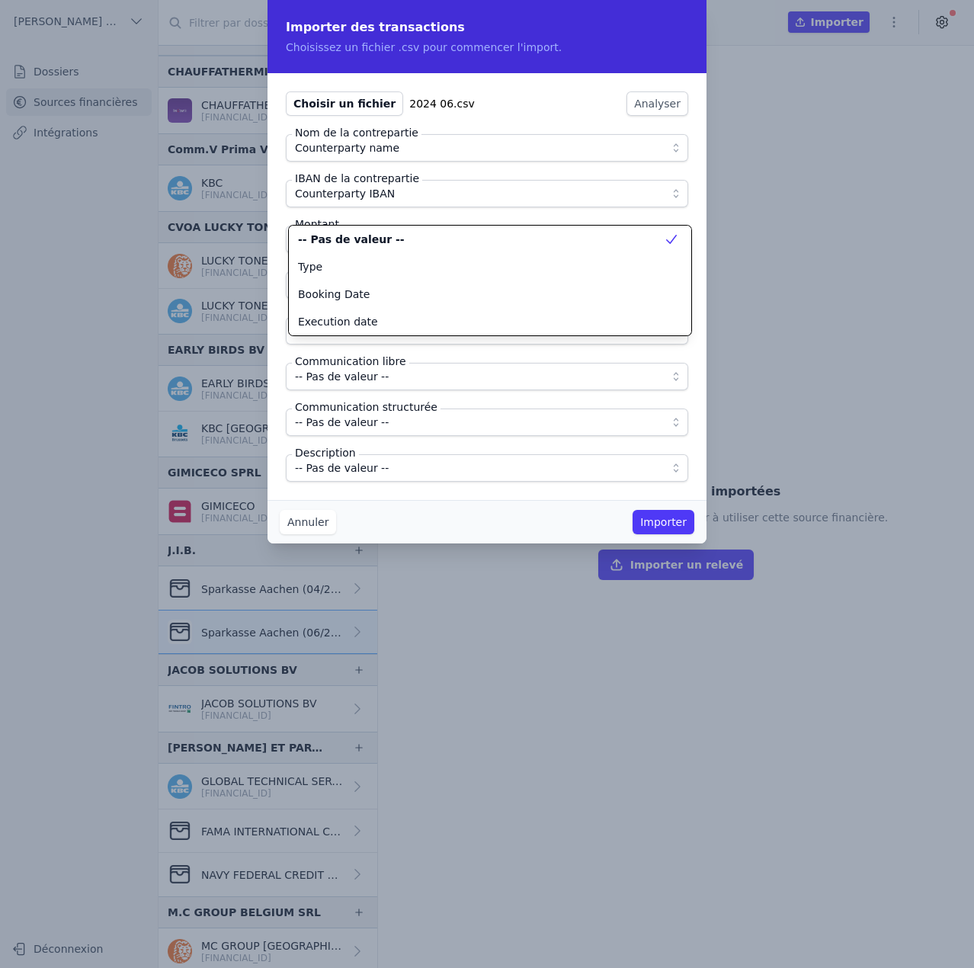
scroll to position [0, 0]
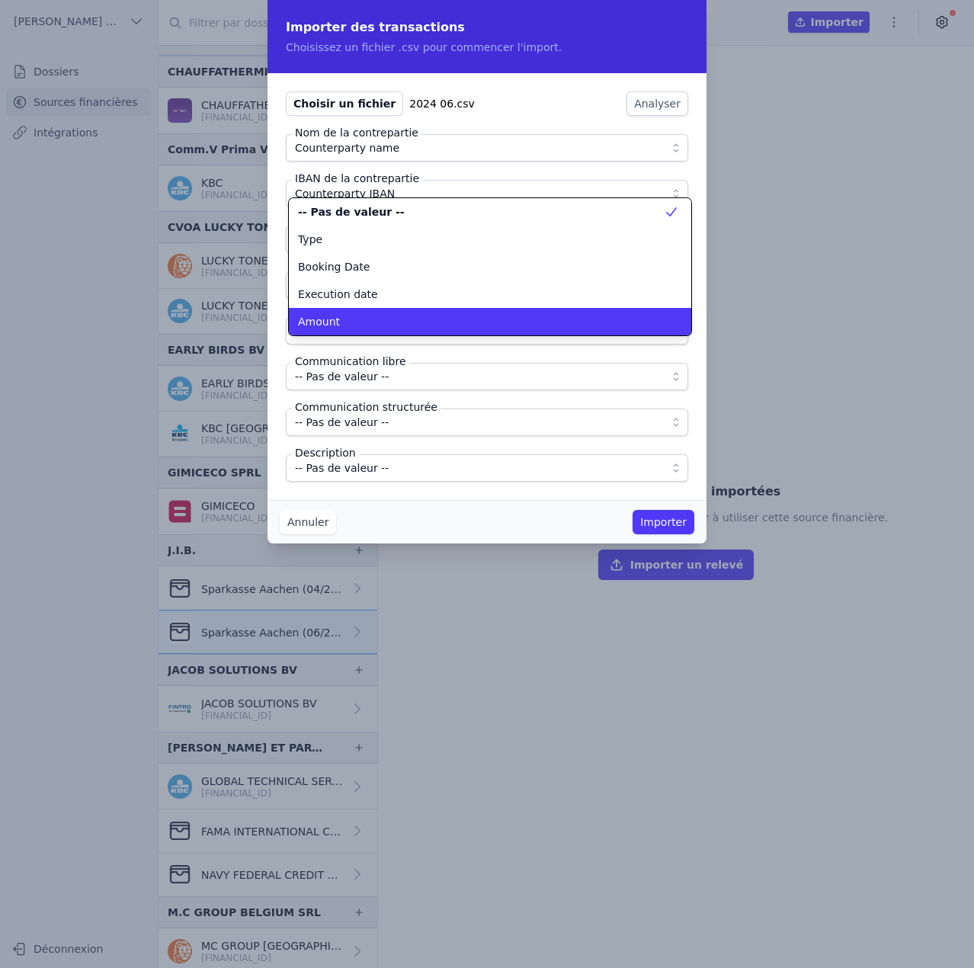
click at [351, 314] on div "Amount" at bounding box center [481, 321] width 366 height 15
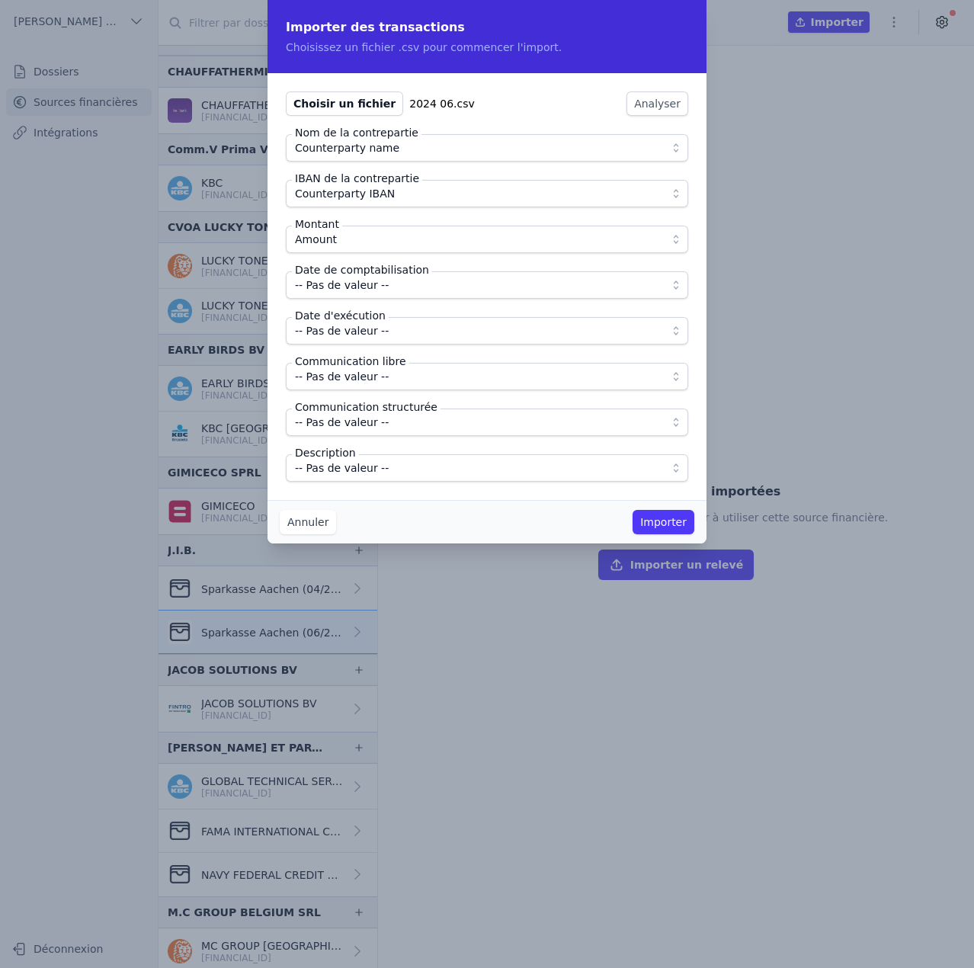
click at [354, 290] on span "-- Pas de valeur --" at bounding box center [342, 285] width 94 height 18
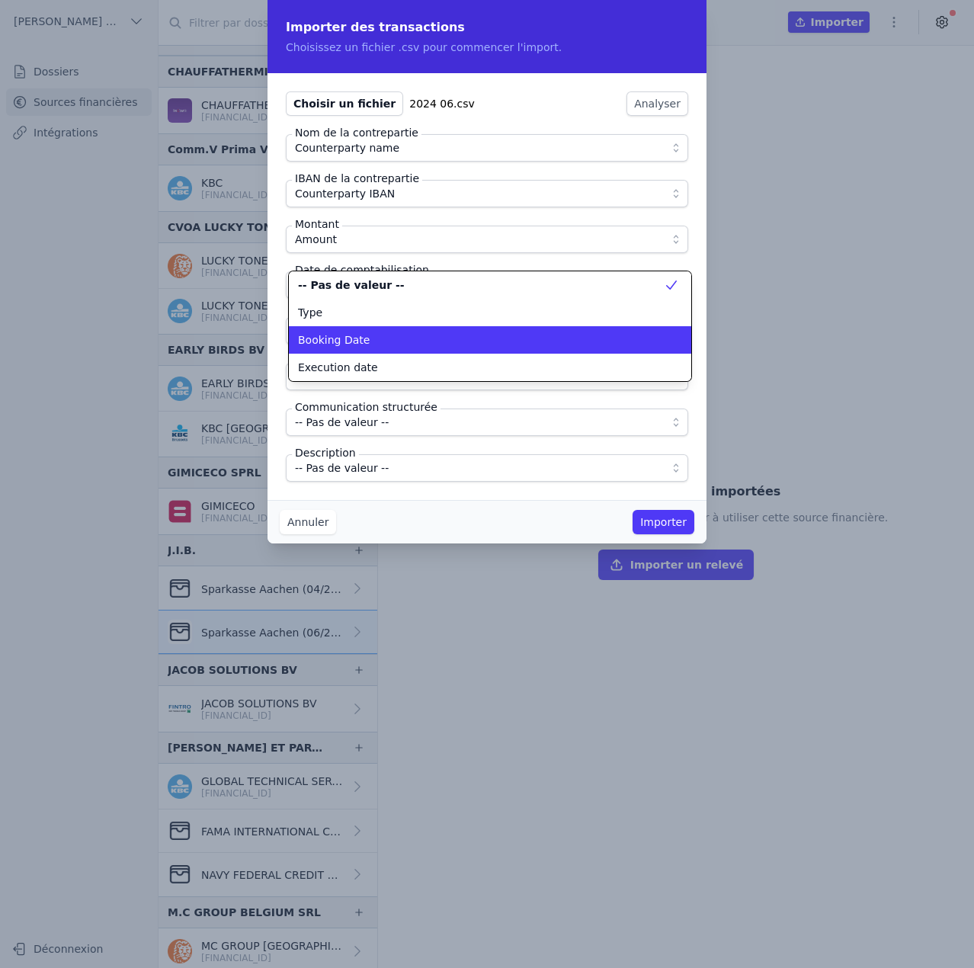
click at [360, 338] on span "Booking Date" at bounding box center [334, 339] width 72 height 15
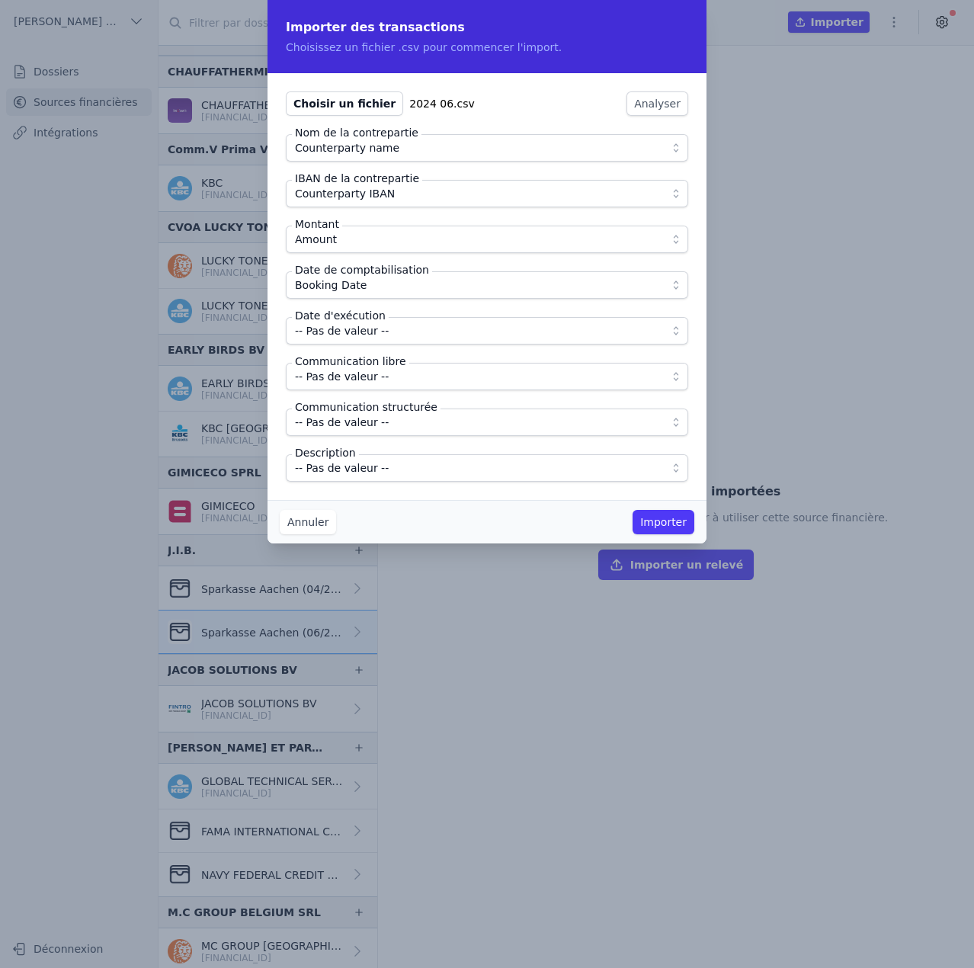
click at [360, 330] on span "-- Pas de valeur --" at bounding box center [342, 331] width 94 height 18
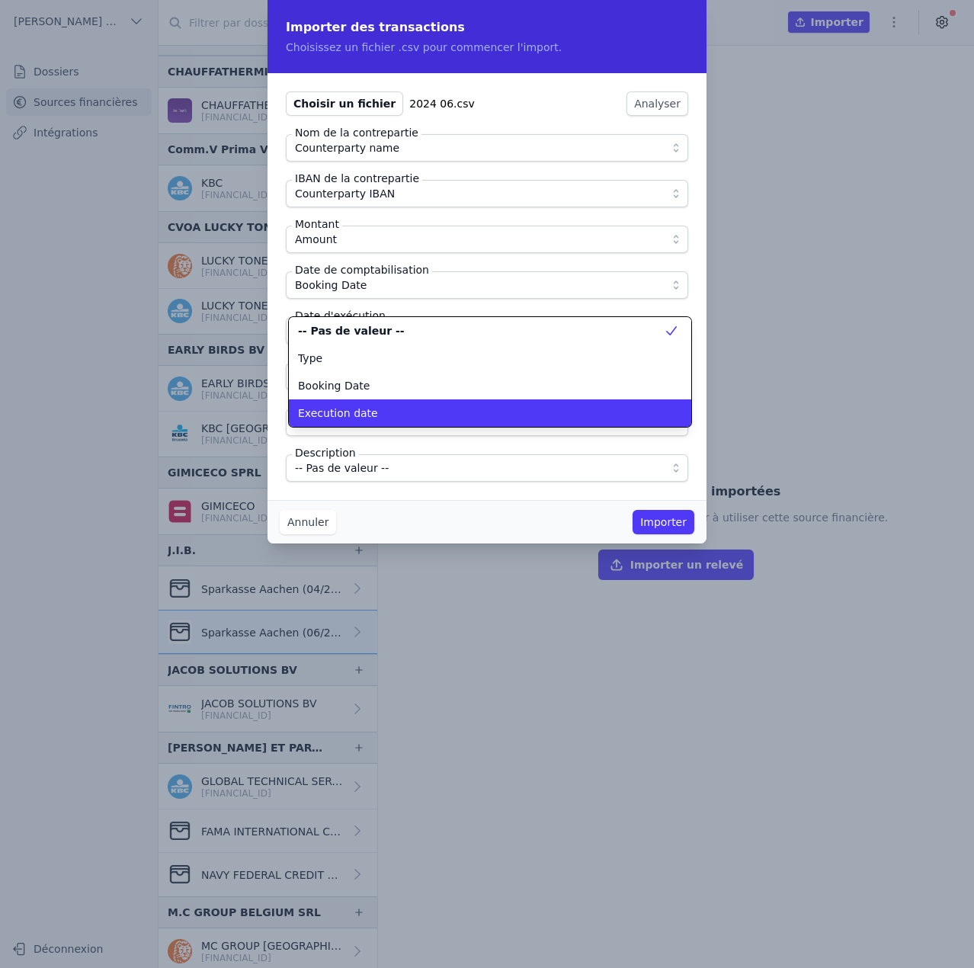
click at [363, 408] on span "Execution date" at bounding box center [338, 412] width 80 height 15
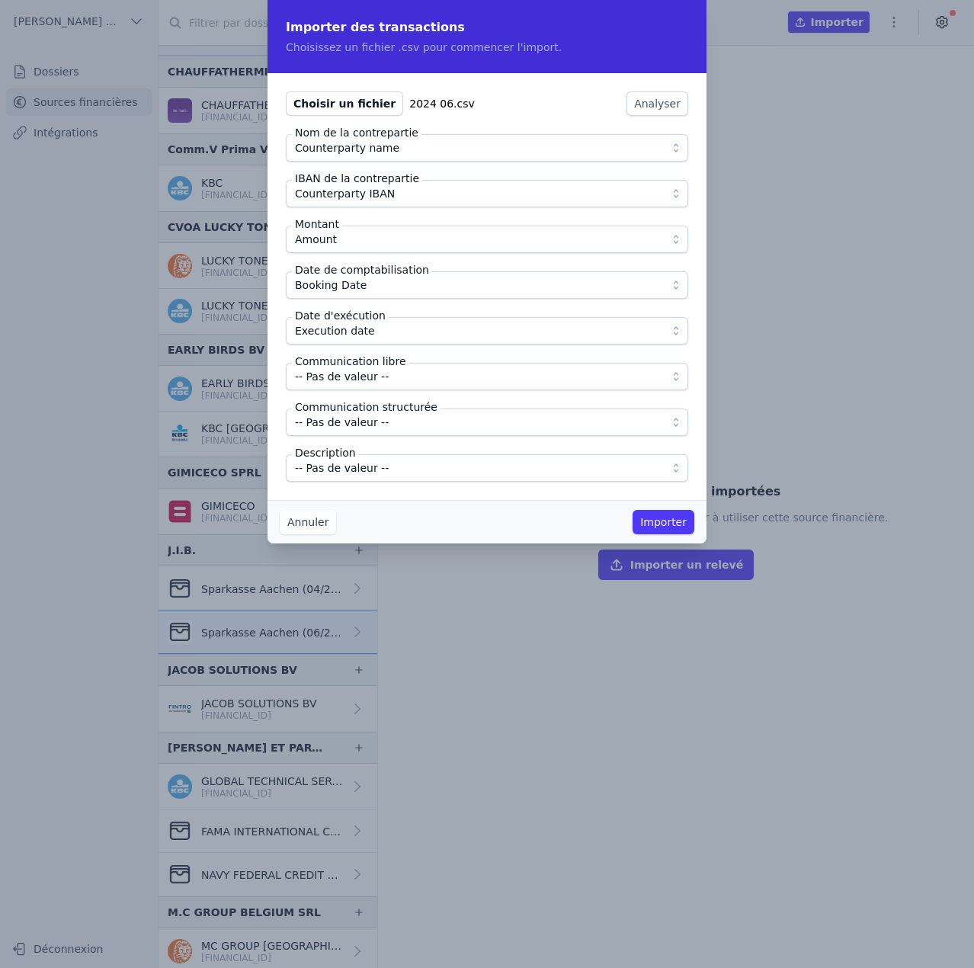
click at [363, 385] on span "-- Pas de valeur --" at bounding box center [342, 376] width 94 height 18
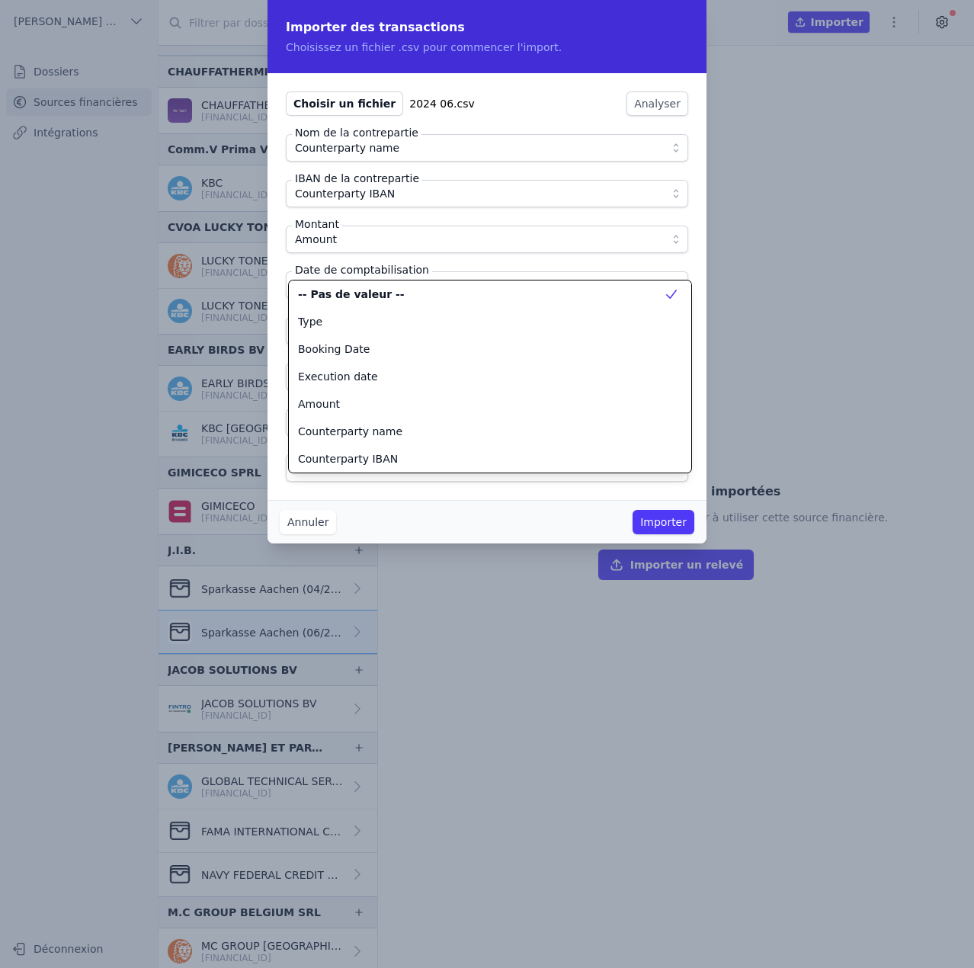
scroll to position [137, 0]
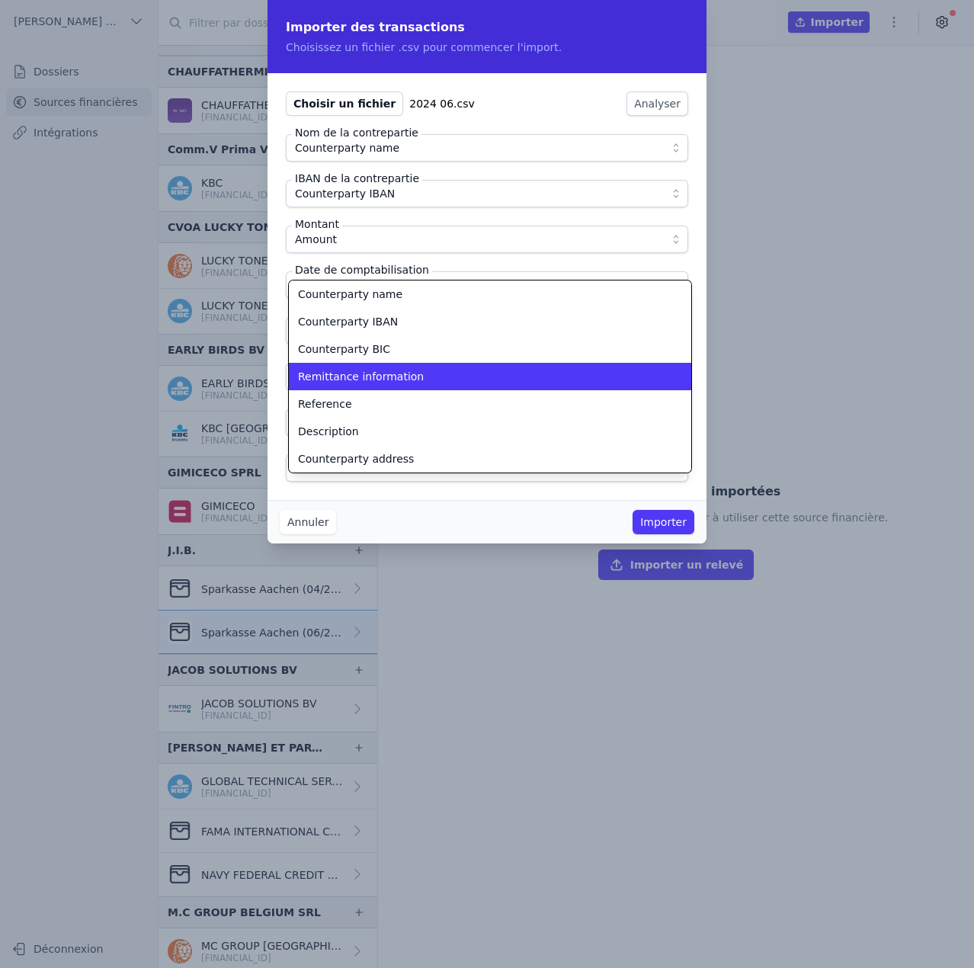
click at [363, 385] on li "Remittance information" at bounding box center [490, 376] width 402 height 27
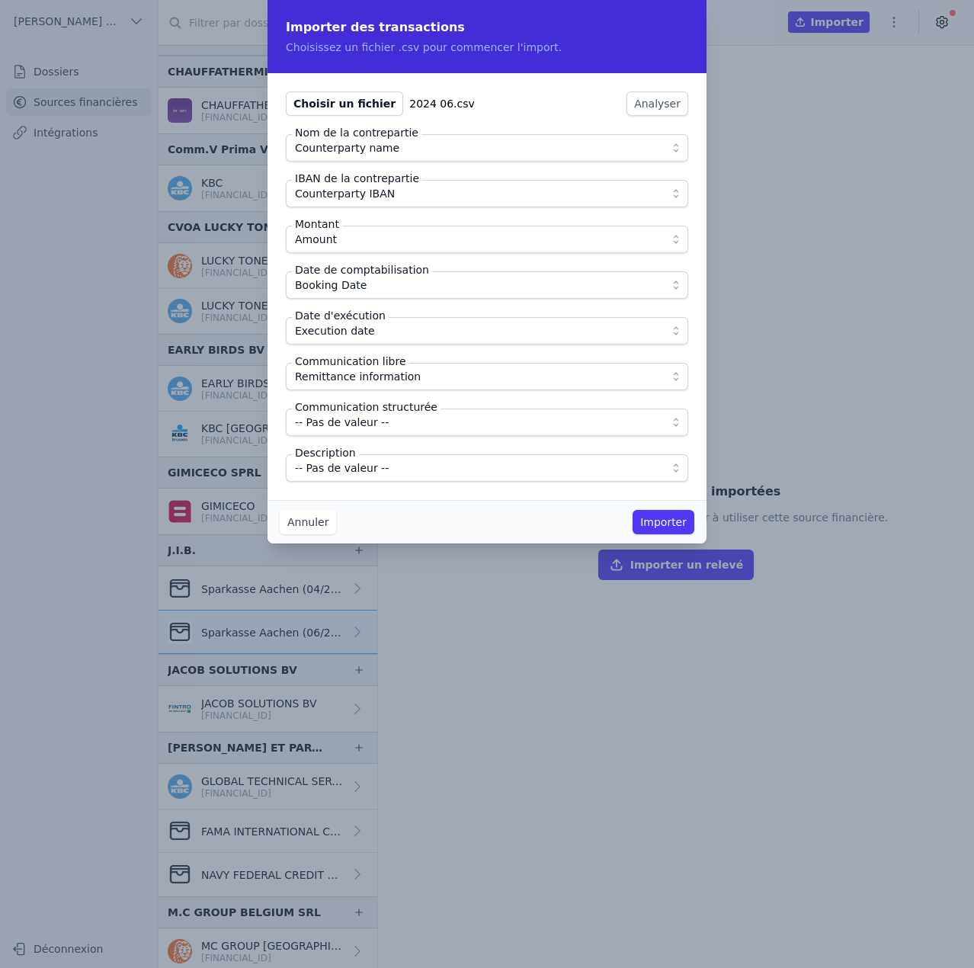
click at [375, 460] on span "-- Pas de valeur --" at bounding box center [342, 468] width 94 height 18
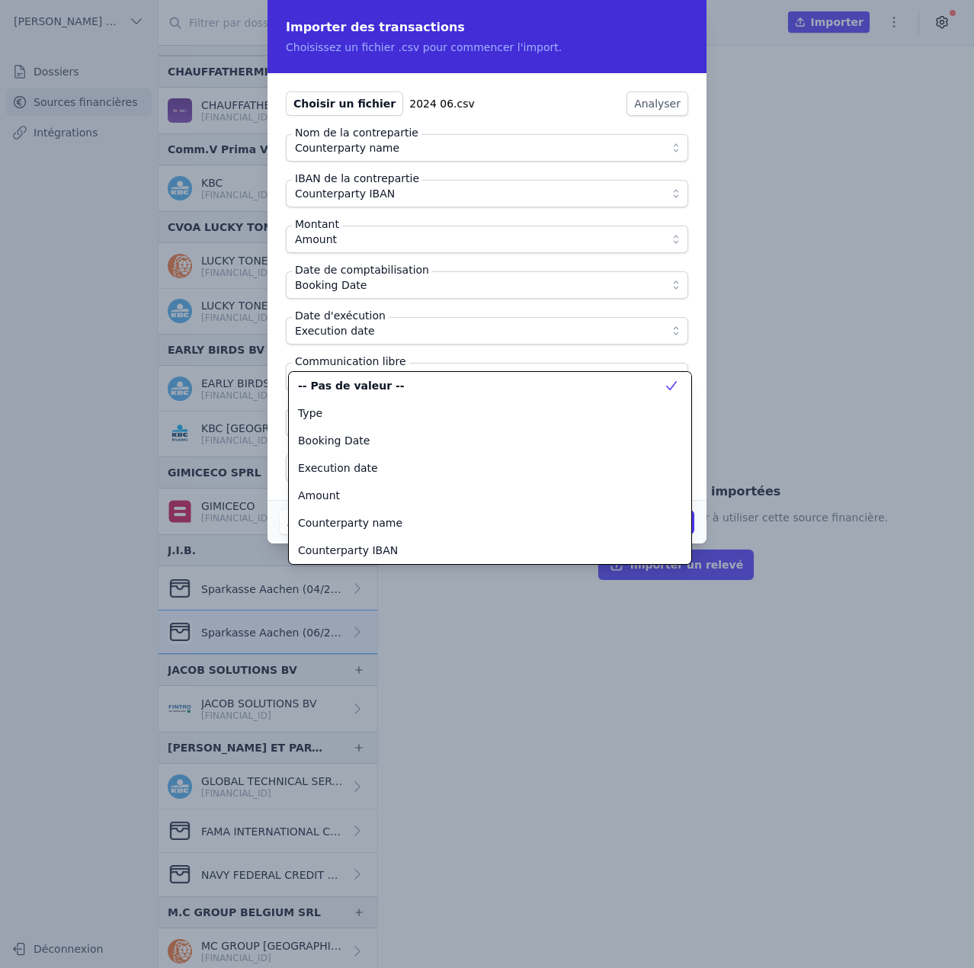
scroll to position [192, 0]
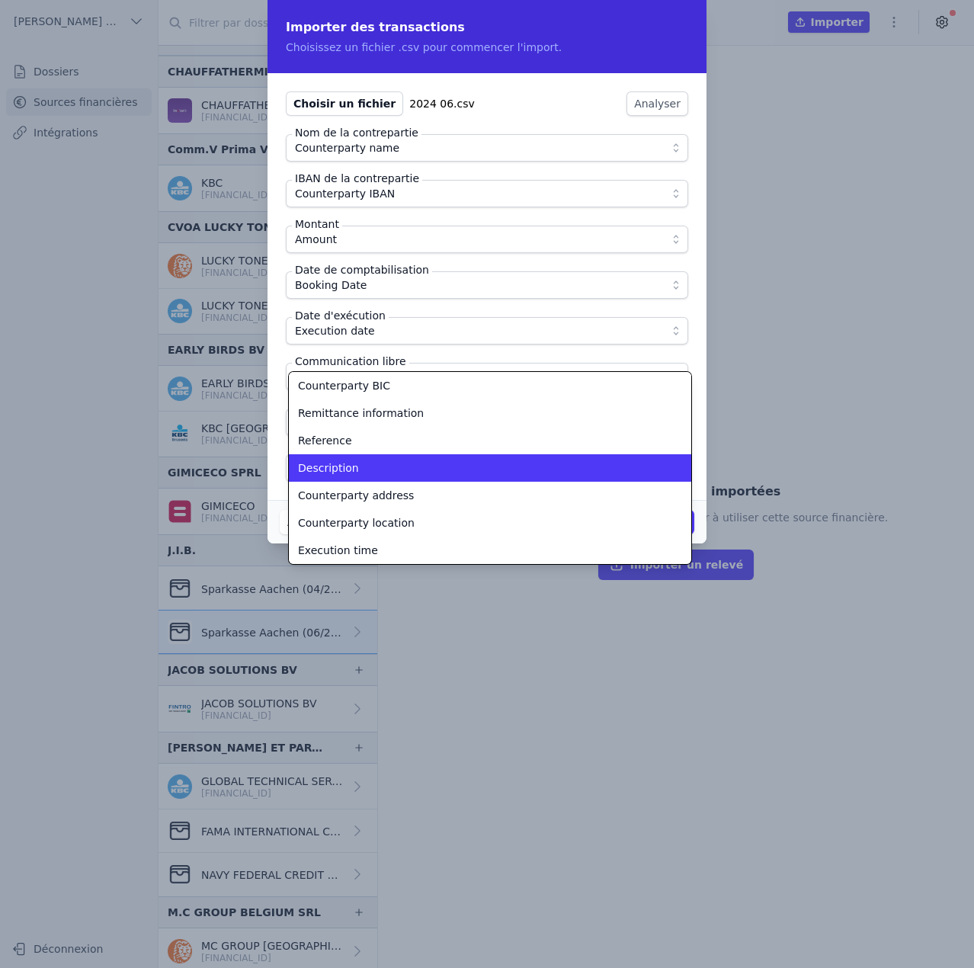
click at [375, 460] on div "Description" at bounding box center [481, 467] width 366 height 15
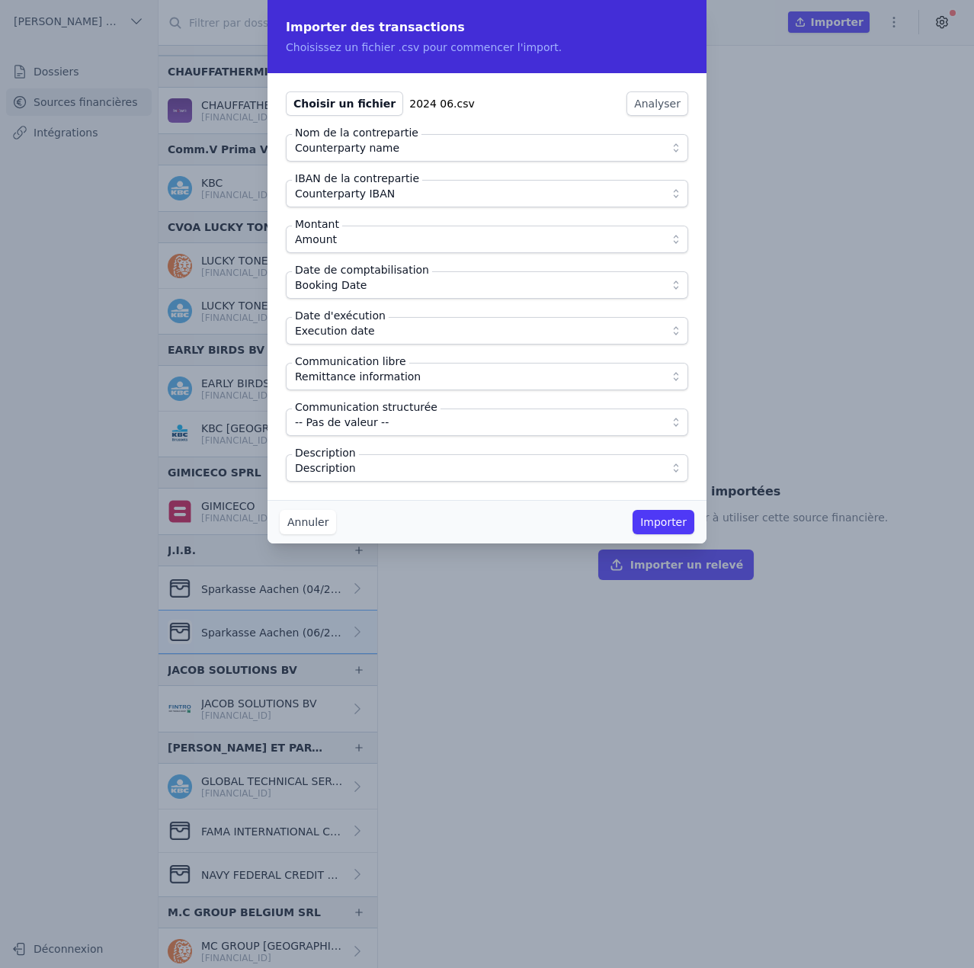
click at [505, 505] on div "Annuler Importer" at bounding box center [487, 521] width 439 height 43
click at [681, 521] on button "Importer" at bounding box center [664, 522] width 62 height 24
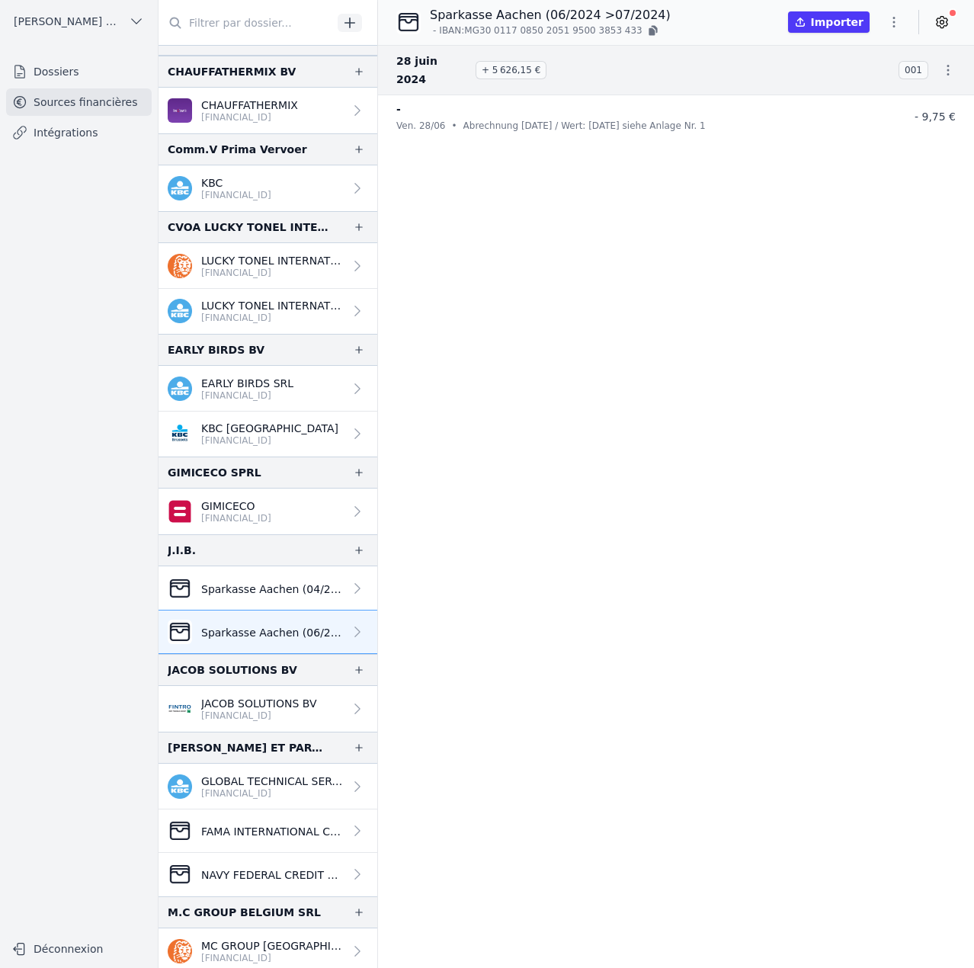
click at [895, 24] on icon "button" at bounding box center [893, 21] width 15 height 15
click at [871, 117] on button "Import CSV *" at bounding box center [858, 111] width 110 height 28
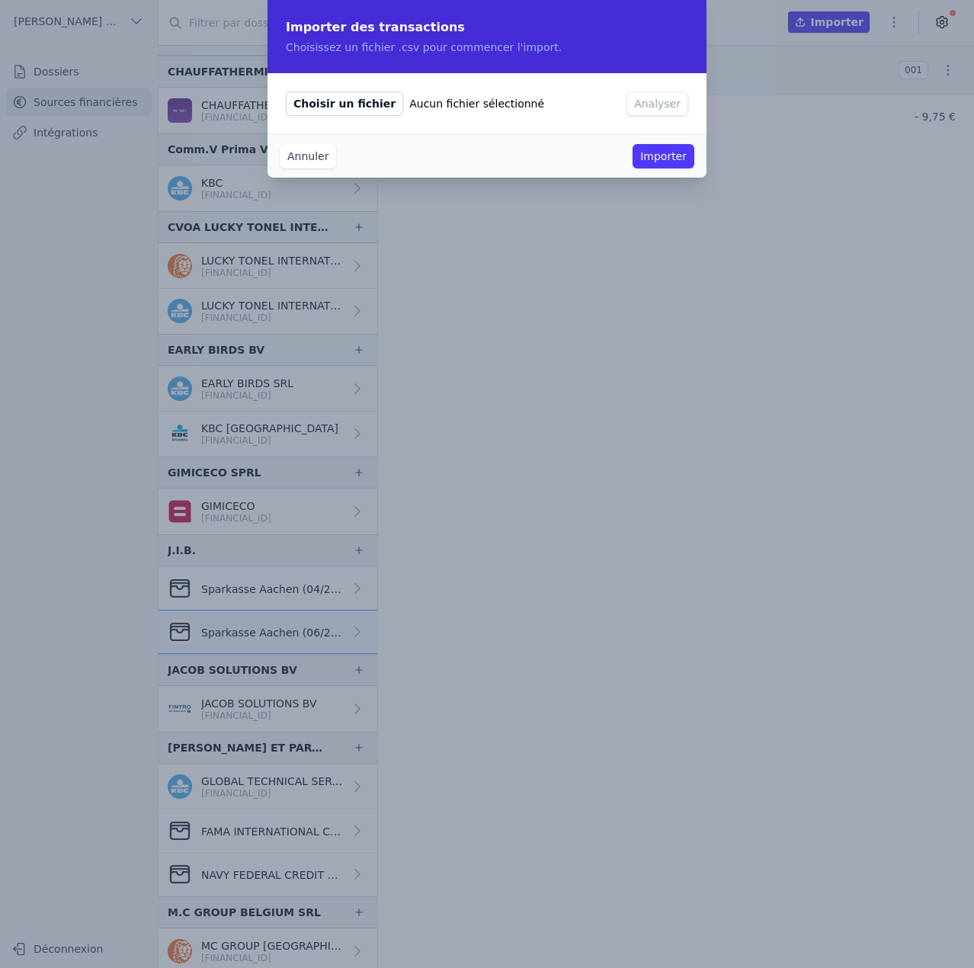
click at [351, 104] on span "Choisir un fichier" at bounding box center [344, 103] width 117 height 24
click at [286, 91] on input "Choisir un fichier Aucun fichier sélectionné" at bounding box center [285, 91] width 1 height 1
type input "C:\fakepath\2024 07.csv"
click at [662, 109] on button "Analyser" at bounding box center [658, 103] width 62 height 24
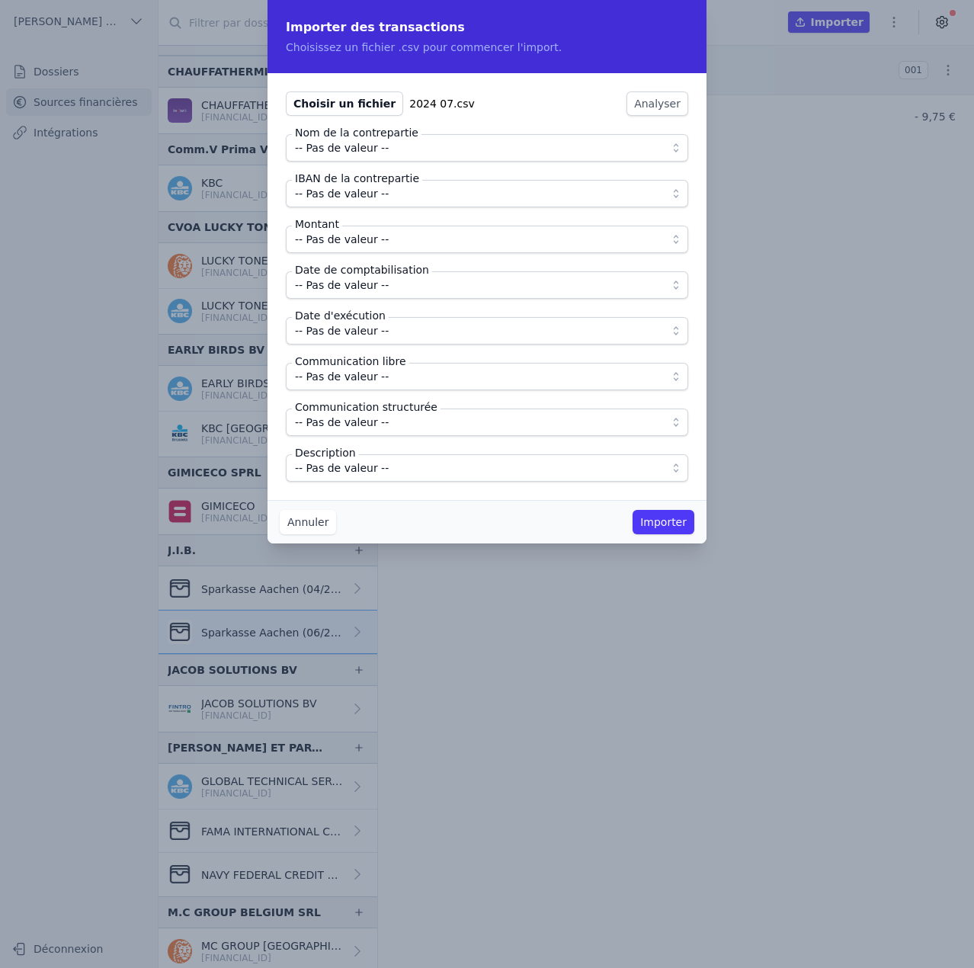
click at [364, 152] on span "-- Pas de valeur --" at bounding box center [342, 148] width 94 height 18
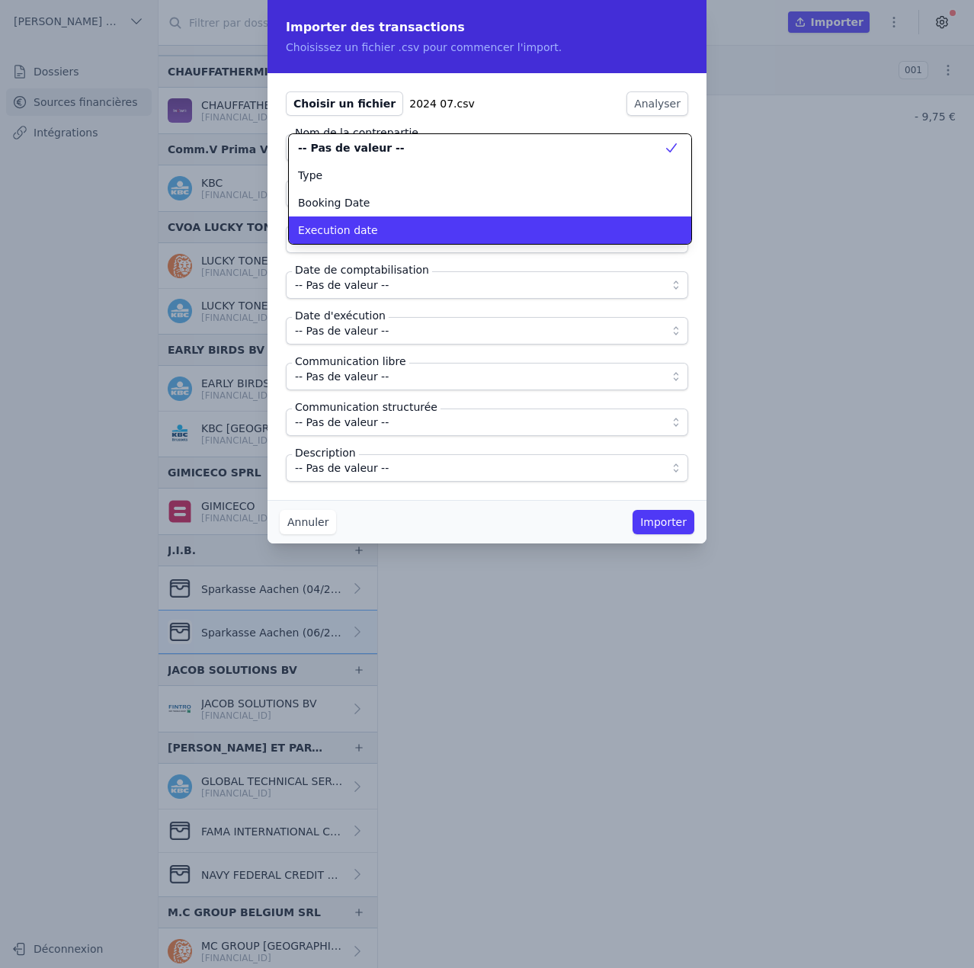
scroll to position [0, 0]
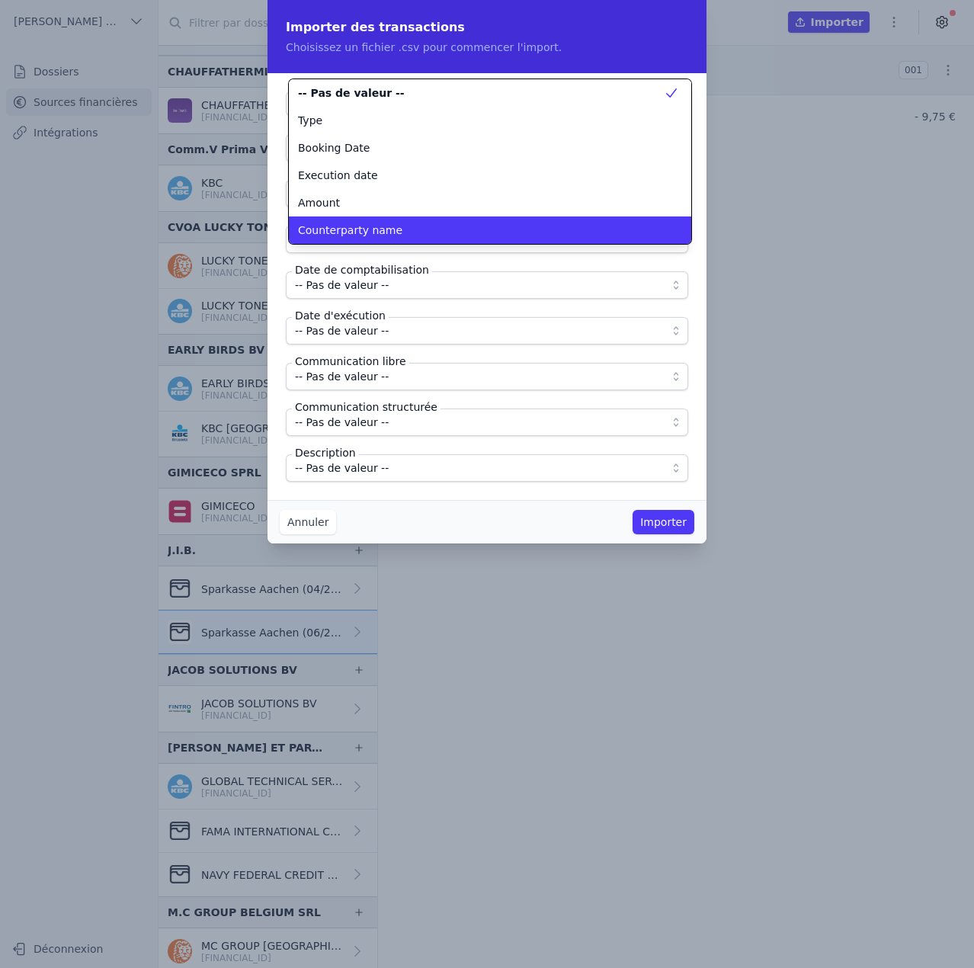
click at [357, 225] on span "Counterparty name" at bounding box center [350, 230] width 104 height 15
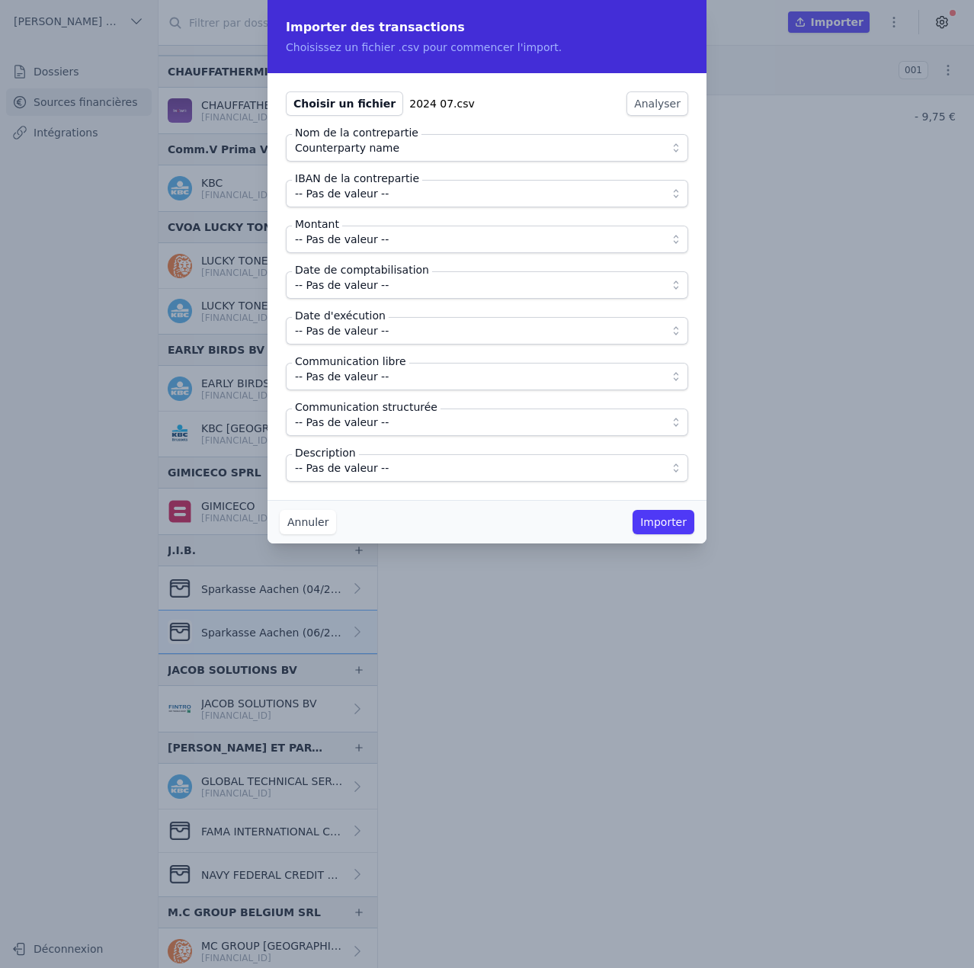
click at [361, 199] on span "-- Pas de valeur --" at bounding box center [342, 193] width 94 height 18
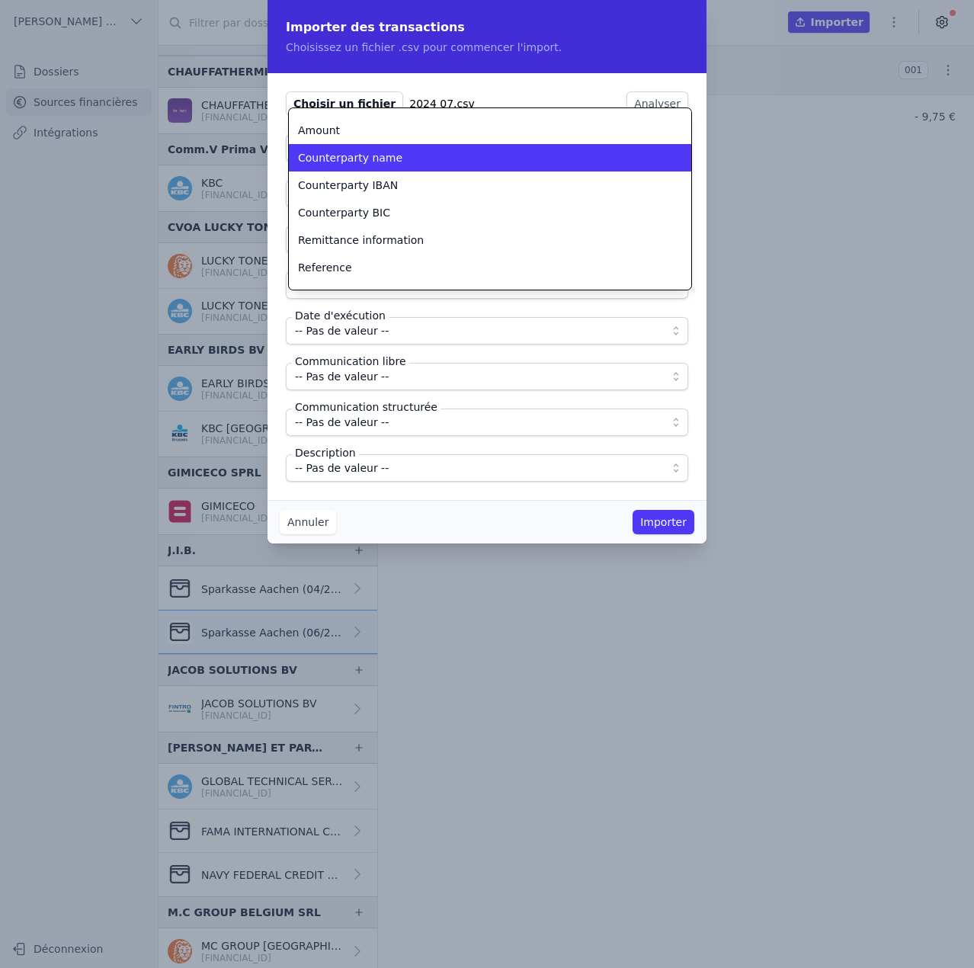
scroll to position [143, 0]
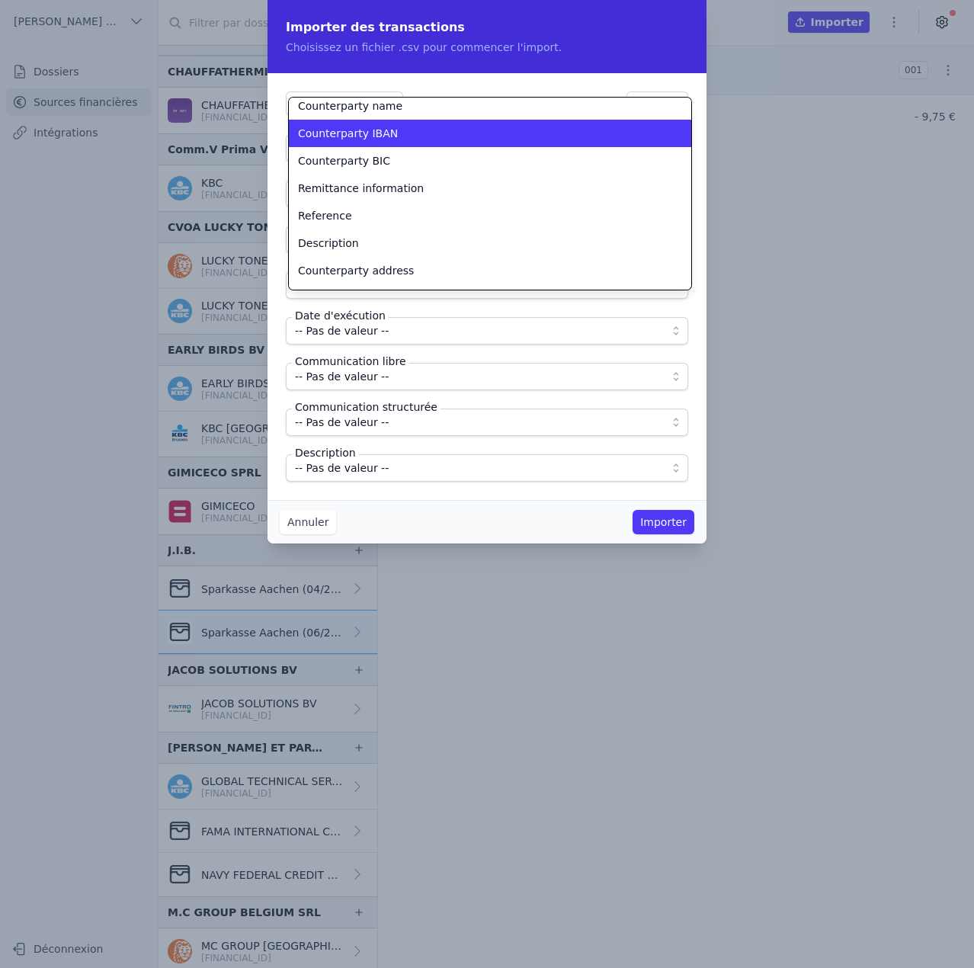
click at [354, 133] on span "Counterparty IBAN" at bounding box center [348, 133] width 100 height 15
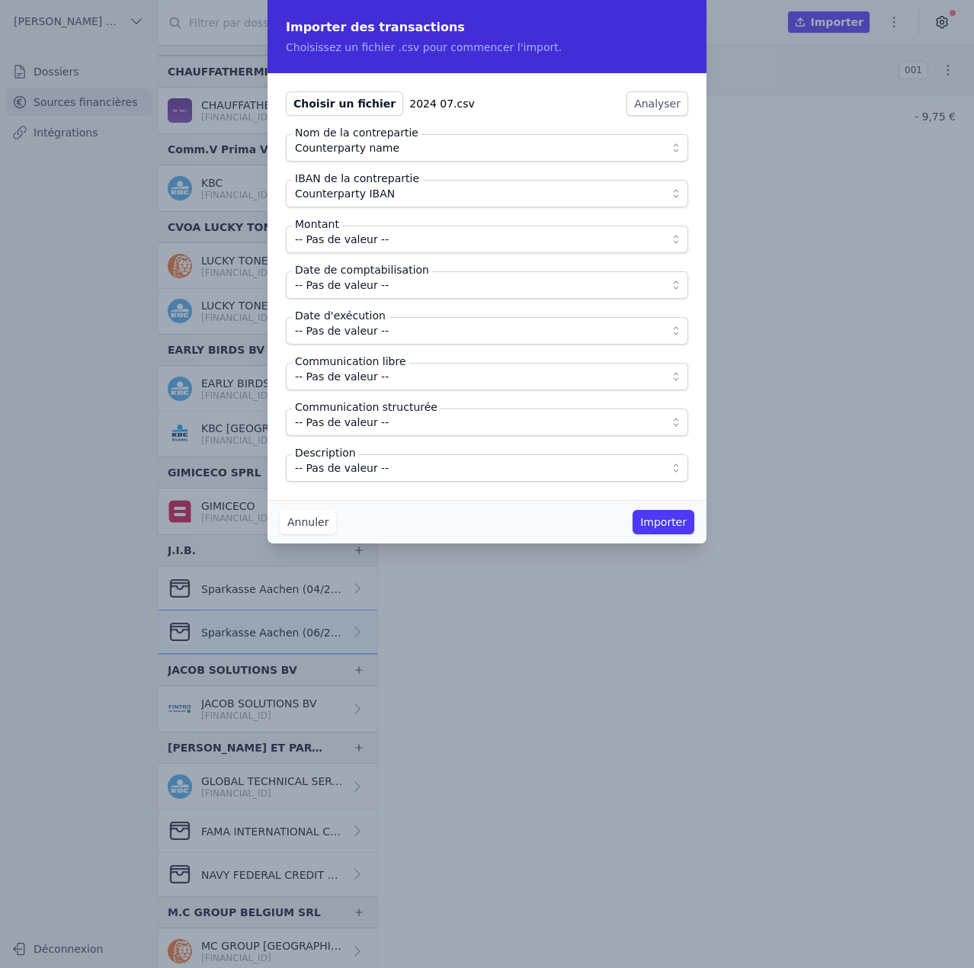
click at [357, 245] on span "-- Pas de valeur --" at bounding box center [342, 239] width 94 height 18
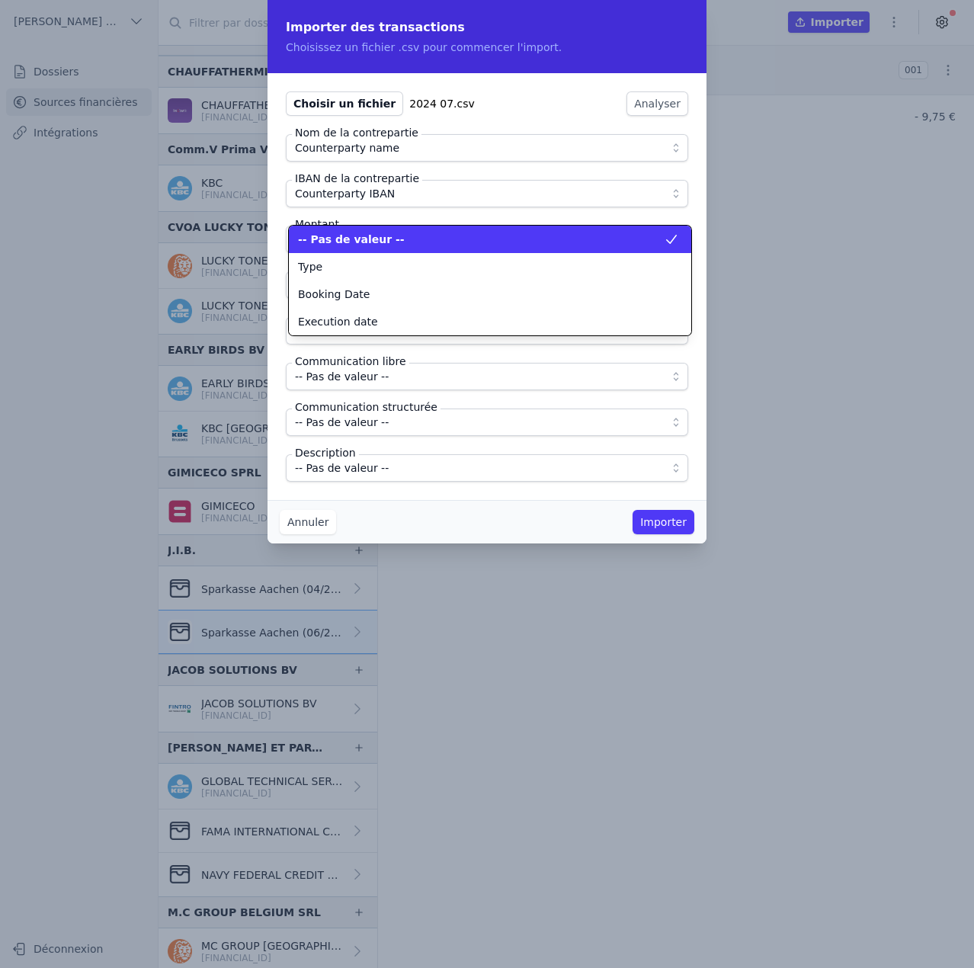
scroll to position [0, 0]
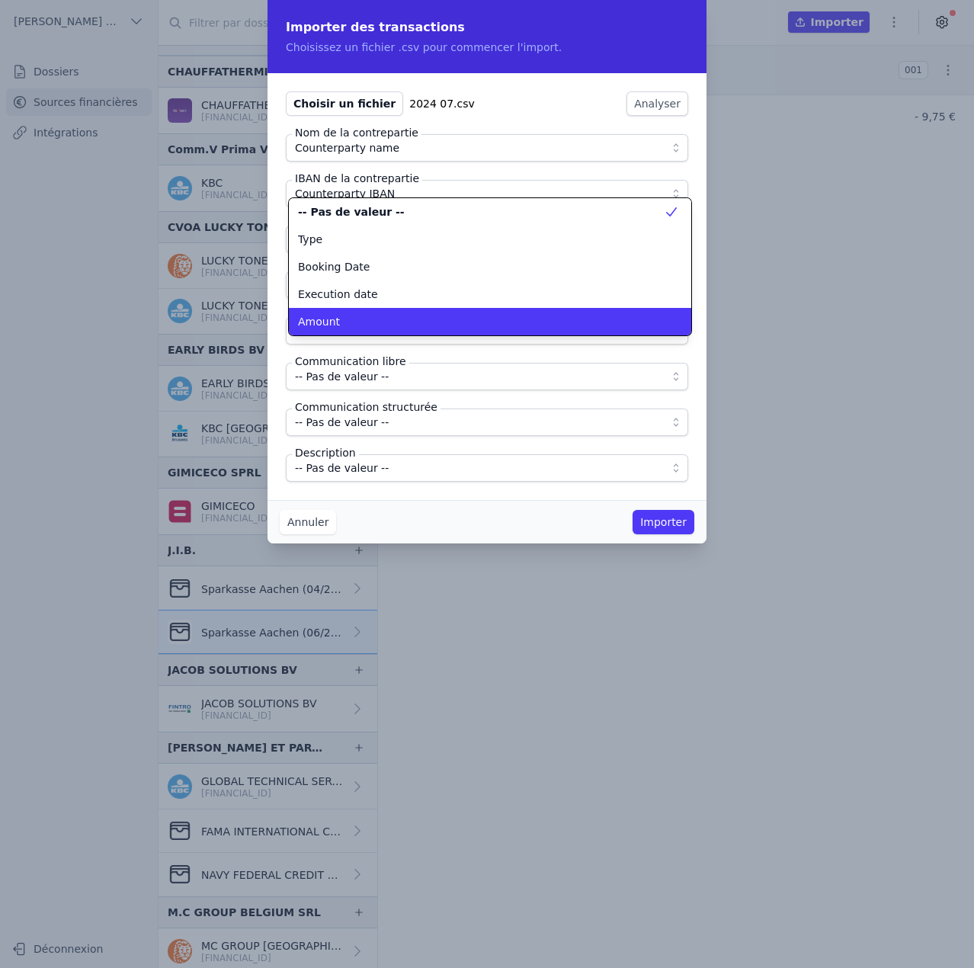
click at [348, 319] on div "Amount" at bounding box center [481, 321] width 366 height 15
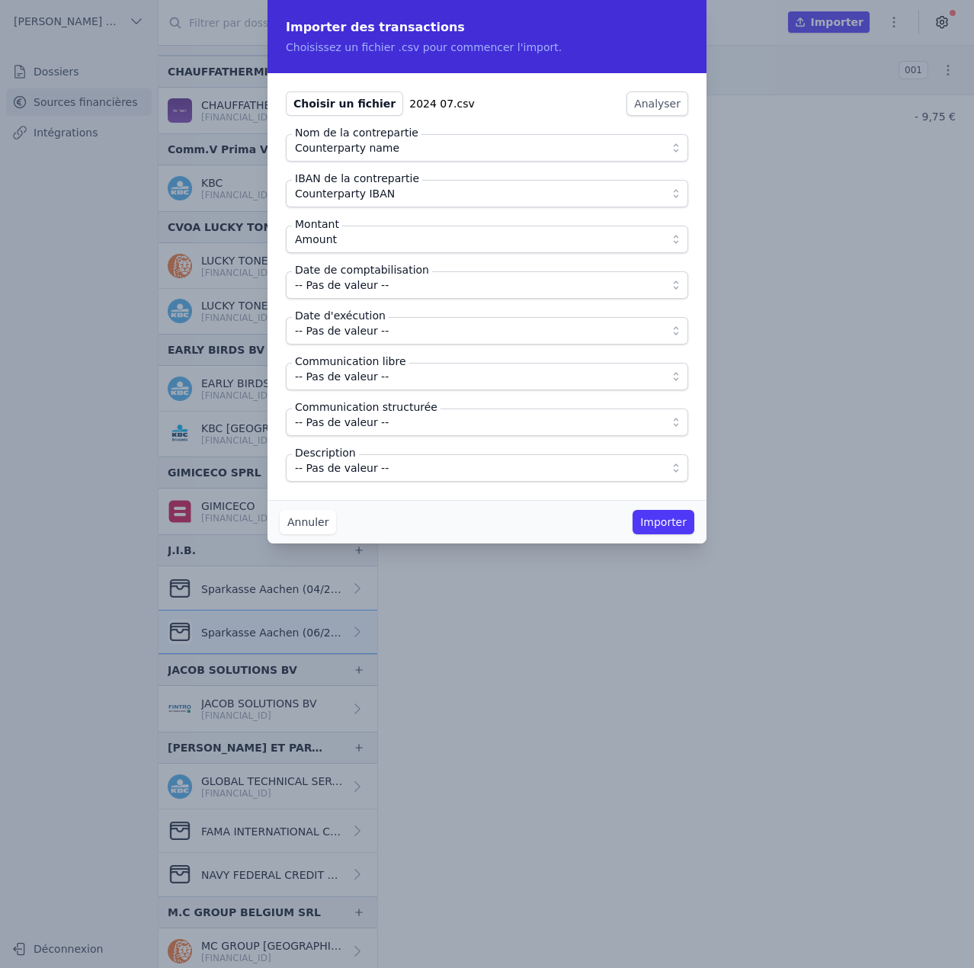
click at [348, 287] on span "-- Pas de valeur --" at bounding box center [342, 285] width 94 height 18
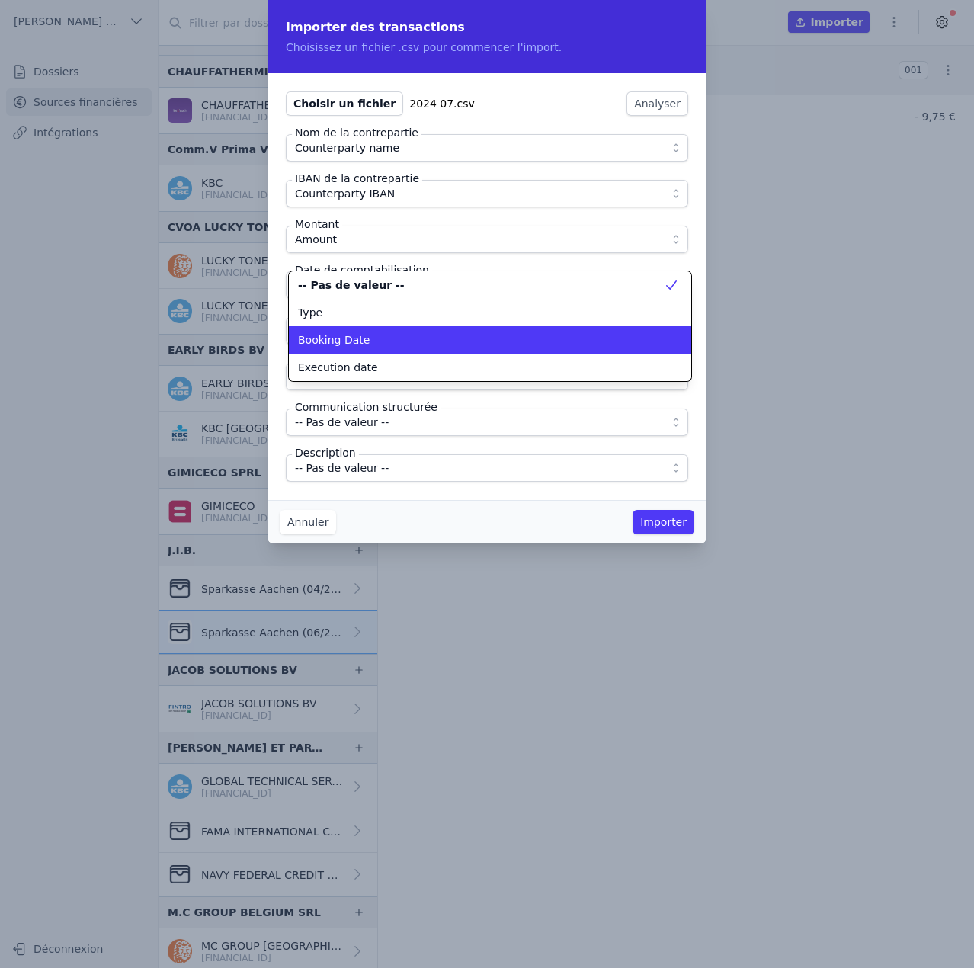
click at [350, 344] on span "Booking Date" at bounding box center [334, 339] width 72 height 15
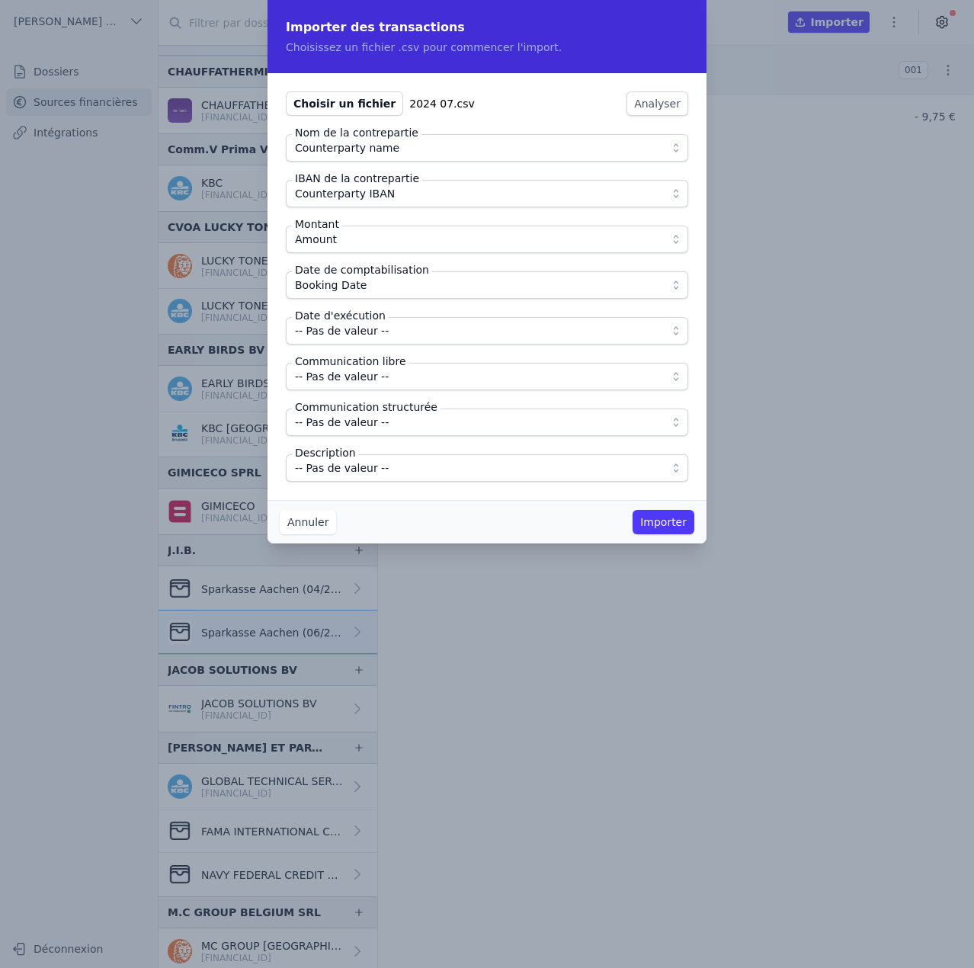
click at [350, 338] on span "-- Pas de valeur --" at bounding box center [342, 331] width 94 height 18
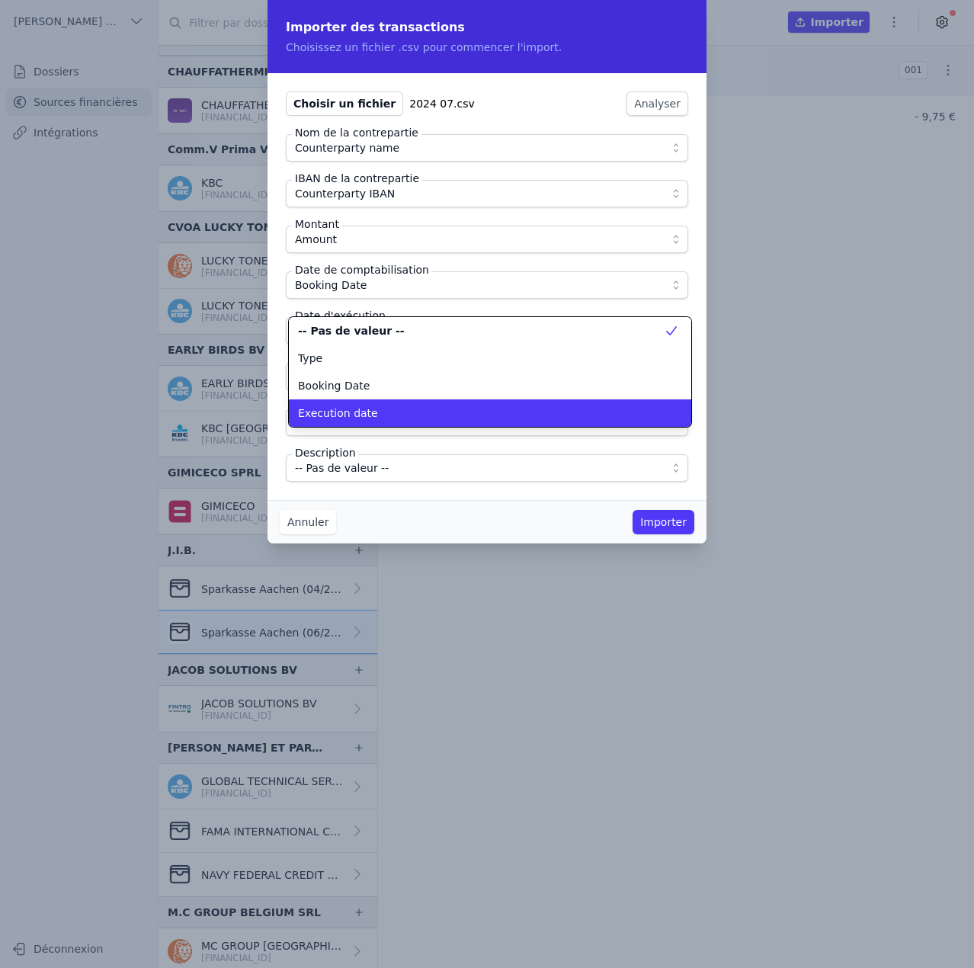
click at [361, 404] on li "Execution date" at bounding box center [490, 412] width 402 height 27
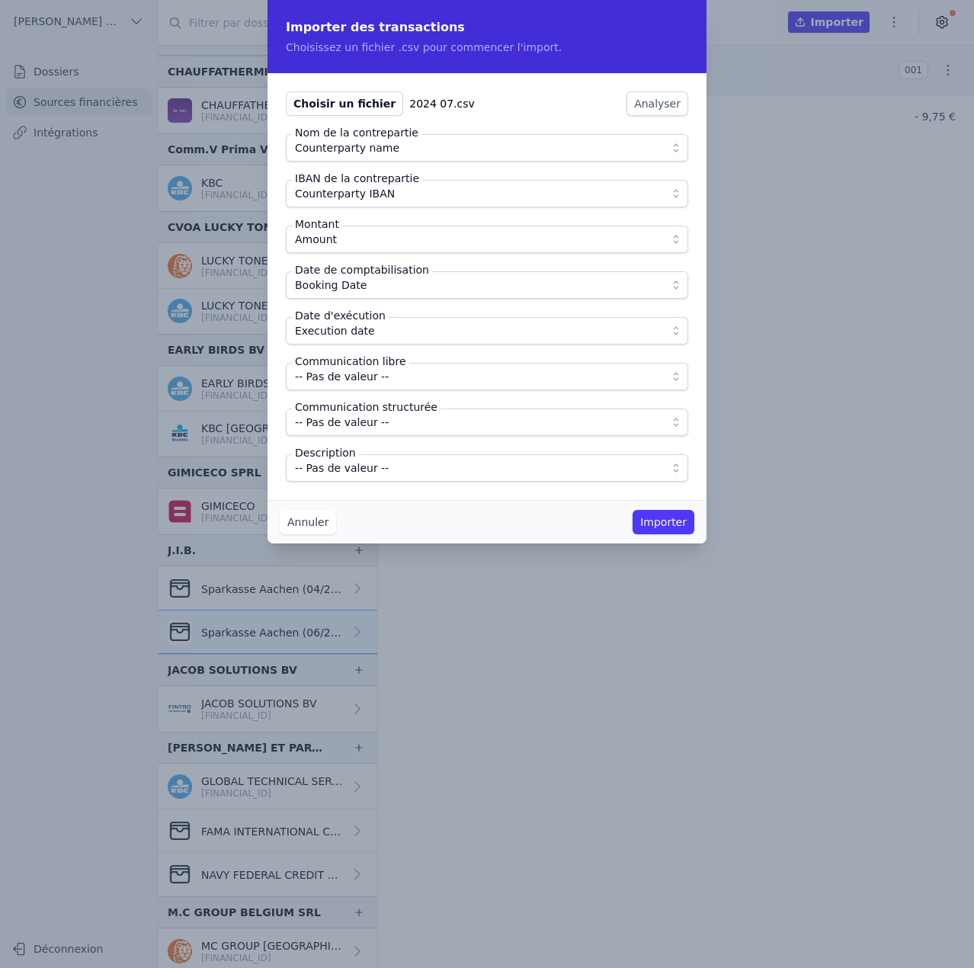
click at [361, 376] on span "-- Pas de valeur --" at bounding box center [342, 376] width 94 height 18
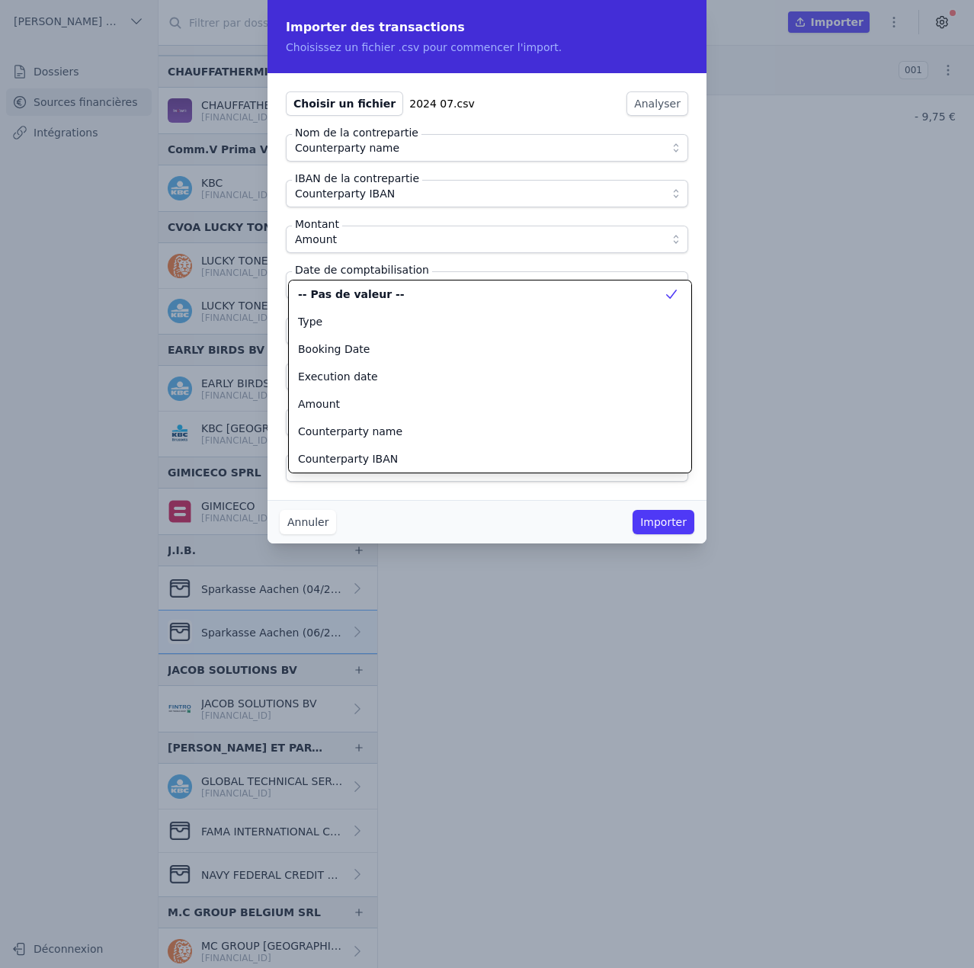
scroll to position [137, 0]
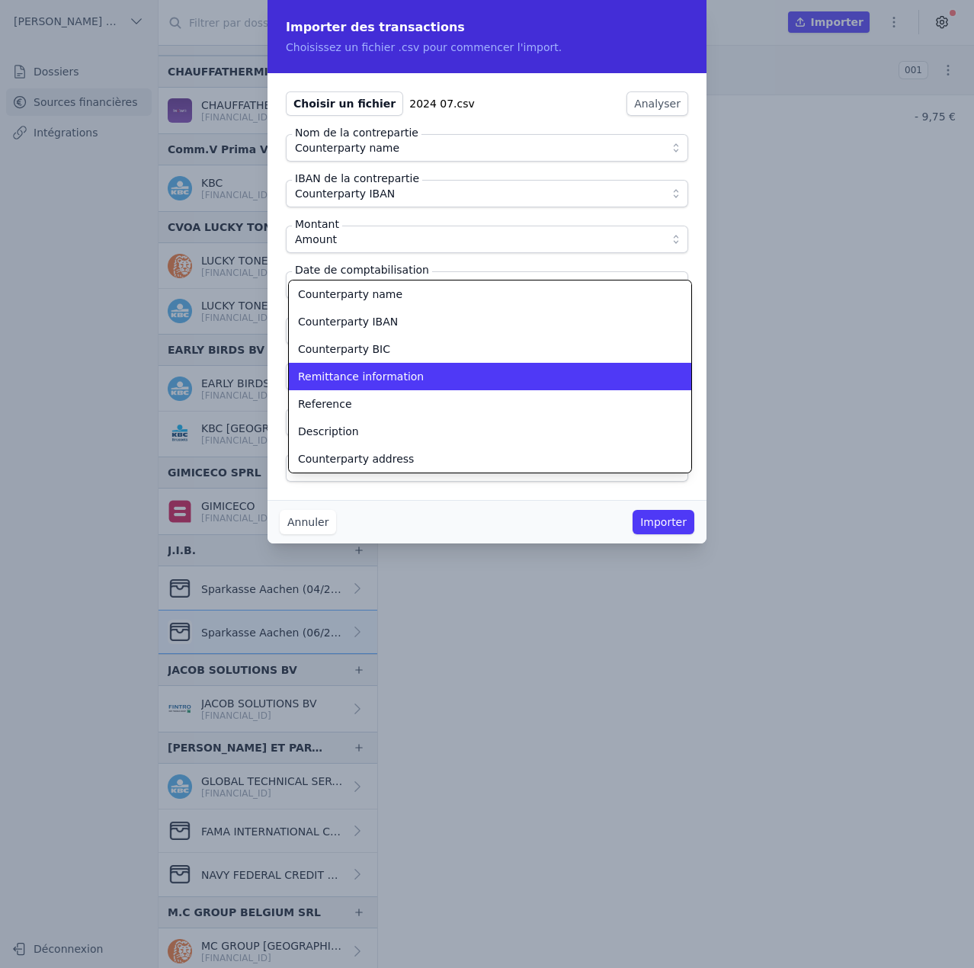
click at [361, 376] on span "Remittance information" at bounding box center [361, 376] width 126 height 15
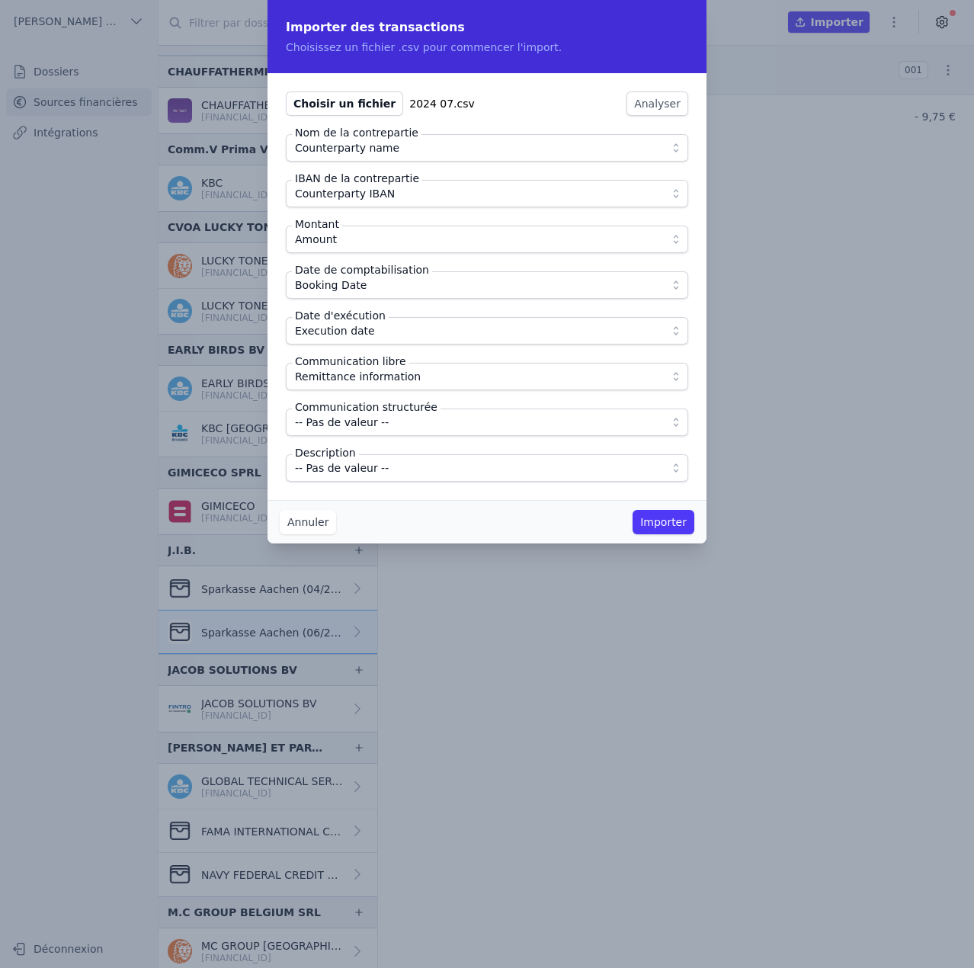
click at [359, 457] on button "-- Pas de valeur --" at bounding box center [487, 467] width 402 height 27
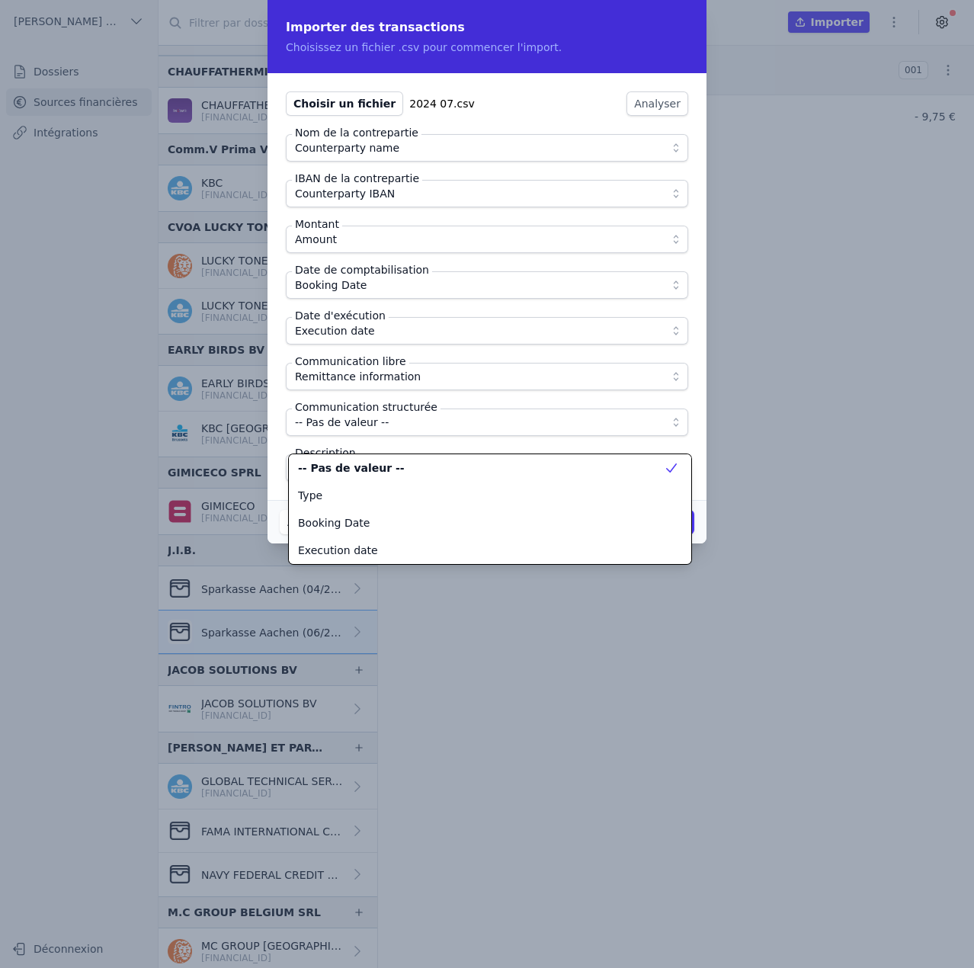
scroll to position [192, 0]
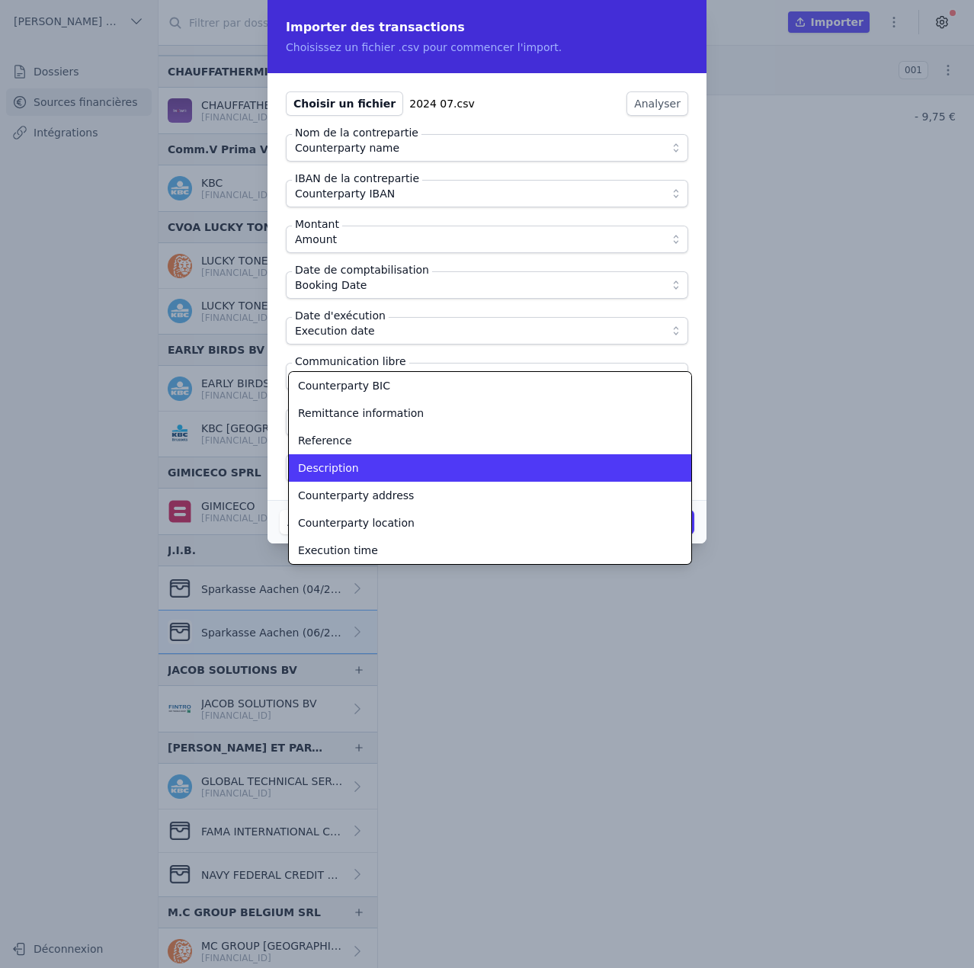
click at [359, 457] on li "Description" at bounding box center [490, 467] width 402 height 27
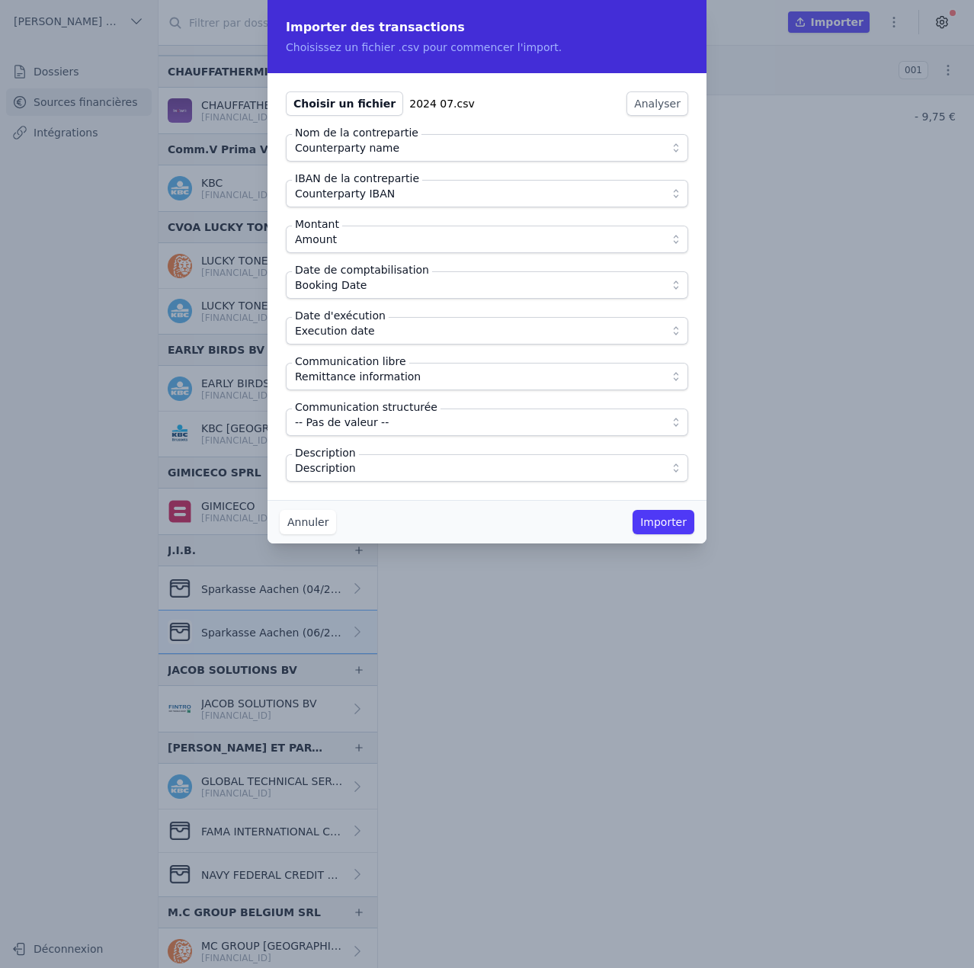
click at [427, 505] on div "Annuler Importer" at bounding box center [487, 521] width 439 height 43
click at [656, 521] on button "Importer" at bounding box center [664, 522] width 62 height 24
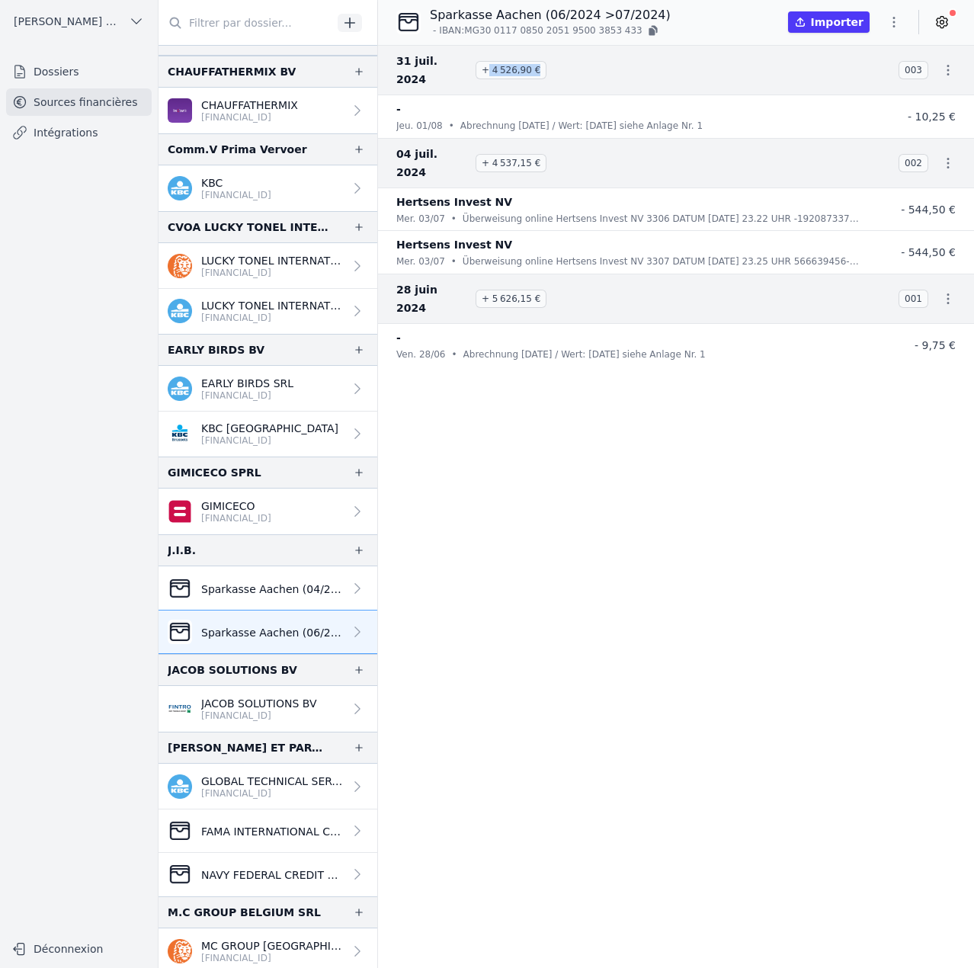
drag, startPoint x: 486, startPoint y: 61, endPoint x: 535, endPoint y: 62, distance: 49.5
click at [535, 62] on span "+ 4 526,90 €" at bounding box center [511, 70] width 71 height 18
click at [355, 553] on icon "button" at bounding box center [359, 550] width 12 height 12
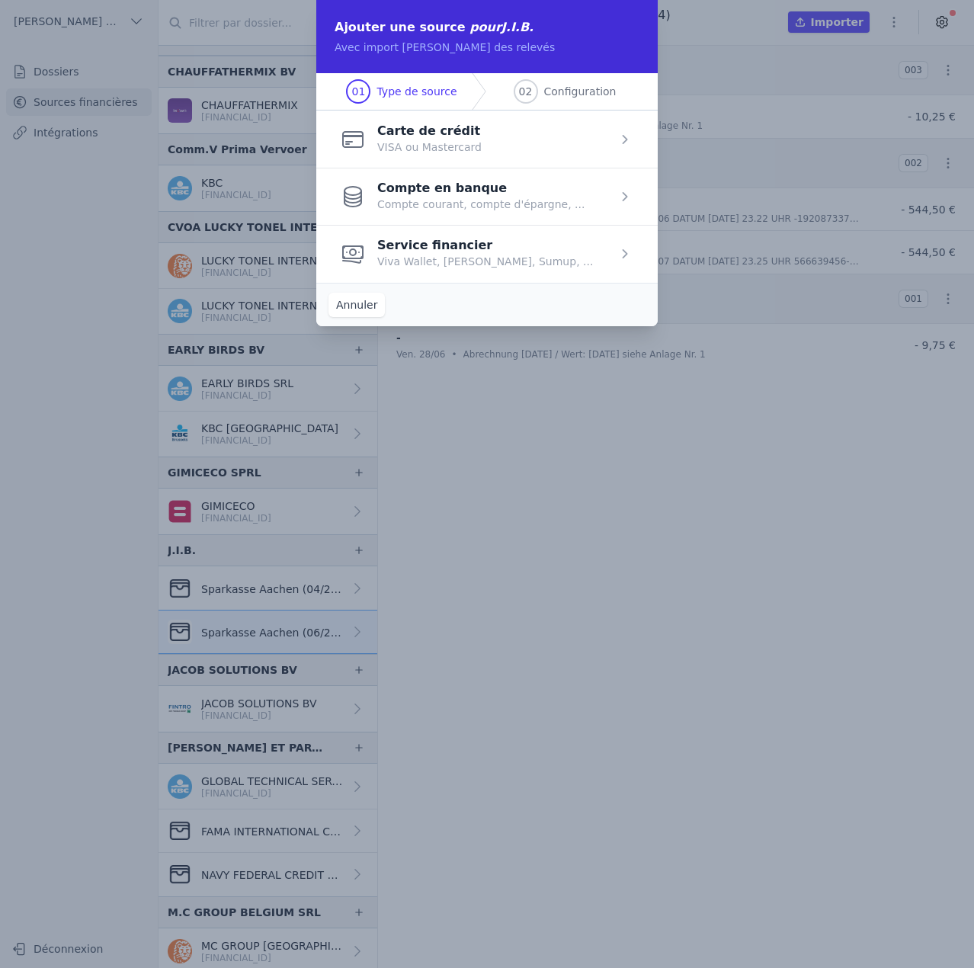
click at [477, 266] on span "button" at bounding box center [486, 253] width 341 height 57
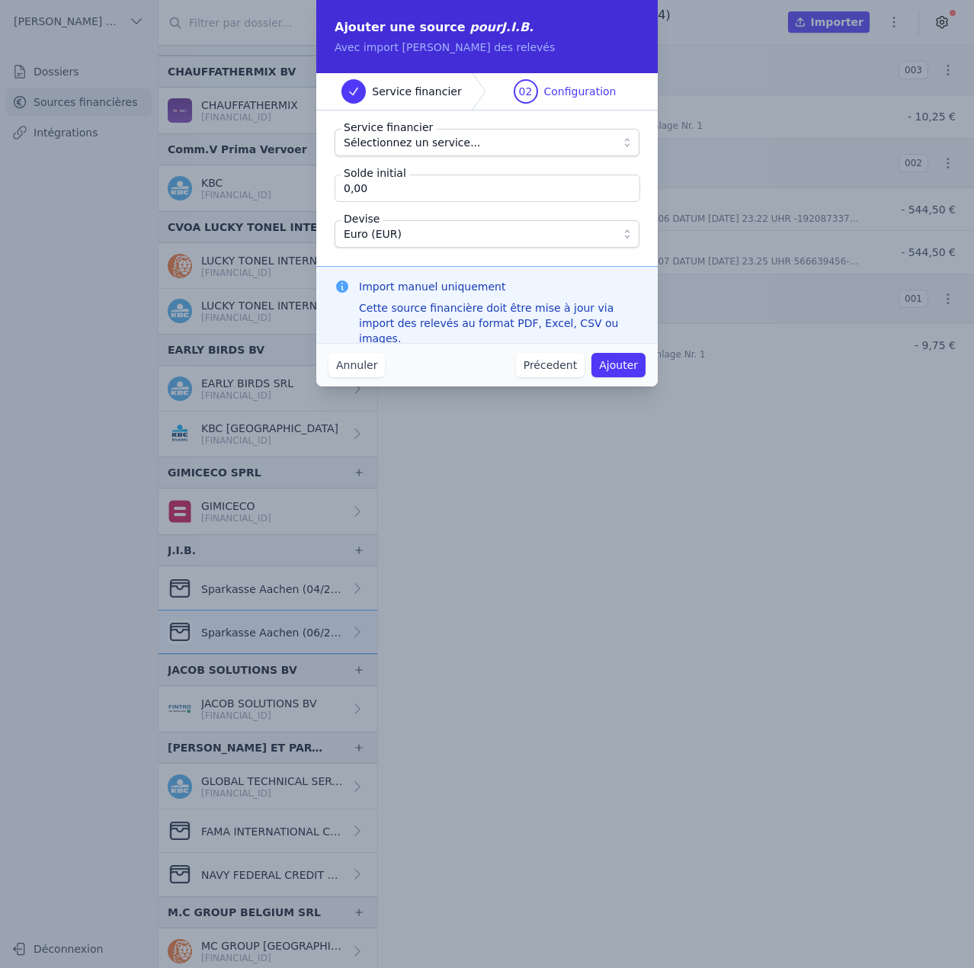
click at [420, 145] on span "Sélectionnez un service..." at bounding box center [412, 142] width 137 height 18
click at [360, 365] on button "Annuler" at bounding box center [356, 365] width 56 height 24
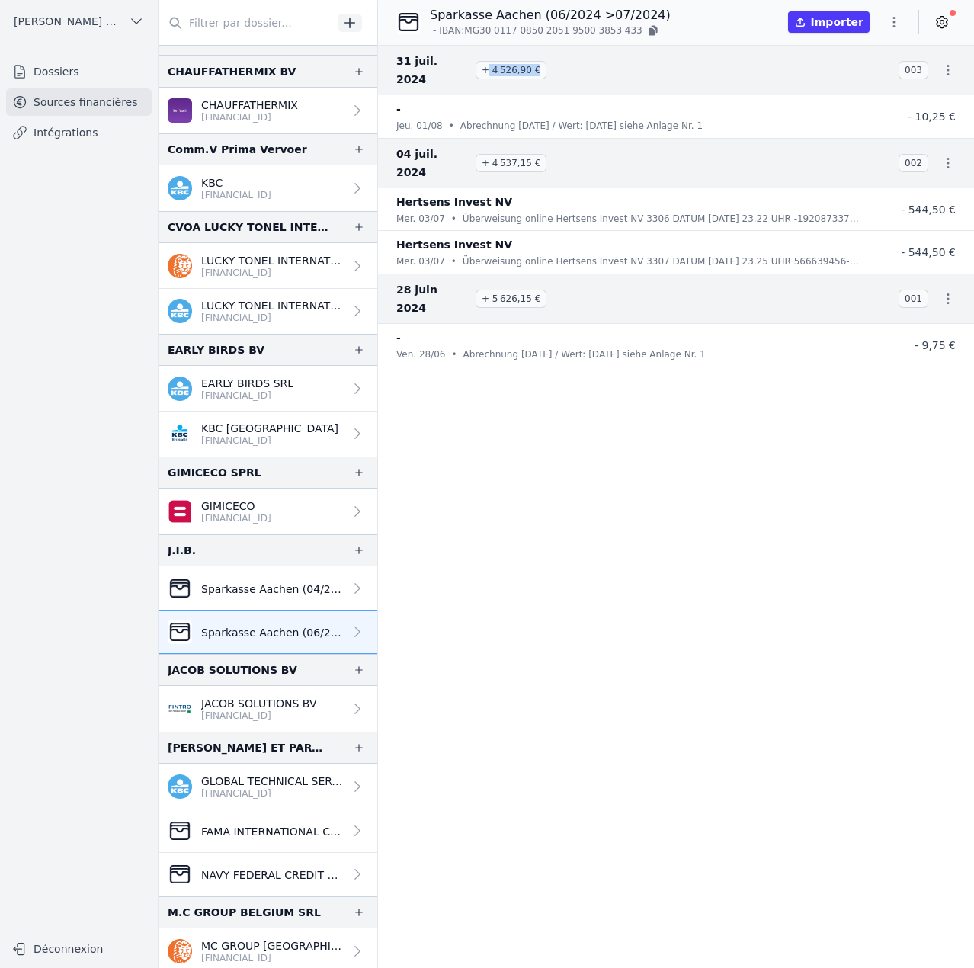
click at [357, 552] on icon "button" at bounding box center [359, 550] width 12 height 12
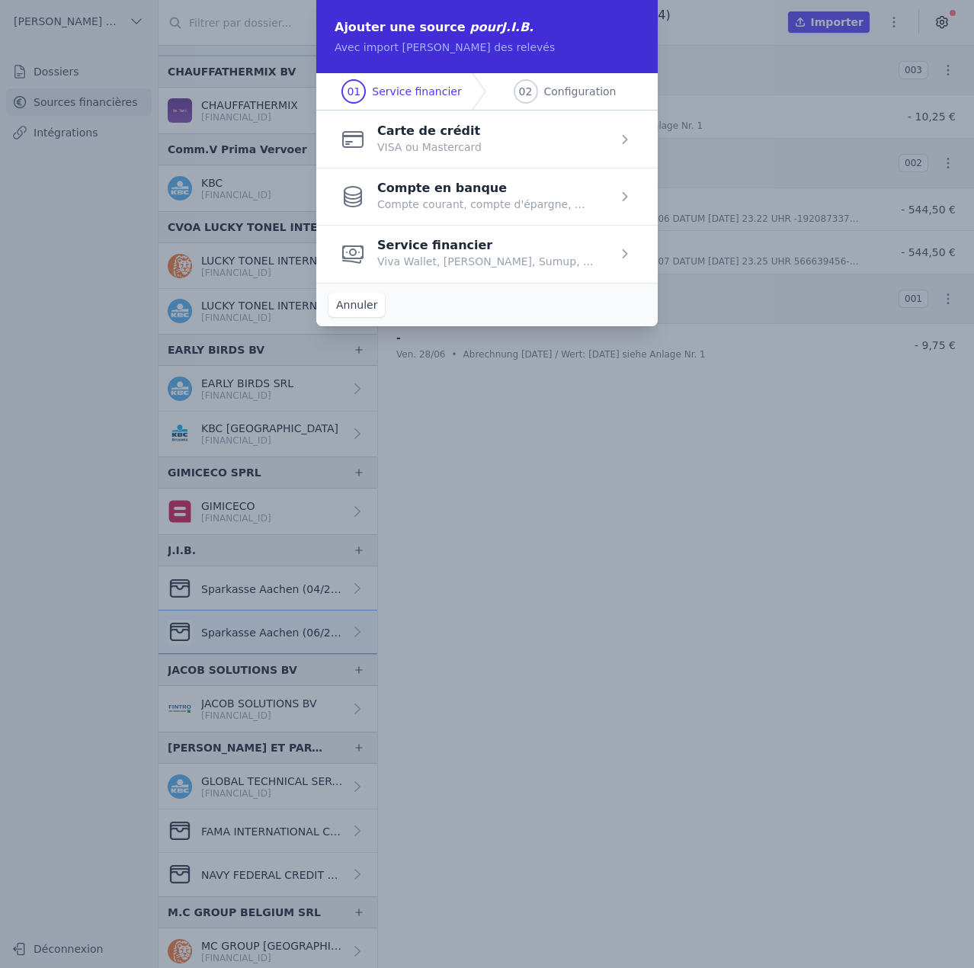
click at [434, 252] on span "button" at bounding box center [486, 253] width 341 height 57
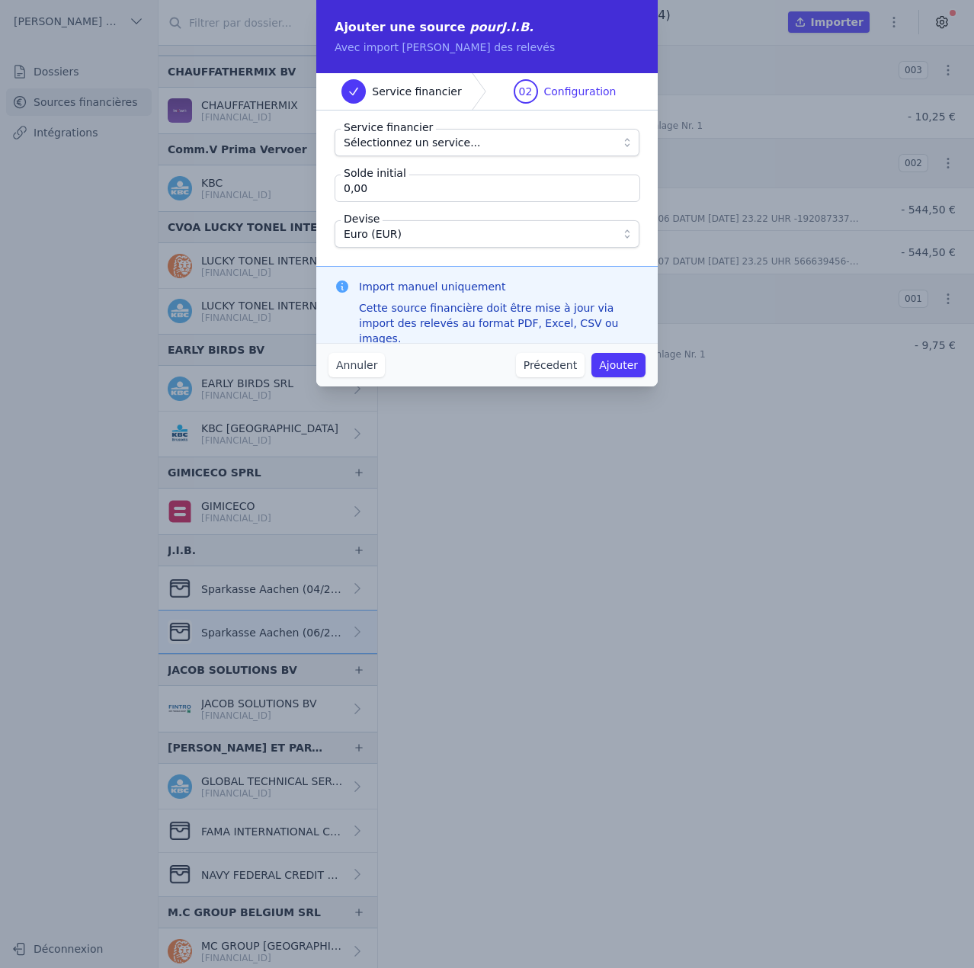
click at [421, 147] on span "Sélectionnez un service..." at bounding box center [412, 142] width 137 height 18
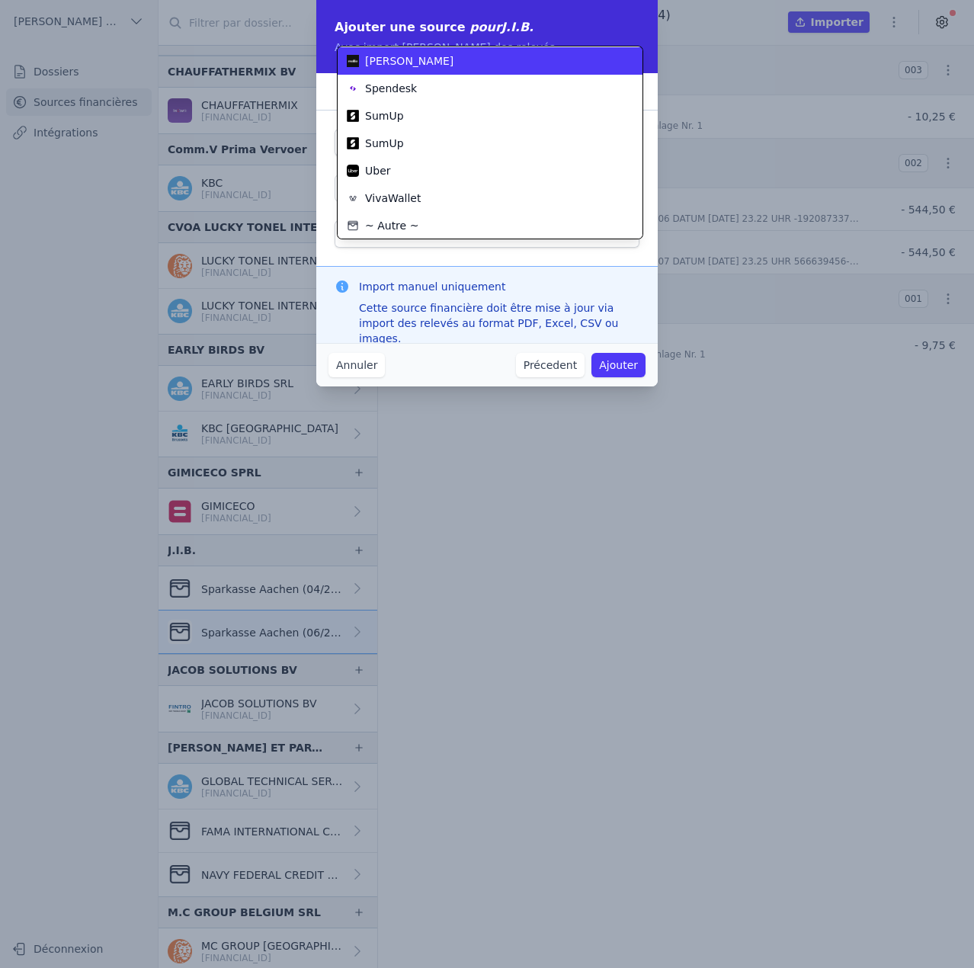
scroll to position [82, 0]
click at [417, 226] on div "~ Autre ~" at bounding box center [481, 224] width 268 height 15
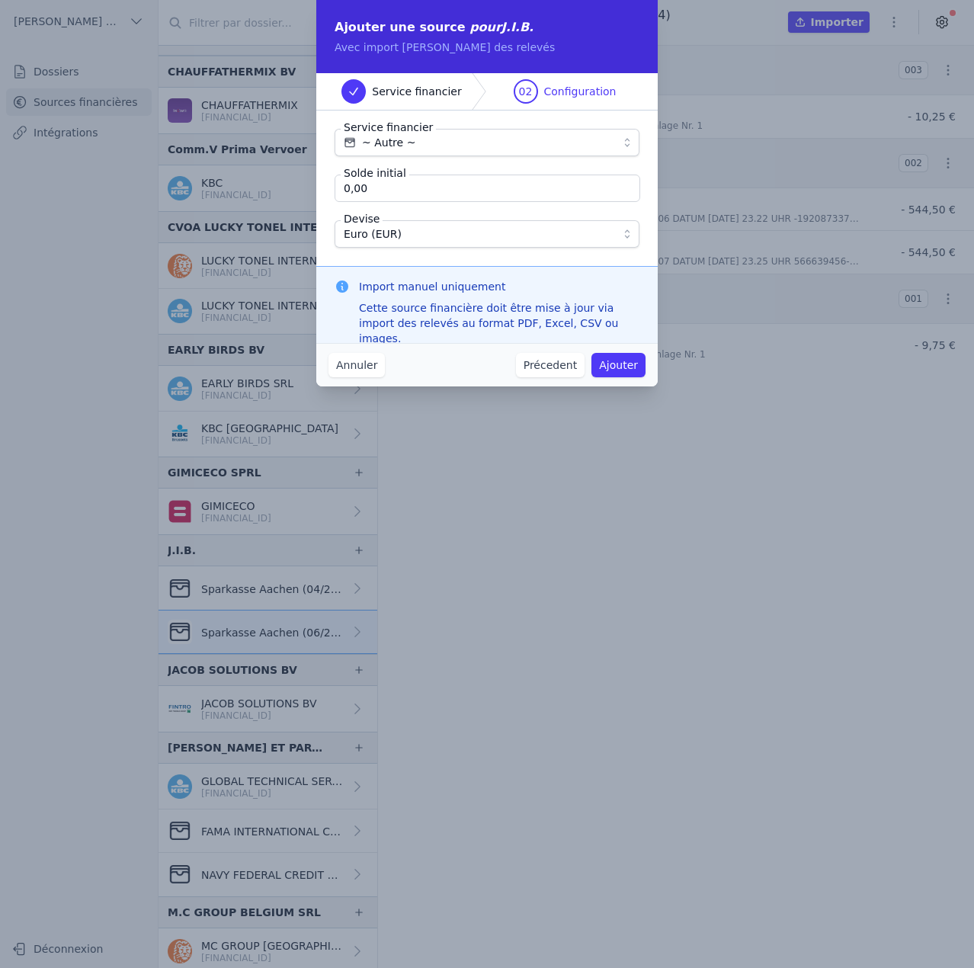
click at [409, 189] on input "0,00" at bounding box center [488, 188] width 306 height 27
type input "4 336,90"
click at [453, 256] on div "Service financier ~ Autre ~ Solde initial 4 336,90 Devise Euro (EUR)" at bounding box center [486, 188] width 341 height 155
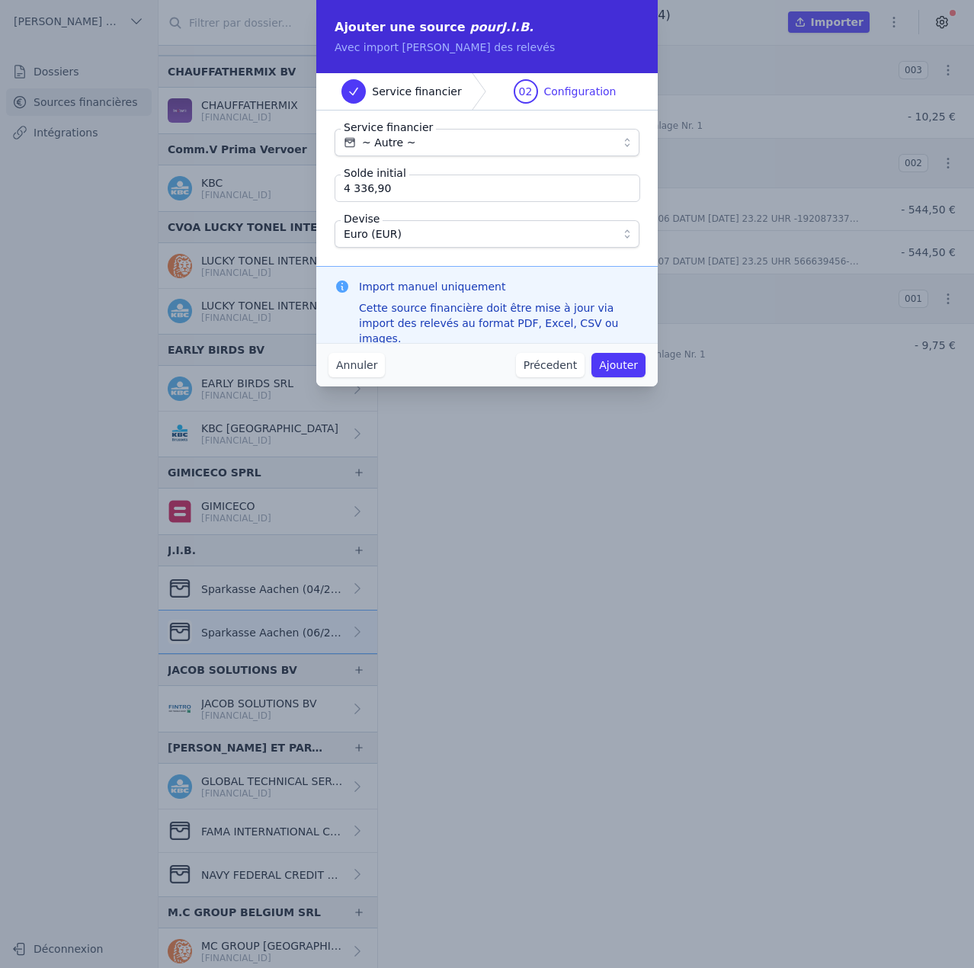
click at [617, 365] on button "Ajouter" at bounding box center [618, 365] width 54 height 24
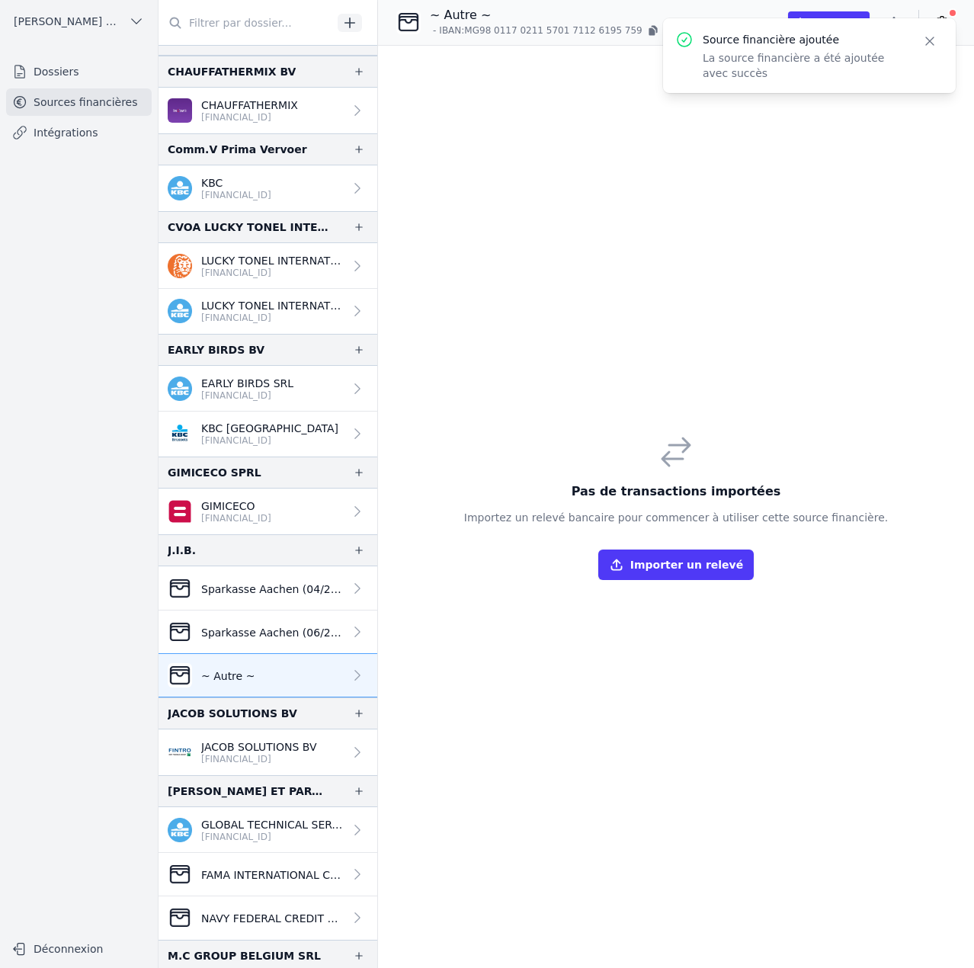
click at [931, 41] on icon "button" at bounding box center [929, 41] width 15 height 15
click at [899, 24] on icon "button" at bounding box center [893, 21] width 15 height 15
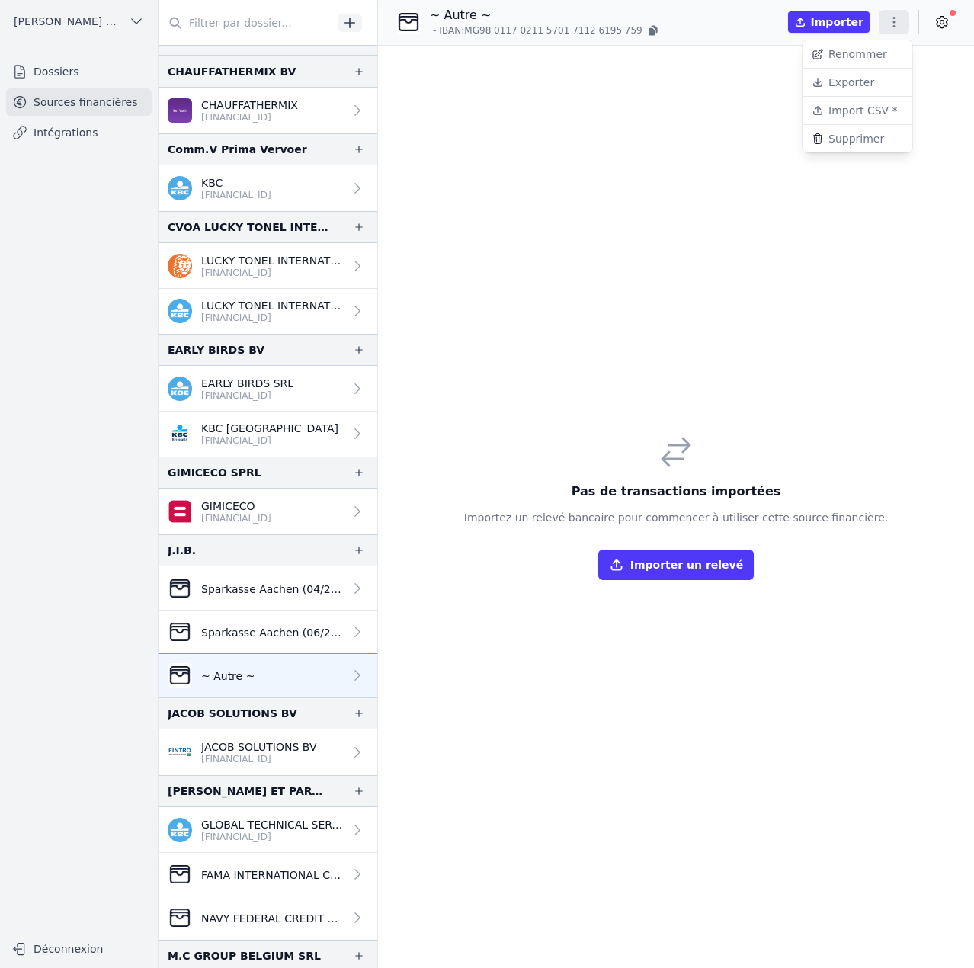
click at [874, 111] on button "Import CSV *" at bounding box center [858, 111] width 110 height 28
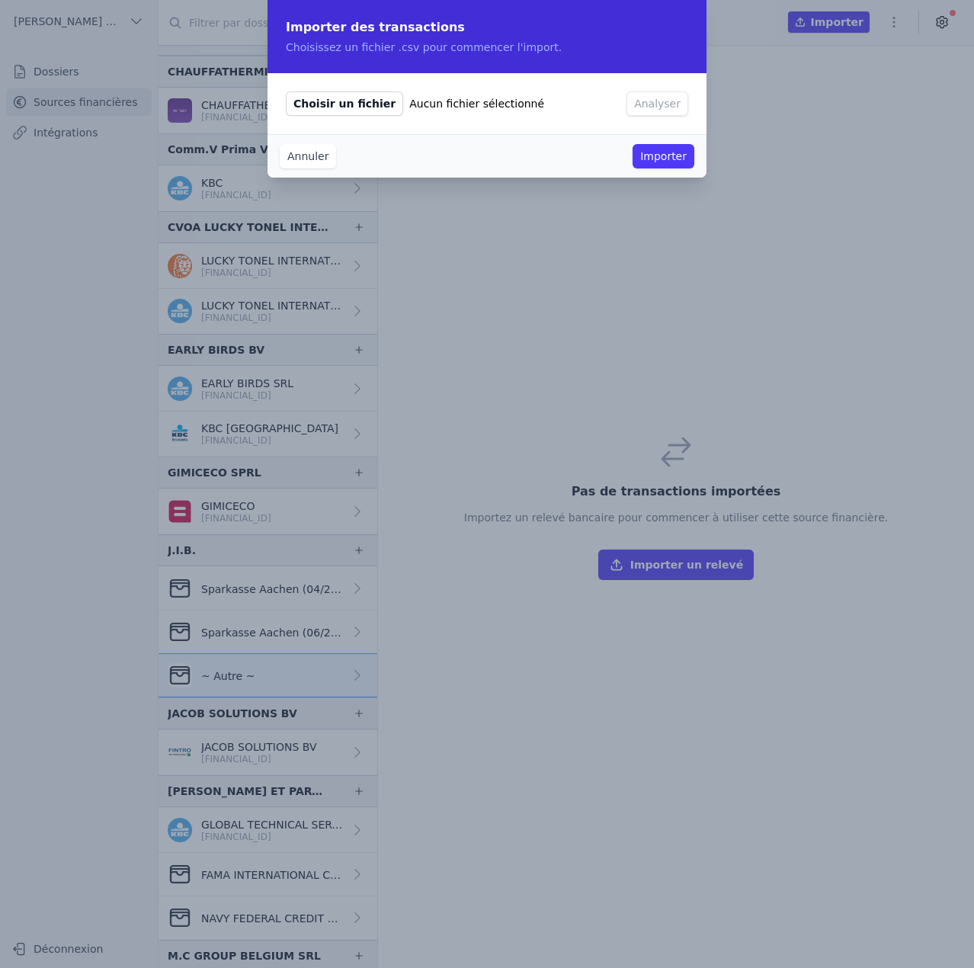
click at [344, 113] on span "Choisir un fichier" at bounding box center [344, 103] width 117 height 24
click at [286, 91] on input "Choisir un fichier Aucun fichier sélectionné" at bounding box center [285, 91] width 1 height 1
type input "C:\fakepath\2024 09.csv"
click at [682, 104] on button "Analyser" at bounding box center [658, 103] width 62 height 24
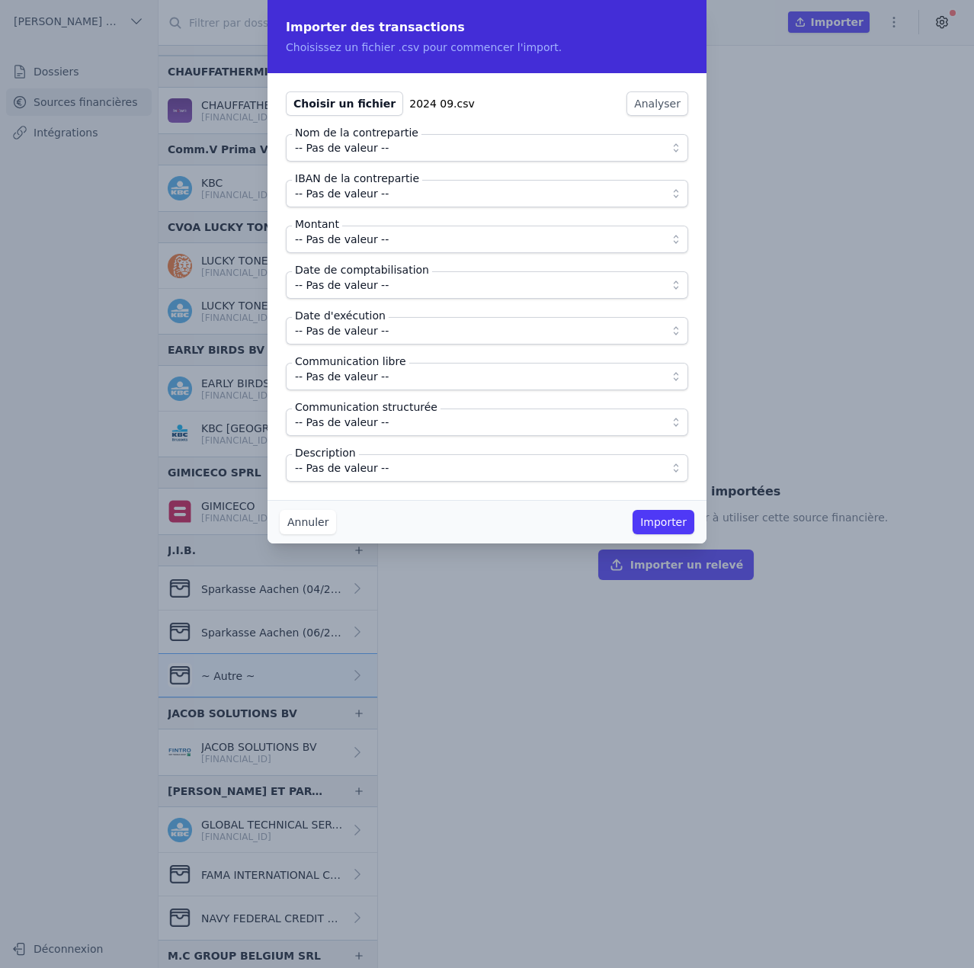
click at [336, 148] on span "-- Pas de valeur --" at bounding box center [342, 148] width 94 height 18
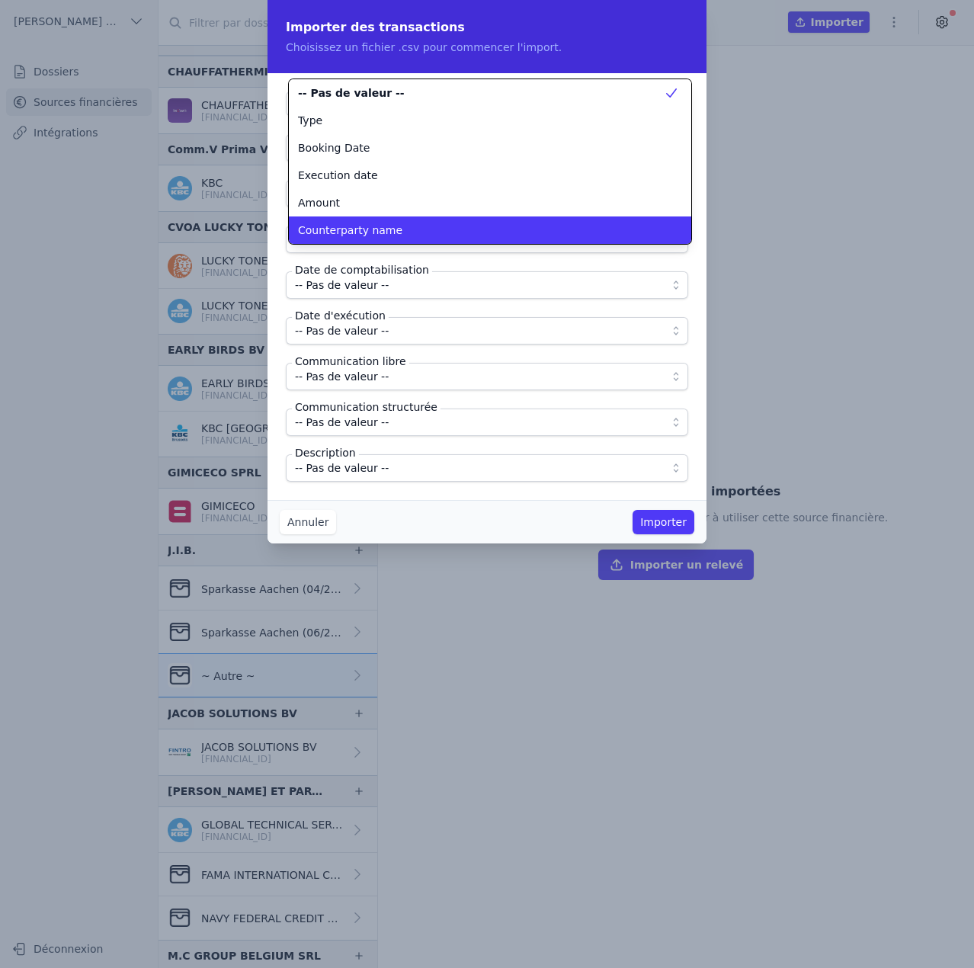
click at [339, 229] on span "Counterparty name" at bounding box center [350, 230] width 104 height 15
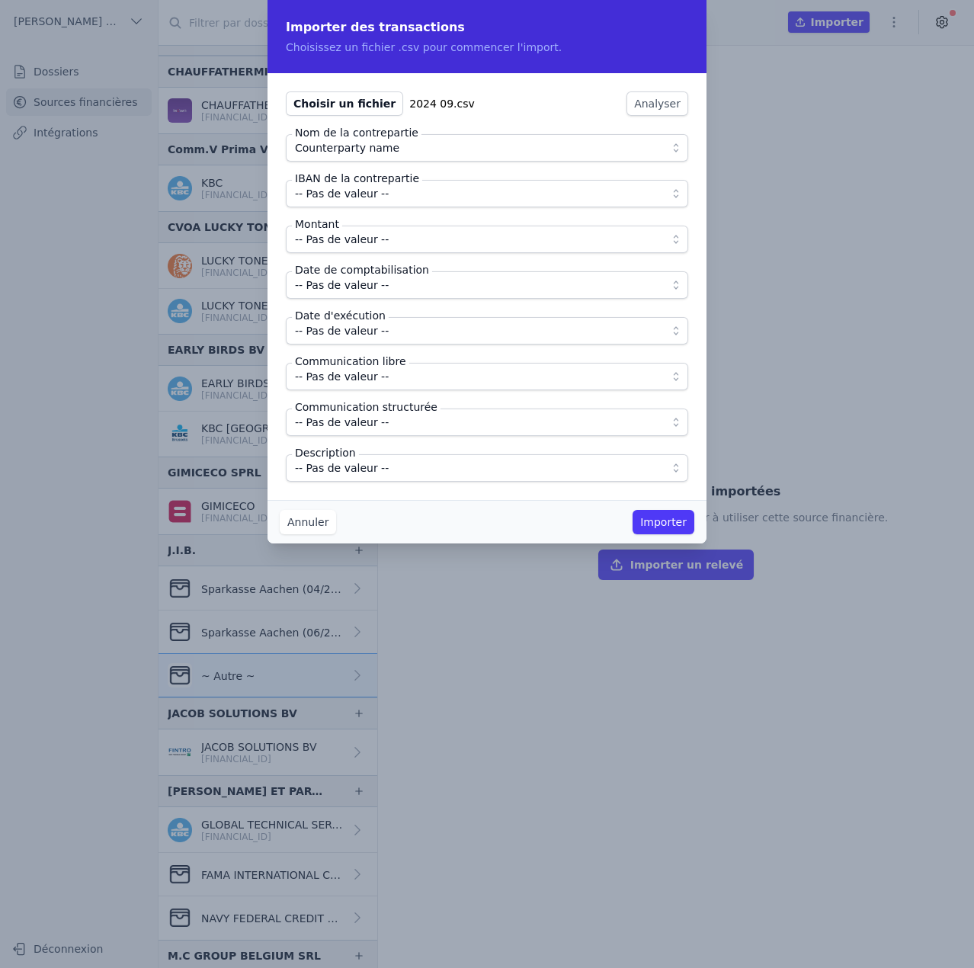
click at [352, 197] on span "-- Pas de valeur --" at bounding box center [342, 193] width 94 height 18
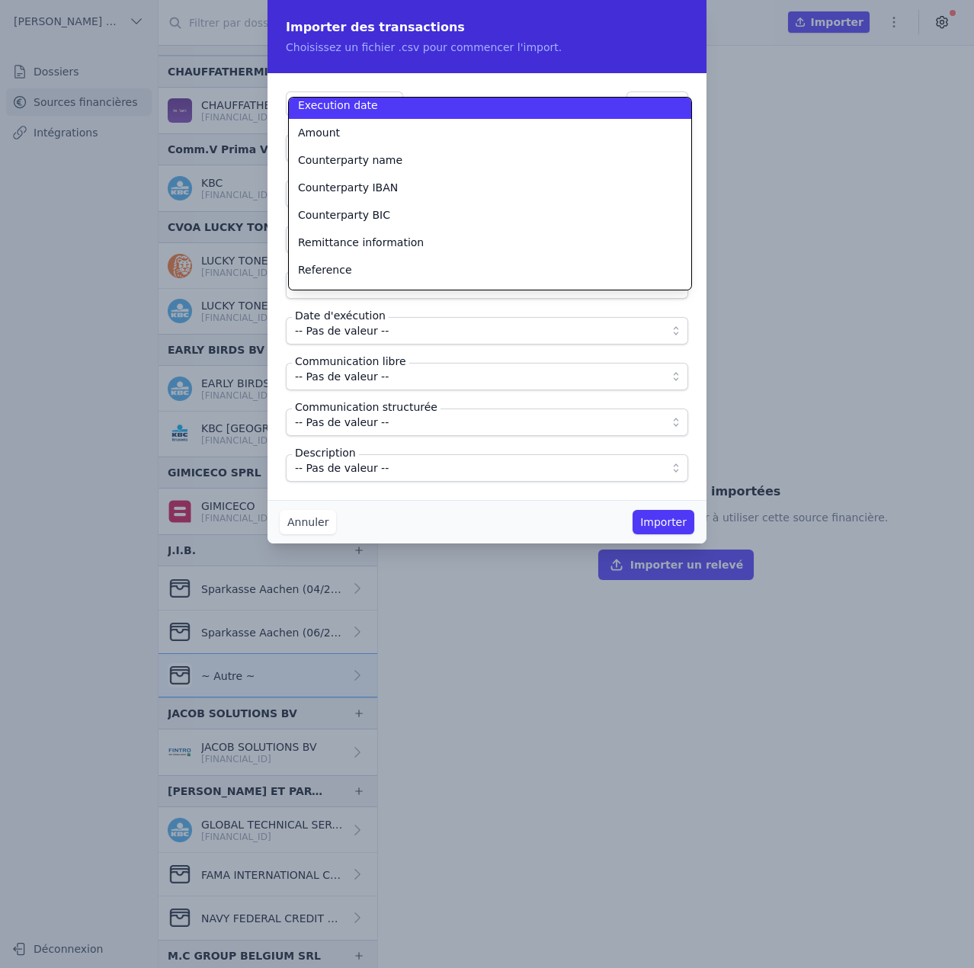
scroll to position [125, 0]
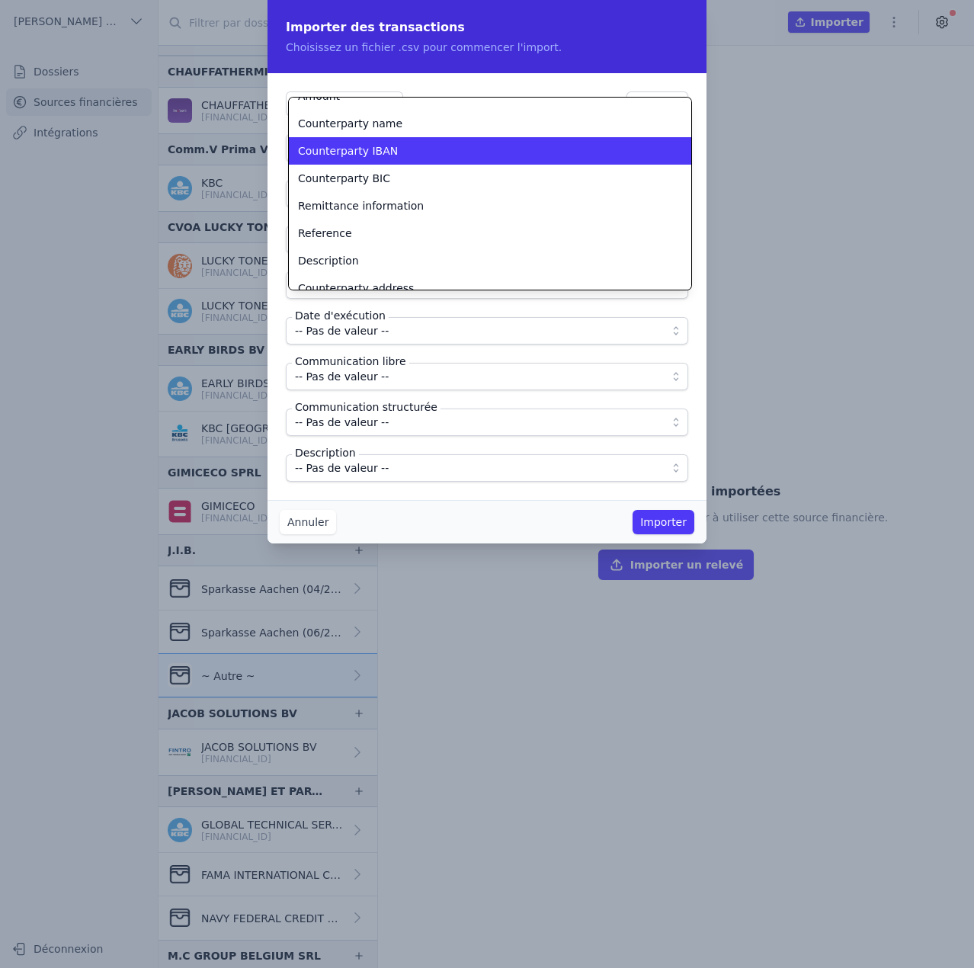
click at [362, 150] on span "Counterparty IBAN" at bounding box center [348, 150] width 100 height 15
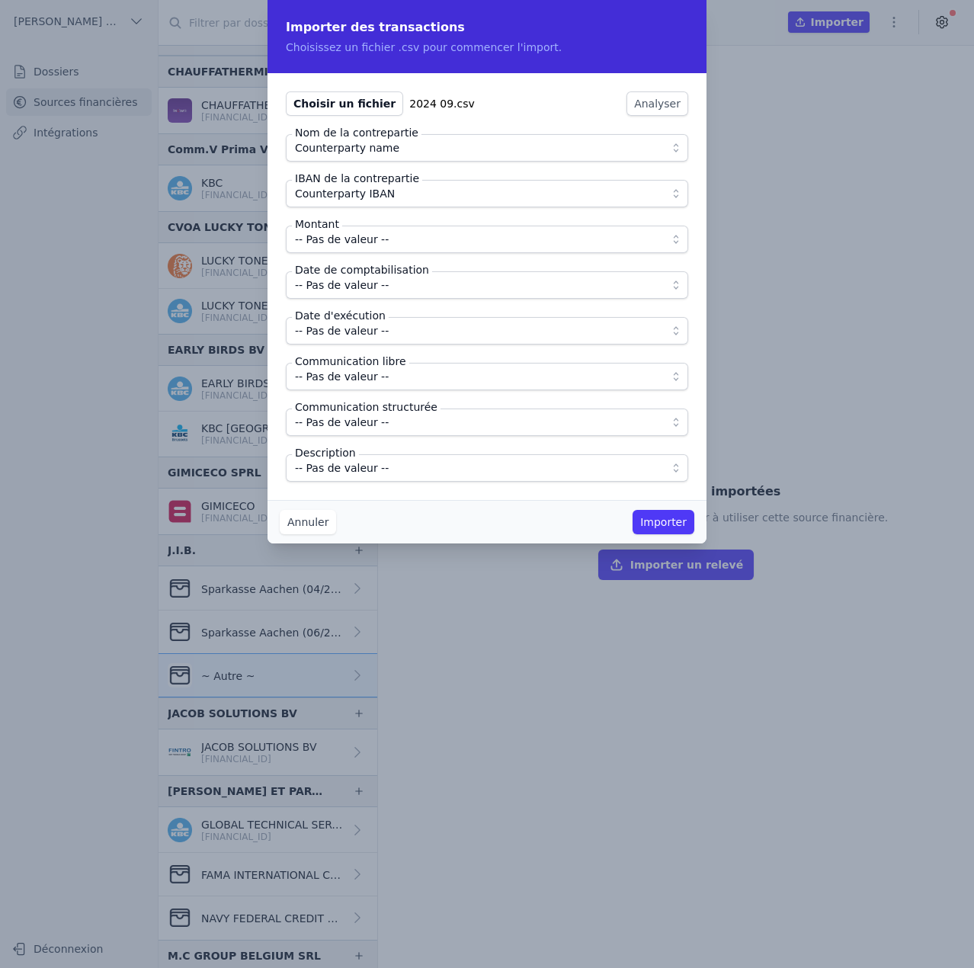
click at [353, 233] on span "-- Pas de valeur --" at bounding box center [342, 239] width 94 height 18
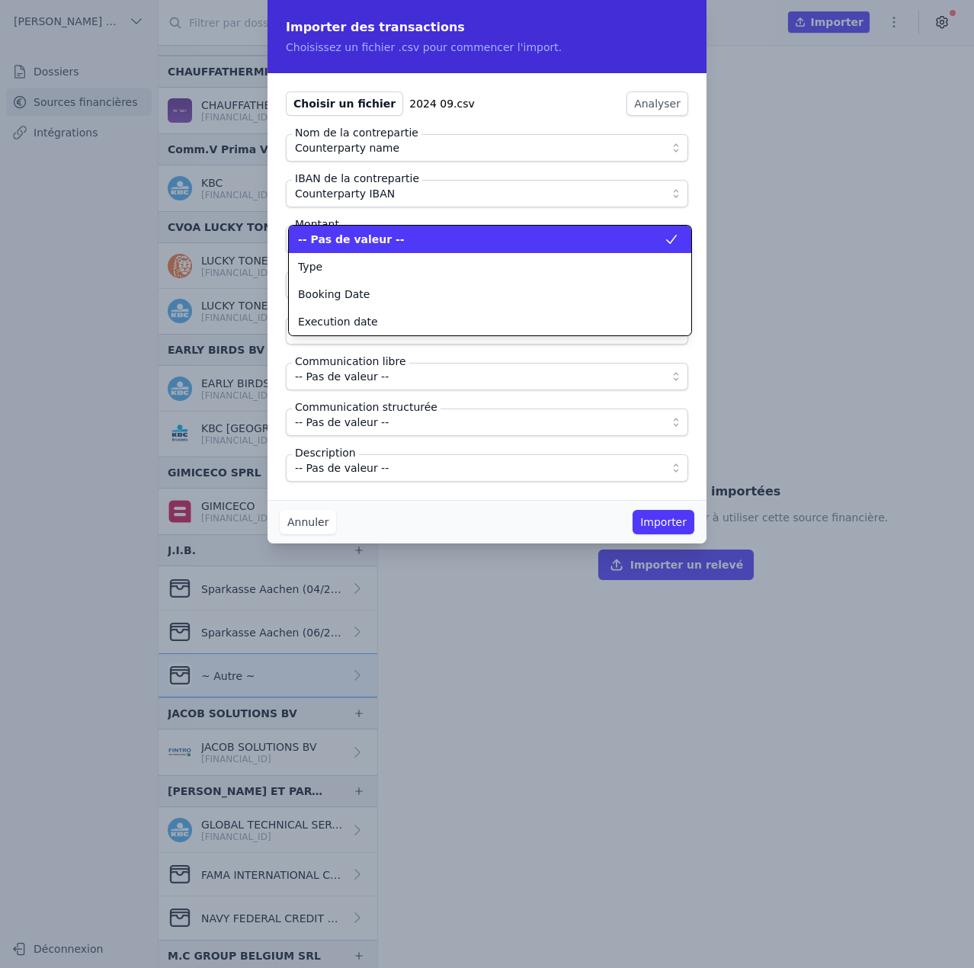
scroll to position [0, 0]
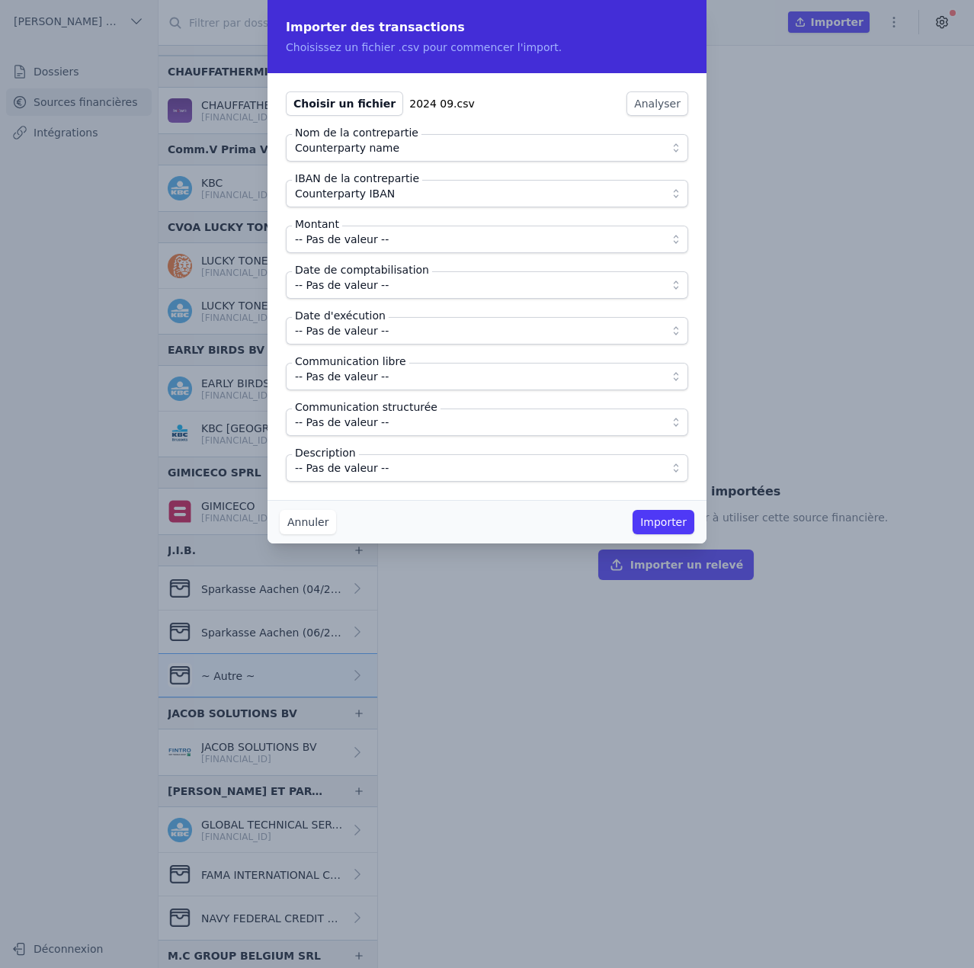
click at [351, 239] on span "-- Pas de valeur --" at bounding box center [342, 239] width 94 height 18
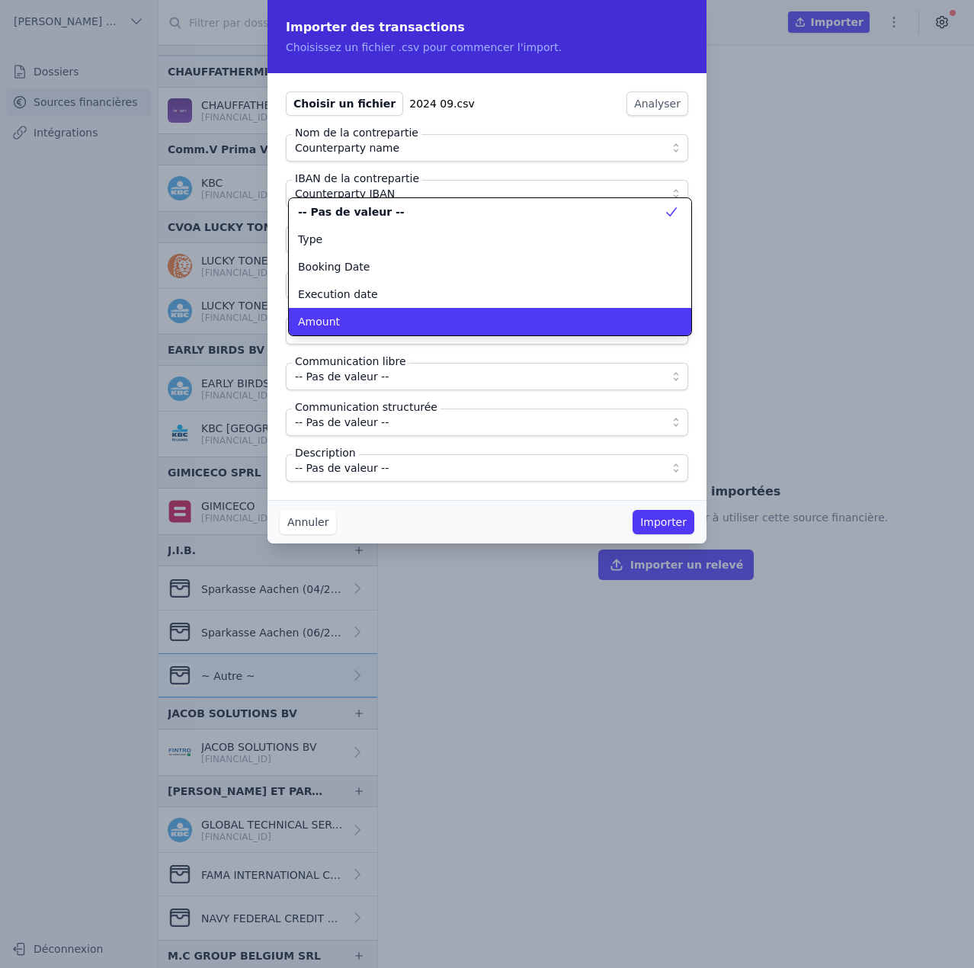
click at [338, 319] on div "Amount" at bounding box center [481, 321] width 366 height 15
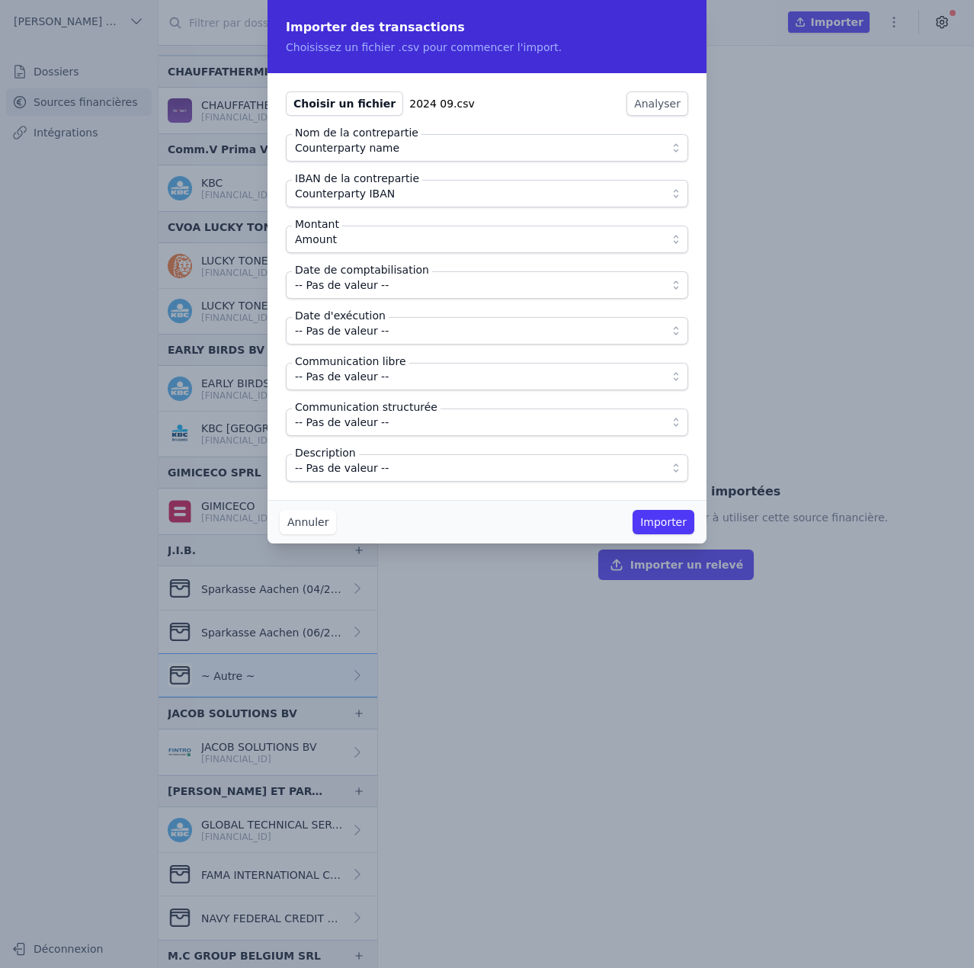
click at [346, 287] on span "-- Pas de valeur --" at bounding box center [342, 285] width 94 height 18
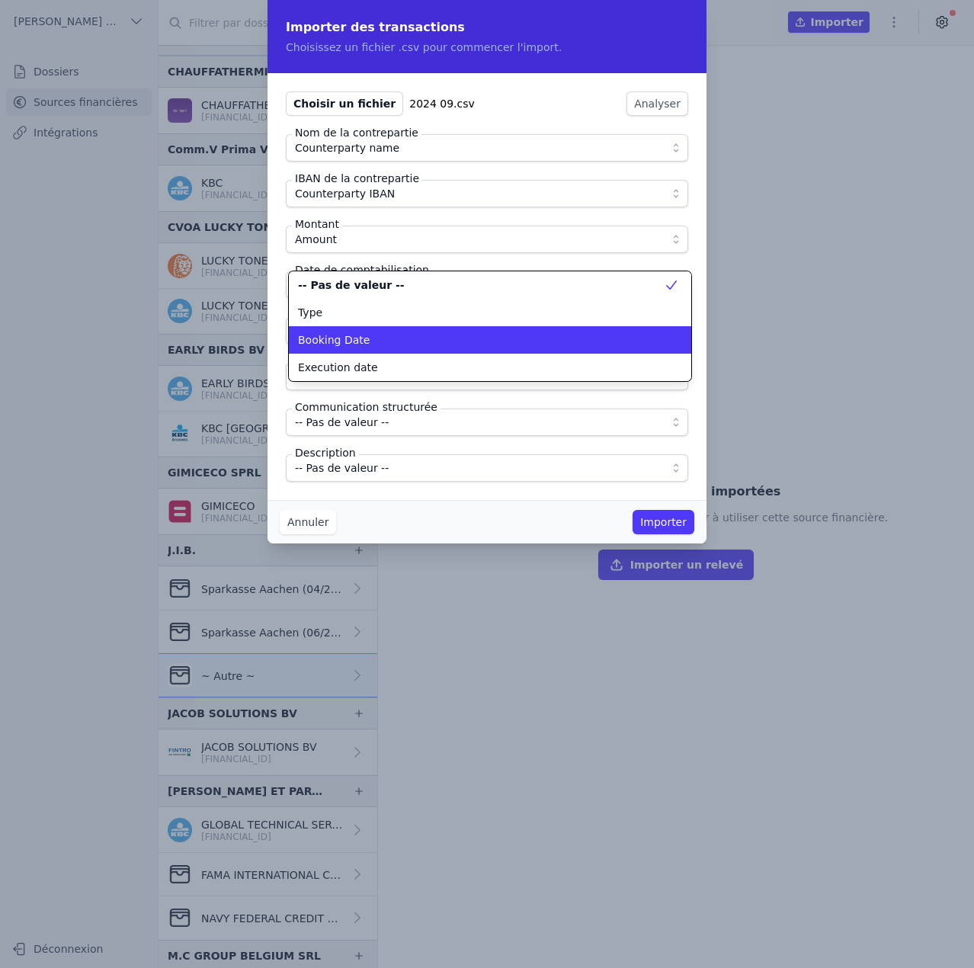
click at [367, 342] on div "Booking Date" at bounding box center [481, 339] width 366 height 15
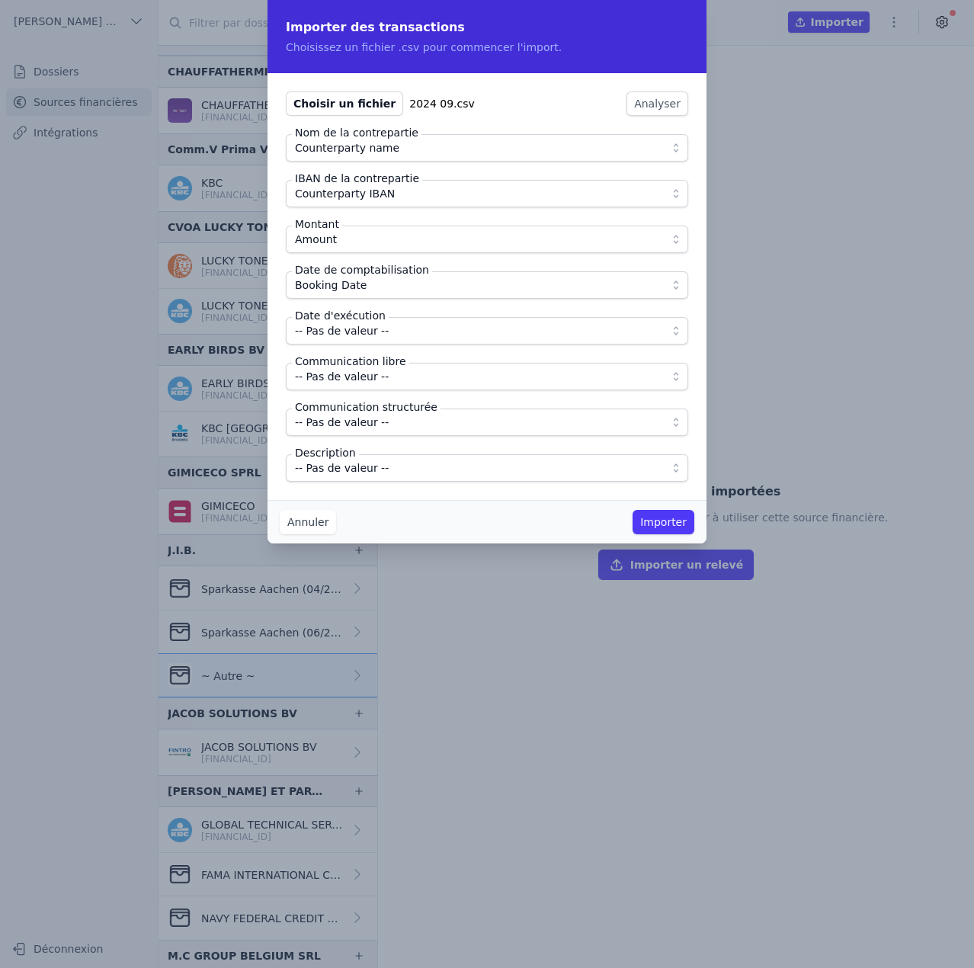
click at [365, 347] on fieldset "Nom de la contrepartie Counterparty name IBAN de la contrepartie Counterparty I…" at bounding box center [487, 308] width 402 height 348
click at [367, 338] on span "-- Pas de valeur --" at bounding box center [342, 331] width 94 height 18
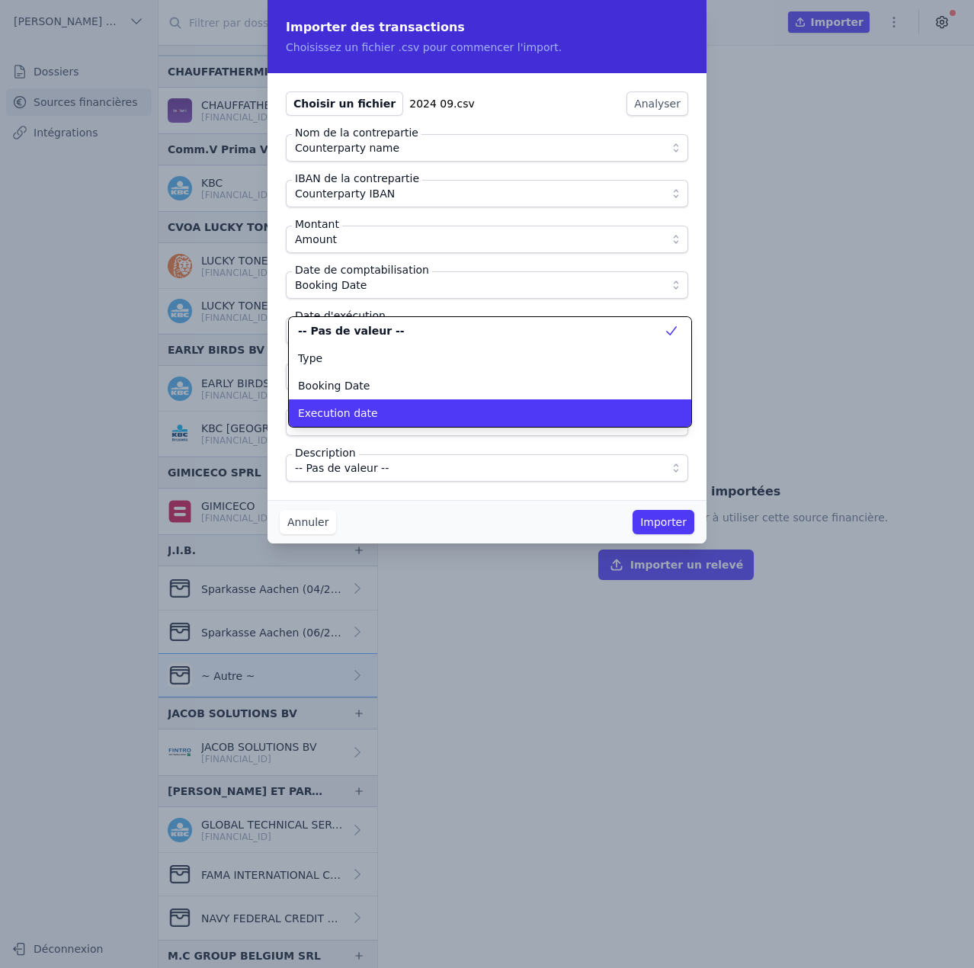
click at [378, 405] on li "Execution date" at bounding box center [490, 412] width 402 height 27
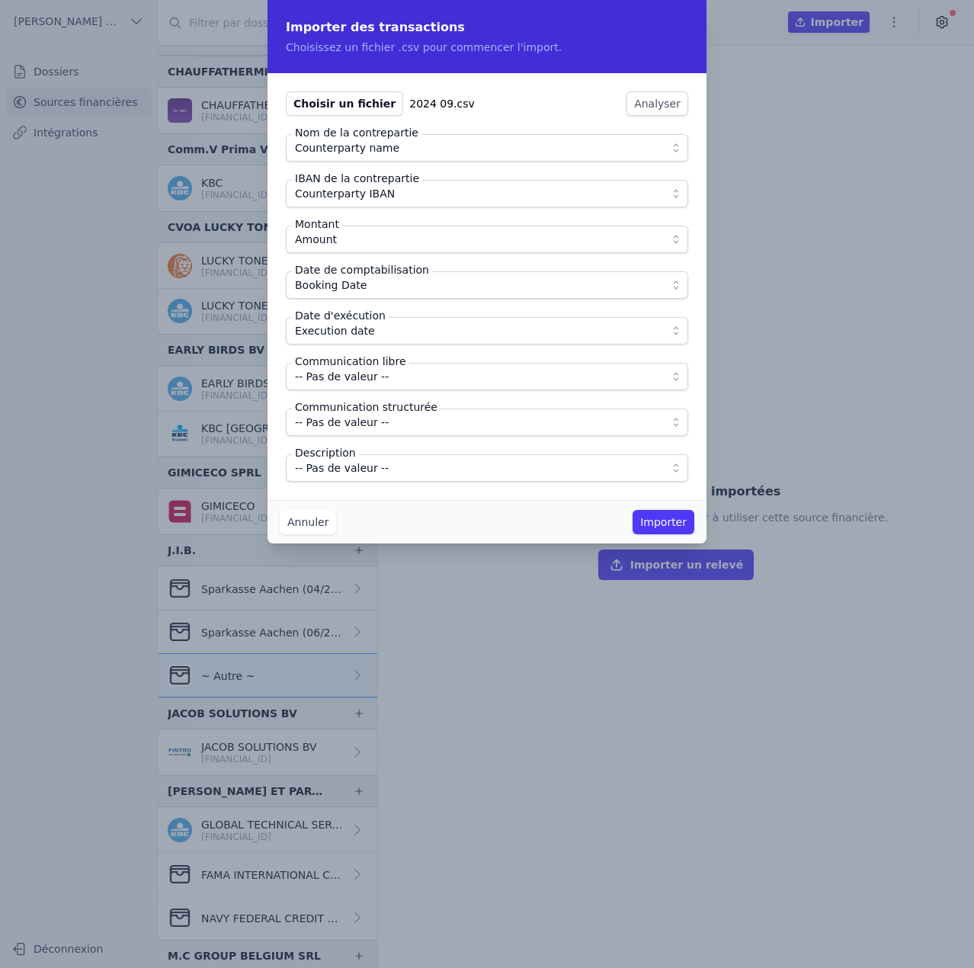
click at [377, 379] on span "-- Pas de valeur --" at bounding box center [342, 376] width 94 height 18
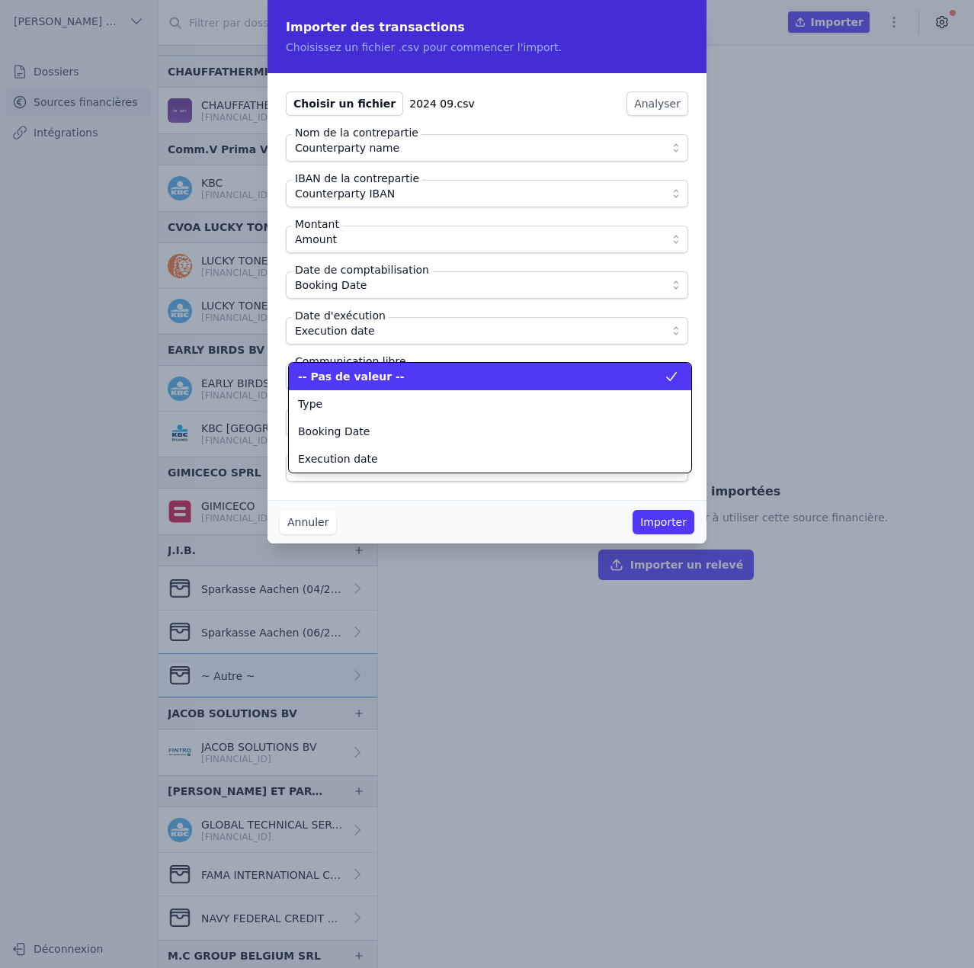
scroll to position [137, 0]
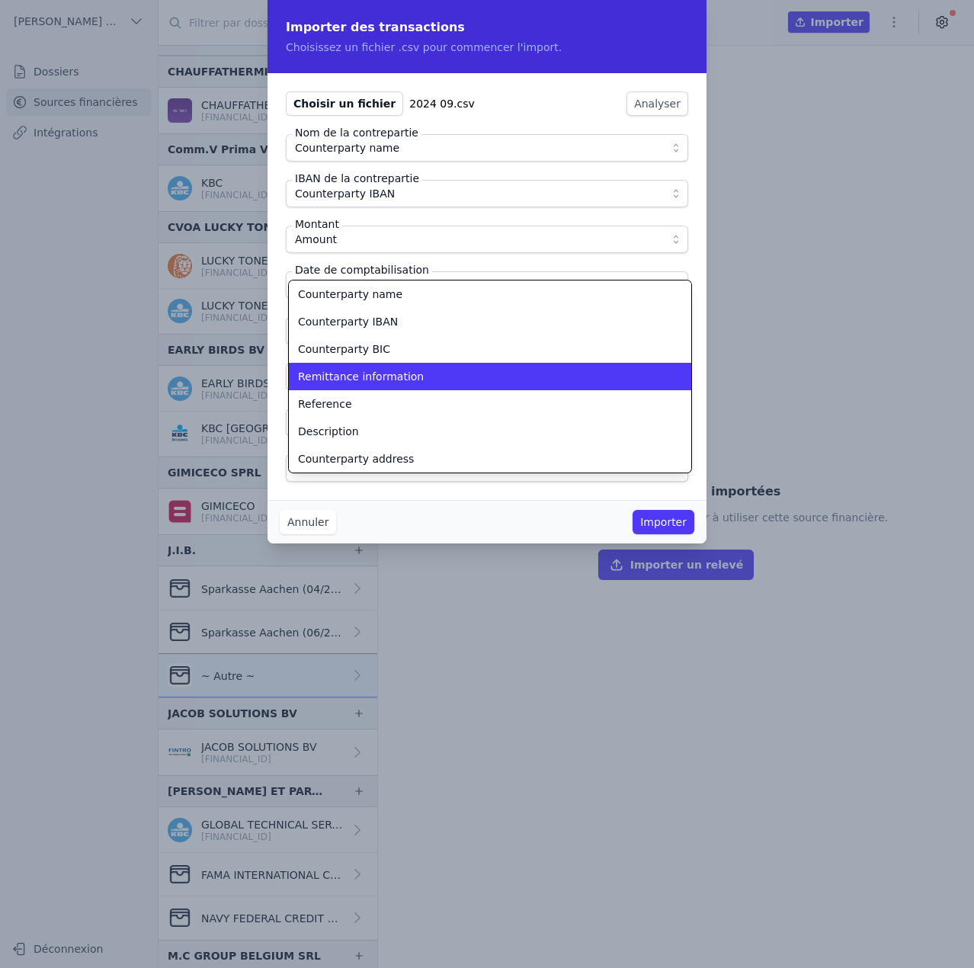
click at [377, 379] on span "Remittance information" at bounding box center [361, 376] width 126 height 15
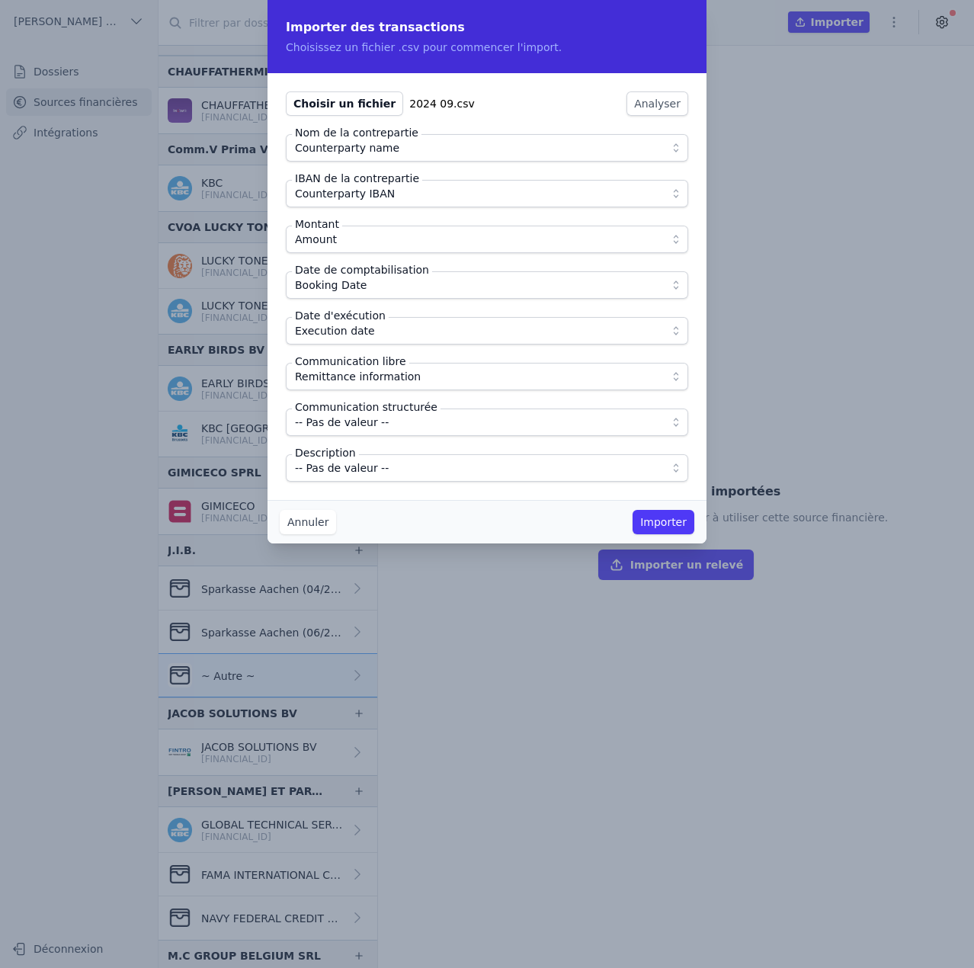
click at [377, 460] on span "-- Pas de valeur --" at bounding box center [342, 468] width 94 height 18
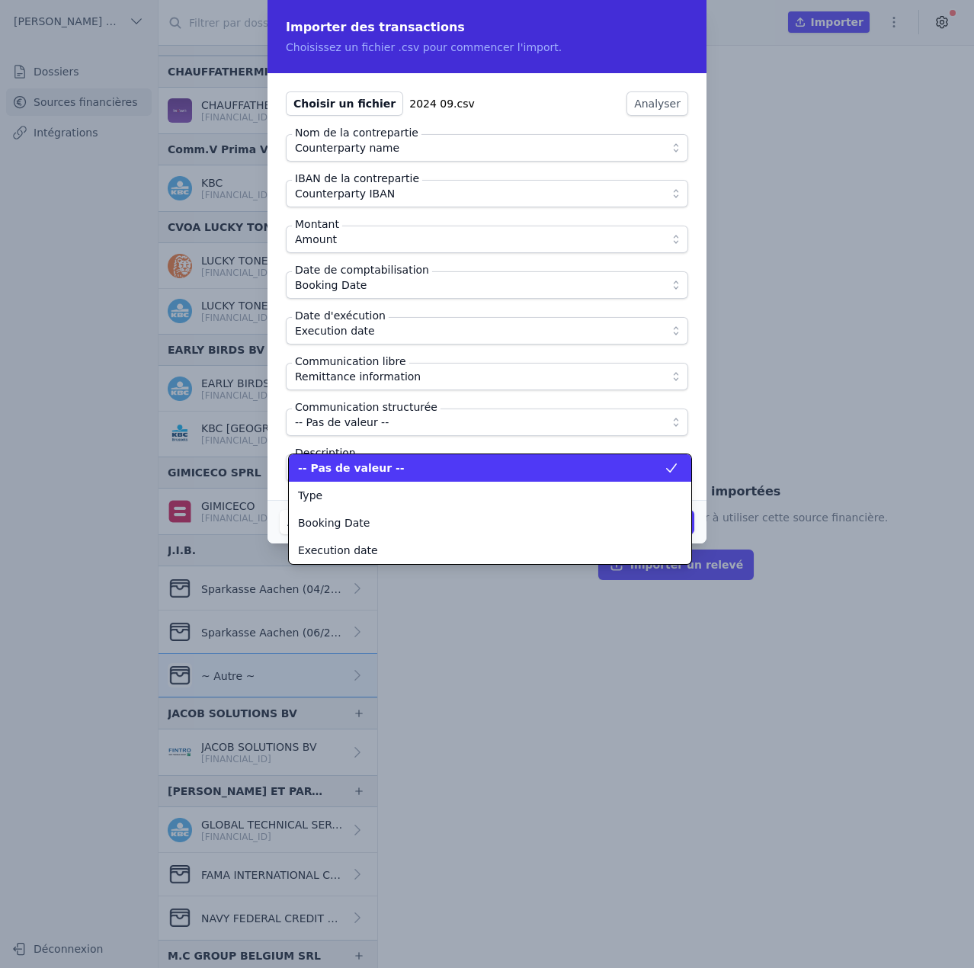
scroll to position [192, 0]
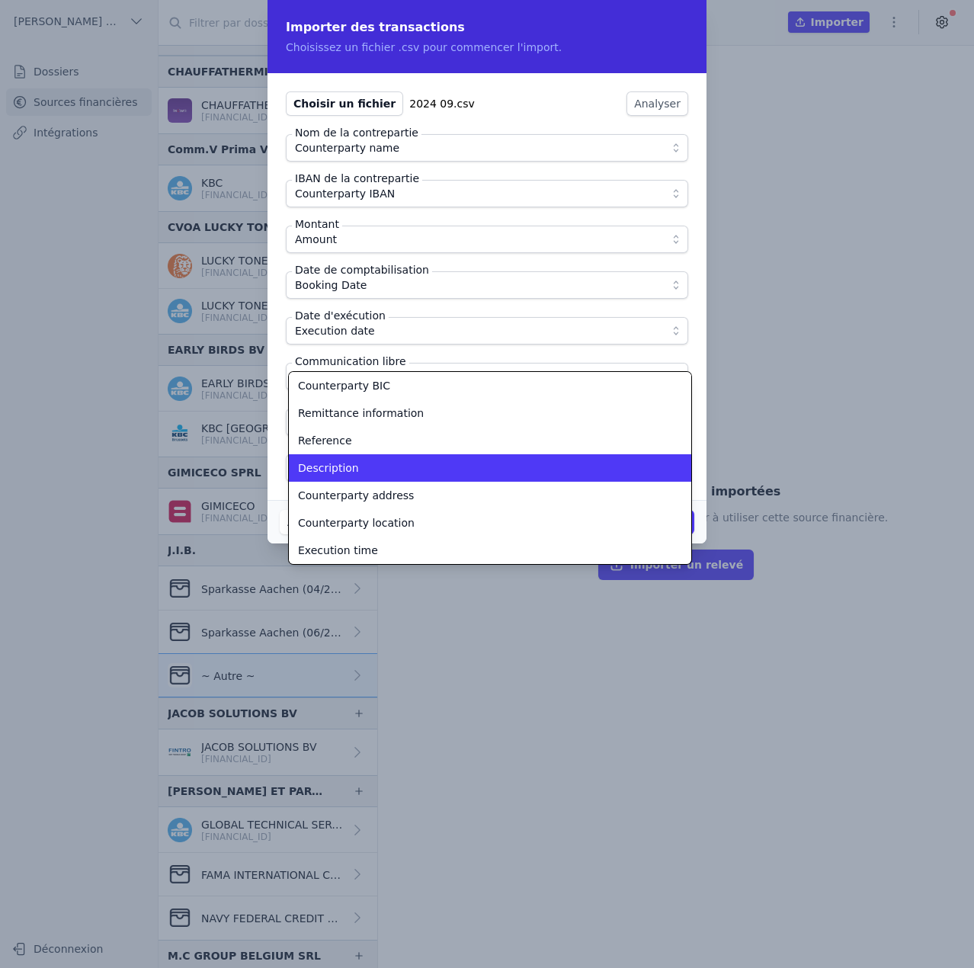
click at [377, 460] on li "Description" at bounding box center [490, 467] width 402 height 27
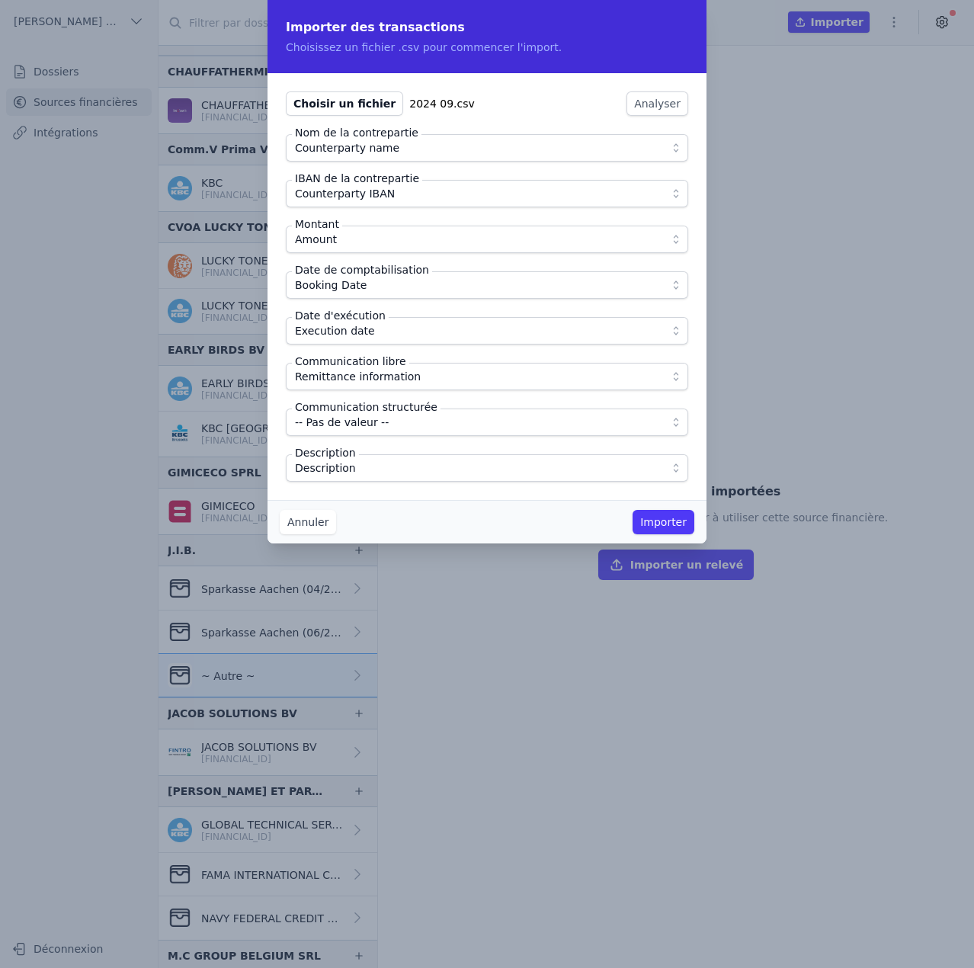
click at [409, 486] on div "Choisir un fichier 2024 09.csv Analyser Nom de la contrepartie Counterparty nam…" at bounding box center [487, 286] width 439 height 427
click at [655, 525] on button "Importer" at bounding box center [664, 522] width 62 height 24
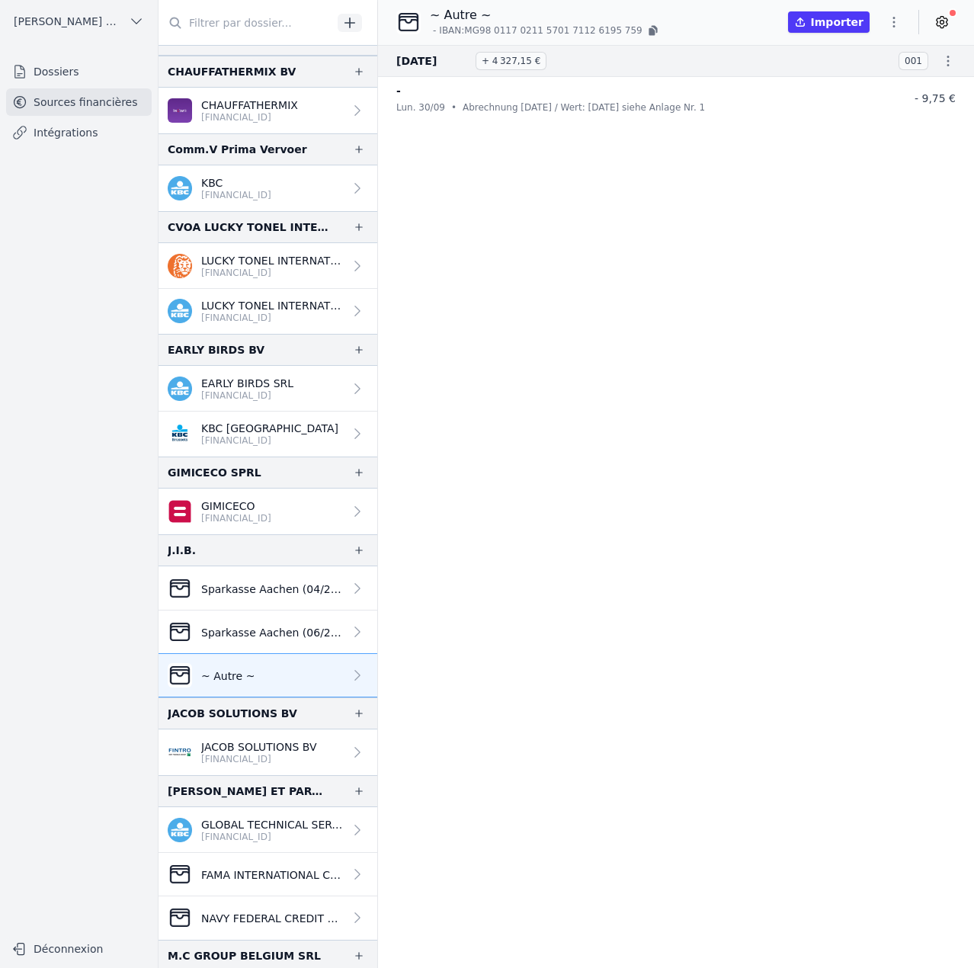
click at [898, 18] on icon "button" at bounding box center [893, 21] width 15 height 15
click at [867, 113] on button "Import CSV *" at bounding box center [858, 111] width 110 height 28
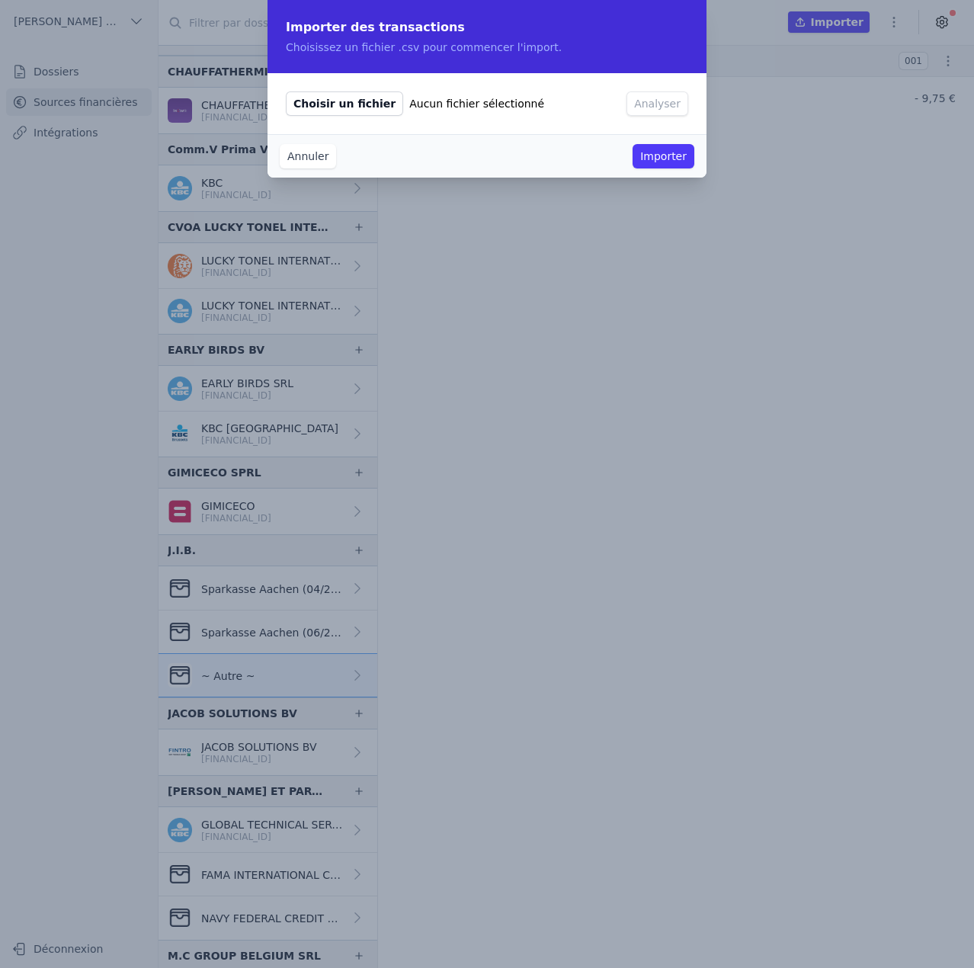
click at [335, 109] on span "Choisir un fichier" at bounding box center [344, 103] width 117 height 24
click at [286, 91] on input "Choisir un fichier Aucun fichier sélectionné" at bounding box center [285, 91] width 1 height 1
type input "C:\fakepath\2024 10.csv"
click at [649, 98] on button "Analyser" at bounding box center [658, 103] width 62 height 24
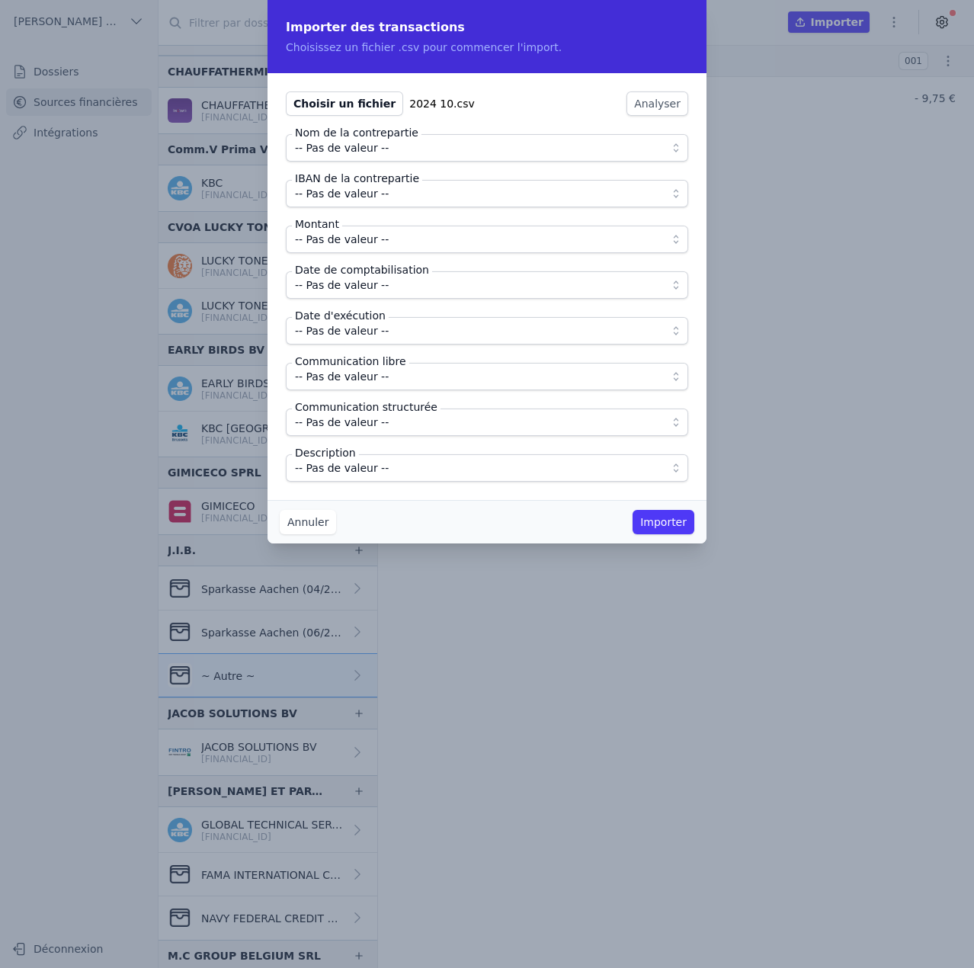
click at [375, 143] on span "-- Pas de valeur --" at bounding box center [342, 148] width 94 height 18
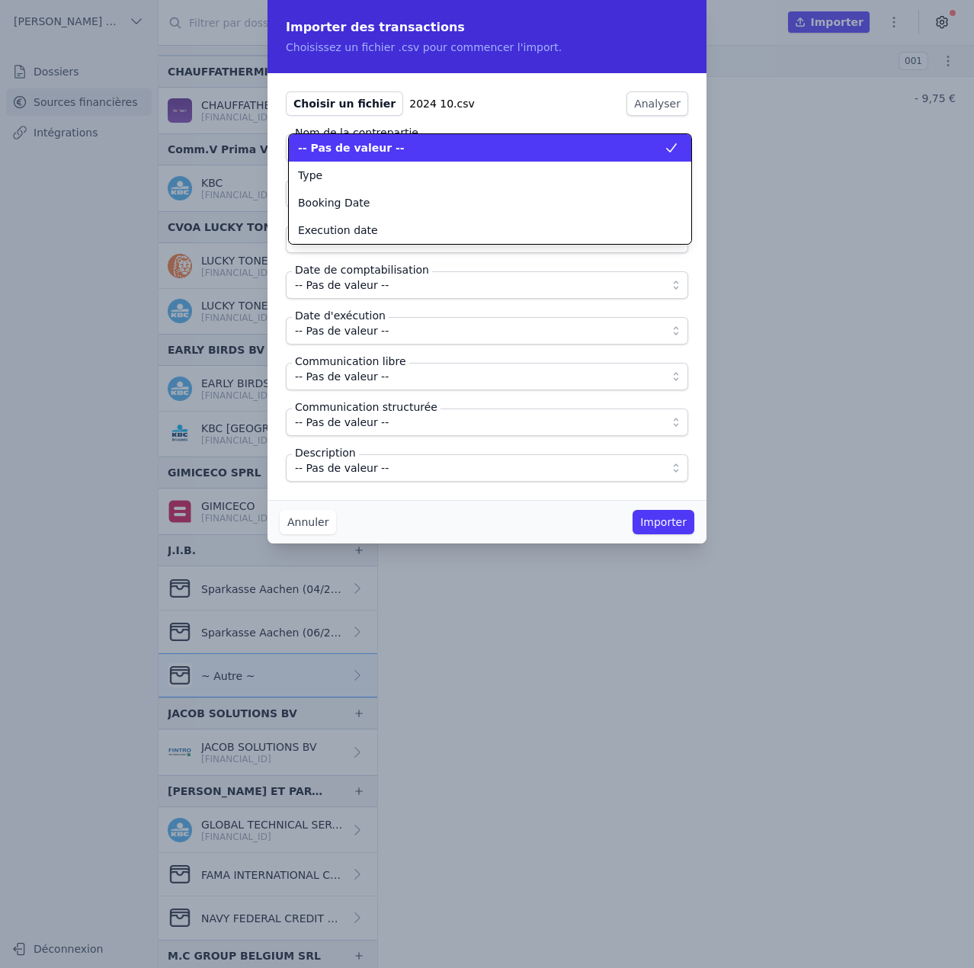
scroll to position [0, 0]
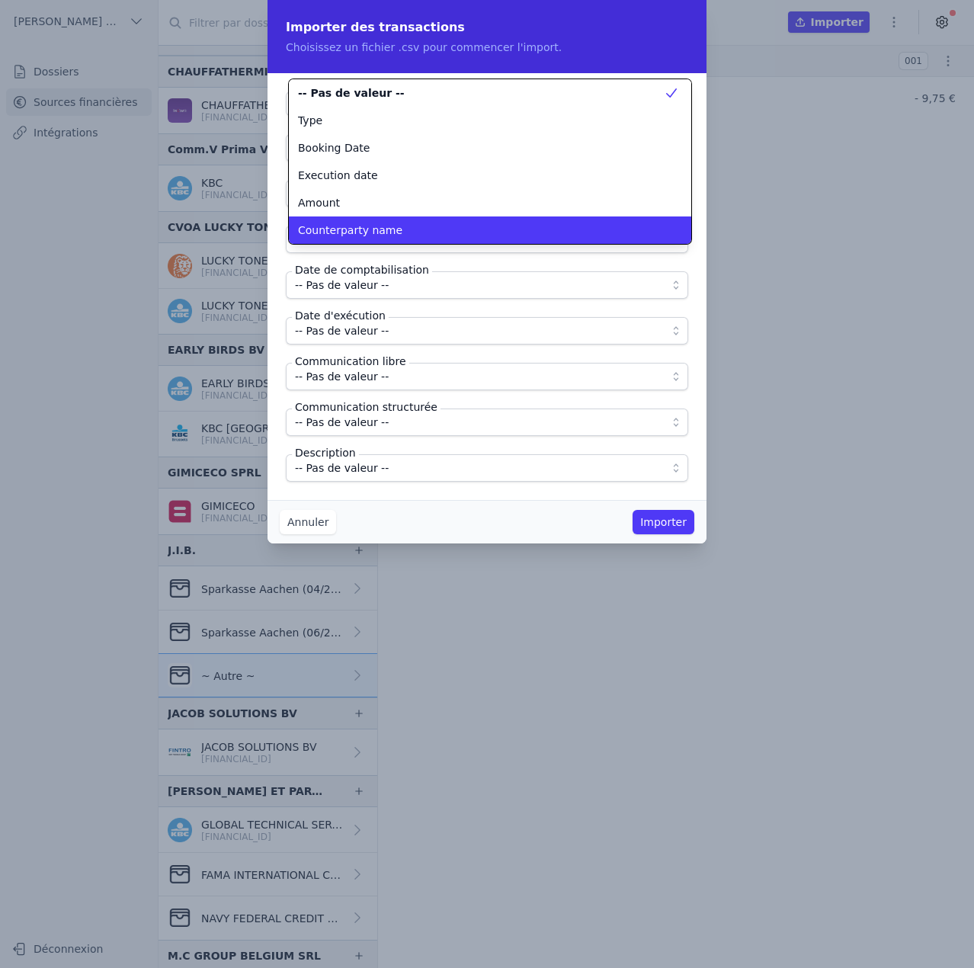
click at [361, 220] on li "Counterparty name" at bounding box center [490, 229] width 402 height 27
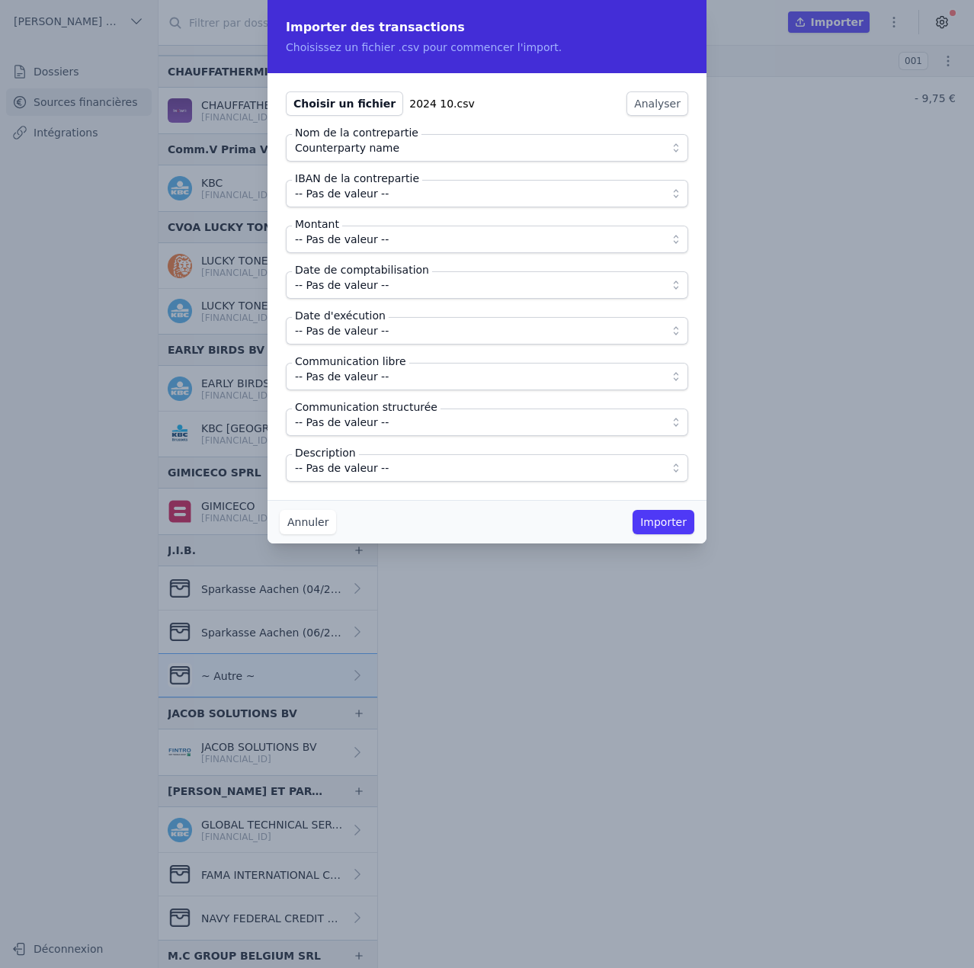
click at [360, 193] on span "-- Pas de valeur --" at bounding box center [342, 193] width 94 height 18
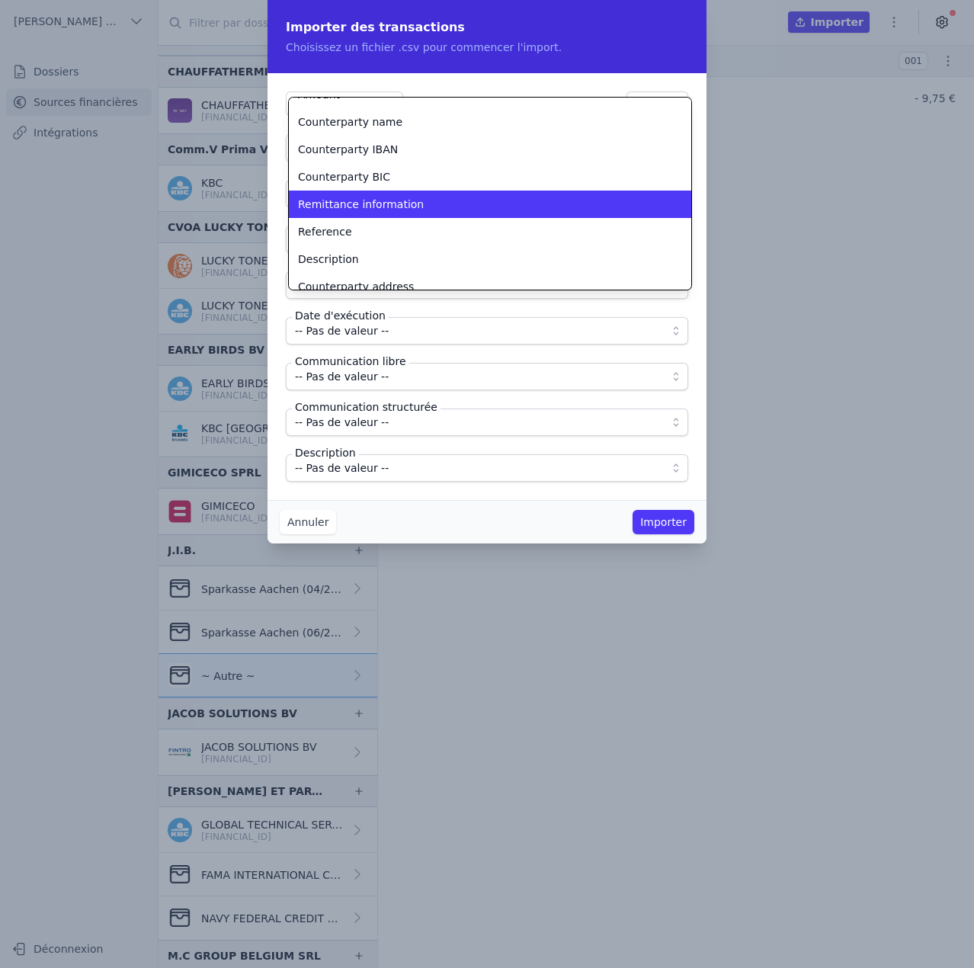
scroll to position [135, 0]
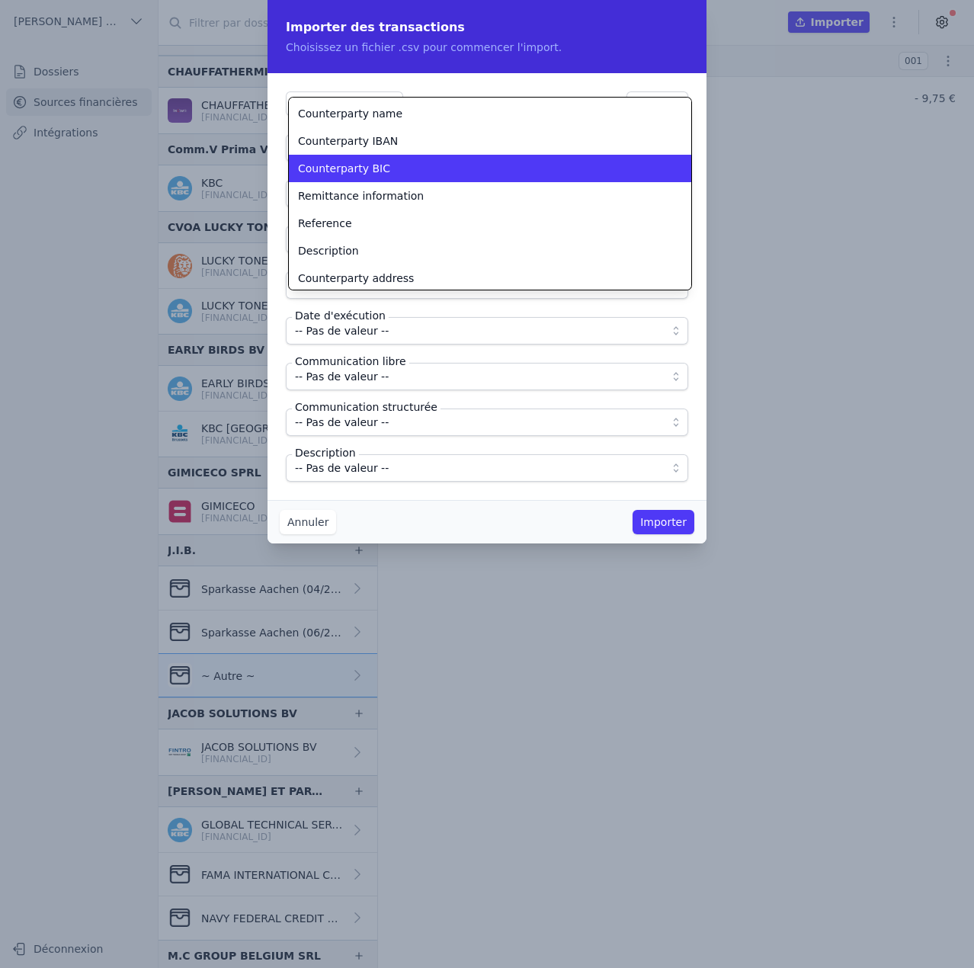
click at [375, 146] on span "Counterparty IBAN" at bounding box center [348, 140] width 100 height 15
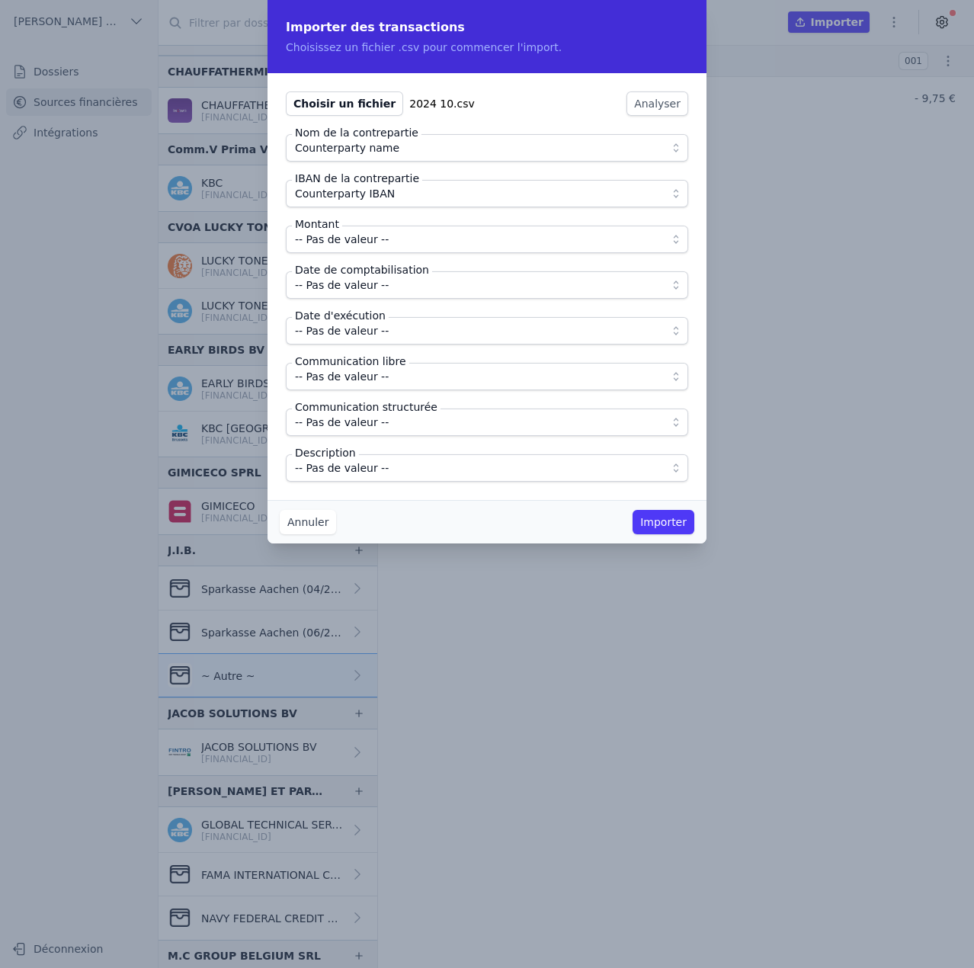
click at [364, 232] on span "-- Pas de valeur --" at bounding box center [342, 239] width 94 height 18
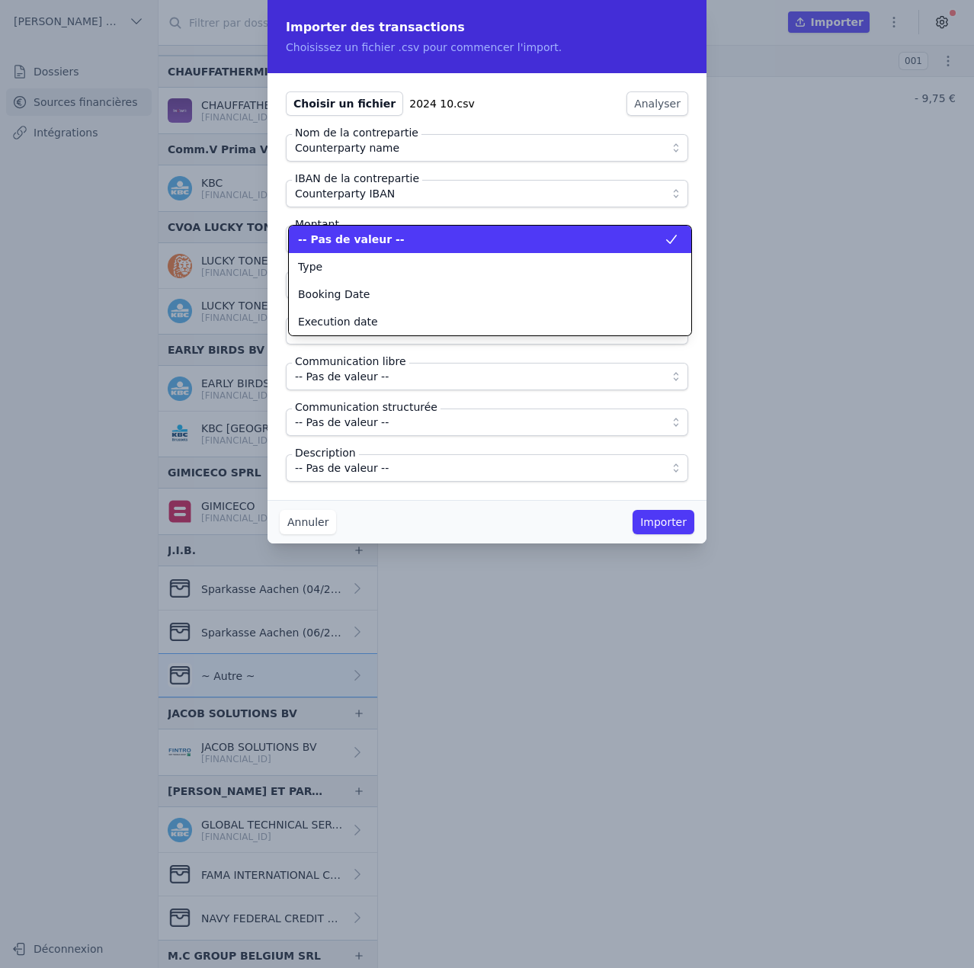
scroll to position [0, 0]
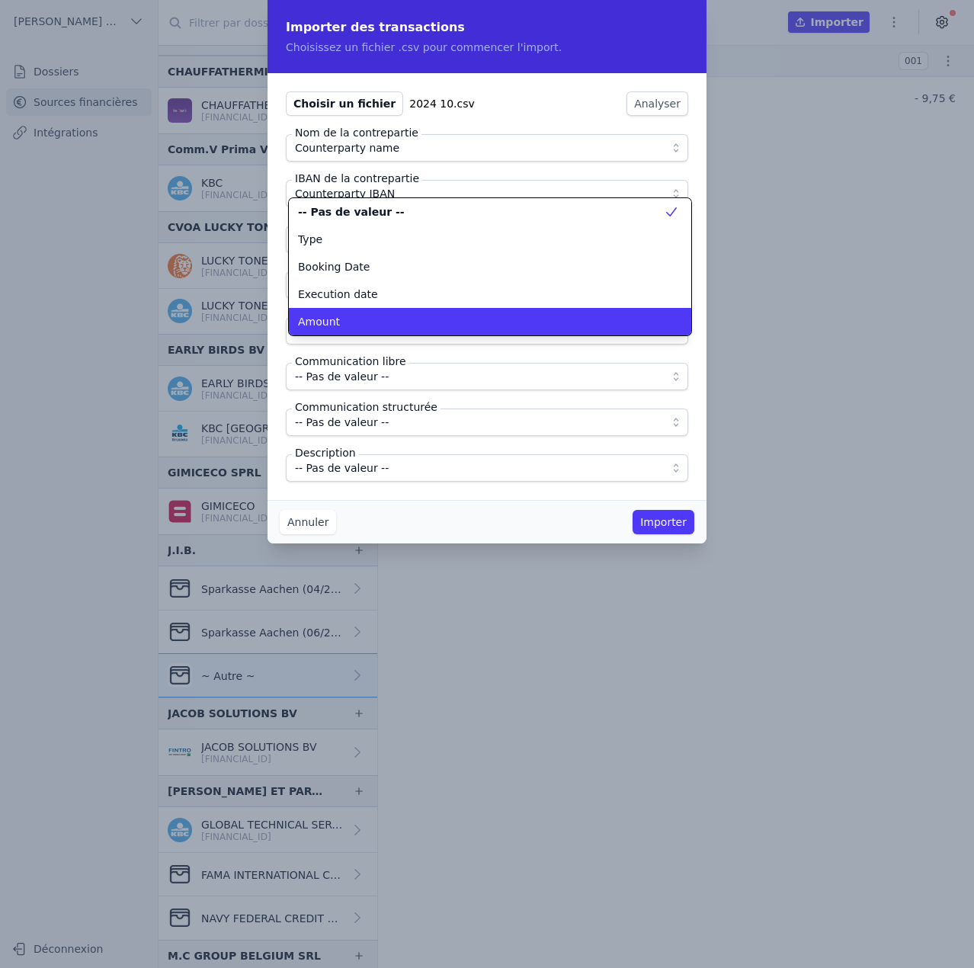
click at [358, 317] on div "Amount" at bounding box center [481, 321] width 366 height 15
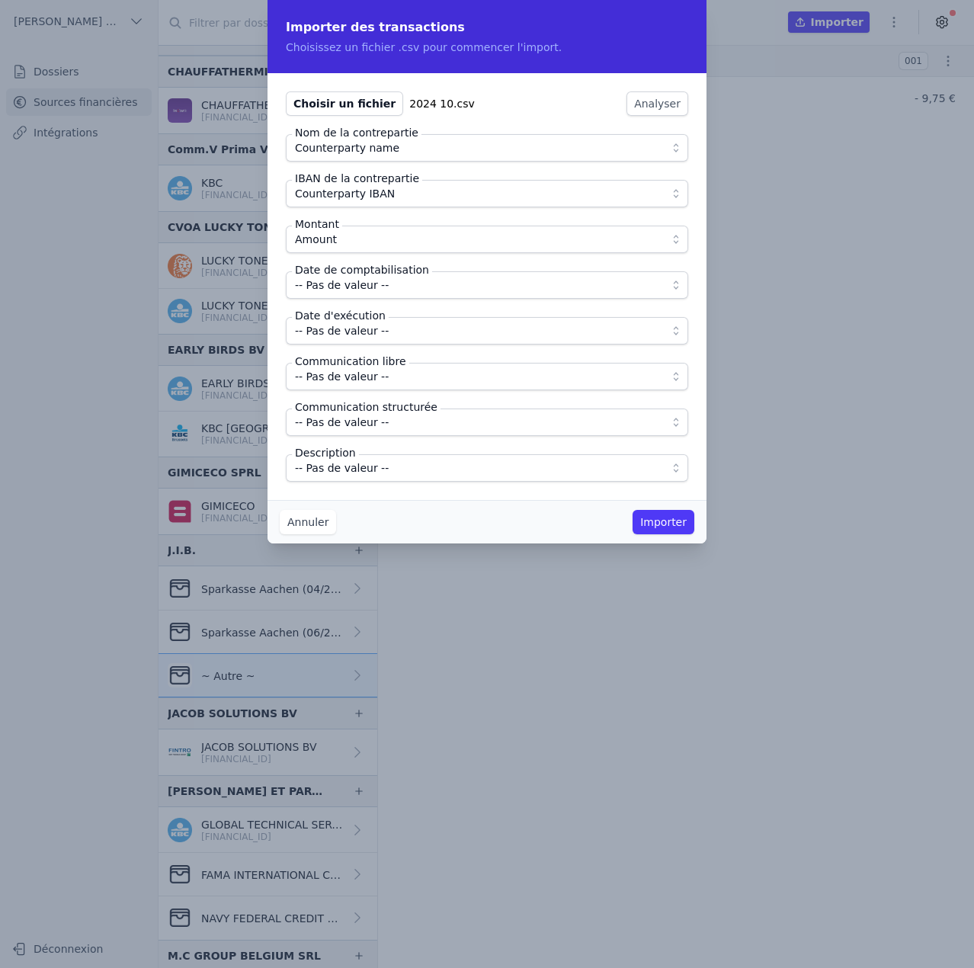
click at [382, 288] on span "-- Pas de valeur --" at bounding box center [476, 285] width 363 height 18
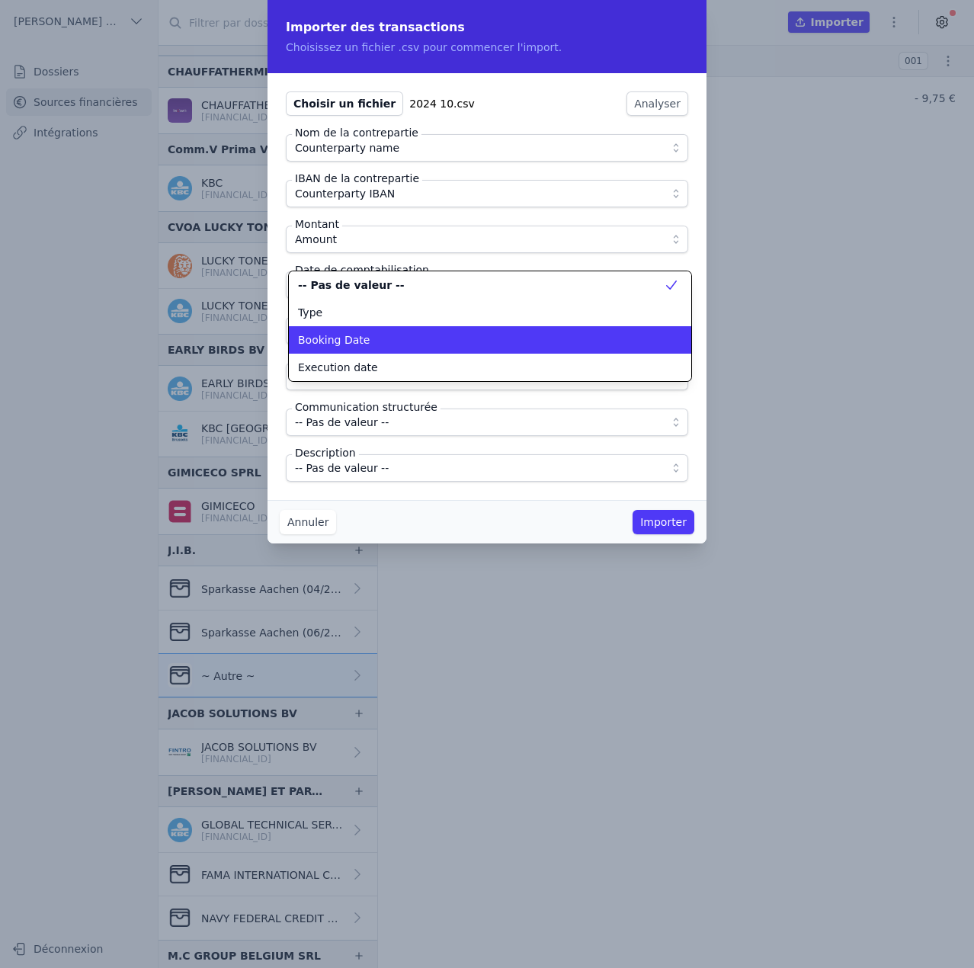
click at [366, 353] on li "Booking Date" at bounding box center [490, 339] width 402 height 27
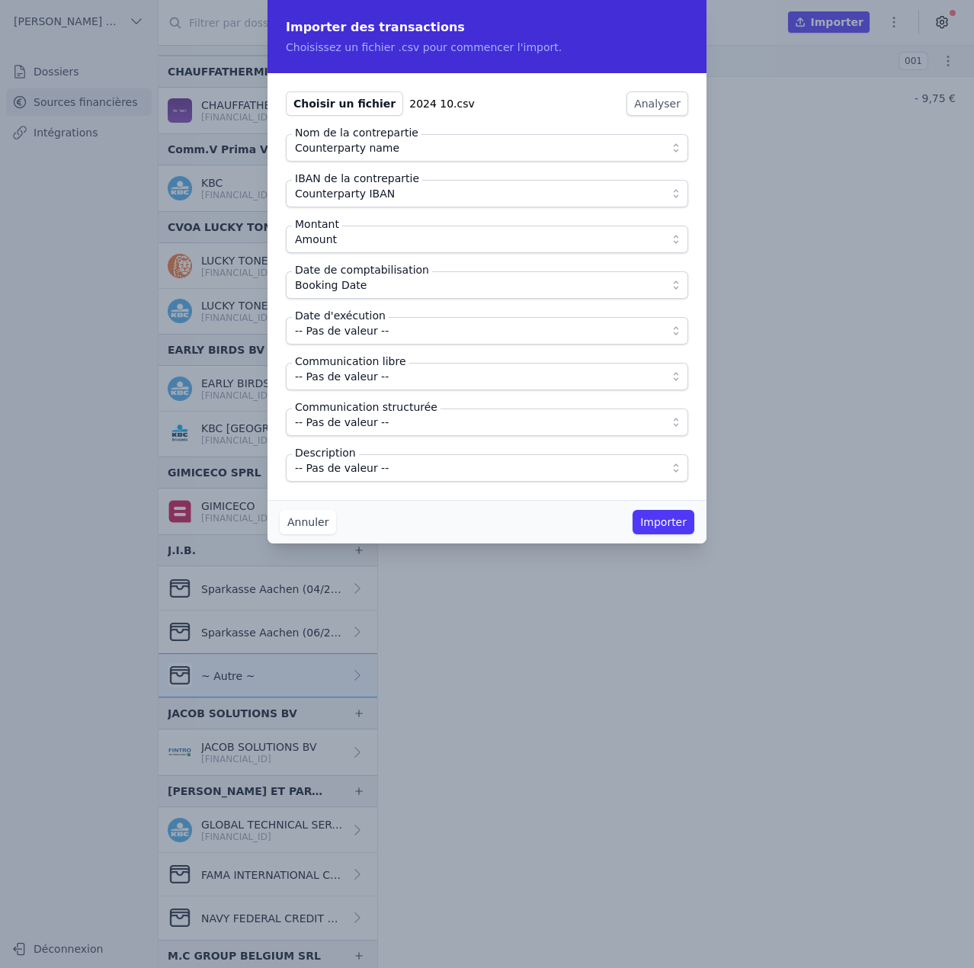
click at [369, 334] on span "-- Pas de valeur --" at bounding box center [342, 331] width 94 height 18
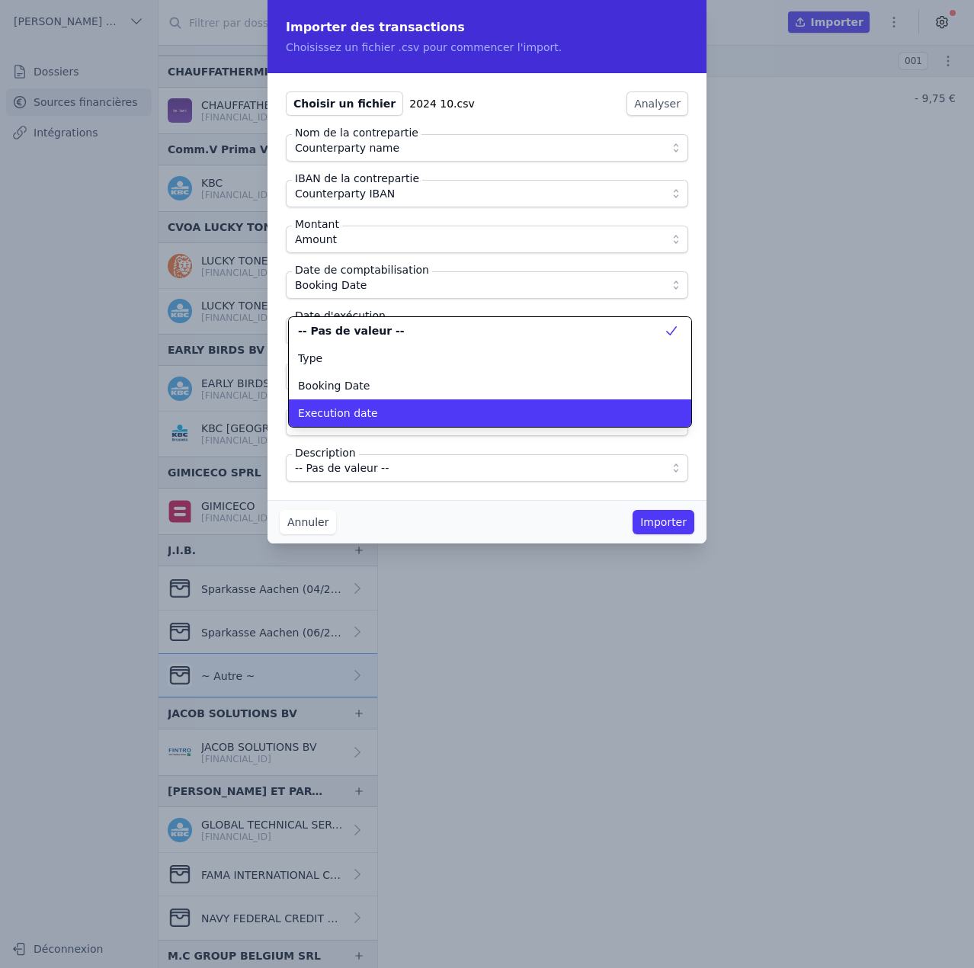
click at [367, 409] on div "Execution date" at bounding box center [481, 412] width 366 height 15
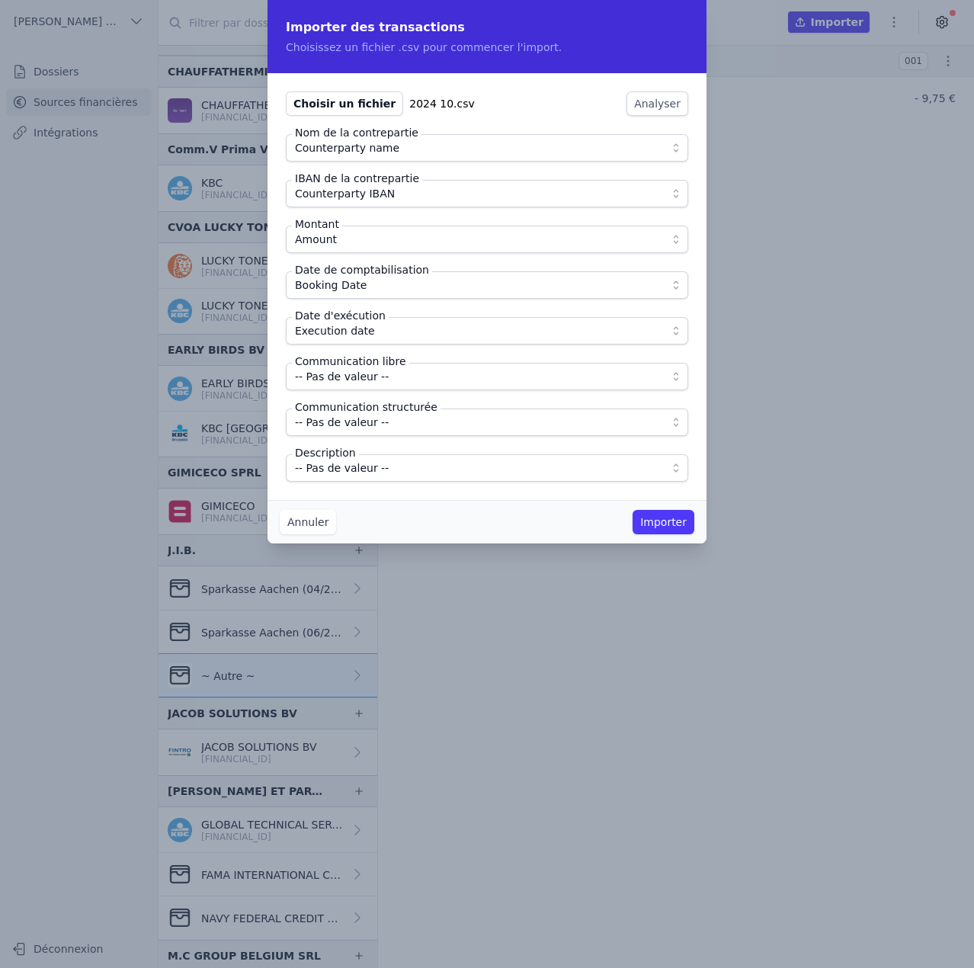
click at [375, 381] on span "-- Pas de valeur --" at bounding box center [342, 376] width 94 height 18
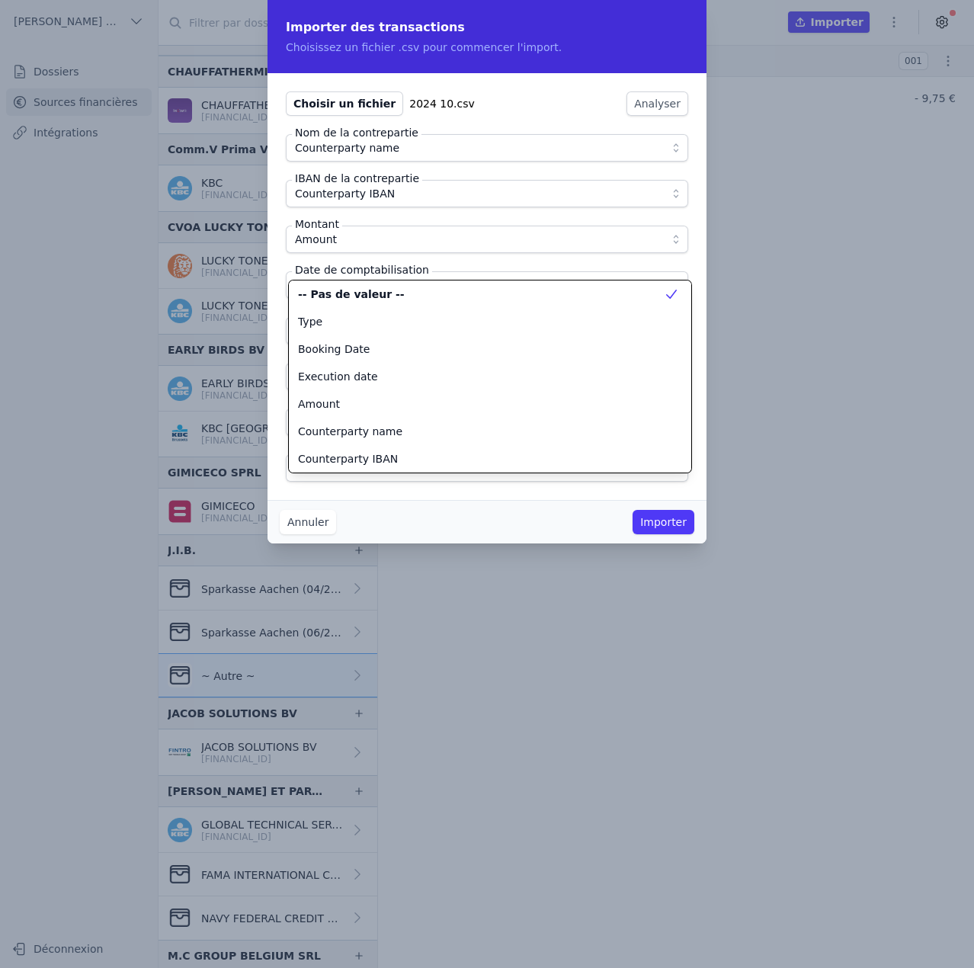
scroll to position [137, 0]
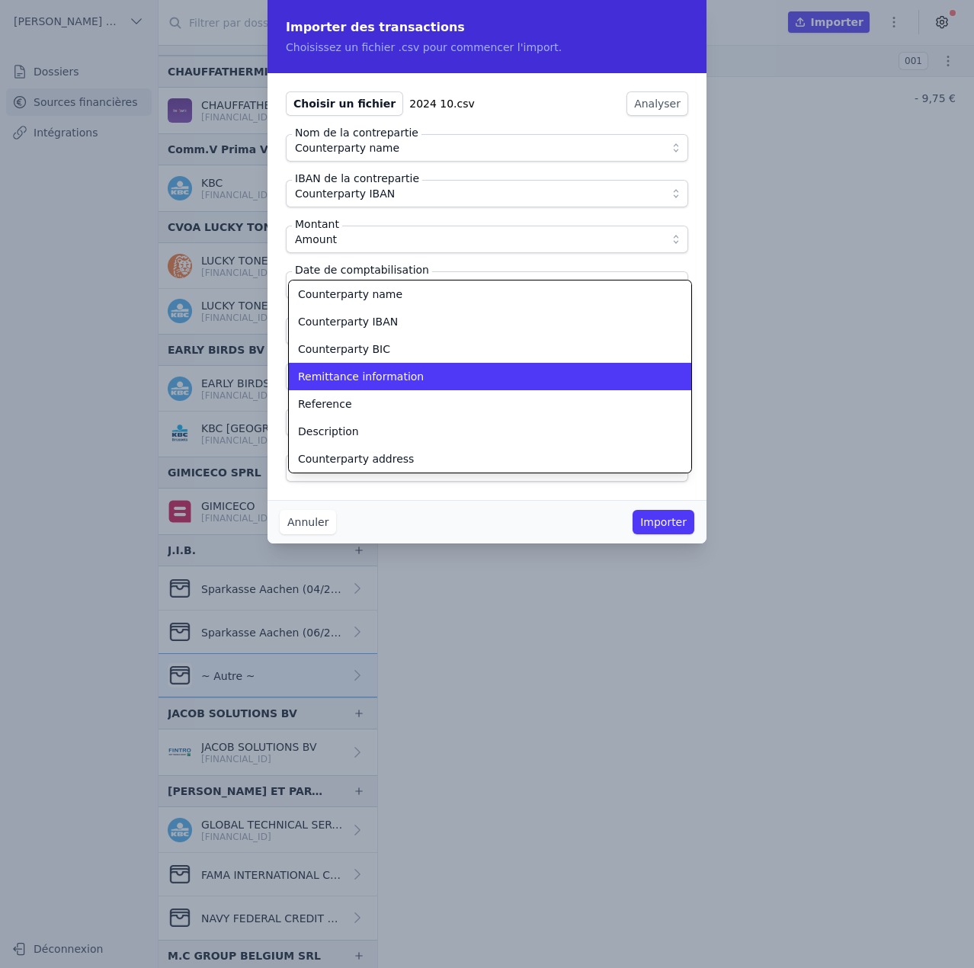
click at [375, 381] on span "Remittance information" at bounding box center [361, 376] width 126 height 15
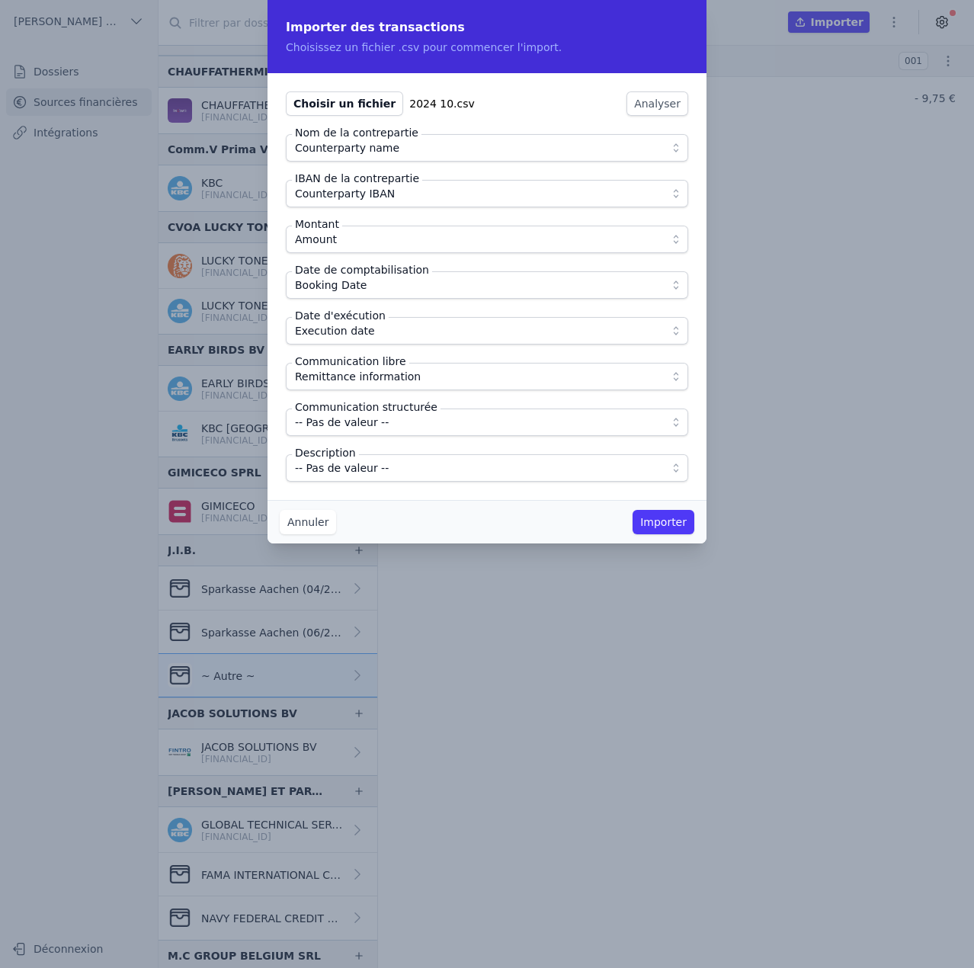
click at [372, 468] on span "-- Pas de valeur --" at bounding box center [342, 468] width 94 height 18
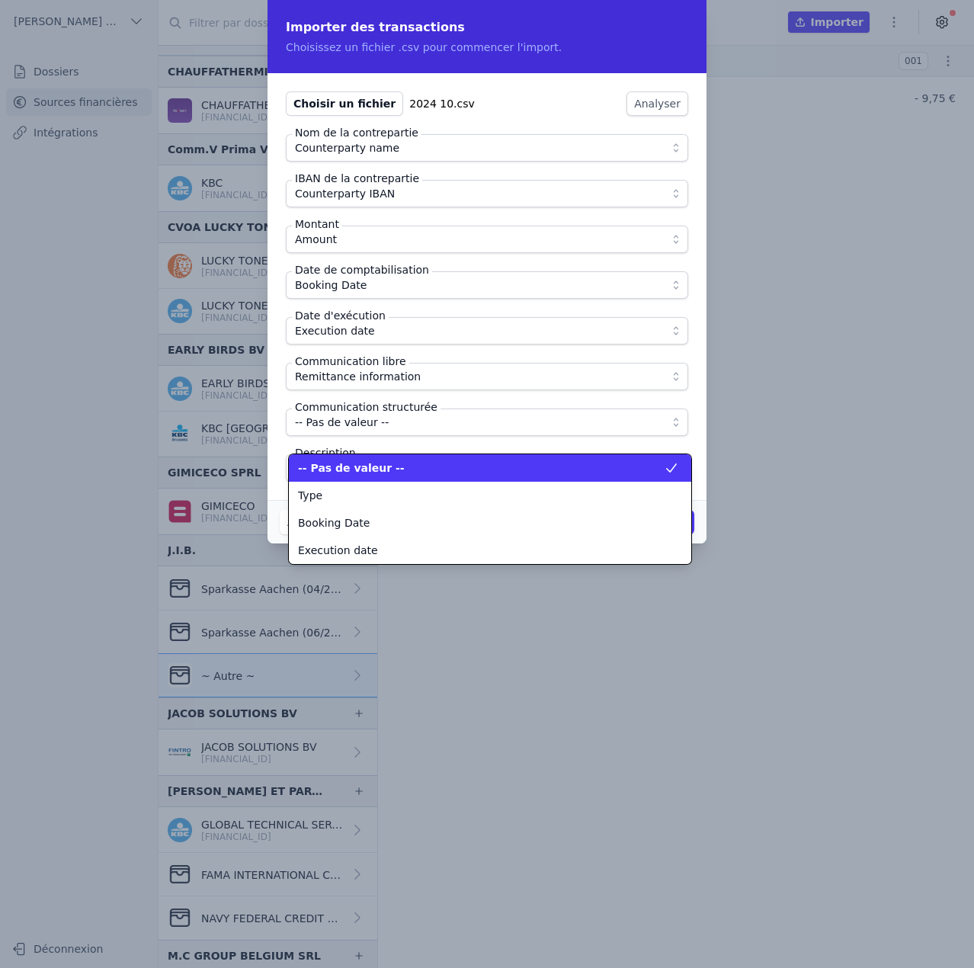
scroll to position [192, 0]
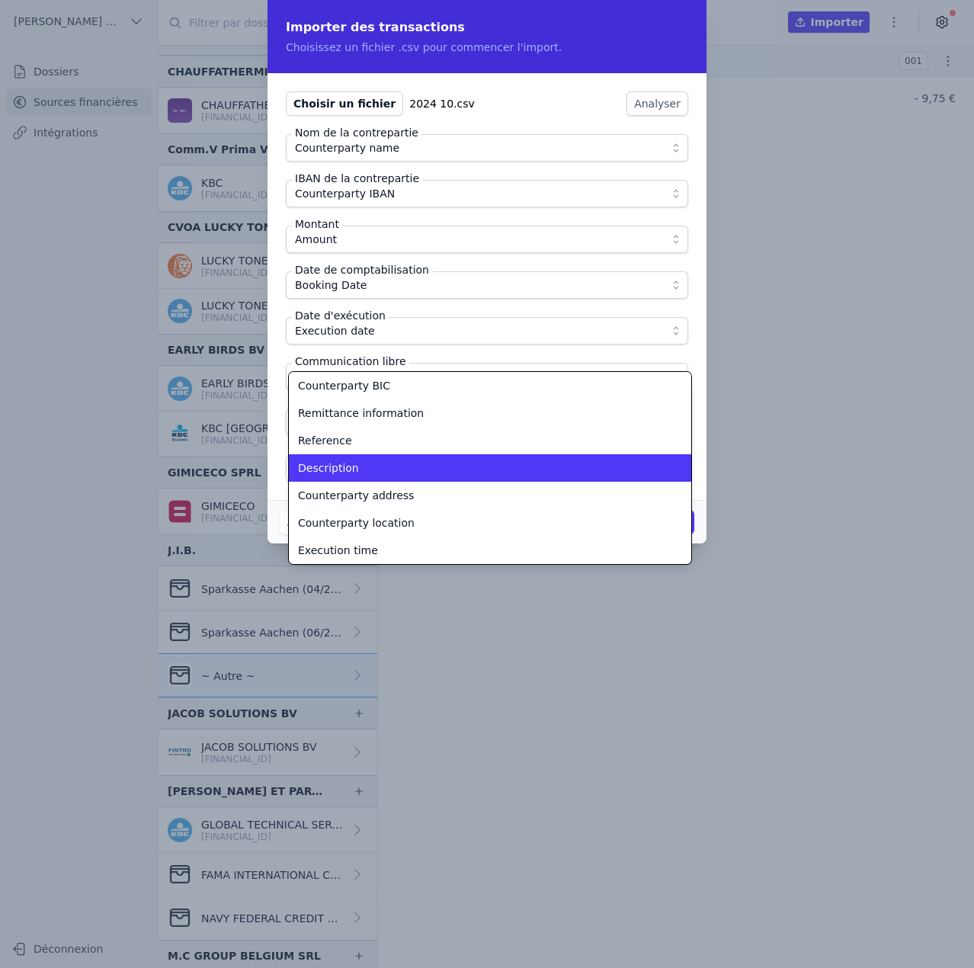
click at [372, 468] on div "Description" at bounding box center [481, 467] width 366 height 15
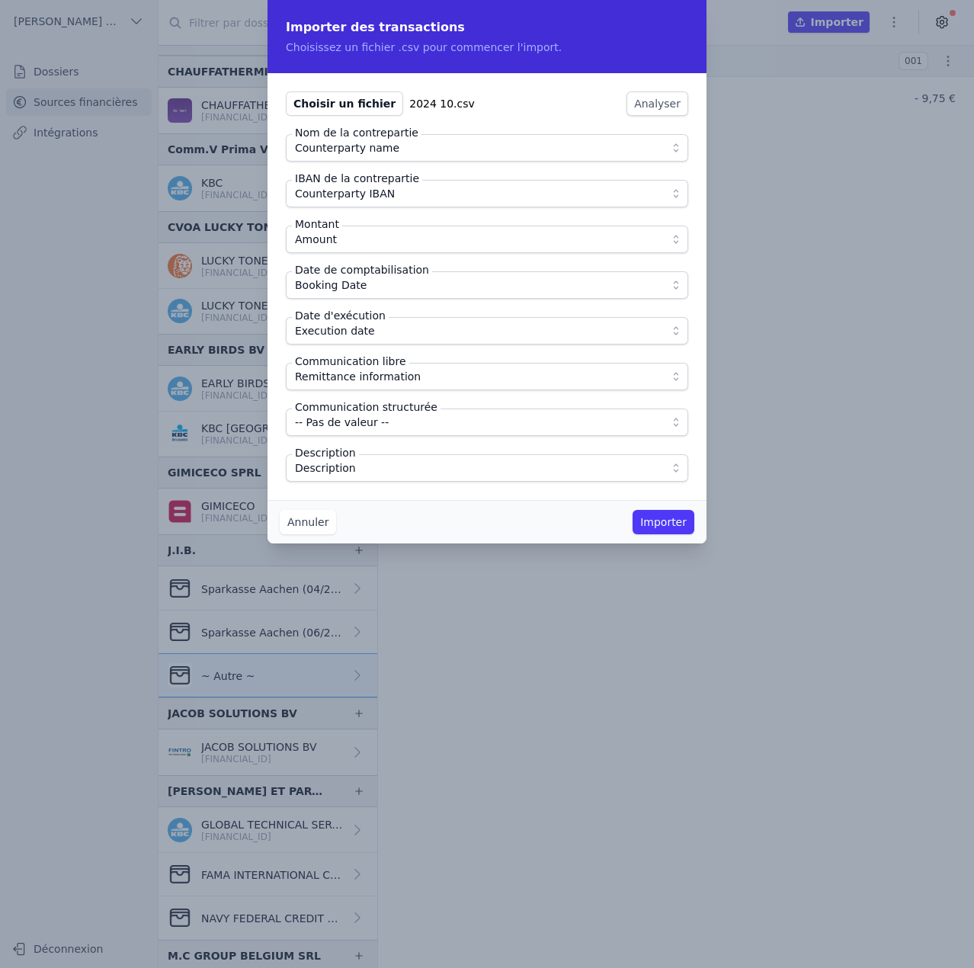
click at [514, 514] on div "Annuler Importer" at bounding box center [487, 521] width 439 height 43
click at [665, 527] on button "Importer" at bounding box center [664, 522] width 62 height 24
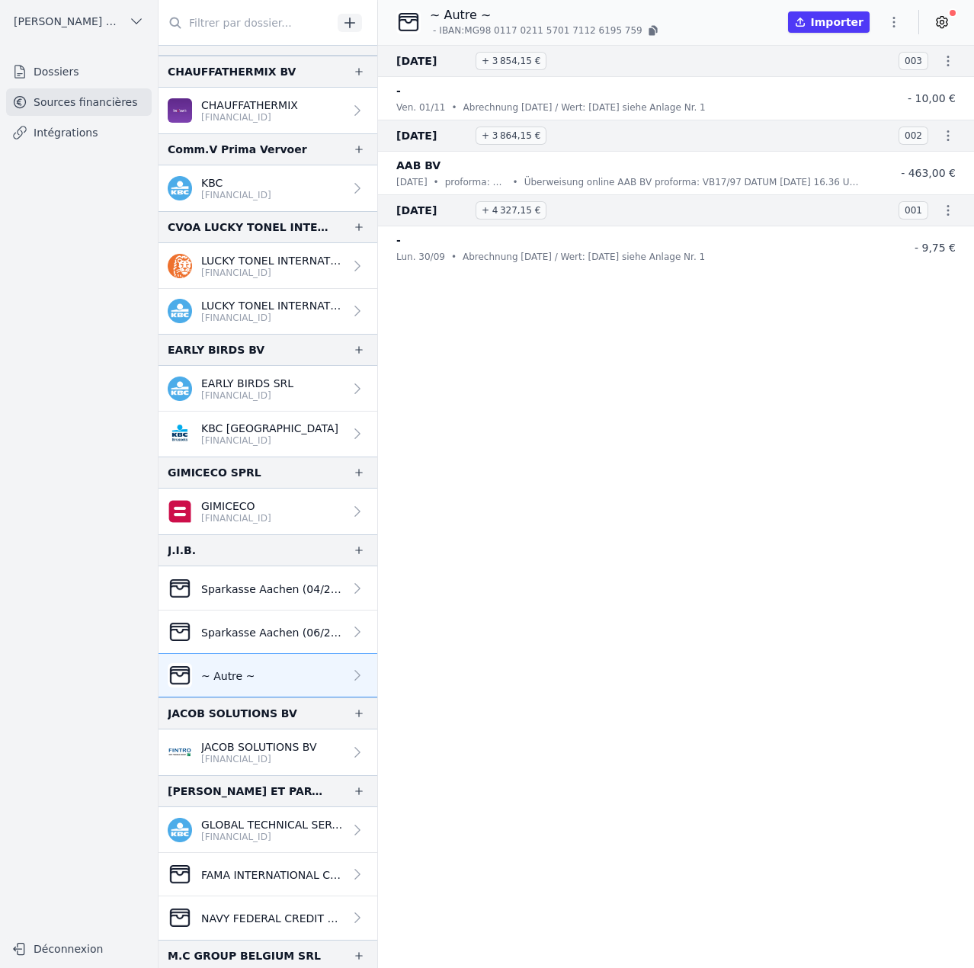
click at [896, 23] on icon "button" at bounding box center [893, 21] width 15 height 15
click at [874, 114] on button "Import CSV *" at bounding box center [858, 111] width 110 height 28
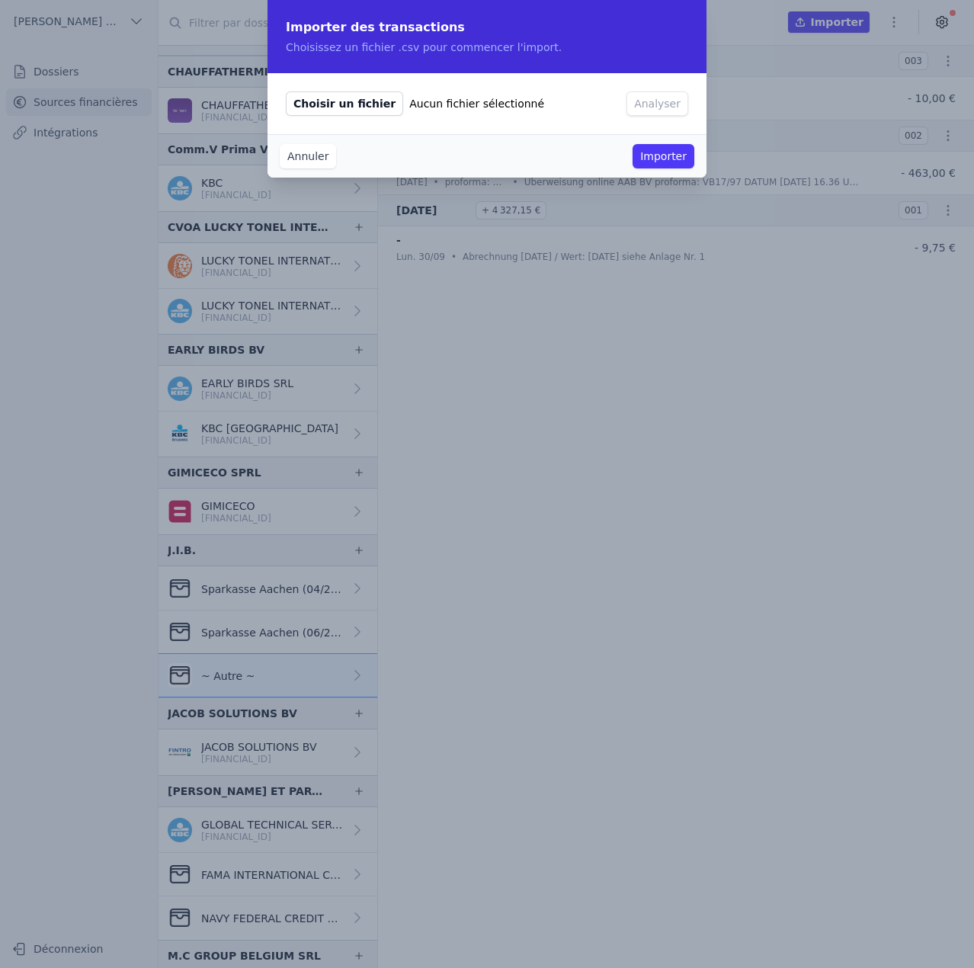
click at [336, 100] on span "Choisir un fichier" at bounding box center [344, 103] width 117 height 24
click at [286, 91] on input "Choisir un fichier Aucun fichier sélectionné" at bounding box center [285, 91] width 1 height 1
type input "C:\fakepath\2024 11.csv"
click at [668, 89] on div "Choisir un fichier 2024 11.csv Analyser" at bounding box center [487, 103] width 439 height 61
click at [669, 106] on button "Analyser" at bounding box center [658, 103] width 62 height 24
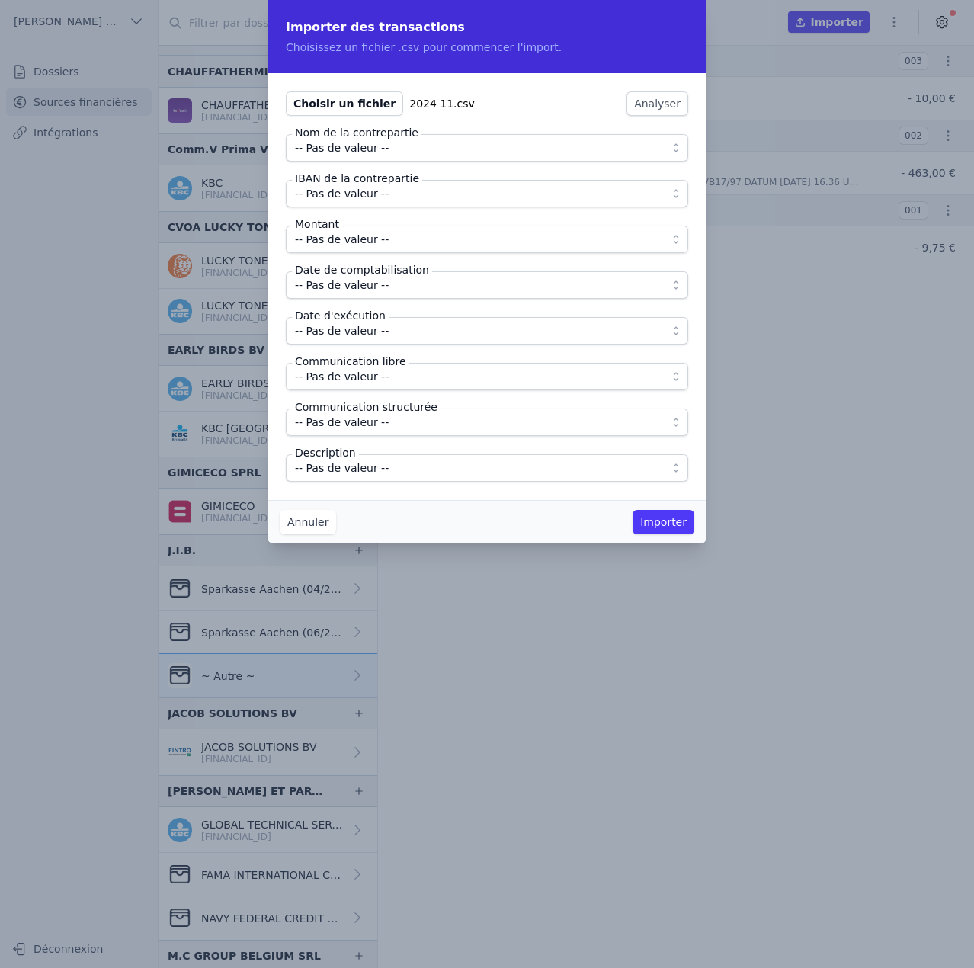
click at [389, 151] on span "-- Pas de valeur --" at bounding box center [476, 148] width 363 height 18
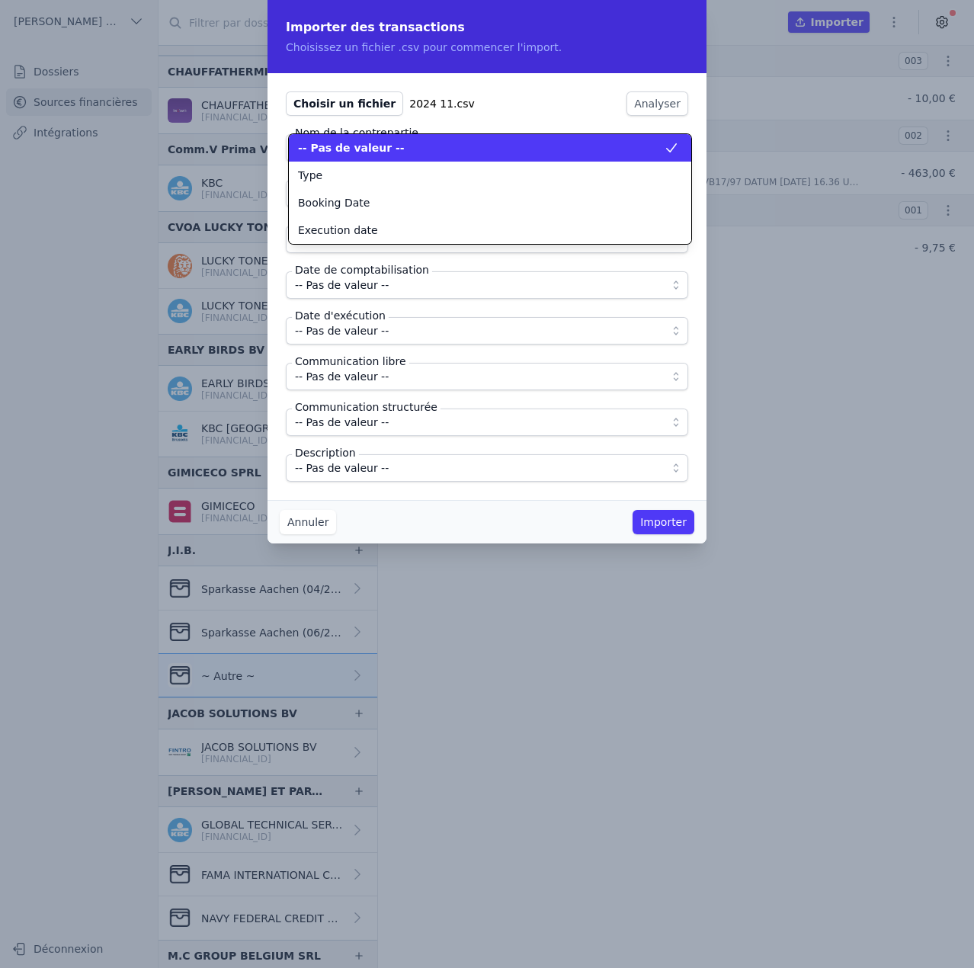
scroll to position [0, 0]
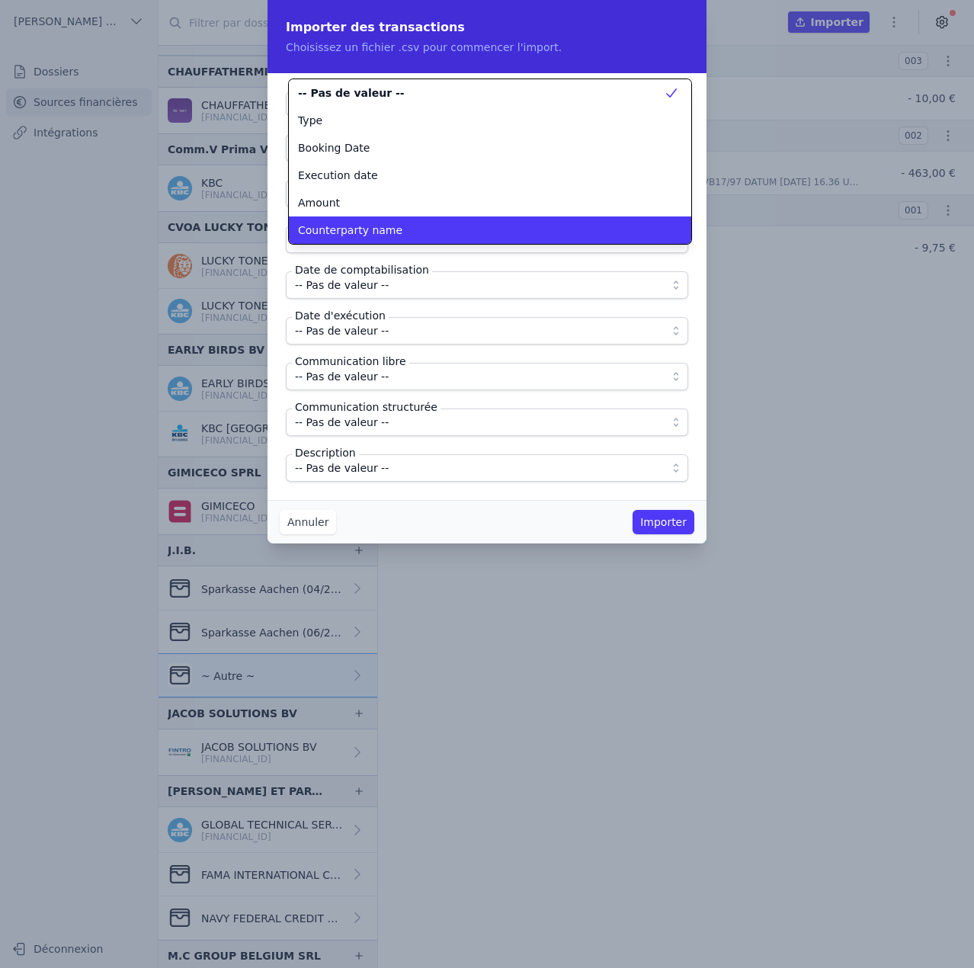
click at [375, 233] on span "Counterparty name" at bounding box center [350, 230] width 104 height 15
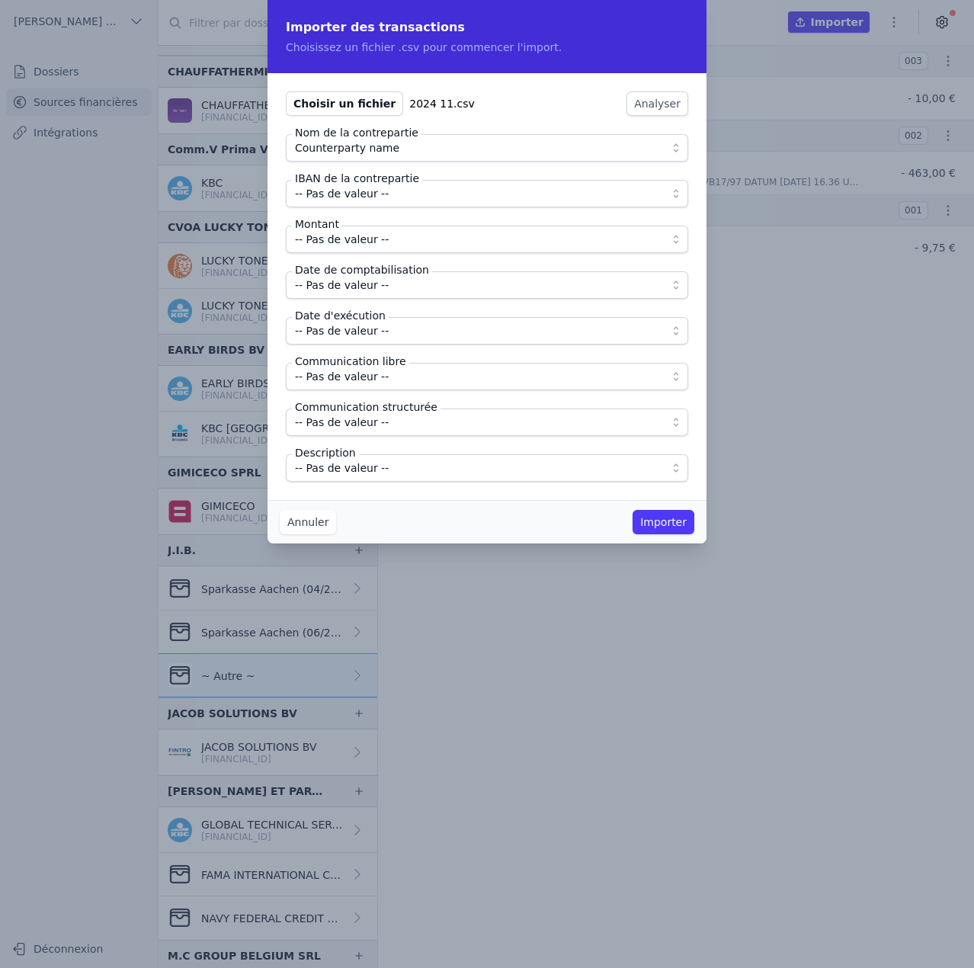
click at [380, 197] on span "-- Pas de valeur --" at bounding box center [342, 193] width 94 height 18
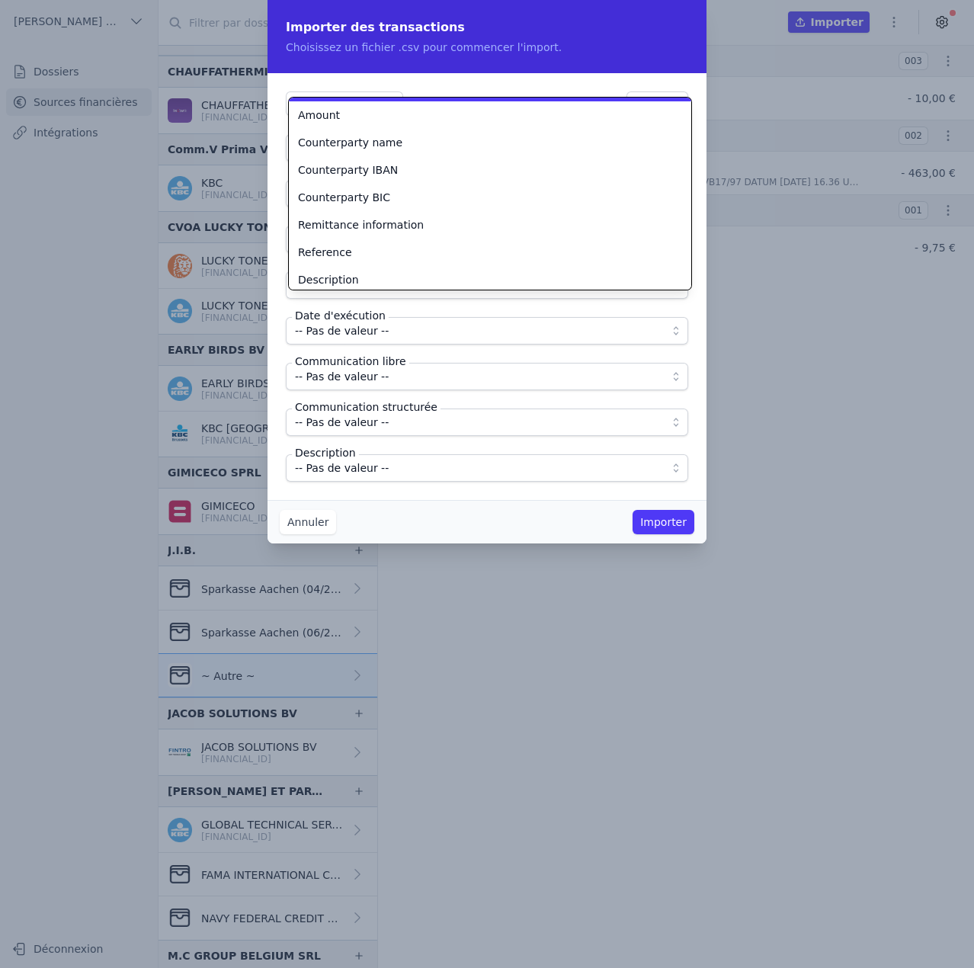
scroll to position [133, 0]
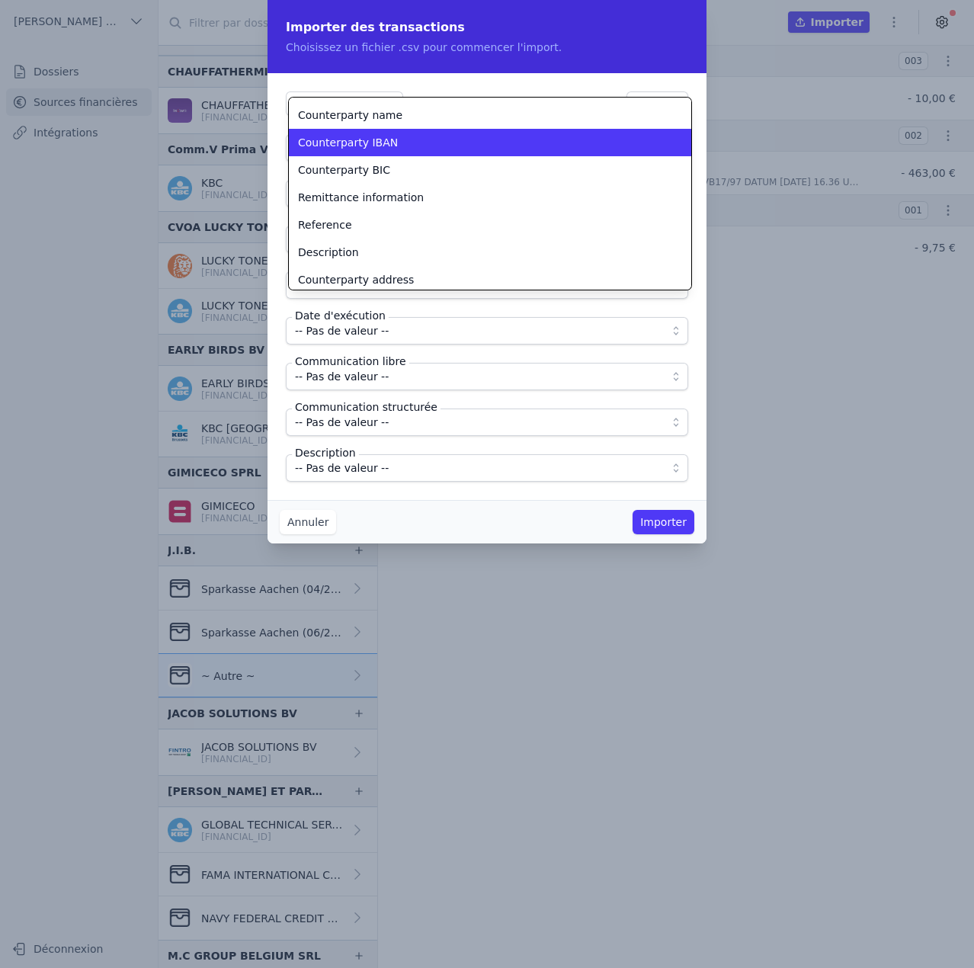
click at [376, 142] on span "Counterparty IBAN" at bounding box center [348, 142] width 100 height 15
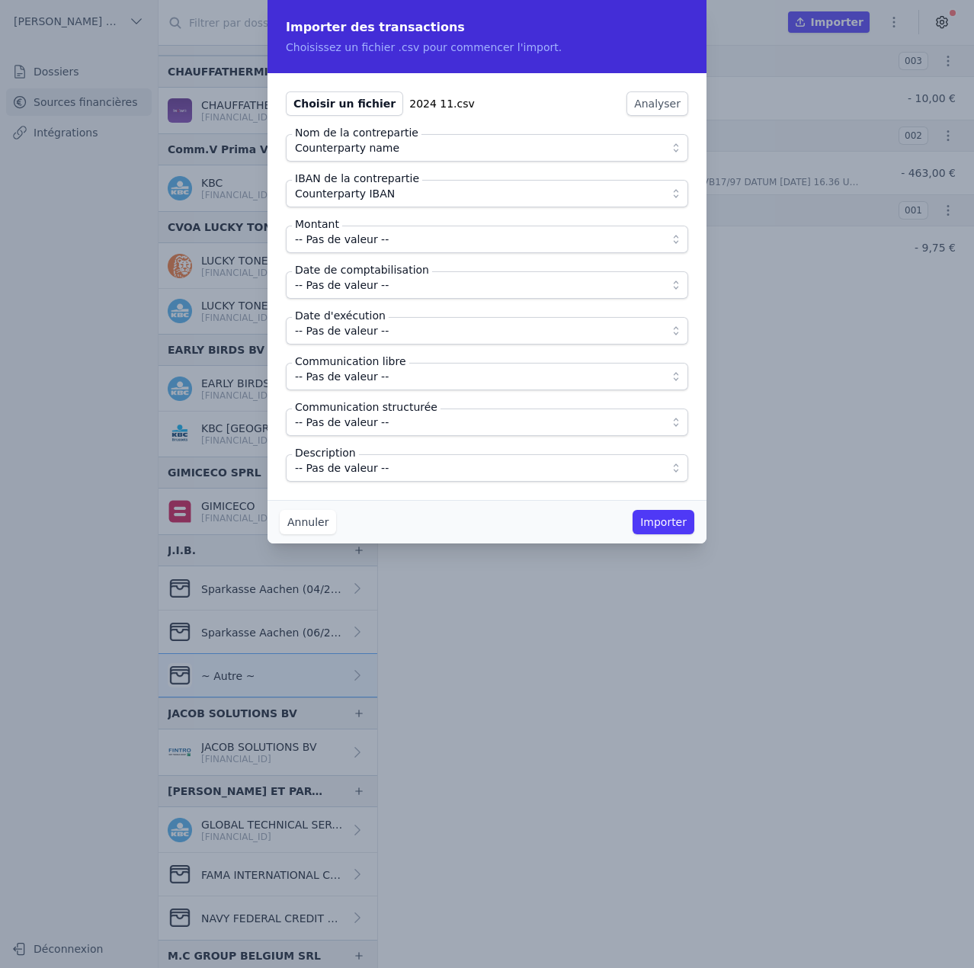
click at [377, 242] on span "-- Pas de valeur --" at bounding box center [342, 239] width 94 height 18
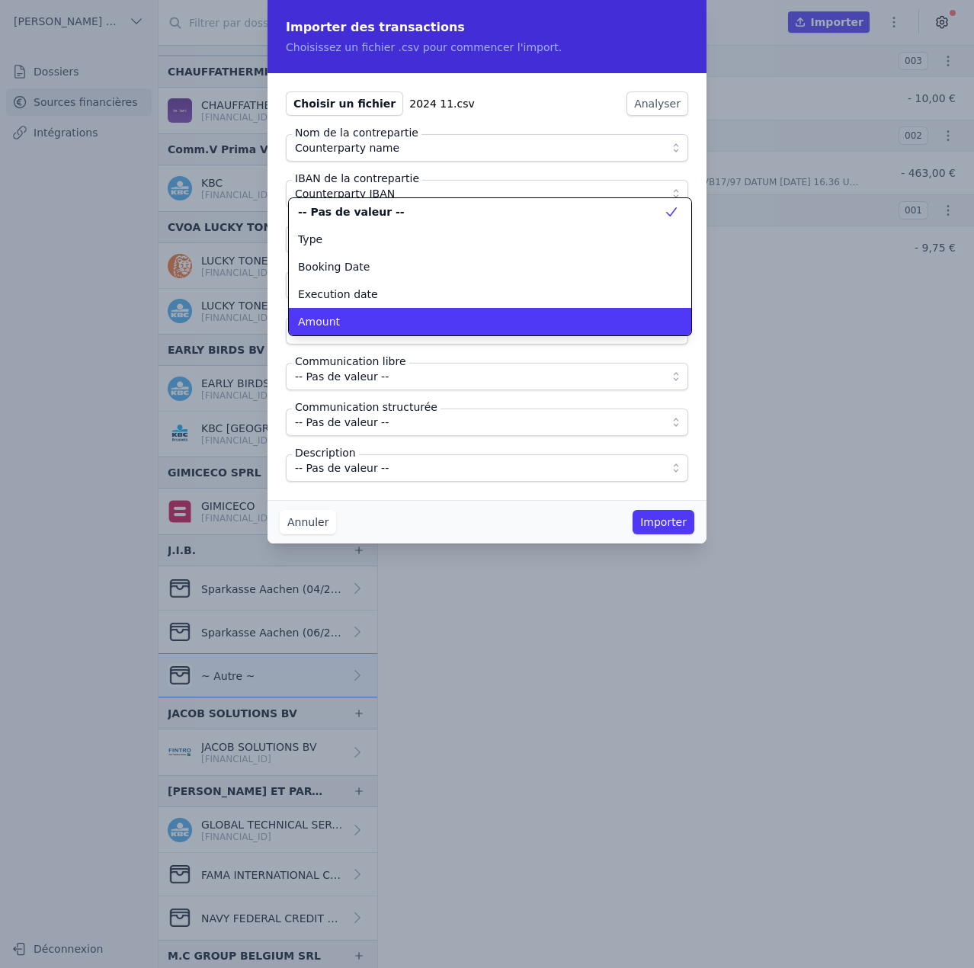
scroll to position [0, 0]
click at [355, 312] on li "Amount" at bounding box center [490, 321] width 402 height 27
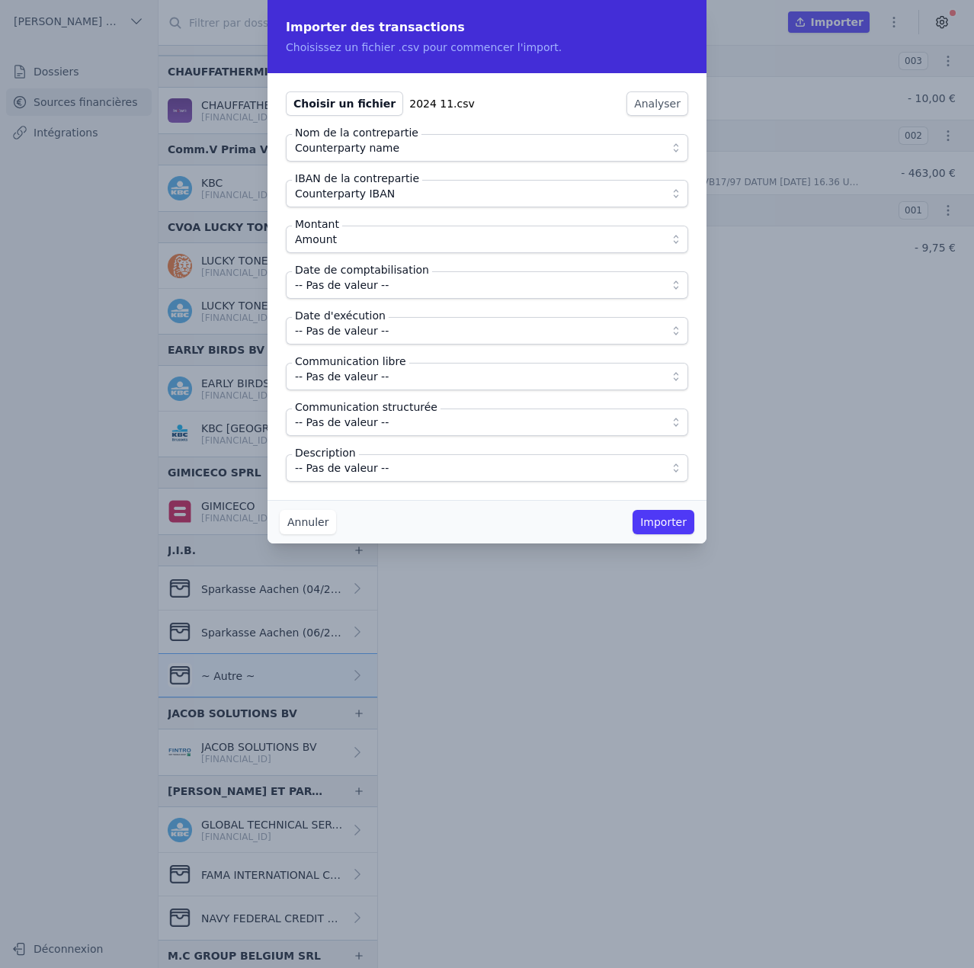
click at [366, 290] on span "-- Pas de valeur --" at bounding box center [342, 285] width 94 height 18
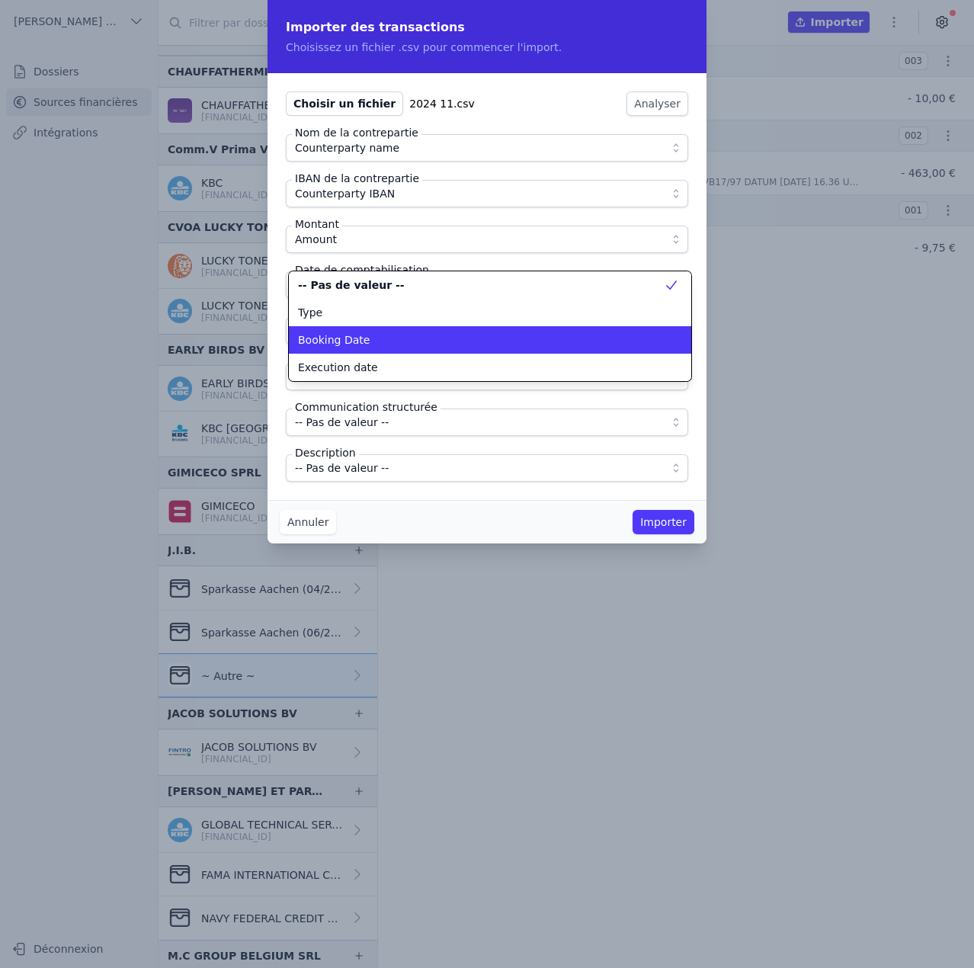
click at [359, 332] on li "Booking Date" at bounding box center [490, 339] width 402 height 27
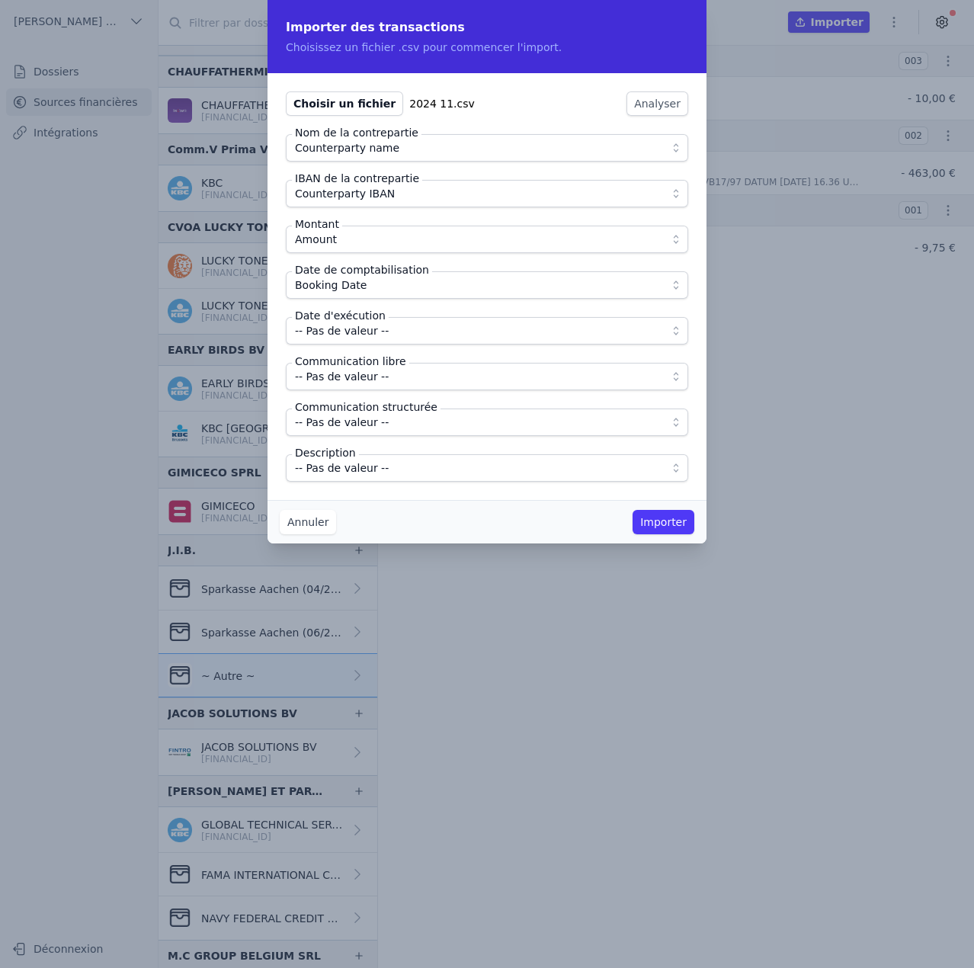
click at [361, 325] on span "-- Pas de valeur --" at bounding box center [342, 331] width 94 height 18
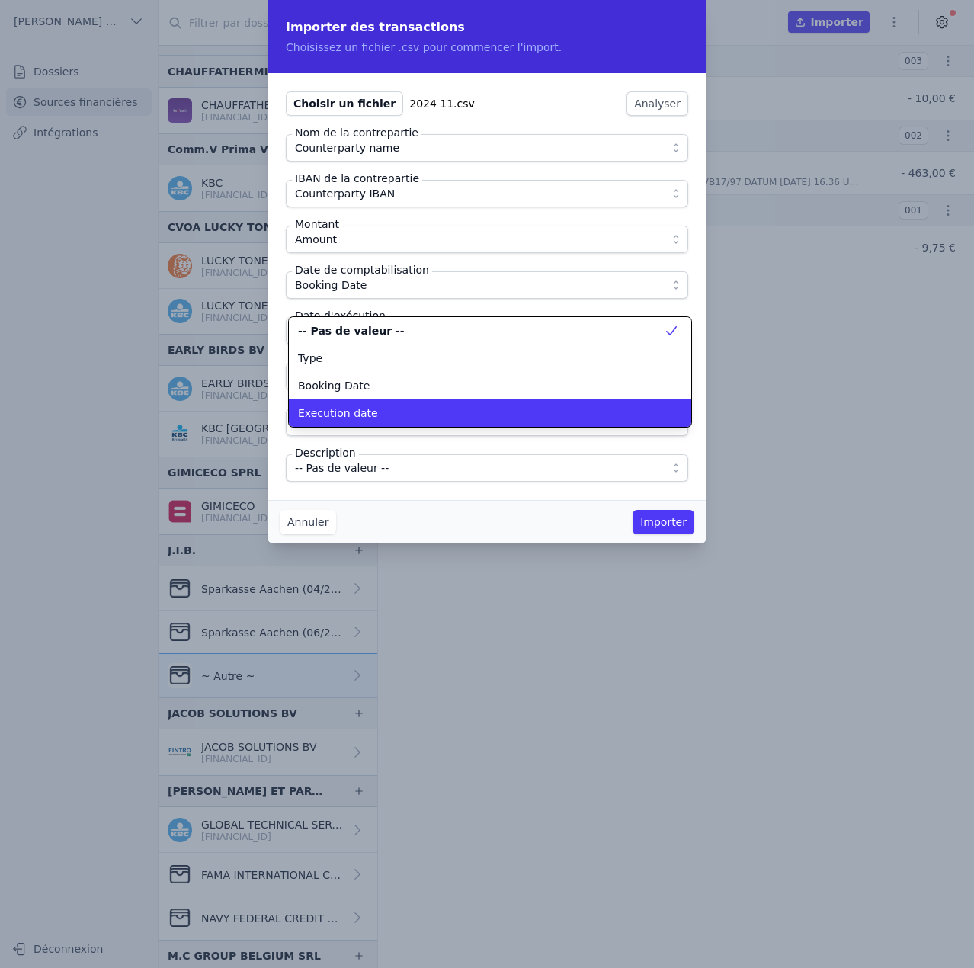
click at [364, 418] on span "Execution date" at bounding box center [338, 412] width 80 height 15
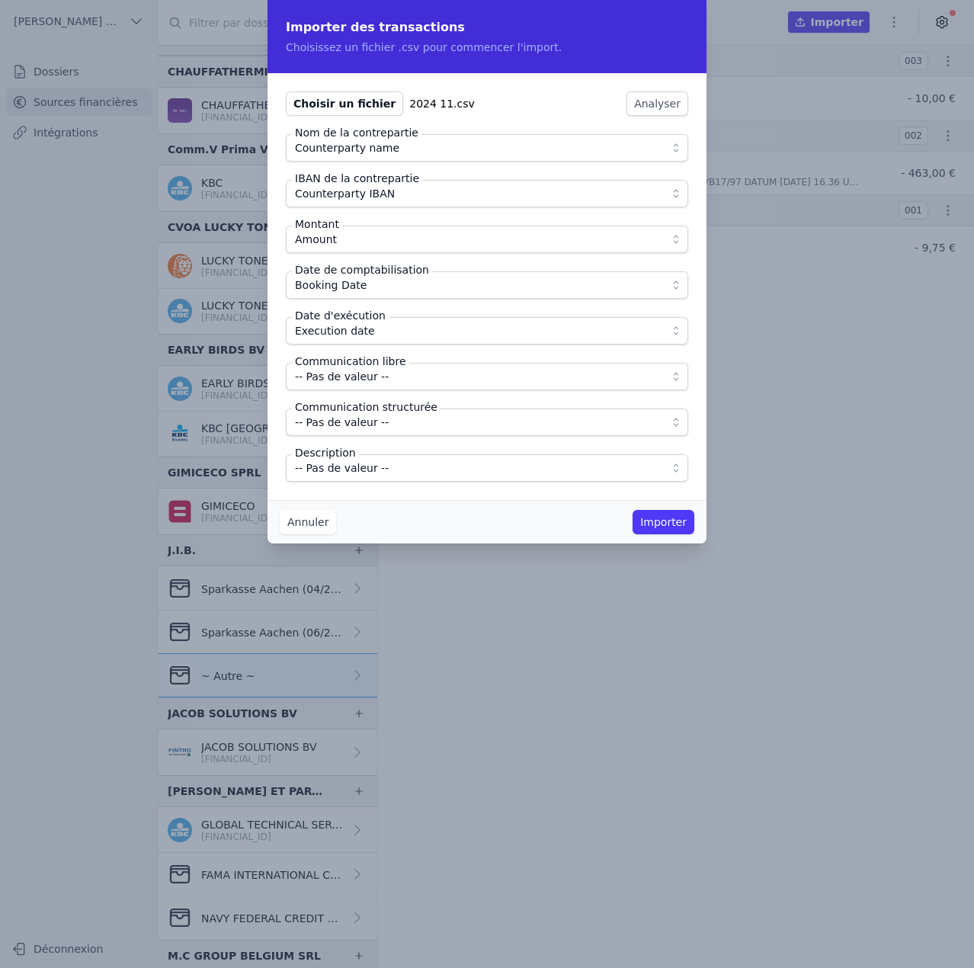
click at [386, 378] on span "-- Pas de valeur --" at bounding box center [476, 376] width 363 height 18
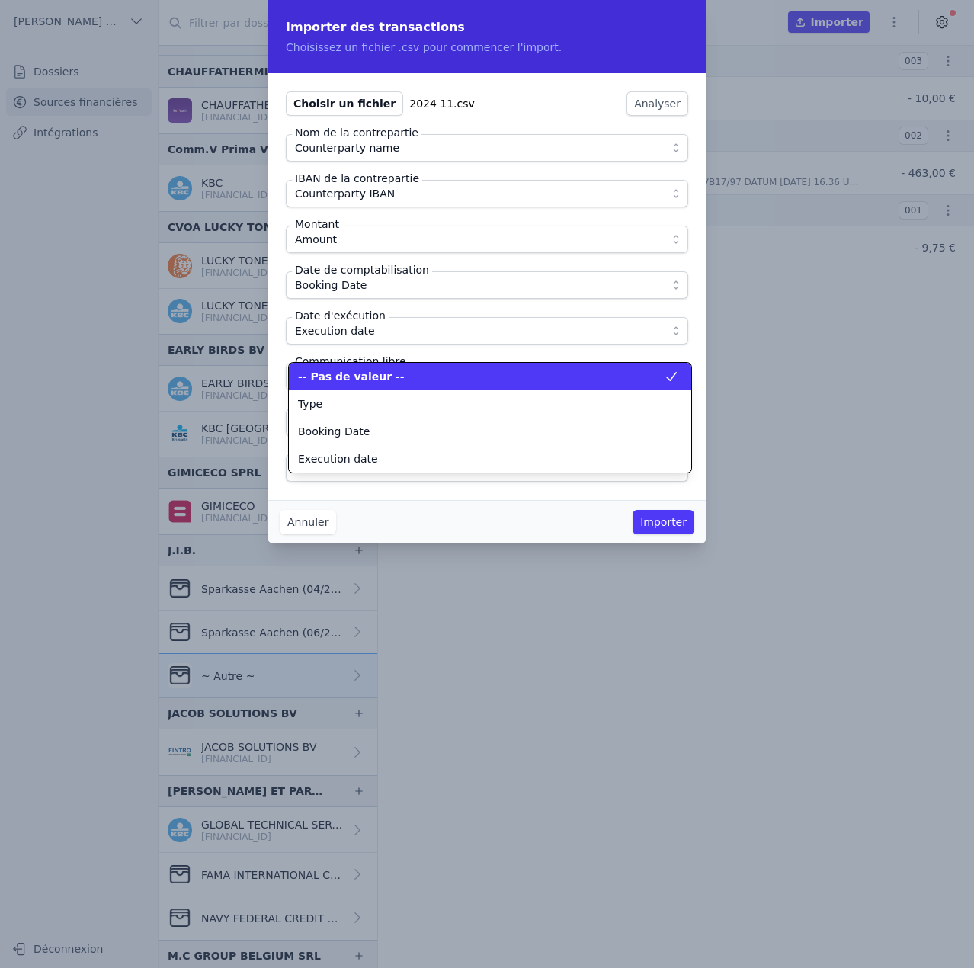
scroll to position [137, 0]
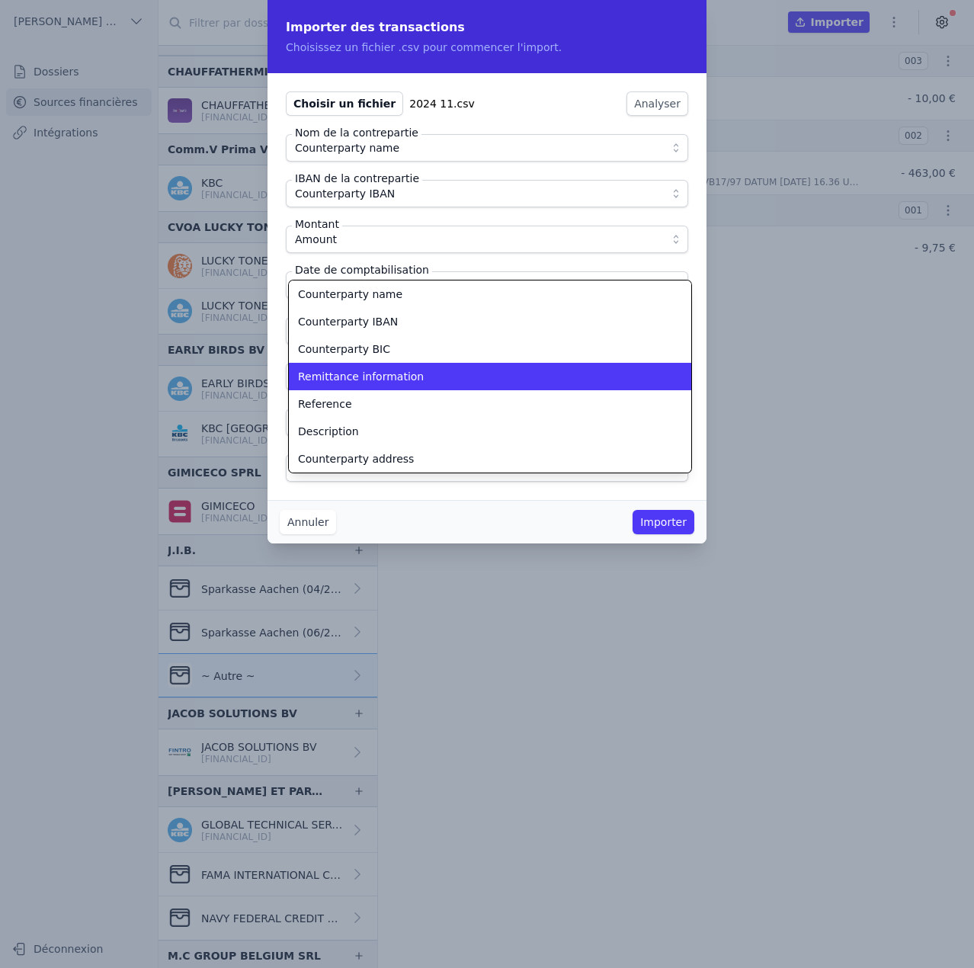
click at [386, 378] on span "Remittance information" at bounding box center [361, 376] width 126 height 15
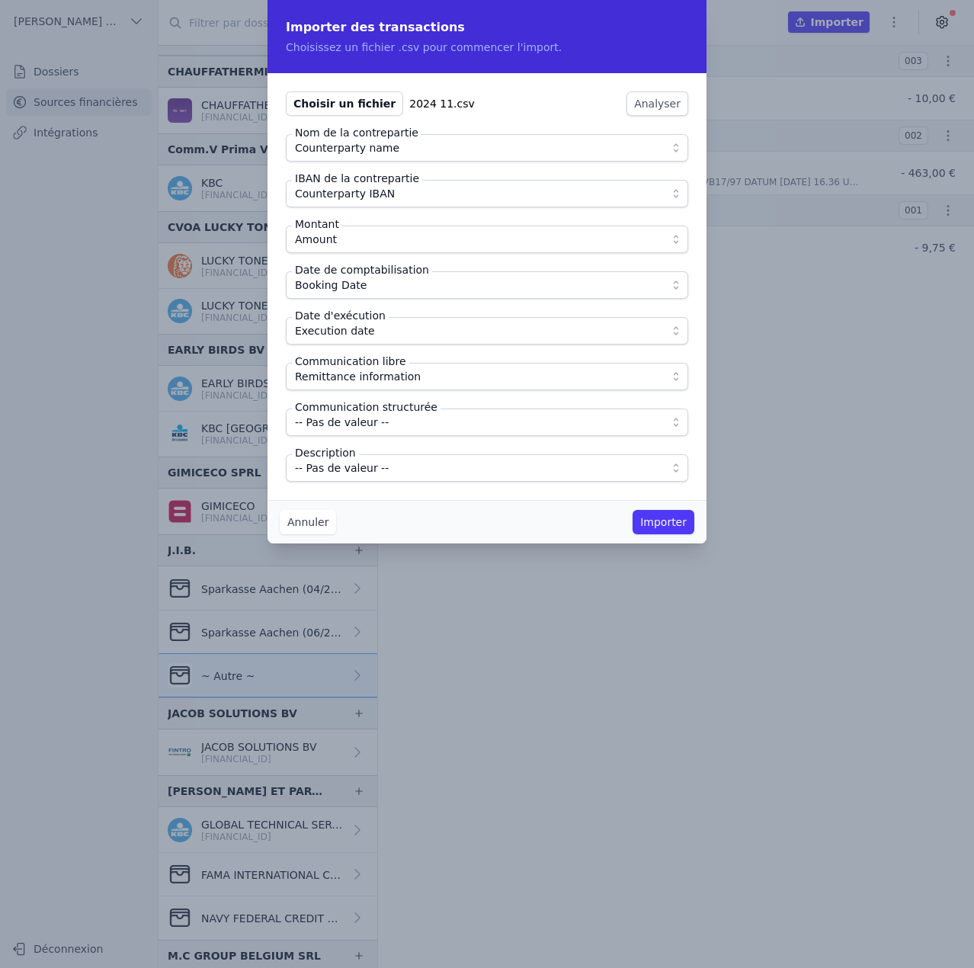
click at [386, 472] on span "-- Pas de valeur --" at bounding box center [476, 468] width 363 height 18
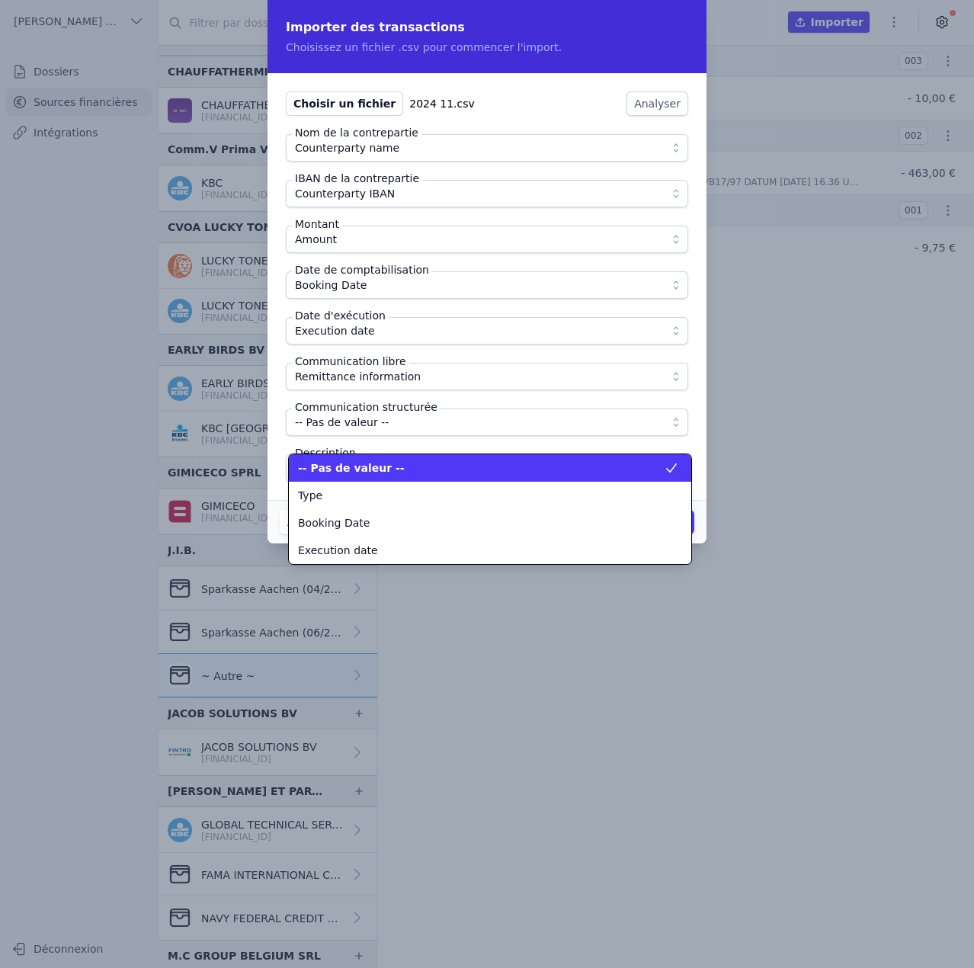
scroll to position [192, 0]
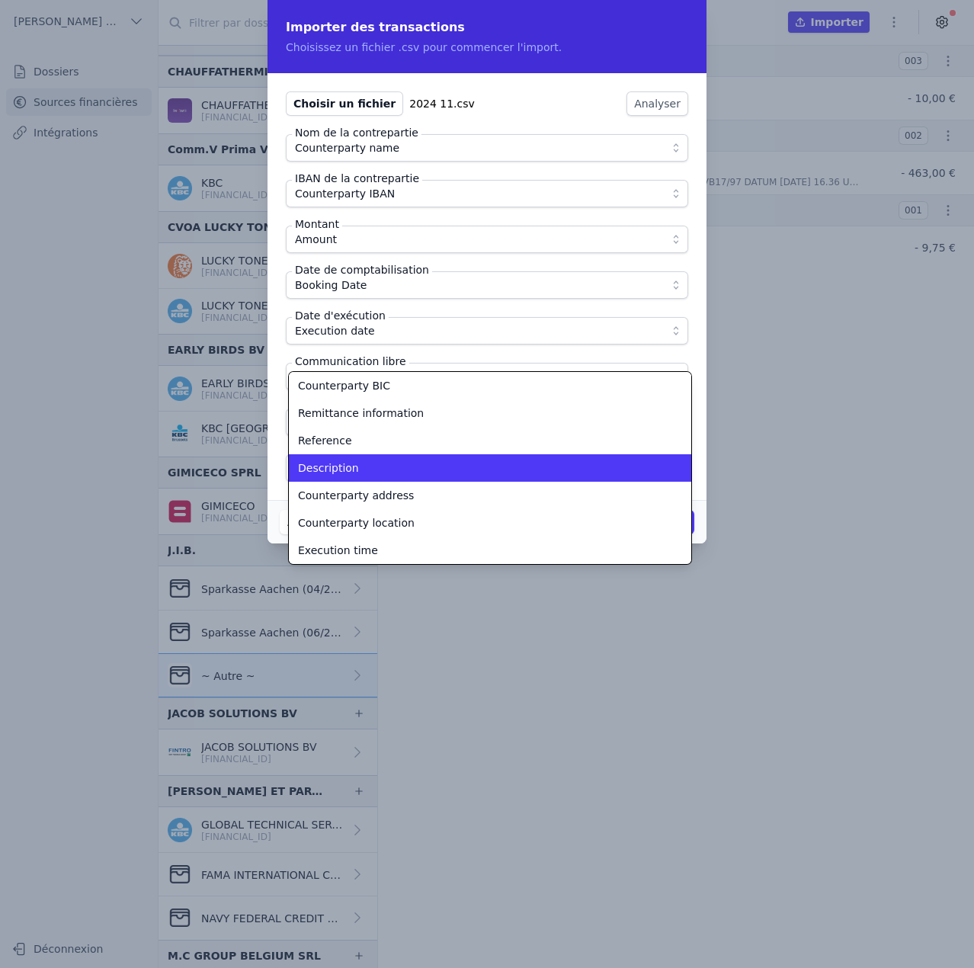
click at [386, 472] on div "Description" at bounding box center [481, 467] width 366 height 15
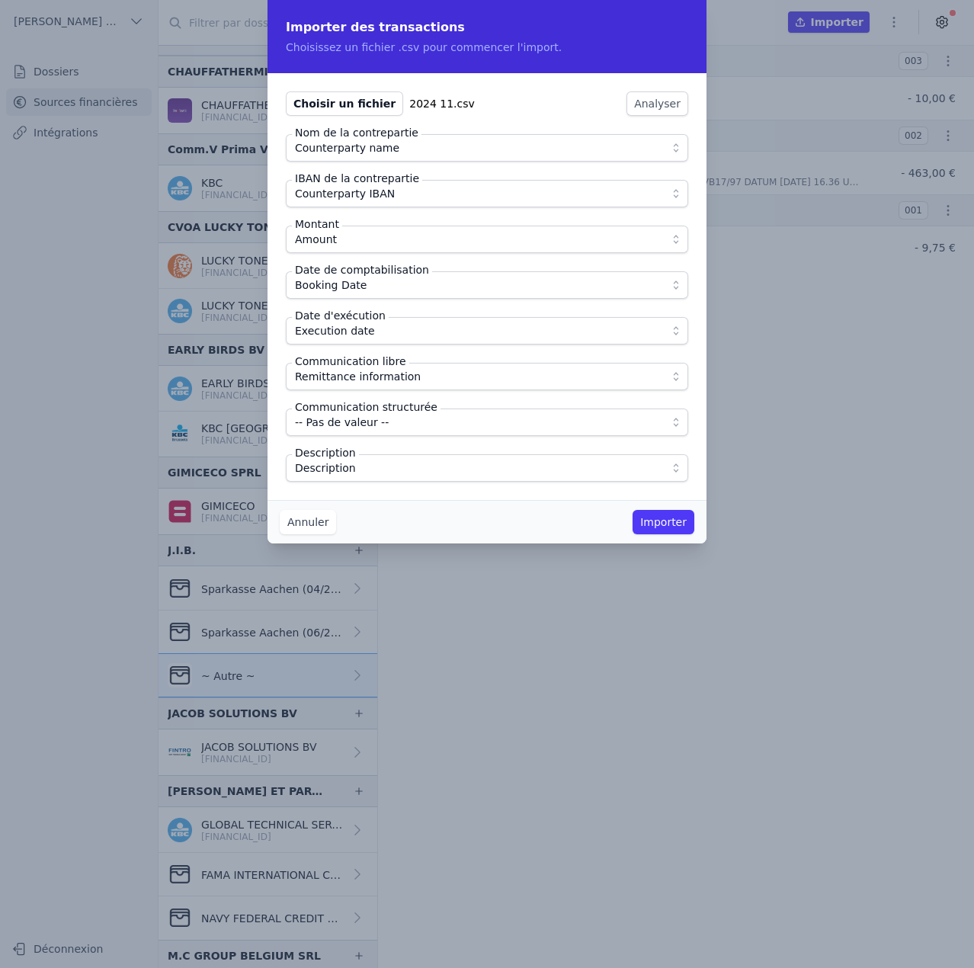
click at [426, 495] on div "Choisir un fichier 2024 11.csv Analyser Nom de la contrepartie Counterparty nam…" at bounding box center [487, 286] width 439 height 427
click at [653, 524] on button "Importer" at bounding box center [664, 522] width 62 height 24
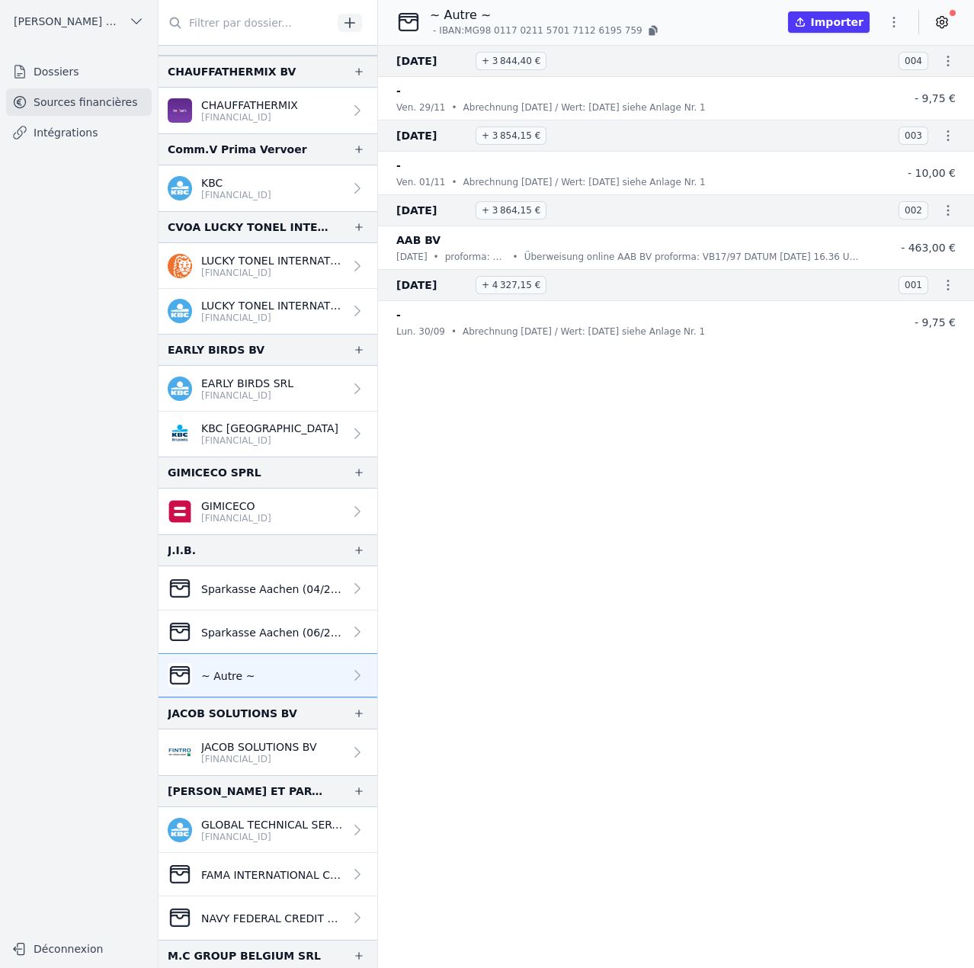
click at [898, 22] on icon "button" at bounding box center [893, 21] width 15 height 15
click at [875, 117] on button "Import CSV *" at bounding box center [858, 111] width 110 height 28
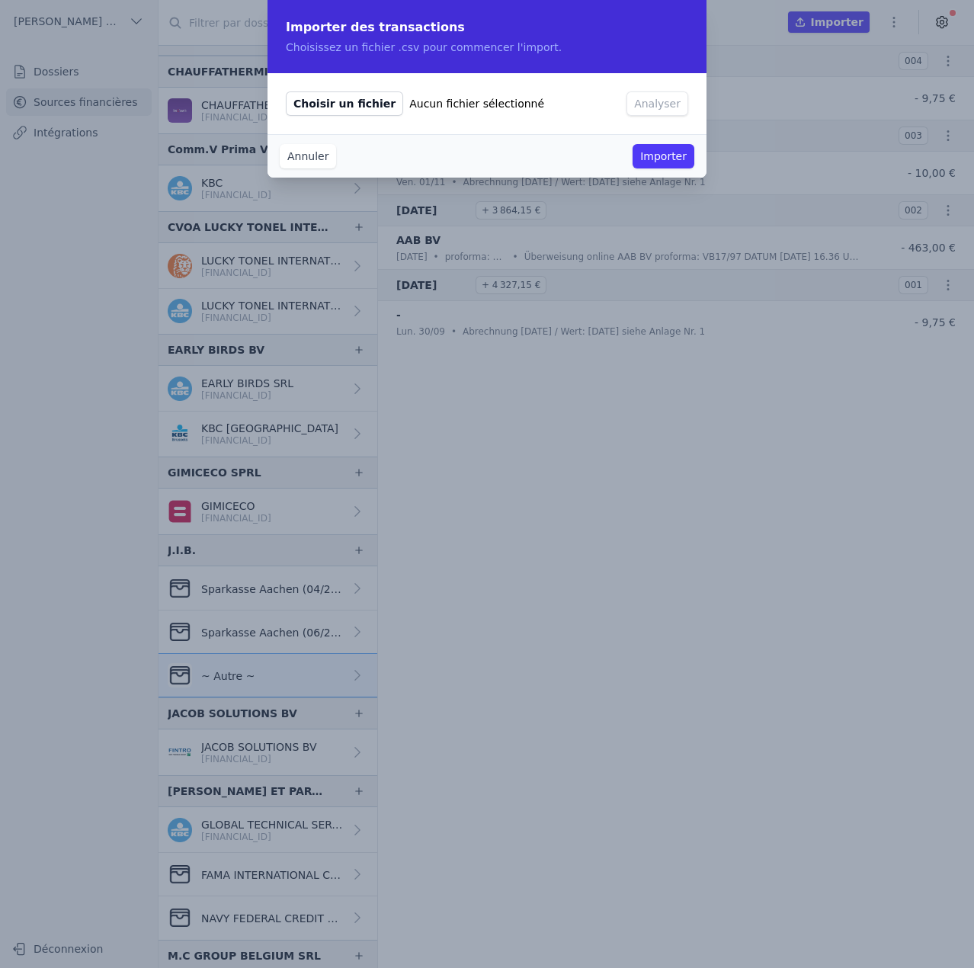
click at [312, 104] on span "Choisir un fichier" at bounding box center [344, 103] width 117 height 24
click at [286, 91] on input "Choisir un fichier Aucun fichier sélectionné" at bounding box center [285, 91] width 1 height 1
type input "C:\fakepath\2024 12.csv"
click at [681, 104] on button "Analyser" at bounding box center [658, 103] width 62 height 24
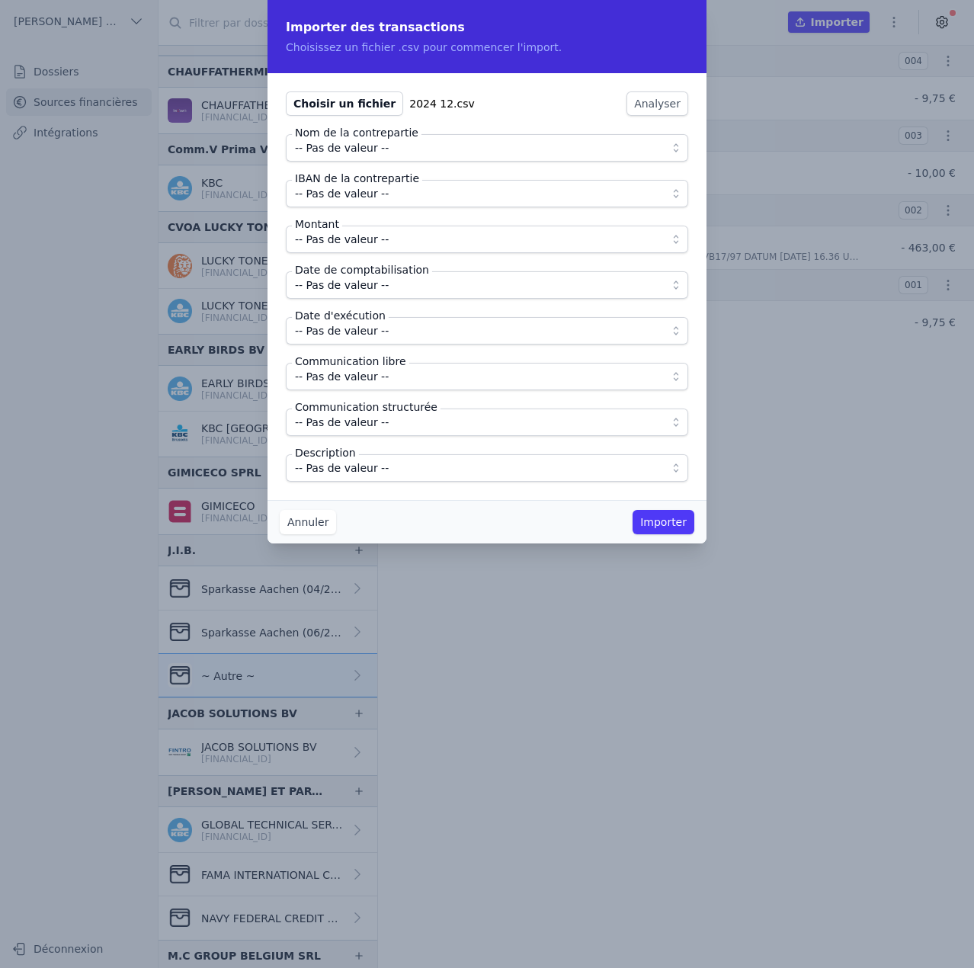
click at [388, 147] on span "-- Pas de valeur --" at bounding box center [476, 148] width 363 height 18
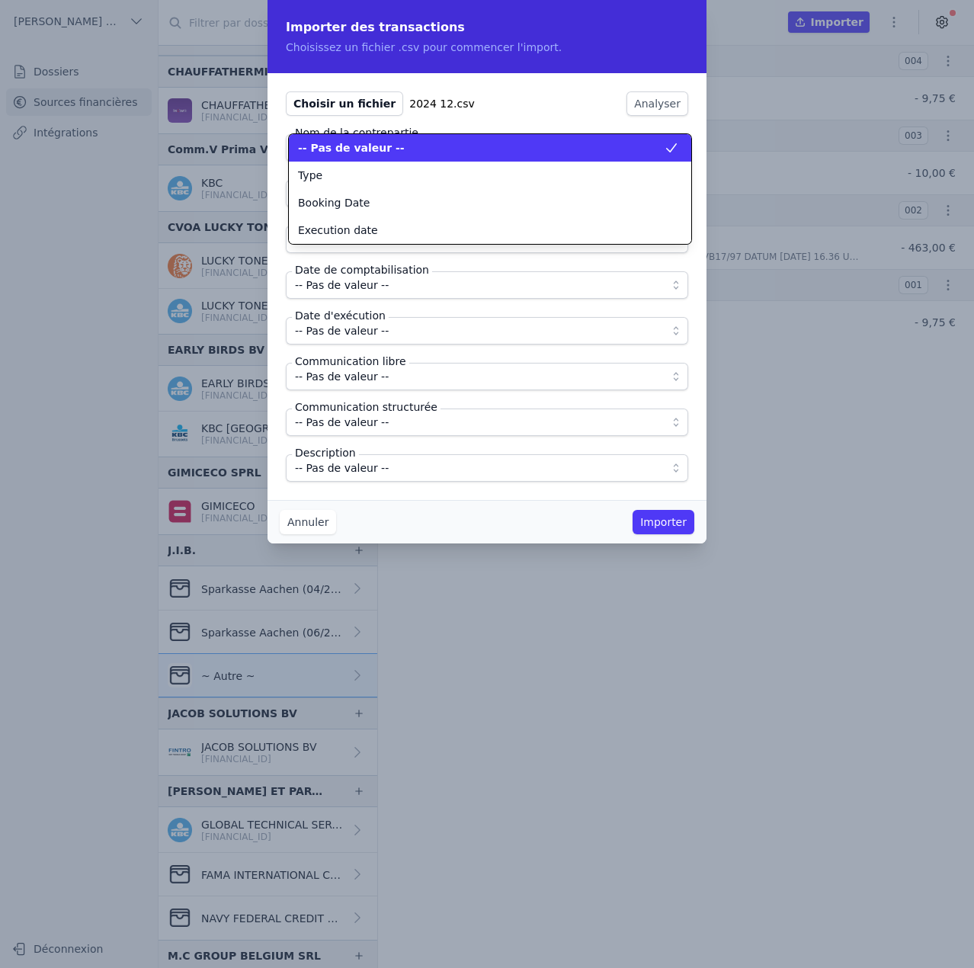
scroll to position [0, 0]
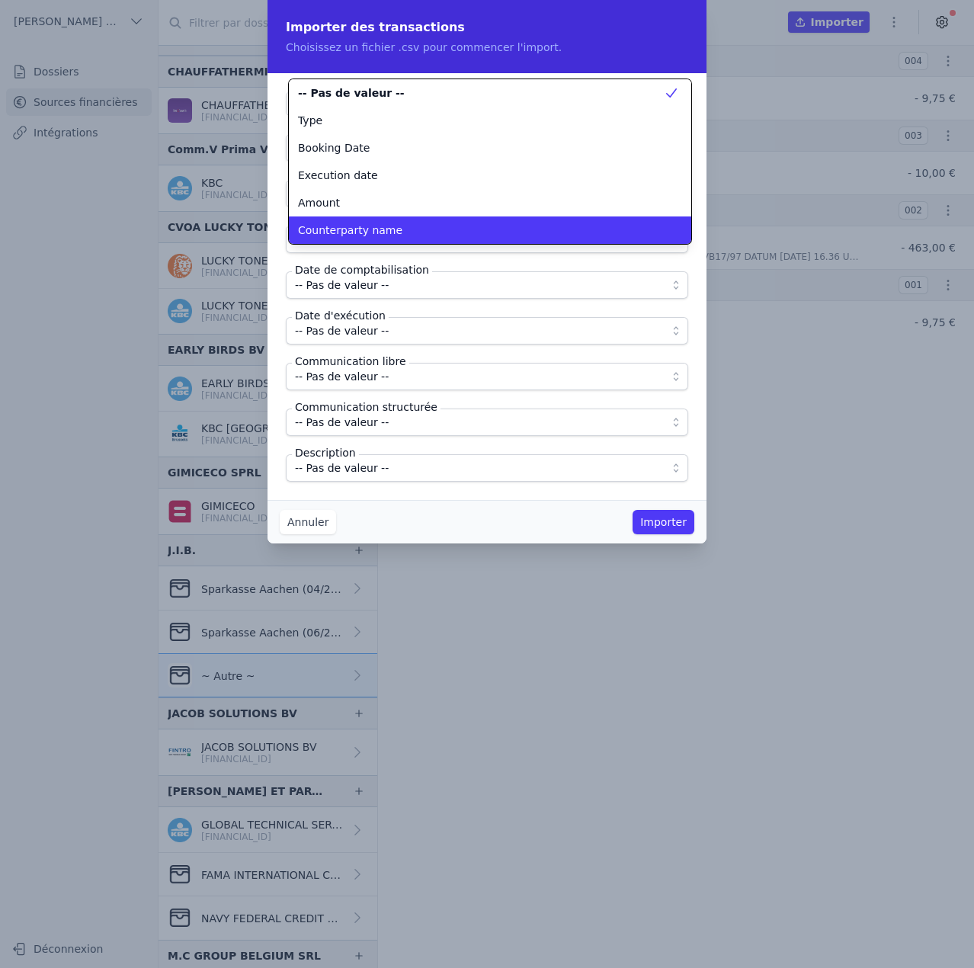
click at [373, 229] on span "Counterparty name" at bounding box center [350, 230] width 104 height 15
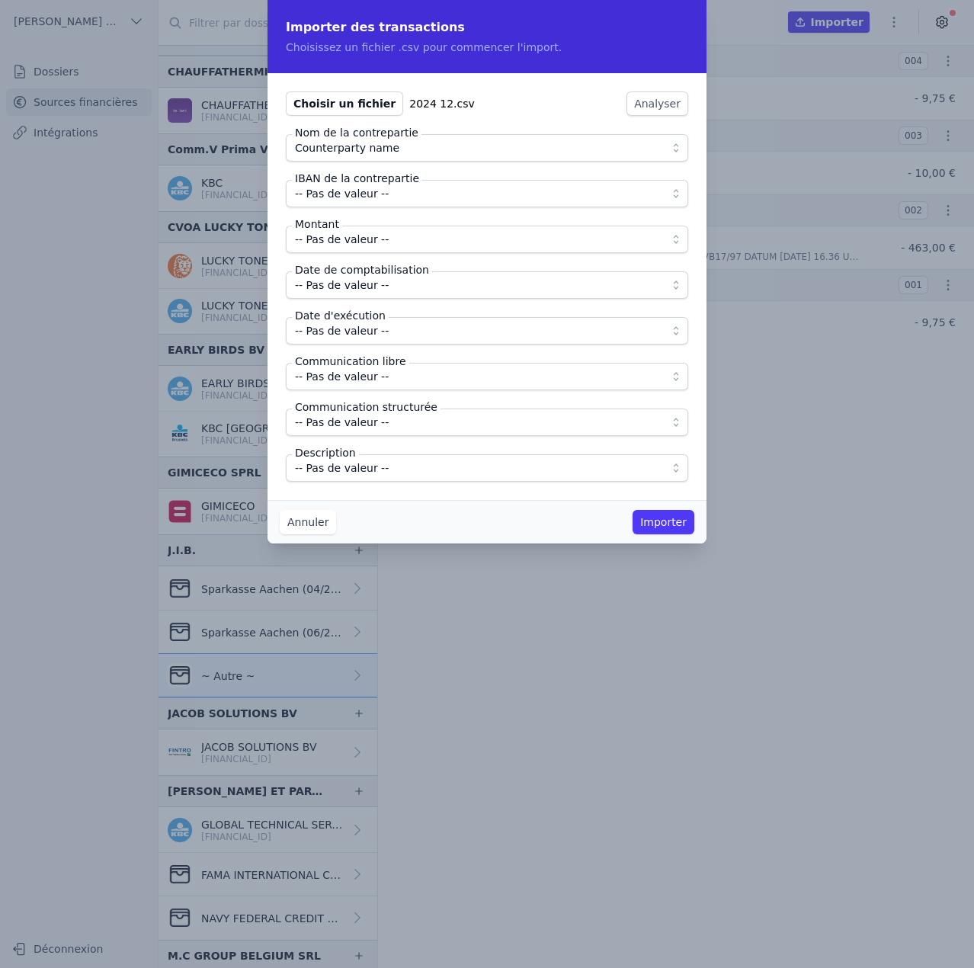
click at [376, 200] on span "-- Pas de valeur --" at bounding box center [342, 193] width 94 height 18
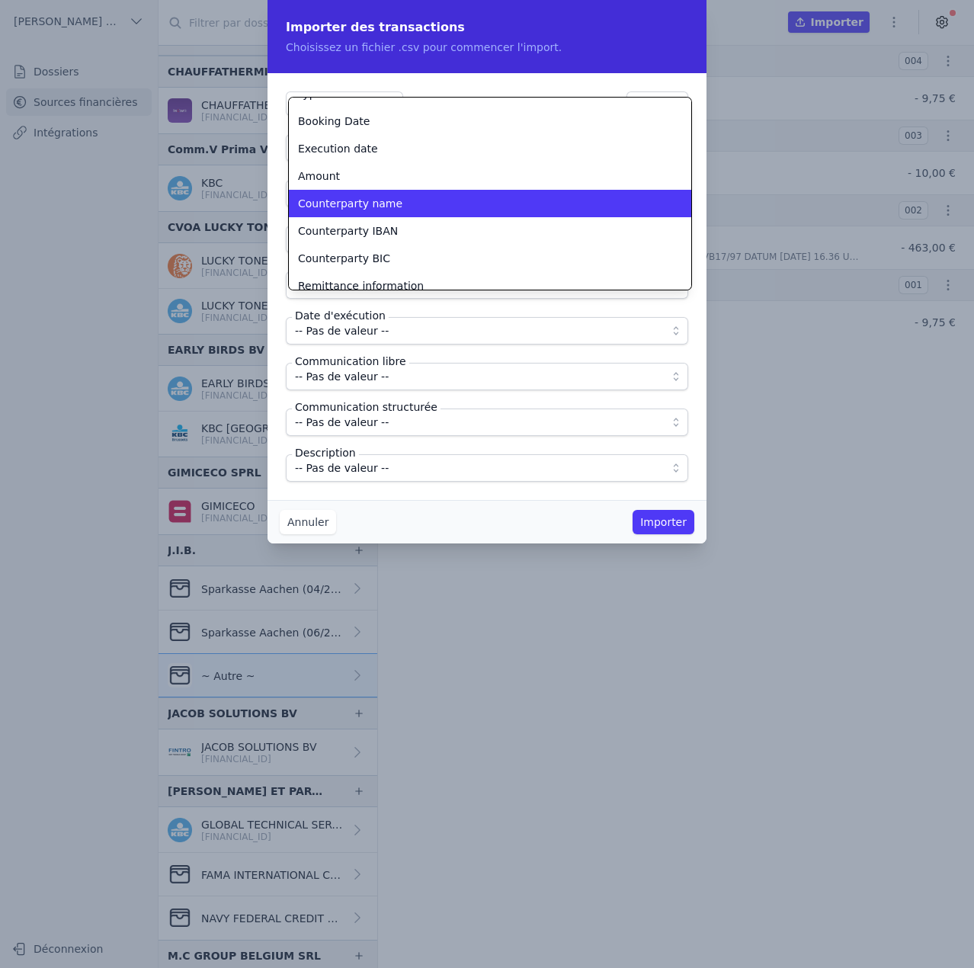
scroll to position [49, 0]
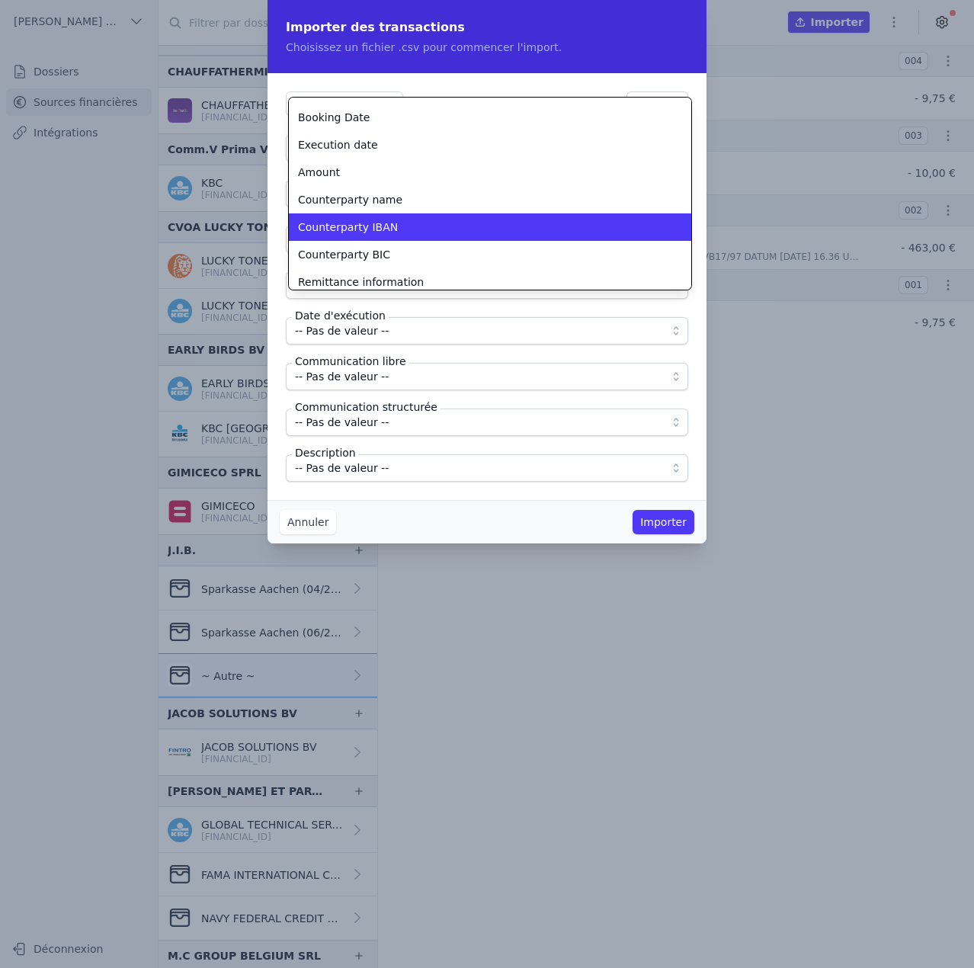
click at [379, 233] on span "Counterparty IBAN" at bounding box center [348, 227] width 100 height 15
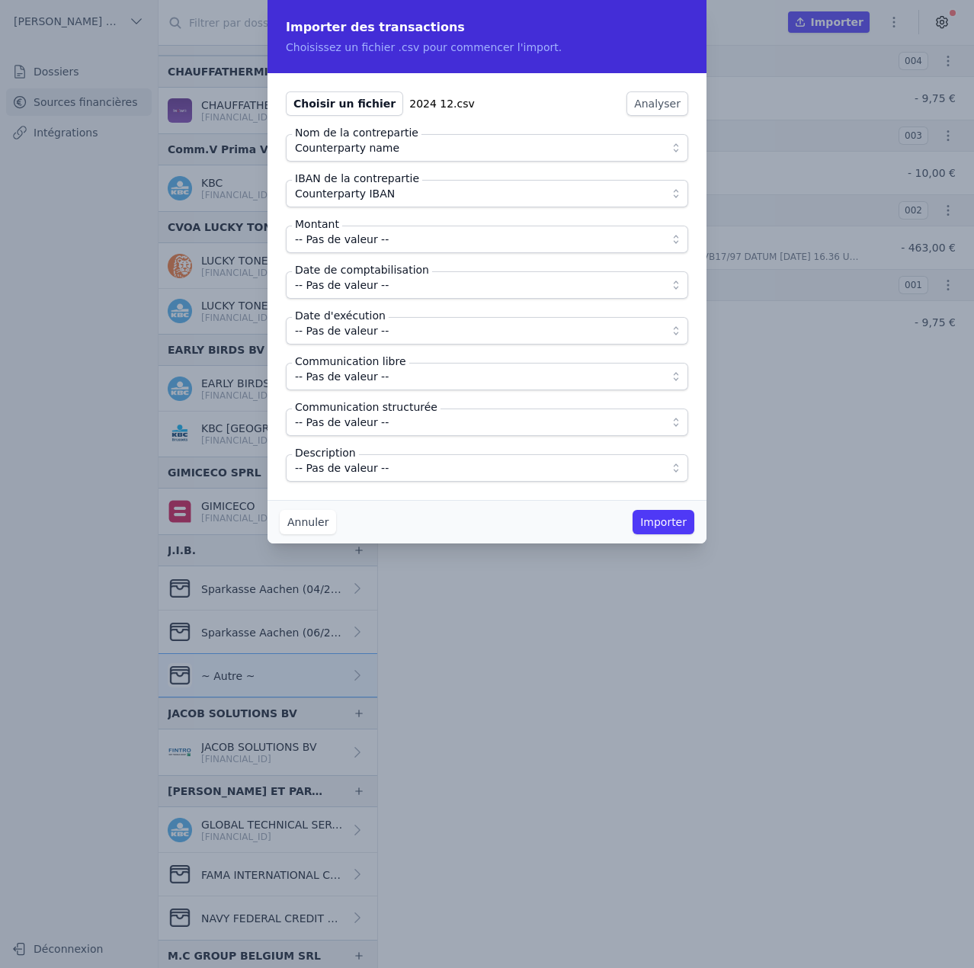
click at [379, 233] on span "-- Pas de valeur --" at bounding box center [342, 239] width 94 height 18
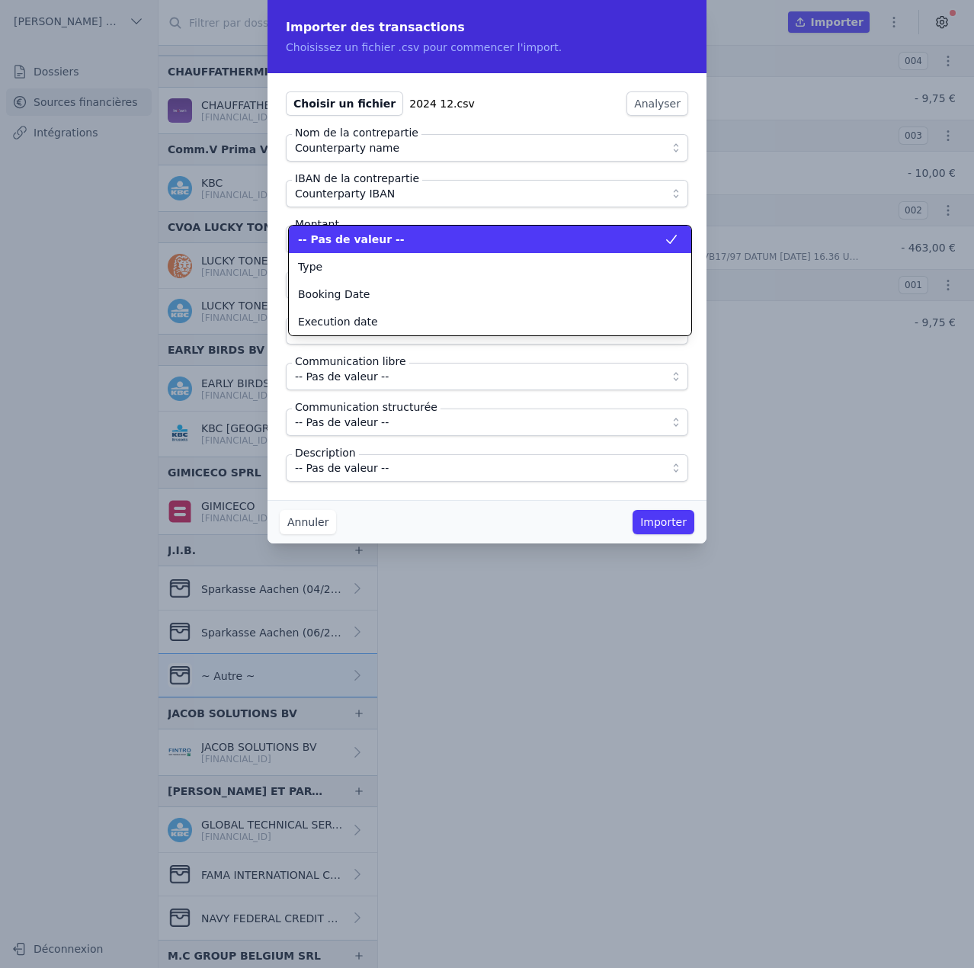
scroll to position [0, 0]
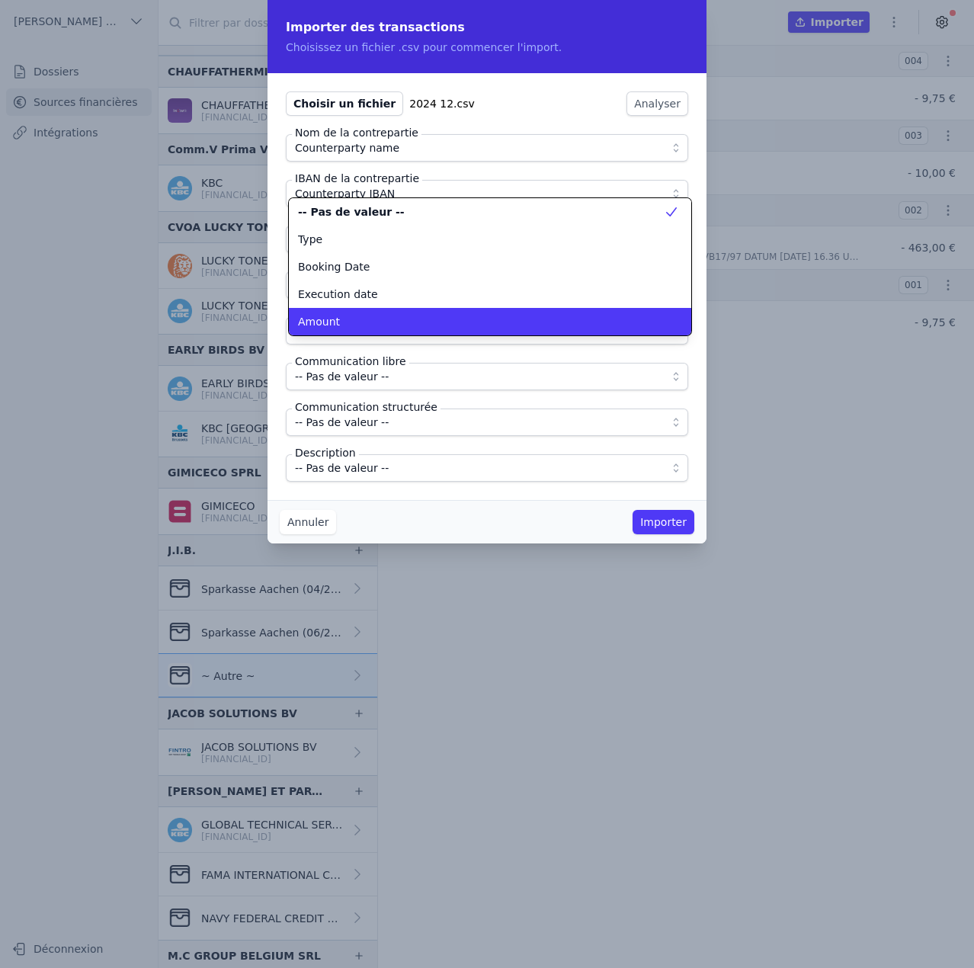
click at [370, 318] on div "Amount" at bounding box center [481, 321] width 366 height 15
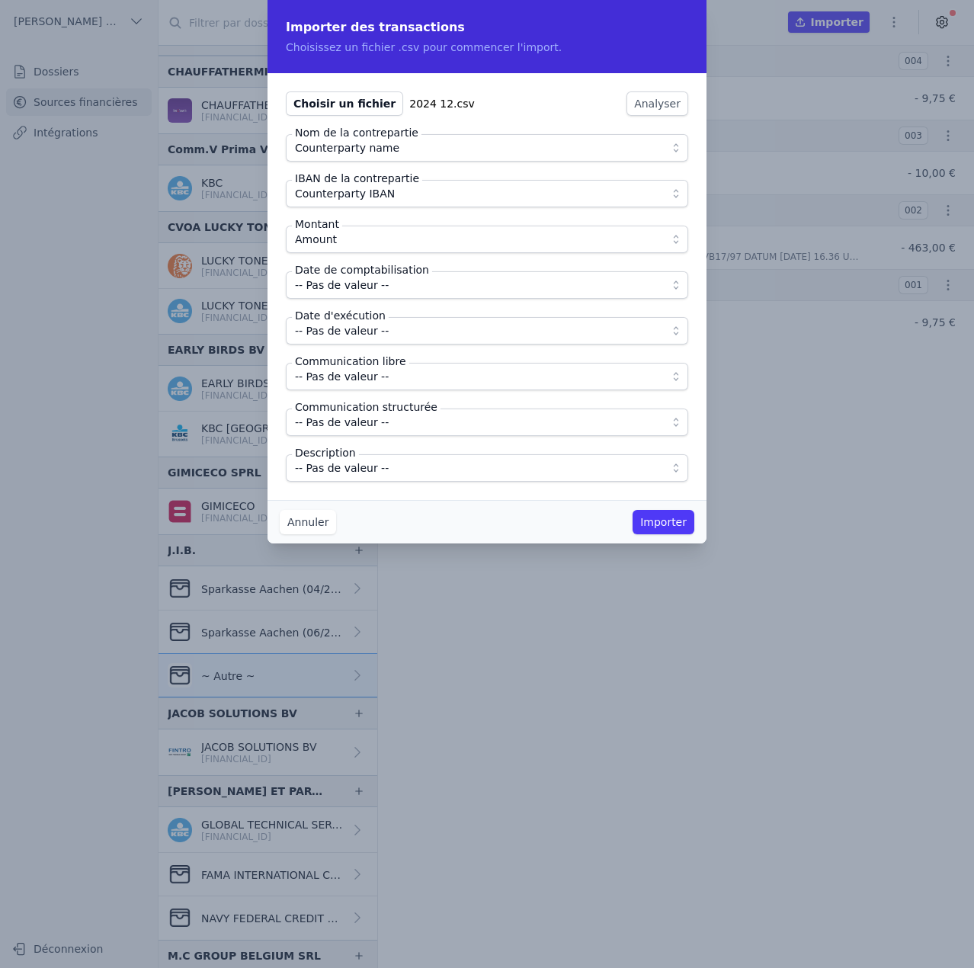
click at [373, 284] on span "-- Pas de valeur --" at bounding box center [342, 285] width 94 height 18
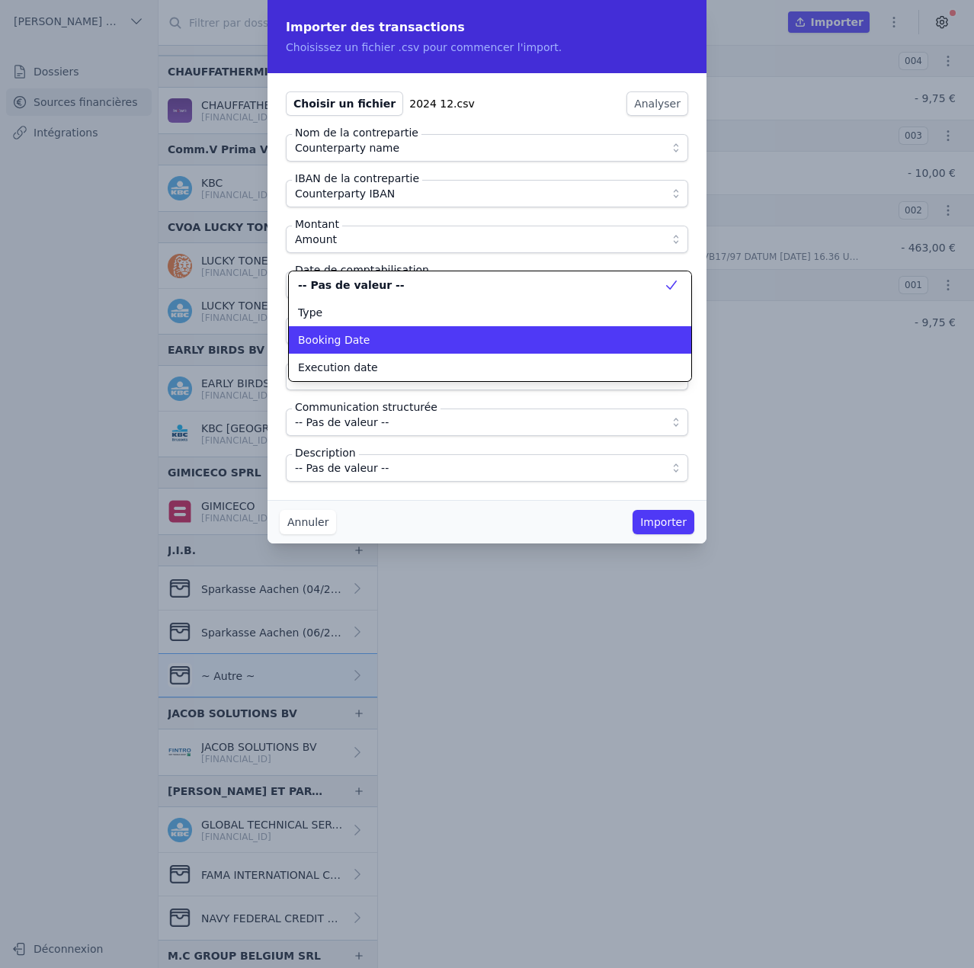
click at [386, 344] on div "Booking Date" at bounding box center [481, 339] width 366 height 15
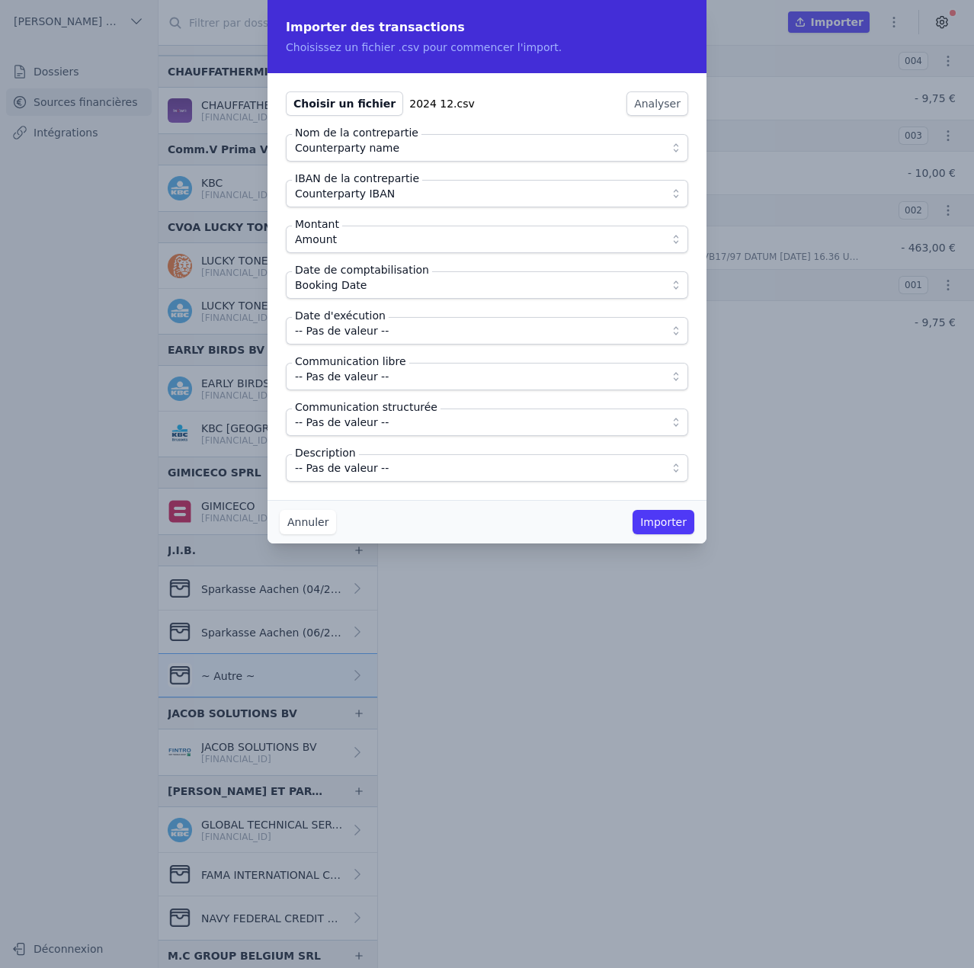
click at [388, 336] on span "-- Pas de valeur --" at bounding box center [476, 331] width 363 height 18
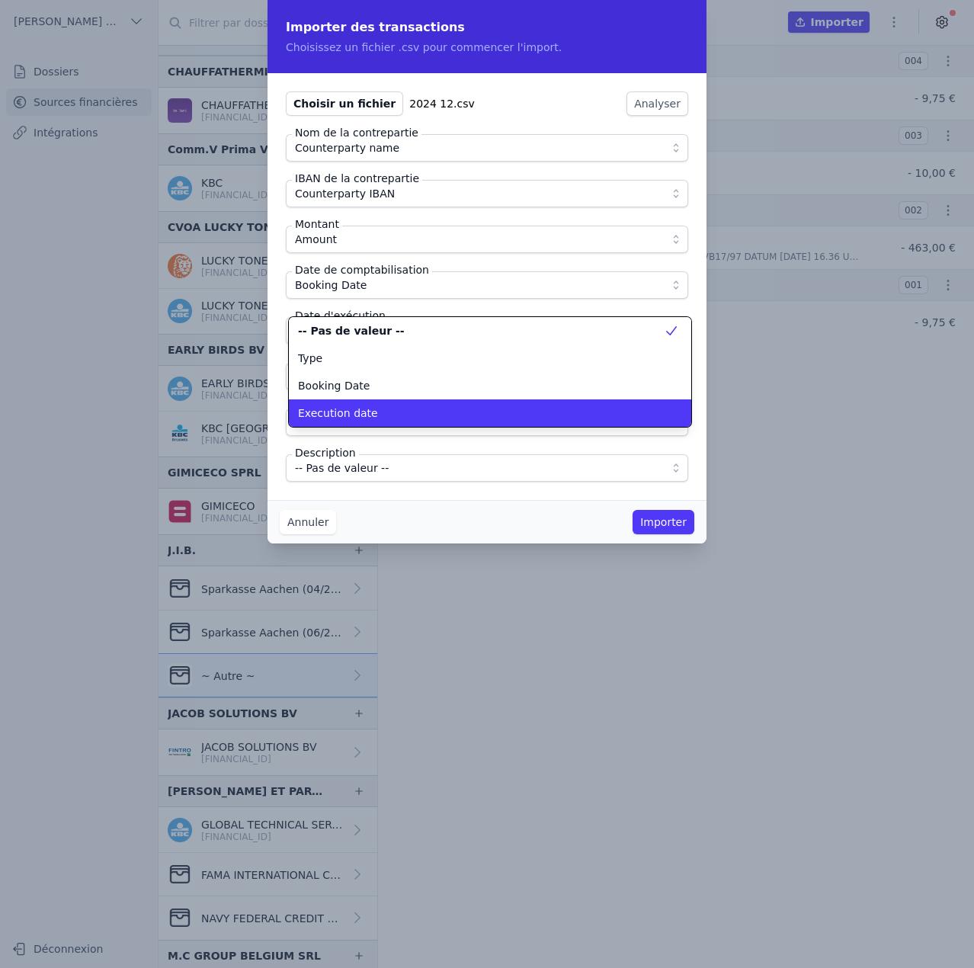
click at [406, 417] on div "Execution date" at bounding box center [481, 412] width 366 height 15
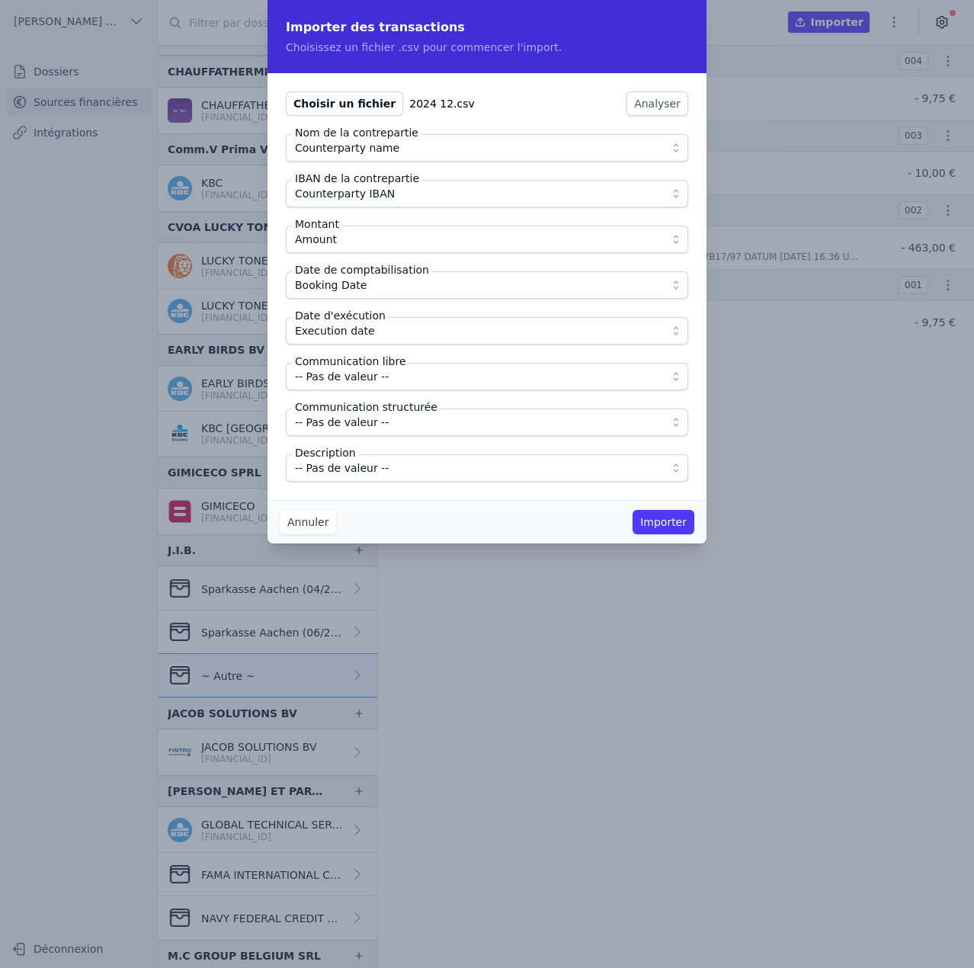
click at [378, 379] on span "-- Pas de valeur --" at bounding box center [342, 376] width 94 height 18
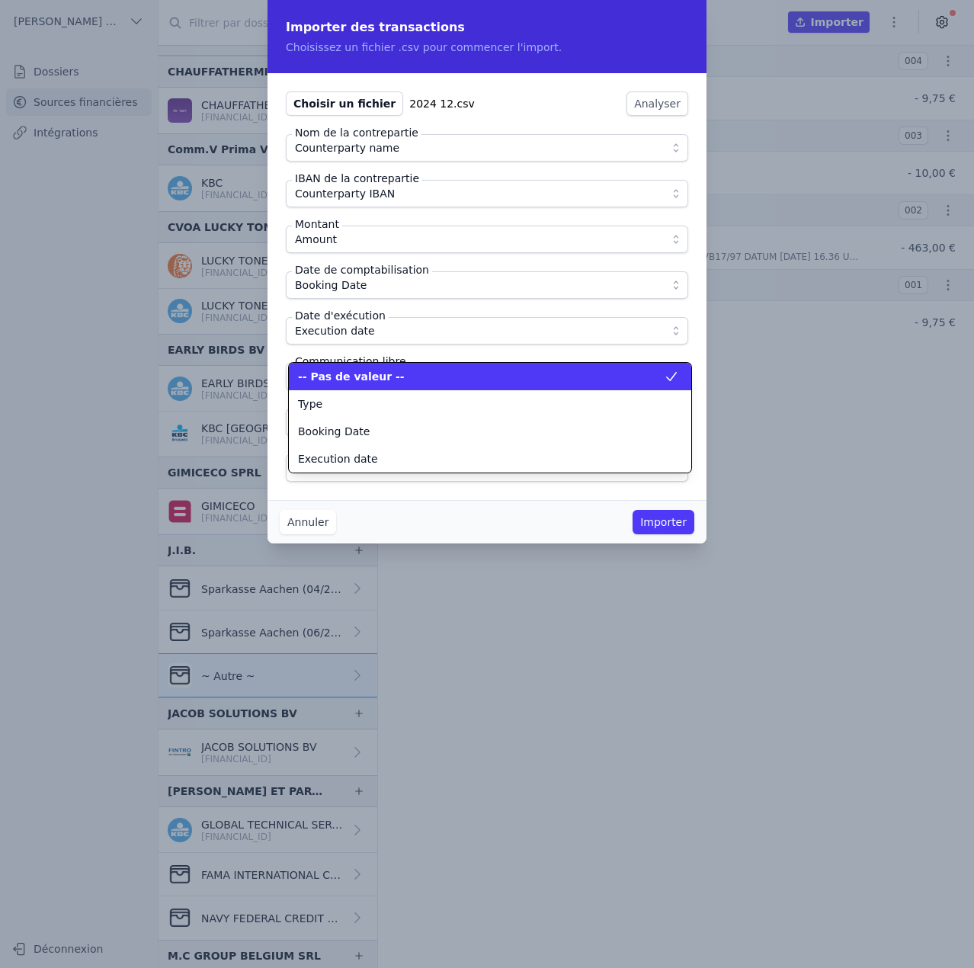
scroll to position [137, 0]
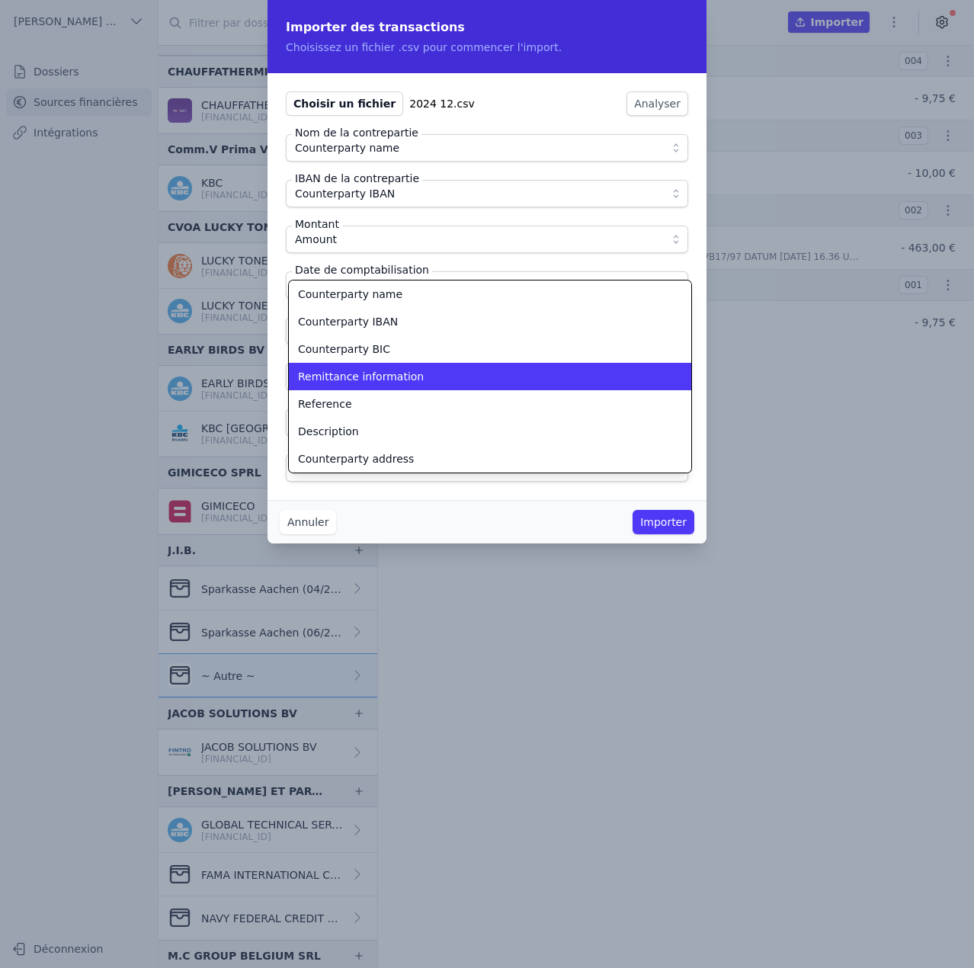
click at [378, 379] on span "Remittance information" at bounding box center [361, 376] width 126 height 15
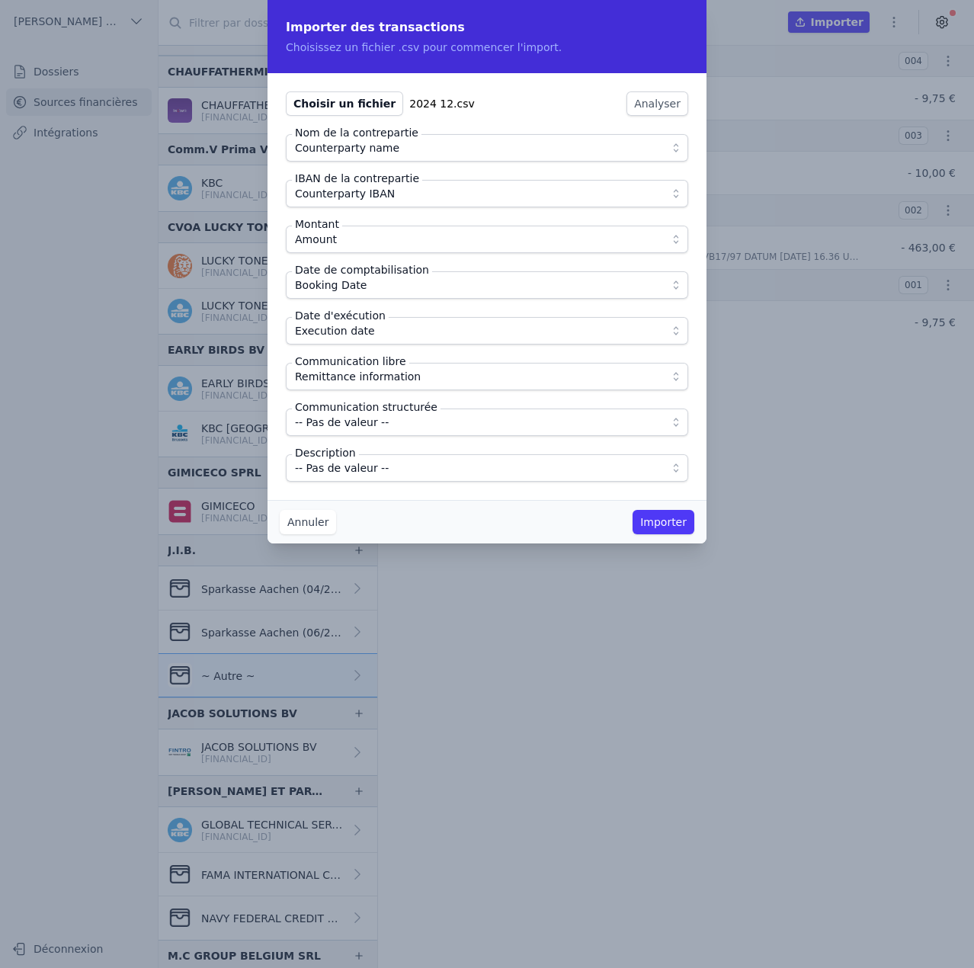
click at [364, 484] on div "Choisir un fichier 2024 12.csv Analyser Nom de la contrepartie Counterparty nam…" at bounding box center [487, 286] width 439 height 427
click at [366, 473] on span "-- Pas de valeur --" at bounding box center [342, 468] width 94 height 18
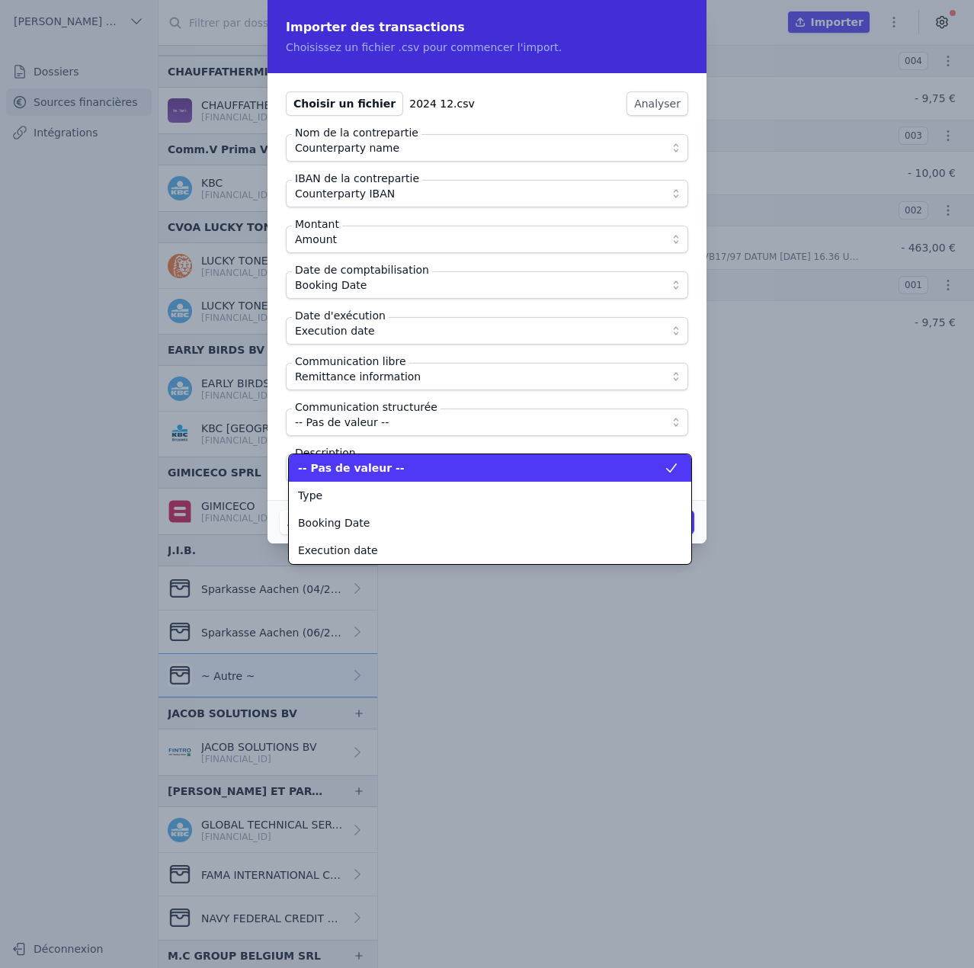
scroll to position [192, 0]
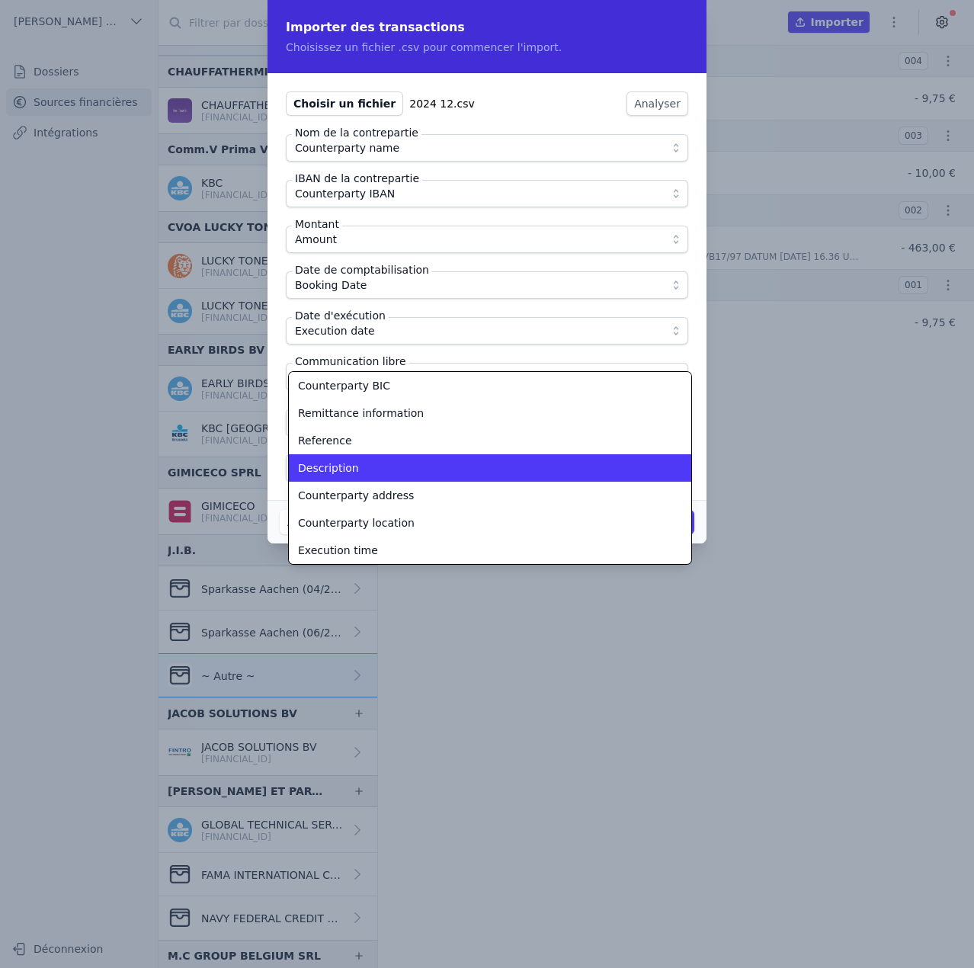
click at [366, 473] on div "Description" at bounding box center [481, 467] width 366 height 15
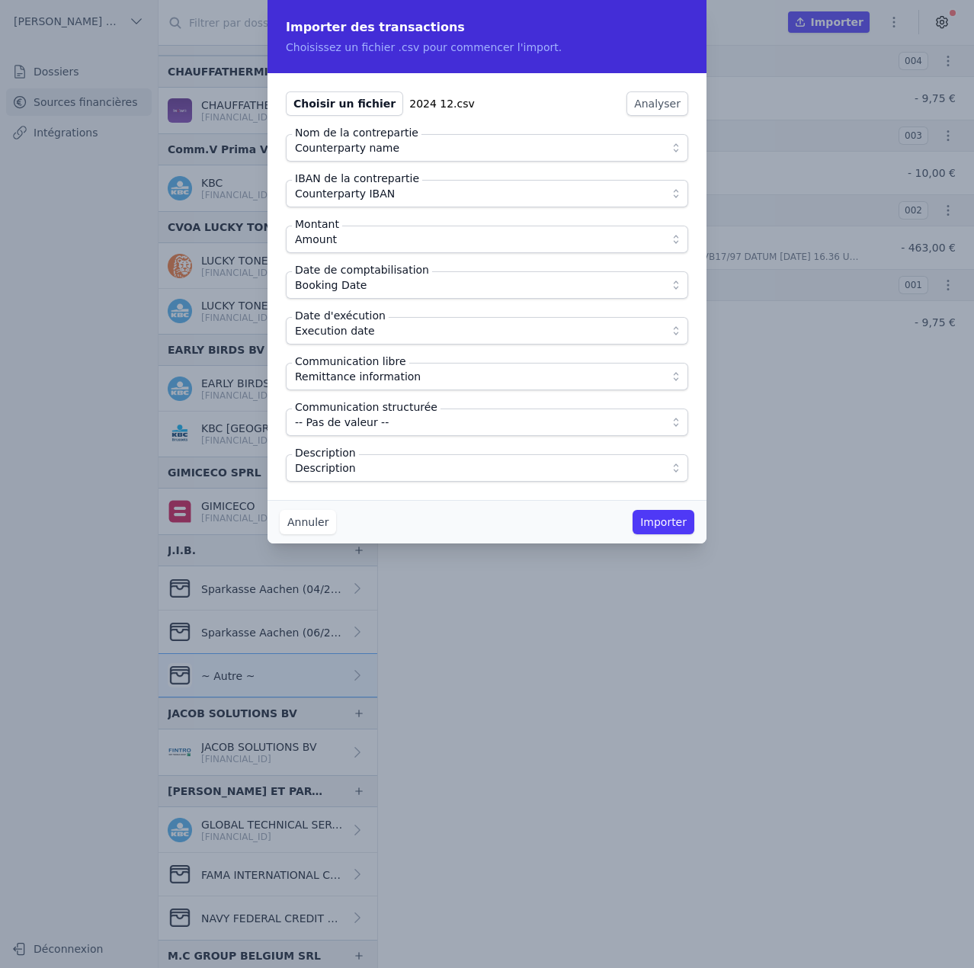
click at [670, 522] on button "Importer" at bounding box center [664, 522] width 62 height 24
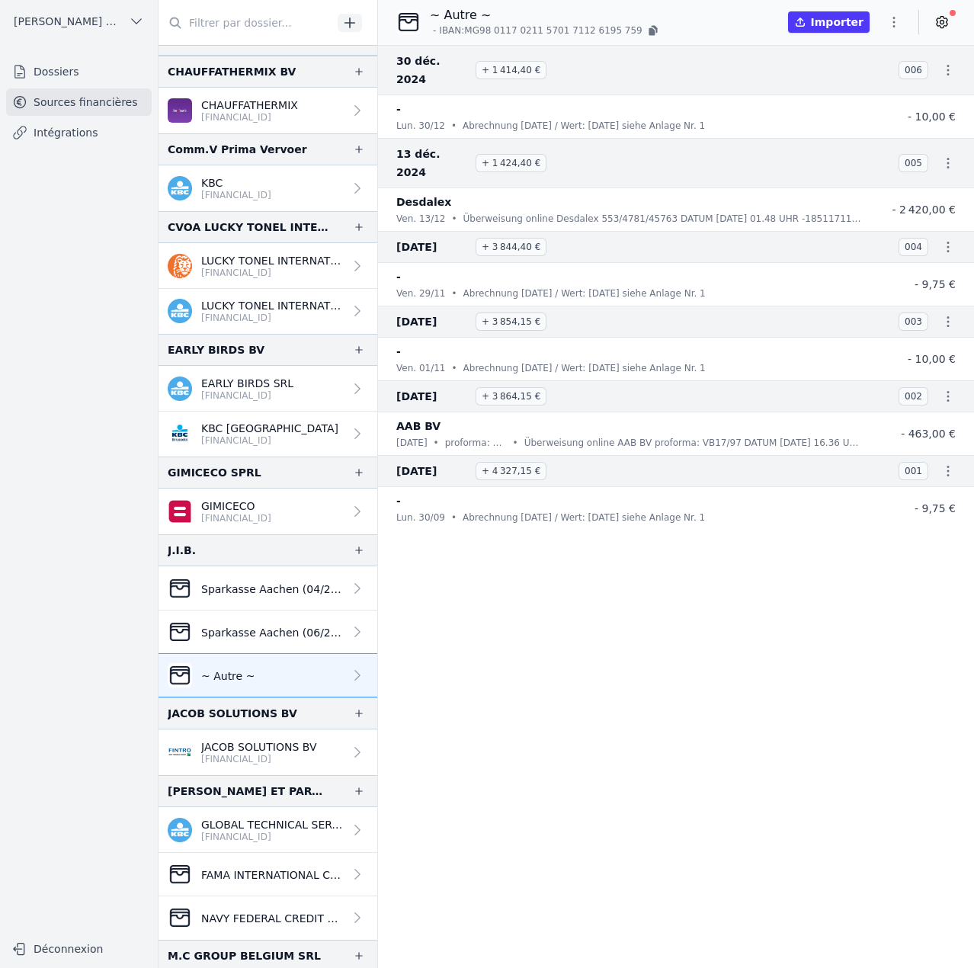
click at [891, 30] on button "button" at bounding box center [894, 22] width 30 height 24
click at [862, 115] on button "Import CSV *" at bounding box center [858, 111] width 110 height 28
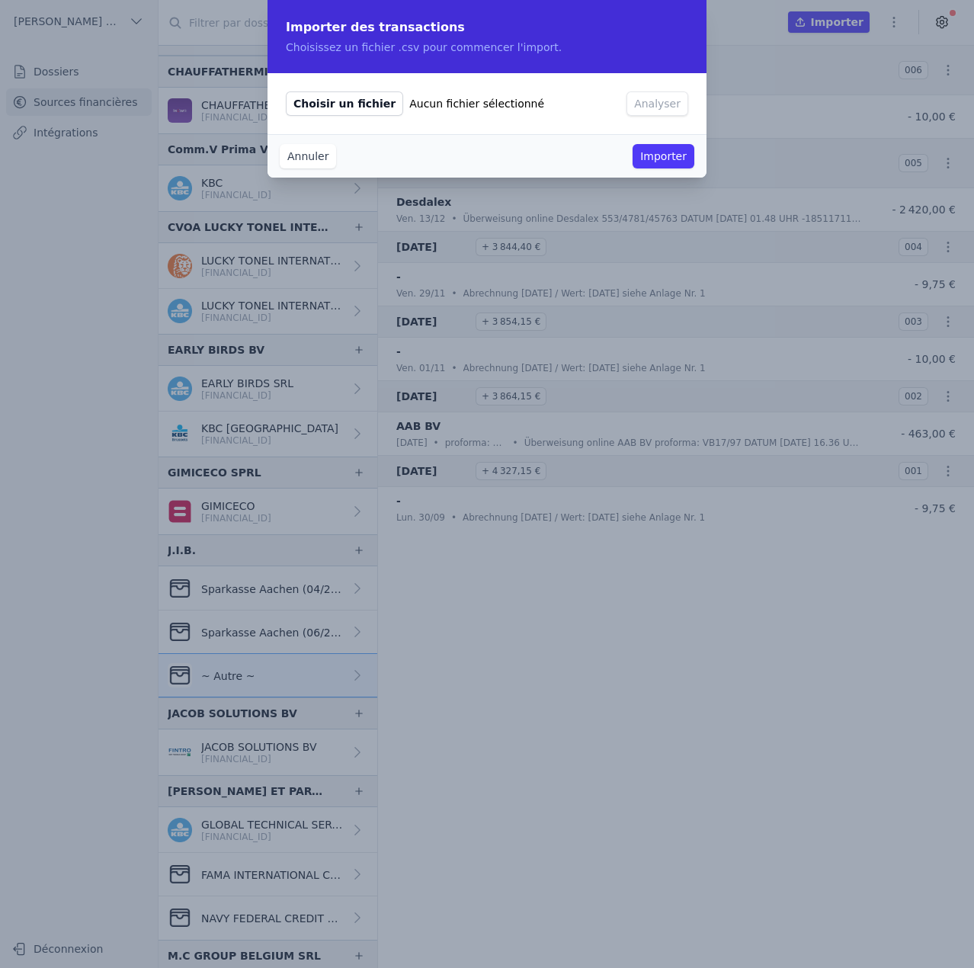
click at [305, 106] on span "Choisir un fichier" at bounding box center [344, 103] width 117 height 24
click at [286, 91] on input "Choisir un fichier Aucun fichier sélectionné" at bounding box center [285, 91] width 1 height 1
type input "C:\fakepath\2025 01.csv"
click at [648, 120] on div "Choisir un fichier 2025 01.csv Analyser" at bounding box center [487, 103] width 439 height 61
click at [655, 106] on button "Analyser" at bounding box center [658, 103] width 62 height 24
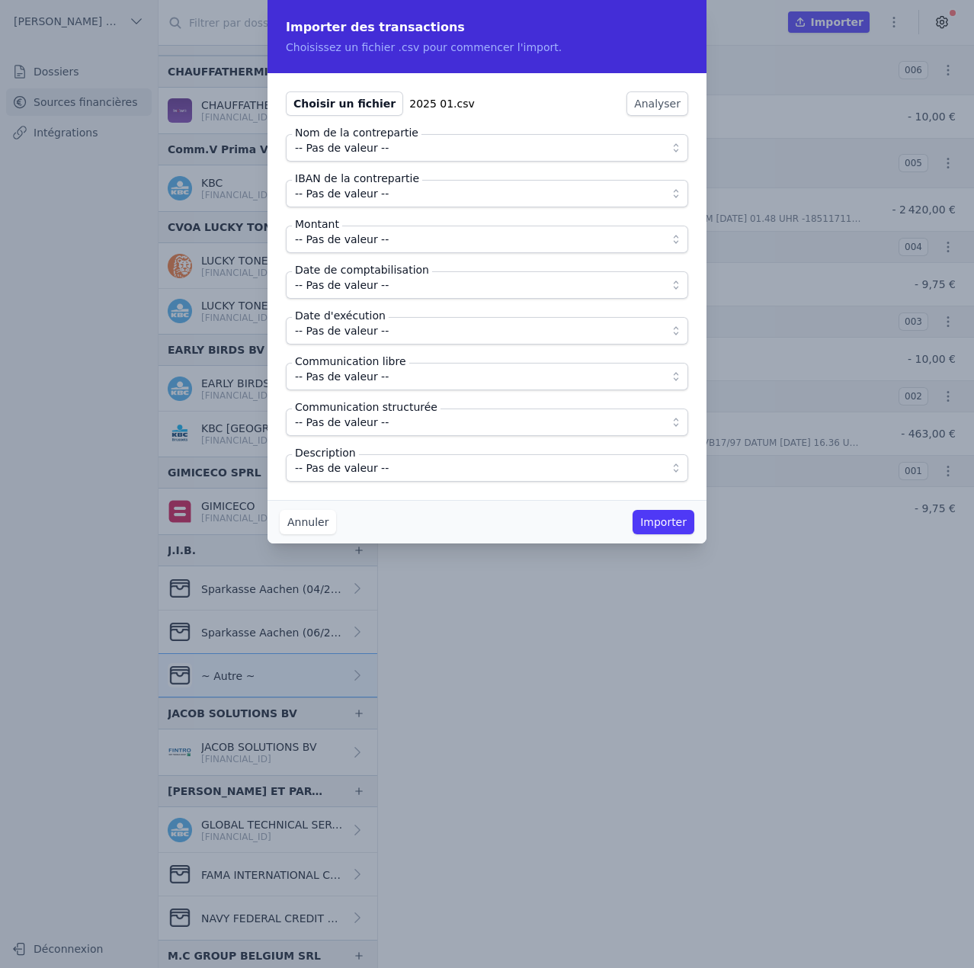
click at [453, 155] on span "-- Pas de valeur --" at bounding box center [476, 148] width 363 height 18
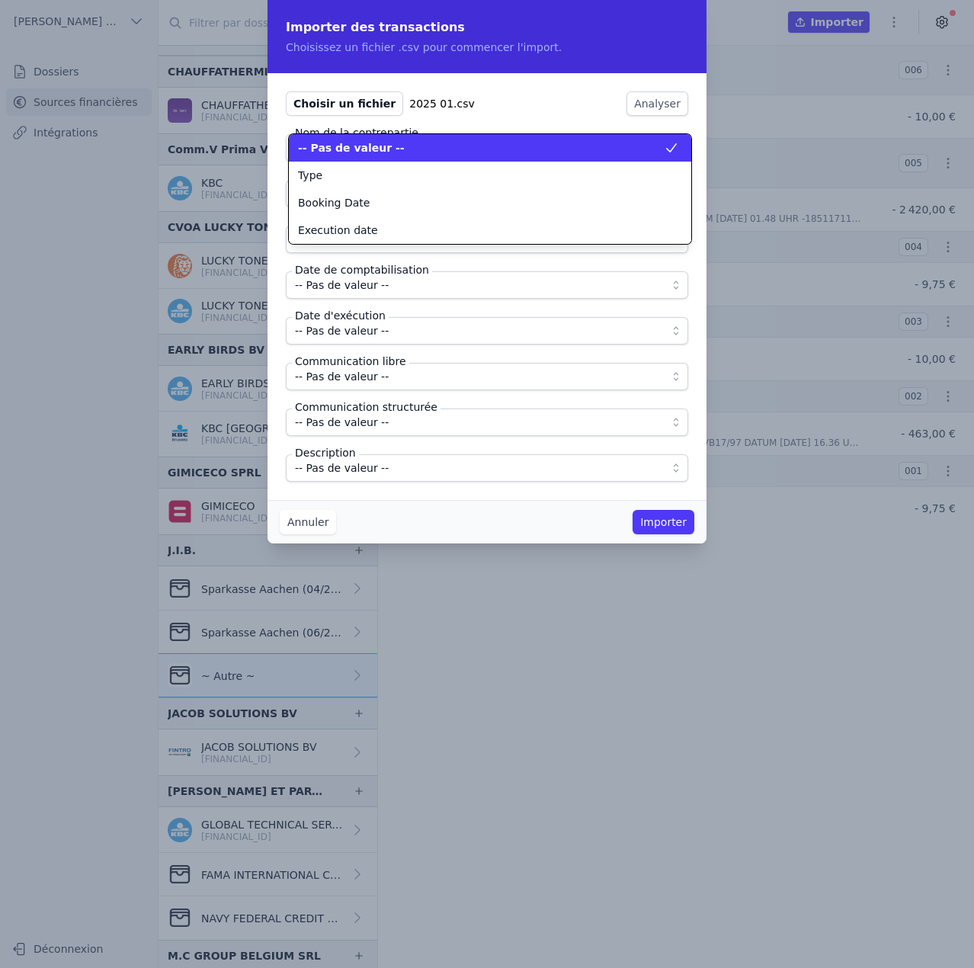
scroll to position [0, 0]
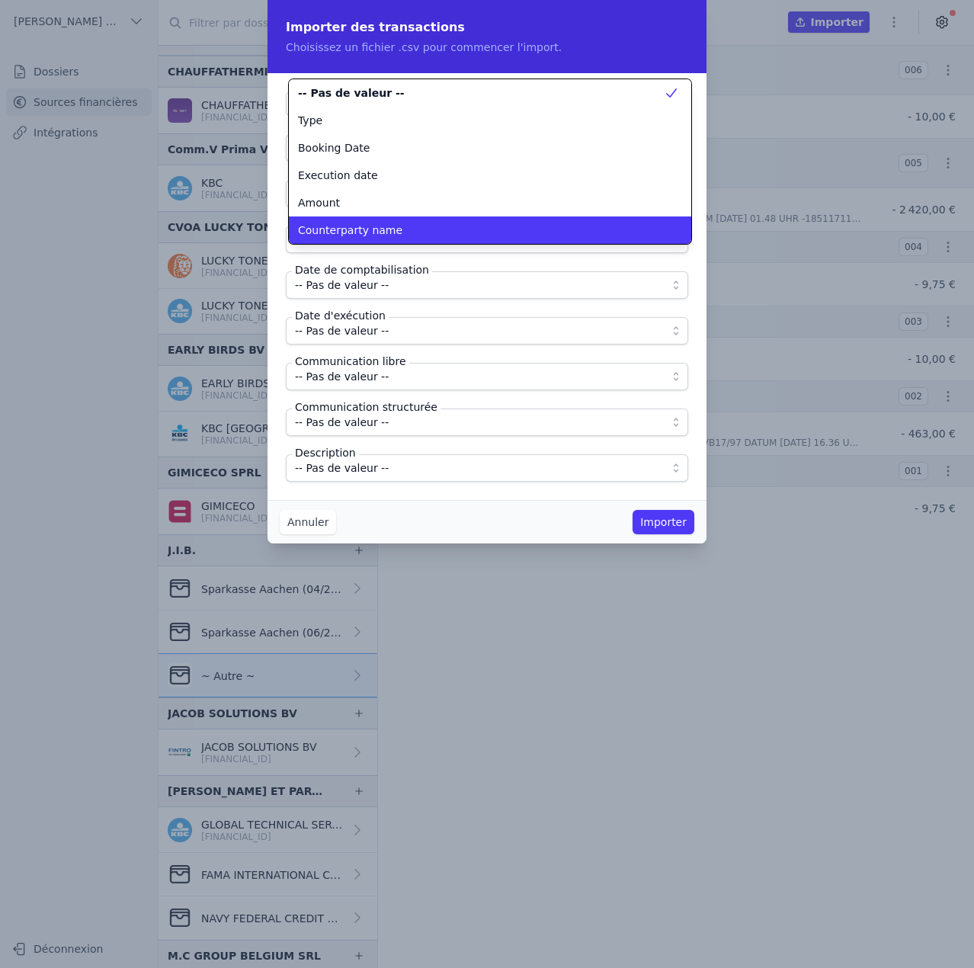
click at [386, 224] on span "Counterparty name" at bounding box center [350, 230] width 104 height 15
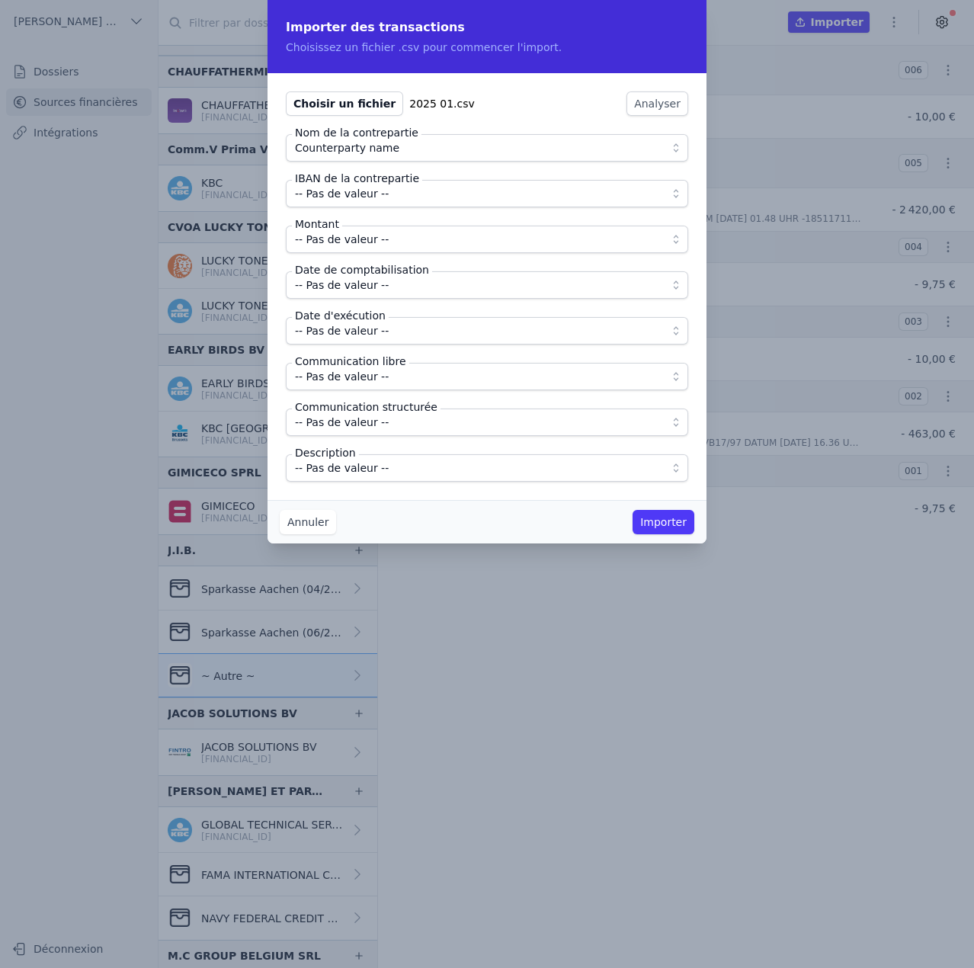
click at [388, 202] on span "-- Pas de valeur --" at bounding box center [476, 193] width 363 height 18
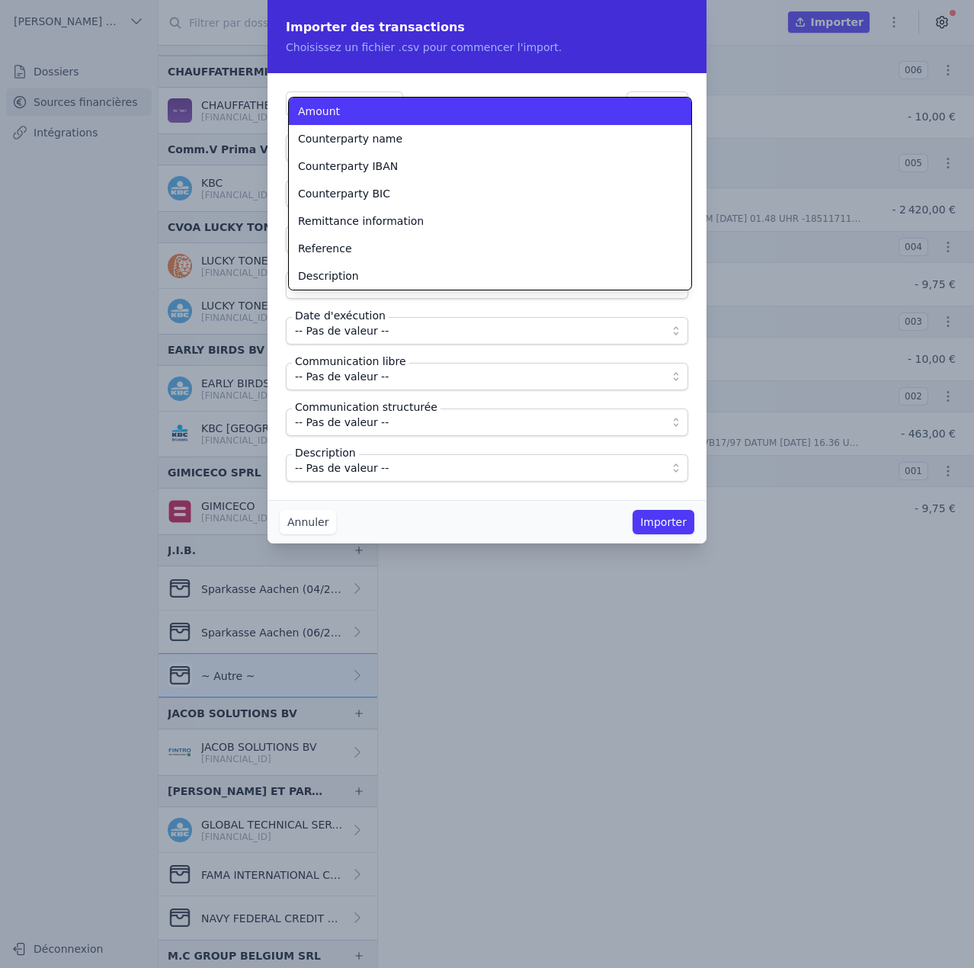
scroll to position [134, 0]
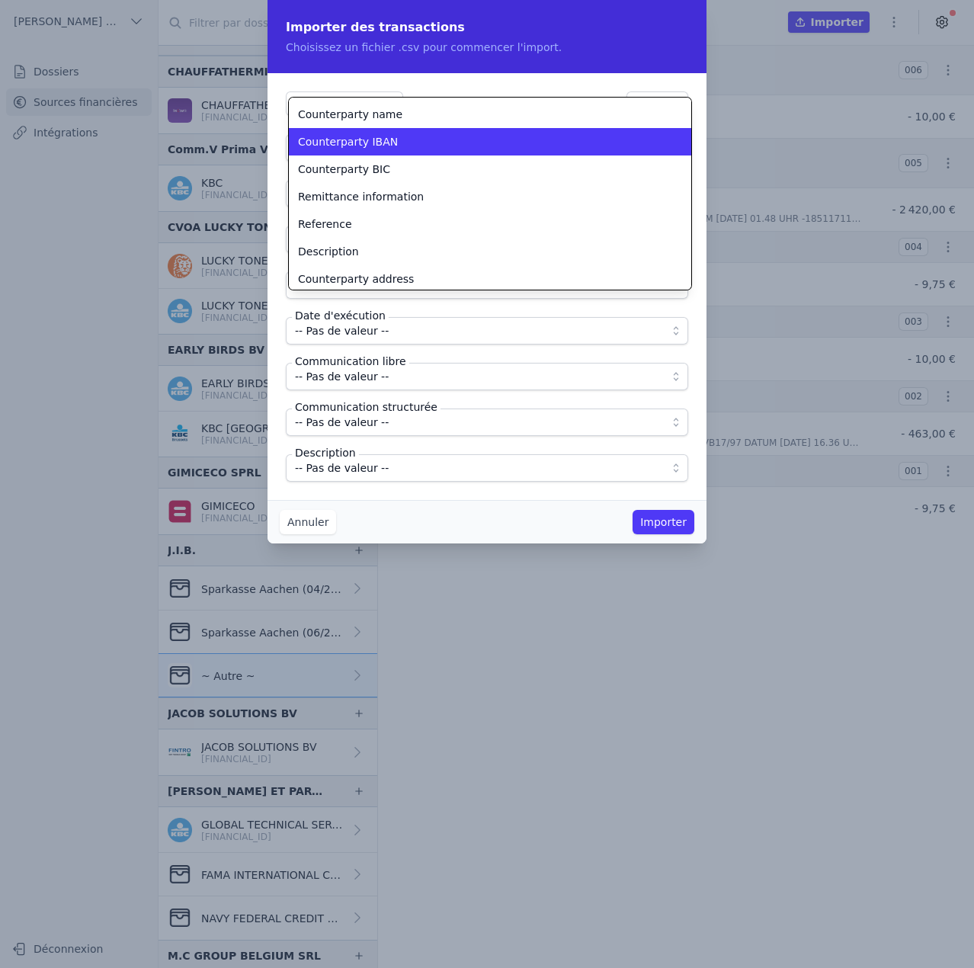
click at [385, 146] on span "Counterparty IBAN" at bounding box center [348, 141] width 100 height 15
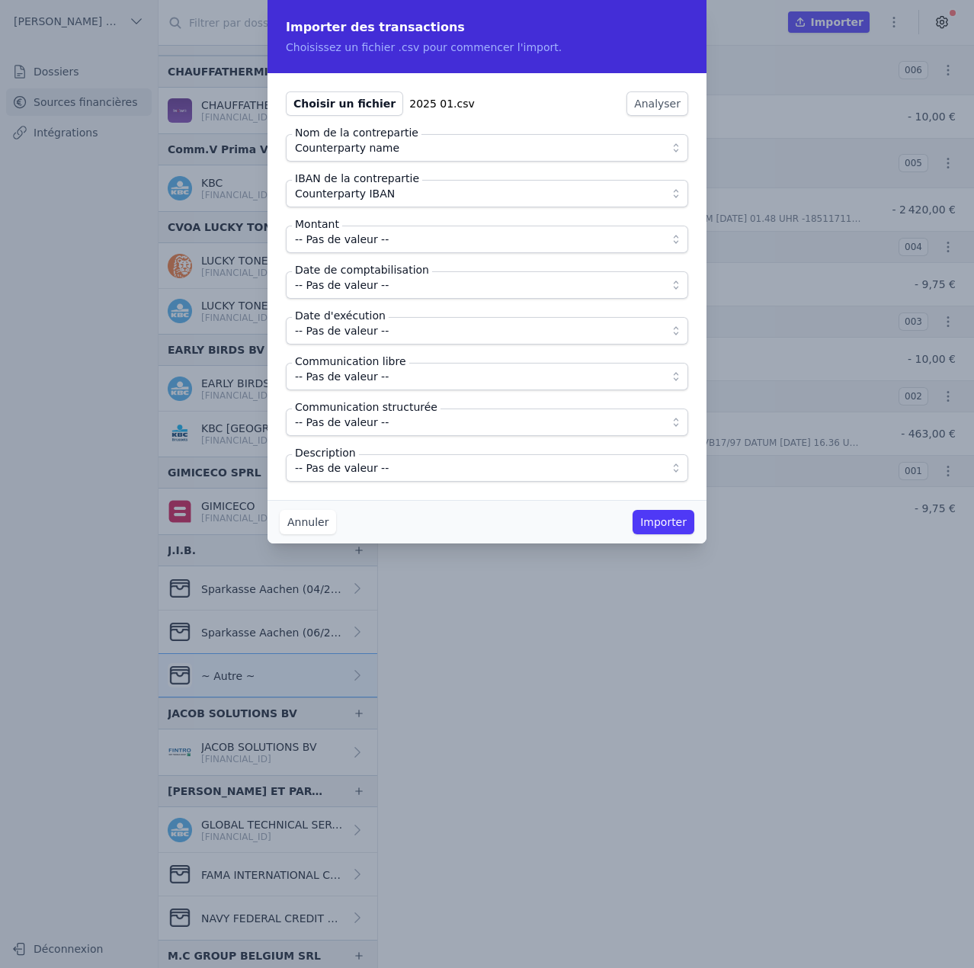
click at [373, 241] on span "-- Pas de valeur --" at bounding box center [342, 239] width 94 height 18
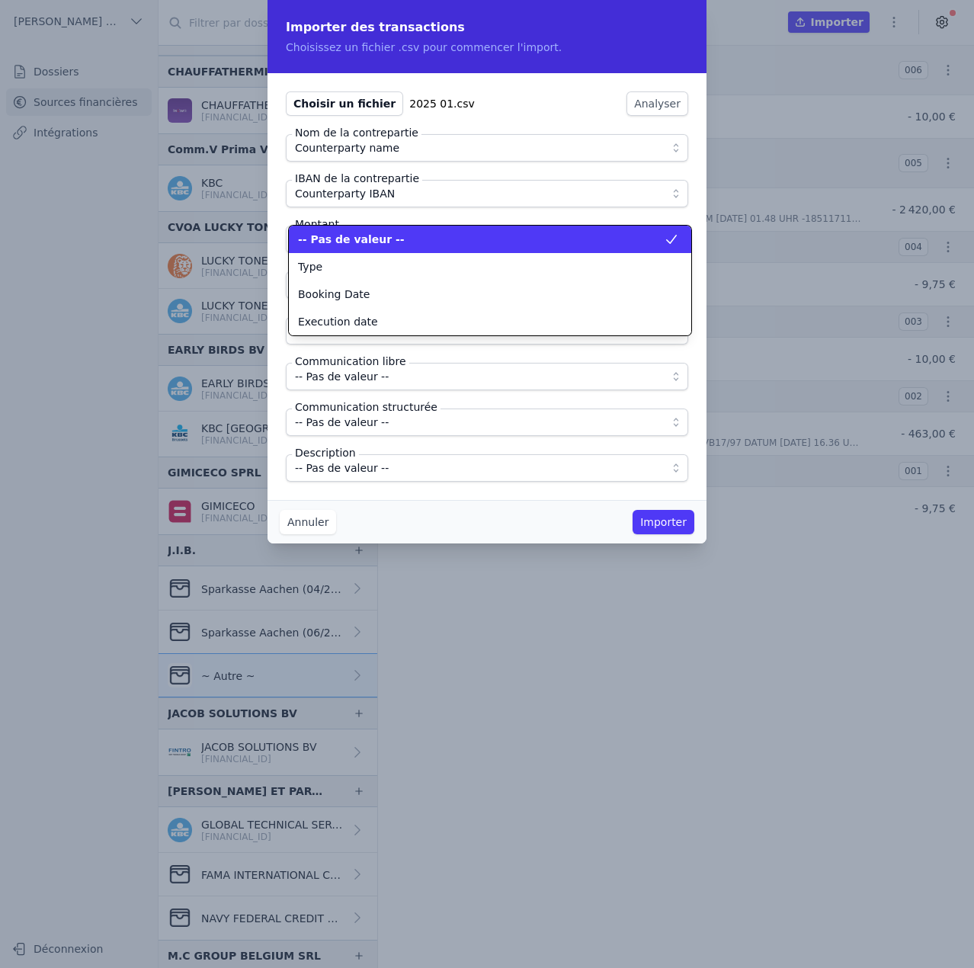
scroll to position [0, 0]
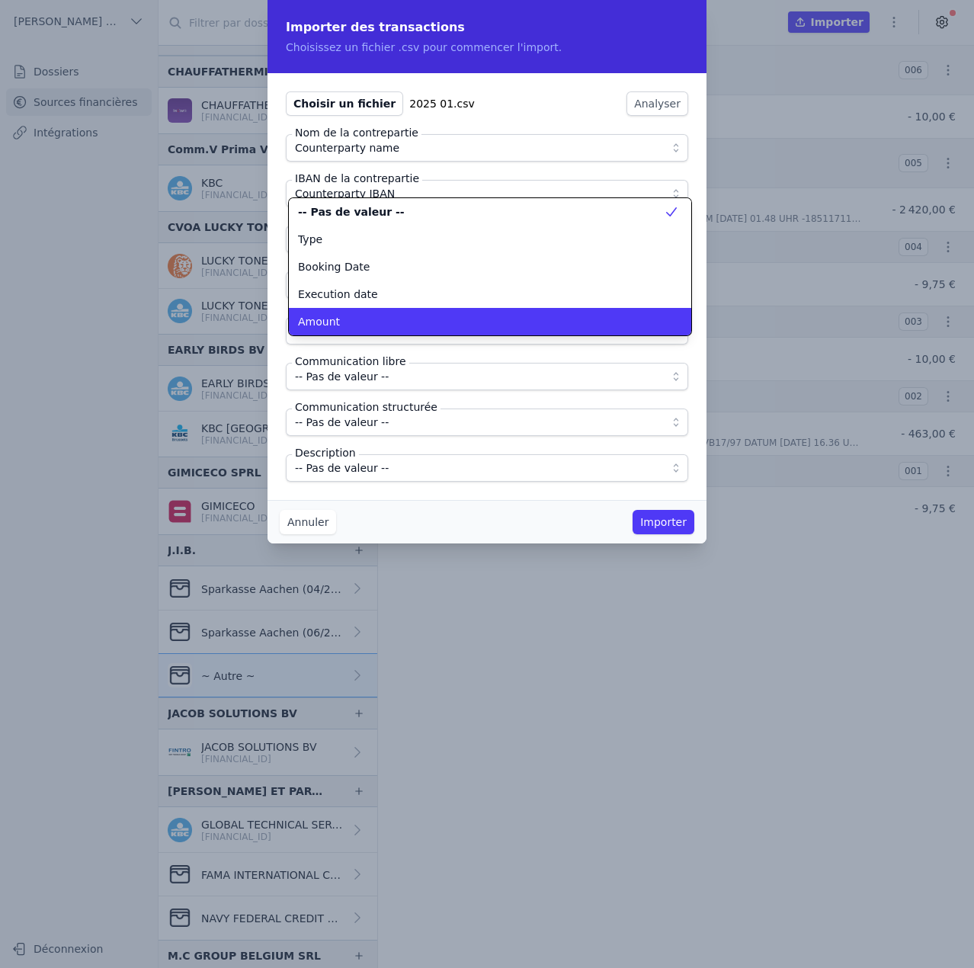
click at [365, 310] on li "Amount" at bounding box center [490, 321] width 402 height 27
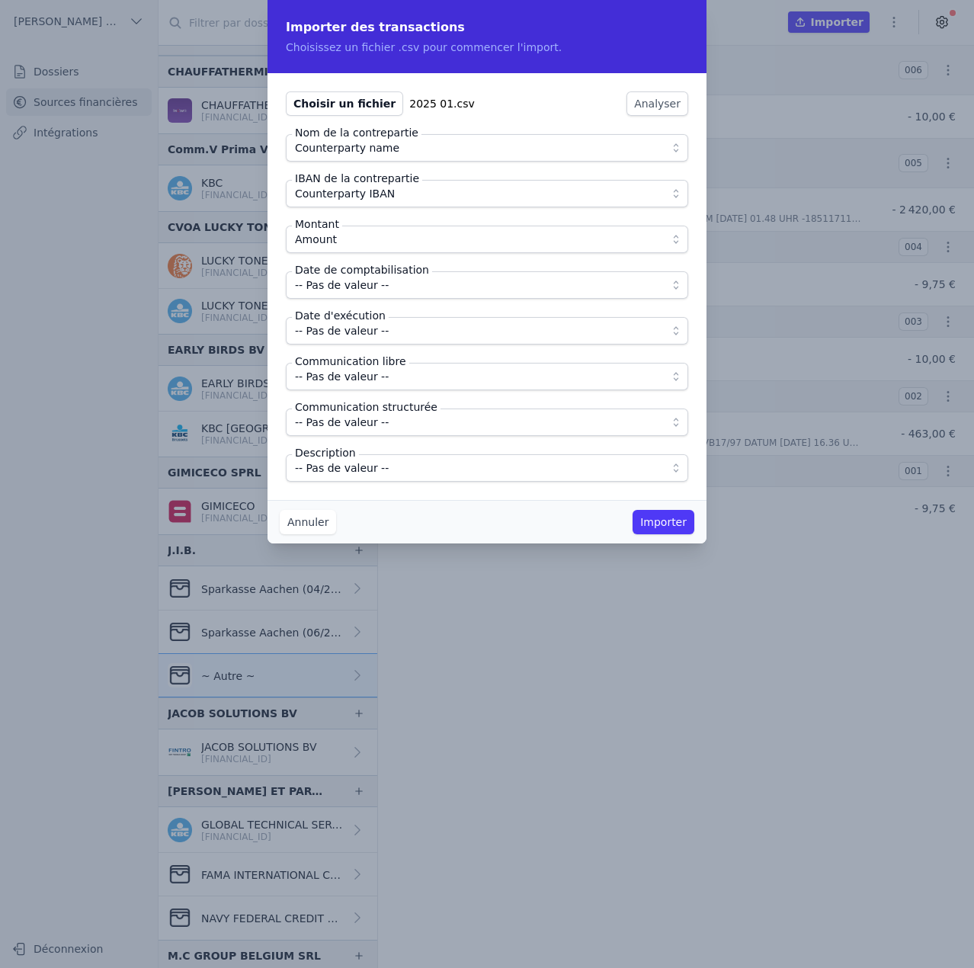
click at [367, 279] on span "-- Pas de valeur --" at bounding box center [342, 285] width 94 height 18
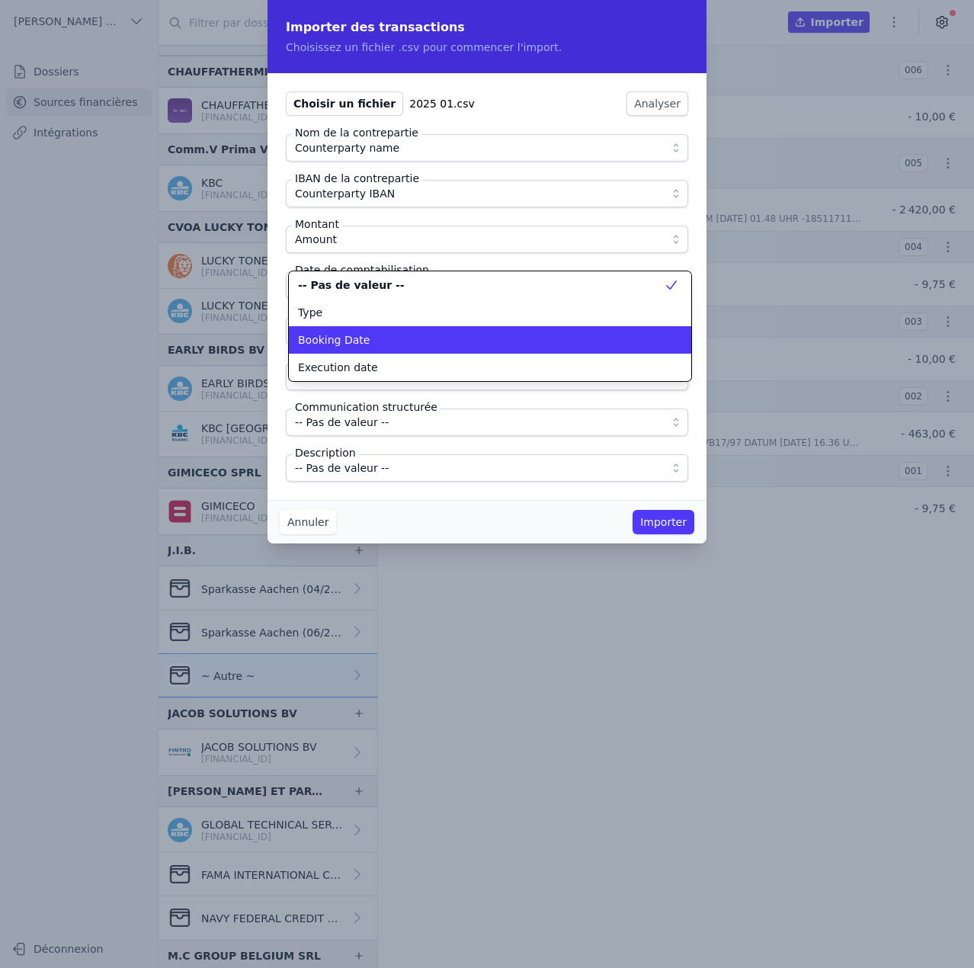
click at [365, 336] on div "Booking Date" at bounding box center [481, 339] width 366 height 15
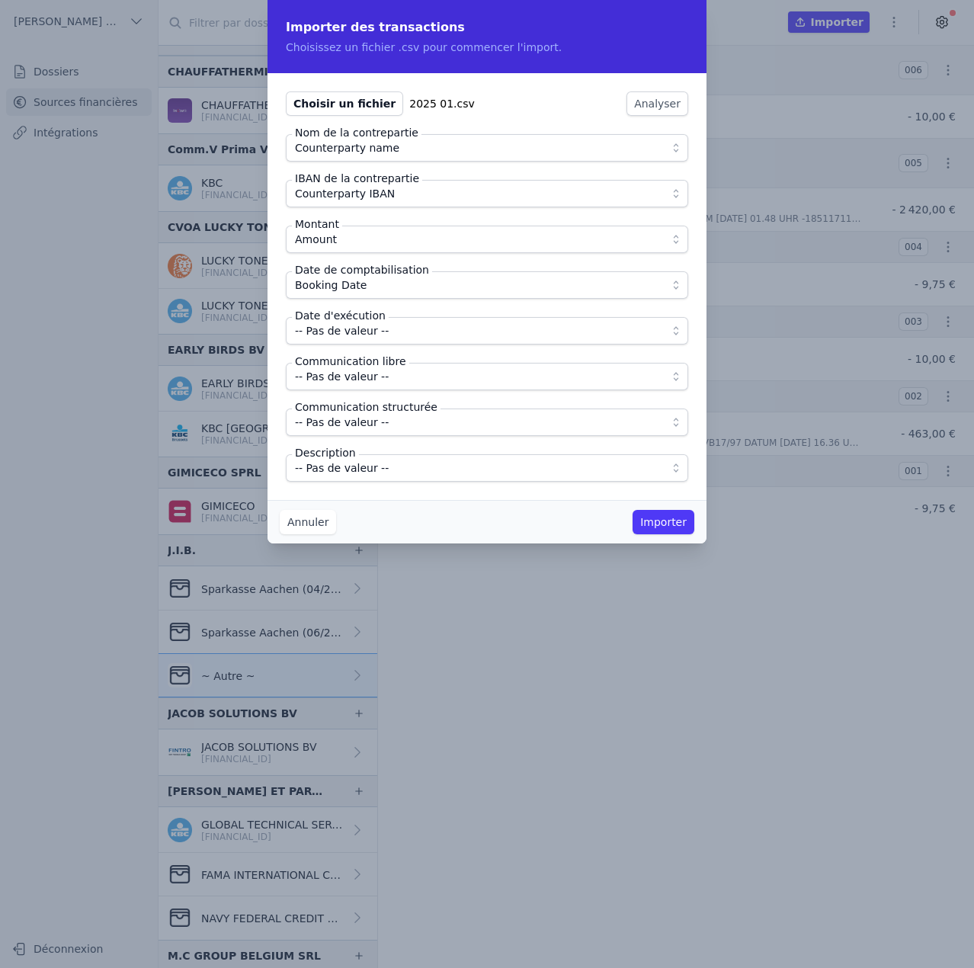
click at [365, 336] on span "-- Pas de valeur --" at bounding box center [342, 331] width 94 height 18
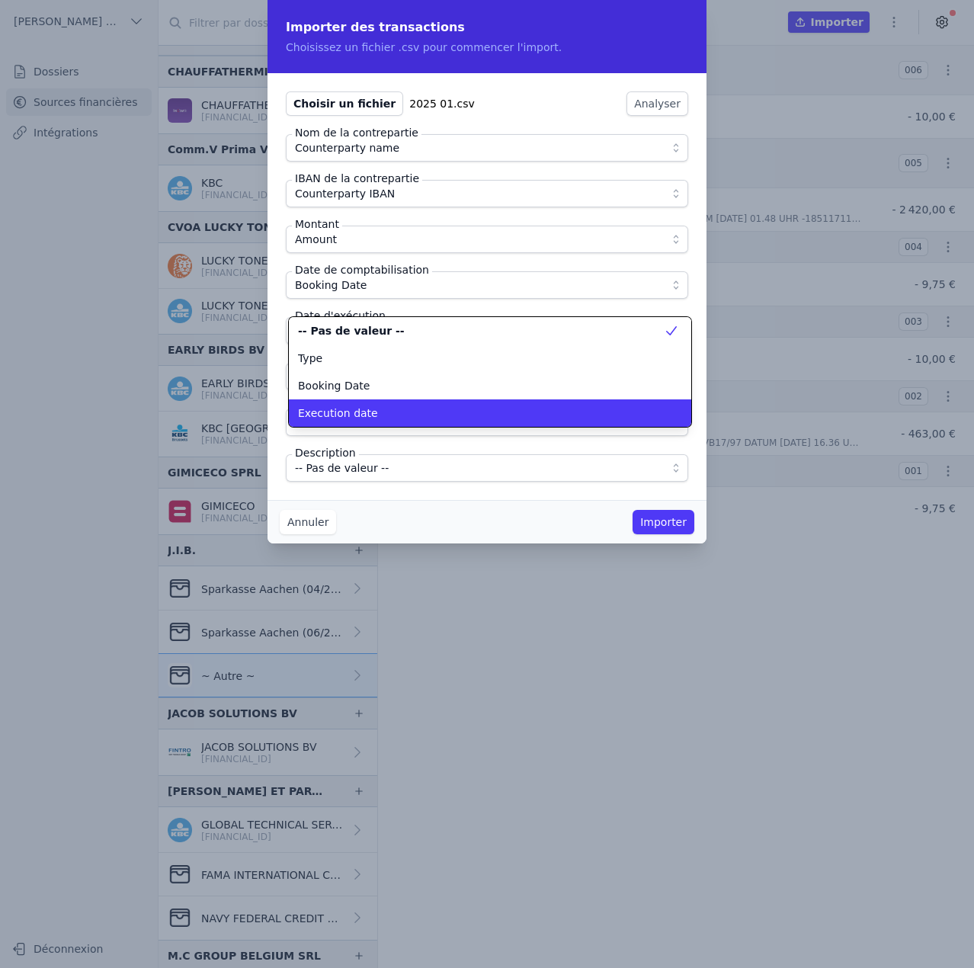
click at [374, 421] on li "Execution date" at bounding box center [490, 412] width 402 height 27
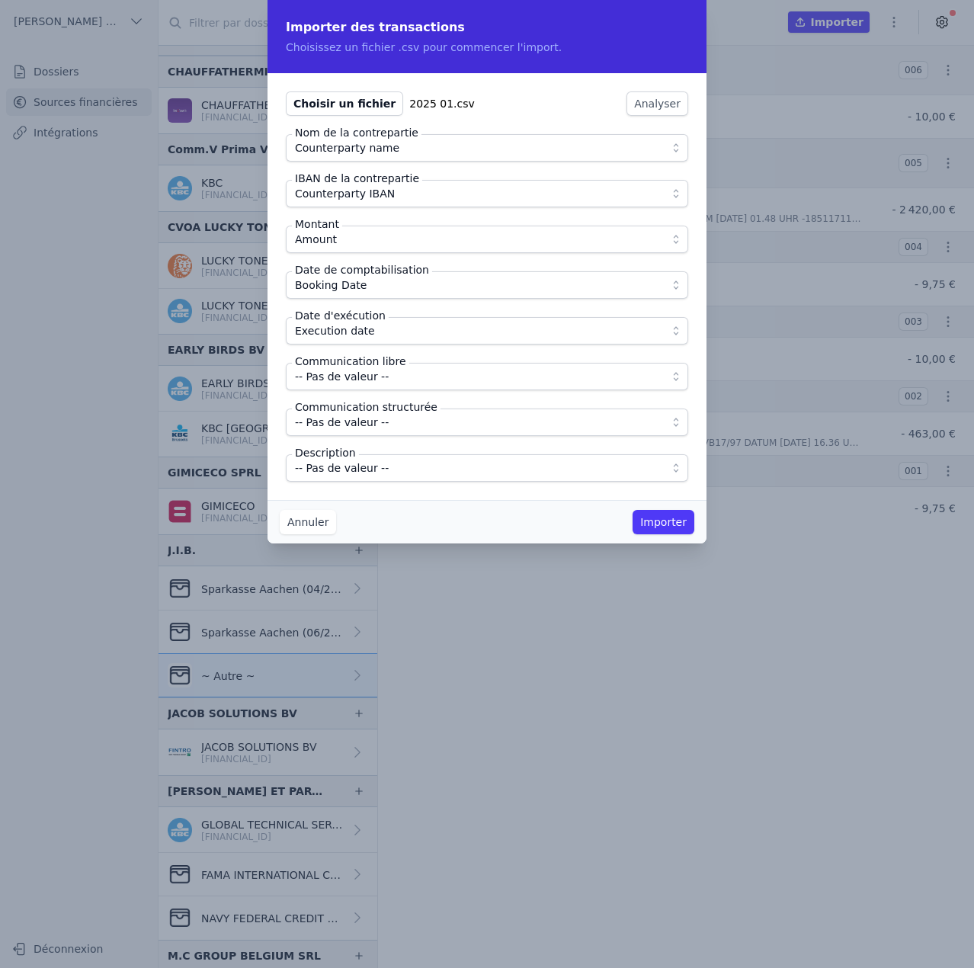
click at [380, 373] on span "-- Pas de valeur --" at bounding box center [342, 376] width 94 height 18
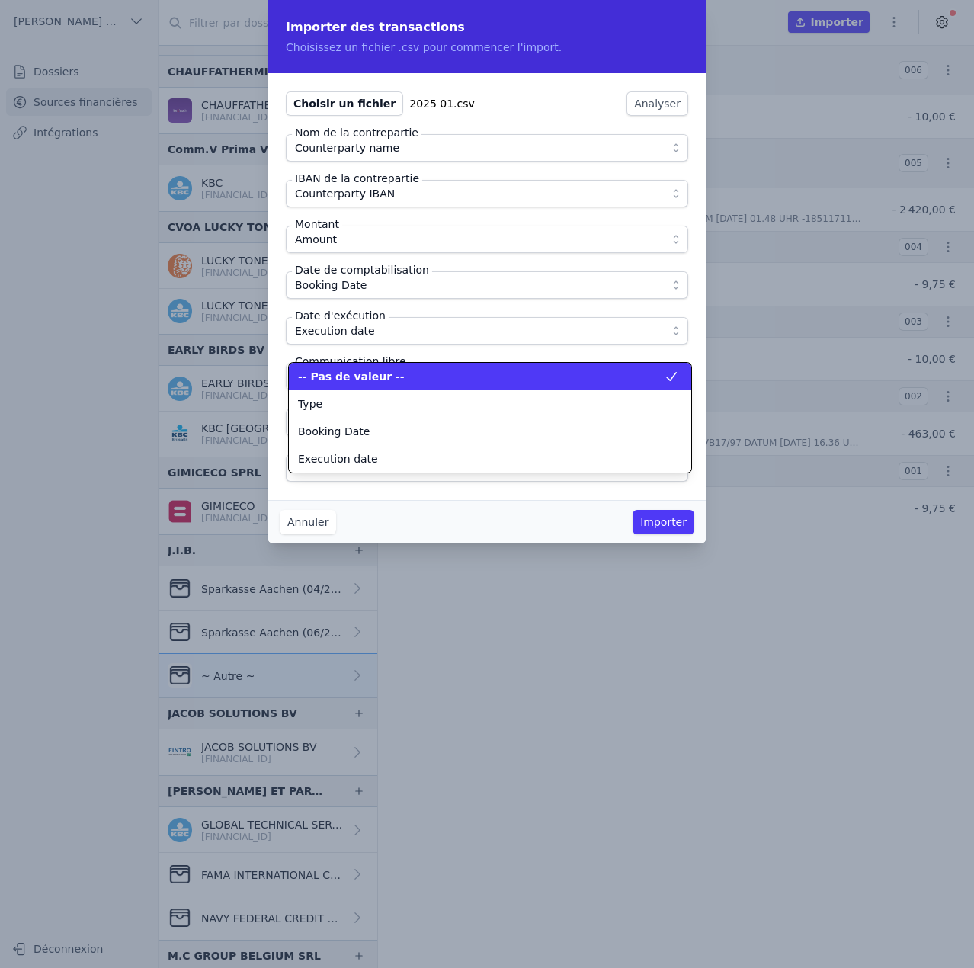
scroll to position [137, 0]
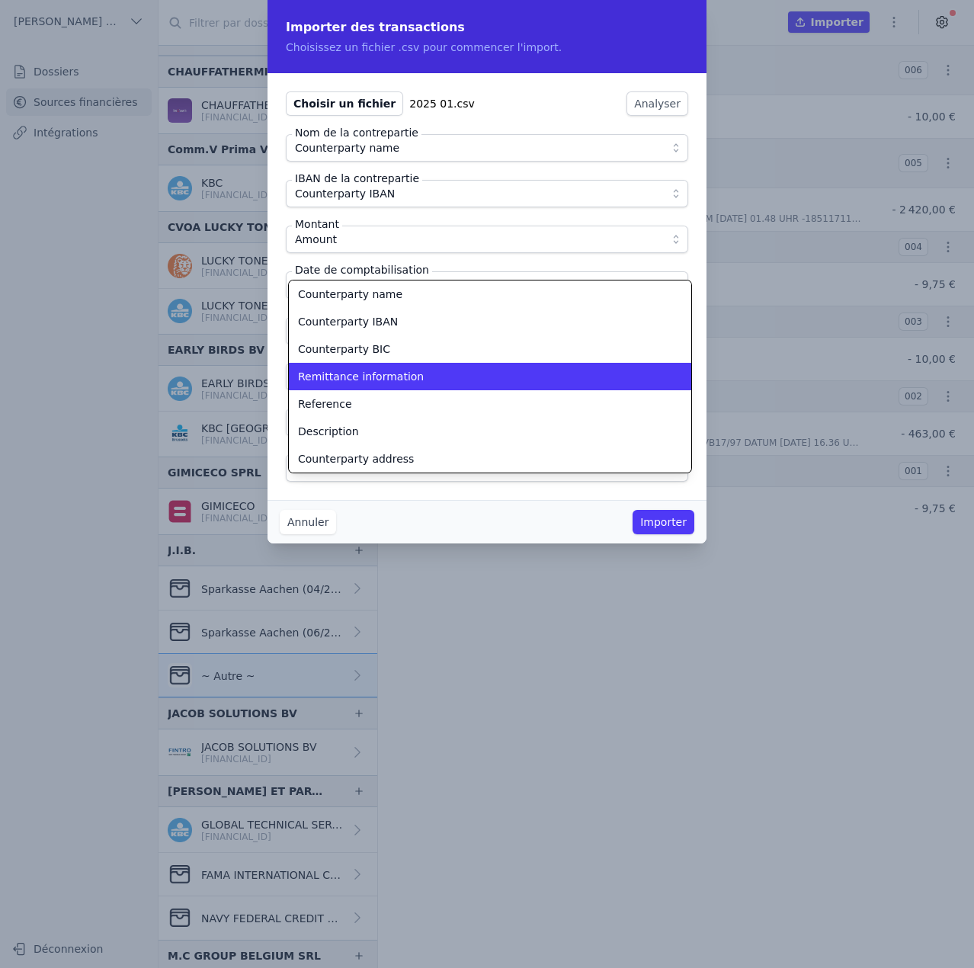
click at [380, 373] on span "Remittance information" at bounding box center [361, 376] width 126 height 15
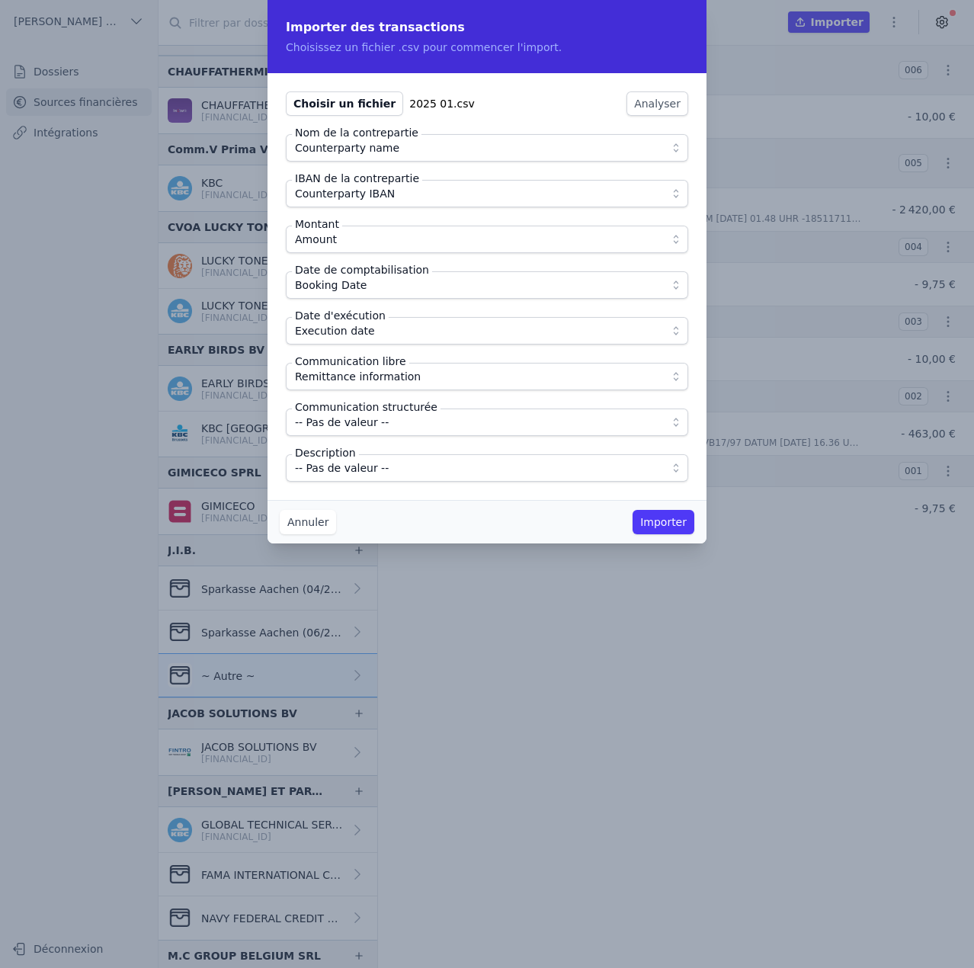
click at [386, 427] on span "-- Pas de valeur --" at bounding box center [476, 422] width 363 height 18
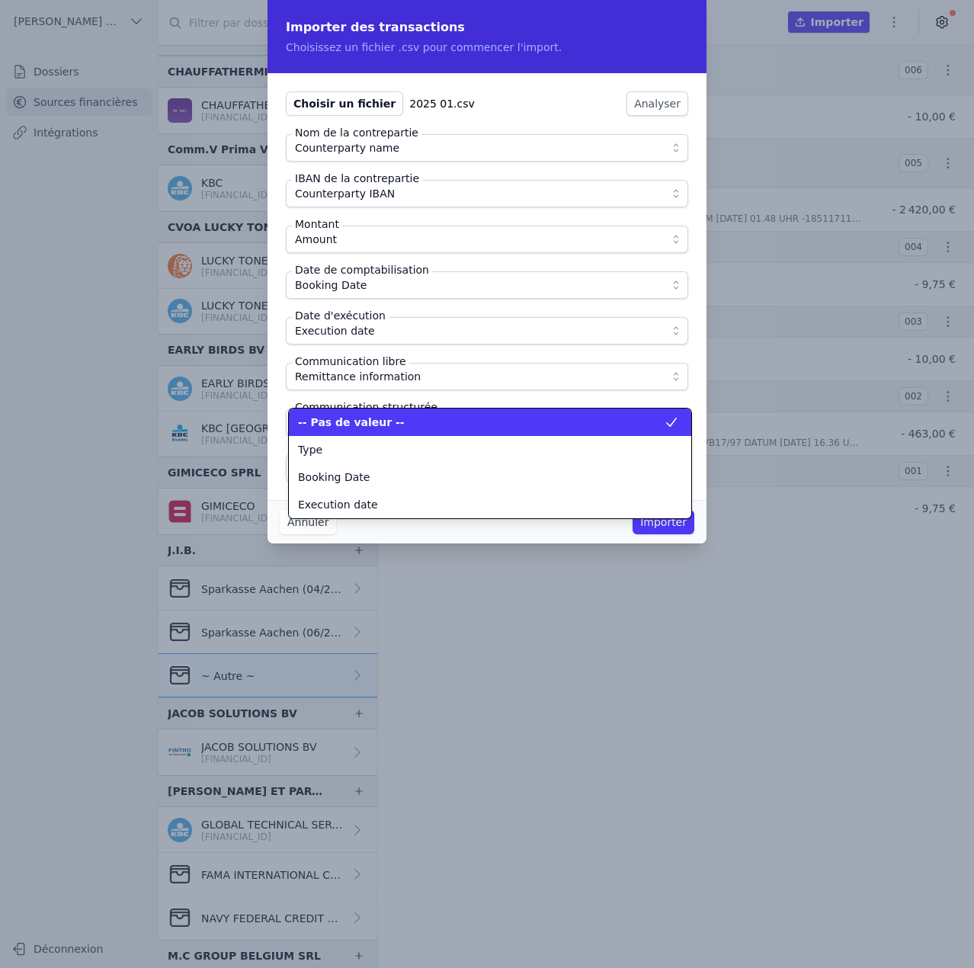
click at [386, 427] on div "-- Pas de valeur --" at bounding box center [481, 422] width 366 height 15
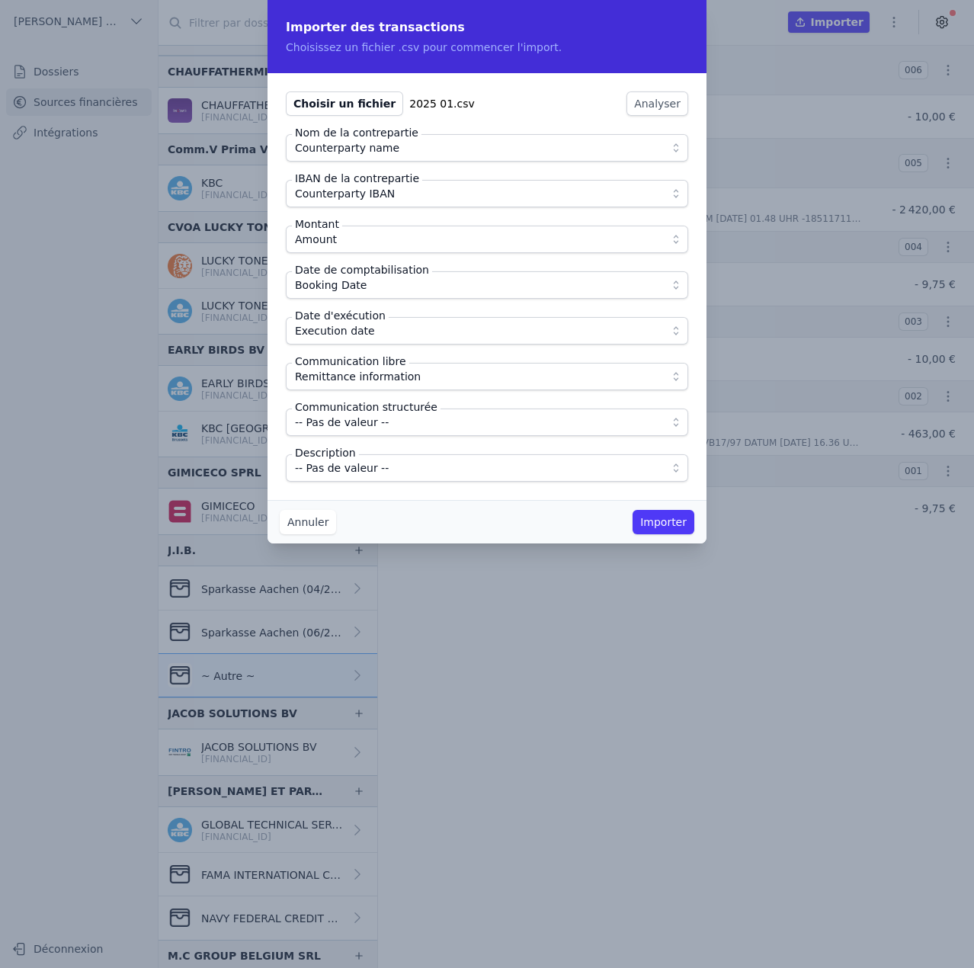
click at [385, 460] on span "-- Pas de valeur --" at bounding box center [476, 468] width 363 height 18
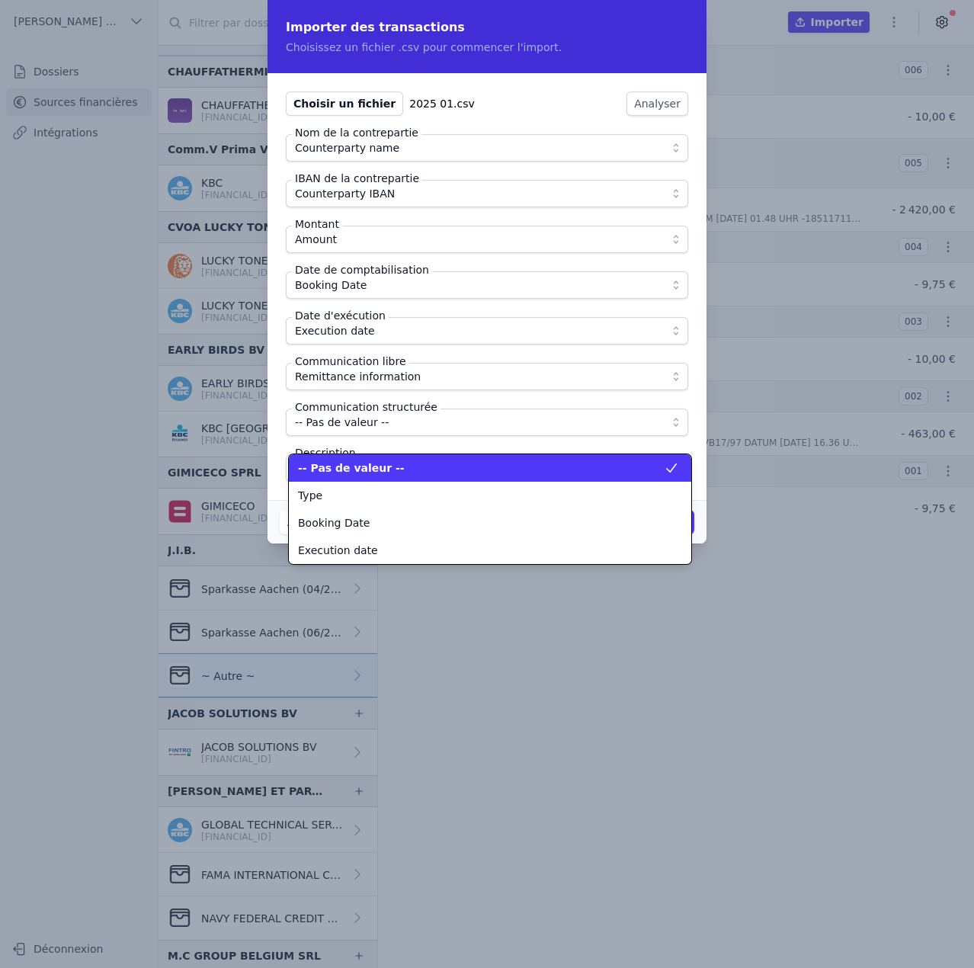
scroll to position [192, 0]
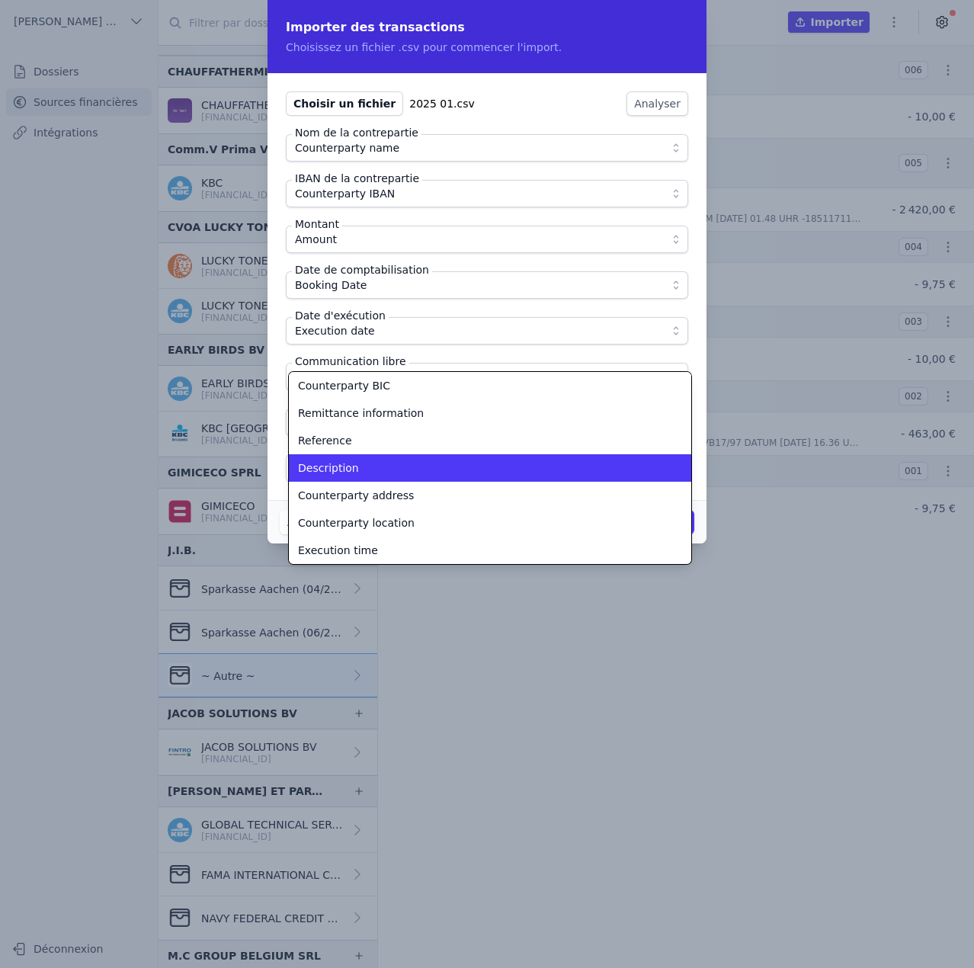
click at [385, 460] on div "Description" at bounding box center [481, 467] width 366 height 15
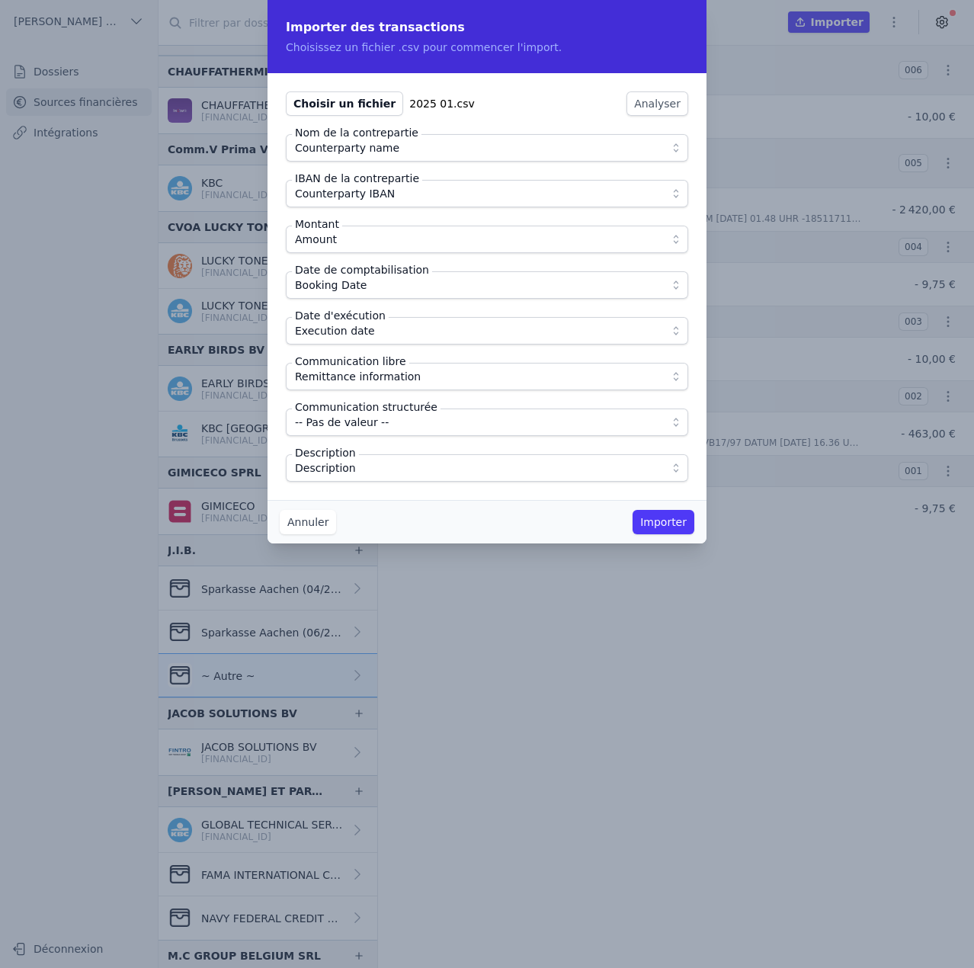
click at [657, 517] on button "Importer" at bounding box center [664, 522] width 62 height 24
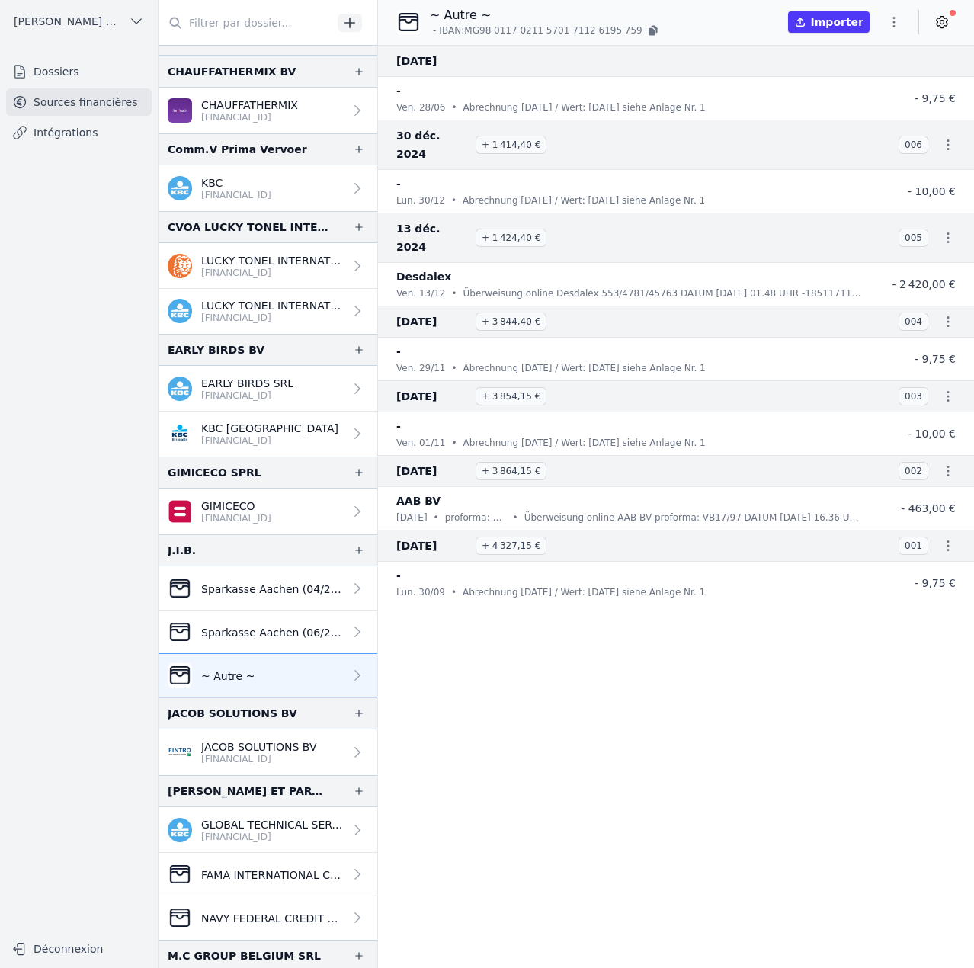
click at [895, 27] on icon "button" at bounding box center [893, 21] width 15 height 15
click at [837, 113] on button "Import CSV *" at bounding box center [858, 111] width 110 height 28
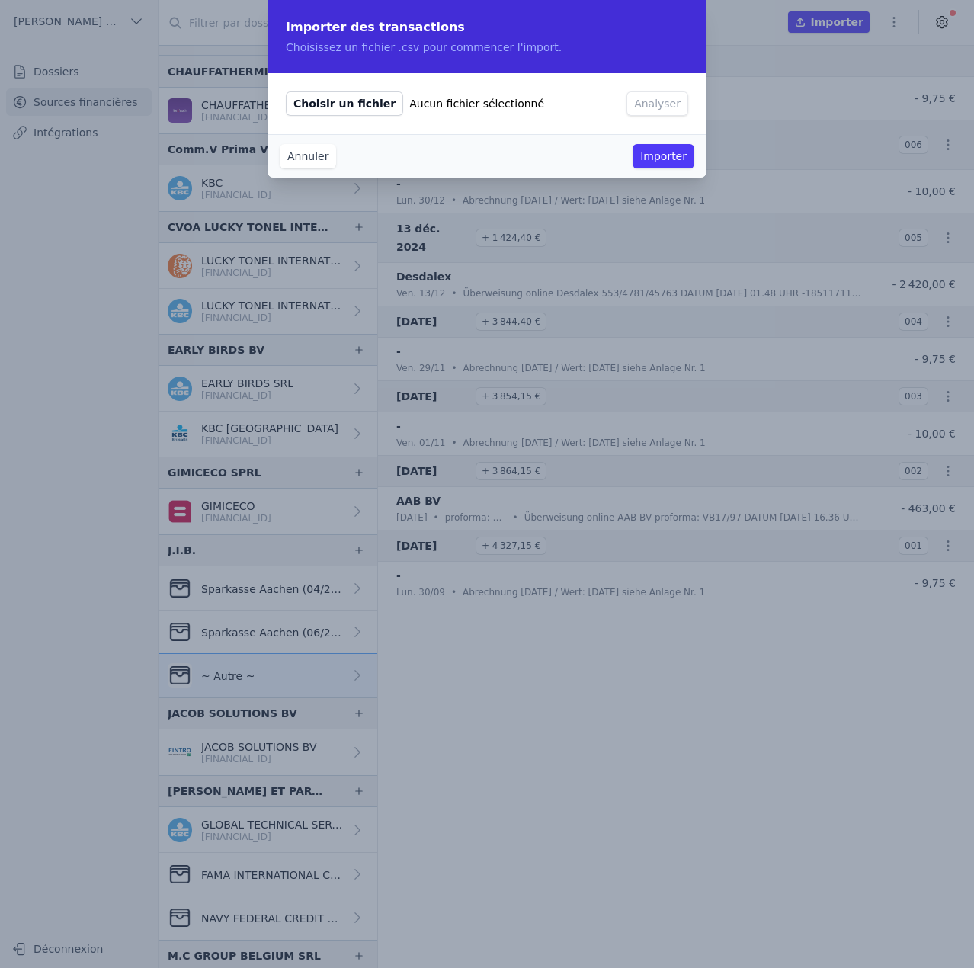
click at [327, 114] on span "Choisir un fichier" at bounding box center [344, 103] width 117 height 24
click at [286, 91] on input "Choisir un fichier Aucun fichier sélectionné" at bounding box center [285, 91] width 1 height 1
click at [316, 158] on button "Annuler" at bounding box center [308, 156] width 56 height 24
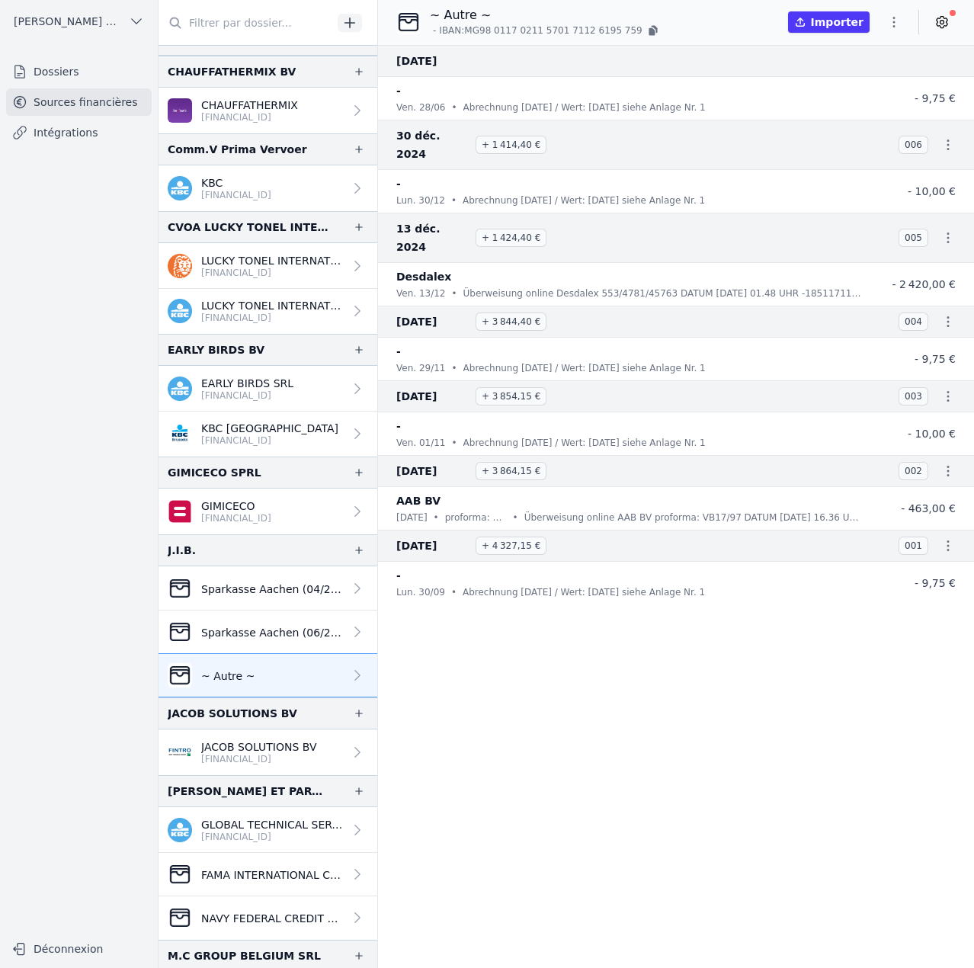
drag, startPoint x: 400, startPoint y: 60, endPoint x: 495, endPoint y: 62, distance: 95.3
click at [495, 62] on h3 "[DATE]" at bounding box center [666, 61] width 541 height 18
click at [649, 30] on icon "button" at bounding box center [652, 32] width 6 height 8
